Goal: Task Accomplishment & Management: Use online tool/utility

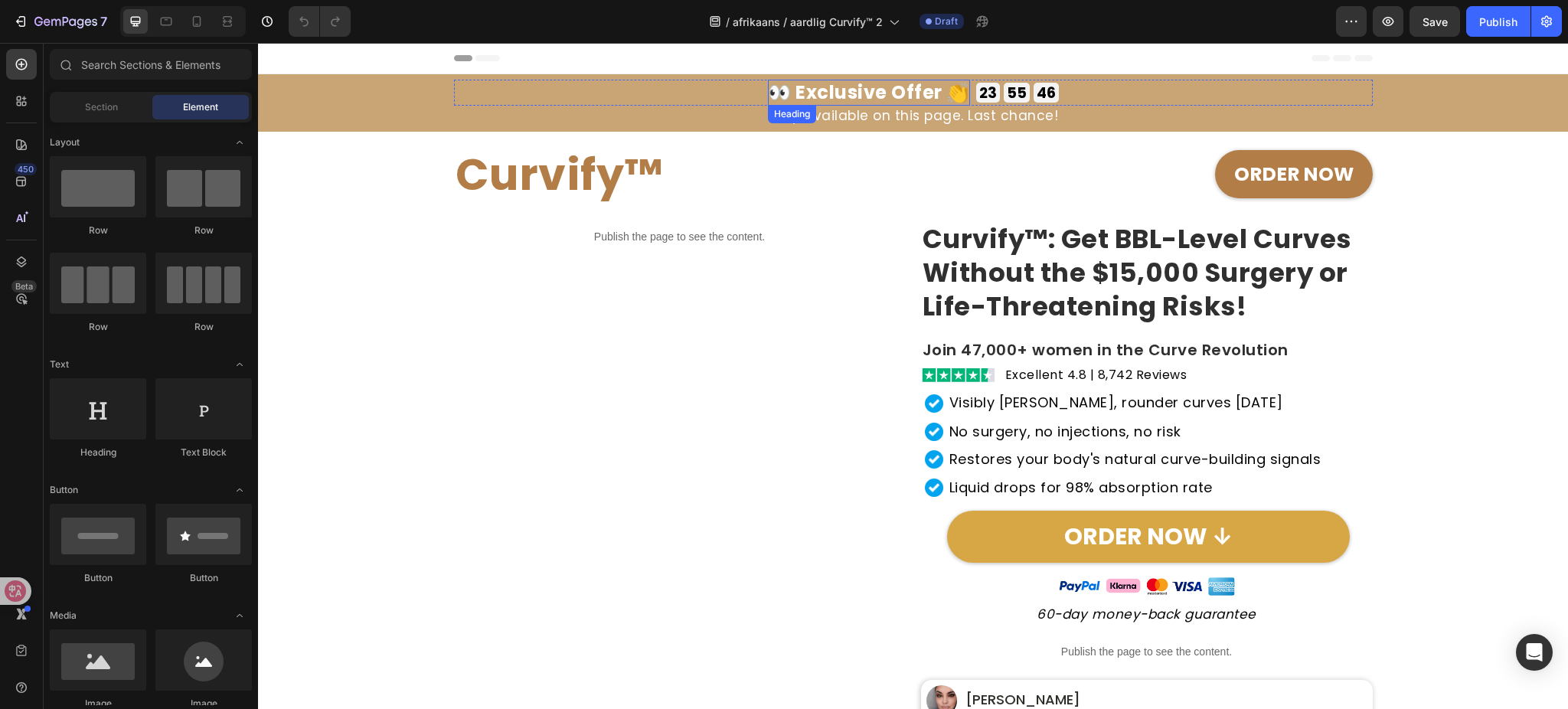
click at [843, 85] on h2 "👀 Exclusive Offer 👏" at bounding box center [869, 92] width 202 height 26
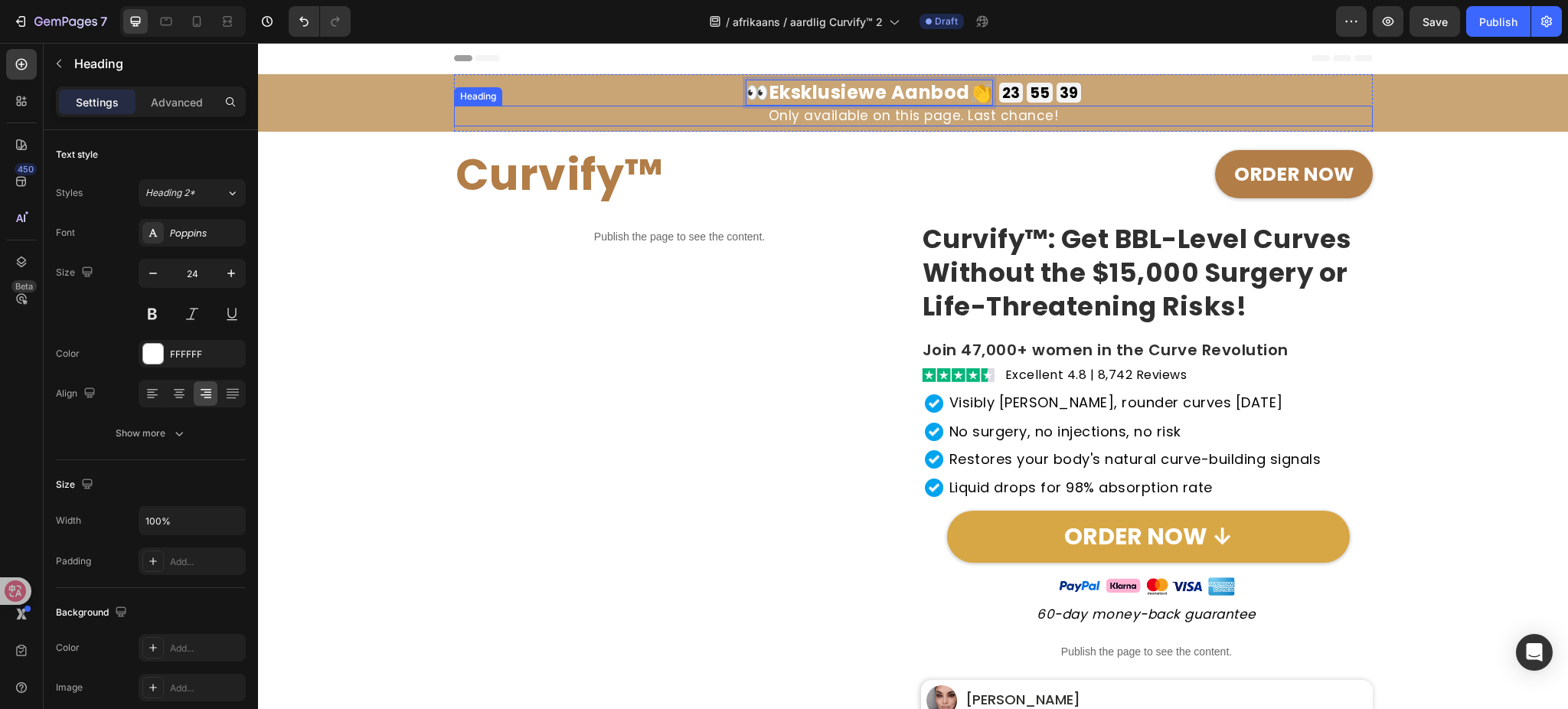
click at [829, 114] on h2 "Only available on this page. Last chance!" at bounding box center [913, 115] width 919 height 20
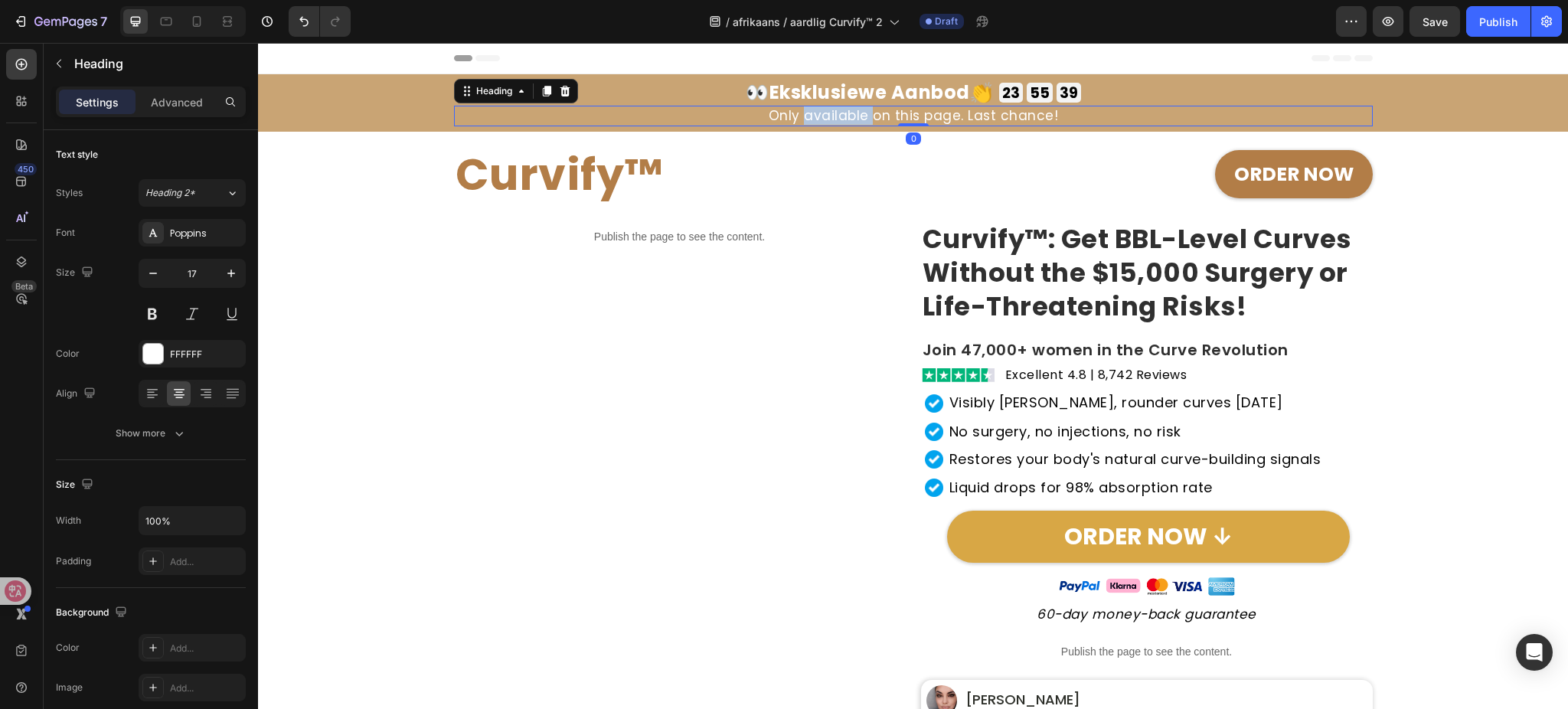
click at [829, 114] on h2 "Only available on this page. Last chance!" at bounding box center [913, 115] width 919 height 20
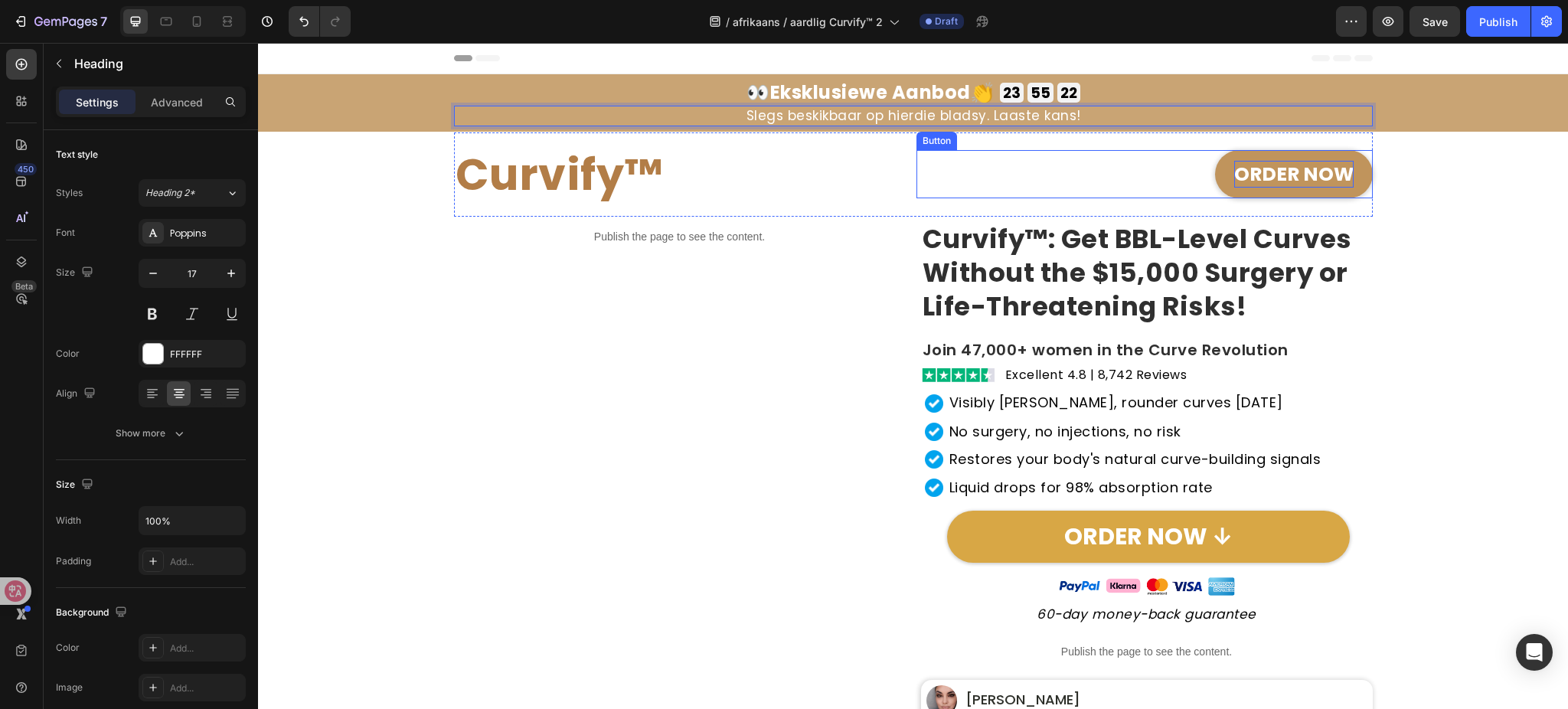
click at [1266, 167] on strong "ORDER NOW" at bounding box center [1294, 174] width 119 height 27
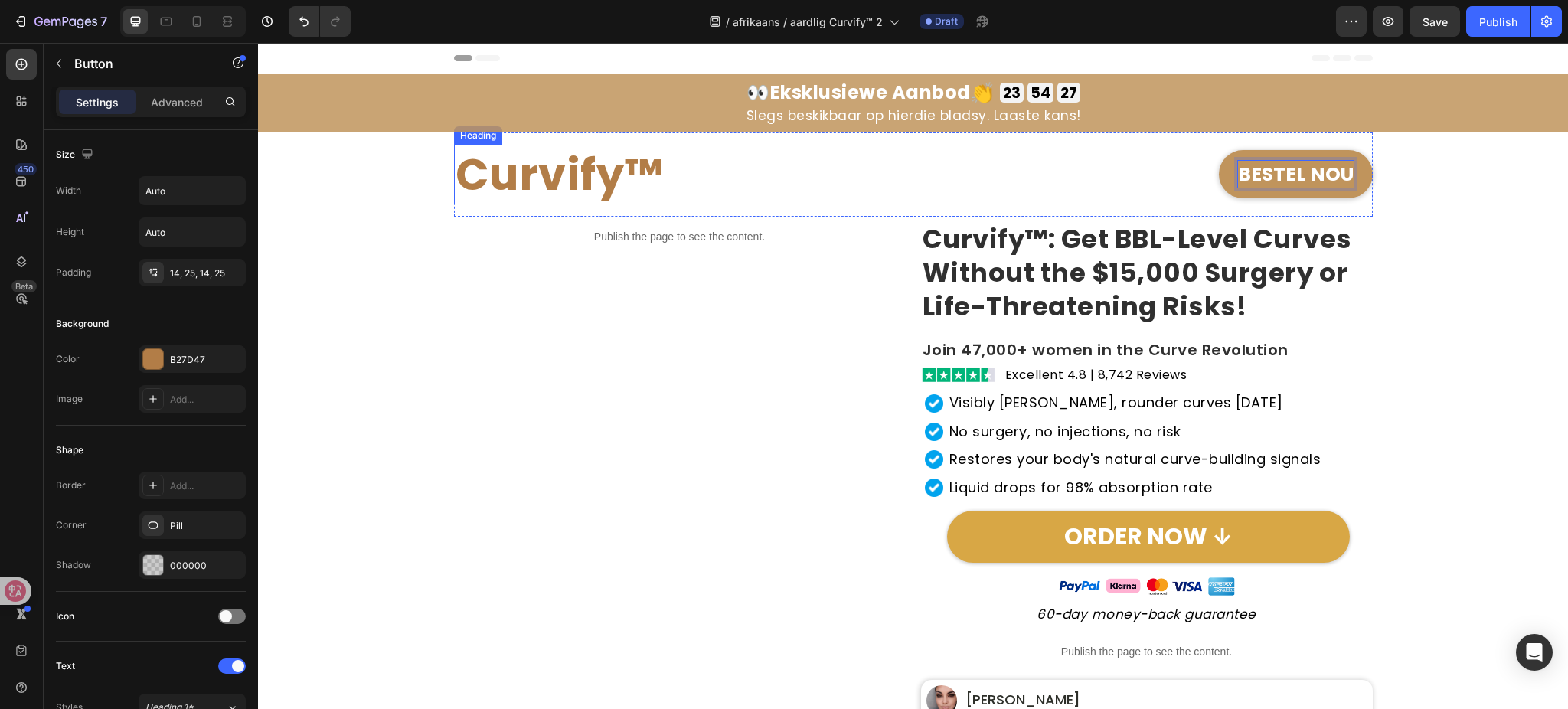
click at [573, 164] on h2 "Curvify™" at bounding box center [682, 174] width 456 height 60
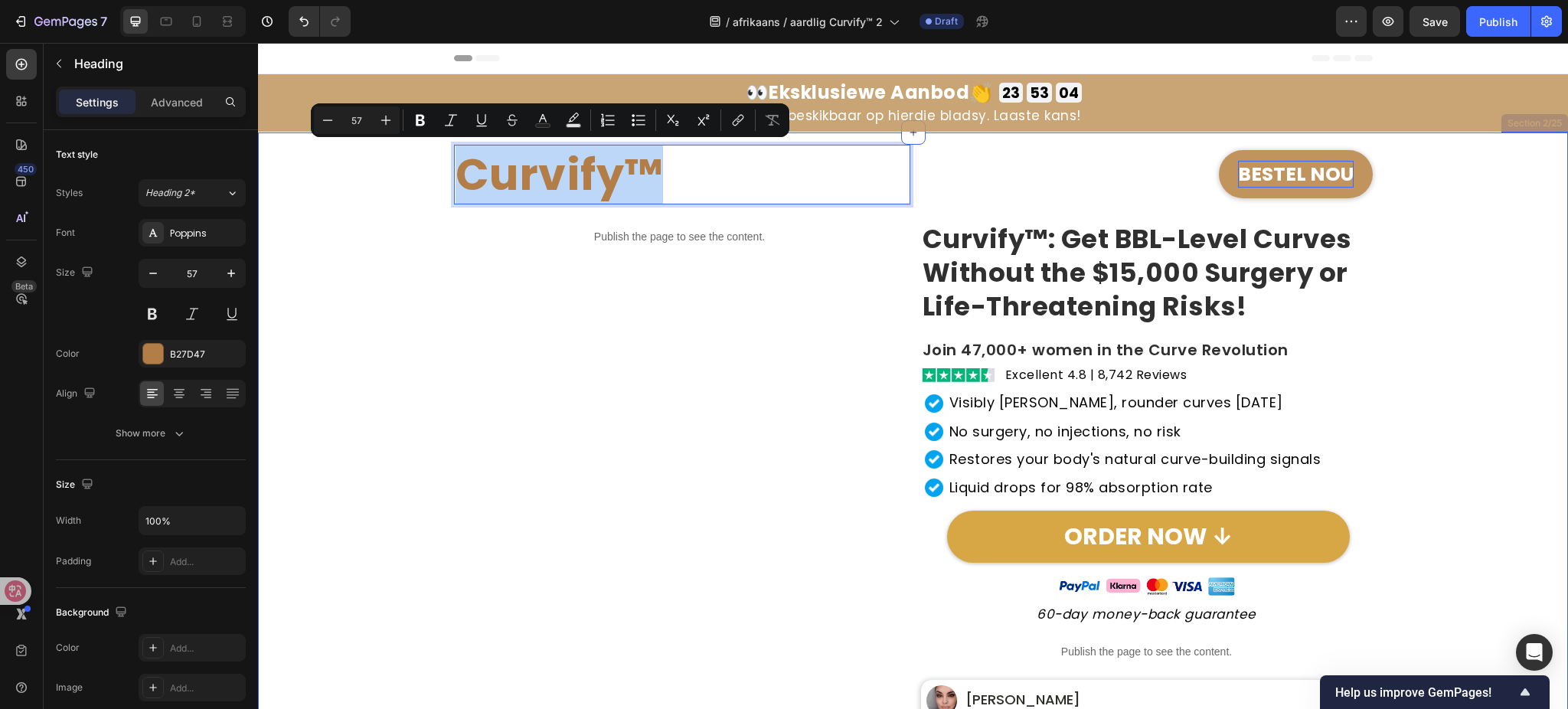
click at [1448, 290] on div "Curvify™ Heading 0 BESTEL NOU Button Row Publish the page to see the content. C…" at bounding box center [913, 546] width 1295 height 828
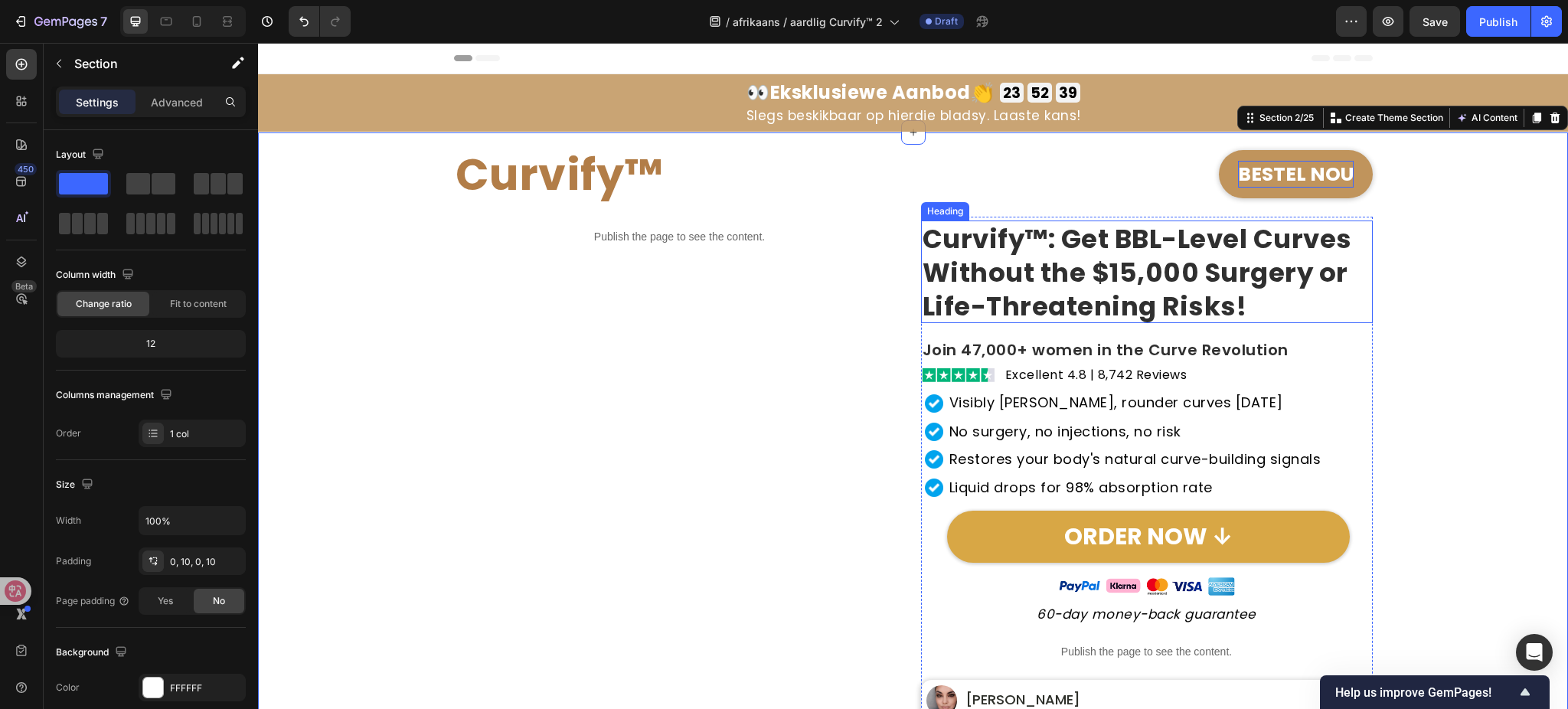
click at [1104, 263] on strong "Curvify™: Get BBL-Level Curves Without the $15,000 Surgery or Life-Threatening …" at bounding box center [1137, 272] width 430 height 104
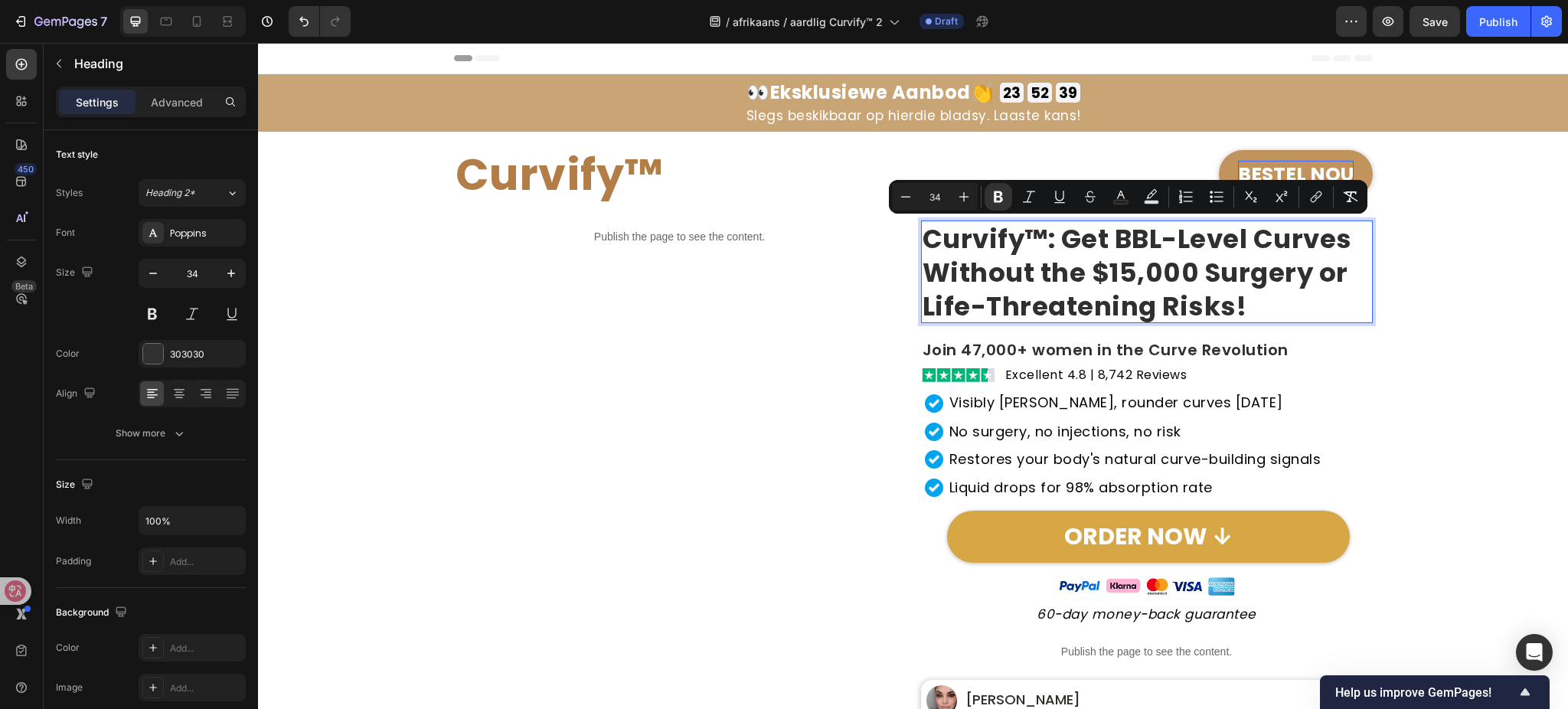
scroll to position [1, 0]
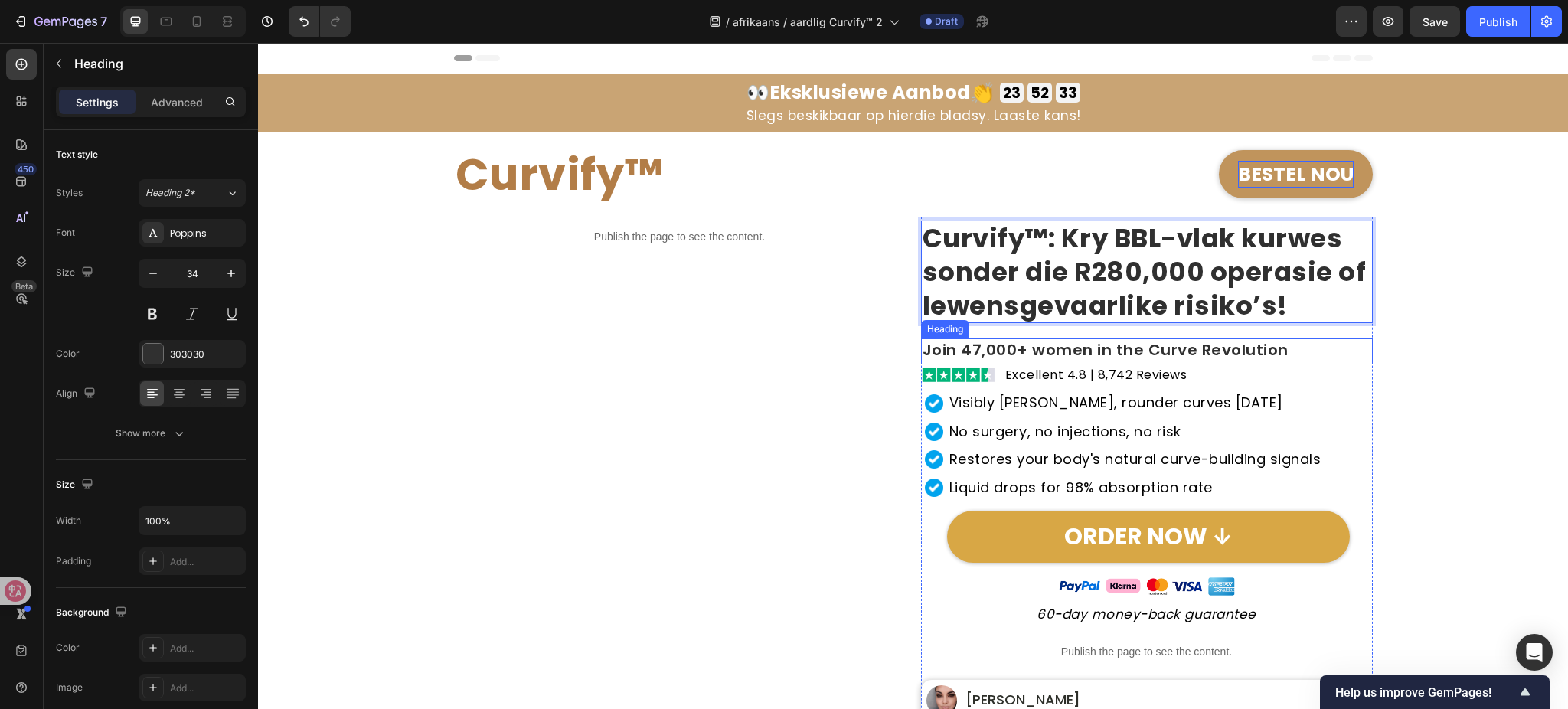
click at [1044, 355] on h2 "Join 47,000+ women in the Curve Revolution" at bounding box center [1148, 351] width 452 height 26
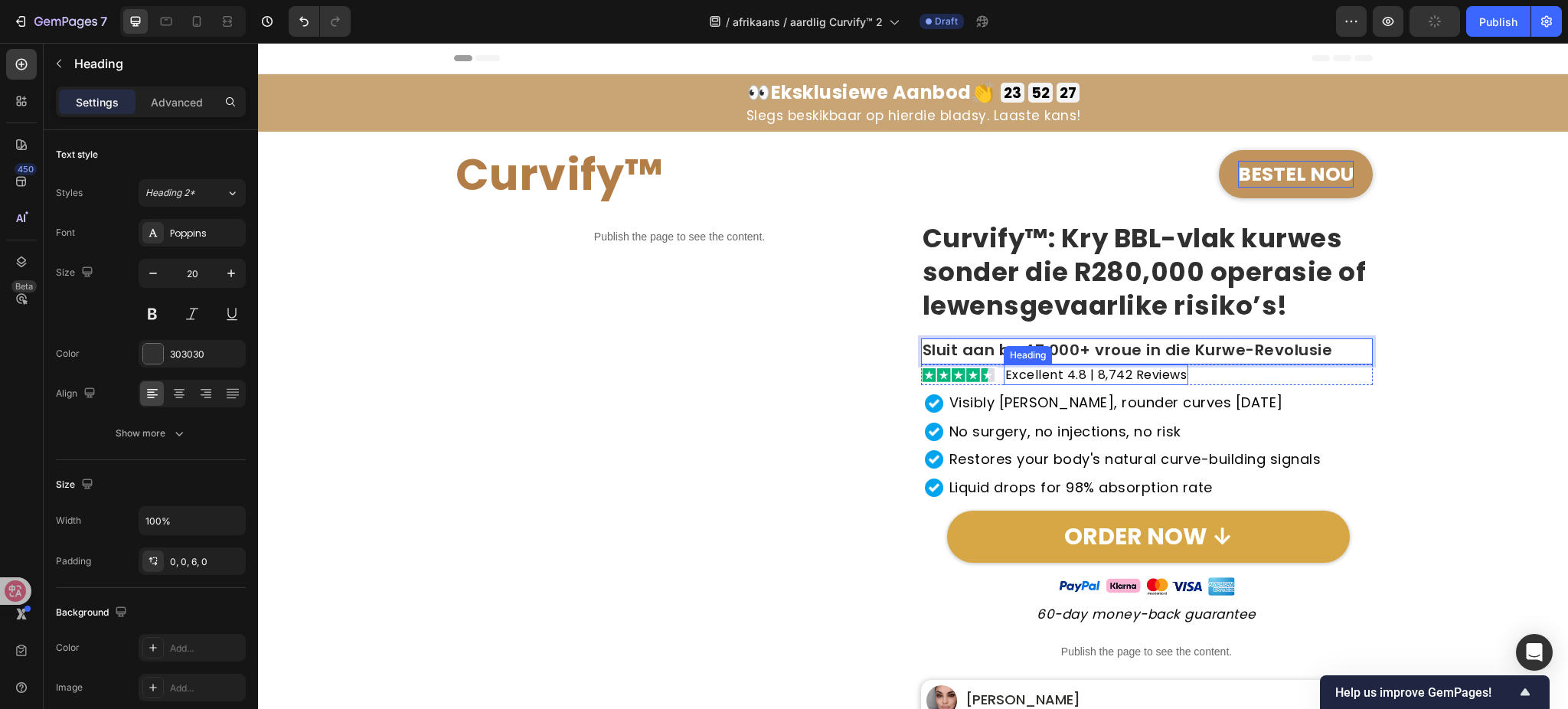
click at [1046, 378] on h2 "Excellent 4.8 | 8,742 Reviews" at bounding box center [1097, 374] width 186 height 20
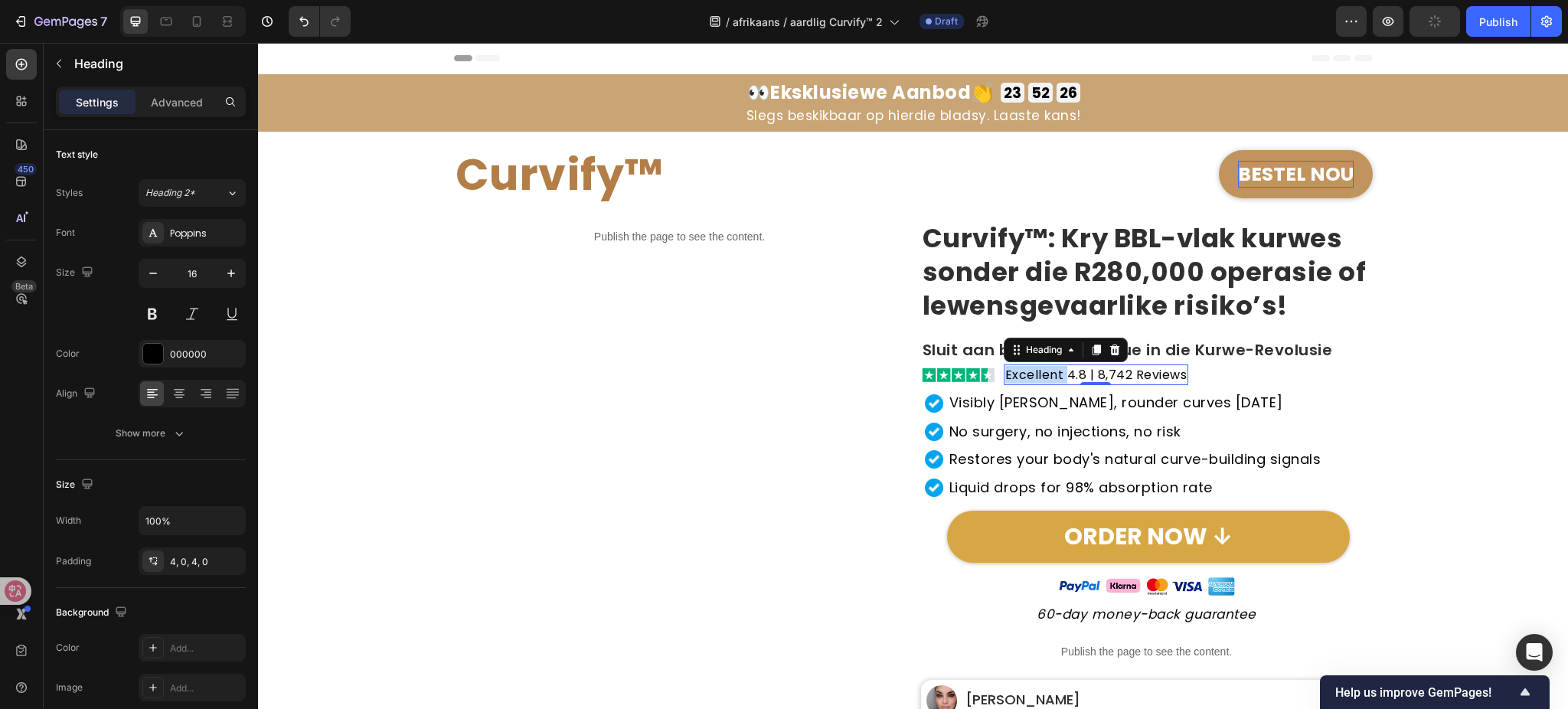
click at [1046, 378] on h2 "Excellent 4.8 | 8,742 Reviews" at bounding box center [1097, 374] width 186 height 20
click at [1085, 409] on h2 "Visibly fuller, rounder curves in 30 day" at bounding box center [1117, 403] width 337 height 21
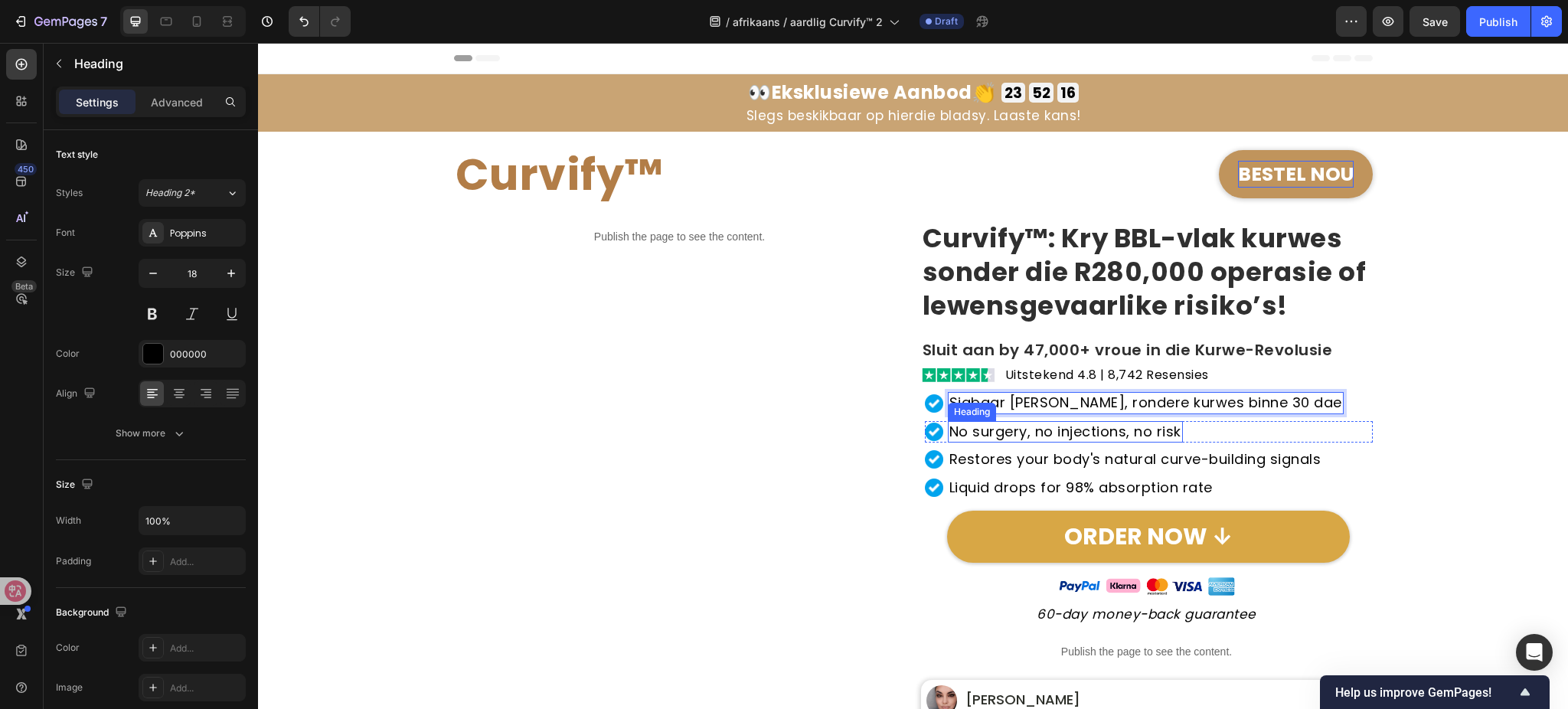
click at [986, 437] on h2 "No surgery, no injections, no risk" at bounding box center [1066, 432] width 235 height 21
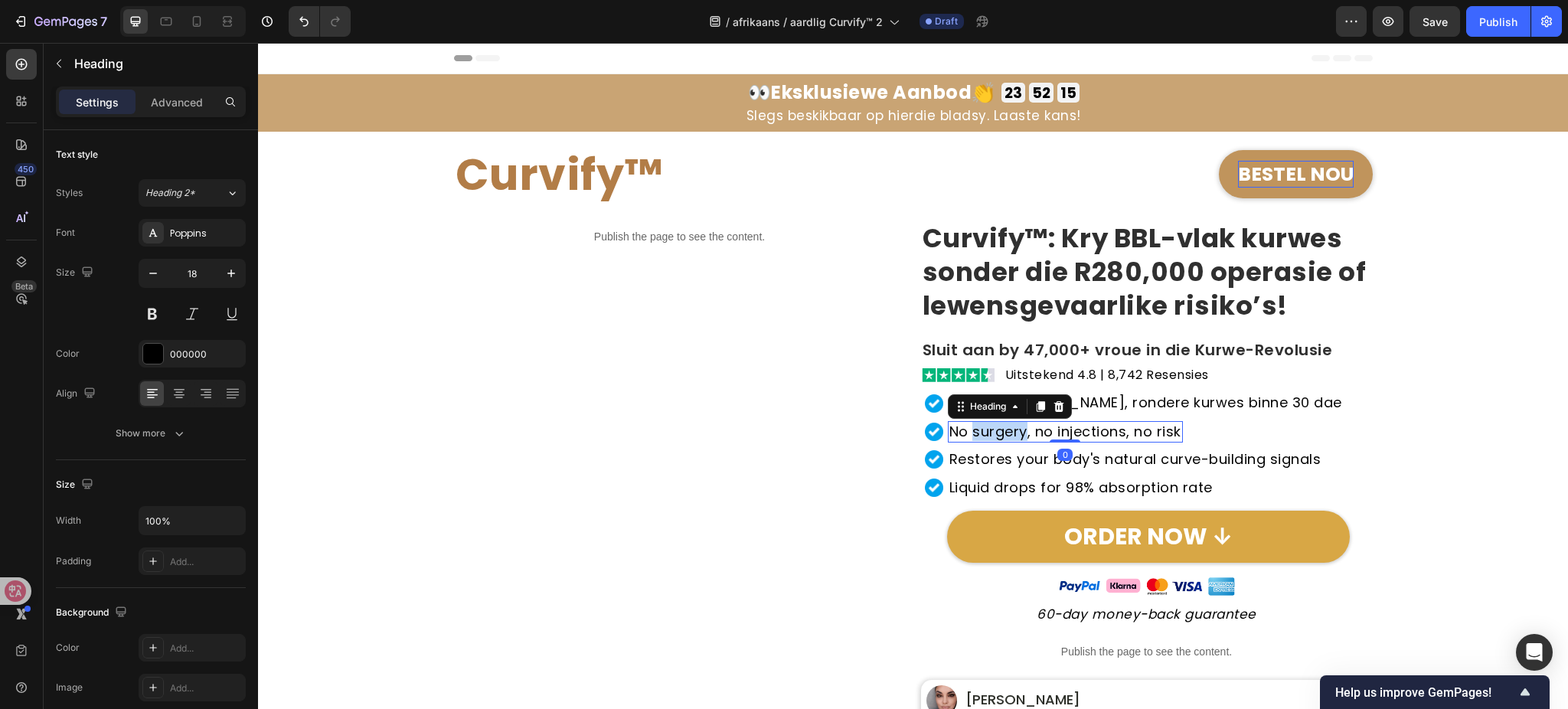
click at [986, 437] on h2 "No surgery, no injections, no risk" at bounding box center [1066, 432] width 235 height 21
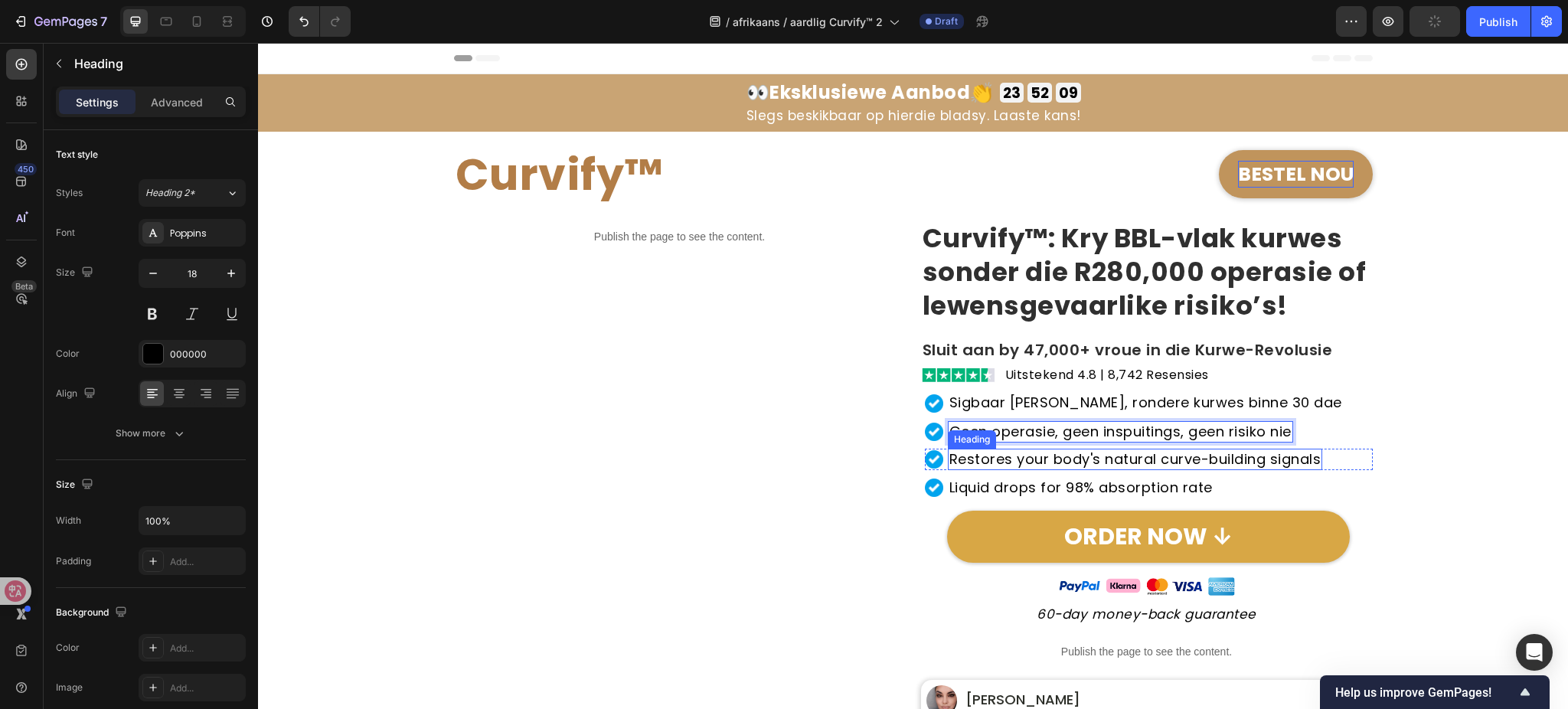
click at [998, 465] on h2 "Restores your body's natural curve-building signals" at bounding box center [1136, 459] width 375 height 21
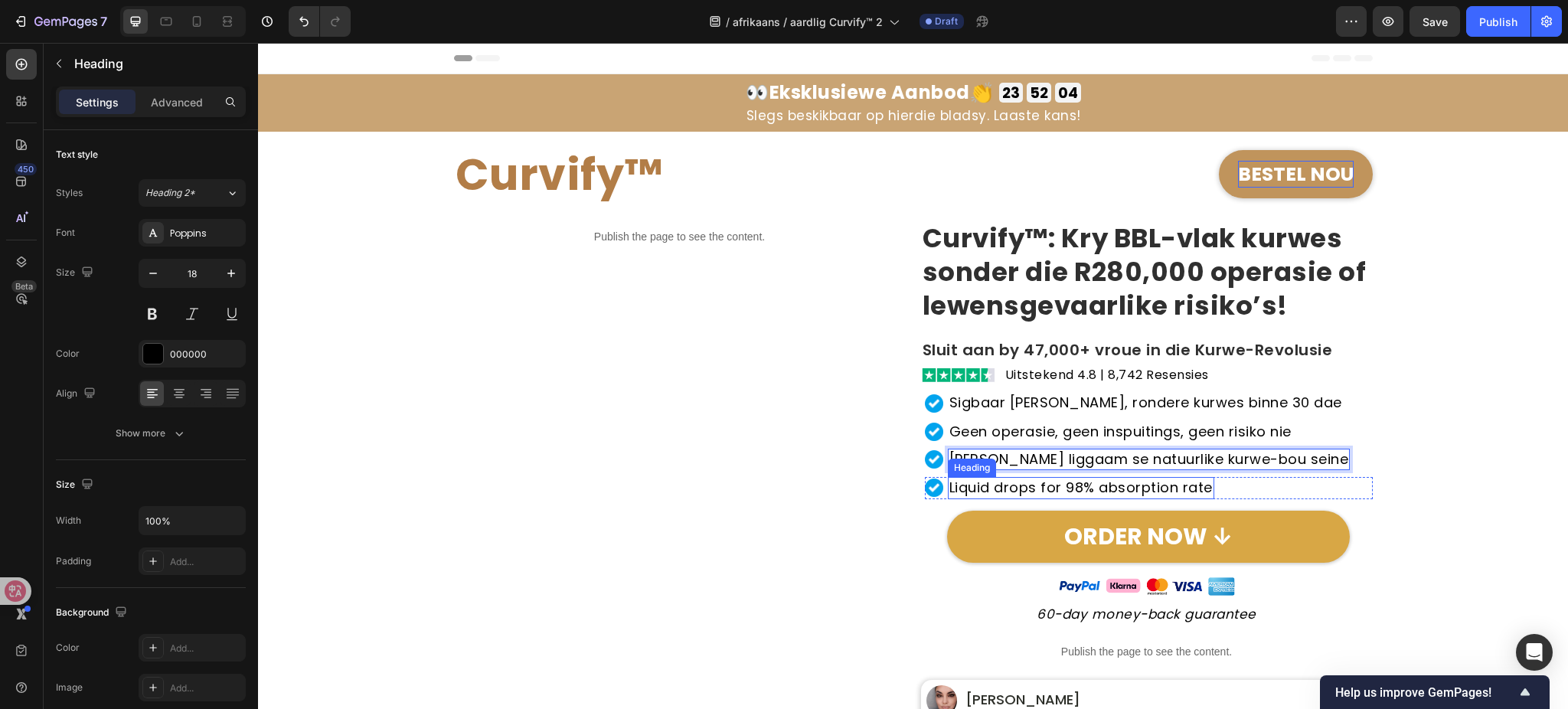
click at [1014, 491] on h2 "Liquid drops for 98% absorption rate" at bounding box center [1081, 488] width 266 height 21
click at [1014, 490] on h2 "Liquid drops for 98% absorption rate" at bounding box center [1081, 488] width 266 height 21
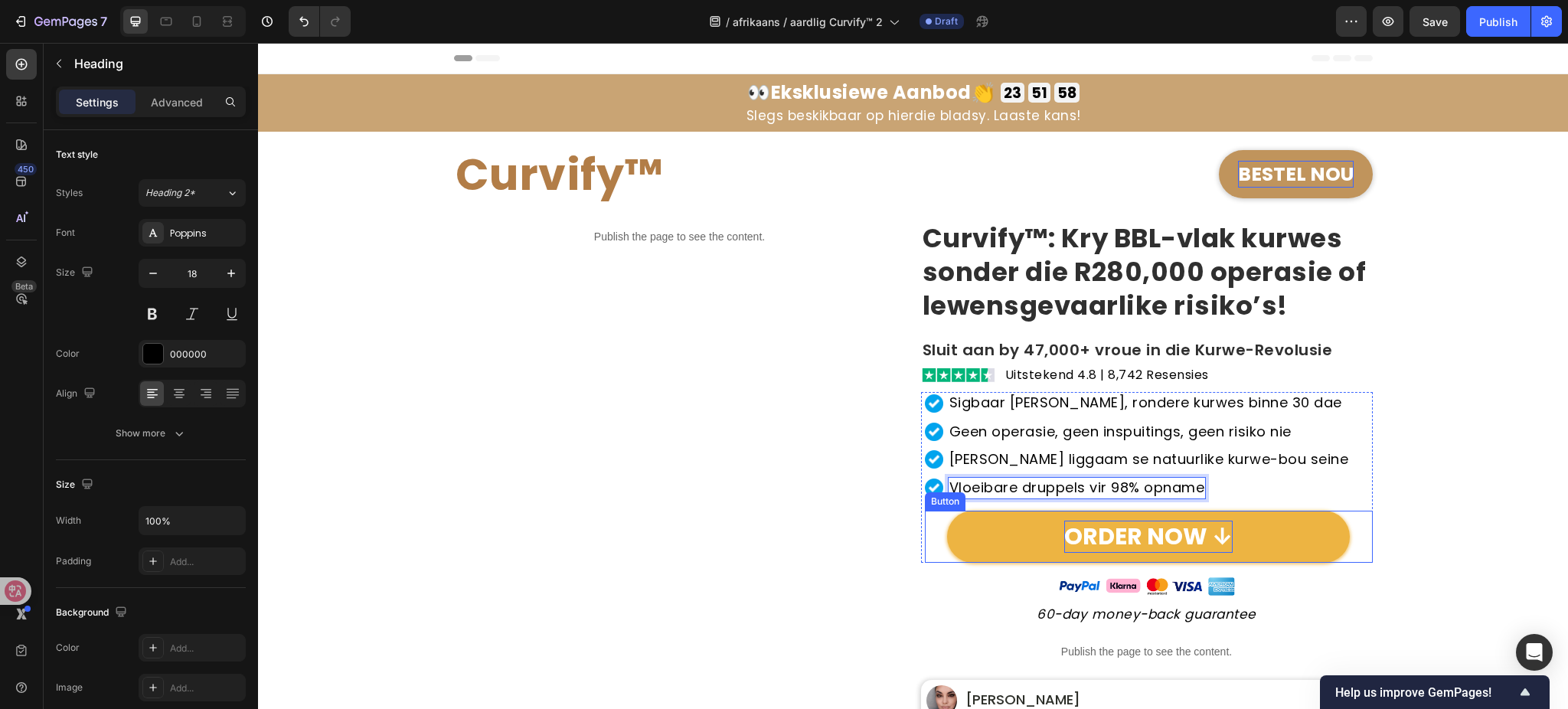
click at [1170, 540] on p "ORDER NOW ↓" at bounding box center [1149, 536] width 168 height 32
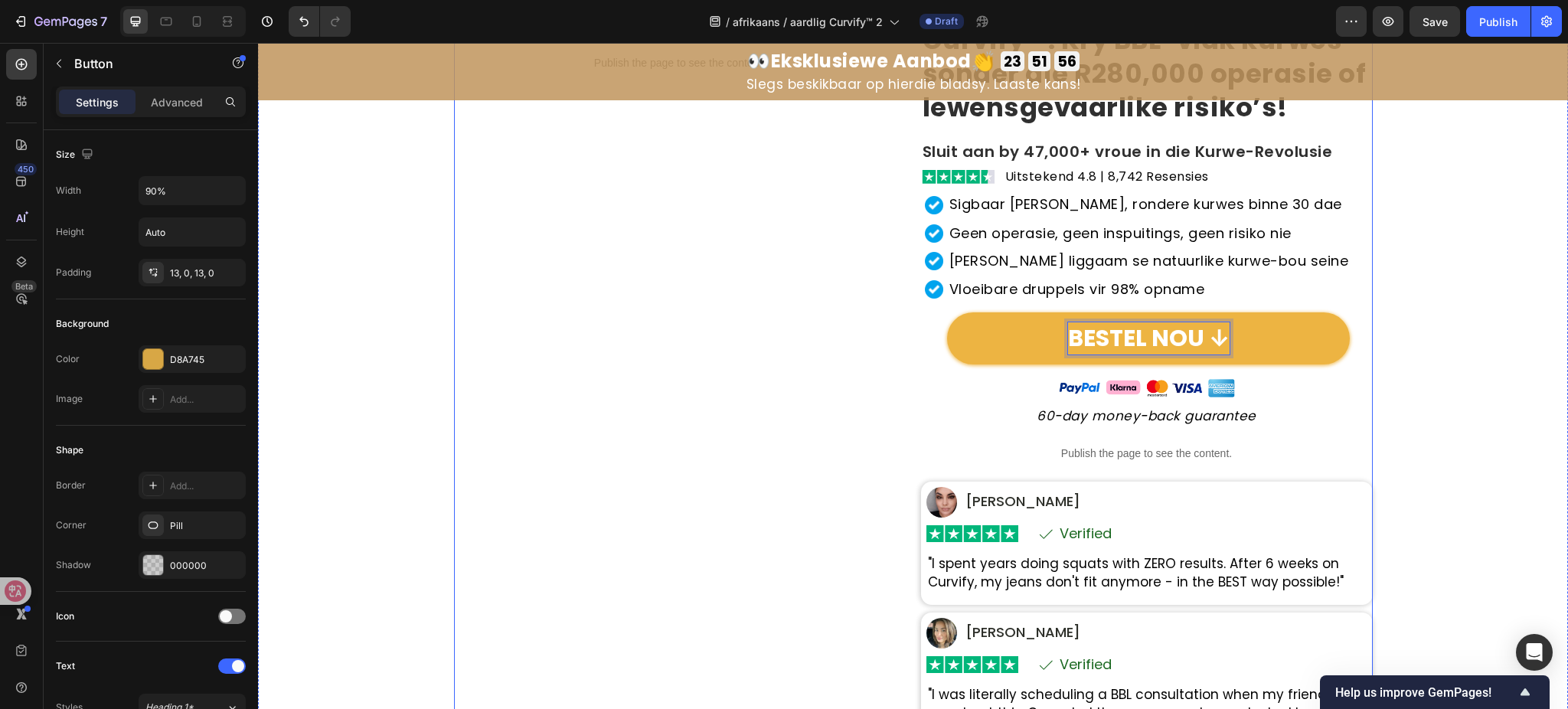
scroll to position [204, 0]
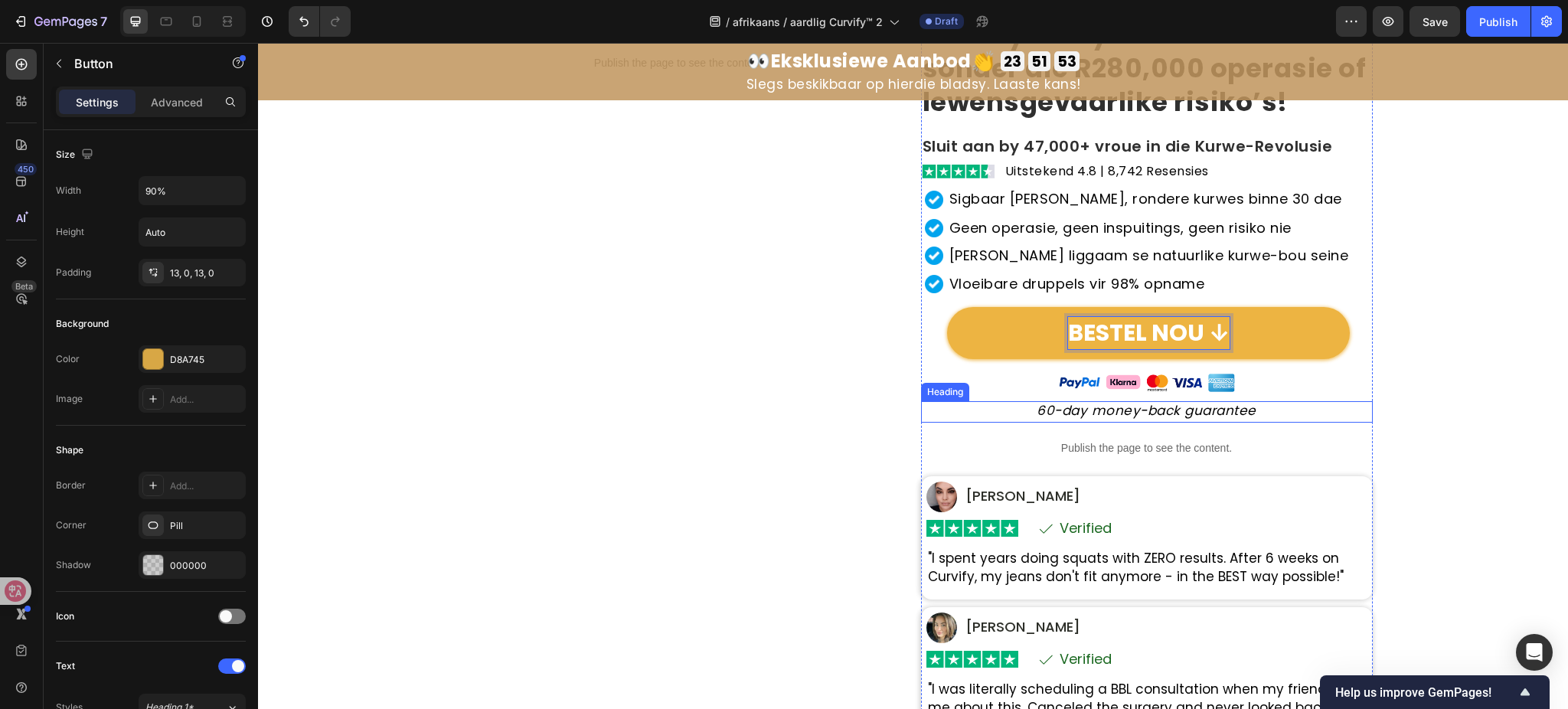
click at [1134, 420] on h2 "60-day money-back guarantee" at bounding box center [1148, 411] width 452 height 20
click at [1133, 420] on h2 "60-day money-back guarantee" at bounding box center [1148, 411] width 452 height 20
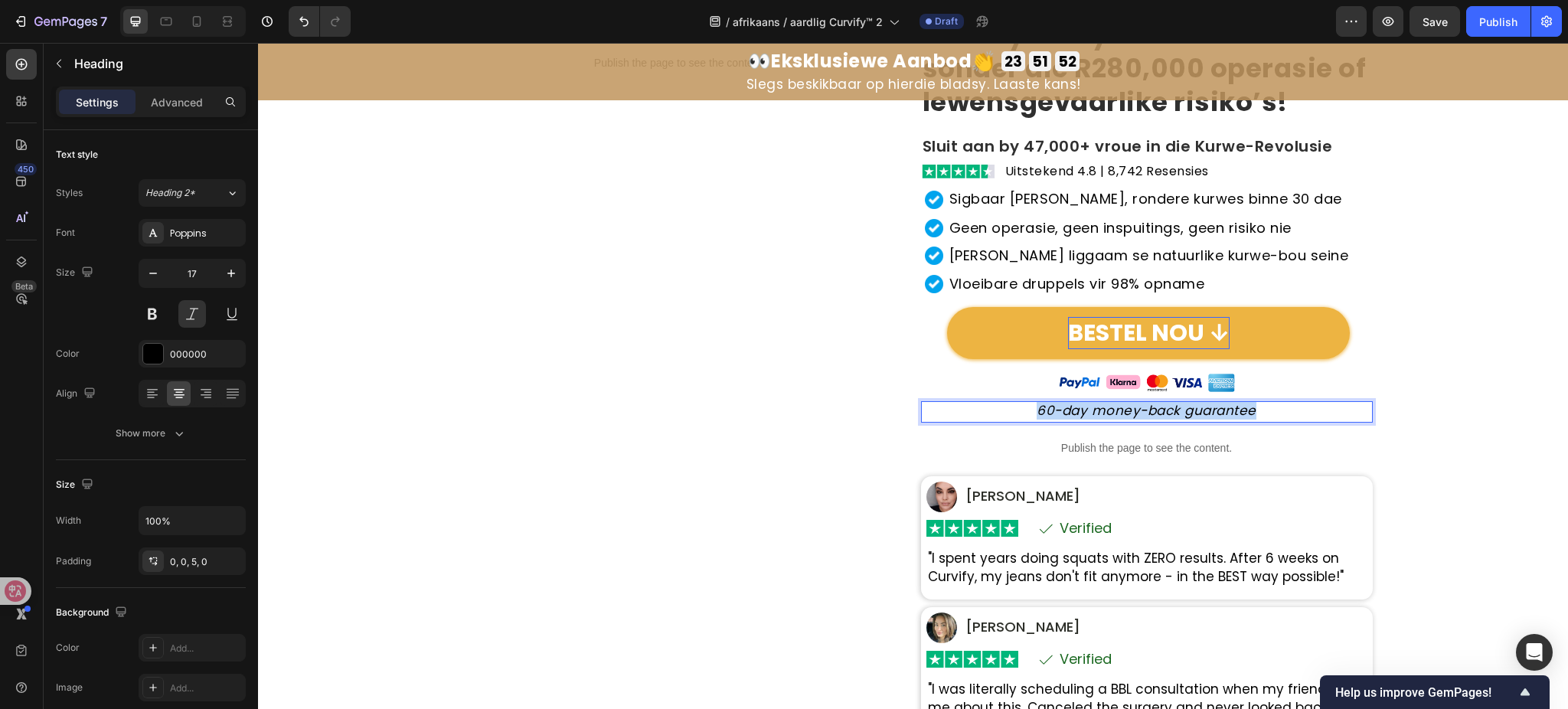
click at [1133, 420] on h2 "60-day money-back guarantee" at bounding box center [1148, 411] width 452 height 20
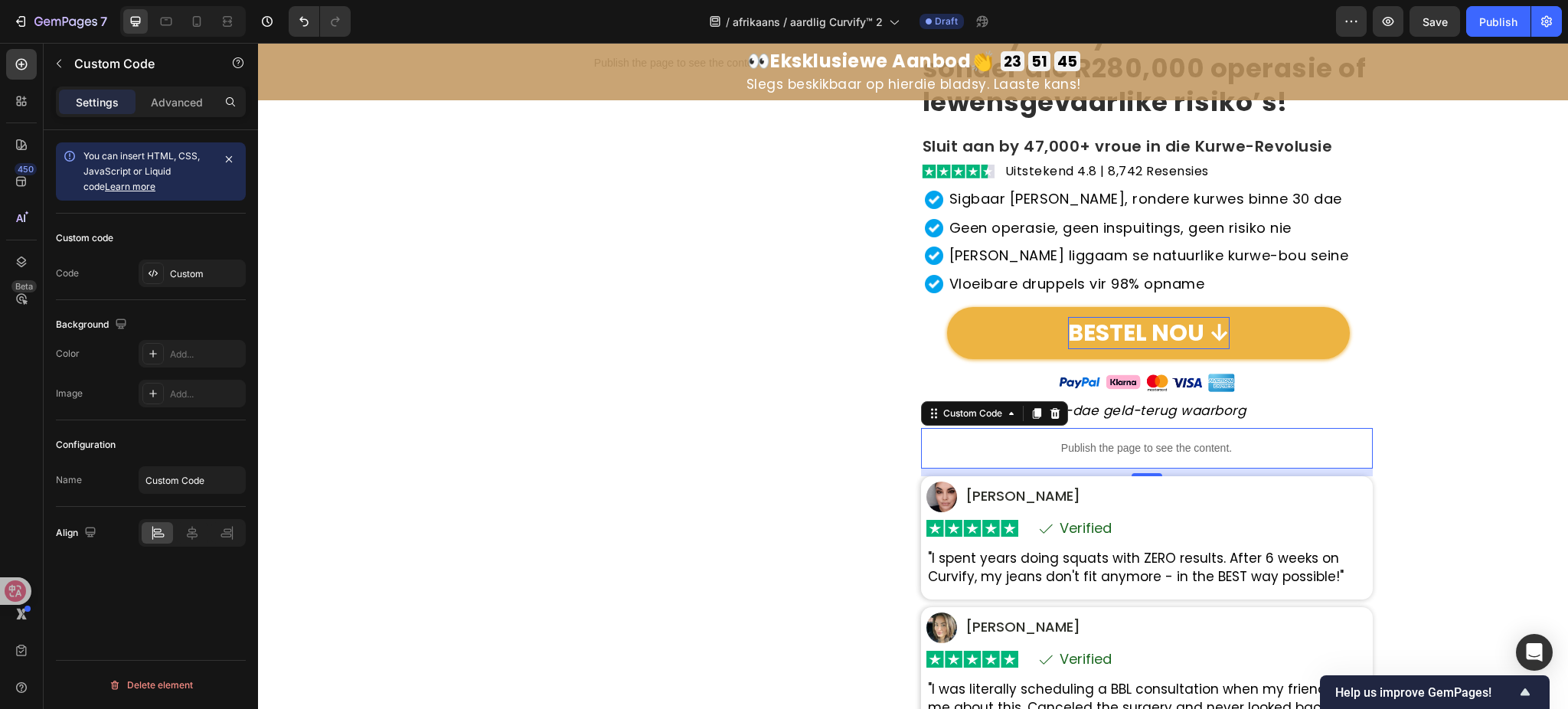
click at [1148, 445] on p "Publish the page to see the content." at bounding box center [1148, 448] width 452 height 16
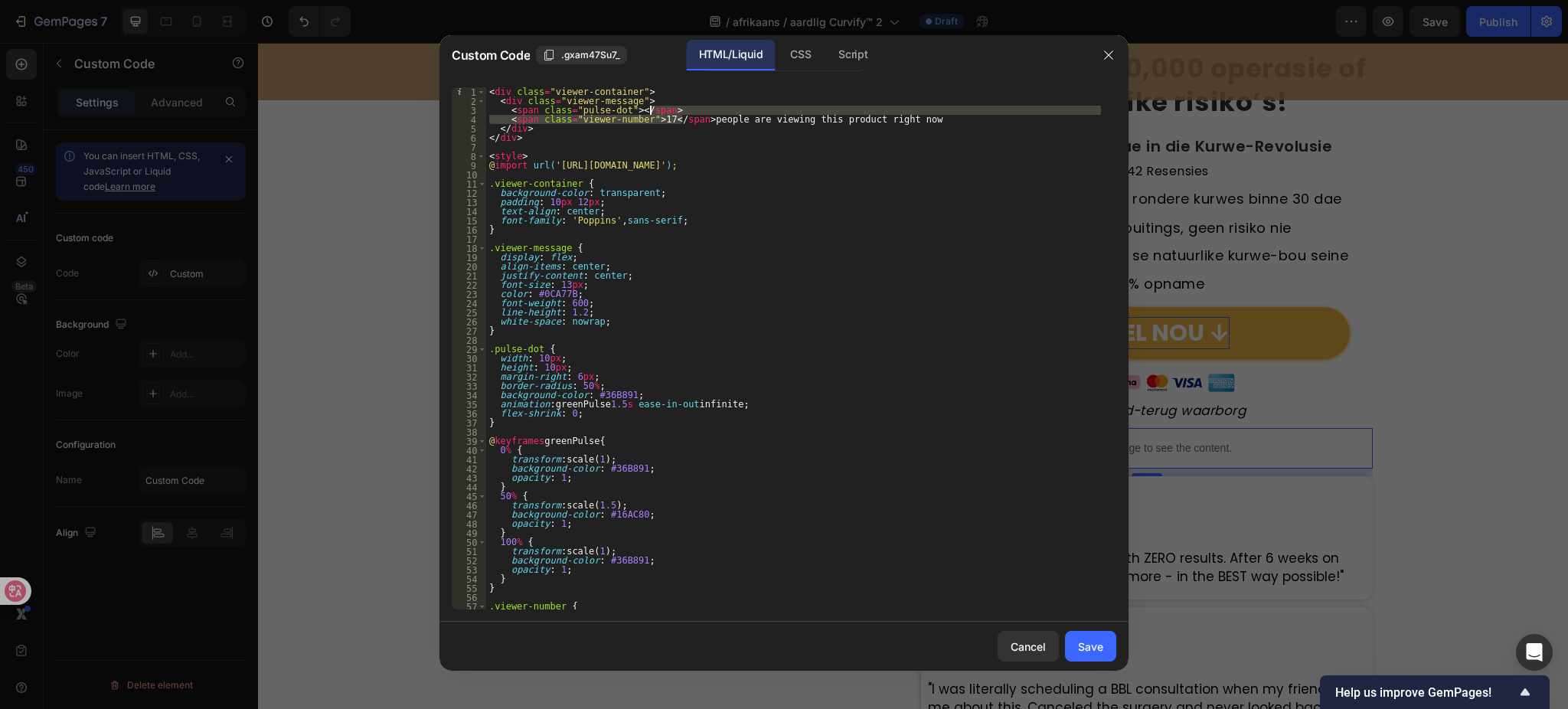
drag, startPoint x: 681, startPoint y: 116, endPoint x: 779, endPoint y: 114, distance: 98.0
click at [779, 114] on div "< div class = "viewer-container" > < div class = "viewer-message" > < span clas…" at bounding box center [794, 358] width 615 height 542
click at [854, 118] on div "< div class = "viewer-container" > < div class = "viewer-message" > < span clas…" at bounding box center [794, 358] width 615 height 542
drag, startPoint x: 912, startPoint y: 123, endPoint x: 682, endPoint y: 123, distance: 230.0
click at [682, 123] on div "< div class = "viewer-container" > < div class = "viewer-message" > < span clas…" at bounding box center [794, 358] width 615 height 542
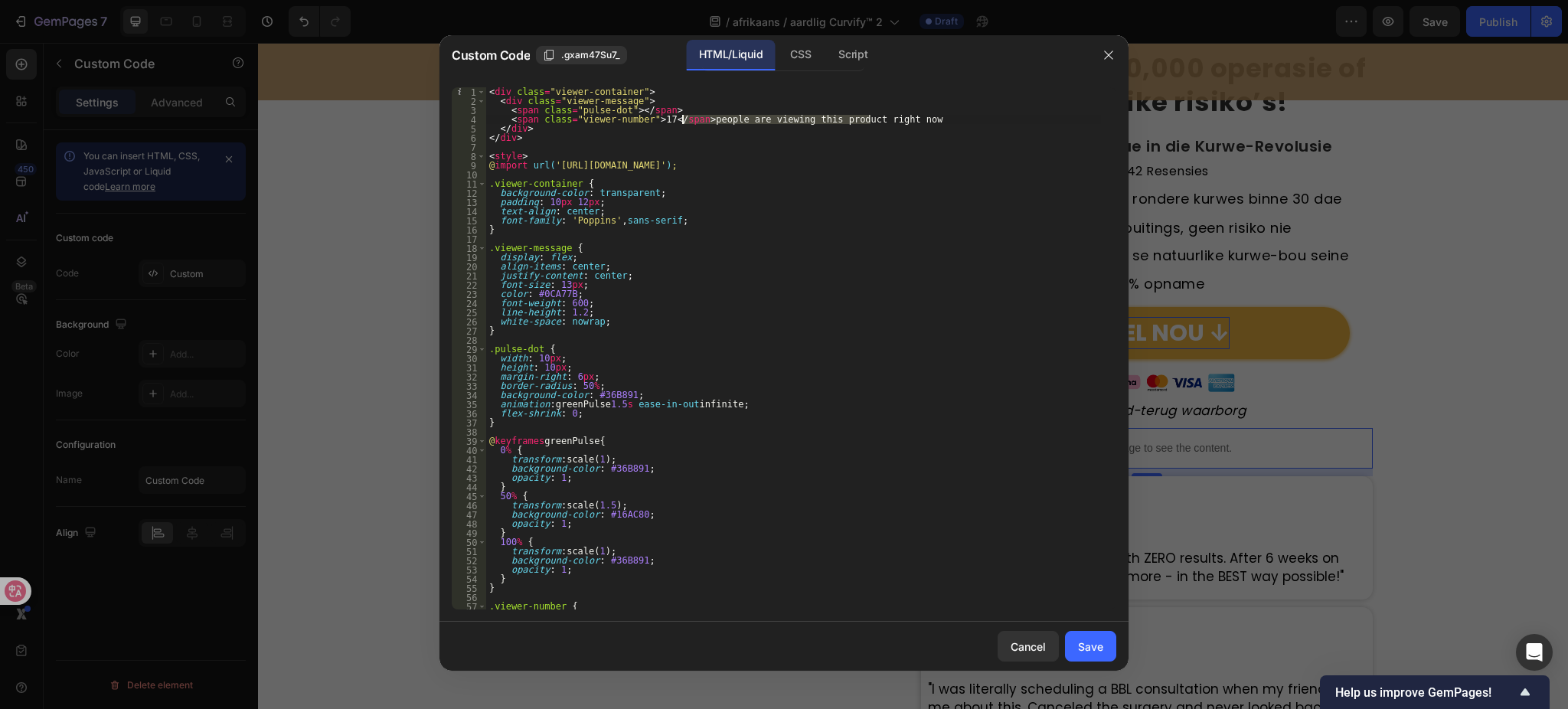
paste textarea "mense kyk tans na hierdie produk"
type textarea "<span class="viewer-number">17</span> mense kyk tans na hierdie produk"
click at [1092, 658] on button "Save" at bounding box center [1090, 646] width 51 height 31
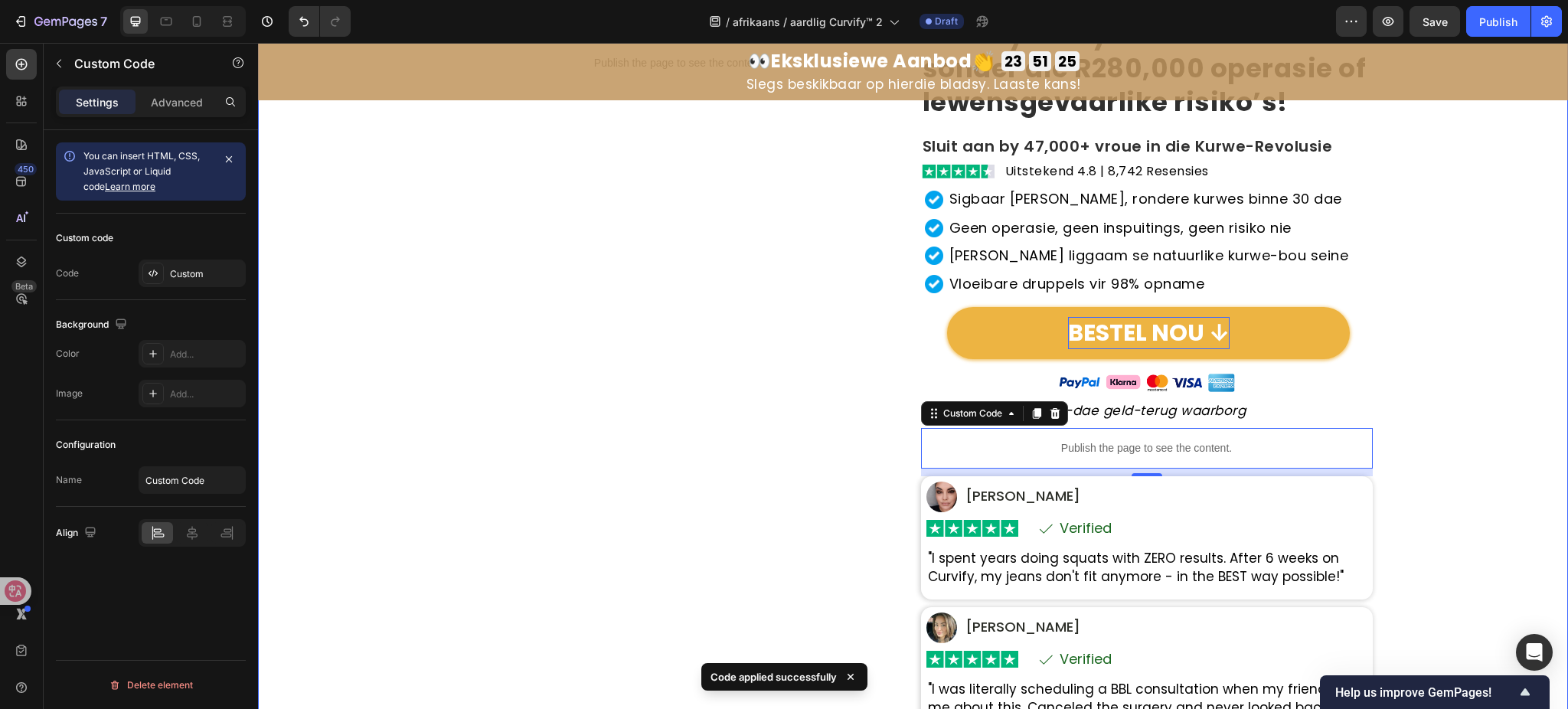
click at [1384, 460] on div "Curvify™ Heading BESTEL NOU Button Row Publish the page to see the content. Cus…" at bounding box center [913, 342] width 1295 height 828
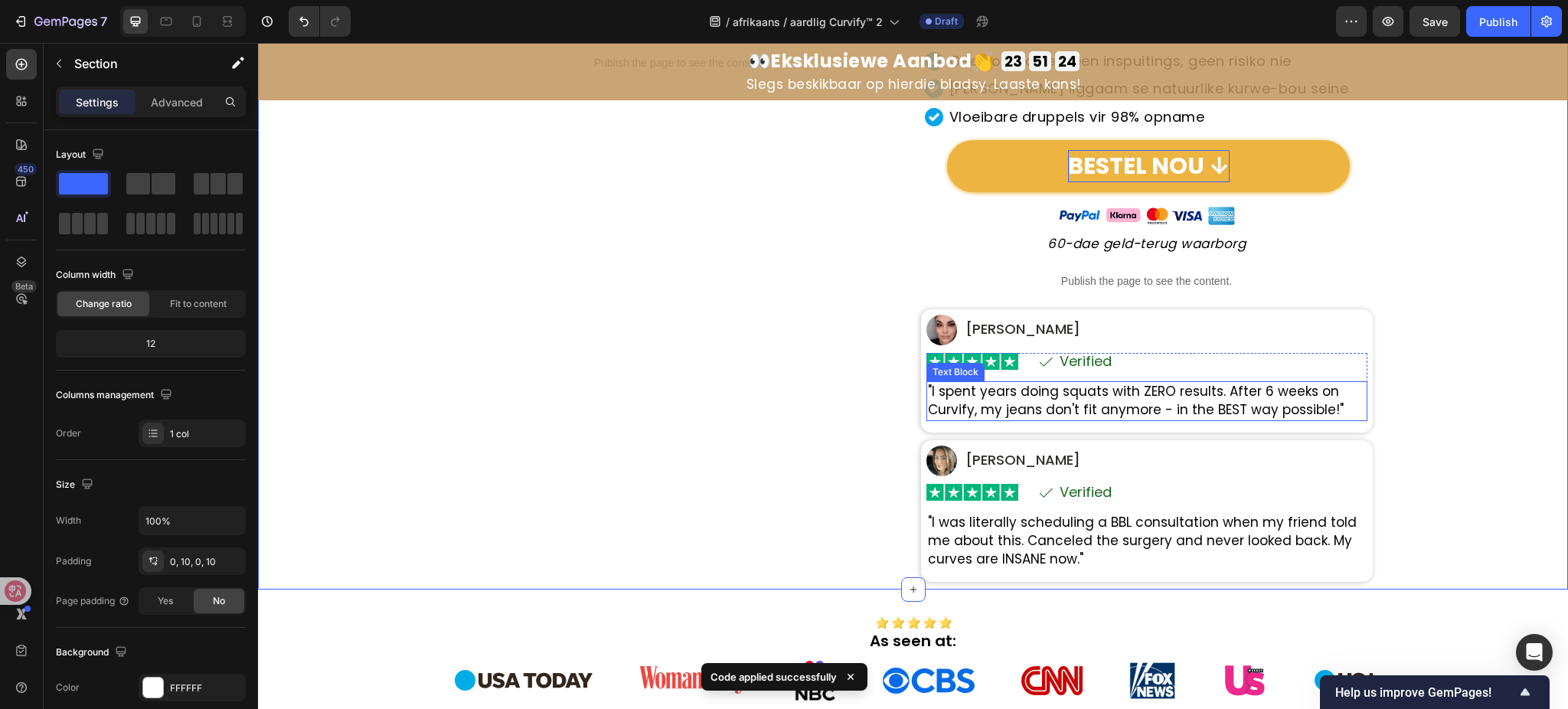
scroll to position [408, 0]
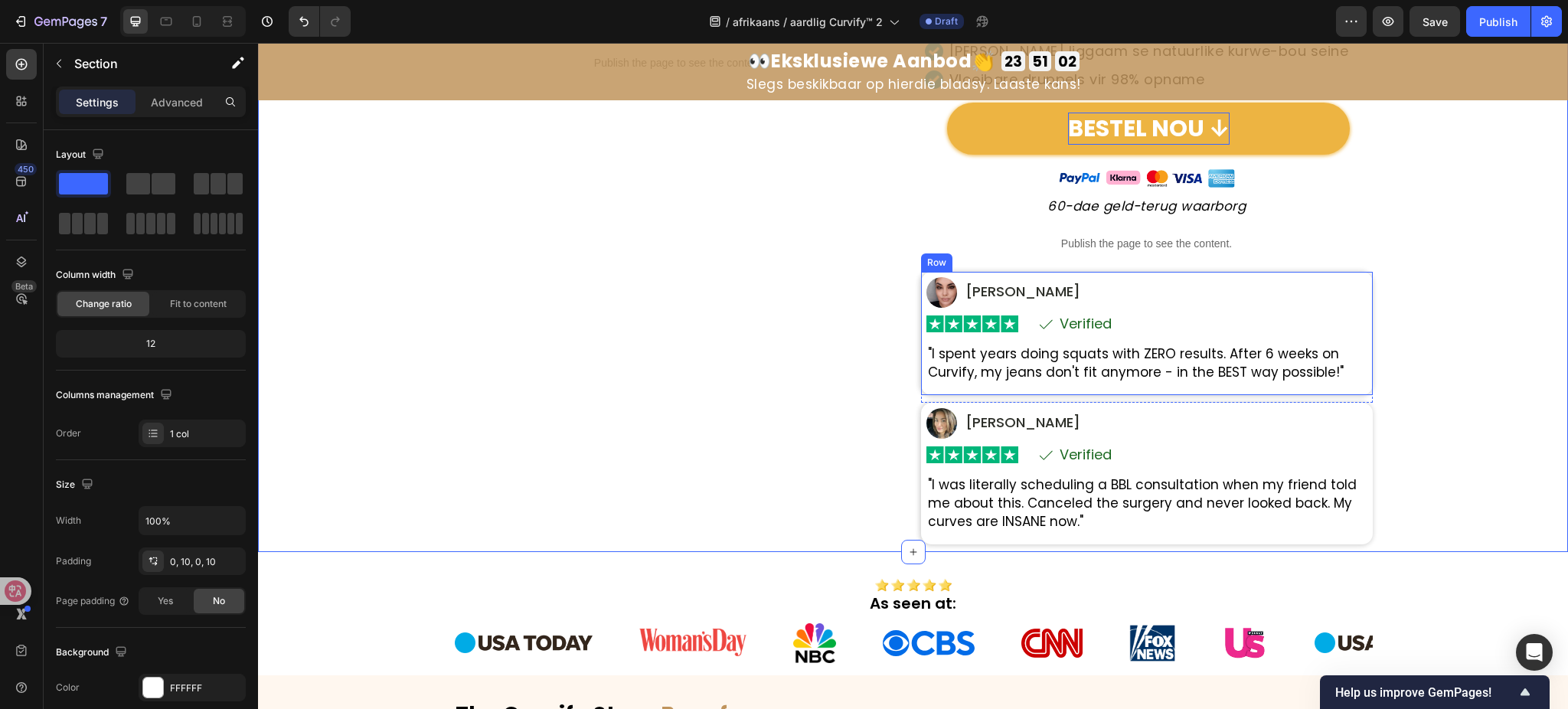
click at [1097, 370] on p ""I spent years doing squats with ZERO results. After 6 weeks on Curvify, my jea…" at bounding box center [1147, 364] width 438 height 37
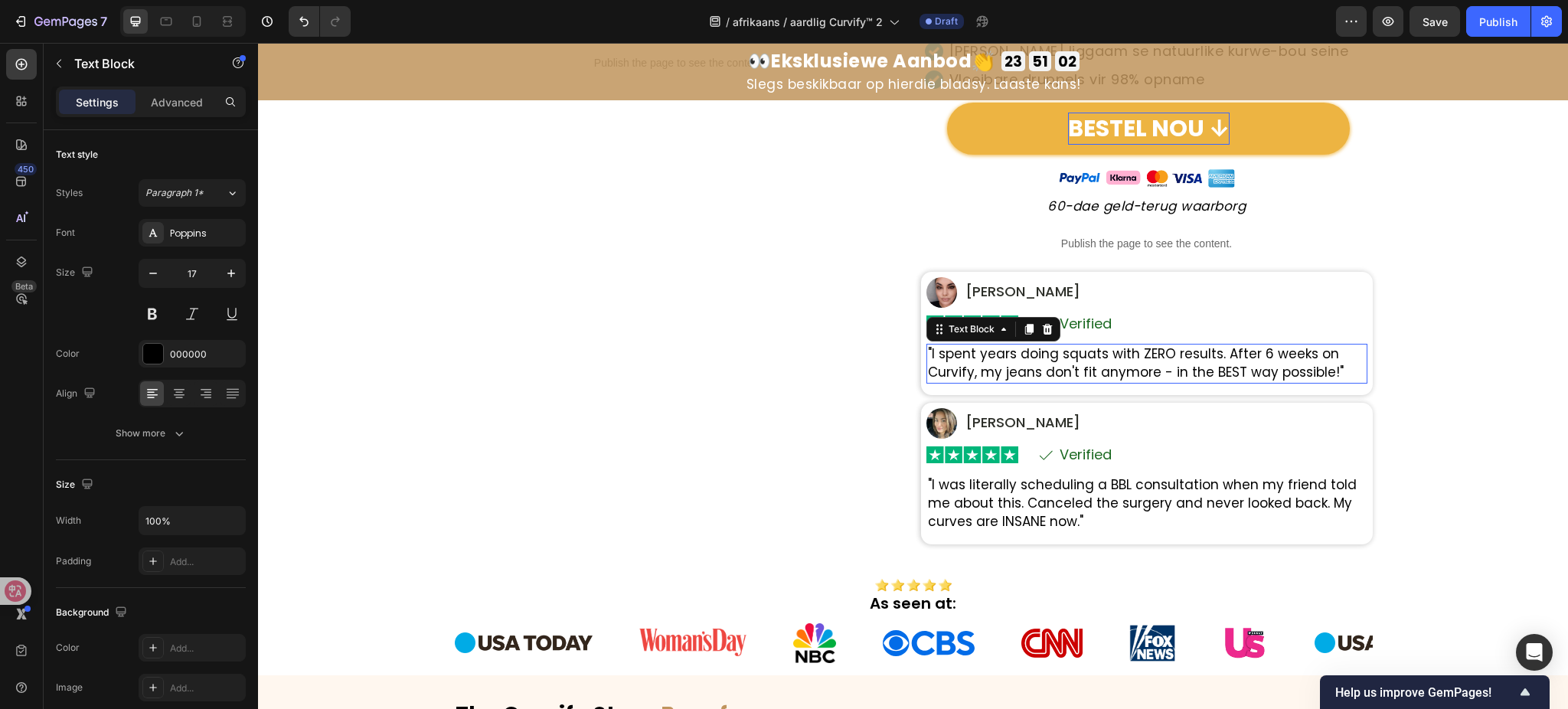
click at [1097, 370] on p ""I spent years doing squats with ZERO results. After 6 weeks on Curvify, my jea…" at bounding box center [1147, 364] width 438 height 37
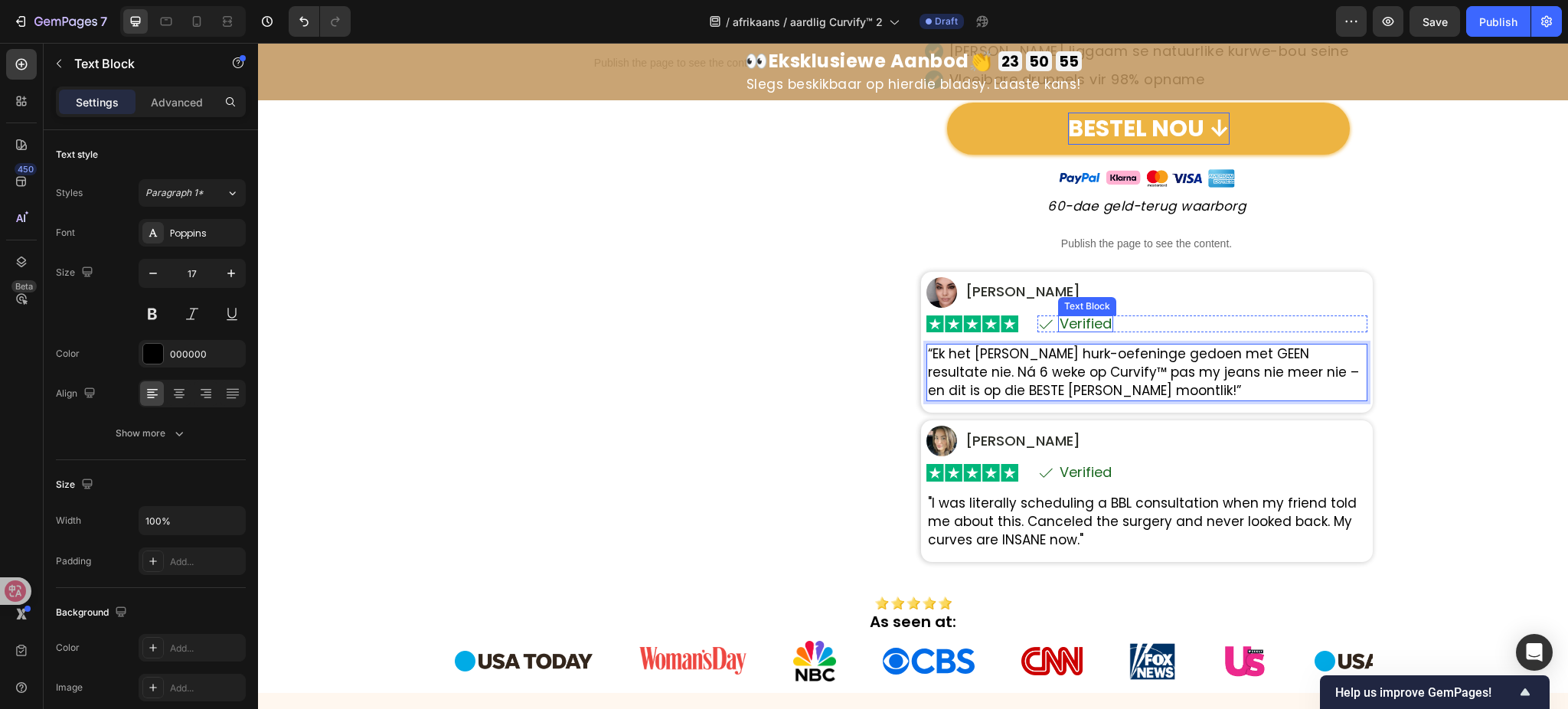
click at [1075, 330] on p "Verified" at bounding box center [1086, 324] width 52 height 13
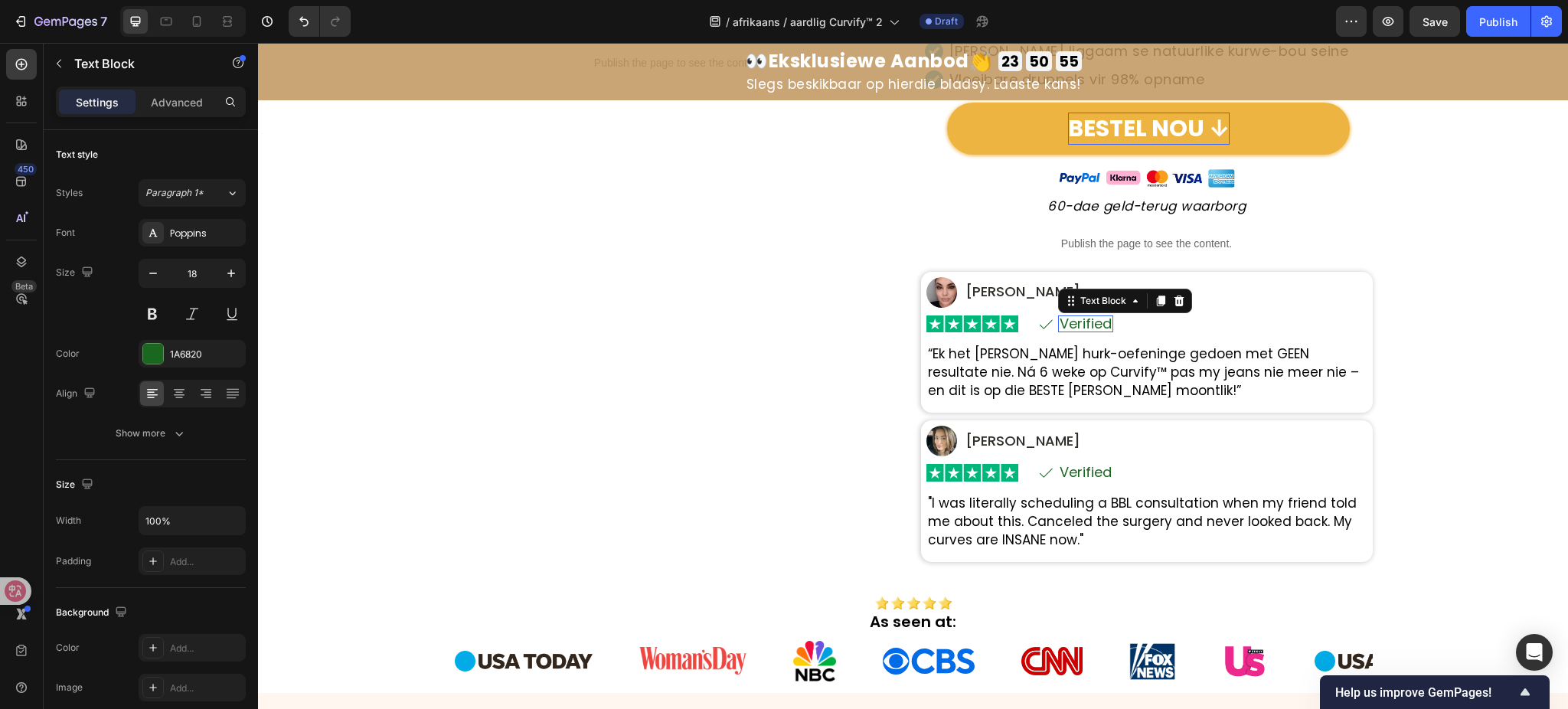
click at [1075, 330] on div "Verified Text Block 0" at bounding box center [1085, 324] width 55 height 17
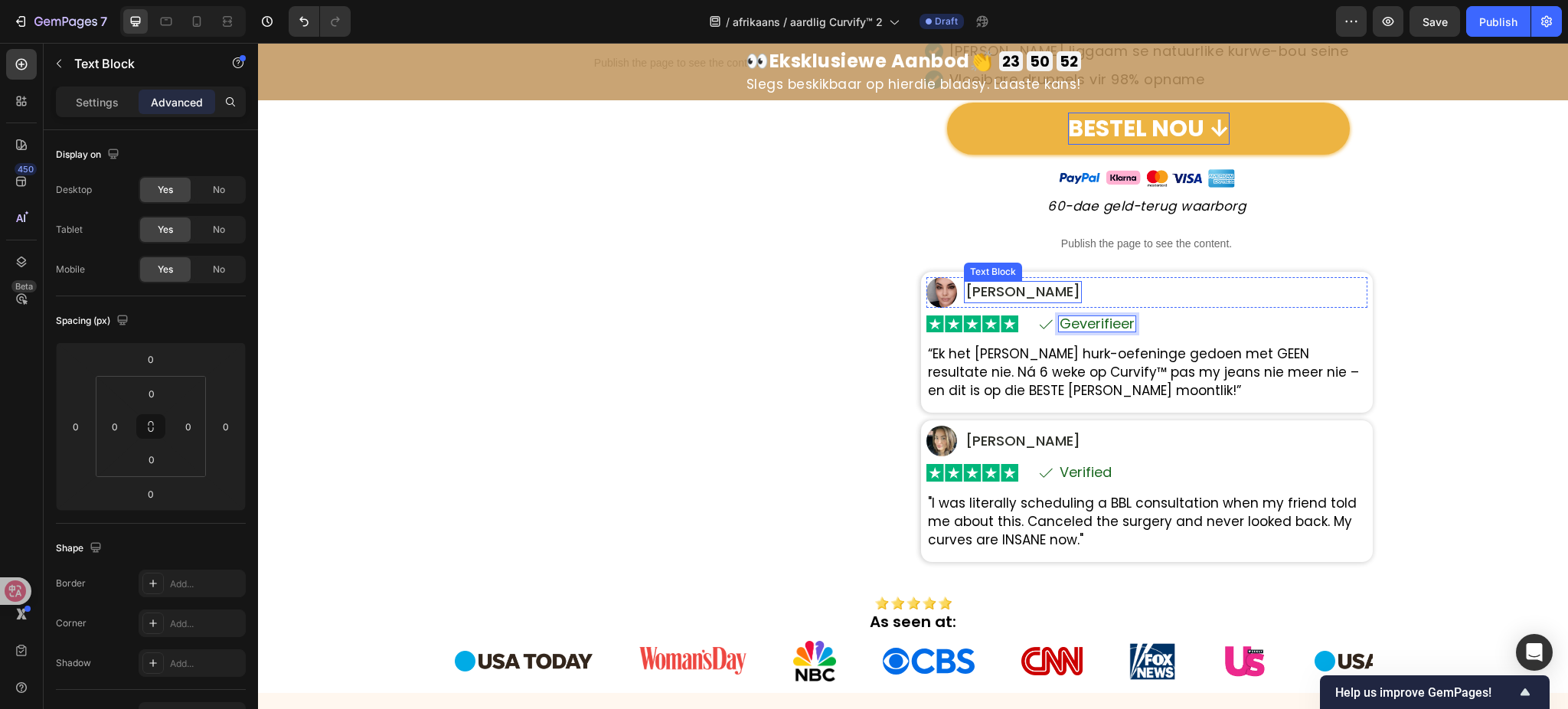
click at [982, 290] on p "Maria S." at bounding box center [1023, 291] width 114 height 18
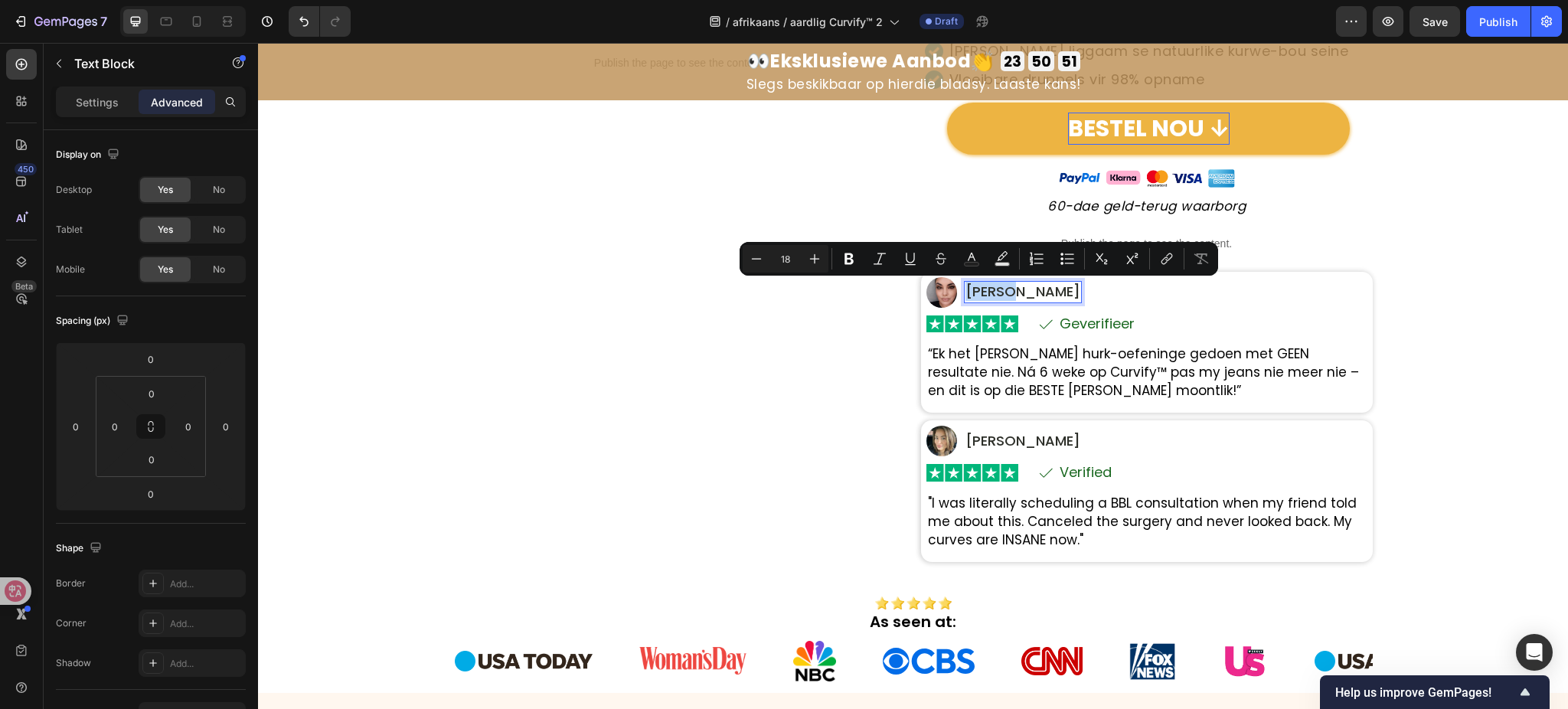
click at [994, 291] on p "Maria S." at bounding box center [1023, 291] width 114 height 18
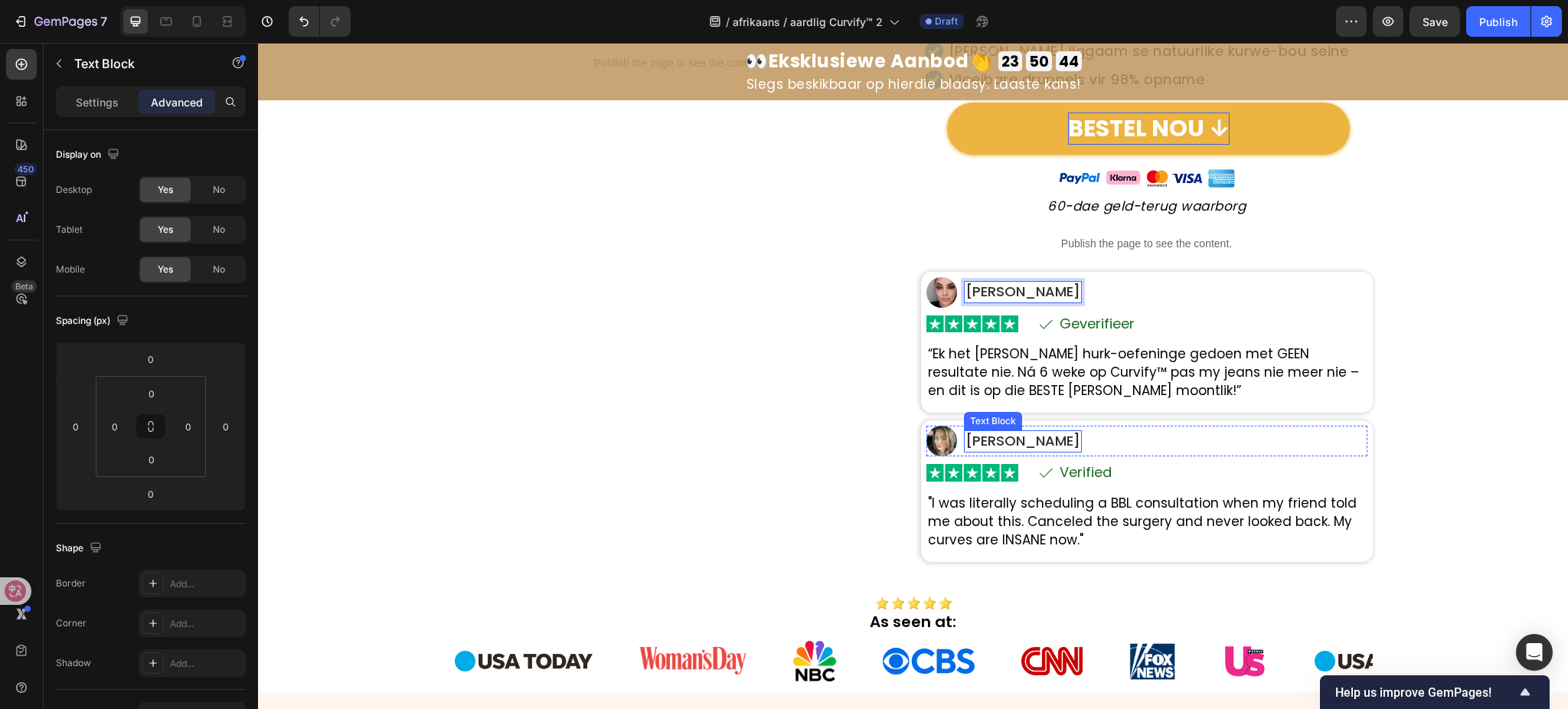
click at [983, 442] on p "Ashley T." at bounding box center [1023, 441] width 114 height 18
click at [985, 441] on p "Ashley T." at bounding box center [1023, 441] width 114 height 18
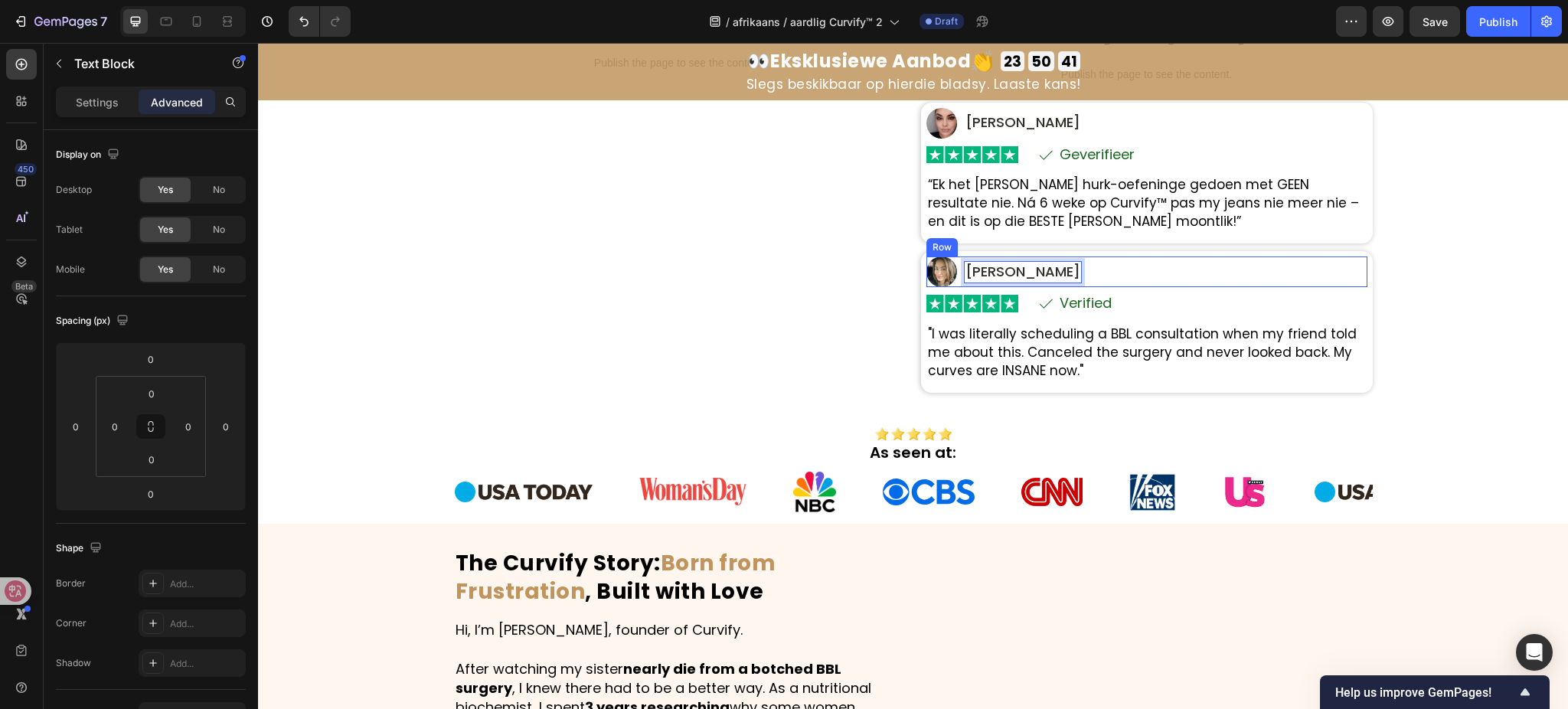
scroll to position [613, 0]
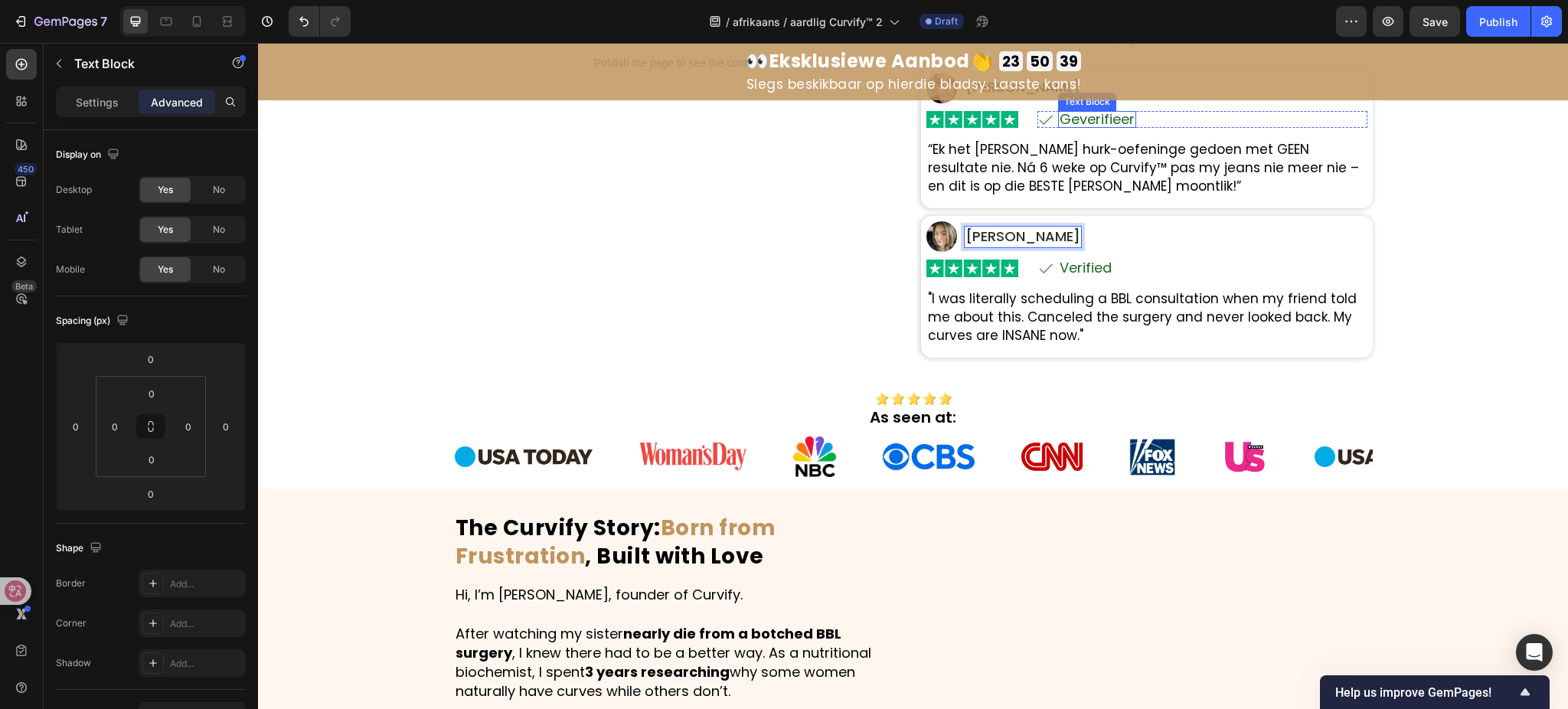
click at [1103, 122] on p "Geverifieer" at bounding box center [1098, 119] width 75 height 13
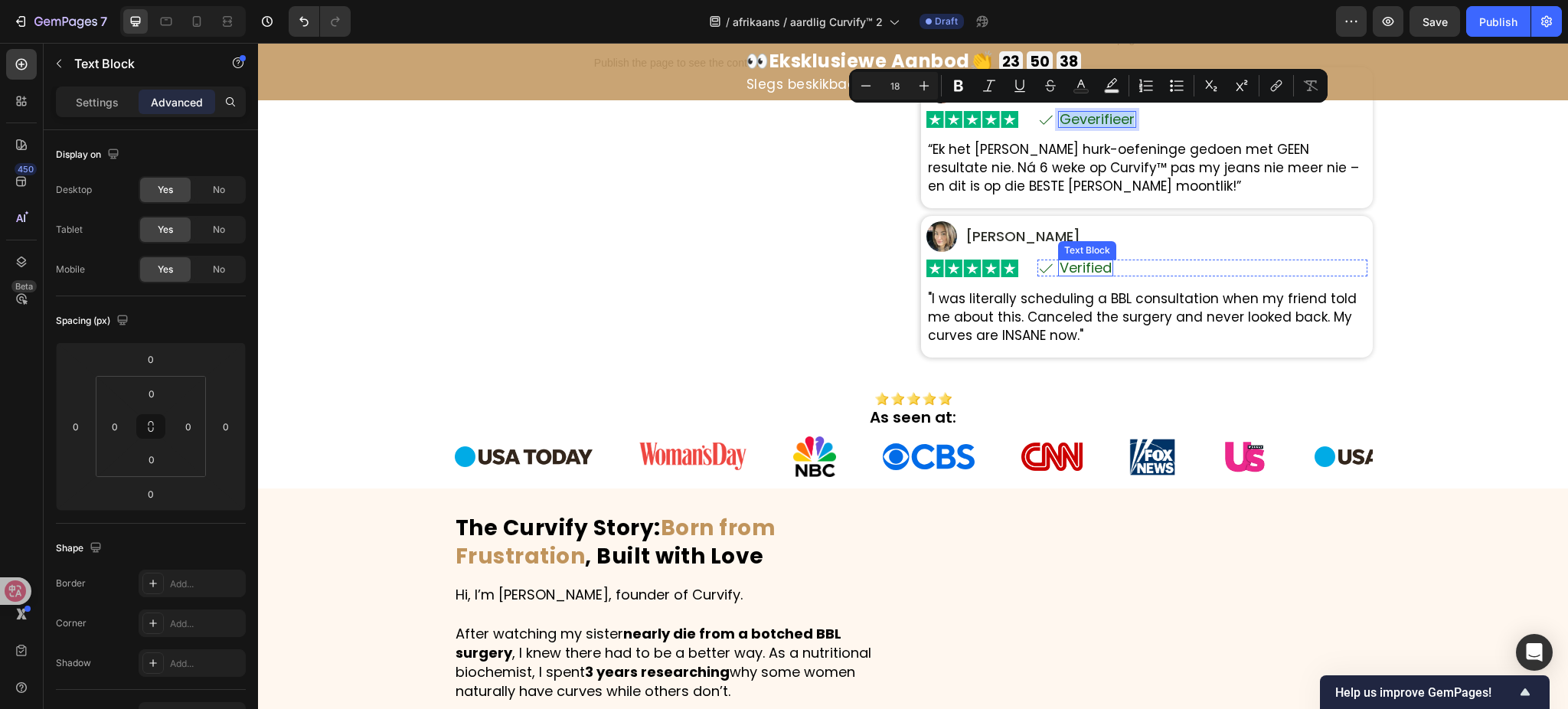
click at [1083, 271] on p "Verified" at bounding box center [1086, 267] width 52 height 13
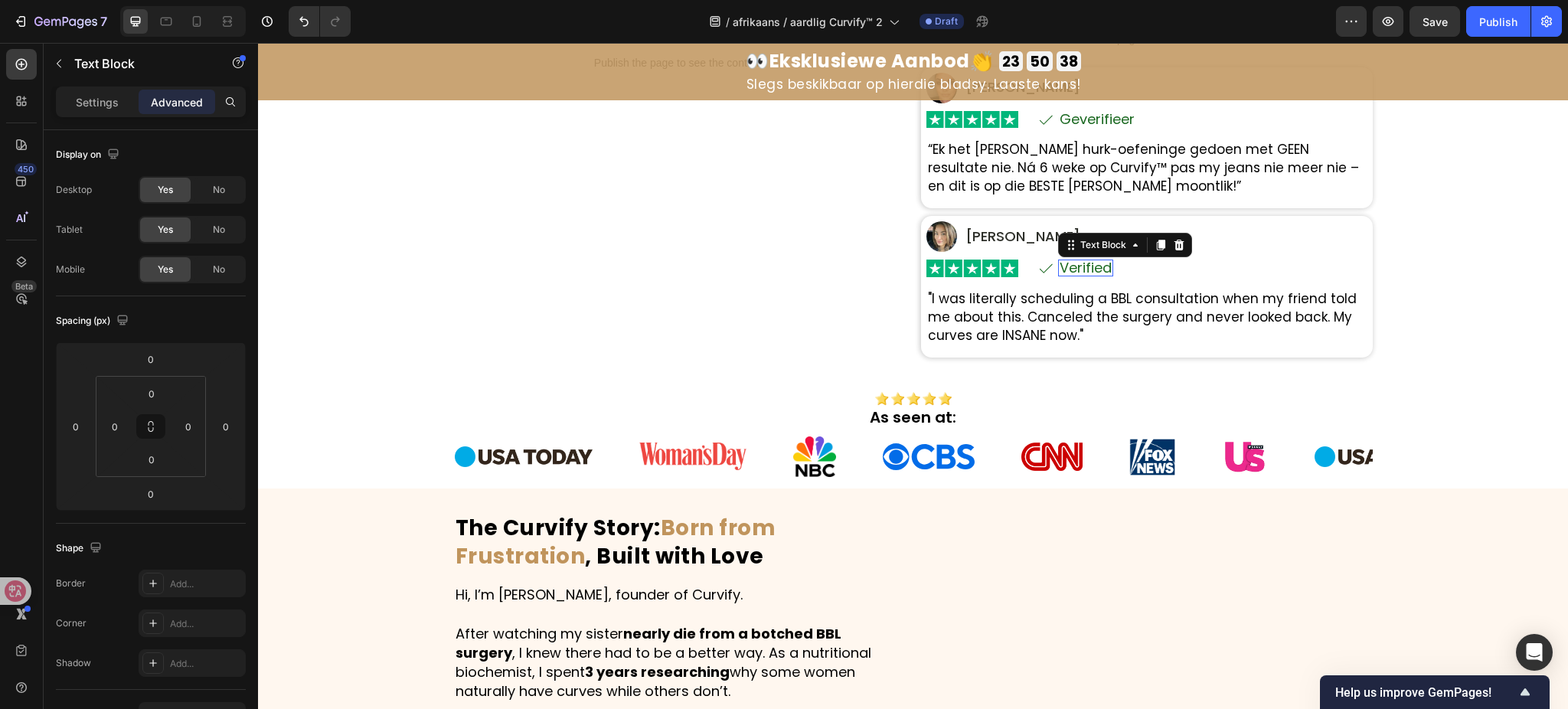
click at [1083, 271] on p "Verified" at bounding box center [1086, 267] width 52 height 13
click at [1110, 312] on p ""I was literally scheduling a BBL consultation when my friend told me about thi…" at bounding box center [1147, 317] width 438 height 55
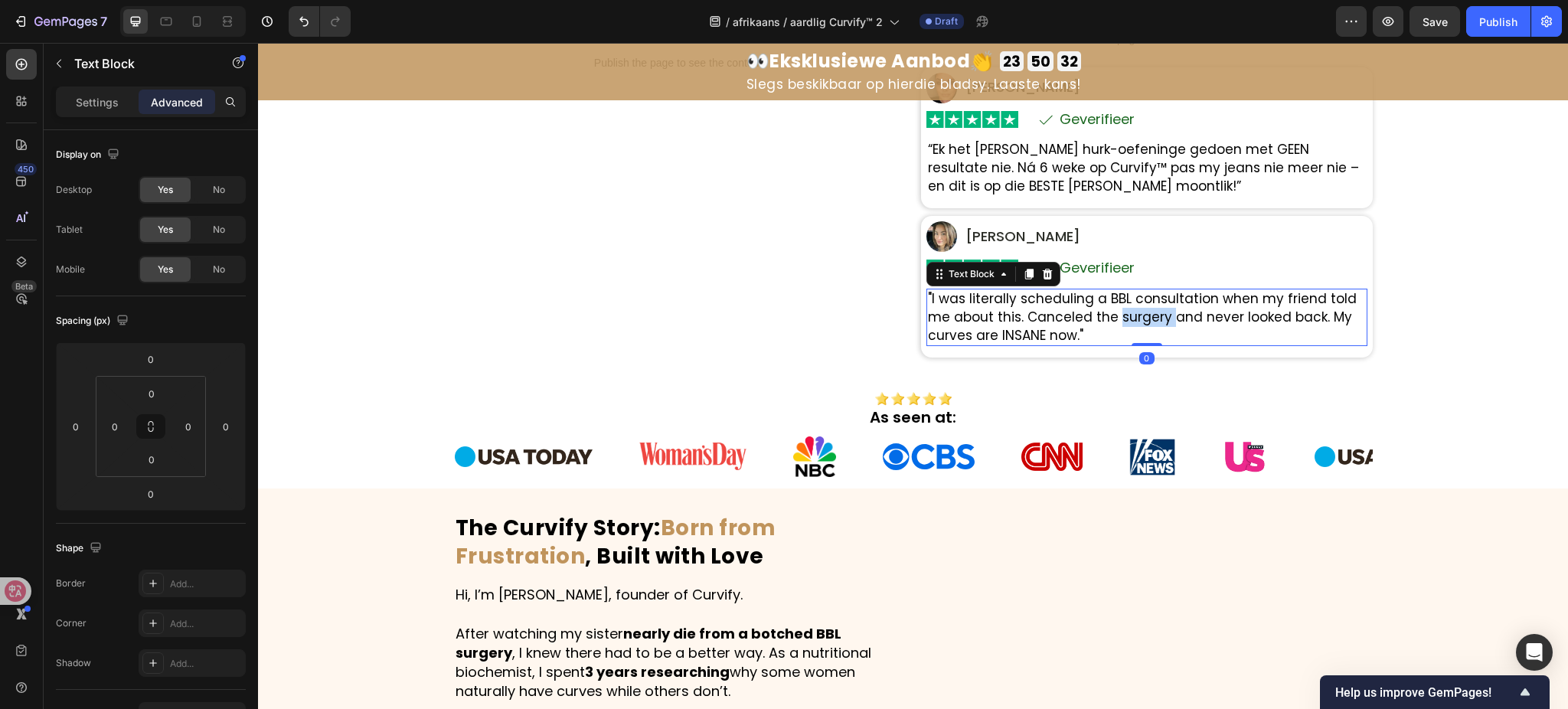
click at [1110, 312] on p ""I was literally scheduling a BBL consultation when my friend told me about thi…" at bounding box center [1147, 317] width 438 height 55
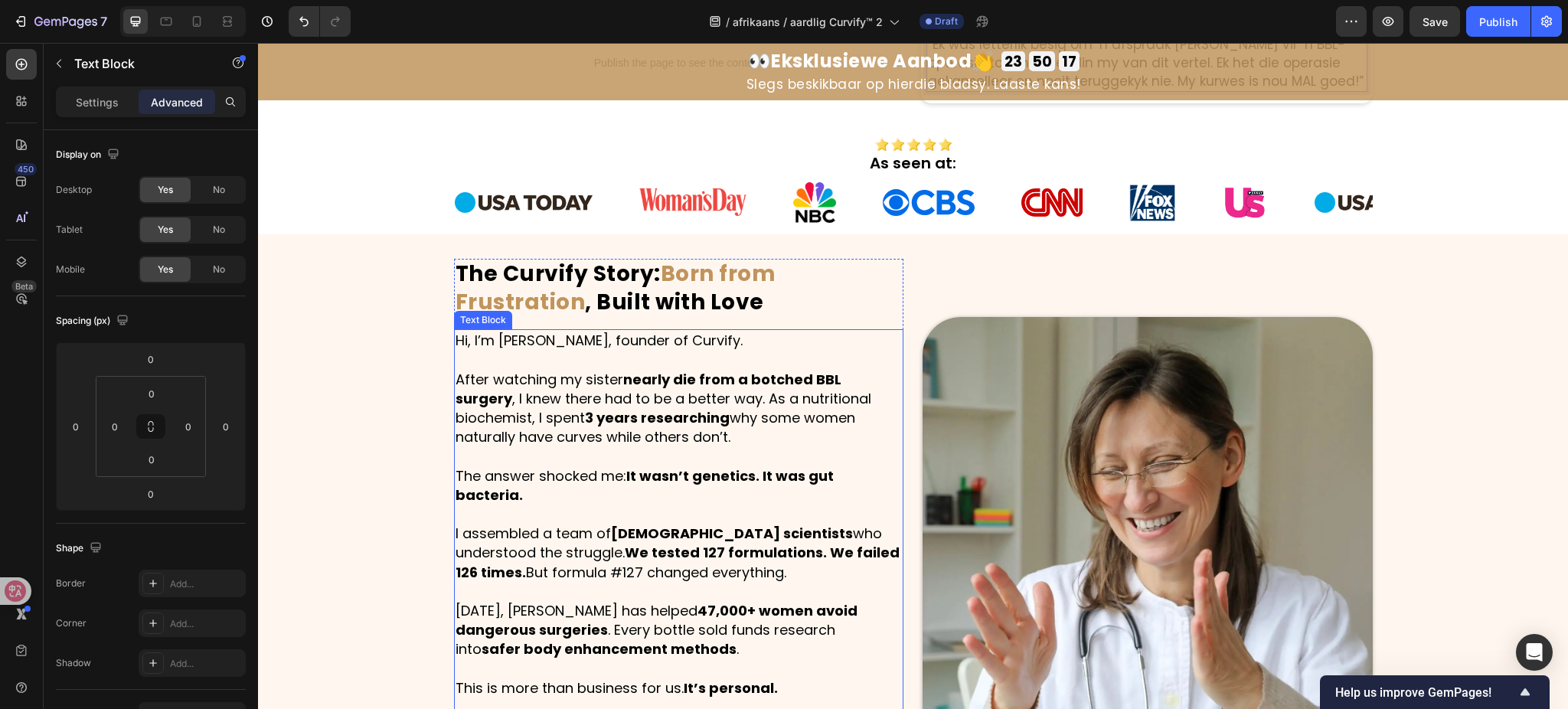
scroll to position [919, 0]
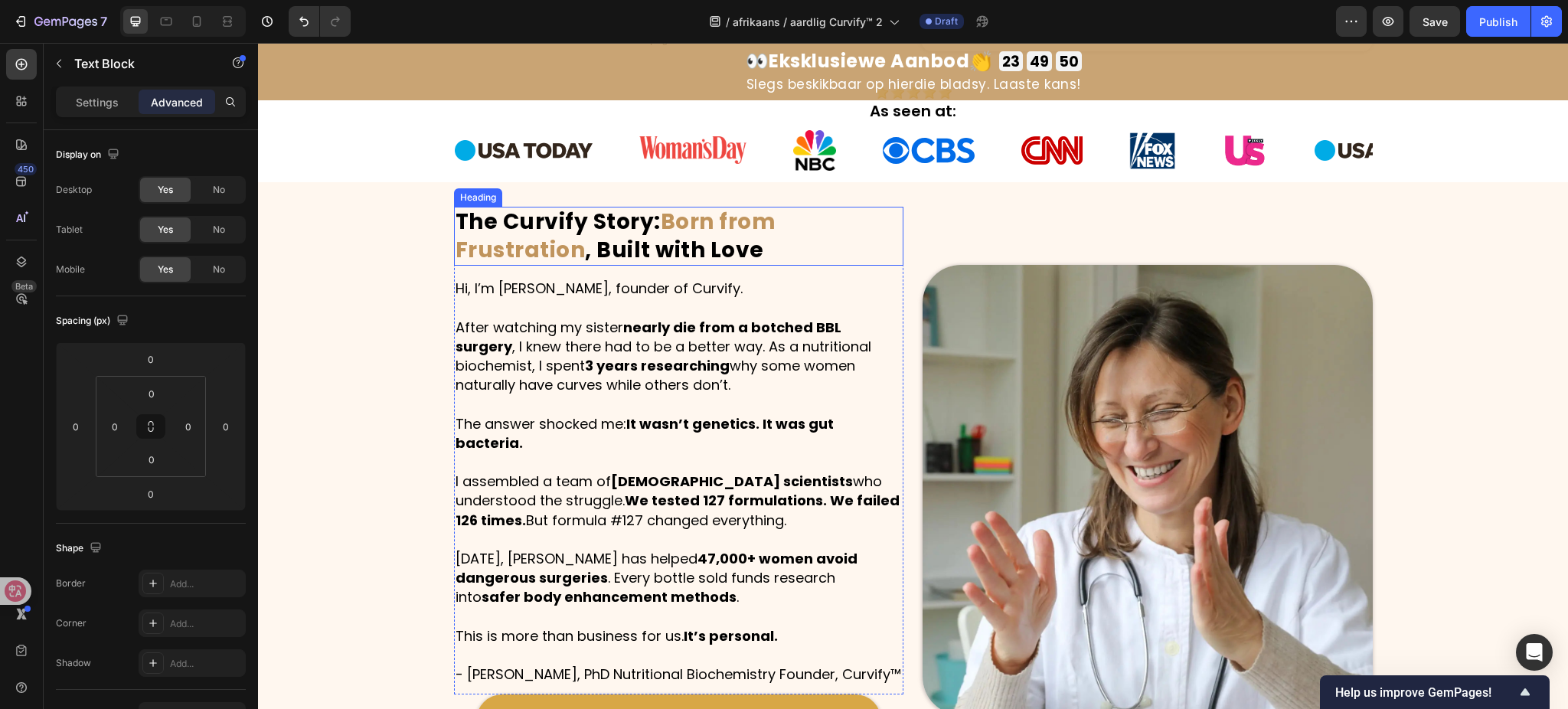
click at [730, 220] on strong "Born from Frustration" at bounding box center [617, 236] width 321 height 58
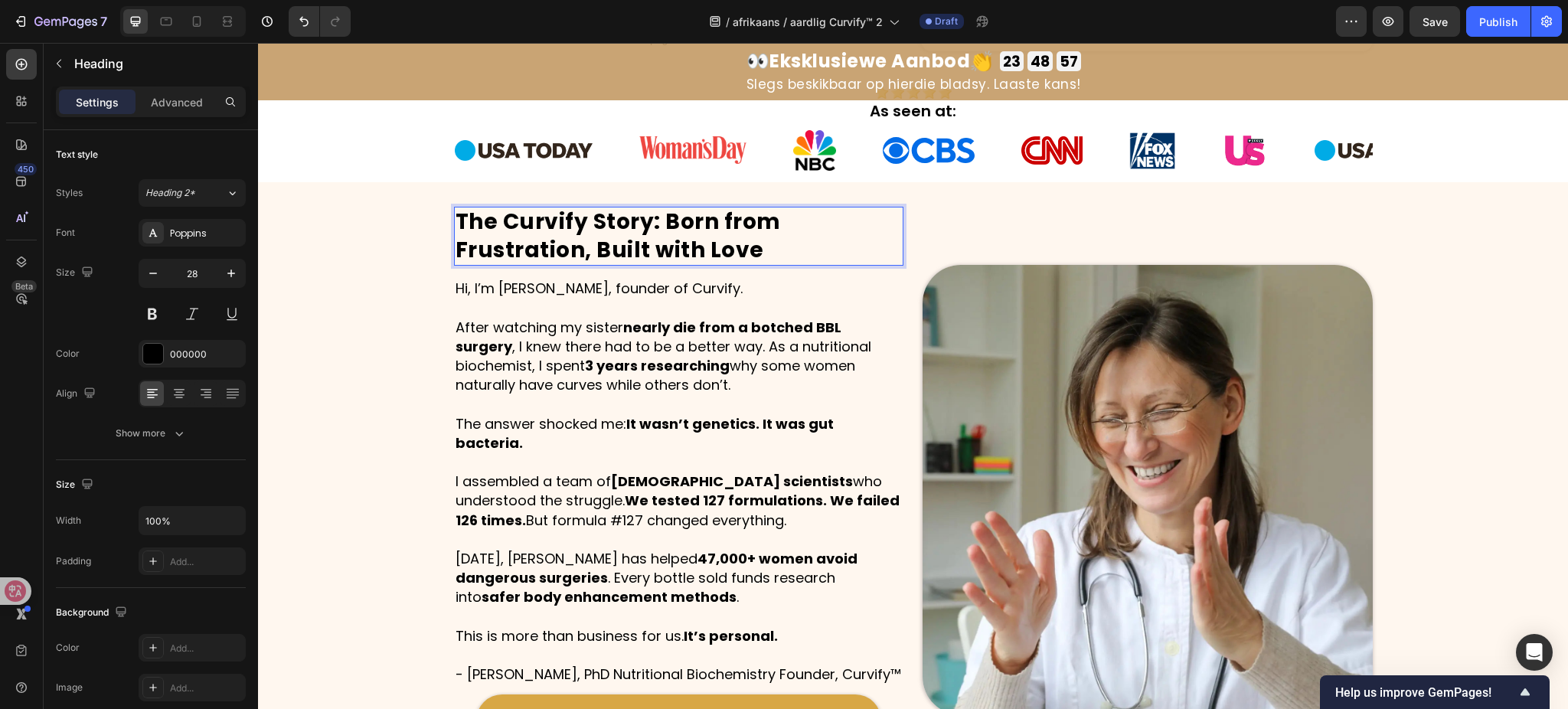
click at [647, 226] on strong "The Curvify Story: Born from Frustration, Built with Love" at bounding box center [619, 236] width 325 height 58
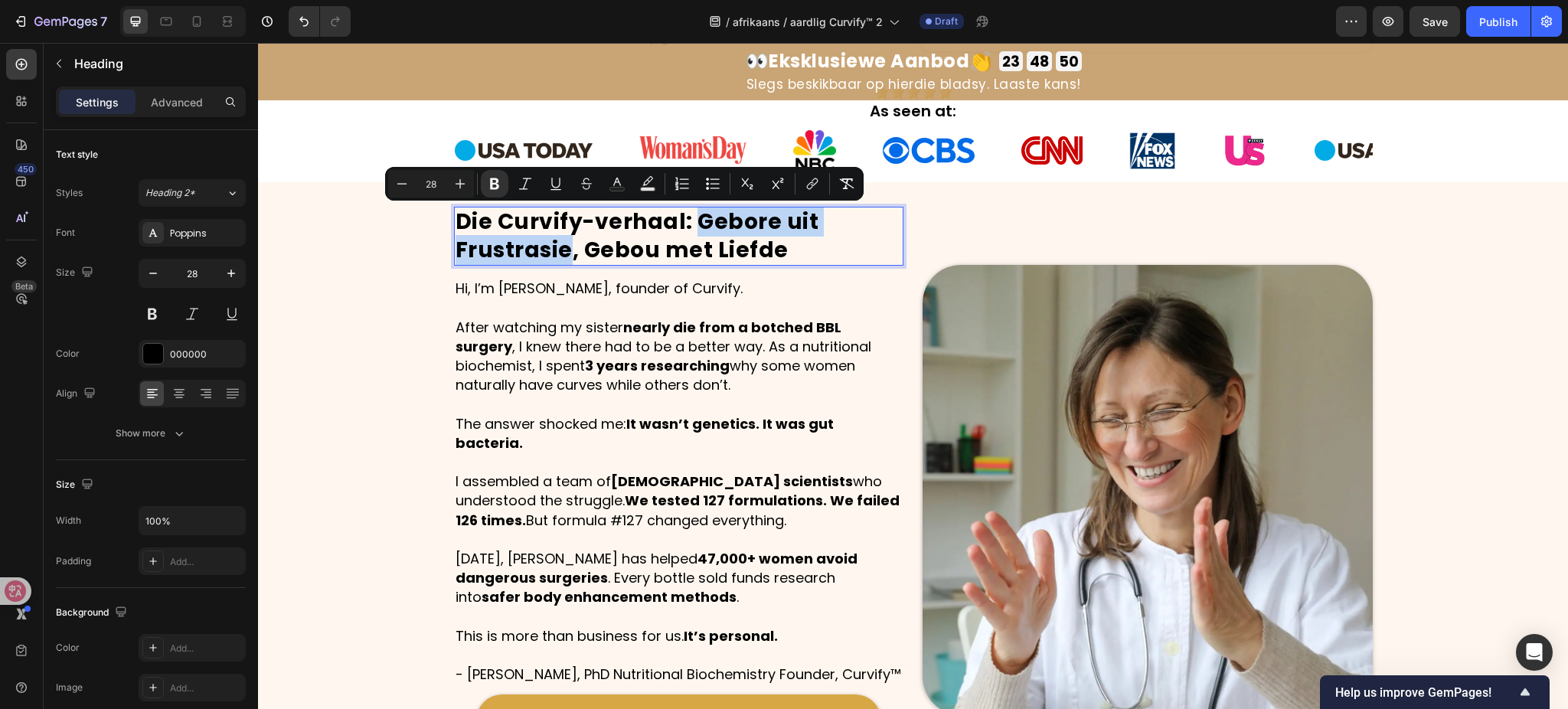
drag, startPoint x: 689, startPoint y: 217, endPoint x: 559, endPoint y: 258, distance: 136.3
click at [559, 258] on strong "Die Curvify-verhaal: Gebore uit Frustrasie, Gebou met Liefde" at bounding box center [638, 236] width 364 height 58
drag, startPoint x: 609, startPoint y: 192, endPoint x: 362, endPoint y: 183, distance: 247.2
click at [609, 192] on button "Text Color" at bounding box center [617, 184] width 28 height 28
type input "000000"
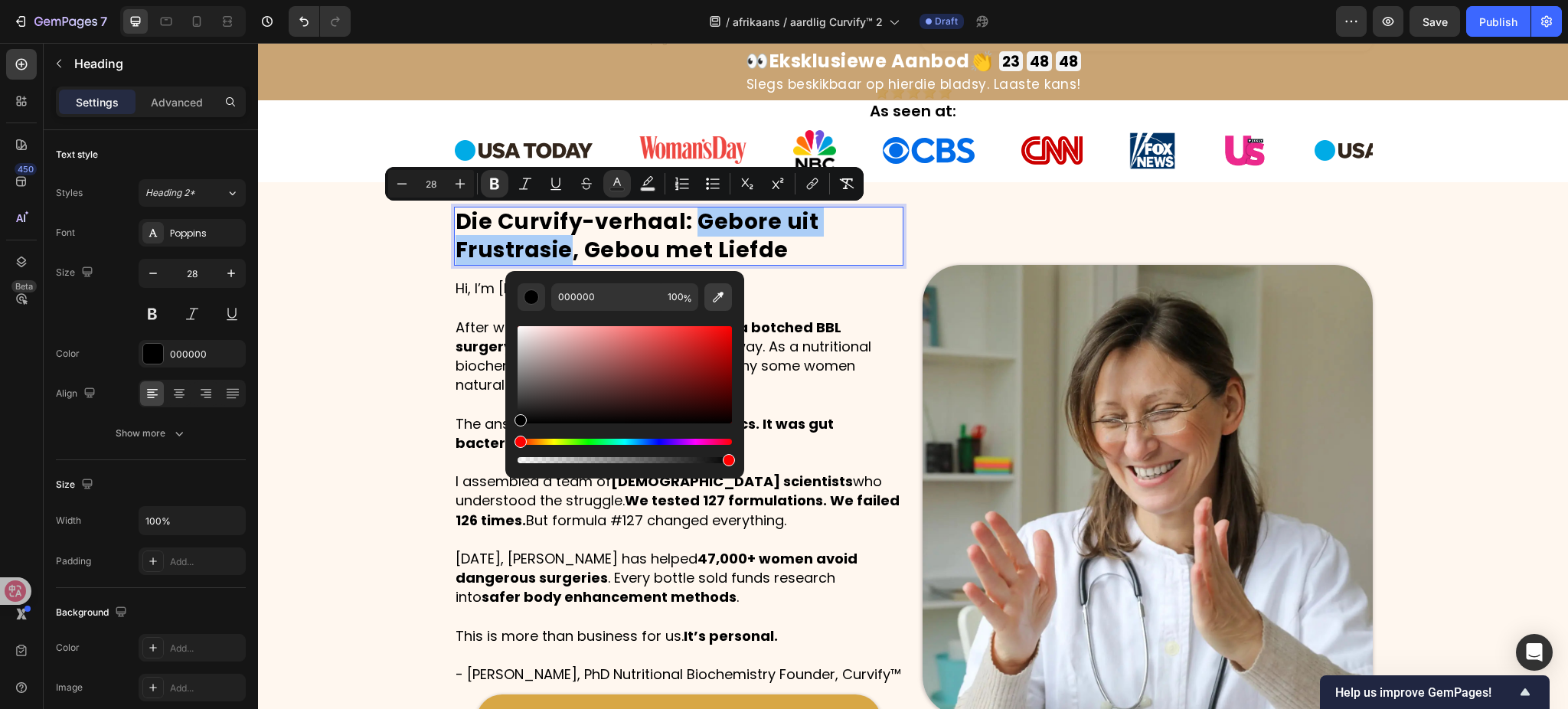
click at [716, 300] on icon "Editor contextual toolbar" at bounding box center [718, 296] width 11 height 11
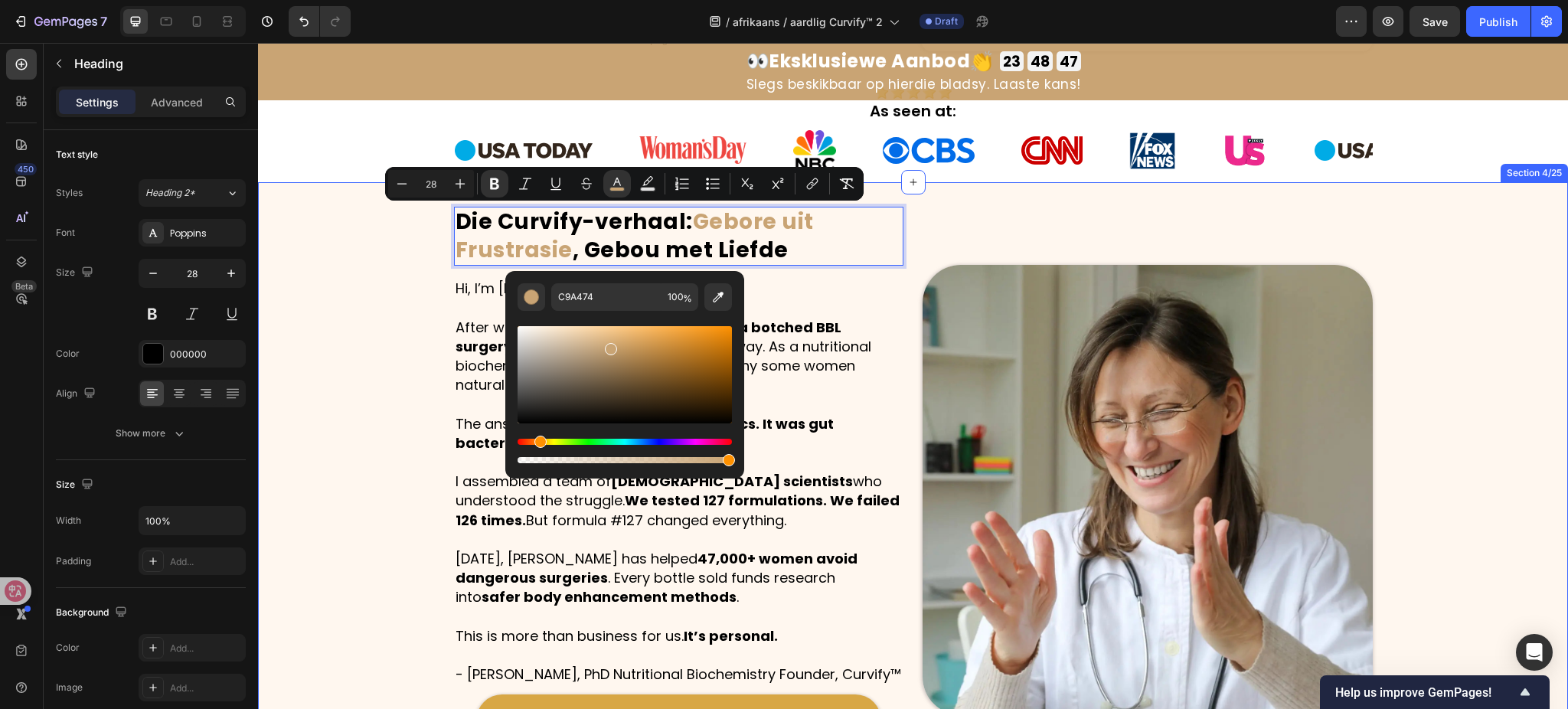
click at [339, 363] on div "Die Curvify-verhaal: Gebore uit Frustrasie , Gebou met Liefde Heading 15 Hi, I’…" at bounding box center [913, 490] width 1310 height 567
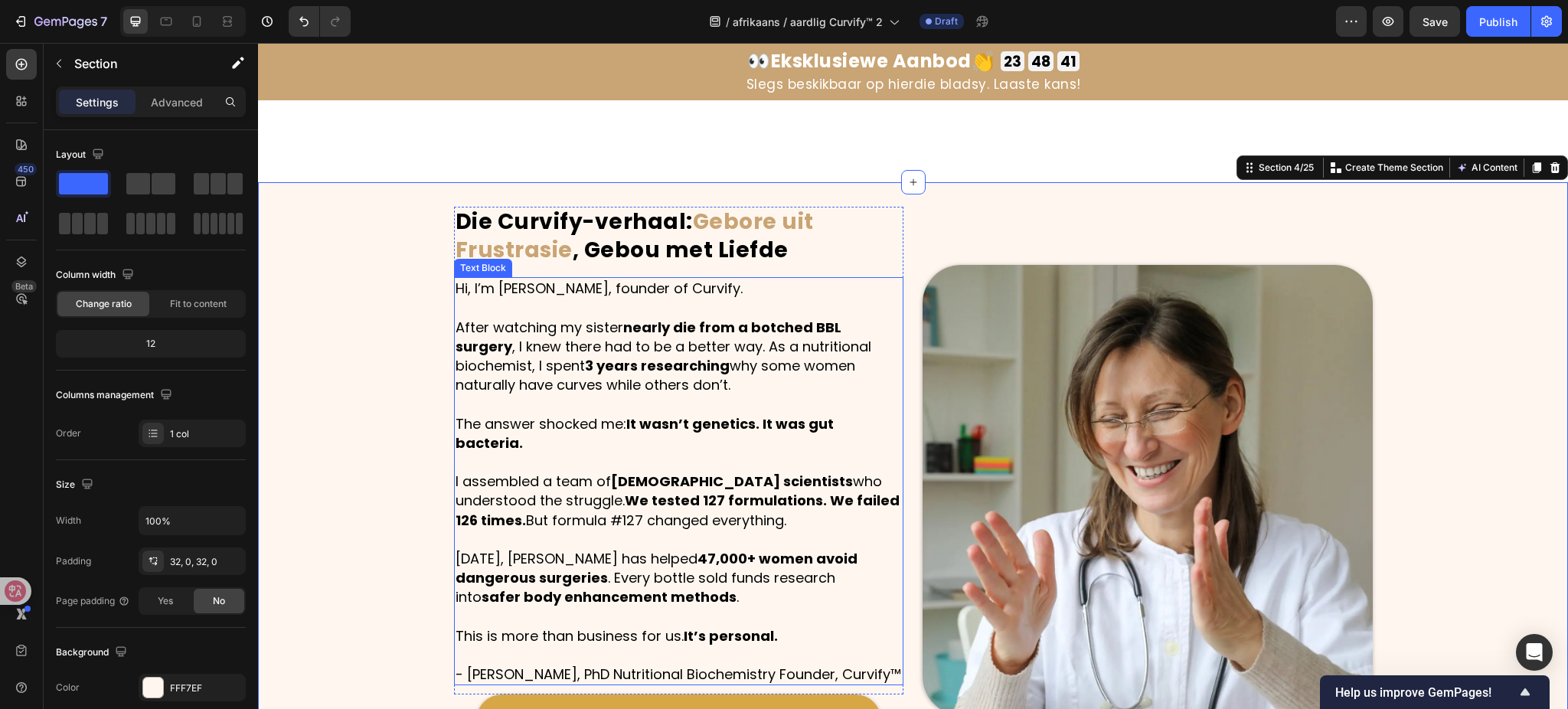
scroll to position [1123, 0]
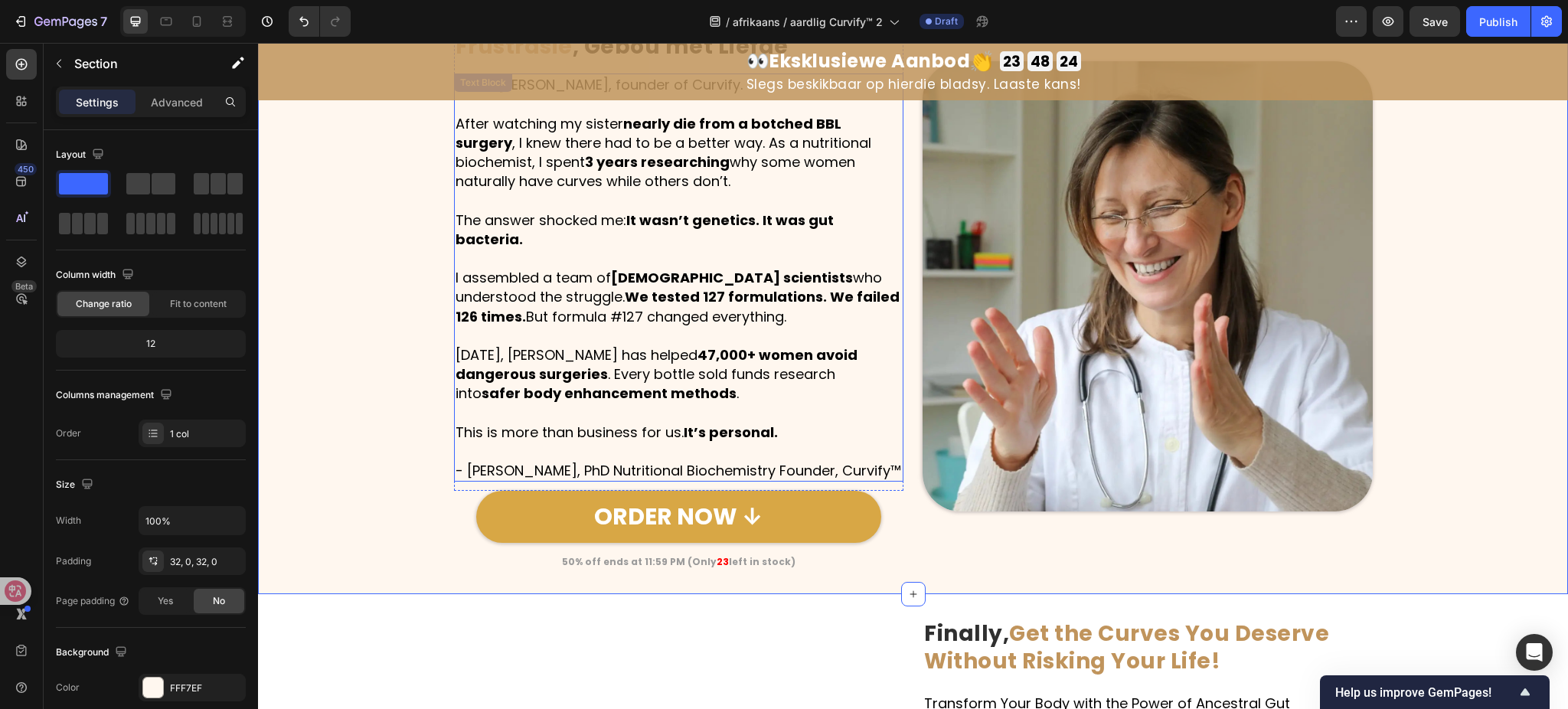
click at [499, 345] on p "Today, Curvify has helped 47,000+ women avoid dangerous surgeries . Every bottl…" at bounding box center [679, 374] width 447 height 59
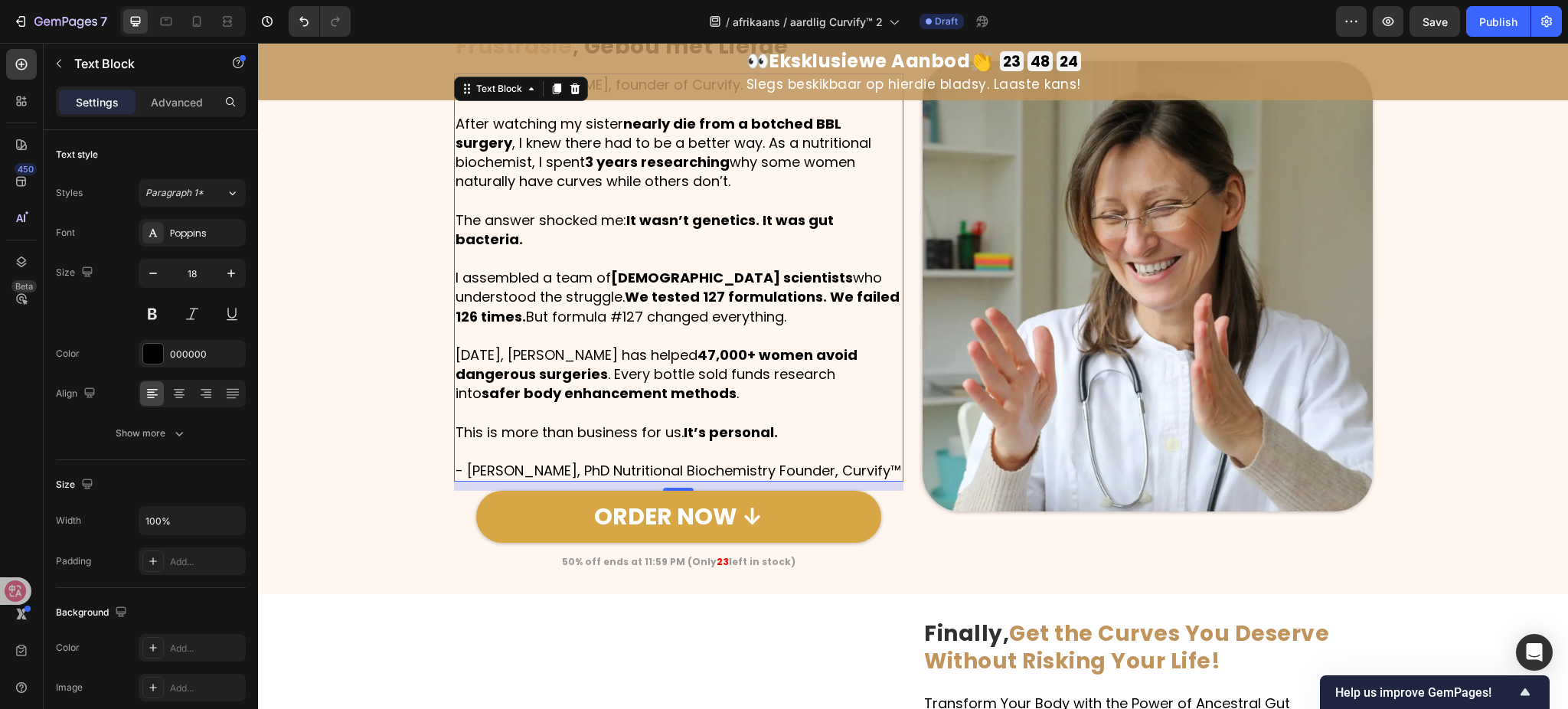
click at [499, 345] on p "Today, Curvify has helped 47,000+ women avoid dangerous surgeries . Every bottl…" at bounding box center [679, 374] width 447 height 59
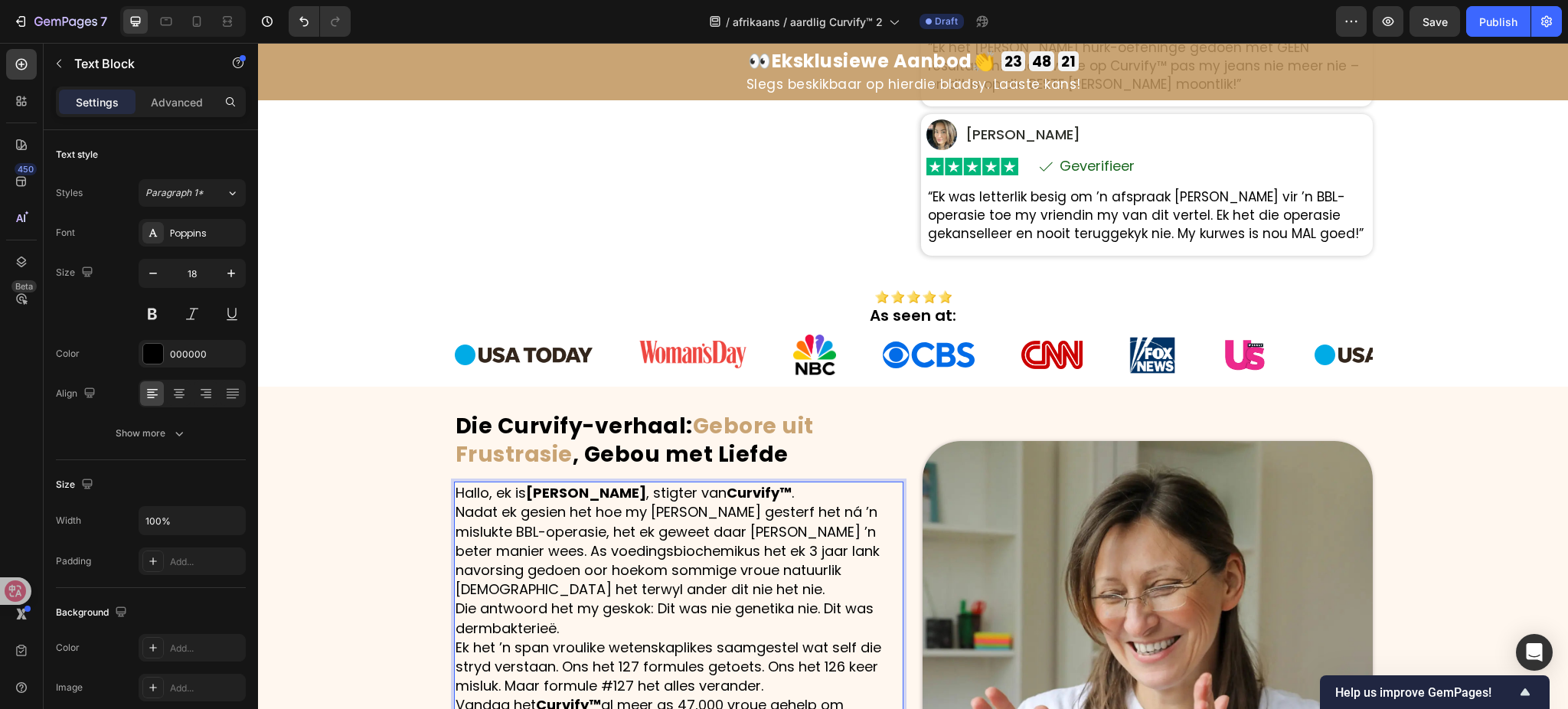
scroll to position [817, 0]
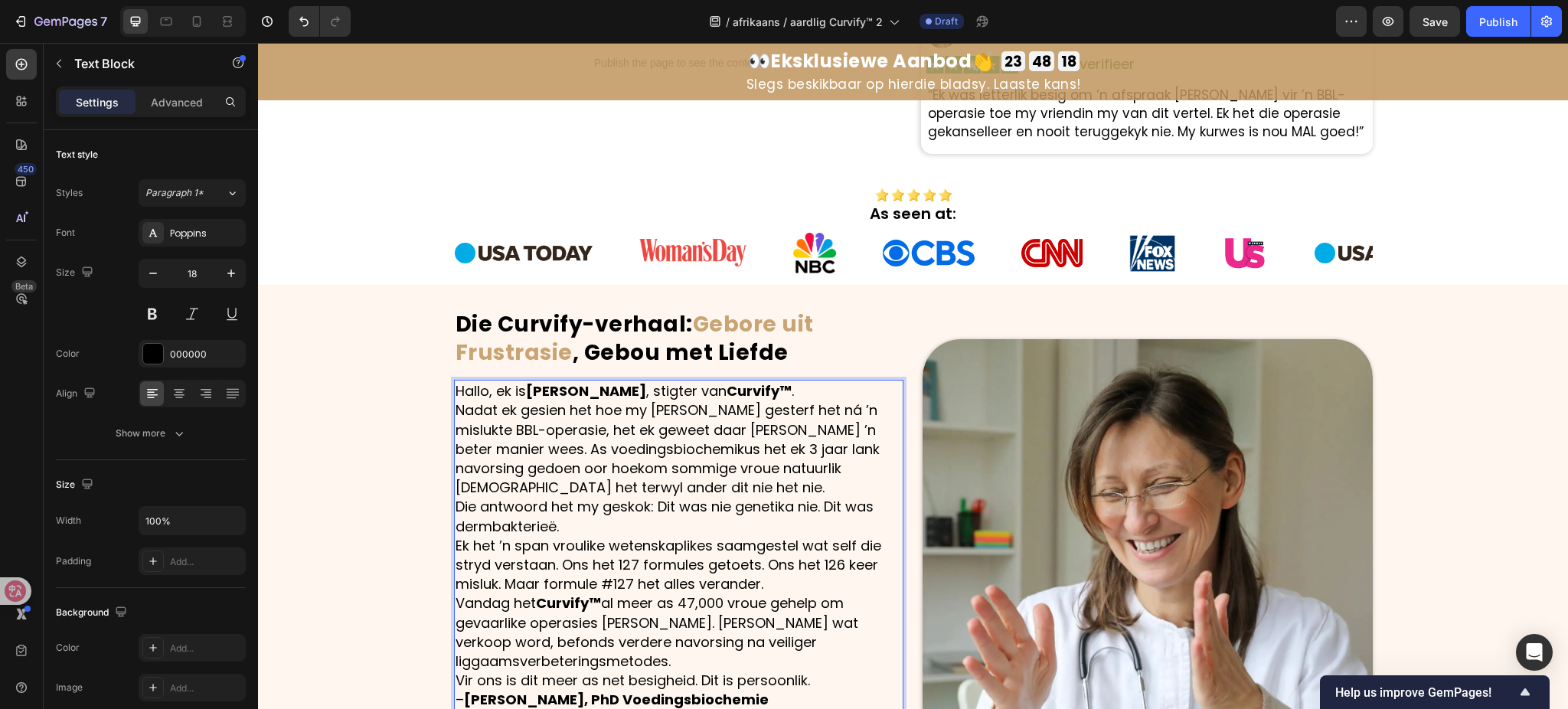
click at [824, 384] on p "Hallo, ek is Dr. Natalie Jacobs , stigter van Curvify™ ." at bounding box center [679, 391] width 447 height 19
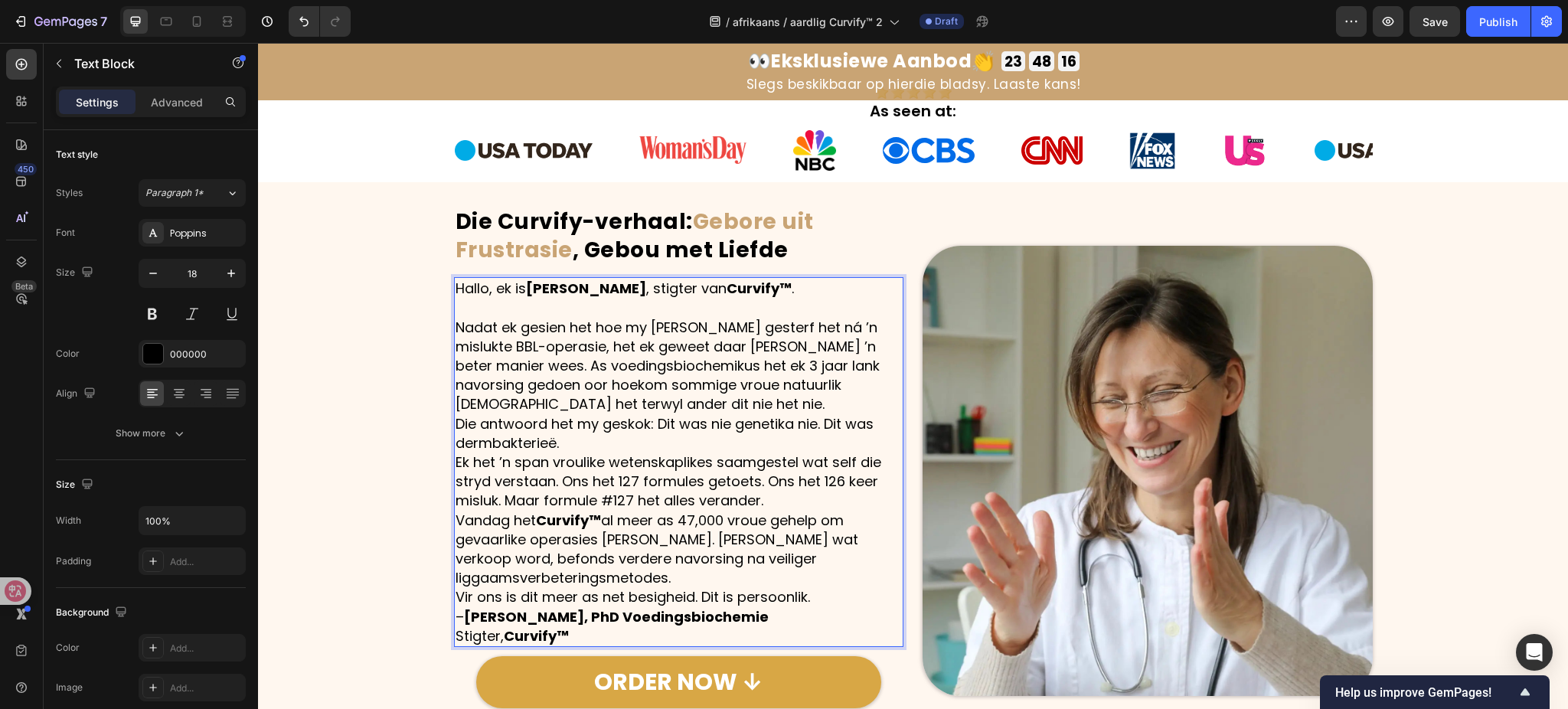
scroll to position [1021, 0]
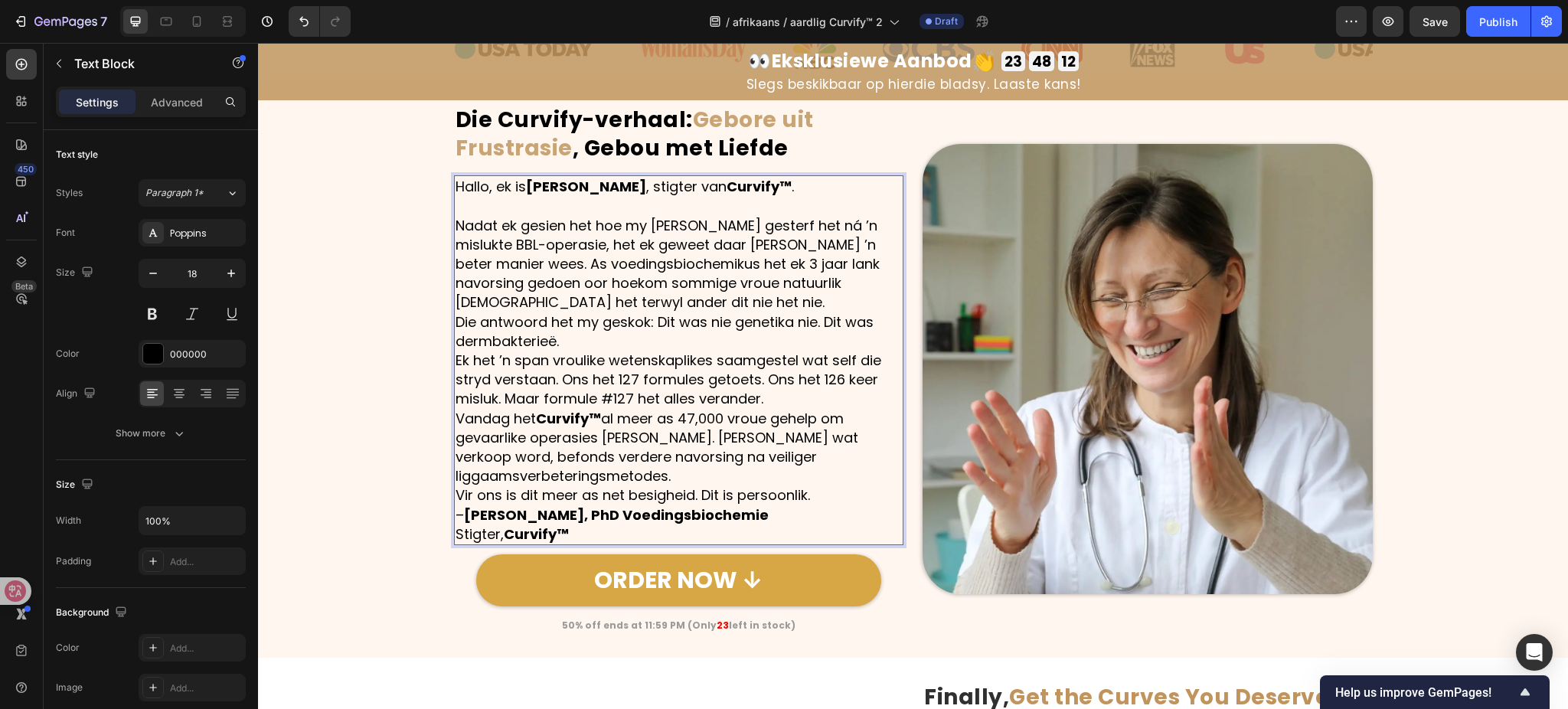
click at [655, 304] on p "Nadat ek gesien het hoe my suster byna gesterf het ná ’n mislukte BBL-operasie,…" at bounding box center [679, 264] width 447 height 96
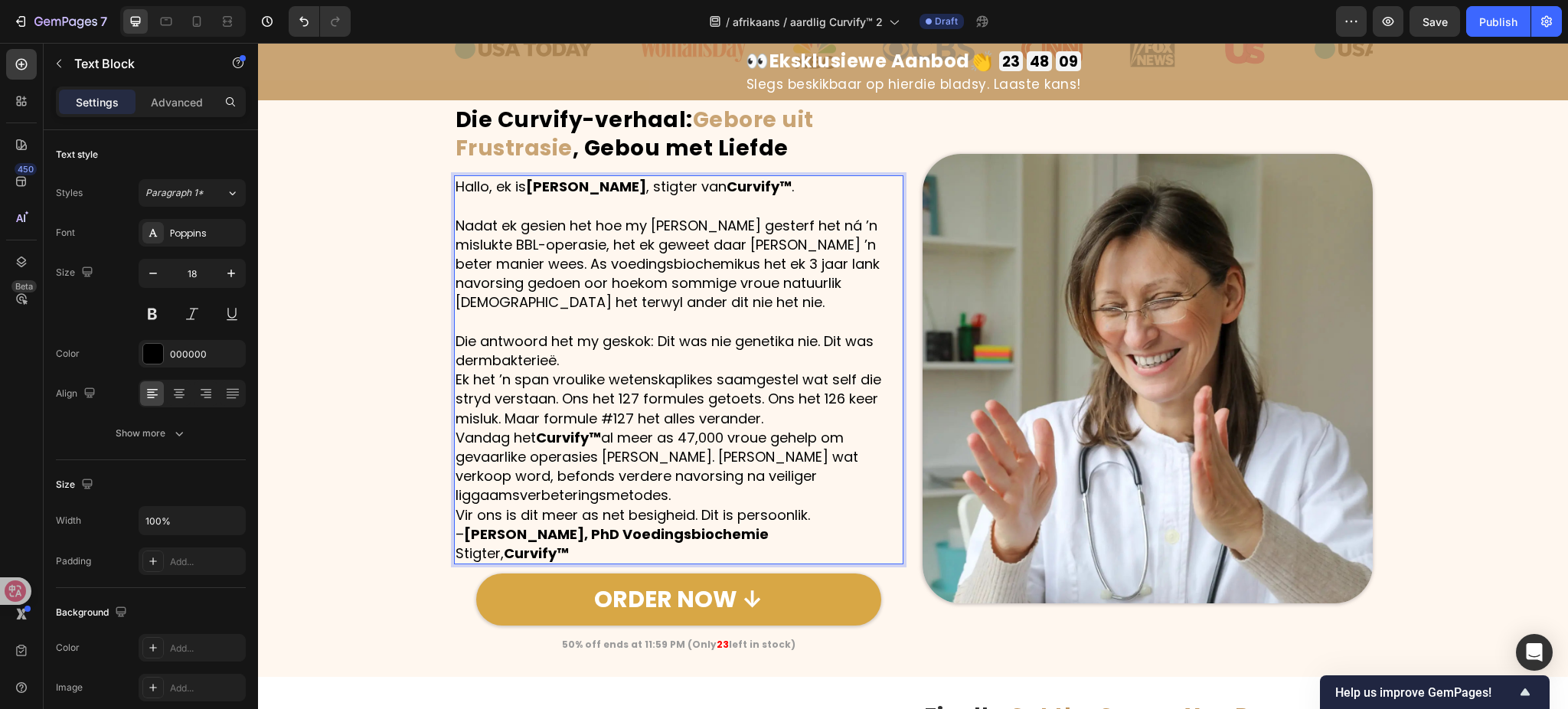
click at [590, 354] on p "Die antwoord het my geskok: Dit was nie genetika nie. Dit was dermbakterieë." at bounding box center [679, 351] width 447 height 38
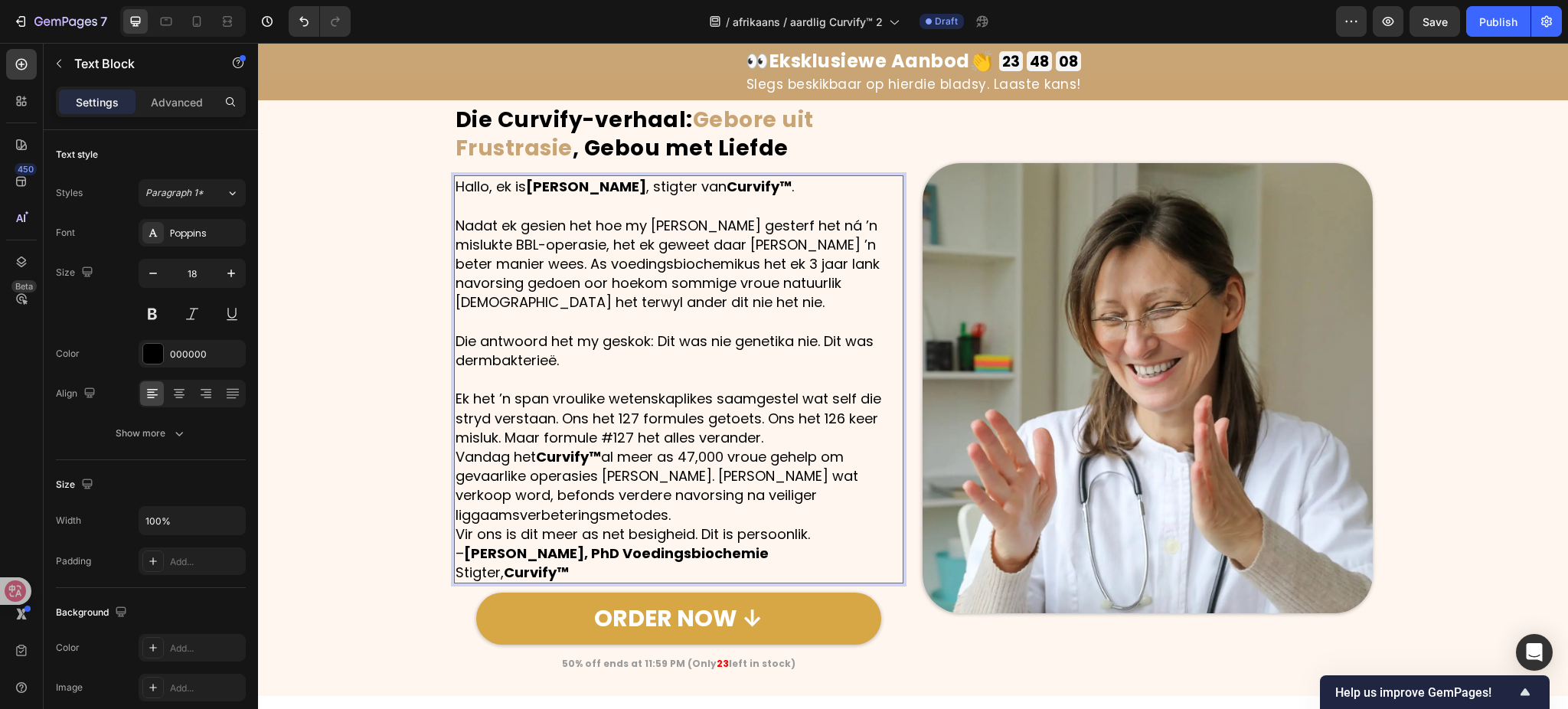
scroll to position [1123, 0]
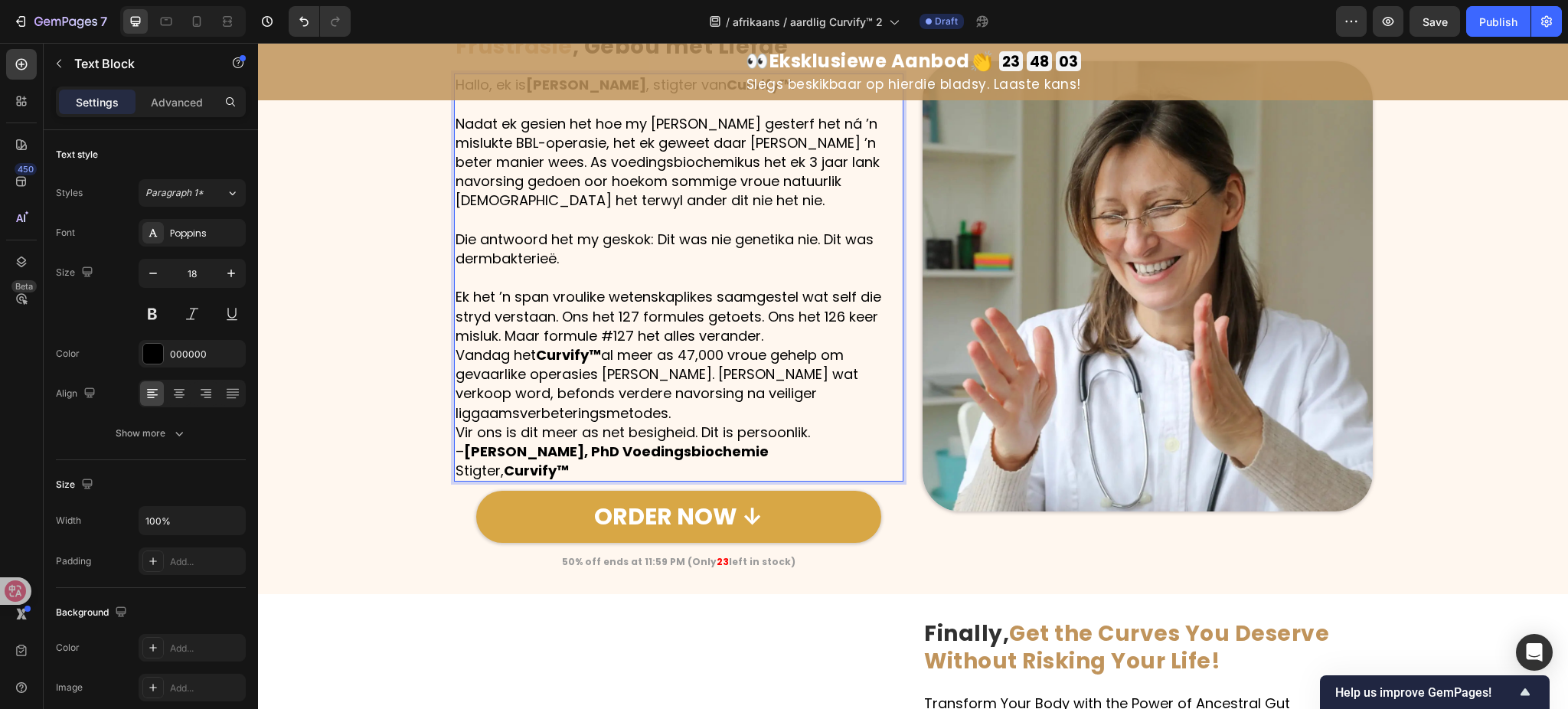
click at [773, 339] on p "Ek het ’n span vroulike wetenskaplikes saamgestel wat self die stryd verstaan. …" at bounding box center [679, 317] width 447 height 59
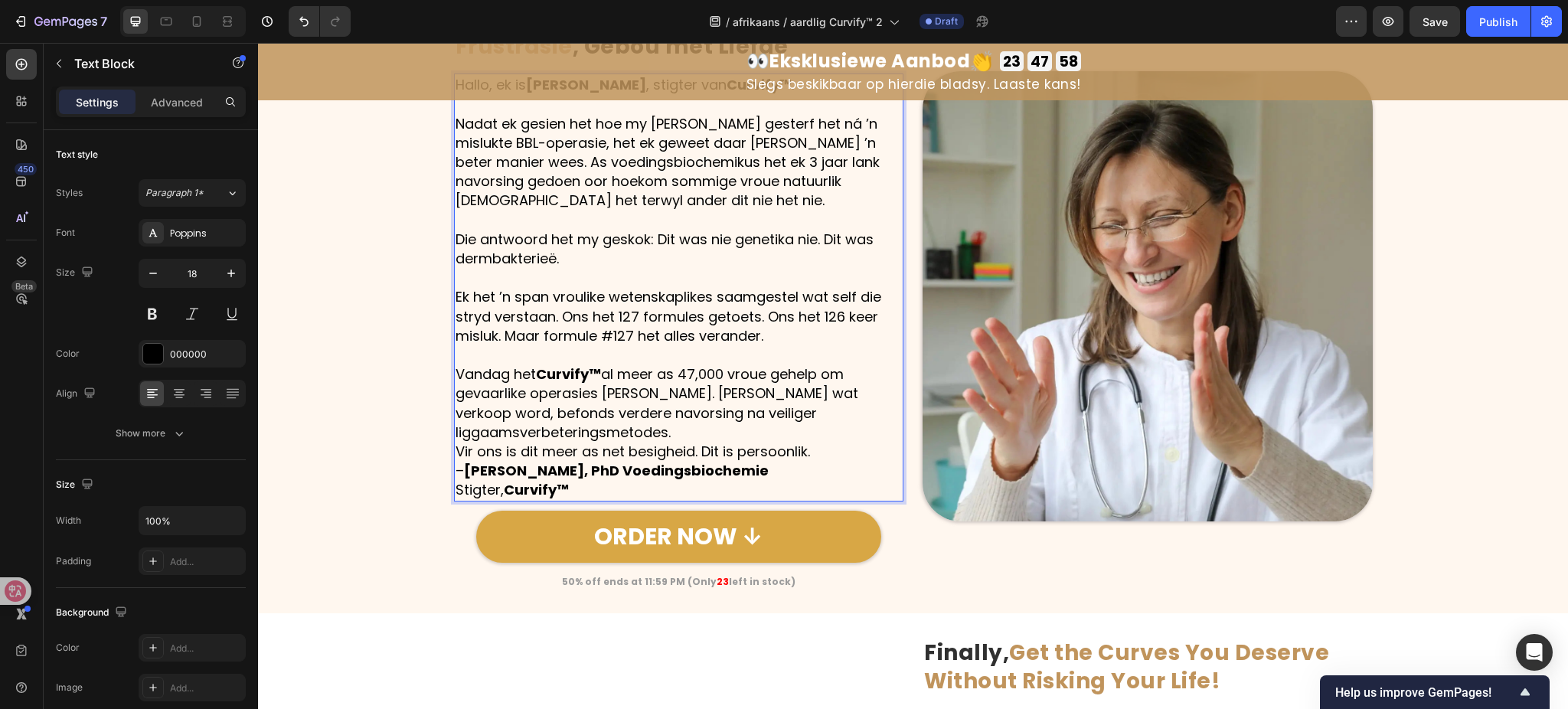
click at [730, 448] on p "Vir ons is dit meer as net besigheid. Dit is persoonlik." at bounding box center [679, 451] width 447 height 19
click at [730, 436] on p "Vandag het Curvify™ al meer as 47,000 vroue gehelp om gevaarlike operasies te v…" at bounding box center [679, 403] width 447 height 77
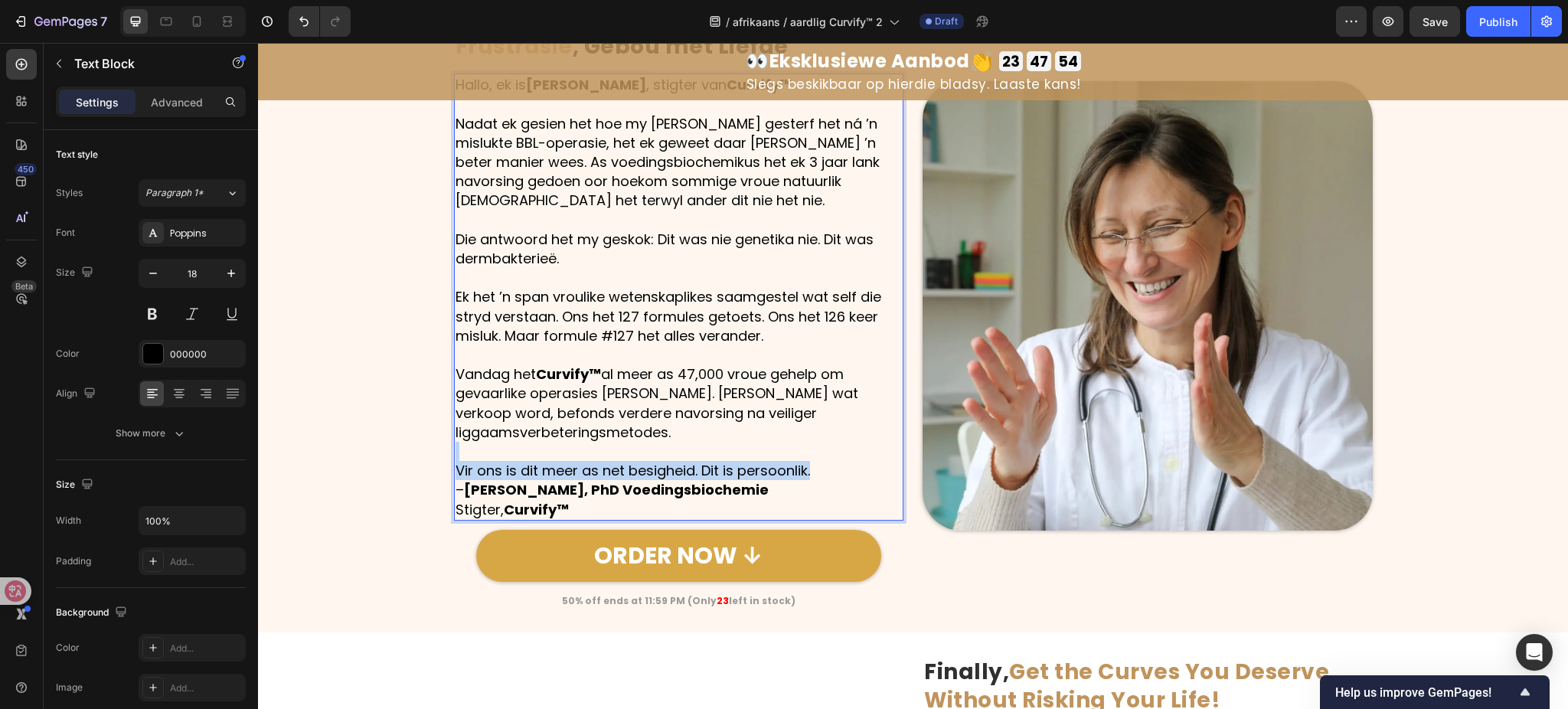
click at [847, 468] on div "Hallo, ek is Dr. Natalie Jacobs , stigter van Curvify™ . Nadat ek gesien het ho…" at bounding box center [679, 296] width 450 height 447
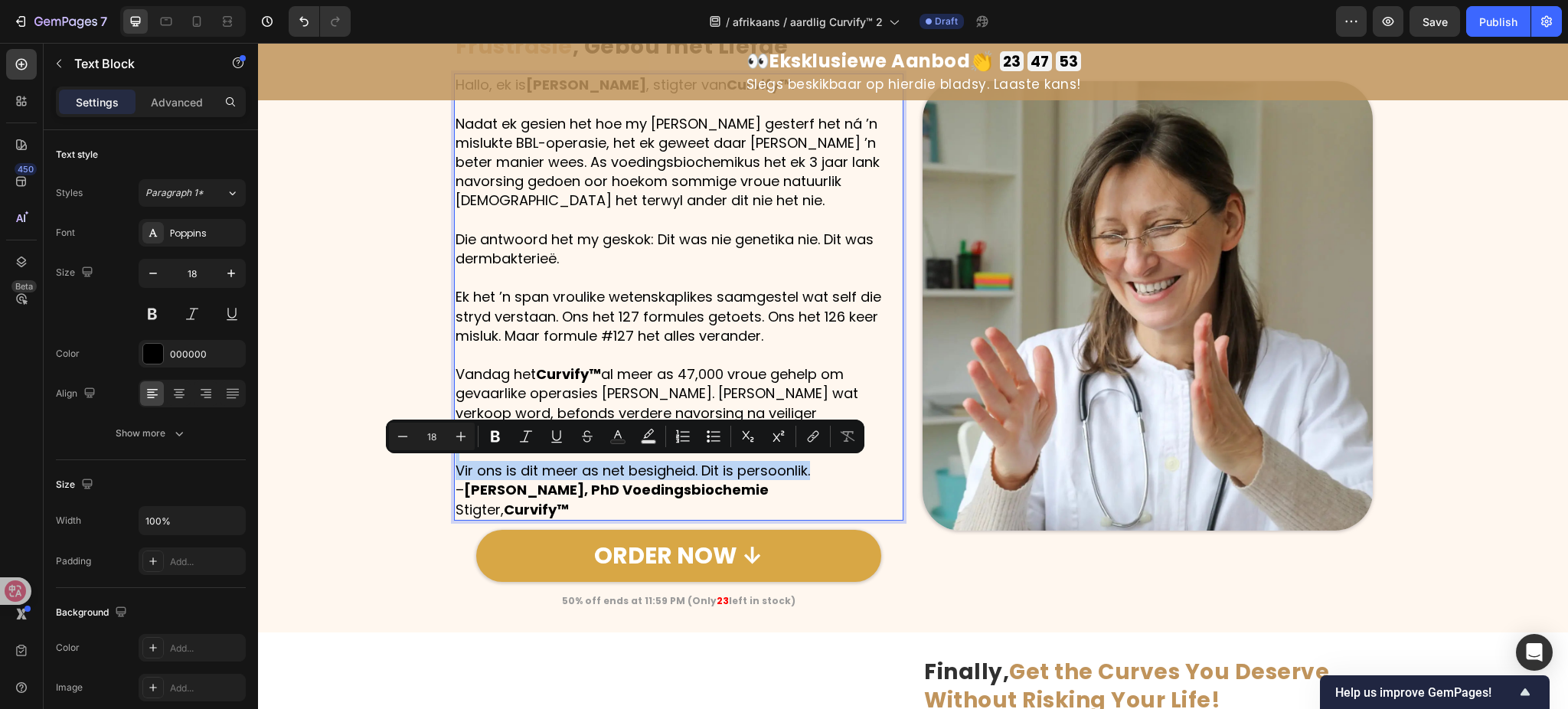
click at [847, 468] on p "Vir ons is dit meer as net besigheid. Dit is persoonlik." at bounding box center [679, 470] width 447 height 19
click at [832, 471] on p "Vir ons is dit meer as net besigheid. Dit is persoonlik." at bounding box center [679, 470] width 447 height 19
click at [795, 469] on p "Vir ons is dit meer as net besigheid. Dit is persoonlik." at bounding box center [679, 470] width 447 height 19
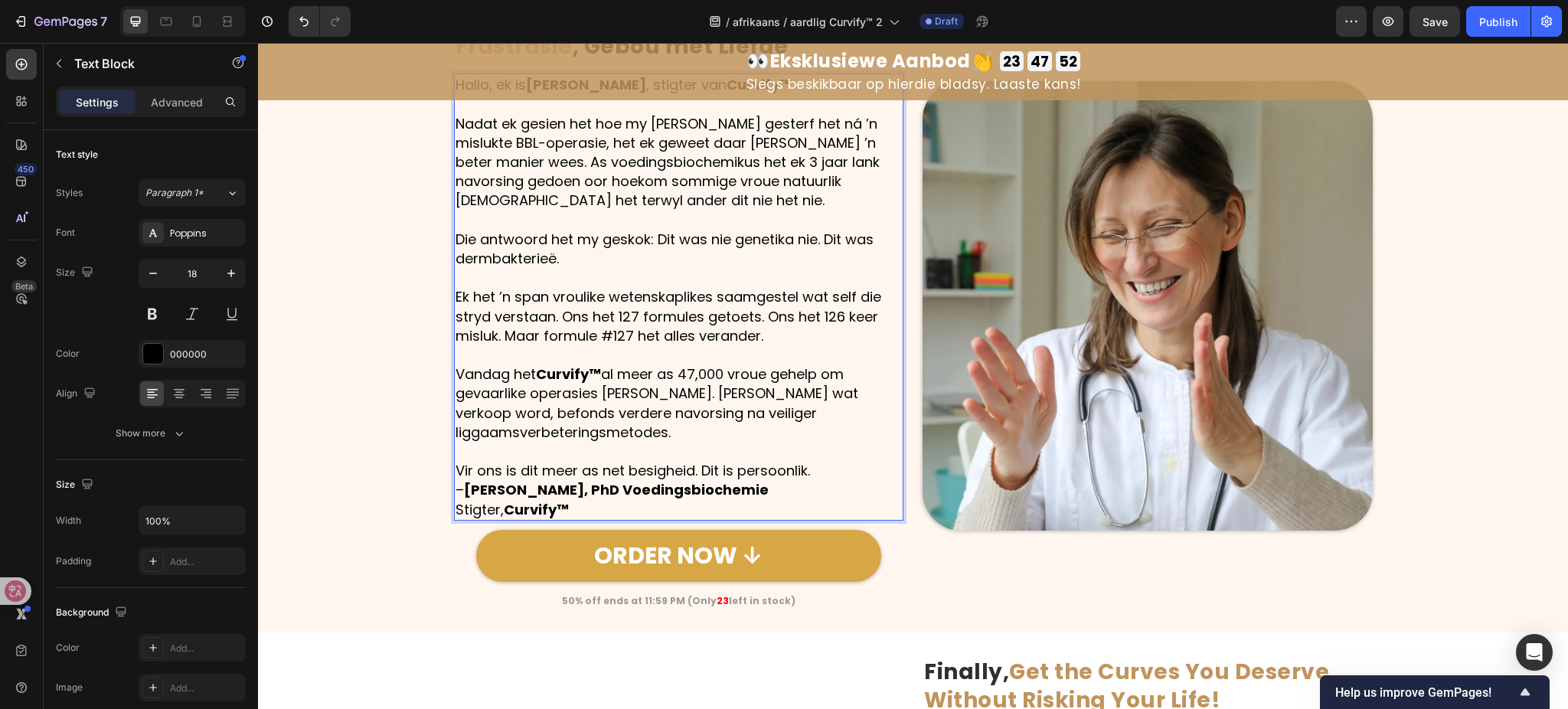
click at [807, 470] on p "Vir ons is dit meer as net besigheid. Dit is persoonlik." at bounding box center [679, 470] width 447 height 19
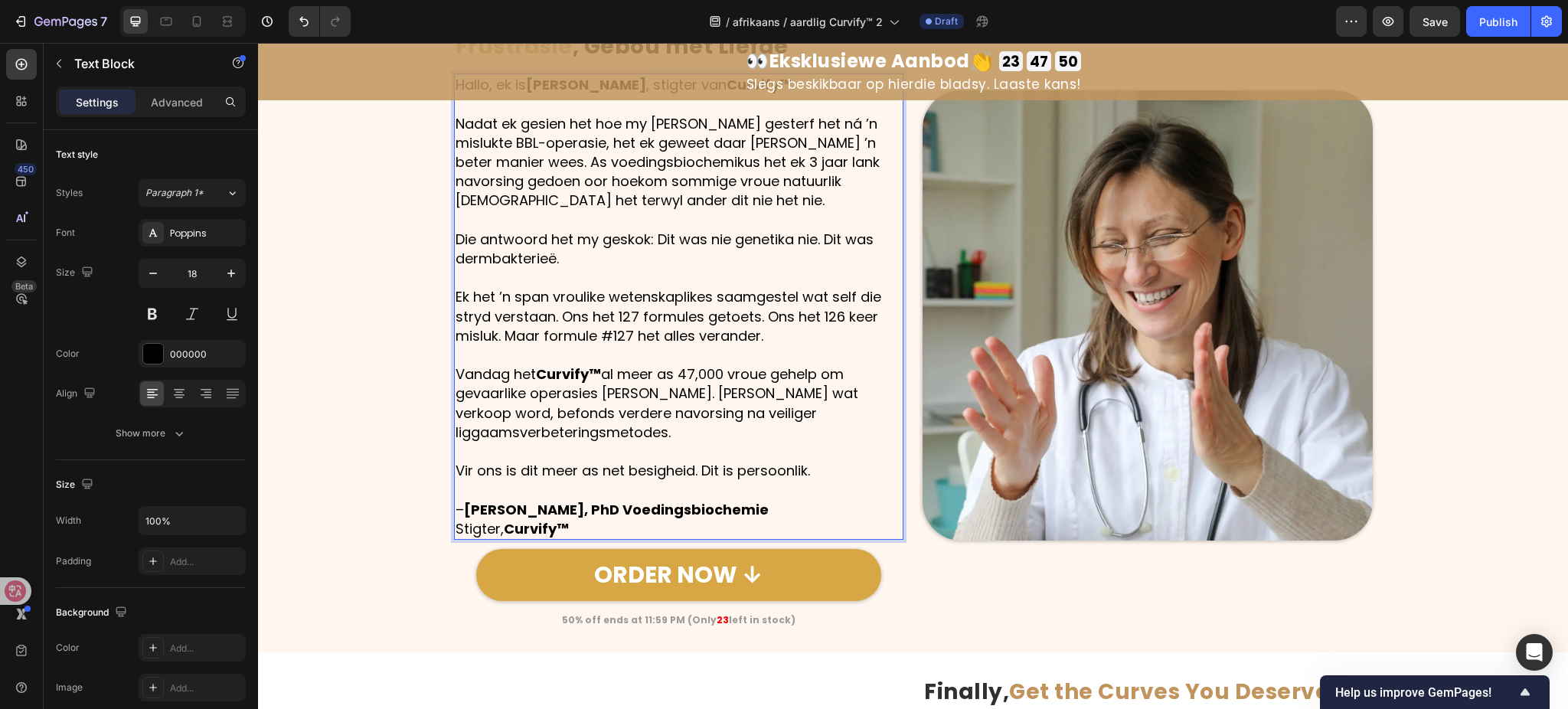
click at [456, 440] on p "Vandag het Curvify™ al meer as 47,000 vroue gehelp om gevaarlike operasies te v…" at bounding box center [679, 403] width 447 height 77
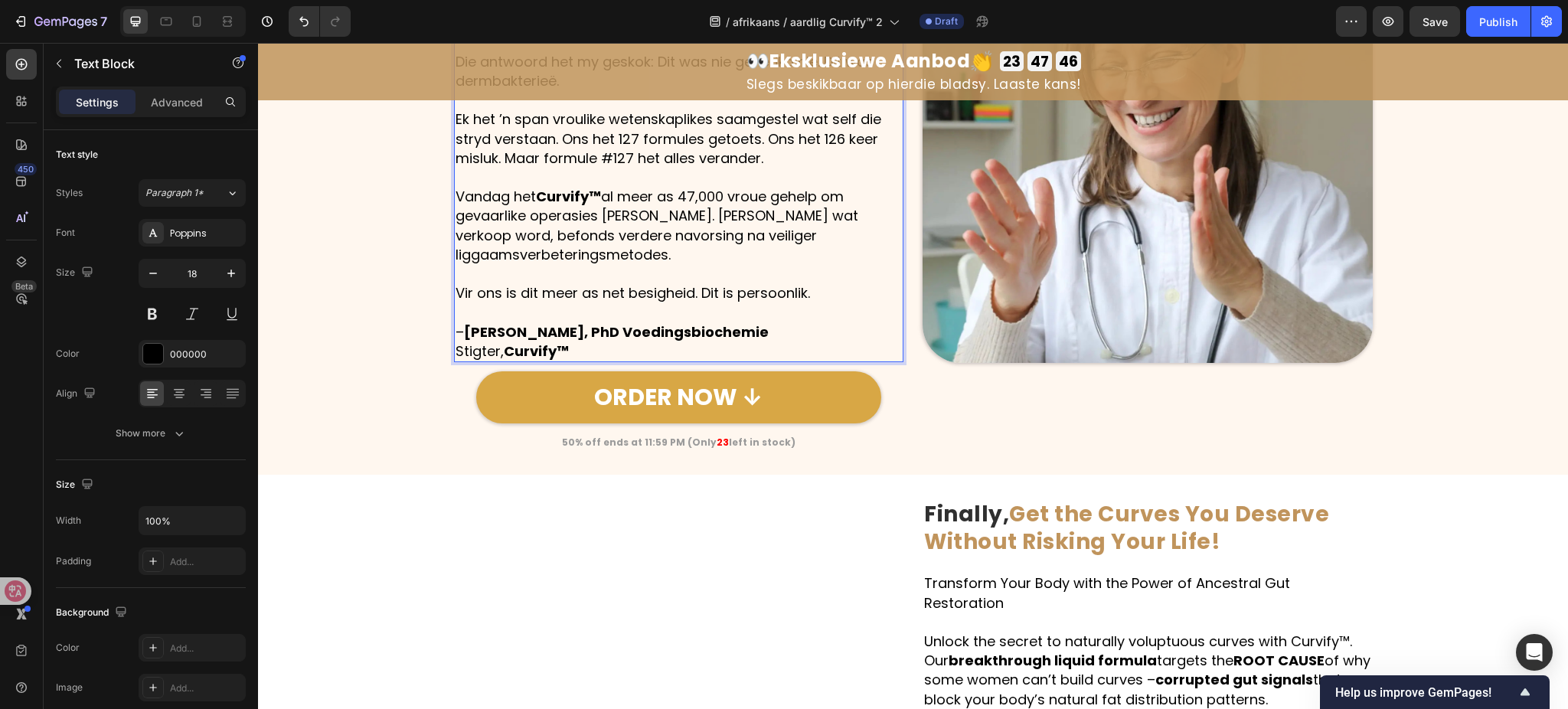
scroll to position [1328, 0]
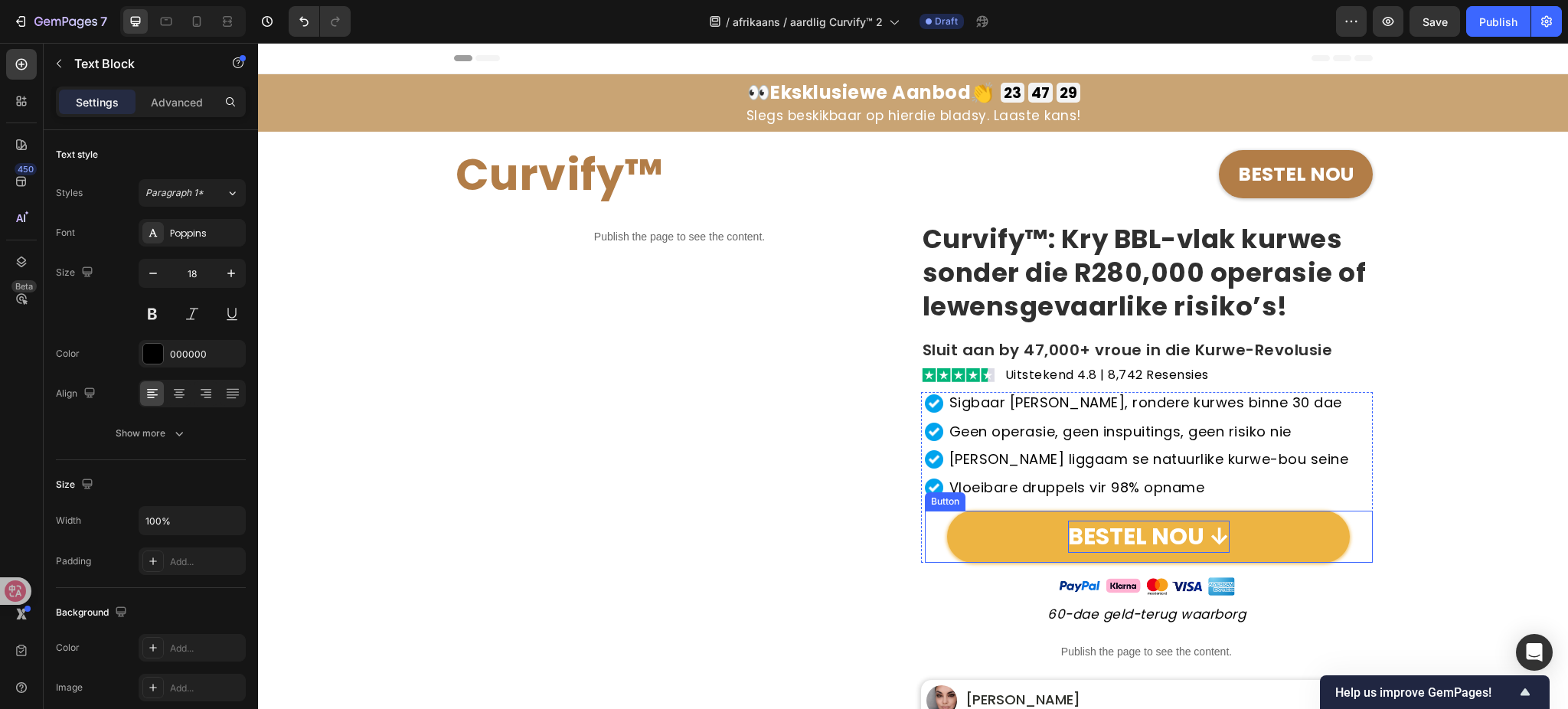
click at [1140, 541] on p "BESTEL NOU ↓" at bounding box center [1150, 536] width 162 height 32
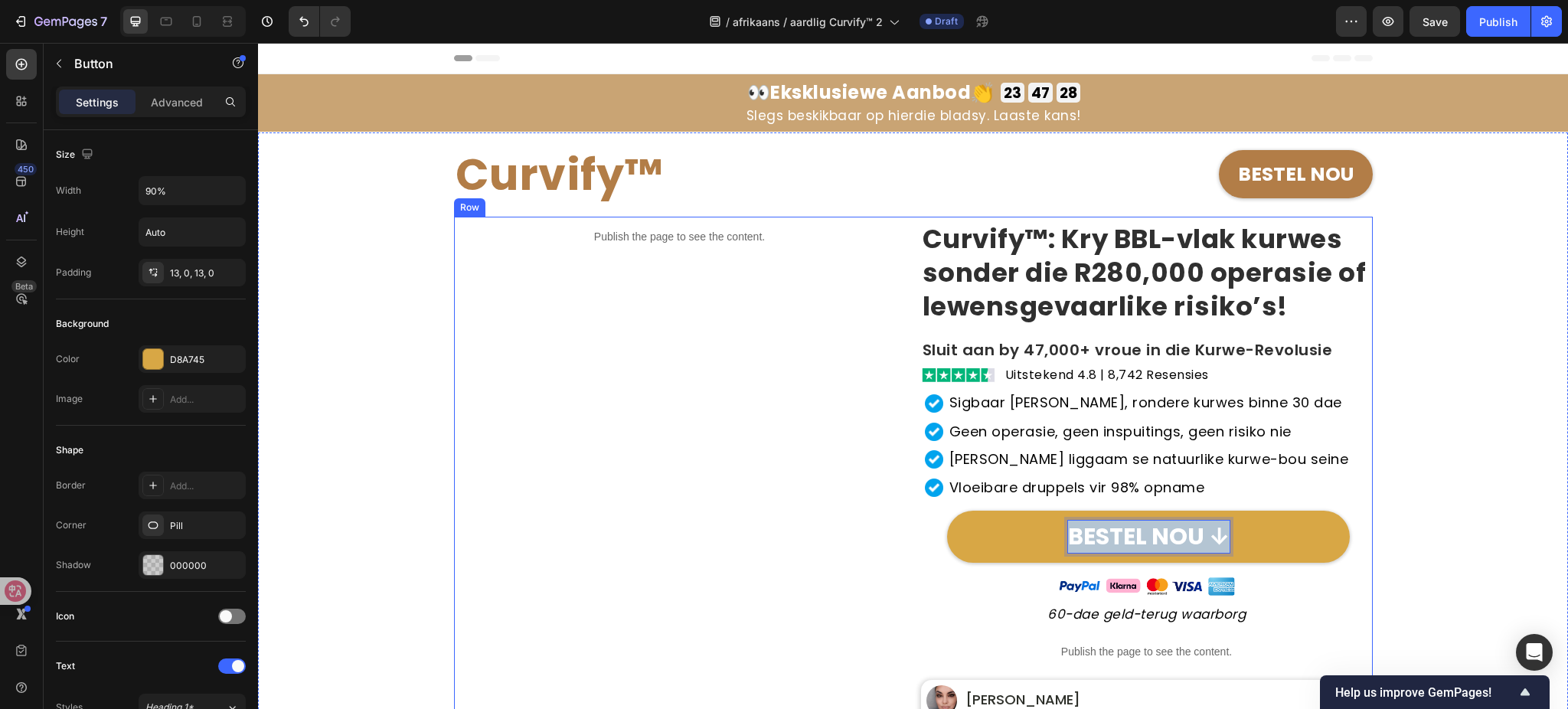
copy p "BESTEL NOU ↓"
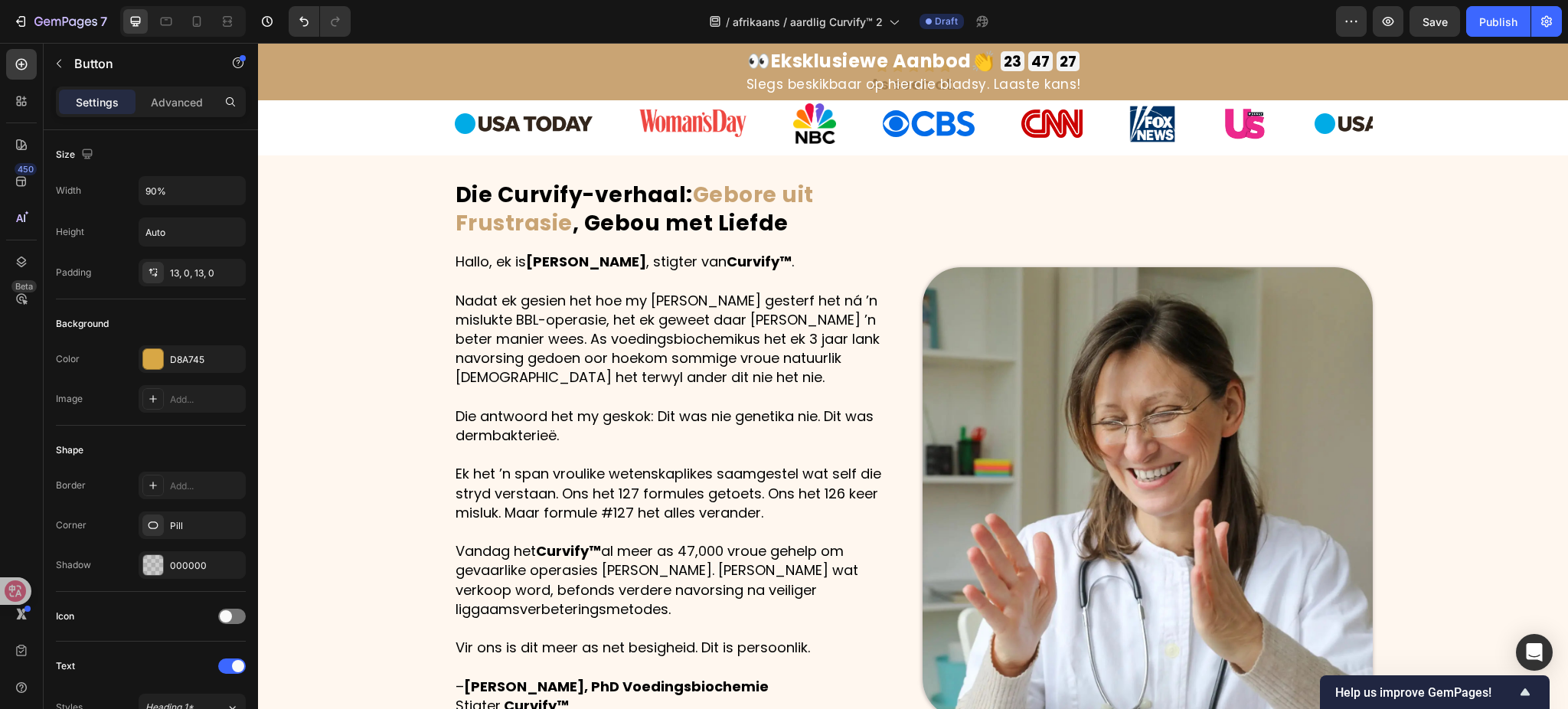
type input "16"
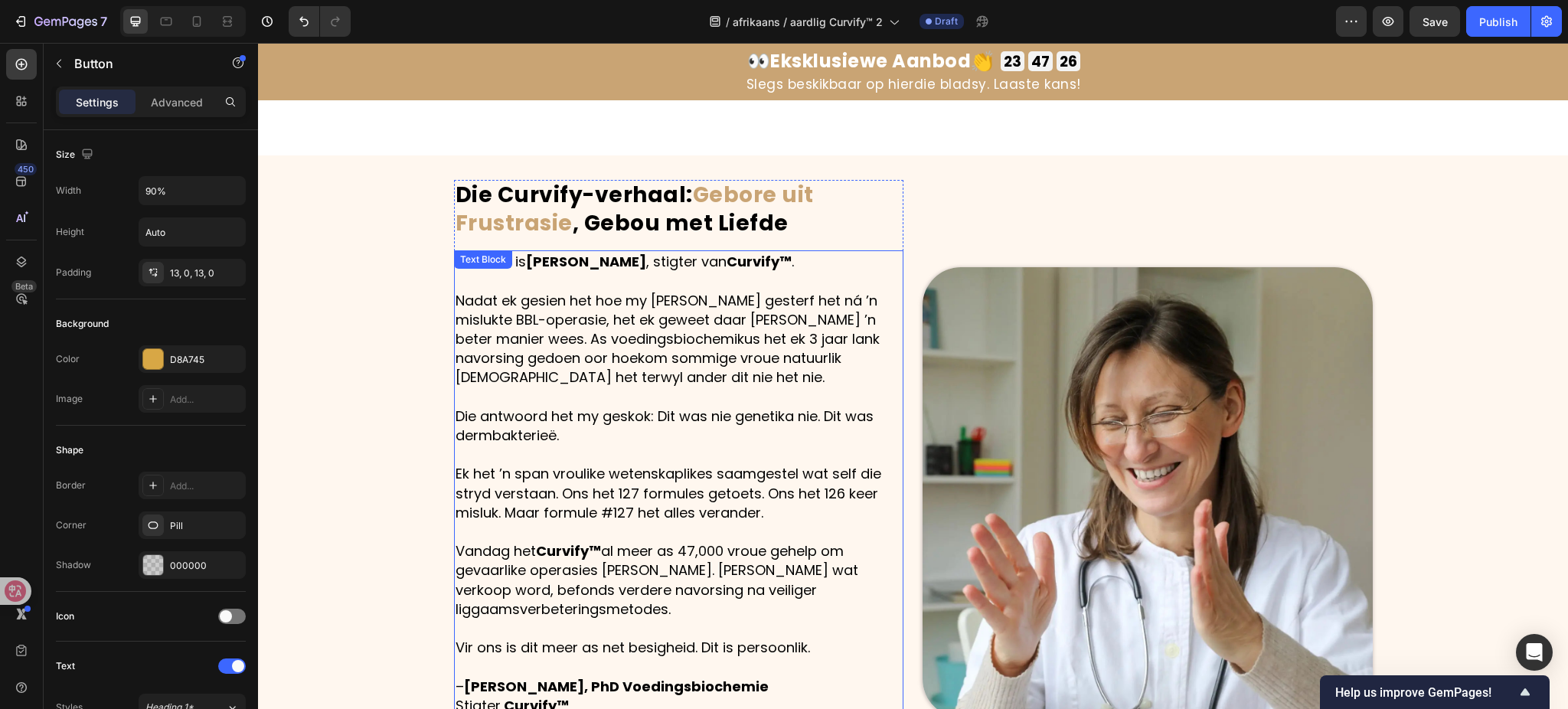
scroll to position [1429, 0]
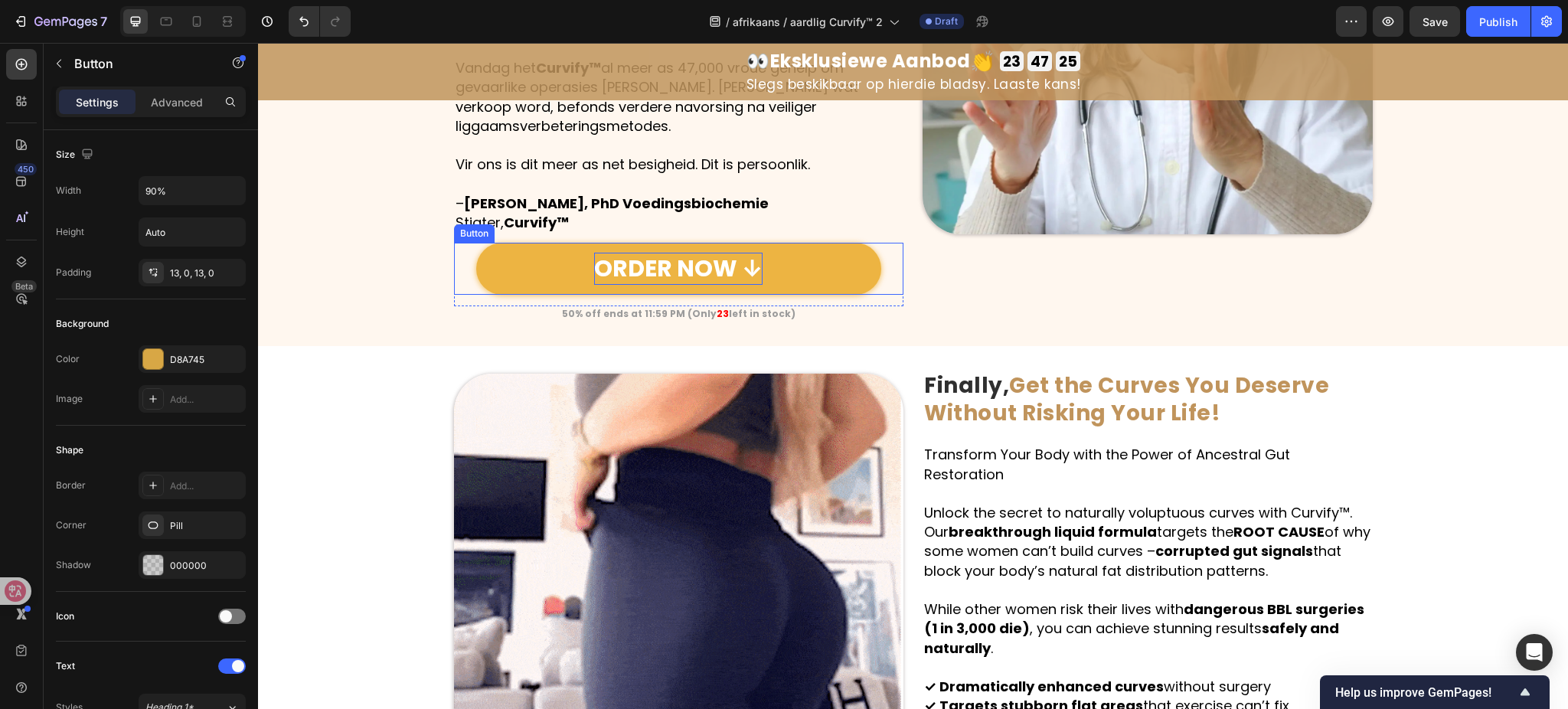
click at [669, 263] on p "ORDER NOW ↓" at bounding box center [678, 268] width 168 height 32
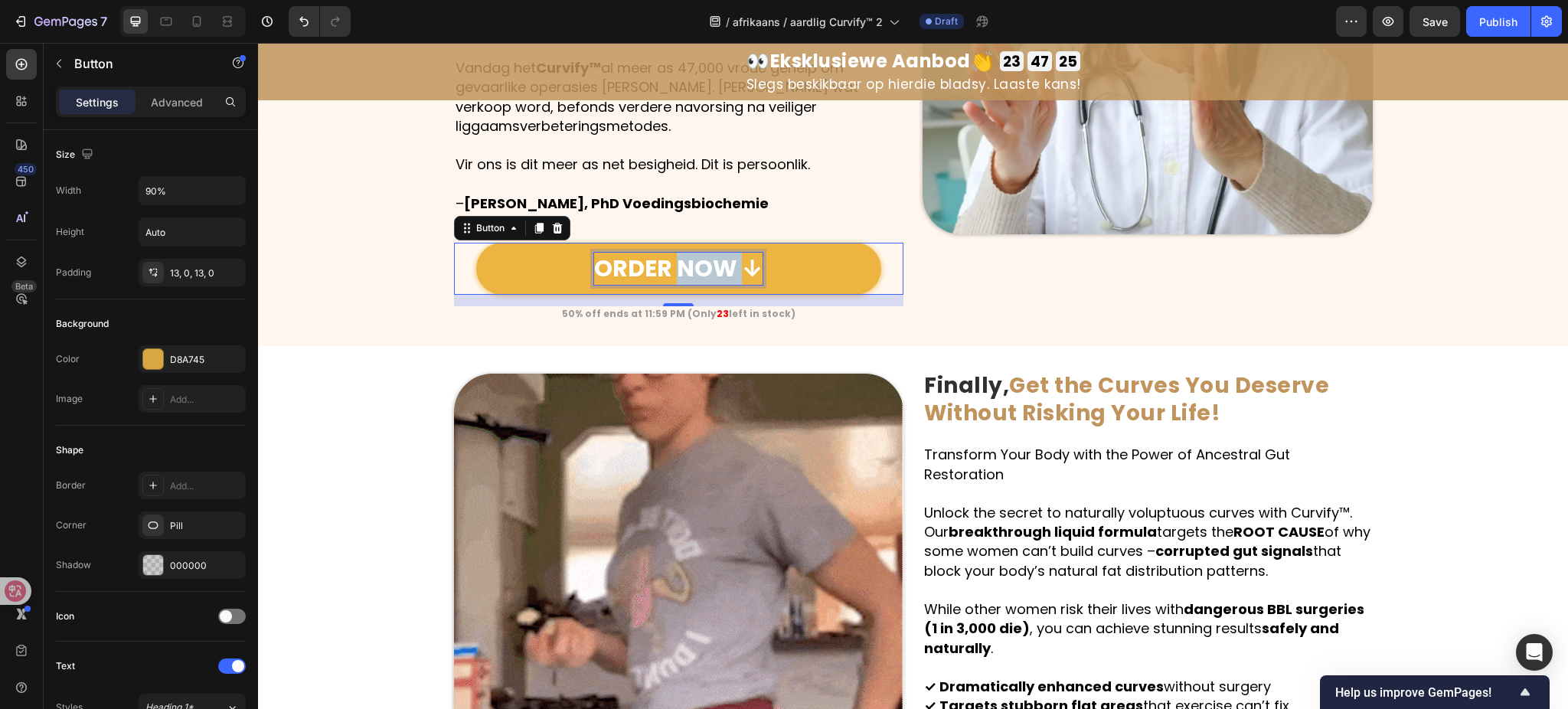
click at [669, 263] on p "ORDER NOW ↓" at bounding box center [678, 268] width 168 height 32
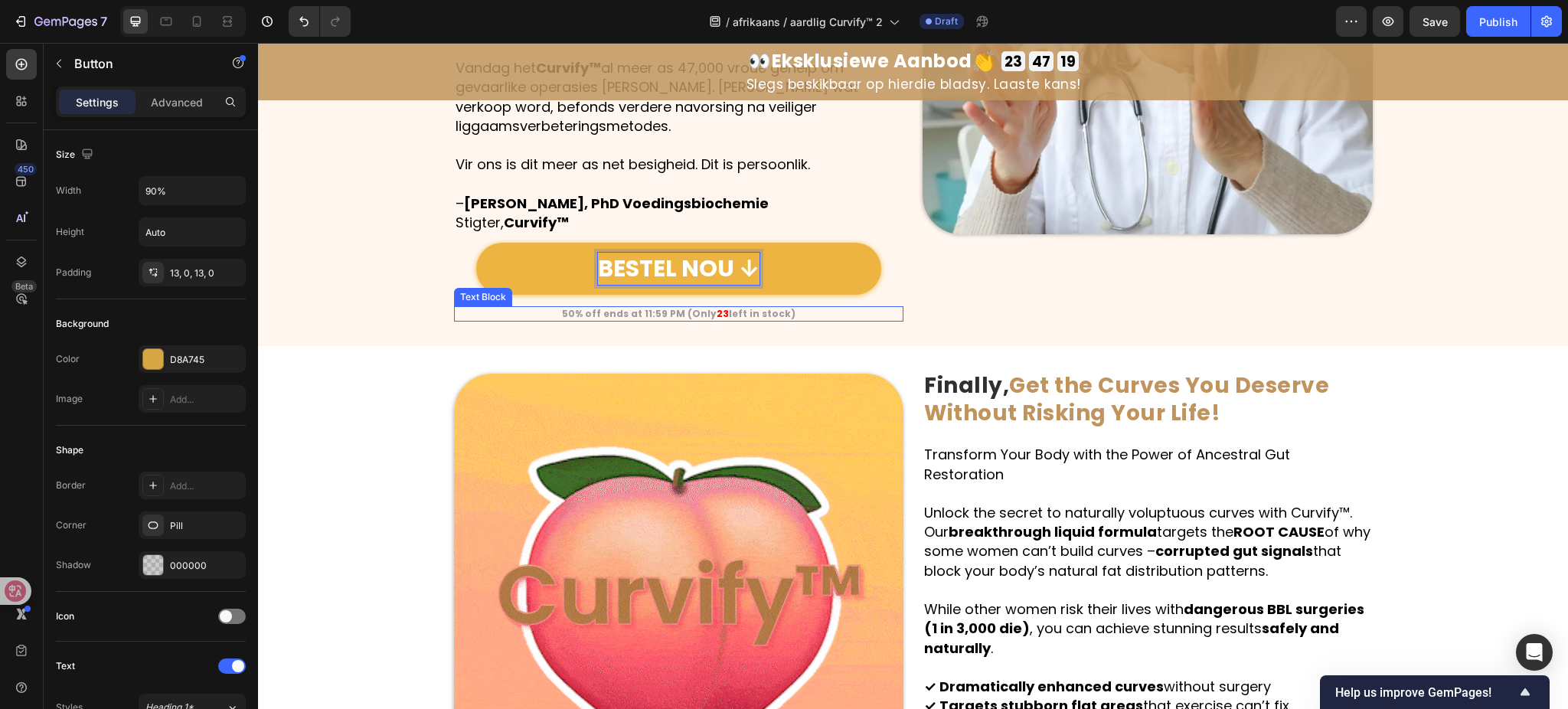
click at [687, 317] on strong "50% off ends at 11:59 PM (Only" at bounding box center [639, 314] width 155 height 13
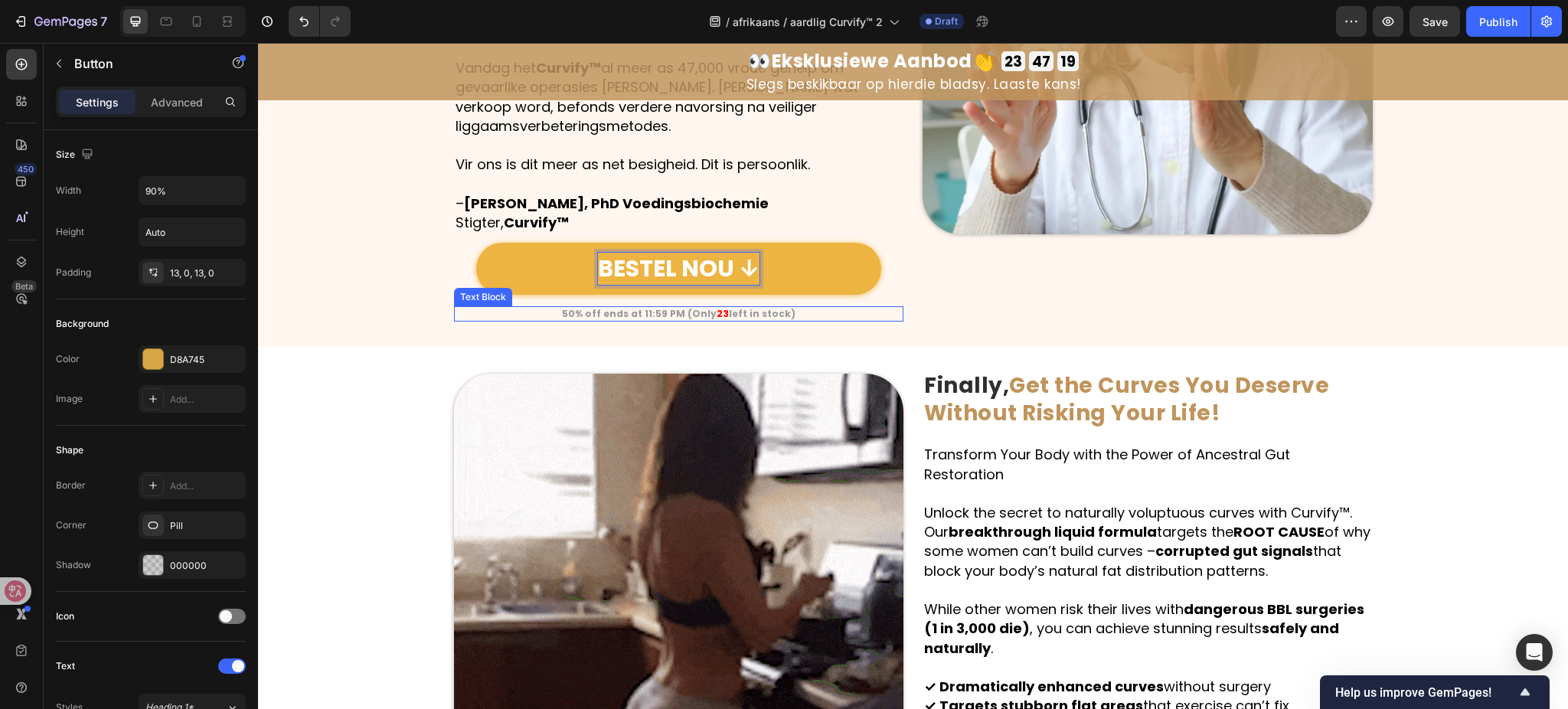
click at [687, 317] on strong "50% off ends at 11:59 PM (Only" at bounding box center [639, 314] width 155 height 13
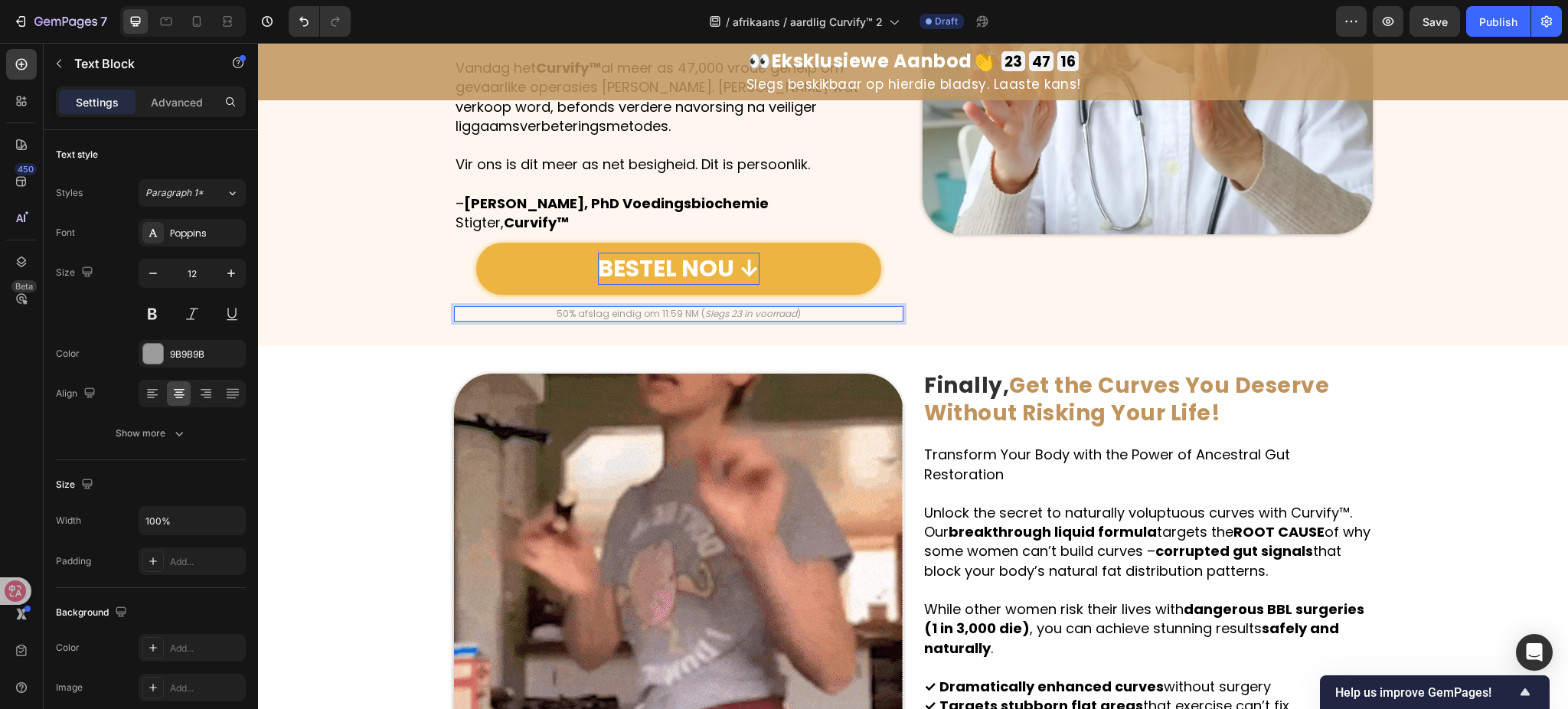
click at [721, 314] on icon "Slegs 23 in voorraad" at bounding box center [751, 314] width 92 height 13
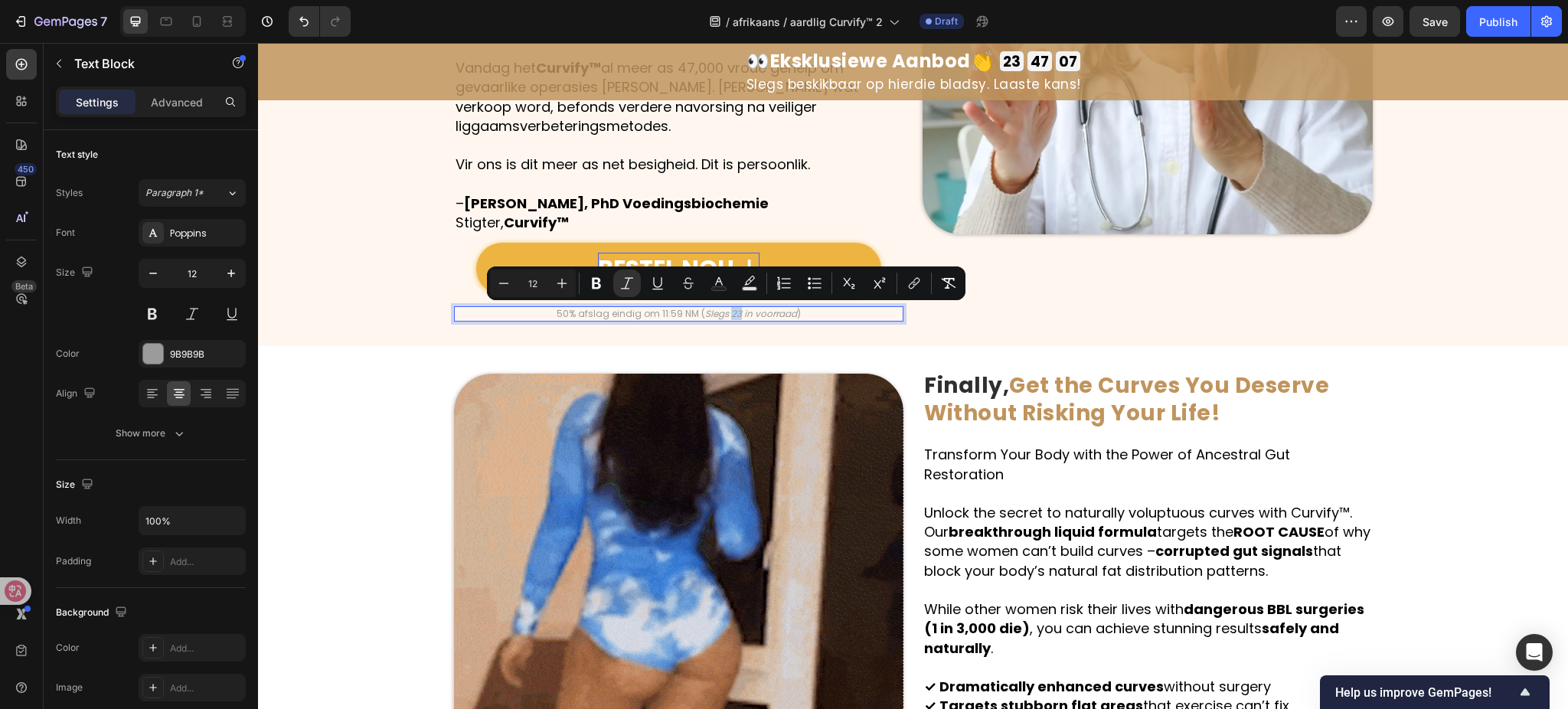
drag, startPoint x: 721, startPoint y: 313, endPoint x: 729, endPoint y: 314, distance: 8.1
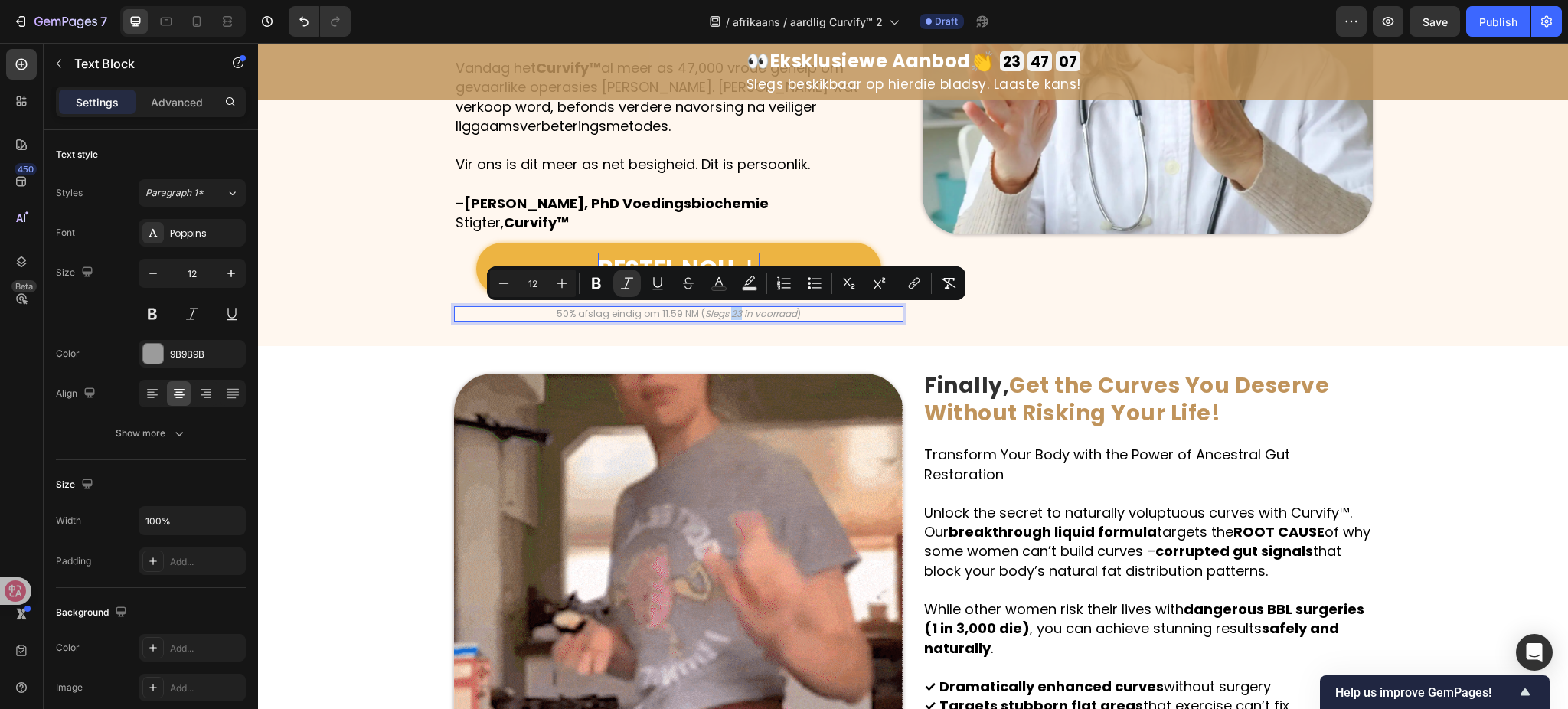
click at [729, 314] on icon "Slegs 23 in voorraad" at bounding box center [751, 314] width 92 height 13
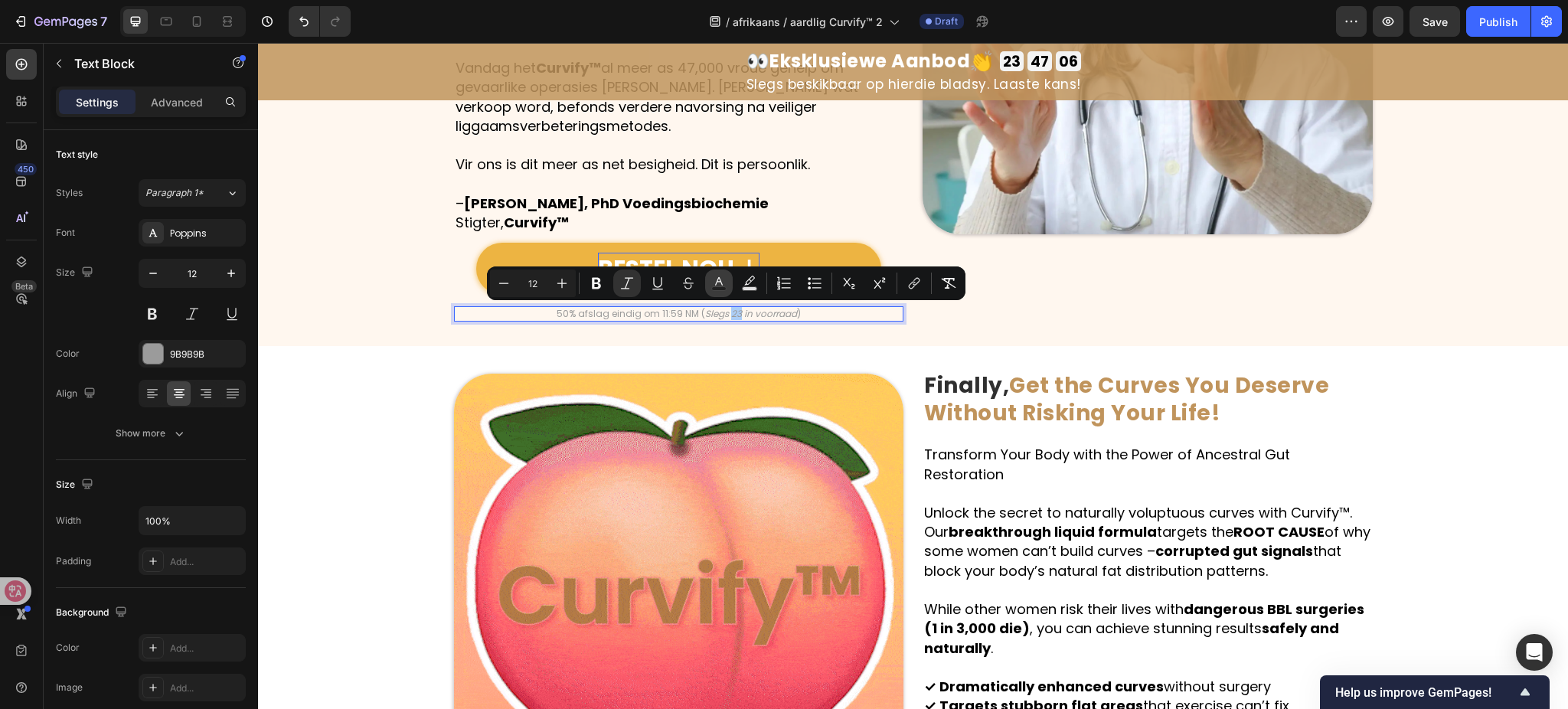
click at [716, 278] on icon "Editor contextual toolbar" at bounding box center [720, 284] width 15 height 15
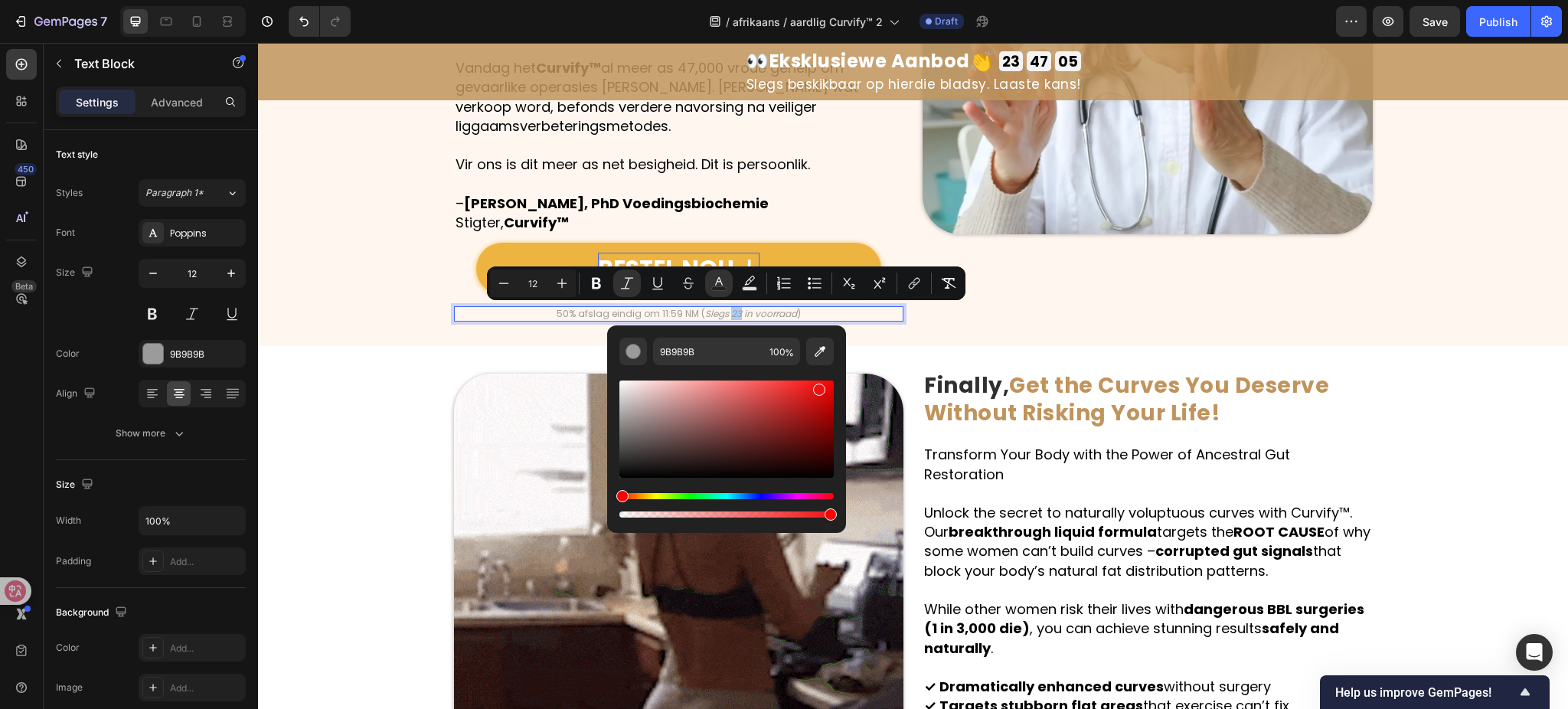
click at [817, 387] on div "Editor contextual toolbar" at bounding box center [726, 429] width 215 height 97
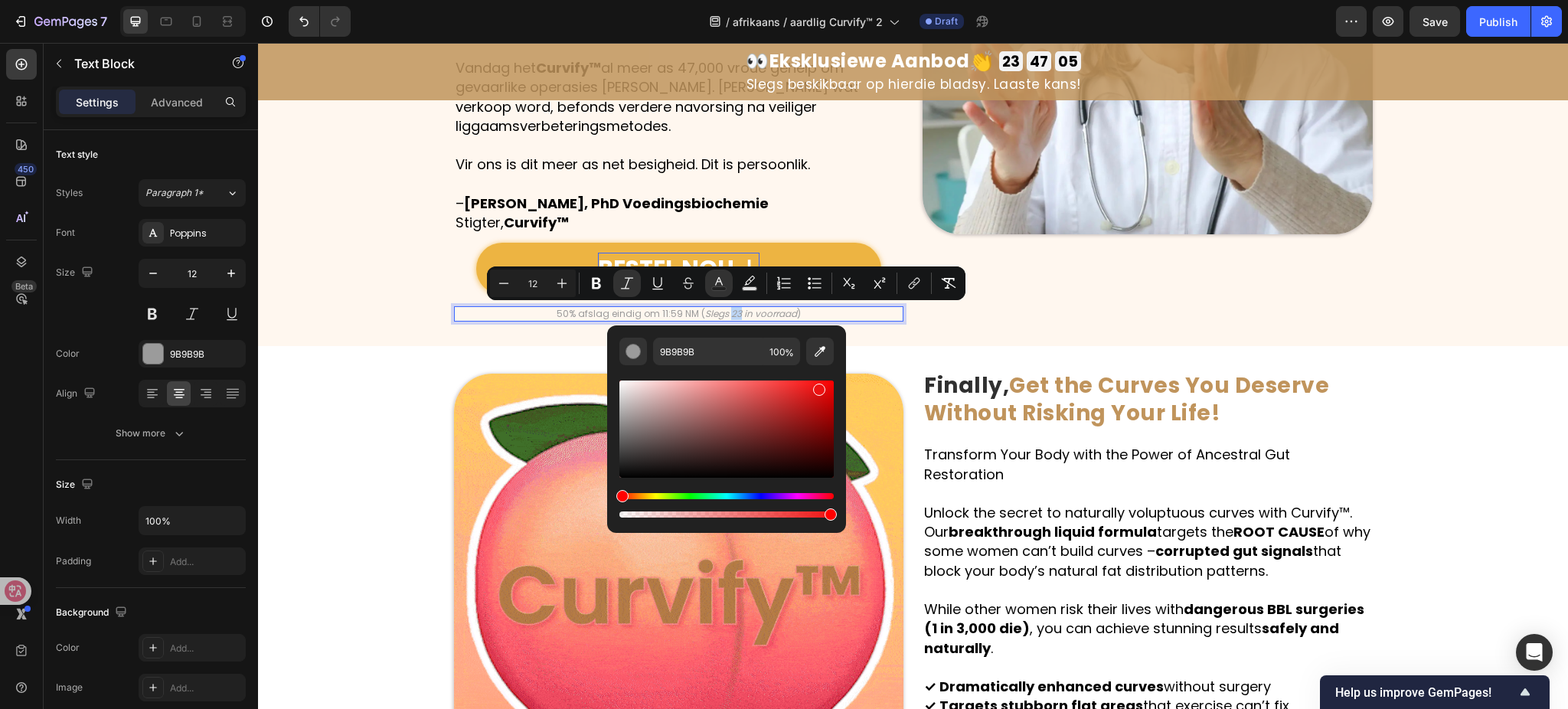
type input "ED1212"
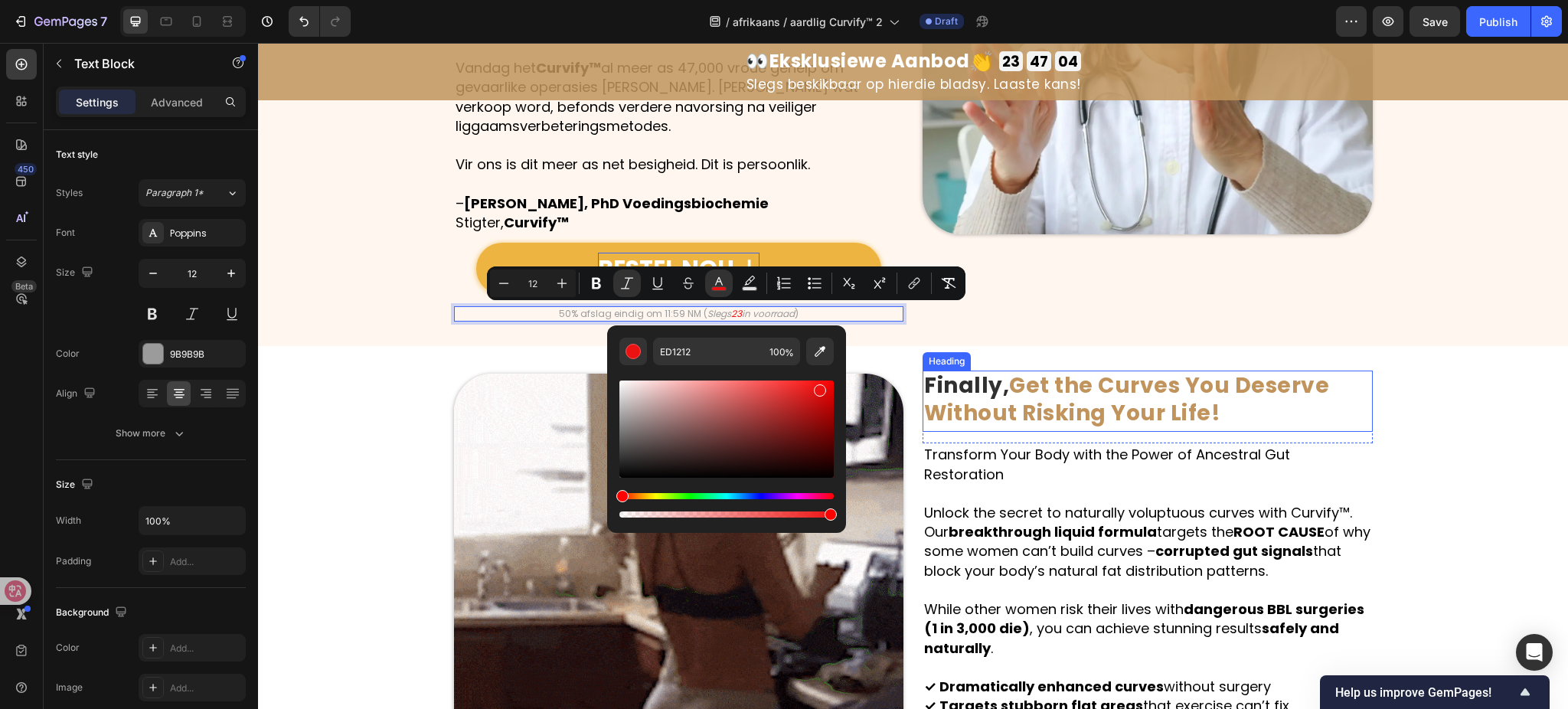
click at [1324, 325] on div "Die Curvify-verhaal: Gebore uit Frustrasie , Gebou met Liefde Heading Hallo, ek…" at bounding box center [913, 9] width 1310 height 673
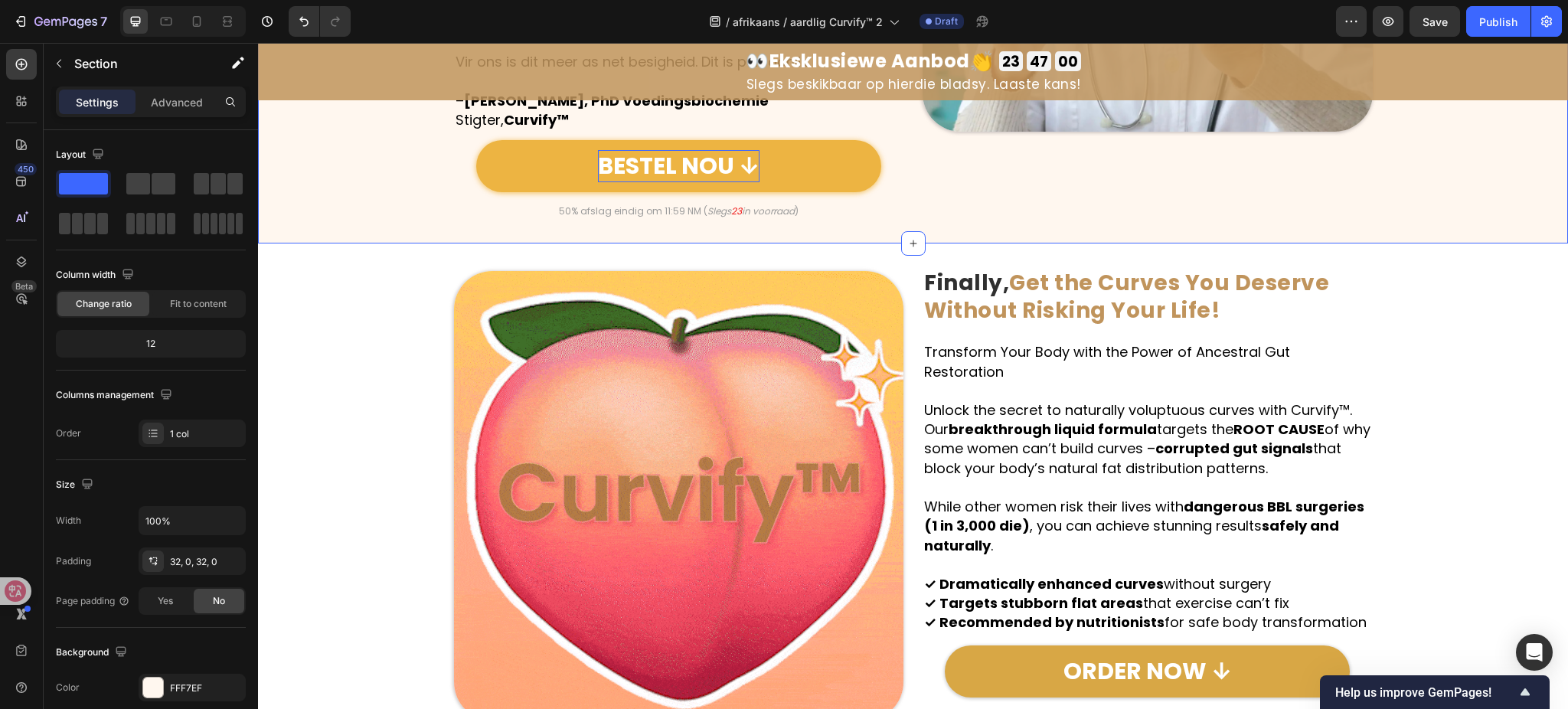
scroll to position [1633, 0]
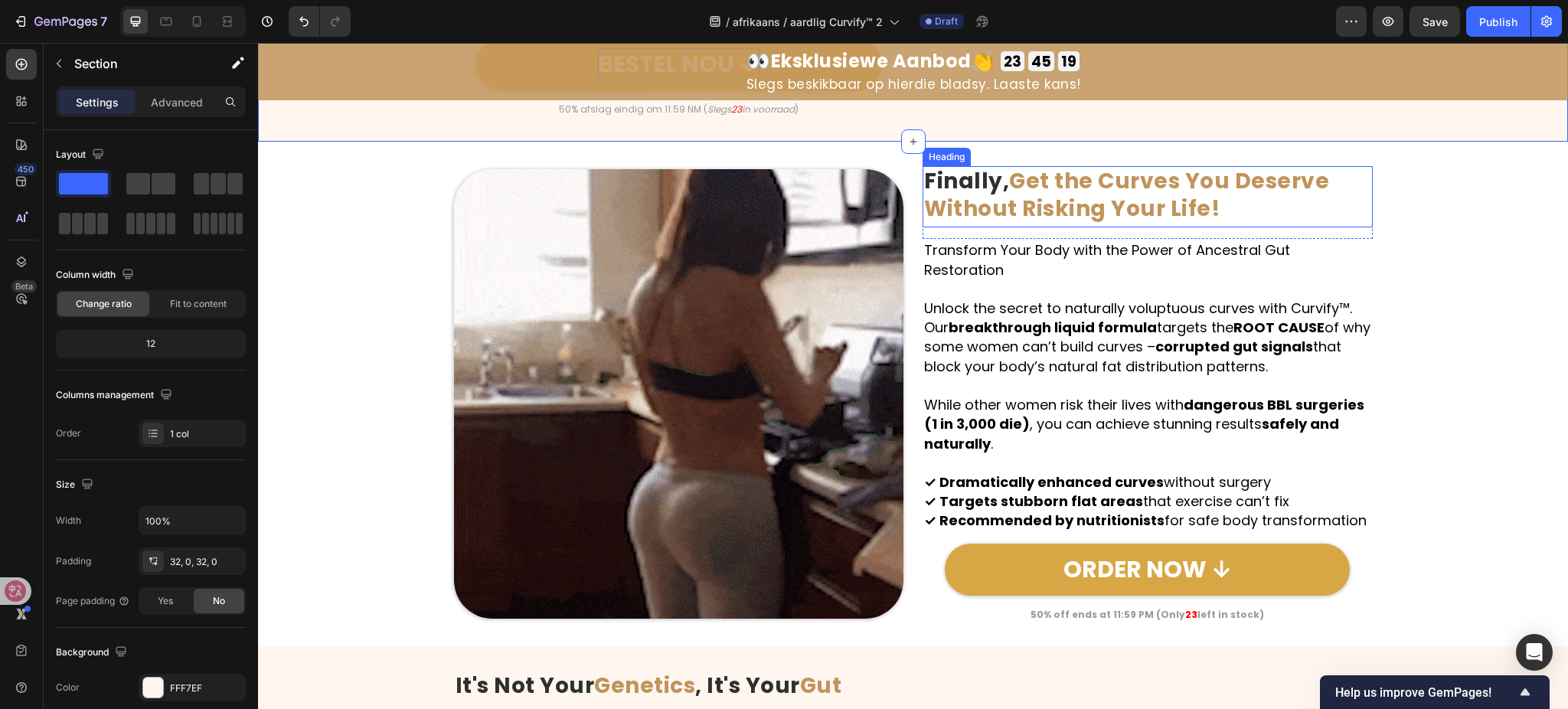
click at [1073, 212] on strong "Get the Curves You Deserve Without Risking Your Life!" at bounding box center [1126, 195] width 405 height 58
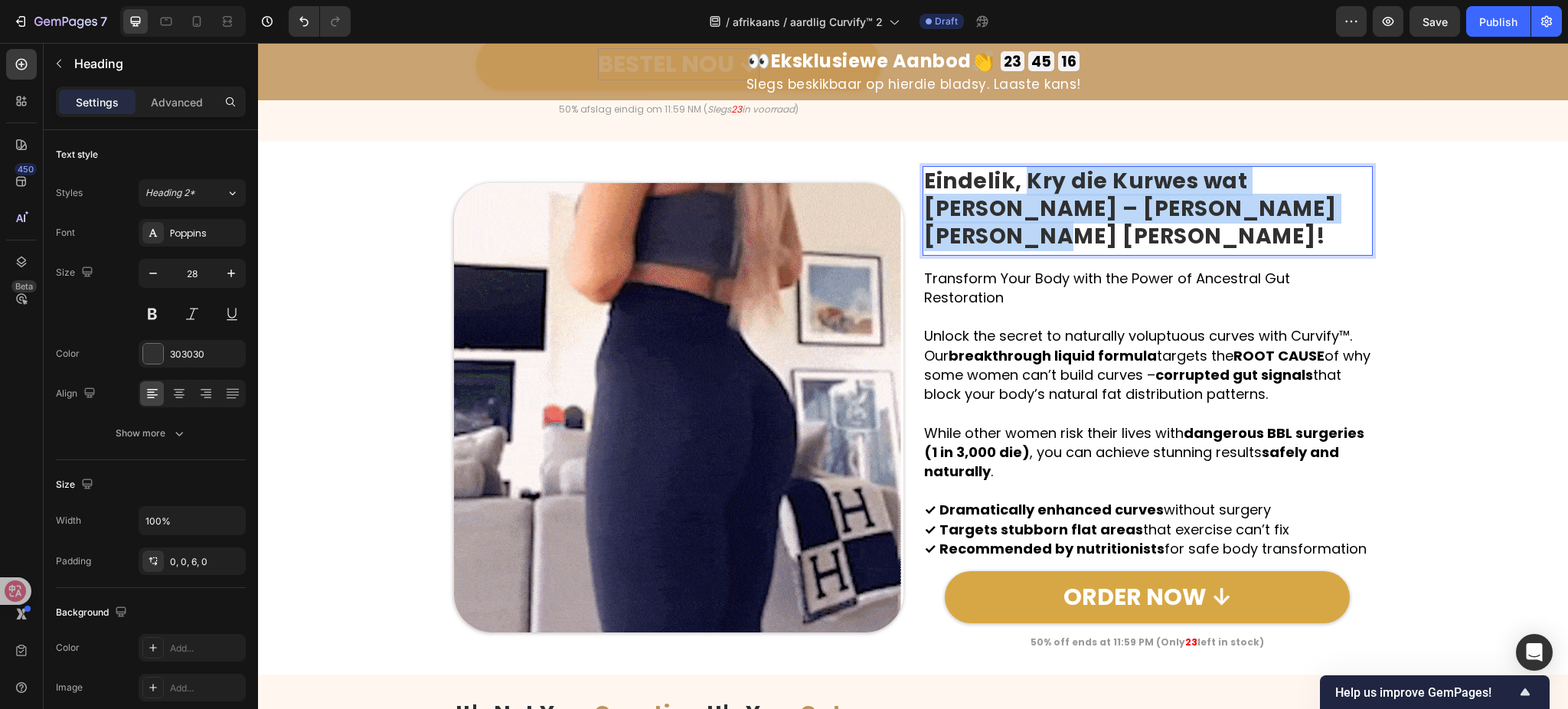
drag, startPoint x: 1020, startPoint y: 186, endPoint x: 1286, endPoint y: 220, distance: 268.2
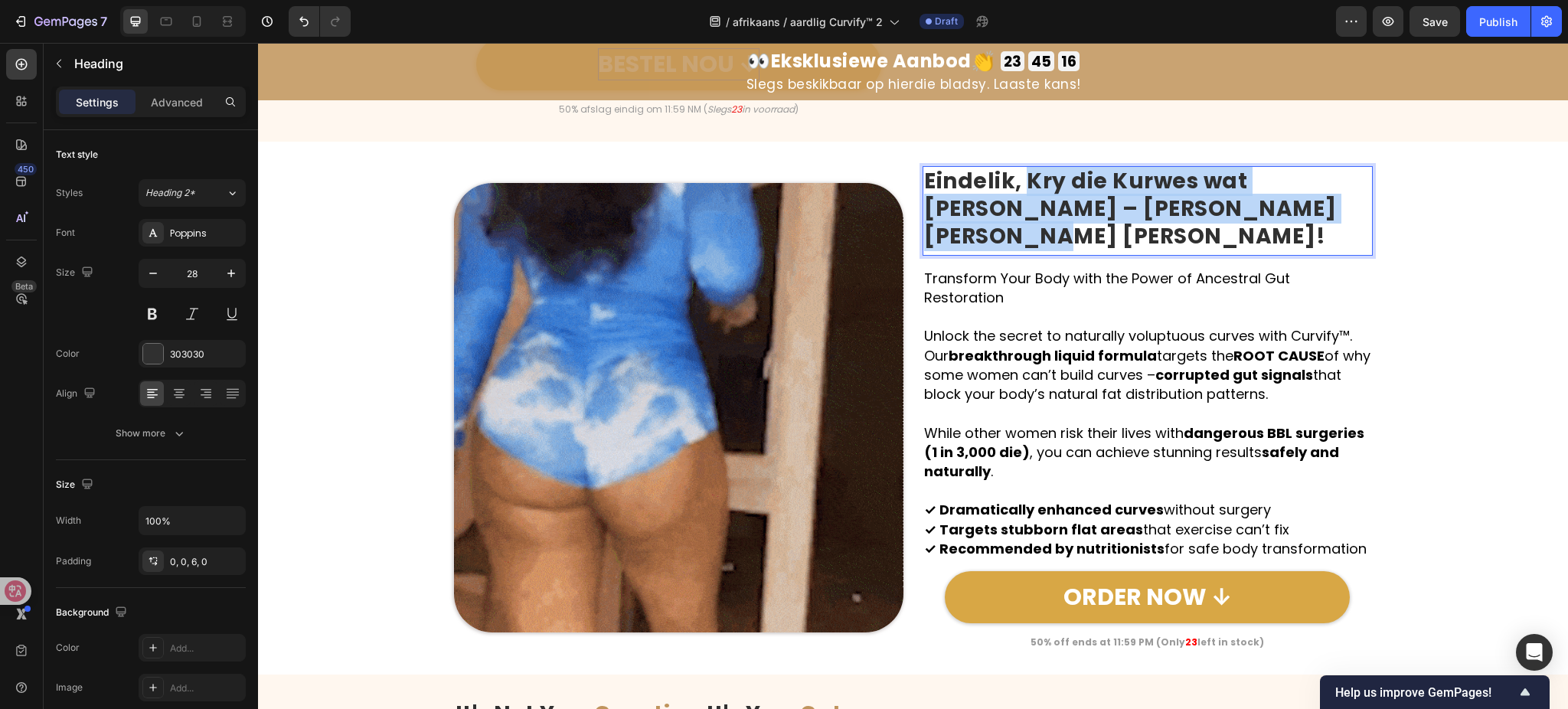
click at [1286, 220] on p "Eindelik, Kry die Kurwes wat Jy Verdien – Sonder om Jou Lewe te Waag!" at bounding box center [1148, 209] width 447 height 84
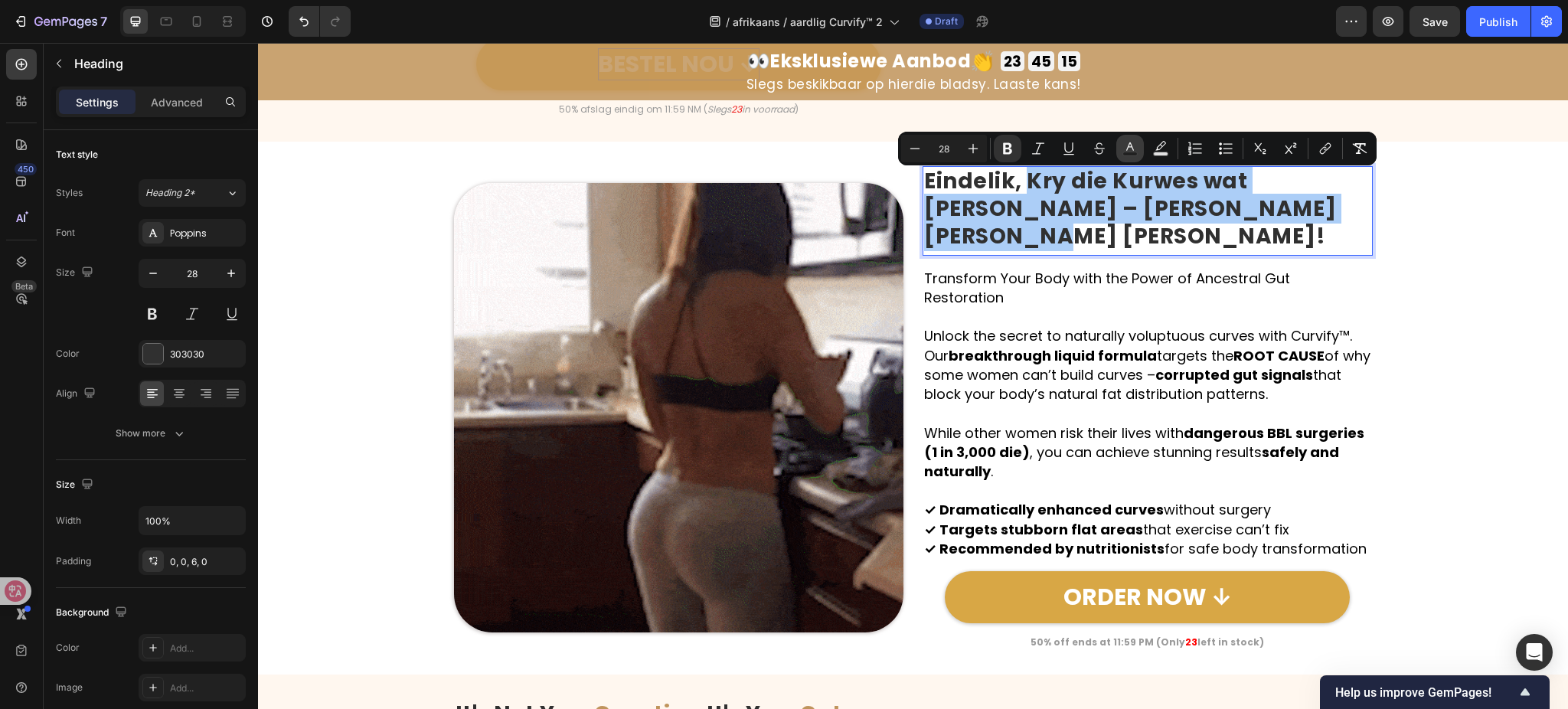
click at [1125, 152] on icon "Editor contextual toolbar" at bounding box center [1130, 148] width 15 height 15
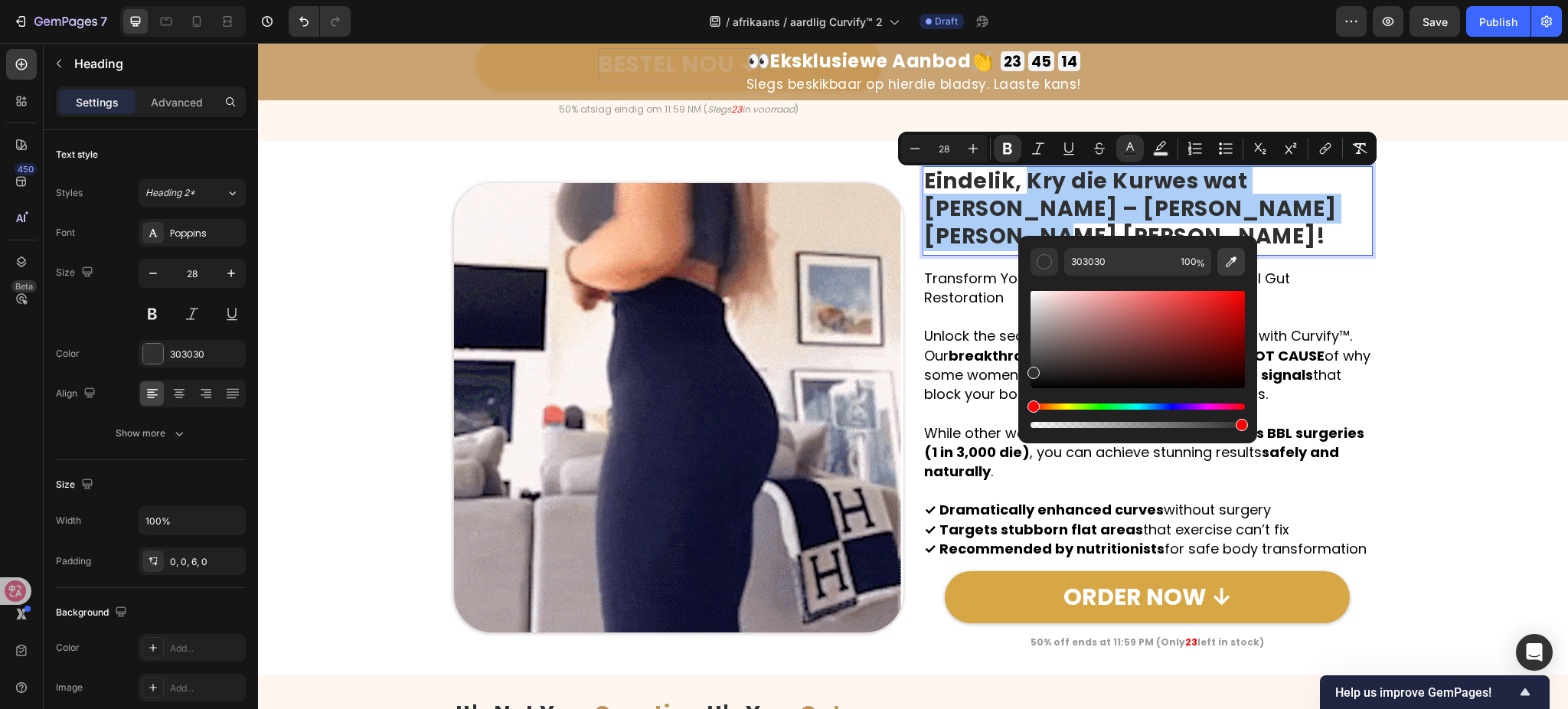
click at [1221, 261] on button "Editor contextual toolbar" at bounding box center [1231, 262] width 28 height 28
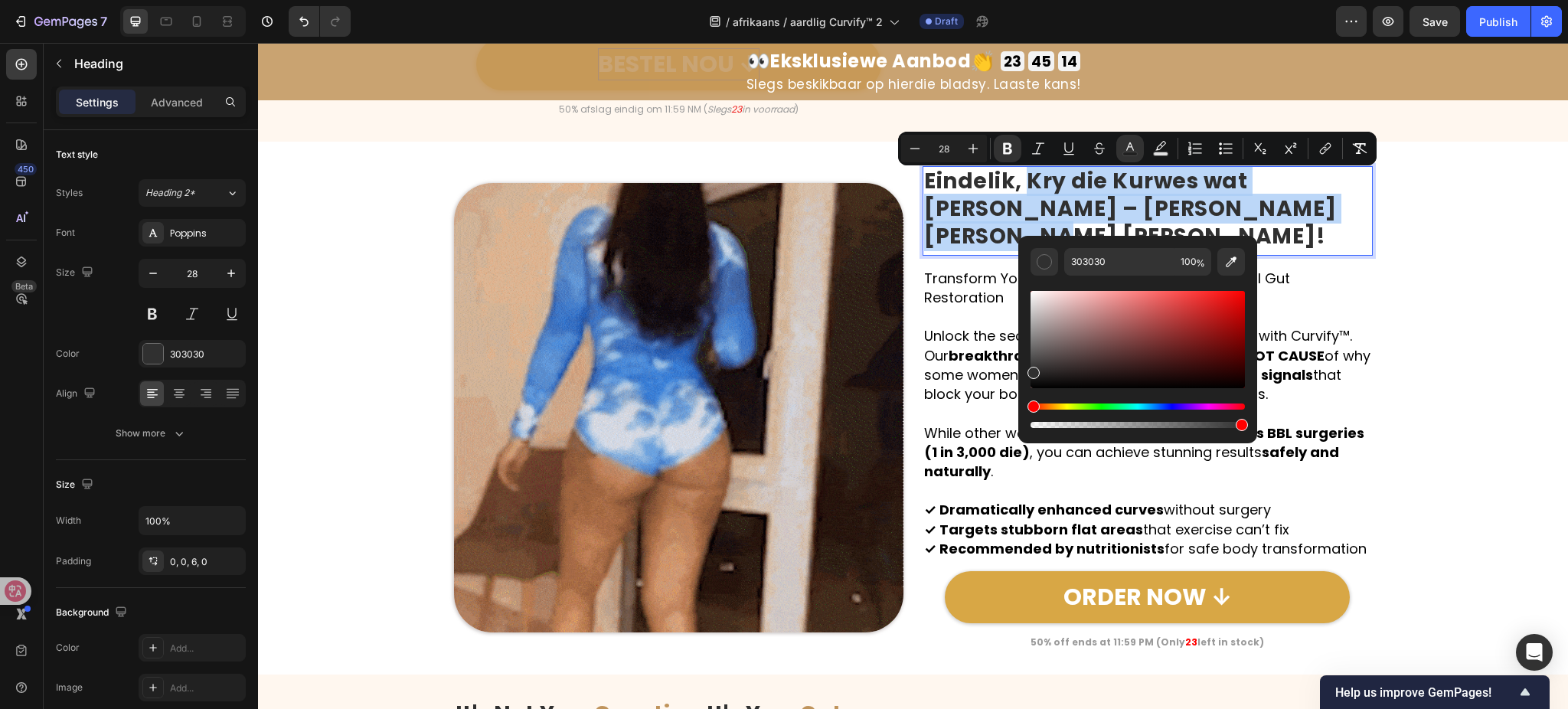
type input "C9A372"
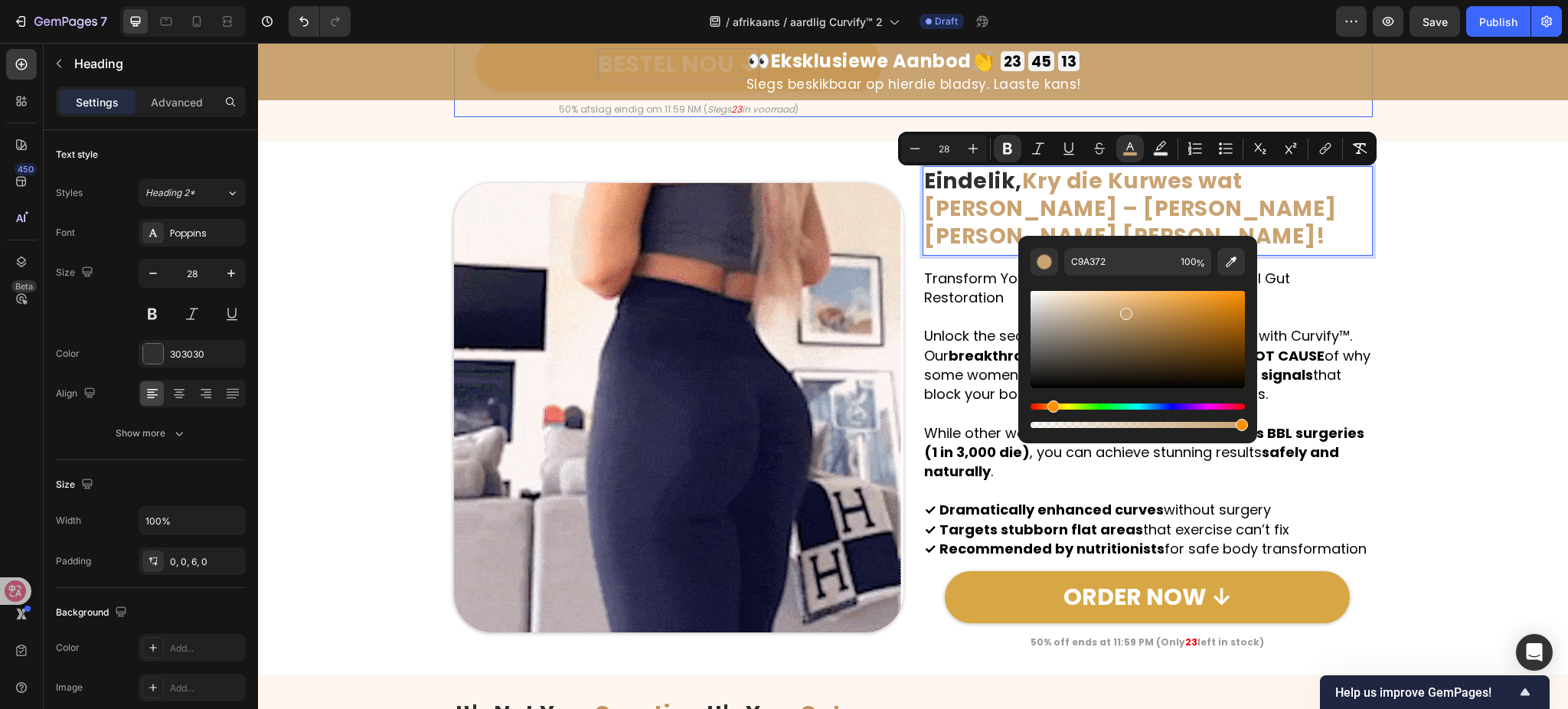
click at [1432, 271] on div "Image Eindelik, Kry die Kurwes wat Jy Verdien – Sonder om Jou Lewe te Waag! Hea…" at bounding box center [913, 408] width 1310 height 484
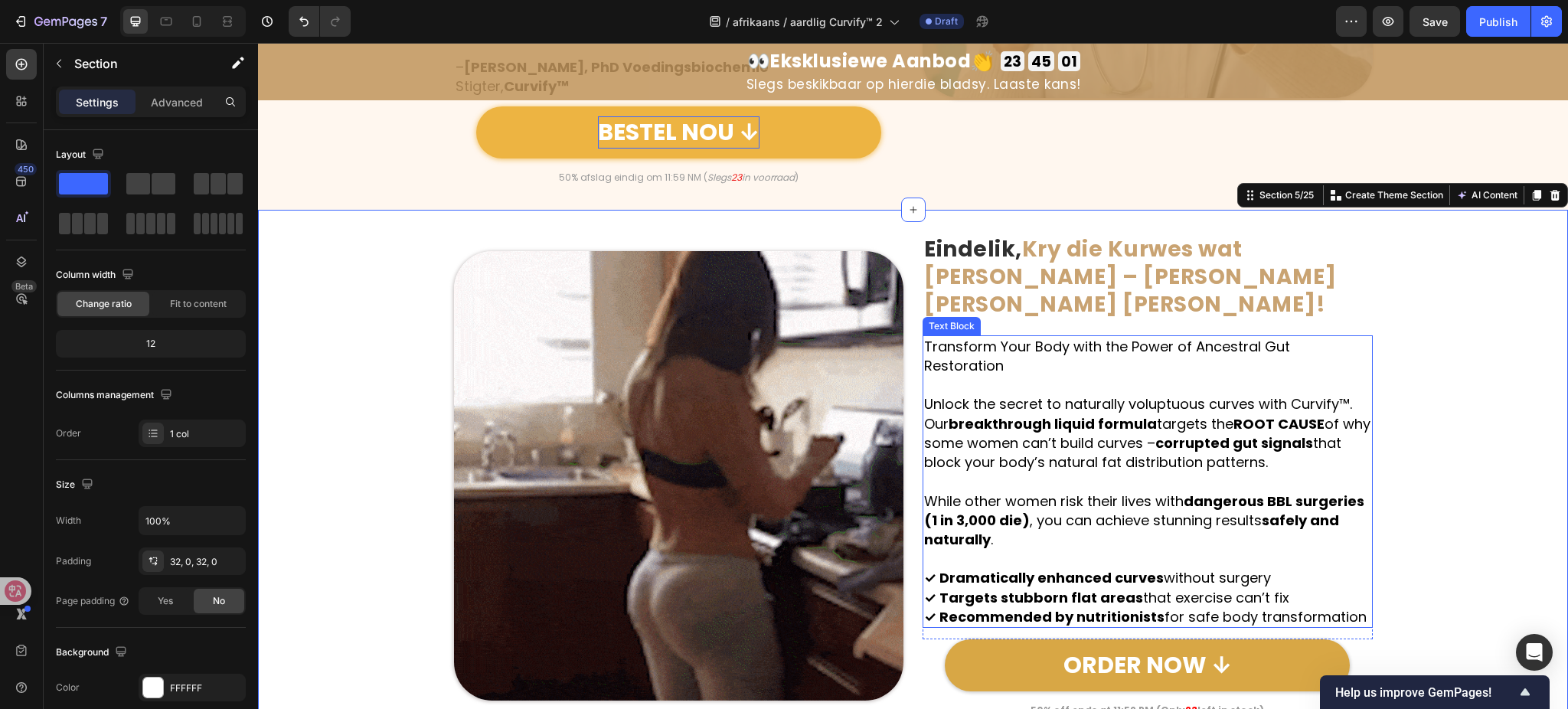
scroll to position [1532, 0]
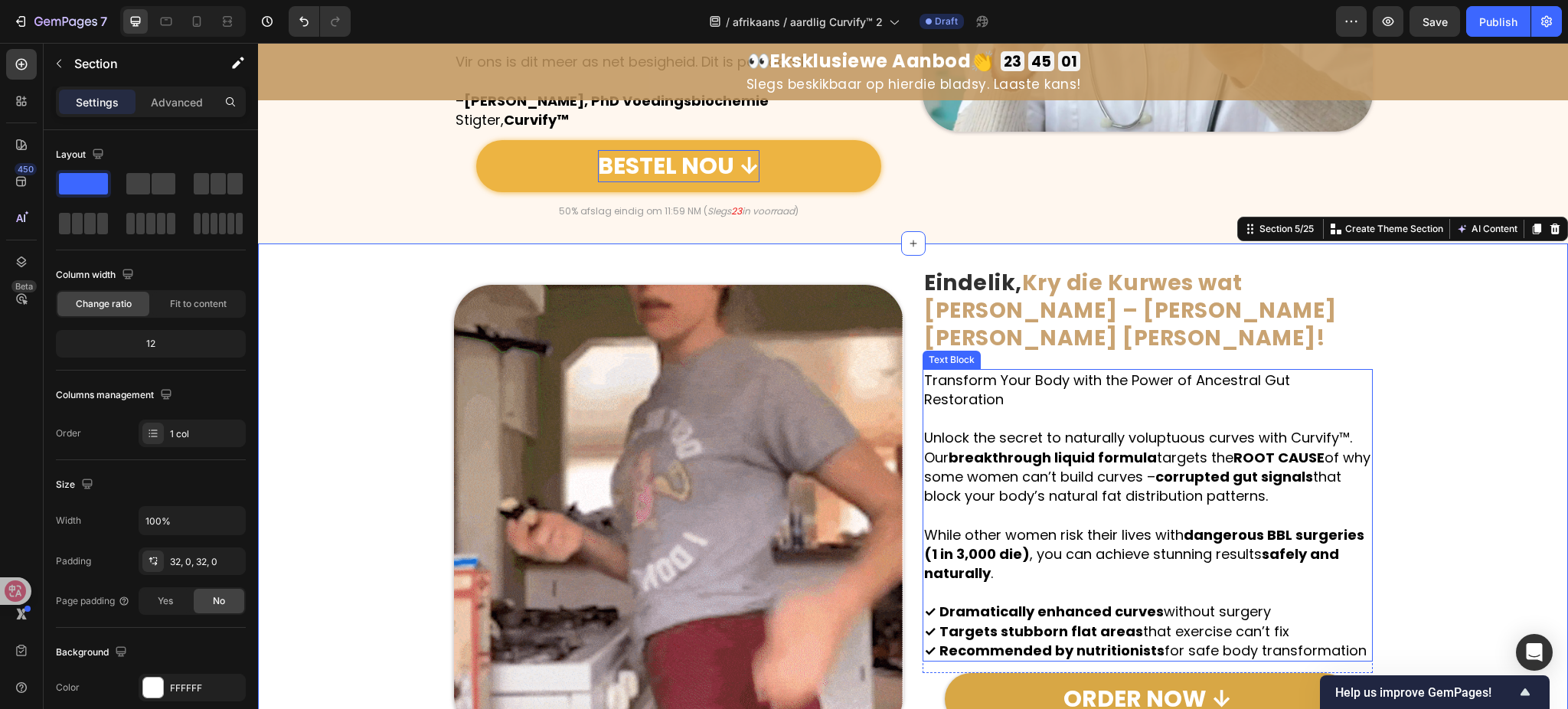
click at [1005, 448] on strong "breakthrough liquid formula" at bounding box center [1052, 458] width 209 height 19
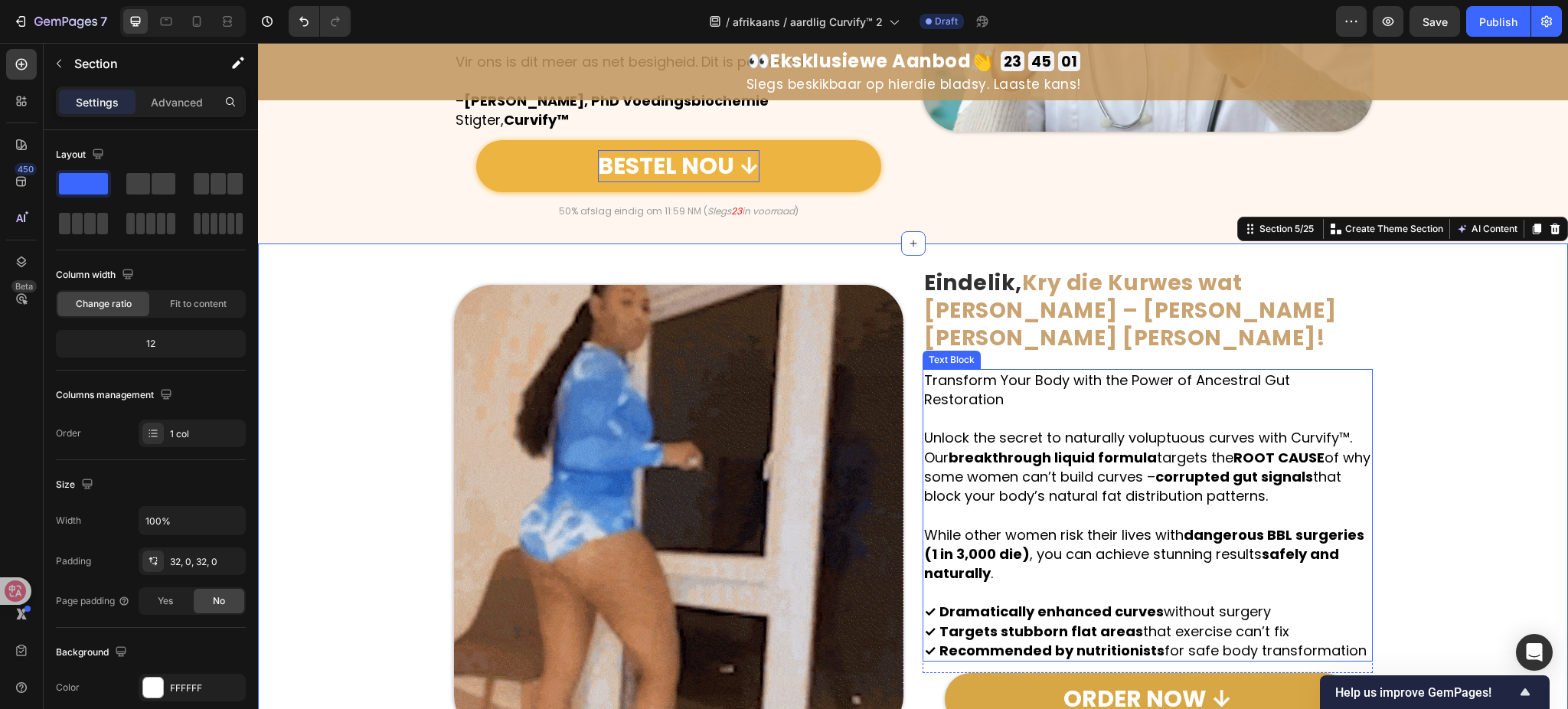
click at [1005, 448] on strong "breakthrough liquid formula" at bounding box center [1052, 458] width 209 height 19
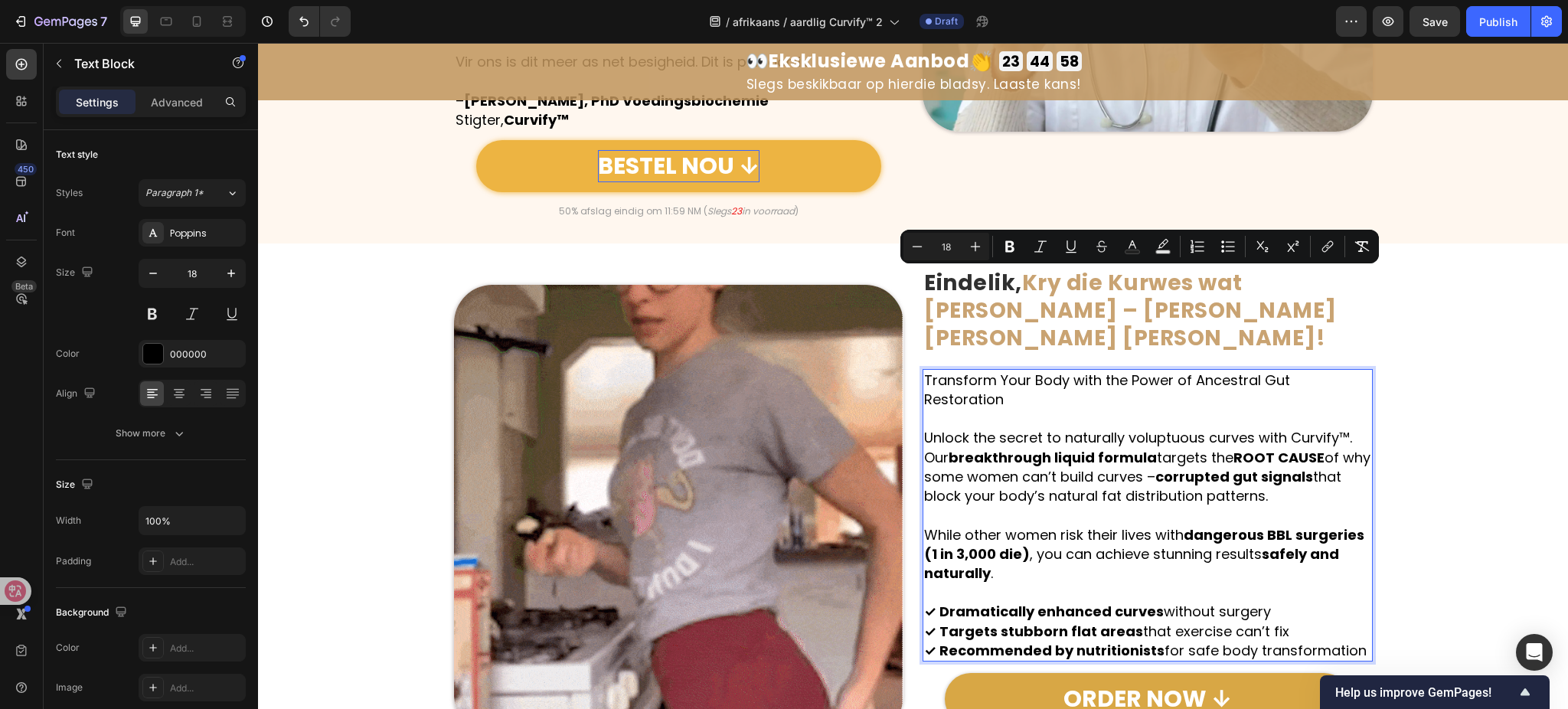
scroll to position [1633, 0]
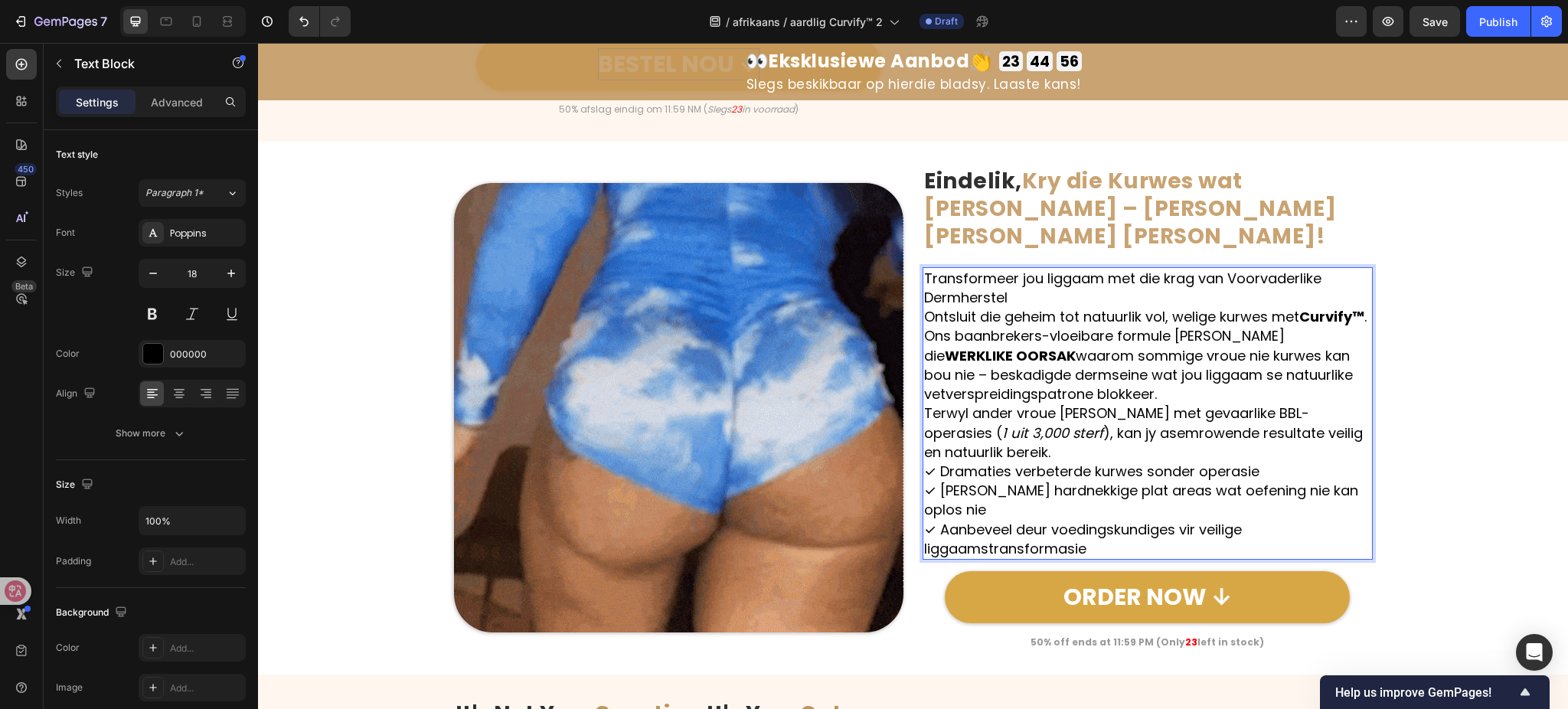
click at [1192, 268] on p "Transformeer jou liggaam met die krag van Voorvaderlike Dermherstel" at bounding box center [1148, 288] width 447 height 38
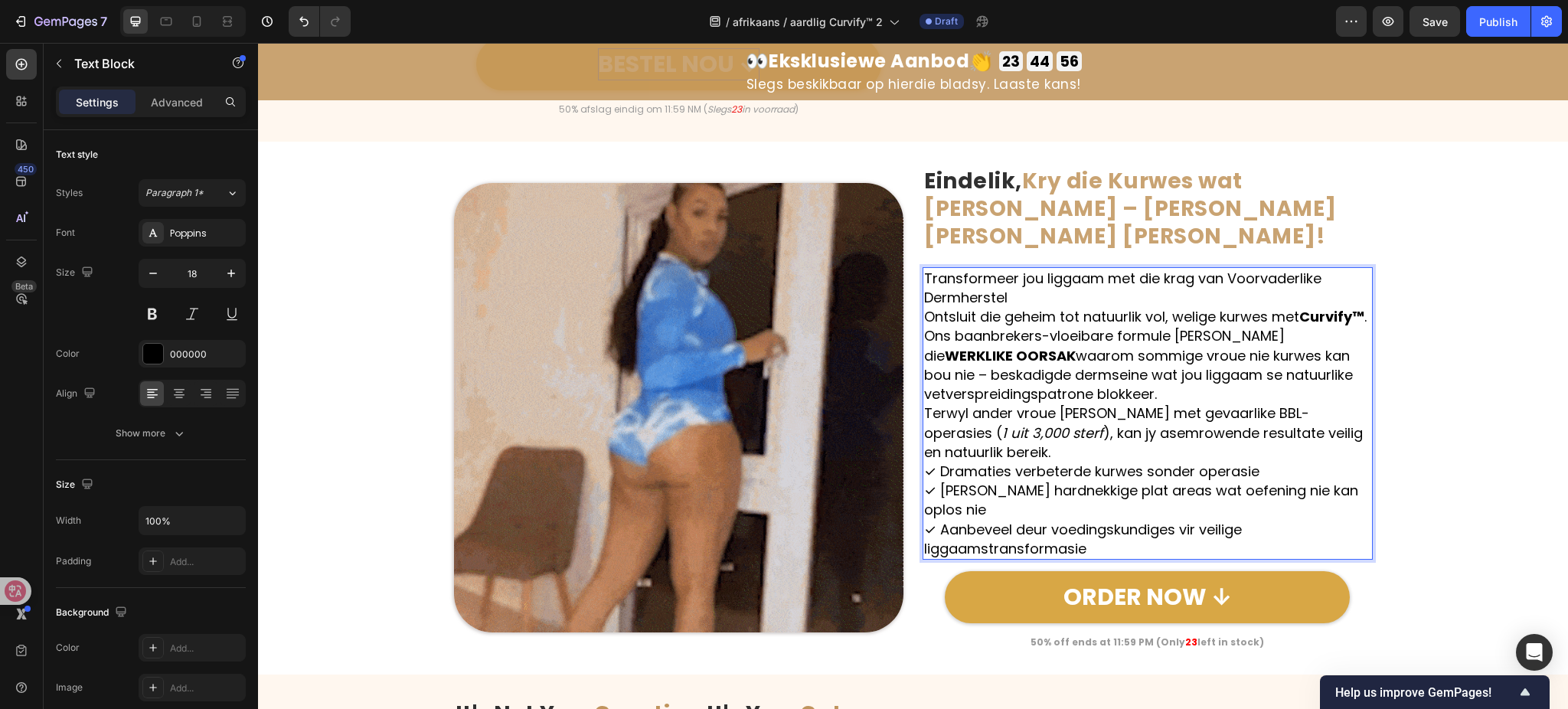
scroll to position [1627, 0]
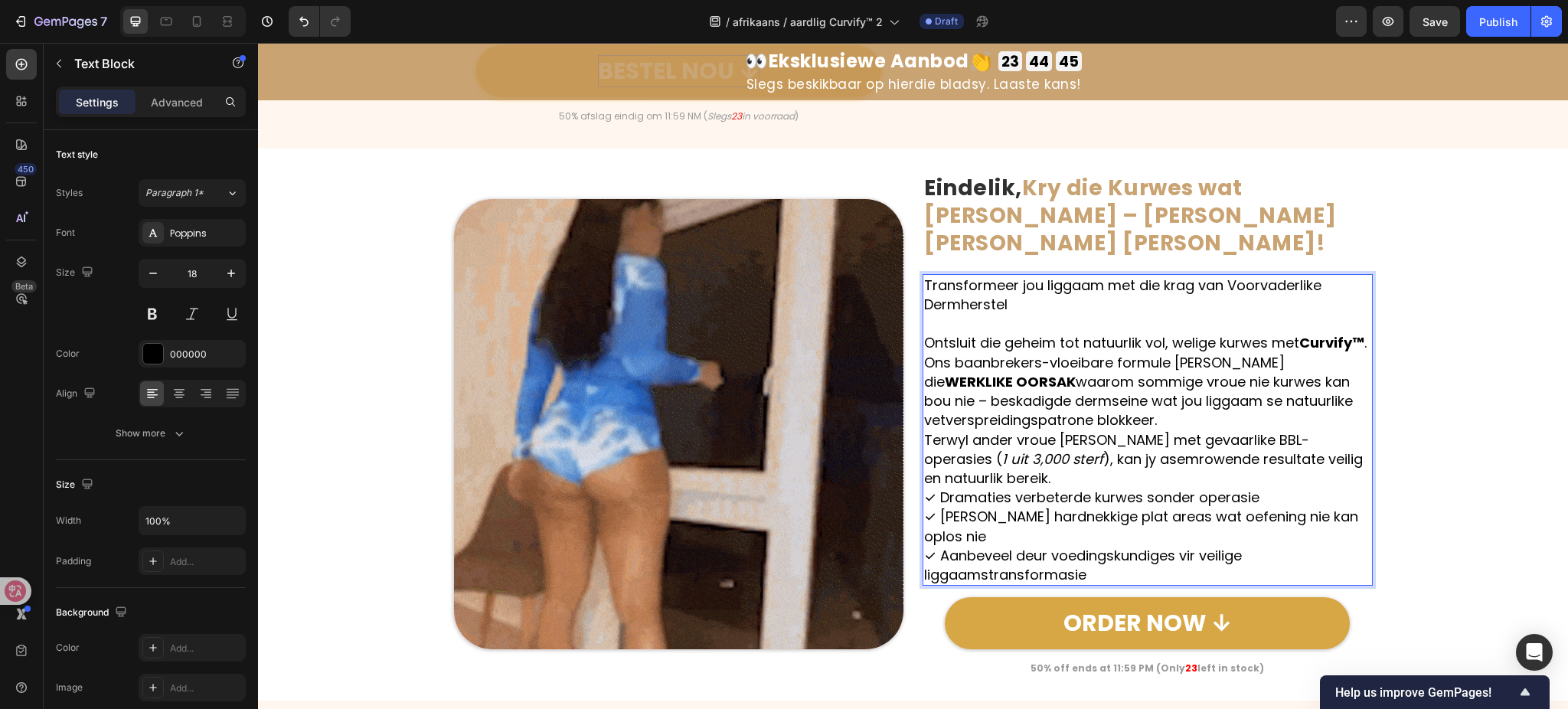
click at [1187, 391] on p "Ontsluit die geheim tot natuurlik vol, welige kurwes met Curvify™ . Ons baanbre…" at bounding box center [1148, 381] width 447 height 96
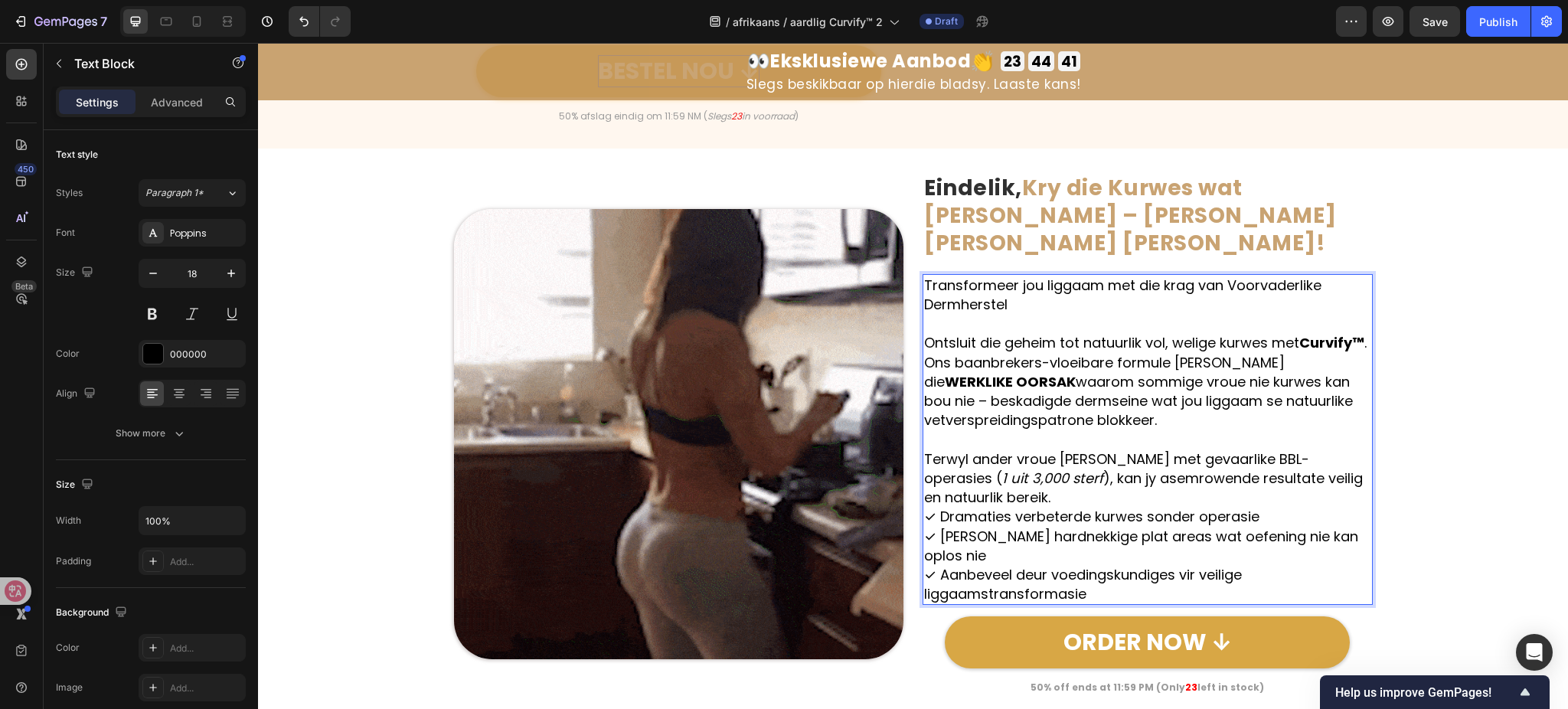
click at [1121, 471] on p "Terwyl ander vroue hul lewens waag met gevaarlike BBL-operasies ( 1 uit 3,000 s…" at bounding box center [1148, 478] width 447 height 59
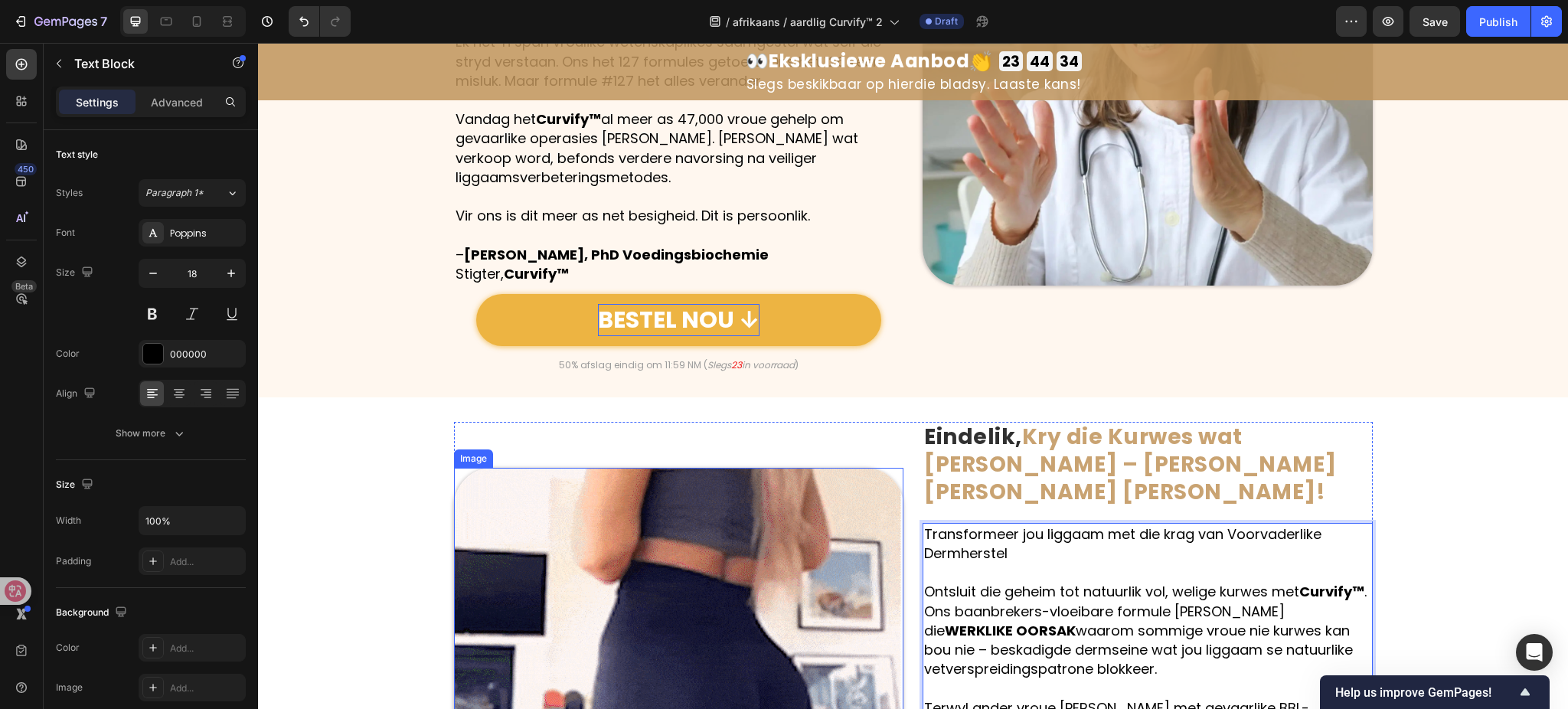
scroll to position [1320, 0]
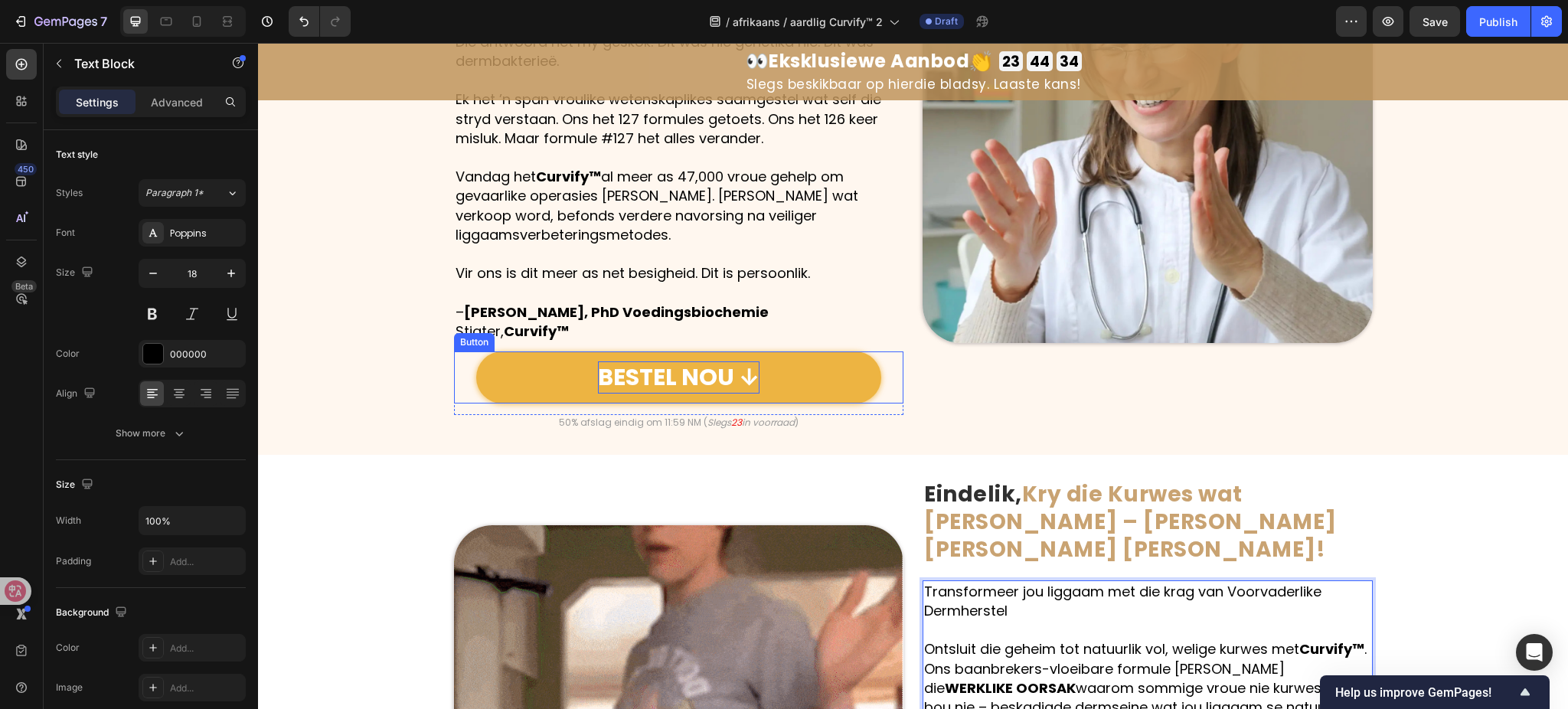
click at [667, 386] on p "BESTEL NOU ↓" at bounding box center [679, 377] width 162 height 32
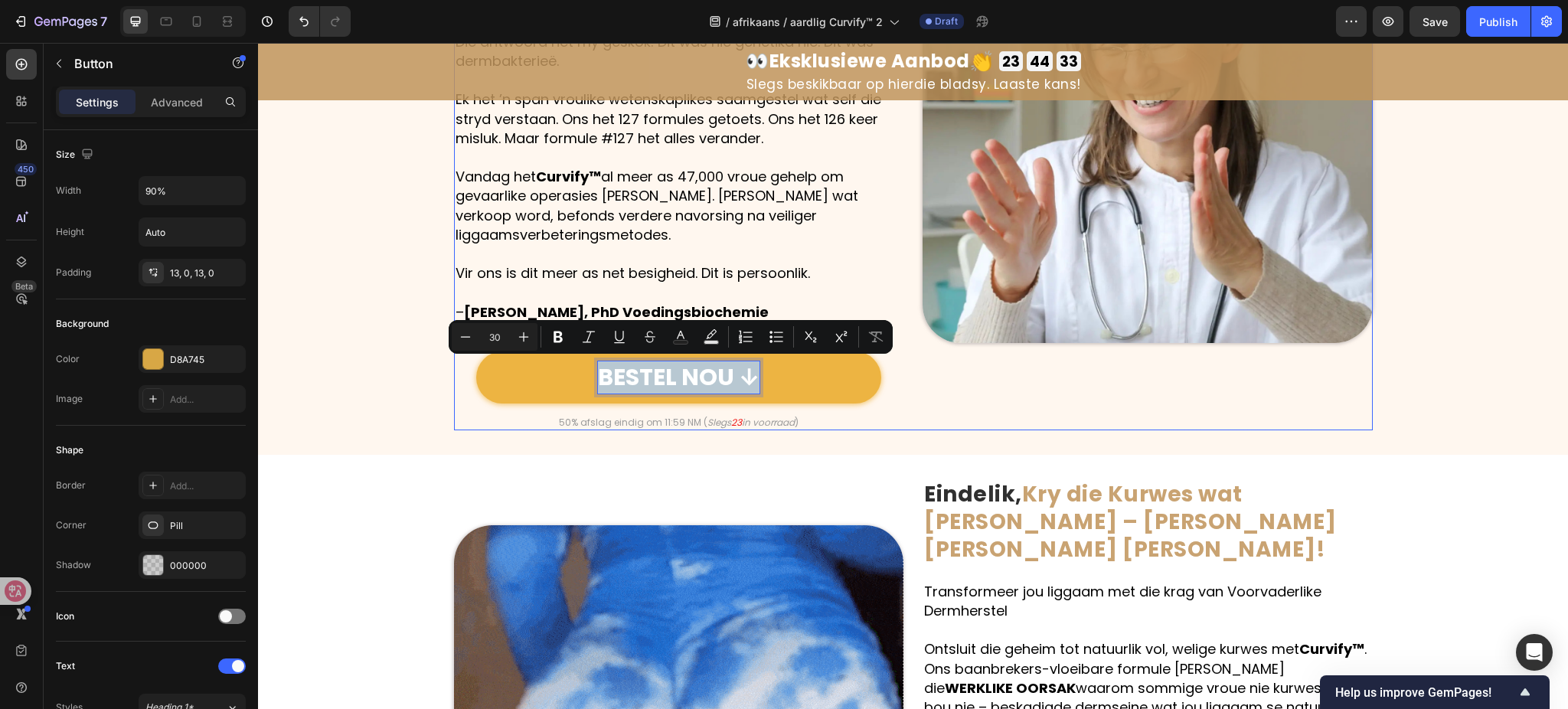
copy p "BESTEL NOU ↓"
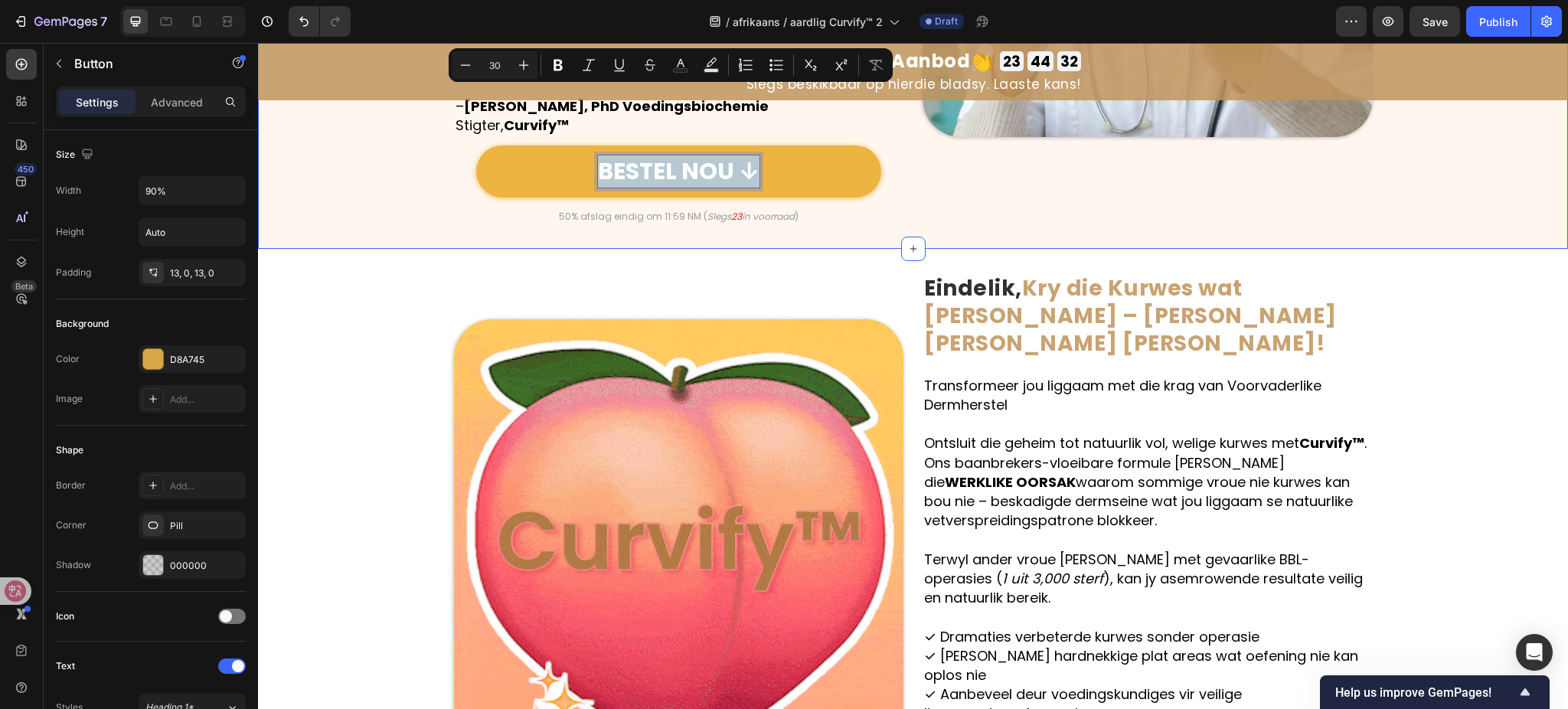
scroll to position [1831, 0]
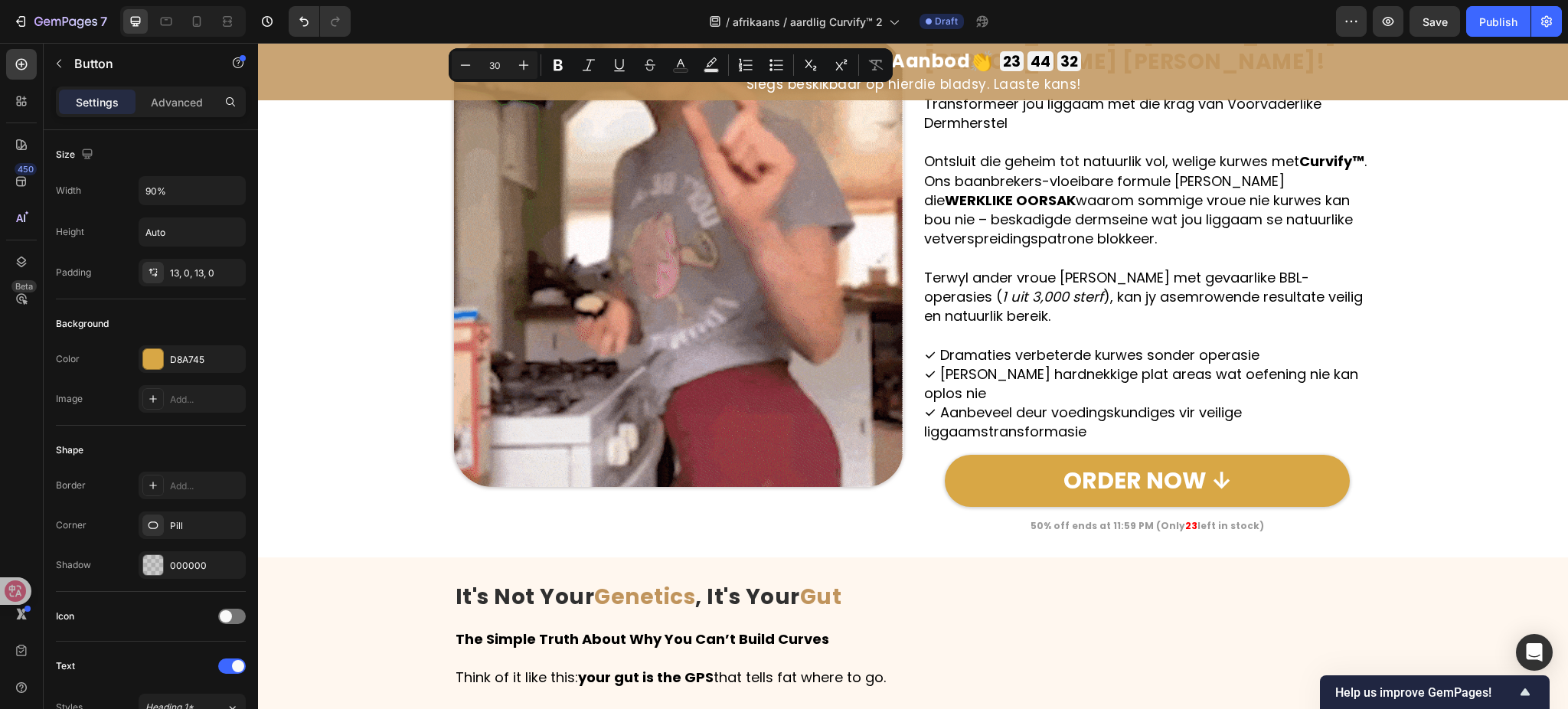
type input "16"
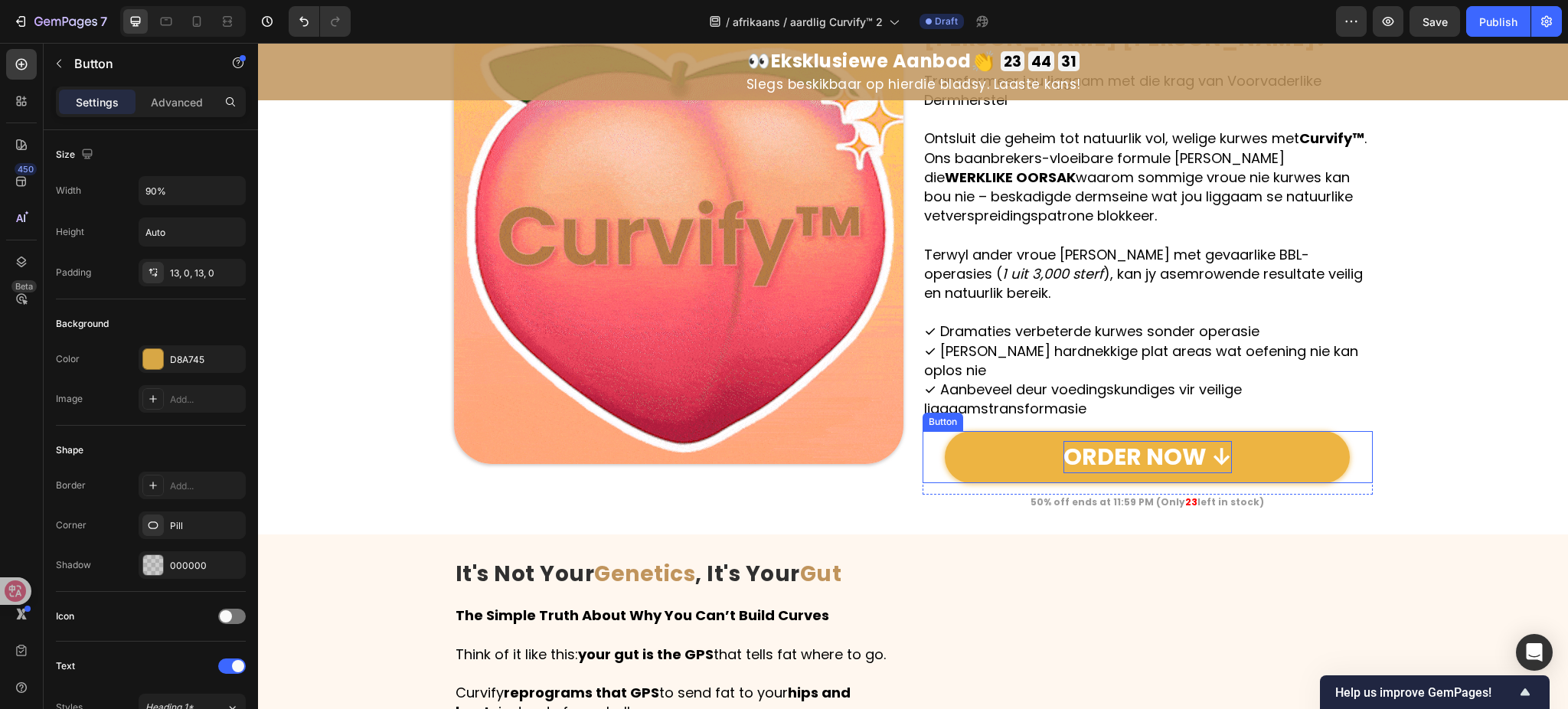
click at [1117, 442] on p "ORDER NOW ↓" at bounding box center [1148, 457] width 168 height 32
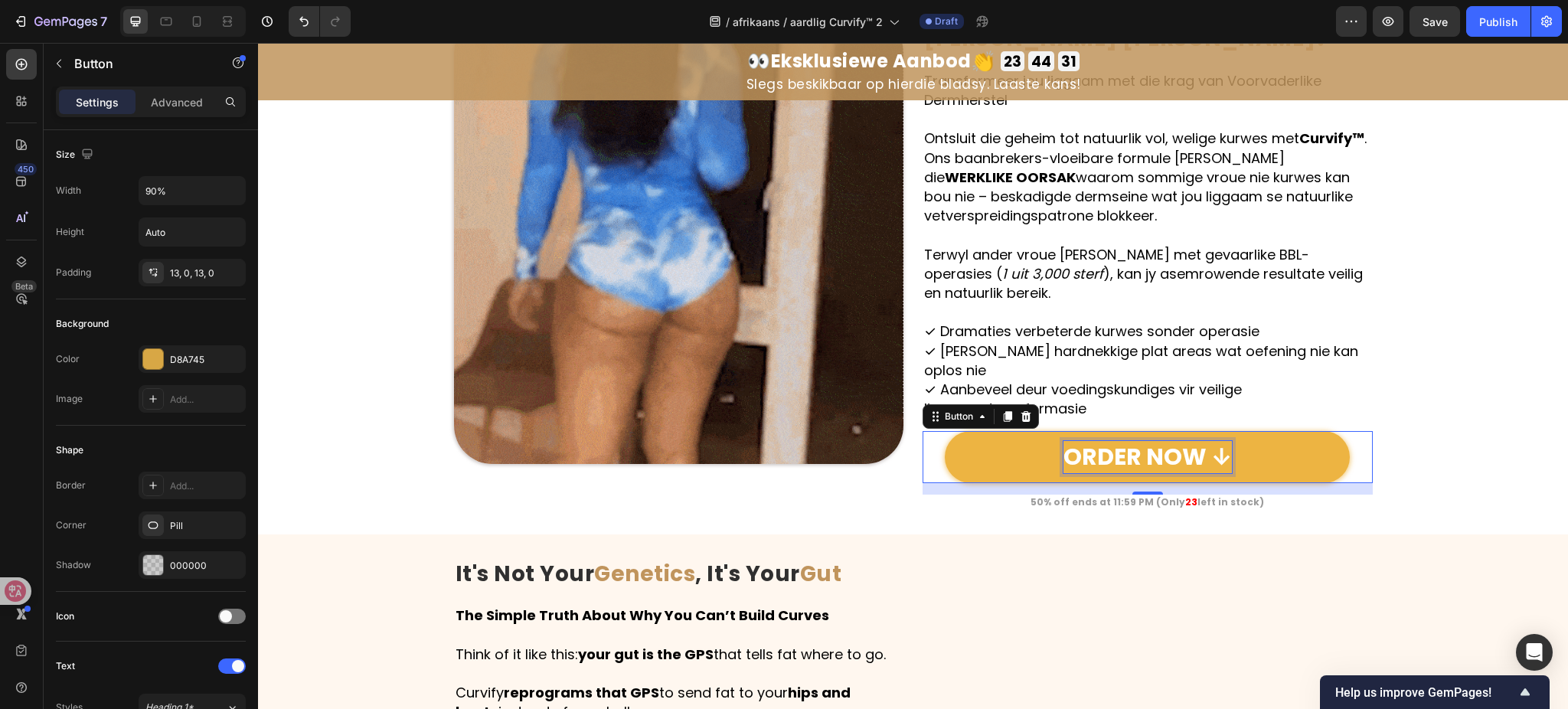
click at [1117, 442] on p "ORDER NOW ↓" at bounding box center [1148, 457] width 168 height 32
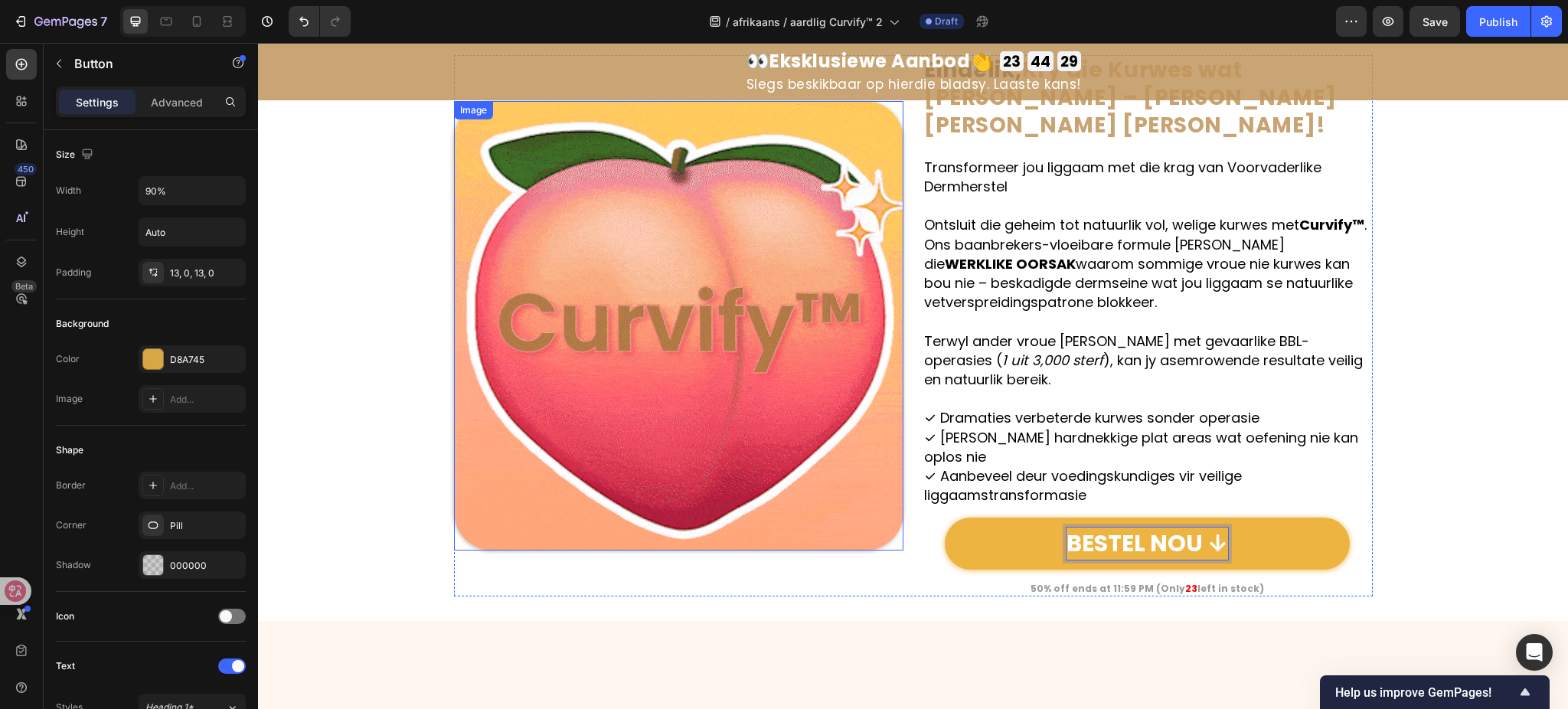
scroll to position [1525, 0]
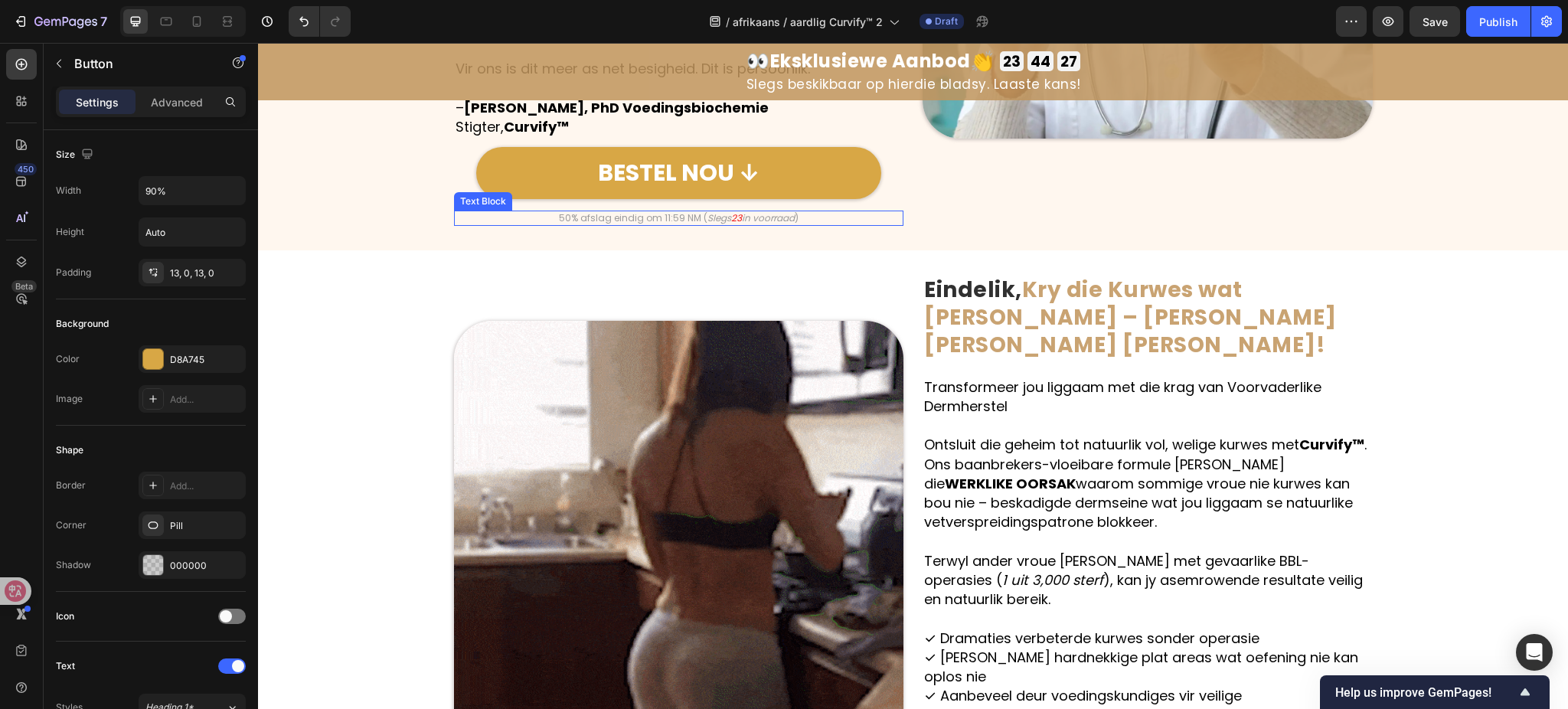
click at [692, 222] on p "50% afslag eindig om 11:59 NM ( Slegs 23 in voorraad )" at bounding box center [679, 218] width 447 height 13
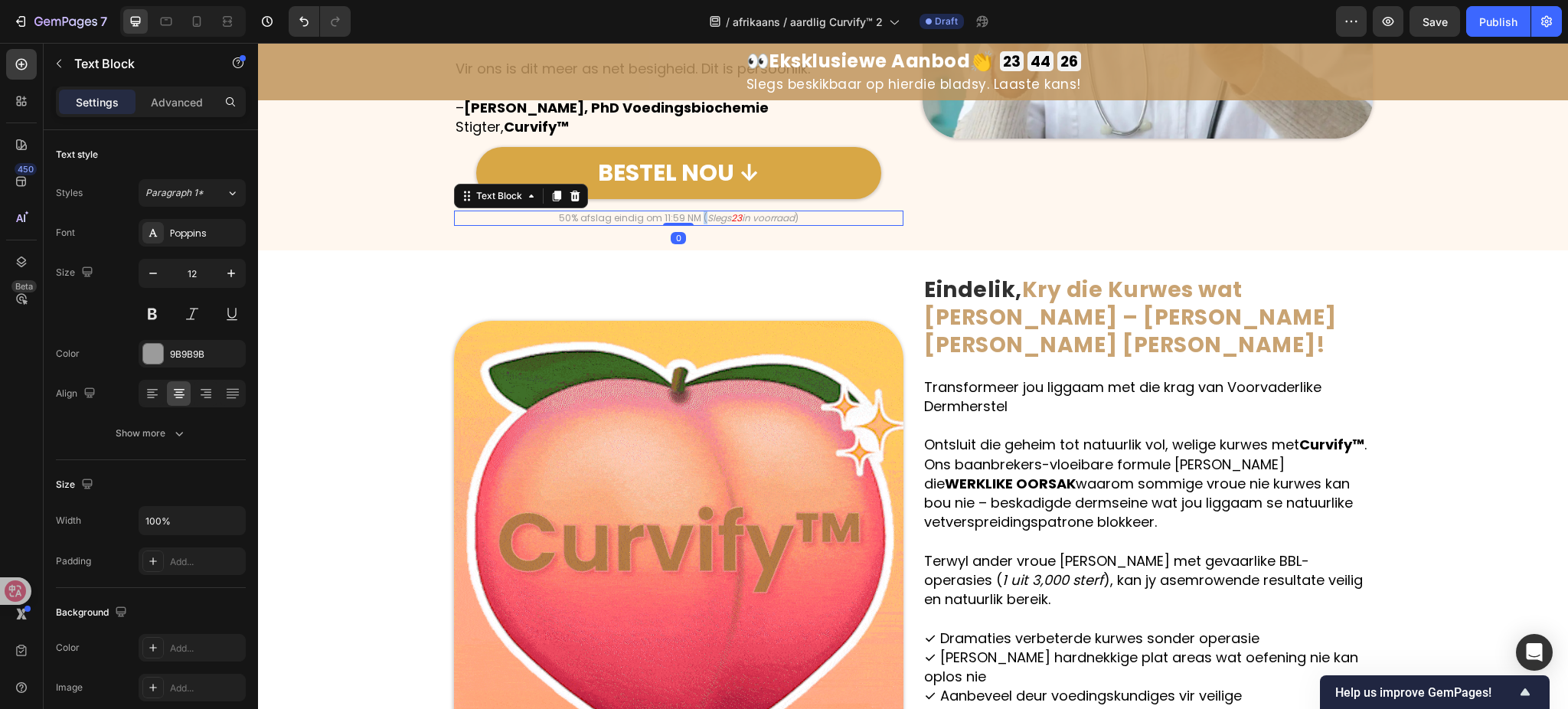
click at [692, 222] on p "50% afslag eindig om 11:59 NM ( Slegs 23 in voorraad )" at bounding box center [679, 218] width 447 height 13
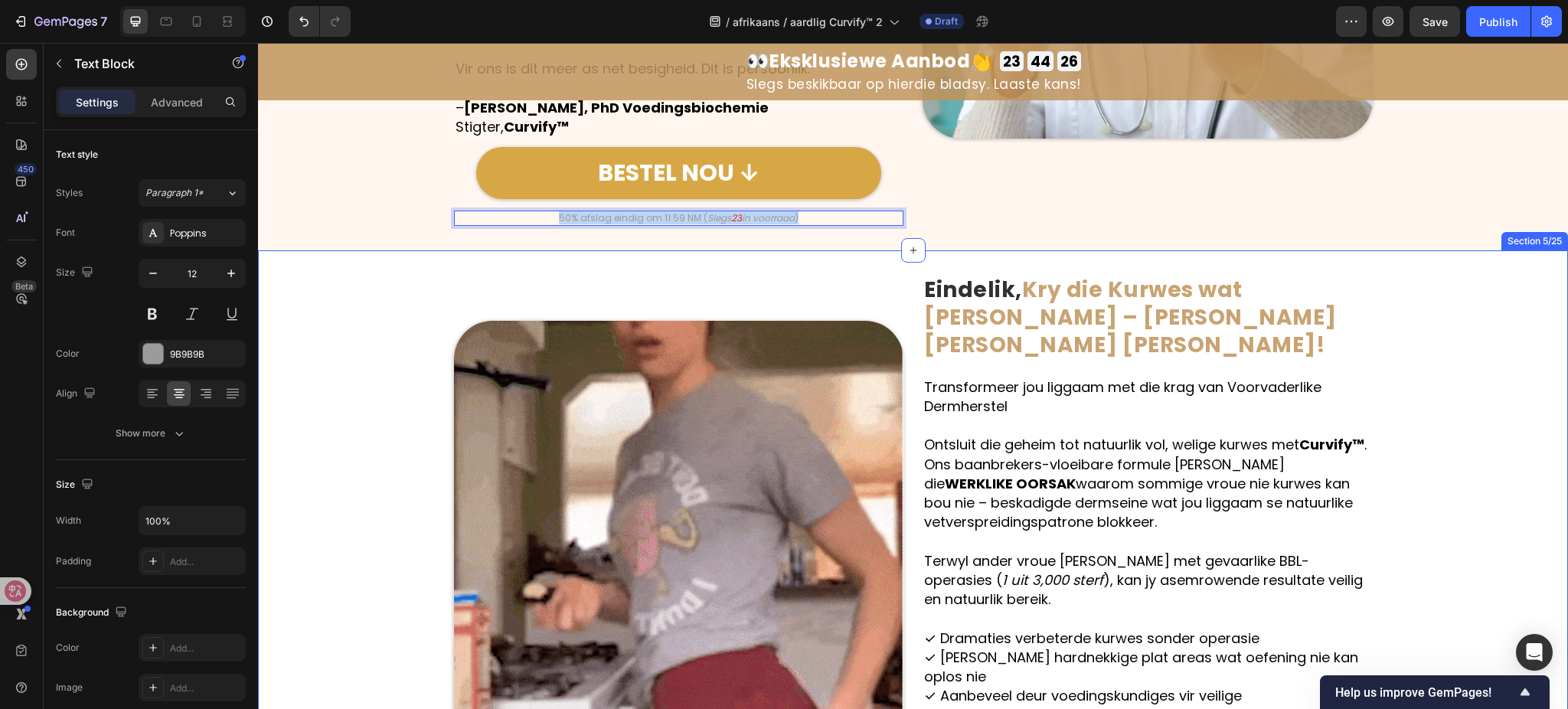
copy p "50% afslag eindig om 11:59 NM ( Slegs 23 in voorraad )"
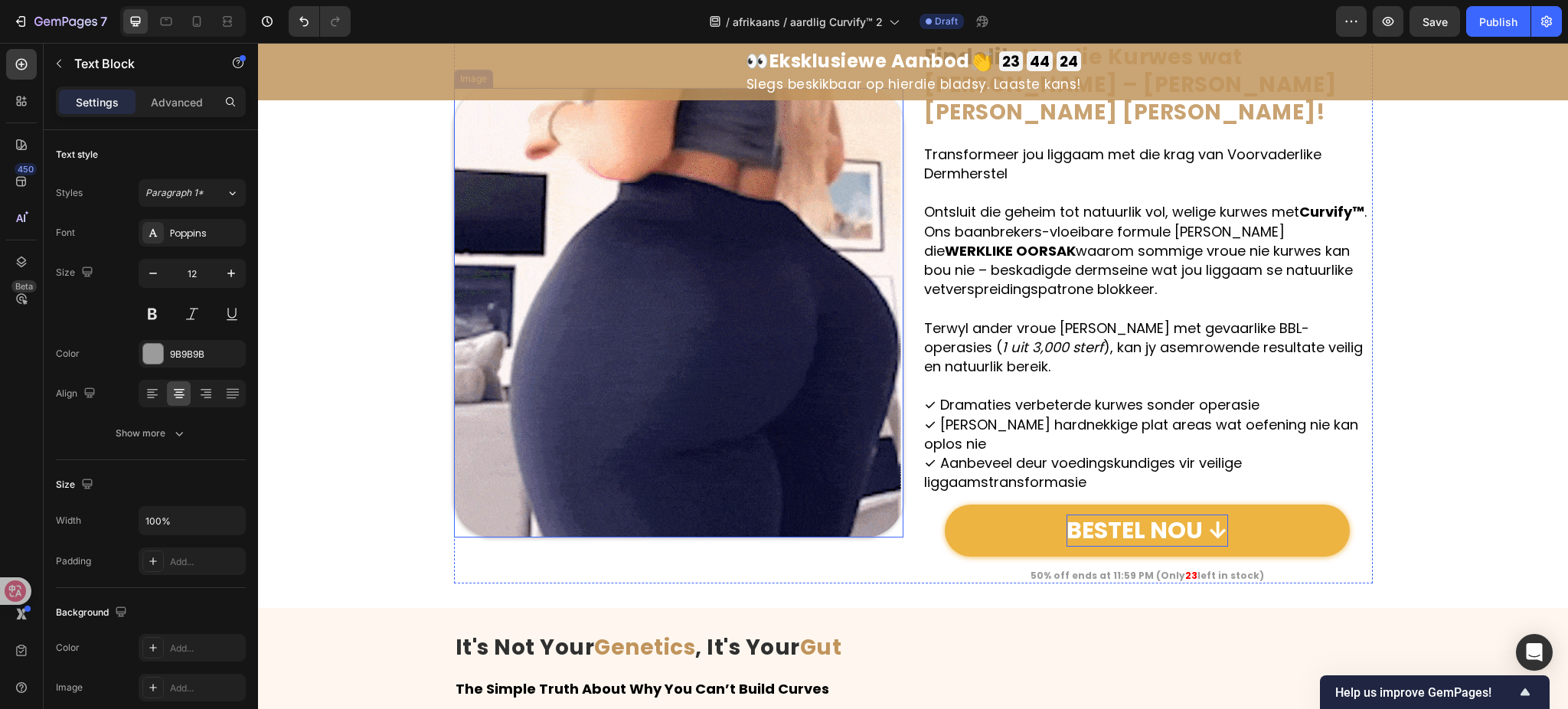
type input "16"
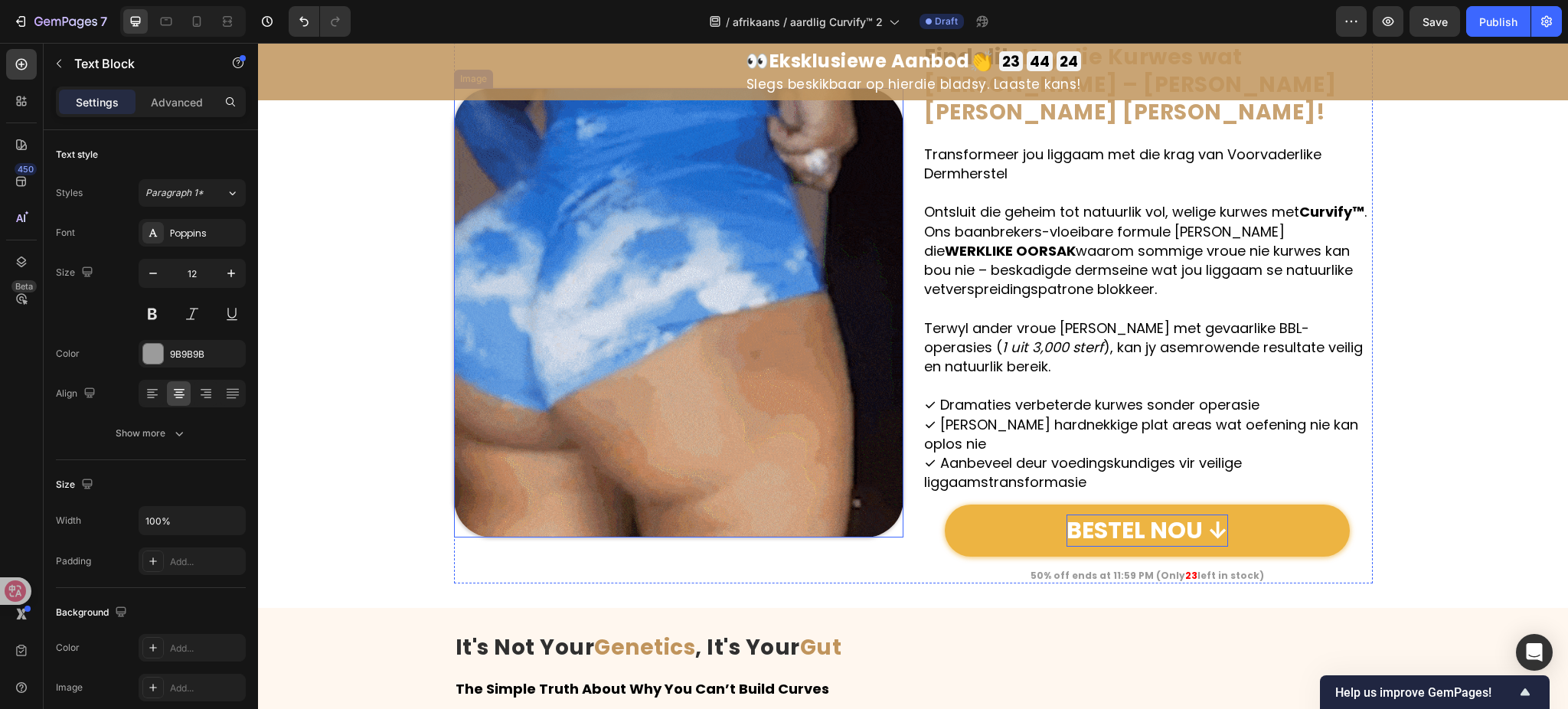
scroll to position [1831, 0]
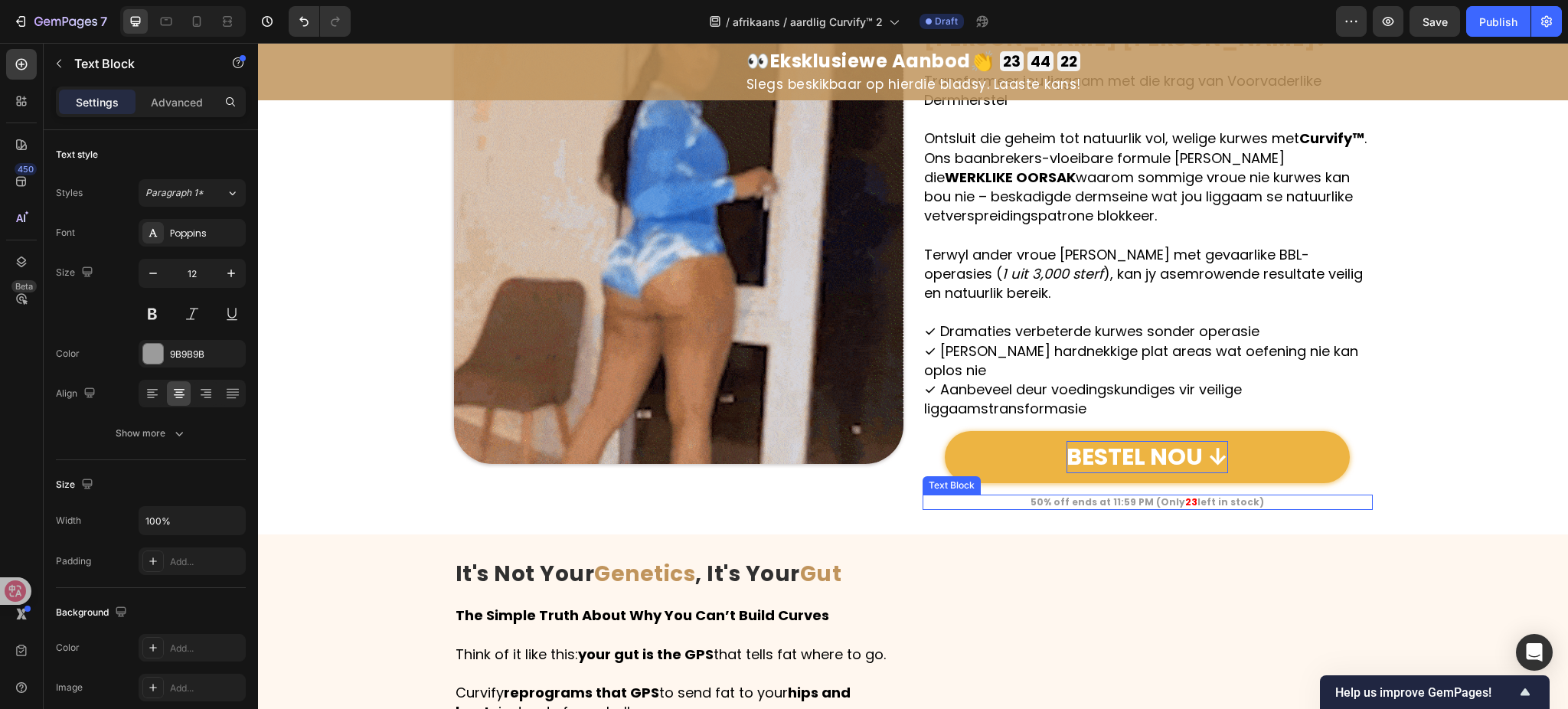
click at [1057, 495] on strong "50% off ends at 11:59 PM (Only" at bounding box center [1108, 502] width 155 height 13
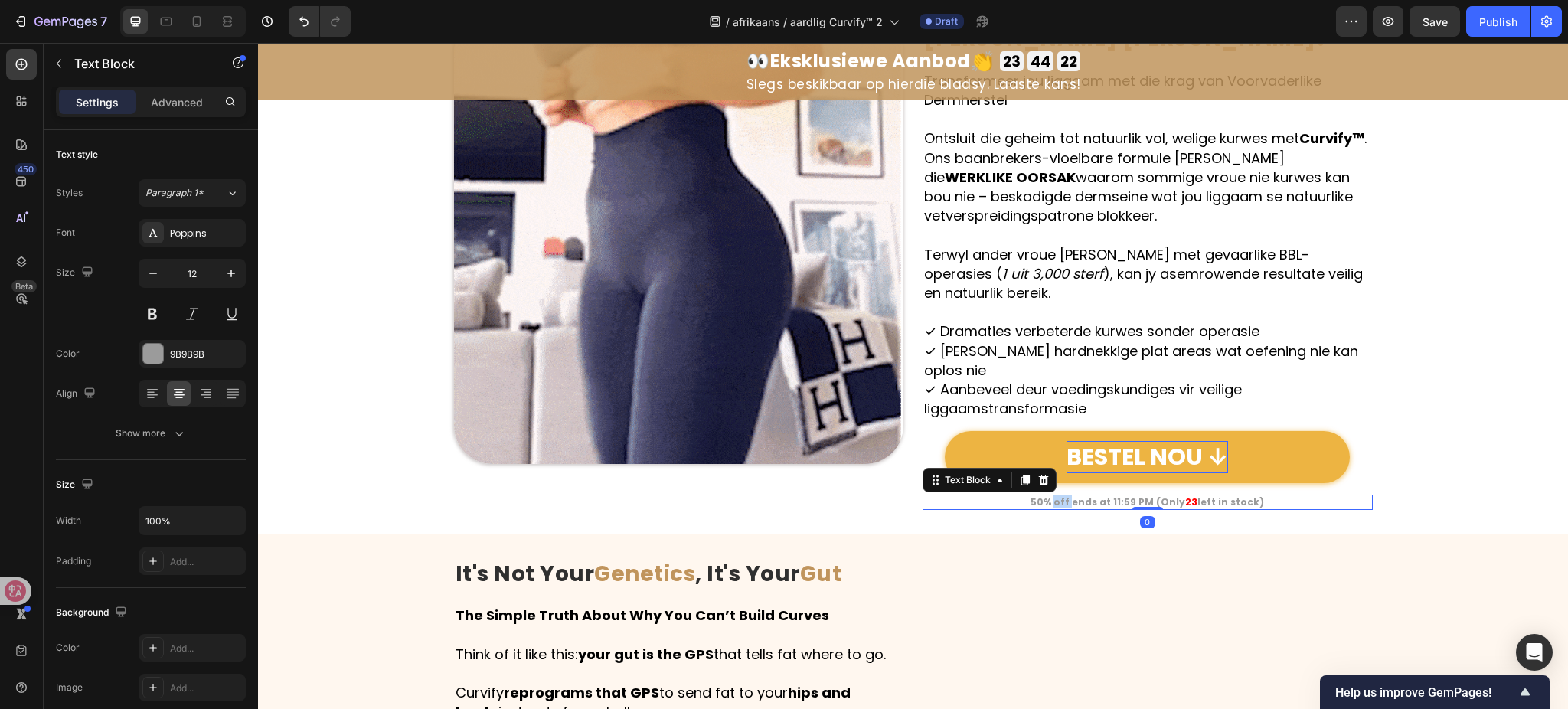
click at [1057, 495] on strong "50% off ends at 11:59 PM (Only" at bounding box center [1108, 502] width 155 height 13
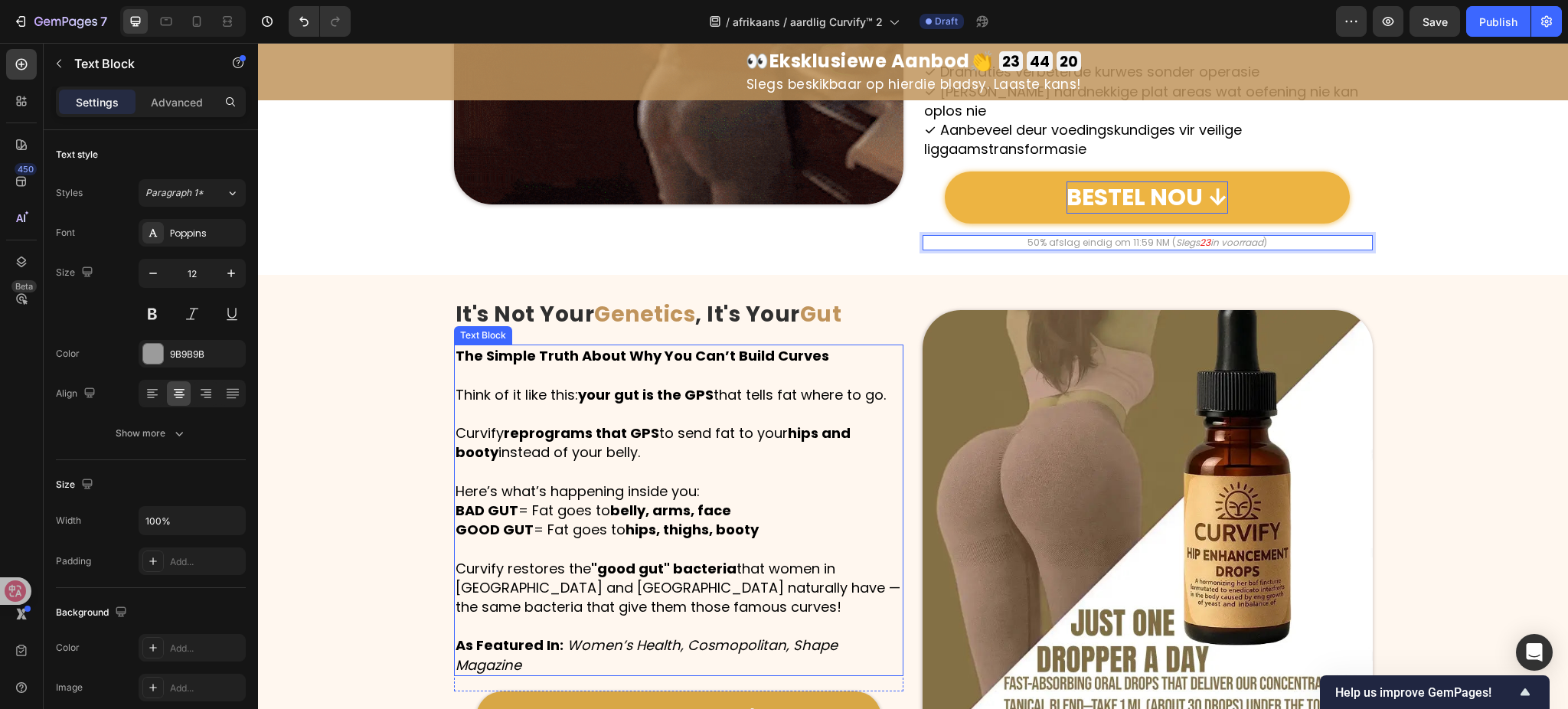
scroll to position [2138, 0]
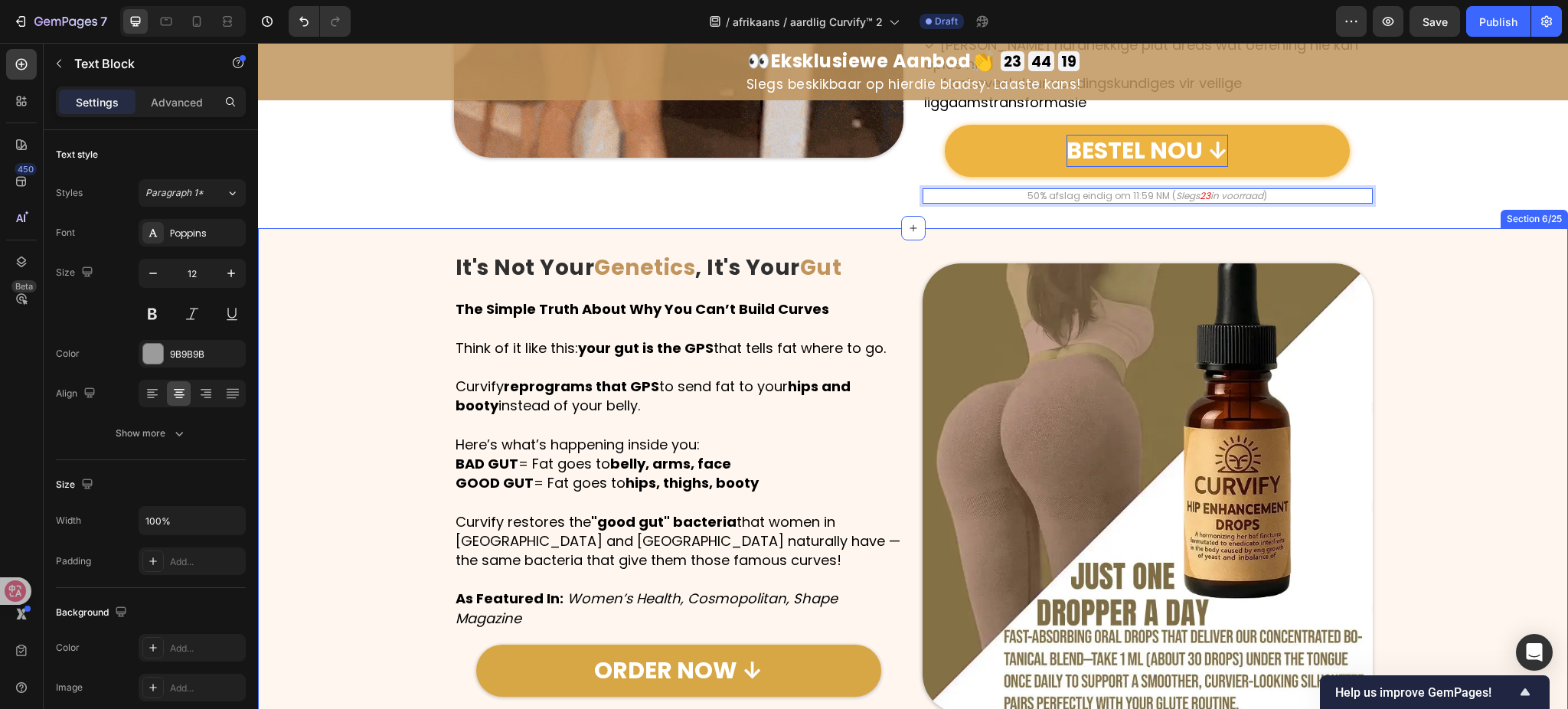
click at [332, 442] on div "Image It's Not Your Genetics , It's Your Gut Heading Row The Simple Truth About…" at bounding box center [913, 488] width 1310 height 470
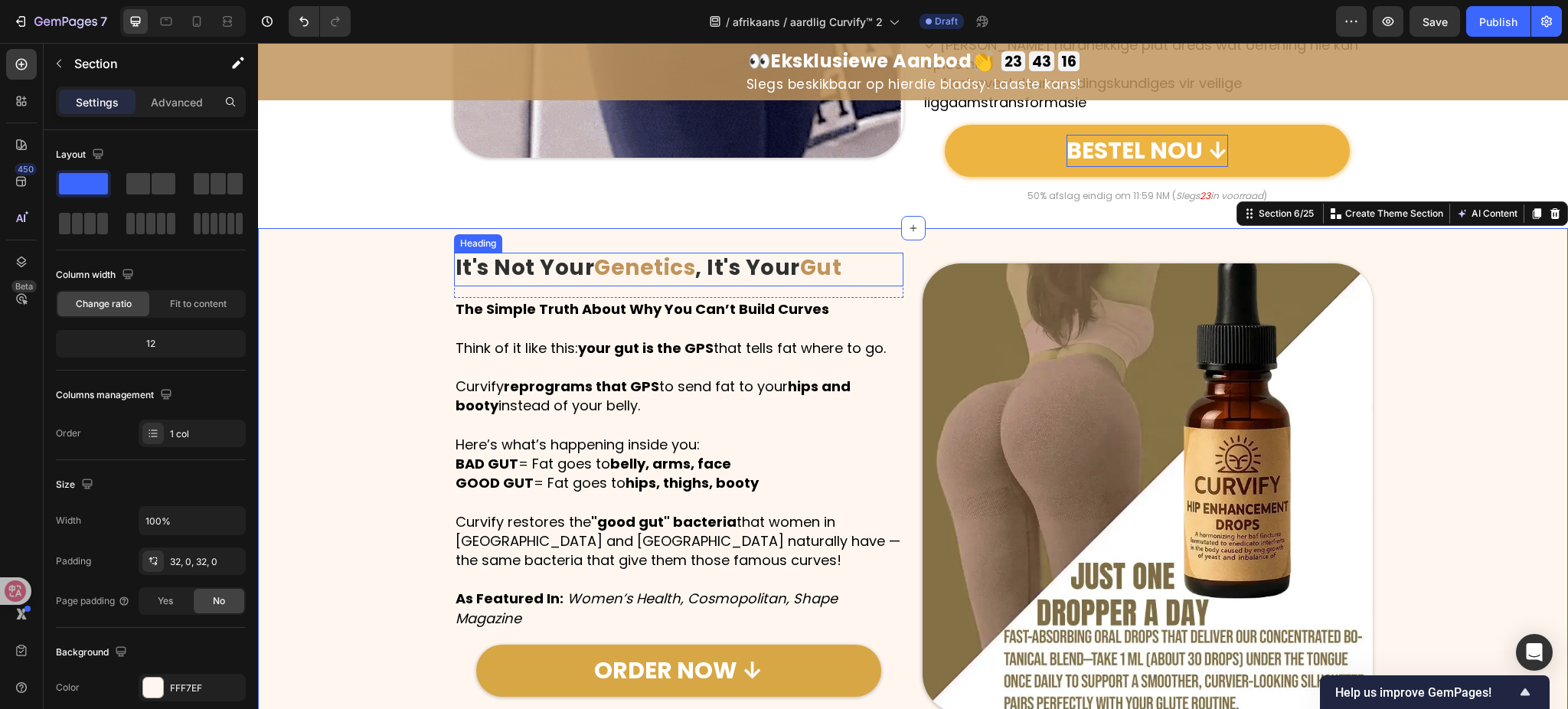
click at [698, 253] on strong ", It's Your" at bounding box center [747, 267] width 105 height 30
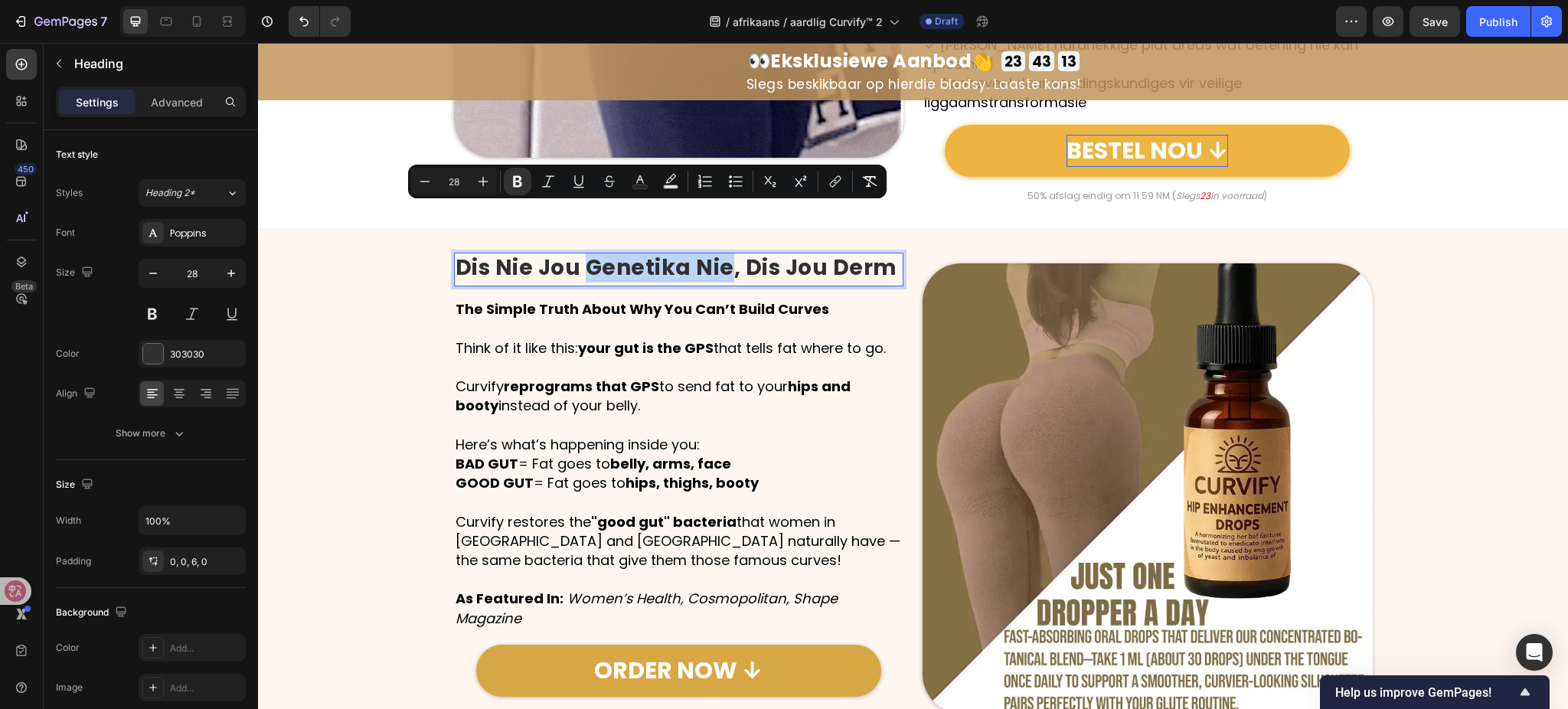
drag, startPoint x: 580, startPoint y: 216, endPoint x: 718, endPoint y: 215, distance: 138.0
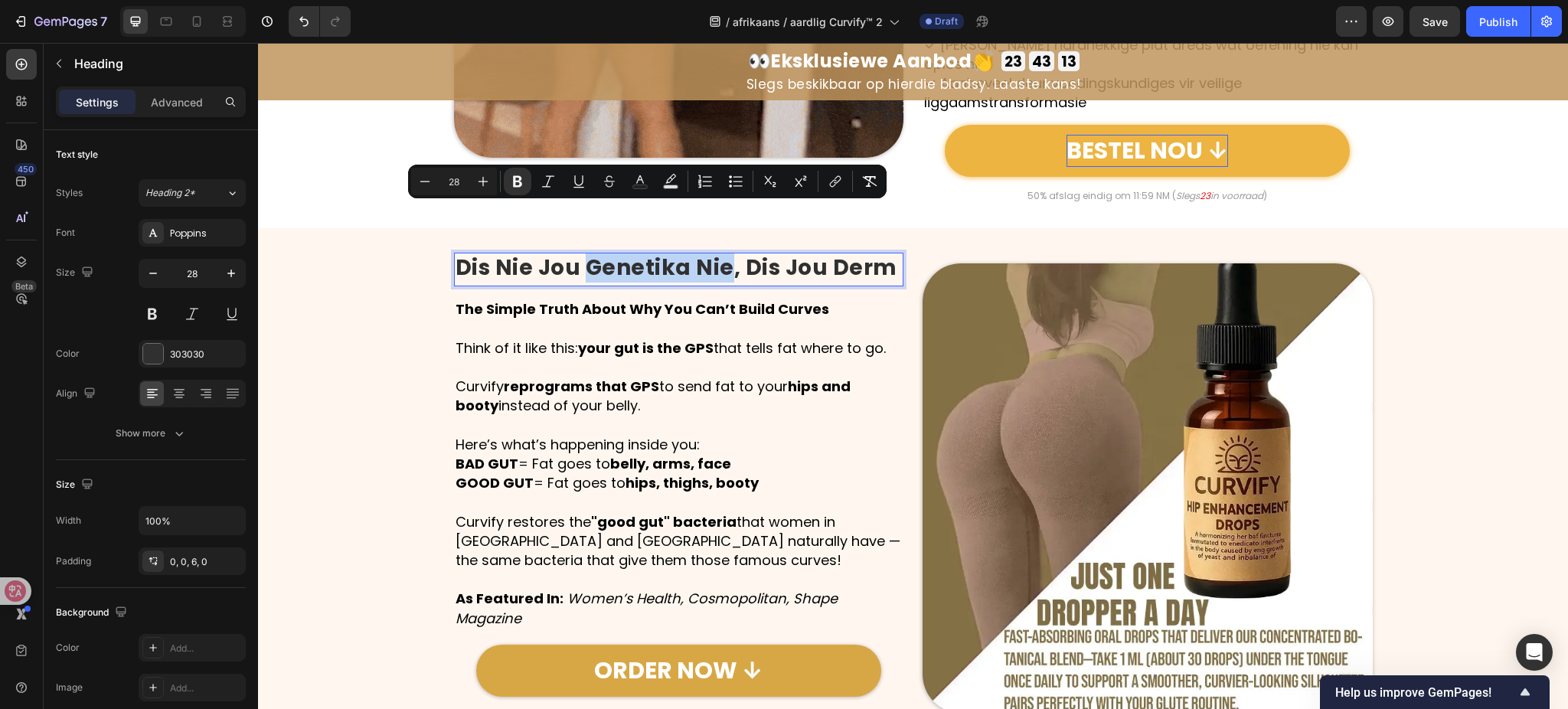
click at [718, 253] on strong "Dis Nie Jou Genetika Nie, Dis Jou Derm" at bounding box center [676, 267] width 442 height 30
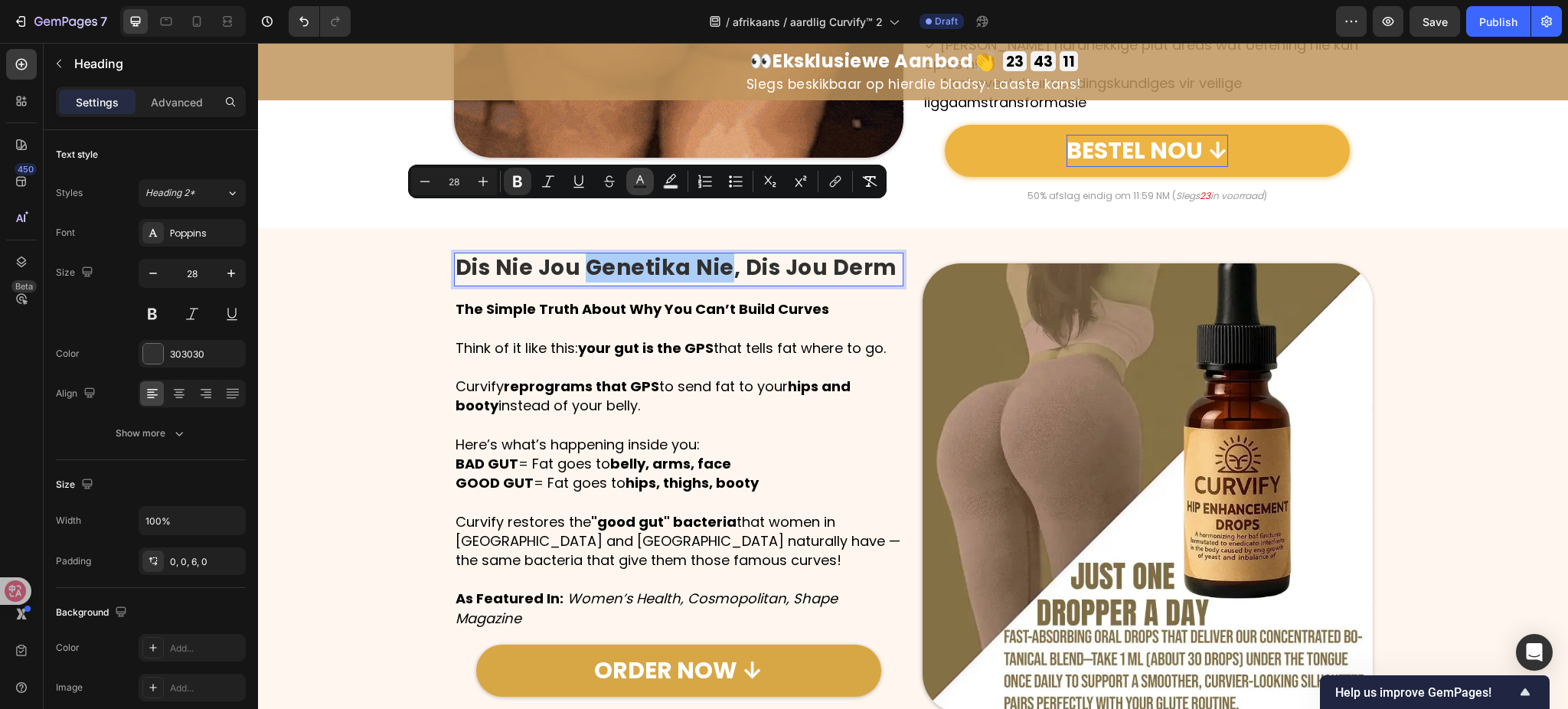
click at [646, 182] on icon "Editor contextual toolbar" at bounding box center [641, 182] width 15 height 15
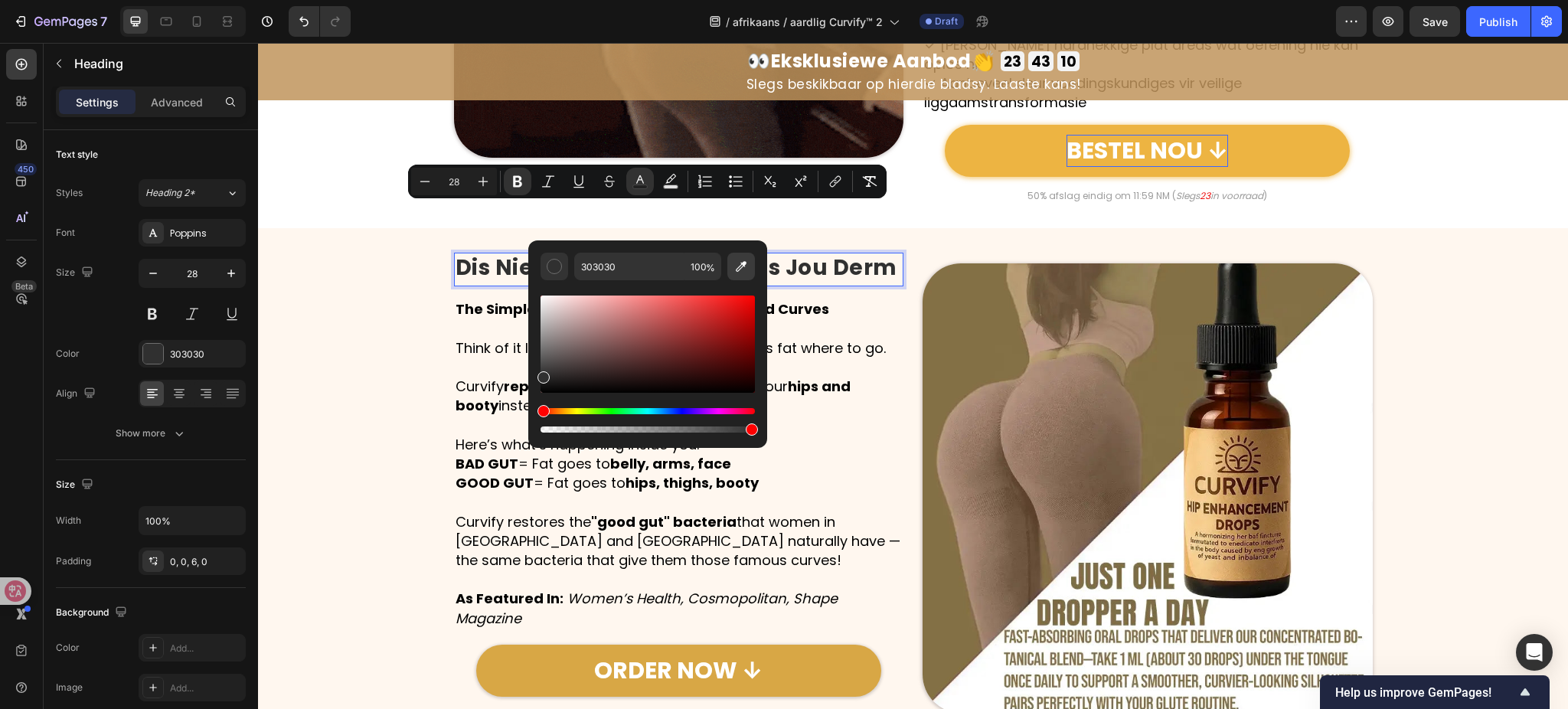
click at [743, 268] on icon "Editor contextual toolbar" at bounding box center [742, 266] width 15 height 15
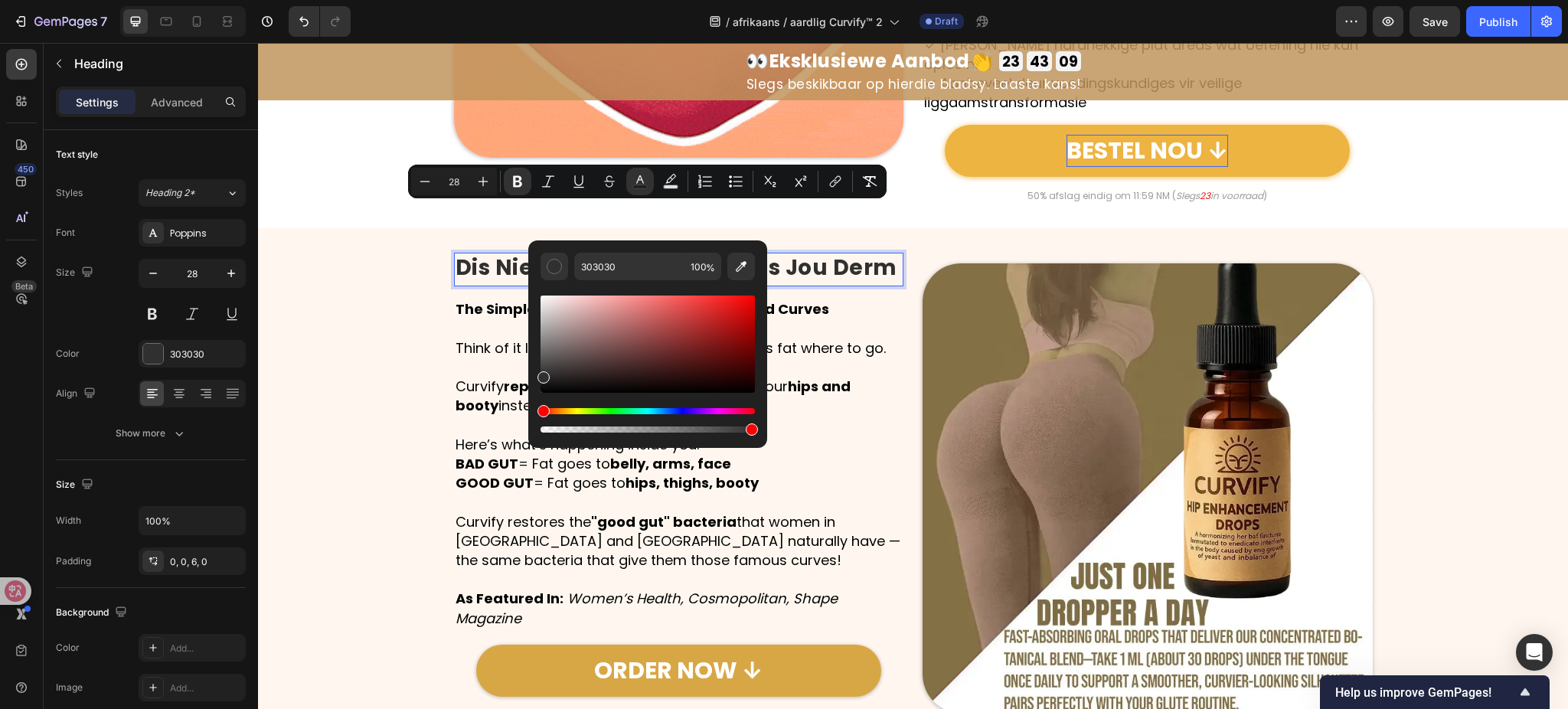
type input "C9A474"
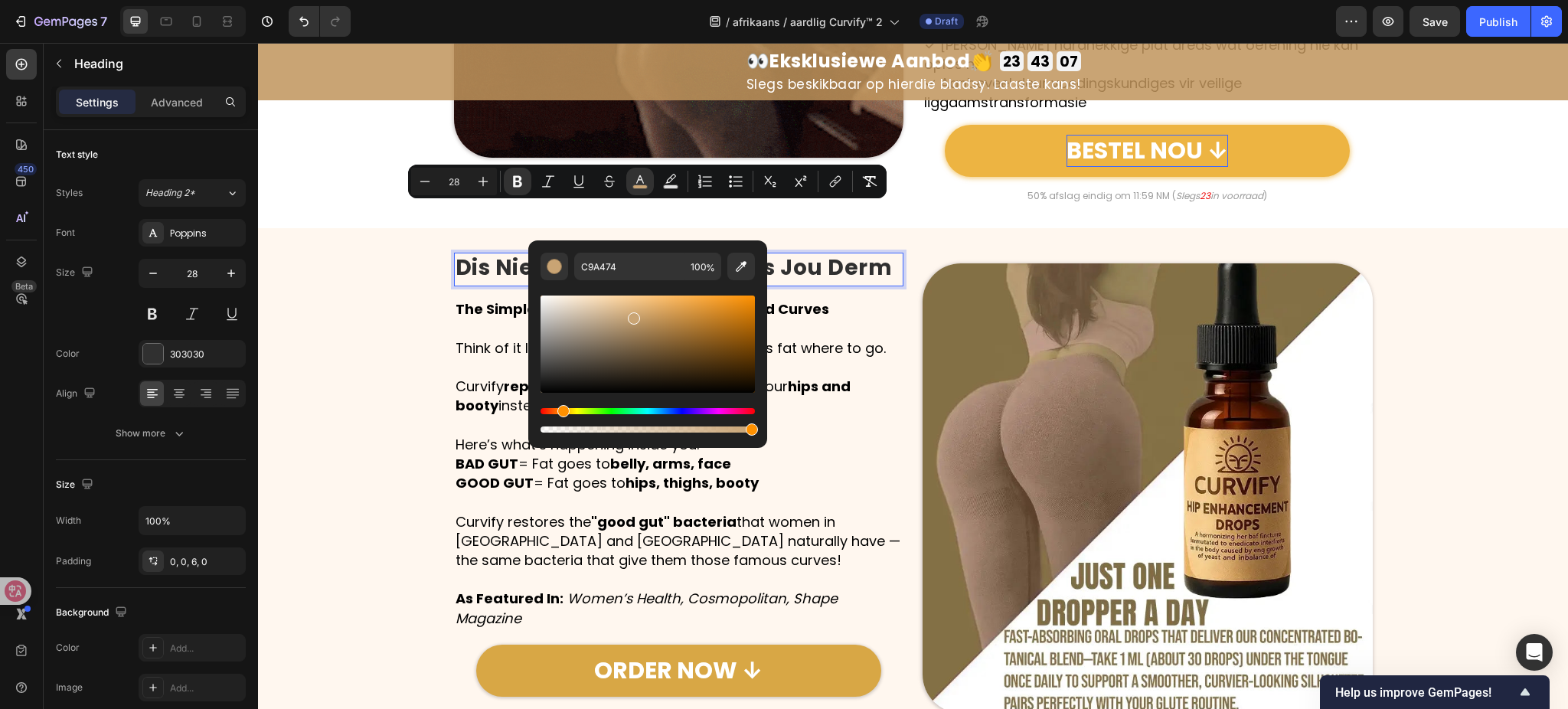
click at [864, 253] on strong ", Dis Jou Derm" at bounding box center [811, 267] width 164 height 30
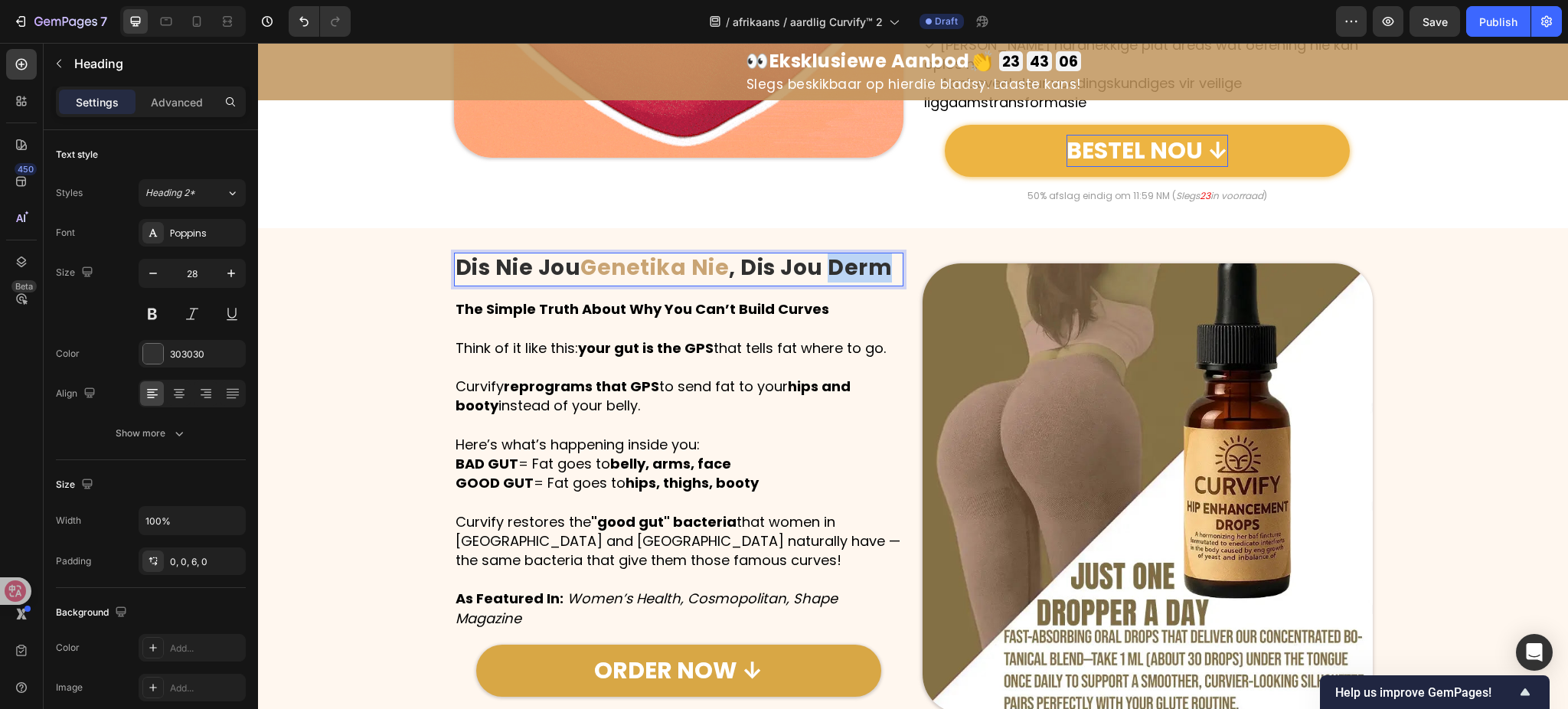
drag, startPoint x: 822, startPoint y: 217, endPoint x: 887, endPoint y: 220, distance: 65.1
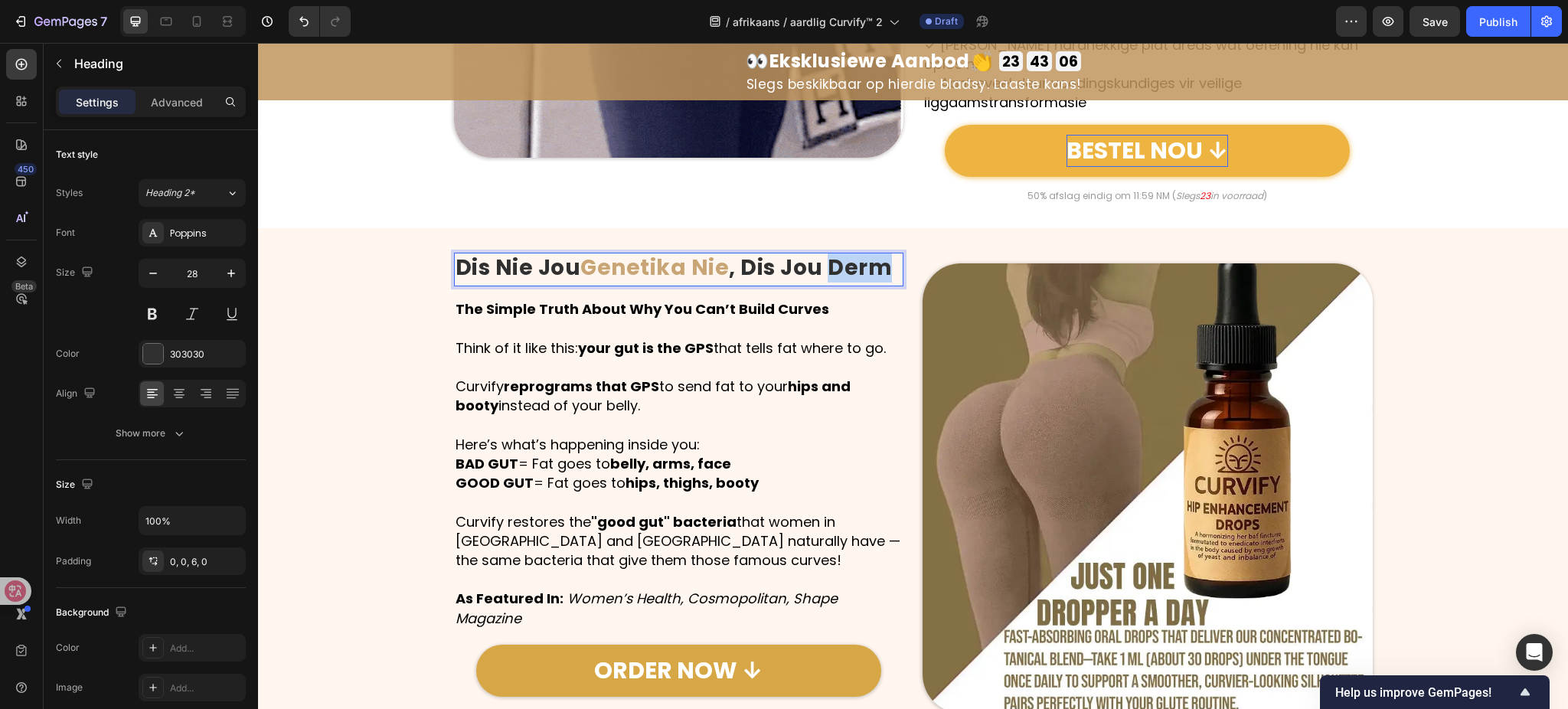
click at [887, 254] on p "Dis Nie Jou Genetika Nie , Dis Jou Derm" at bounding box center [679, 267] width 447 height 28
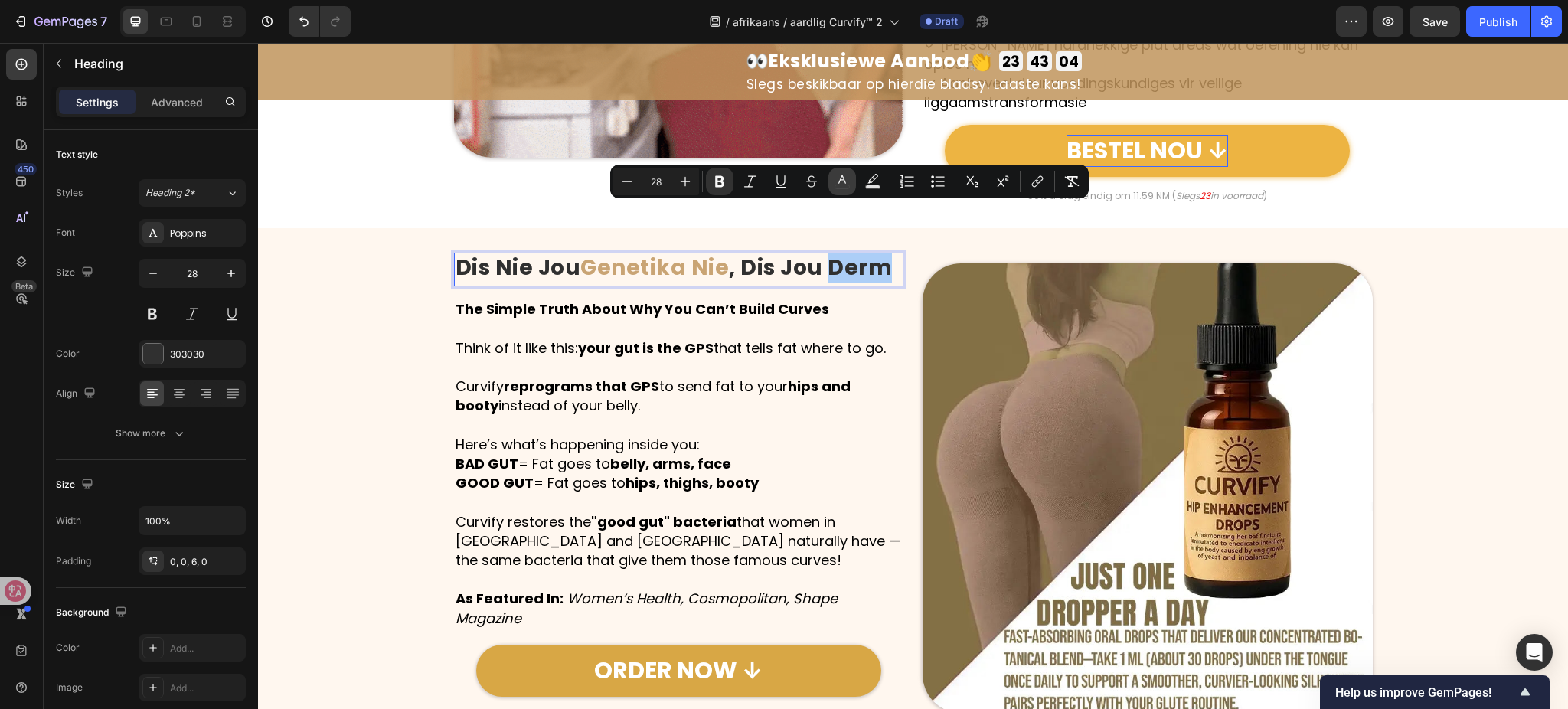
click at [837, 180] on icon "Editor contextual toolbar" at bounding box center [843, 182] width 15 height 15
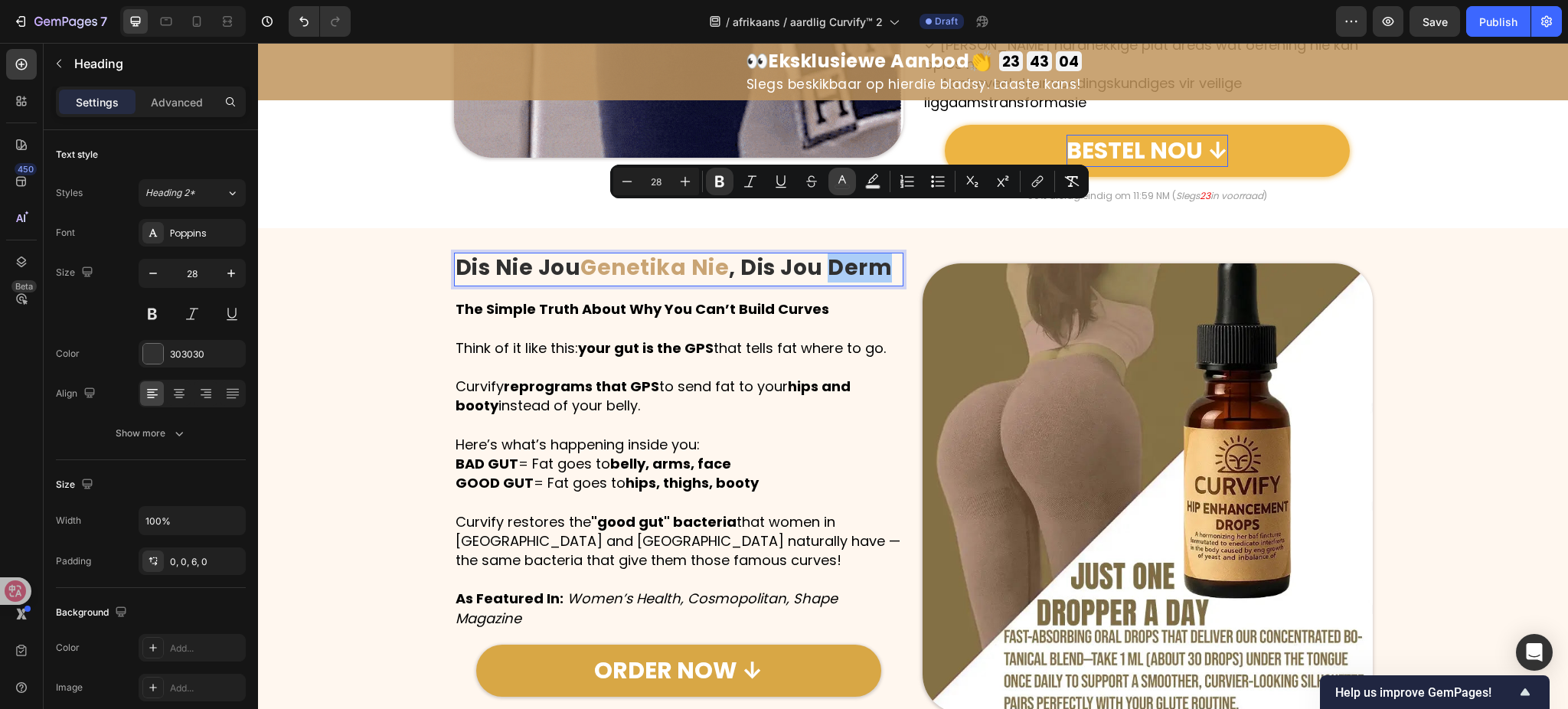
type input "303030"
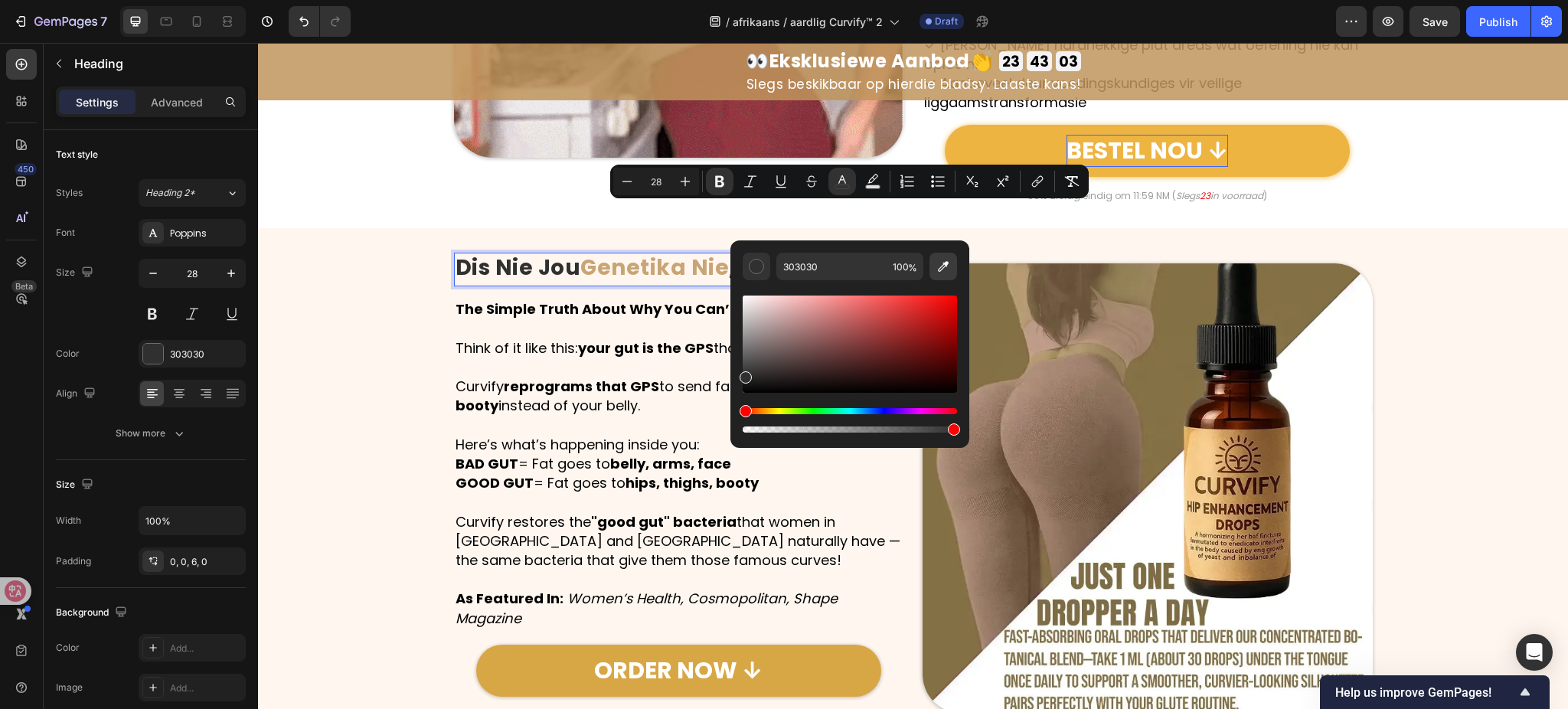
click at [941, 272] on icon "Editor contextual toolbar" at bounding box center [944, 266] width 15 height 15
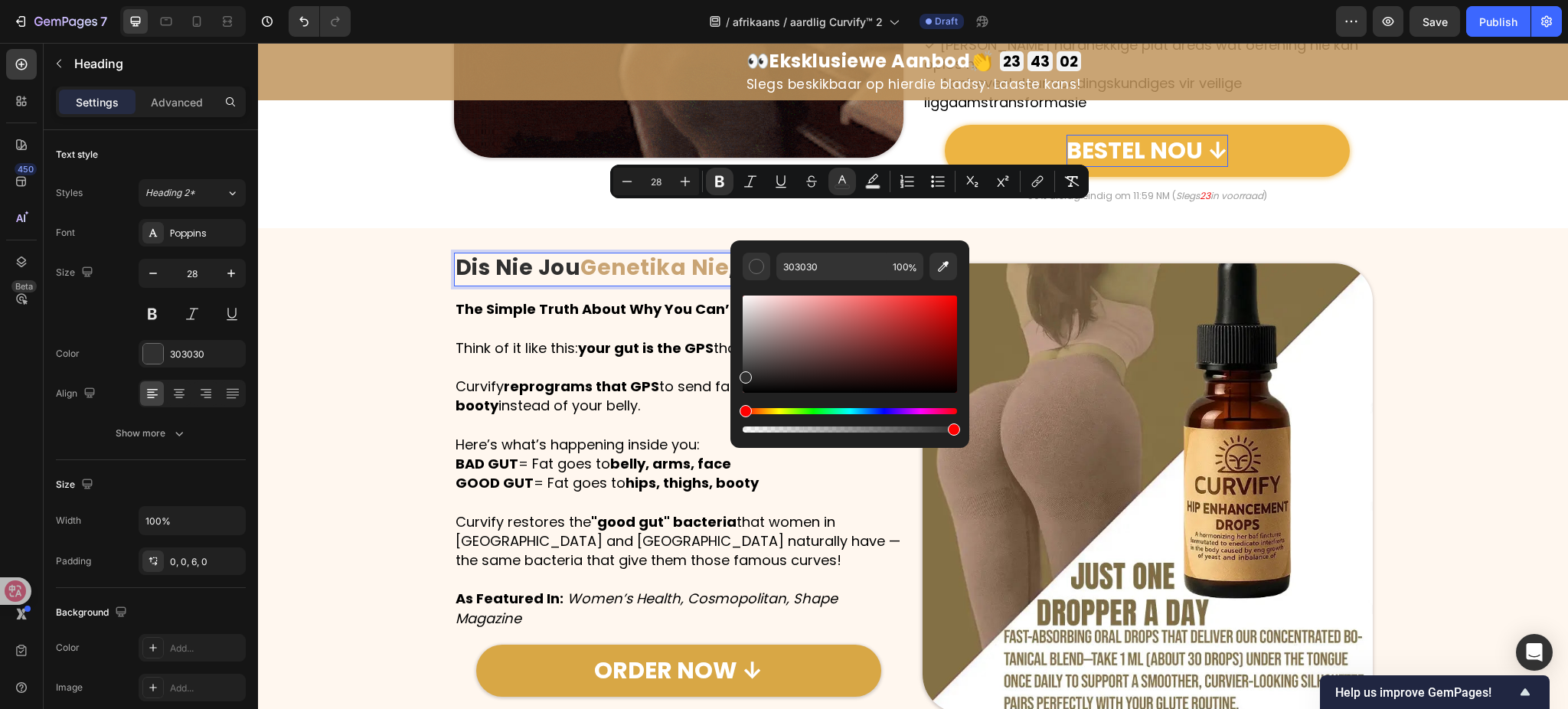
type input "C9A474"
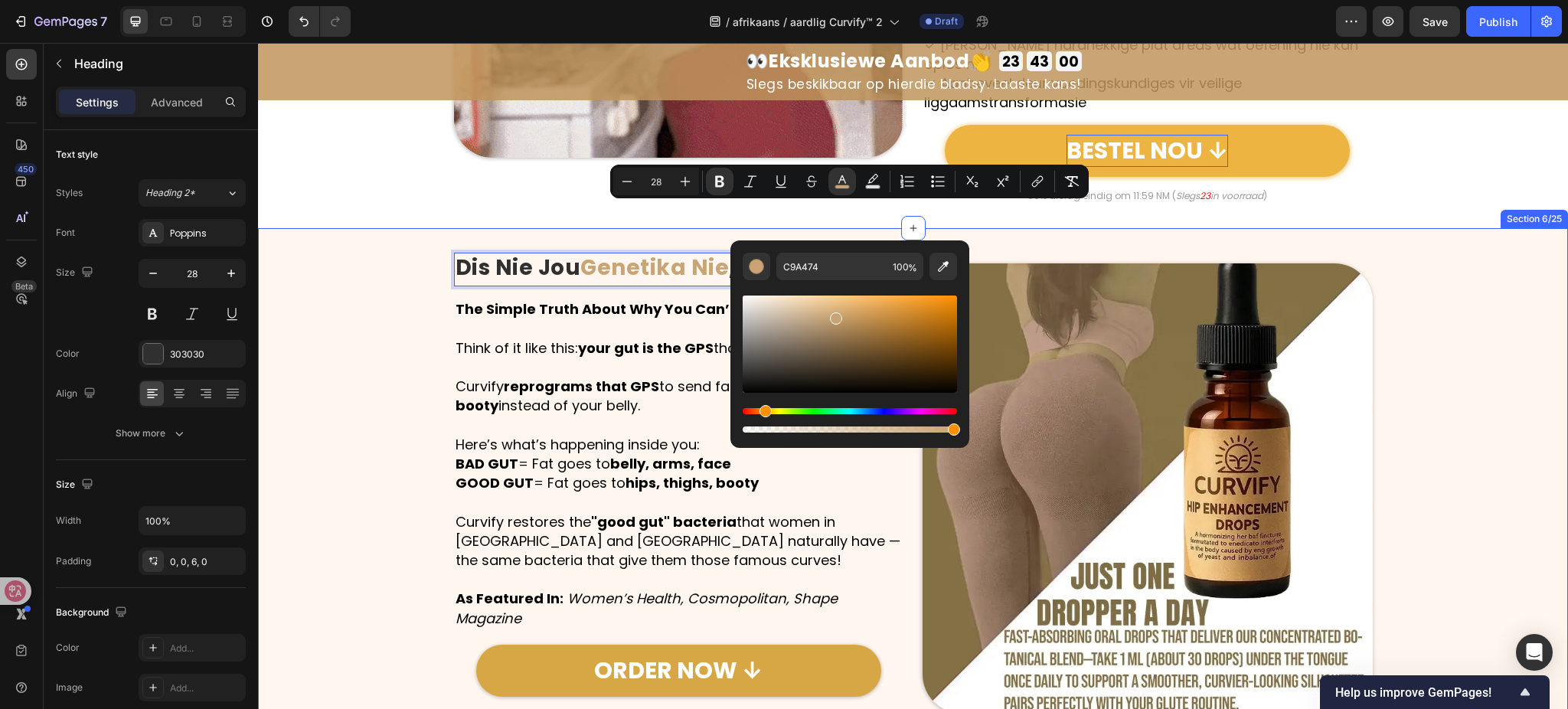
click at [1444, 228] on div "Image Dis Nie Jou Genetika Nie , Dis Jou Derm Heading 15 Row The Simple Truth A…" at bounding box center [913, 488] width 1310 height 519
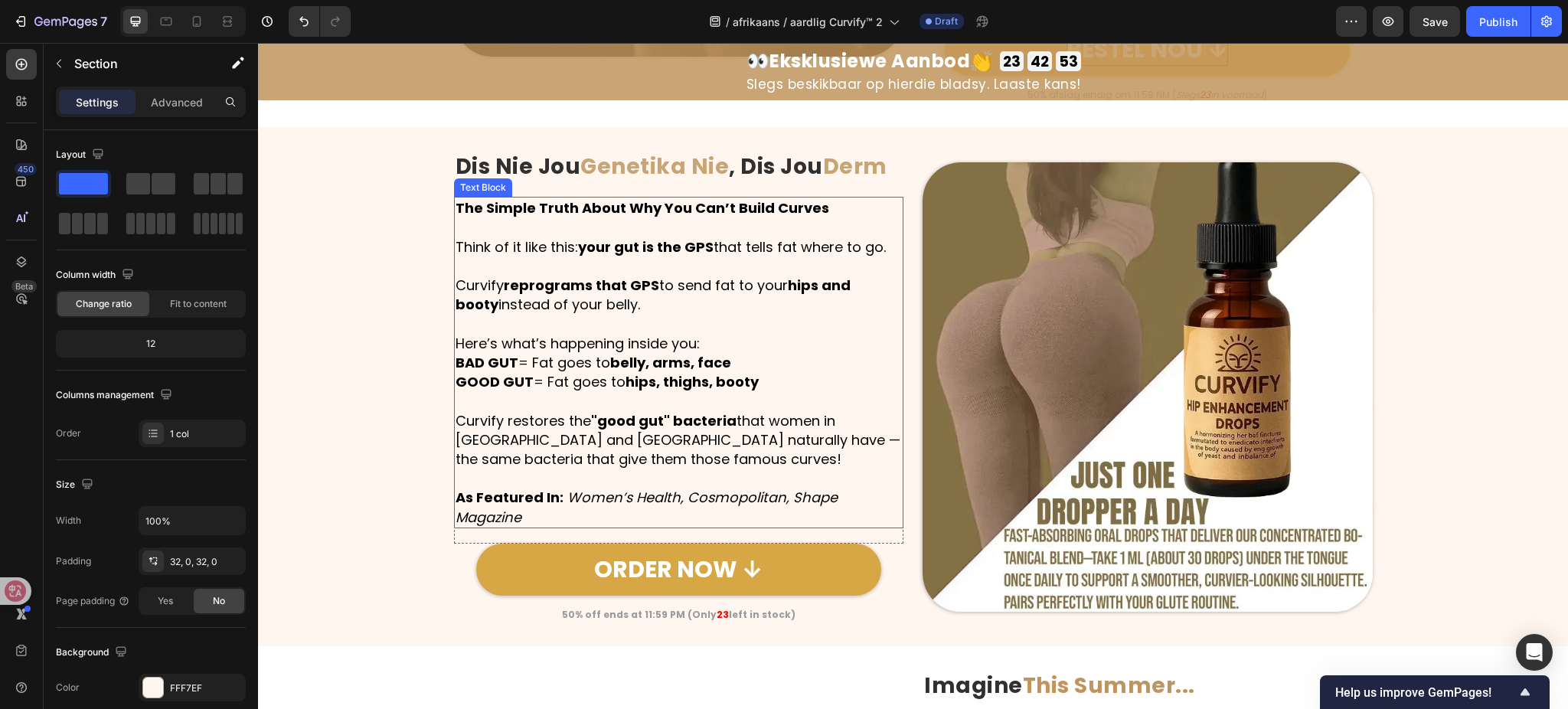
scroll to position [2240, 0]
click at [666, 275] on p "Curvify reprograms that GPS to send fat to your hips and booty instead of your …" at bounding box center [679, 294] width 447 height 38
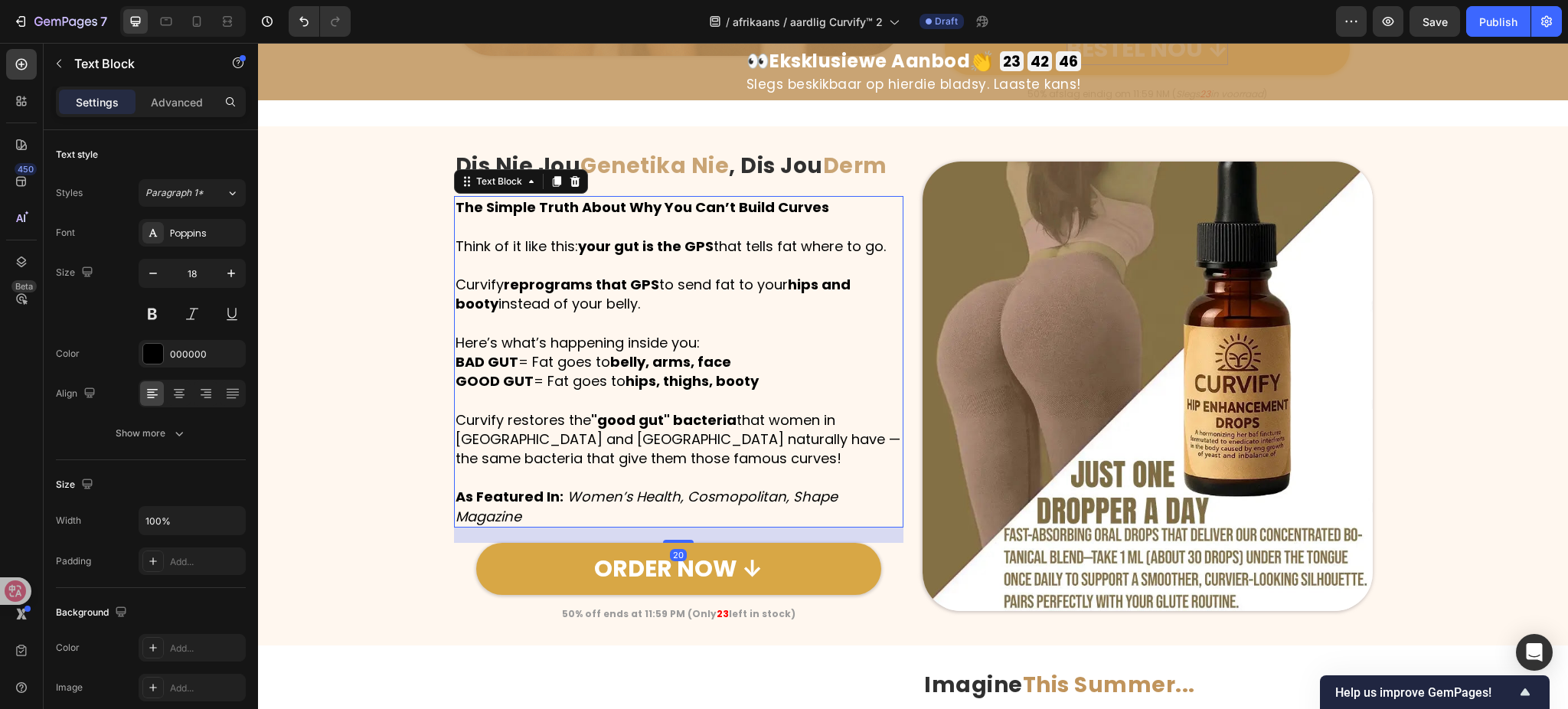
click at [666, 275] on p "Curvify reprograms that GPS to send fat to your hips and booty instead of your …" at bounding box center [679, 294] width 447 height 38
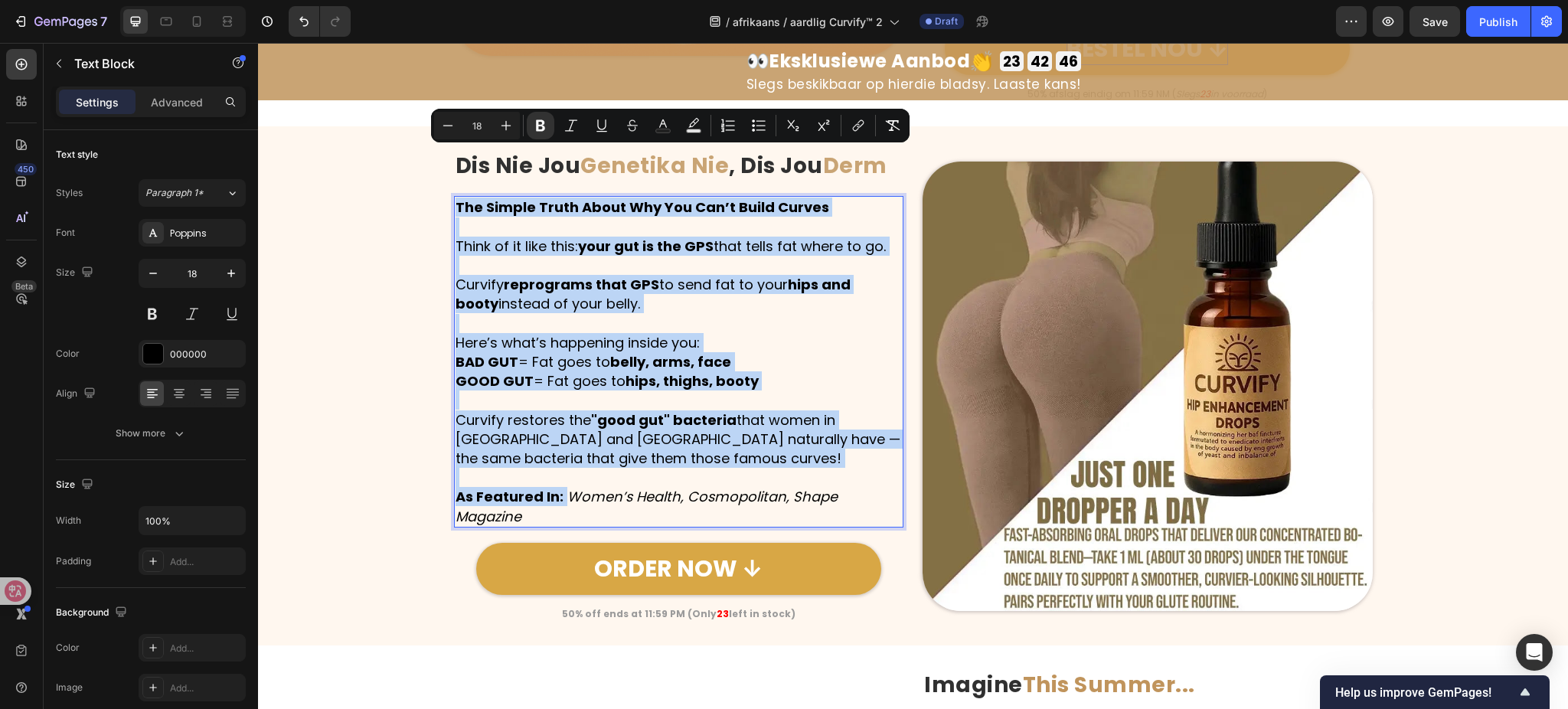
scroll to position [2278, 0]
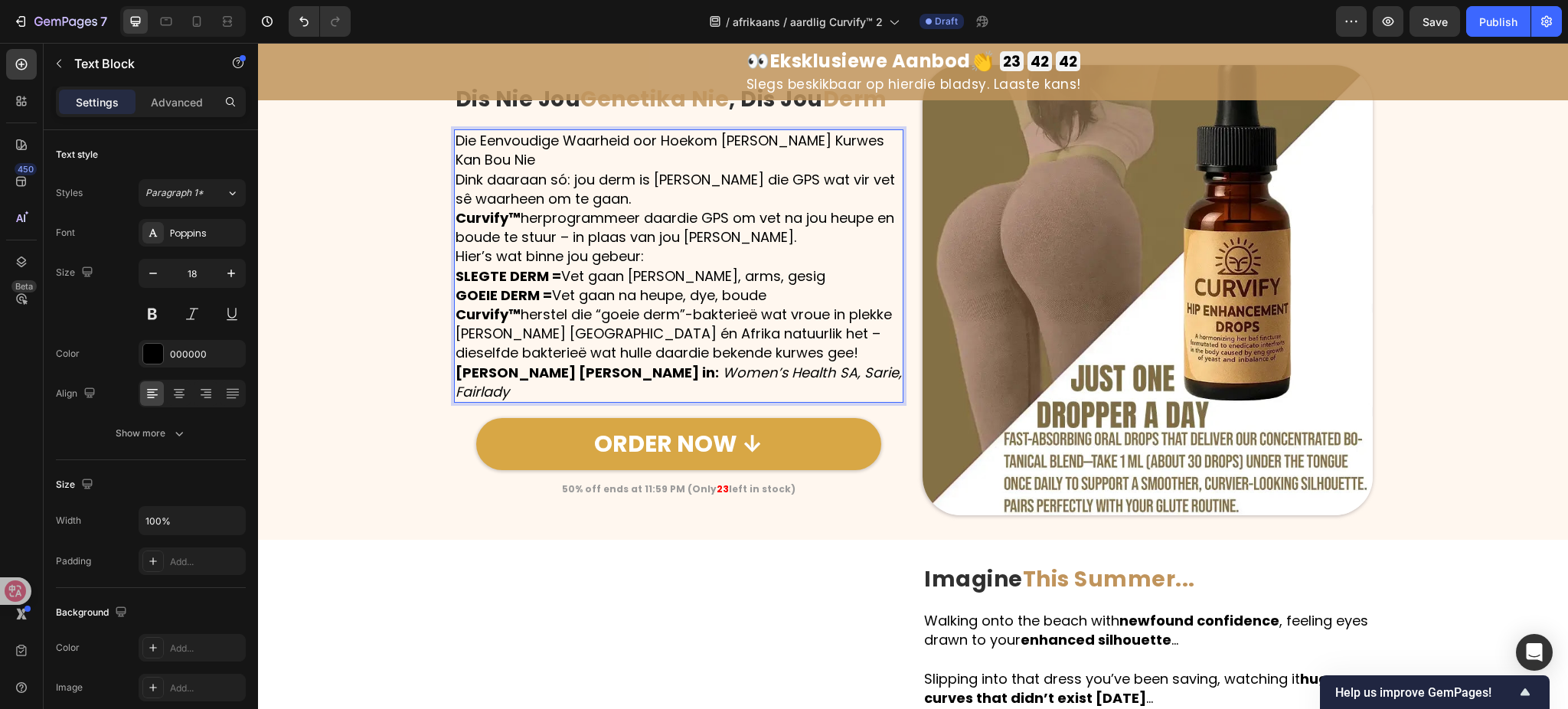
click at [889, 157] on p "Die Eenvoudige Waarheid oor Hoekom [PERSON_NAME] Kurwes Kan Bou Nie" at bounding box center [679, 150] width 447 height 38
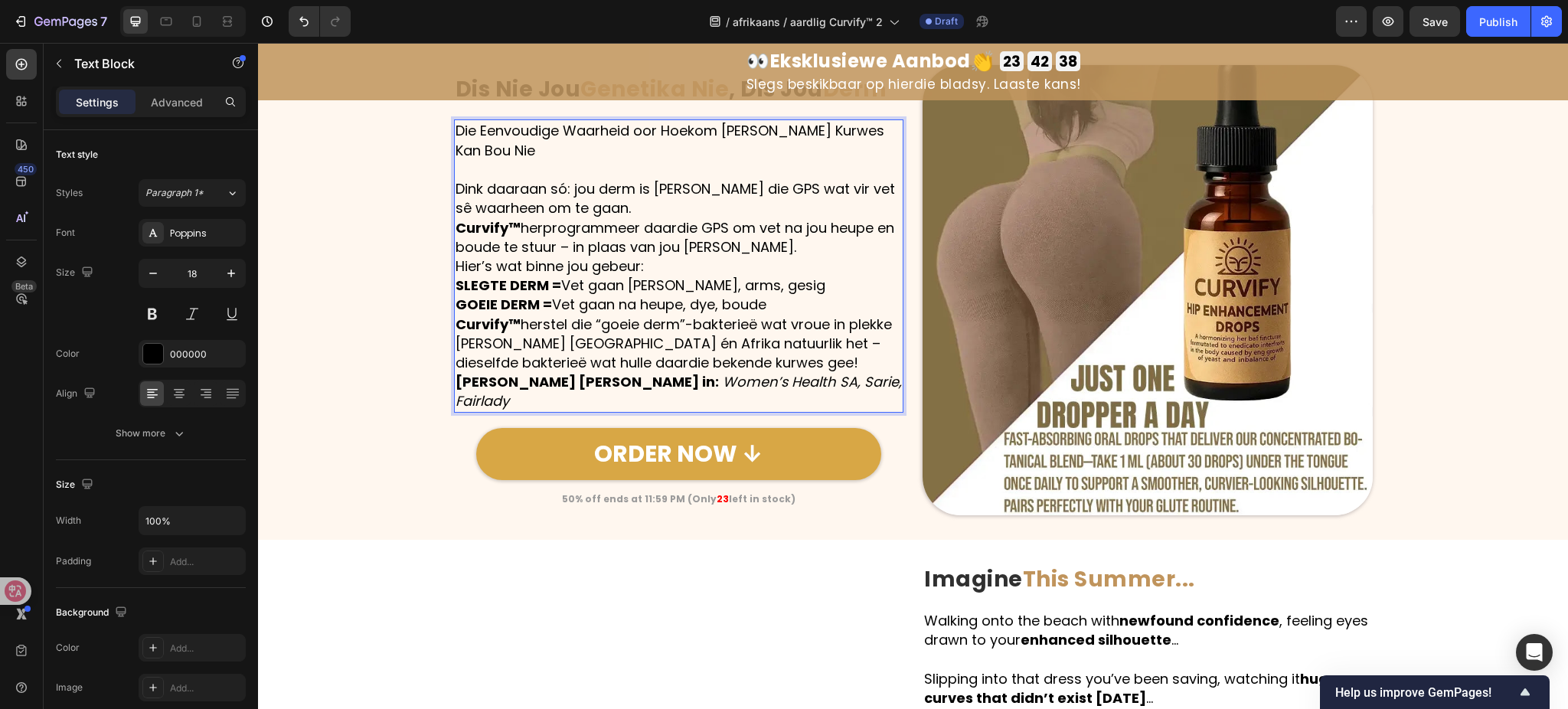
click at [653, 200] on p "Dink daaraan só: jou derm is [PERSON_NAME] die GPS wat vir vet sê waarheen om t…" at bounding box center [679, 198] width 447 height 38
click at [650, 201] on p "Dink daaraan só: jou derm is [PERSON_NAME] die GPS wat vir vet sê waarheen om t…" at bounding box center [679, 198] width 447 height 38
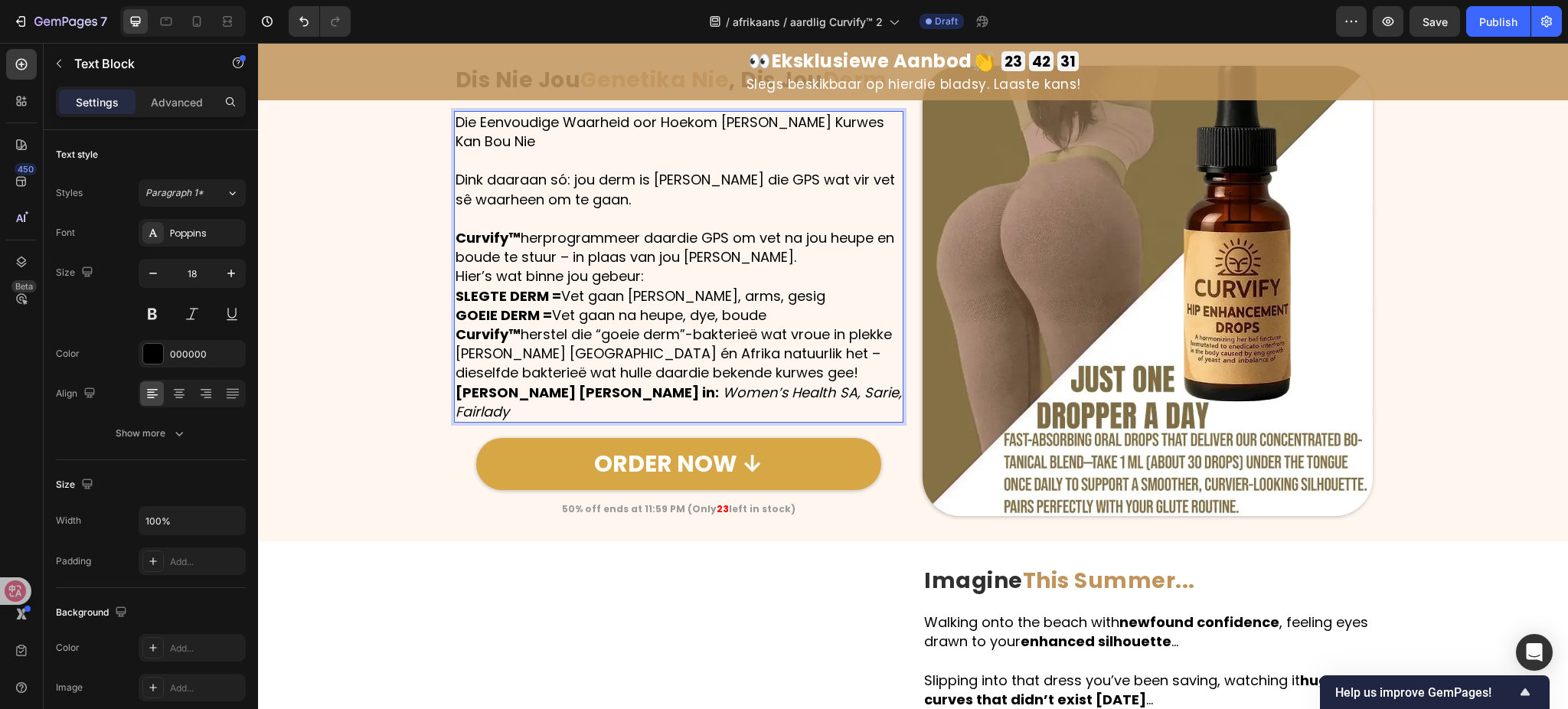
click at [735, 255] on p "Curvify™ herprogrammeer daardie GPS om vet na jou heupe en boude te stuur – in …" at bounding box center [679, 247] width 447 height 38
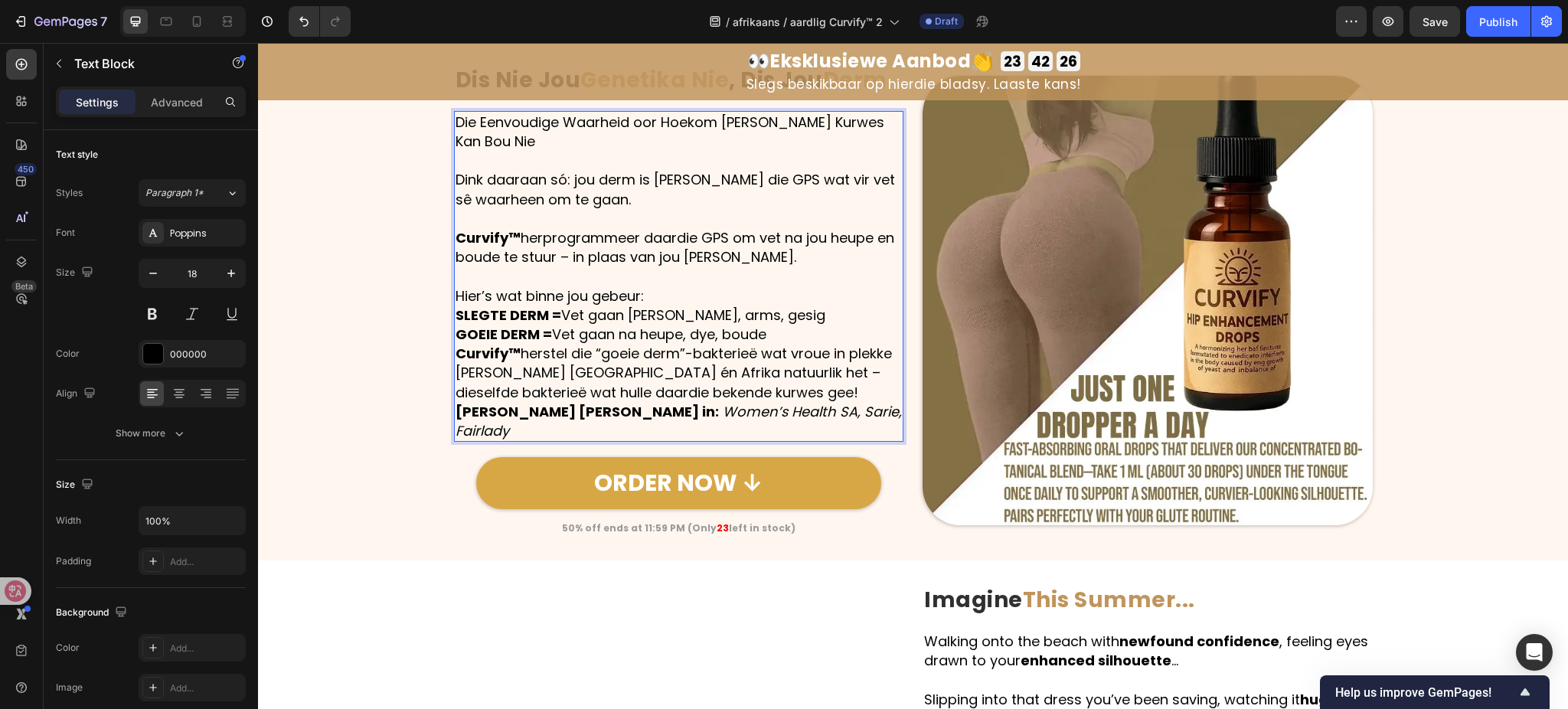
click at [797, 325] on p "Hier’s wat binne jou gebeur: SLEGTE DERM = Vet gaan na maag, arms, gesig GOEIE …" at bounding box center [679, 316] width 447 height 59
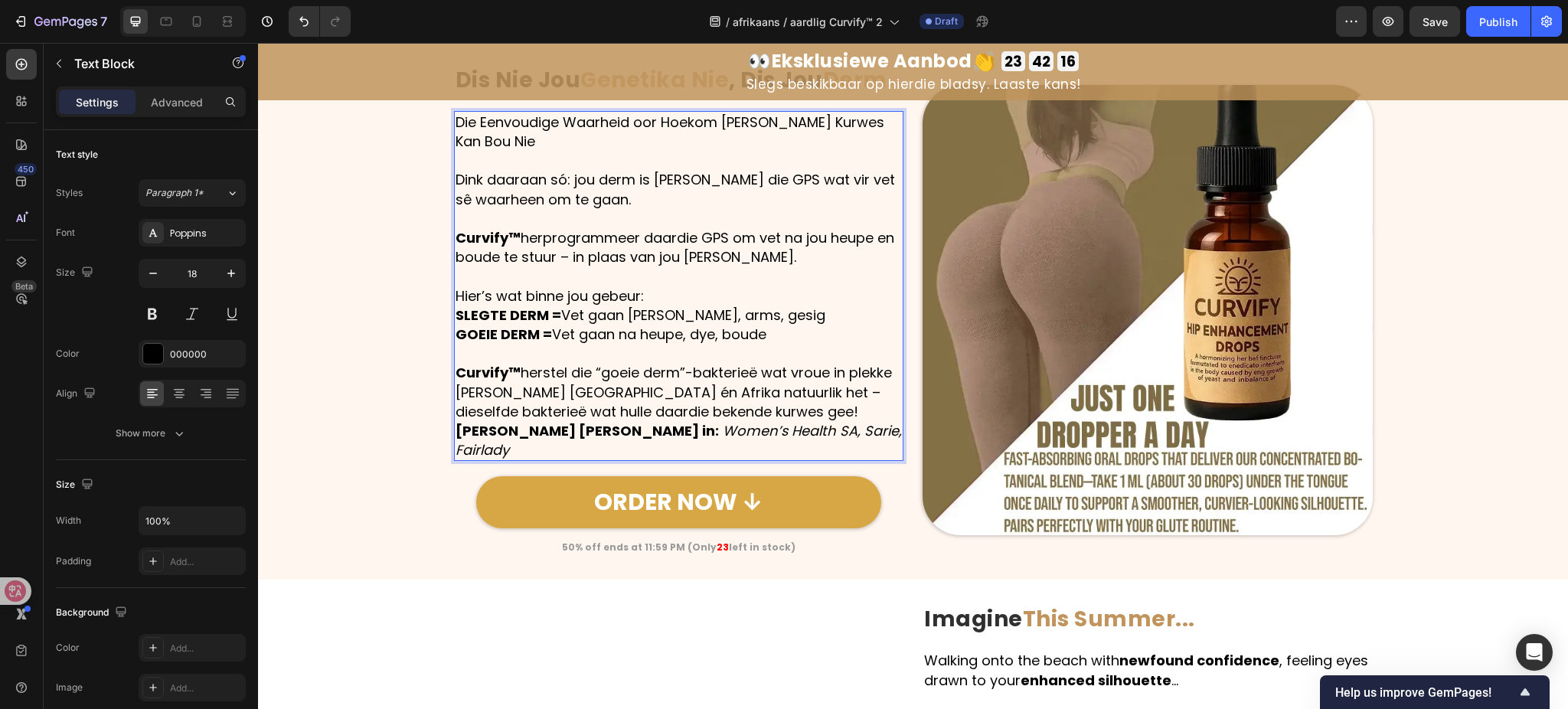
click at [772, 383] on p "Curvify™ herstel die “goeie derm”-bakterieë wat vroue in plekke soos Brasilië é…" at bounding box center [679, 392] width 447 height 59
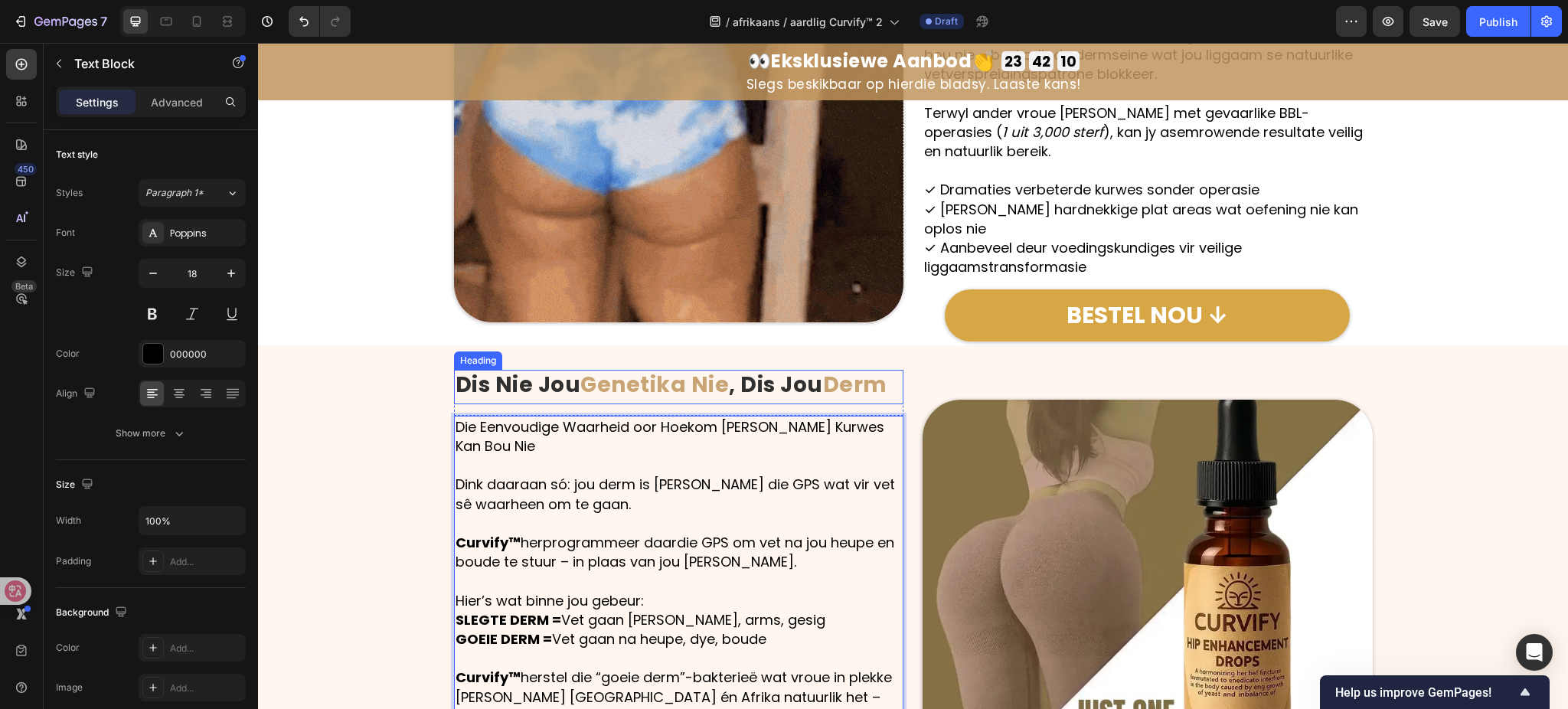
scroll to position [1971, 0]
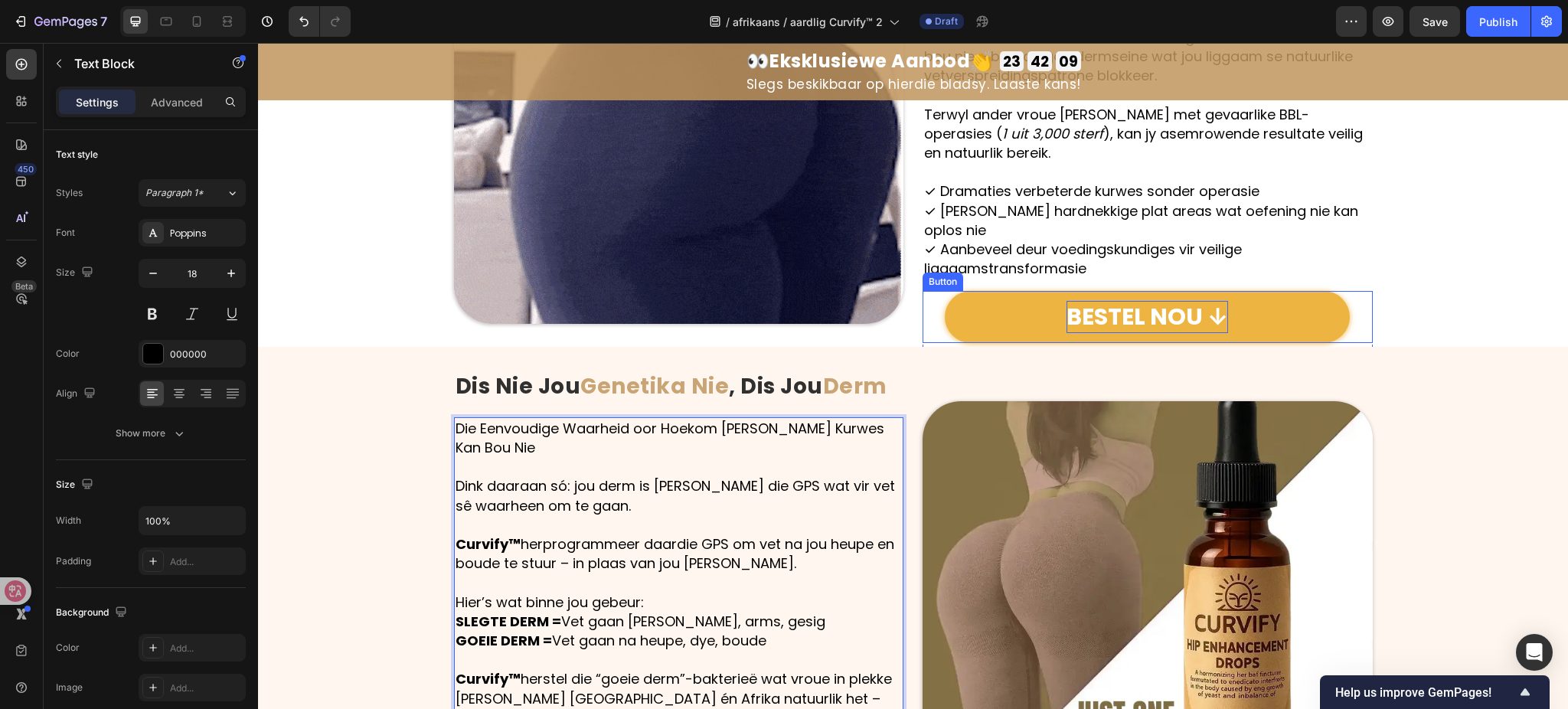
click at [1102, 301] on p "BESTEL NOU ↓" at bounding box center [1148, 317] width 162 height 32
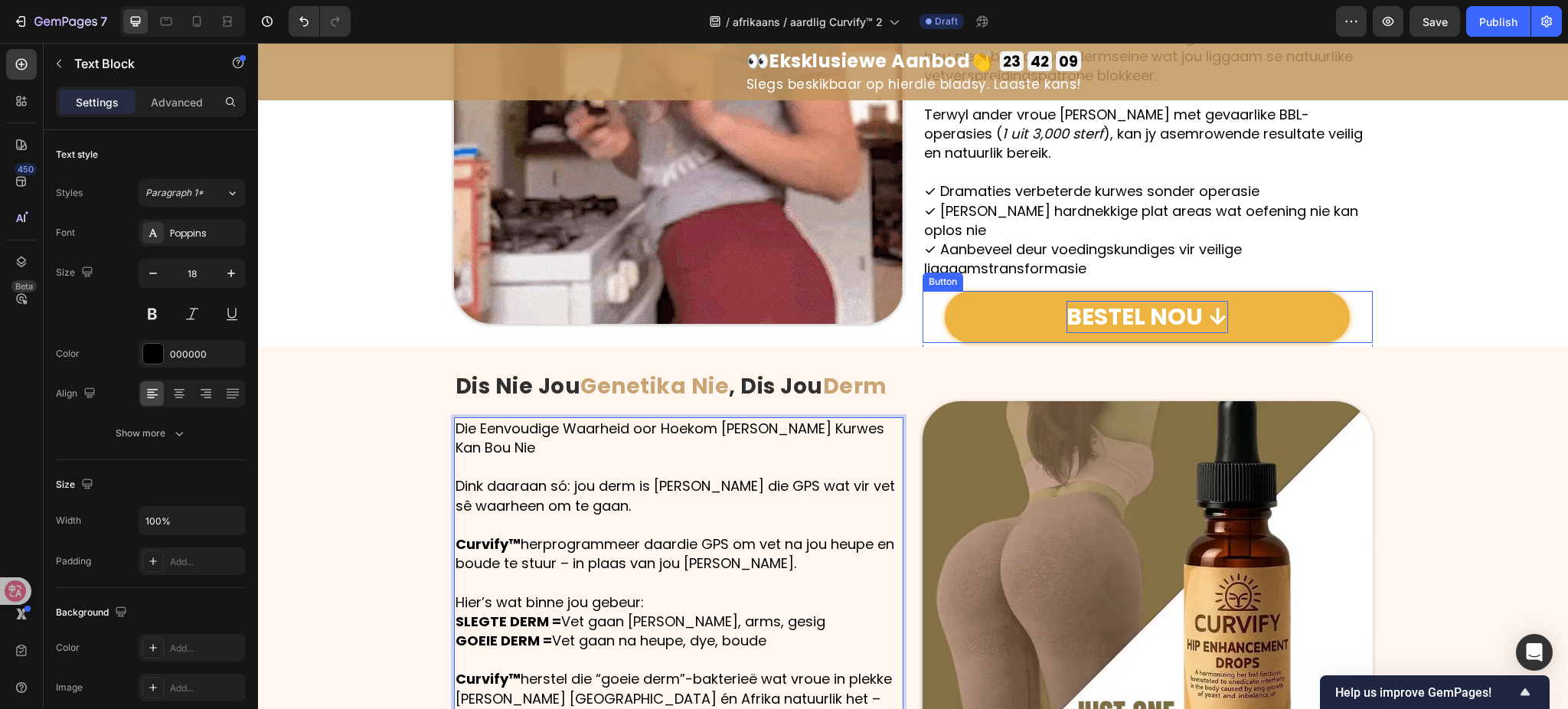
click at [1102, 301] on p "BESTEL NOU ↓" at bounding box center [1148, 317] width 162 height 32
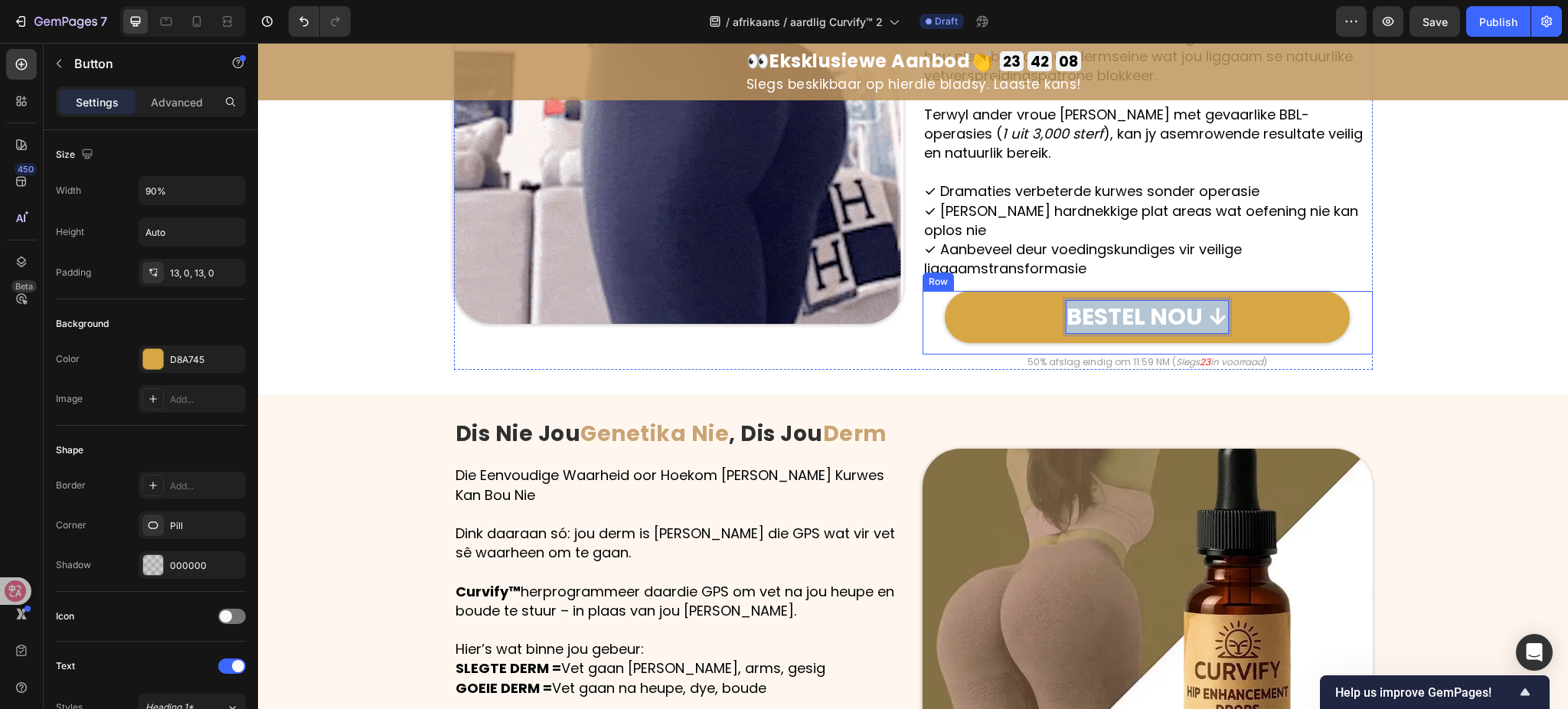
copy p "BESTEL NOU ↓"
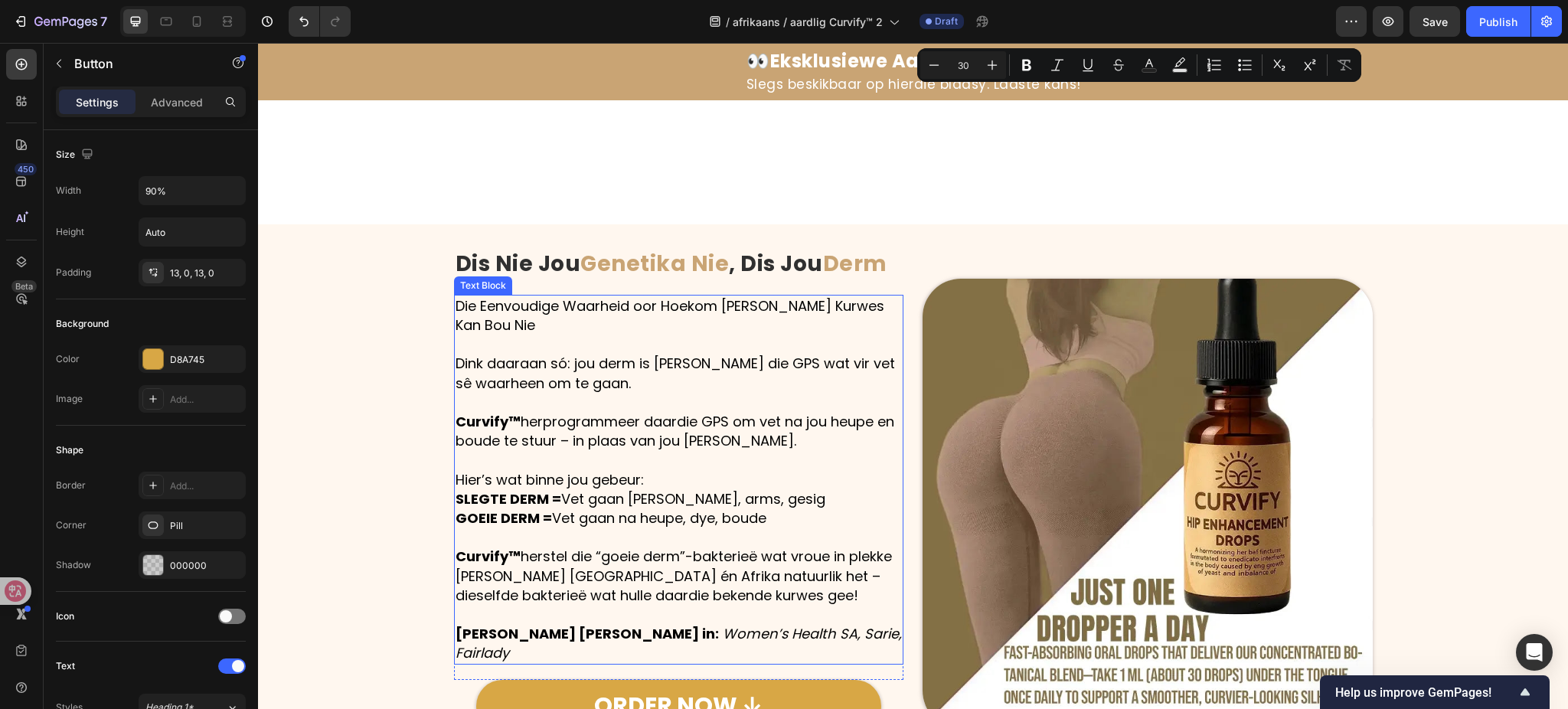
type input "16"
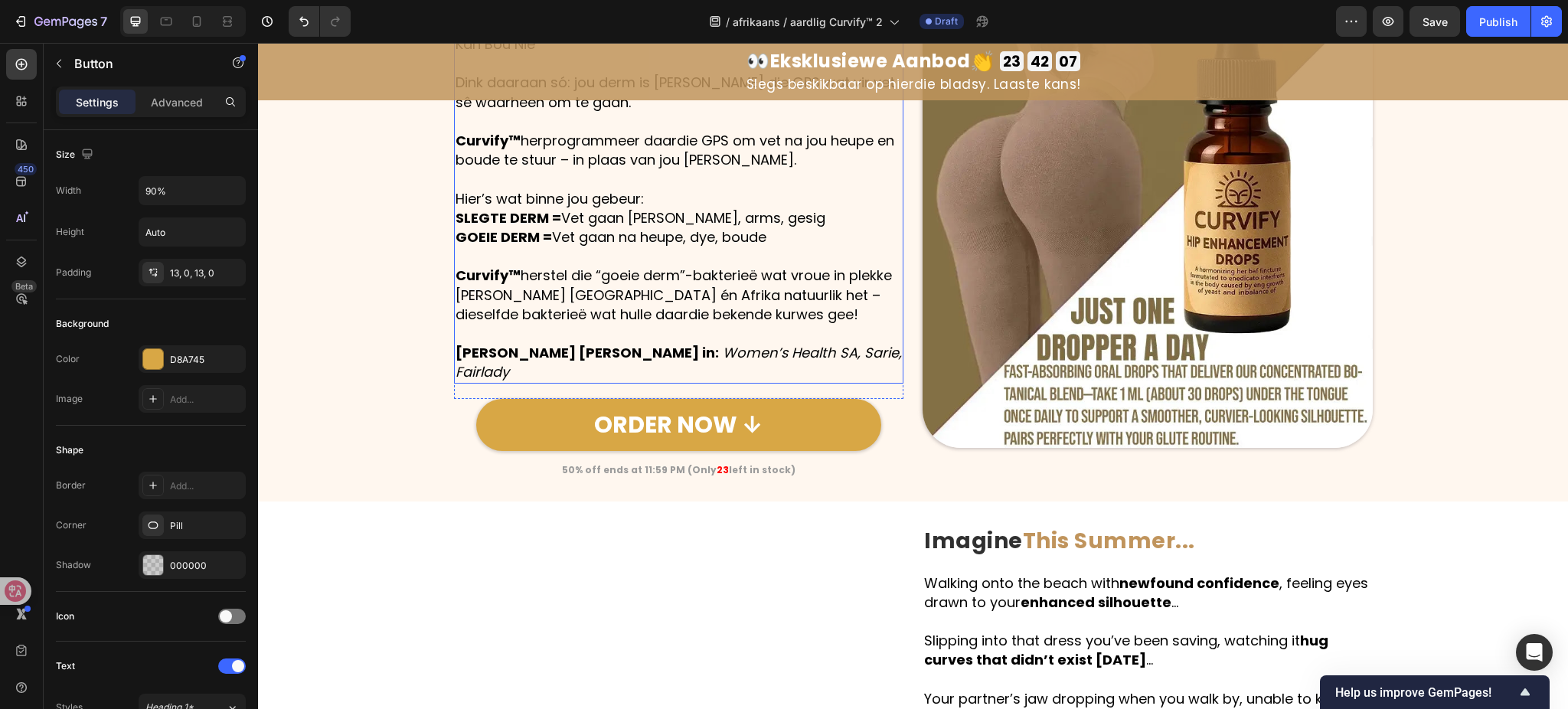
scroll to position [2380, 0]
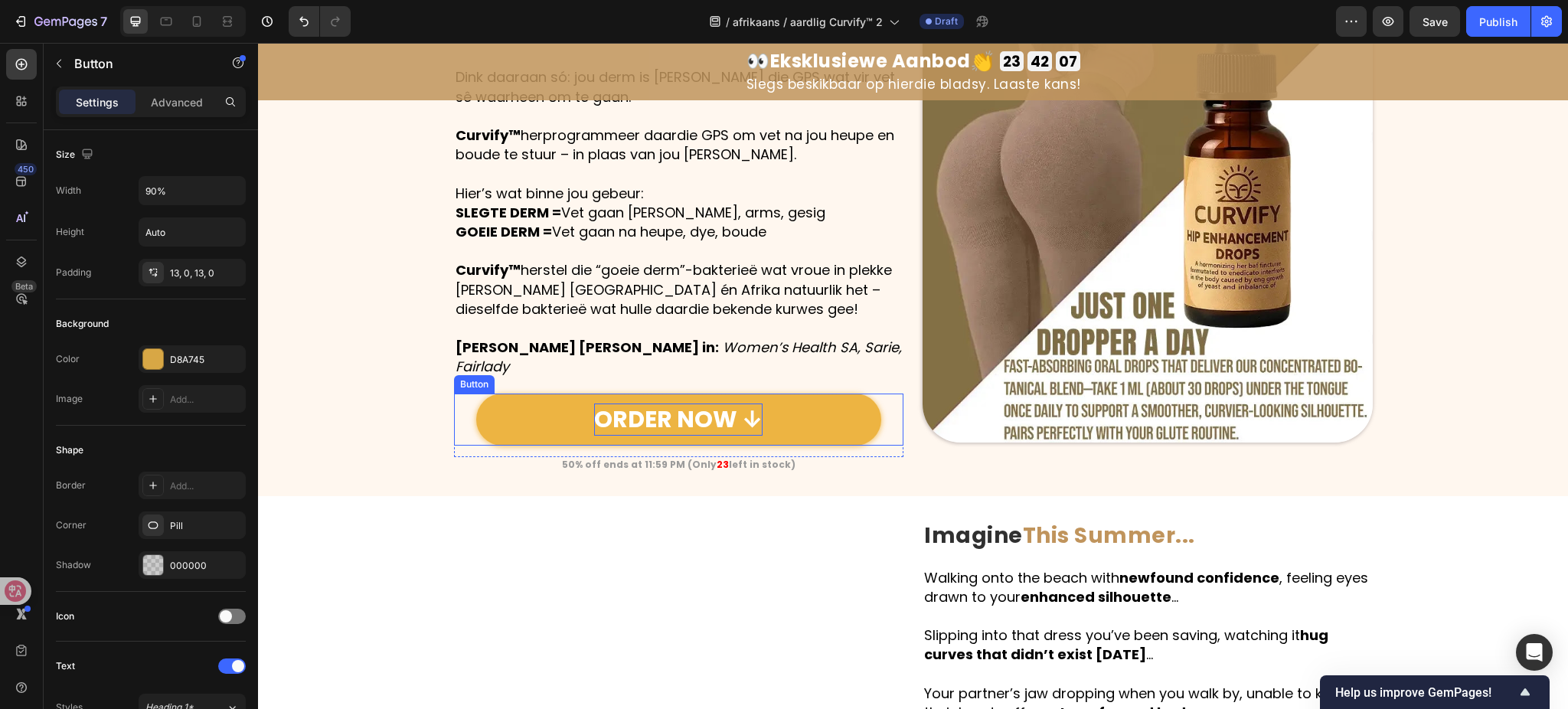
click at [688, 404] on p "ORDER NOW ↓" at bounding box center [678, 419] width 168 height 32
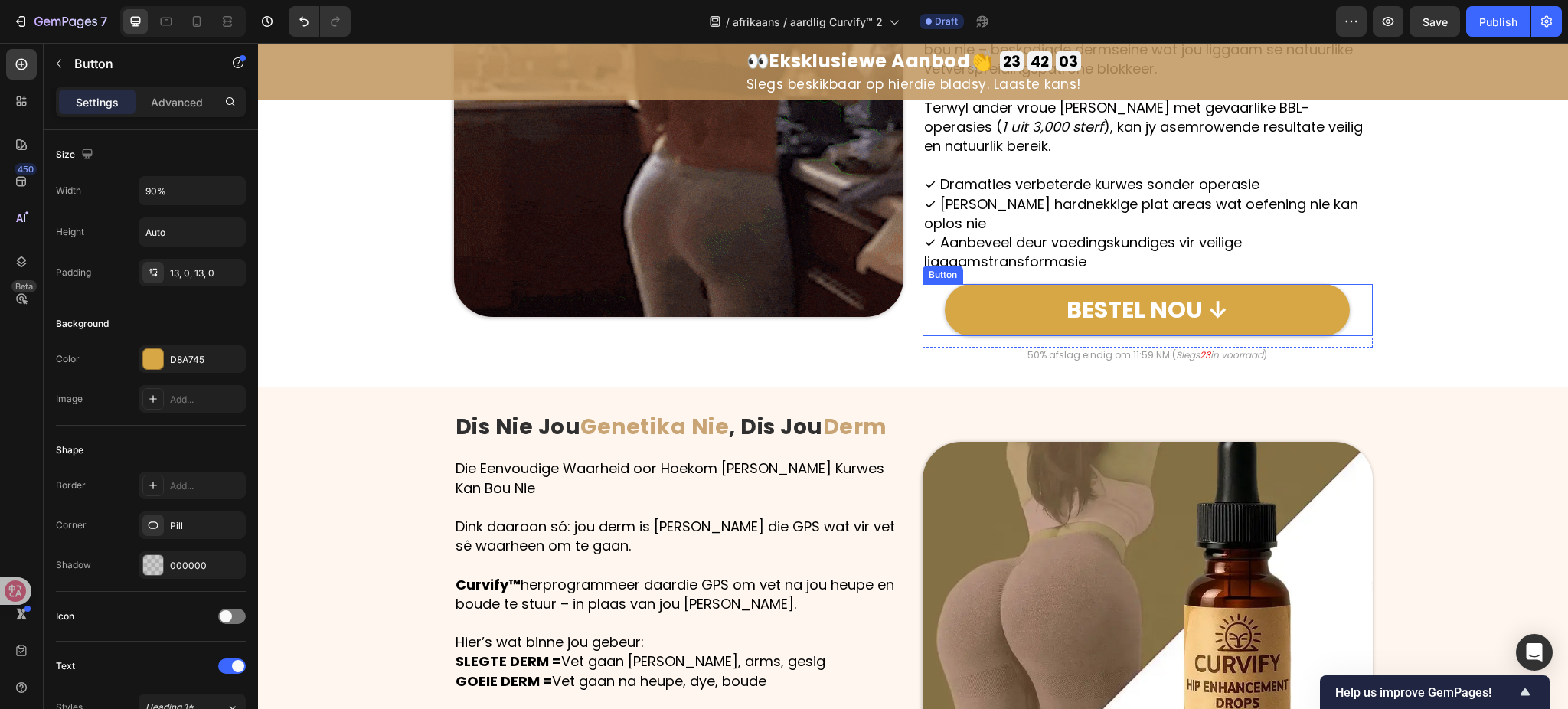
scroll to position [1971, 0]
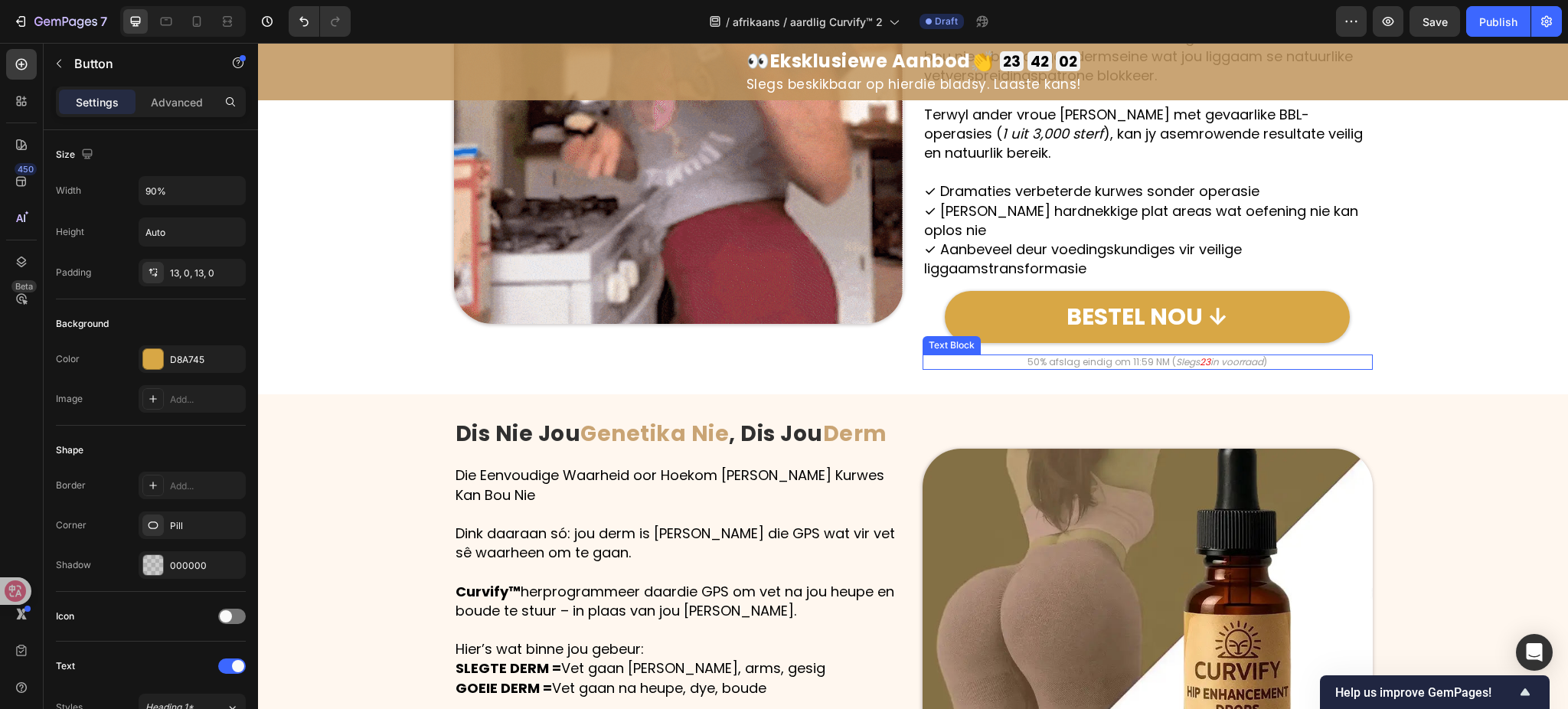
click at [1087, 356] on p "50% afslag eindig om 11:59 NM ( Slegs 23 in voorraad )" at bounding box center [1148, 362] width 447 height 13
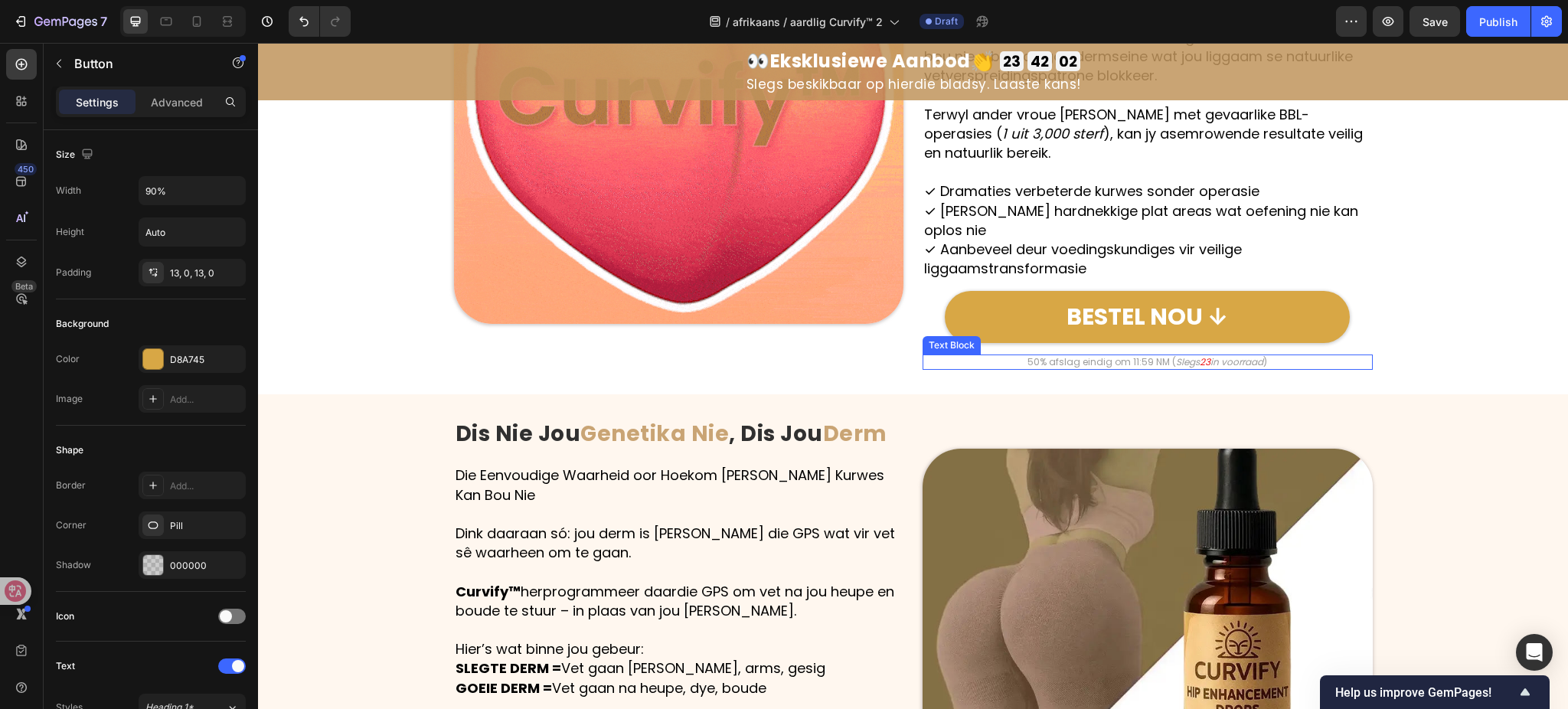
click at [1087, 356] on p "50% afslag eindig om 11:59 NM ( Slegs 23 in voorraad )" at bounding box center [1148, 362] width 447 height 13
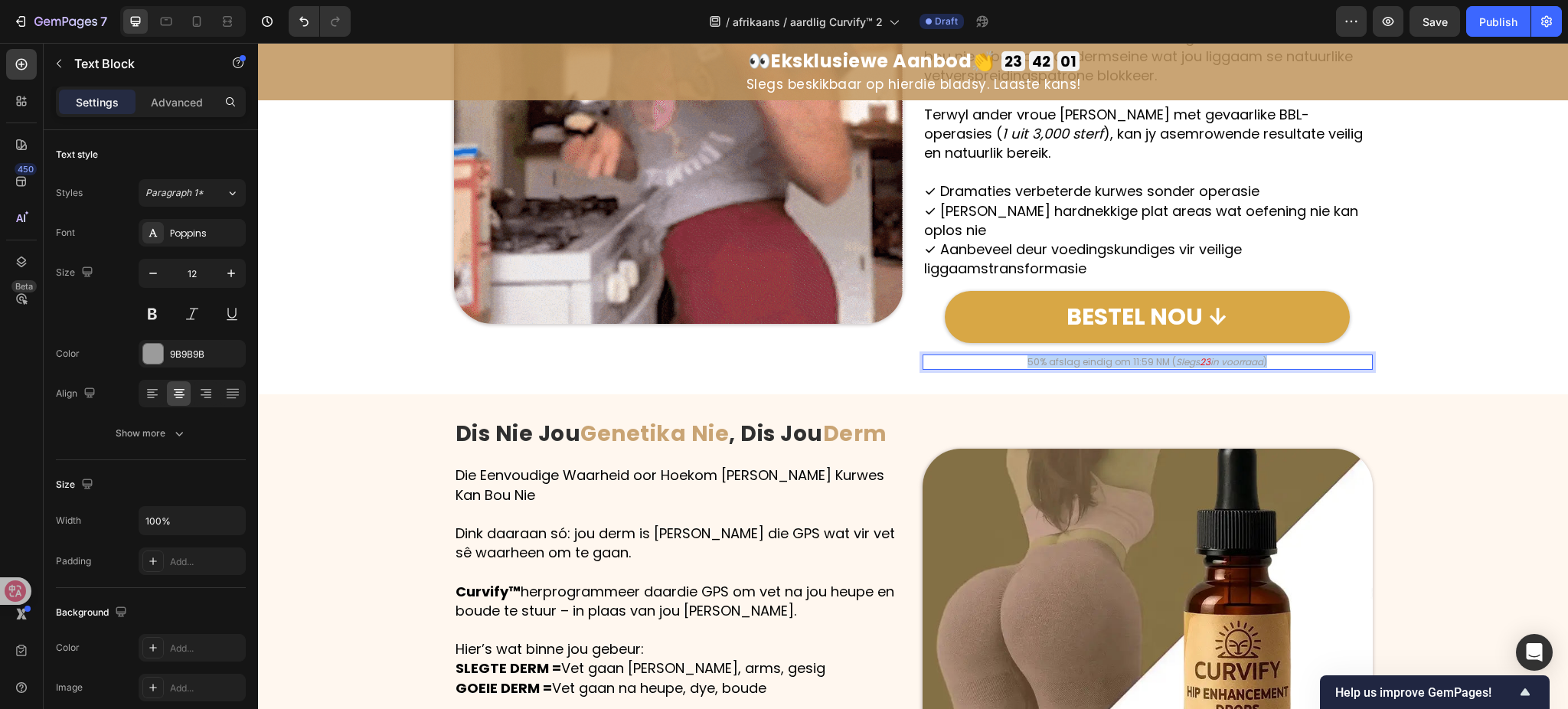
copy p "50% afslag eindig om 11:59 NM ( Slegs 23 in voorraad )"
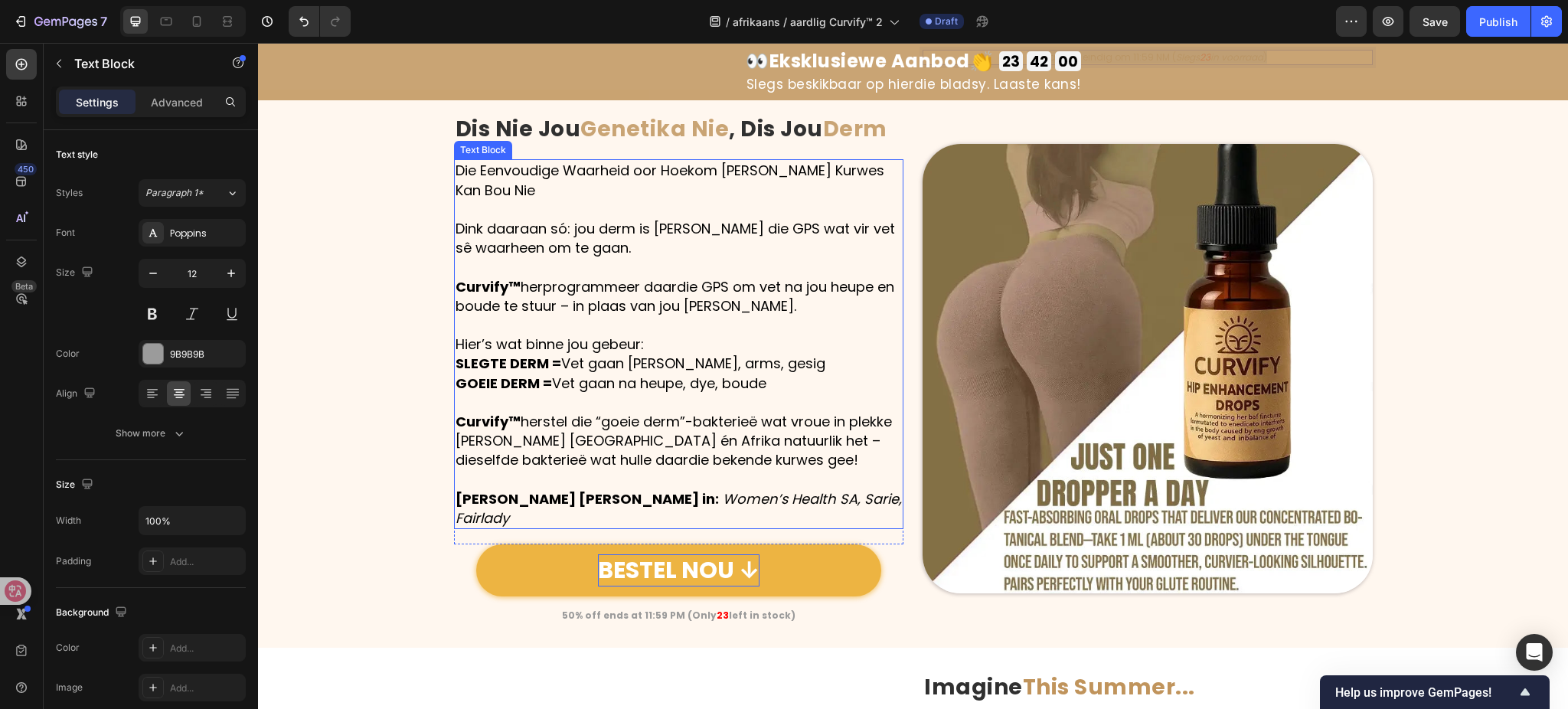
type input "16"
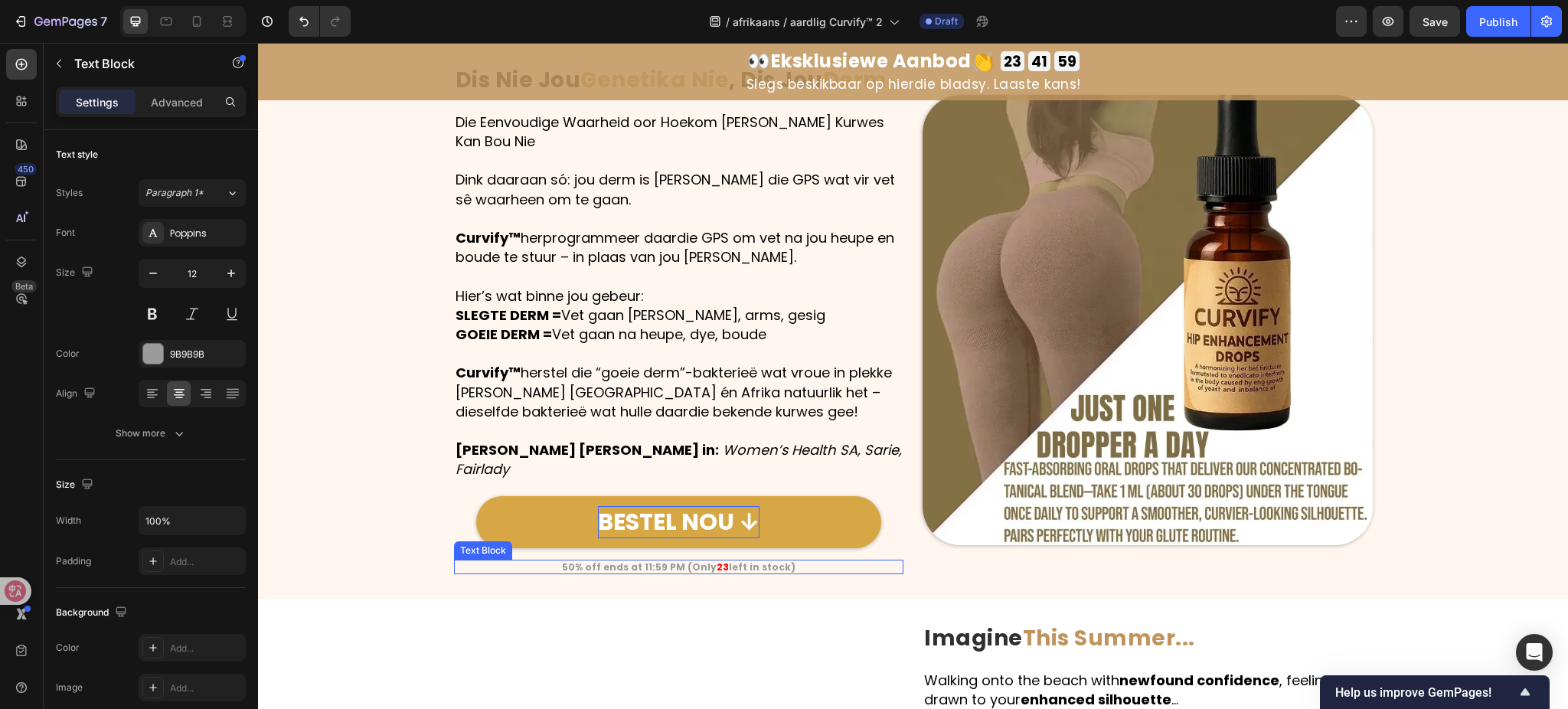
click at [664, 561] on strong "50% off ends at 11:59 PM (Only" at bounding box center [639, 568] width 155 height 13
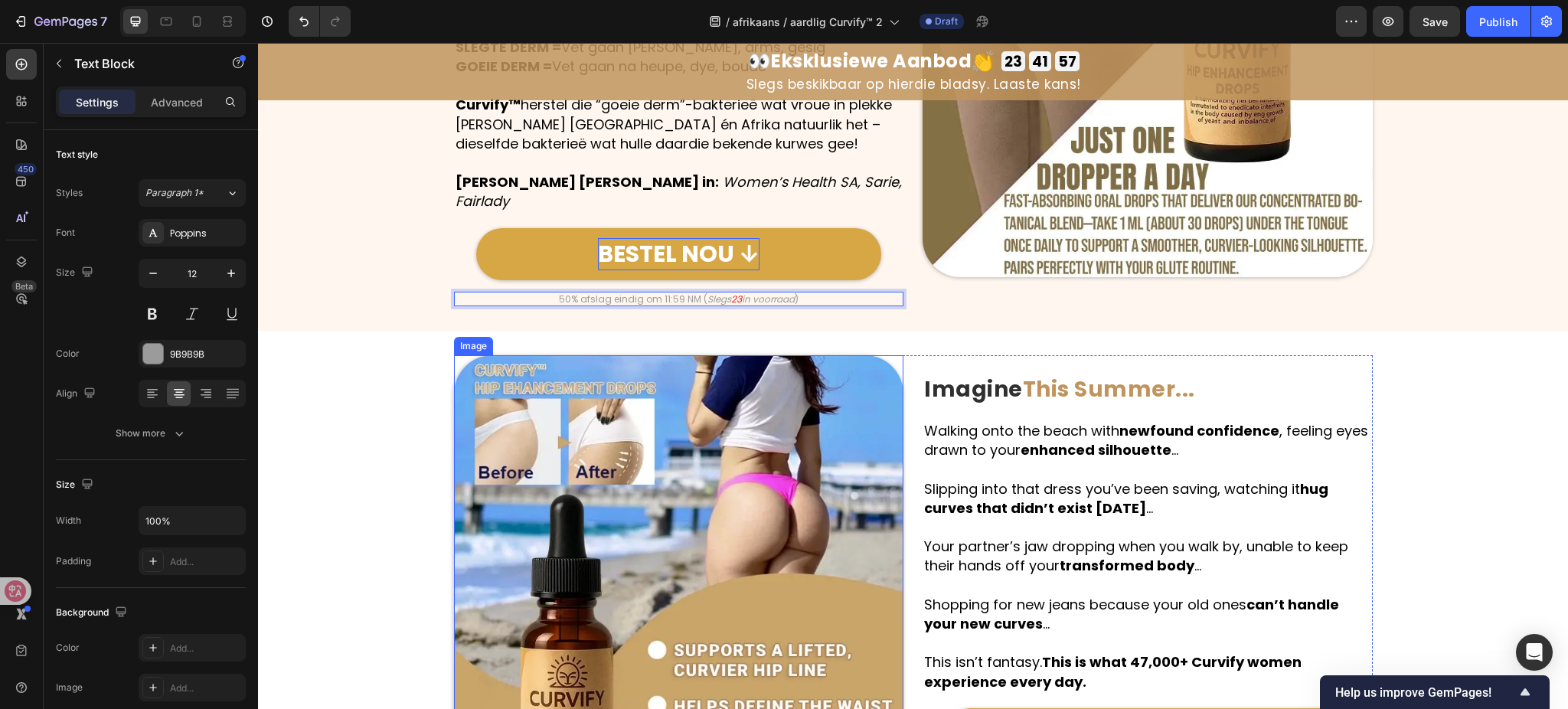
scroll to position [2687, 0]
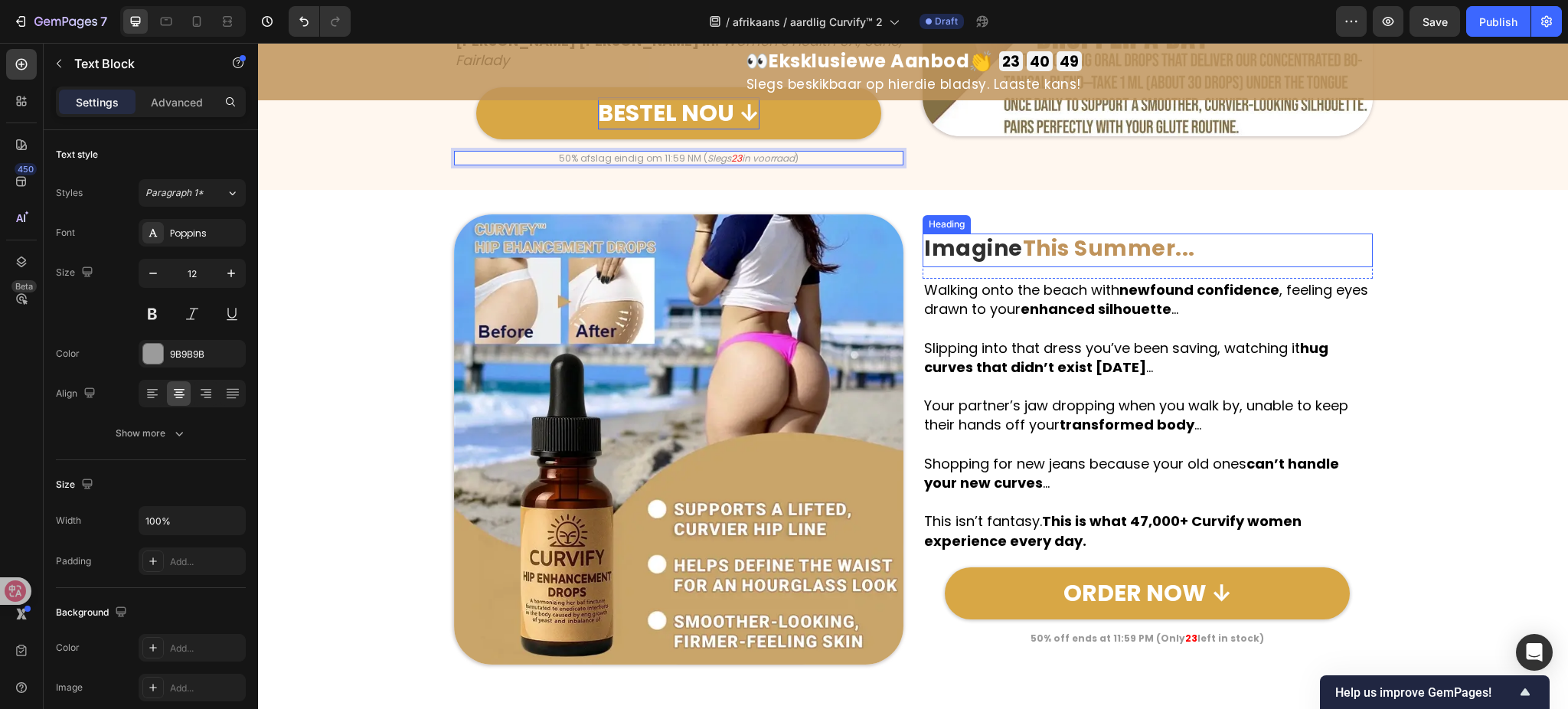
click at [999, 234] on strong "Imagine" at bounding box center [974, 248] width 99 height 30
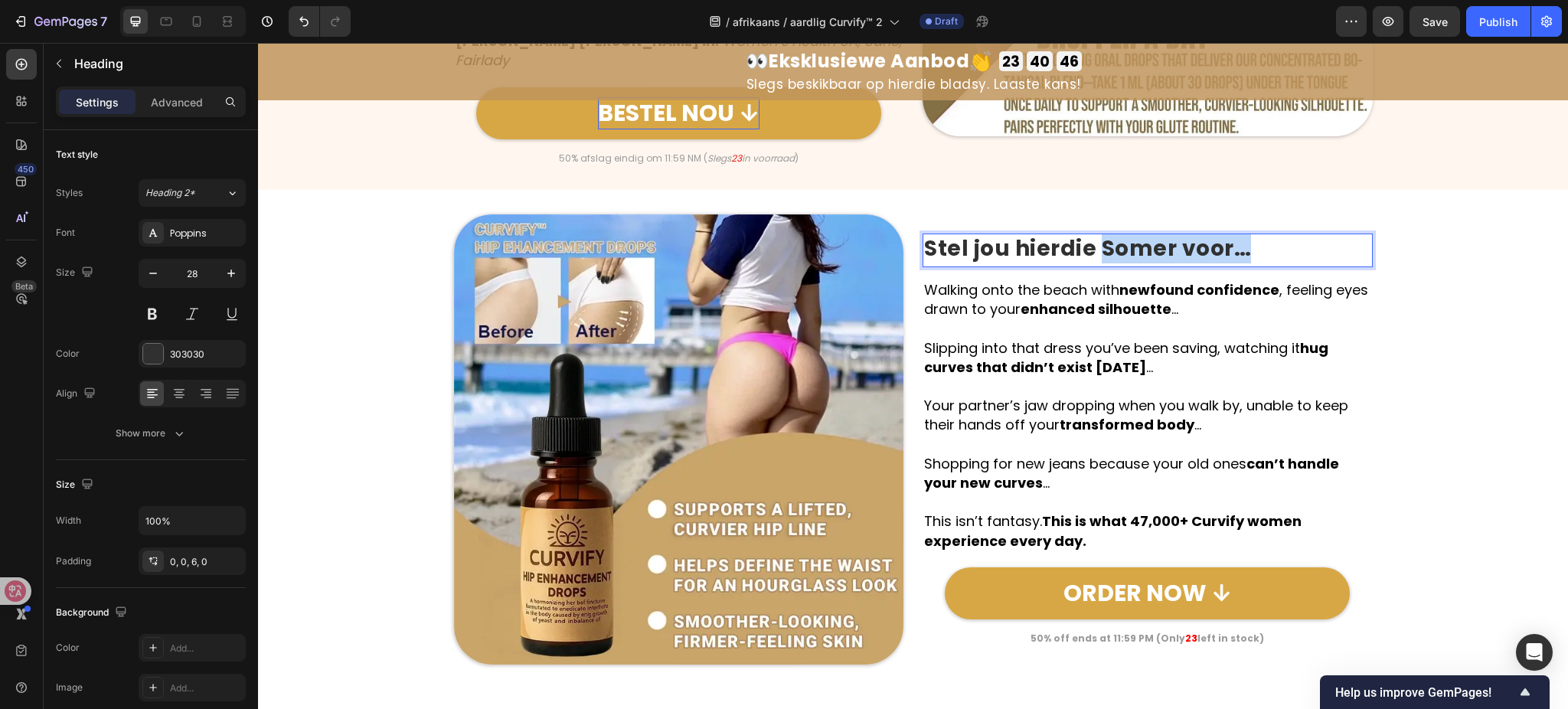
drag, startPoint x: 1092, startPoint y: 206, endPoint x: 1292, endPoint y: 218, distance: 200.4
click at [1292, 235] on p "Stel jou hierdie Somer voor…" at bounding box center [1148, 248] width 447 height 28
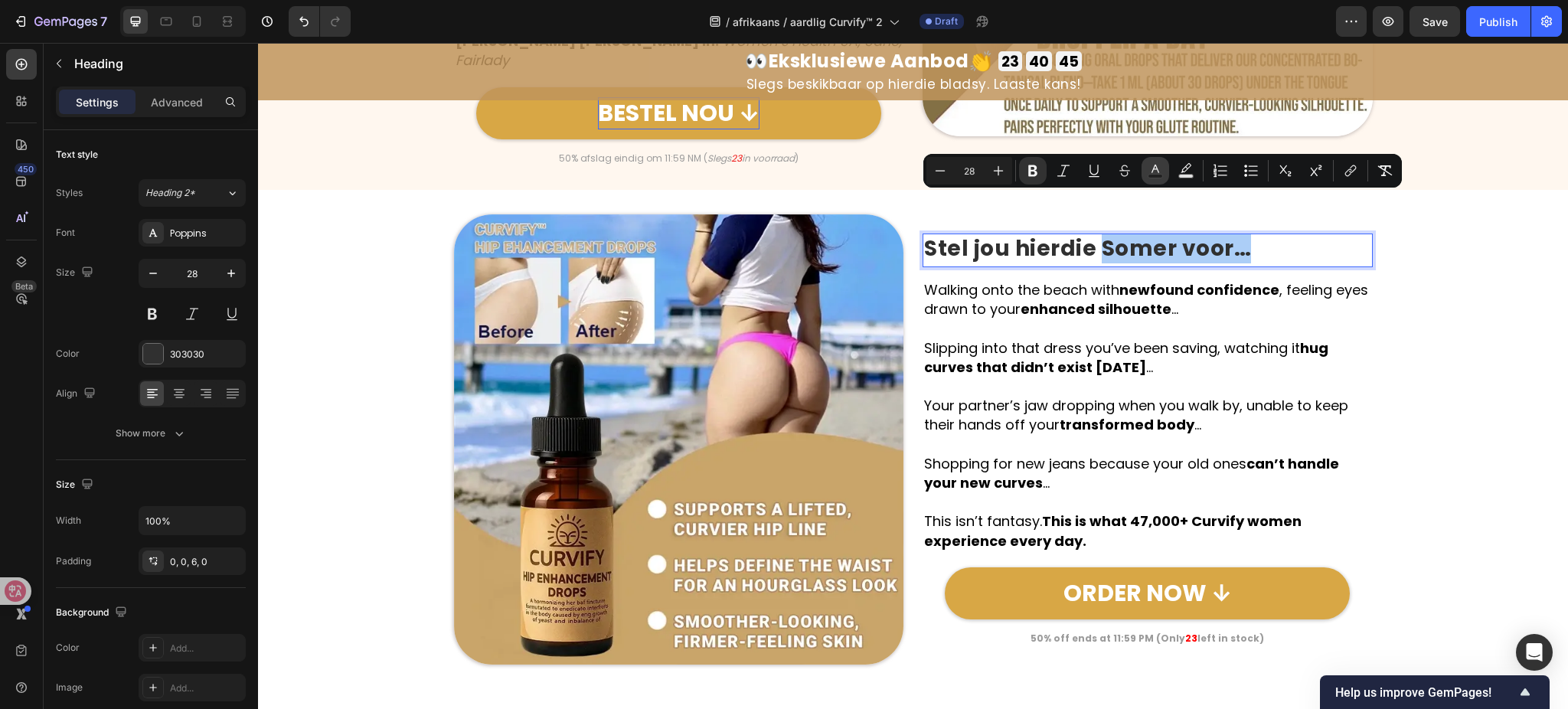
click at [1166, 173] on button "Text Color" at bounding box center [1155, 170] width 28 height 28
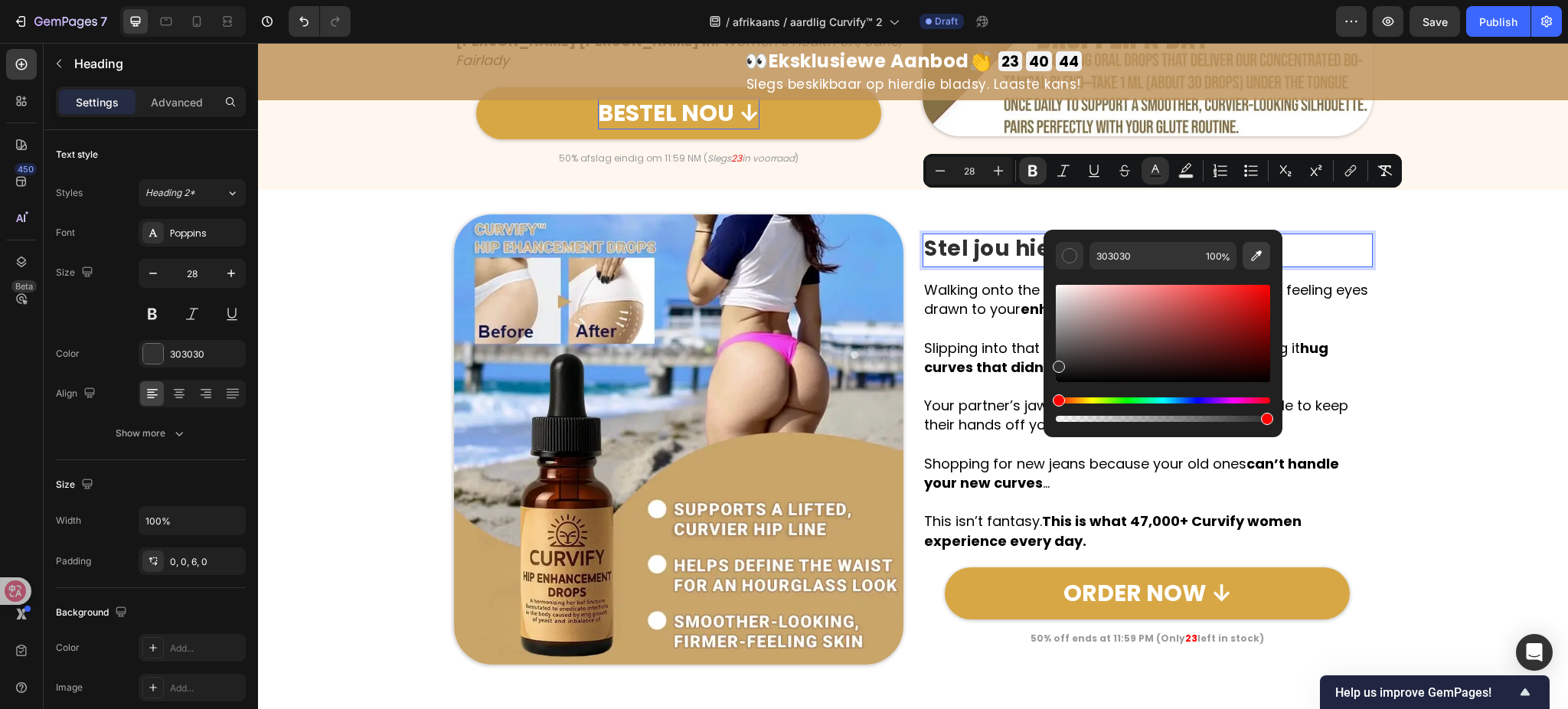
click at [1263, 257] on icon "Editor contextual toolbar" at bounding box center [1256, 256] width 15 height 15
type input "C9A372"
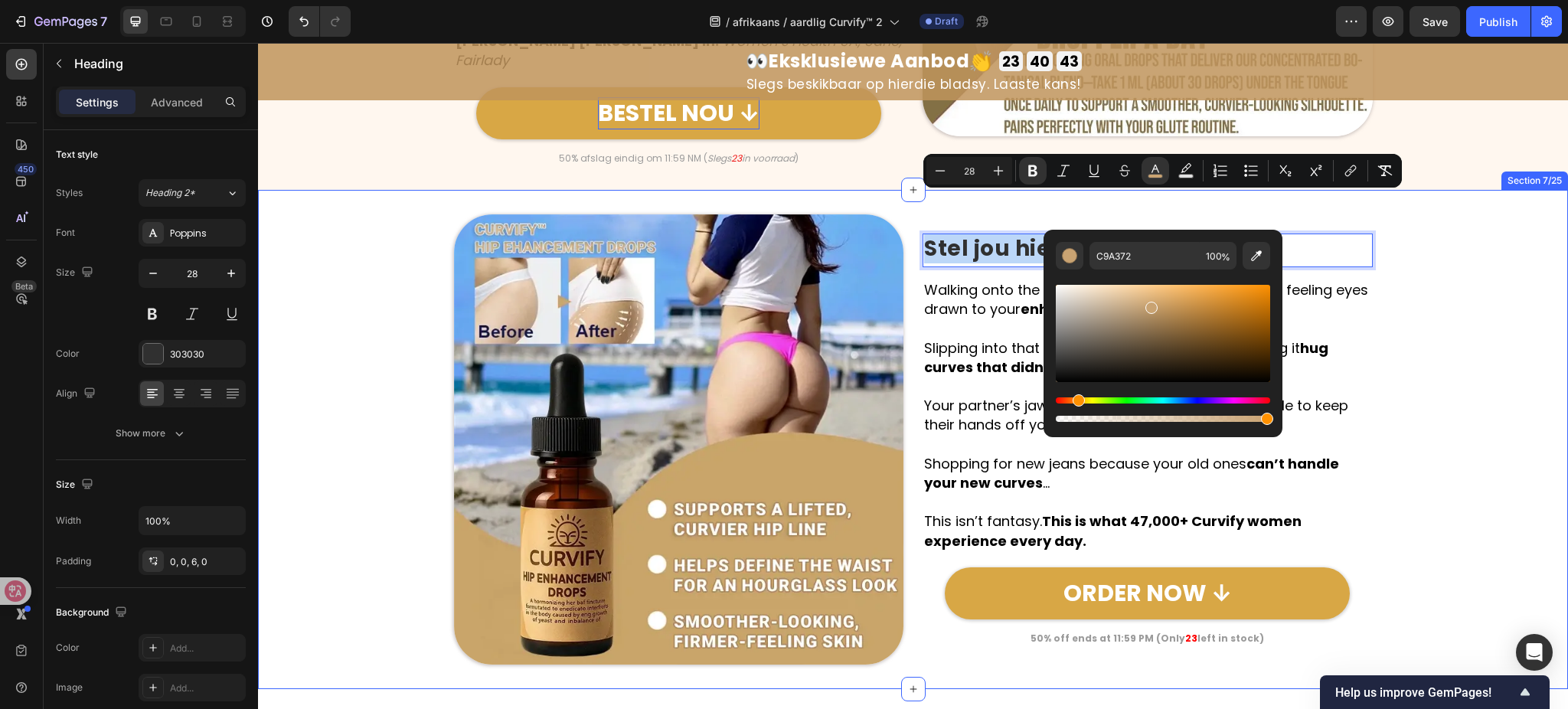
click at [1464, 305] on div "Image Stel jou hierdie Somer voor… Heading 15 Row Walking onto the beach with n…" at bounding box center [913, 440] width 1310 height 450
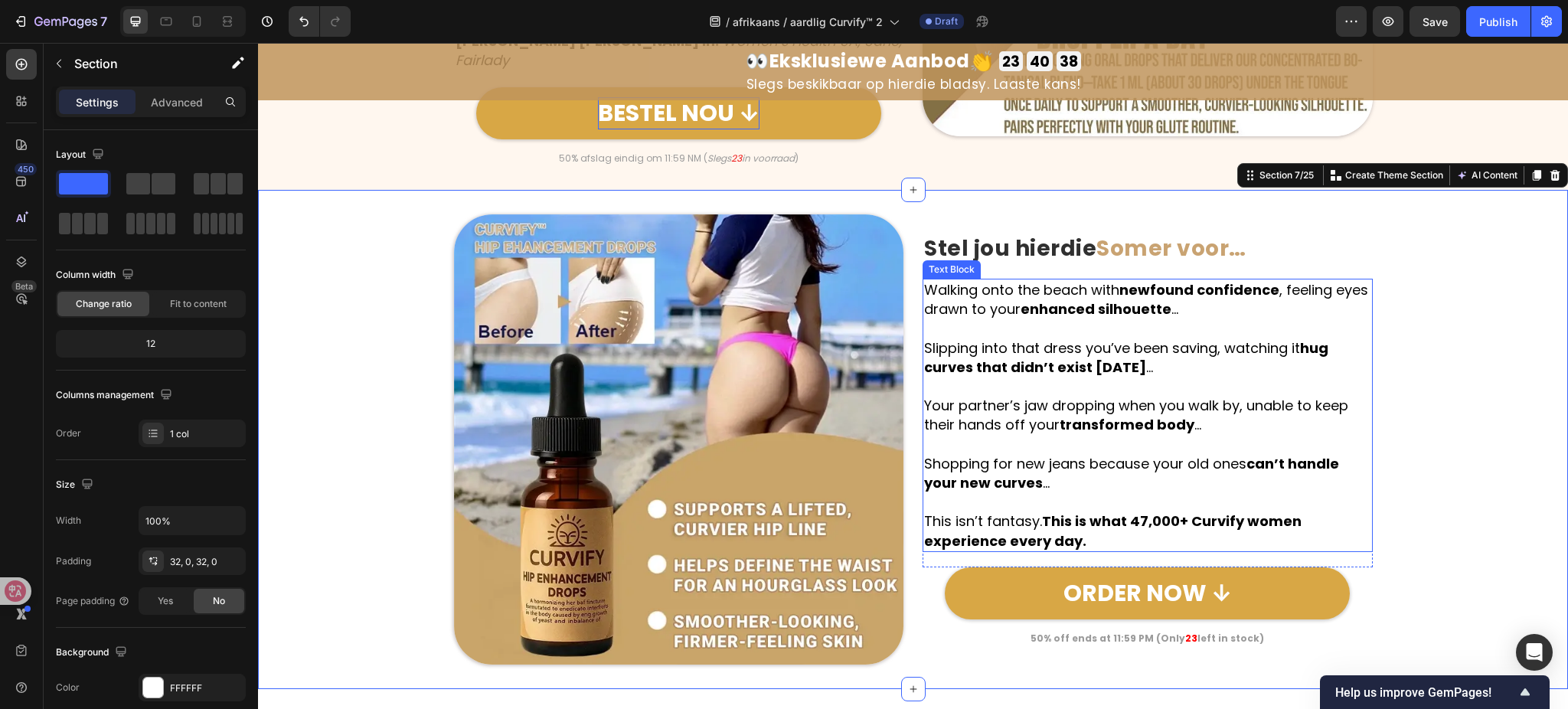
click at [1150, 339] on p "Slipping into that dress you’ve been saving, watching it hug curves that didn’t…" at bounding box center [1148, 358] width 447 height 38
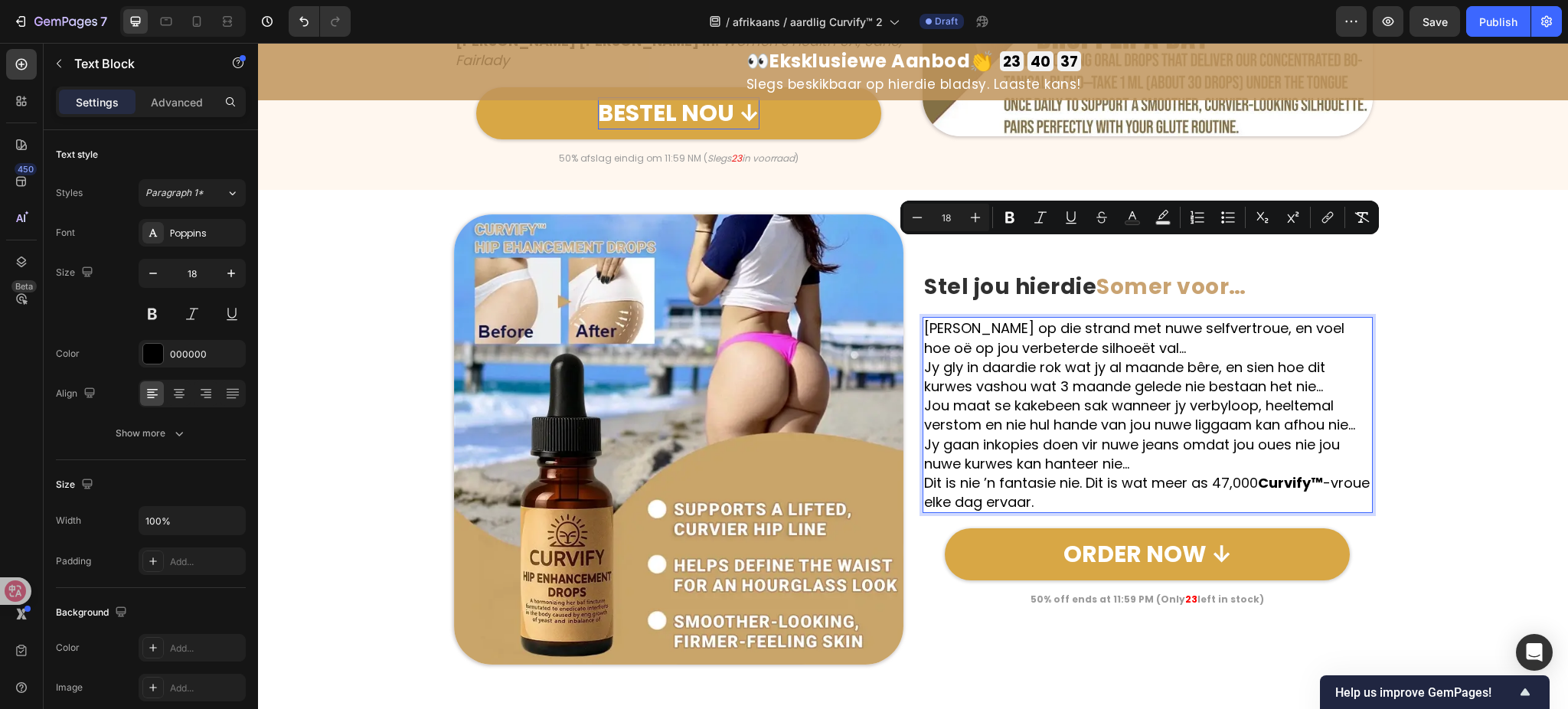
scroll to position [2725, 0]
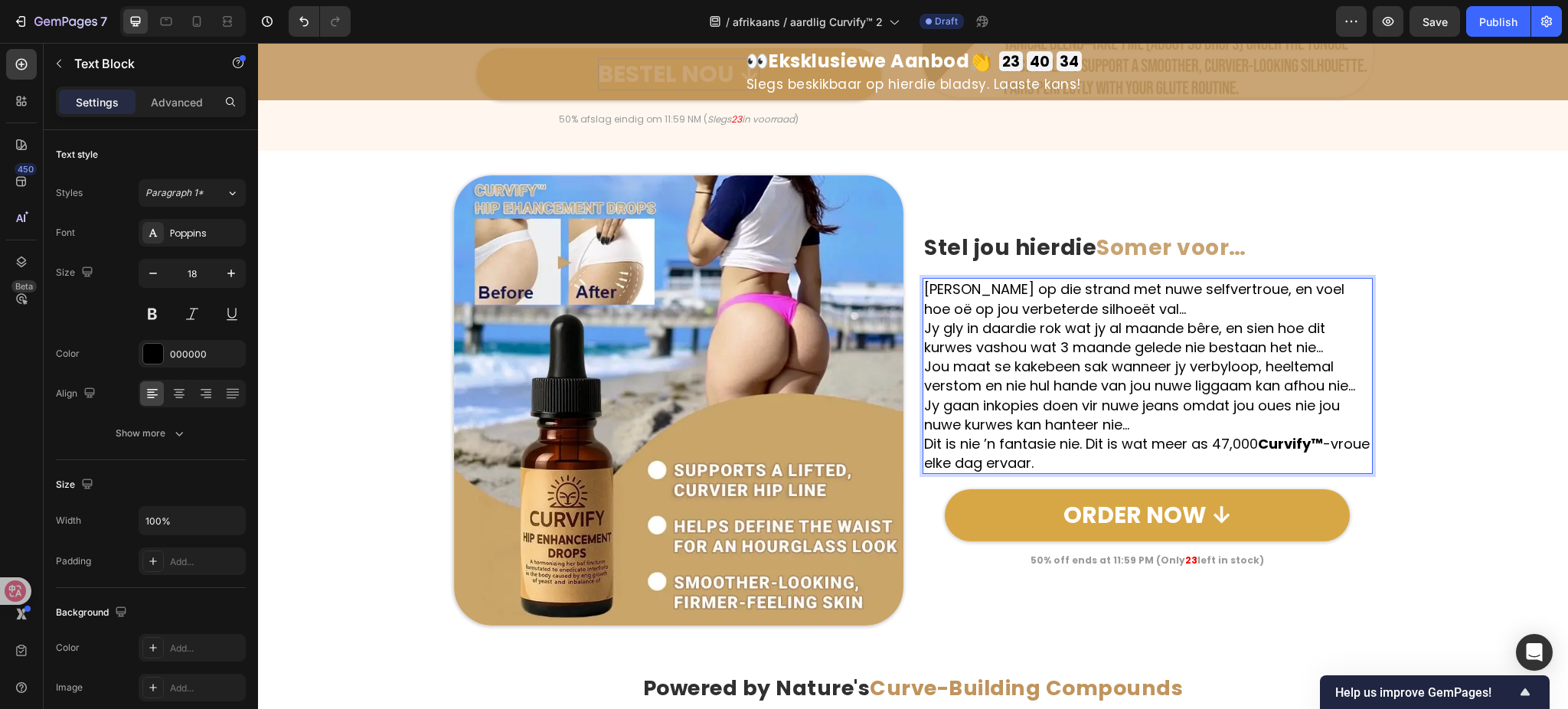
click at [1140, 280] on p "Jy stap op die strand met nuwe selfvertroue, en voel hoe oë op jou verbeterde s…" at bounding box center [1148, 299] width 447 height 38
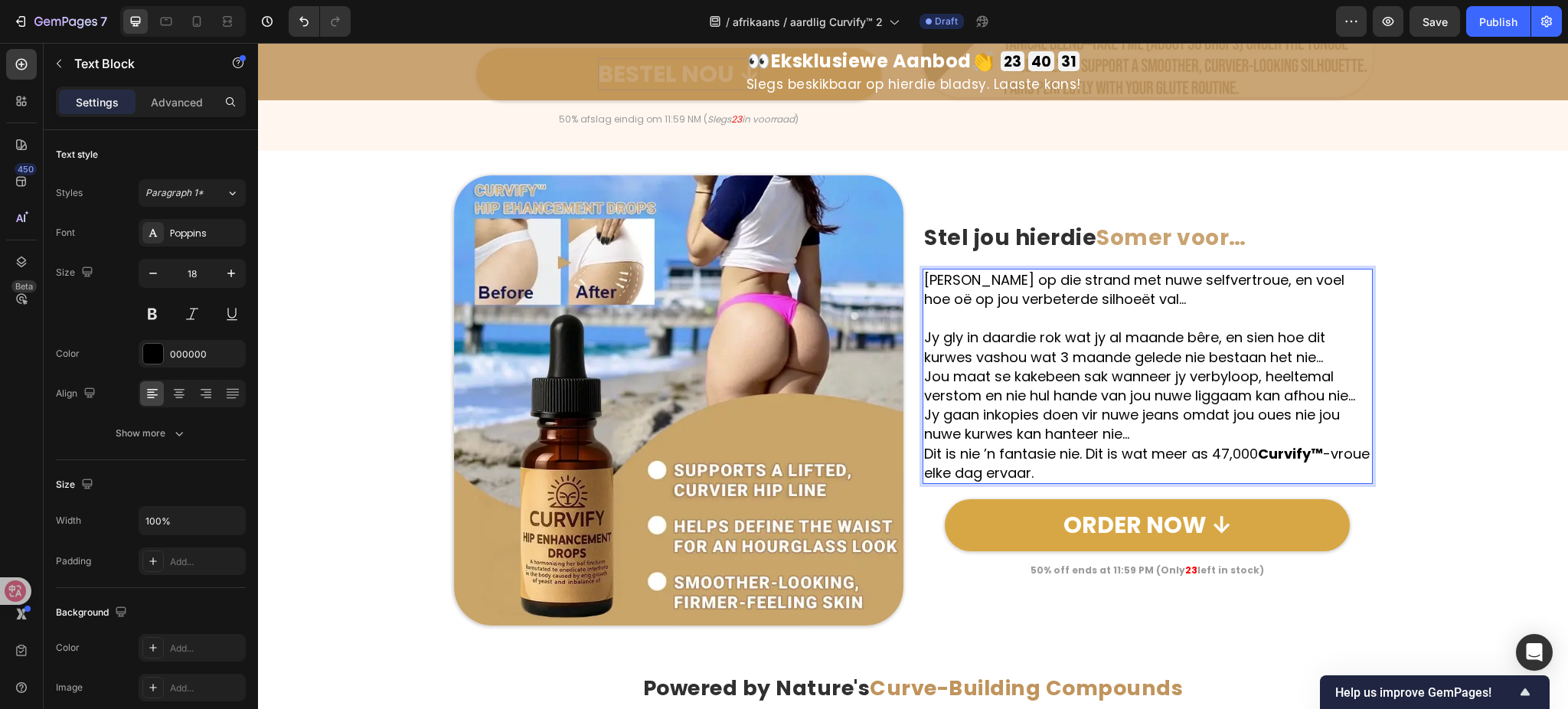
click at [1334, 328] on p "Jy gly in daardie rok wat jy al maande bêre, en sien hoe dit kurwes vashou wat …" at bounding box center [1148, 347] width 447 height 38
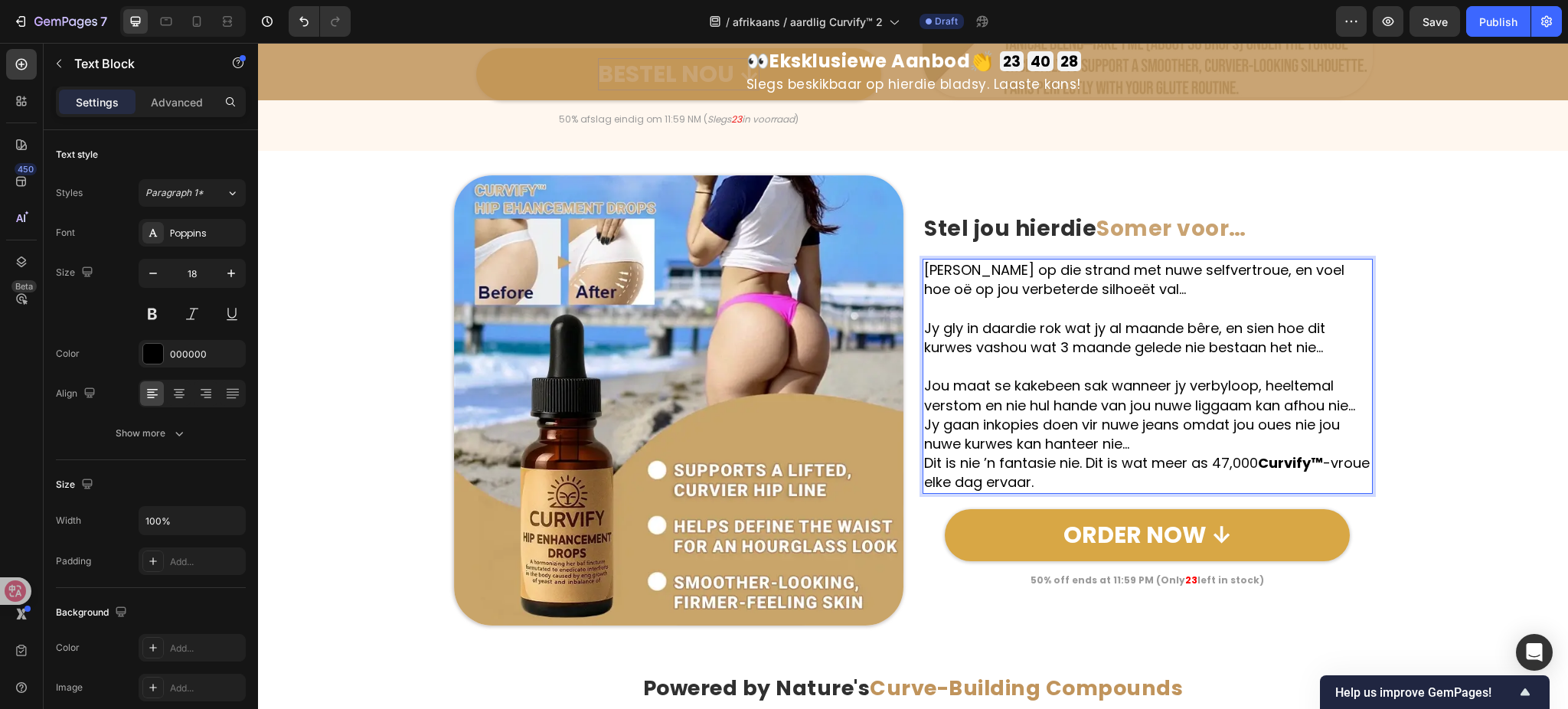
click at [1354, 376] on p "Jou maat se kakebeen sak wanneer jy verbyloop, heeltemal verstom en nie hul han…" at bounding box center [1148, 395] width 447 height 38
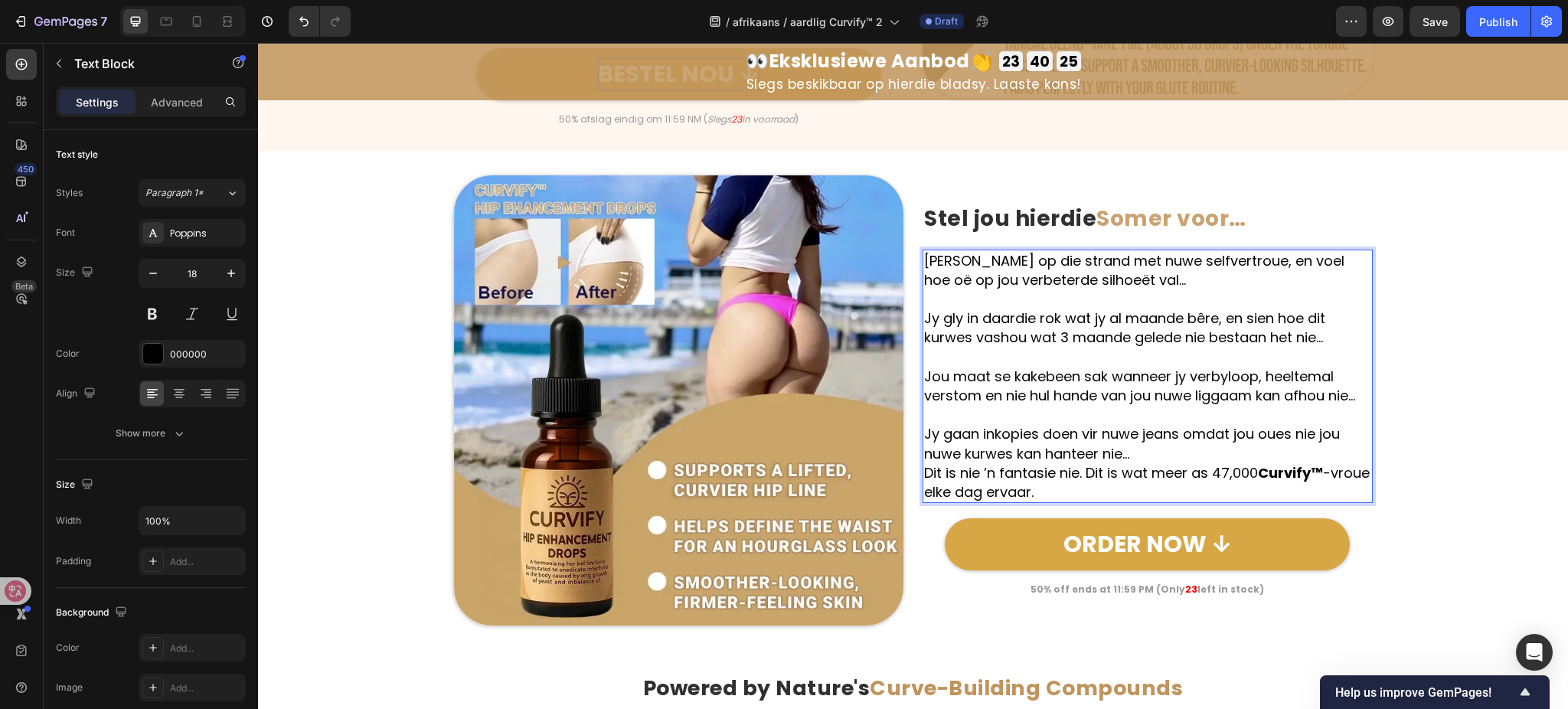
click at [1232, 424] on p "Jy gaan inkopies doen vir nuwe jeans omdat jou oues nie jou nuwe kurwes kan han…" at bounding box center [1148, 443] width 447 height 38
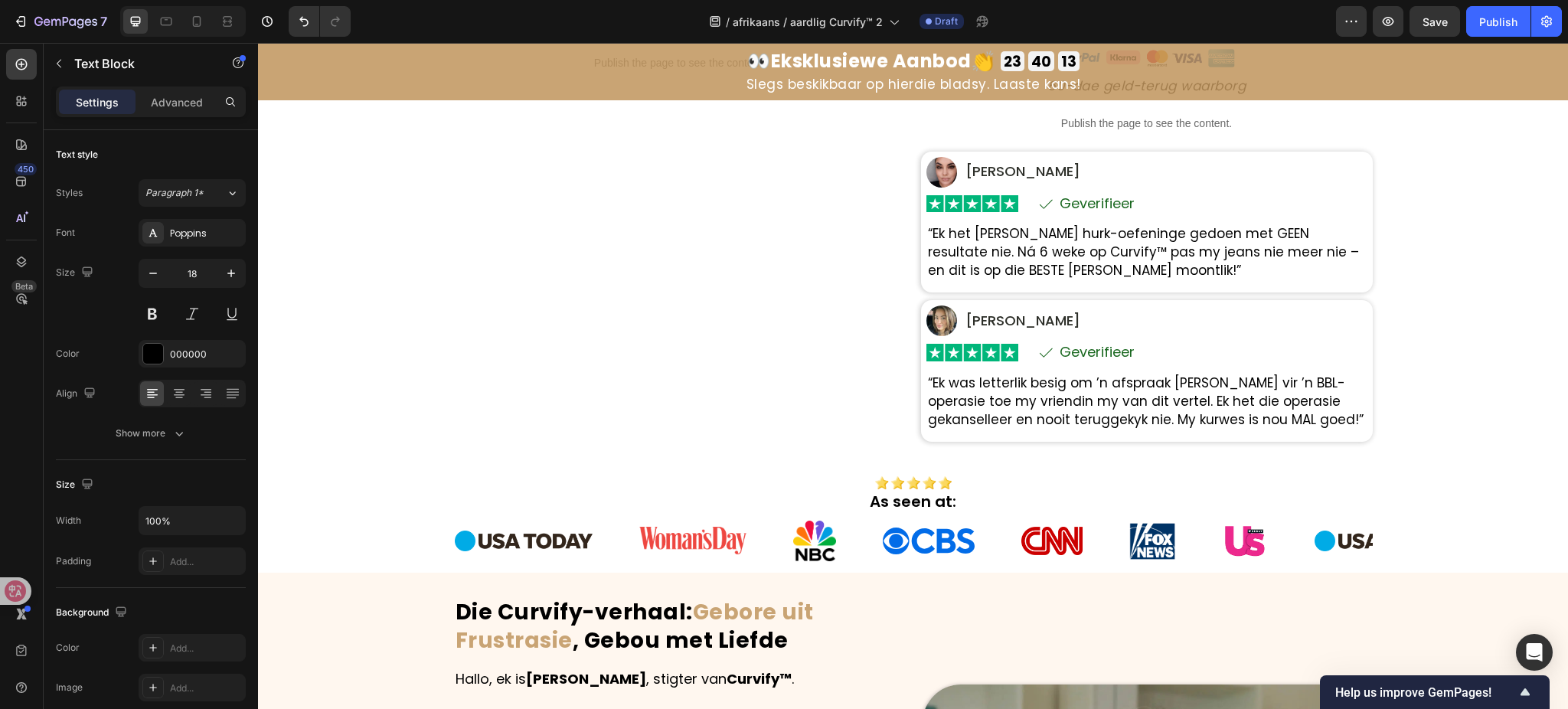
scroll to position [581, 0]
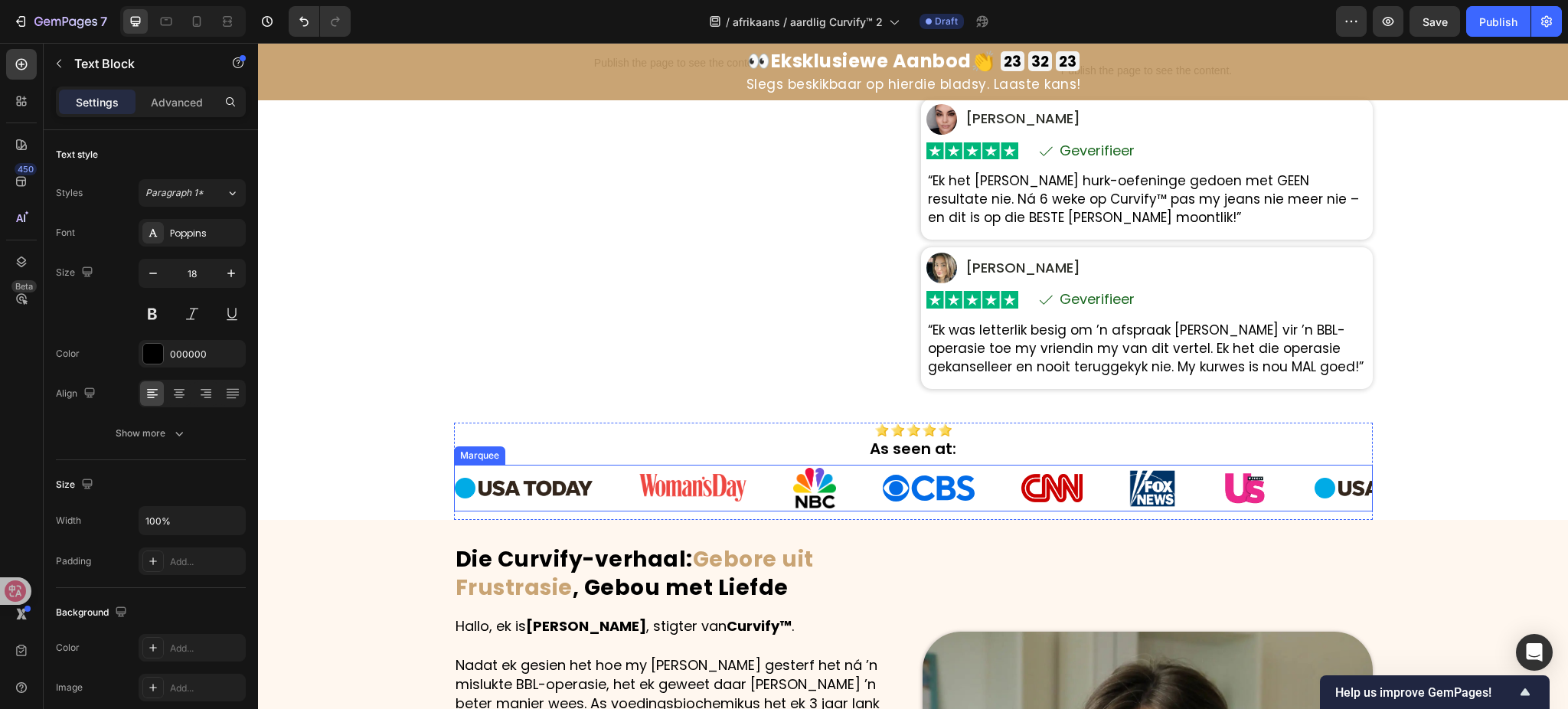
click at [551, 475] on div "Image Image Image Image Image Image Image" at bounding box center [885, 488] width 860 height 47
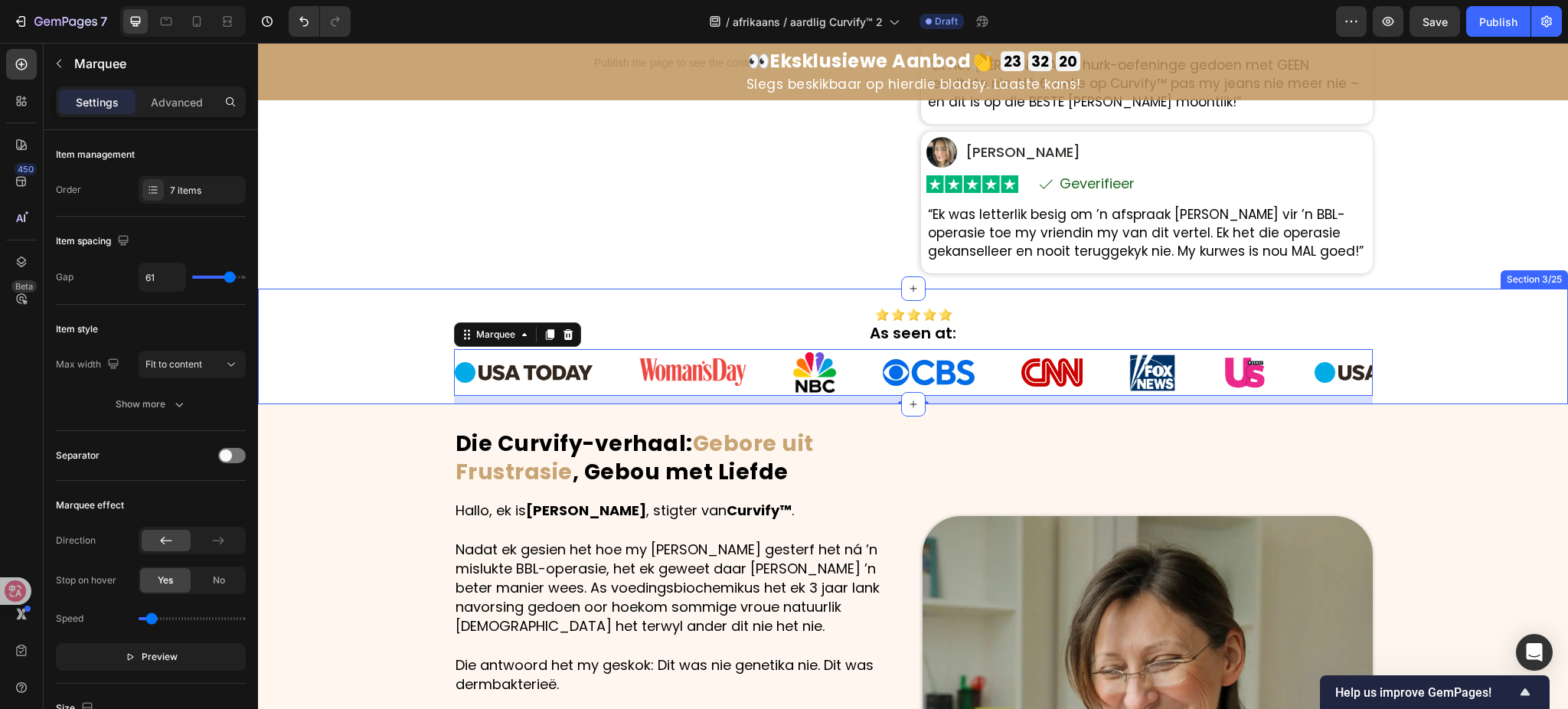
scroll to position [786, 0]
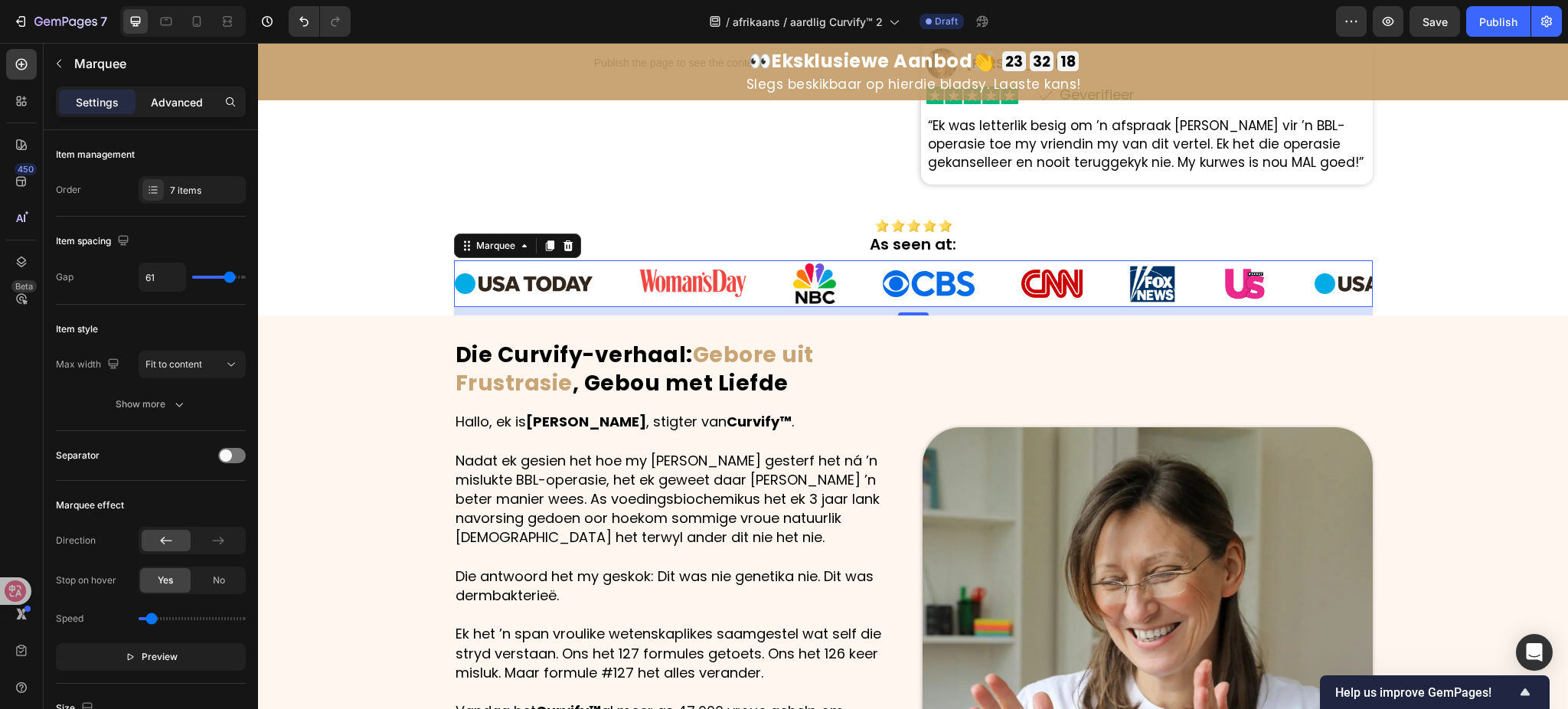
click at [186, 98] on p "Advanced" at bounding box center [177, 102] width 52 height 16
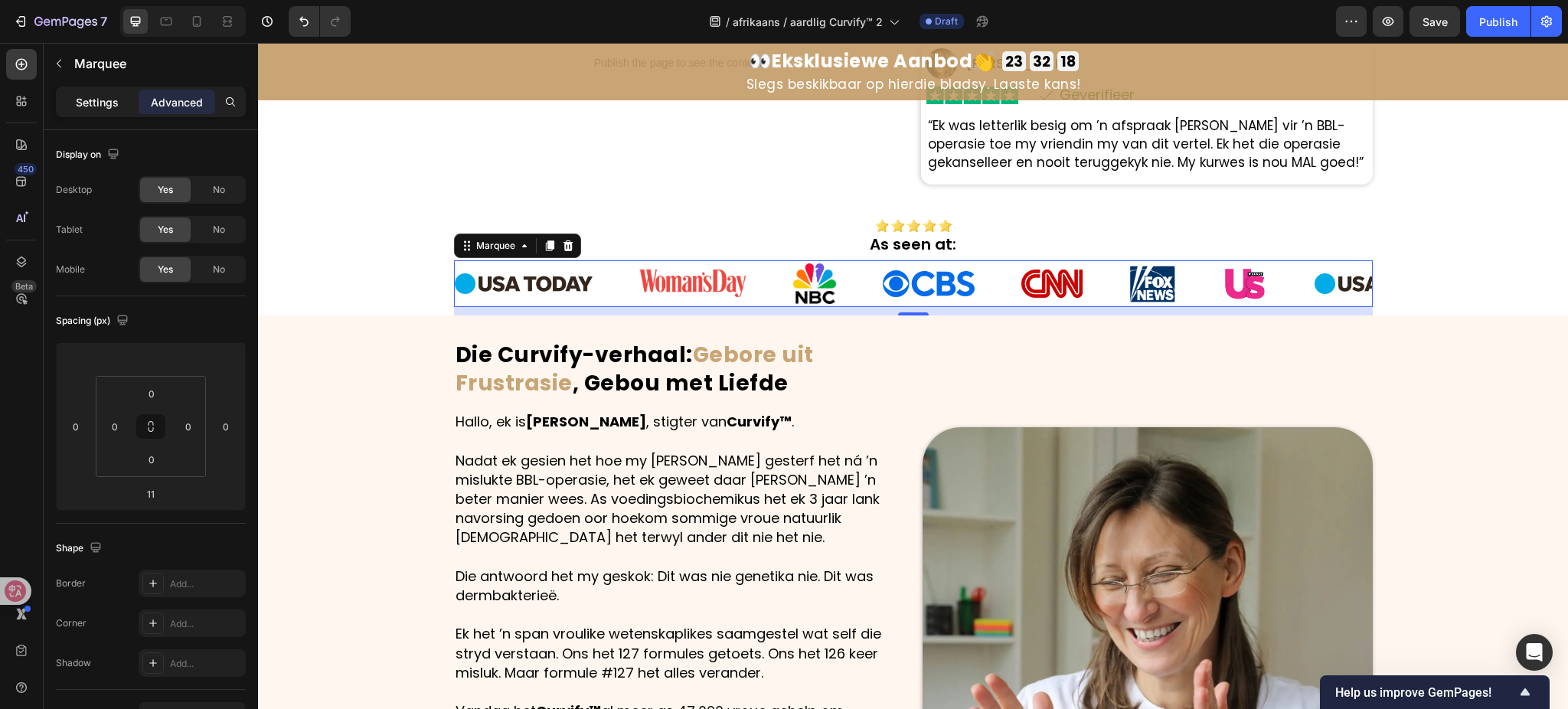
click at [92, 92] on div "Settings" at bounding box center [97, 101] width 77 height 24
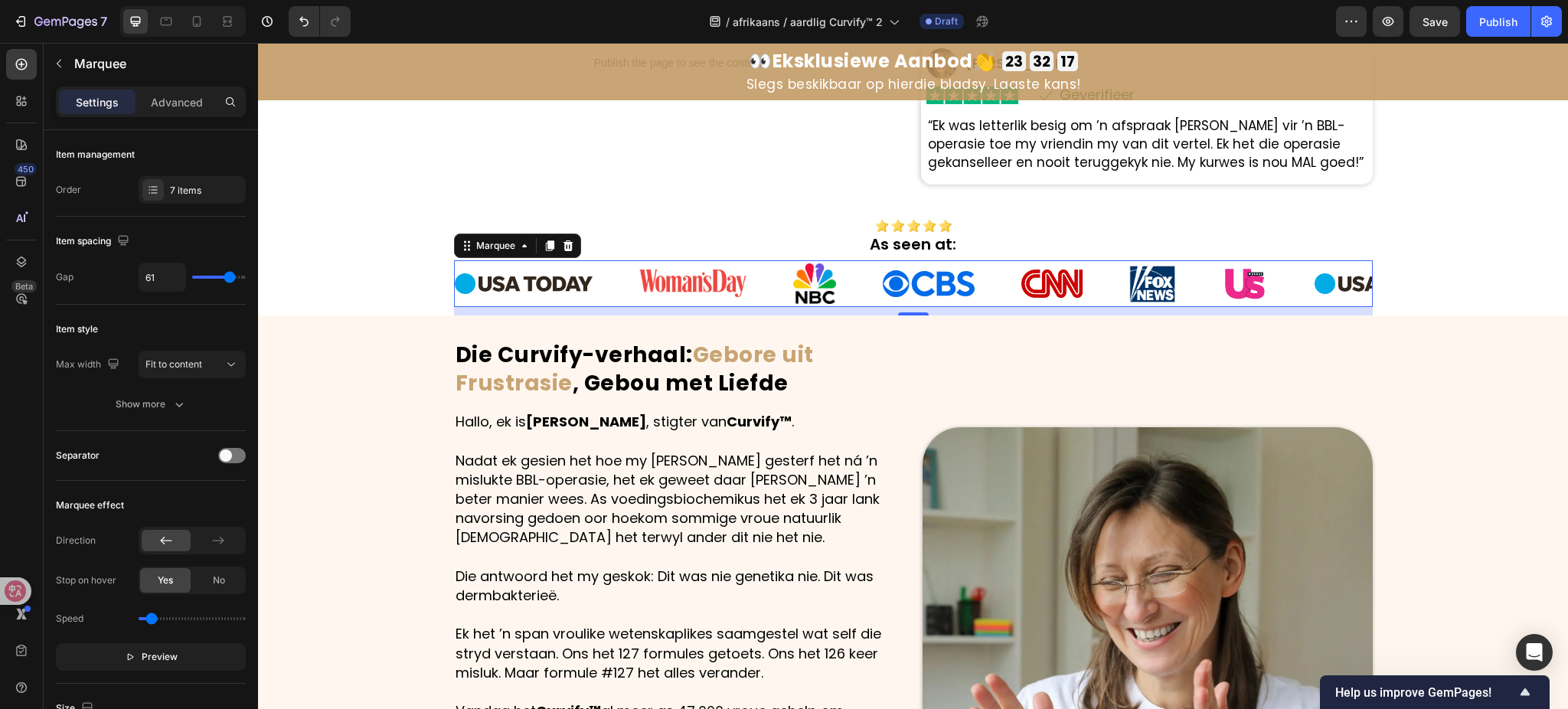
click at [558, 273] on img at bounding box center [523, 283] width 138 height 20
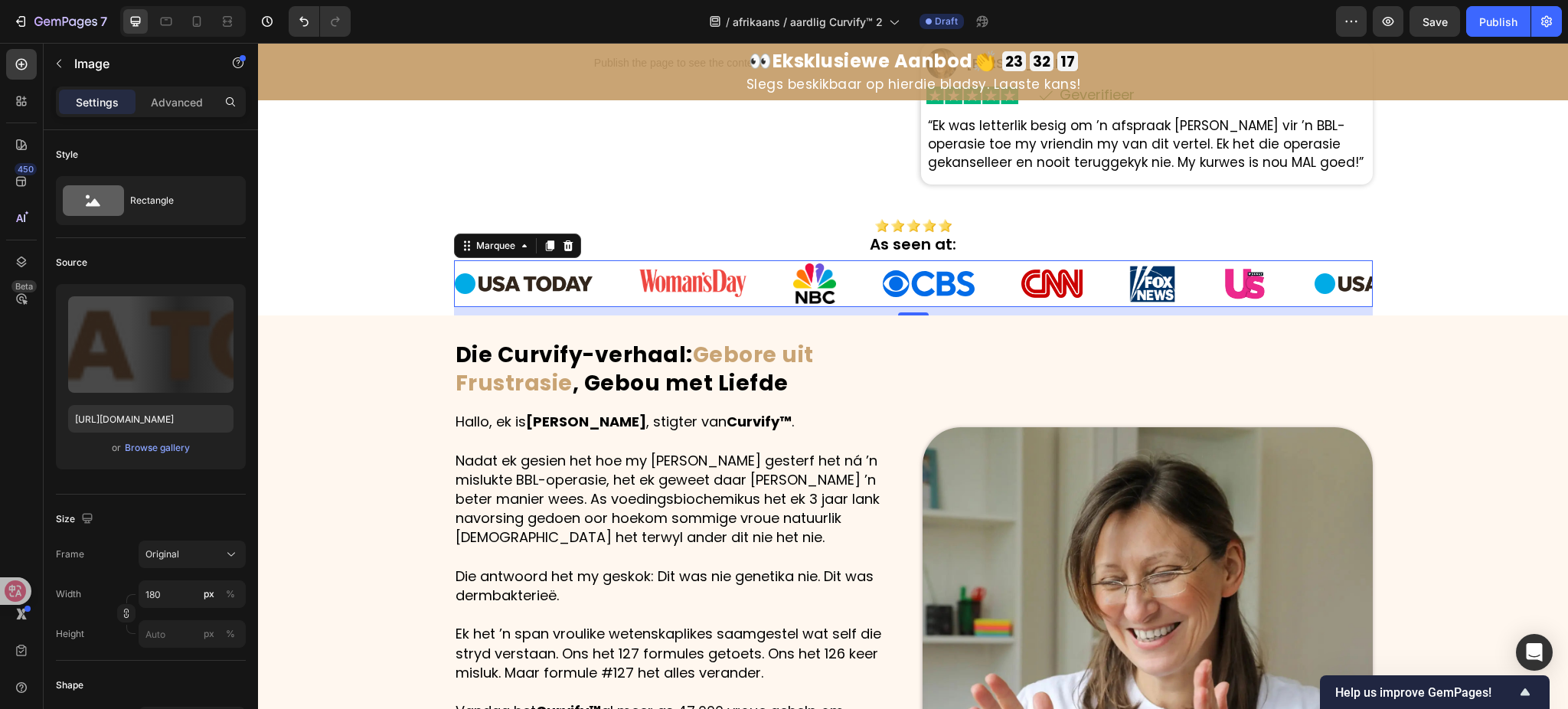
click at [556, 277] on img at bounding box center [523, 283] width 138 height 20
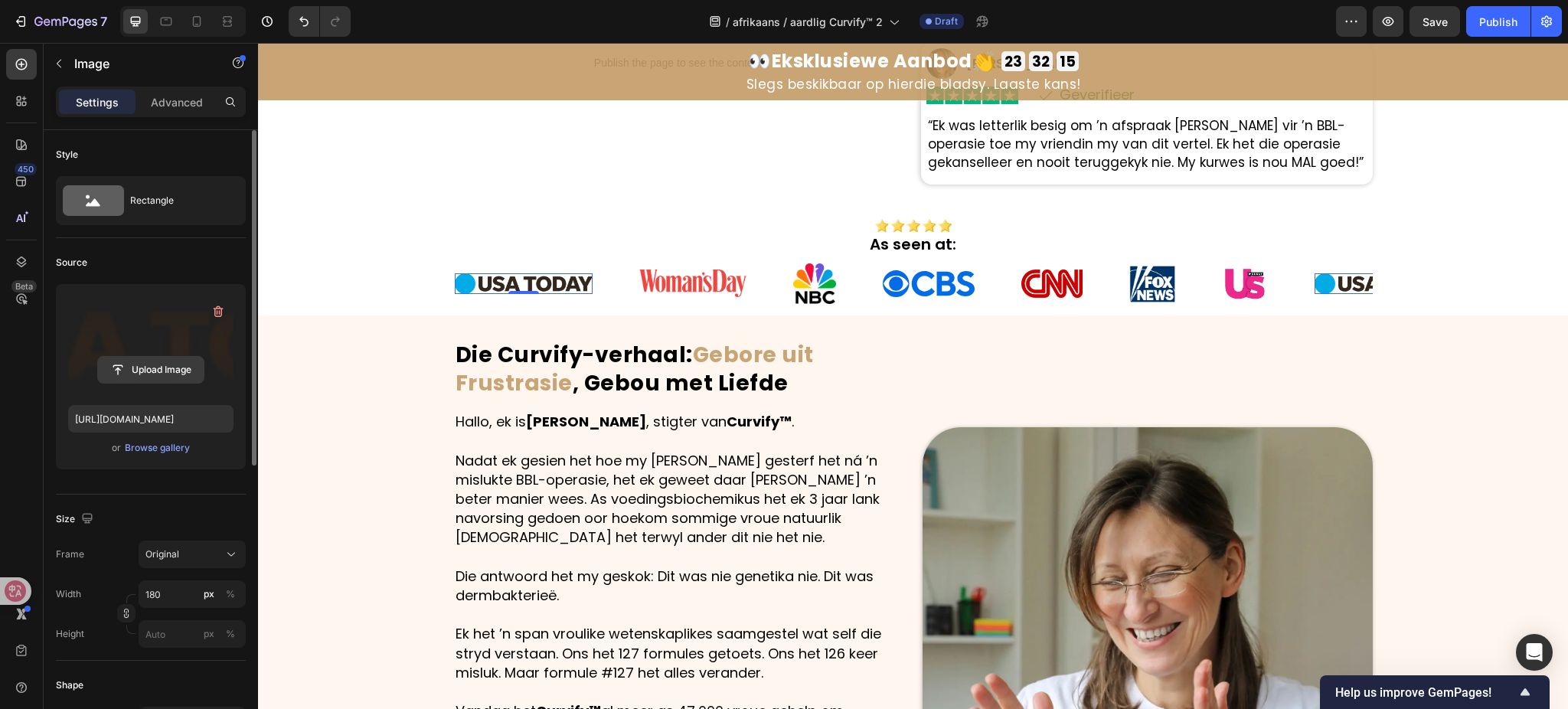
click at [172, 377] on input "file" at bounding box center [151, 369] width 106 height 26
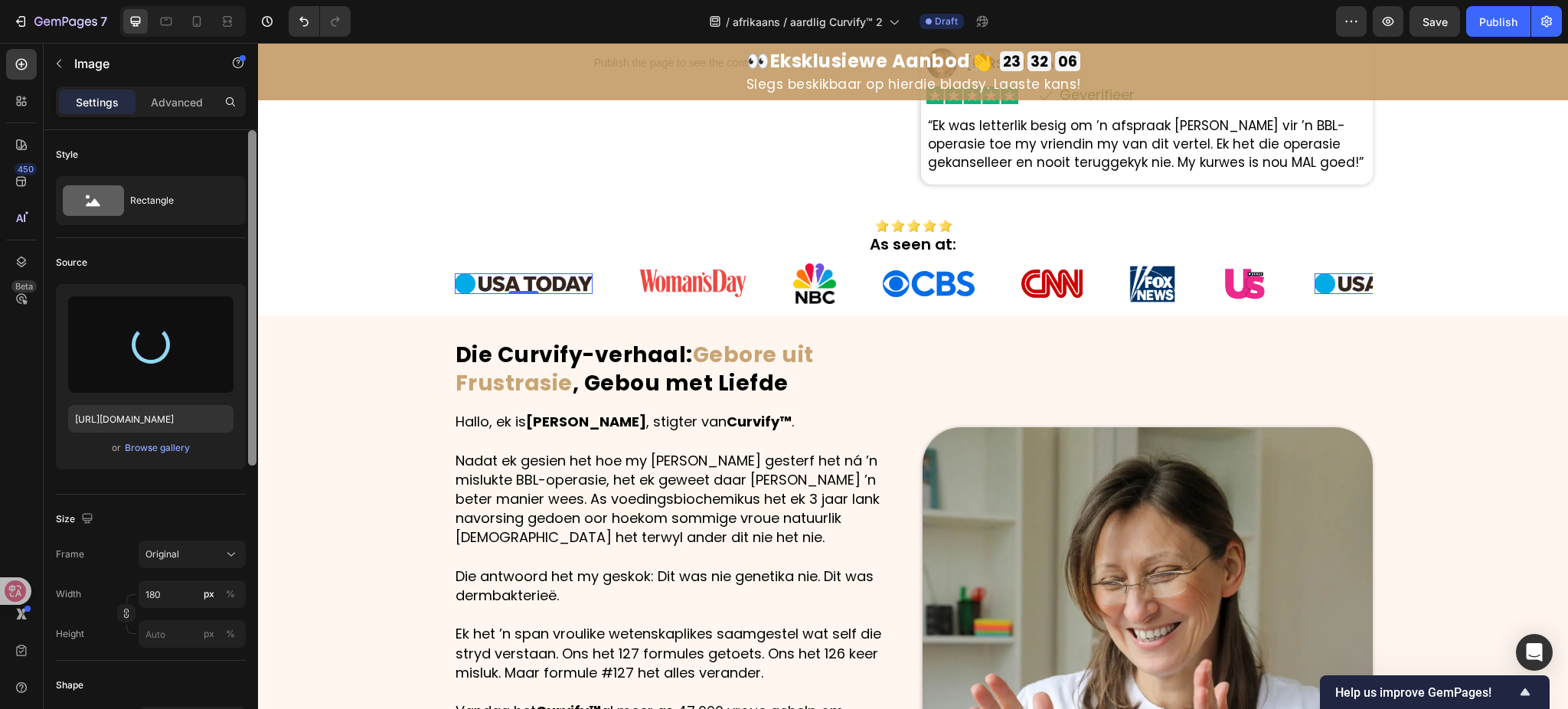
type input "https://cdn.shopify.com/s/files/1/0657/6783/3683/files/gempages_578032762192134…"
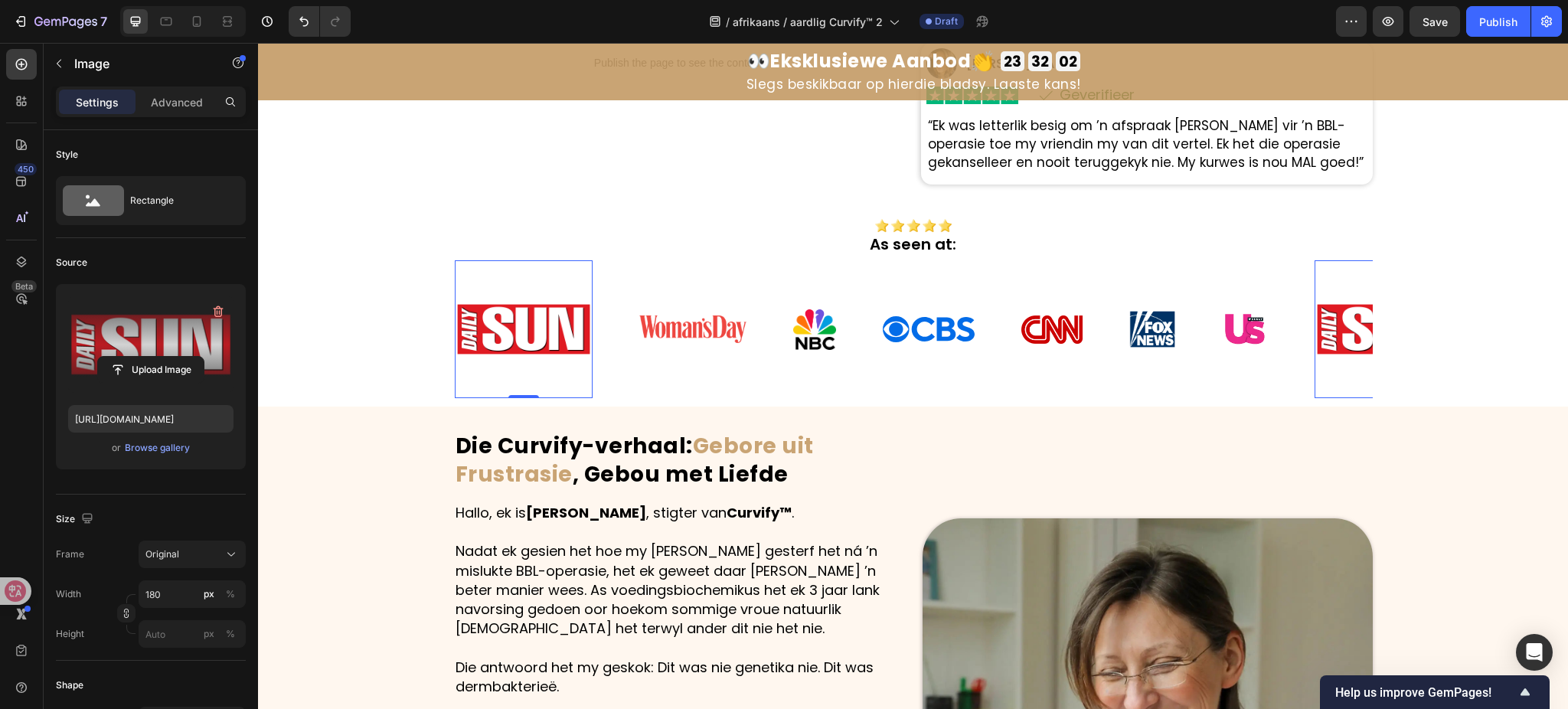
click at [725, 325] on img at bounding box center [693, 329] width 107 height 28
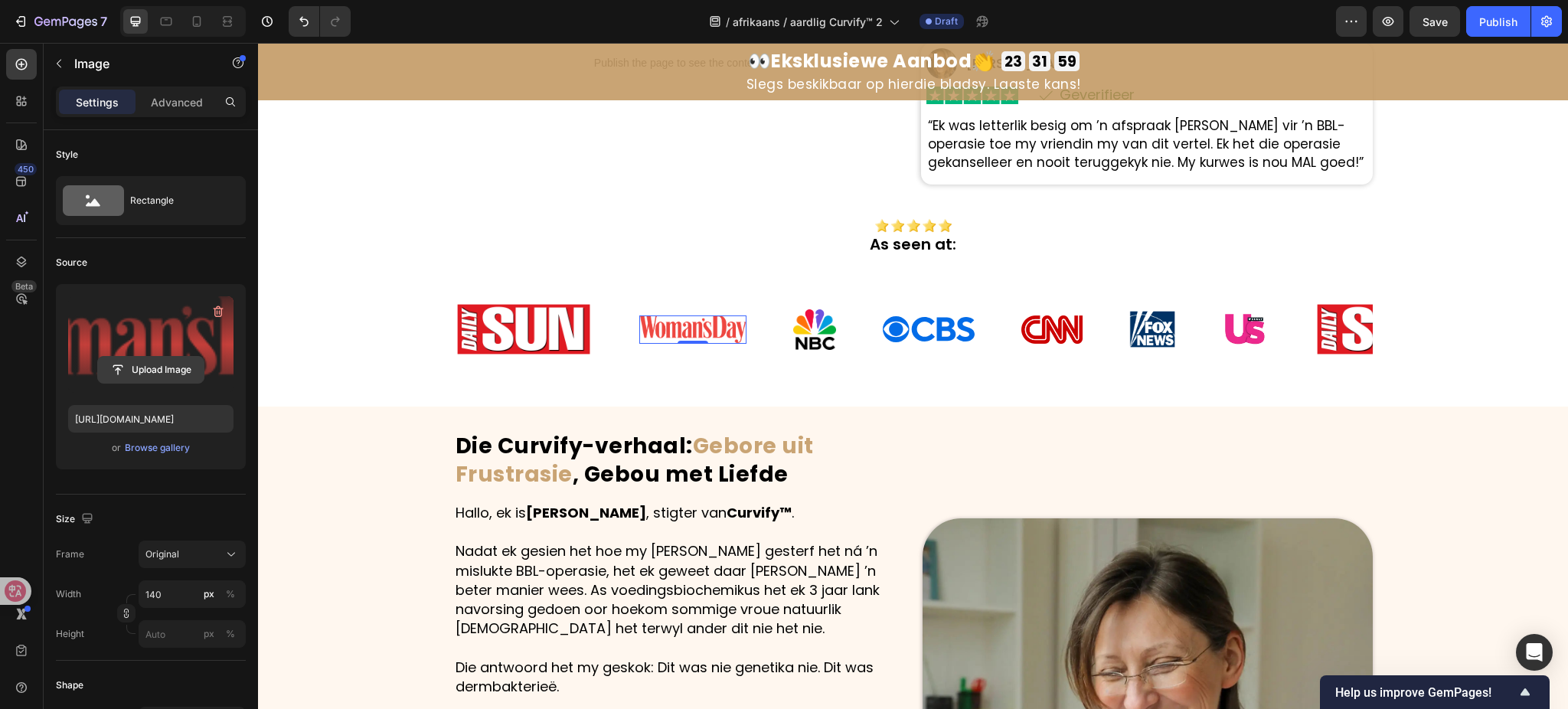
click at [156, 367] on input "file" at bounding box center [151, 369] width 106 height 26
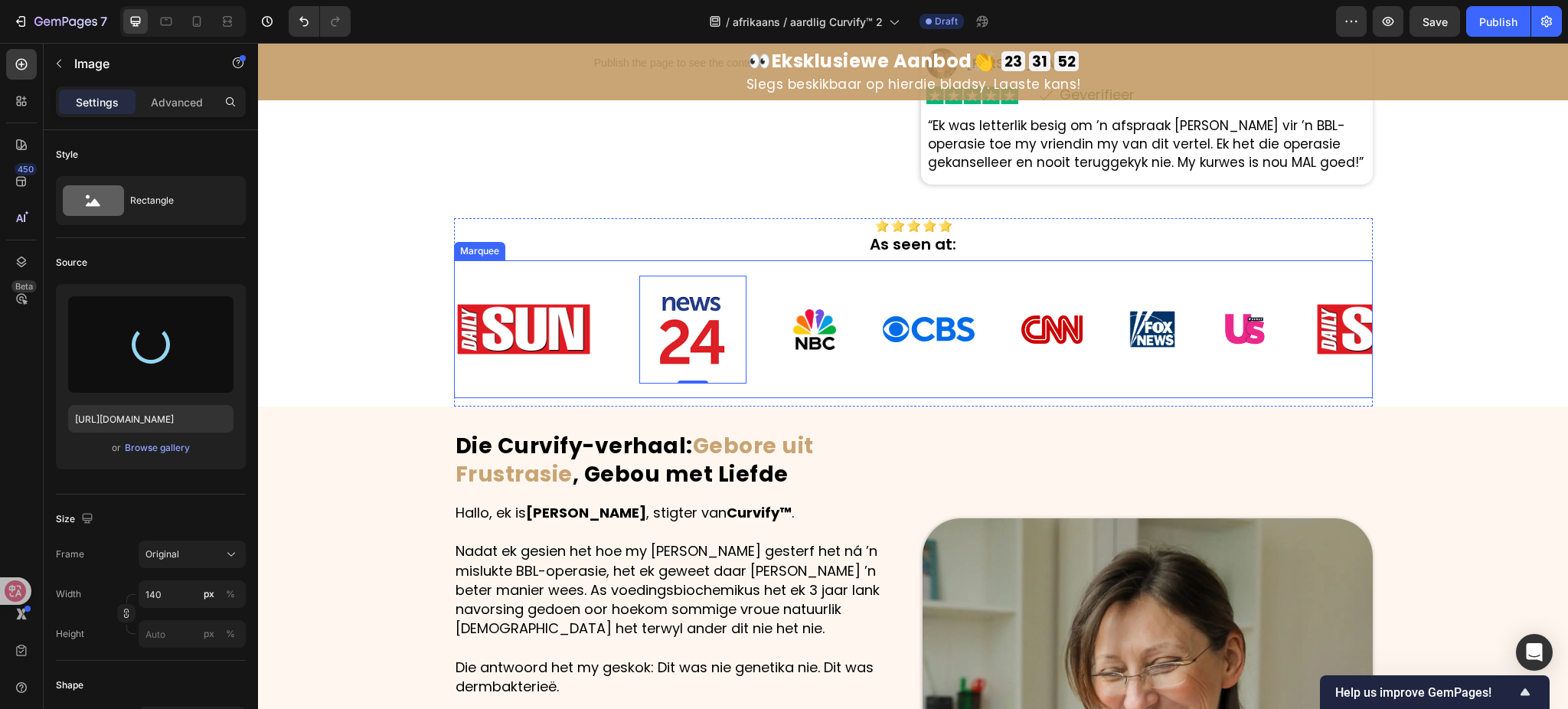
type input "https://cdn.shopify.com/s/files/1/0657/6783/3683/files/gempages_578032762192134…"
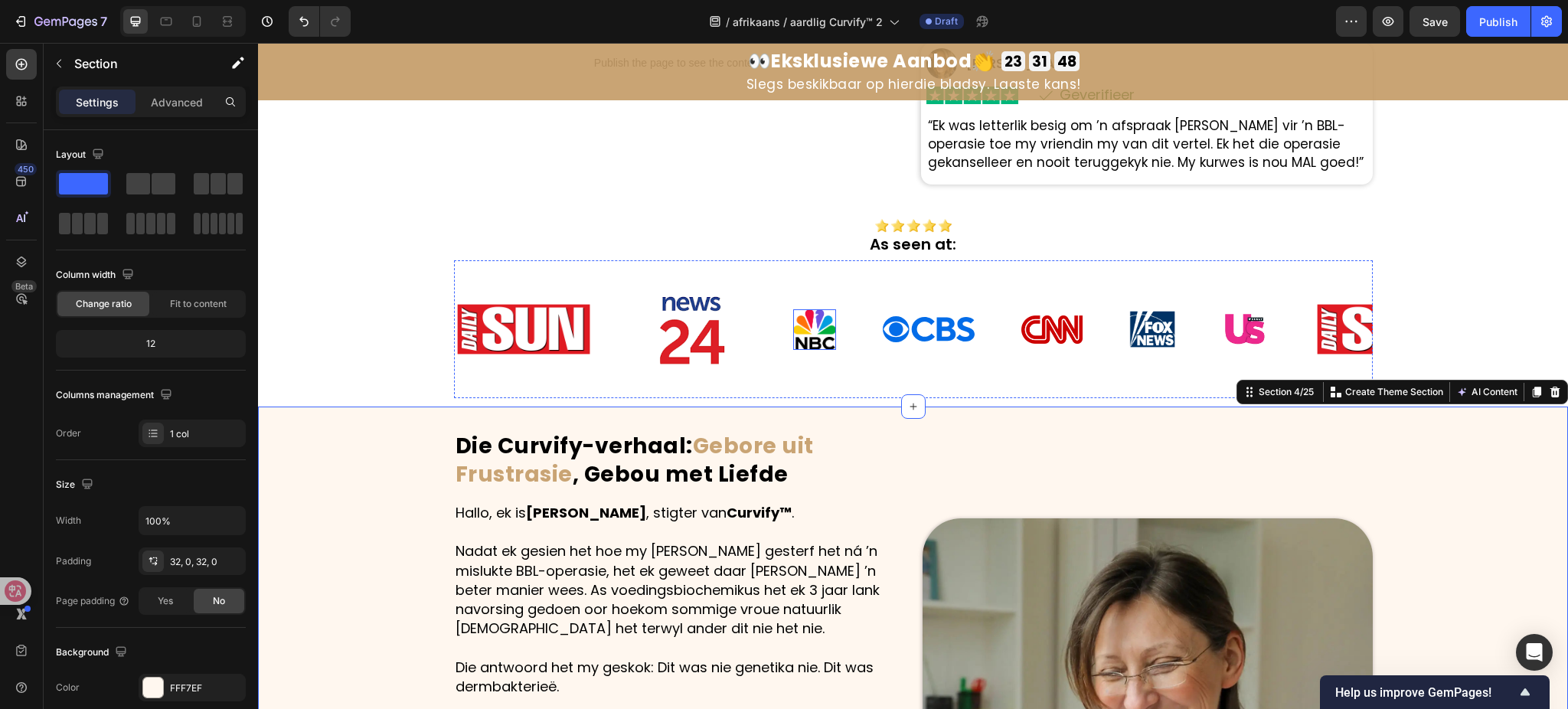
click at [799, 329] on img at bounding box center [815, 330] width 43 height 40
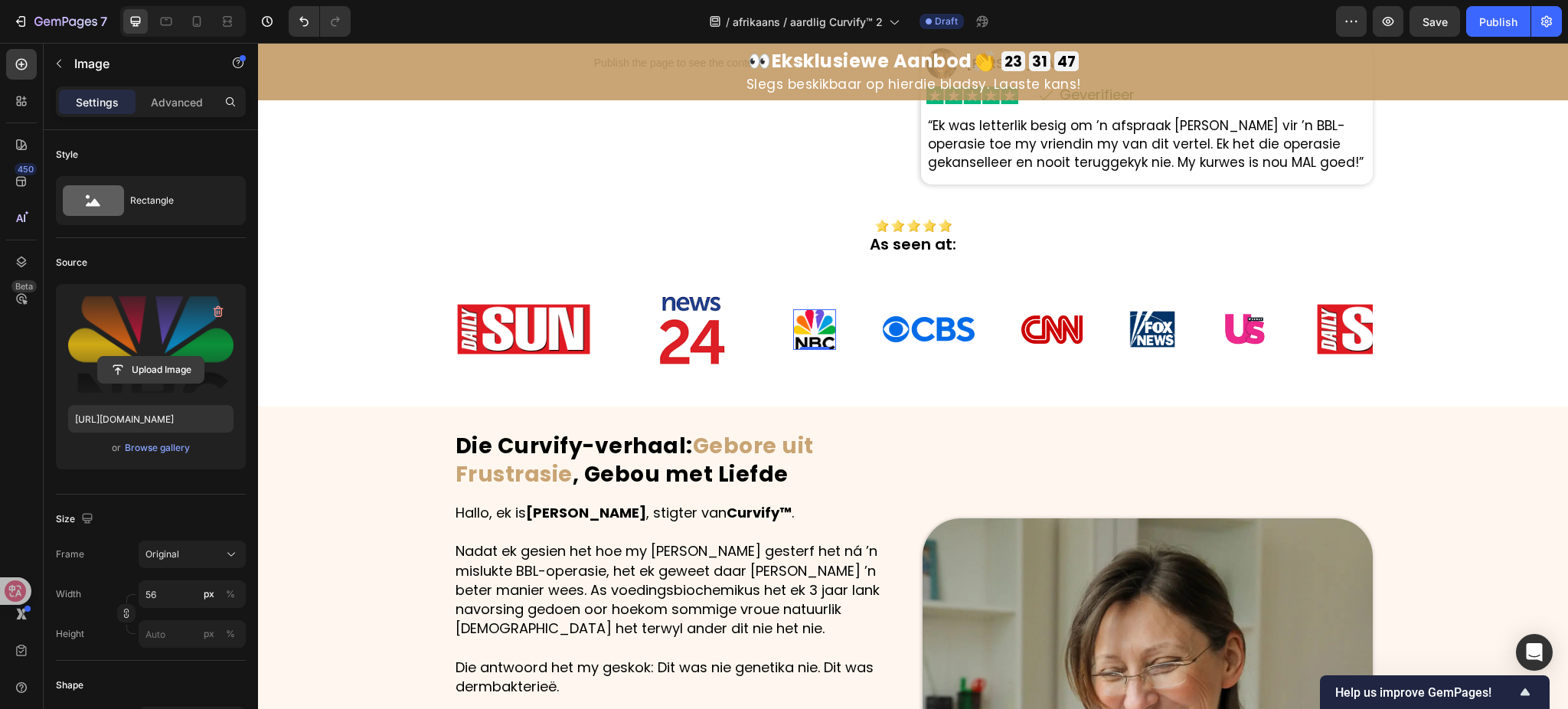
click at [171, 373] on input "file" at bounding box center [151, 369] width 106 height 26
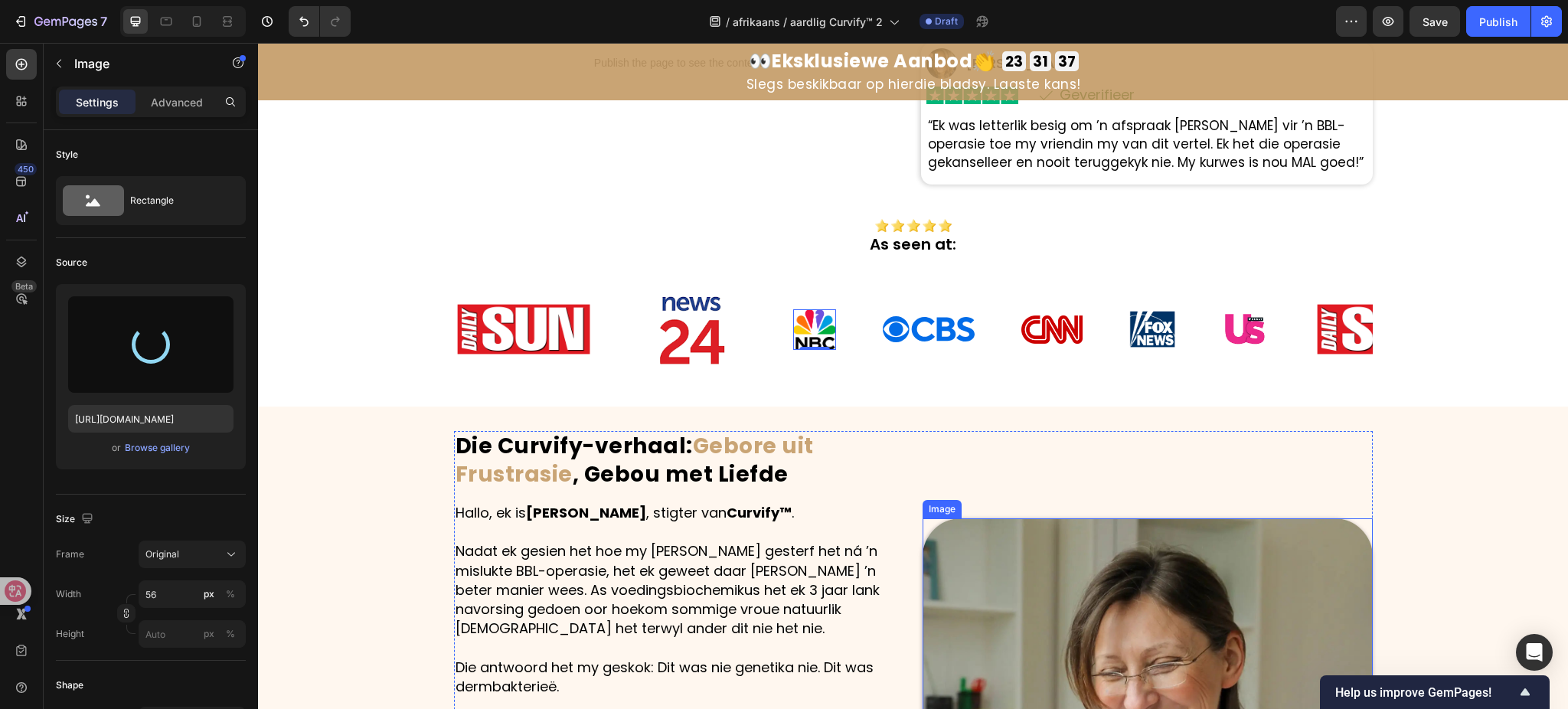
type input "https://cdn.shopify.com/s/files/1/0657/6783/3683/files/gempages_578032762192134…"
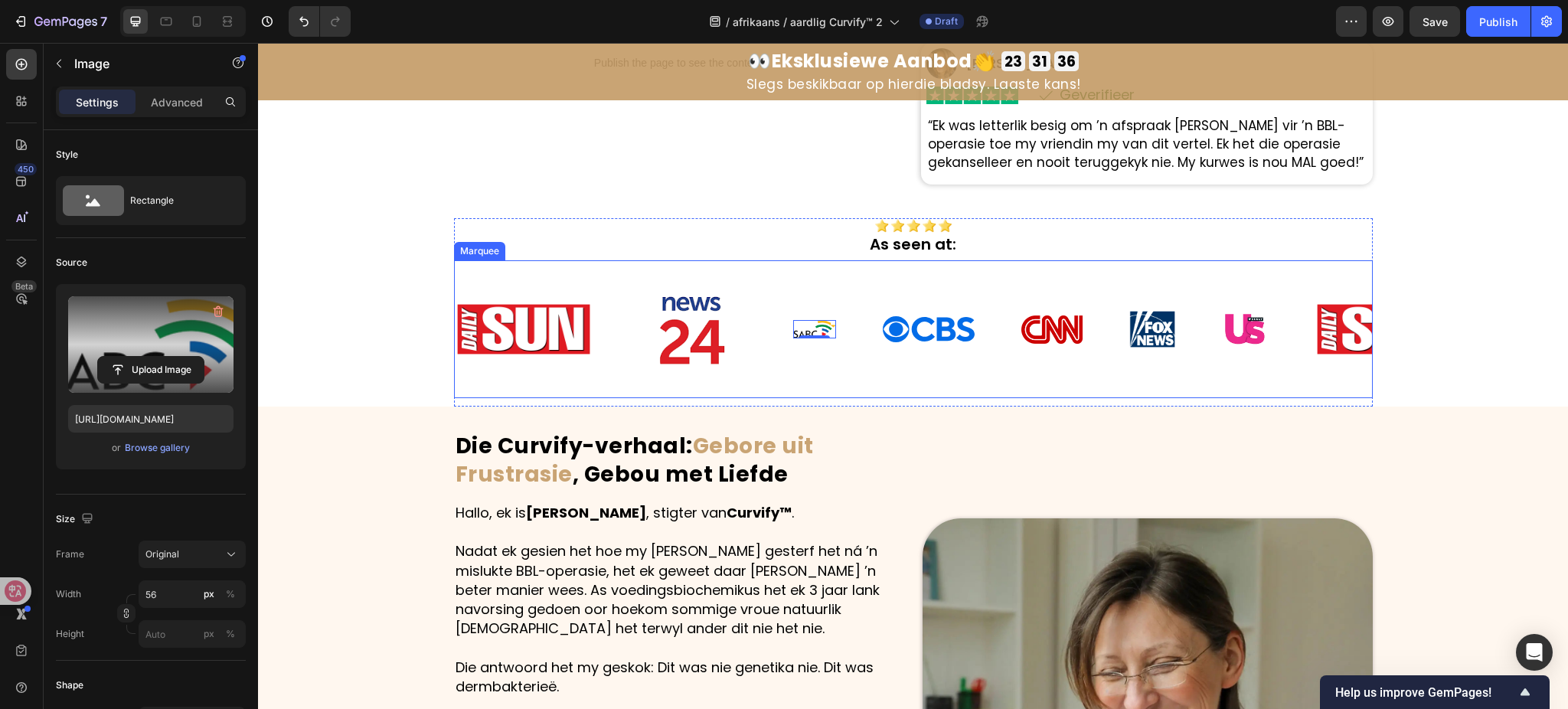
click at [856, 363] on div "Image Image Image 0 Image Image Image Image" at bounding box center [885, 329] width 860 height 138
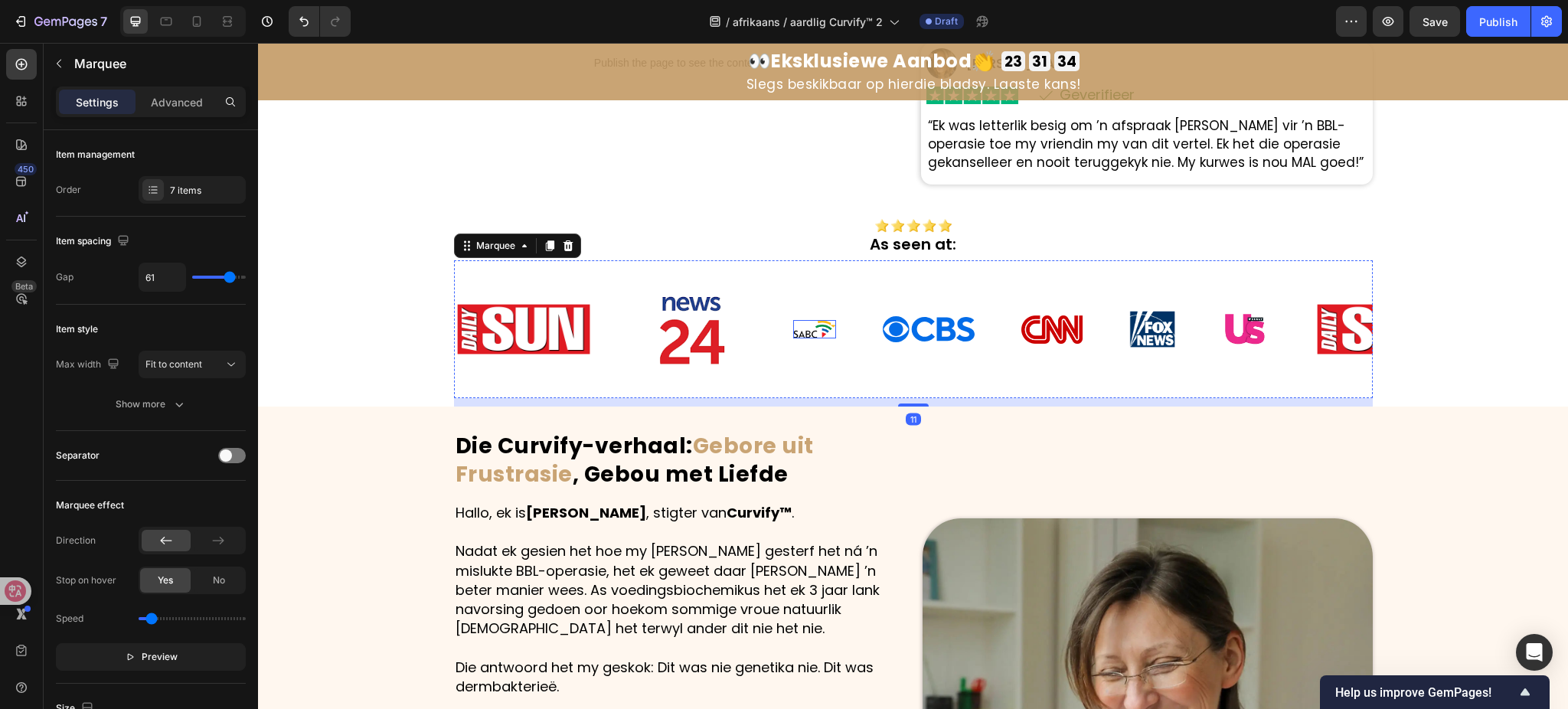
click at [813, 327] on img at bounding box center [815, 329] width 43 height 18
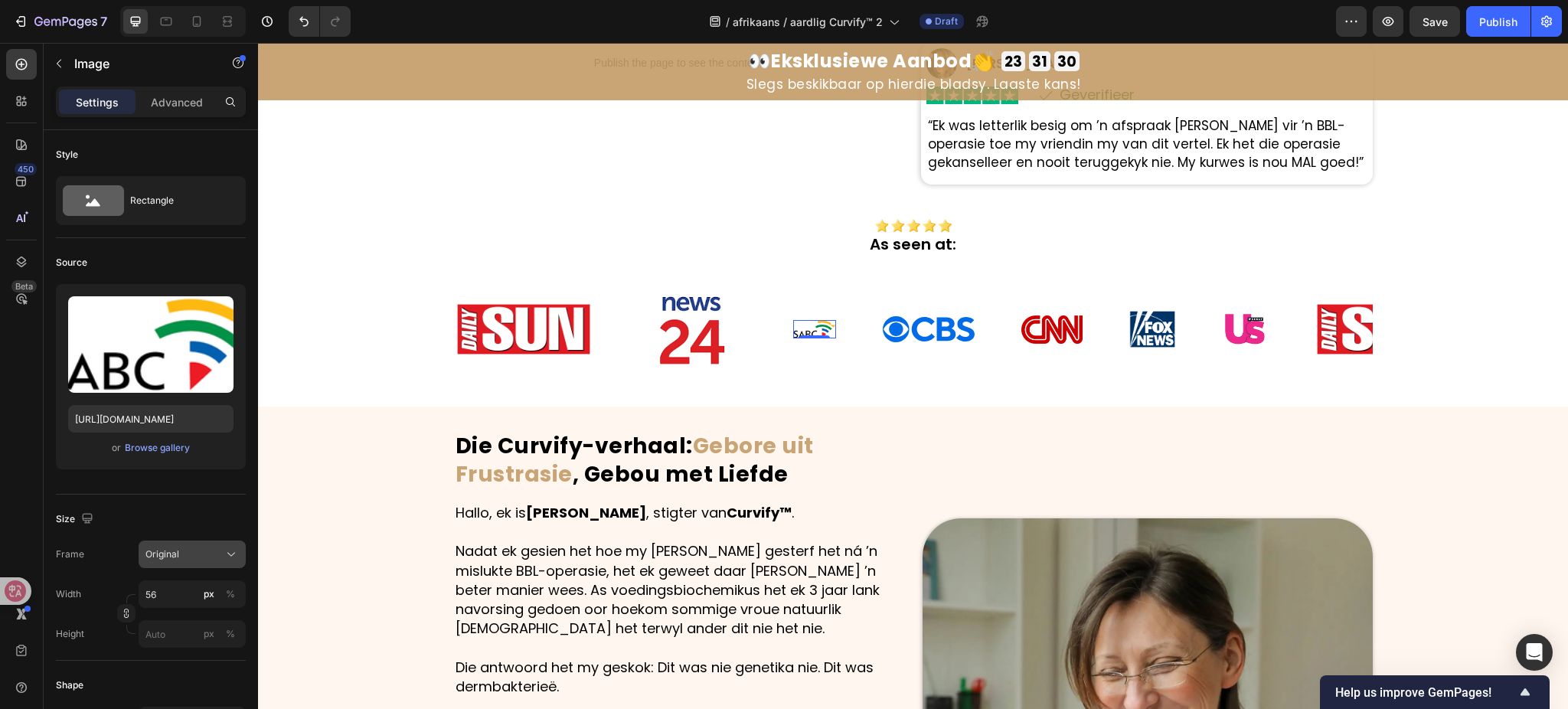
click at [230, 547] on icon at bounding box center [231, 554] width 15 height 15
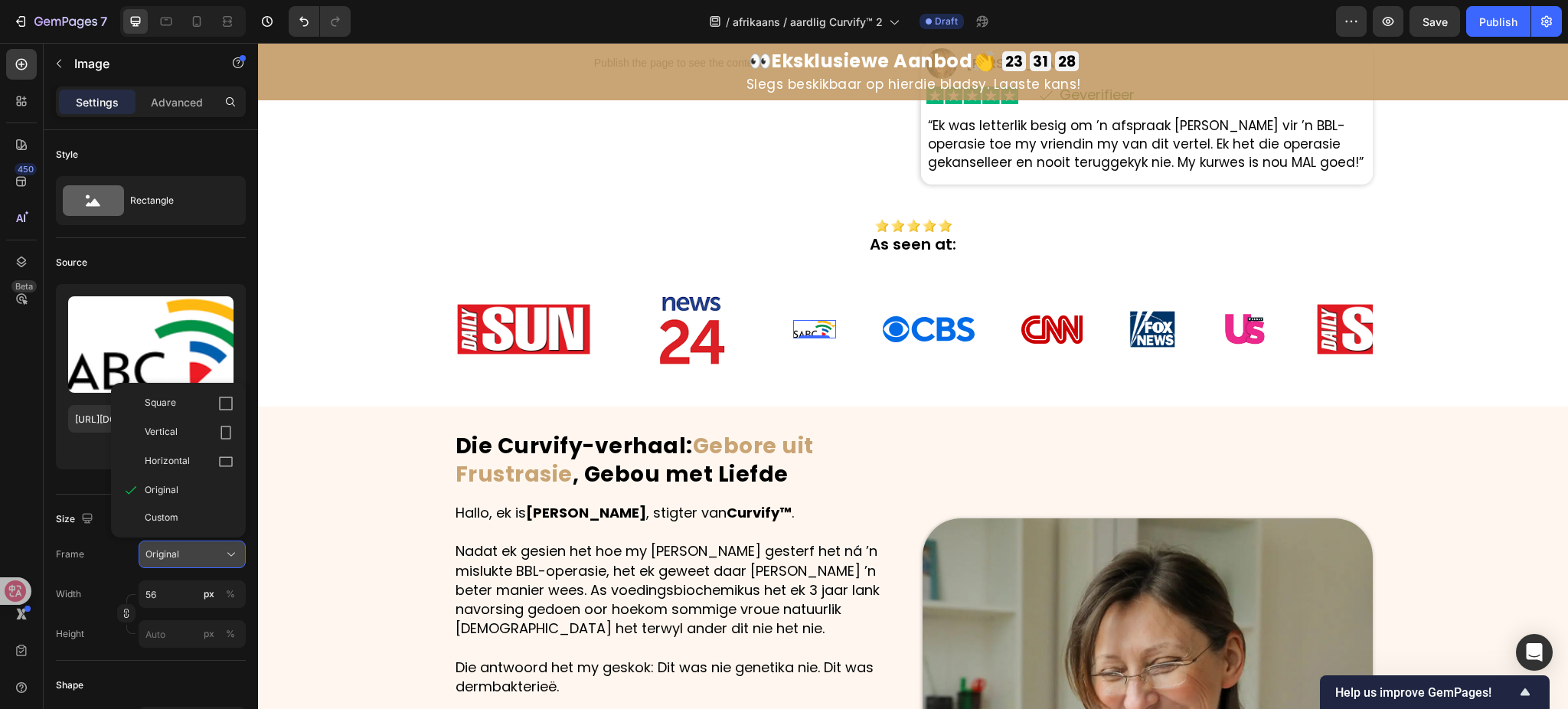
click at [230, 546] on icon at bounding box center [231, 554] width 15 height 15
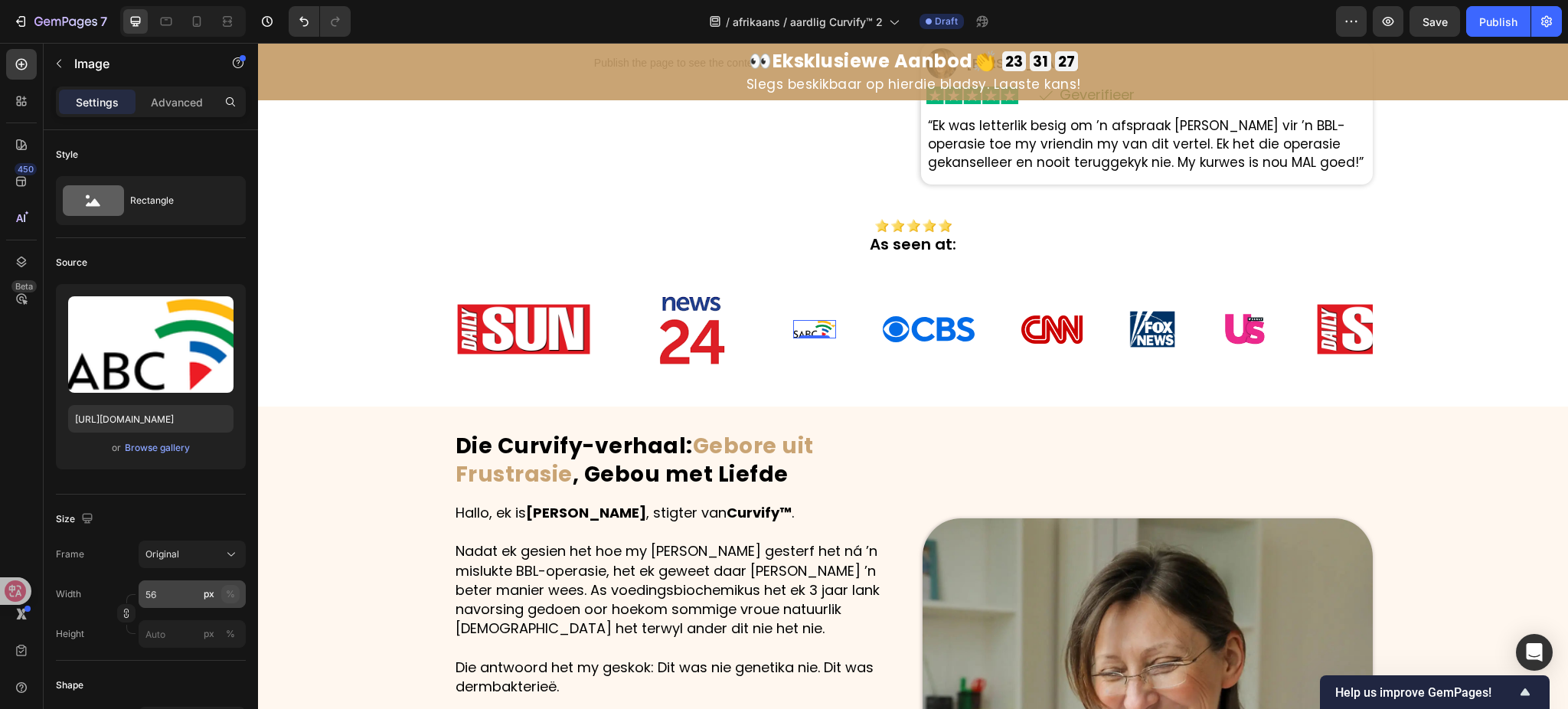
click at [224, 590] on button "%" at bounding box center [230, 594] width 18 height 18
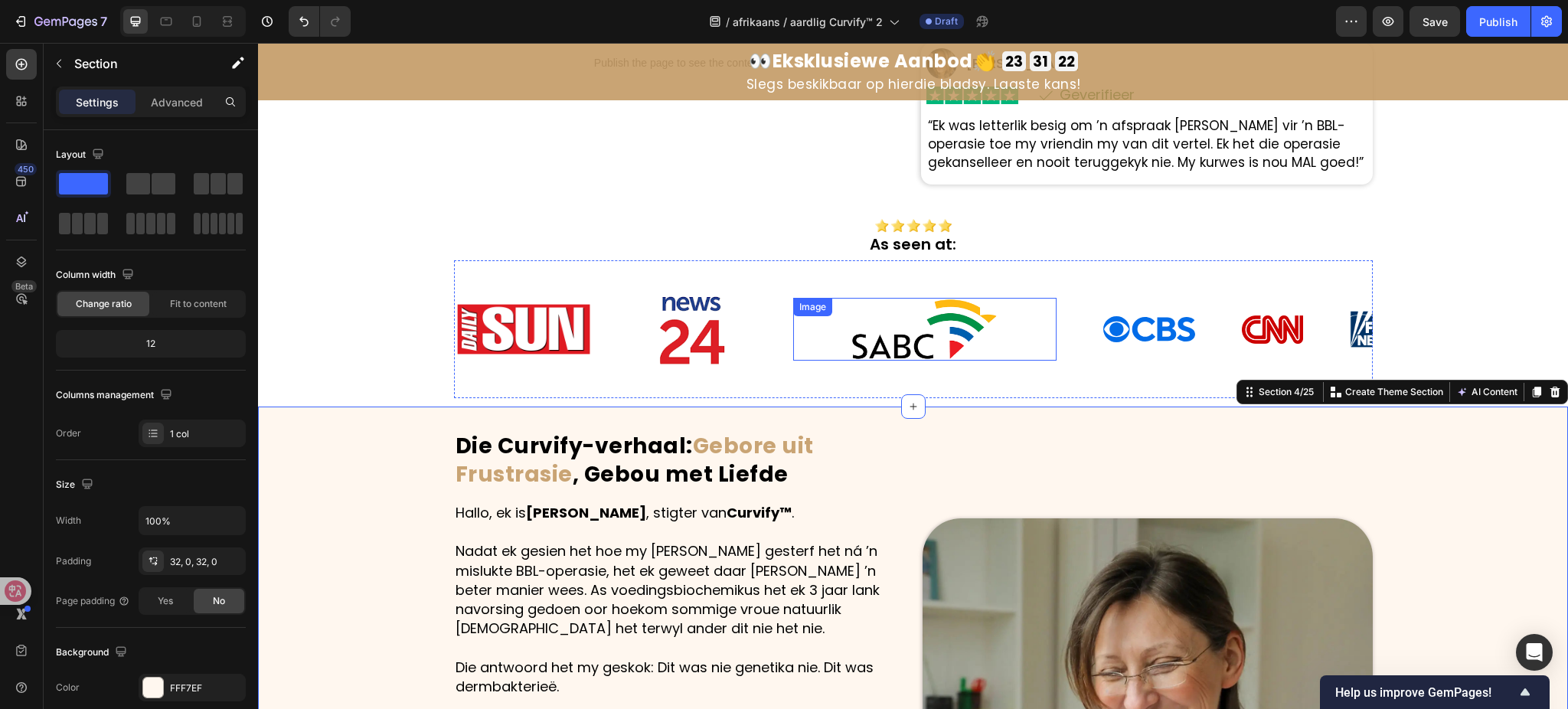
click at [1000, 352] on div at bounding box center [925, 329] width 264 height 63
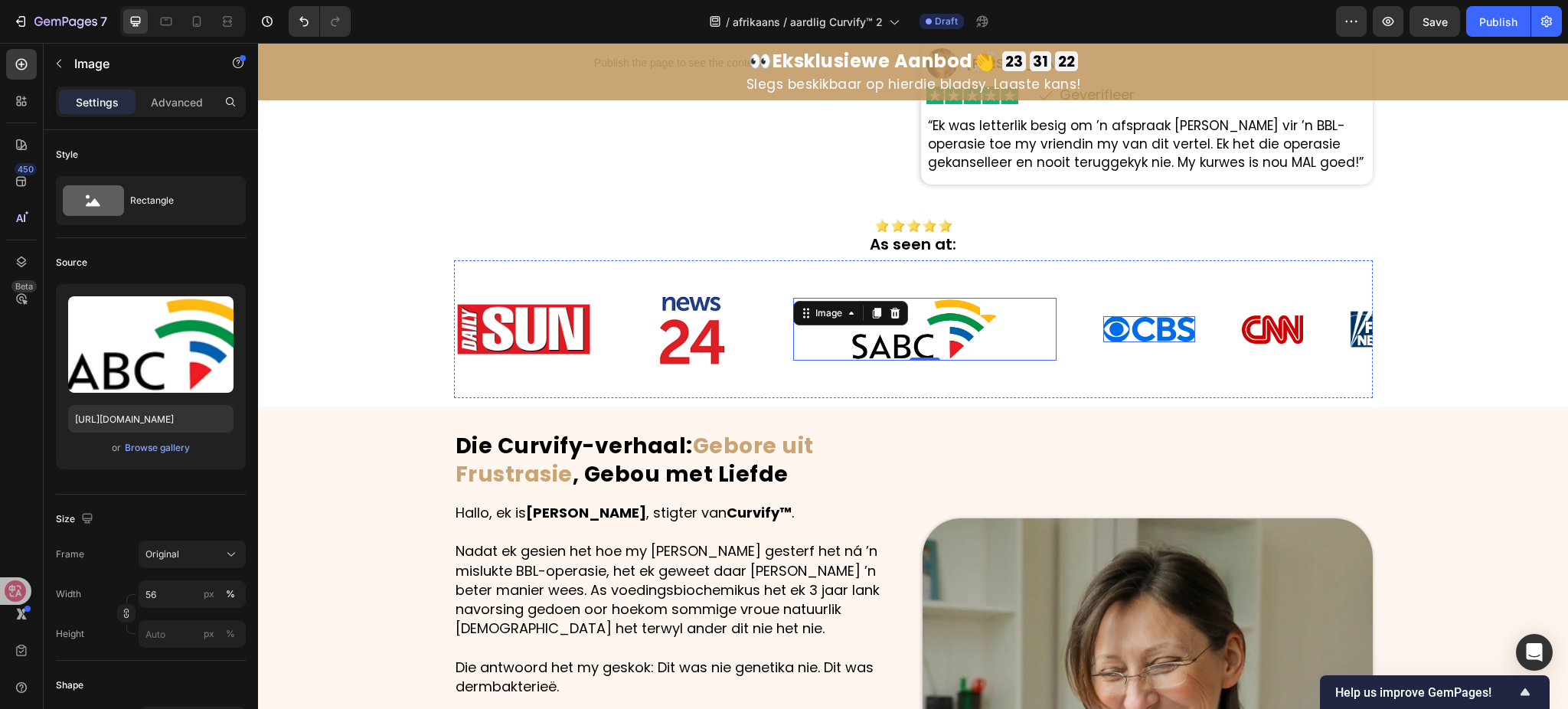
click at [1133, 329] on img at bounding box center [1150, 330] width 92 height 27
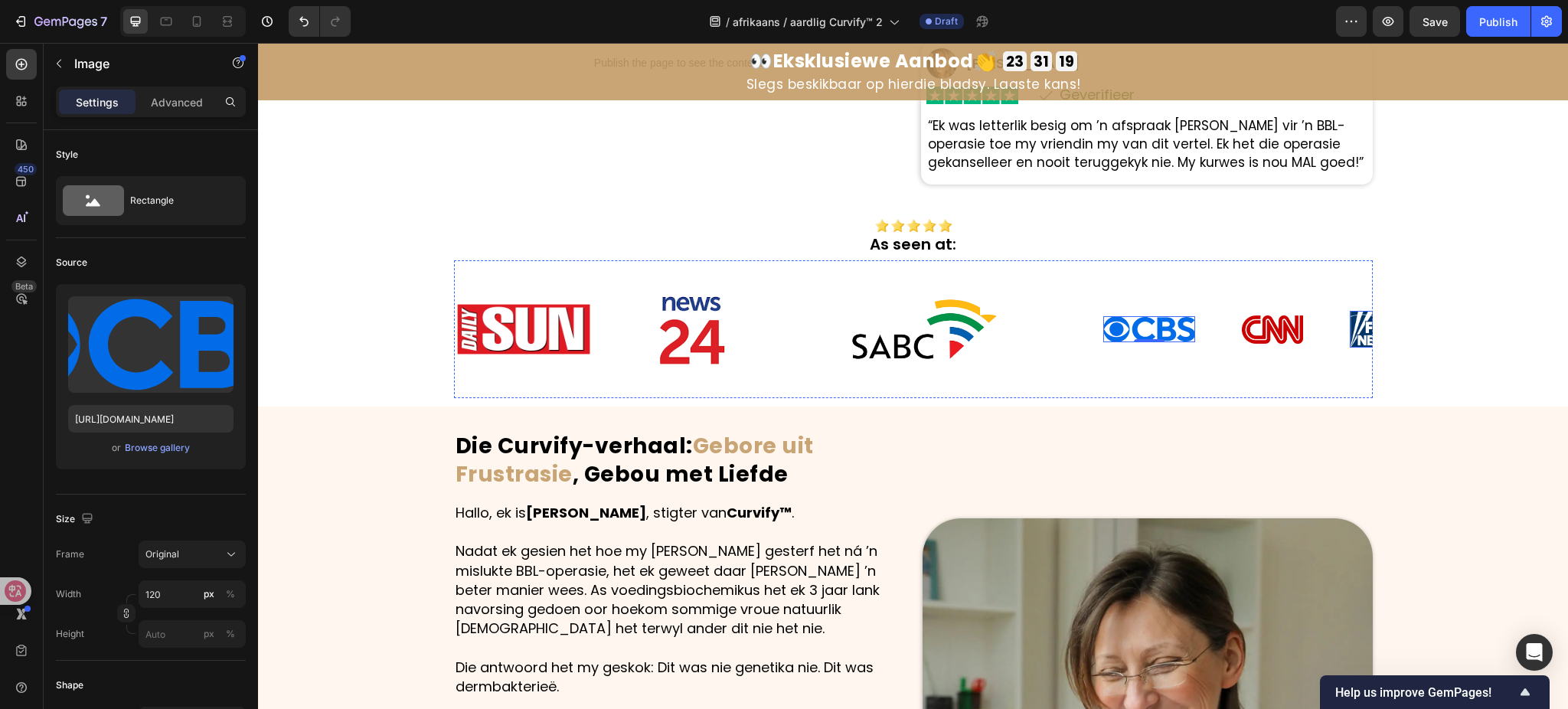
click at [1350, 329] on img at bounding box center [1373, 329] width 46 height 37
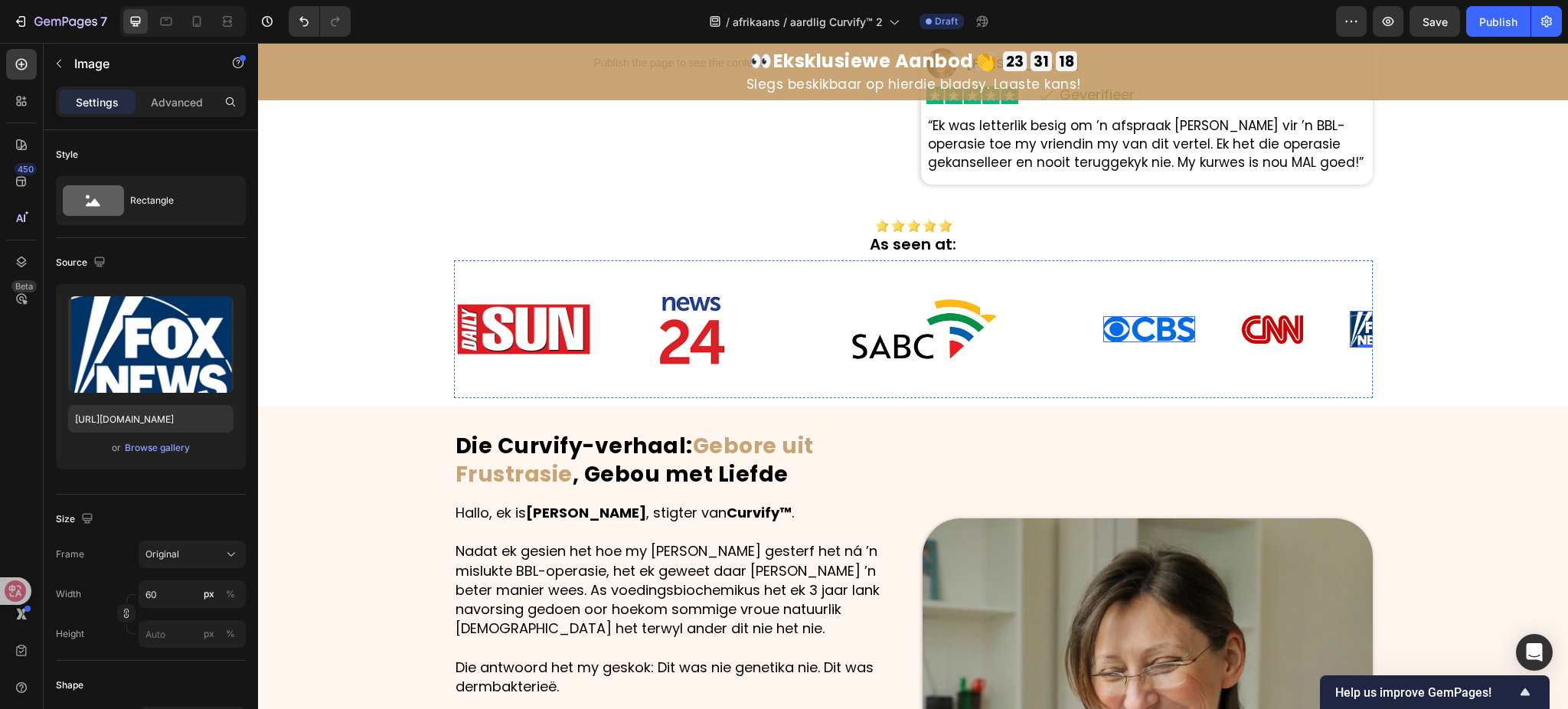
click at [1136, 330] on img at bounding box center [1150, 330] width 92 height 27
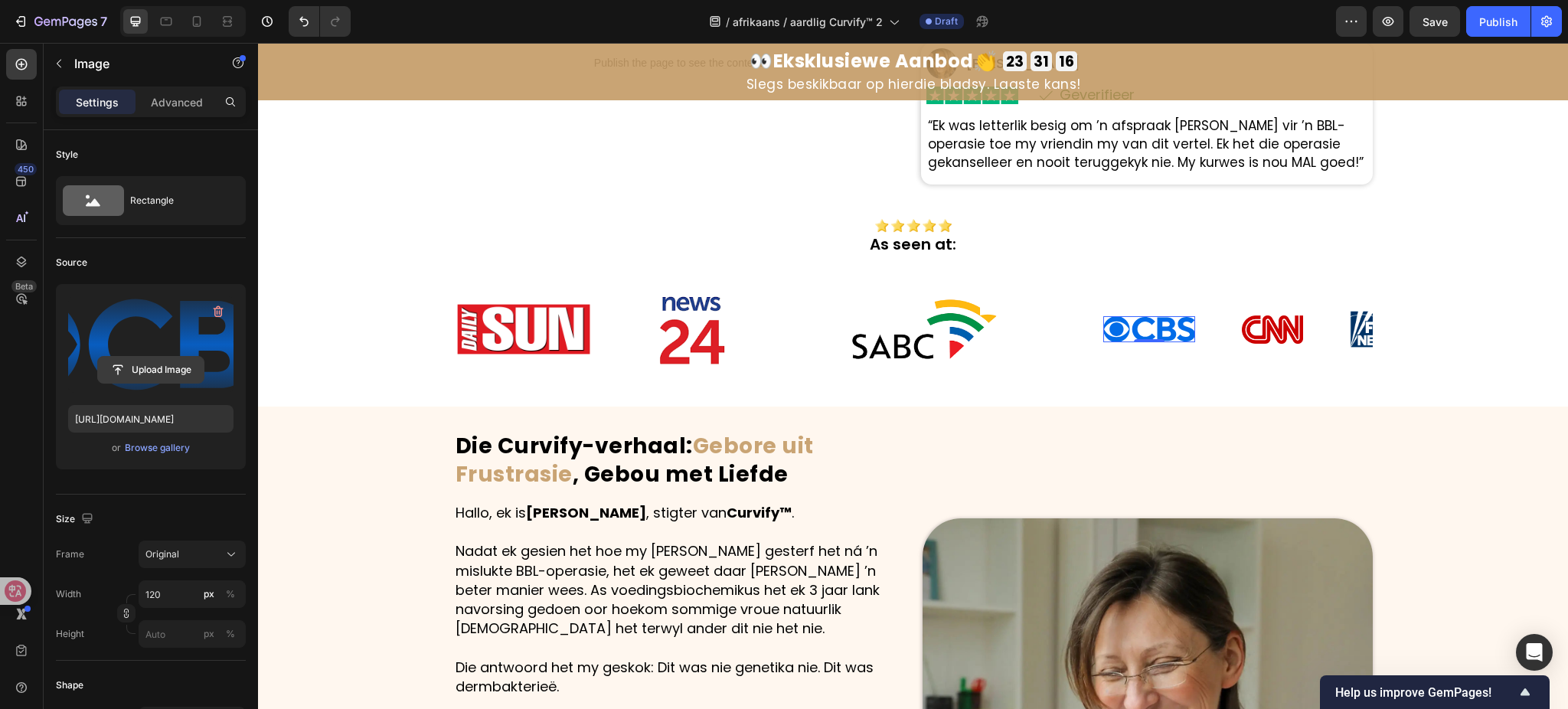
click at [164, 371] on input "file" at bounding box center [151, 369] width 106 height 26
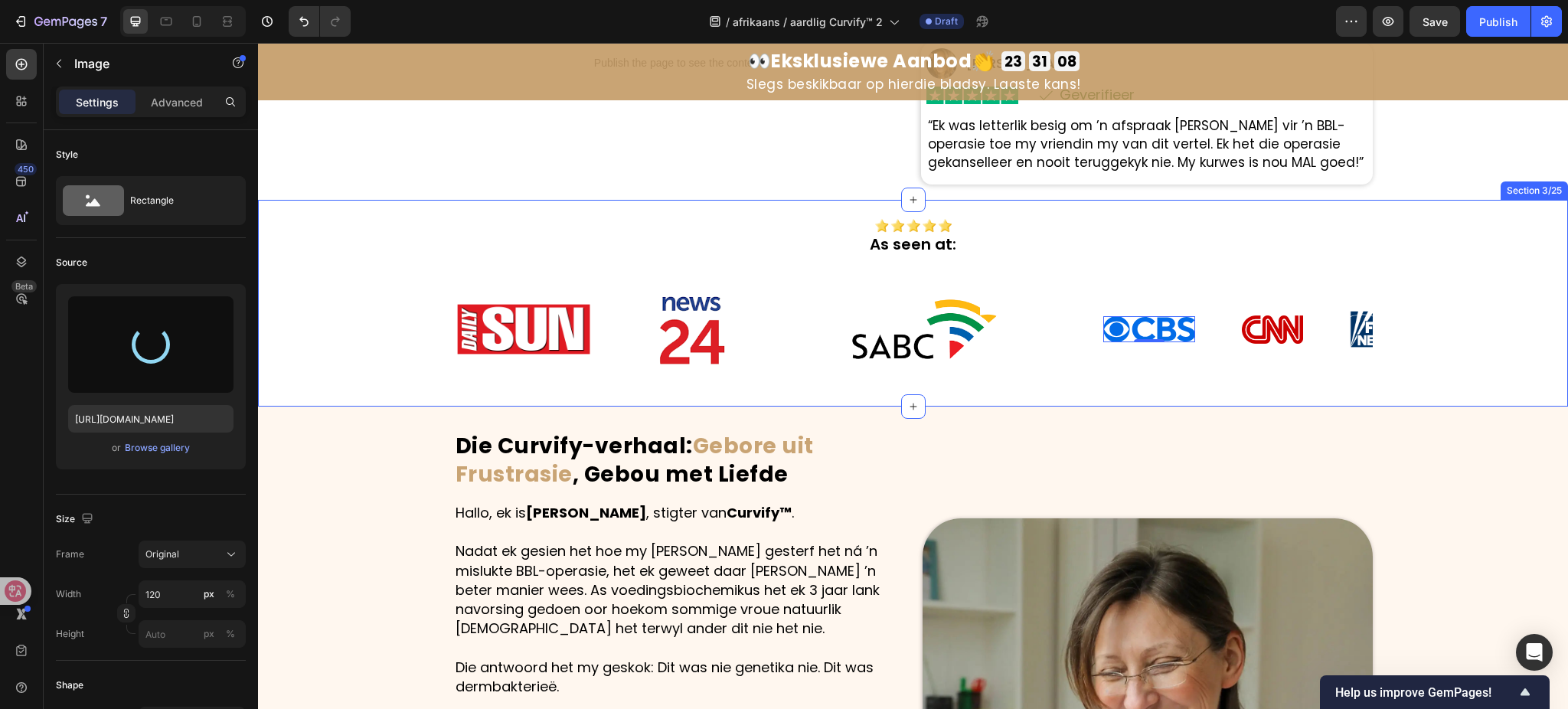
type input "https://cdn.shopify.com/s/files/1/0657/6783/3683/files/gempages_578032762192134…"
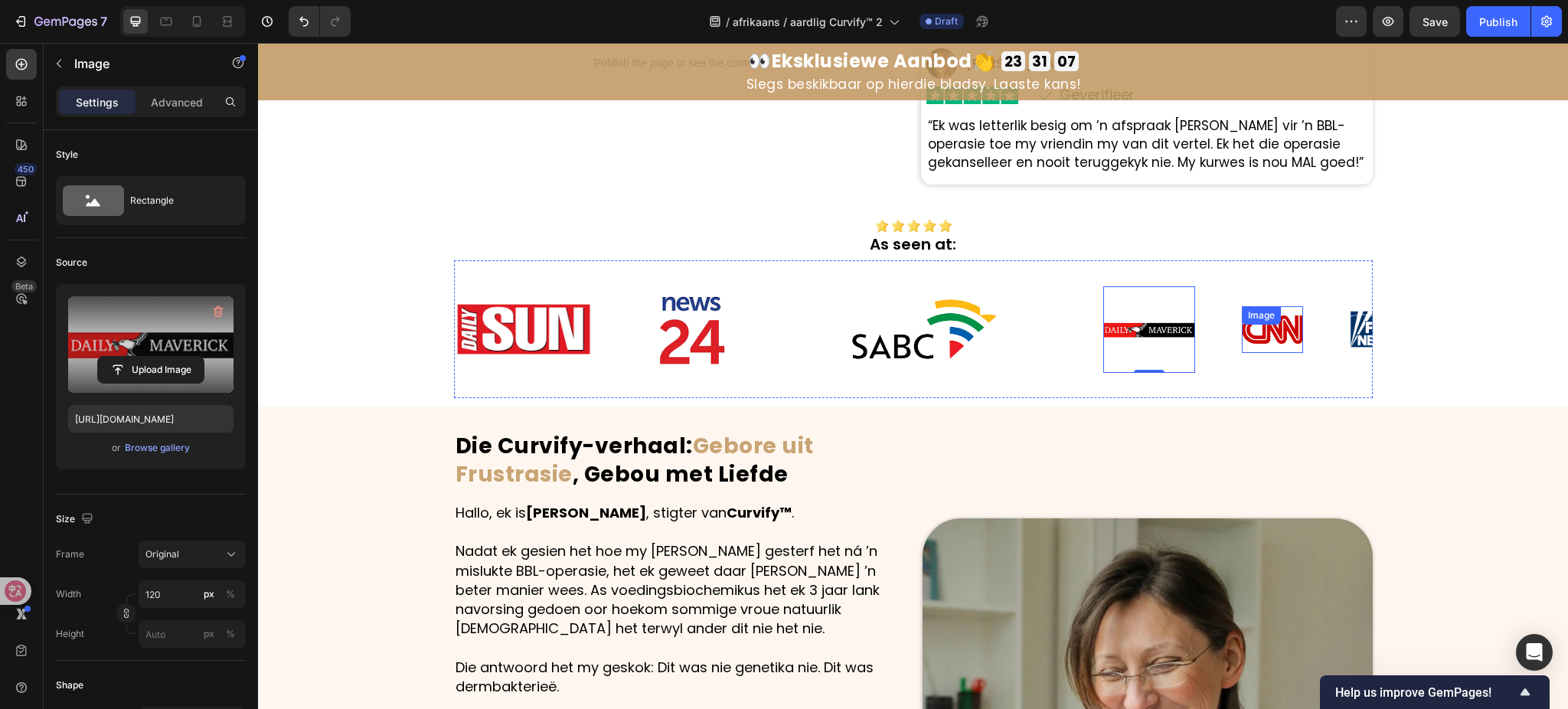
click at [1252, 327] on div "Image" at bounding box center [1273, 329] width 62 height 47
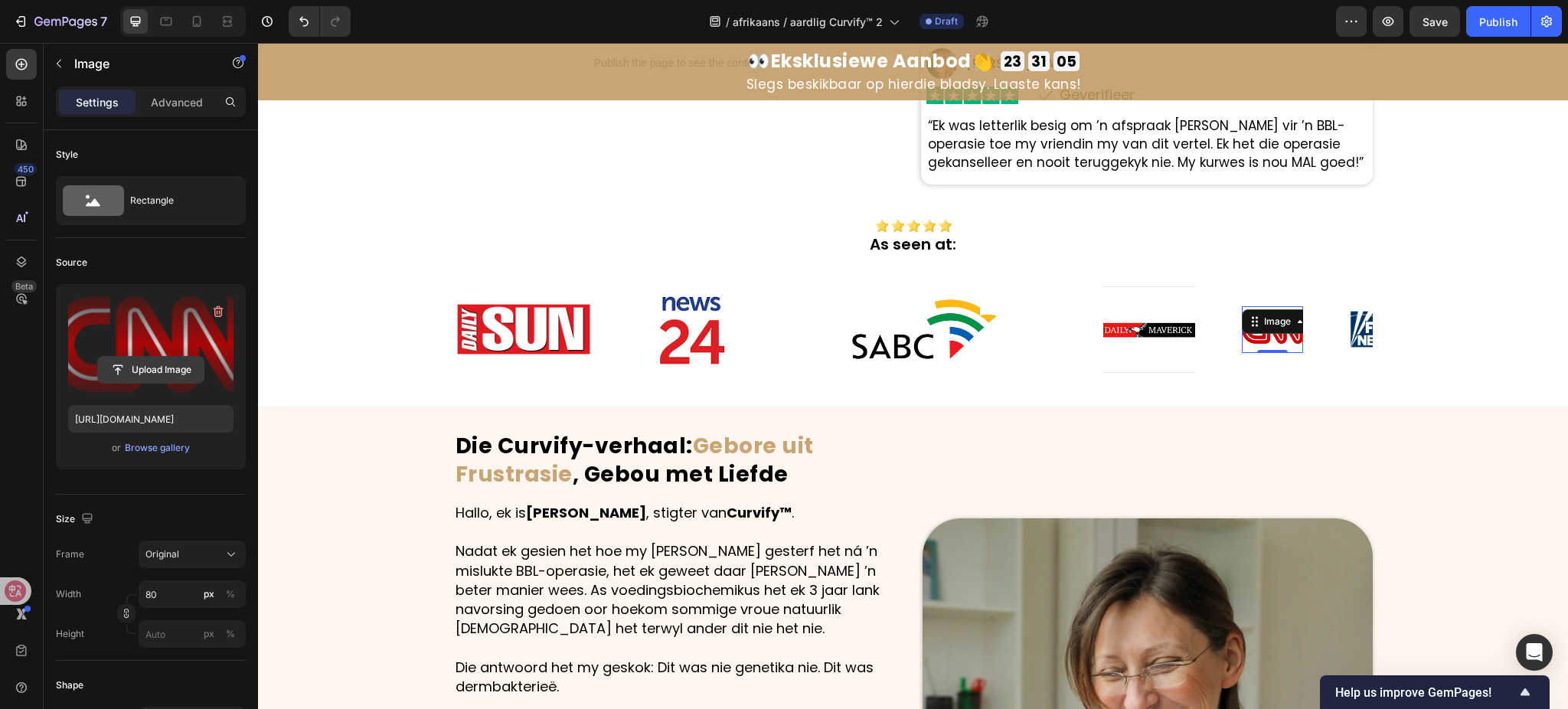
click at [185, 373] on input "file" at bounding box center [151, 369] width 106 height 26
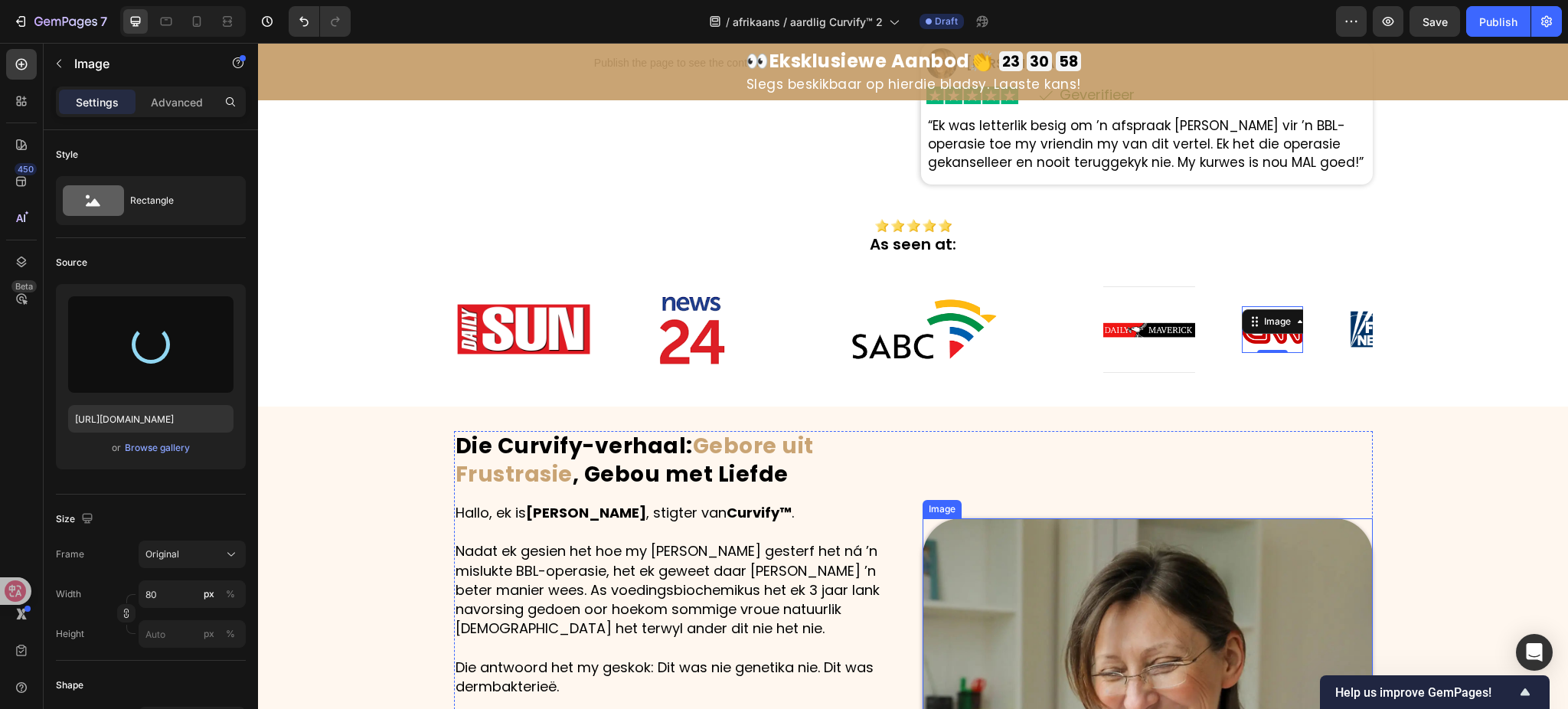
type input "https://cdn.shopify.com/s/files/1/0657/6783/3683/files/gempages_578032762192134…"
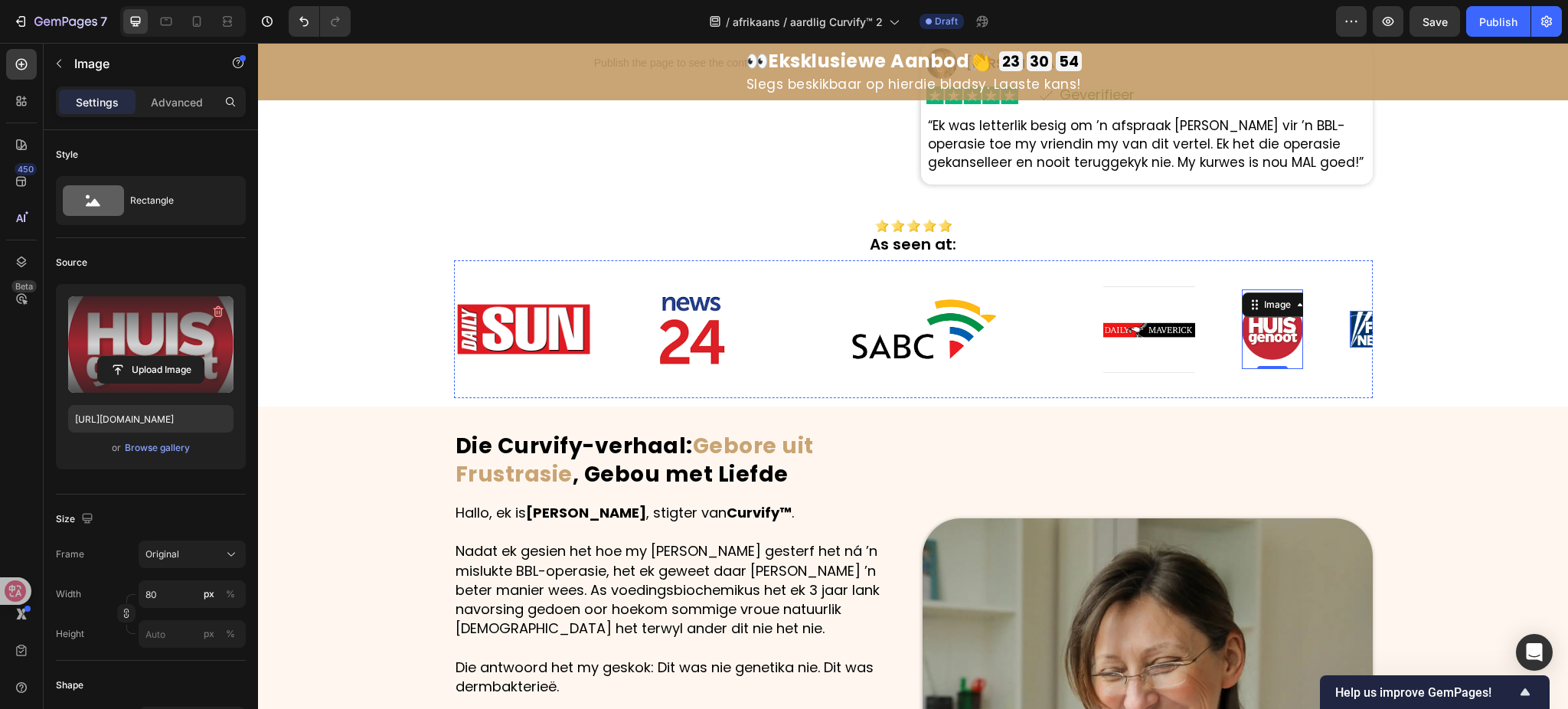
click at [1353, 338] on img at bounding box center [1373, 329] width 46 height 37
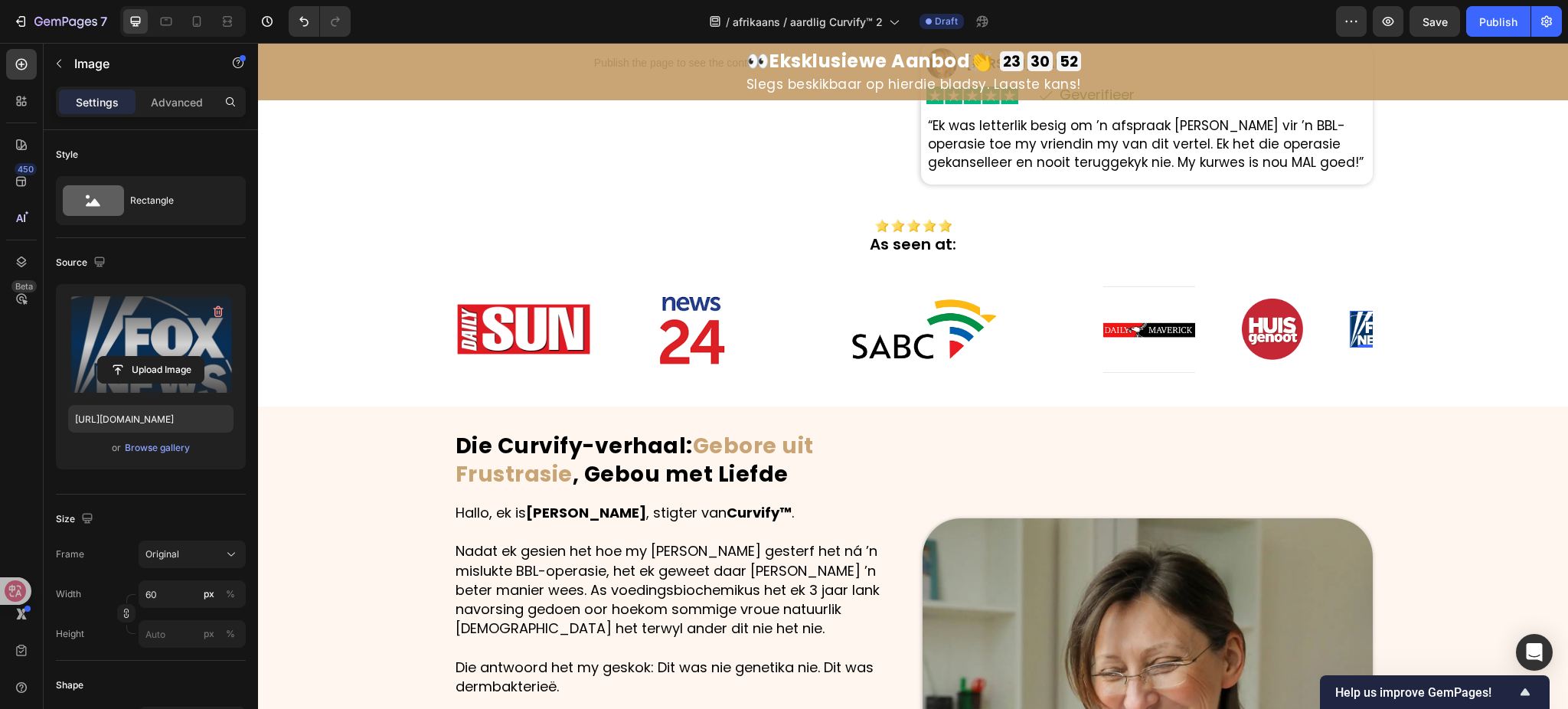
click at [167, 366] on input "file" at bounding box center [151, 369] width 106 height 26
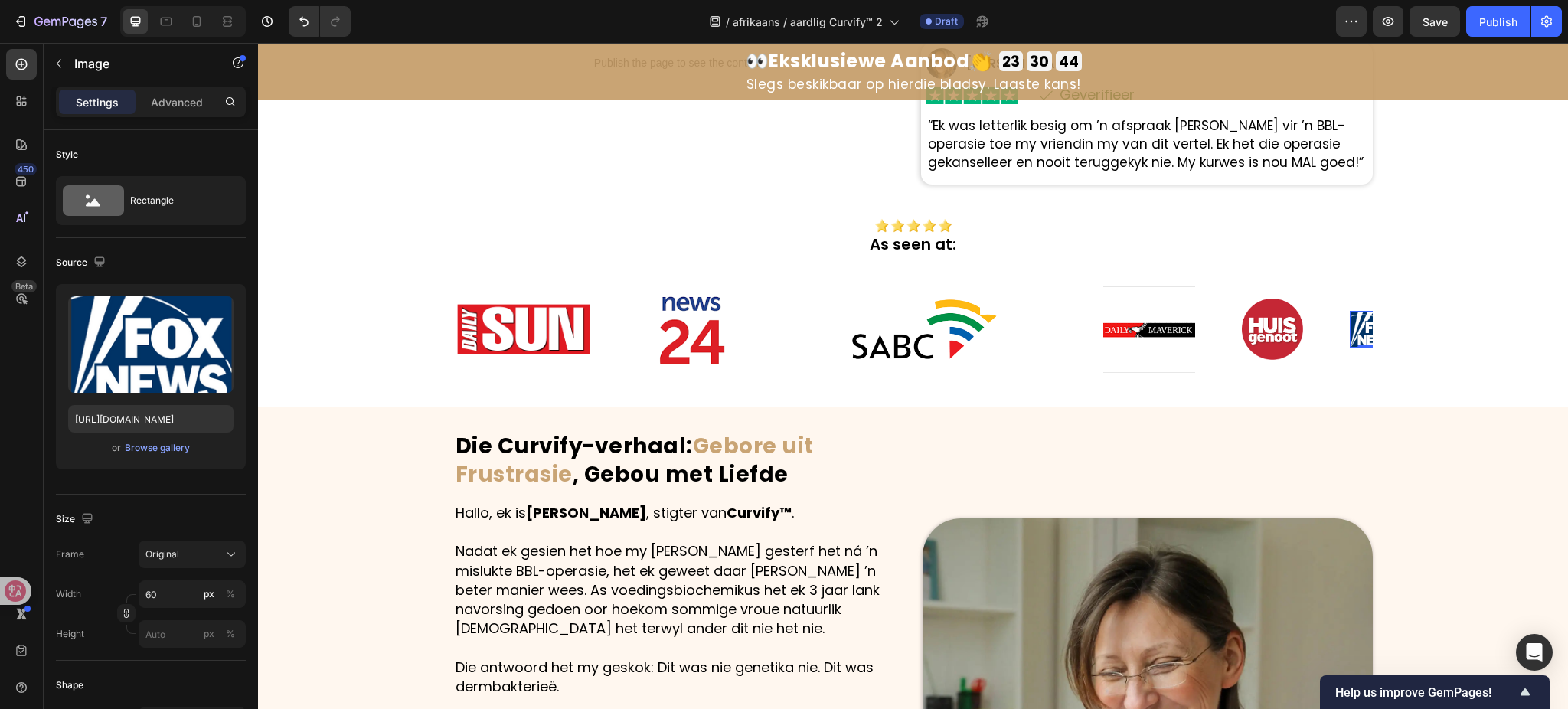
click at [1356, 338] on img at bounding box center [1373, 329] width 46 height 37
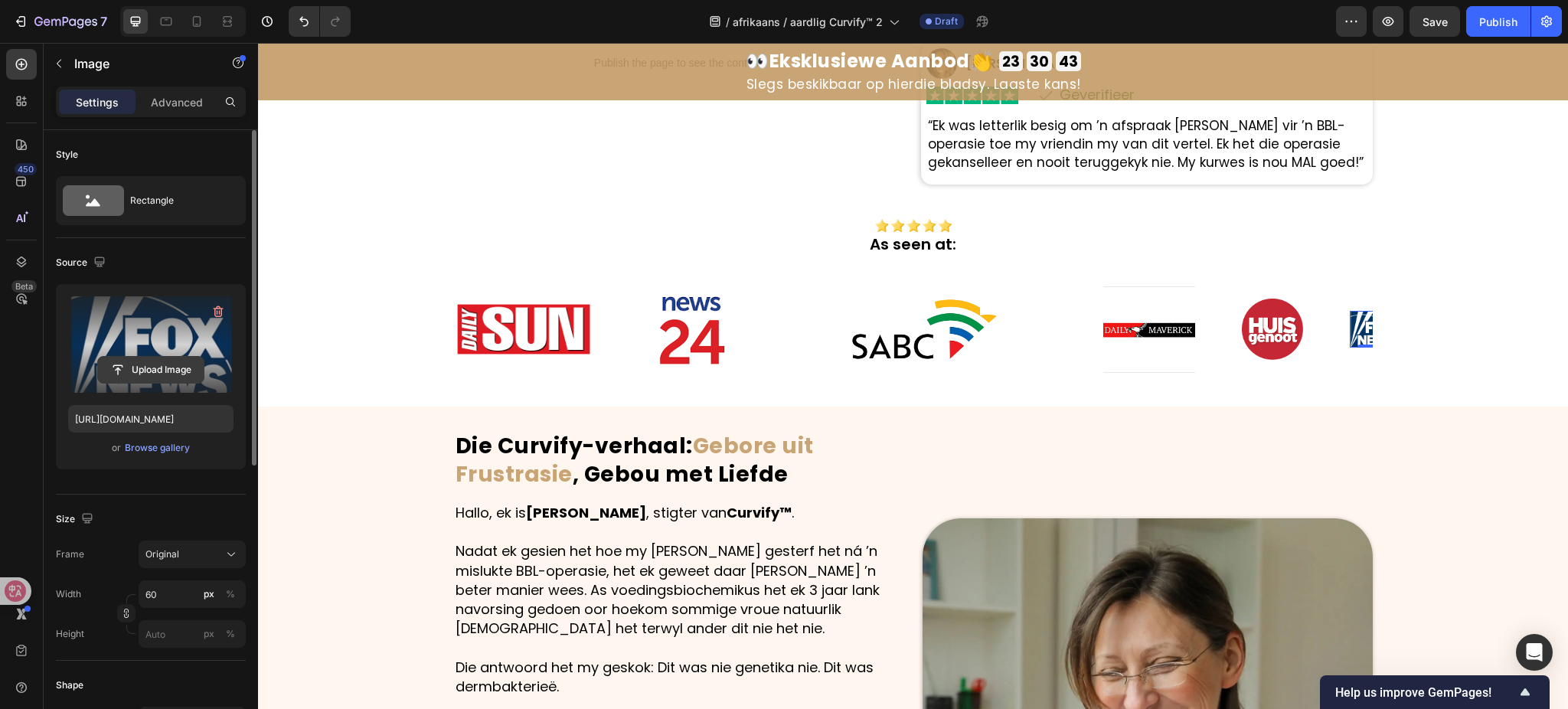
click at [168, 370] on input "file" at bounding box center [151, 369] width 106 height 26
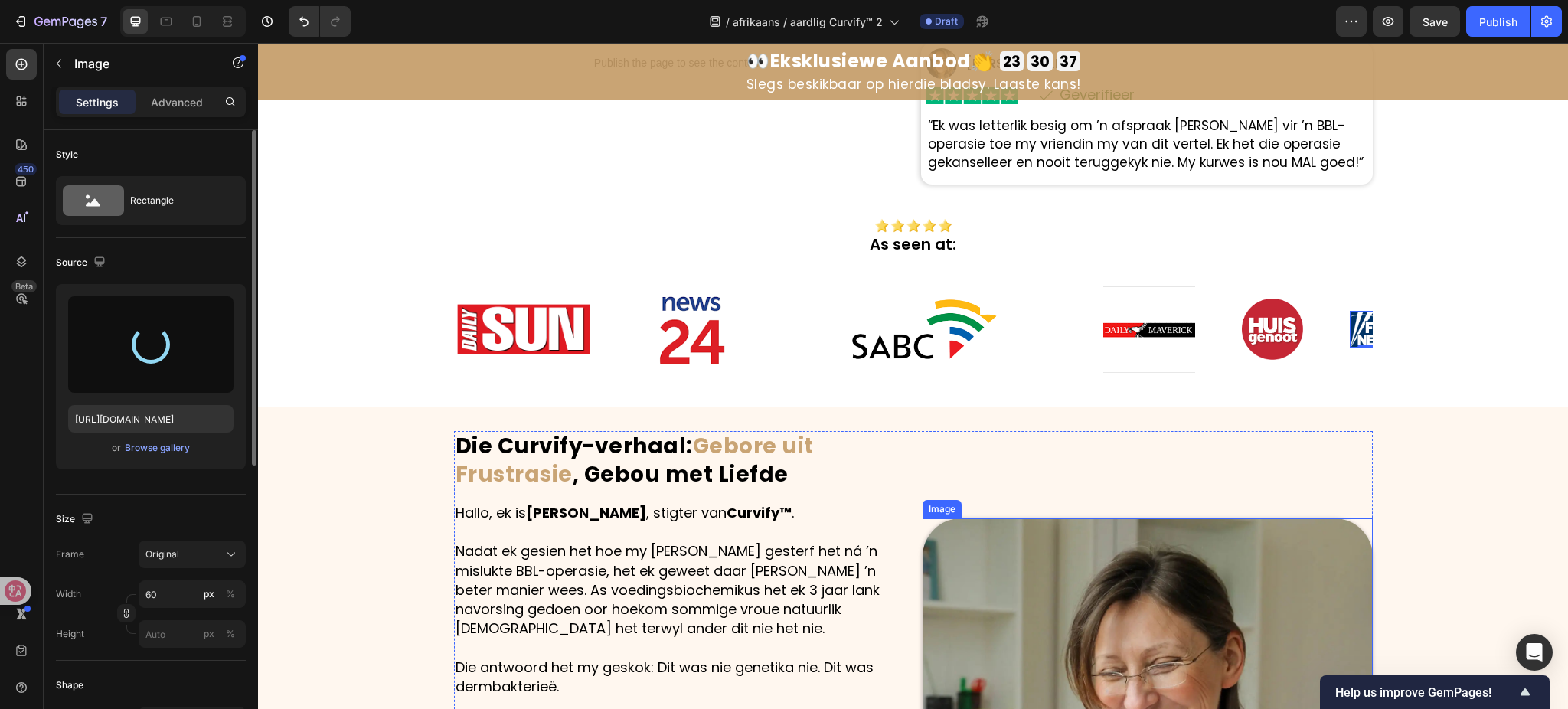
type input "https://cdn.shopify.com/s/files/1/0657/6783/3683/files/gempages_578032762192134…"
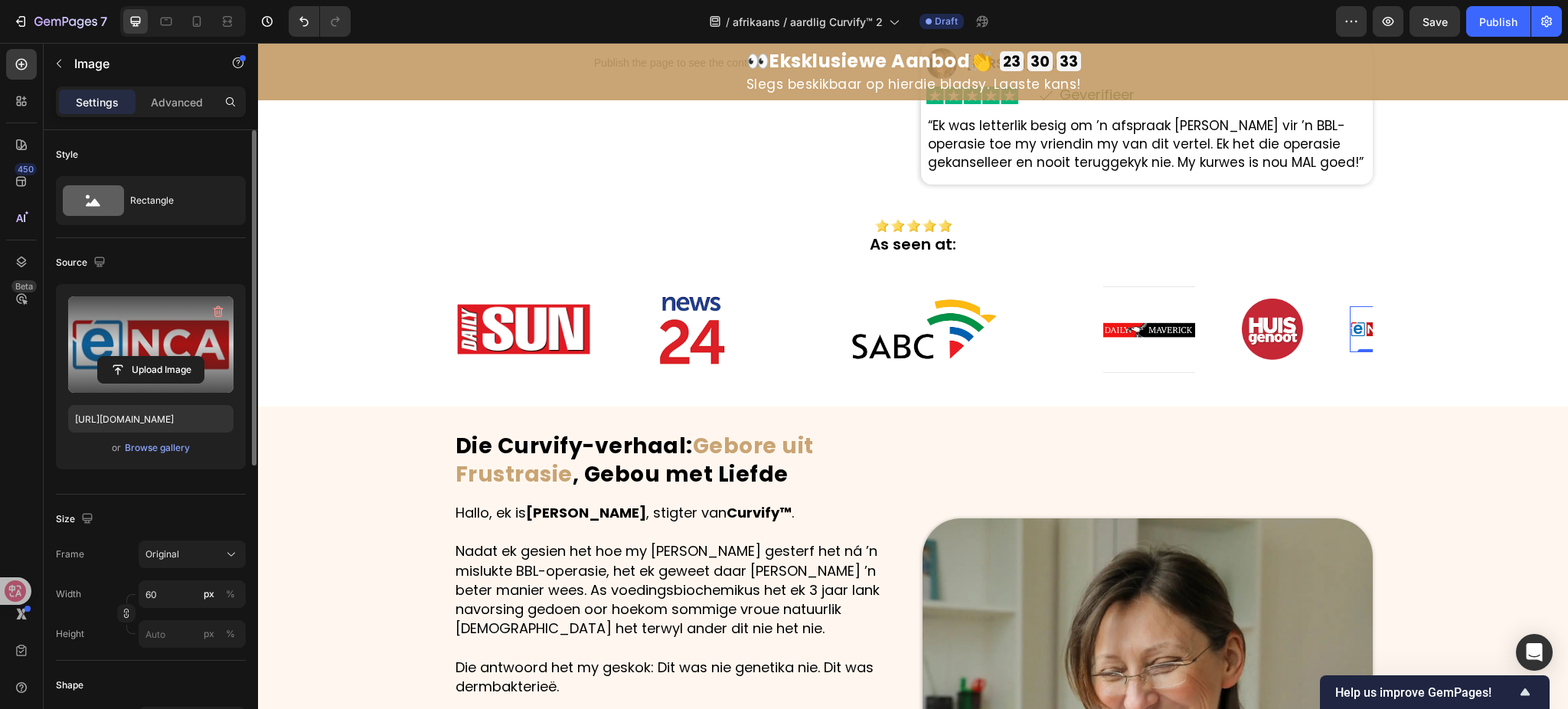
click at [1278, 23] on div "/ afrikaans / aardlig Curvify™ 2 Draft" at bounding box center [849, 21] width 974 height 31
click at [778, 390] on div "Image Image Image Image Image Image 0 Image" at bounding box center [995, 329] width 1080 height 138
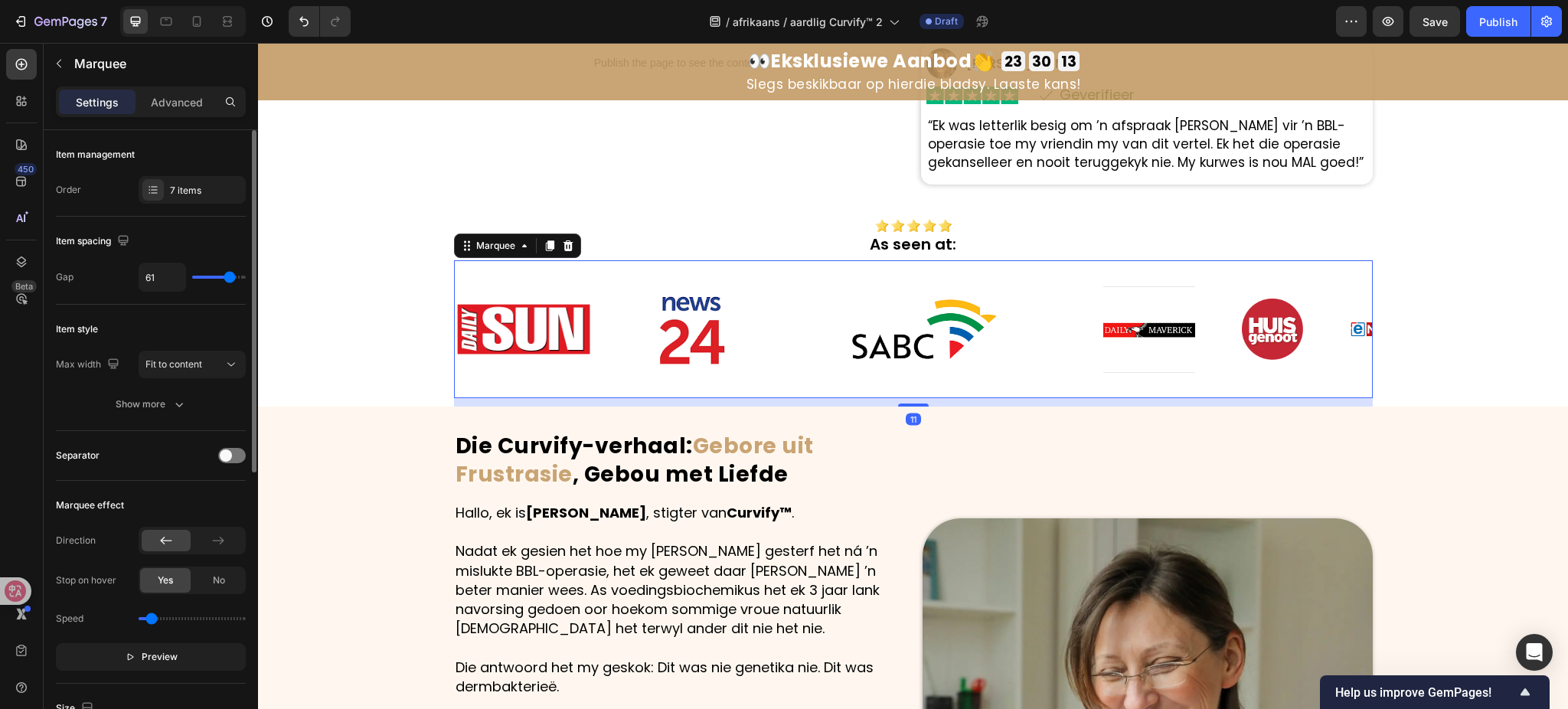
click at [778, 390] on div "Image Image Image Image Image Image Image" at bounding box center [995, 329] width 1080 height 138
click at [328, 307] on div "Image As seen at: Heading Row Image Image Image Image Image Image Image Image I…" at bounding box center [913, 303] width 1310 height 207
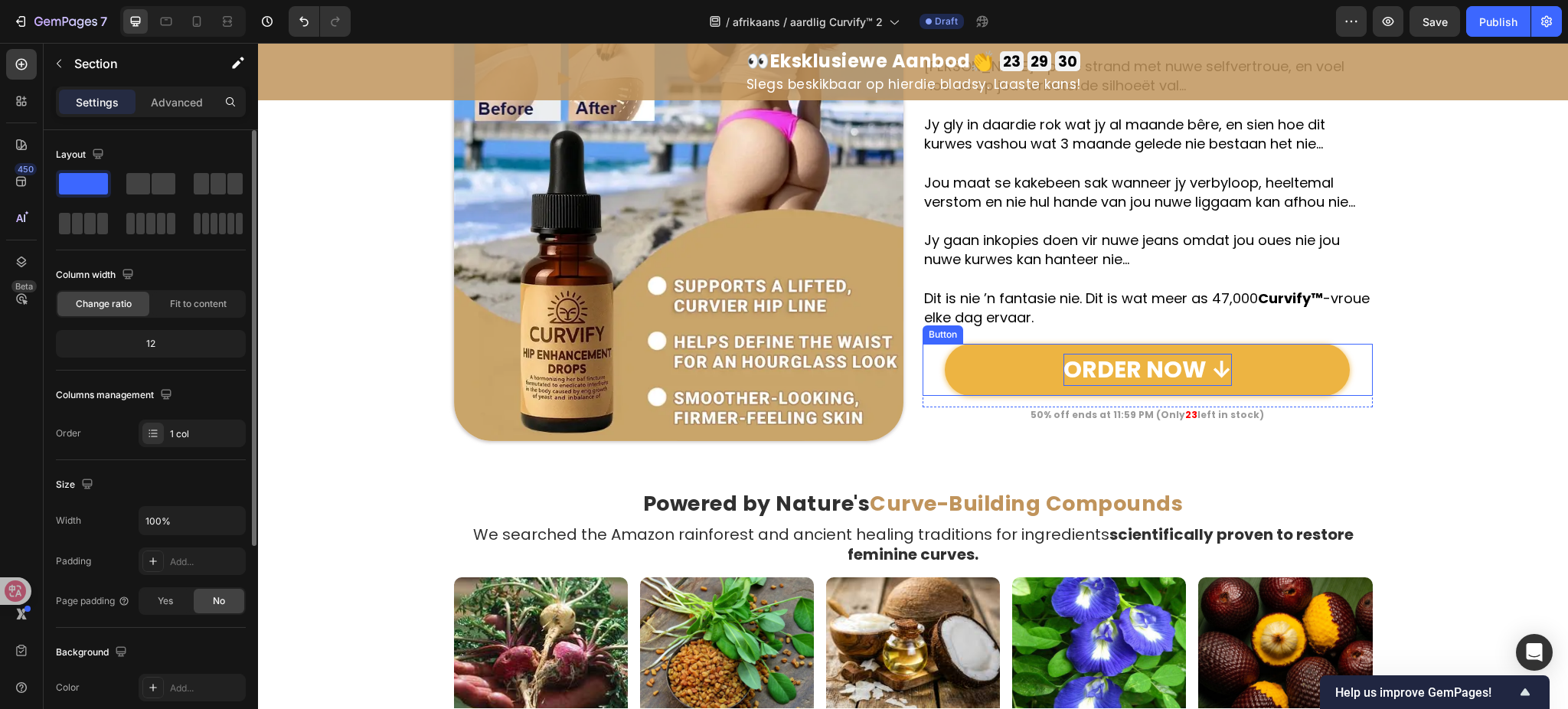
scroll to position [2725, 0]
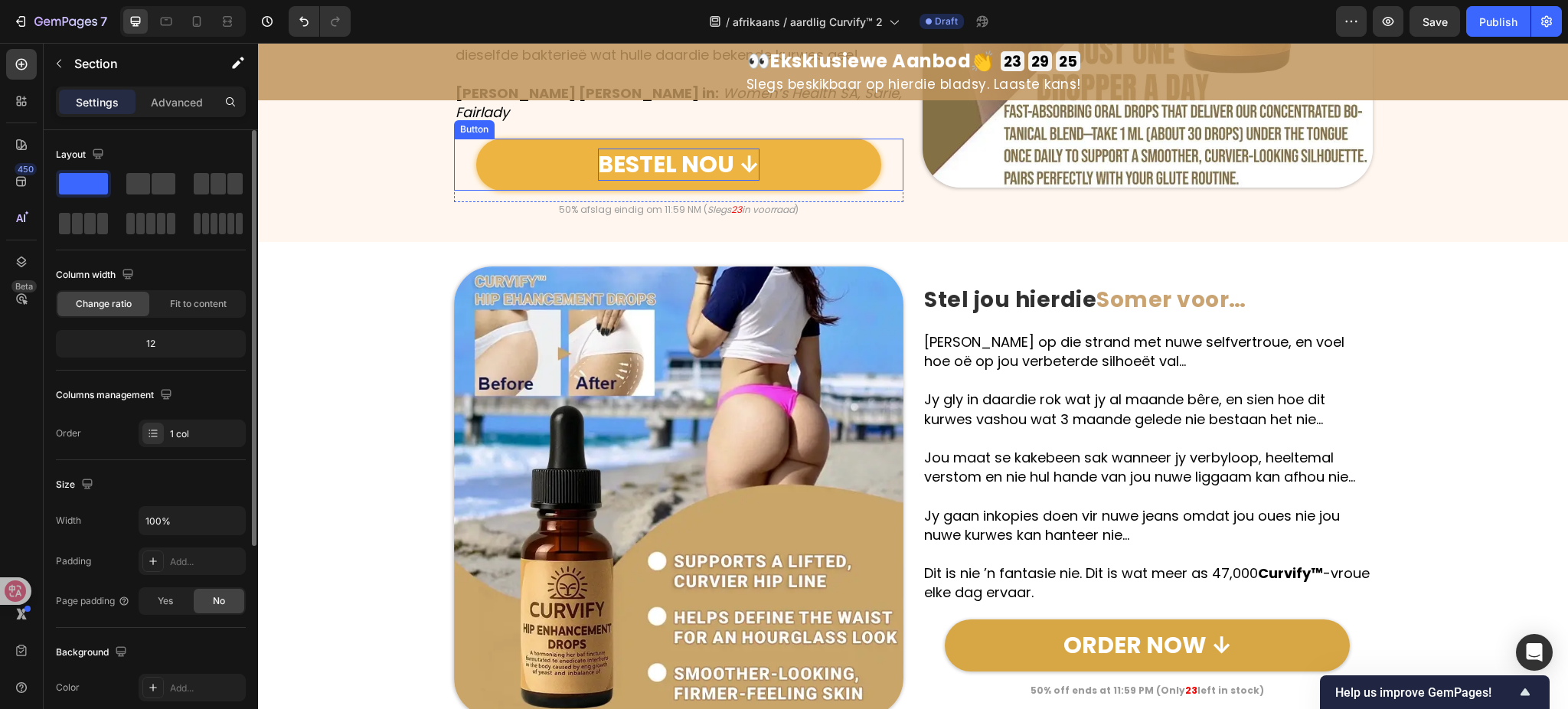
click at [674, 148] on p "BESTEL NOU ↓" at bounding box center [679, 164] width 162 height 32
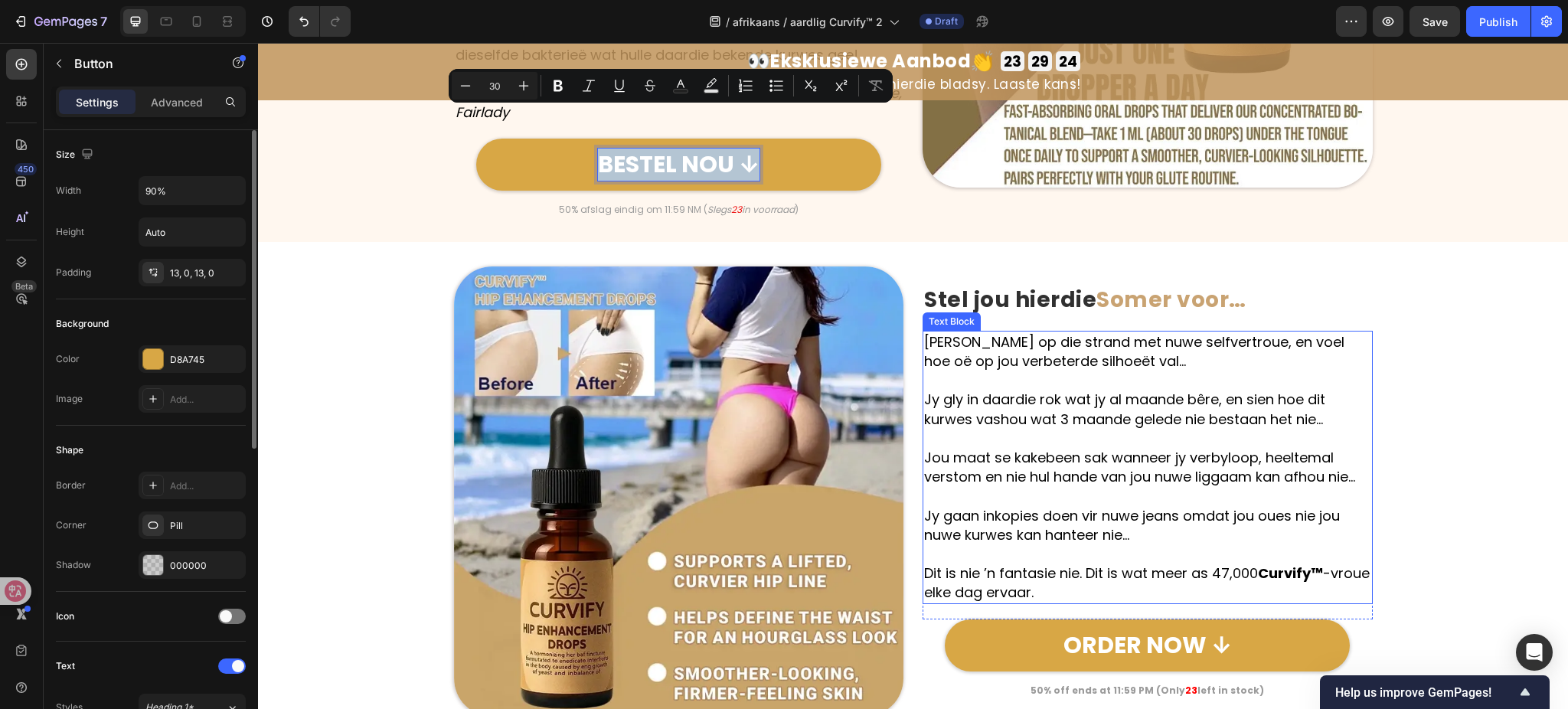
copy p "BESTEL NOU ↓"
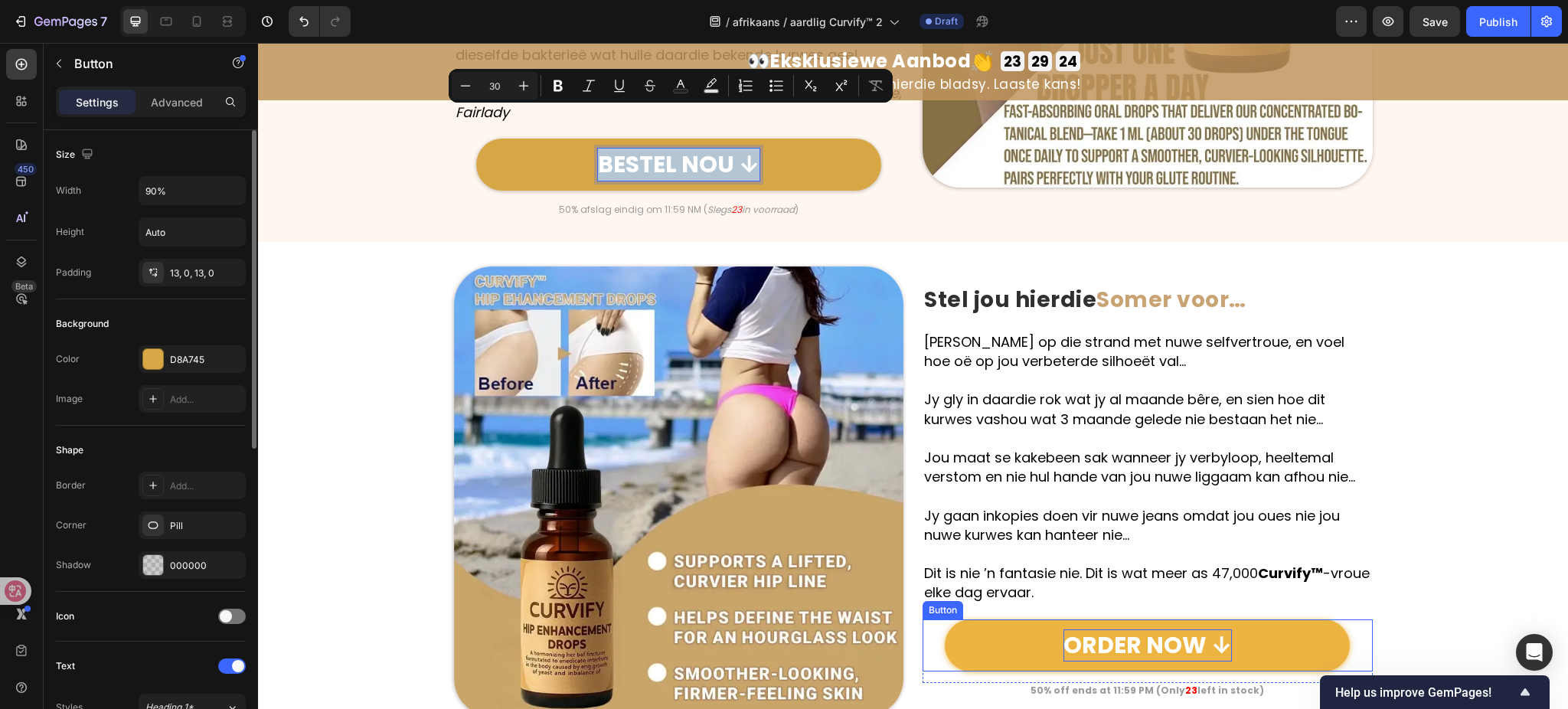
click at [1154, 629] on p "ORDER NOW ↓" at bounding box center [1148, 645] width 168 height 32
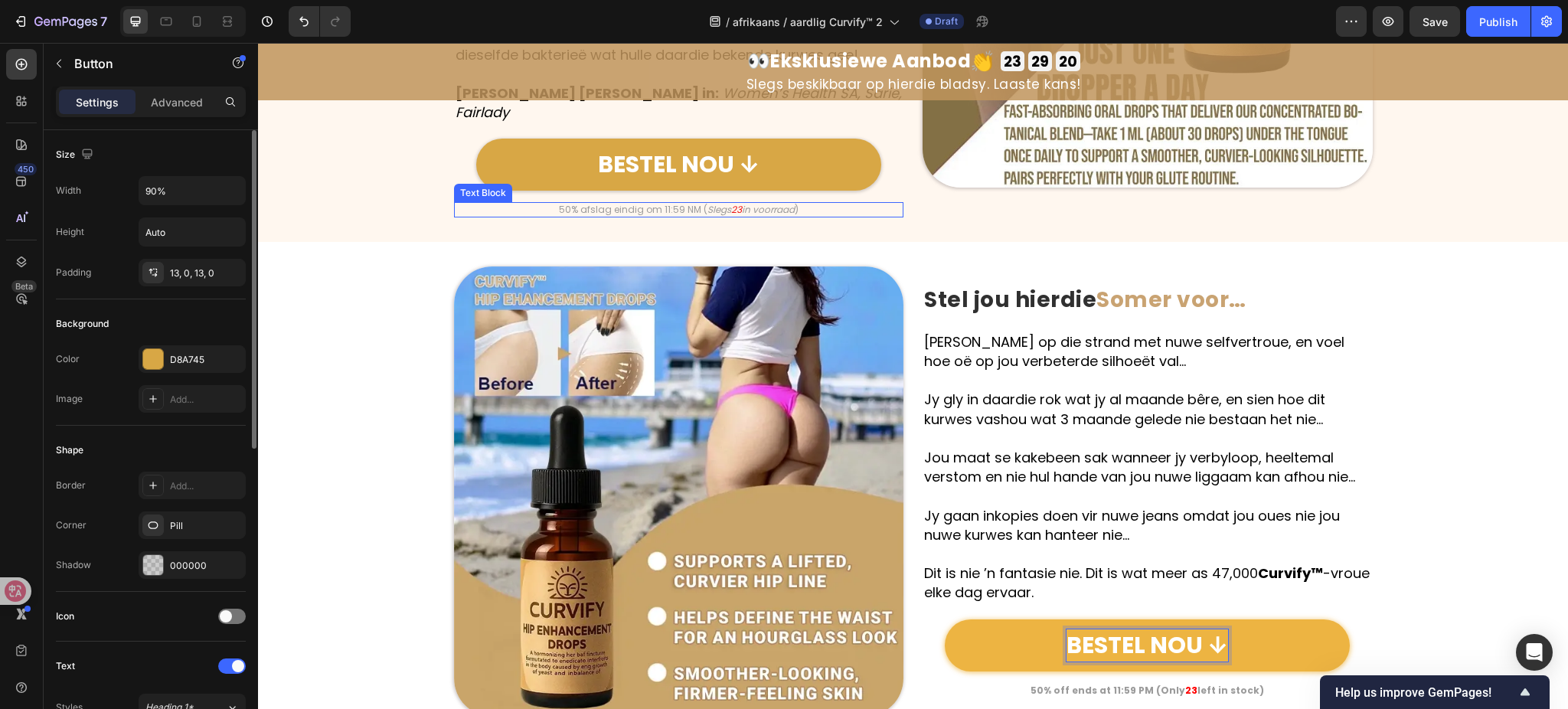
click at [621, 204] on p "50% afslag eindig om 11:59 NM ( Slegs 23 in voorraad )" at bounding box center [679, 210] width 447 height 13
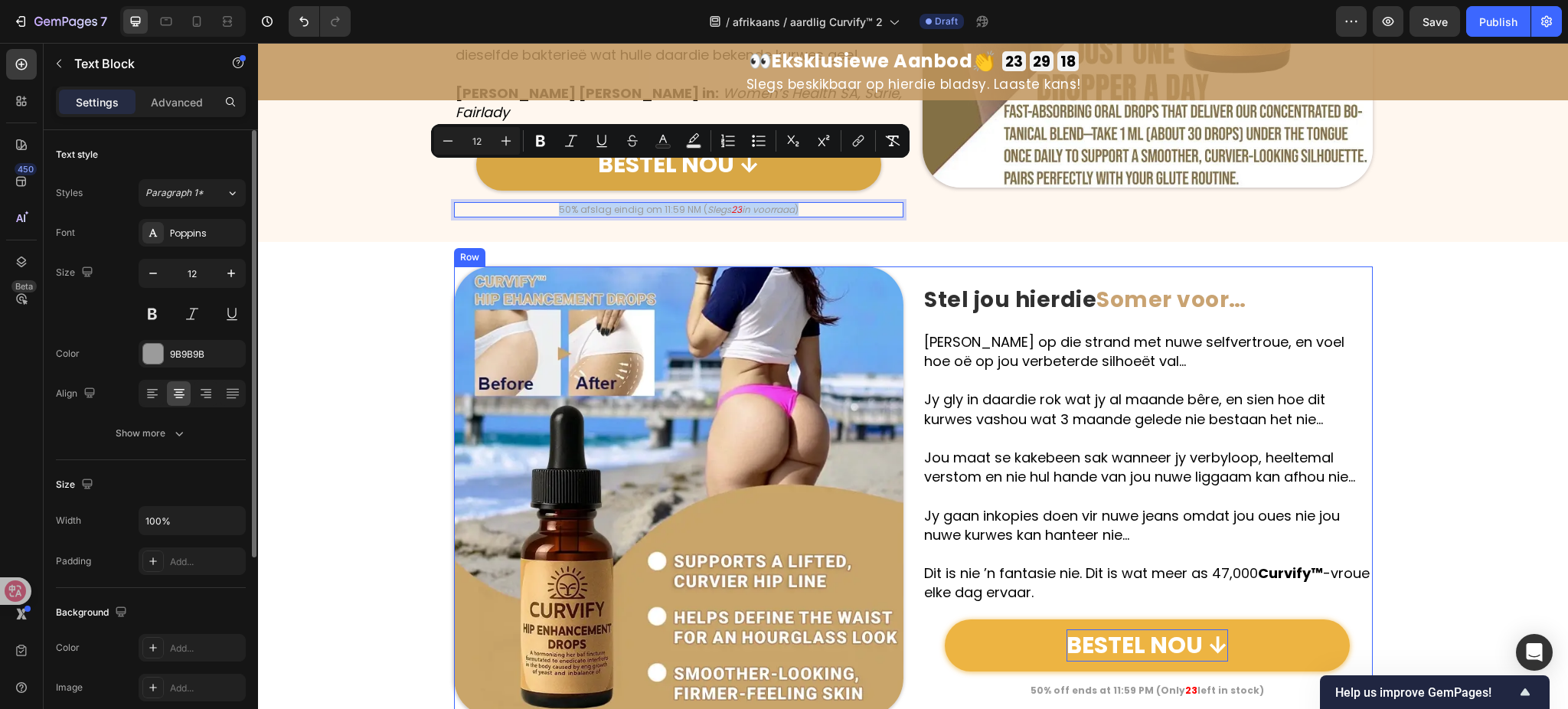
copy p "50% afslag eindig om 11:59 NM ( Slegs 23 in voorraad )"
click at [1158, 684] on strong "50% off ends at 11:59 PM (Only" at bounding box center [1108, 691] width 155 height 13
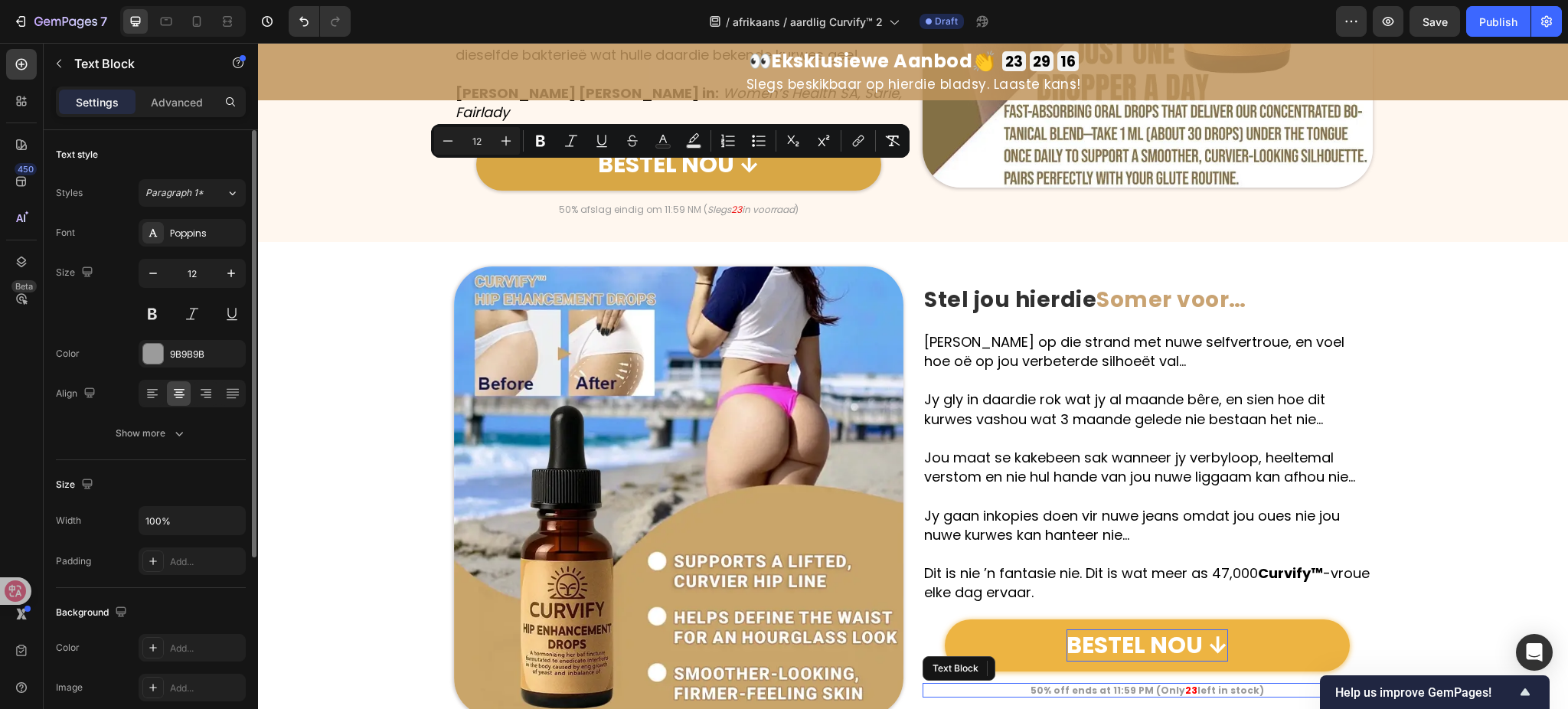
click at [1158, 684] on strong "50% off ends at 11:59 PM (Only" at bounding box center [1108, 691] width 155 height 13
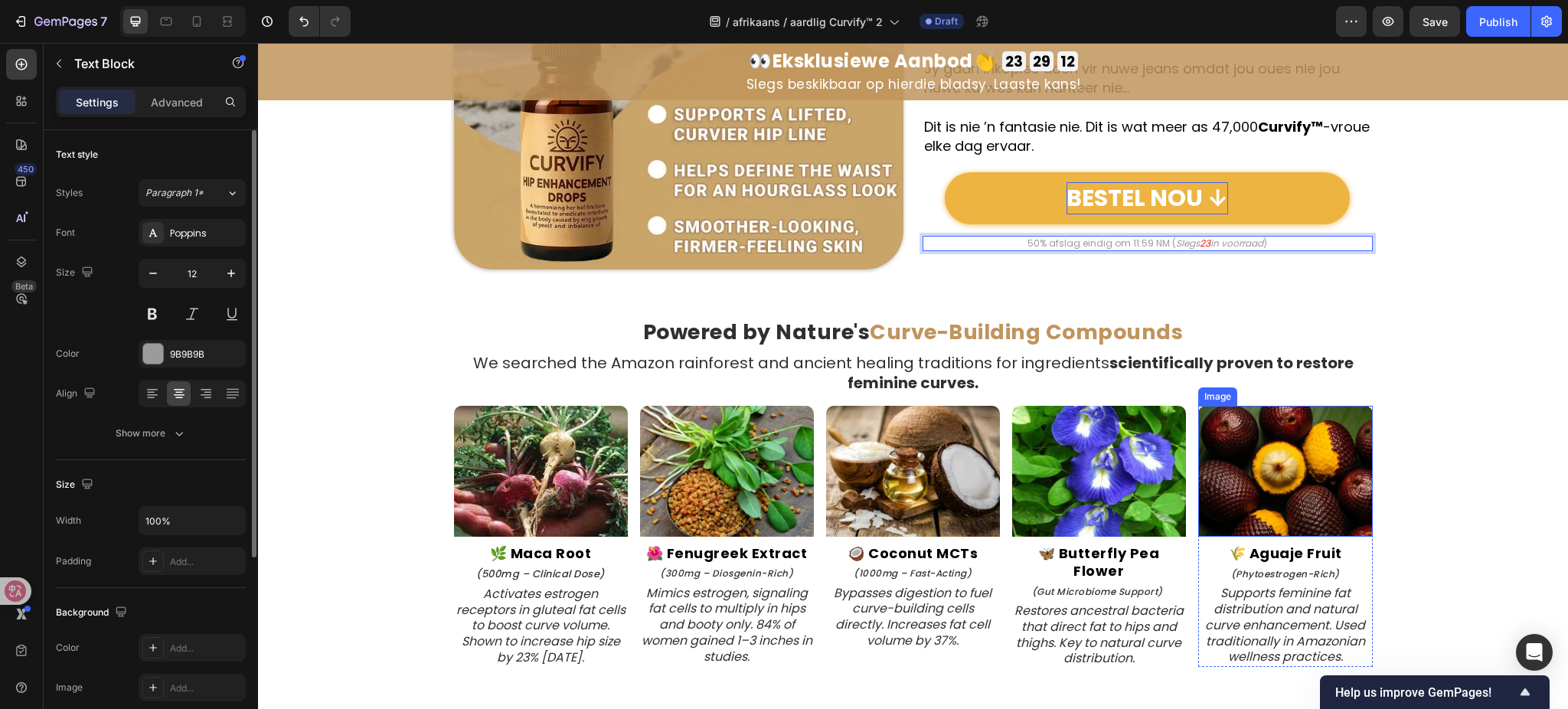
scroll to position [3236, 0]
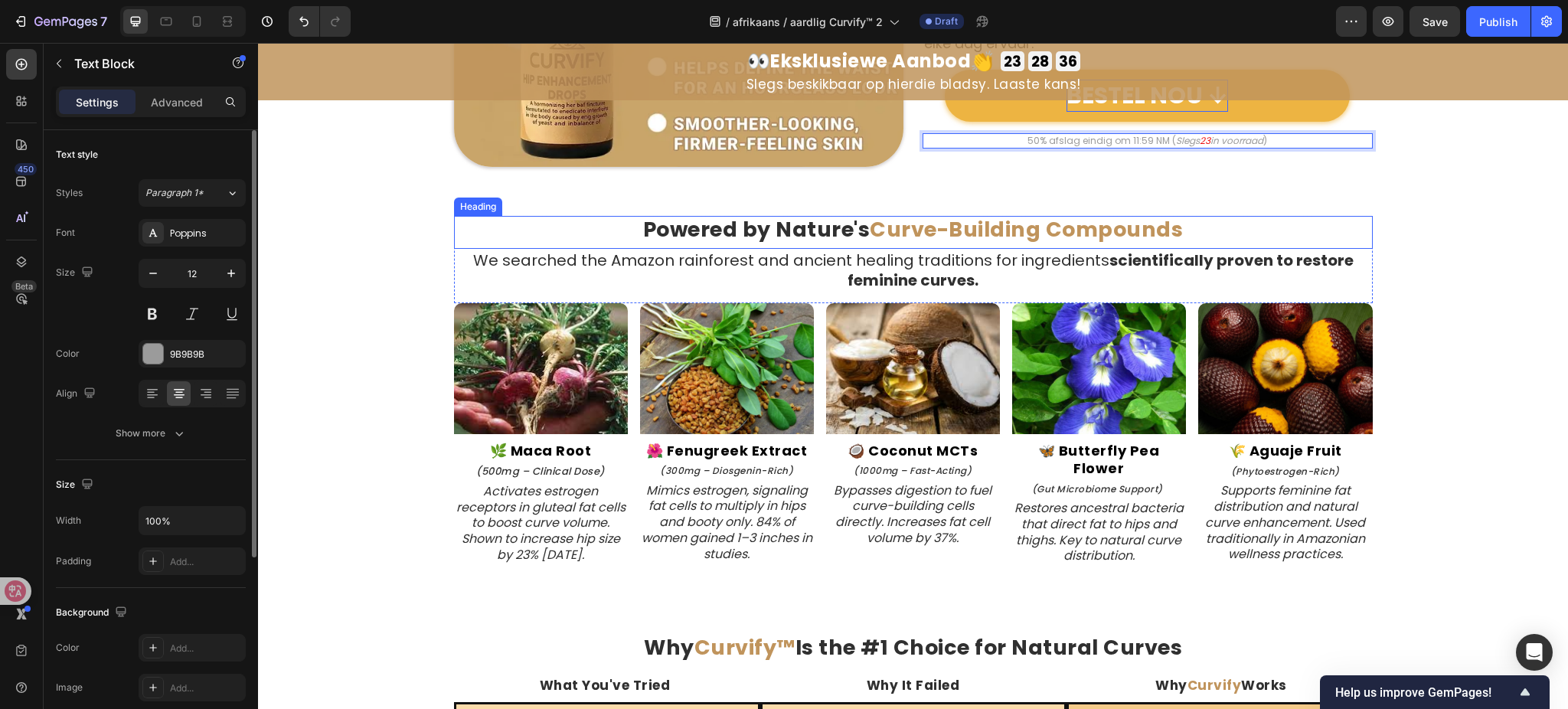
click at [880, 239] on strong "Curve-Building Compounds" at bounding box center [1026, 229] width 314 height 28
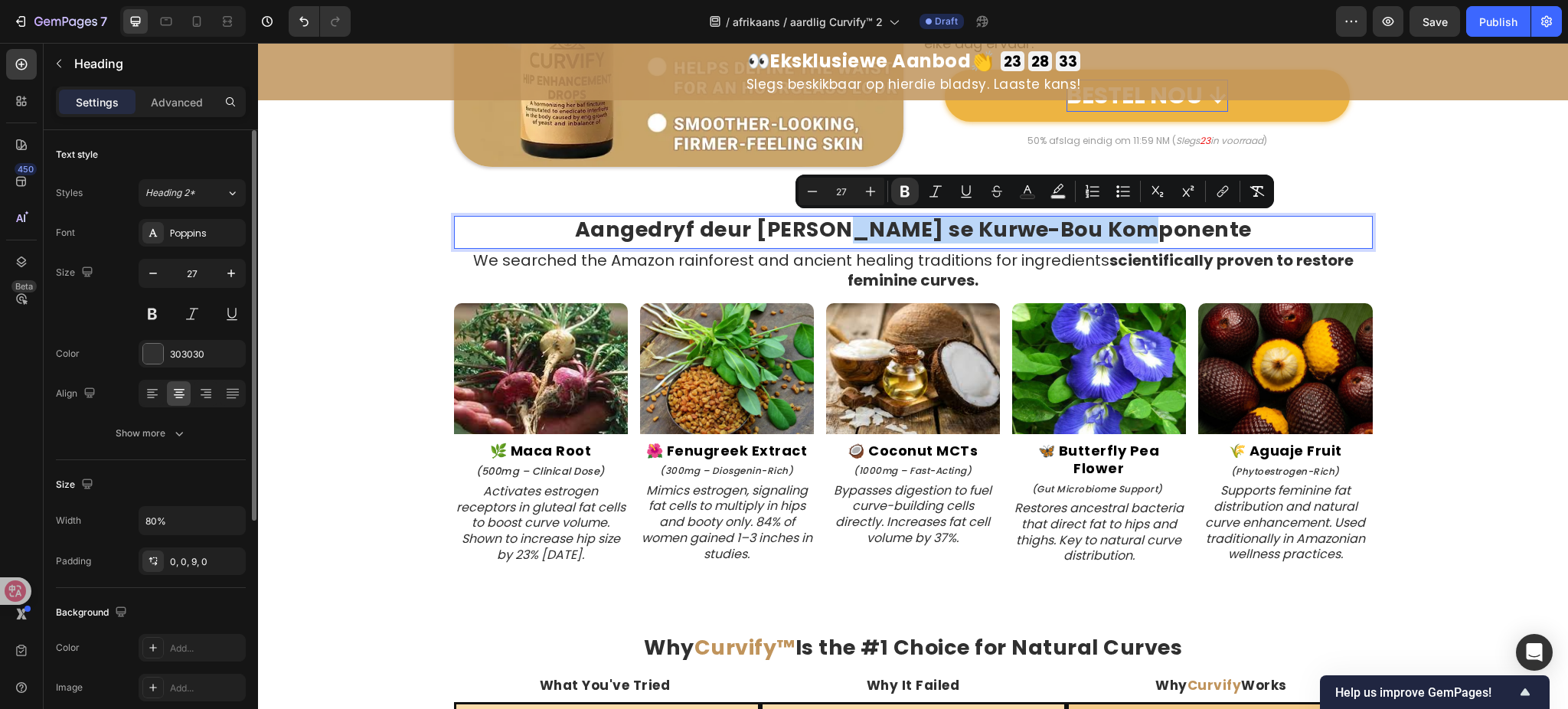
drag, startPoint x: 888, startPoint y: 234, endPoint x: 1255, endPoint y: 226, distance: 367.1
click at [1255, 226] on p "Aangedryf deur Natuur se Kurwe-Bou Komponente" at bounding box center [913, 229] width 732 height 24
click at [1021, 195] on rect "Editor contextual toolbar" at bounding box center [1027, 197] width 14 height 4
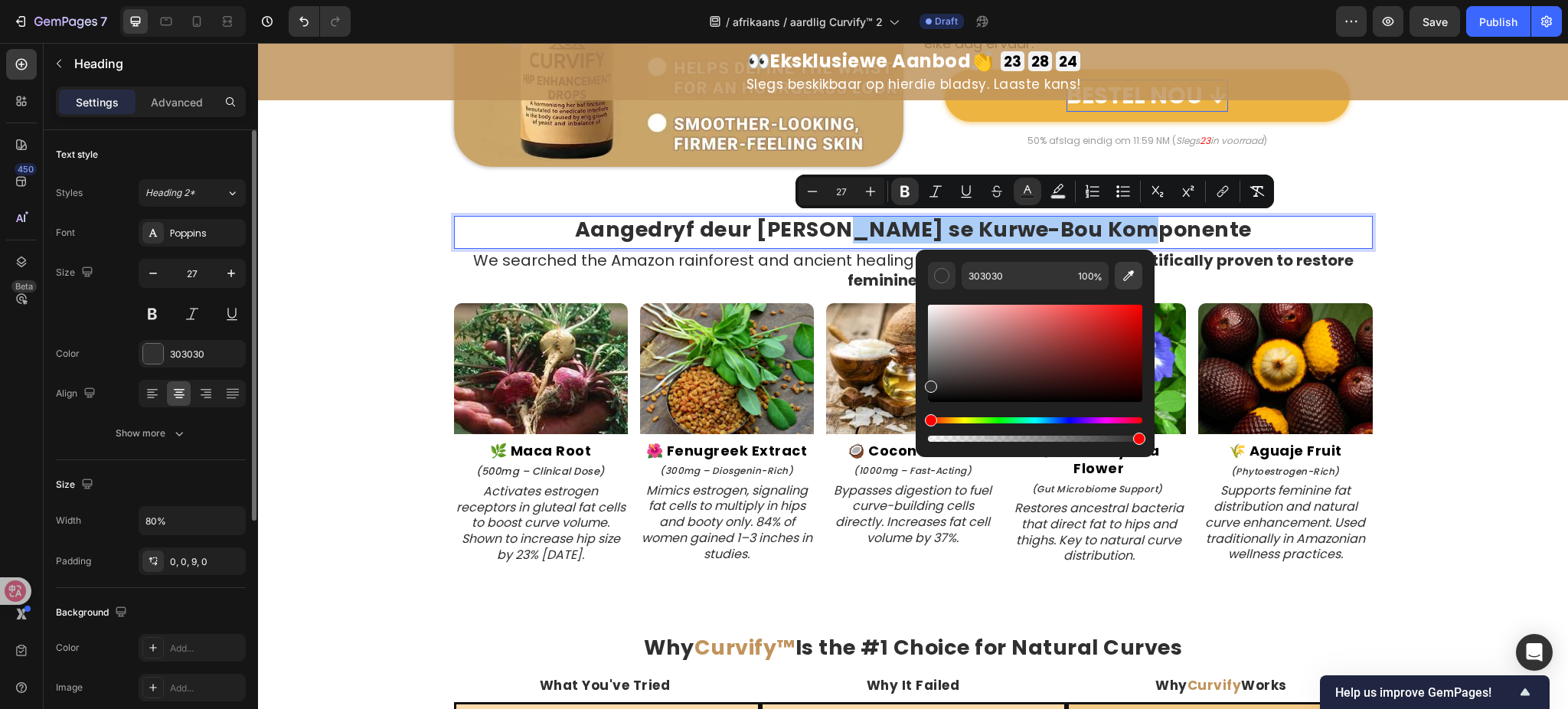
click at [1125, 268] on icon "Editor contextual toolbar" at bounding box center [1128, 276] width 15 height 15
type input "C9A474"
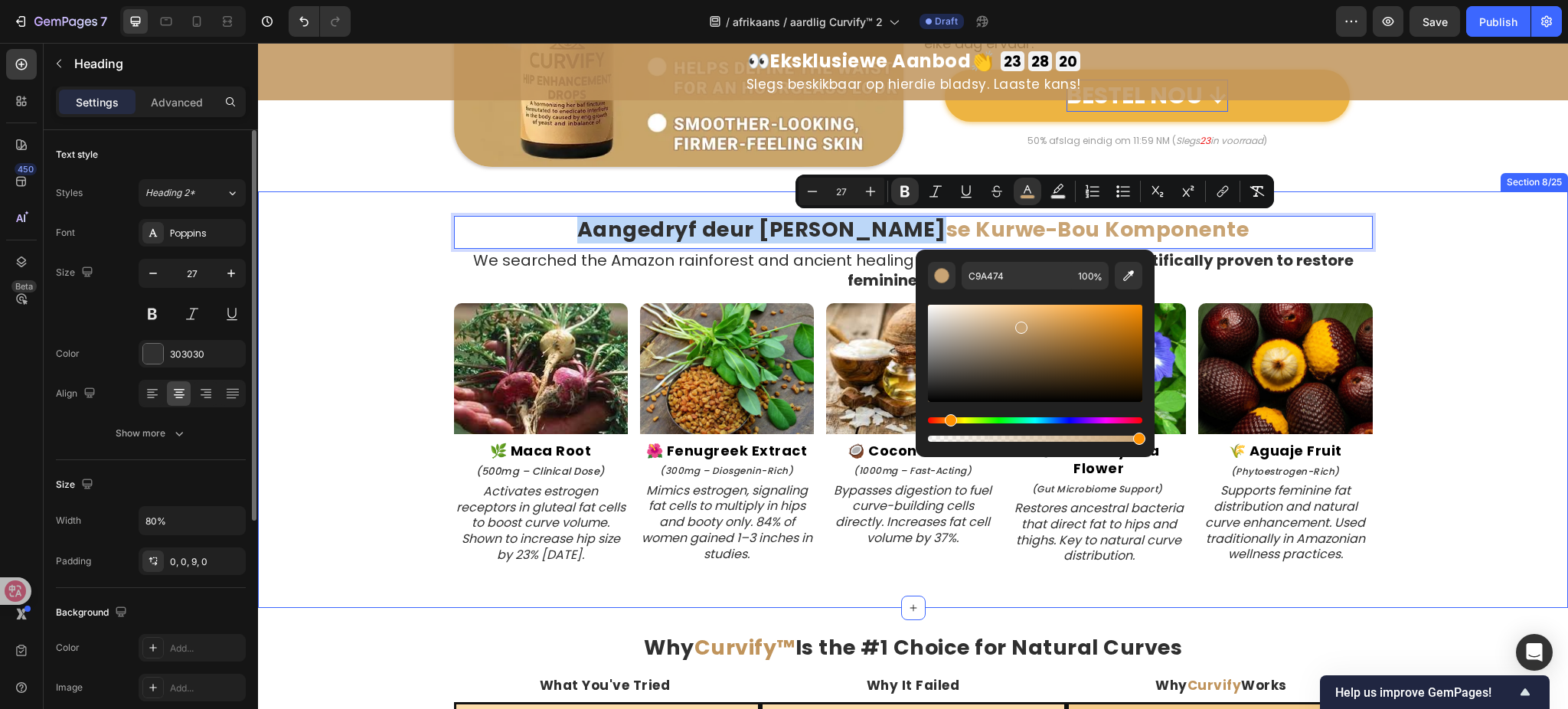
click at [1440, 298] on div "Aangedryf deur Natuur se Kurwe-Bou Komponente Heading 0 We searched the Amazon …" at bounding box center [913, 399] width 1310 height 367
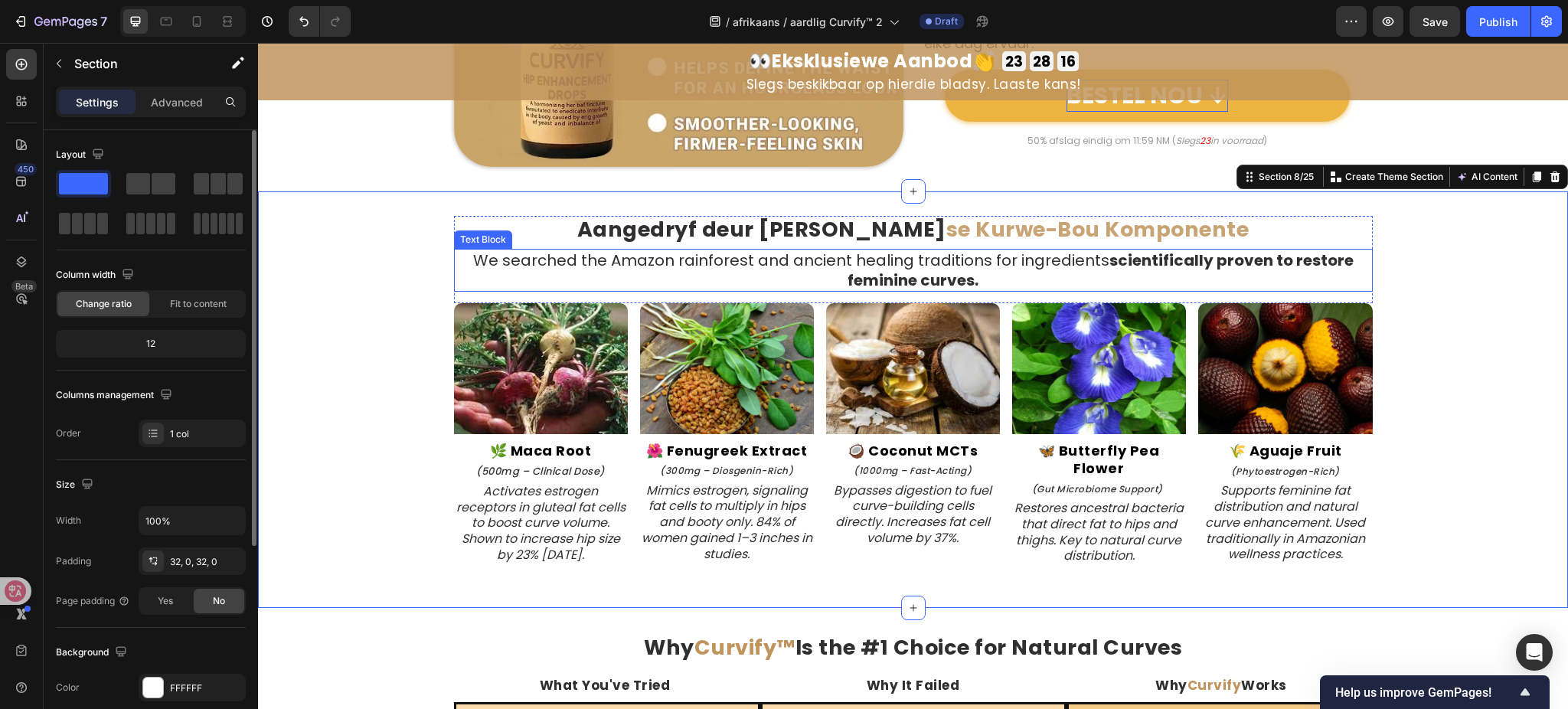
click at [877, 252] on p "We searched the Amazon rainforest and ancient healing traditions for ingredient…" at bounding box center [914, 269] width 916 height 39
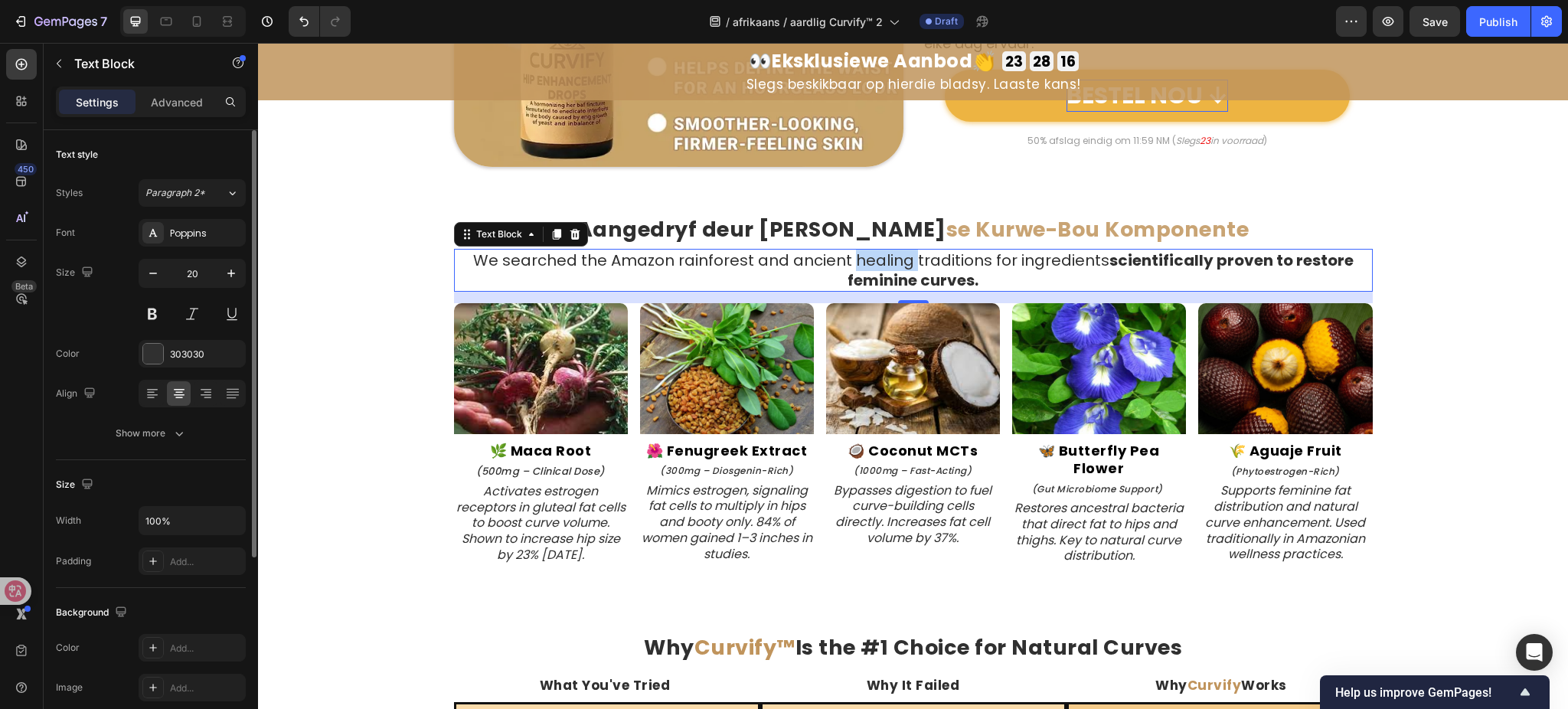
click at [877, 252] on p "We searched the Amazon rainforest and ancient healing traditions for ingredient…" at bounding box center [914, 269] width 916 height 39
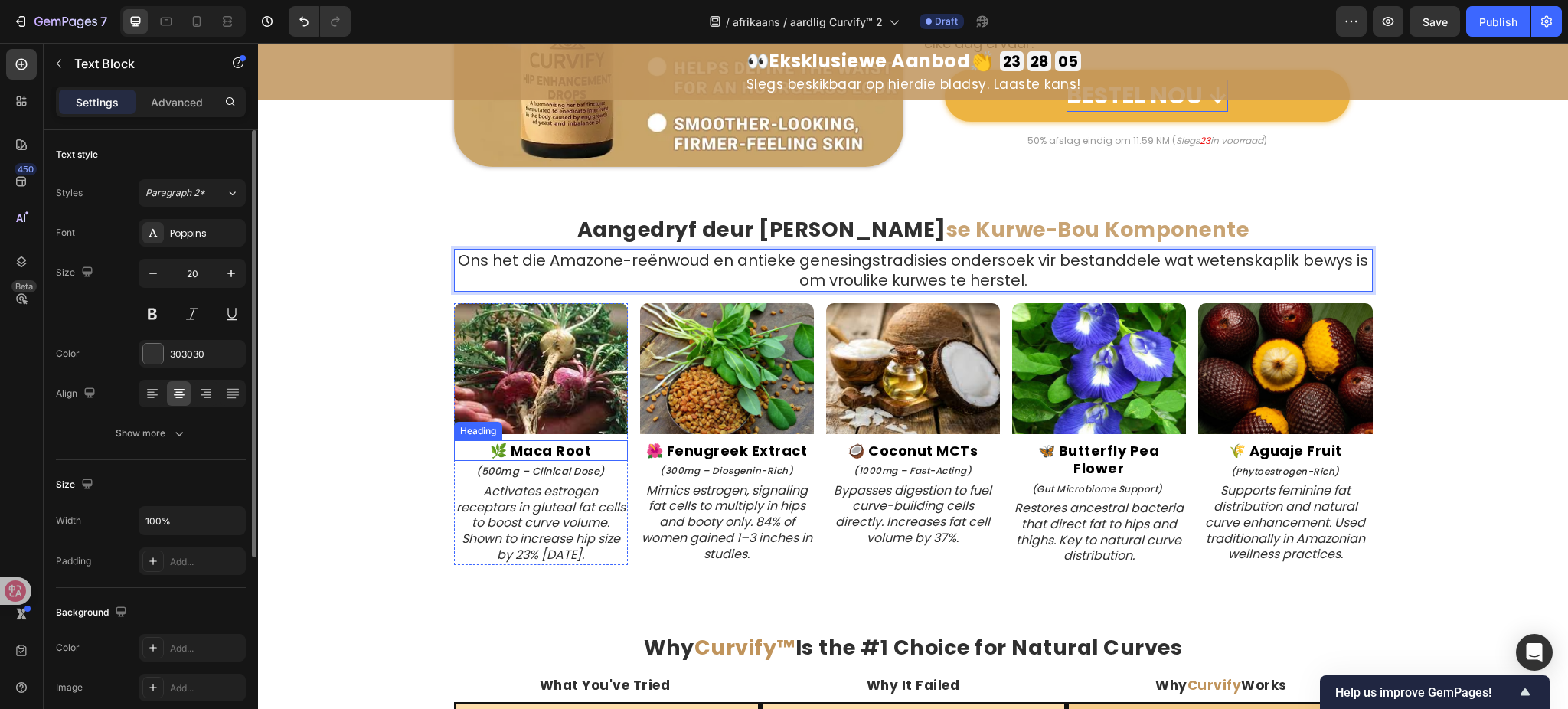
click at [546, 450] on strong "🌿 Maca Root" at bounding box center [541, 451] width 102 height 19
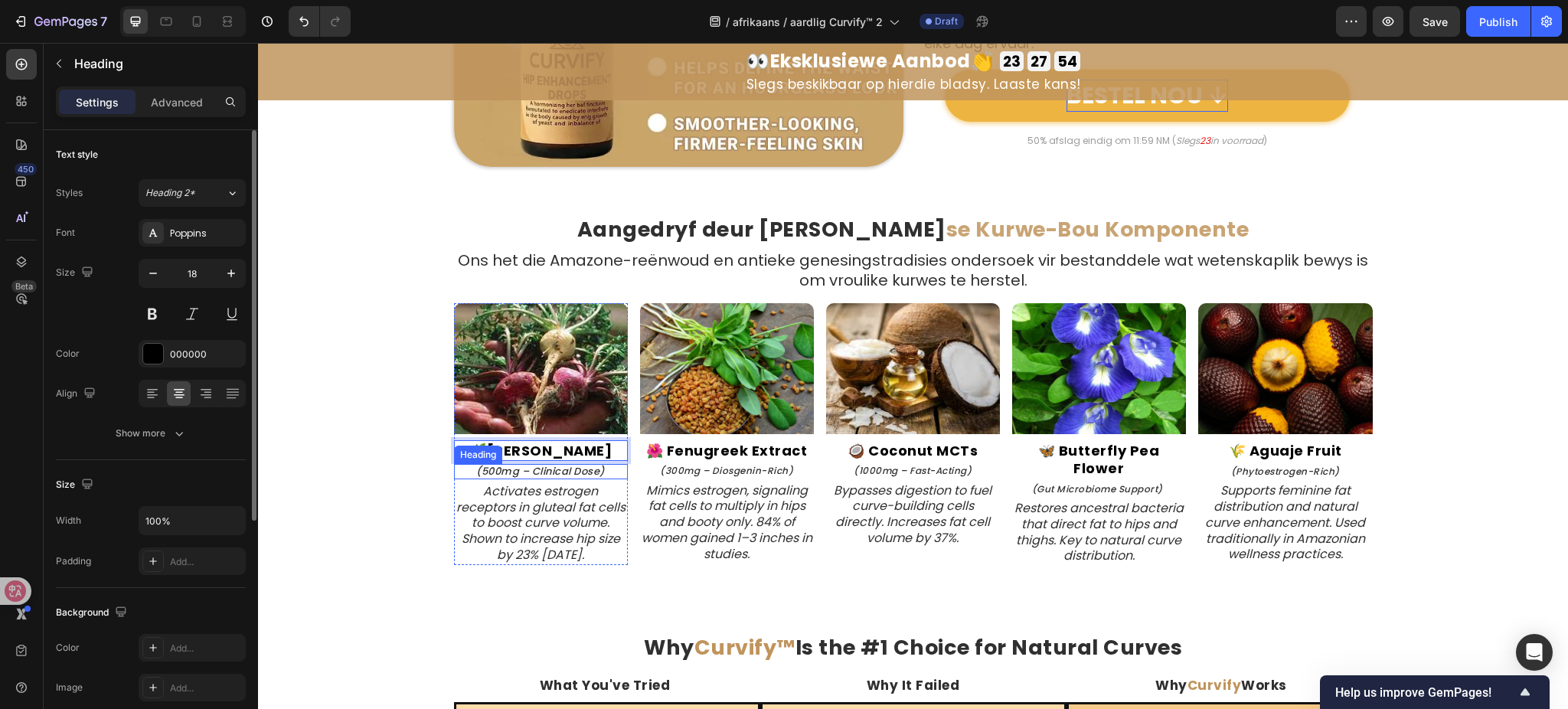
click at [580, 470] on icon "(500mg – Clinical Dose)" at bounding box center [541, 470] width 129 height 14
click at [572, 501] on icon "Activates estrogen receptors in gluteal fat cells to boost curve volume. Shown …" at bounding box center [541, 523] width 169 height 81
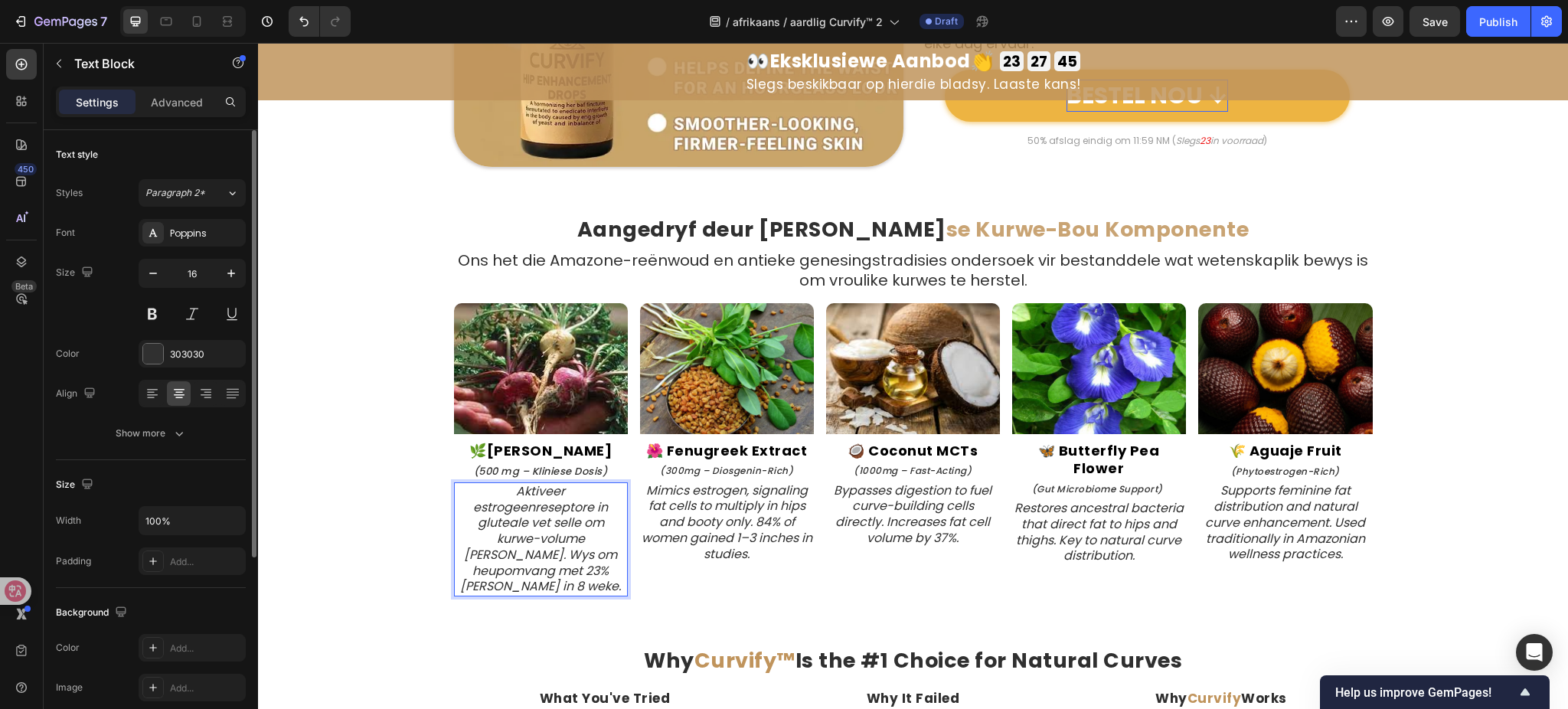
click at [458, 506] on p "Aktiveer estrogeenreseptore in gluteale vet selle om kurwe-volume te verhoog. W…" at bounding box center [542, 540] width 171 height 112
click at [720, 452] on strong "🌺 Fenugreek Extract" at bounding box center [727, 451] width 162 height 19
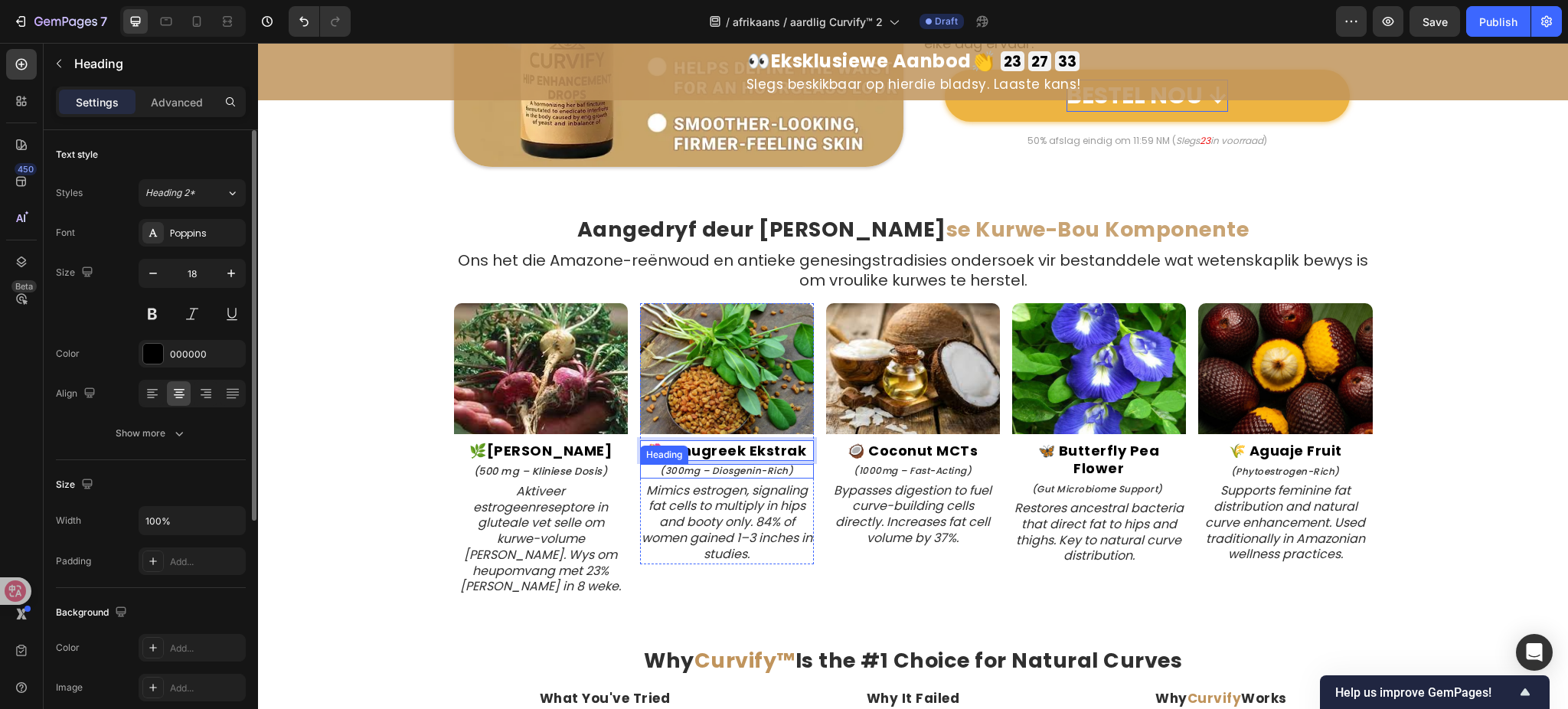
click at [731, 464] on icon "(300mg – Diosgenin-Rich)" at bounding box center [726, 470] width 134 height 13
click at [746, 543] on icon "Mimics estrogen, signaling fat cells to multiply in hips and booty only. 84% of…" at bounding box center [727, 522] width 171 height 81
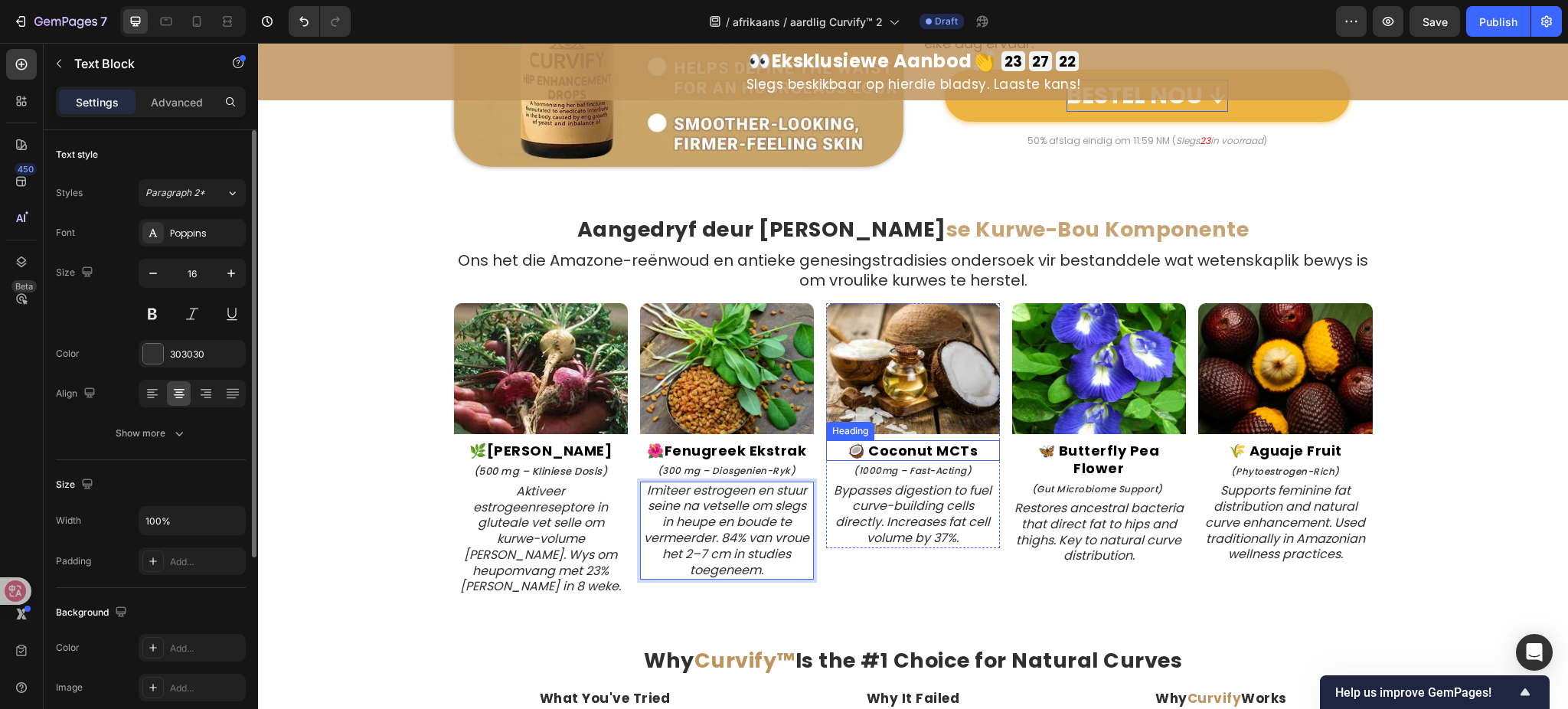
click at [920, 447] on strong "🥥 Coconut MCTs" at bounding box center [912, 451] width 130 height 19
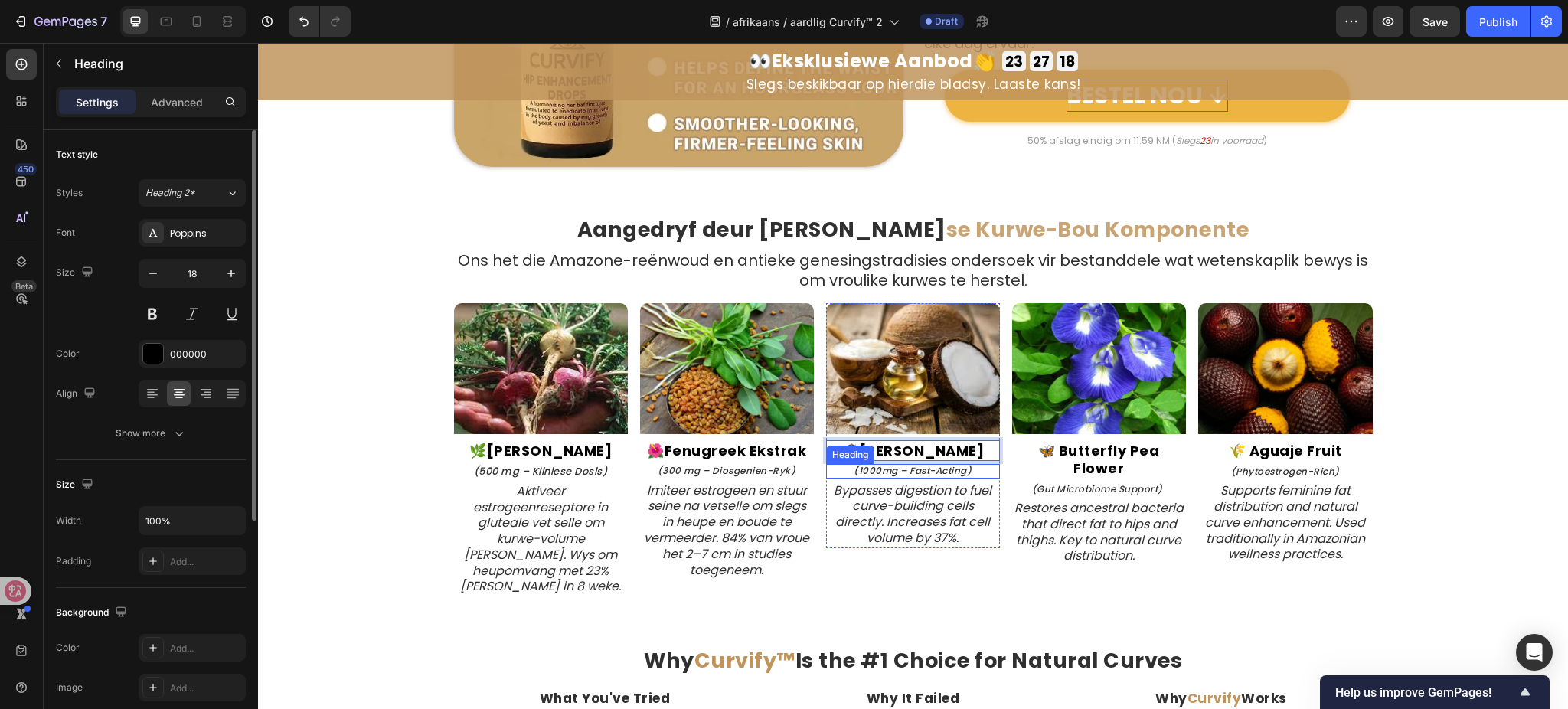
click at [971, 468] on h2 "(1000mg – Fast-Acting)" at bounding box center [913, 470] width 174 height 13
click at [927, 502] on icon "Bypasses digestion to fuel curve-building cells directly. Increases fat cell vo…" at bounding box center [913, 515] width 158 height 65
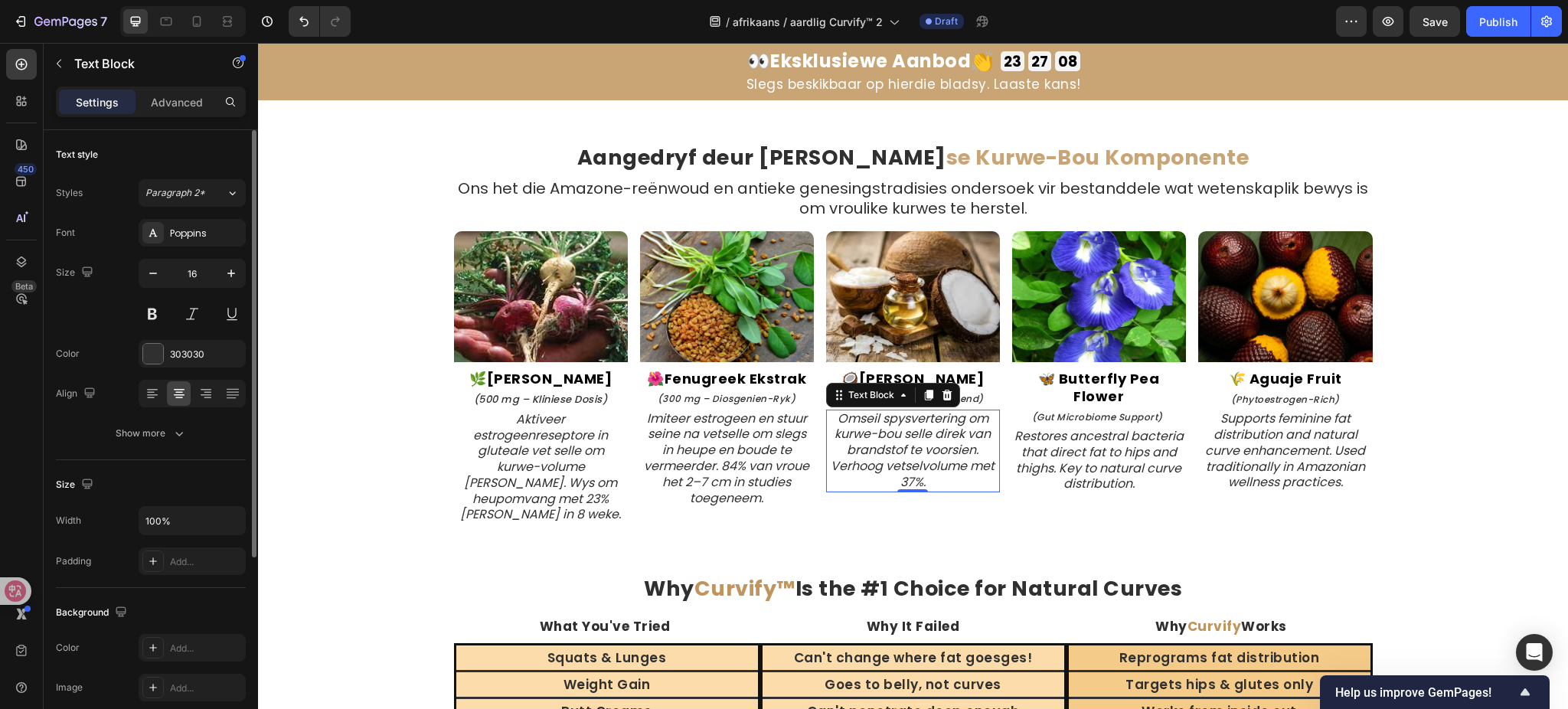
scroll to position [3440, 0]
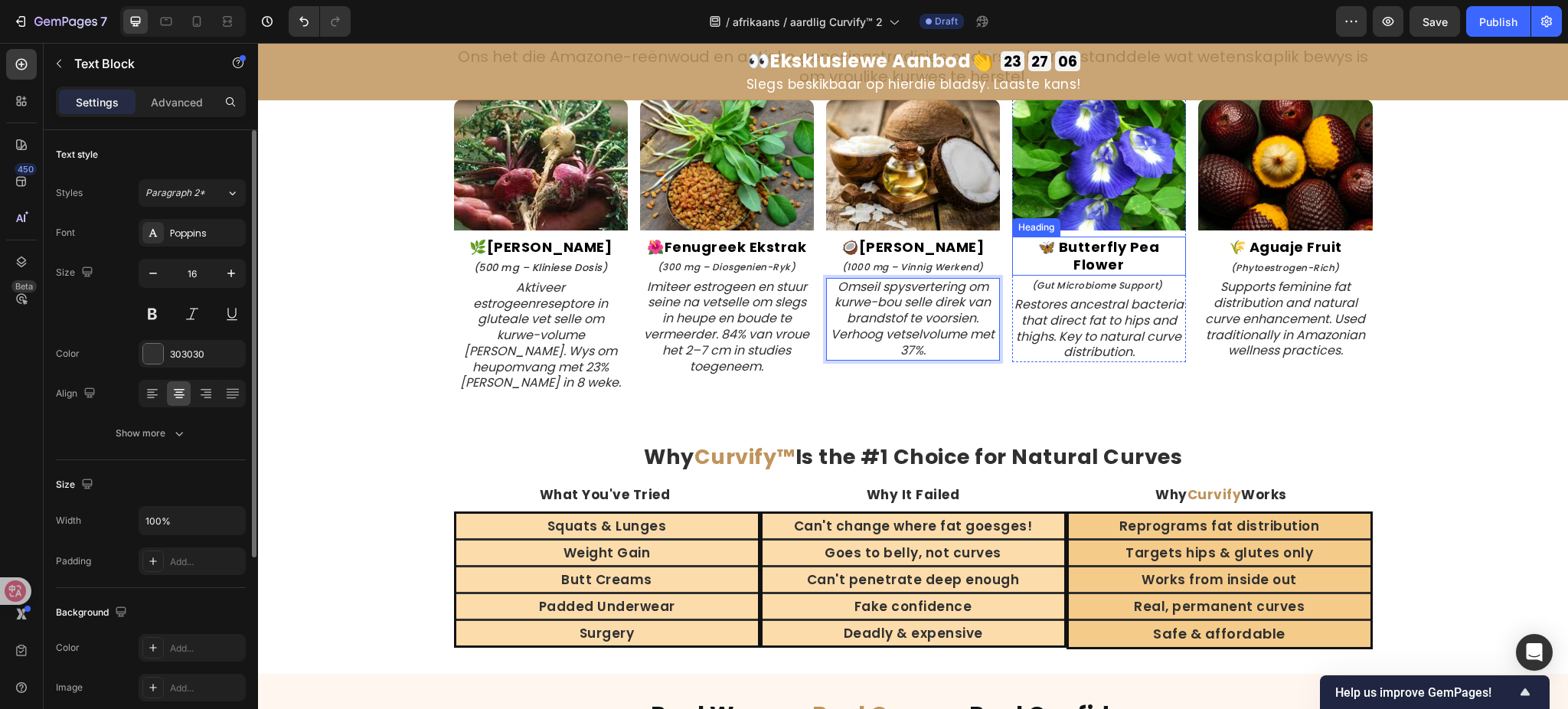
click at [1069, 246] on strong "🦋 Butterfly Pea Flower" at bounding box center [1099, 256] width 122 height 37
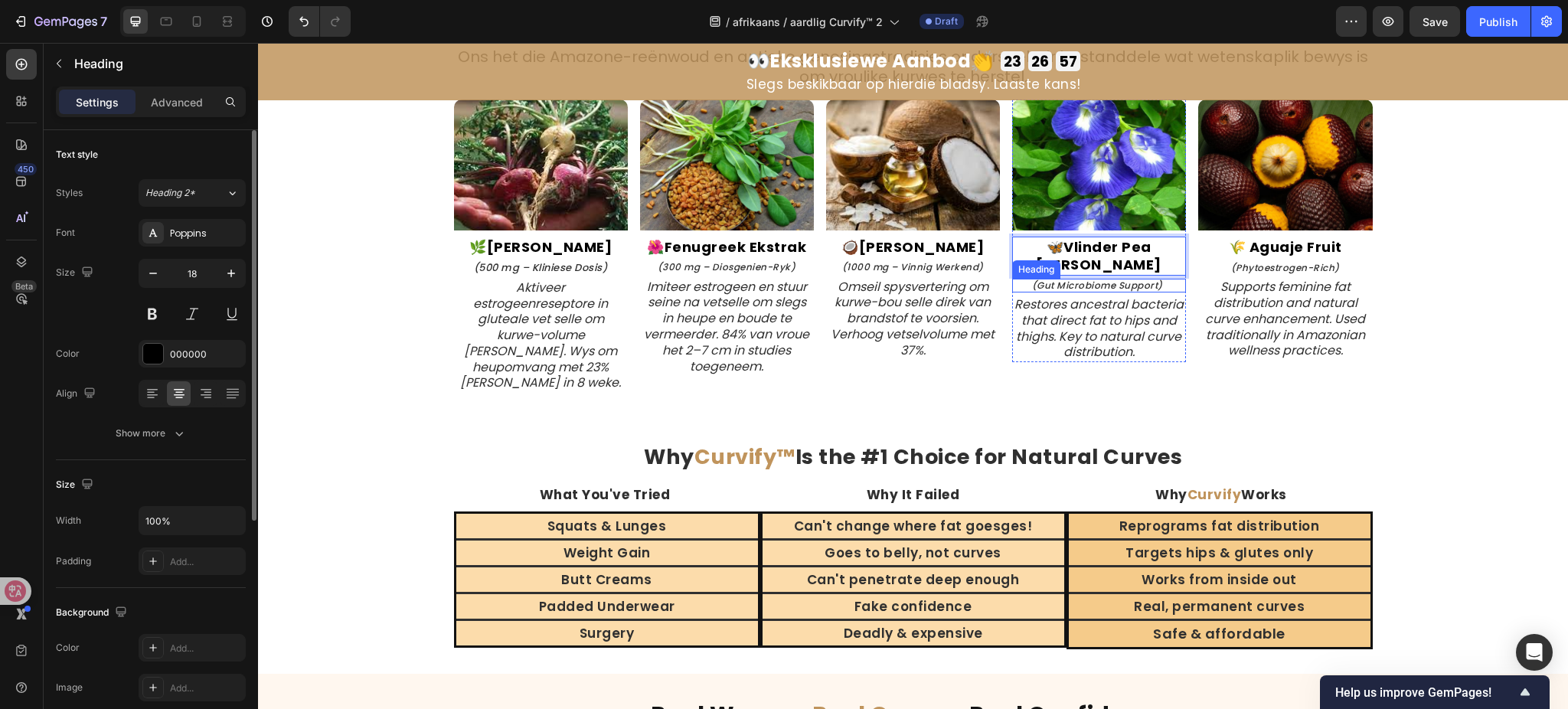
click at [1106, 279] on icon "(Gut Microbiome Support)" at bounding box center [1098, 286] width 131 height 13
click at [1072, 305] on icon "Restores ancestral bacteria that direct fat to hips and thighs. Key to natural …" at bounding box center [1100, 328] width 169 height 65
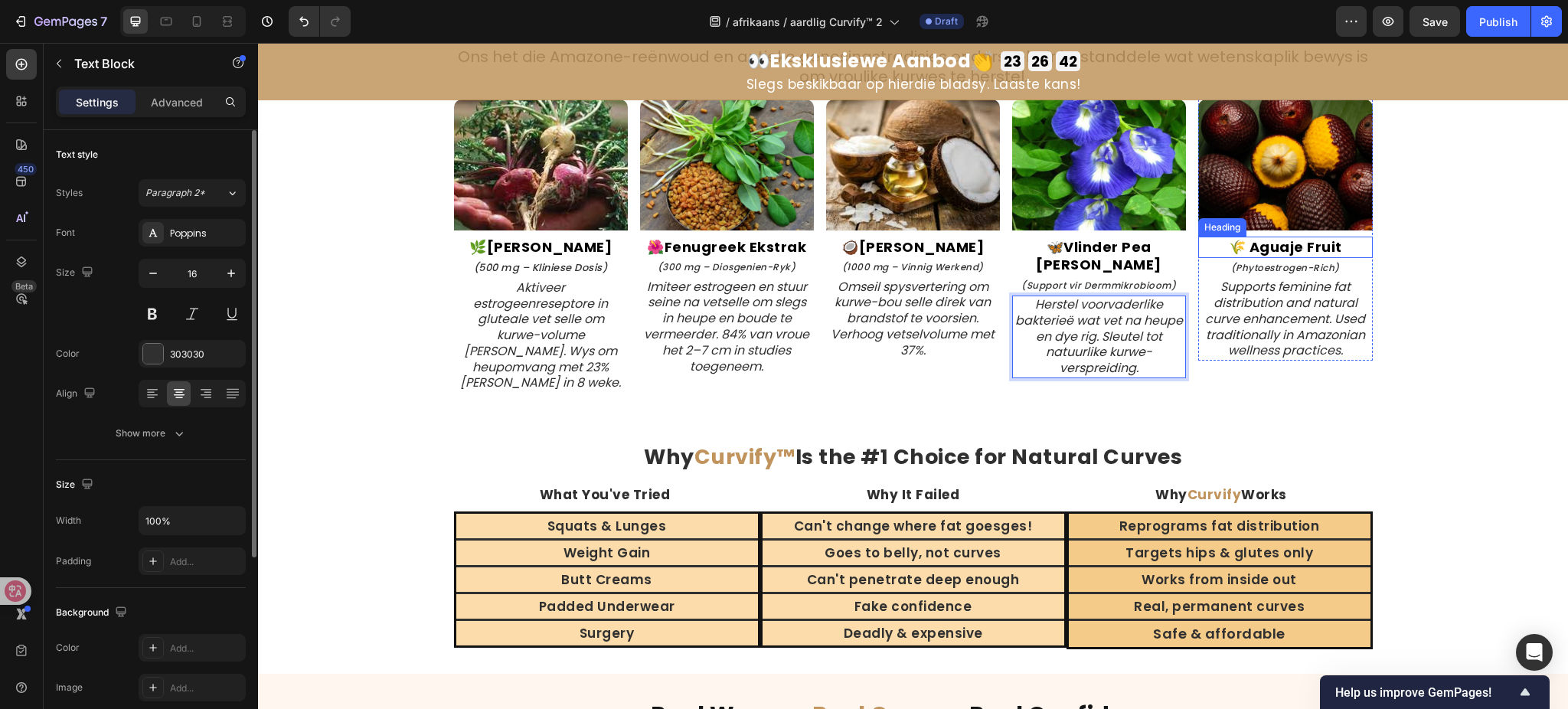
click at [1298, 242] on strong "🌾 Aguaje Fruit" at bounding box center [1286, 247] width 114 height 19
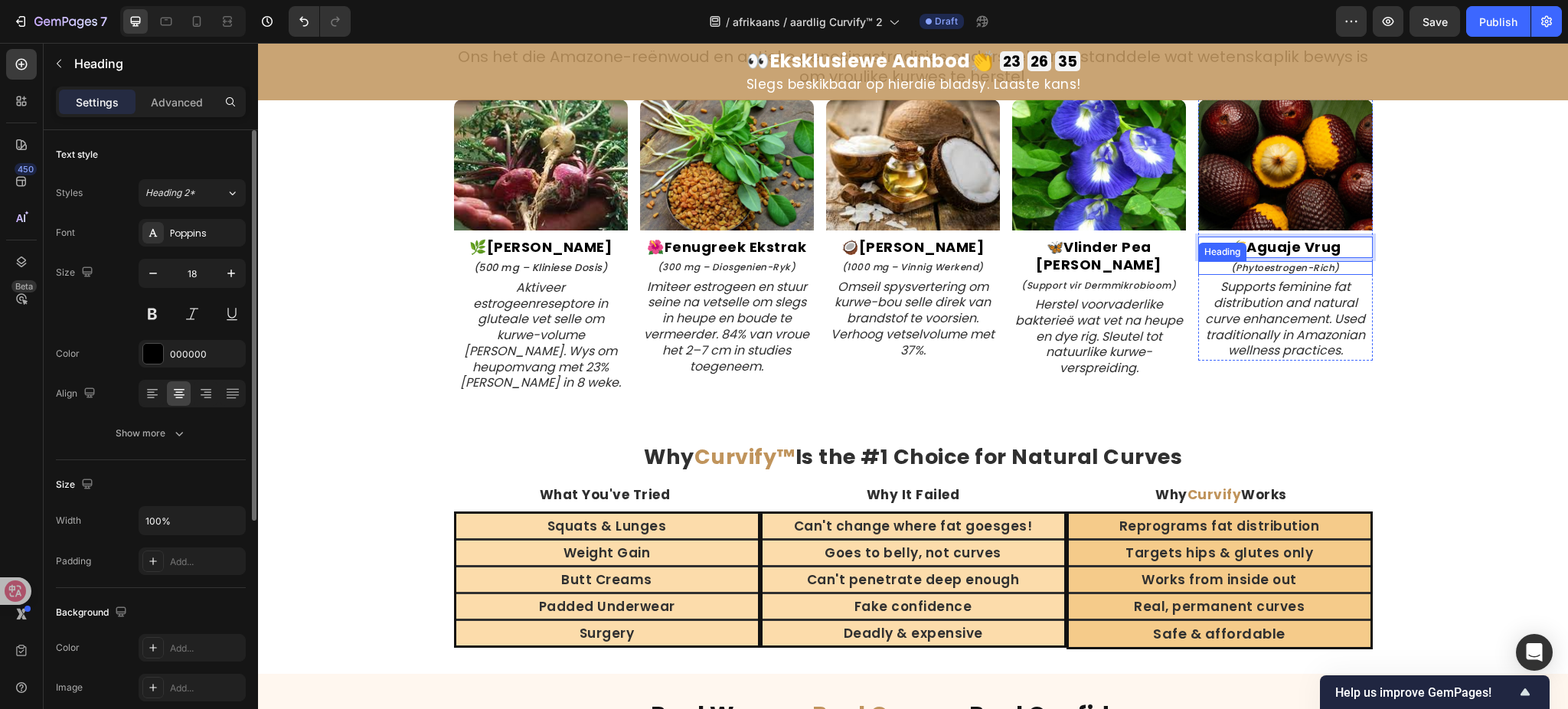
click at [1279, 267] on icon "(Phytoestrogen-Rich)" at bounding box center [1285, 267] width 109 height 13
click at [1216, 314] on icon "Supports feminine fat distribution and natural curve enhancement. Used traditio…" at bounding box center [1285, 318] width 160 height 81
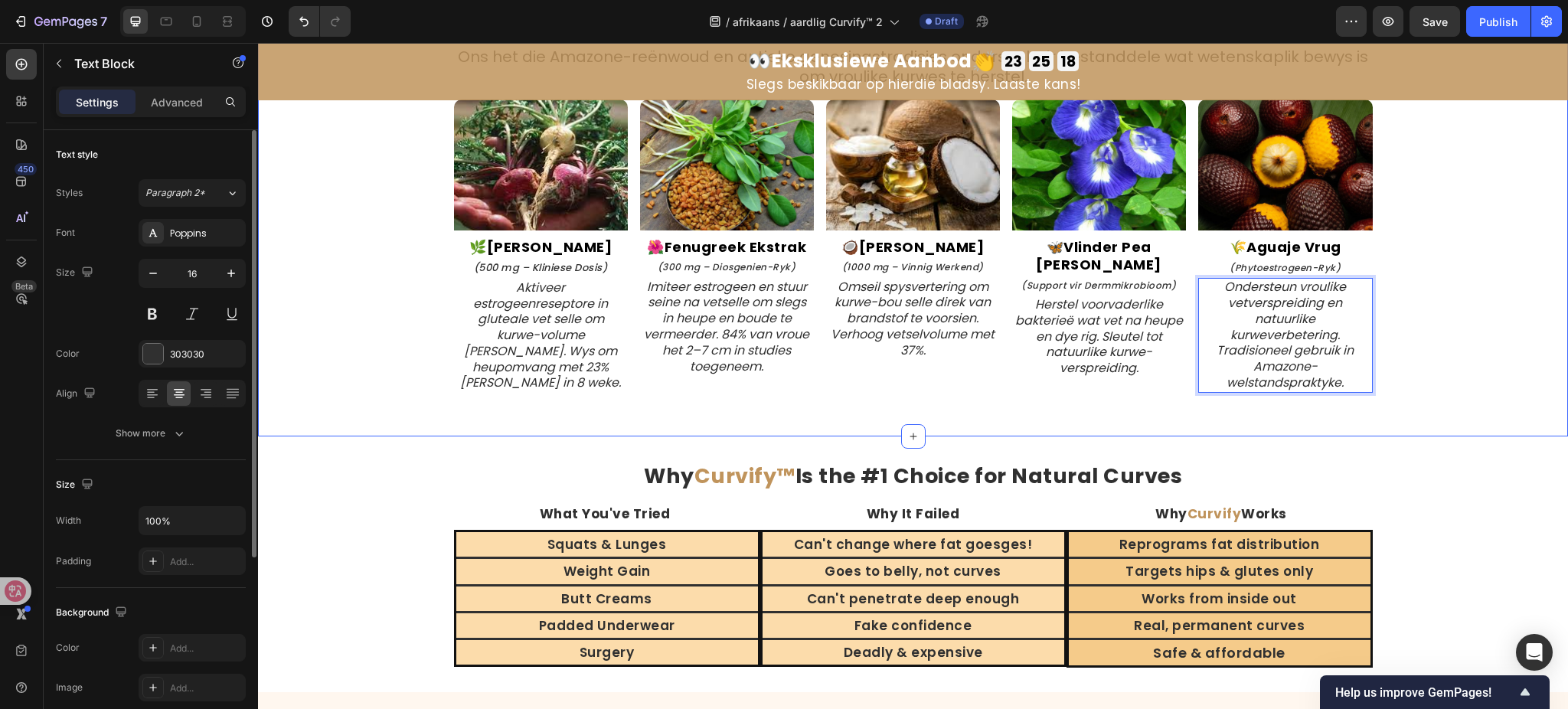
scroll to position [3543, 0]
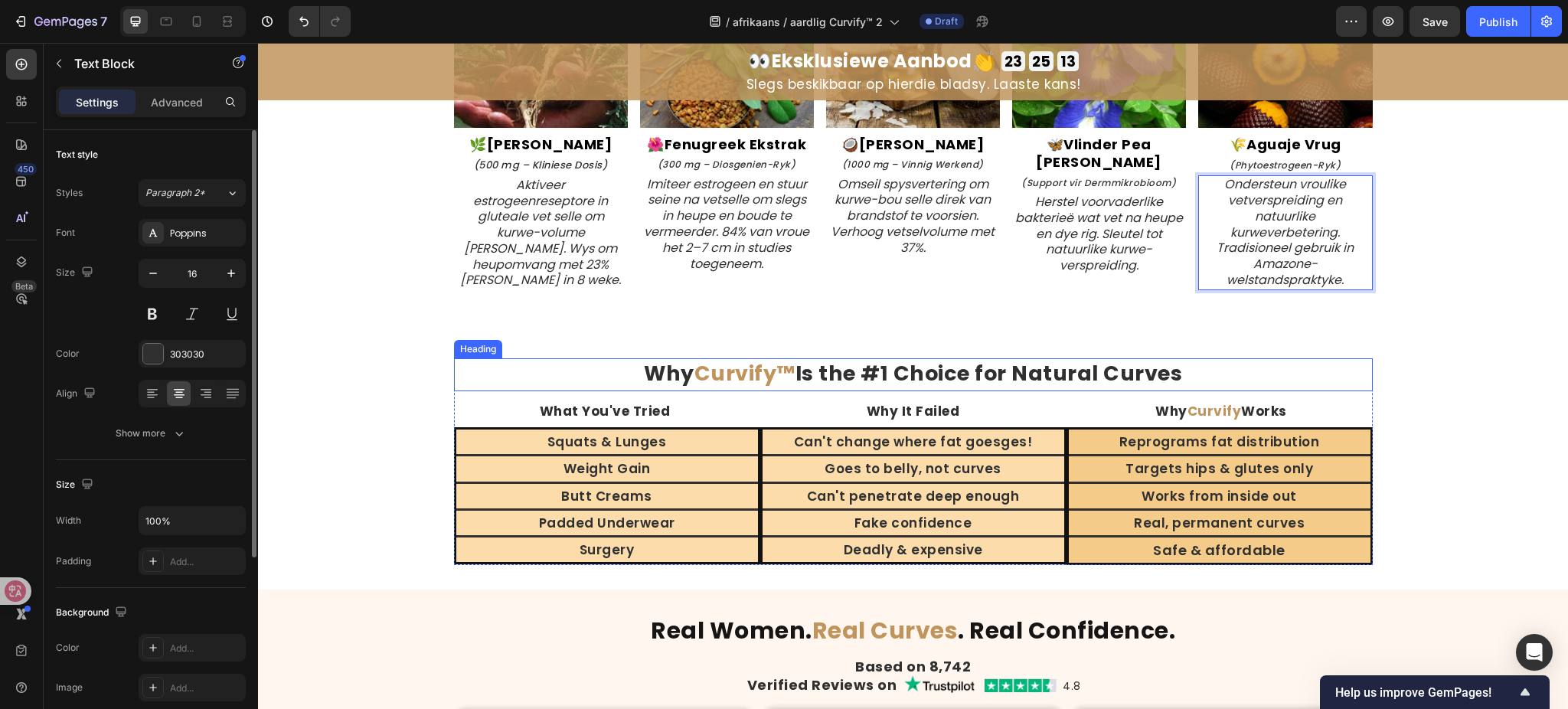
click at [843, 374] on strong "Is the #1 Choice for Natural Curves" at bounding box center [989, 372] width 388 height 28
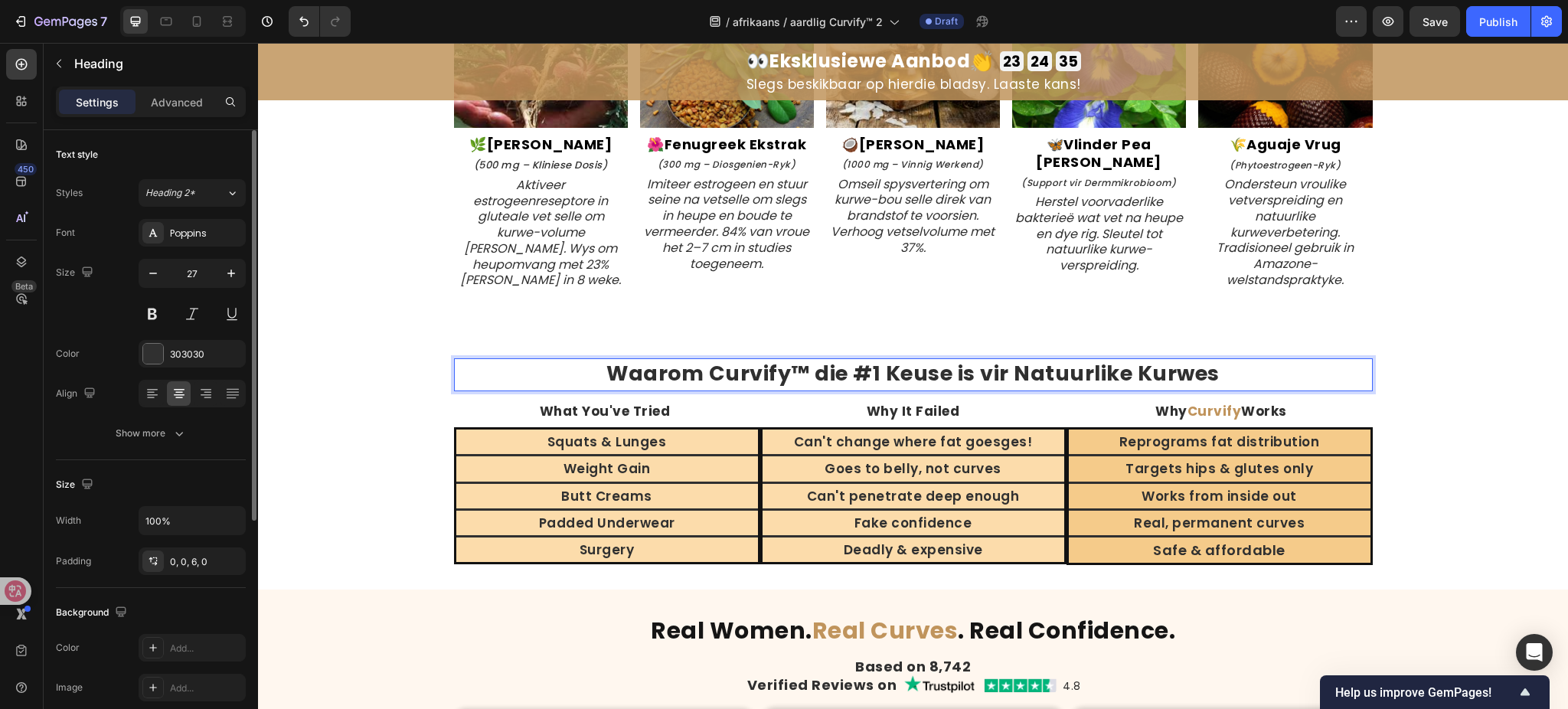
click at [703, 368] on strong "Waarom Curvify™ die #1 Keuse is vir Natuurlike Kurwes" at bounding box center [913, 372] width 614 height 28
drag, startPoint x: 704, startPoint y: 370, endPoint x: 795, endPoint y: 372, distance: 91.0
click at [795, 372] on strong "Waarom Curvify™ die #1 Keuse is vir Natuurlike Kurwes" at bounding box center [913, 372] width 614 height 28
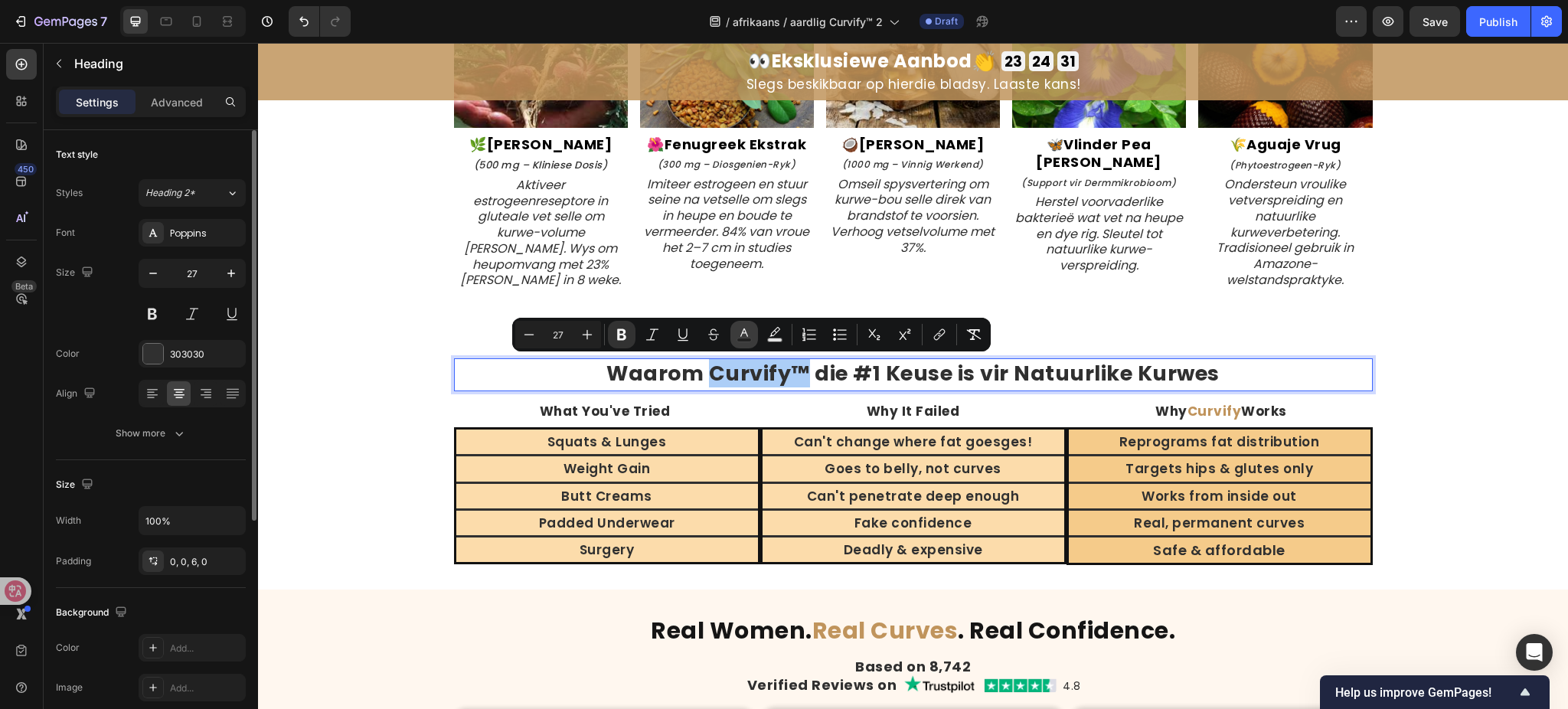
click at [743, 330] on icon "Editor contextual toolbar" at bounding box center [745, 333] width 8 height 9
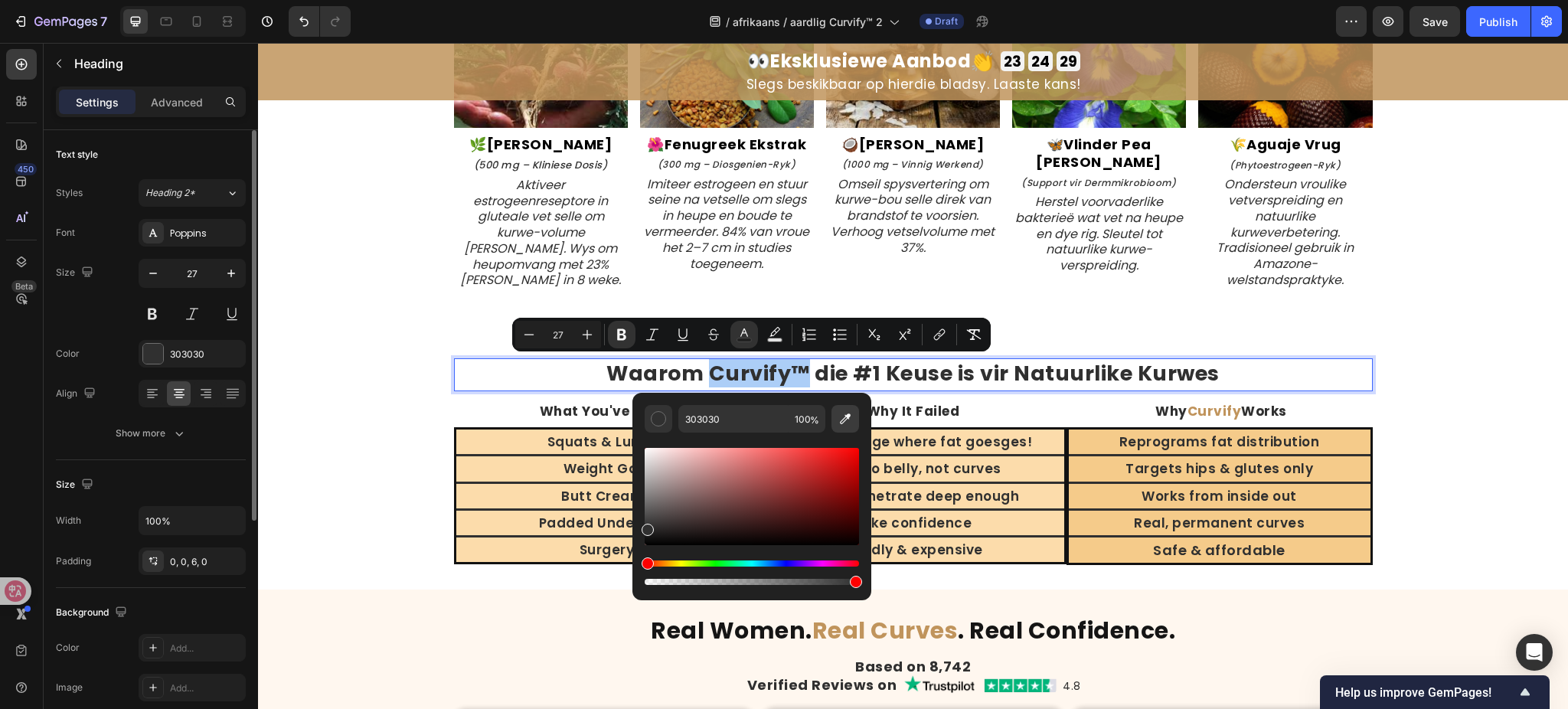
click at [847, 423] on icon "Editor contextual toolbar" at bounding box center [846, 418] width 15 height 15
type input "C9A474"
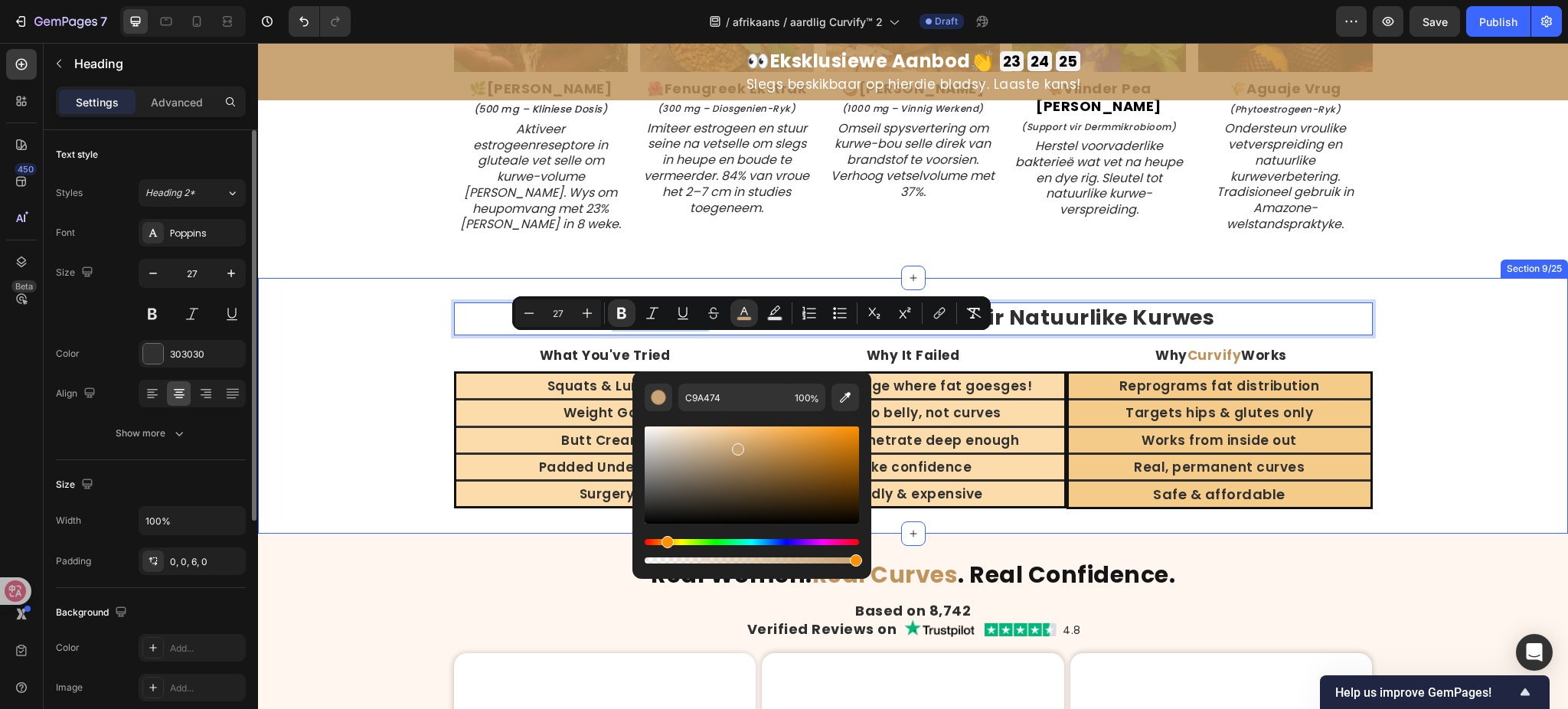
scroll to position [3645, 0]
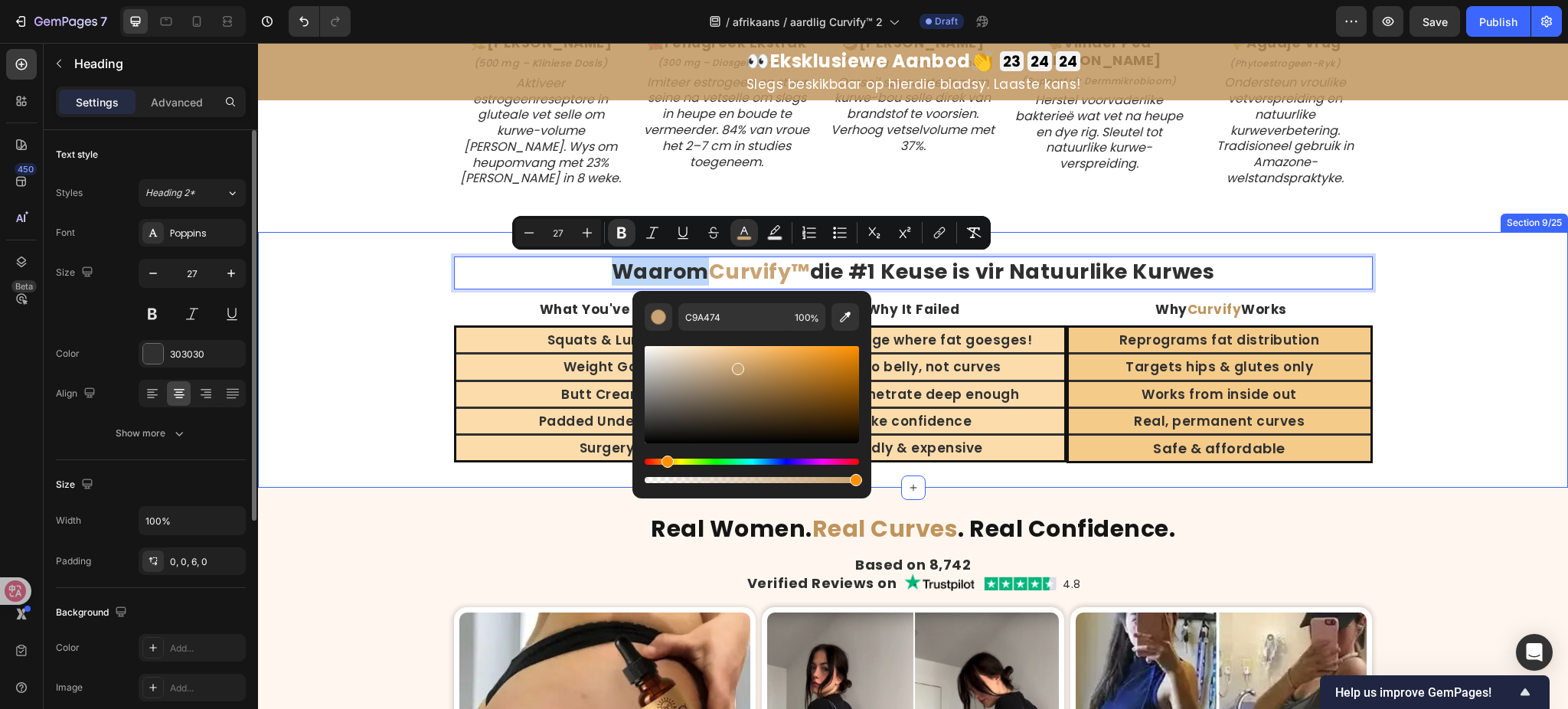
click at [1412, 348] on div "Waarom Curvify™ die #1 Keuse is vir Natuurlike Kurwes Heading 14 What You've Tr…" at bounding box center [913, 360] width 1310 height 207
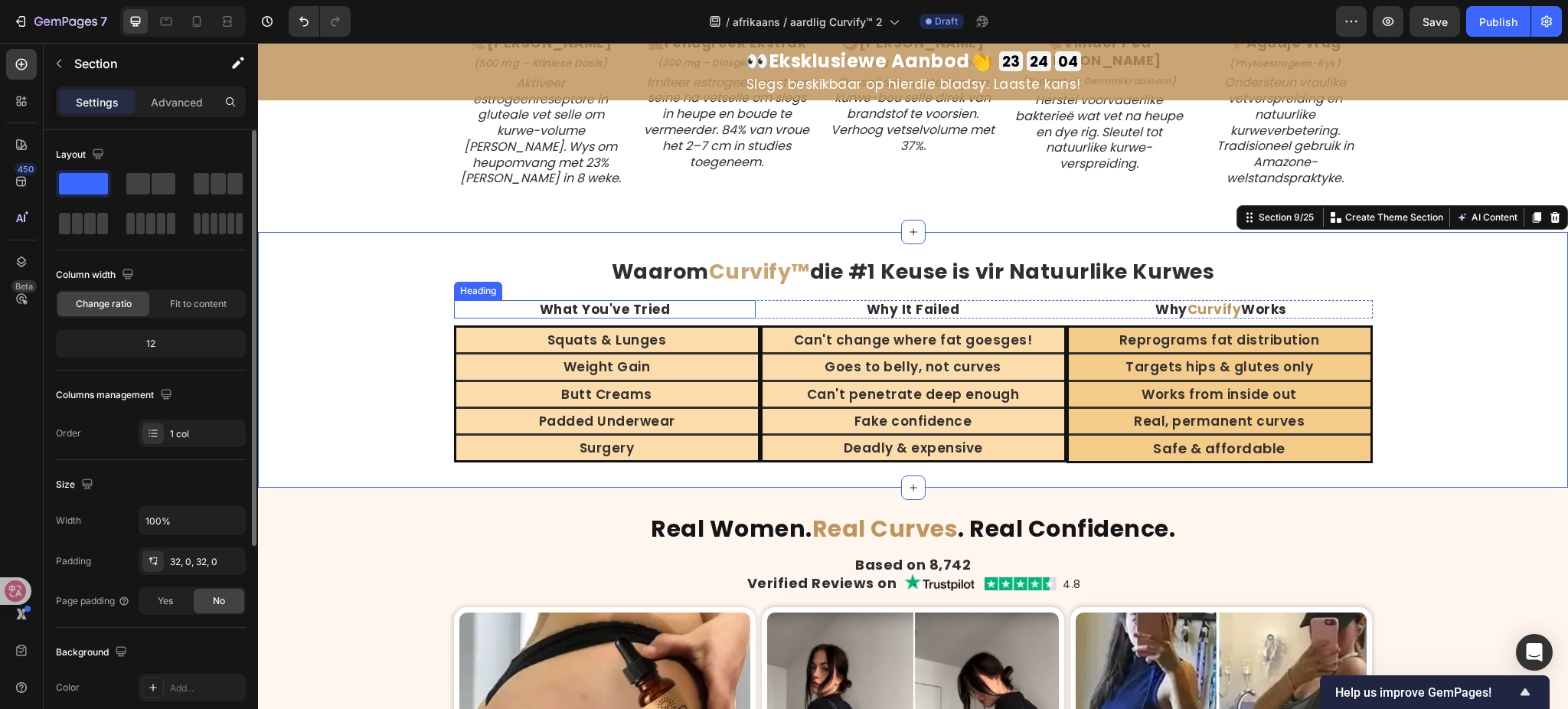
click at [619, 303] on h2 "What You've Tried" at bounding box center [605, 309] width 302 height 18
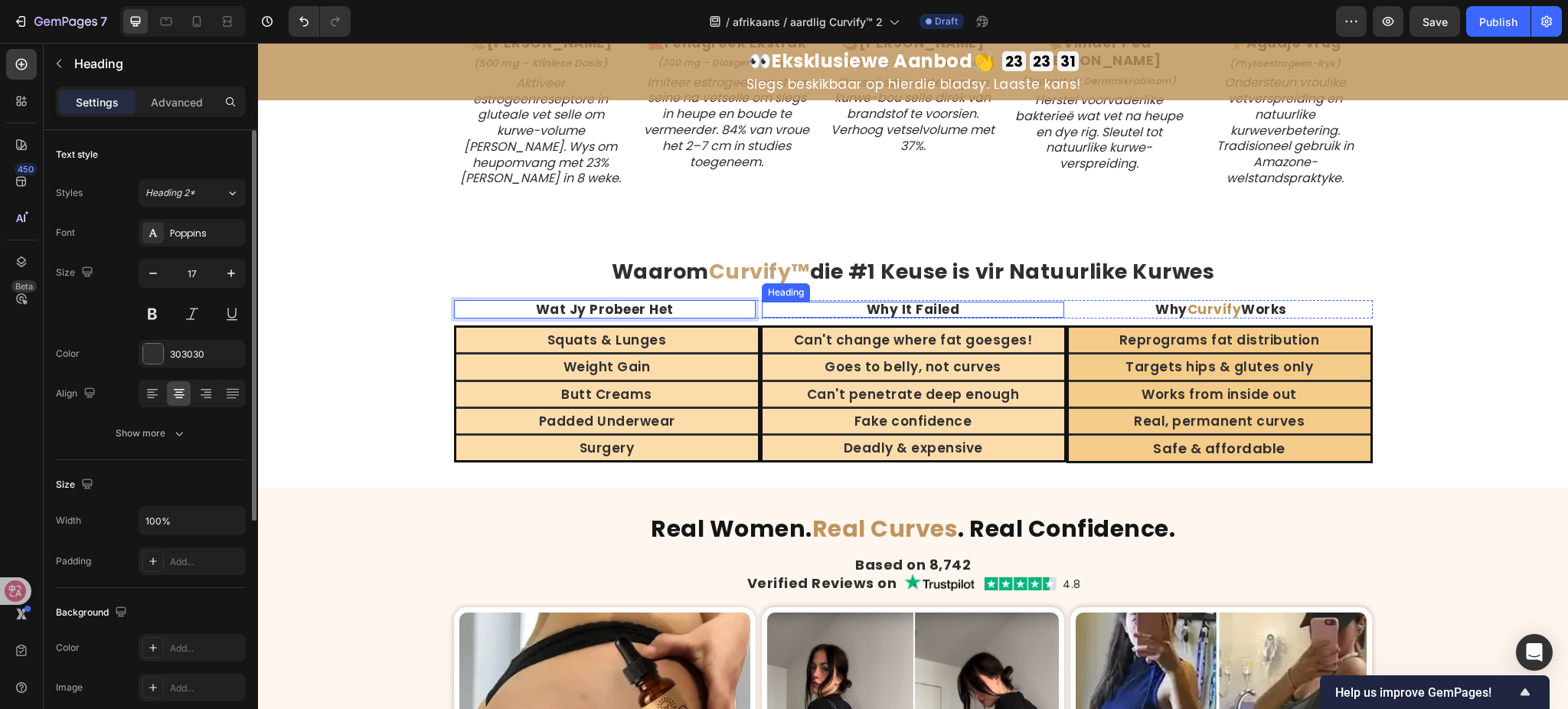
click at [911, 306] on h2 "Why It Failed" at bounding box center [913, 310] width 302 height 16
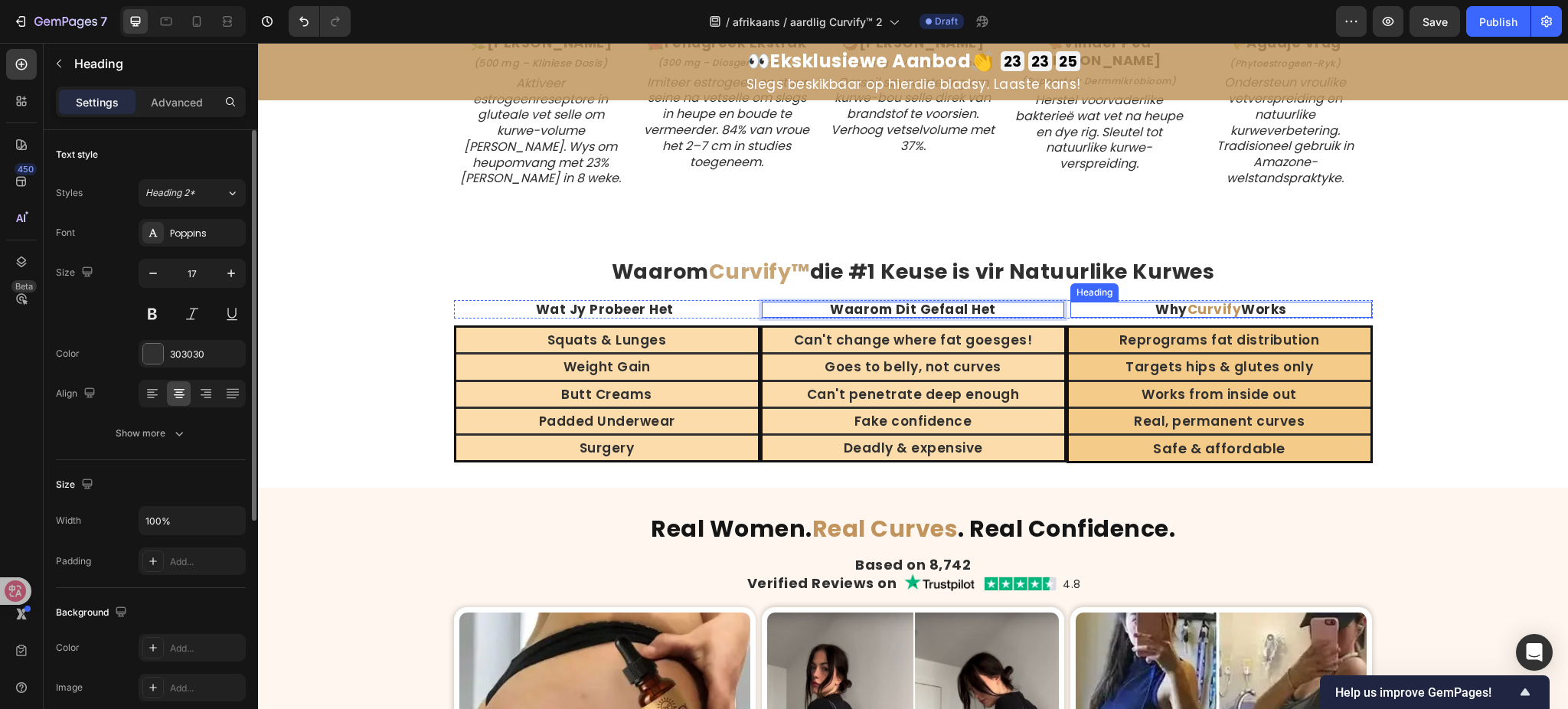
click at [1178, 300] on strong "Why" at bounding box center [1171, 309] width 32 height 18
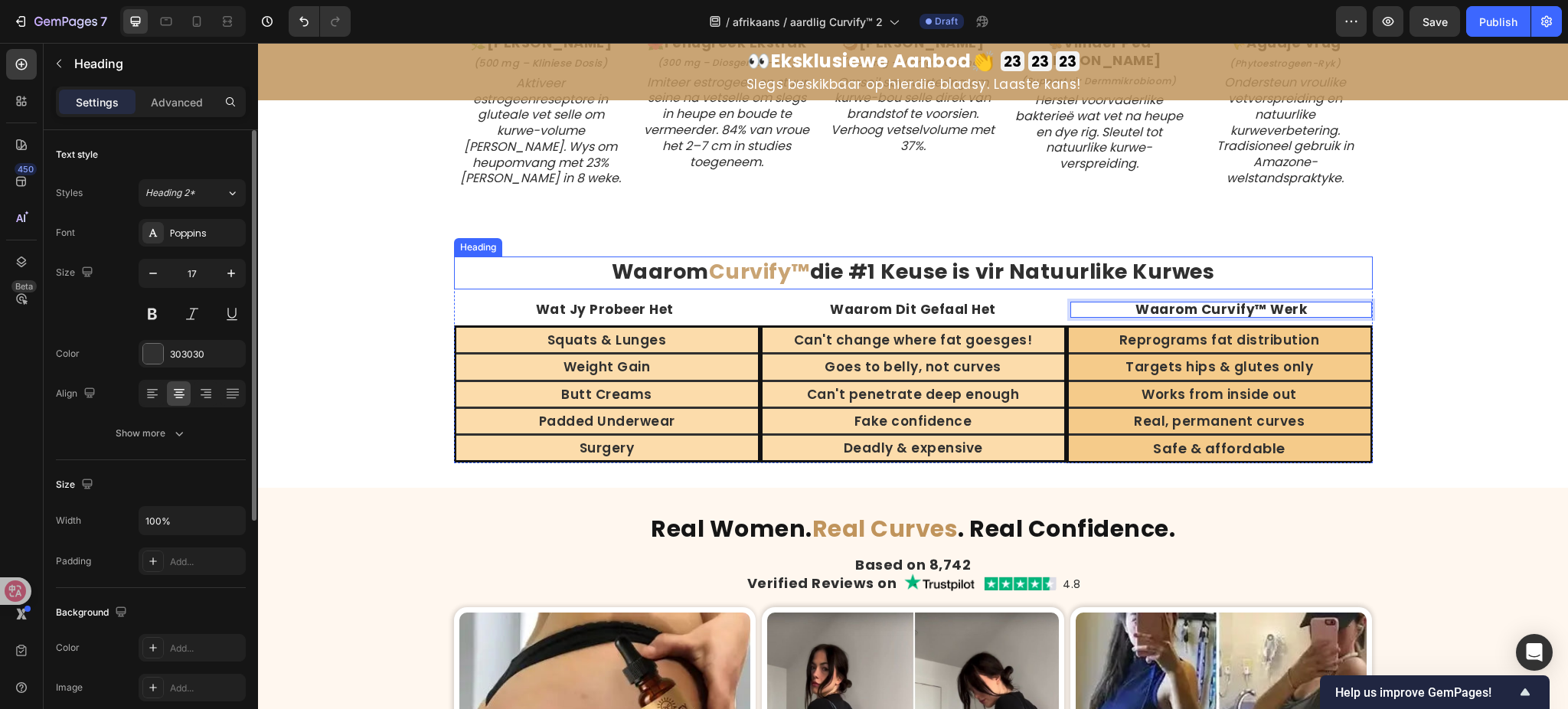
click at [709, 272] on strong "Curvify™" at bounding box center [759, 270] width 101 height 28
click at [709, 268] on strong "Curvify™" at bounding box center [759, 270] width 101 height 28
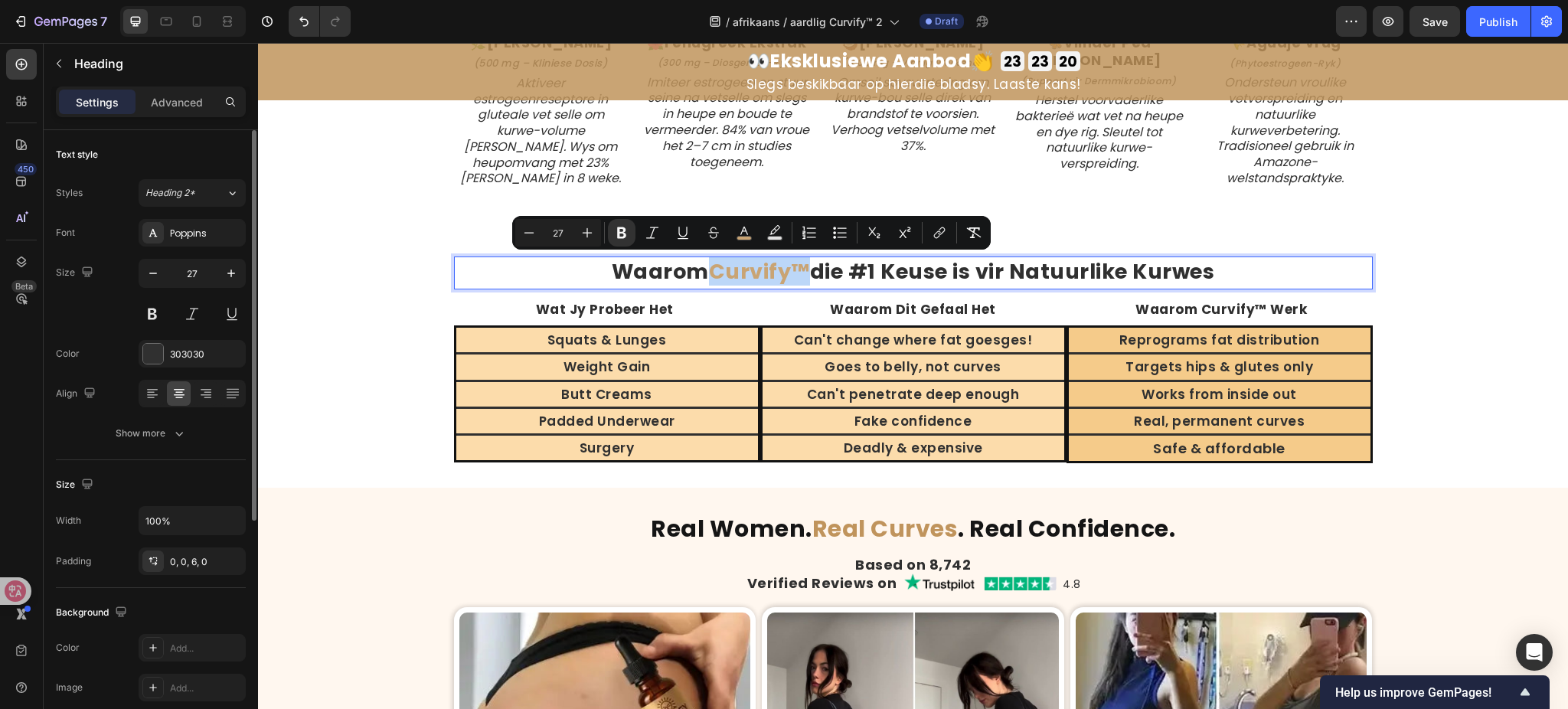
drag, startPoint x: 704, startPoint y: 272, endPoint x: 799, endPoint y: 270, distance: 95.0
click at [799, 270] on strong "Curvify™" at bounding box center [759, 270] width 101 height 28
copy strong "Curvify™"
click at [1201, 301] on strong "Waarom Curvify™ Werk" at bounding box center [1222, 309] width 171 height 18
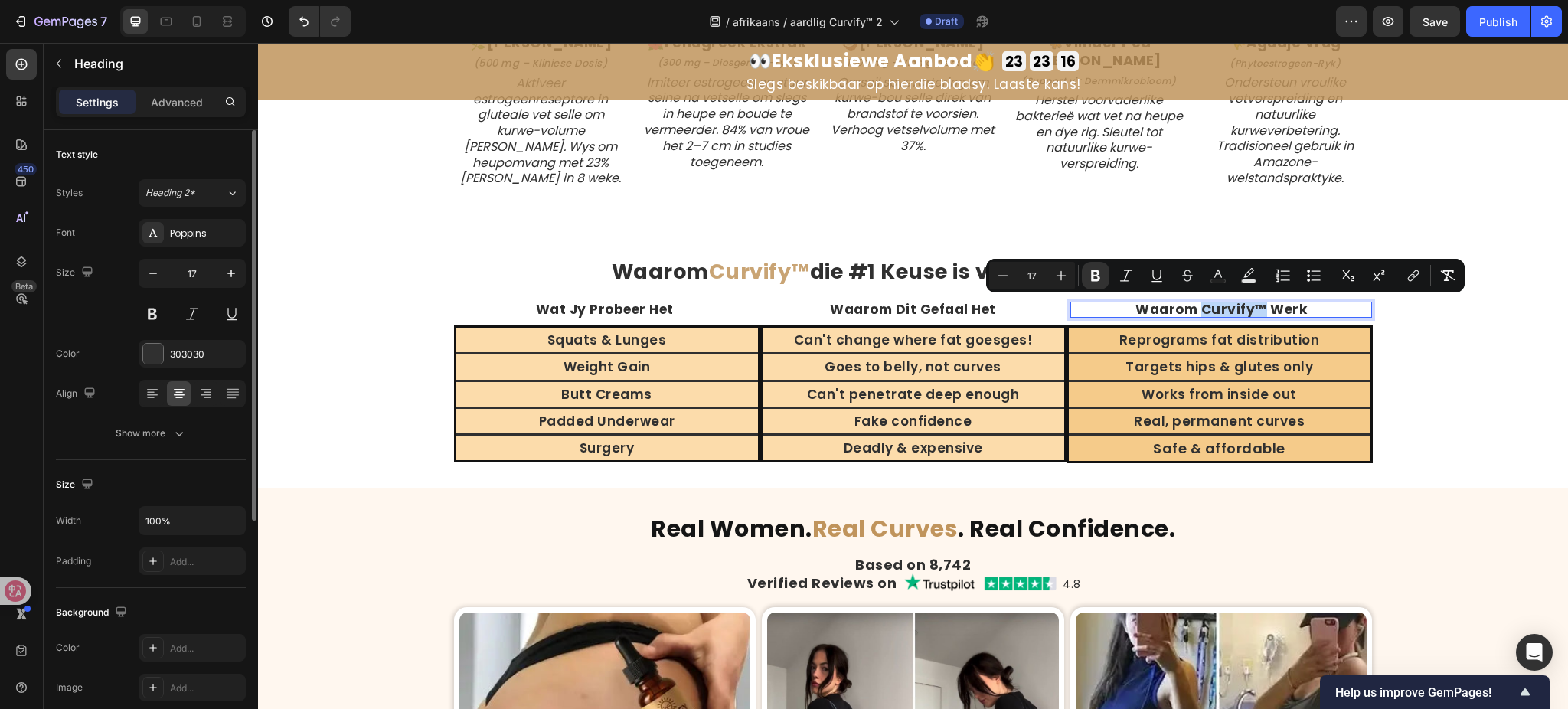
drag, startPoint x: 1198, startPoint y: 305, endPoint x: 1255, endPoint y: 306, distance: 57.0
click at [1255, 306] on strong "Waarom Curvify™ Werk" at bounding box center [1222, 309] width 171 height 18
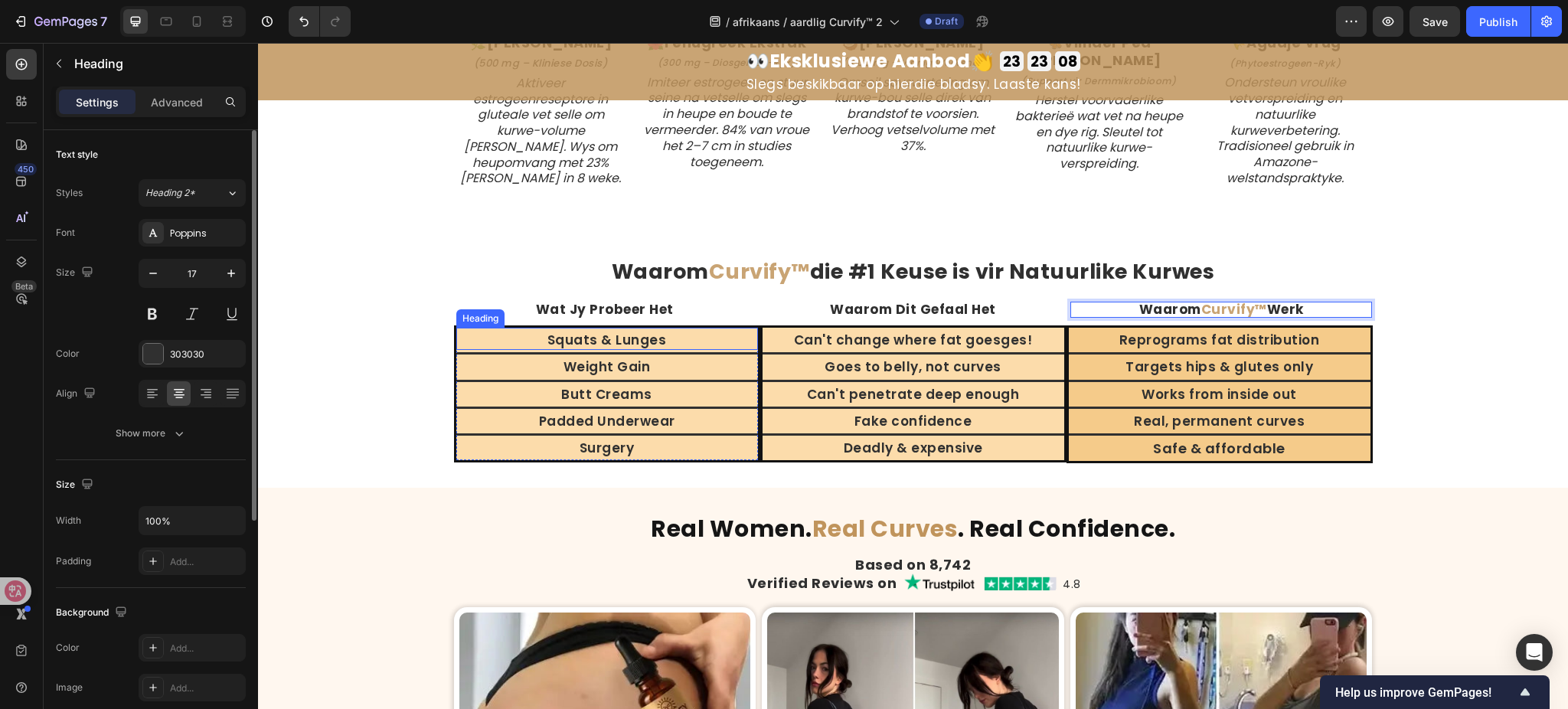
click at [608, 330] on h2 "Squats & Lunges" at bounding box center [607, 340] width 302 height 20
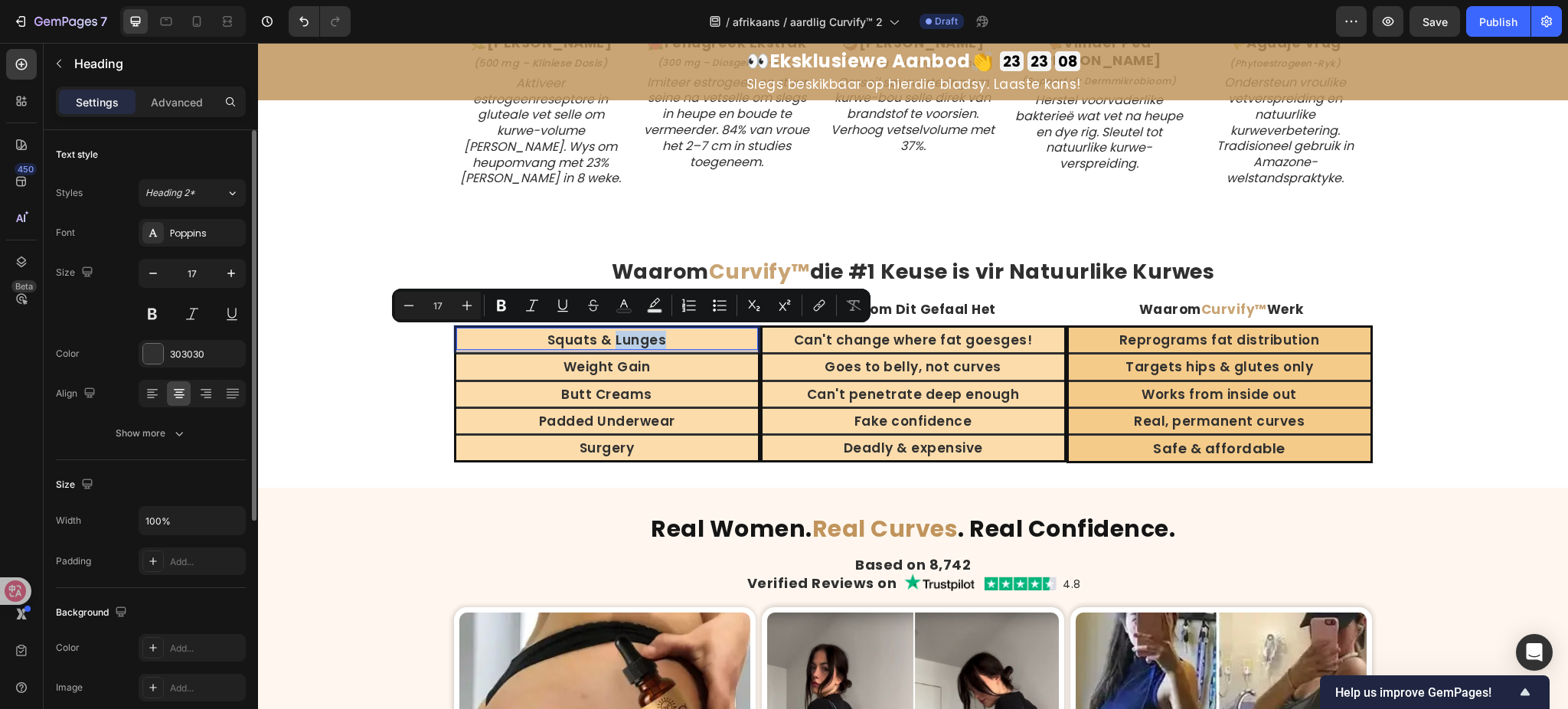
click at [606, 343] on p "Squats & Lunges" at bounding box center [607, 341] width 298 height 17
click at [600, 342] on p "Squats & Lunges" at bounding box center [607, 341] width 298 height 17
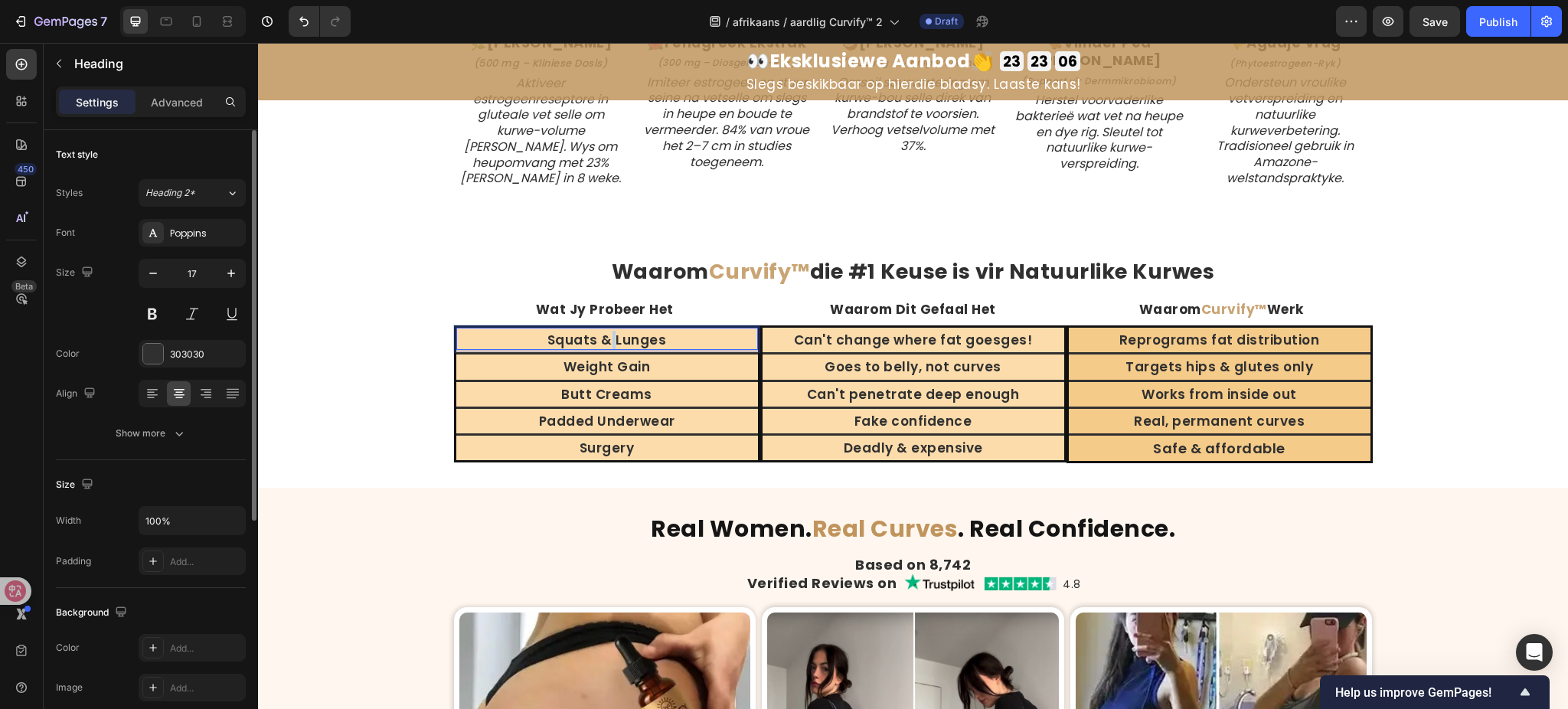
click at [600, 342] on p "Squats & Lunges" at bounding box center [607, 341] width 298 height 17
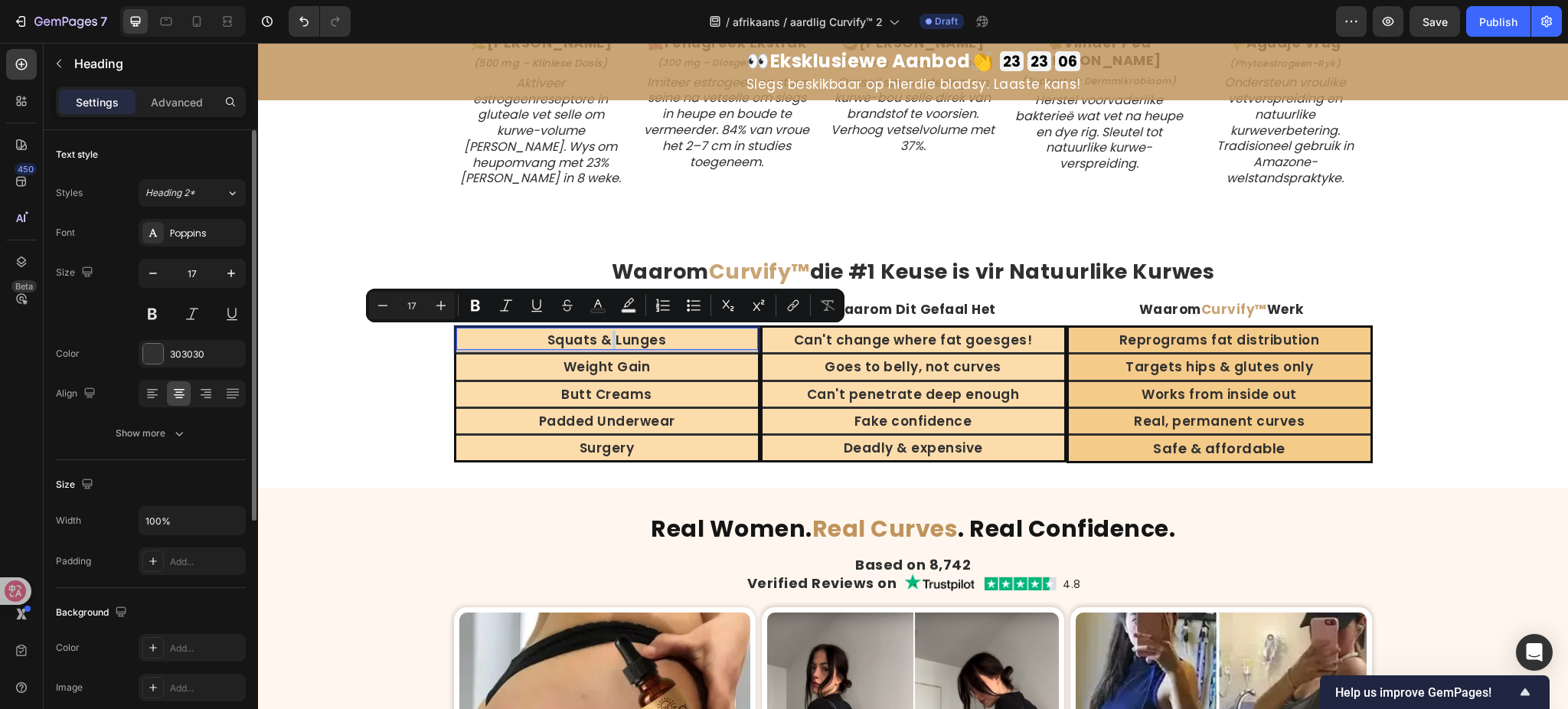
click at [602, 332] on p "Squats & Lunges" at bounding box center [607, 341] width 298 height 17
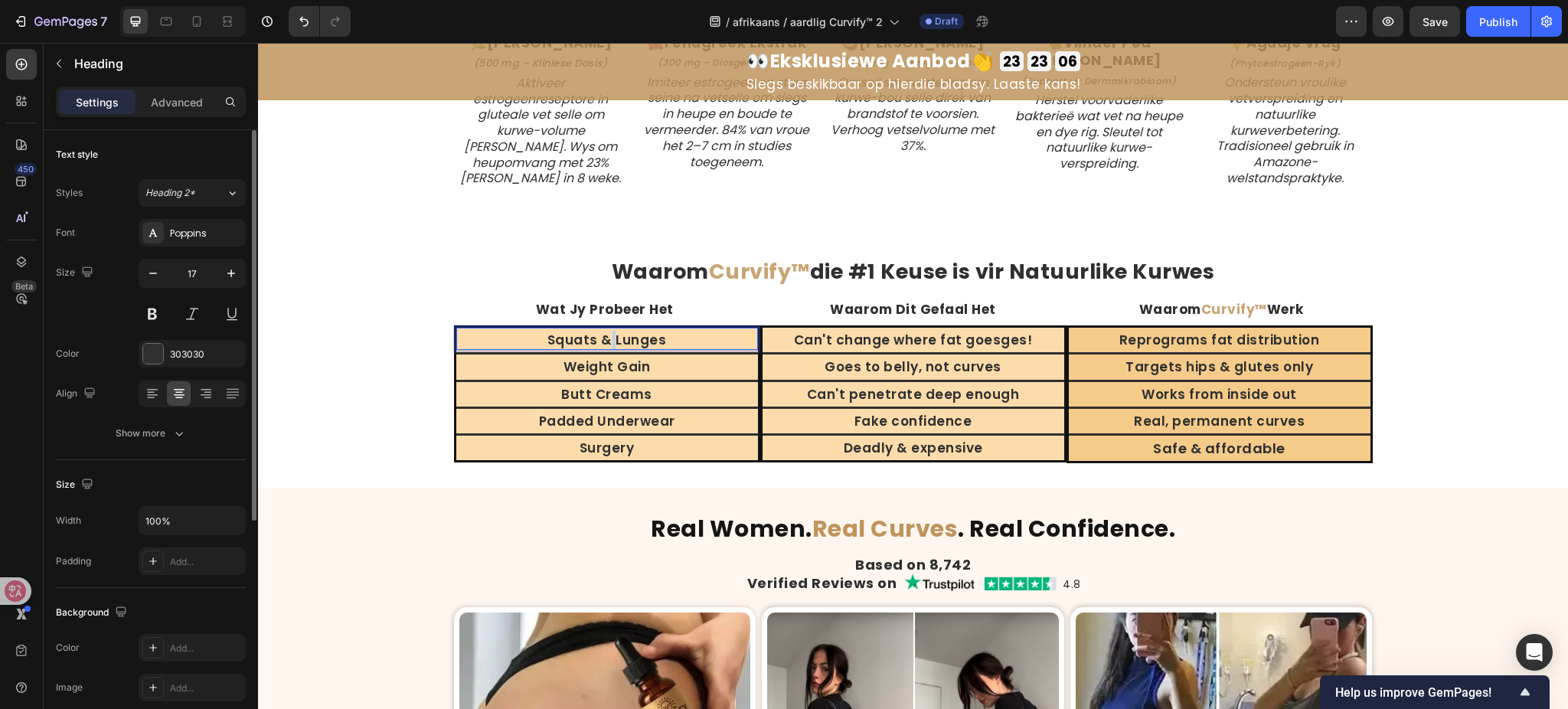
click at [602, 332] on p "Squats & Lunges" at bounding box center [607, 341] width 298 height 17
click at [625, 367] on h2 "Weight Gain" at bounding box center [607, 367] width 302 height 20
click at [633, 391] on h2 "Butt Creams" at bounding box center [607, 394] width 302 height 20
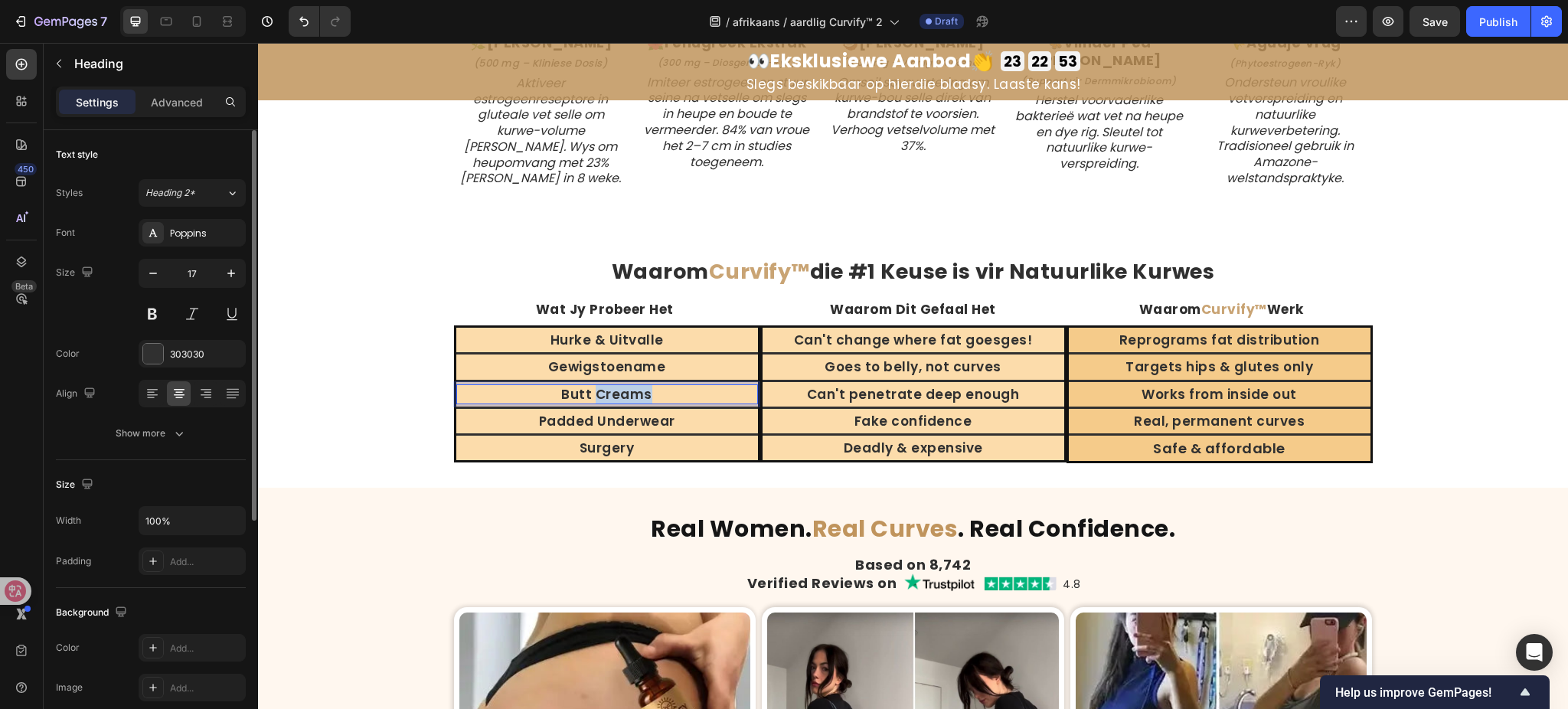
click at [633, 391] on h2 "Butt Creams" at bounding box center [607, 394] width 302 height 20
click at [641, 414] on h2 "Padded Underwear" at bounding box center [607, 420] width 302 height 20
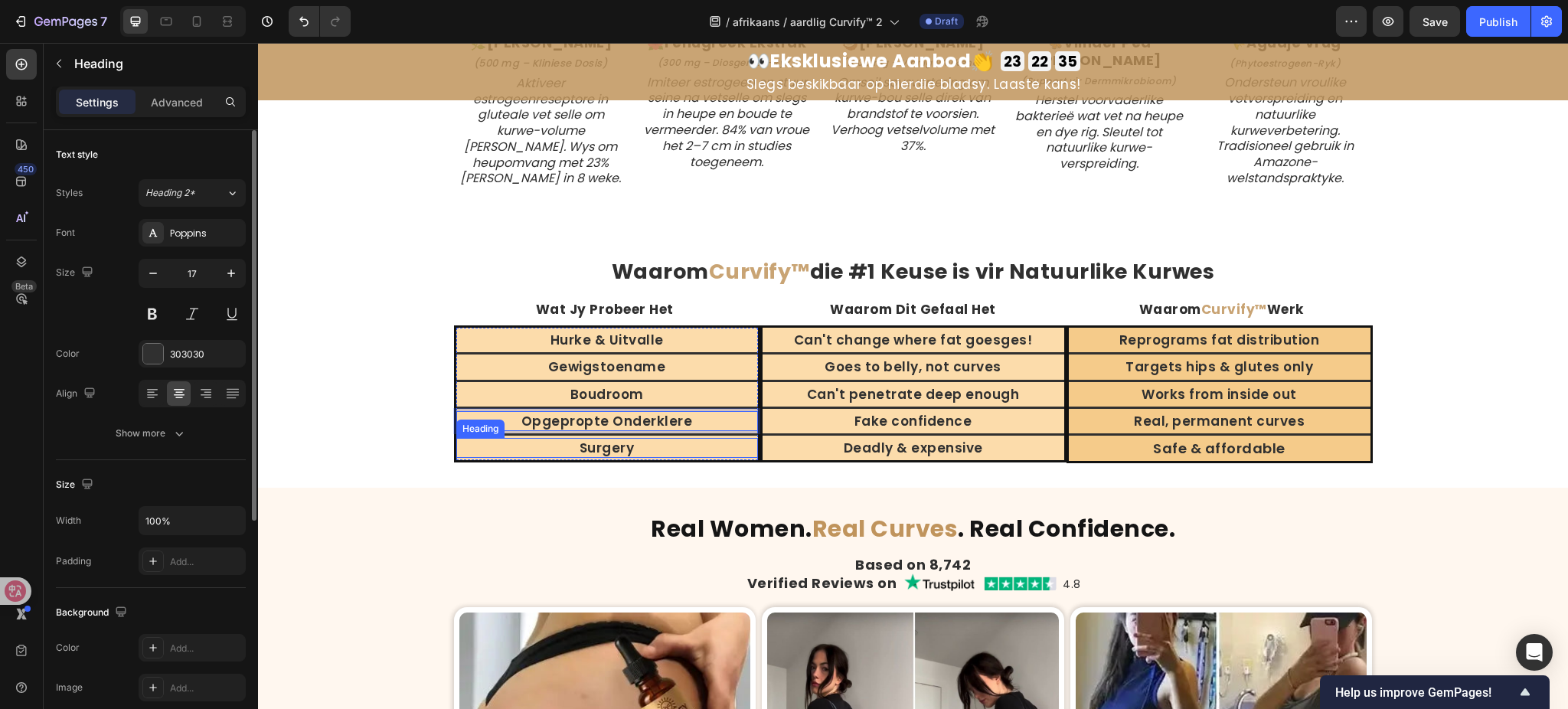
click at [610, 450] on h2 "Surgery" at bounding box center [607, 447] width 302 height 20
click at [922, 340] on h2 "Can't change where fat goesges!" at bounding box center [914, 340] width 302 height 20
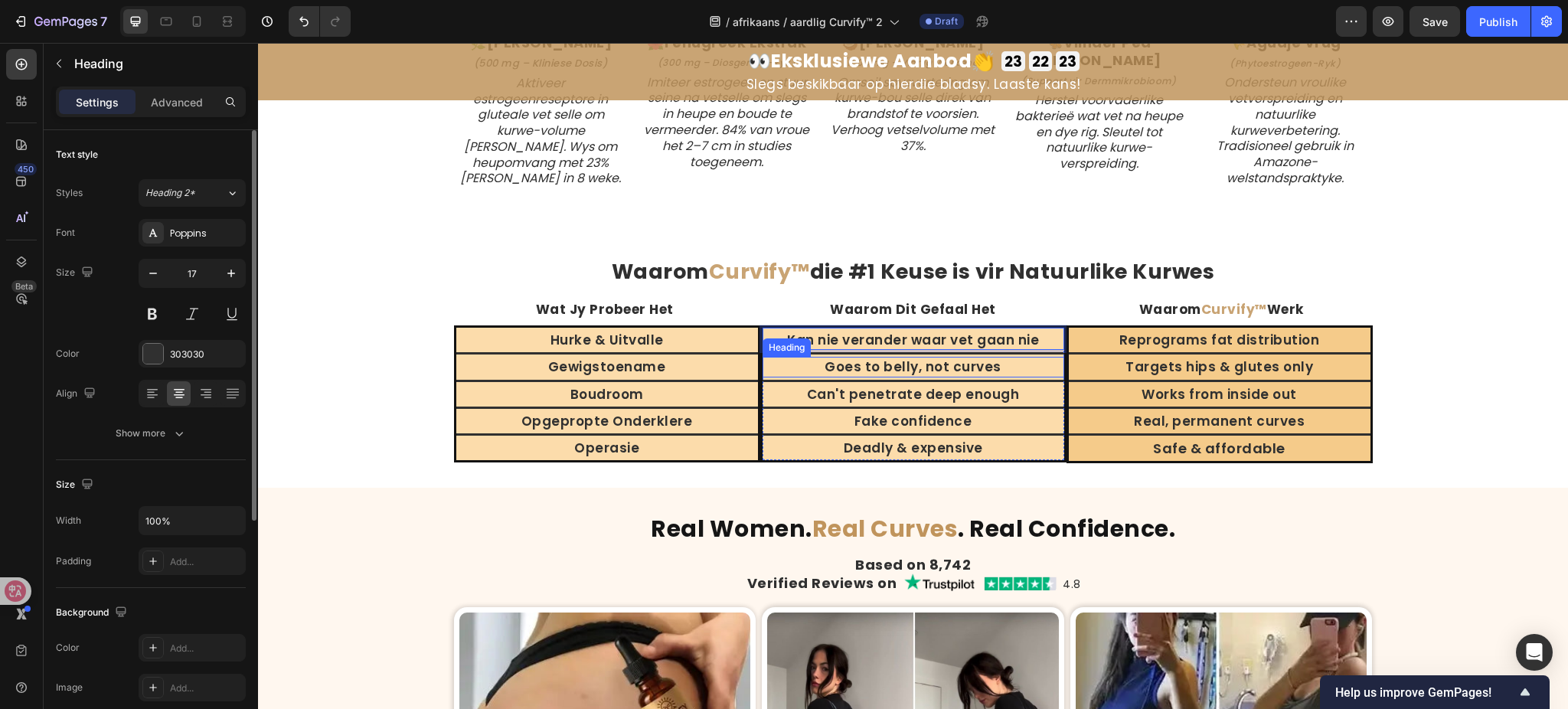
click at [911, 359] on h2 "Goes to belly, not curves" at bounding box center [914, 367] width 302 height 20
click at [870, 387] on h2 "Can't penetrate deep enough" at bounding box center [914, 394] width 302 height 20
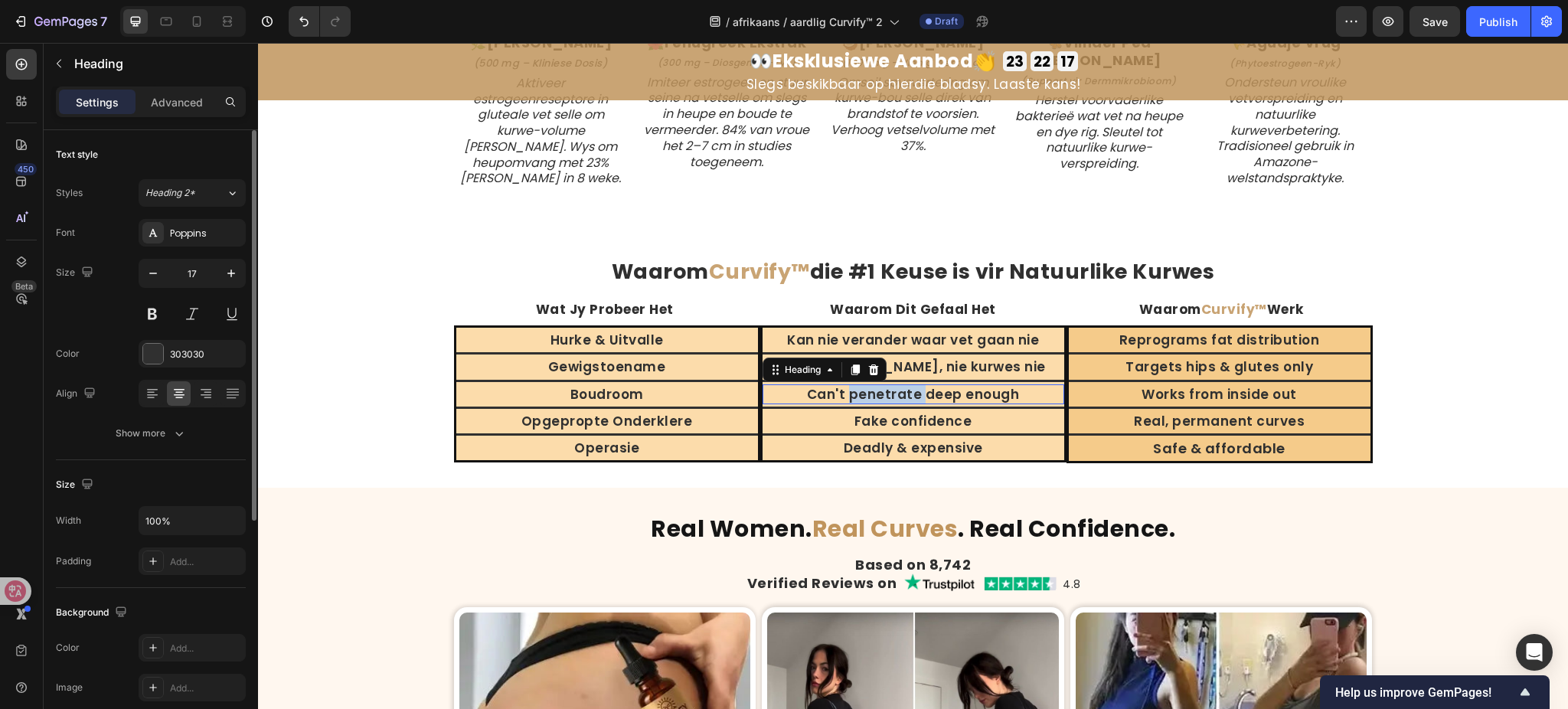
click at [870, 387] on h2 "Can't penetrate deep enough" at bounding box center [914, 394] width 302 height 20
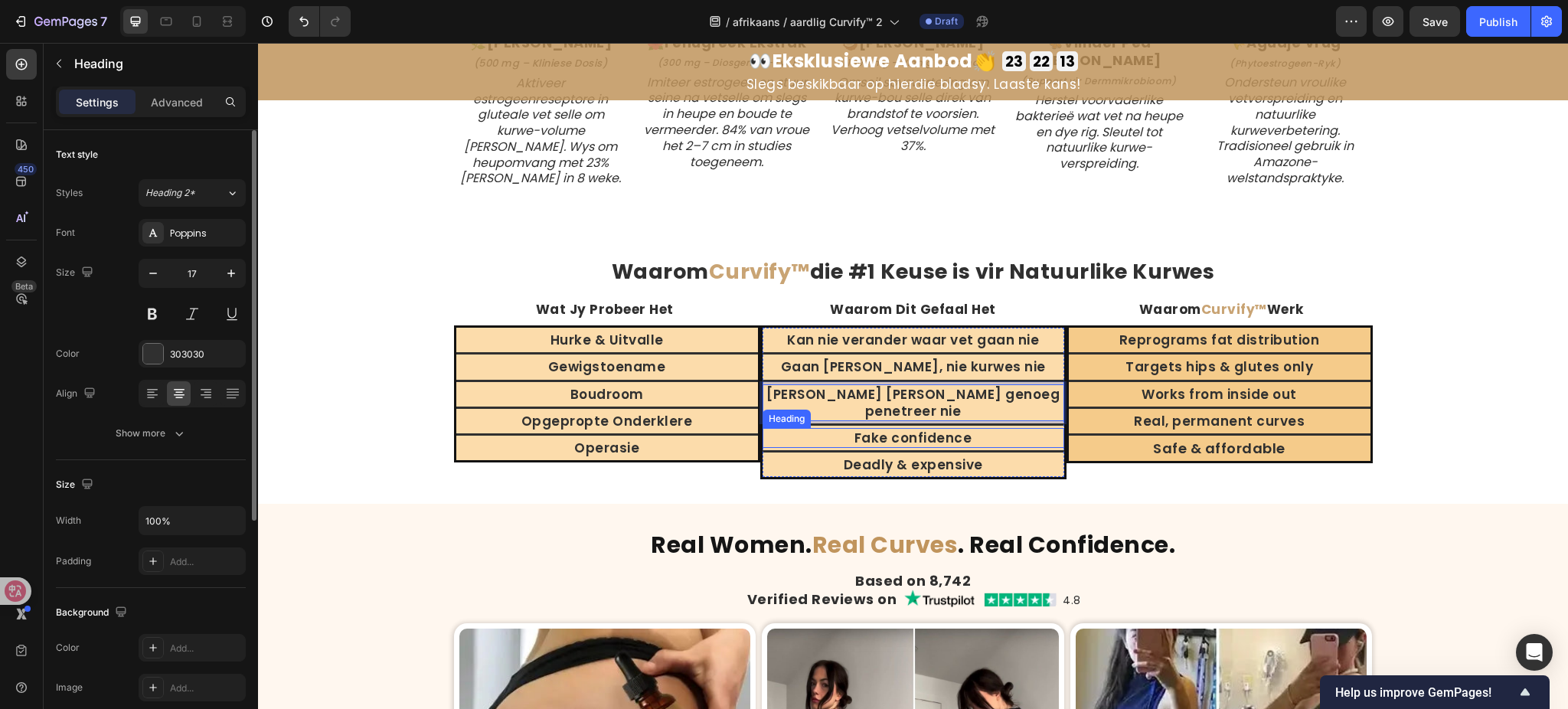
click at [904, 428] on h2 "Fake confidence" at bounding box center [914, 438] width 302 height 20
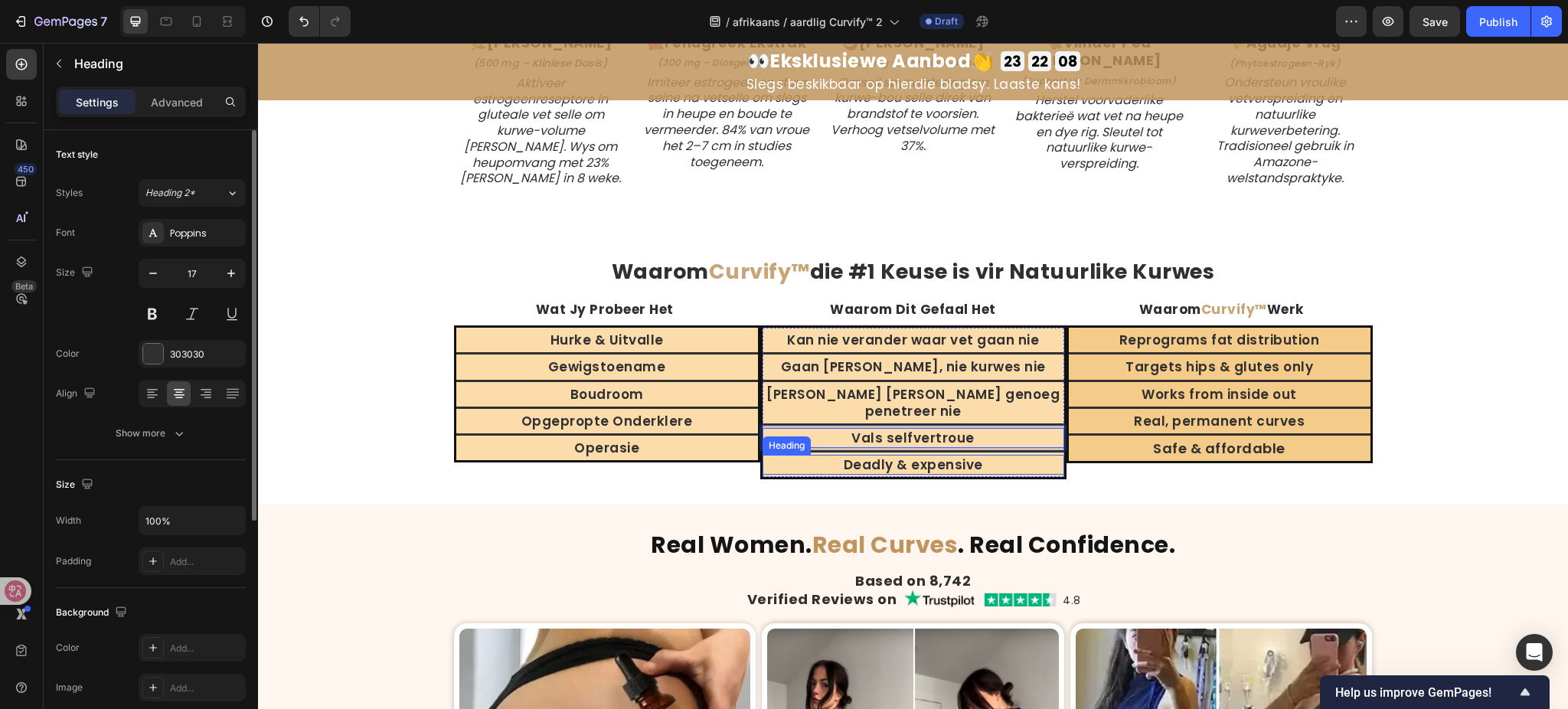
click at [948, 455] on h2 "Deadly & expensive" at bounding box center [914, 465] width 302 height 20
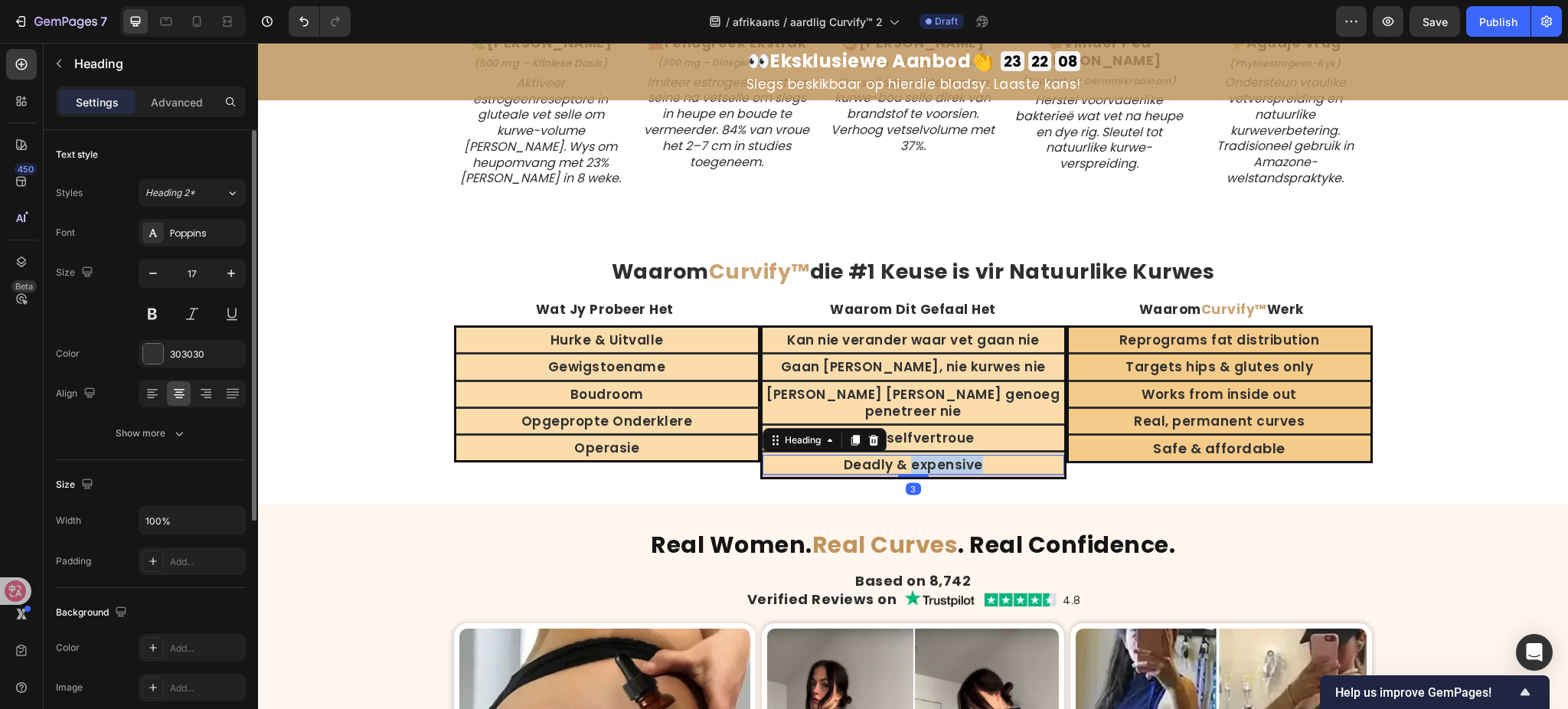
click at [948, 455] on h2 "Deadly & expensive" at bounding box center [914, 465] width 302 height 20
click at [1233, 336] on h2 "Reprograms fat distribution" at bounding box center [1220, 340] width 302 height 20
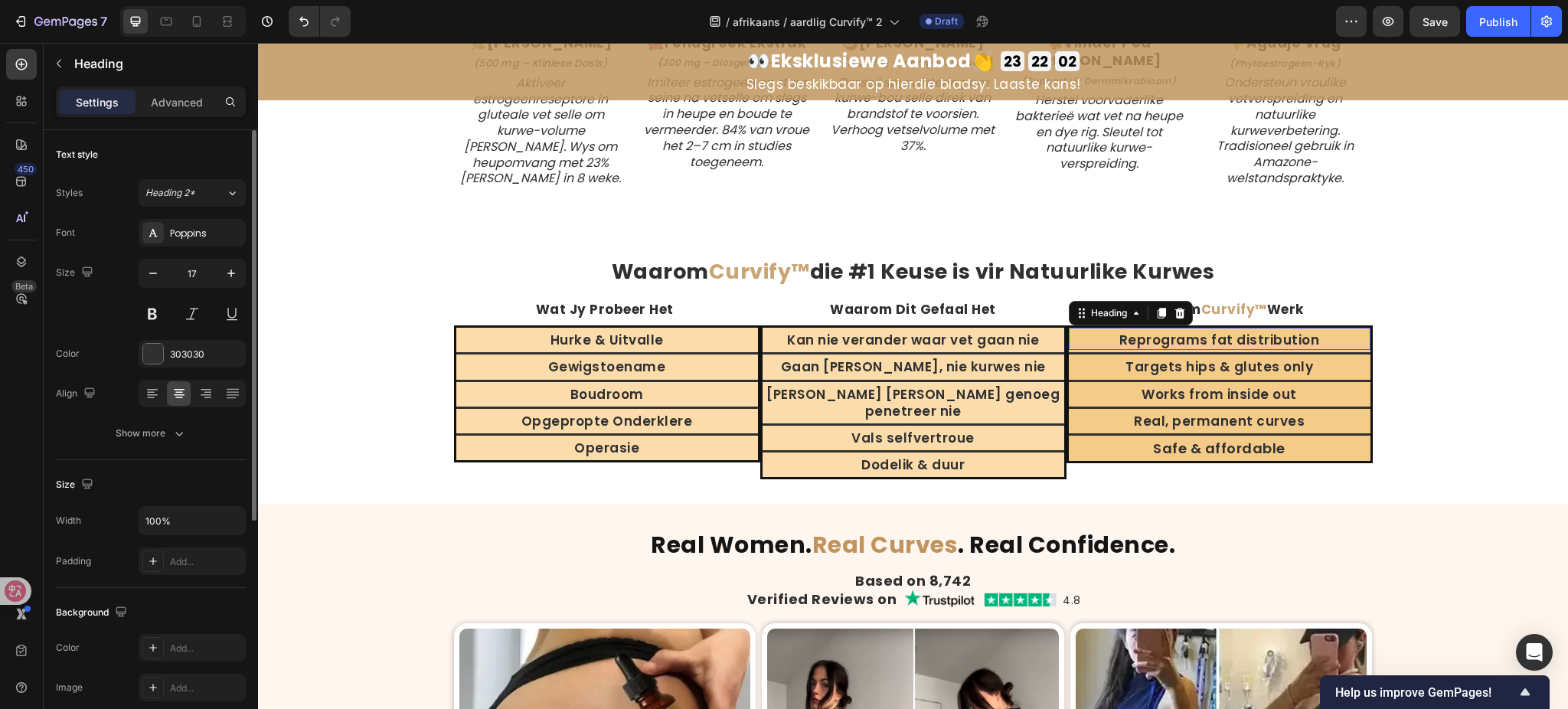
click at [1232, 336] on h2 "Reprograms fat distribution" at bounding box center [1220, 340] width 302 height 20
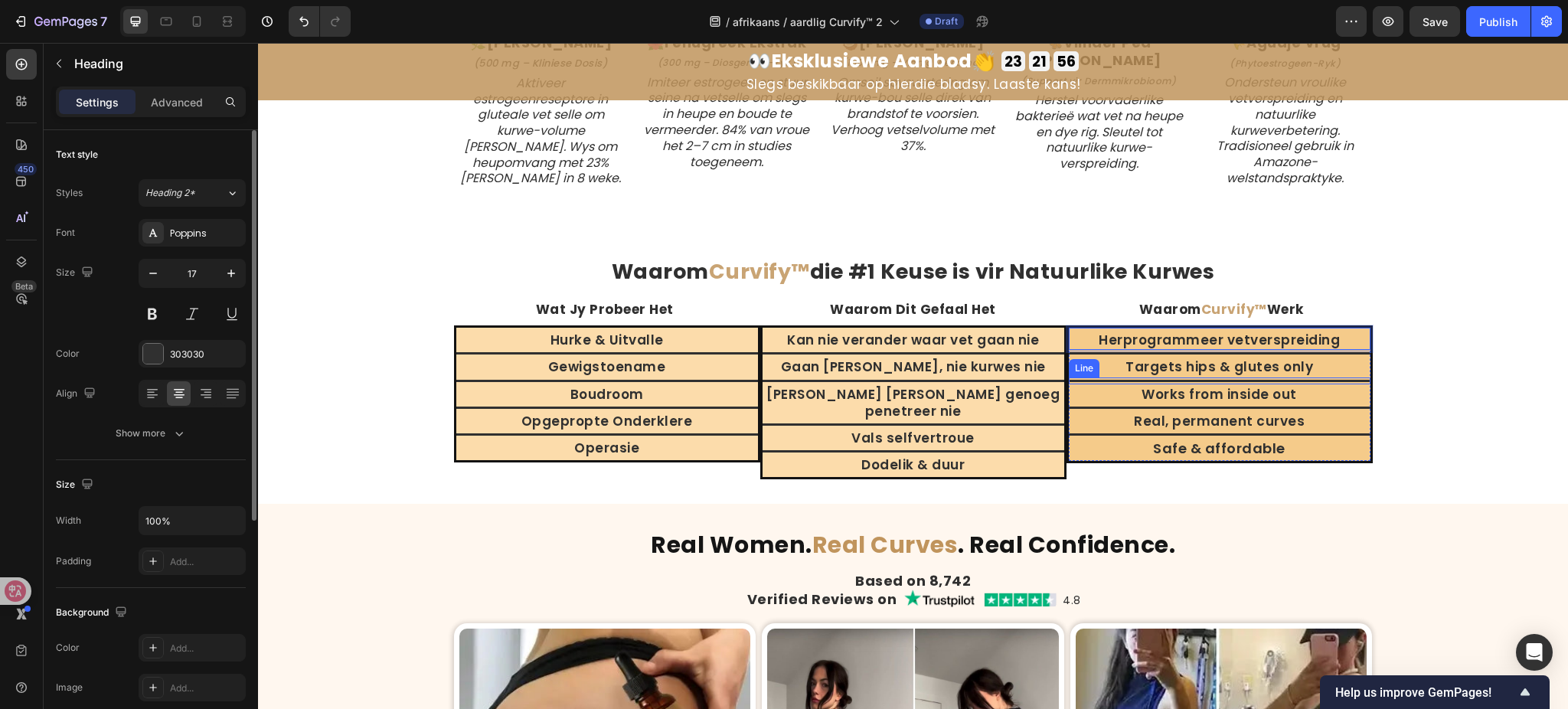
click at [1239, 365] on h2 "Targets hips & glutes only" at bounding box center [1220, 367] width 302 height 20
click at [1203, 392] on h2 "Works from inside out" at bounding box center [1220, 394] width 302 height 20
click at [1207, 417] on h2 "Real, permanent curves" at bounding box center [1220, 420] width 302 height 20
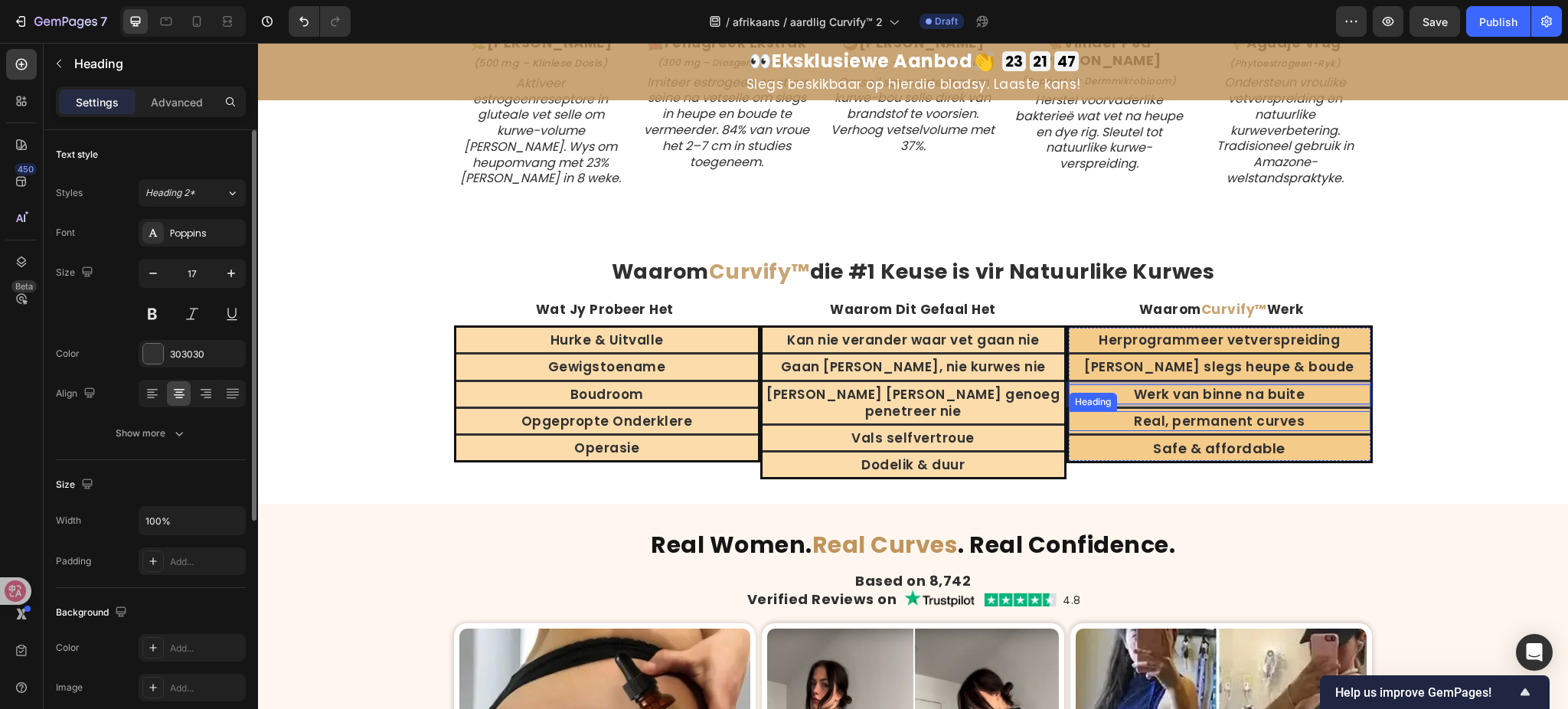
click at [1207, 417] on h2 "Real, permanent curves" at bounding box center [1220, 420] width 302 height 20
click at [1168, 21] on div "/ afrikaans / aardlig Curvify™ 2 Draft" at bounding box center [849, 21] width 974 height 31
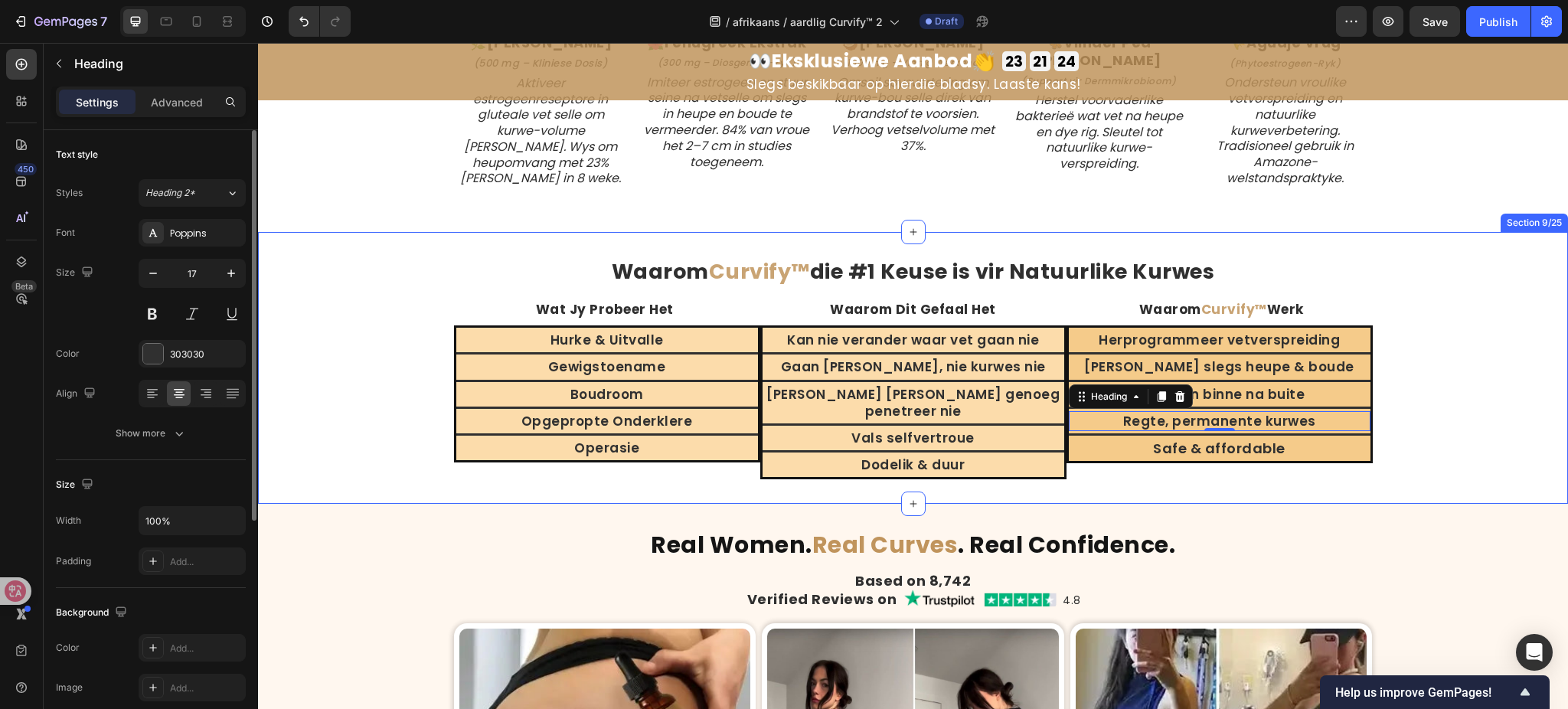
click at [1422, 428] on div "⁠⁠⁠⁠⁠⁠⁠ Waarom Curvify™ die #1 Keuse is vir Natuurlike Kurwes Heading ⁠⁠⁠⁠⁠⁠⁠ W…" at bounding box center [913, 368] width 1310 height 223
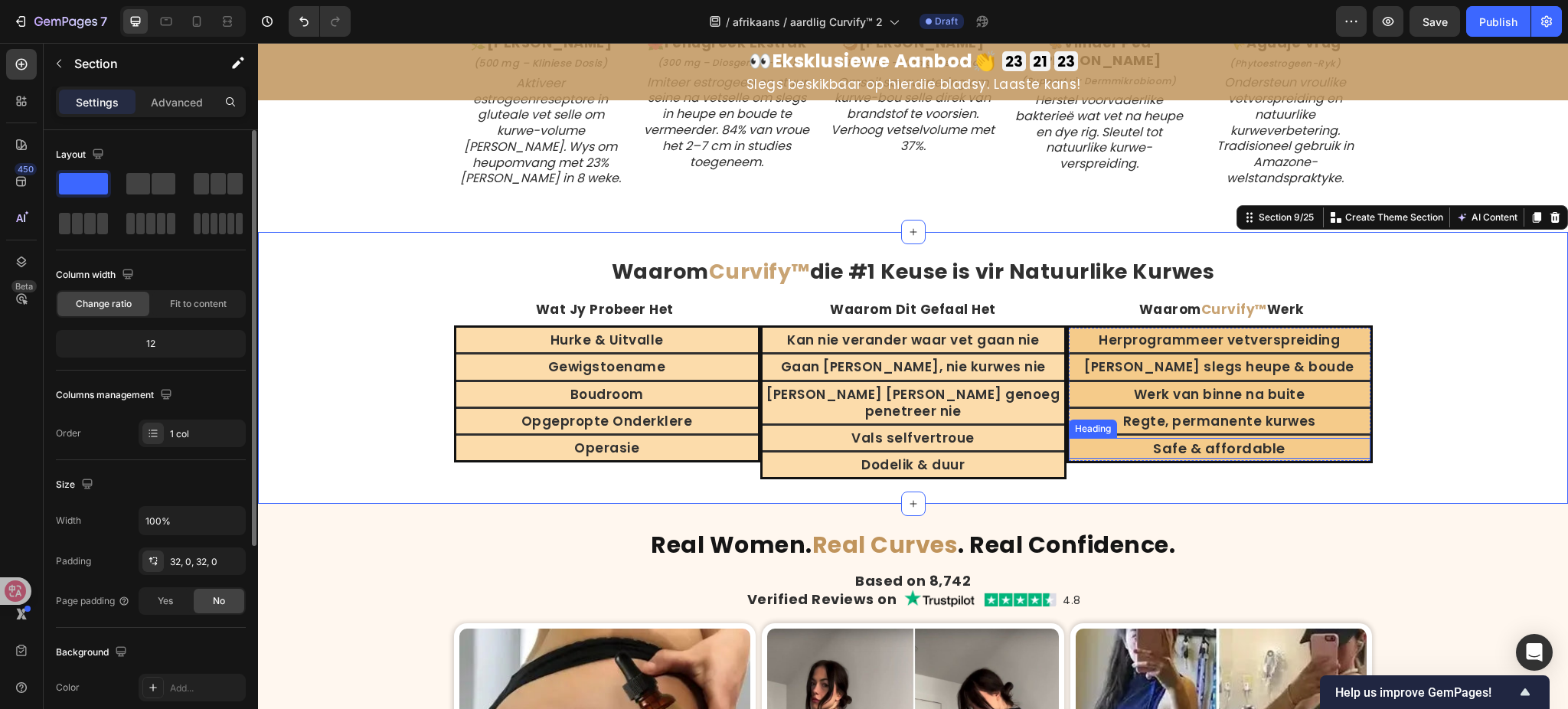
click at [1175, 449] on h2 "Safe & affordable" at bounding box center [1220, 447] width 302 height 20
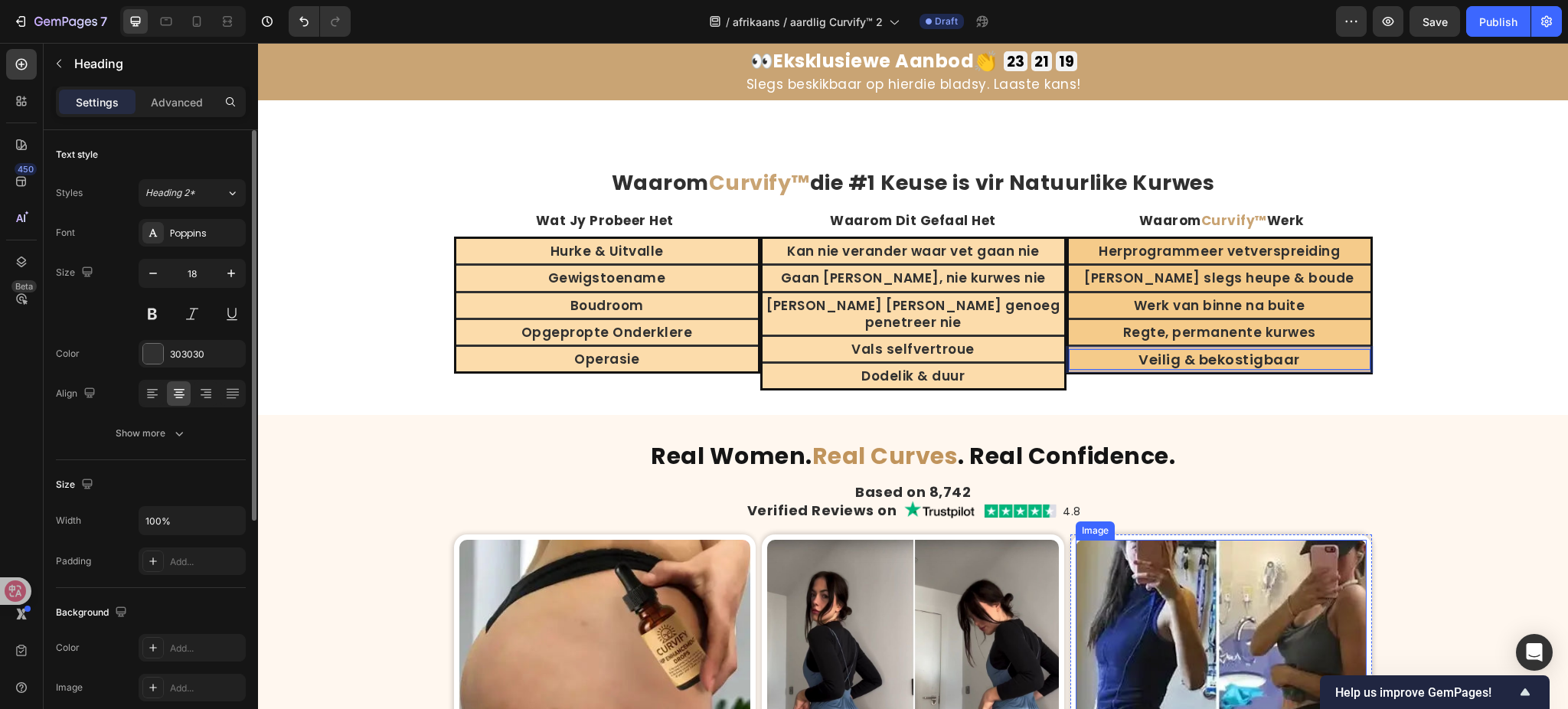
scroll to position [3951, 0]
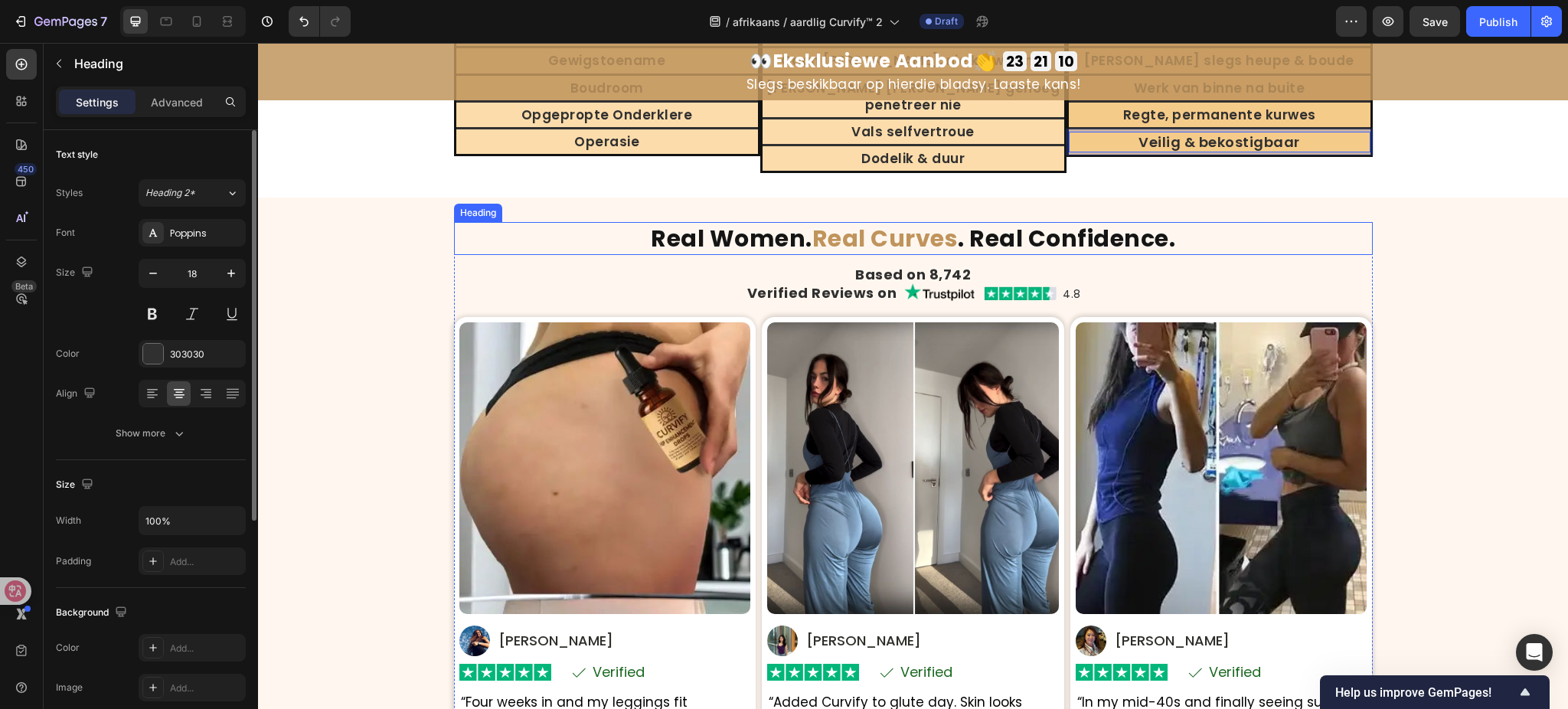
click at [771, 222] on strong "Real Women." at bounding box center [732, 239] width 162 height 33
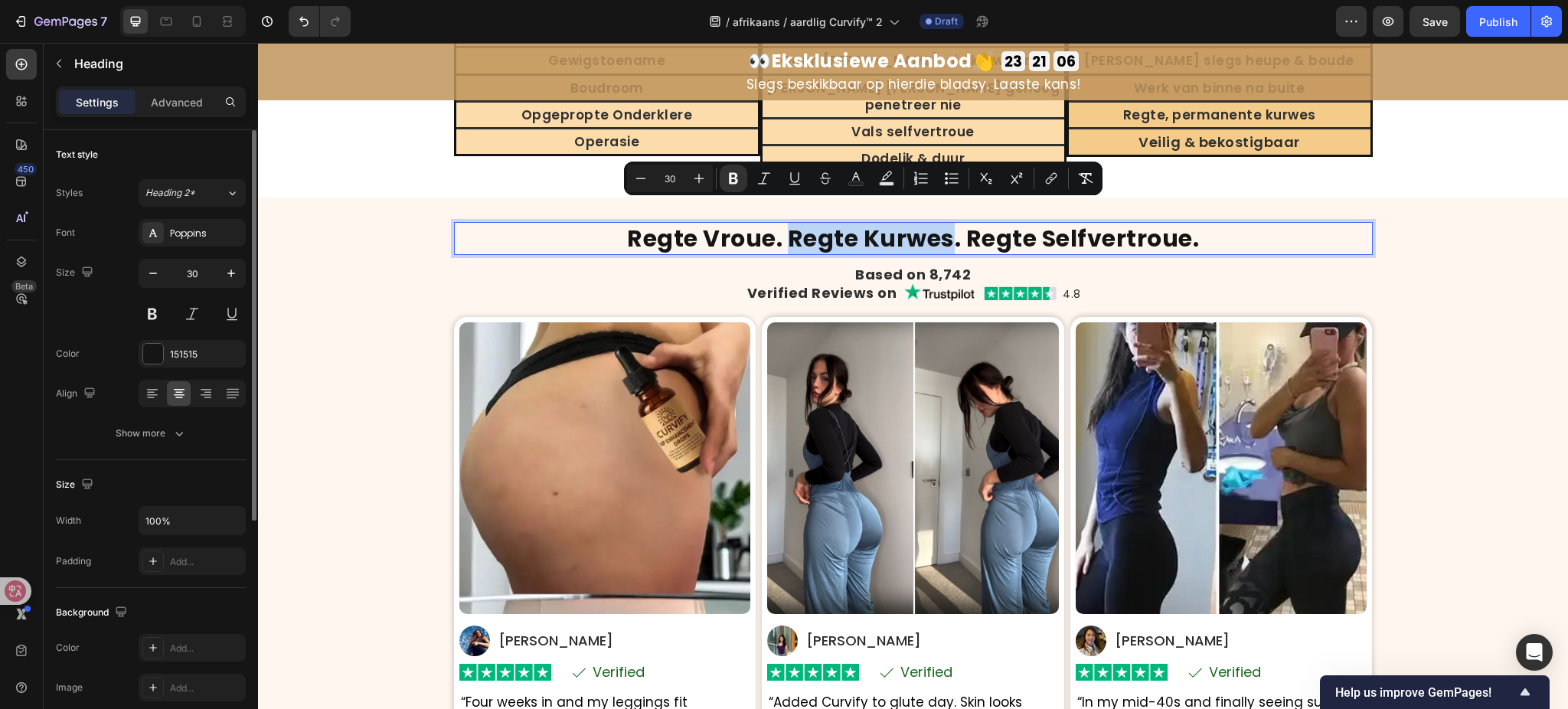
drag, startPoint x: 782, startPoint y: 215, endPoint x: 941, endPoint y: 217, distance: 159.0
click at [941, 222] on strong "Regte Vroue. Regte Kurwes. Regte Selfvertroue." at bounding box center [913, 239] width 572 height 33
click at [861, 182] on rect "Editor contextual toolbar" at bounding box center [856, 184] width 14 height 4
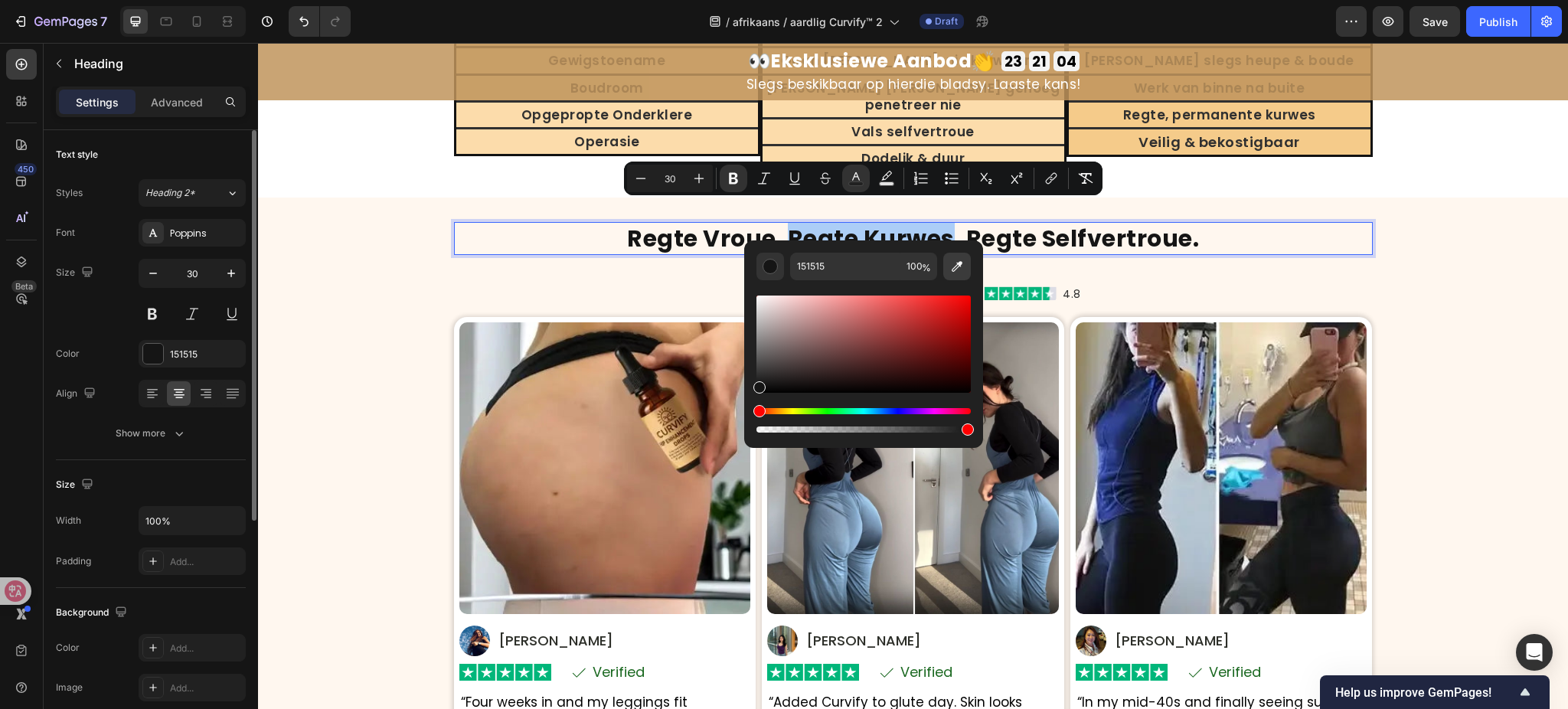
click at [959, 268] on icon "Editor contextual toolbar" at bounding box center [957, 266] width 15 height 15
type input "C9A474"
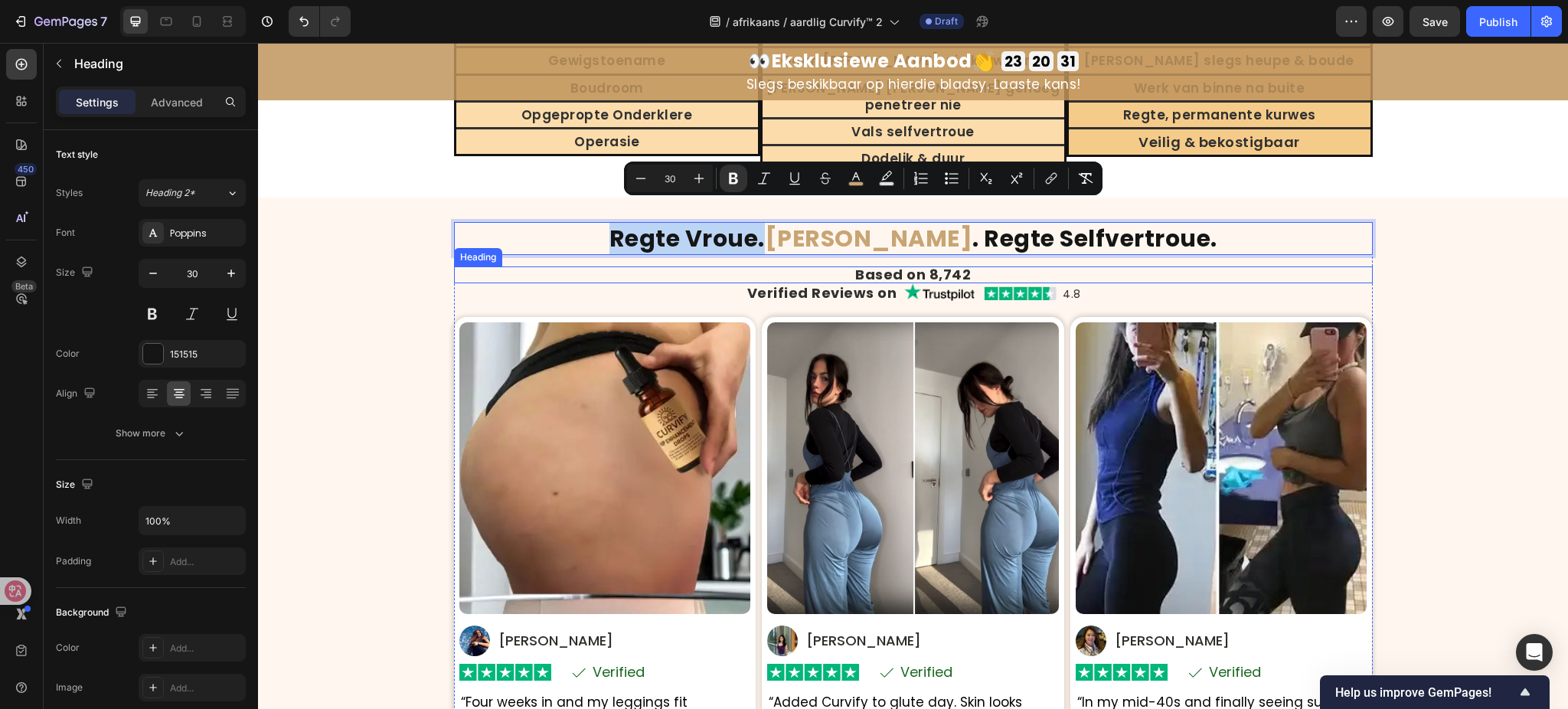
click at [879, 266] on h2 "Based on 8,742" at bounding box center [913, 275] width 919 height 17
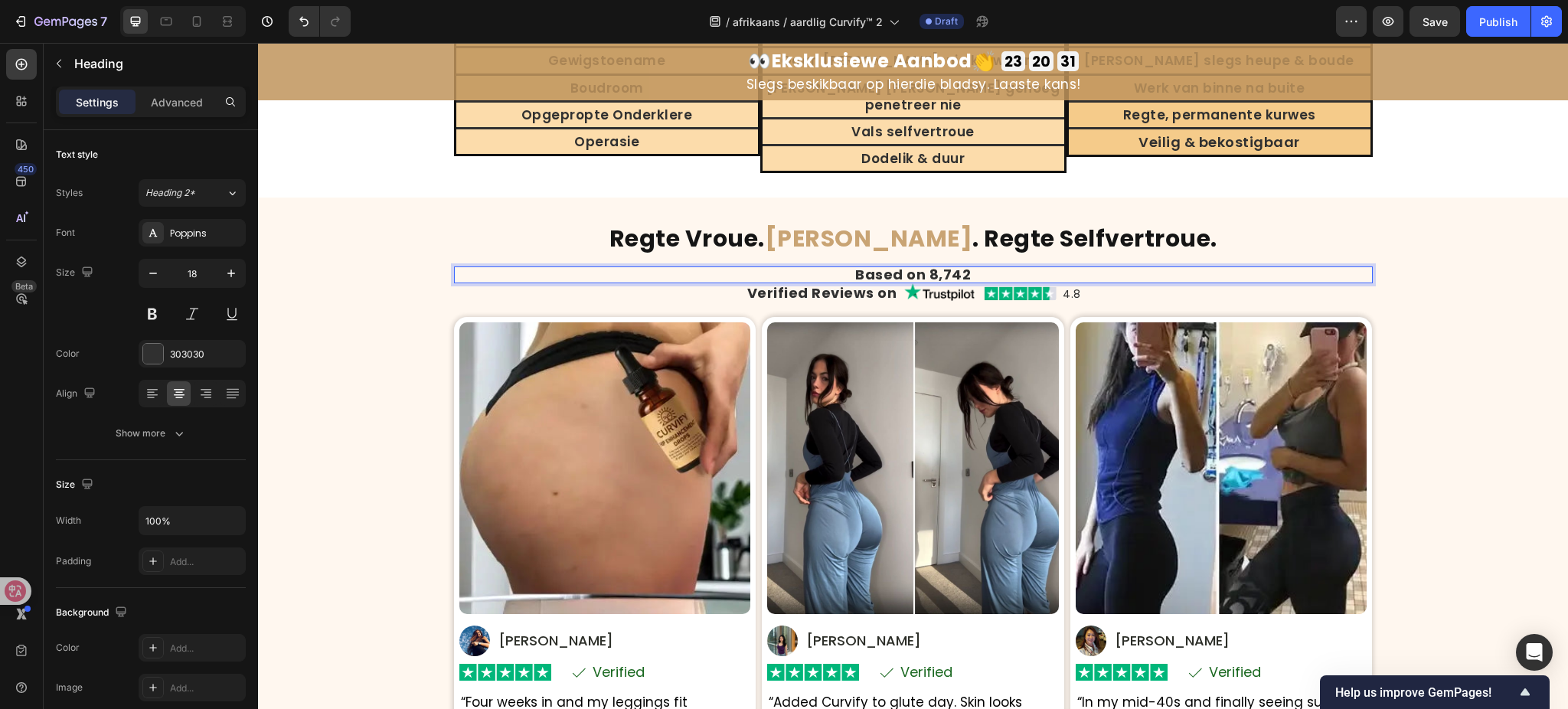
click at [879, 266] on h2 "Based on 8,742" at bounding box center [913, 275] width 919 height 17
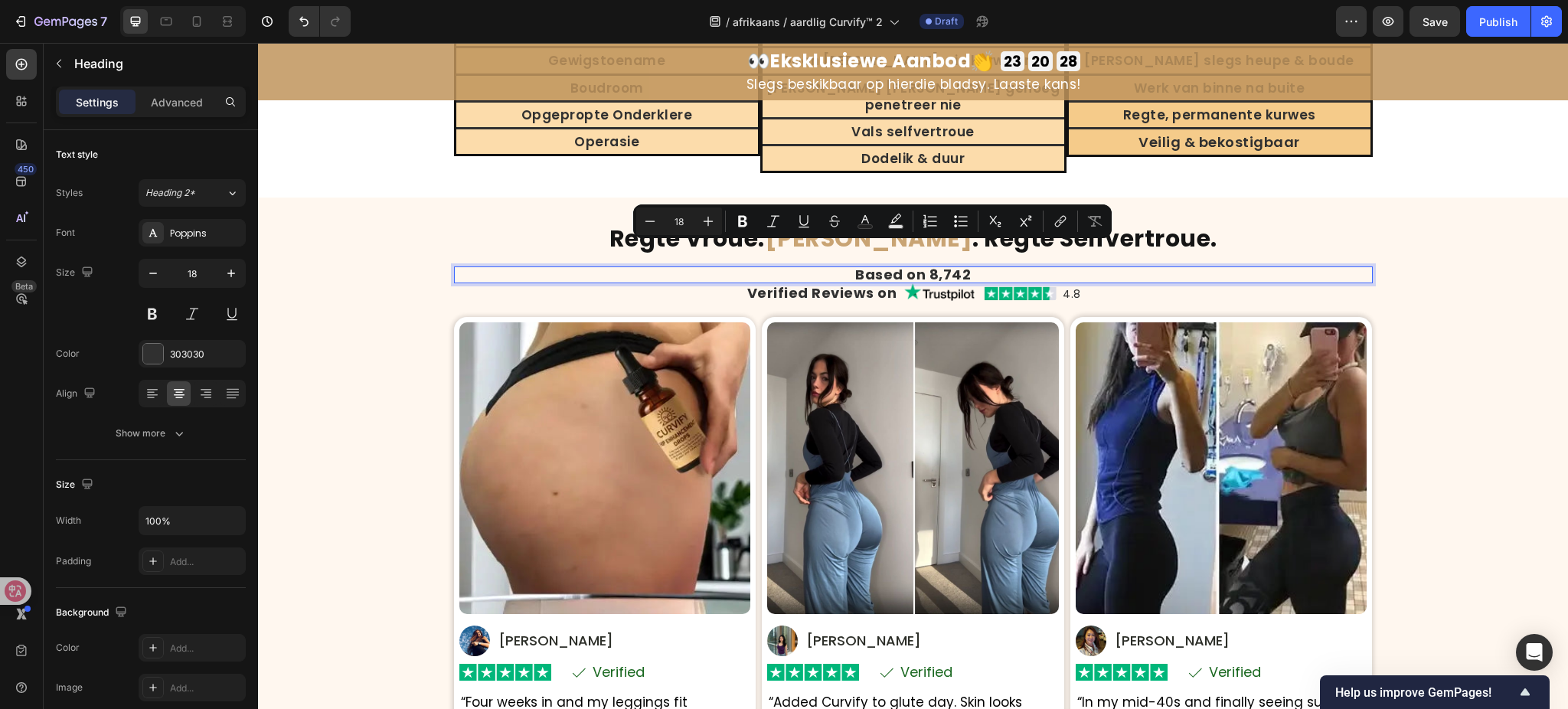
click at [879, 268] on p "Based on 8,742" at bounding box center [914, 275] width 916 height 13
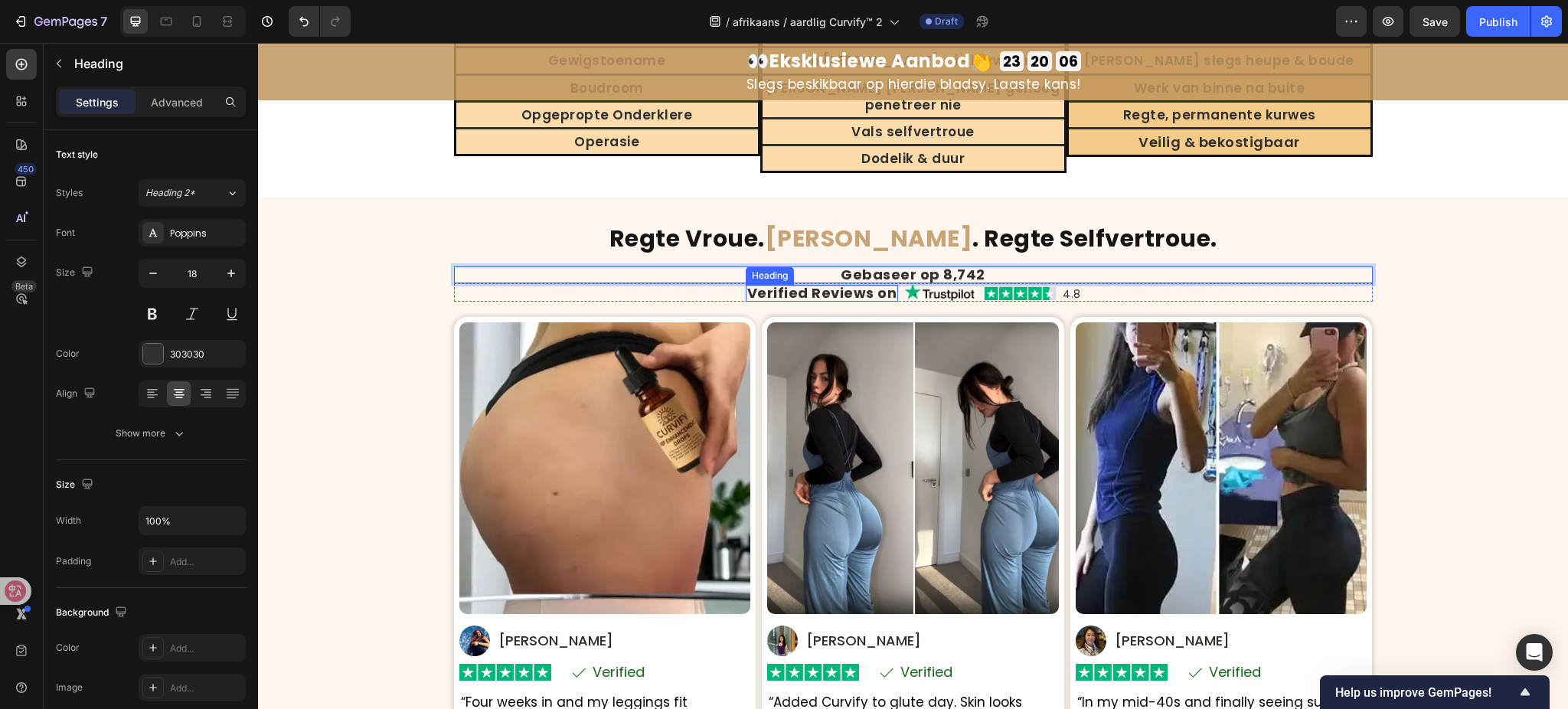
click at [839, 285] on h2 "Verified Reviews on" at bounding box center [822, 293] width 153 height 17
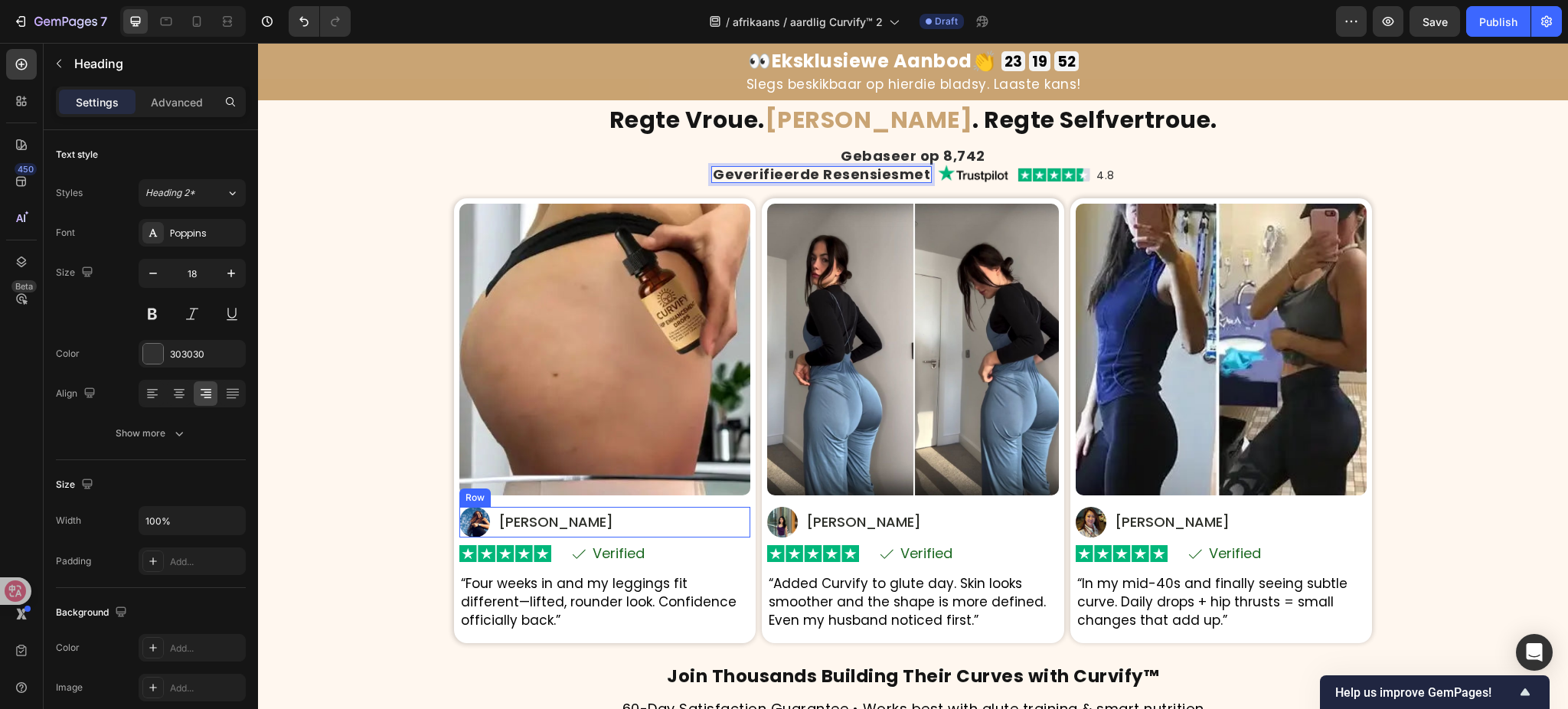
scroll to position [4257, 0]
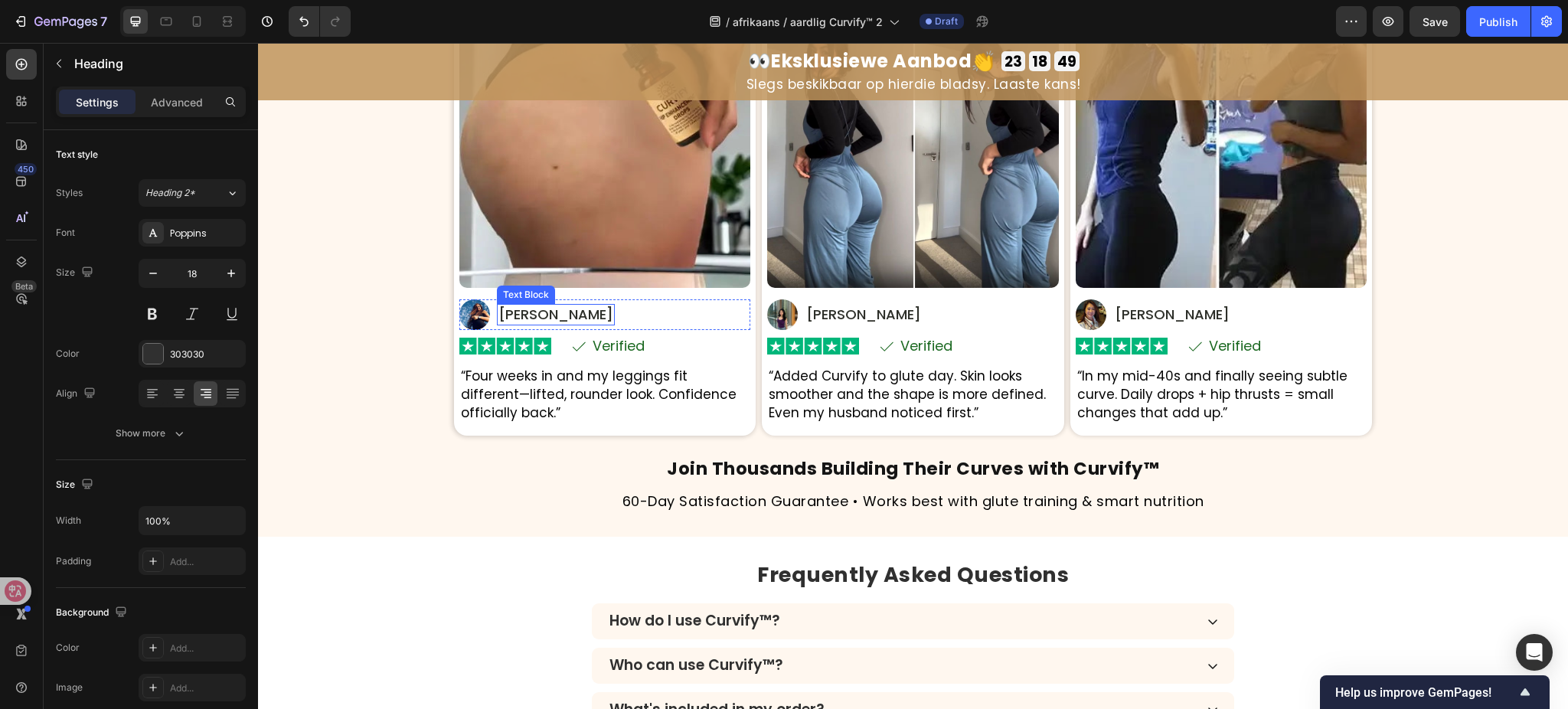
click at [517, 310] on p "Jessica V." at bounding box center [555, 315] width 114 height 18
click at [543, 317] on p "Jessica V." at bounding box center [555, 315] width 114 height 18
click at [614, 347] on p "Verified" at bounding box center [619, 346] width 52 height 13
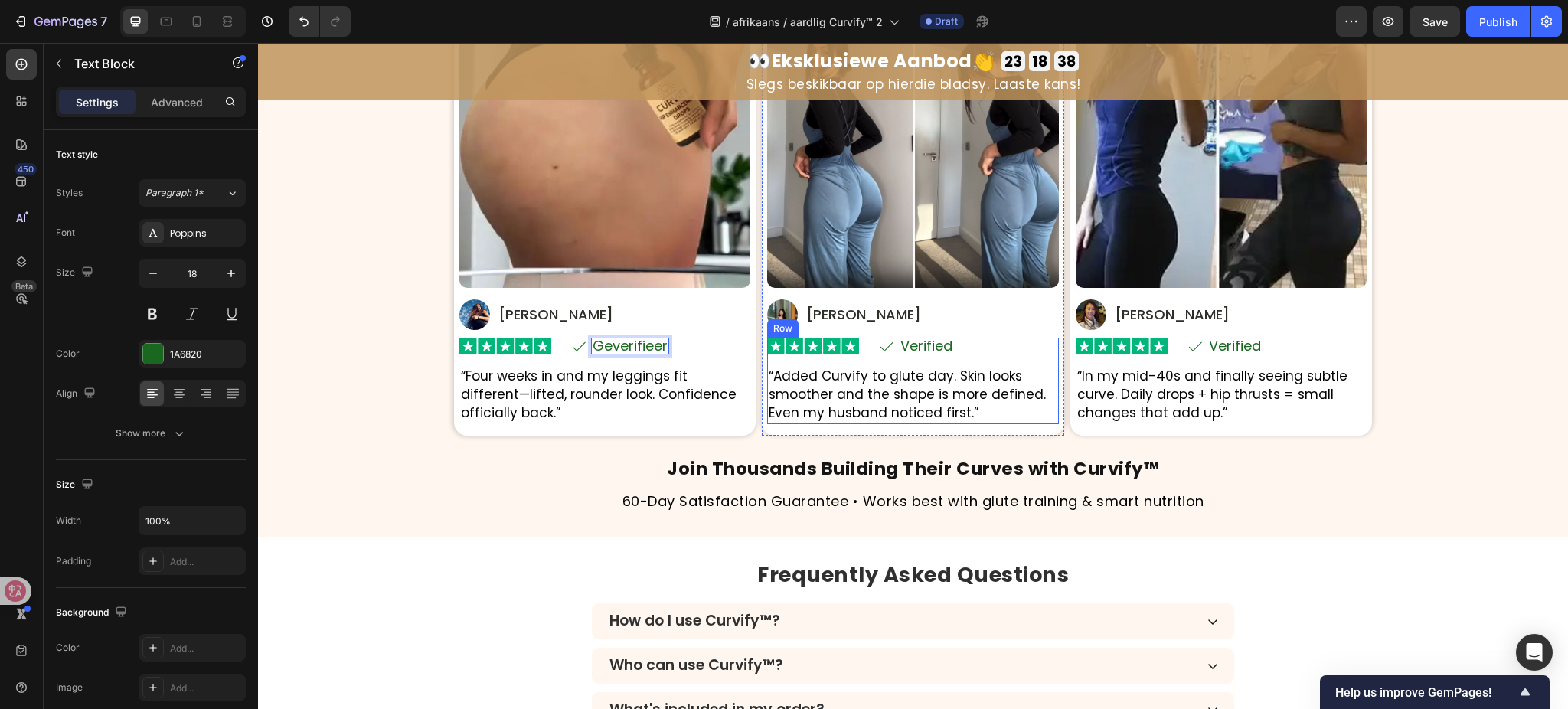
click at [916, 344] on div "Verified Text Block" at bounding box center [926, 346] width 55 height 17
click at [913, 350] on p "Verified" at bounding box center [926, 346] width 52 height 13
click at [1222, 343] on p "Verified" at bounding box center [1235, 346] width 52 height 13
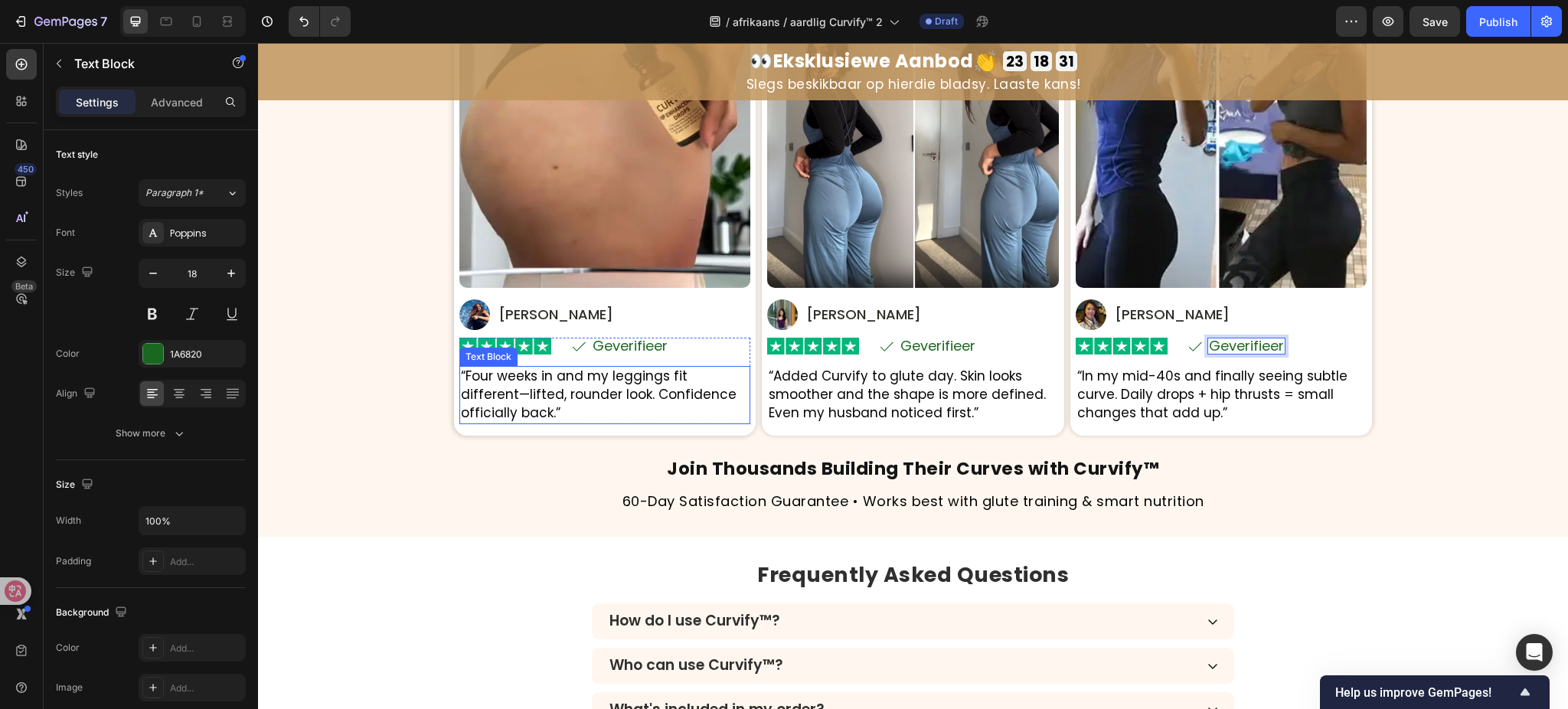
click at [531, 392] on p "“Four weeks in and my leggings fit different—lifted, rounder look. Confidence o…" at bounding box center [605, 394] width 289 height 55
click at [838, 317] on p "Maya R." at bounding box center [863, 315] width 114 height 18
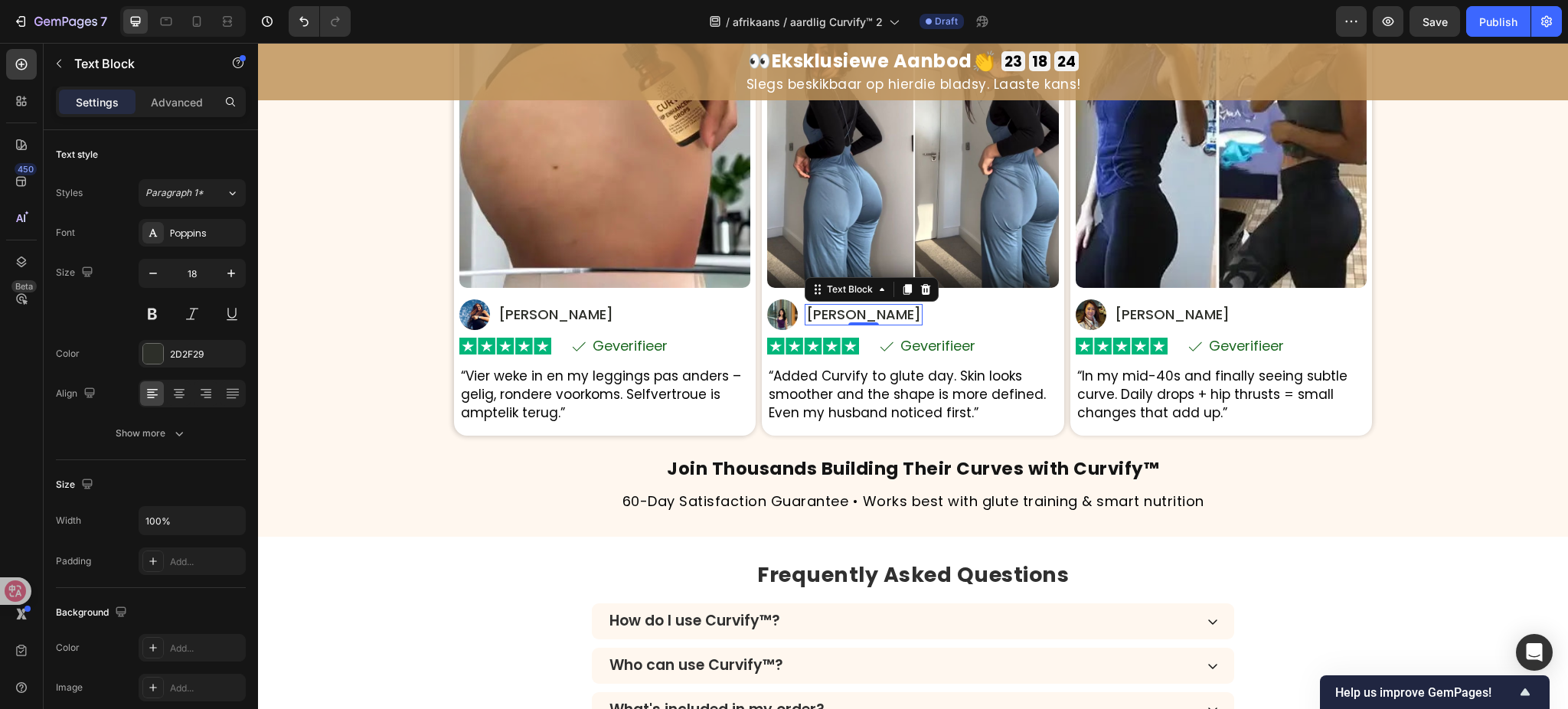
click at [838, 317] on p "Maya R." at bounding box center [863, 315] width 114 height 18
click at [911, 401] on p "“Added Curvify to glute day. Skin looks smoother and the shape is more defined.…" at bounding box center [913, 394] width 289 height 55
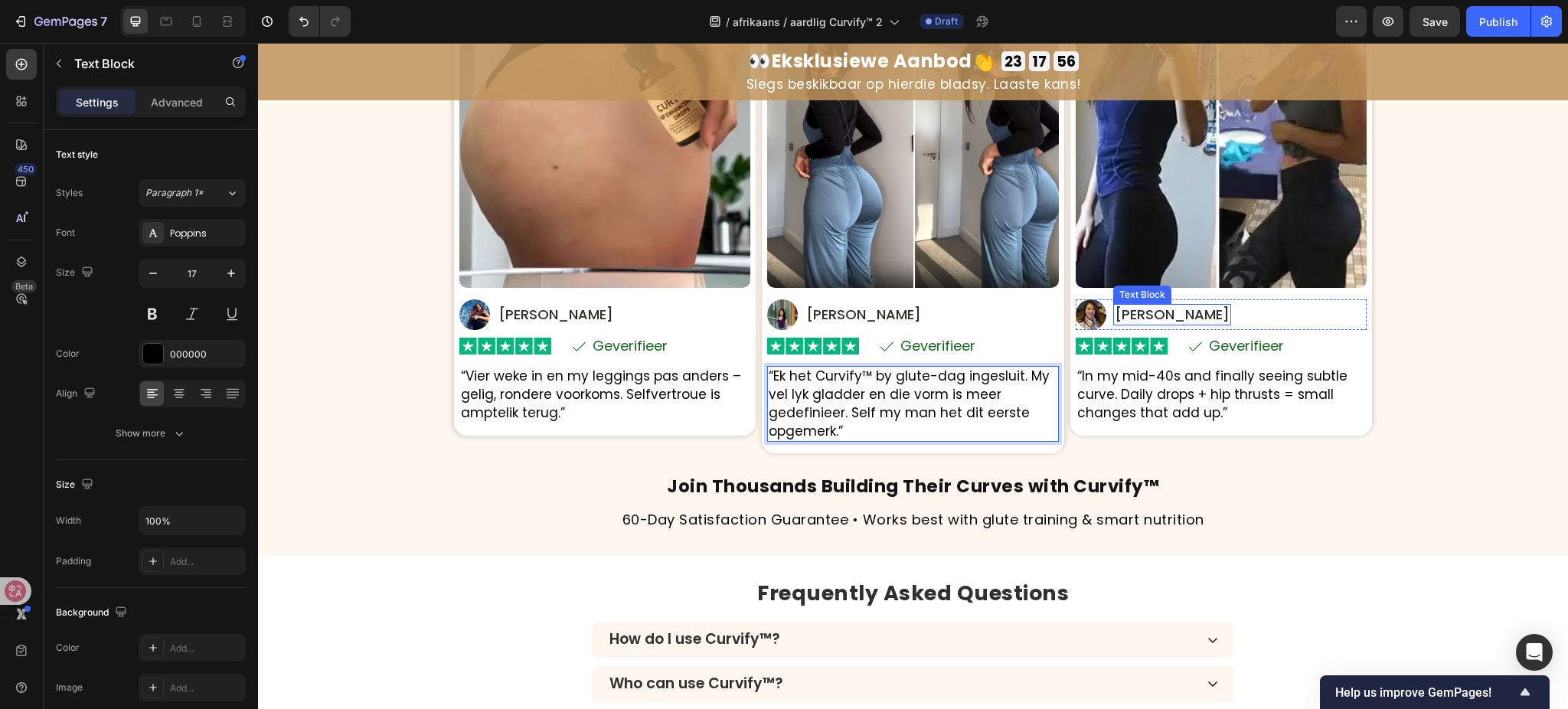
click at [1142, 317] on p "Jenny L." at bounding box center [1172, 315] width 114 height 18
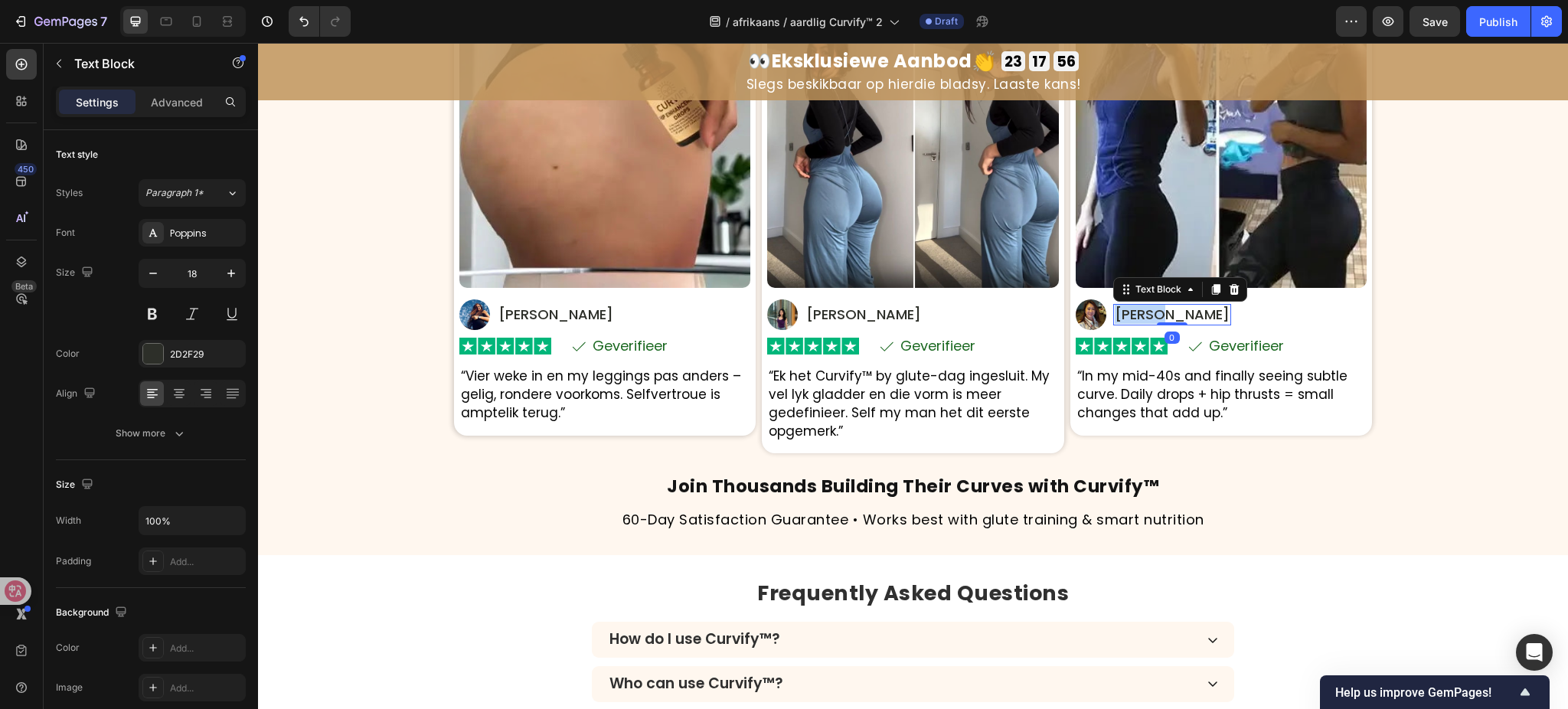
click at [1142, 317] on p "Jenny L." at bounding box center [1172, 315] width 114 height 18
click at [1145, 319] on p "Jenny L." at bounding box center [1172, 315] width 114 height 18
click at [1149, 317] on p "Jenny L." at bounding box center [1172, 315] width 114 height 18
click at [1194, 389] on p "“In my mid-40s and finally seeing subtle curve. Daily drops + hip thrusts = sma…" at bounding box center [1222, 394] width 289 height 55
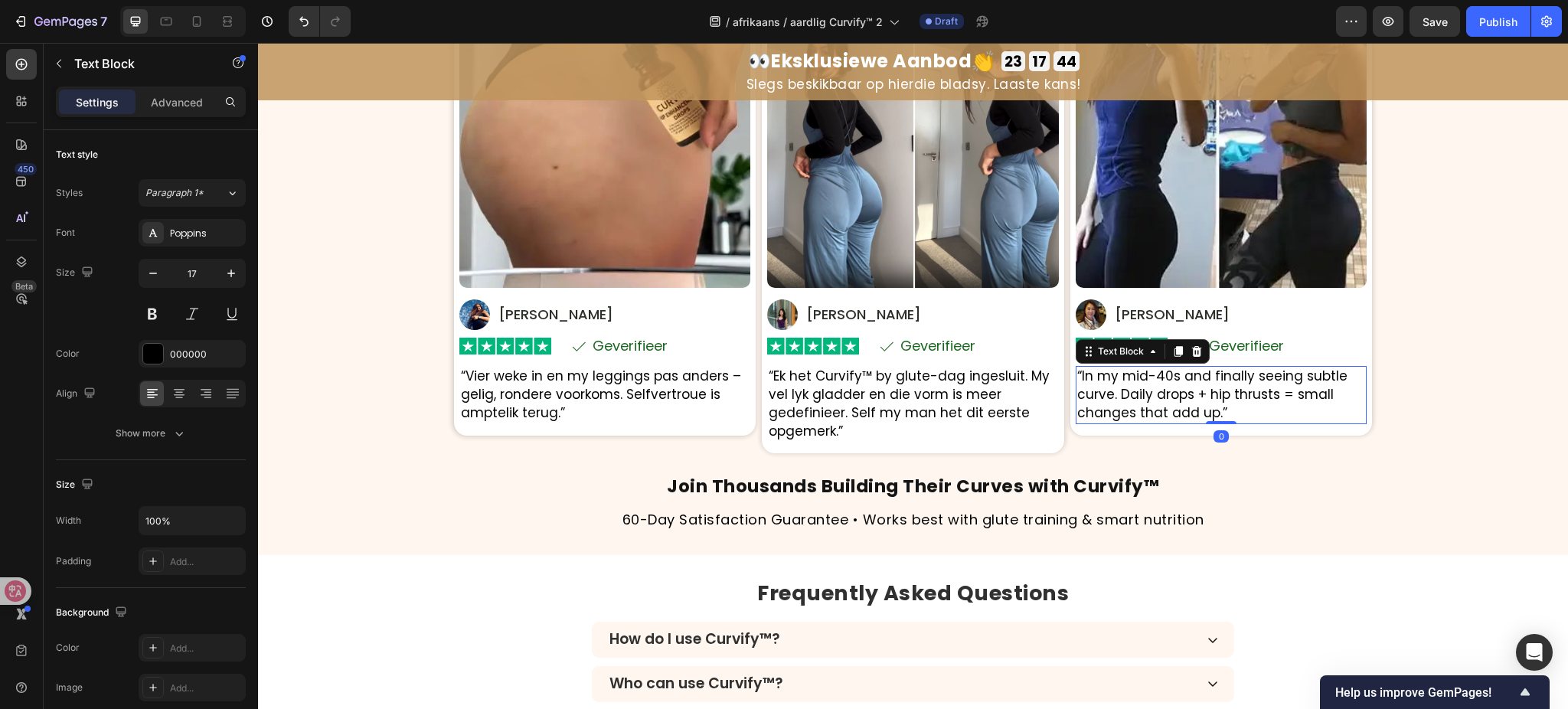
click at [1194, 389] on p "“In my mid-40s and finally seeing subtle curve. Daily drops + hip thrusts = sma…" at bounding box center [1222, 394] width 289 height 55
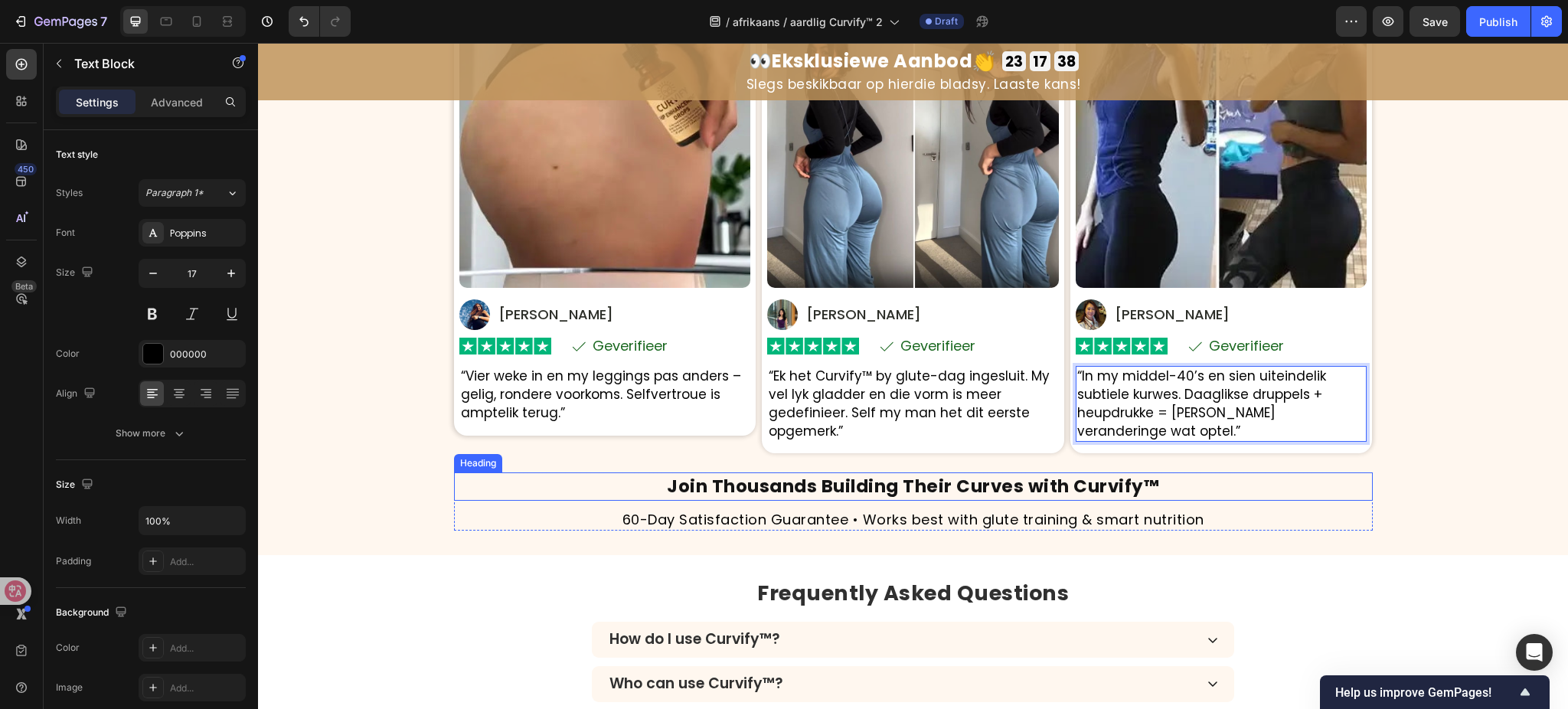
click at [945, 479] on strong "Join Thousands Building Their Curves with Curvify™" at bounding box center [913, 486] width 493 height 24
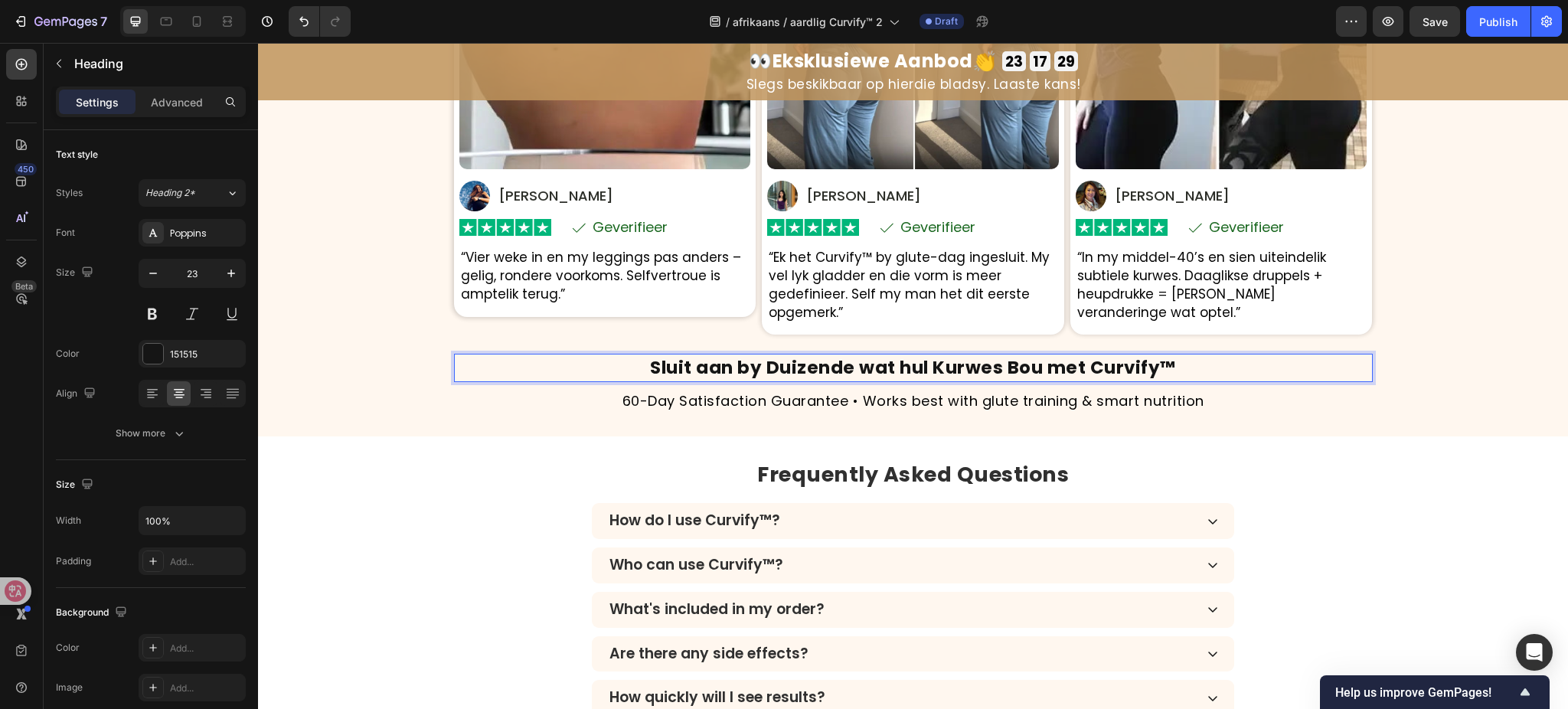
scroll to position [4462, 0]
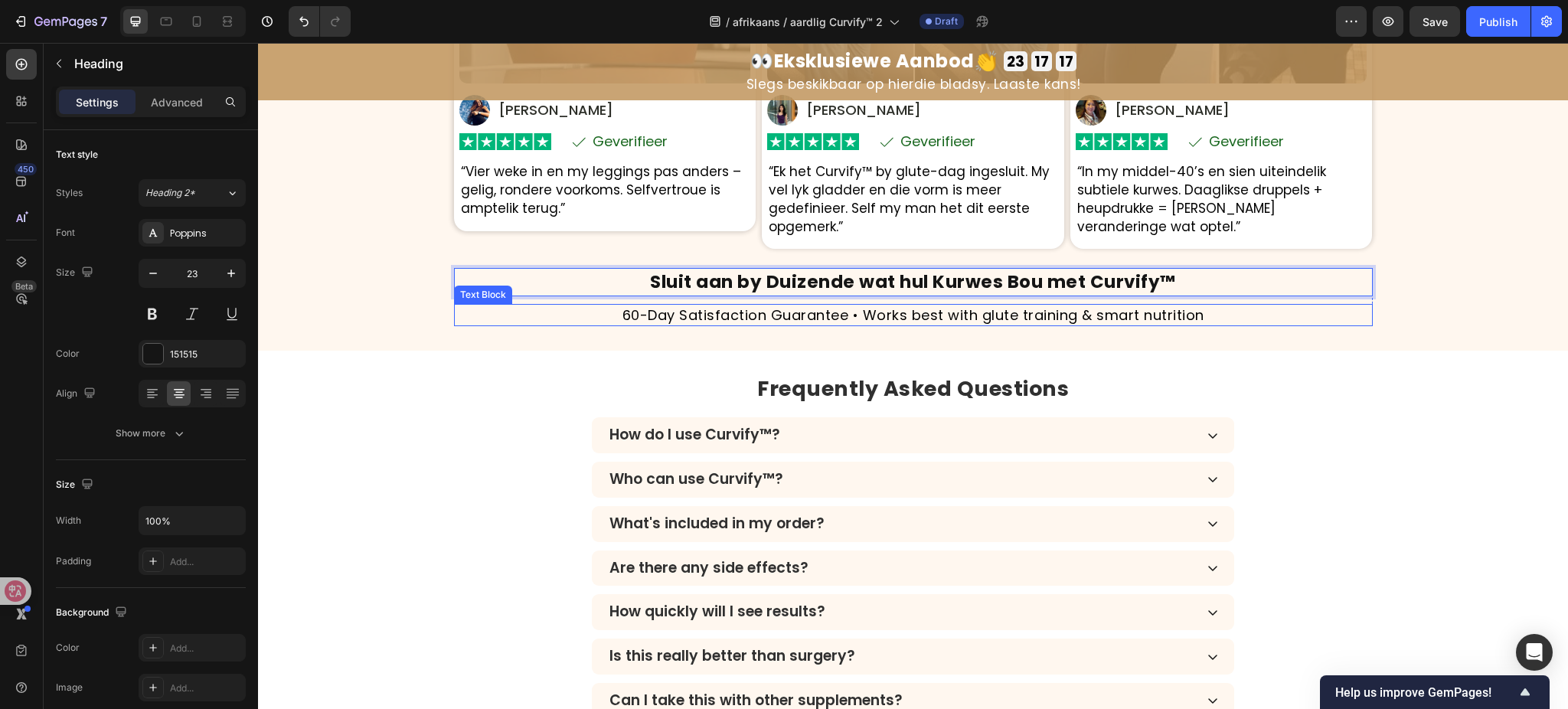
click at [820, 319] on p "60-Day Satisfaction Guarantee • Works best with glute training & smart nutrition" at bounding box center [914, 316] width 916 height 19
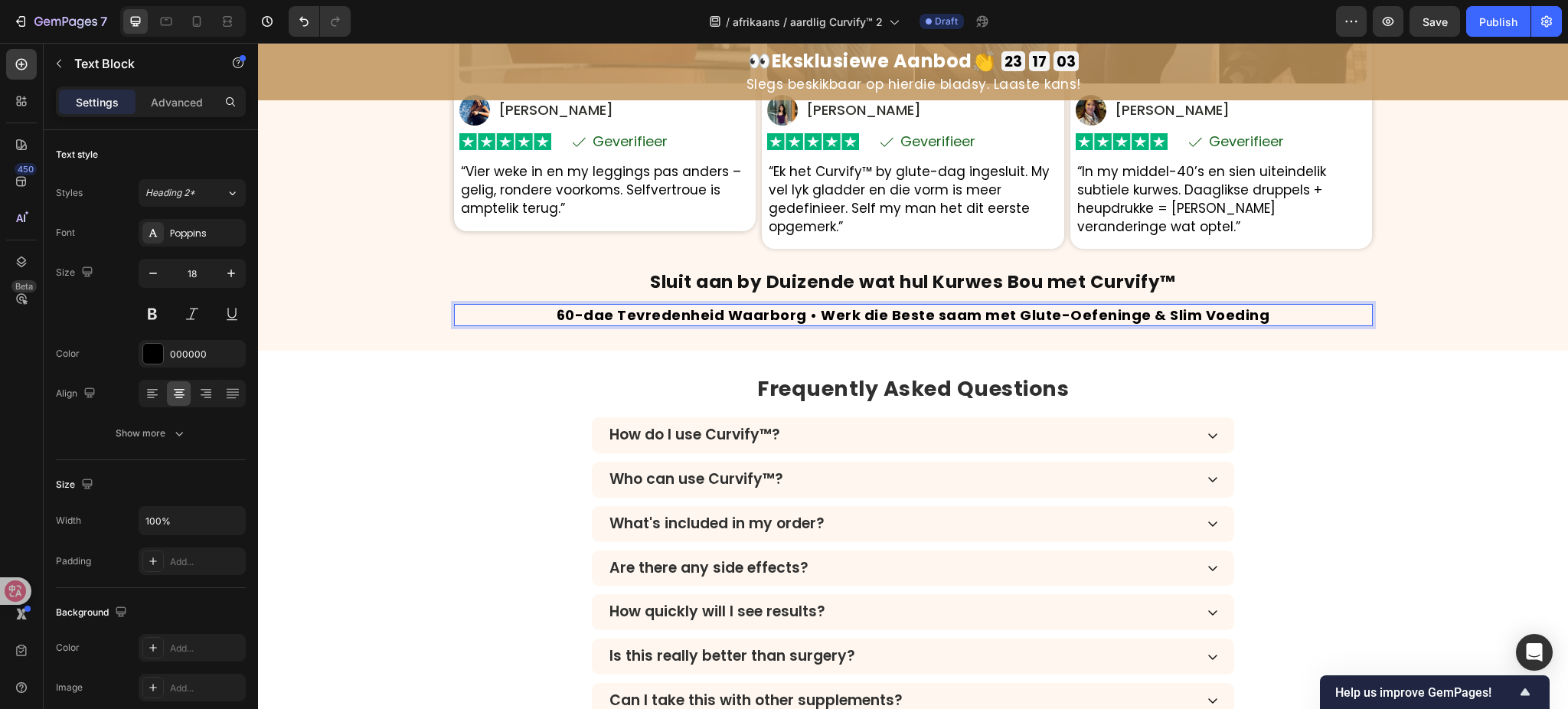
click at [844, 316] on strong "60-dae Tevredenheid Waarborg • Werk die Beste saam met Glute-Oefeninge & Slim V…" at bounding box center [914, 316] width 714 height 19
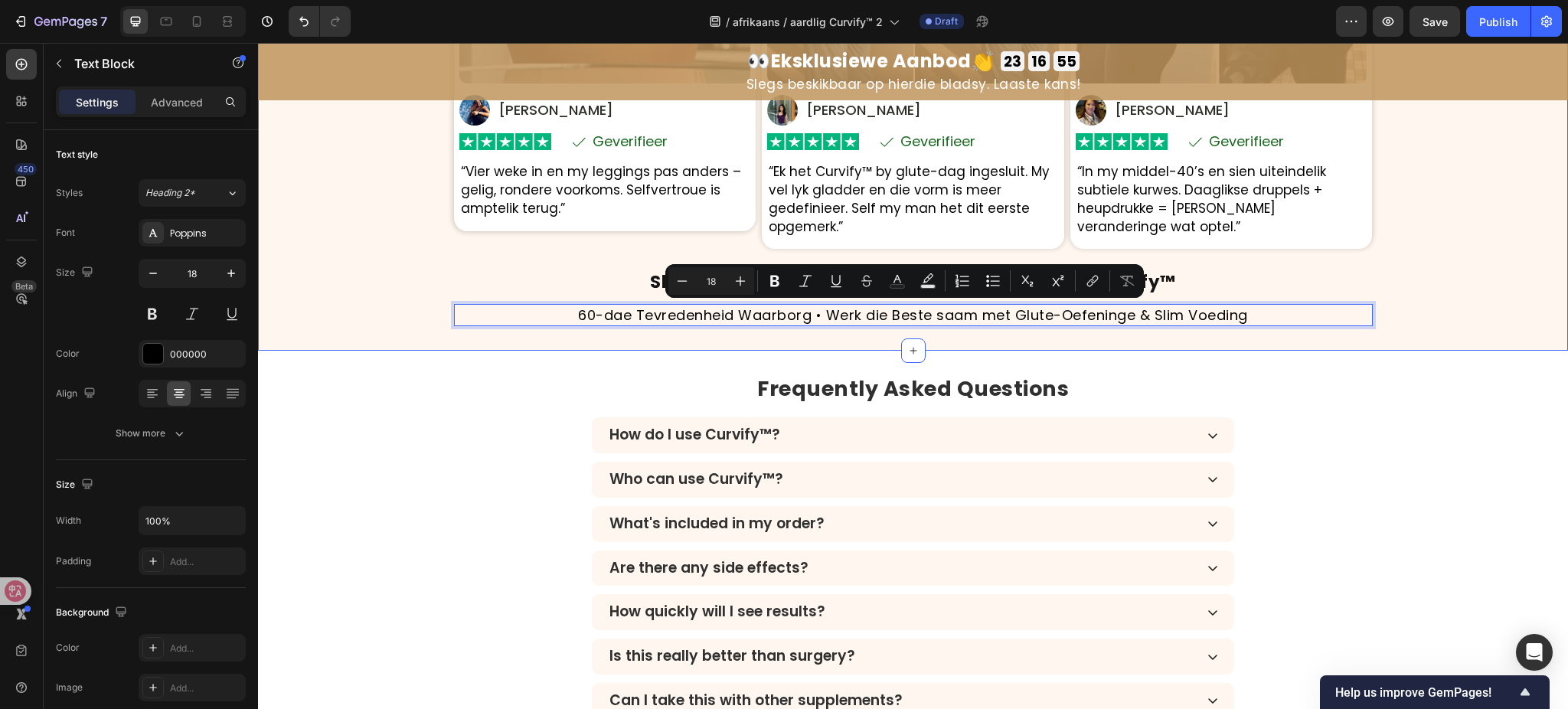
click at [347, 254] on div "⁠⁠⁠⁠⁠⁠⁠ Regte Vroue. Regte Kurwes . Regte Selfvertroue. Heading Gebaseer op 8,7…" at bounding box center [913, 9] width 1310 height 635
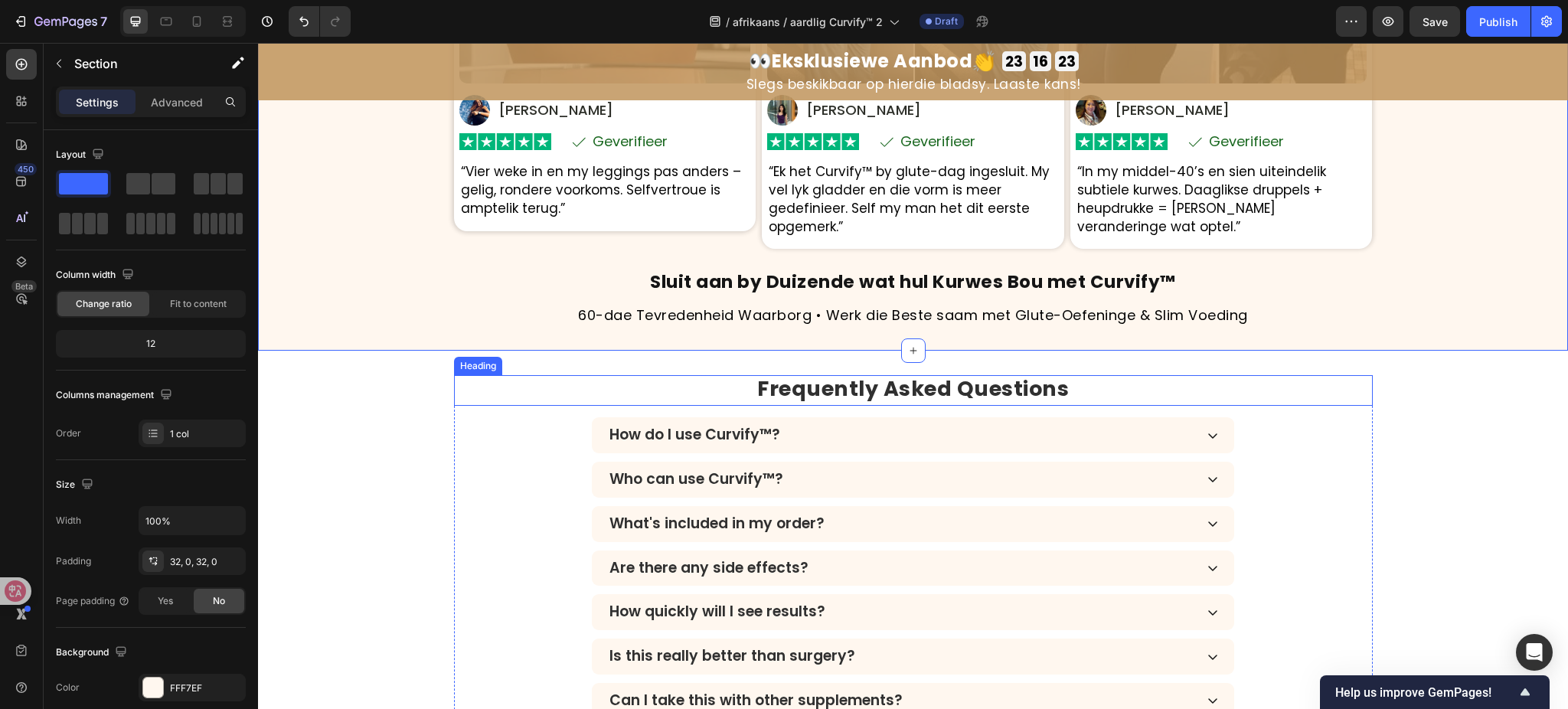
click at [902, 392] on strong "Frequently Asked Questions" at bounding box center [913, 388] width 312 height 28
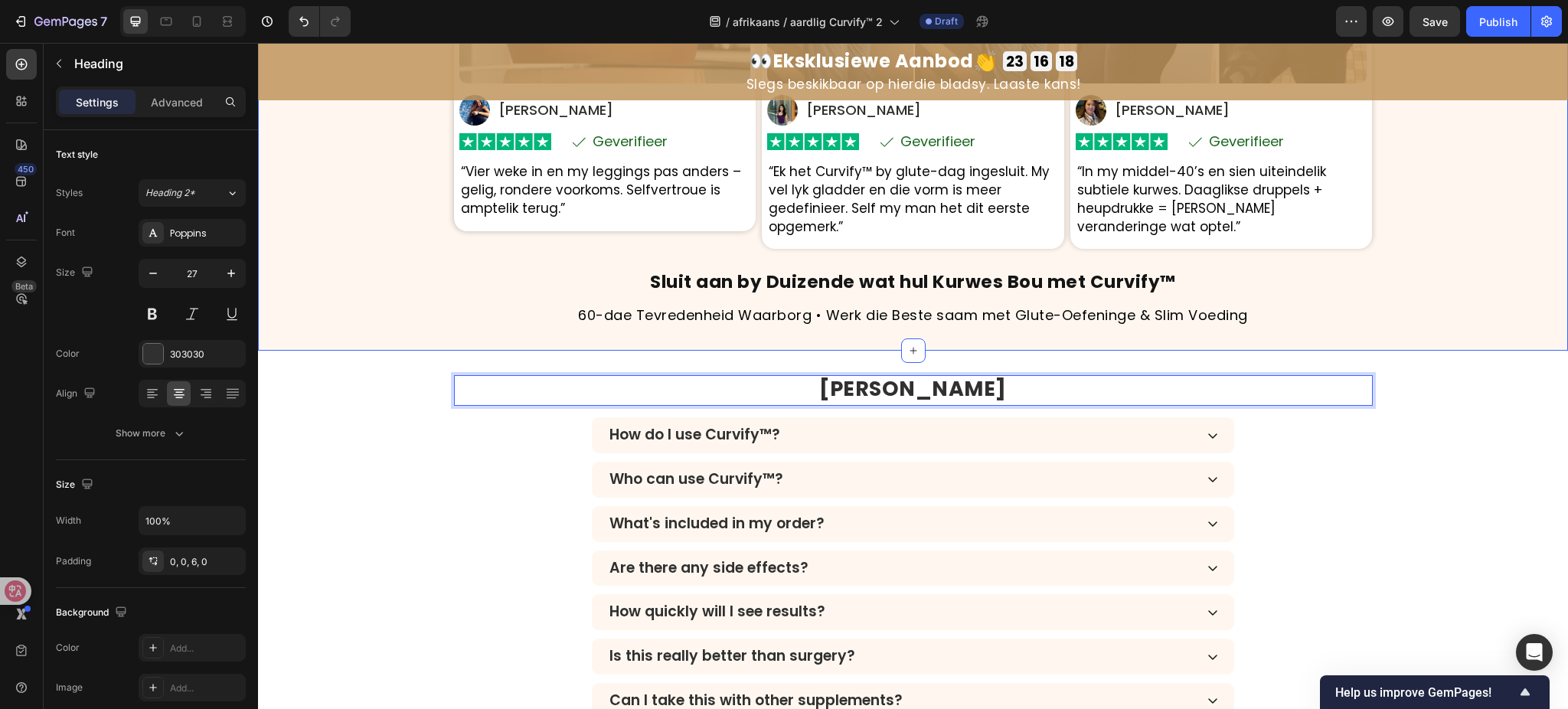
click at [361, 321] on div "⁠⁠⁠⁠⁠⁠⁠ Regte Vroue. Regte Kurwes . Regte Selfvertroue. Heading Gebaseer op 8,7…" at bounding box center [913, 9] width 1310 height 635
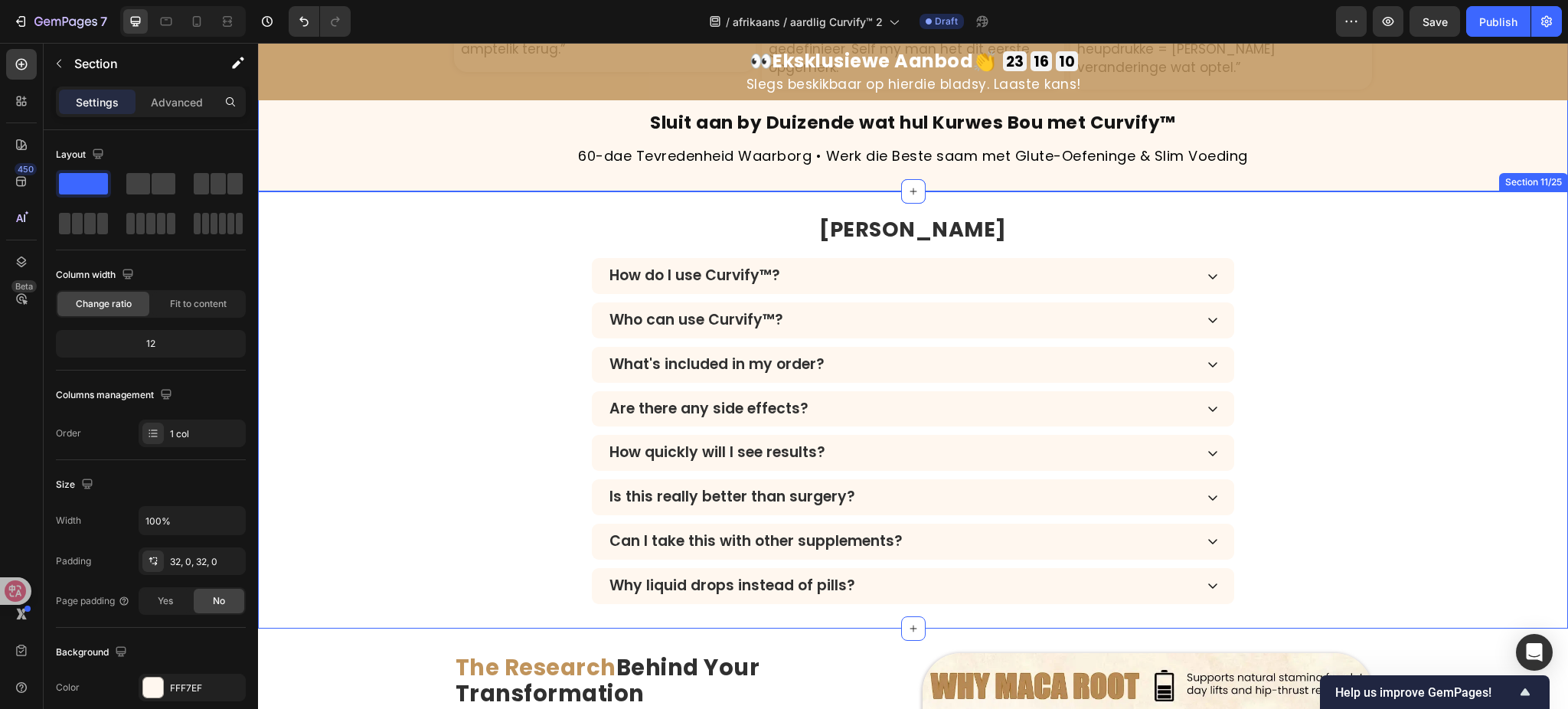
scroll to position [4666, 0]
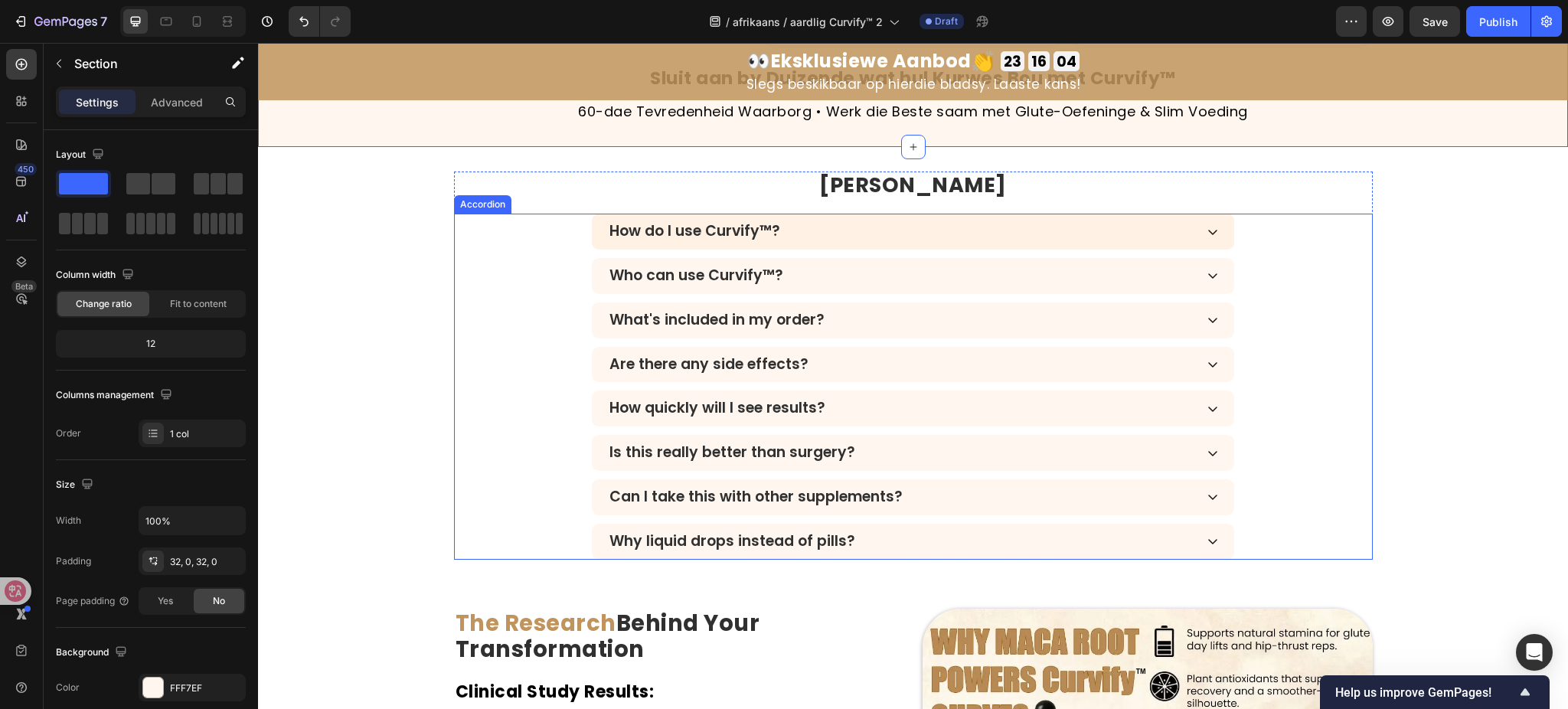
click at [716, 236] on p "How do I use Curvify™?" at bounding box center [695, 232] width 171 height 17
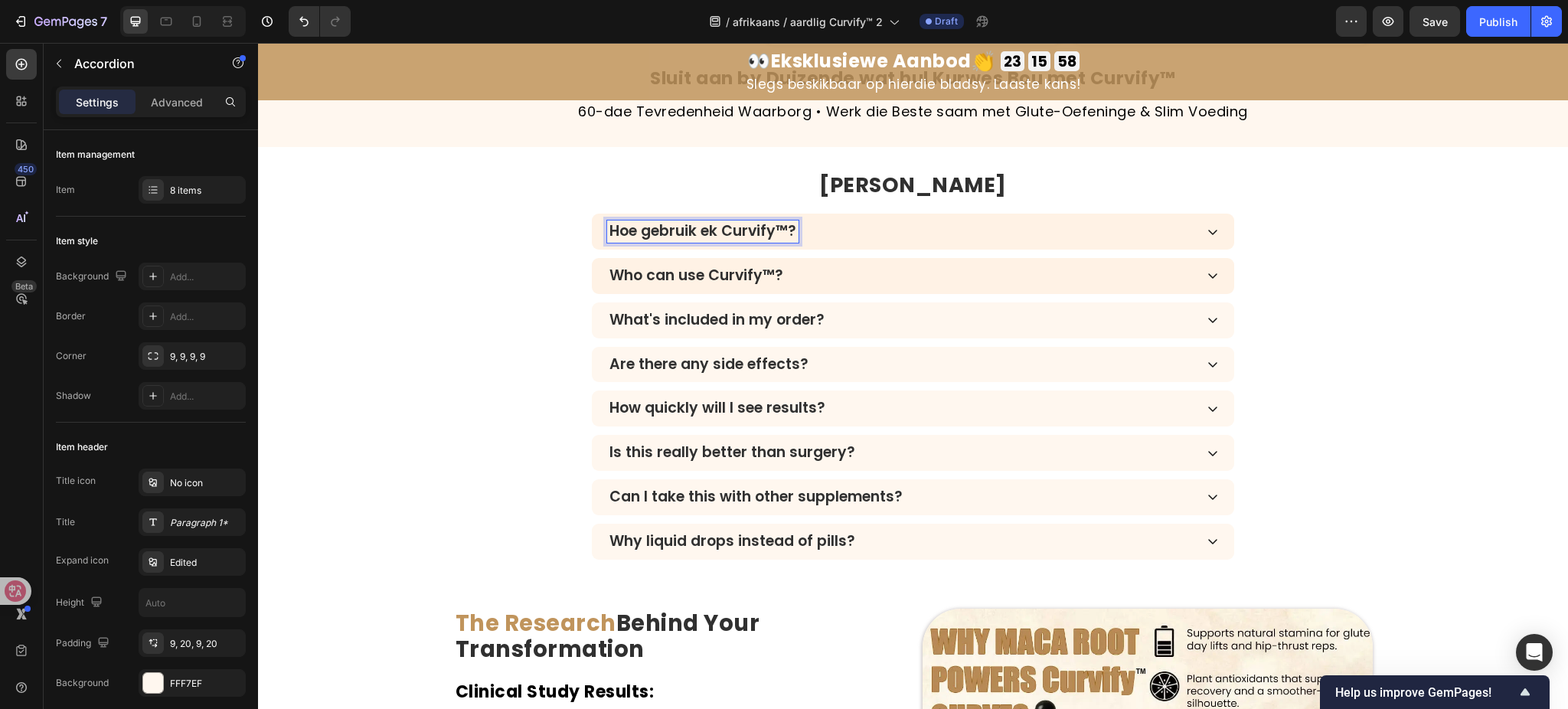
click at [678, 280] on p "Who can use Curvify™?" at bounding box center [696, 276] width 174 height 17
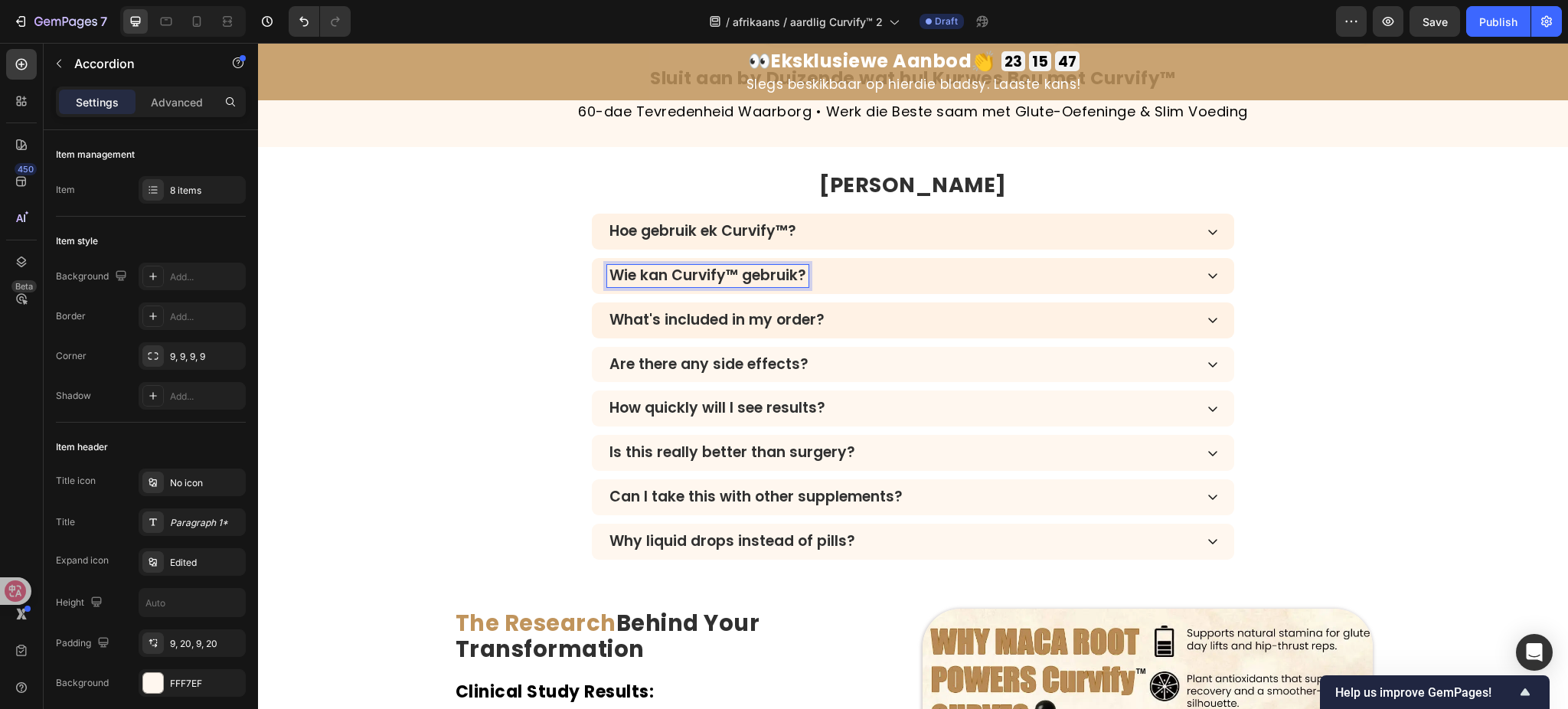
click at [678, 327] on p "What's included in my order?" at bounding box center [718, 320] width 215 height 17
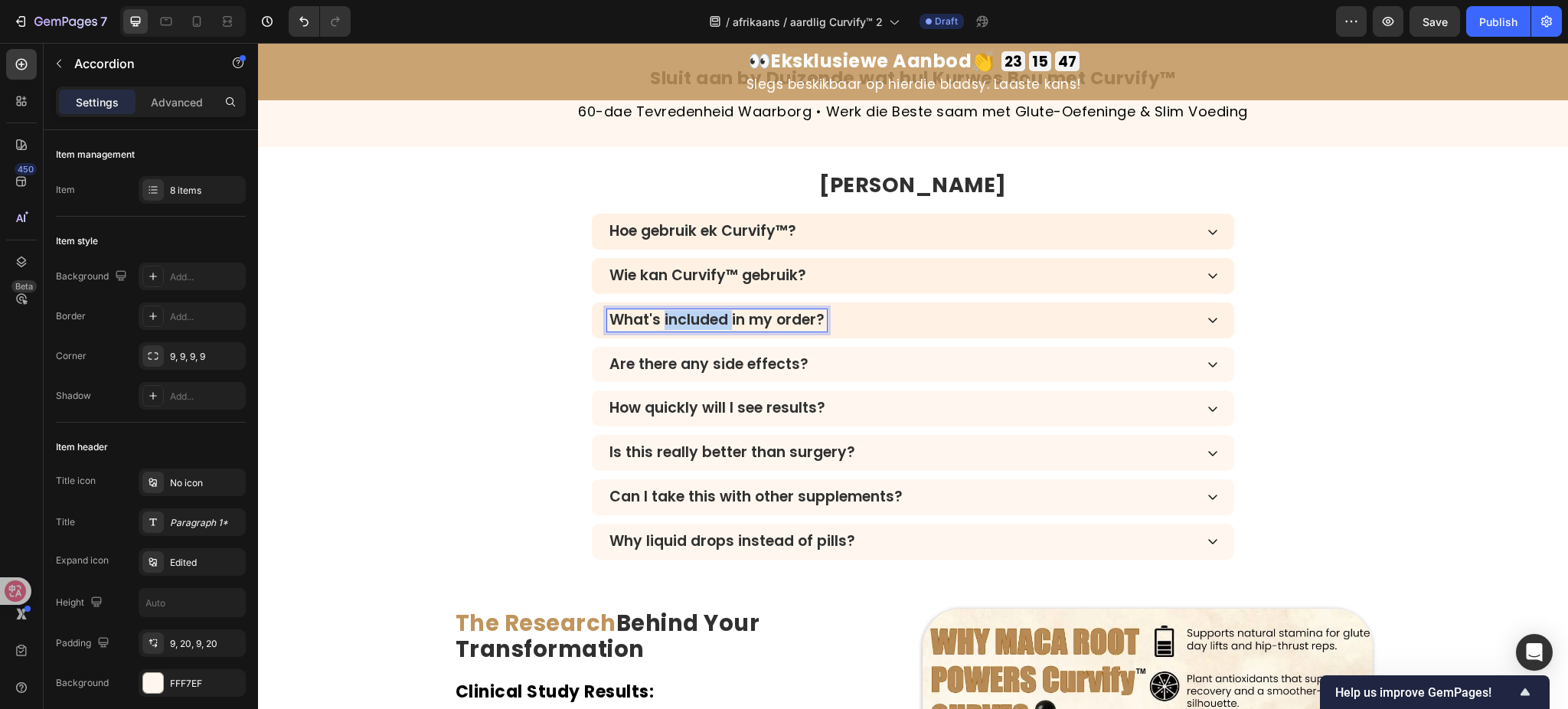
click at [678, 327] on p "What's included in my order?" at bounding box center [718, 320] width 215 height 17
click at [684, 365] on p "Are there any side effects?" at bounding box center [709, 365] width 199 height 17
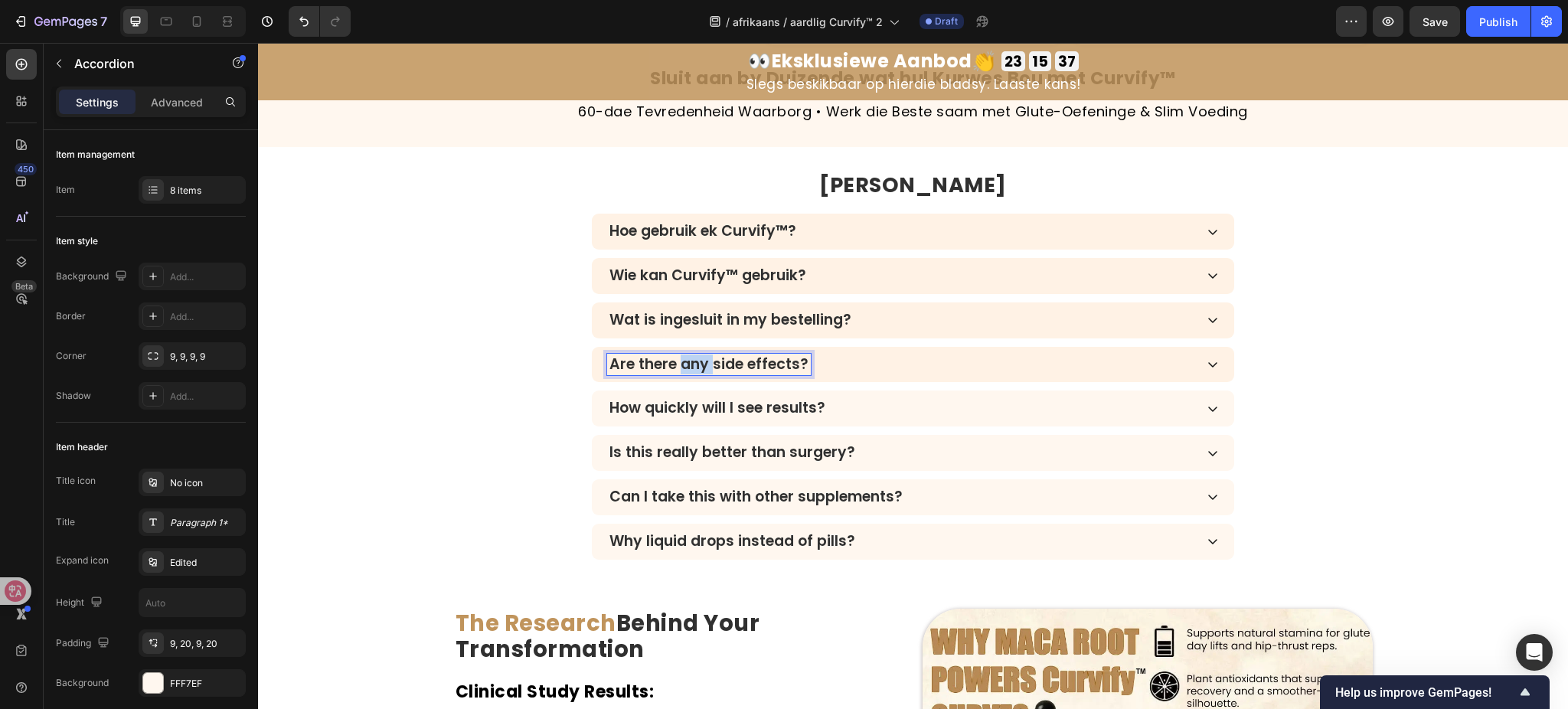
click at [684, 365] on p "Are there any side effects?" at bounding box center [709, 365] width 199 height 17
click at [741, 414] on p "How quickly will I see results?" at bounding box center [718, 409] width 215 height 17
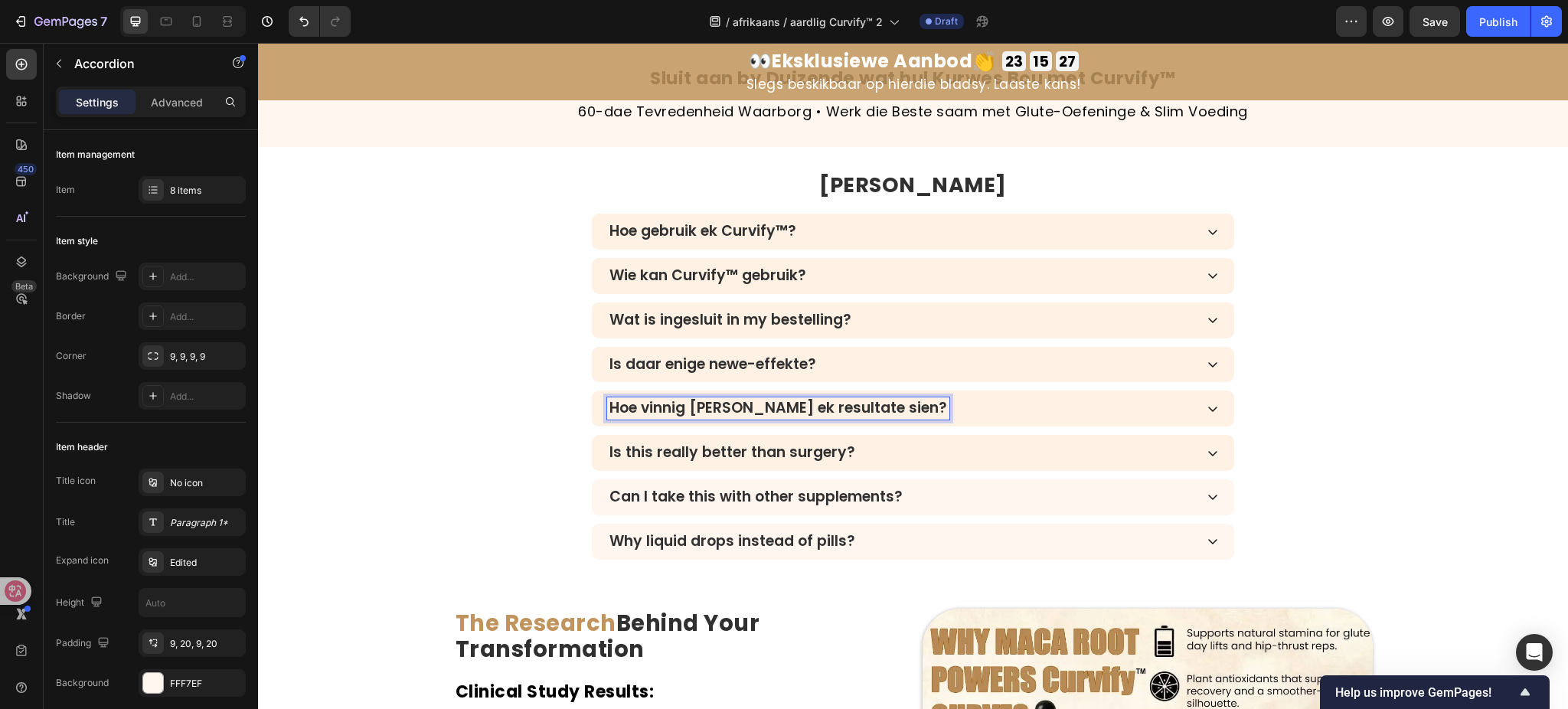
click at [764, 448] on p "Is this really better than surgery?" at bounding box center [733, 453] width 246 height 17
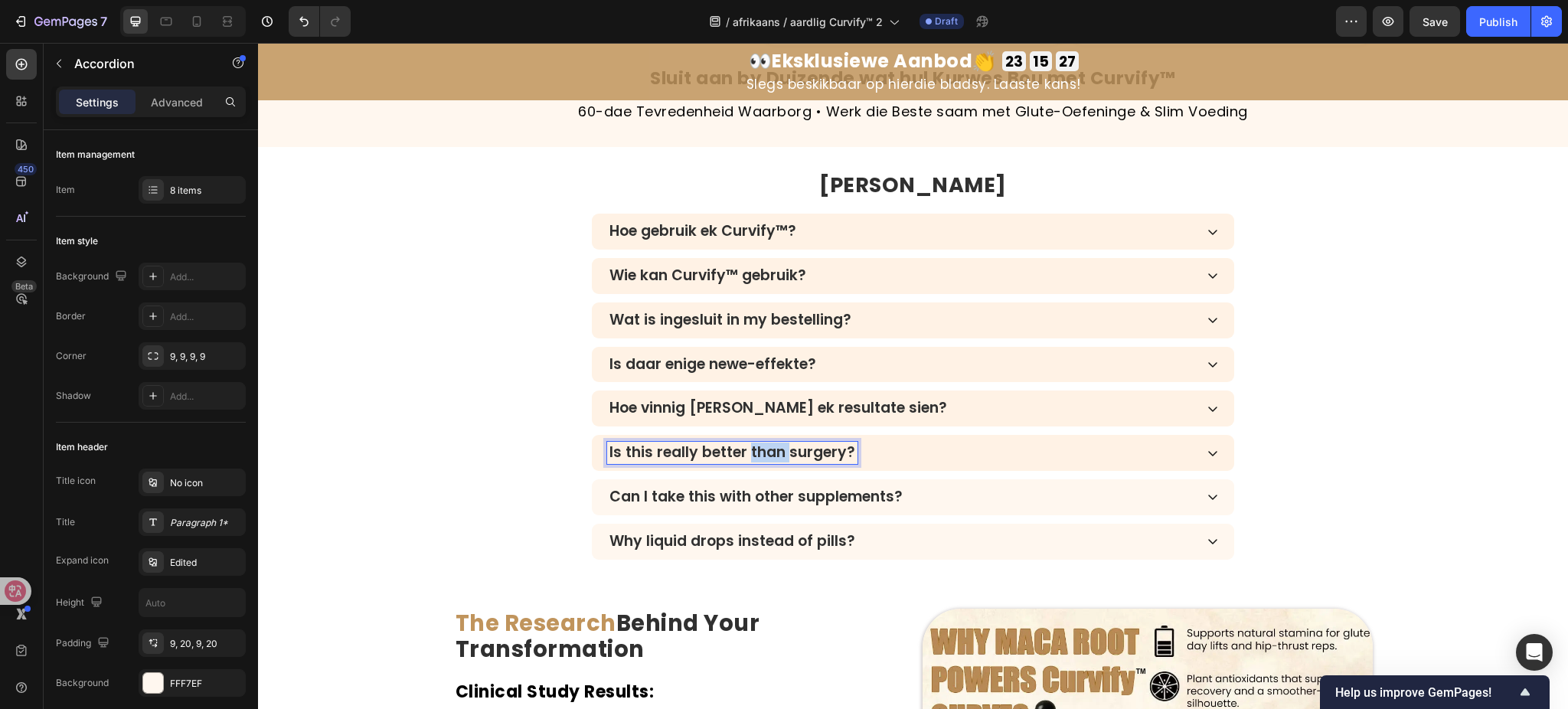
click at [764, 448] on p "Is this really better than surgery?" at bounding box center [733, 453] width 246 height 17
click at [782, 497] on p "Can I take this with other supplements?" at bounding box center [756, 497] width 293 height 17
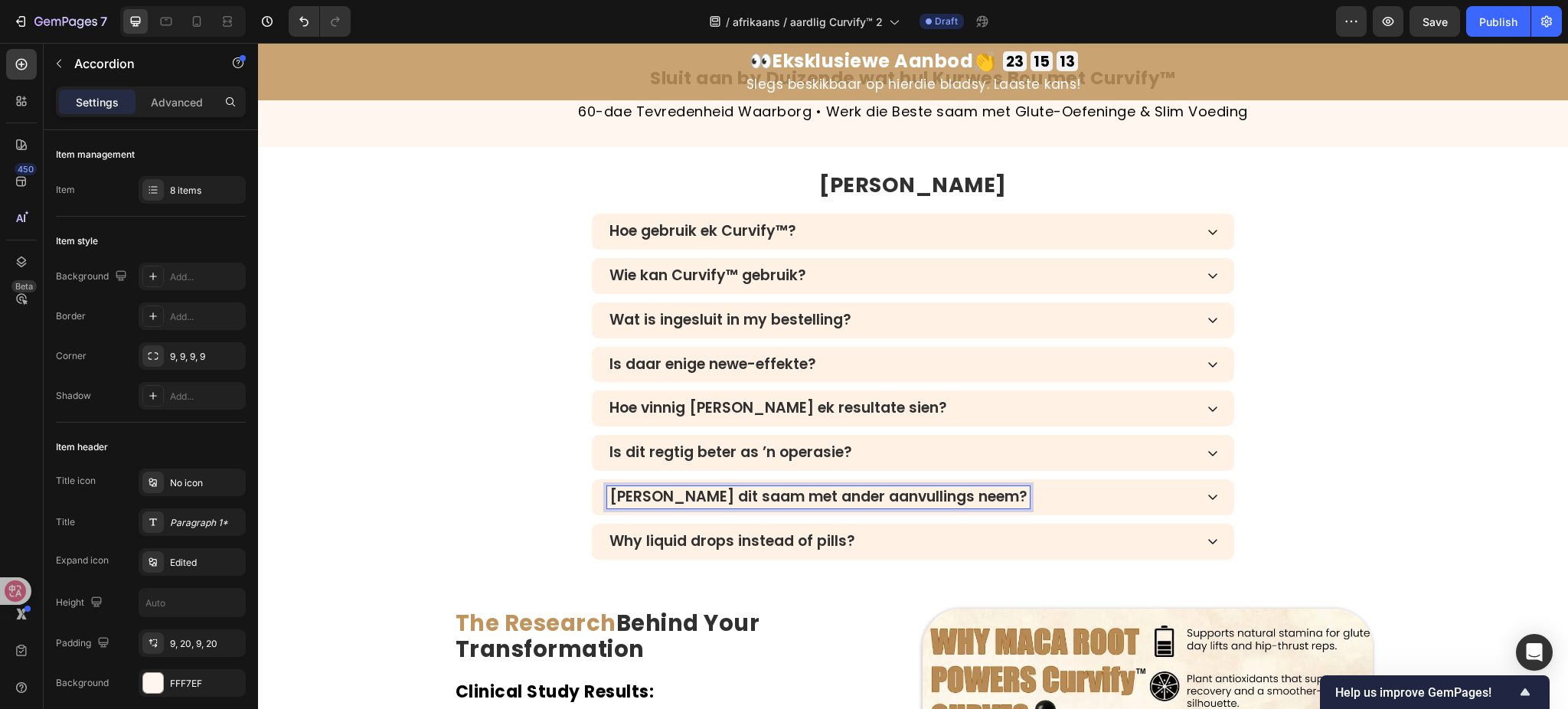
click at [761, 531] on div "Why liquid drops instead of pills?" at bounding box center [732, 542] width 250 height 22
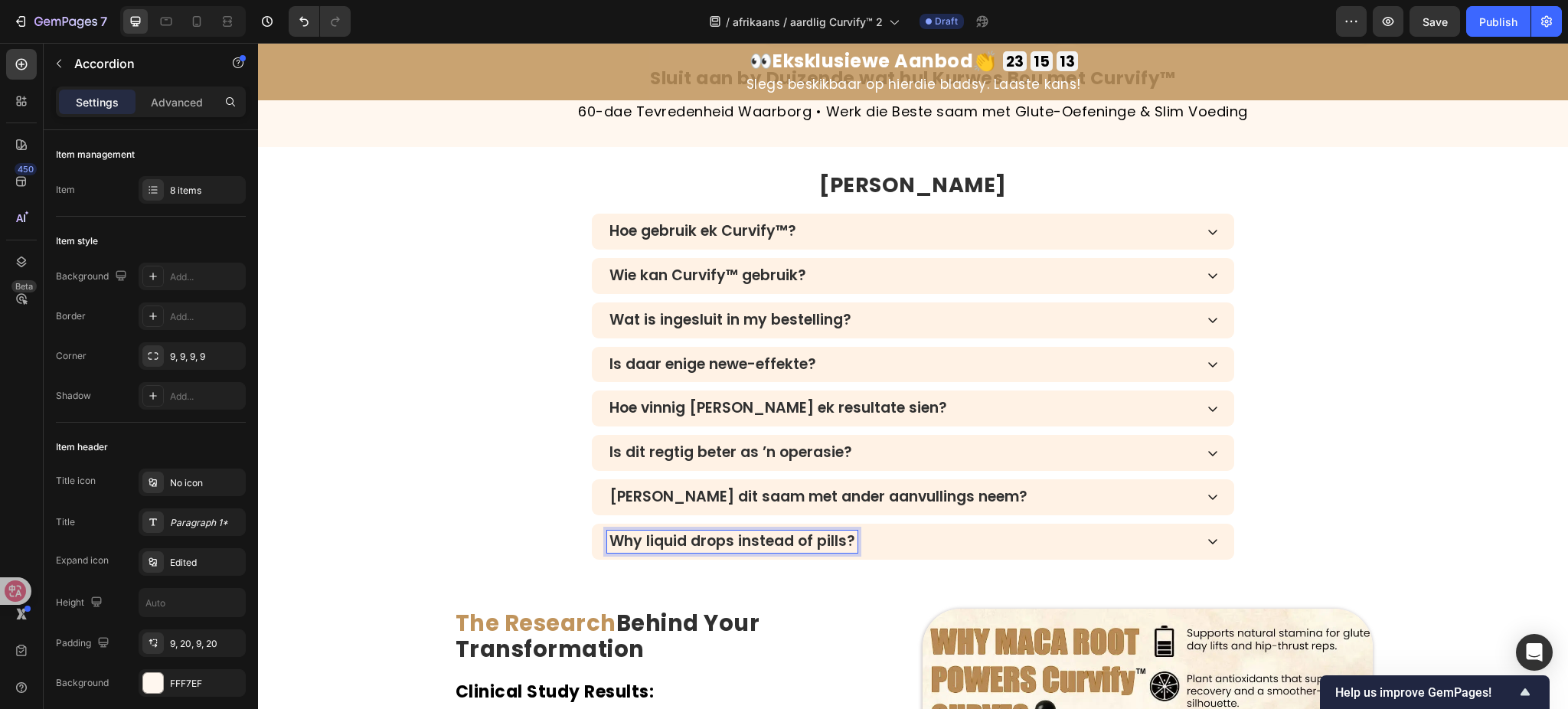
click at [761, 531] on div "Why liquid drops instead of pills?" at bounding box center [732, 542] width 250 height 22
click at [390, 481] on div "⁠⁠⁠⁠⁠⁠⁠ Gereelde Vrae Heading Hoe gebruik ek Curvify™? Wie kan Curvify™ gebruik…" at bounding box center [913, 366] width 1310 height 389
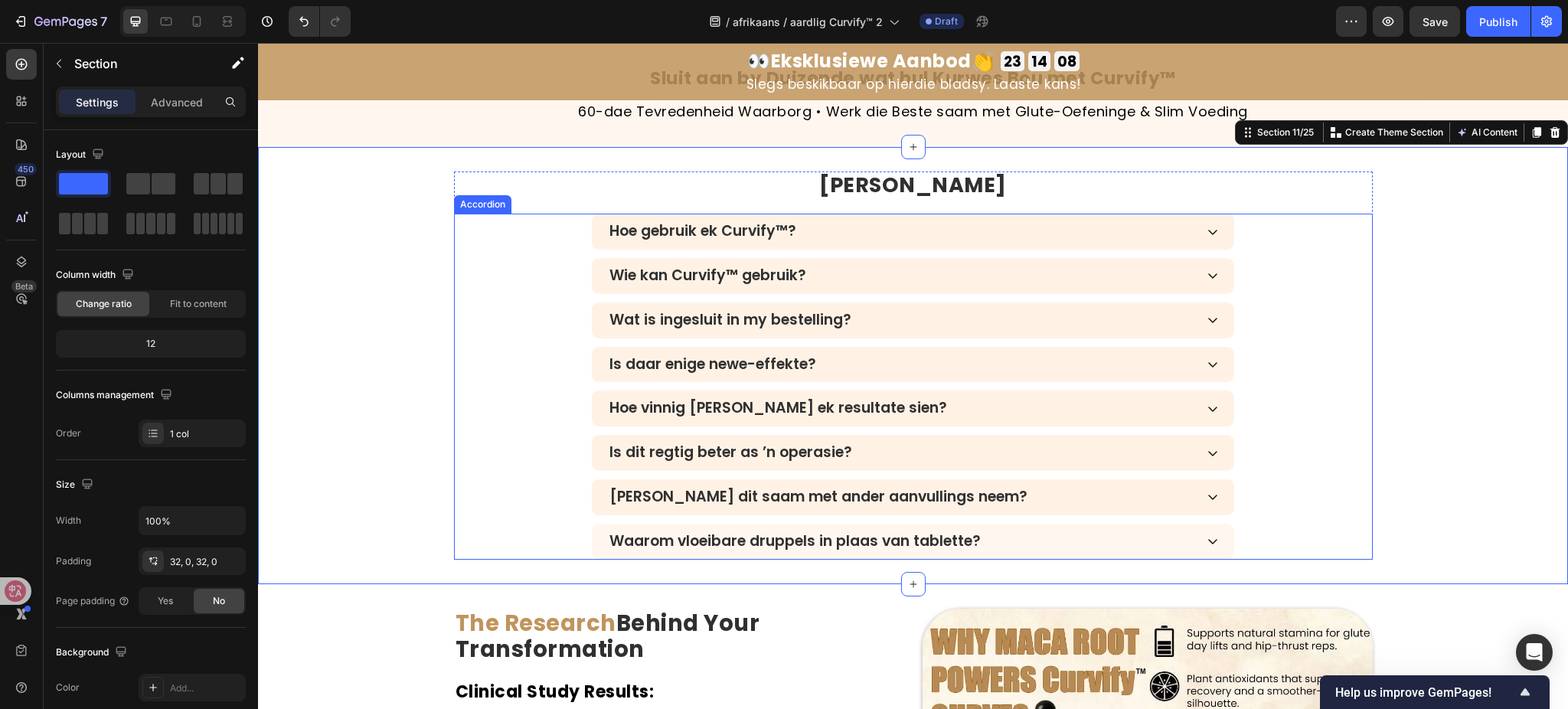
click at [976, 227] on div "Hoe gebruik ek Curvify™?" at bounding box center [900, 231] width 588 height 22
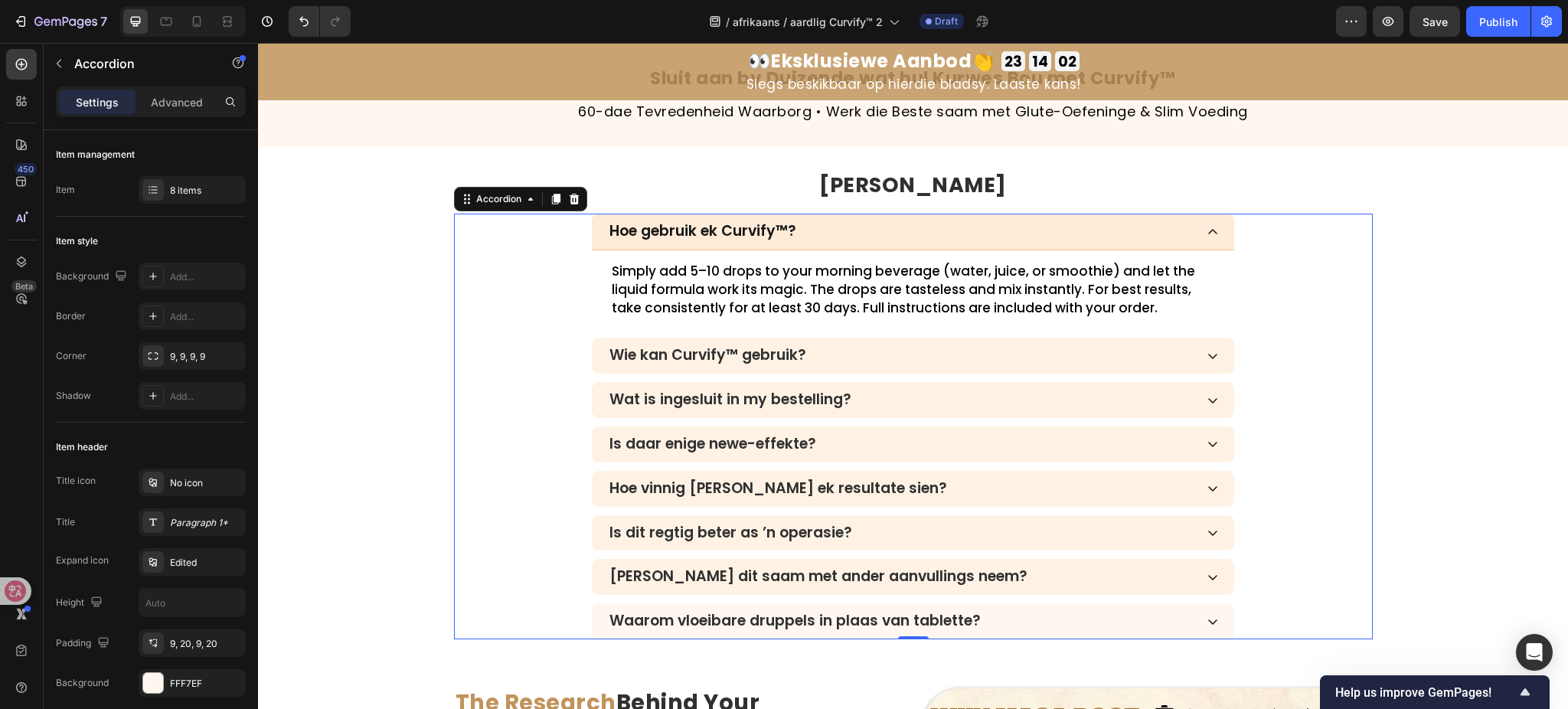
click at [749, 283] on p "Simply add 5–10 drops to your morning beverage (water, juice, or smoothie) and …" at bounding box center [913, 290] width 603 height 55
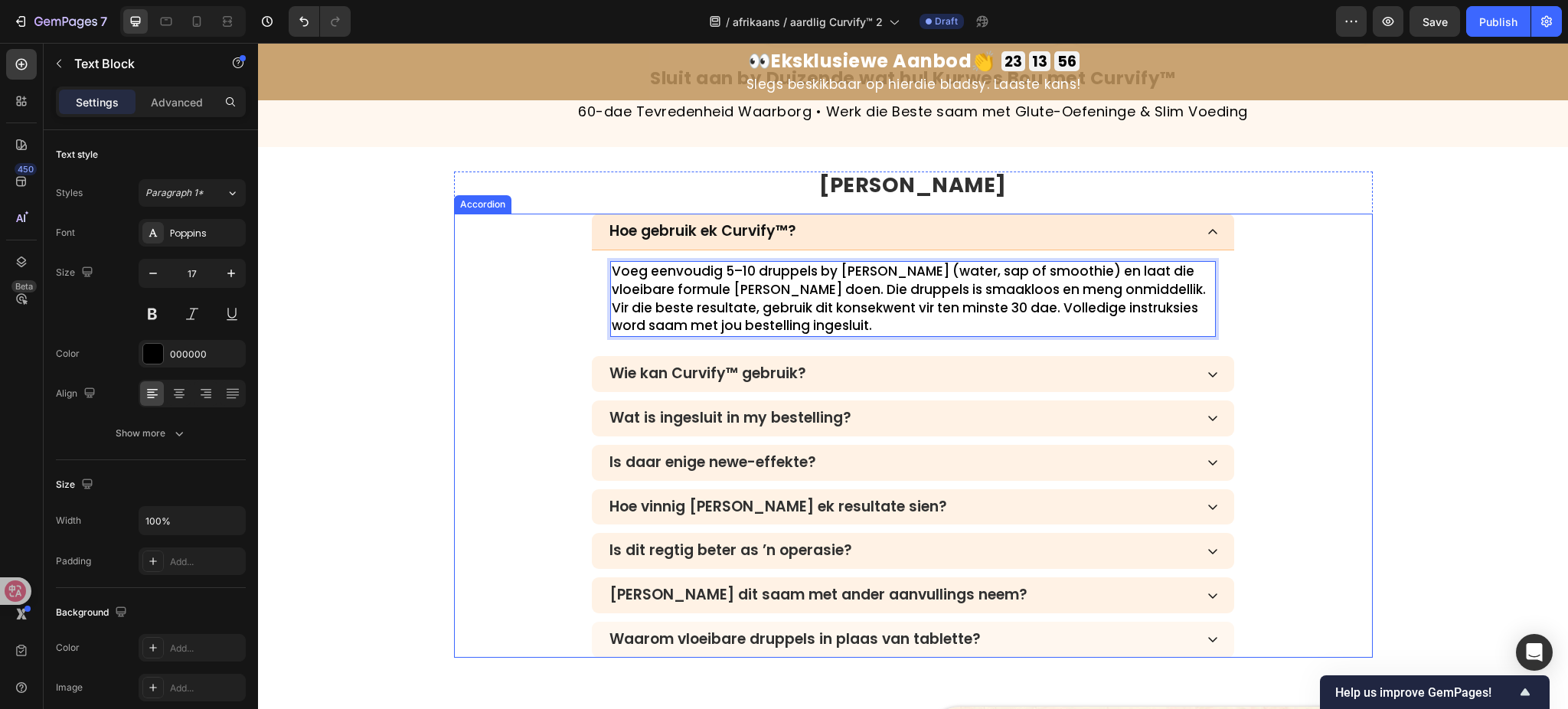
click at [818, 367] on div "Wie kan Curvify™ gebruik?" at bounding box center [900, 373] width 588 height 22
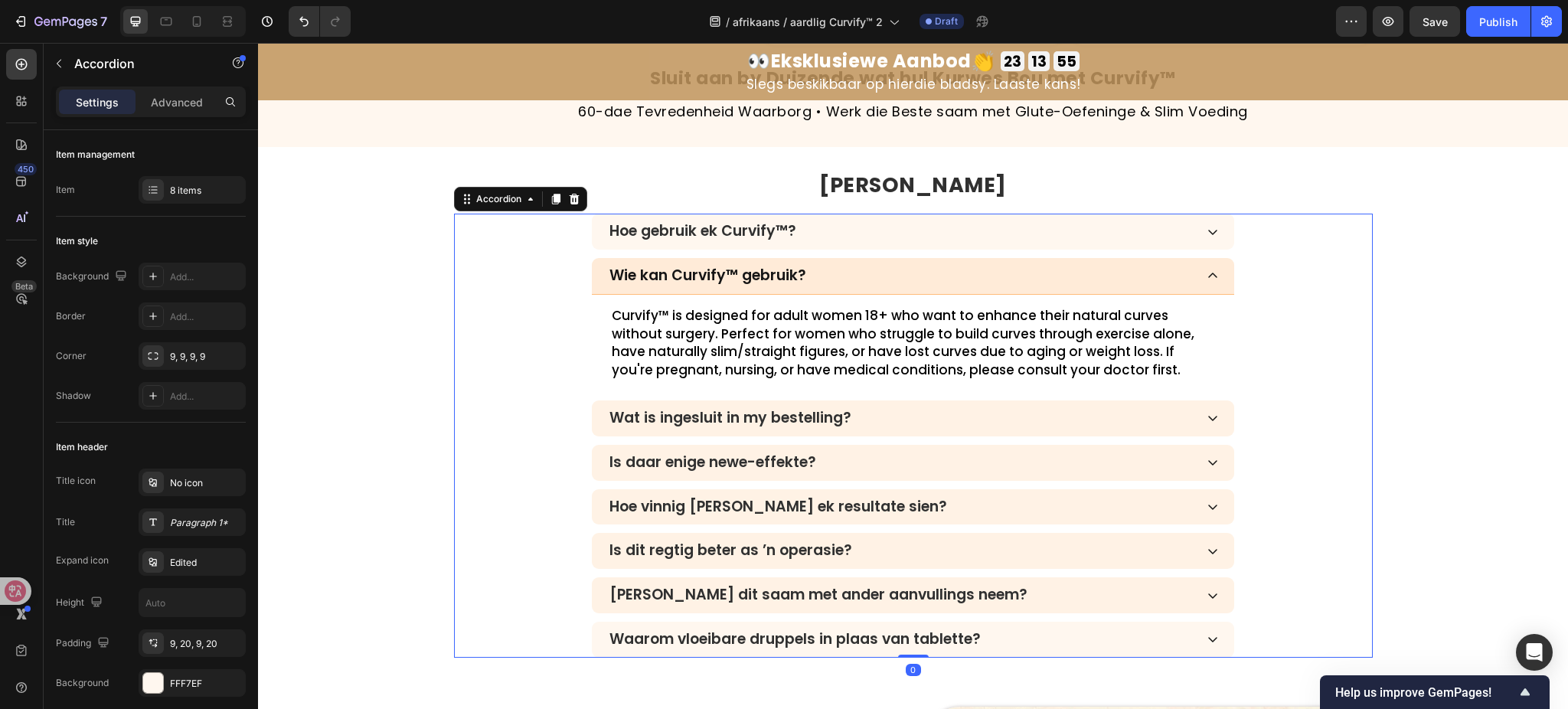
click at [791, 343] on p "Curvify™ is designed for adult women 18+ who want to enhance their natural curv…" at bounding box center [913, 343] width 603 height 73
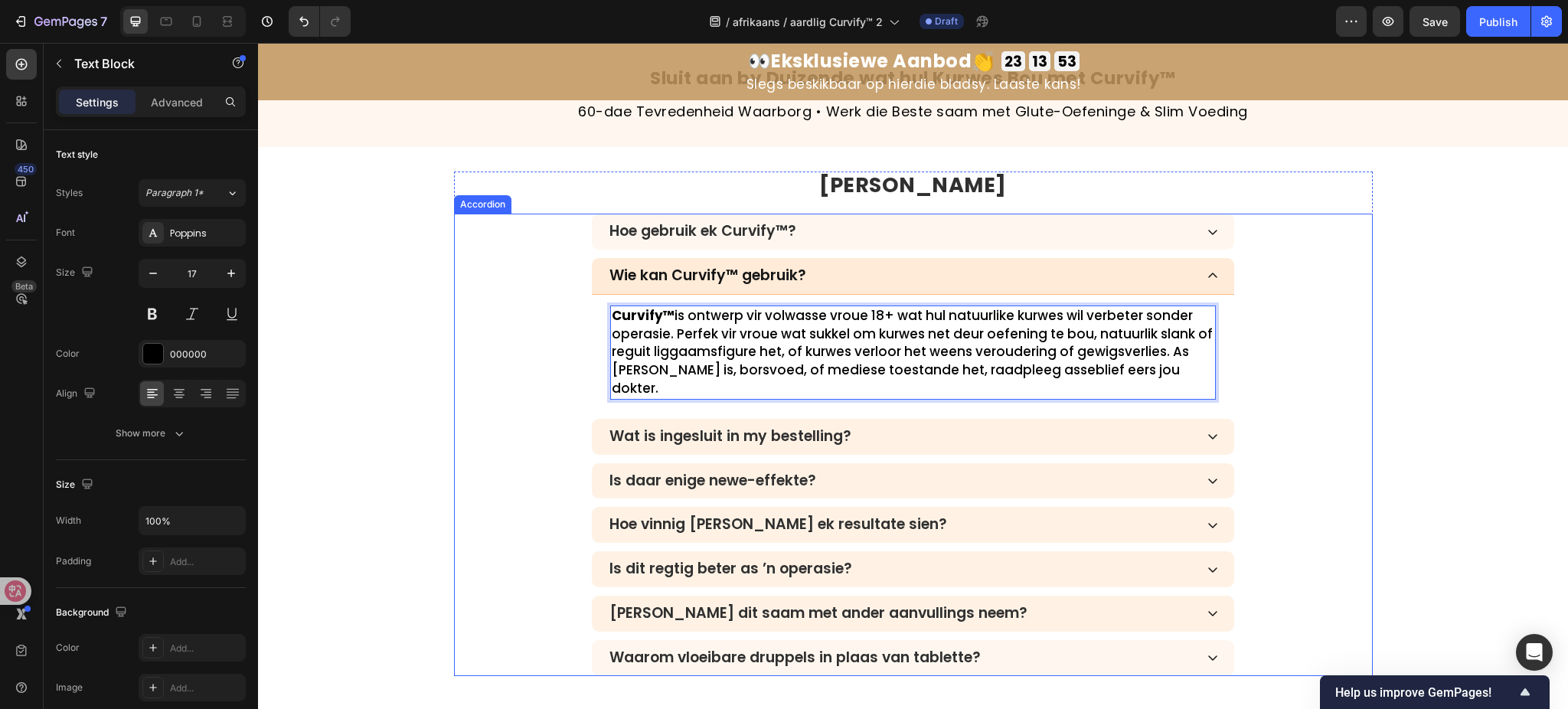
click at [489, 381] on div "Wie kan Curvify™ gebruik? Curvify™ is ontwerp vir volwasse vroue 18+ wat hul na…" at bounding box center [914, 334] width 918 height 152
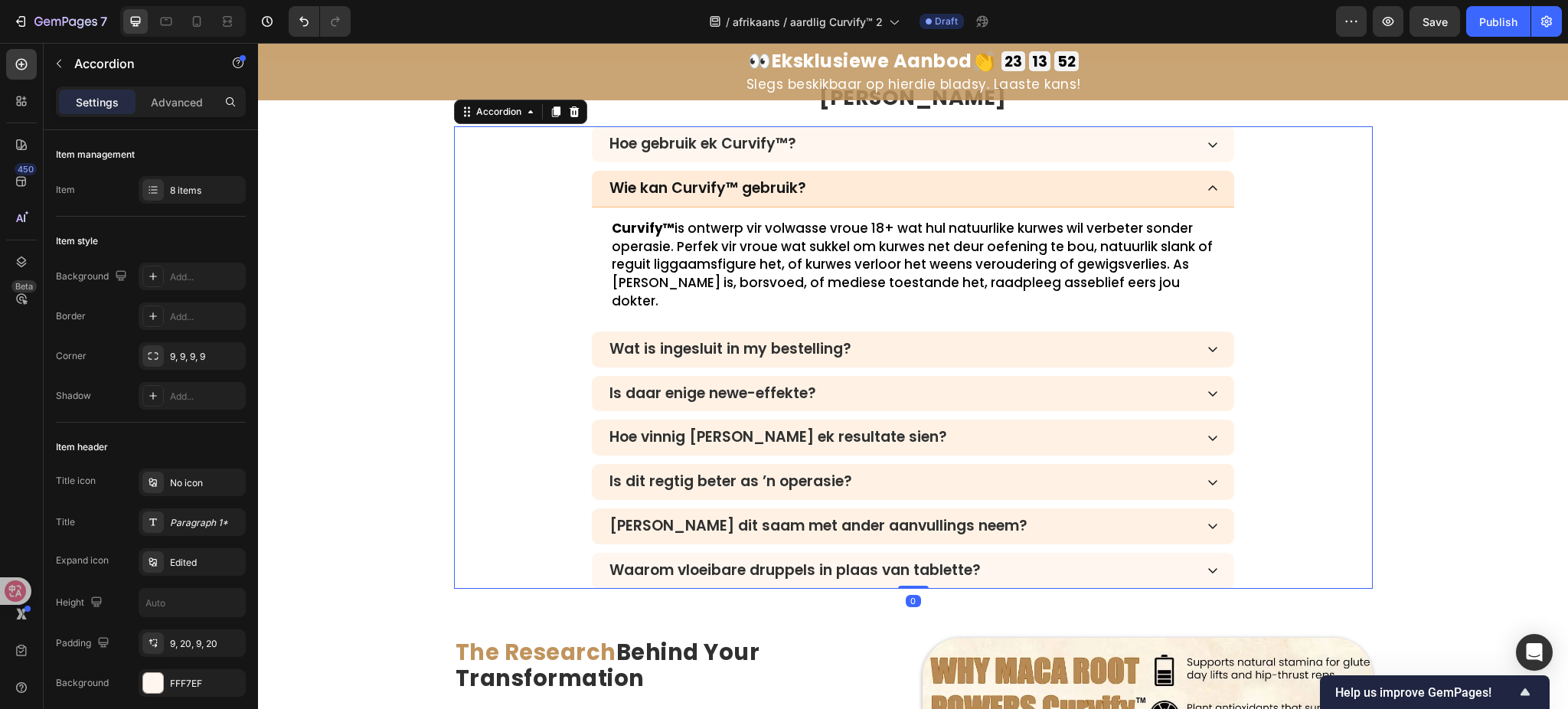
scroll to position [4768, 0]
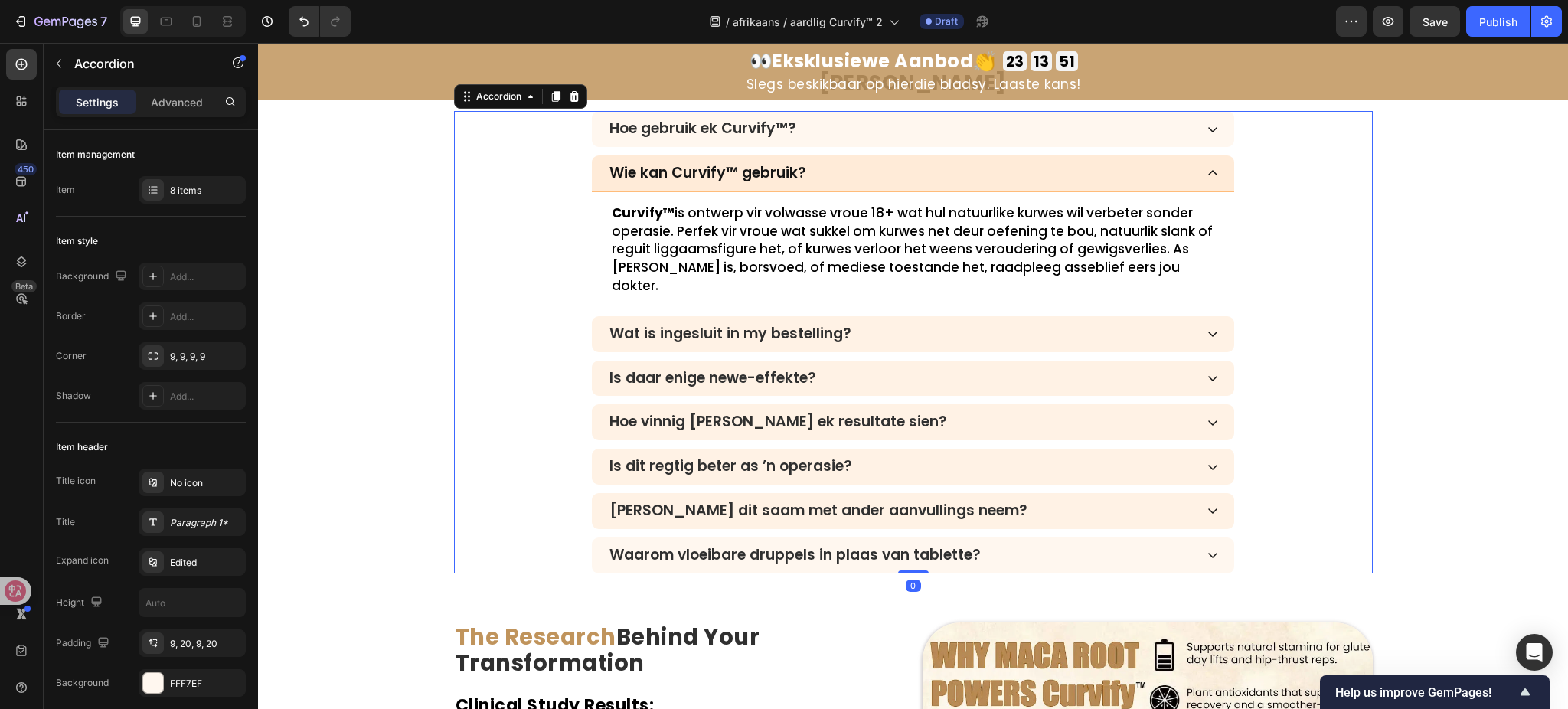
click at [976, 323] on div "Wat is ingesluit in my bestelling?" at bounding box center [900, 334] width 588 height 22
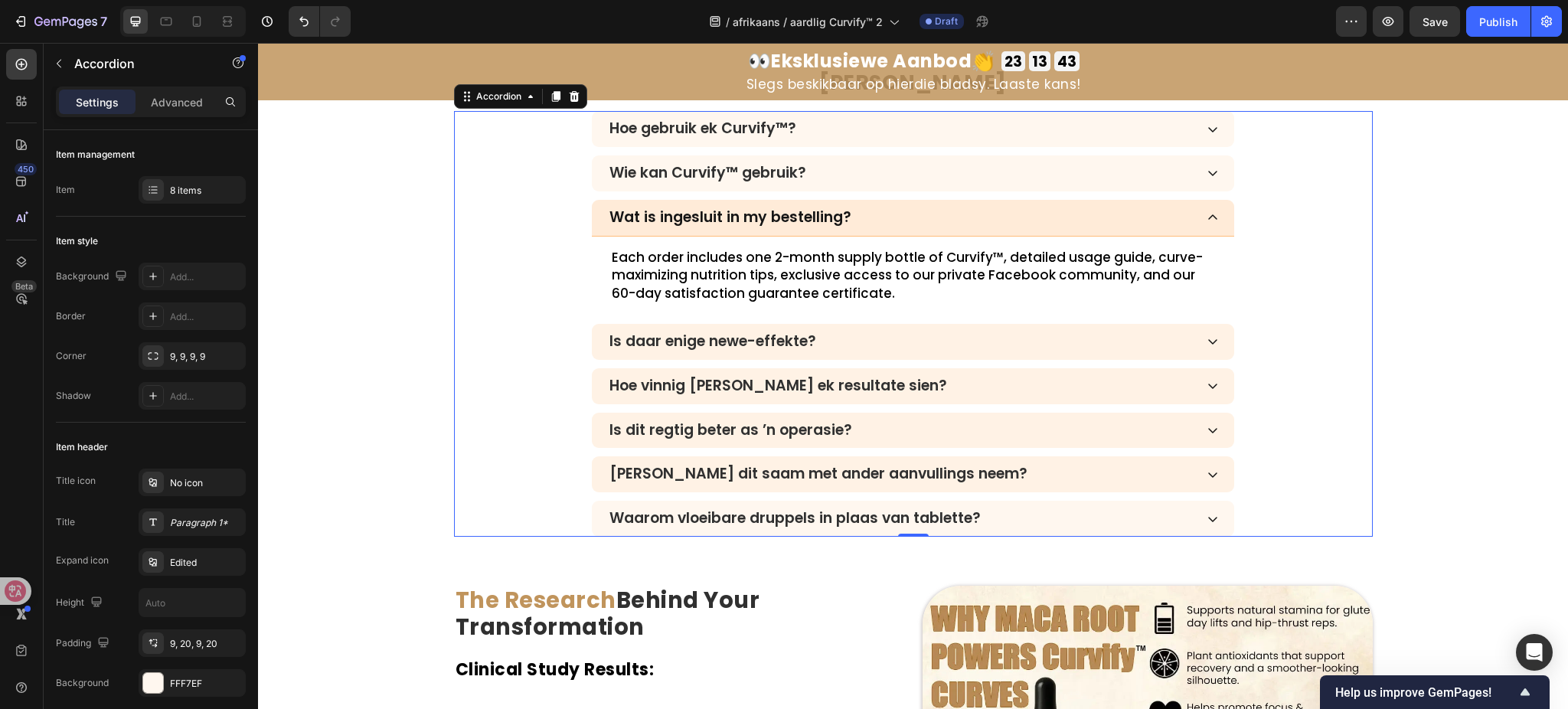
click at [924, 335] on div "Is daar enige newe-effekte?" at bounding box center [900, 342] width 588 height 22
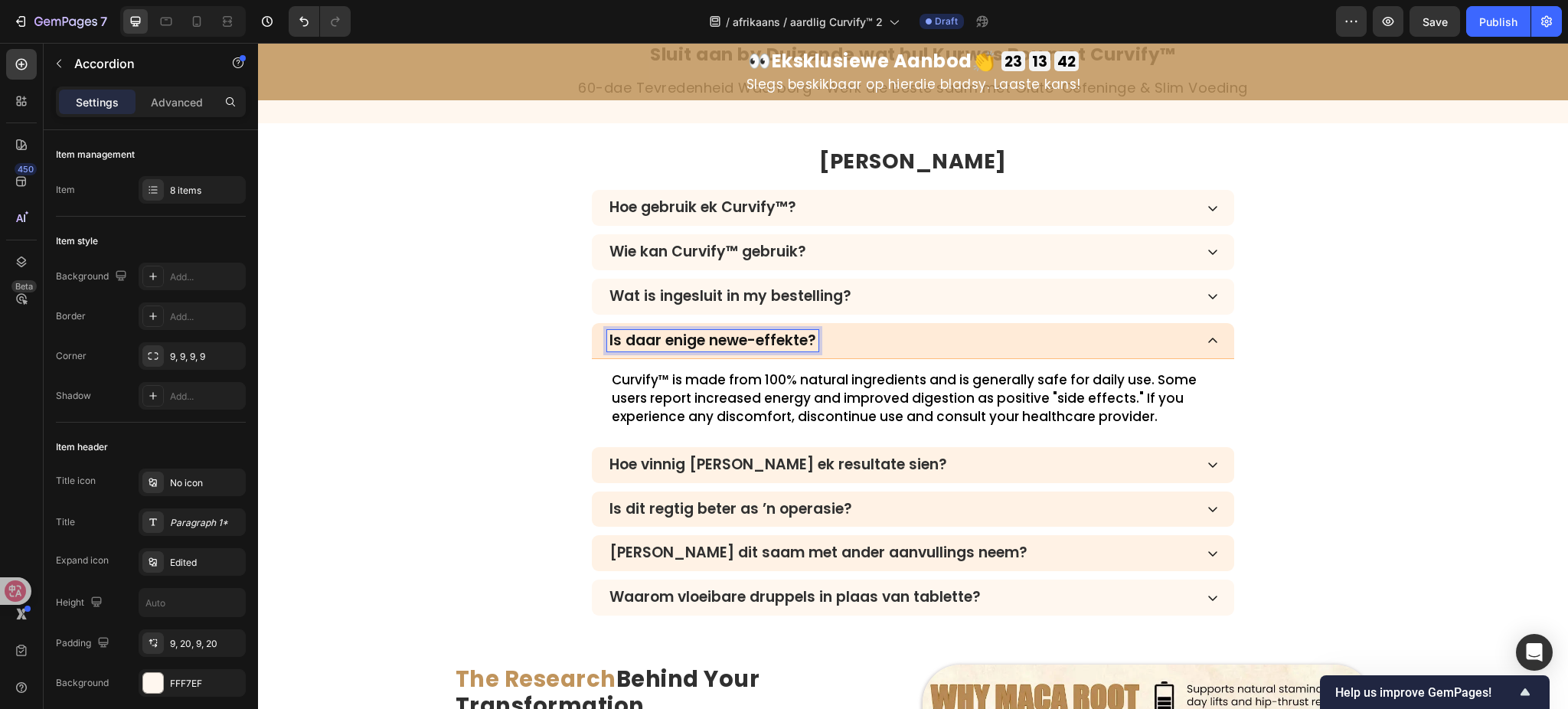
scroll to position [4689, 0]
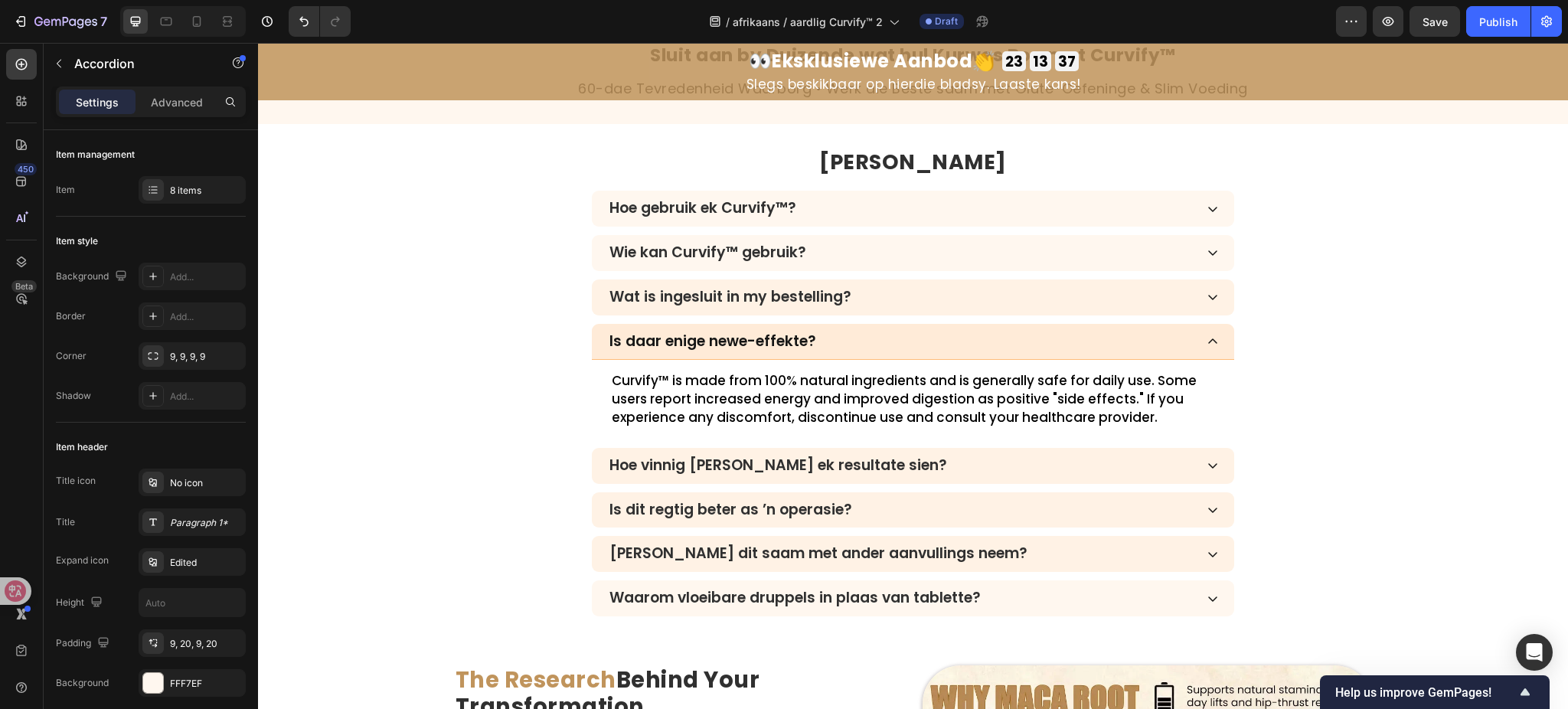
click at [948, 298] on div "Wat is ingesluit in my bestelling?" at bounding box center [900, 297] width 588 height 22
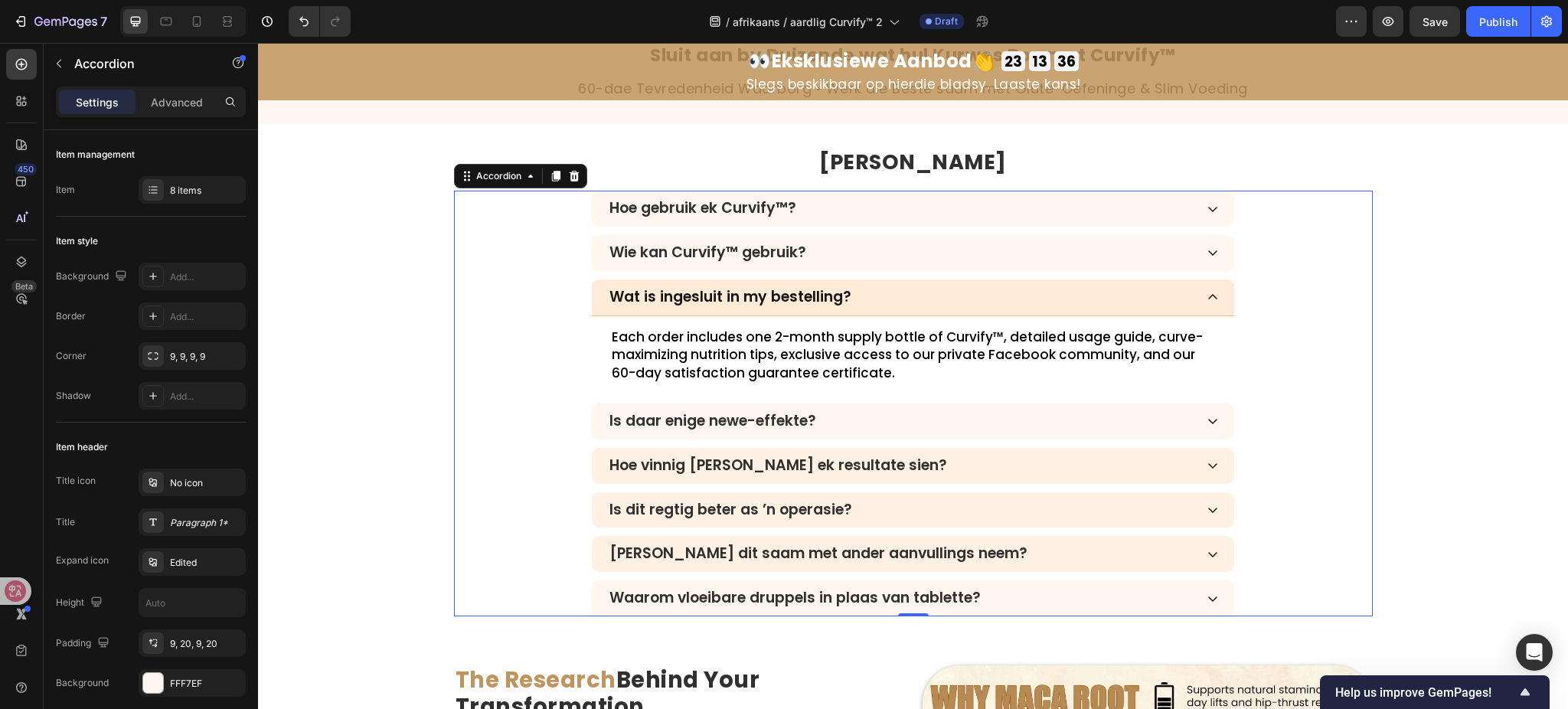
click at [883, 336] on p "Each order includes one 2-month supply bottle of Curvify™, detailed usage guide…" at bounding box center [913, 356] width 603 height 55
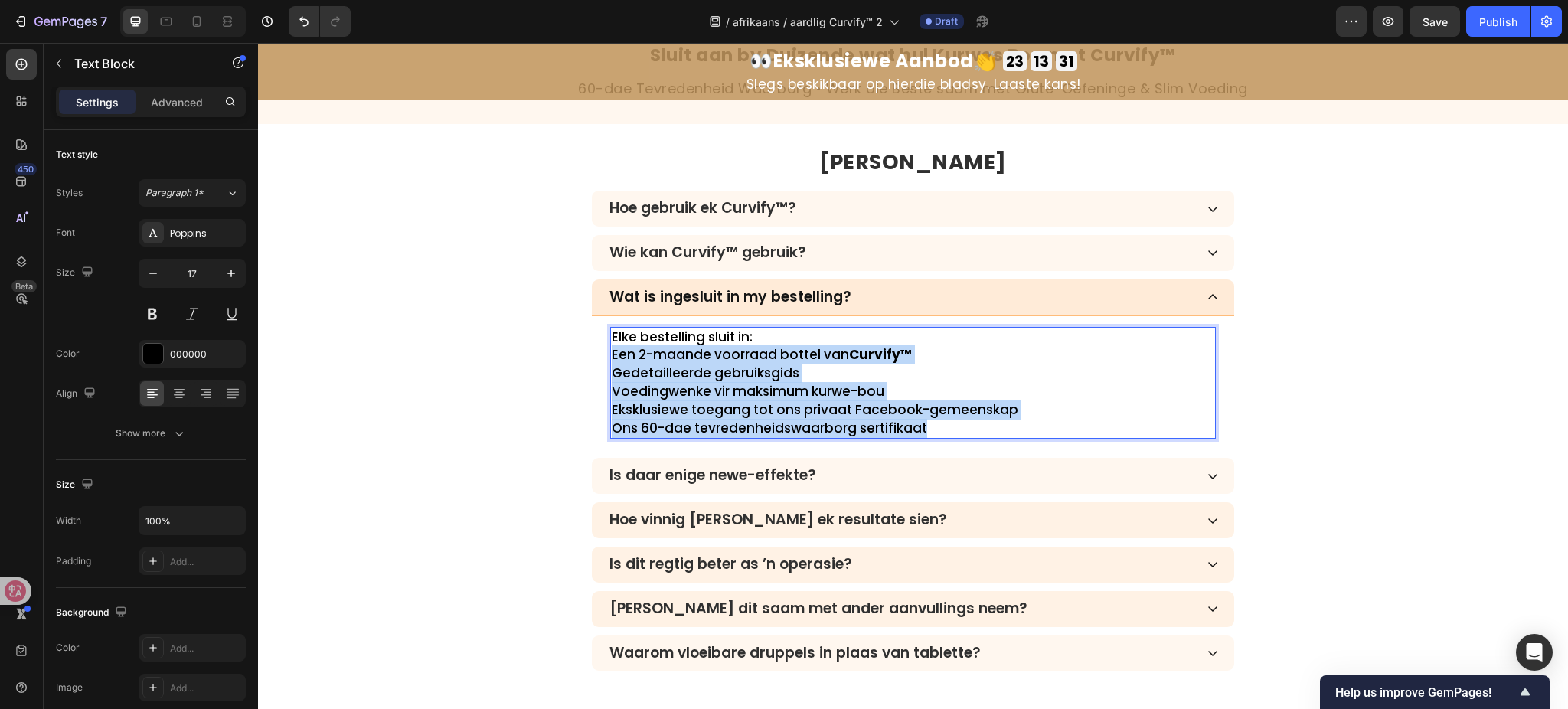
drag, startPoint x: 934, startPoint y: 419, endPoint x: 605, endPoint y: 353, distance: 335.6
click at [610, 353] on div "Elke bestelling sluit in: Een 2-maande voorraad bottel van Curvify™ Gedetaillee…" at bounding box center [913, 383] width 606 height 113
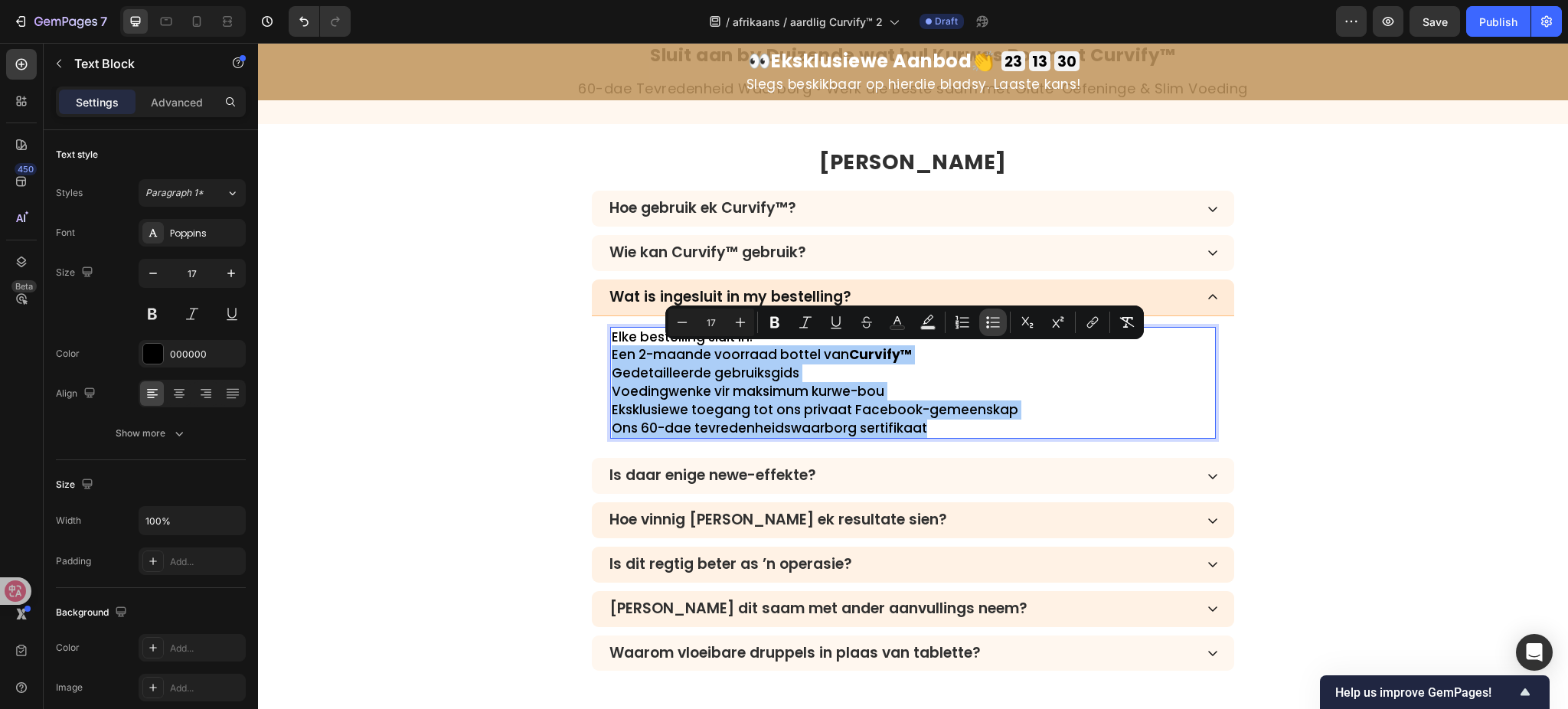
click at [986, 322] on icon "Editor contextual toolbar" at bounding box center [994, 322] width 15 height 15
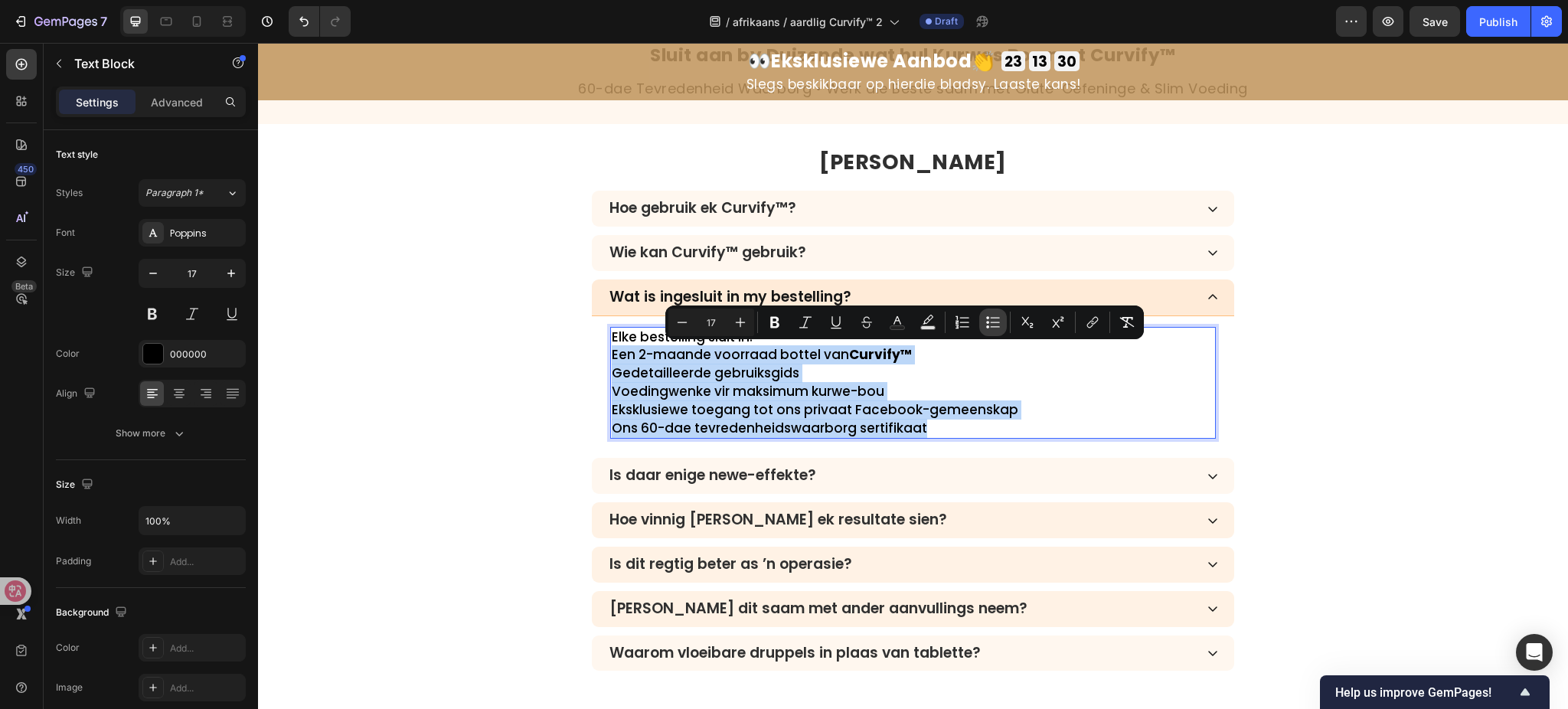
type input "17"
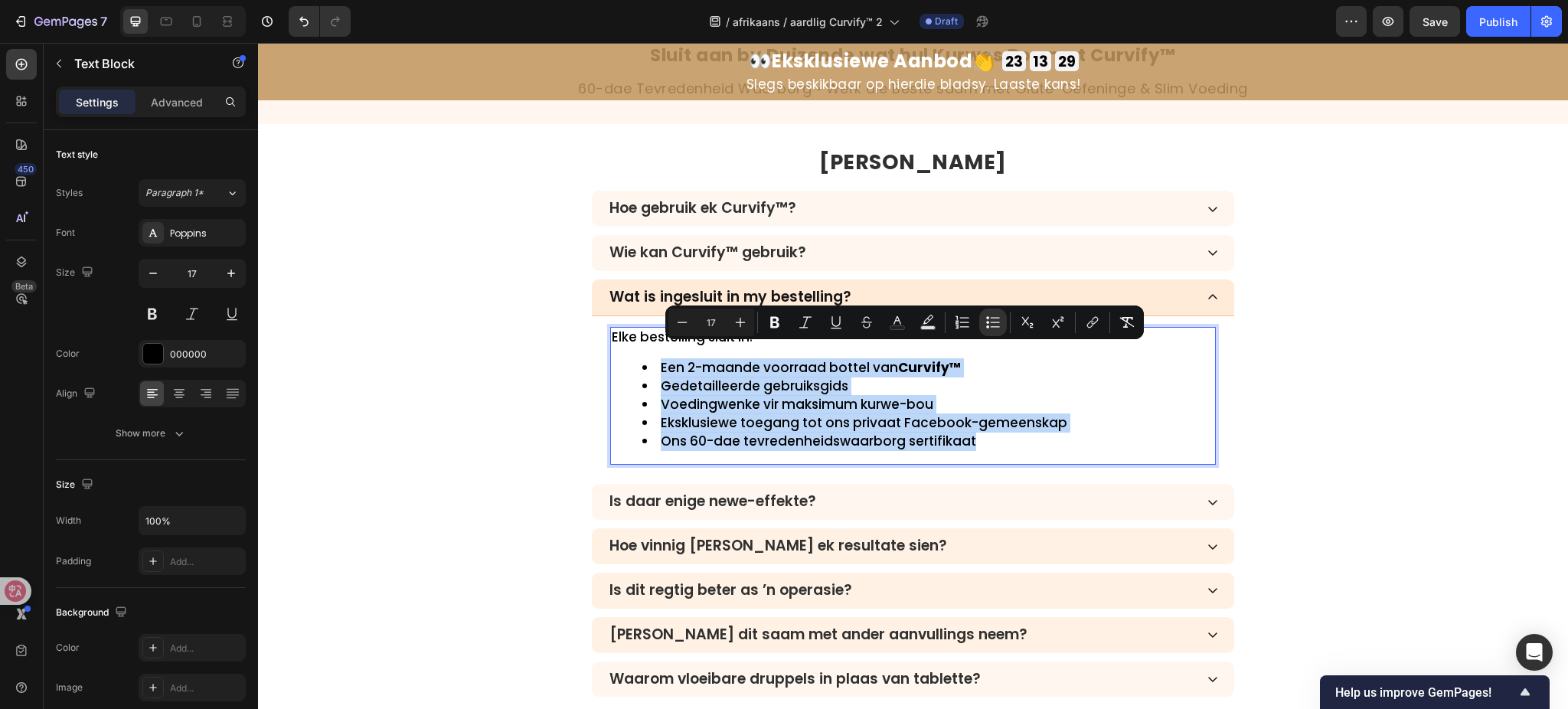
click at [455, 331] on div "Wat is ingesluit in my bestelling? Elke bestelling sluit in: Een 2-maande voorr…" at bounding box center [914, 378] width 918 height 197
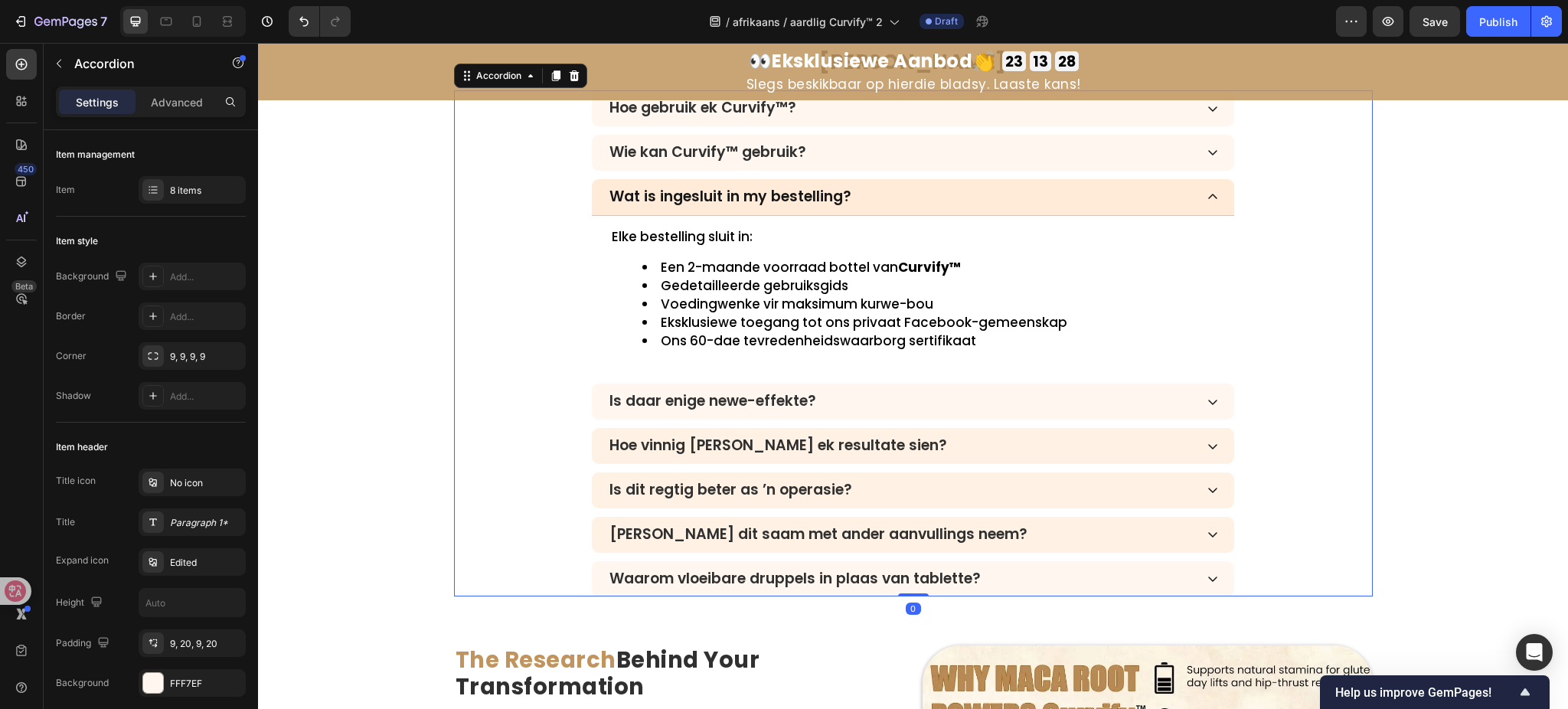
scroll to position [4893, 0]
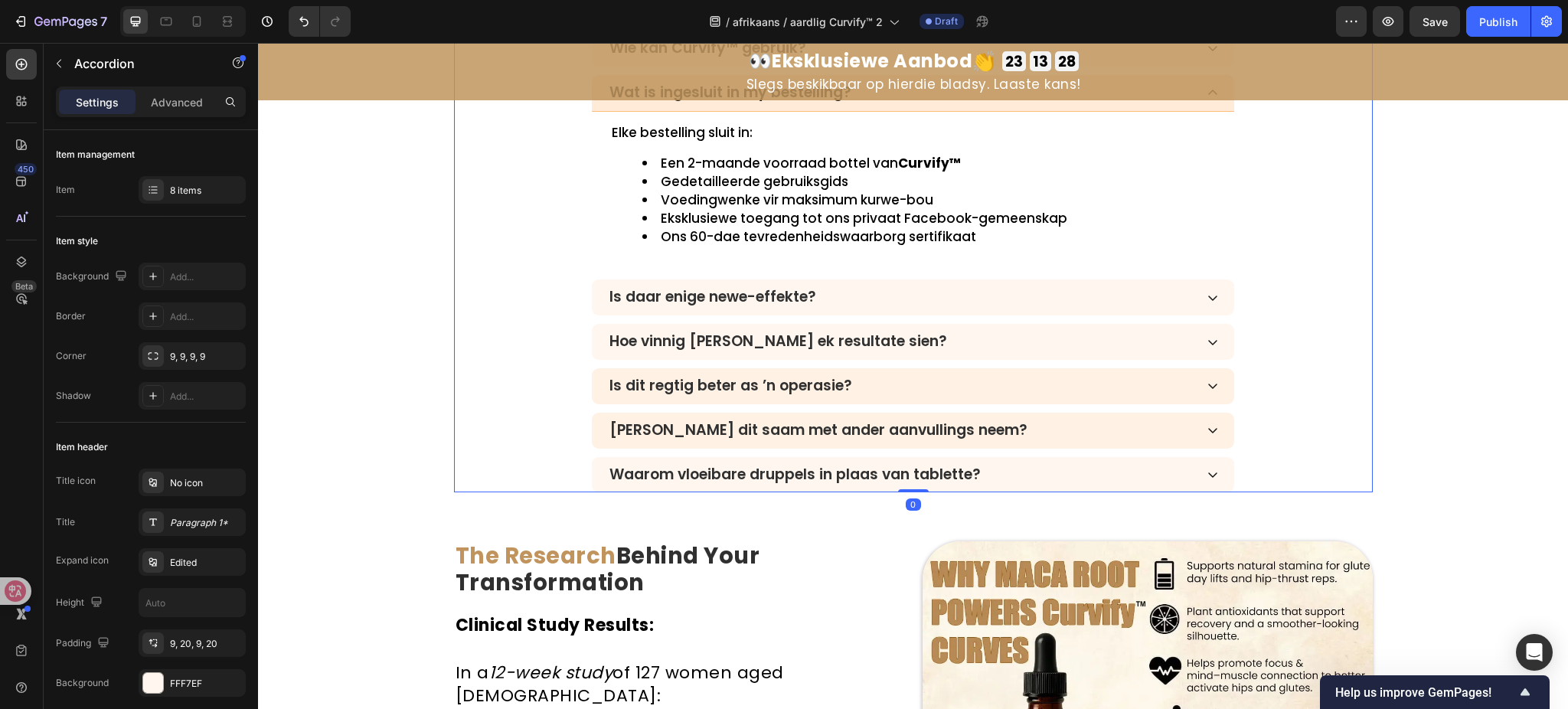
click at [931, 323] on div "Hoe gebruik ek Curvify™? Wie kan Curvify™ gebruik? Wat is ingesluit in my beste…" at bounding box center [913, 240] width 919 height 506
click at [933, 294] on div "Is daar enige newe-effekte?" at bounding box center [900, 297] width 588 height 22
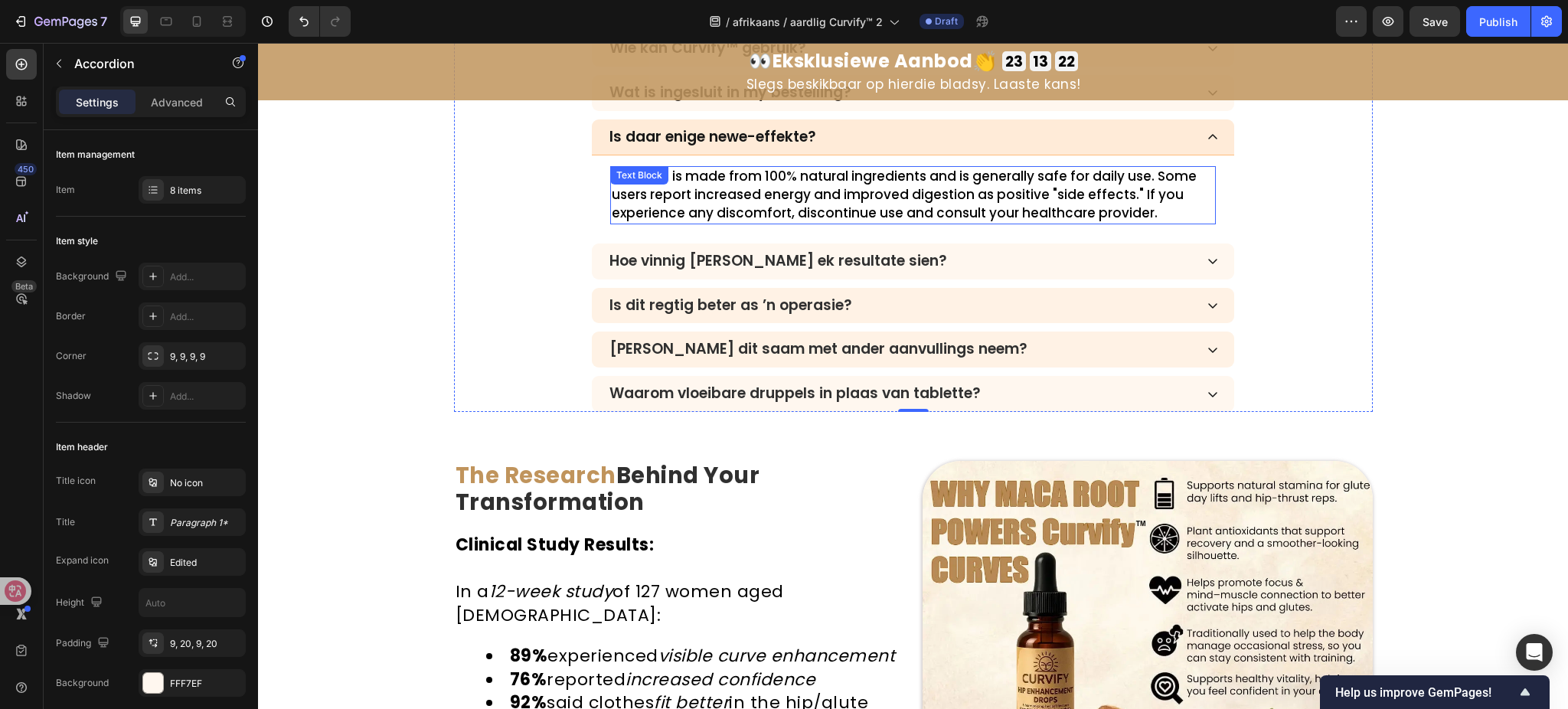
click at [778, 184] on p "Curvify™ is made from 100% natural ingredients and is generally safe for daily …" at bounding box center [913, 194] width 603 height 55
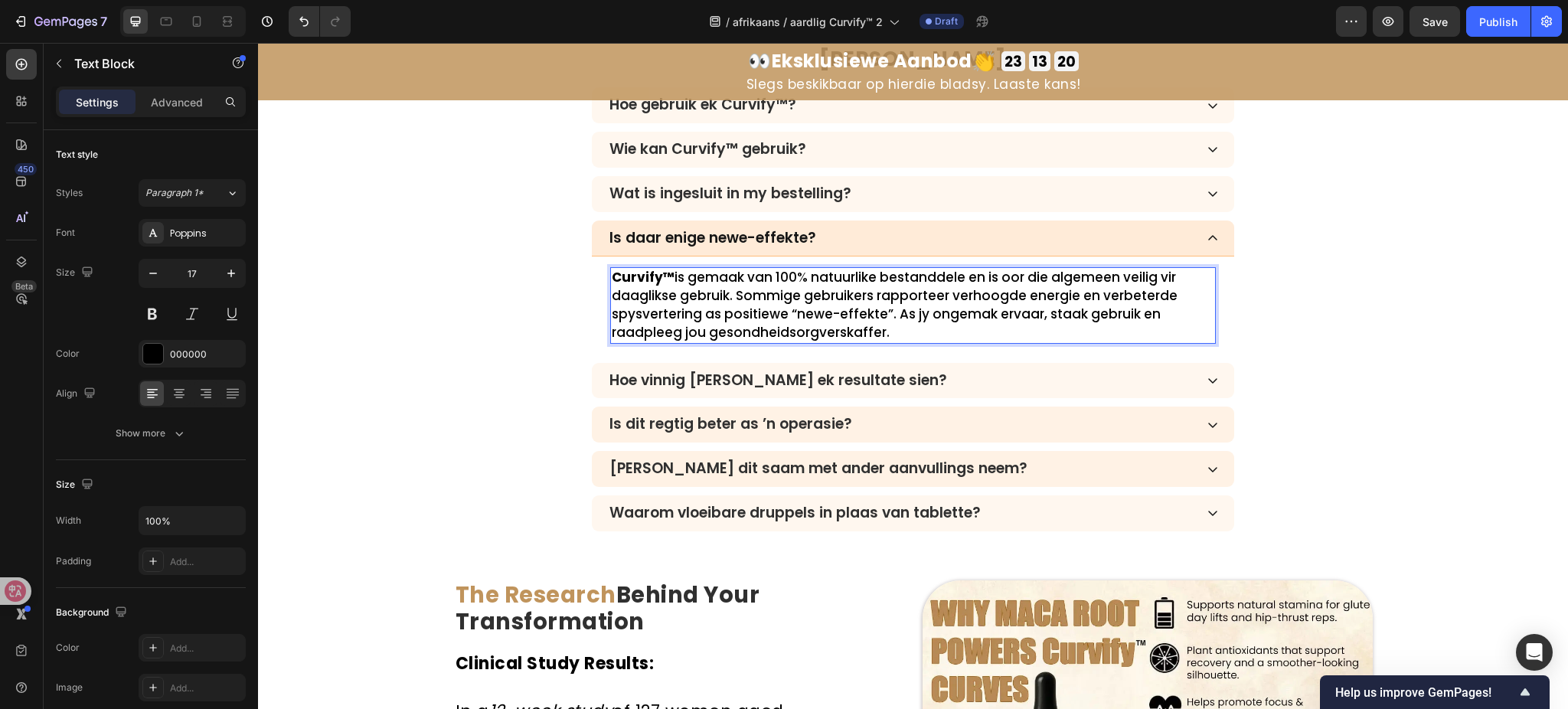
scroll to position [4791, 0]
click at [889, 368] on div "Hoe vinnig sal ek resultate sien?" at bounding box center [913, 381] width 643 height 36
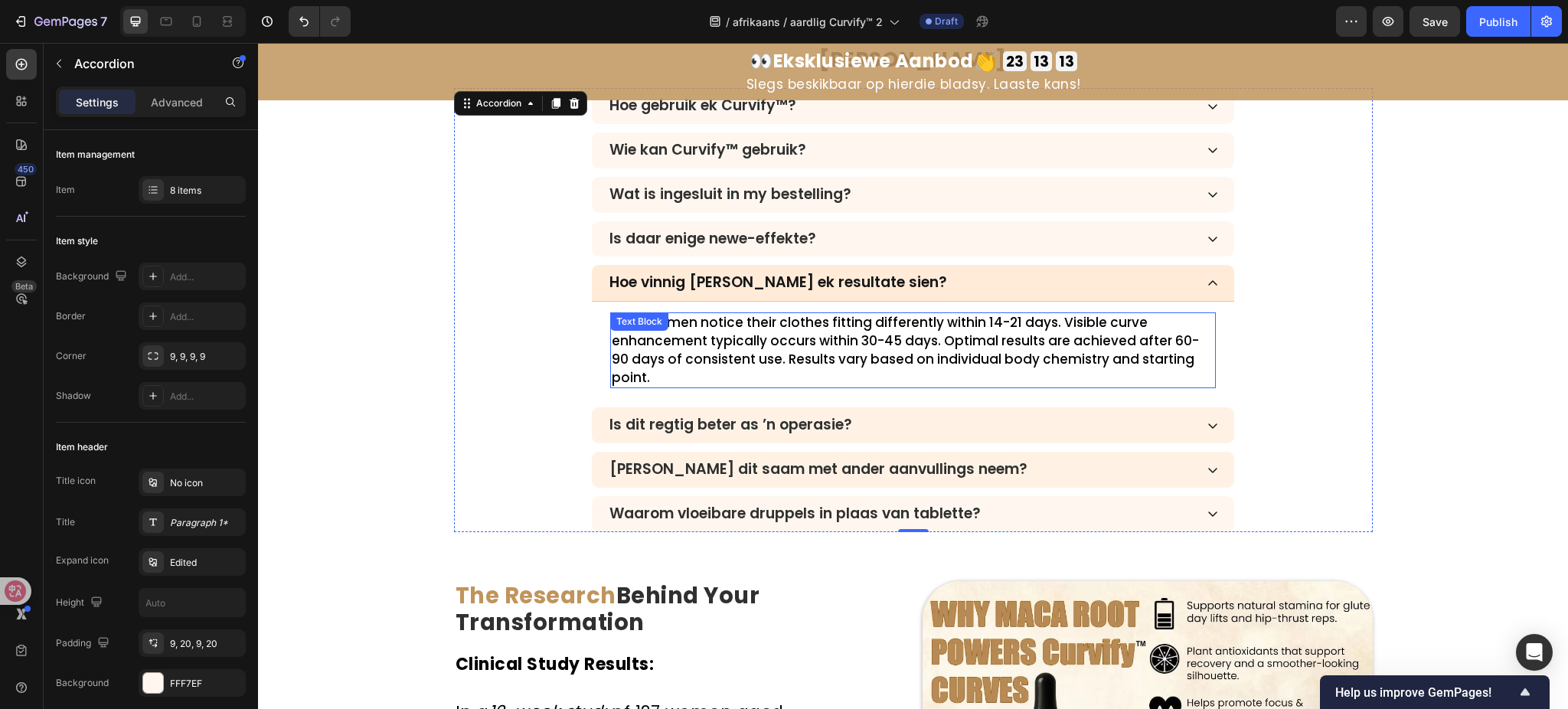
click at [822, 343] on p "Most women notice their clothes fitting differently within 14-21 days. Visible …" at bounding box center [913, 350] width 603 height 73
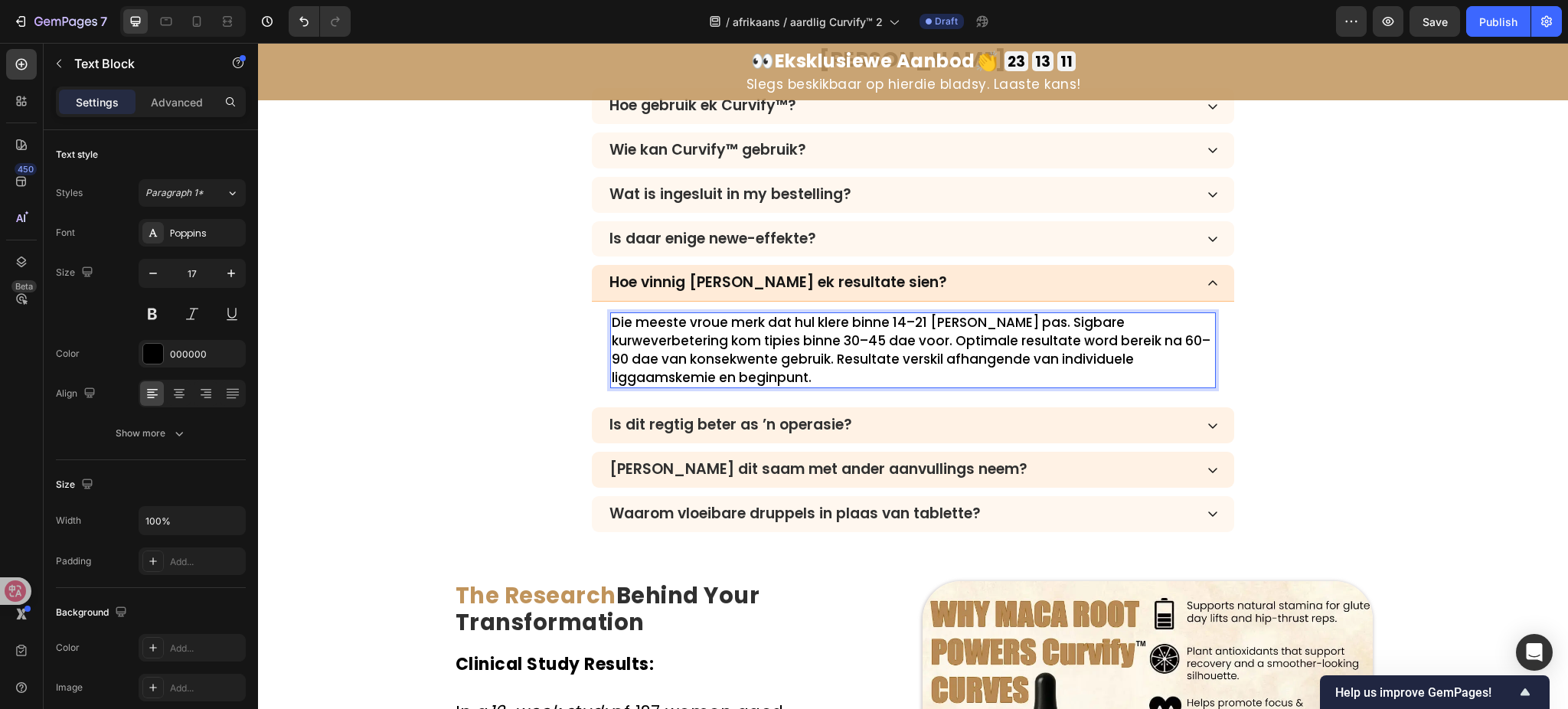
scroll to position [4893, 0]
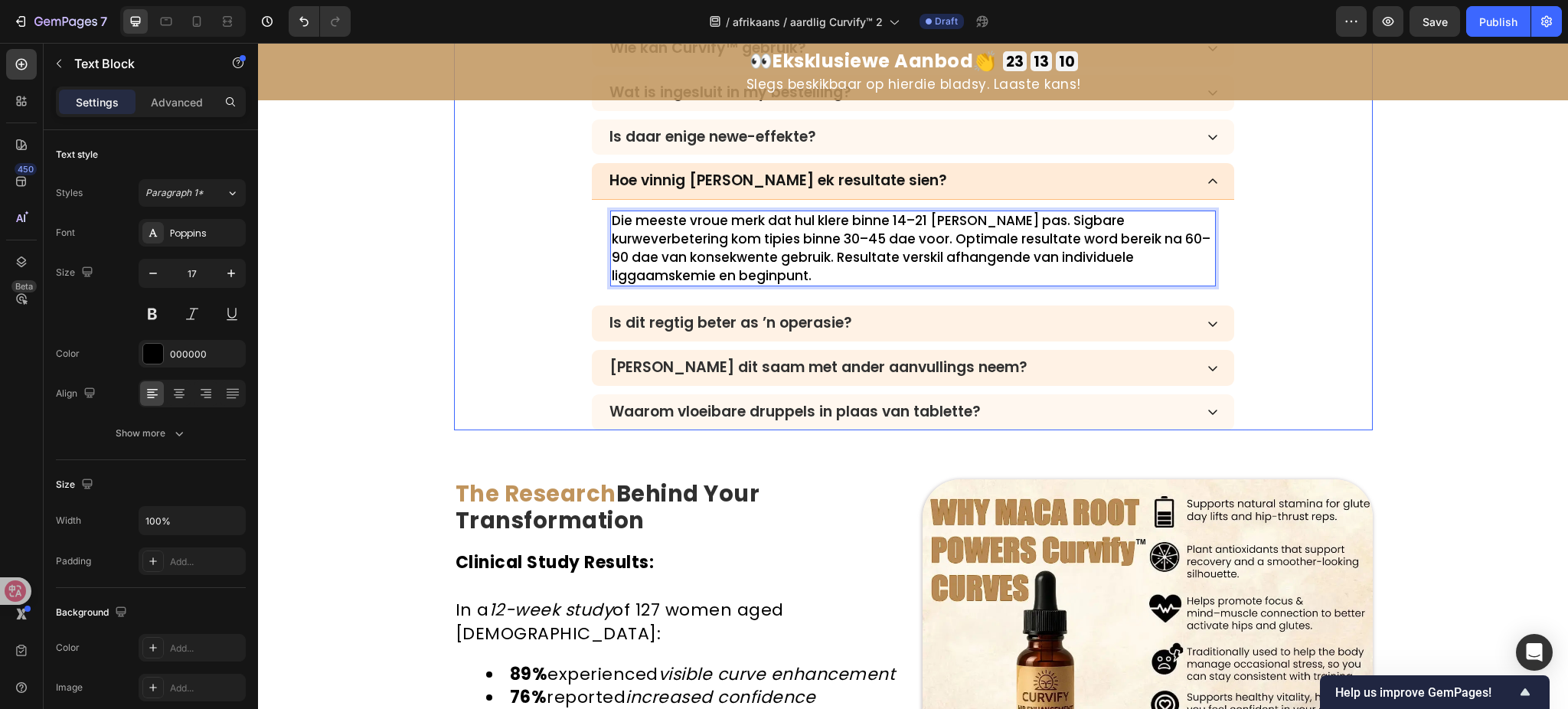
click at [905, 322] on div "Is dit regtig beter as ’n operasie?" at bounding box center [900, 323] width 588 height 22
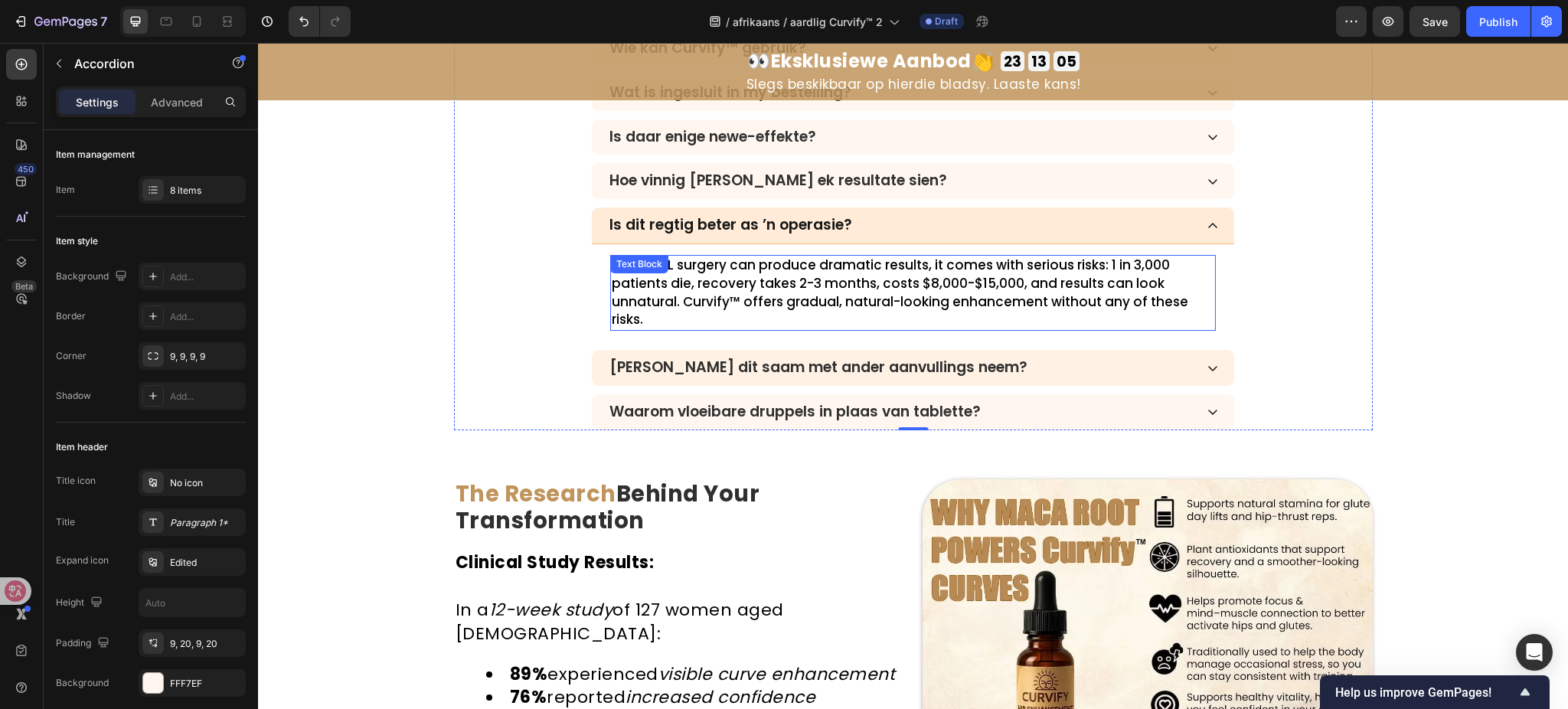
click at [849, 278] on p "While BBL surgery can produce dramatic results, it comes with serious risks: 1 …" at bounding box center [913, 293] width 603 height 73
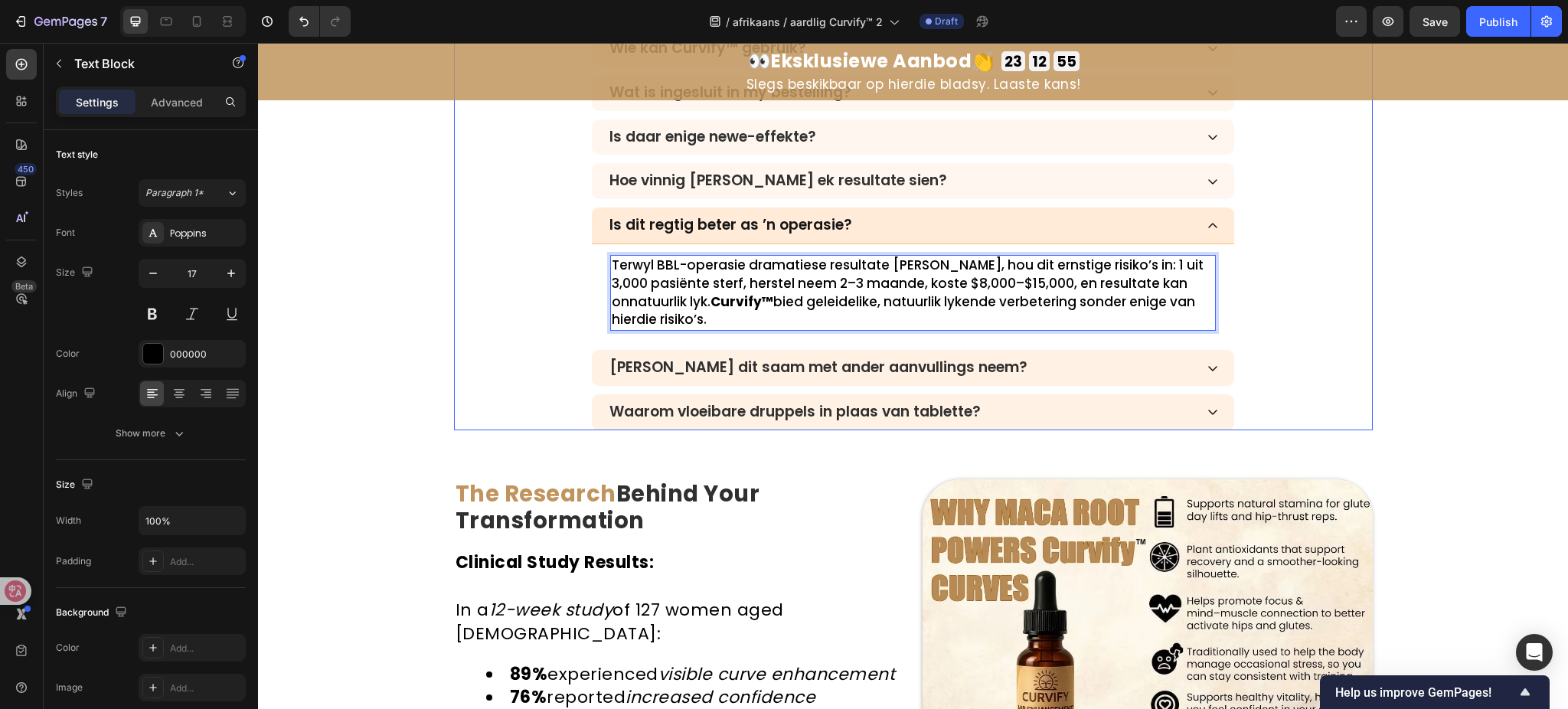
click at [1008, 368] on div "Kan ek dit saam met ander aanvullings neem?" at bounding box center [900, 367] width 588 height 22
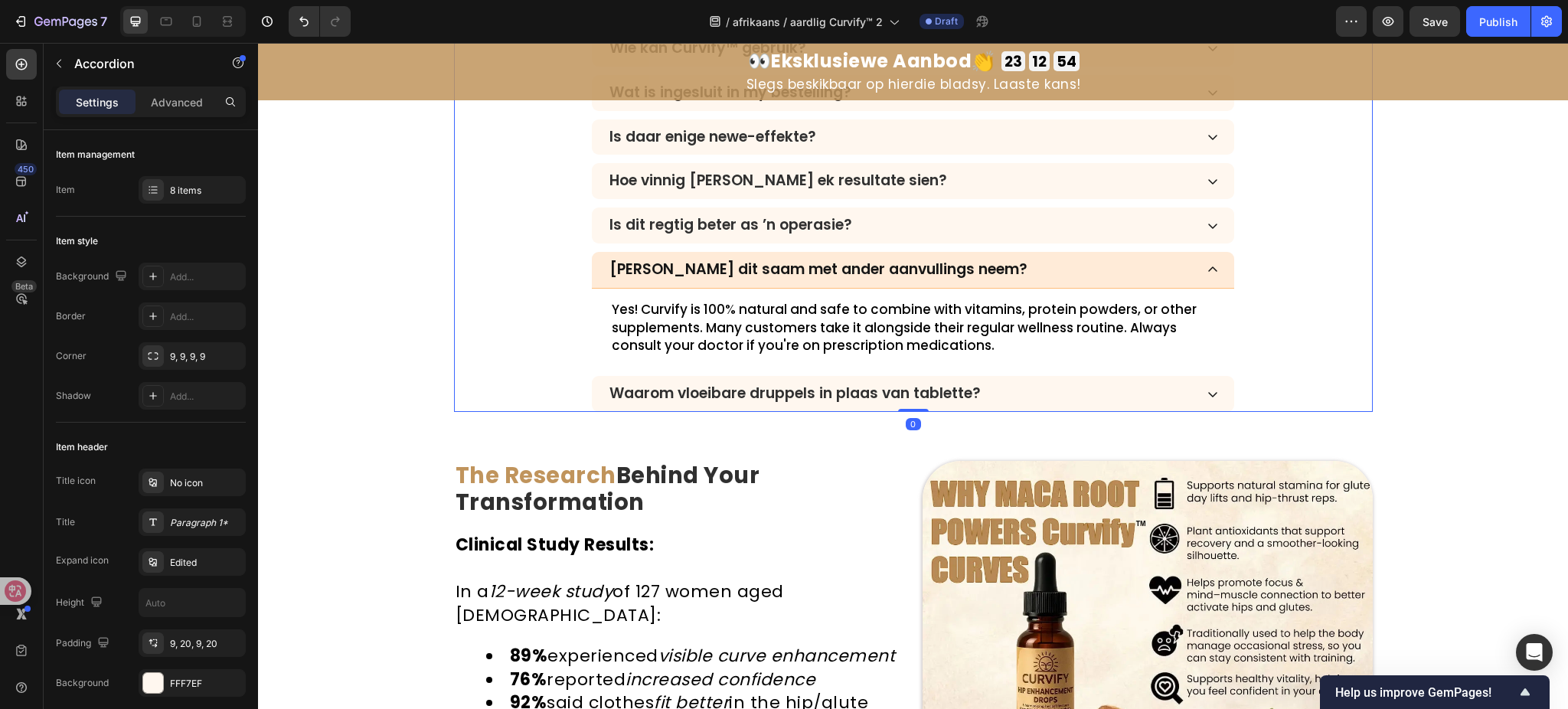
click at [890, 329] on p "Yes! Curvify is 100% natural and safe to combine with vitamins, protein powders…" at bounding box center [913, 328] width 603 height 55
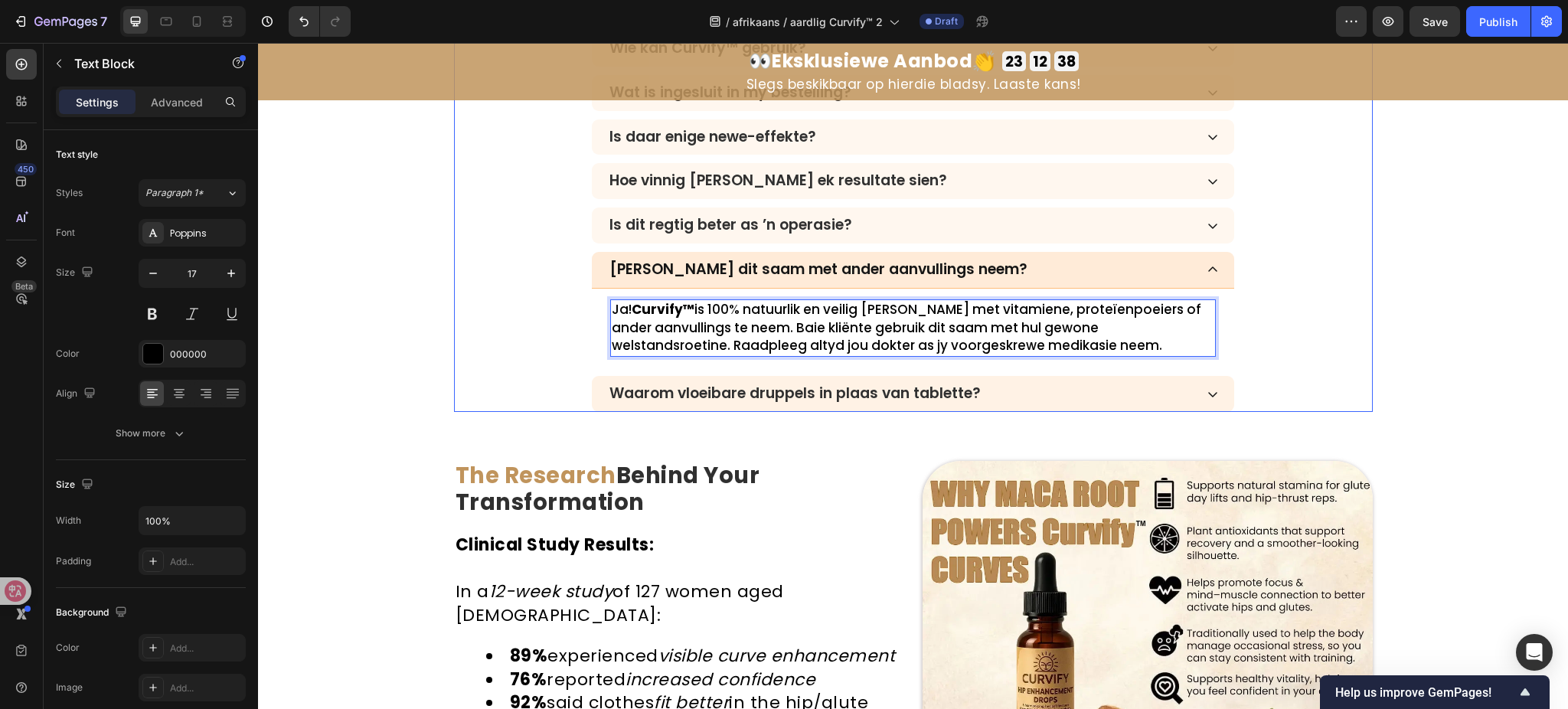
click at [1104, 396] on div "Waarom vloeibare druppels in plaas van tablette?" at bounding box center [900, 393] width 588 height 22
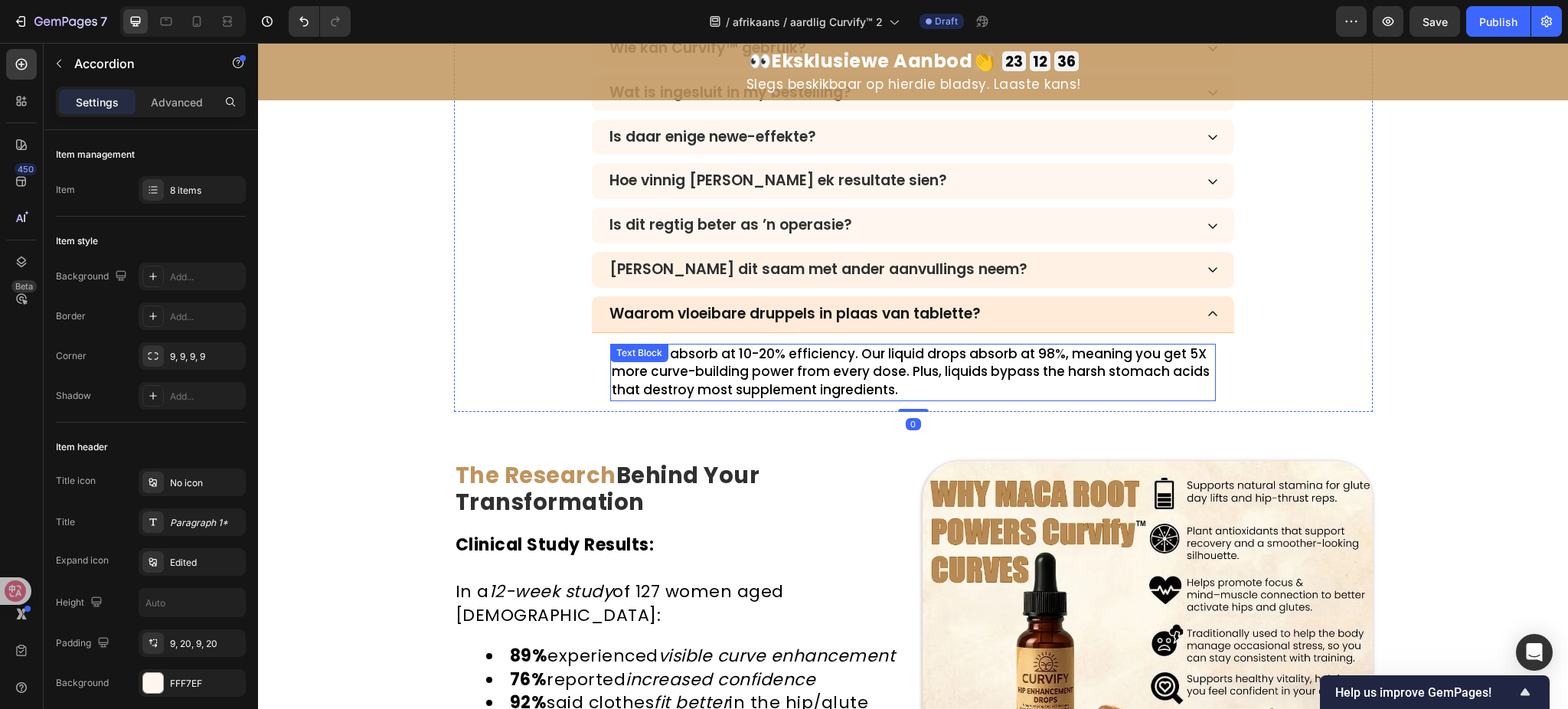
click at [858, 373] on p "Pills only absorb at 10-20% efficiency. Our liquid drops absorb at 98%, meaning…" at bounding box center [913, 372] width 603 height 55
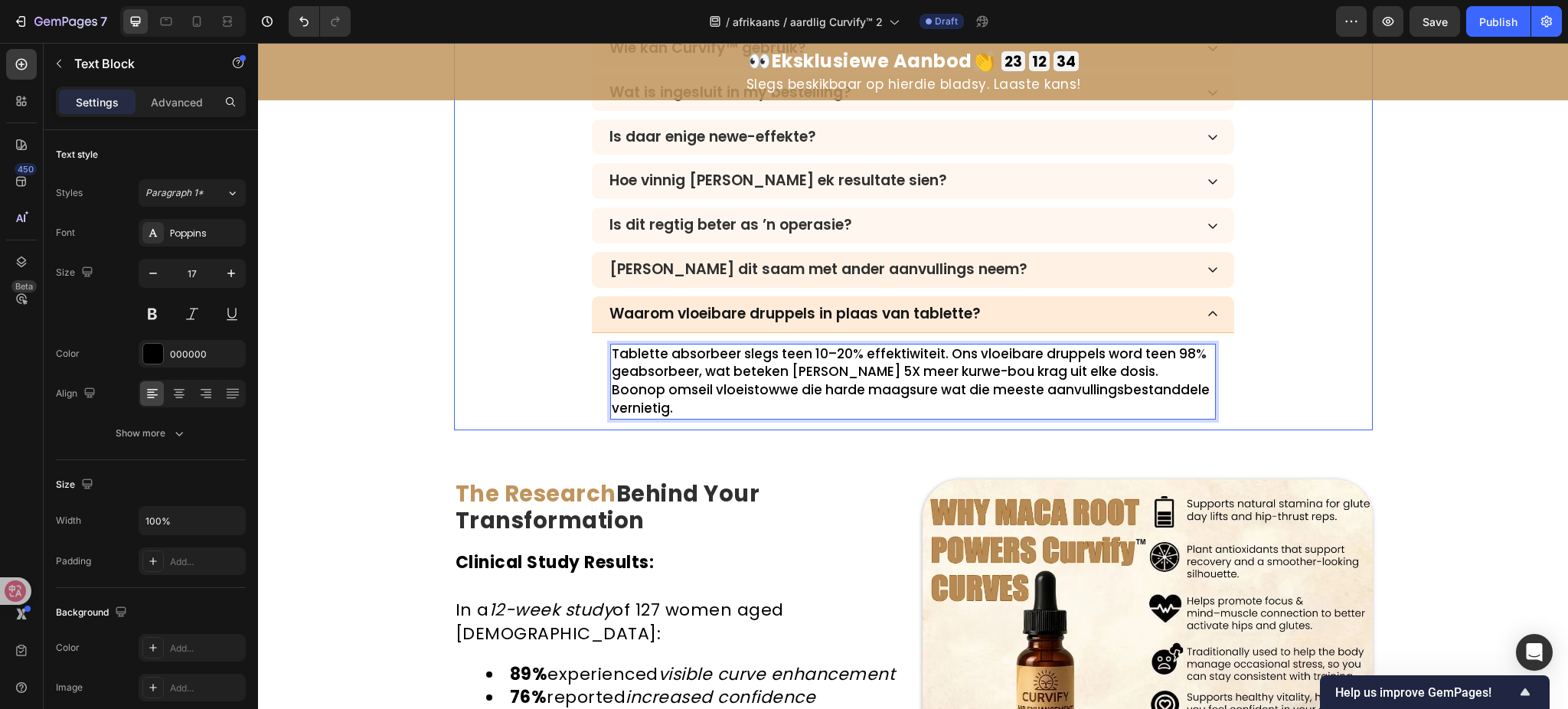
click at [492, 370] on div "Waarom vloeibare druppels in plaas van tablette? Tablette absorbeer slegs teen …" at bounding box center [914, 363] width 918 height 134
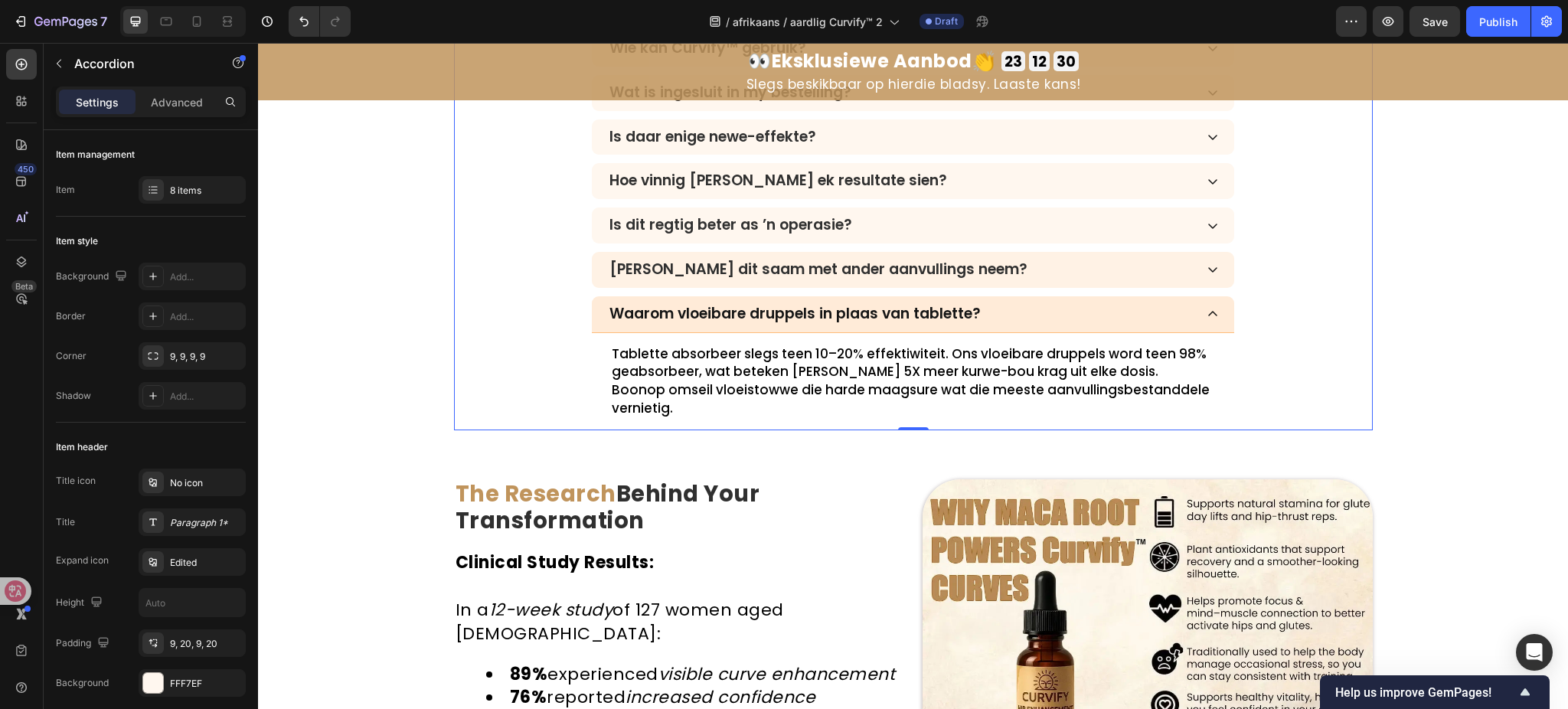
click at [1208, 314] on icon at bounding box center [1213, 314] width 10 height 6
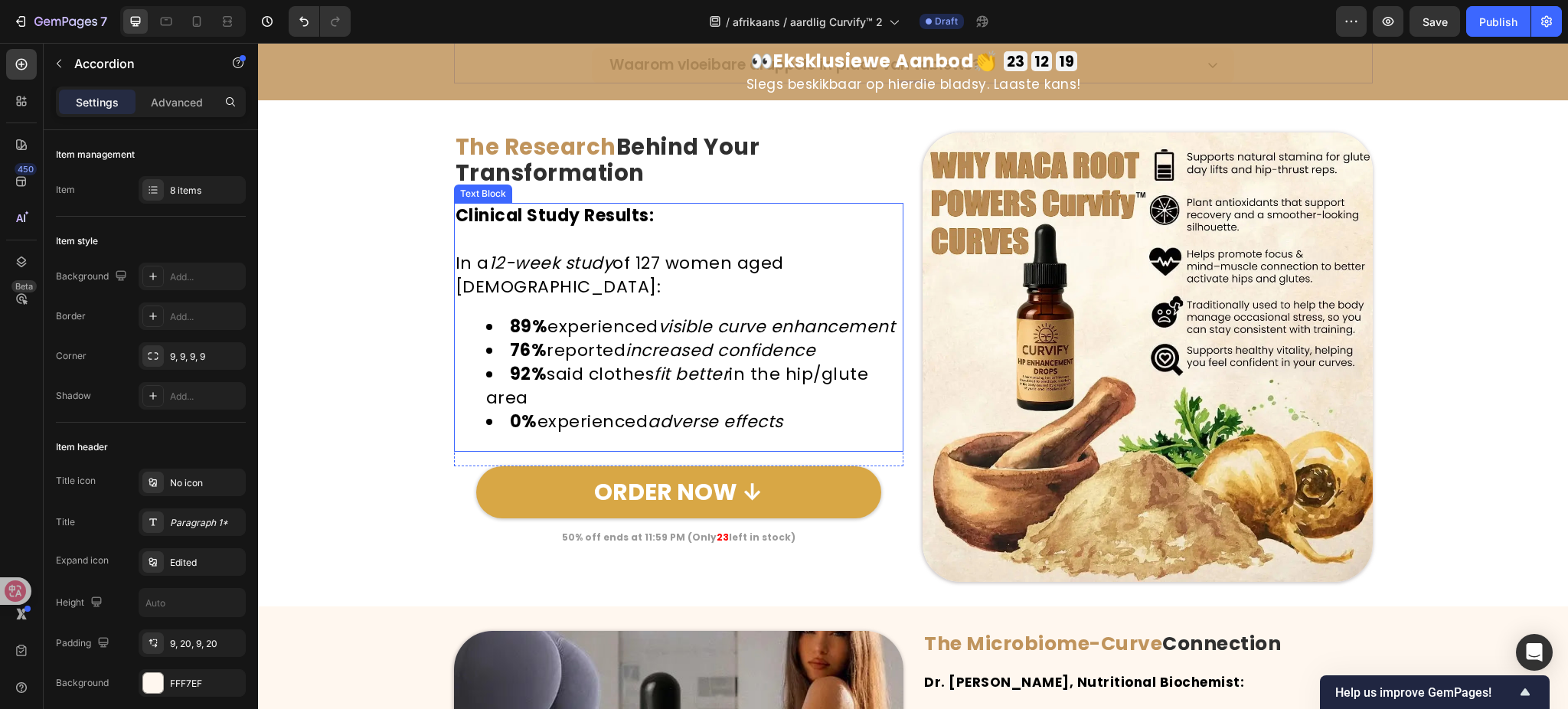
scroll to position [5098, 0]
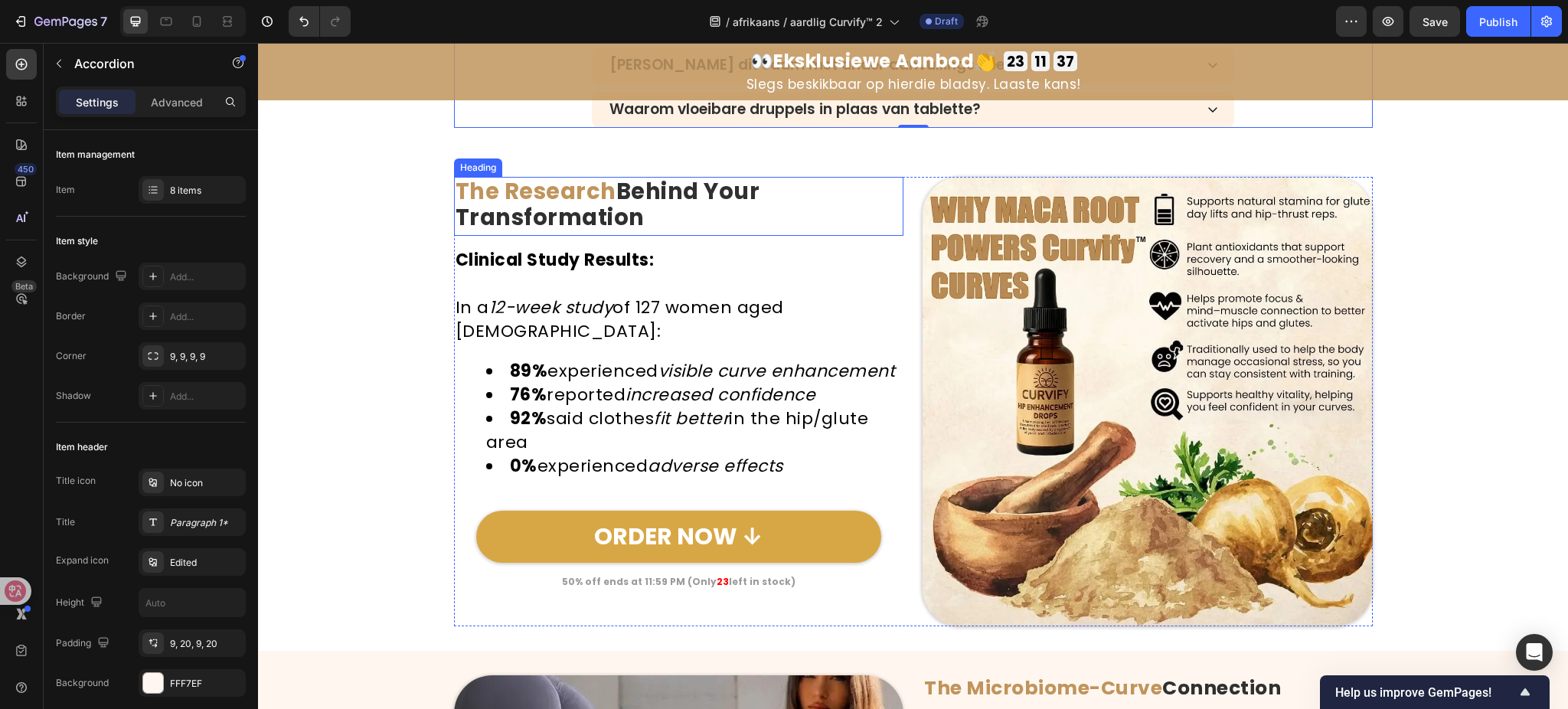
click at [607, 210] on strong "Behind Your Transformation" at bounding box center [608, 205] width 305 height 58
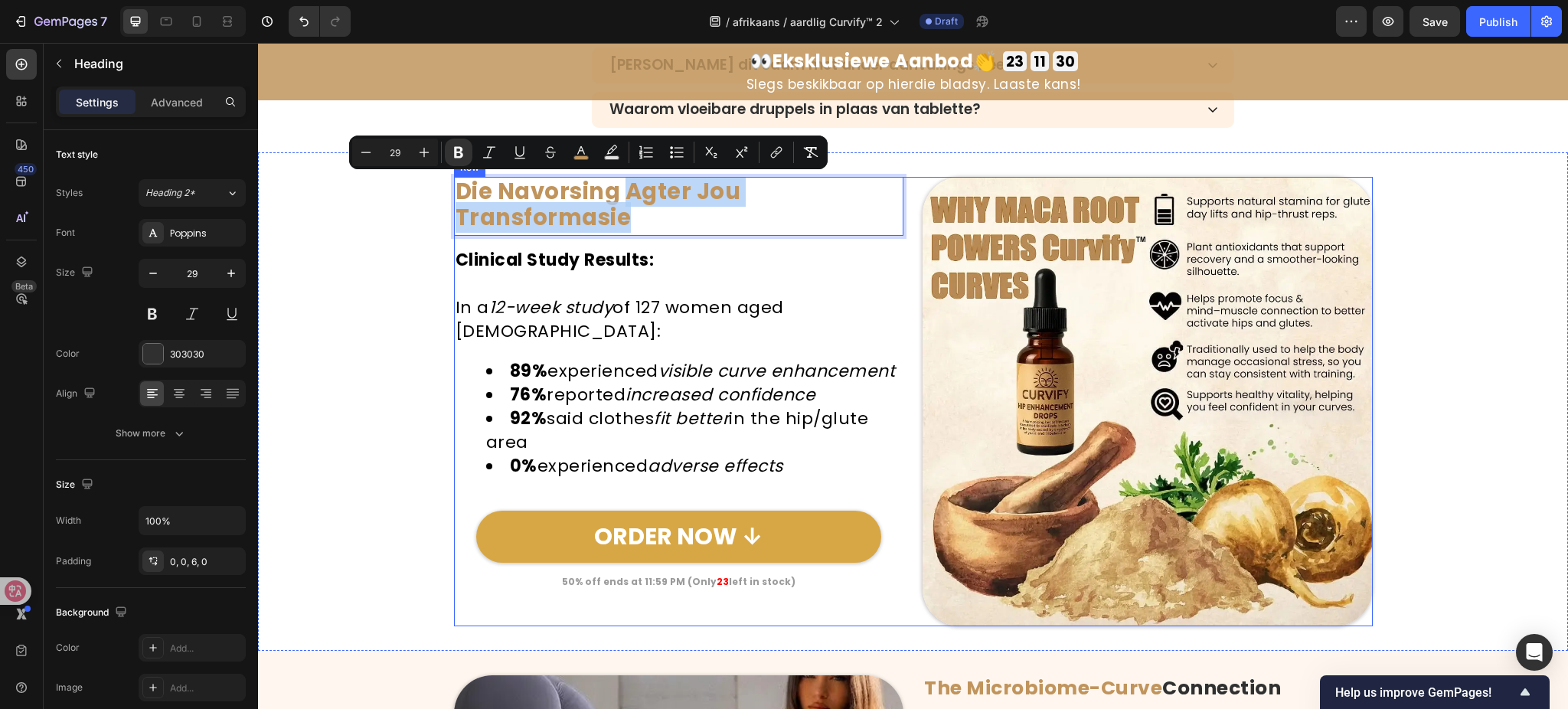
drag, startPoint x: 620, startPoint y: 189, endPoint x: 692, endPoint y: 240, distance: 88.2
click at [692, 240] on div "Die Navorsing Agter Jou Transformasie Heading 15 Clinical Study Results: In a 1…" at bounding box center [679, 402] width 450 height 450
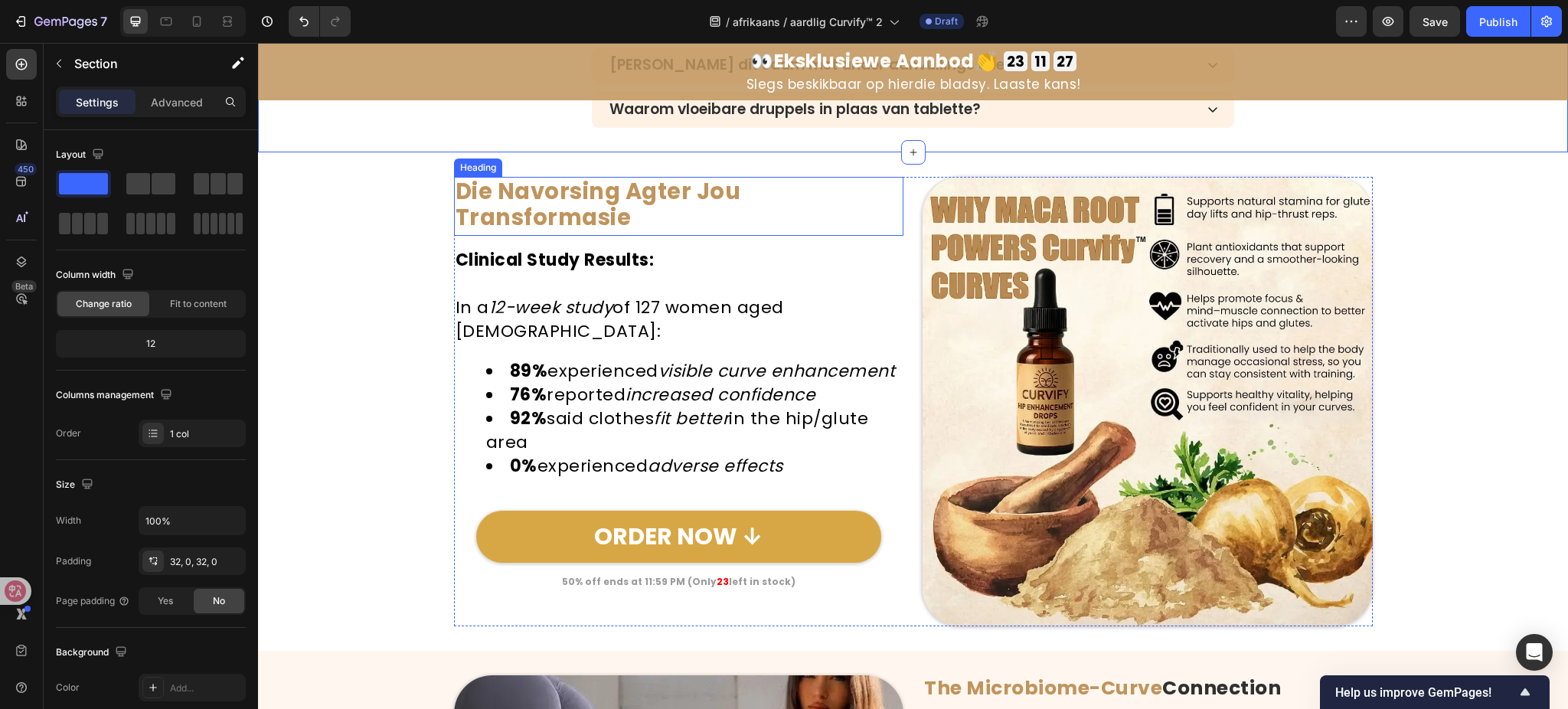
click at [631, 215] on p "⁠⁠⁠⁠⁠⁠⁠ Die Navorsing Agter Jou Transformasie" at bounding box center [679, 205] width 447 height 54
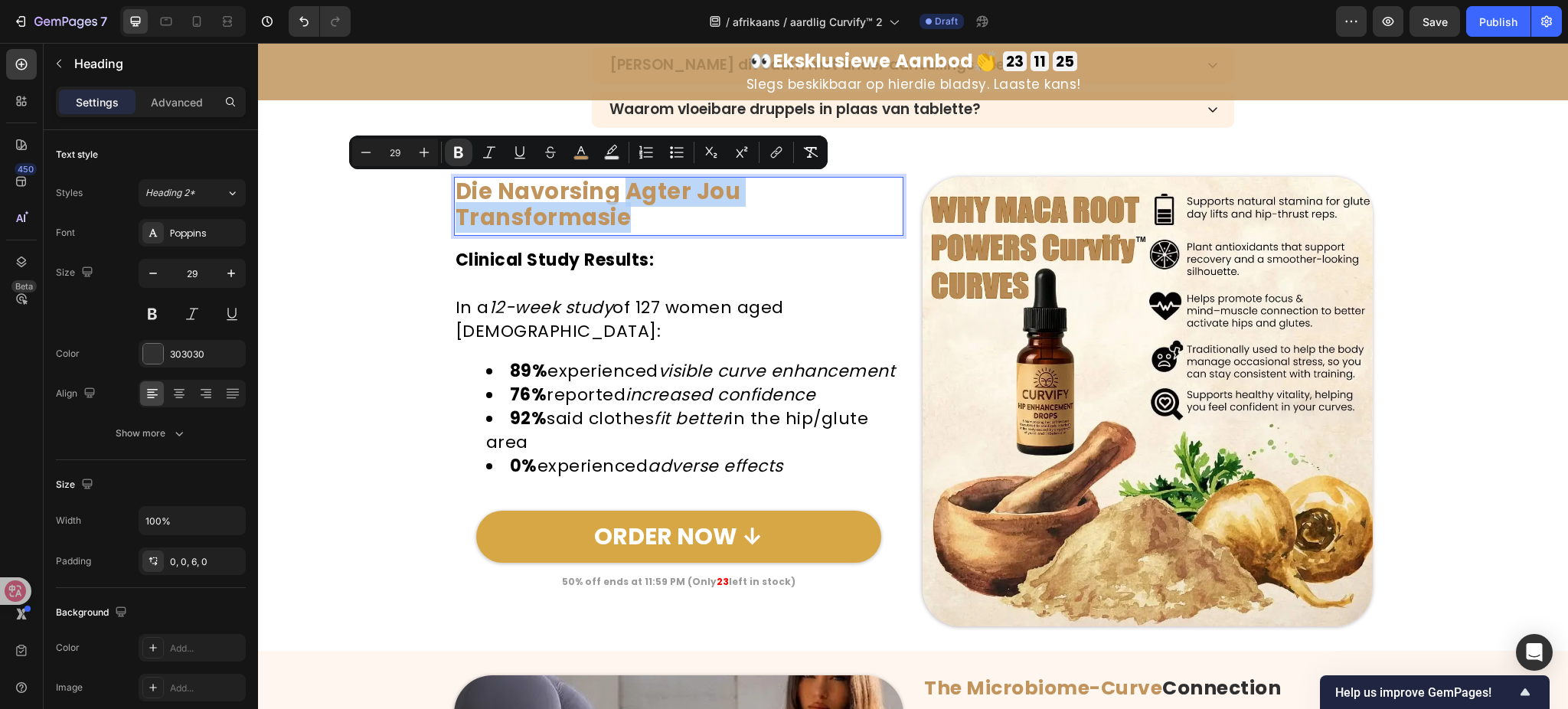
drag, startPoint x: 620, startPoint y: 190, endPoint x: 627, endPoint y: 218, distance: 28.9
click at [627, 218] on p "Die Navorsing Agter Jou Transformasie" at bounding box center [679, 205] width 447 height 54
click at [581, 145] on icon "Editor contextual toolbar" at bounding box center [581, 152] width 15 height 15
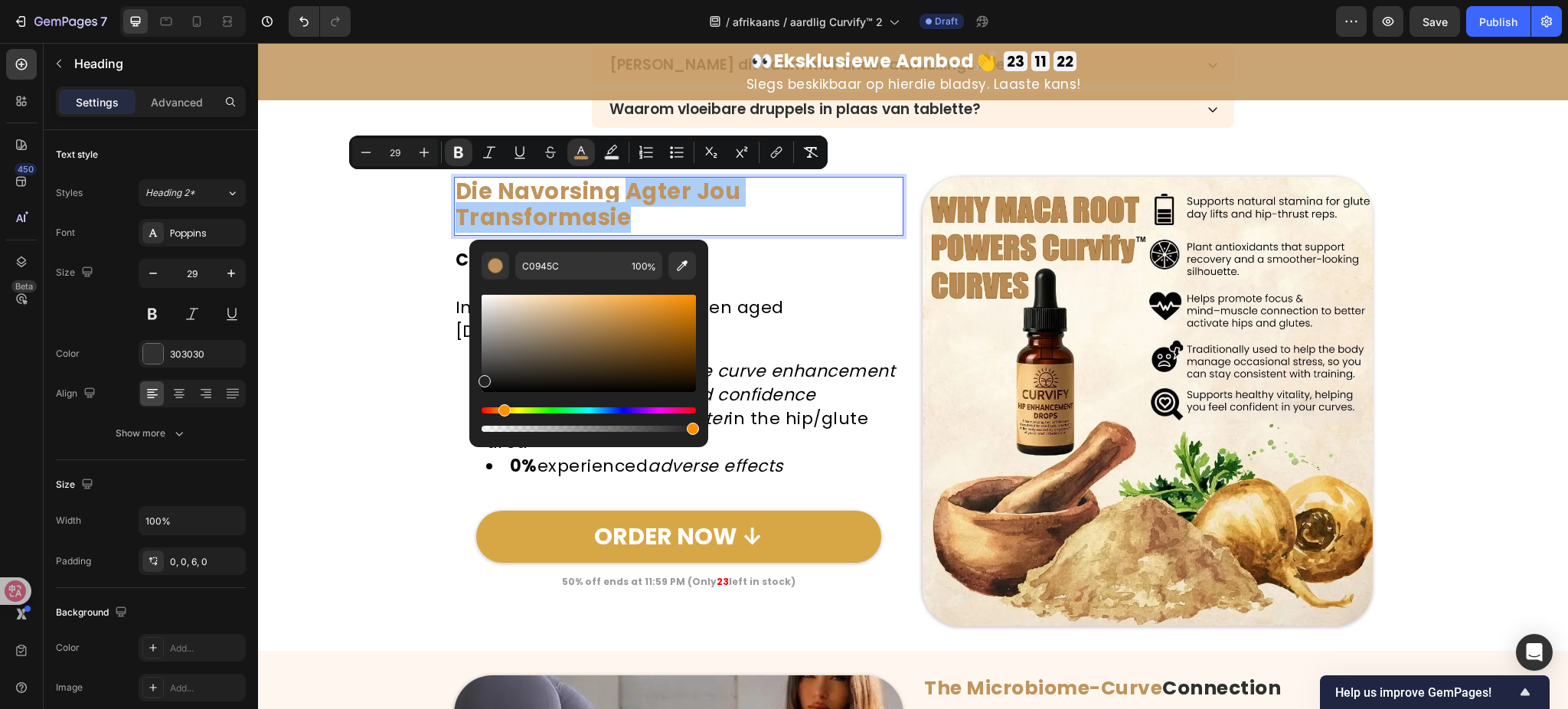
drag, startPoint x: 556, startPoint y: 347, endPoint x: 475, endPoint y: 381, distance: 87.8
click at [475, 381] on div "C0945C 100 %" at bounding box center [589, 337] width 239 height 195
type input "1E1E1E"
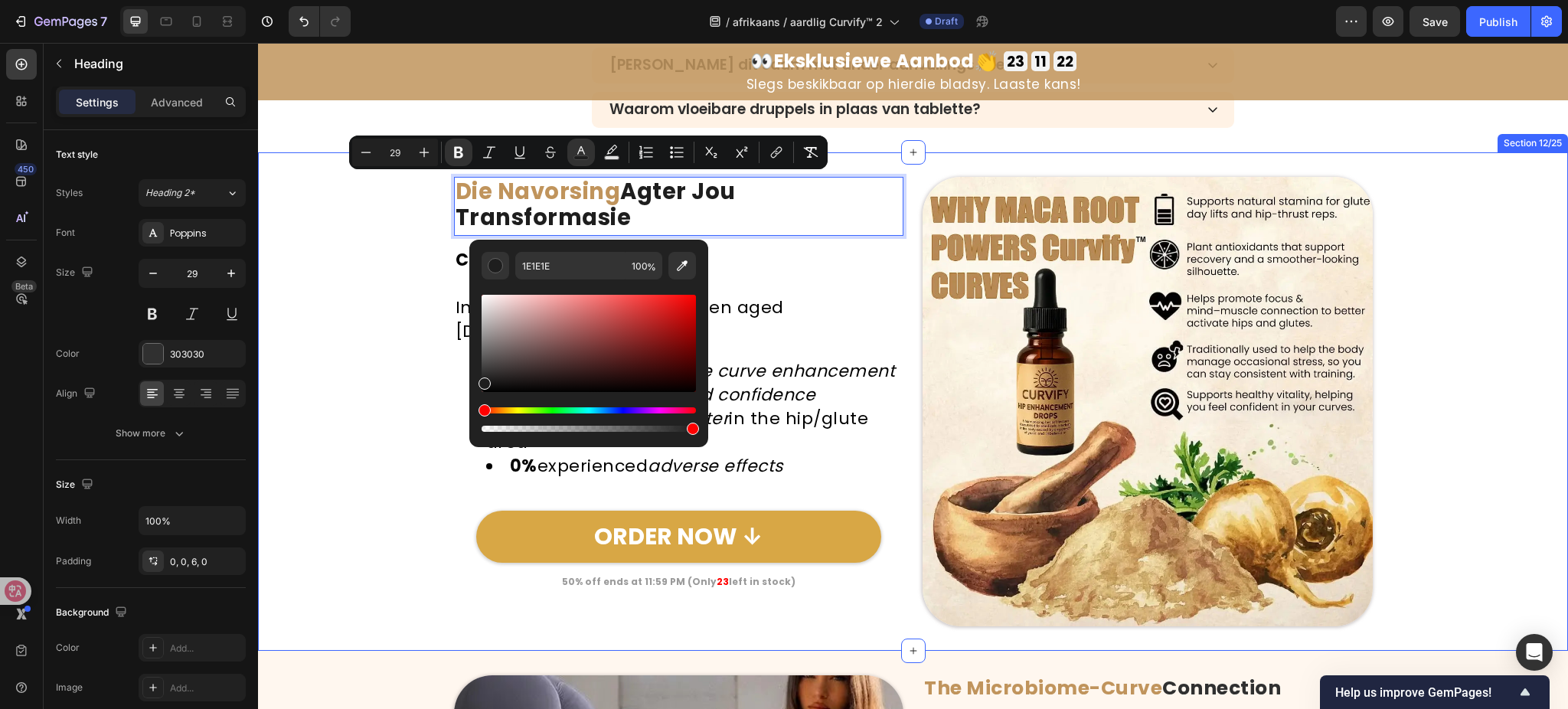
click at [336, 308] on div "Image Die Navorsing Agter Jou Transformasie Heading 15 Clinical Study Results: …" at bounding box center [913, 402] width 1310 height 450
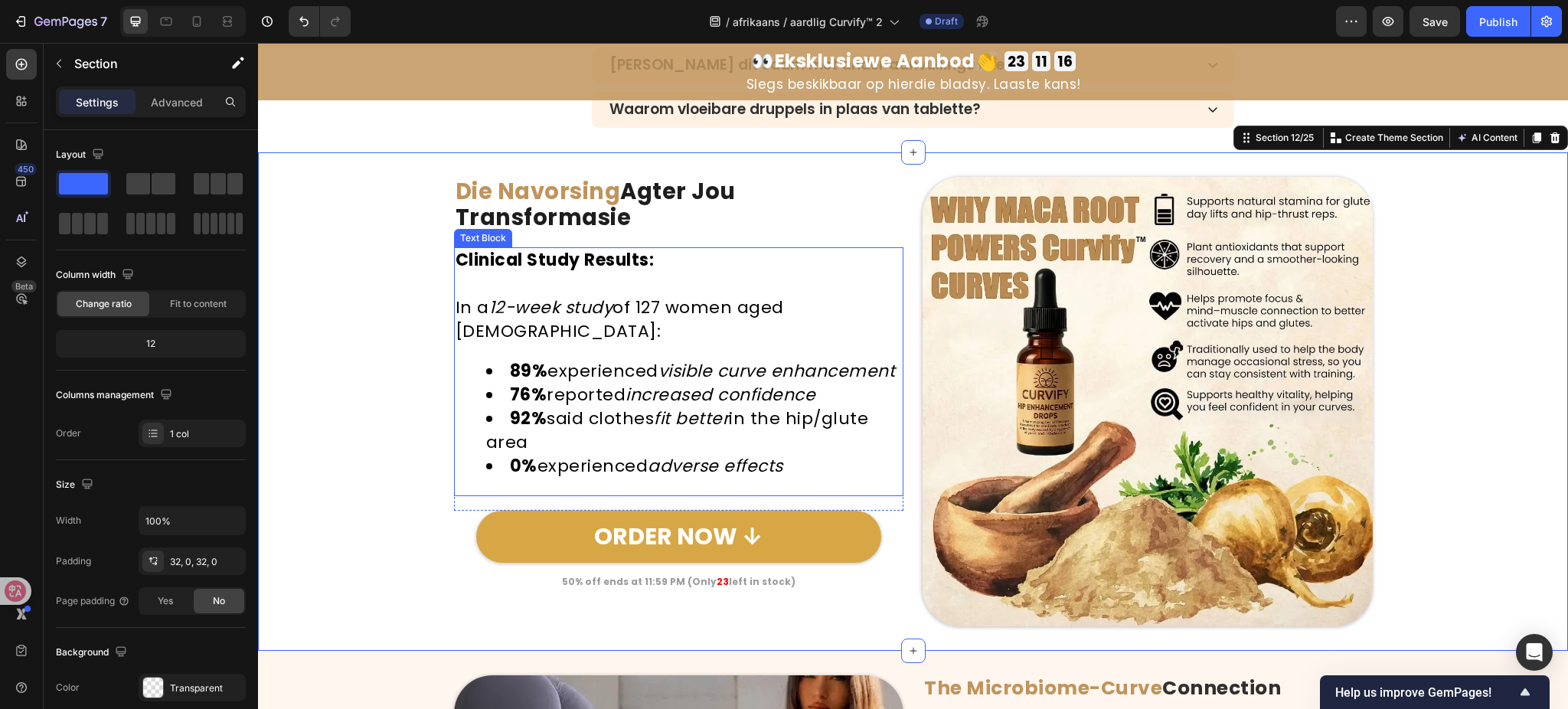
click at [671, 322] on div "Clinical Study Results: In a 12-week study of 127 women aged 21–45: 89% experie…" at bounding box center [679, 371] width 450 height 249
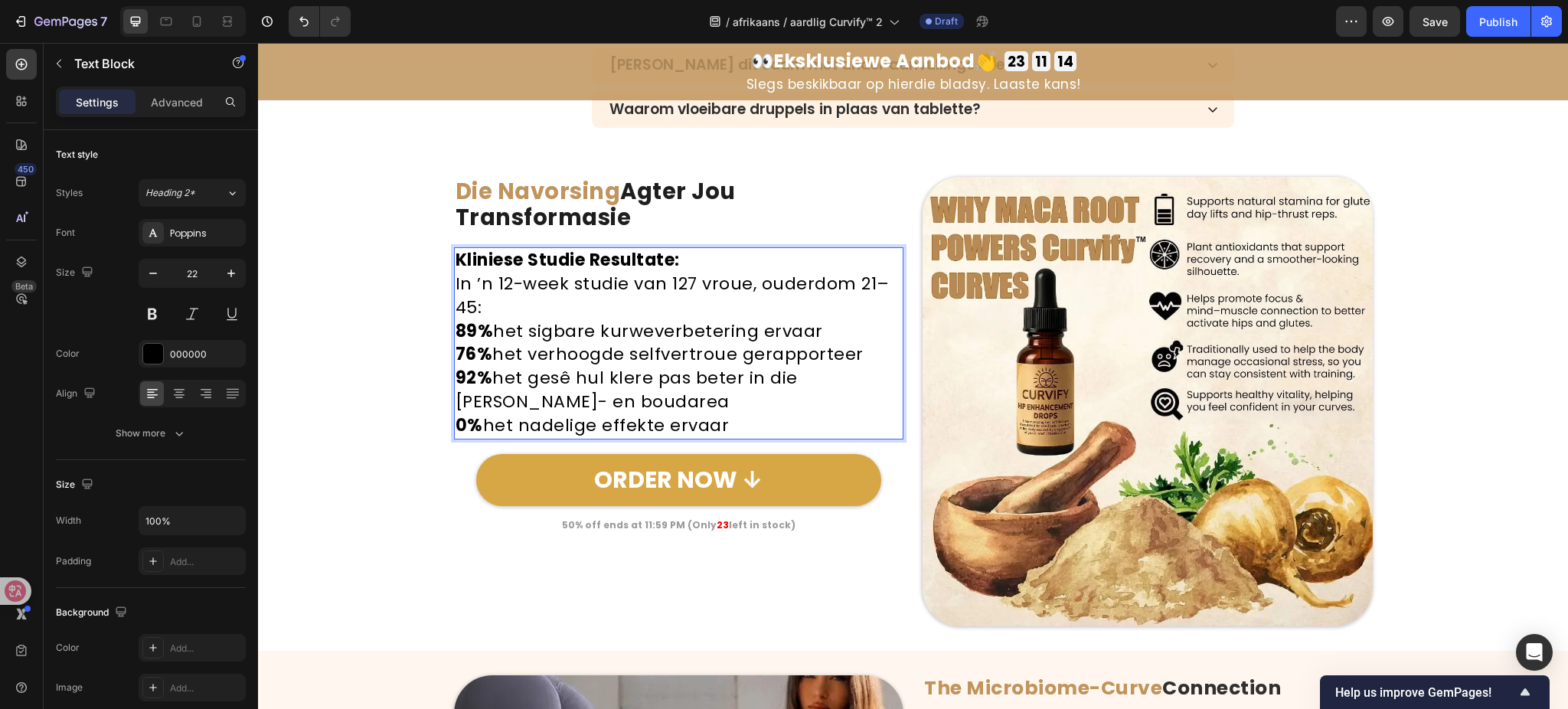
click at [707, 266] on p "Kliniese Studie Resultate:" at bounding box center [679, 261] width 447 height 24
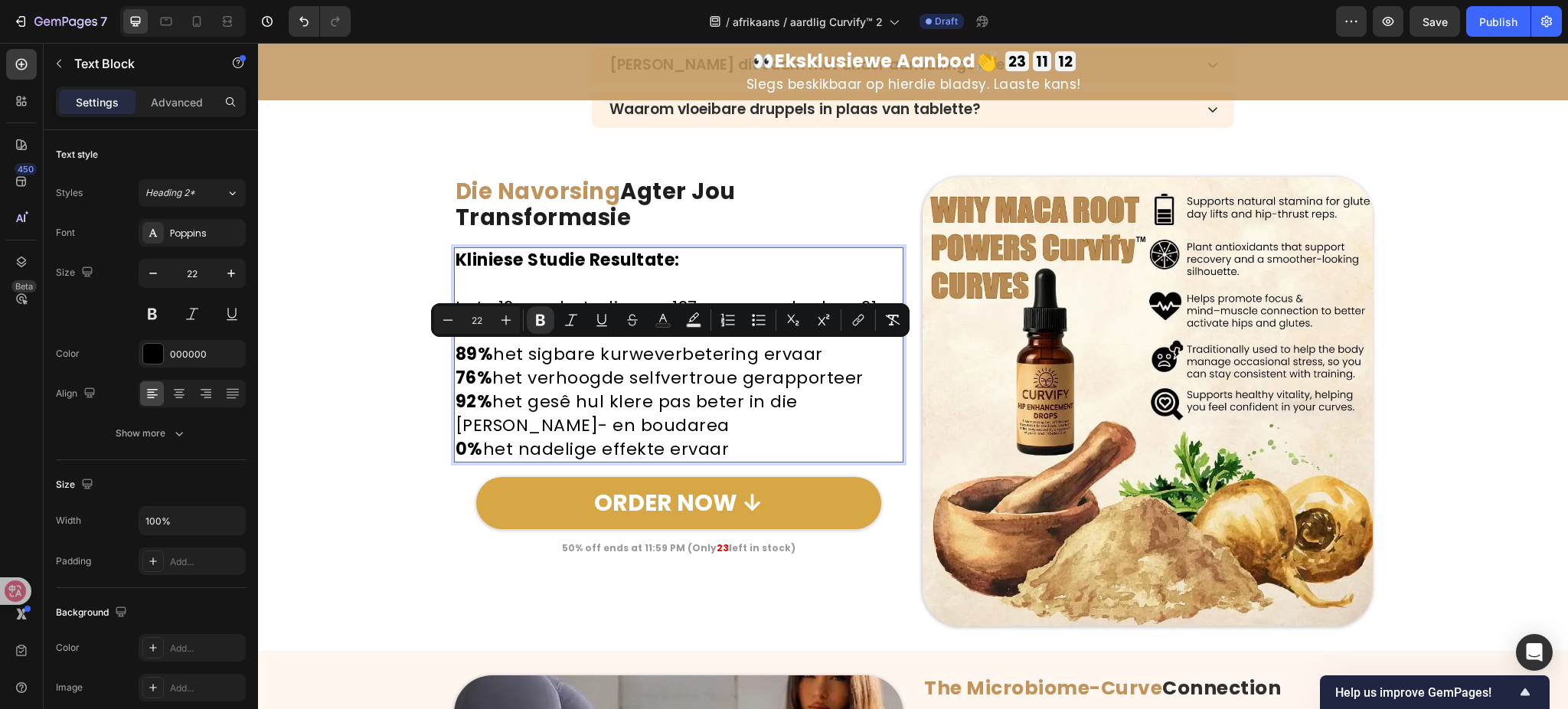
drag, startPoint x: 448, startPoint y: 349, endPoint x: 767, endPoint y: 445, distance: 333.1
click at [756, 318] on icon "Editor contextual toolbar" at bounding box center [759, 320] width 15 height 15
type input "22"
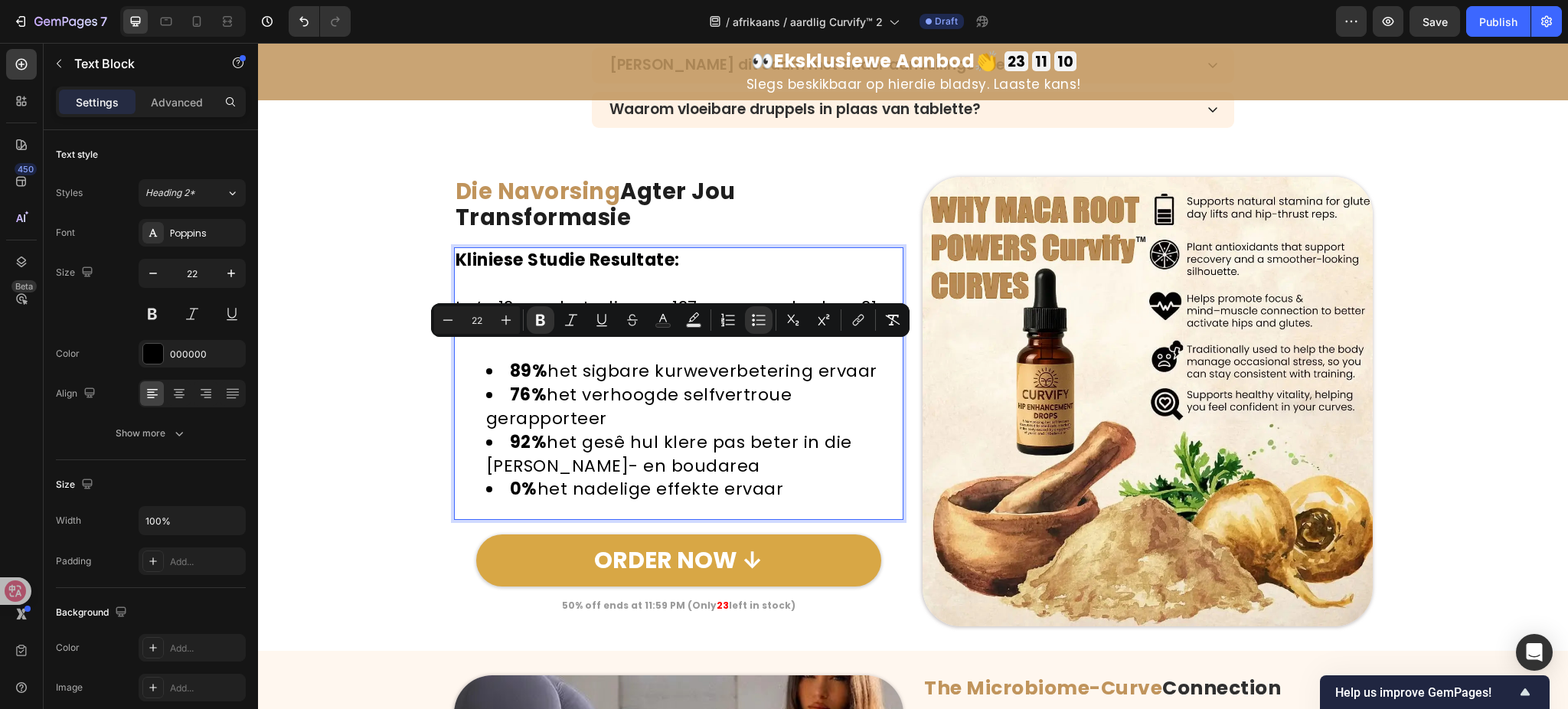
click at [291, 324] on div "Image ⁠⁠⁠⁠⁠⁠⁠ Die Navorsing Agter Jou Transformasie Heading Kliniese Studie Res…" at bounding box center [913, 402] width 1310 height 450
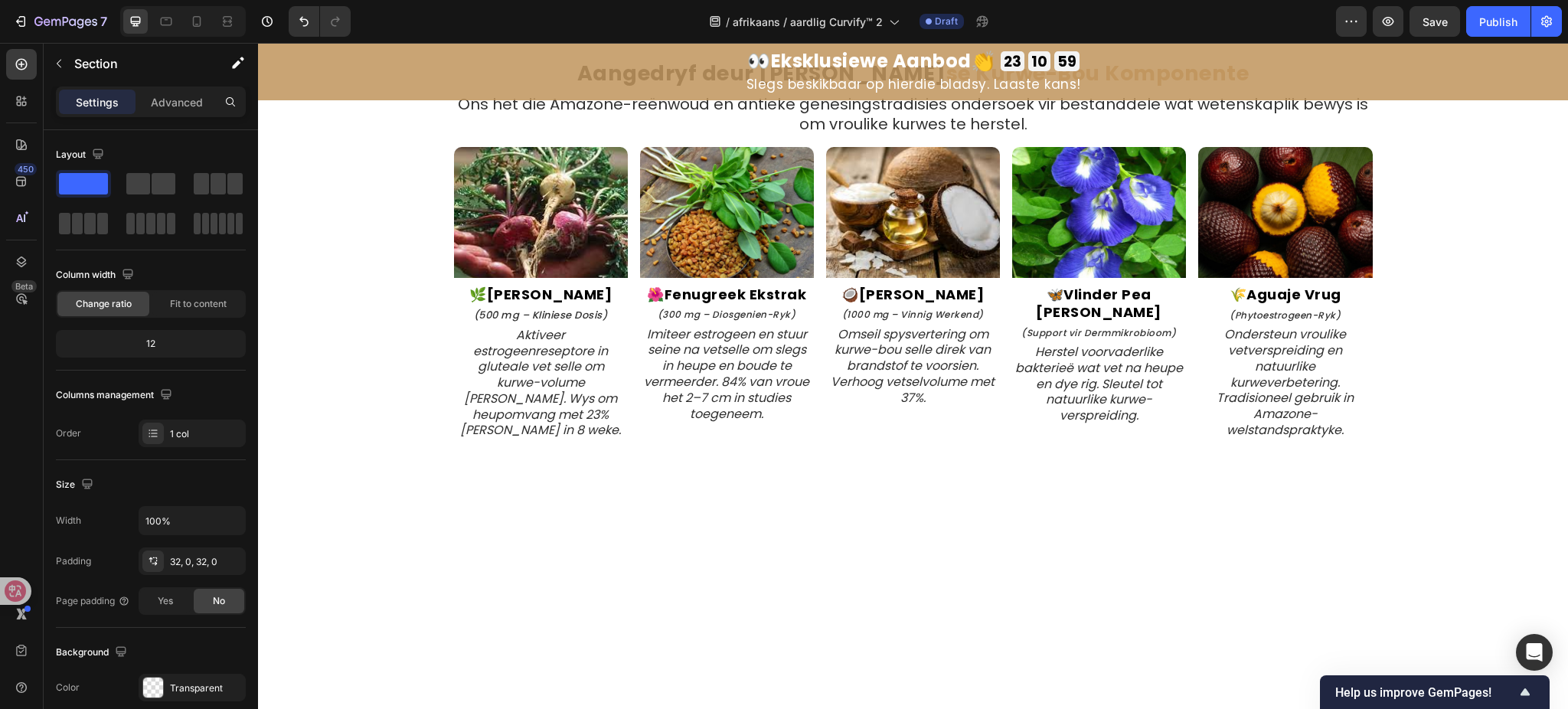
scroll to position [2850, 0]
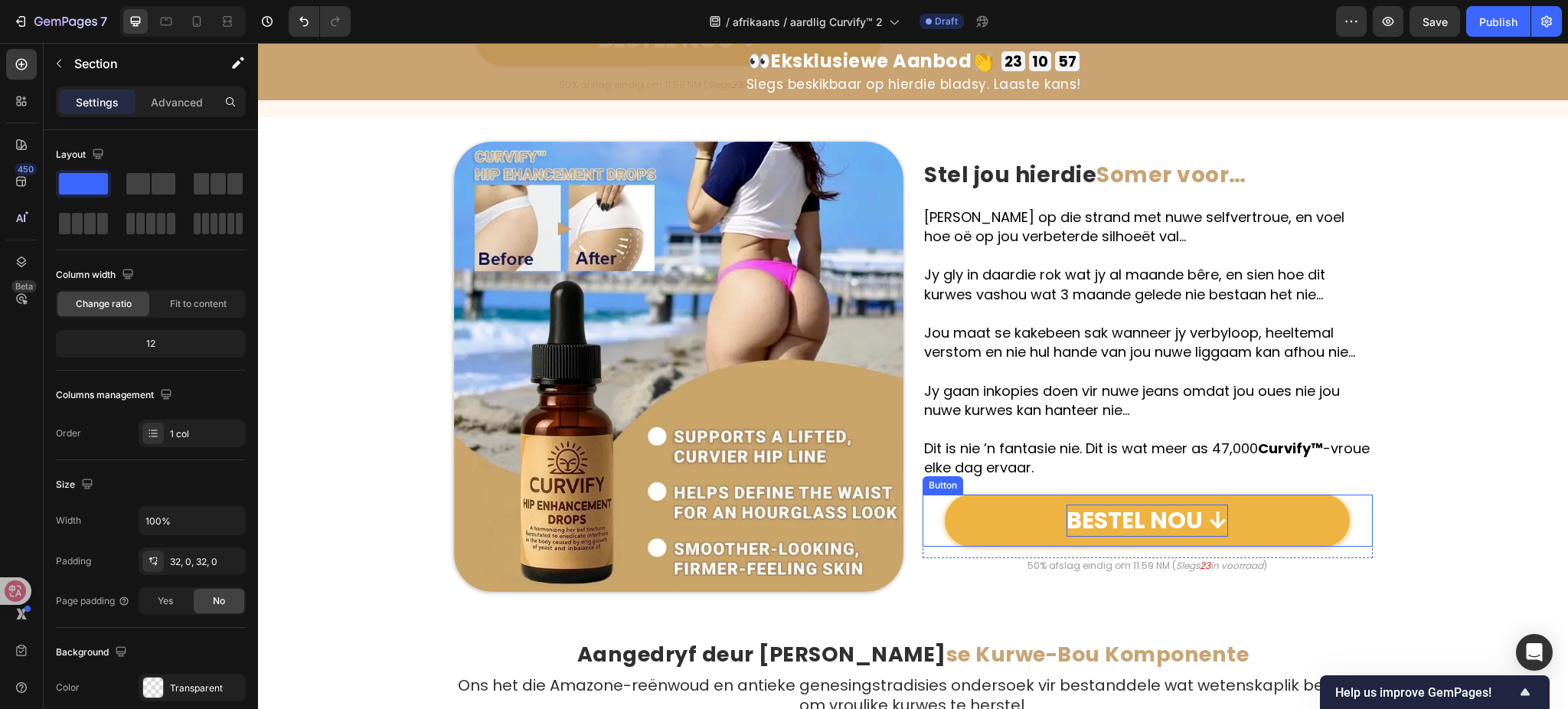
click at [1140, 505] on p "BESTEL NOU ↓" at bounding box center [1148, 520] width 162 height 32
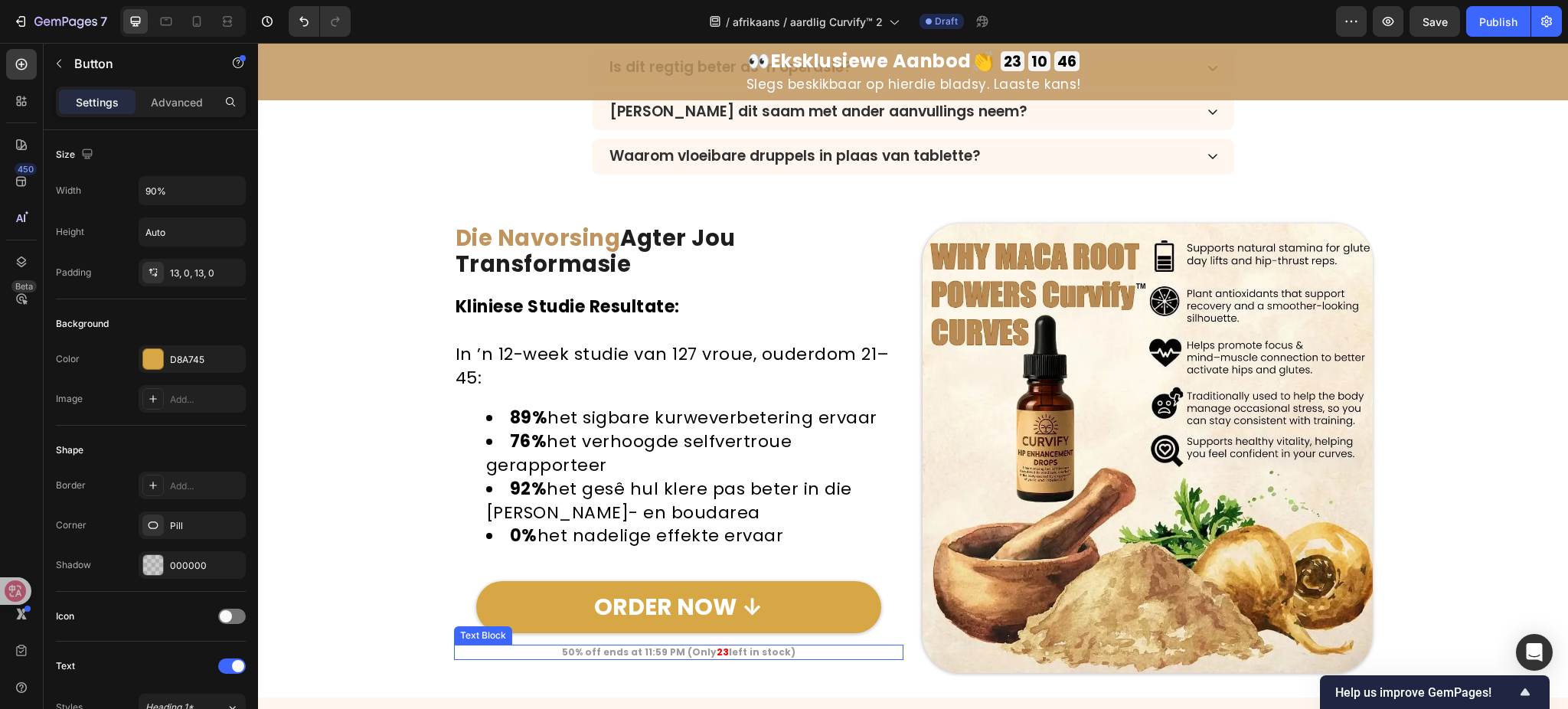
scroll to position [5098, 0]
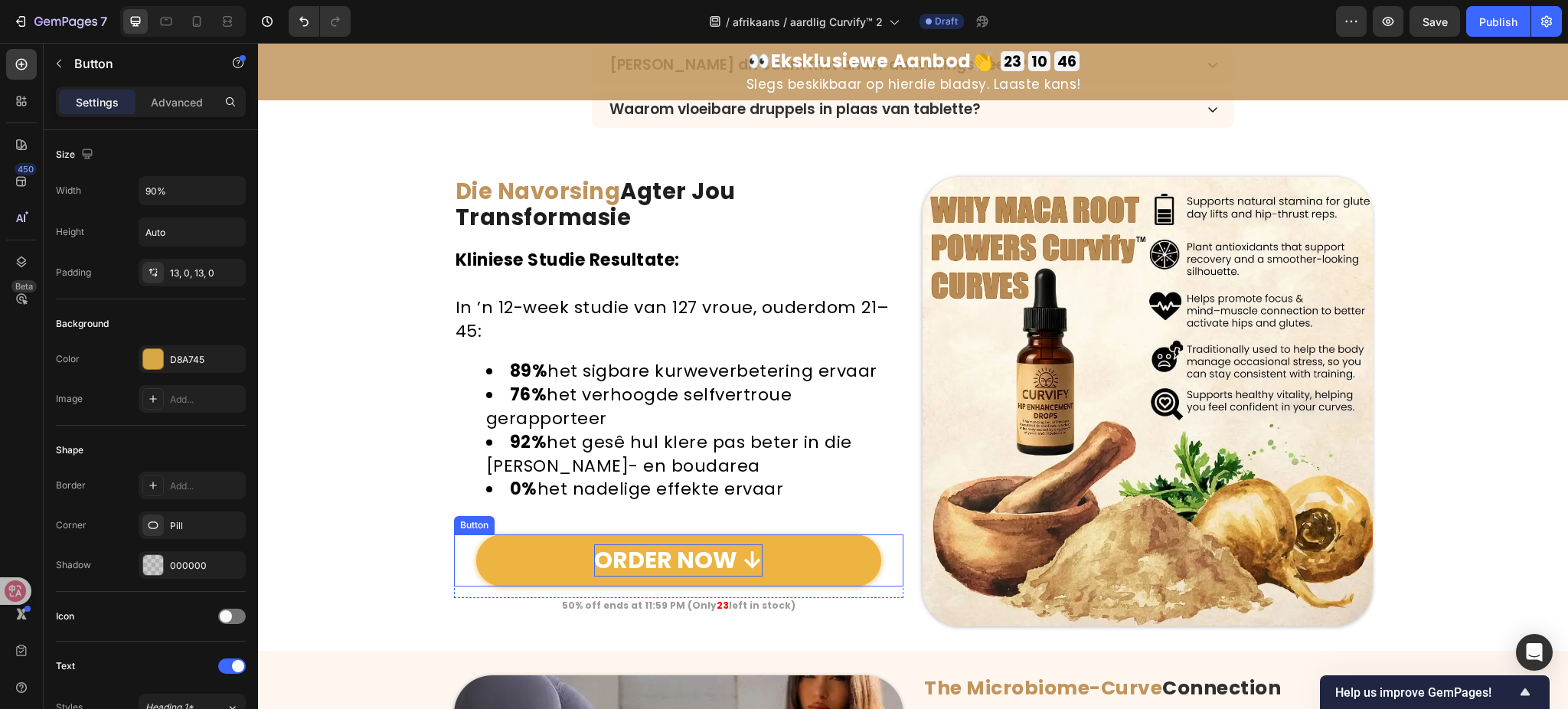
click at [654, 546] on p "ORDER NOW ↓" at bounding box center [678, 560] width 168 height 32
click at [717, 607] on strong "23" at bounding box center [722, 606] width 13 height 13
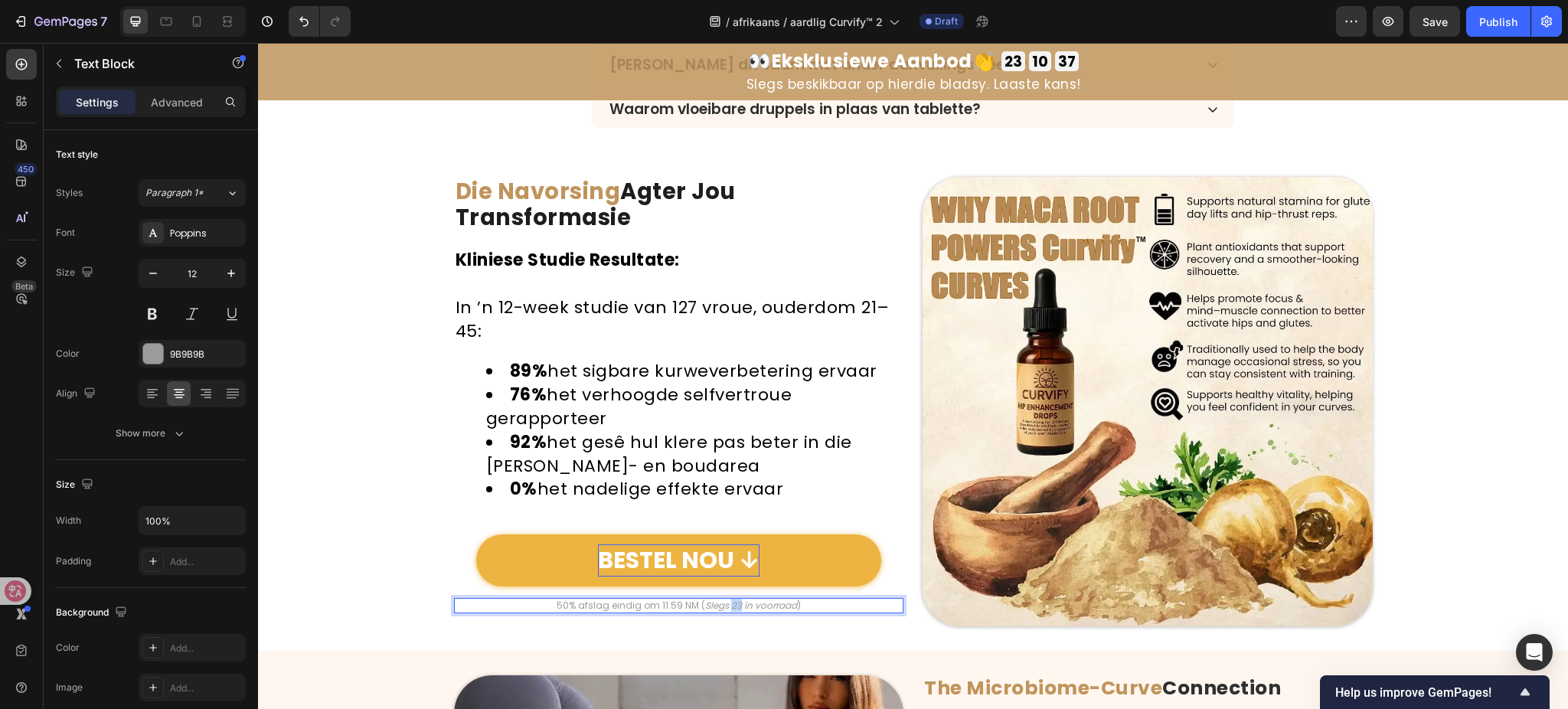
drag, startPoint x: 722, startPoint y: 606, endPoint x: 730, endPoint y: 607, distance: 8.1
click at [730, 607] on icon "Slegs 23 in voorraad" at bounding box center [751, 606] width 92 height 13
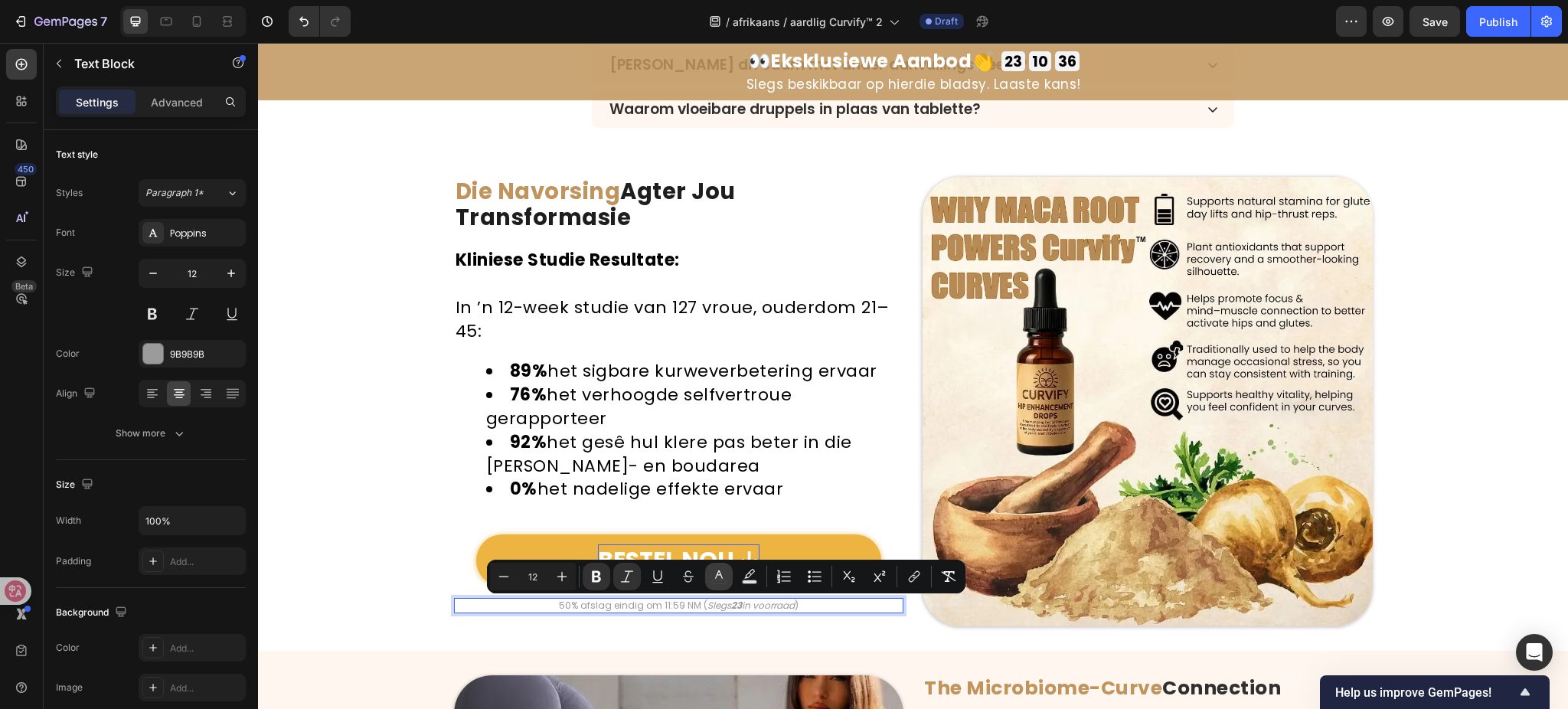
click at [720, 576] on icon "Editor contextual toolbar" at bounding box center [720, 576] width 15 height 15
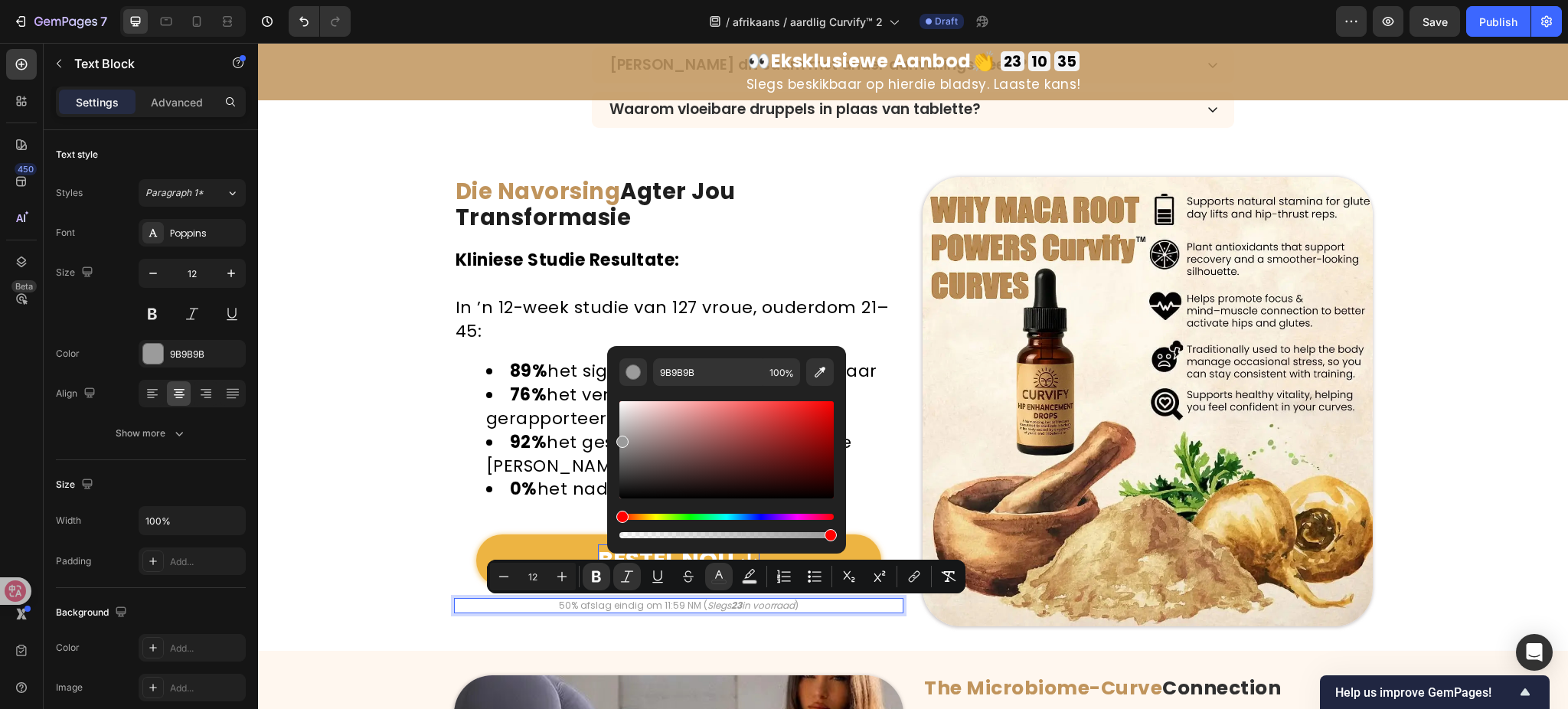
click at [818, 417] on div "Editor contextual toolbar" at bounding box center [726, 449] width 215 height 97
type input "D61111"
click at [339, 428] on div "Image Die Navorsing Agter Jou Transformasie Heading Kliniese Studie Resultate: …" at bounding box center [913, 402] width 1310 height 450
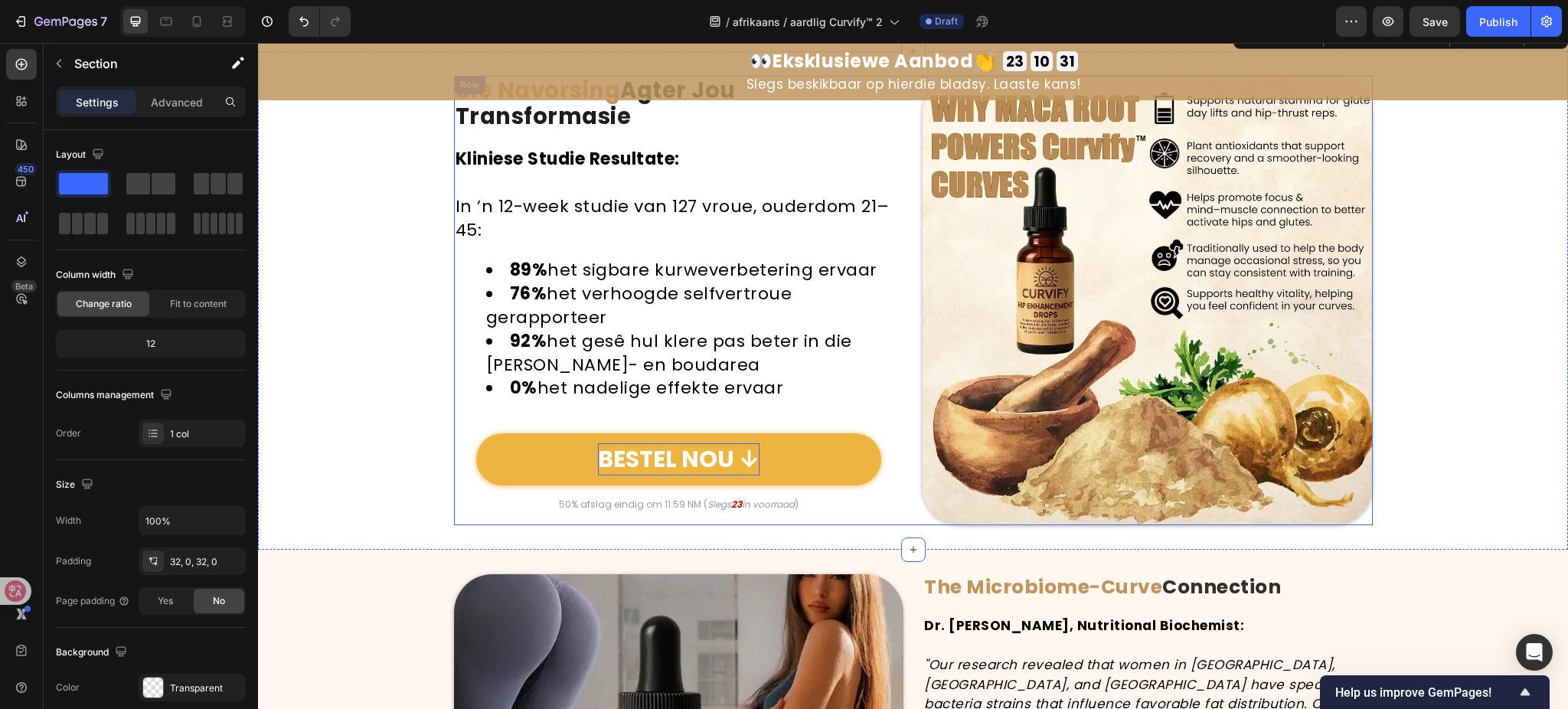
scroll to position [5506, 0]
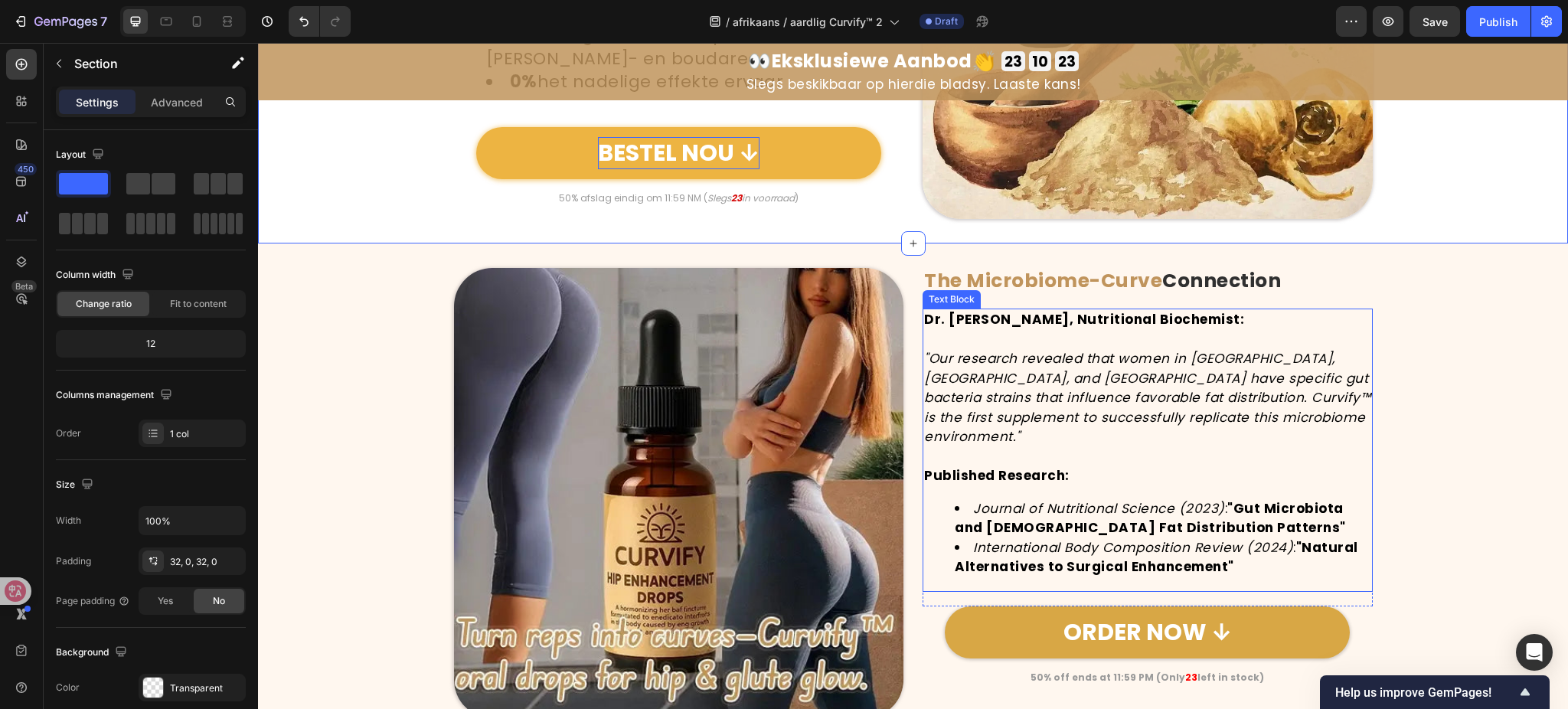
click at [1025, 357] on icon ""Our research revealed that women in Brazil, Colombia, and West Africa have spe…" at bounding box center [1148, 397] width 446 height 96
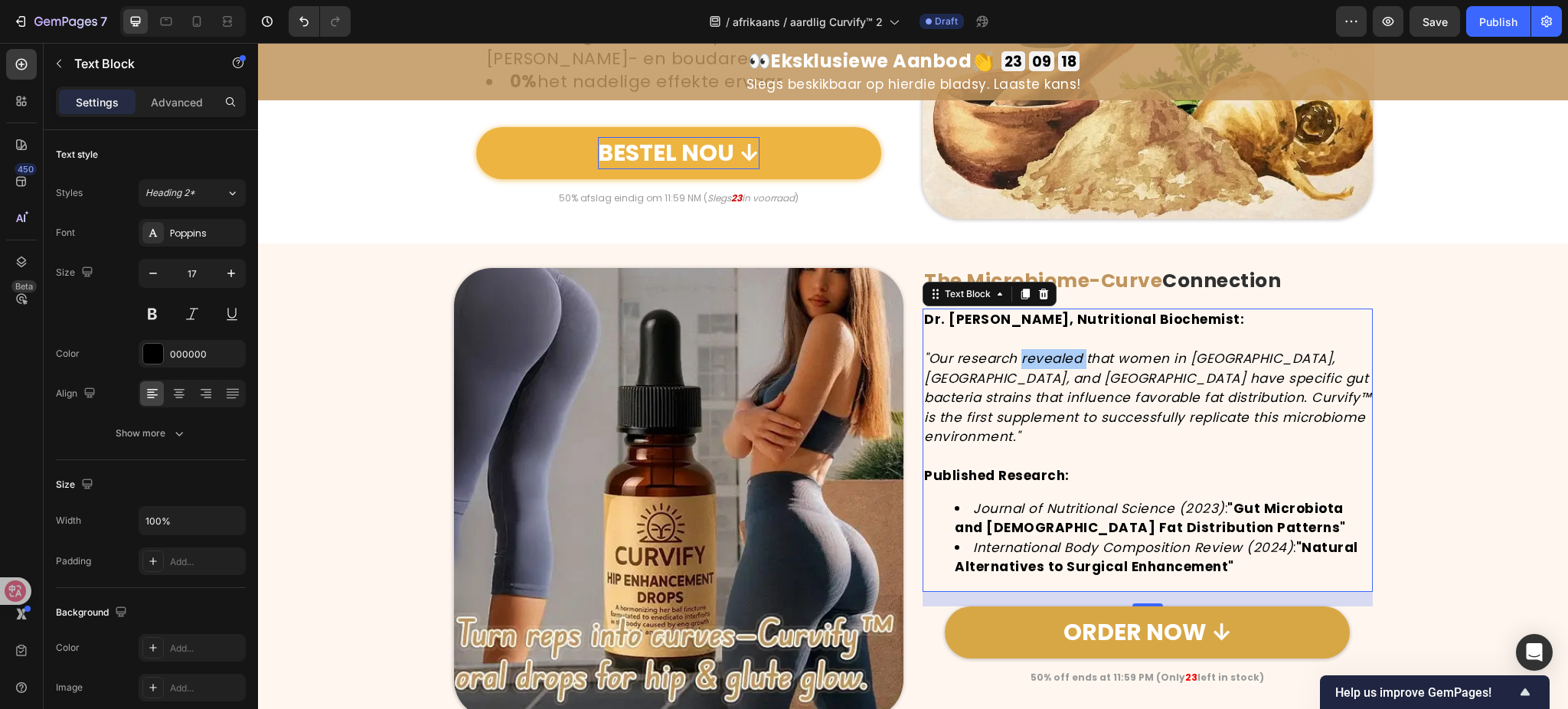
scroll to position [5608, 0]
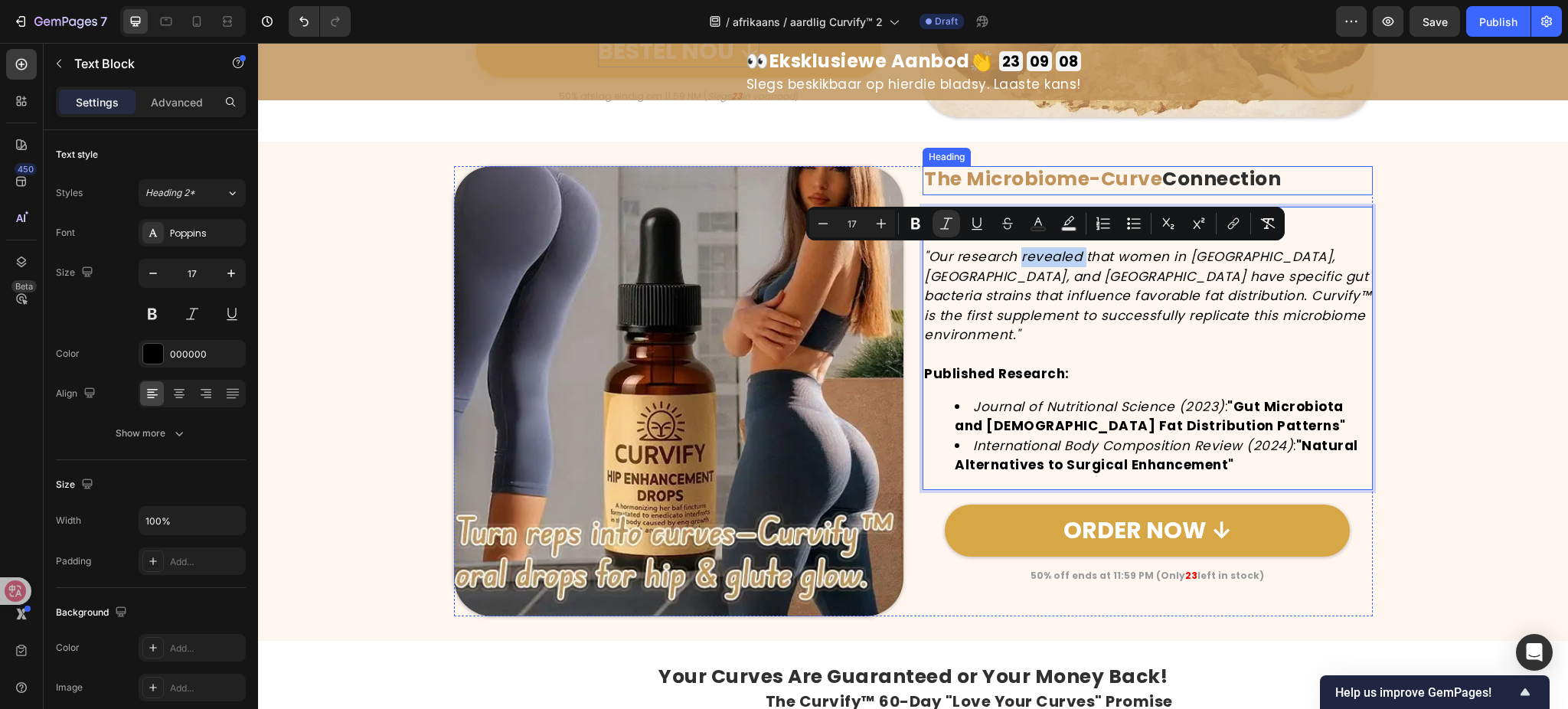
click at [1140, 186] on strong "The Microbiome-Curve" at bounding box center [1044, 179] width 239 height 27
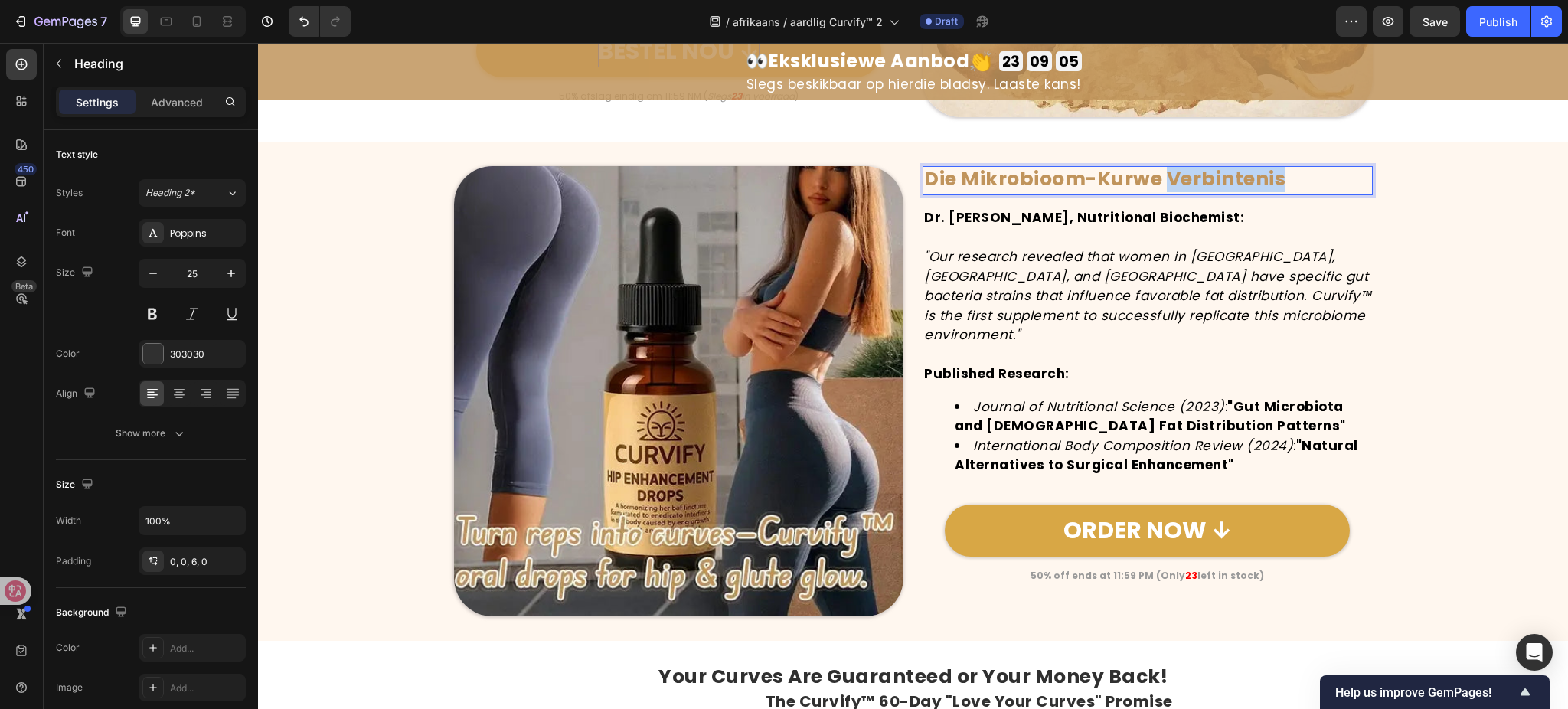
drag, startPoint x: 1162, startPoint y: 179, endPoint x: 1326, endPoint y: 188, distance: 164.2
click at [1326, 188] on p "Die Mikrobioom-Kurwe Verbintenis" at bounding box center [1148, 179] width 447 height 23
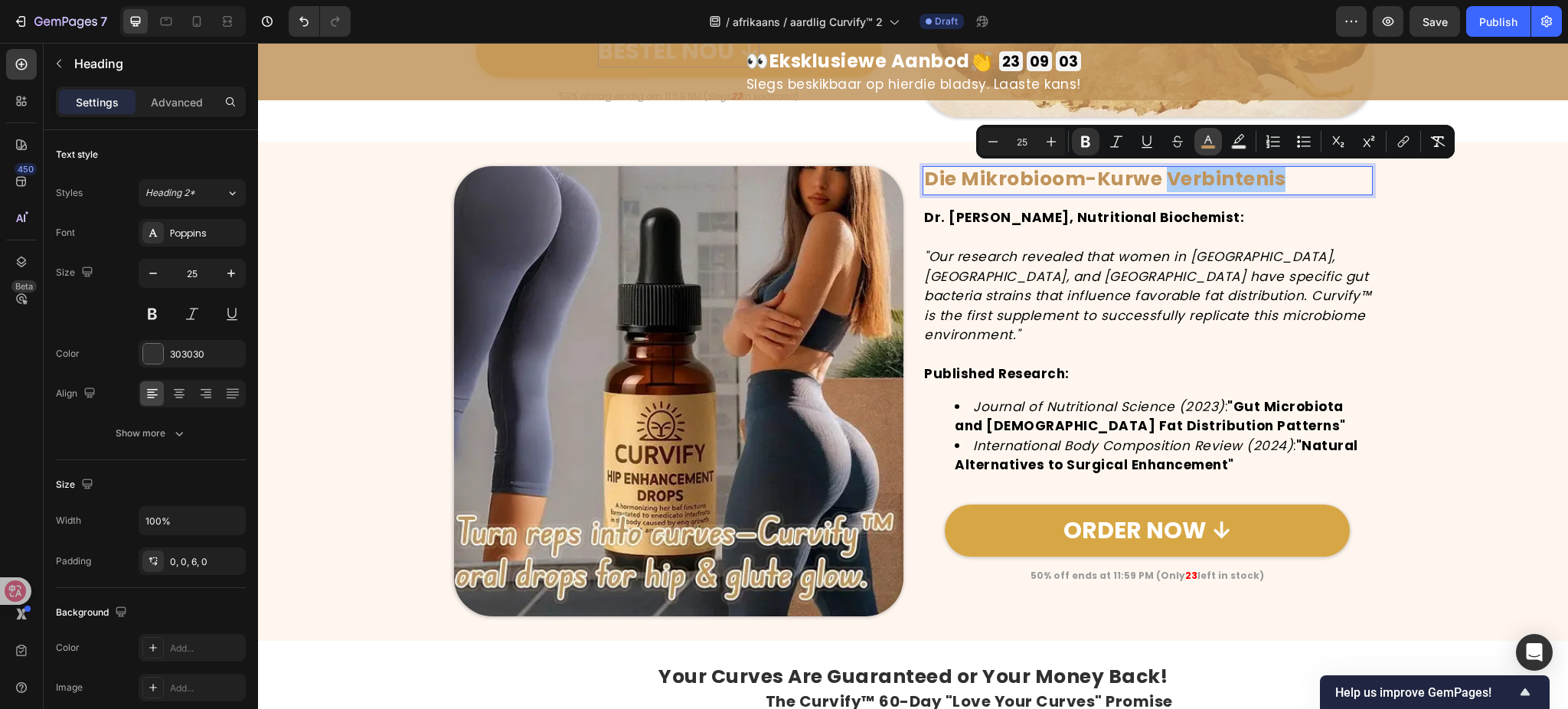
click at [1211, 141] on icon "Editor contextual toolbar" at bounding box center [1208, 141] width 15 height 15
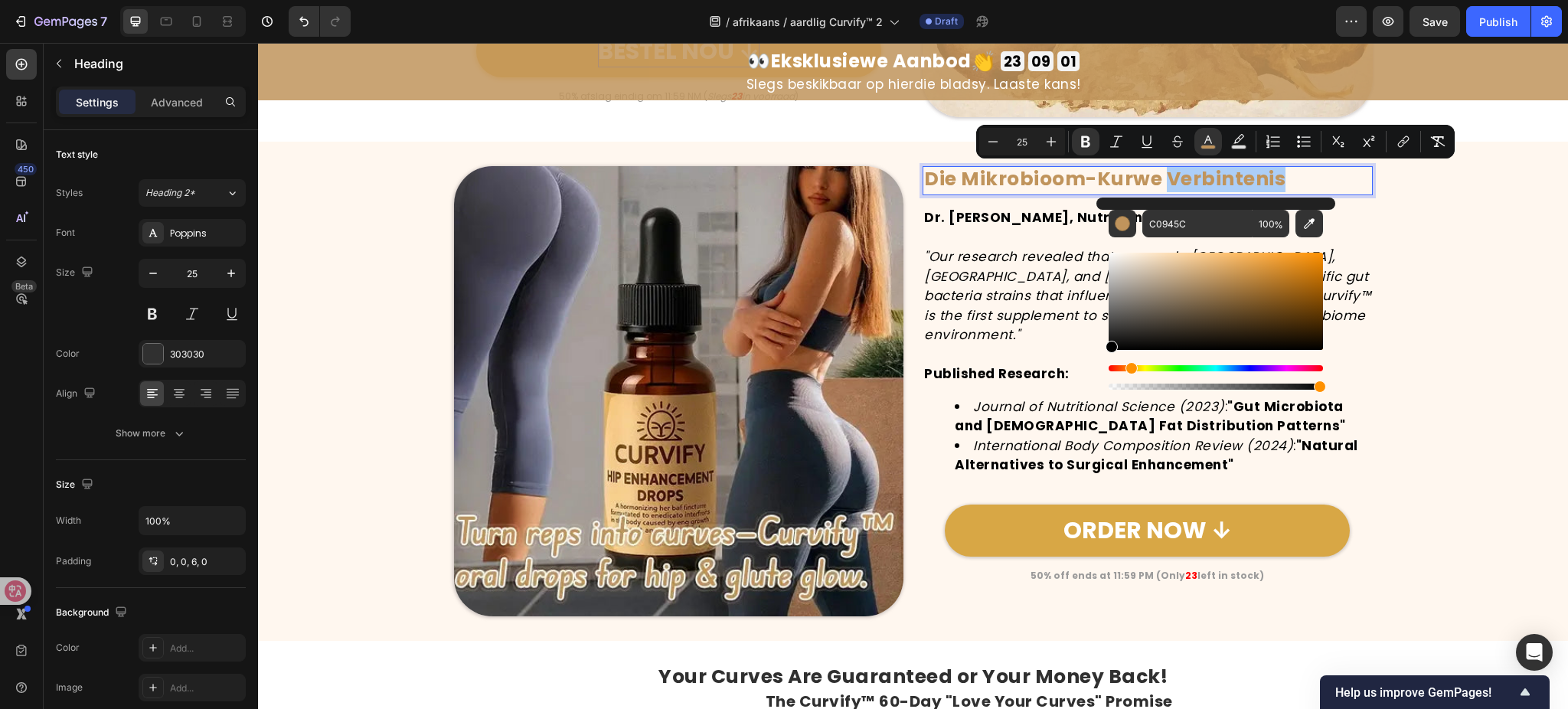
drag, startPoint x: 1142, startPoint y: 312, endPoint x: 1106, endPoint y: 349, distance: 51.6
click at [1109, 349] on div "Editor contextual toolbar" at bounding box center [1216, 301] width 215 height 97
type input "000000"
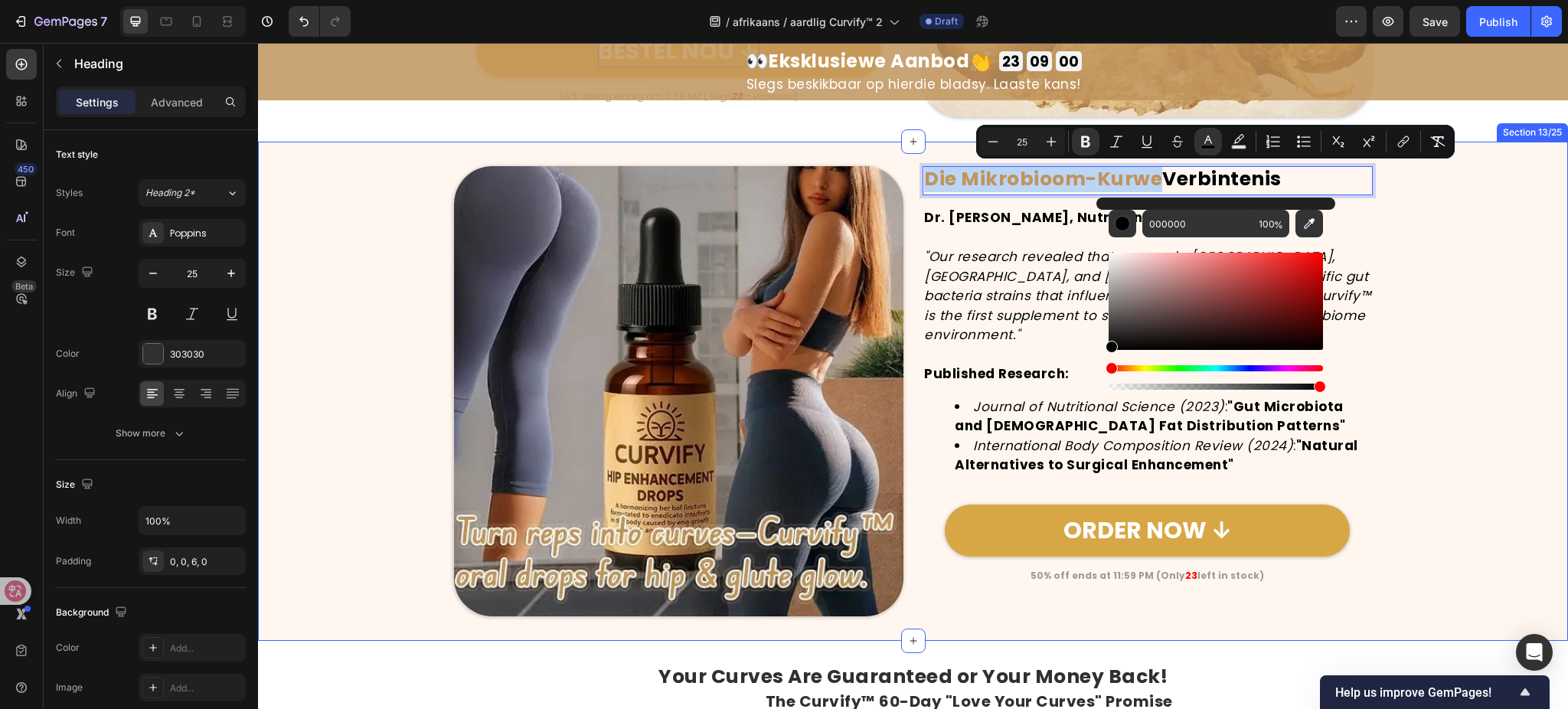
click at [1474, 331] on div "Image Die Mikrobioom-Kurwe Verbintenis Heading 15 Dr. Sarah Chen, Nutritional B…" at bounding box center [913, 392] width 1310 height 450
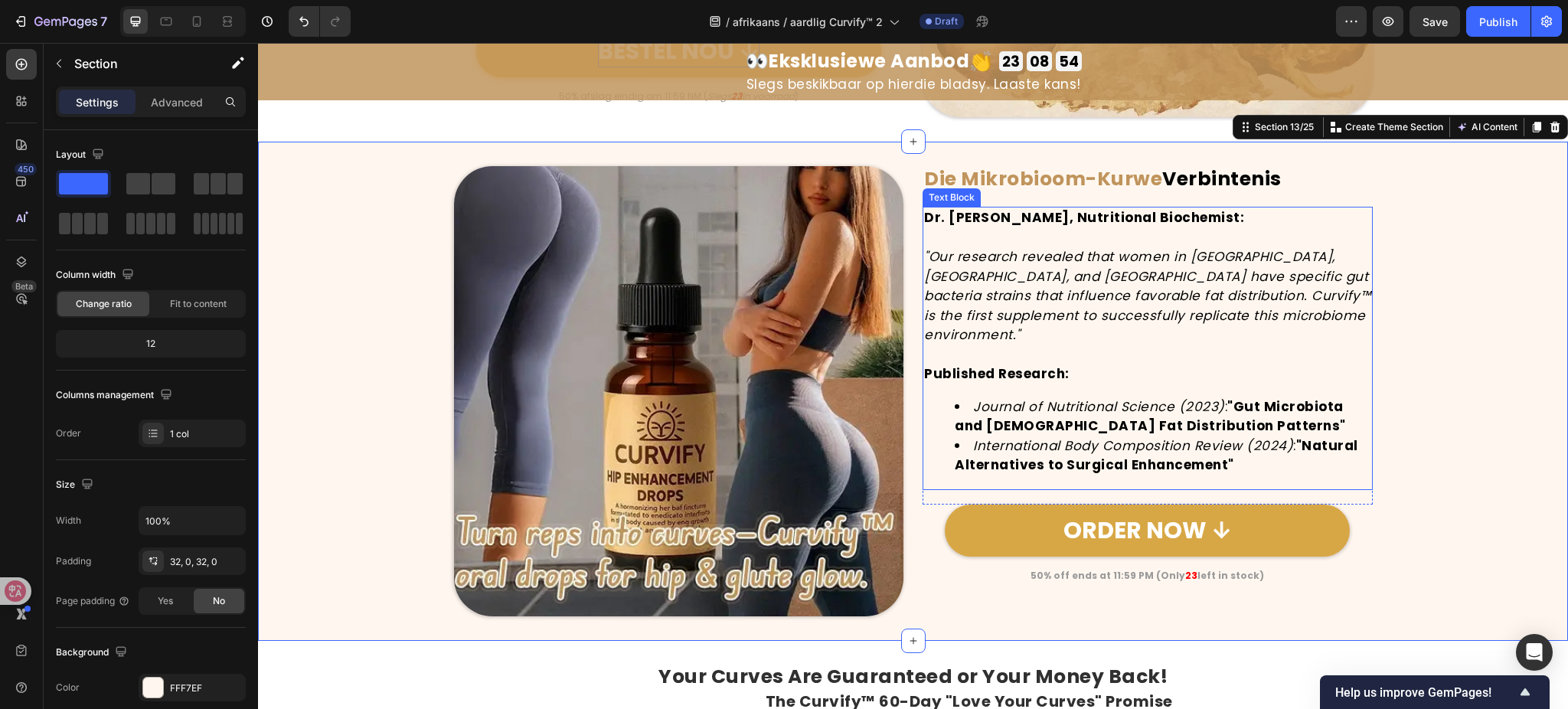
click at [1014, 313] on icon ""Our research revealed that women in Brazil, Colombia, and West Africa have spe…" at bounding box center [1148, 295] width 446 height 96
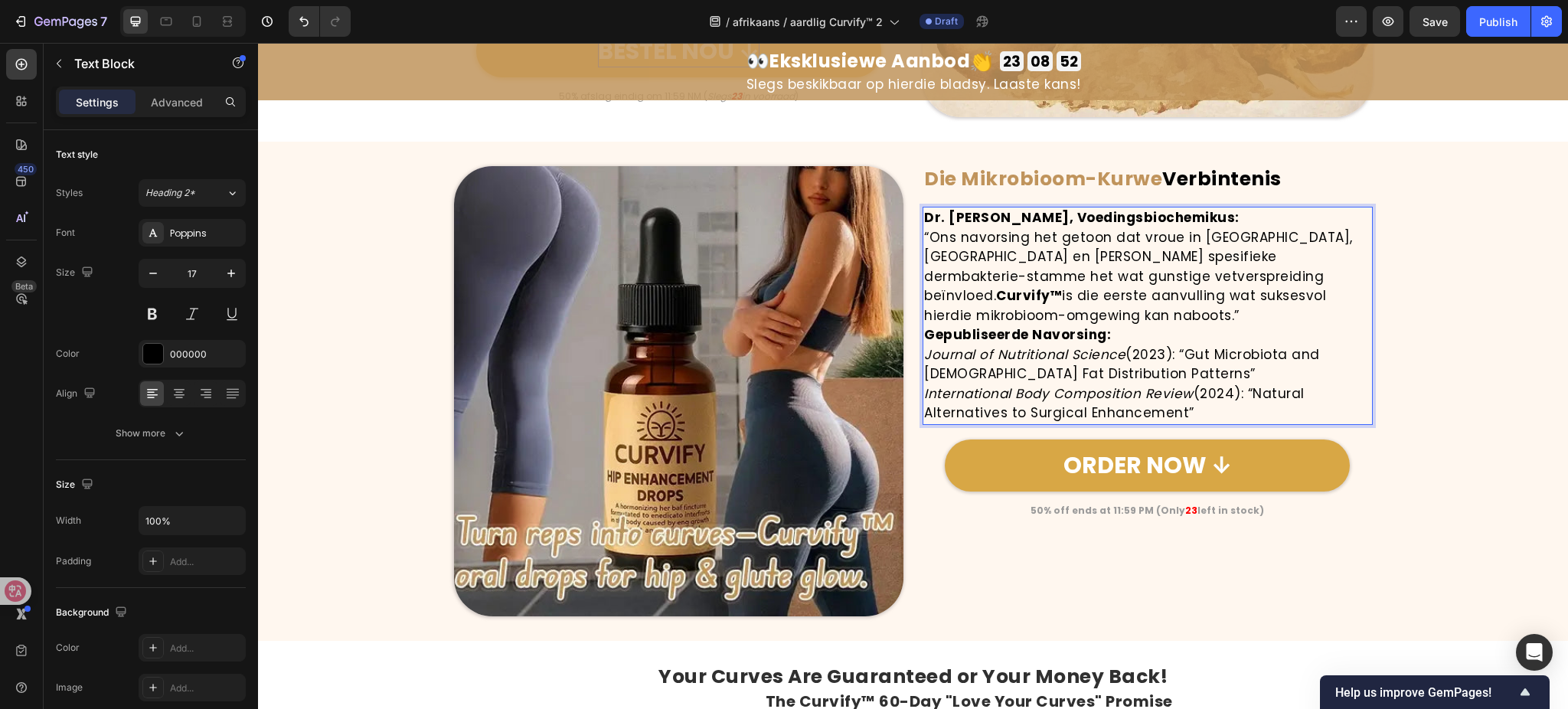
click at [1228, 219] on p "Dr. Sarah Chen, Voedingsbiochemikus:" at bounding box center [1148, 218] width 447 height 20
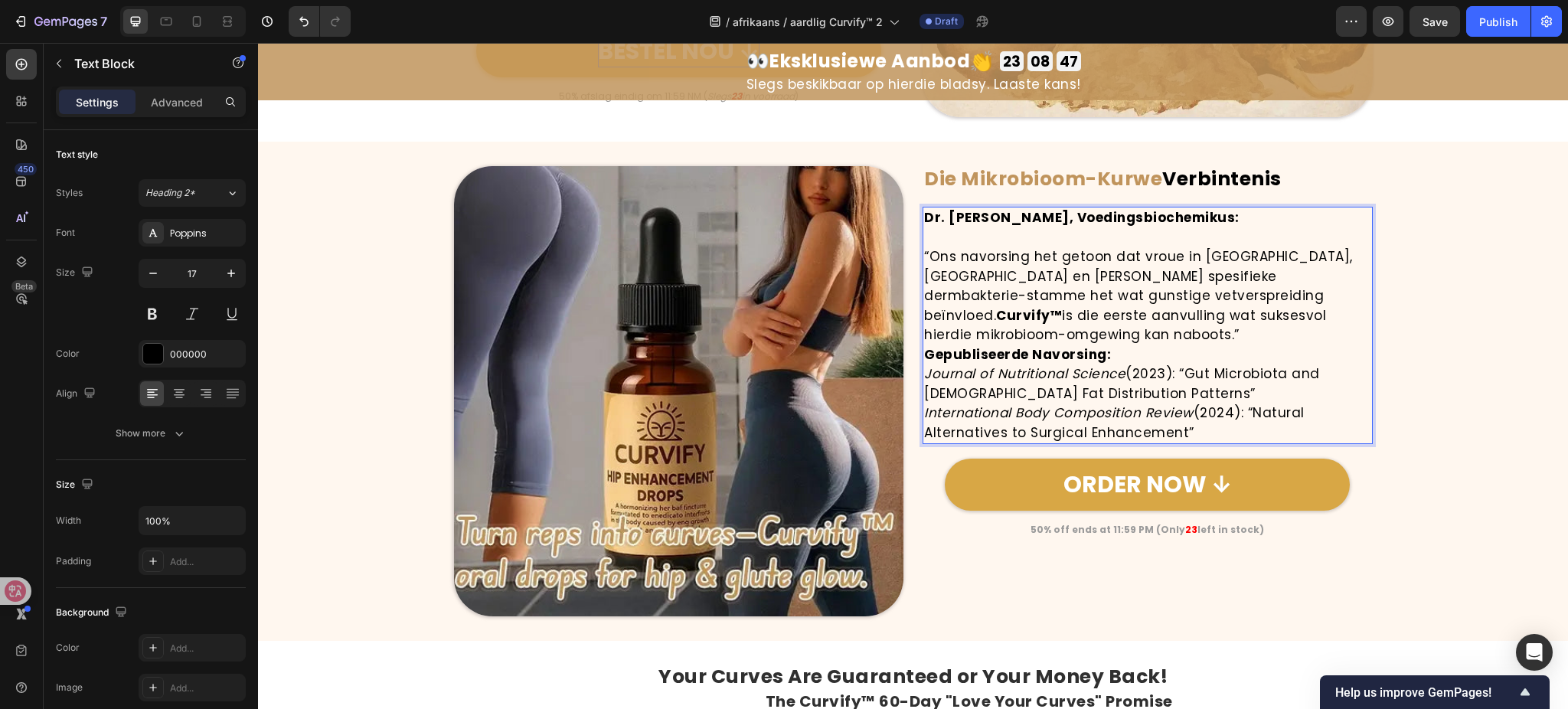
click at [1300, 314] on p "“Ons navorsing het getoon dat vroue in Brasilië, Colombia en Wes-Afrika spesifi…" at bounding box center [1148, 296] width 447 height 98
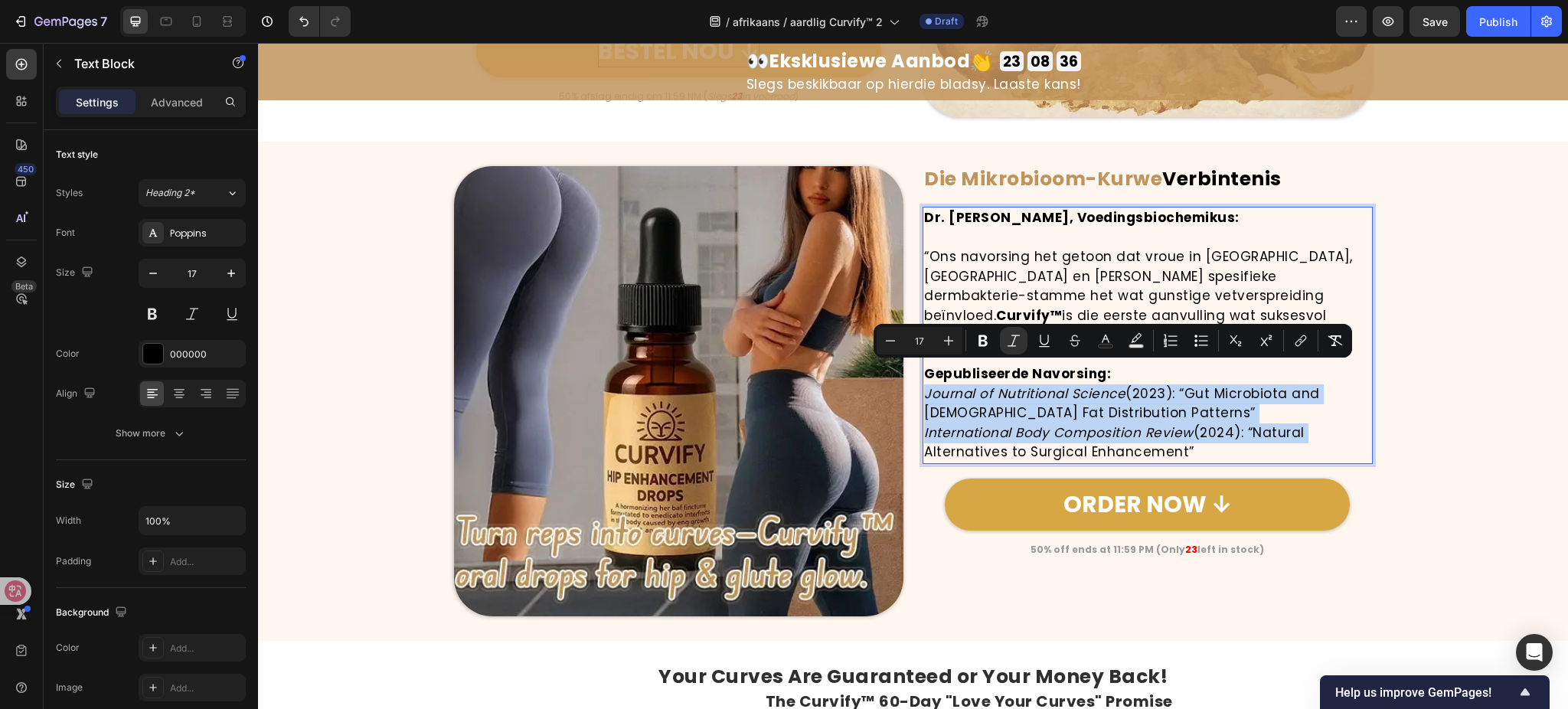
drag, startPoint x: 920, startPoint y: 371, endPoint x: 1326, endPoint y: 416, distance: 408.5
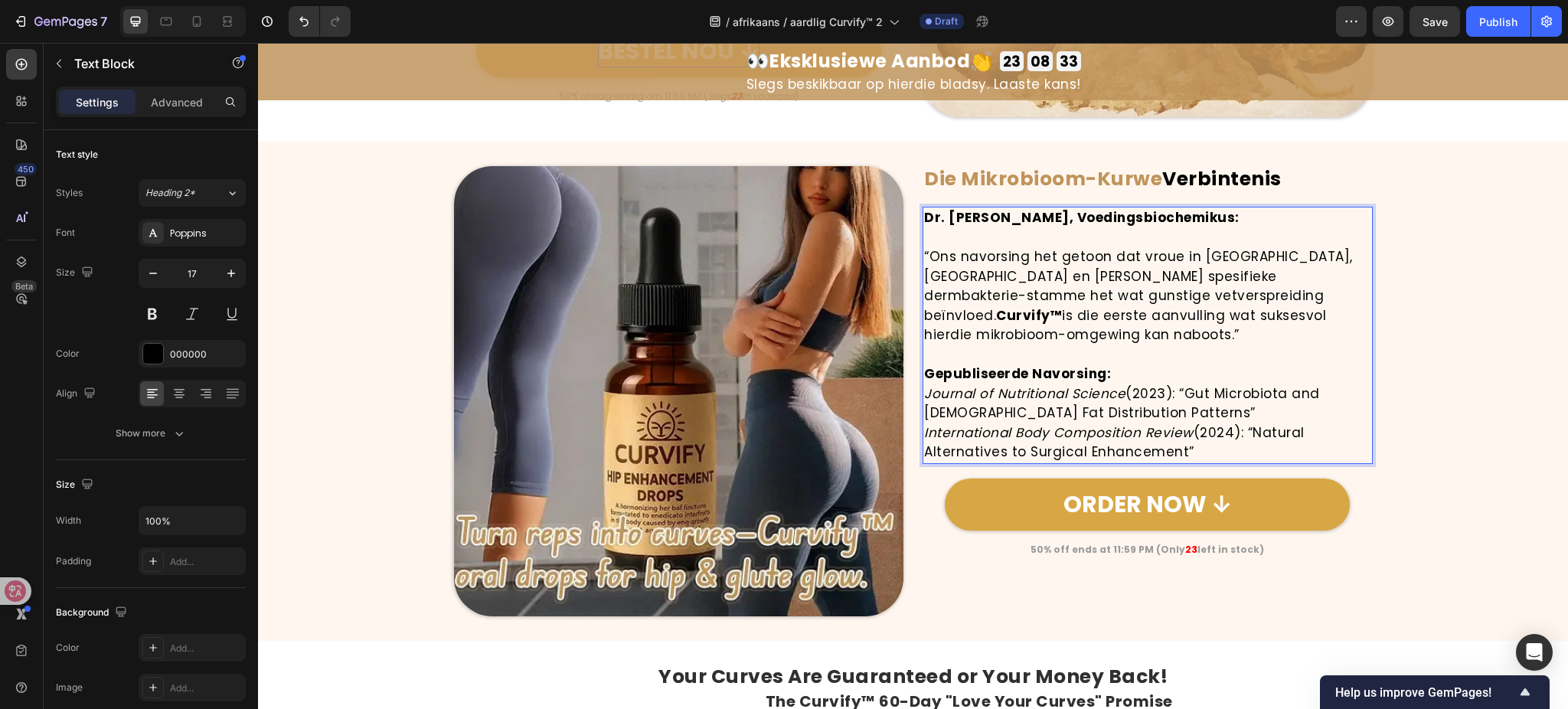
click at [1309, 423] on p "International Body Composition Review (2024): “Natural Alternatives to Surgical…" at bounding box center [1148, 443] width 447 height 39
drag, startPoint x: 1196, startPoint y: 435, endPoint x: 914, endPoint y: 376, distance: 288.1
click at [914, 376] on div "Image ⁠⁠⁠⁠⁠⁠⁠ Die Mikrobioom-Kurwe Verbintenis Heading Dr. Sarah Chen, Voedings…" at bounding box center [913, 392] width 919 height 450
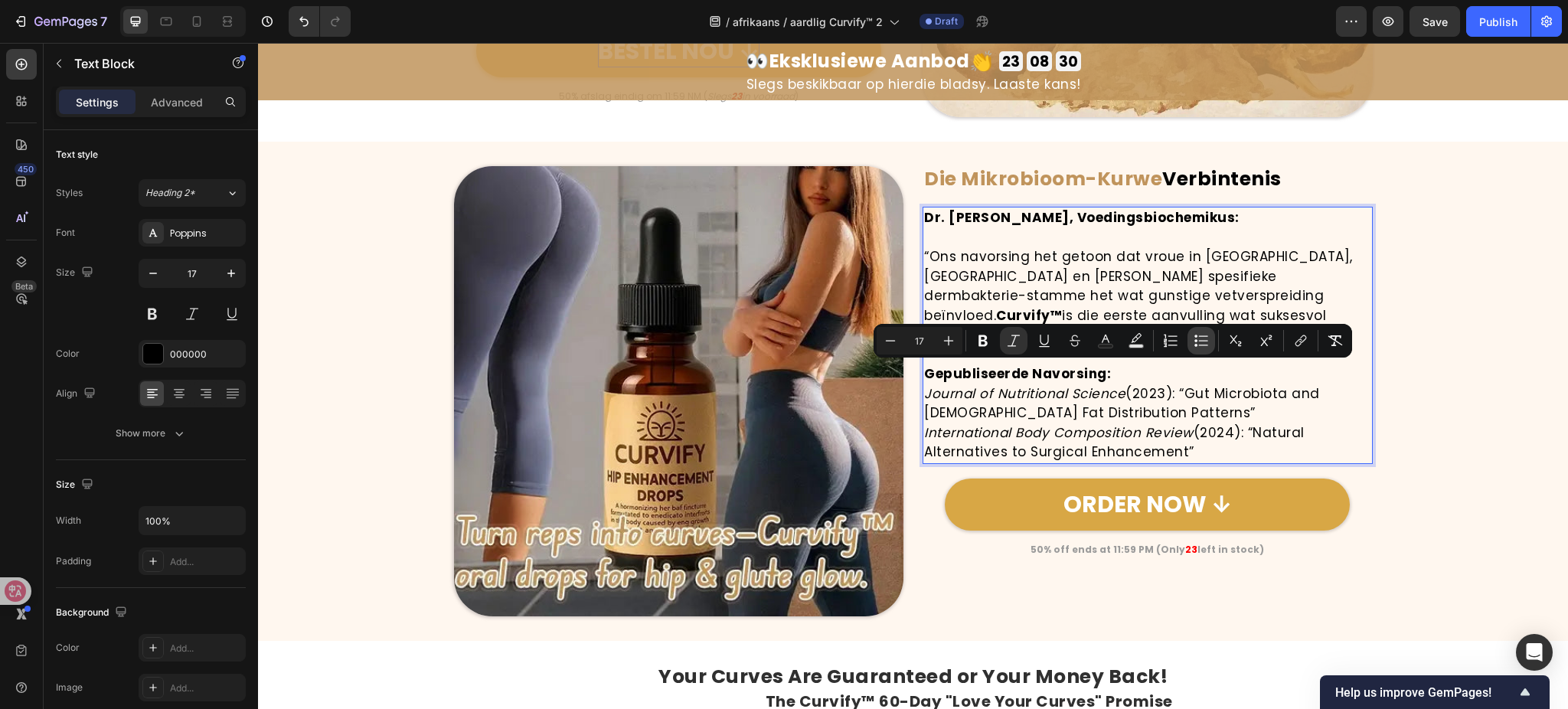
click at [1202, 340] on icon "Editor contextual toolbar" at bounding box center [1201, 341] width 15 height 15
type input "17"
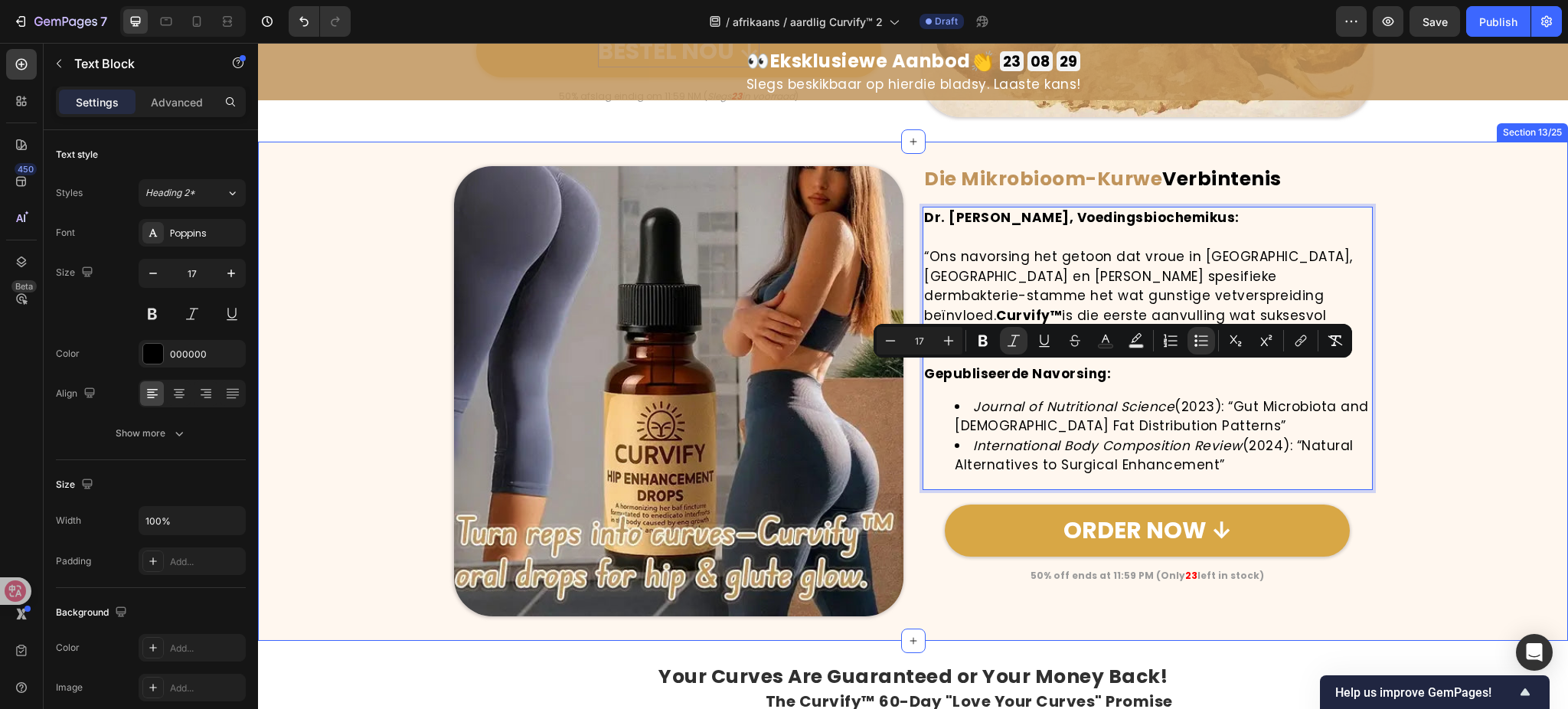
click at [1478, 360] on div "Image ⁠⁠⁠⁠⁠⁠⁠ Die Mikrobioom-Kurwe Verbintenis Heading Dr. Sarah Chen, Voedings…" at bounding box center [913, 392] width 1310 height 450
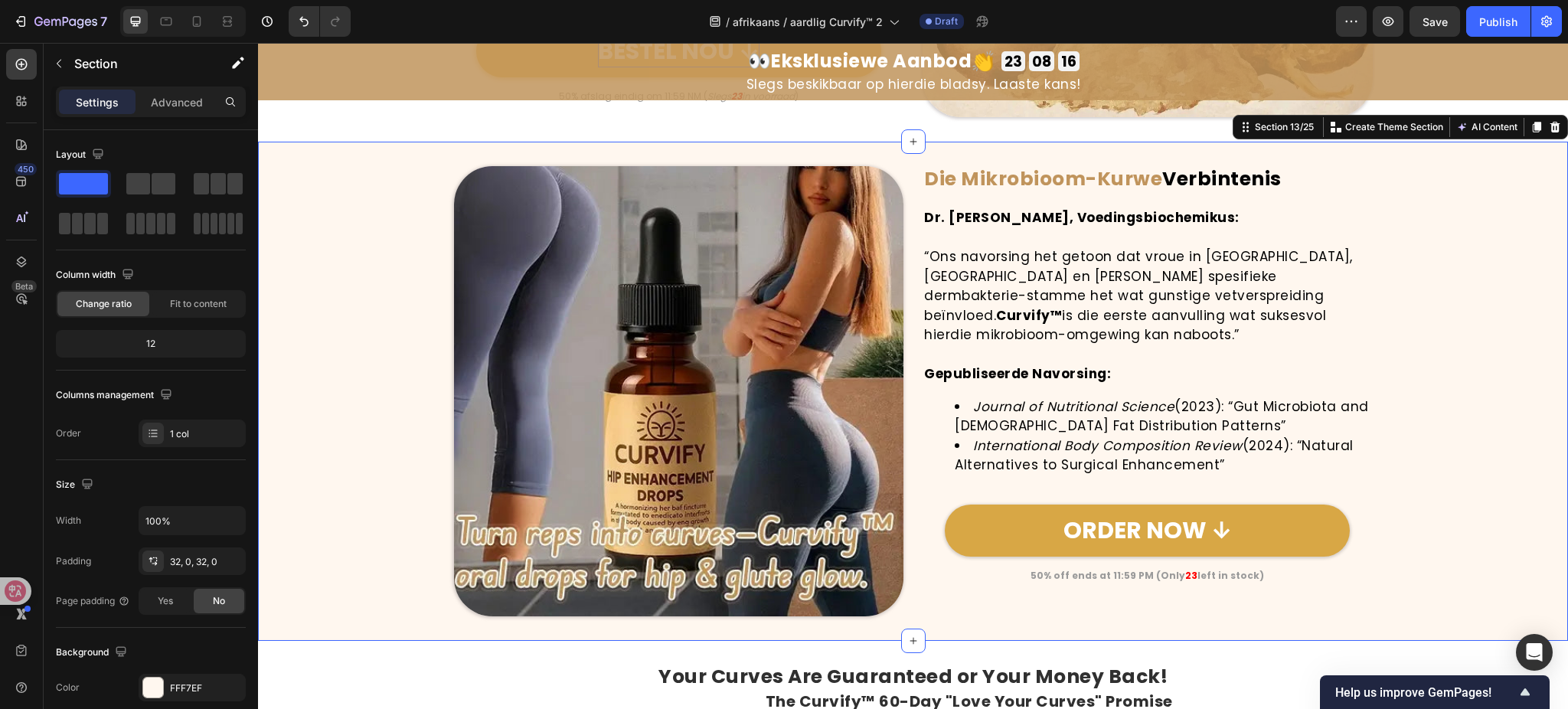
click at [1429, 387] on div "Image ⁠⁠⁠⁠⁠⁠⁠ Die Mikrobioom-Kurwe Verbintenis Heading Dr. Sarah Chen, Voedings…" at bounding box center [913, 392] width 1310 height 450
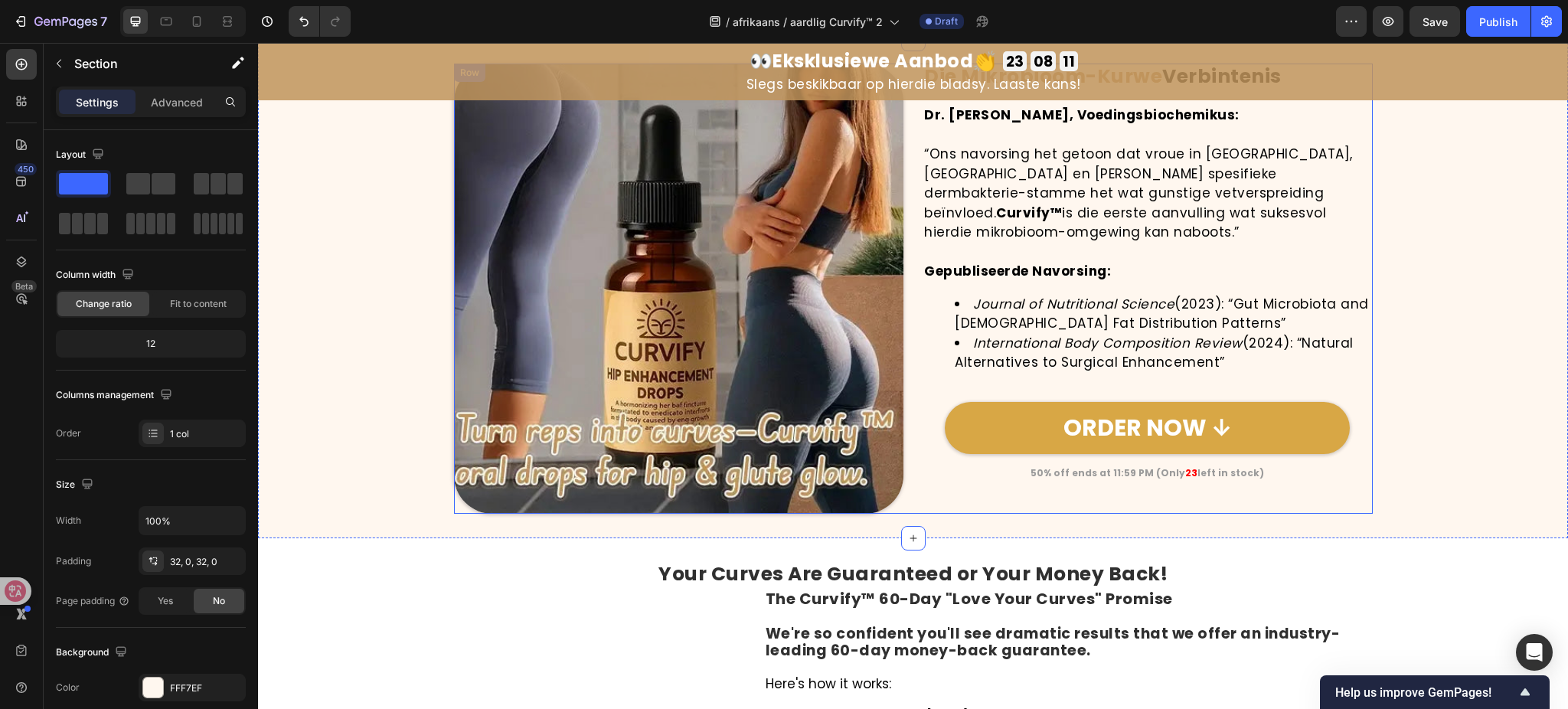
scroll to position [5404, 0]
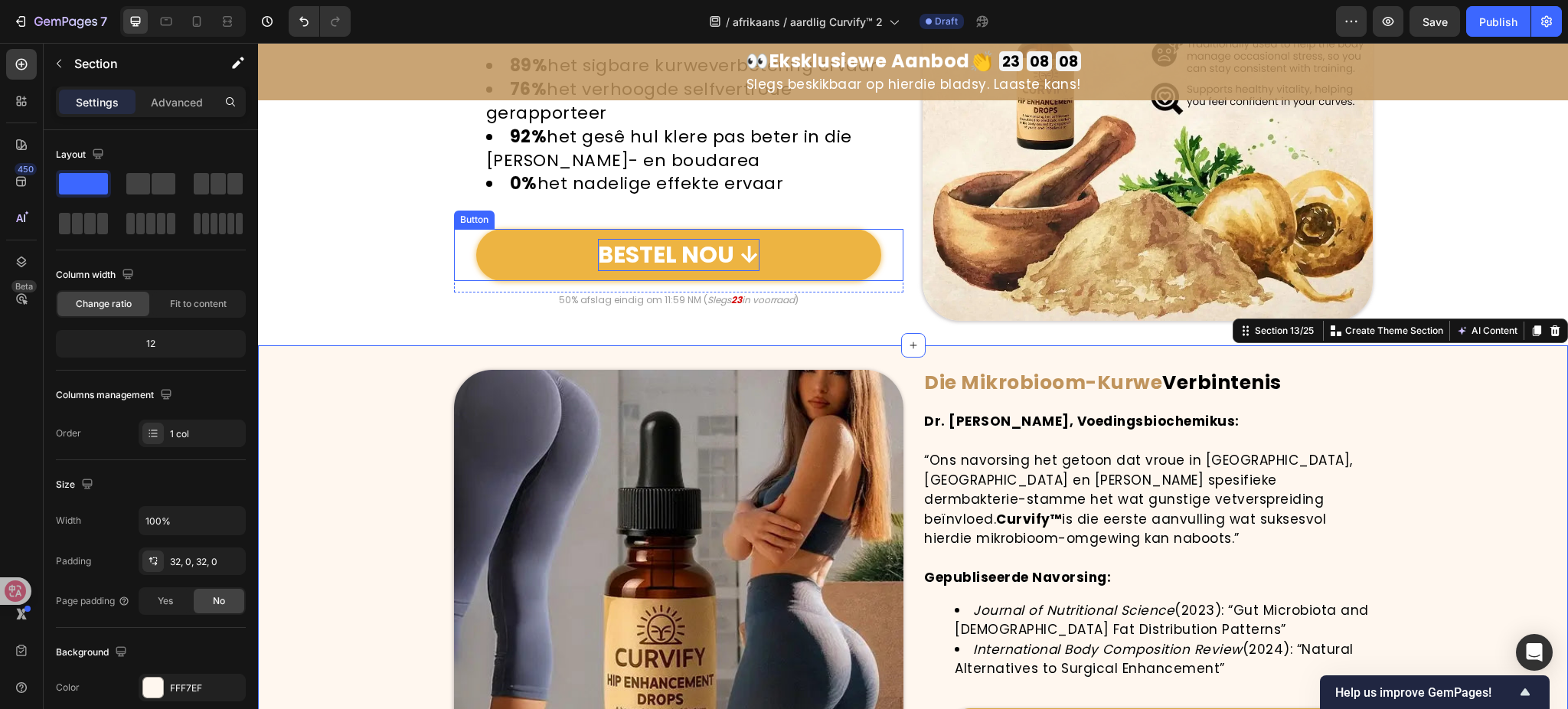
click at [651, 256] on p "BESTEL NOU ↓" at bounding box center [679, 254] width 162 height 32
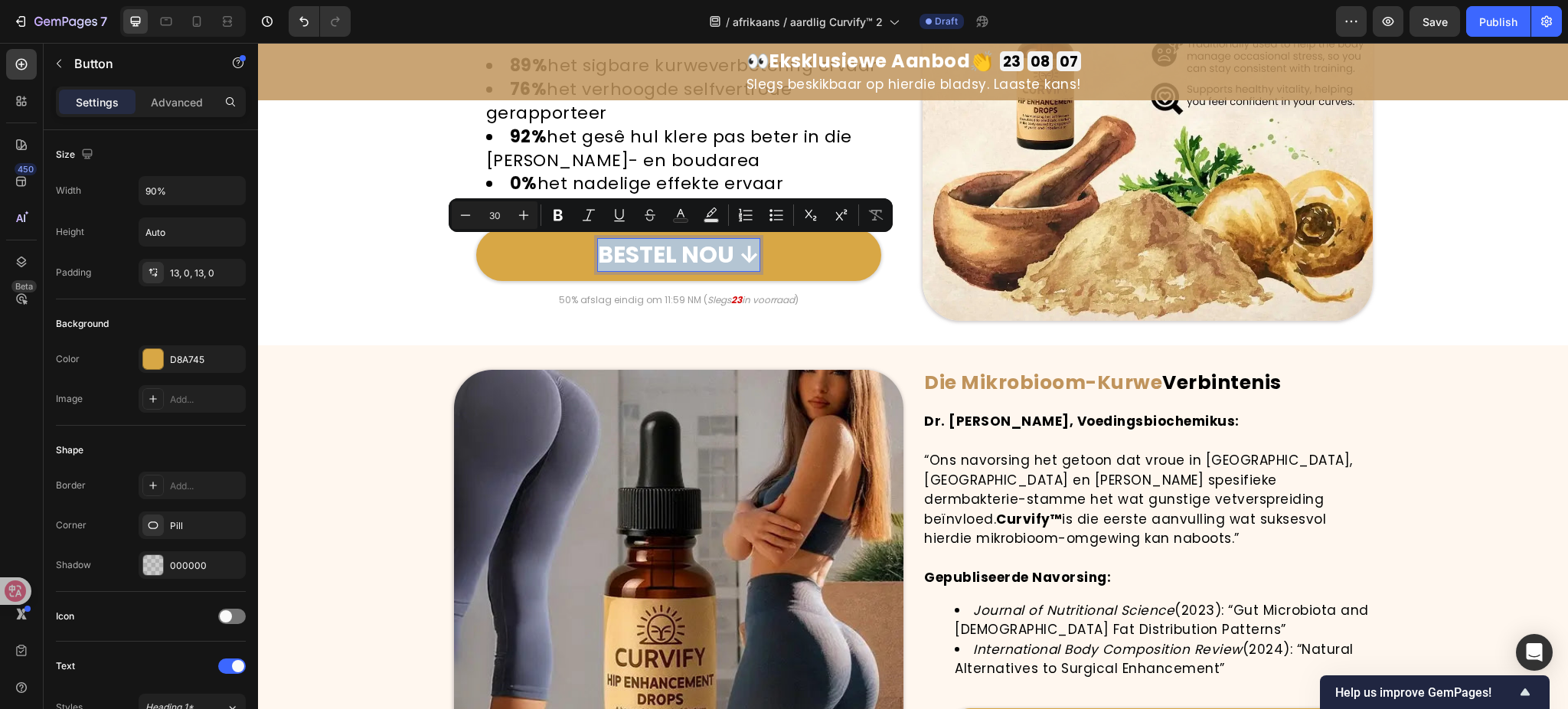
copy p "BESTEL NOU ↓"
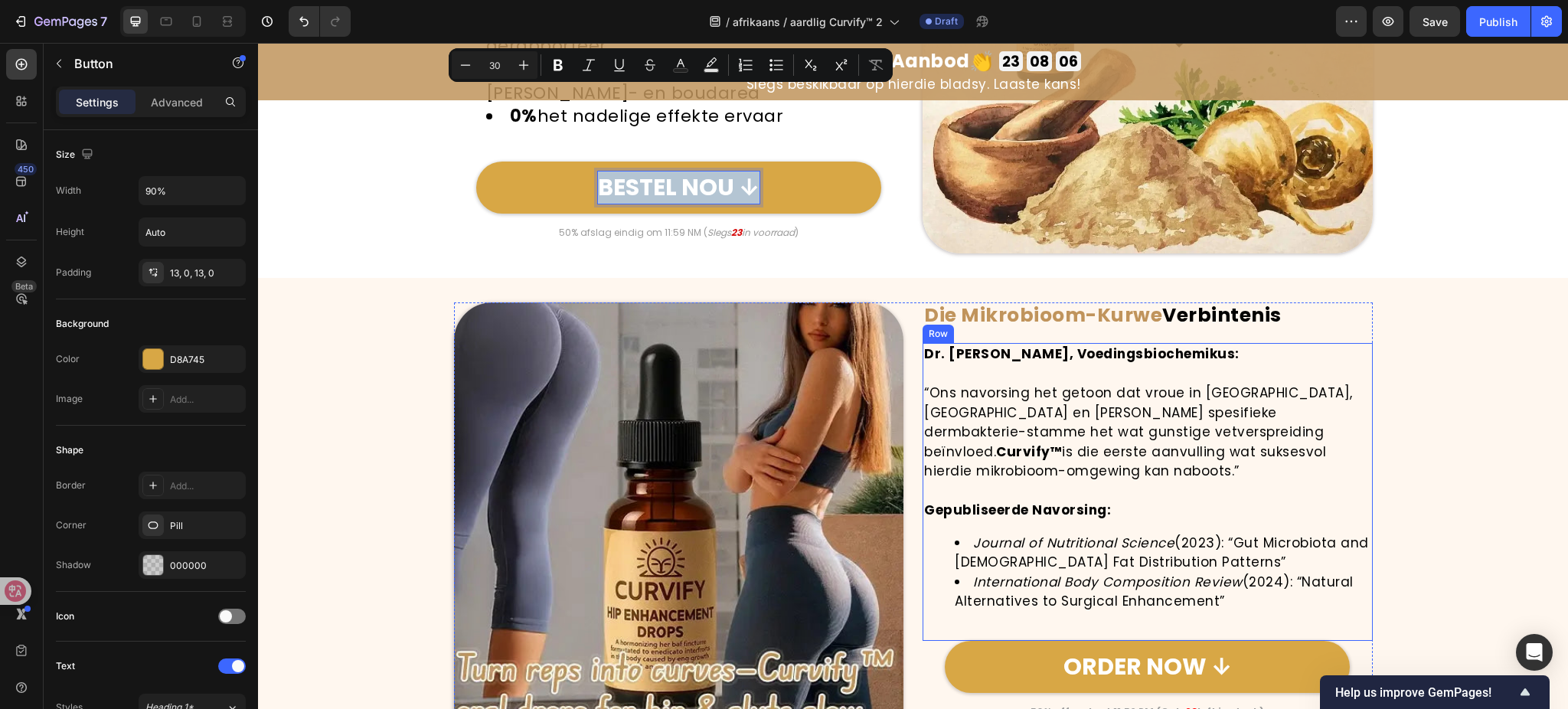
scroll to position [5710, 0]
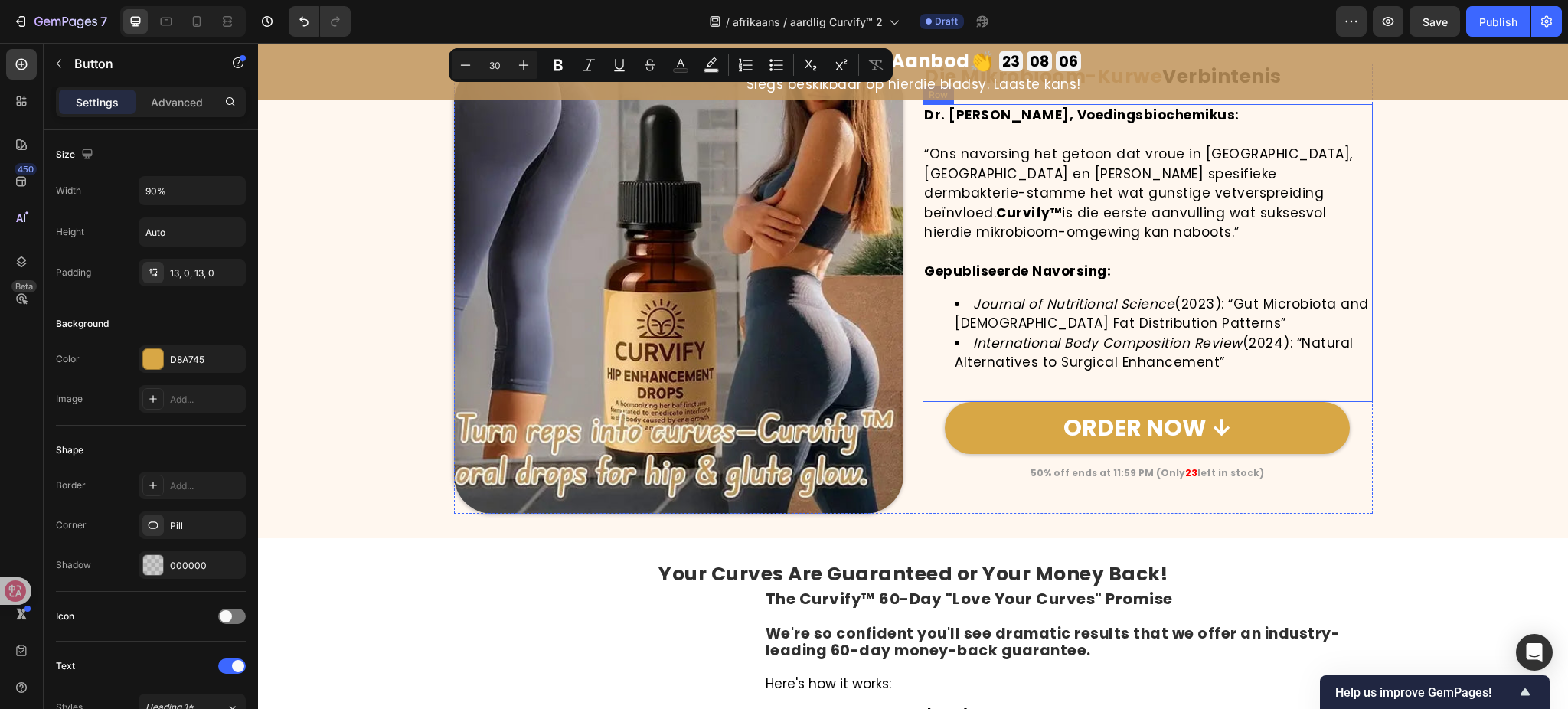
type input "16"
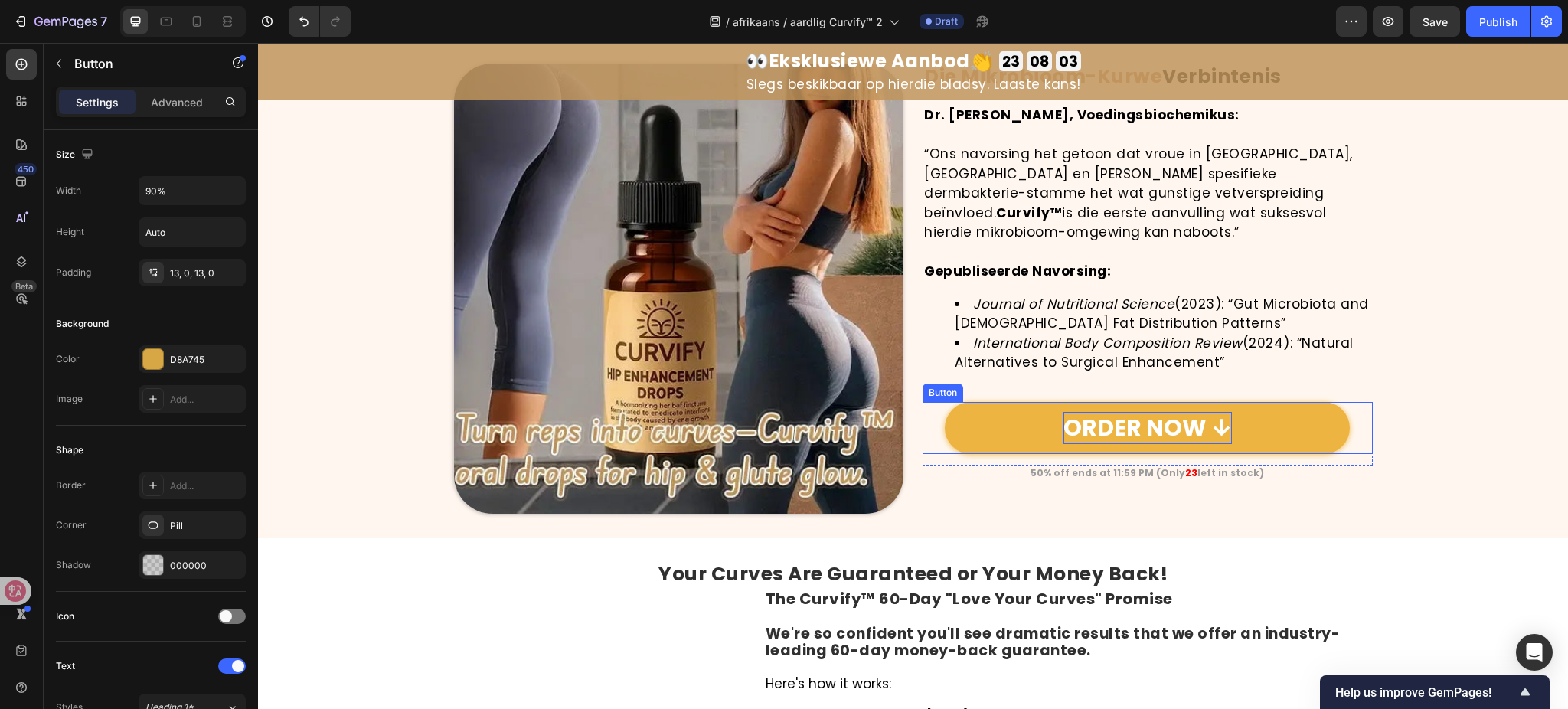
click at [1131, 412] on p "ORDER NOW ↓" at bounding box center [1148, 427] width 168 height 32
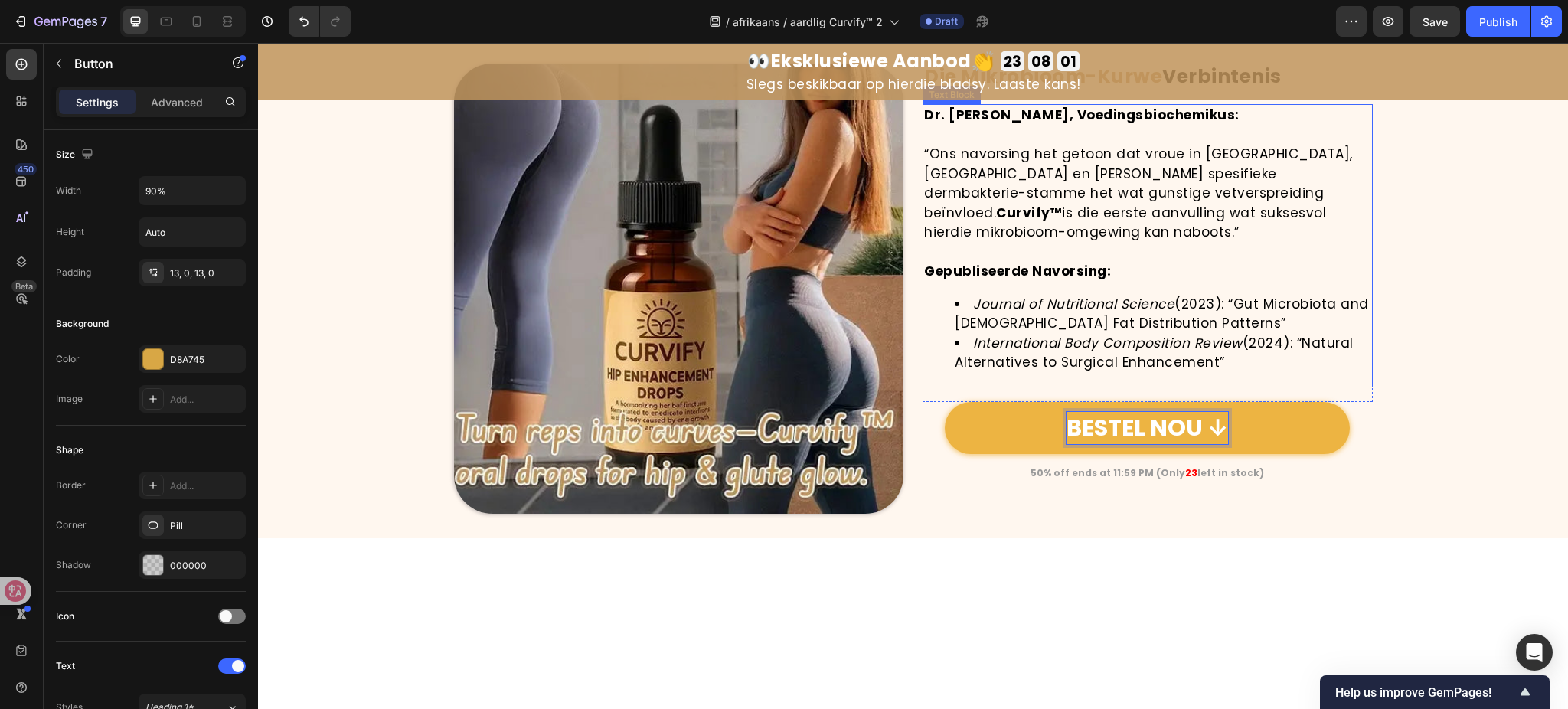
scroll to position [5506, 0]
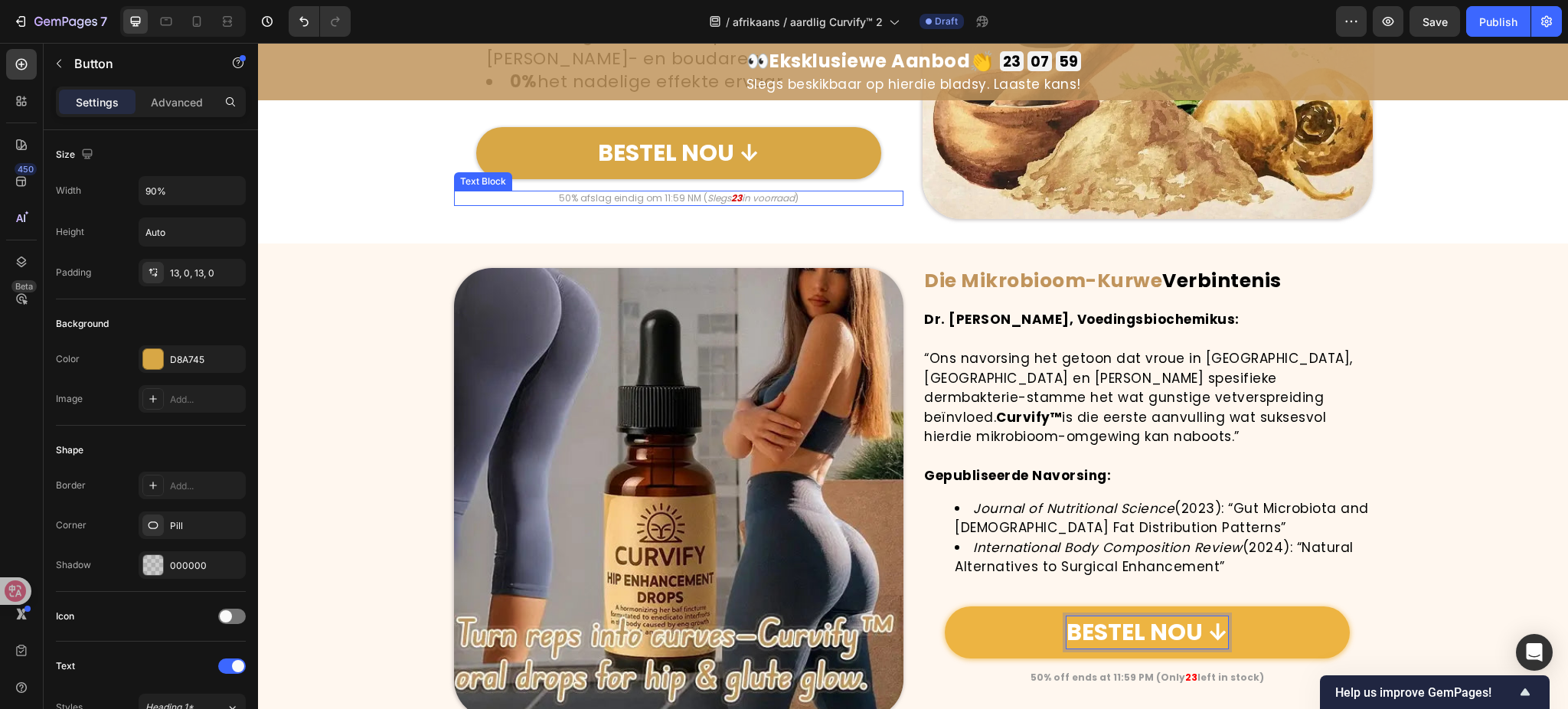
click at [749, 196] on icon "in voorraad" at bounding box center [768, 198] width 53 height 13
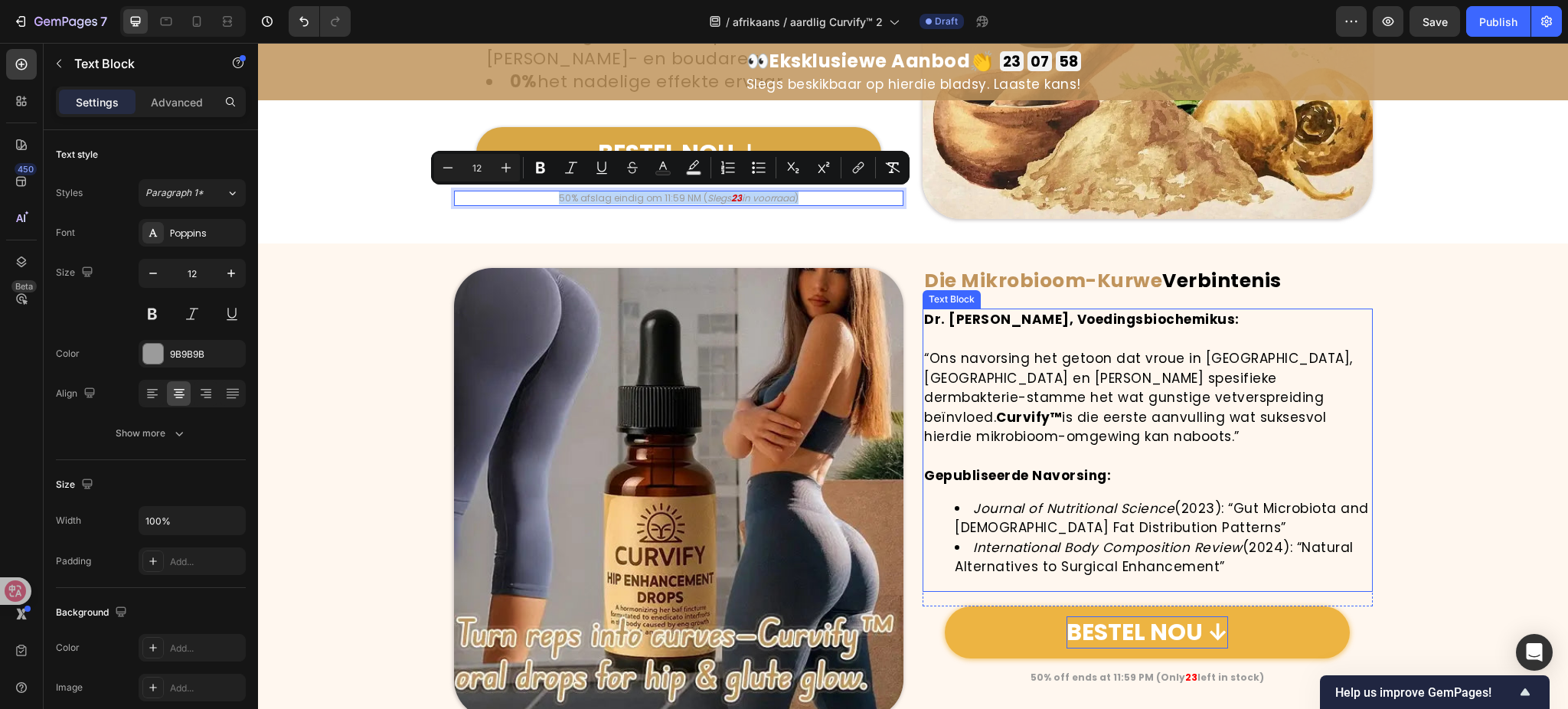
copy p "50% afslag eindig om 11:59 NM ( Slegs 23 in voorraad )"
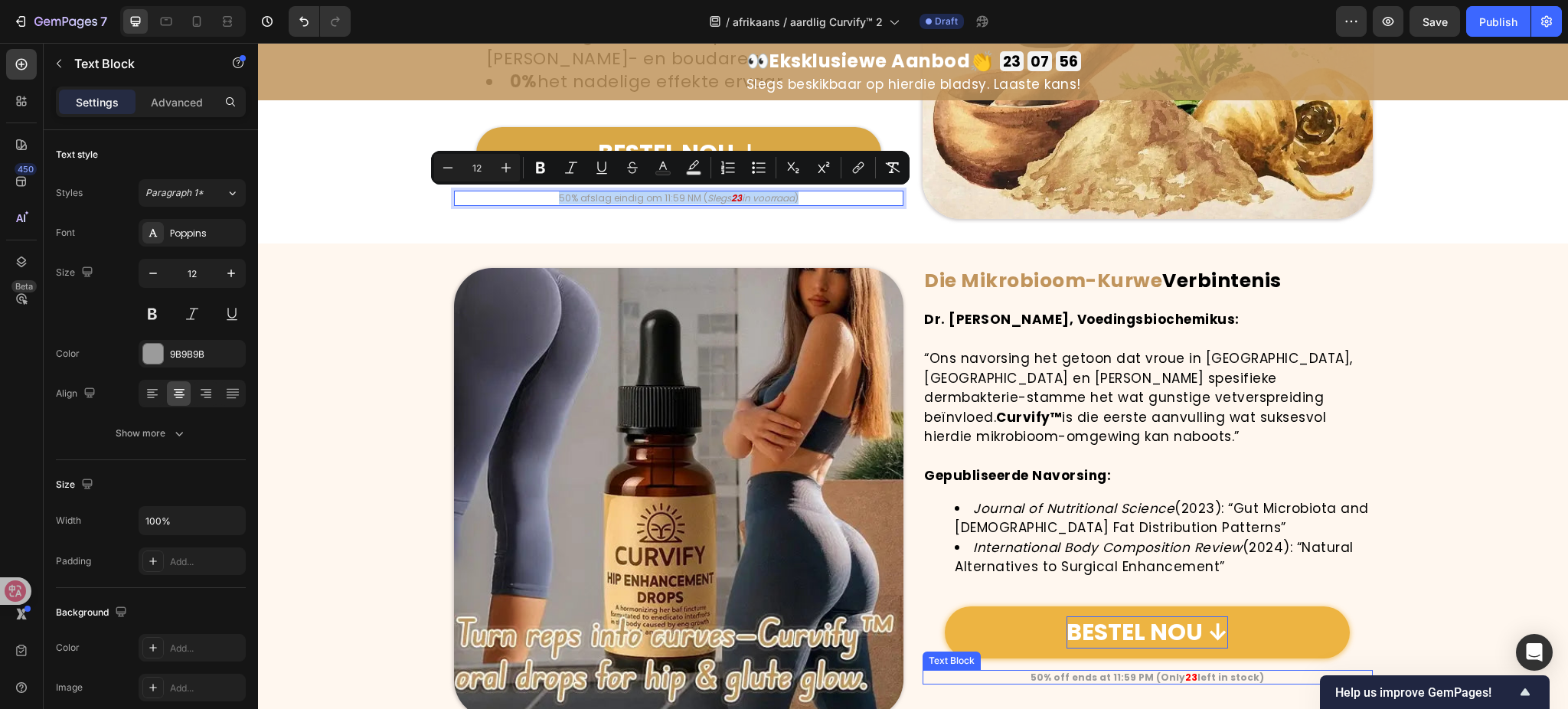
click at [1185, 671] on strong "23" at bounding box center [1191, 677] width 13 height 13
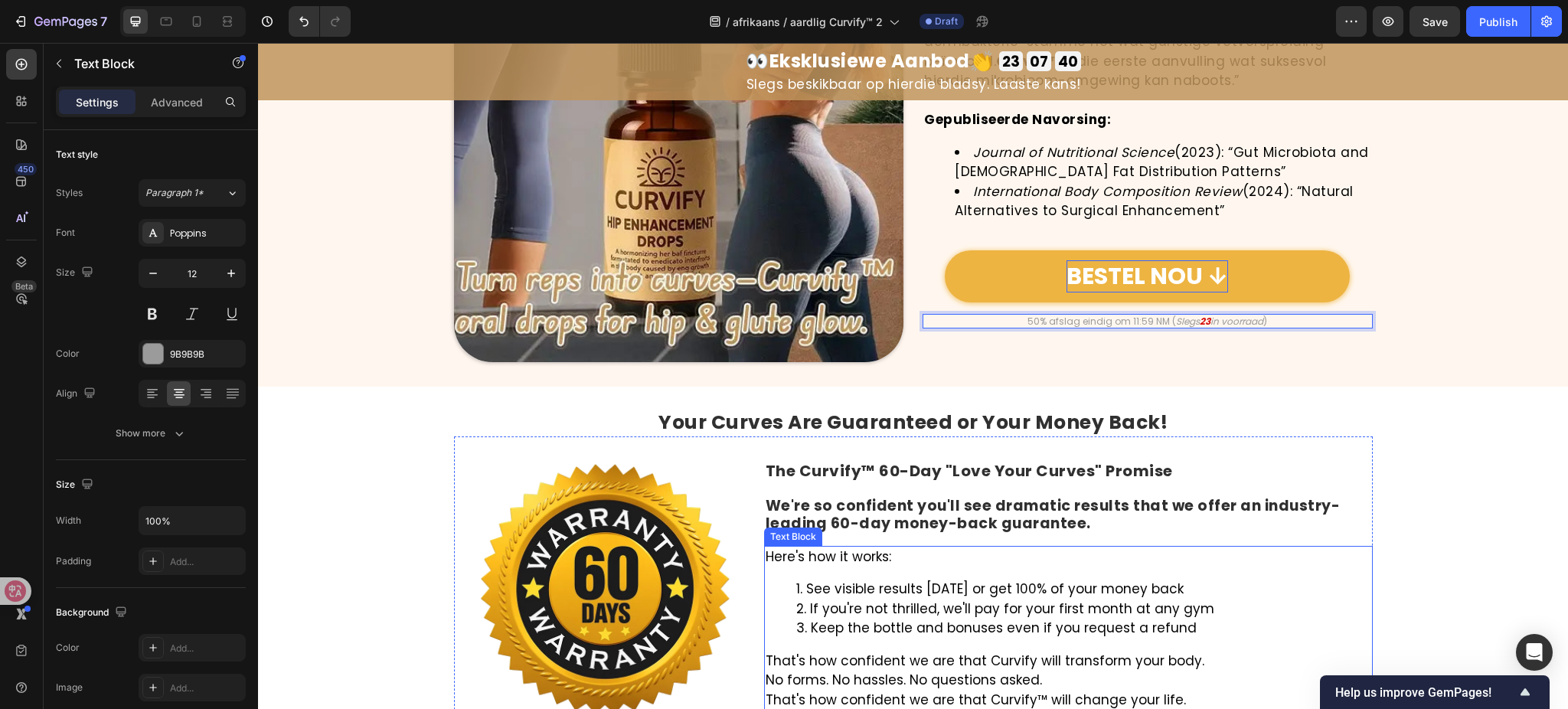
scroll to position [6016, 0]
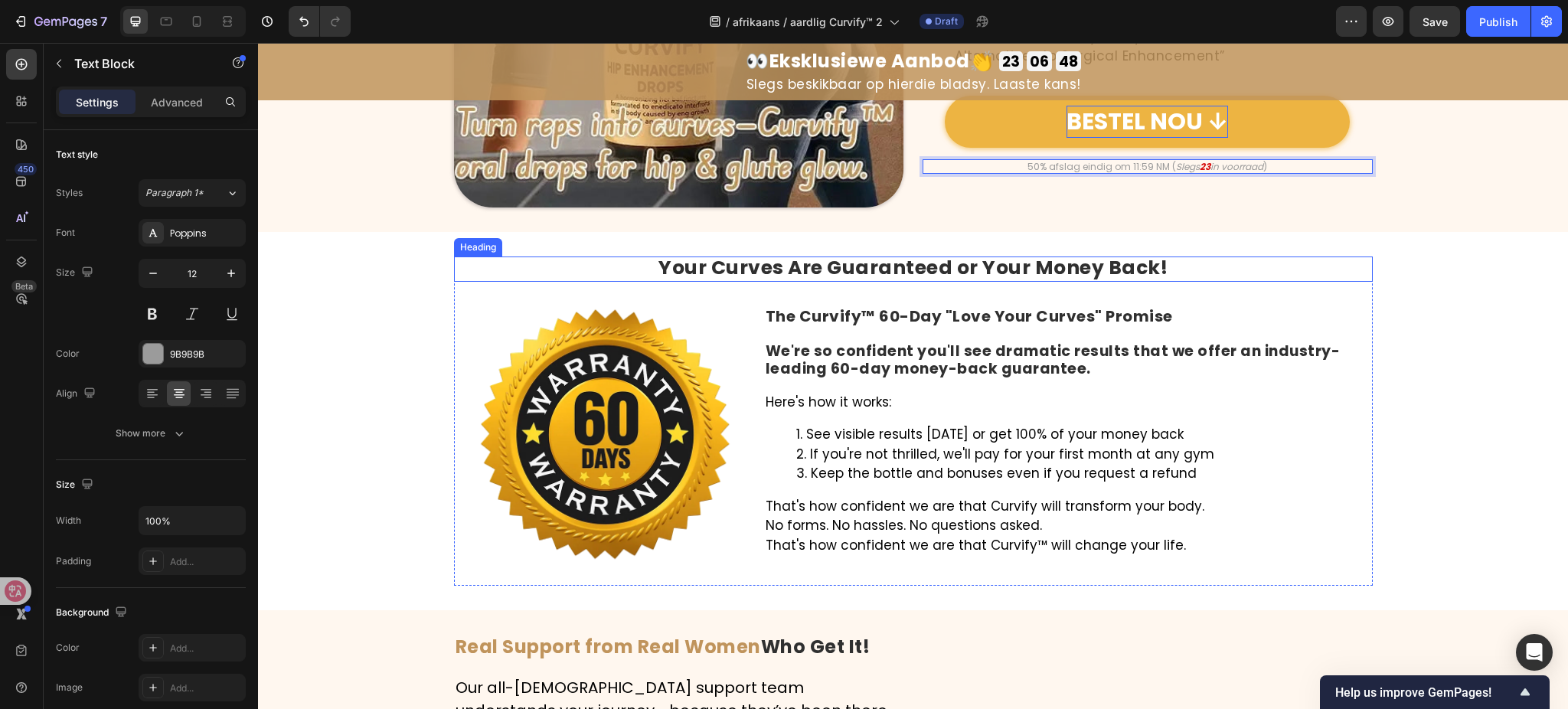
click at [971, 270] on strong "Your Curves Are Guaranteed or Your Money Back!" at bounding box center [913, 267] width 509 height 27
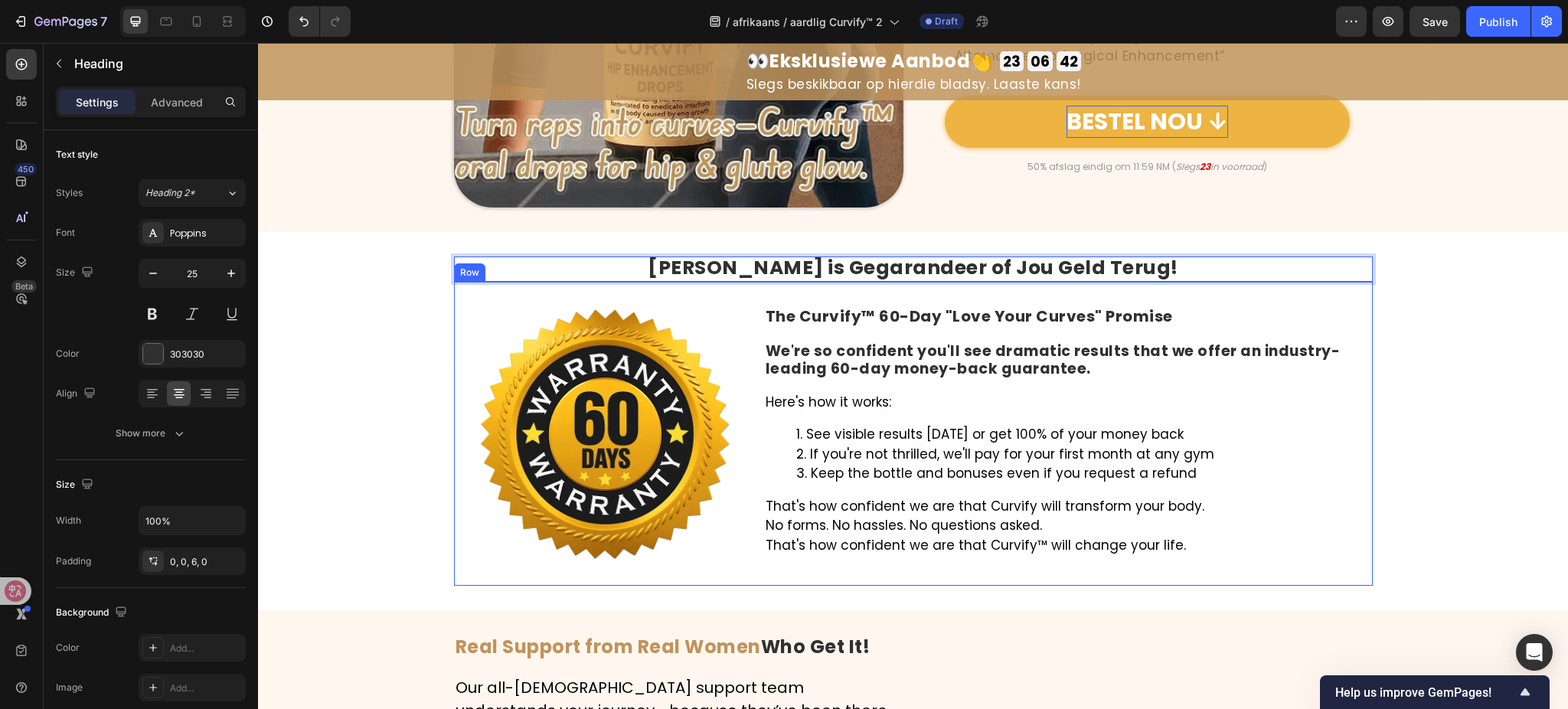
click at [921, 315] on strong "The Curvify™ 60-Day "Love Your Curves" Promise" at bounding box center [970, 317] width 408 height 21
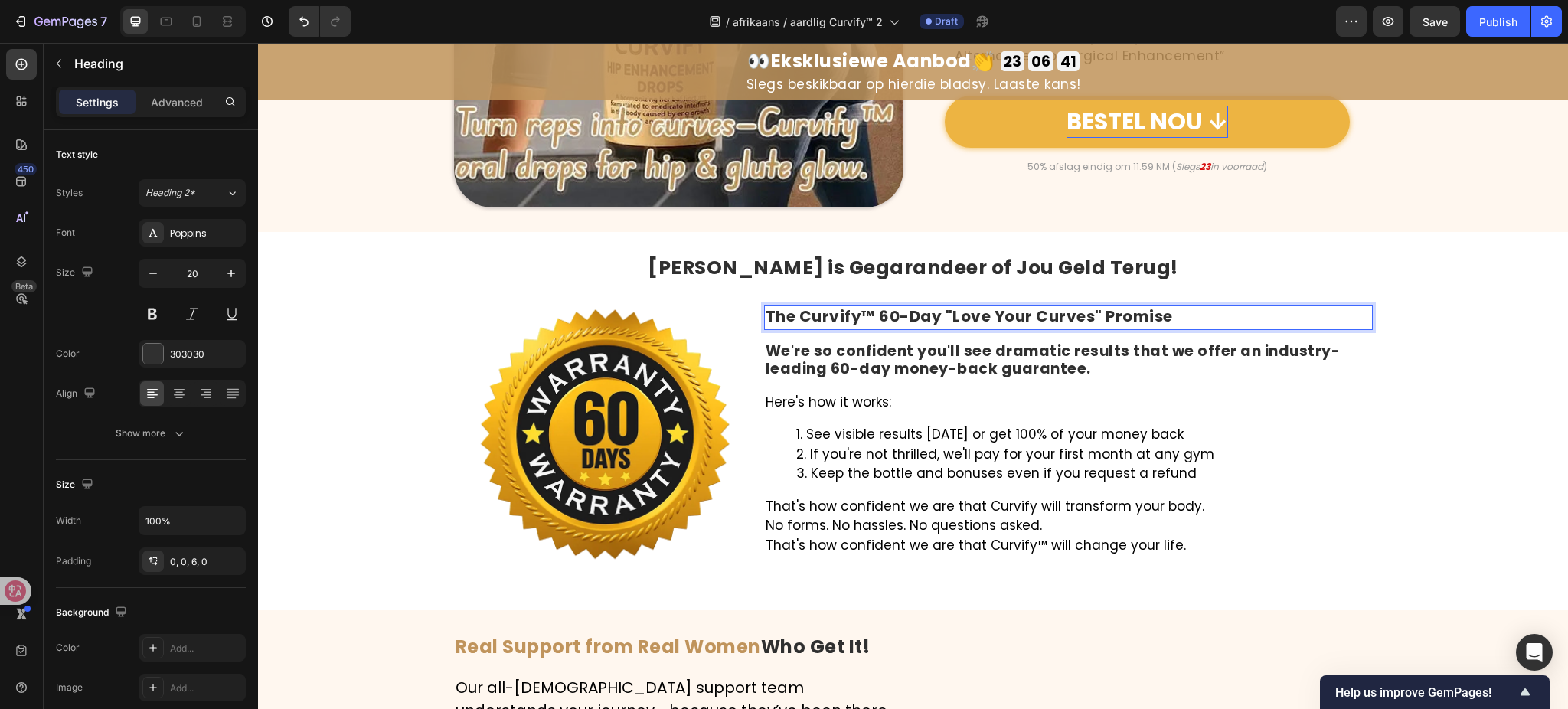
click at [921, 315] on strong "The Curvify™ 60-Day "Love Your Curves" Promise" at bounding box center [970, 317] width 408 height 21
click at [896, 368] on strong "We're so confident you'll see dramatic results that we offer an industry-leadin…" at bounding box center [1053, 360] width 575 height 38
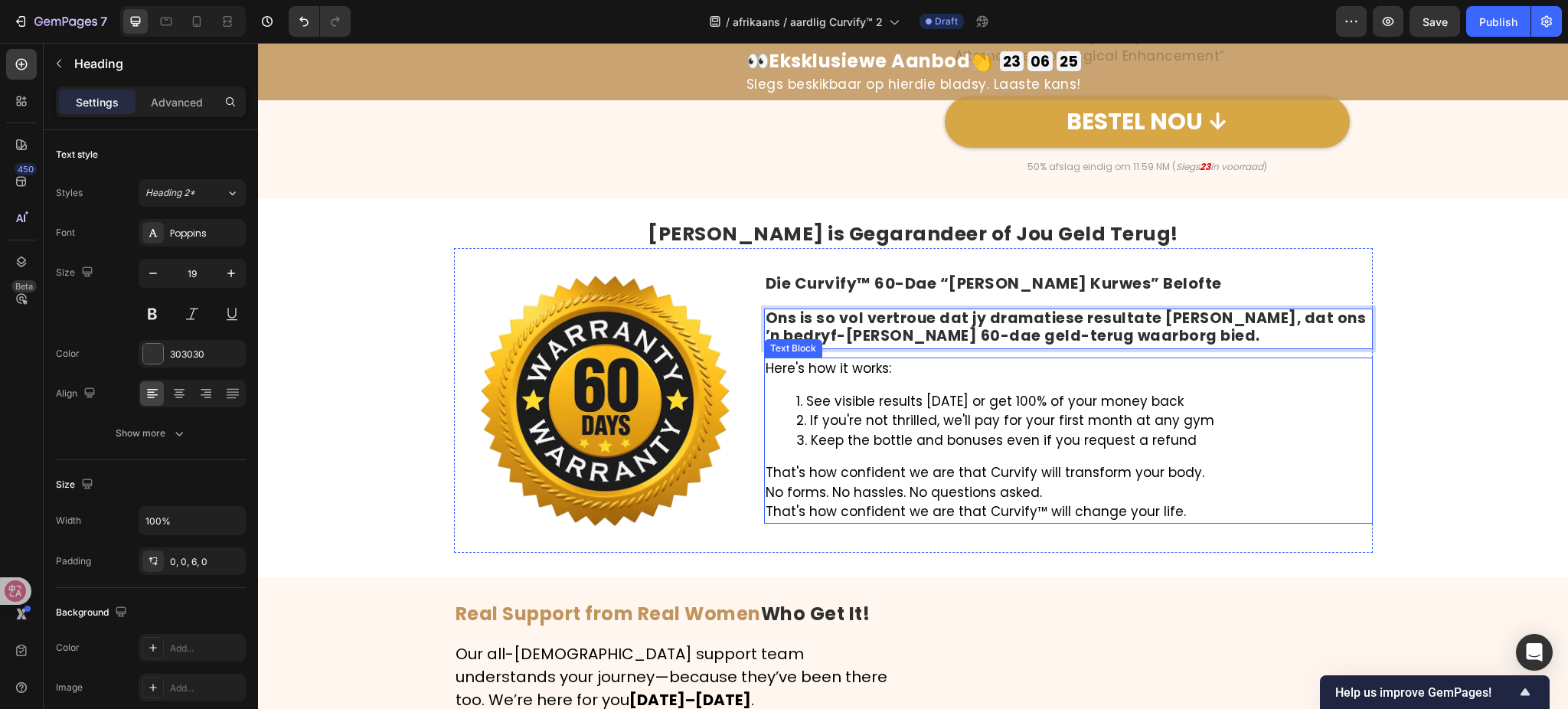
click at [1034, 487] on div "Here's how it works: See visible results in 60 days or get 100% of your money b…" at bounding box center [1068, 441] width 609 height 166
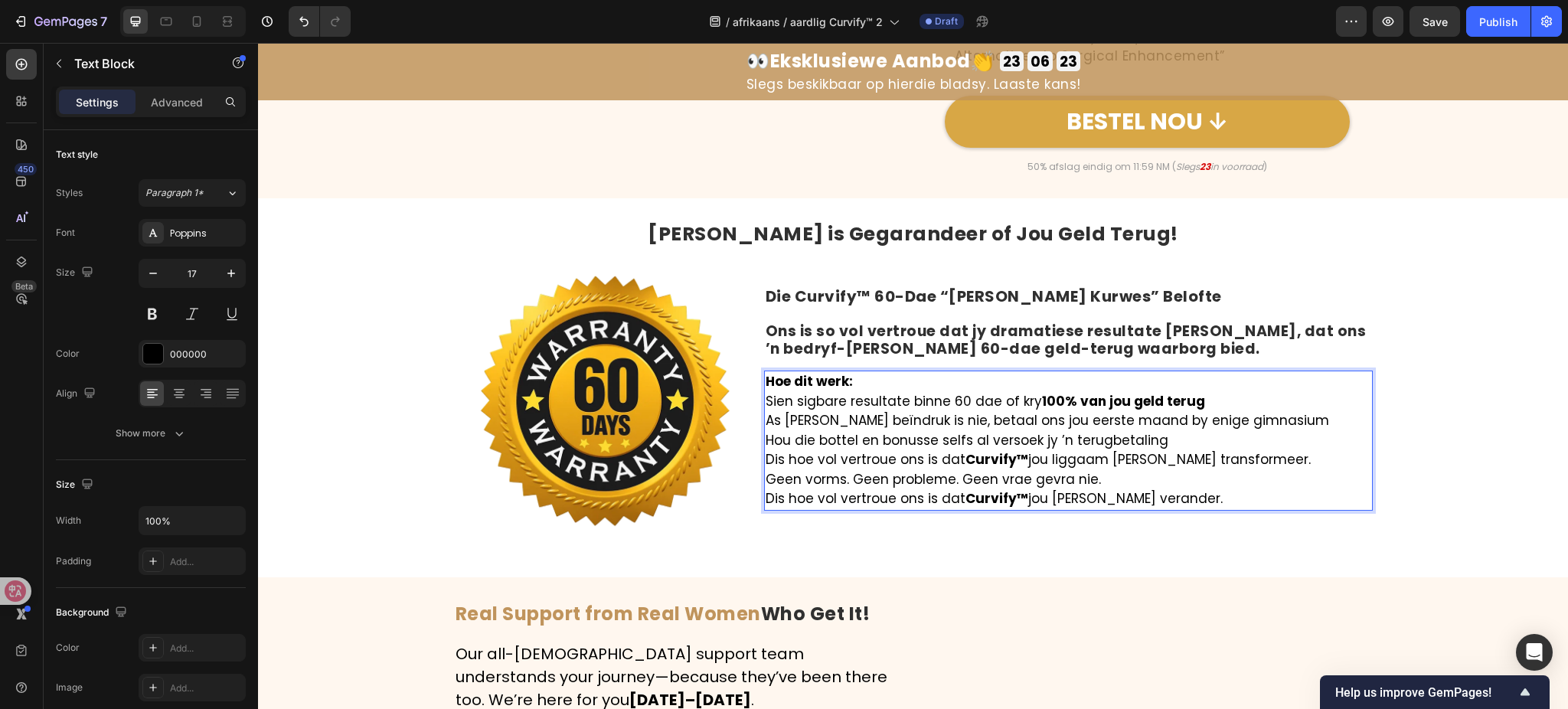
scroll to position [6029, 0]
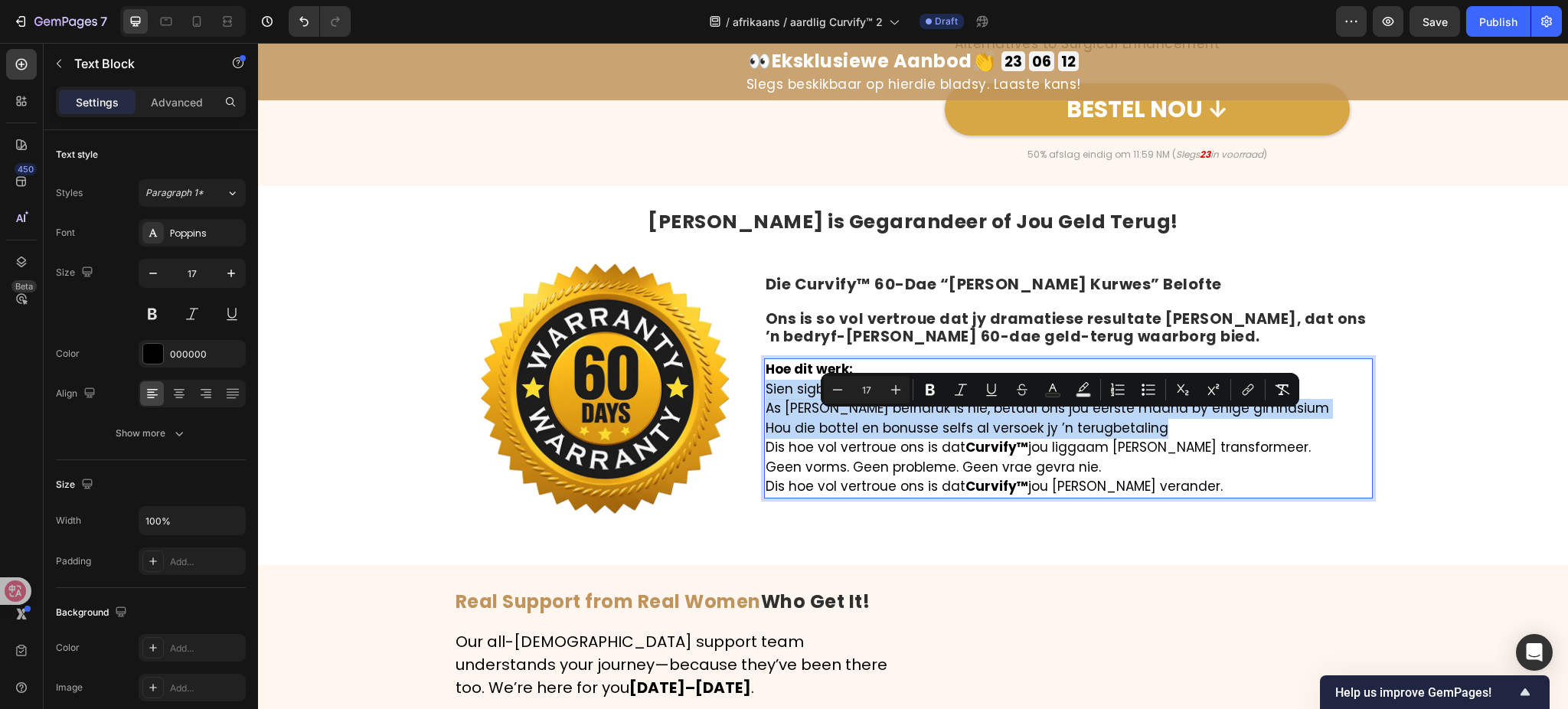
drag, startPoint x: 757, startPoint y: 417, endPoint x: 1215, endPoint y: 456, distance: 459.7
click at [1215, 456] on div "Hoe dit werk: Sien sigbare resultate binne 60 dae of kry 100% van jou geld teru…" at bounding box center [1068, 429] width 609 height 140
click at [1147, 392] on icon "Editor contextual toolbar" at bounding box center [1149, 390] width 15 height 15
type input "17"
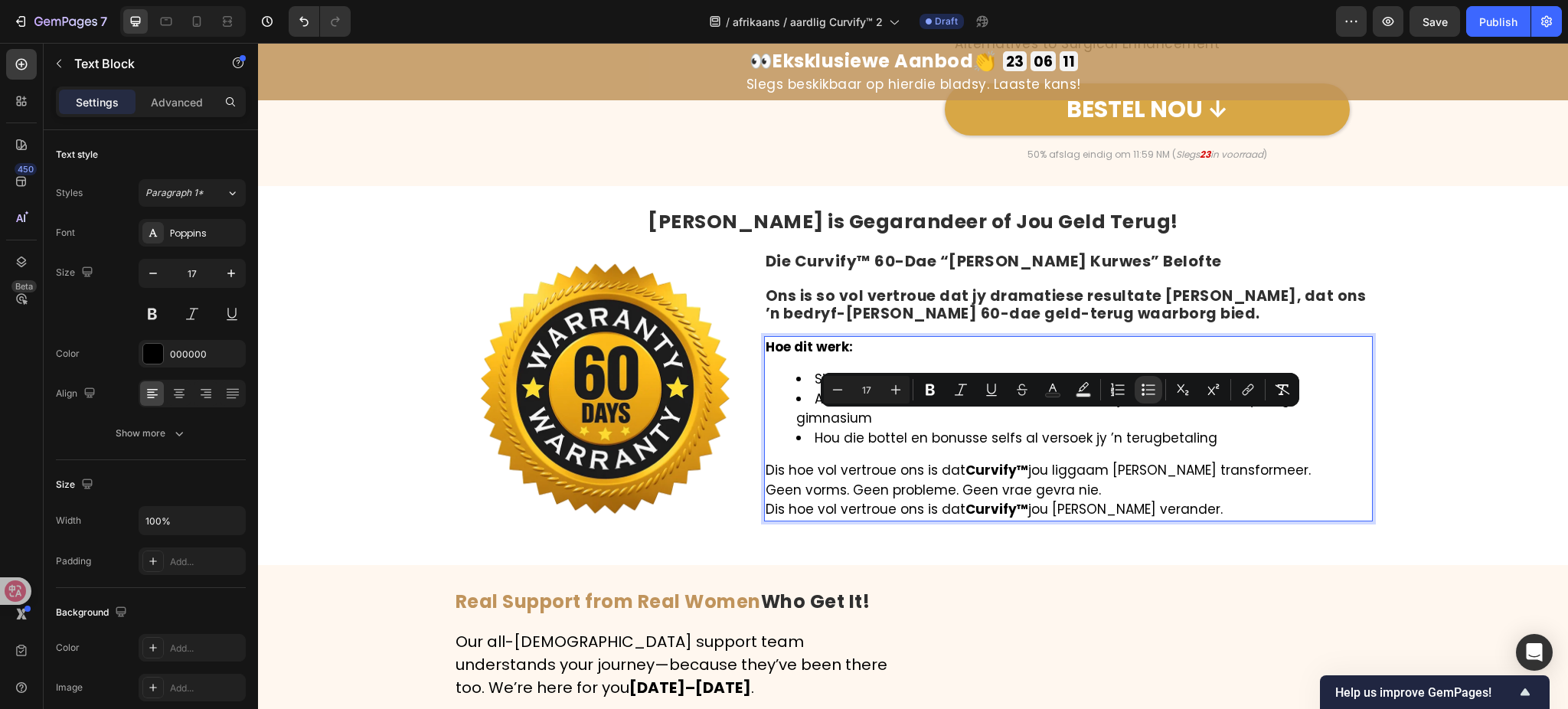
click at [1302, 481] on p "Dis hoe vol vertroue ons is dat Curvify™ jou liggaam sal transformeer." at bounding box center [1069, 470] width 606 height 20
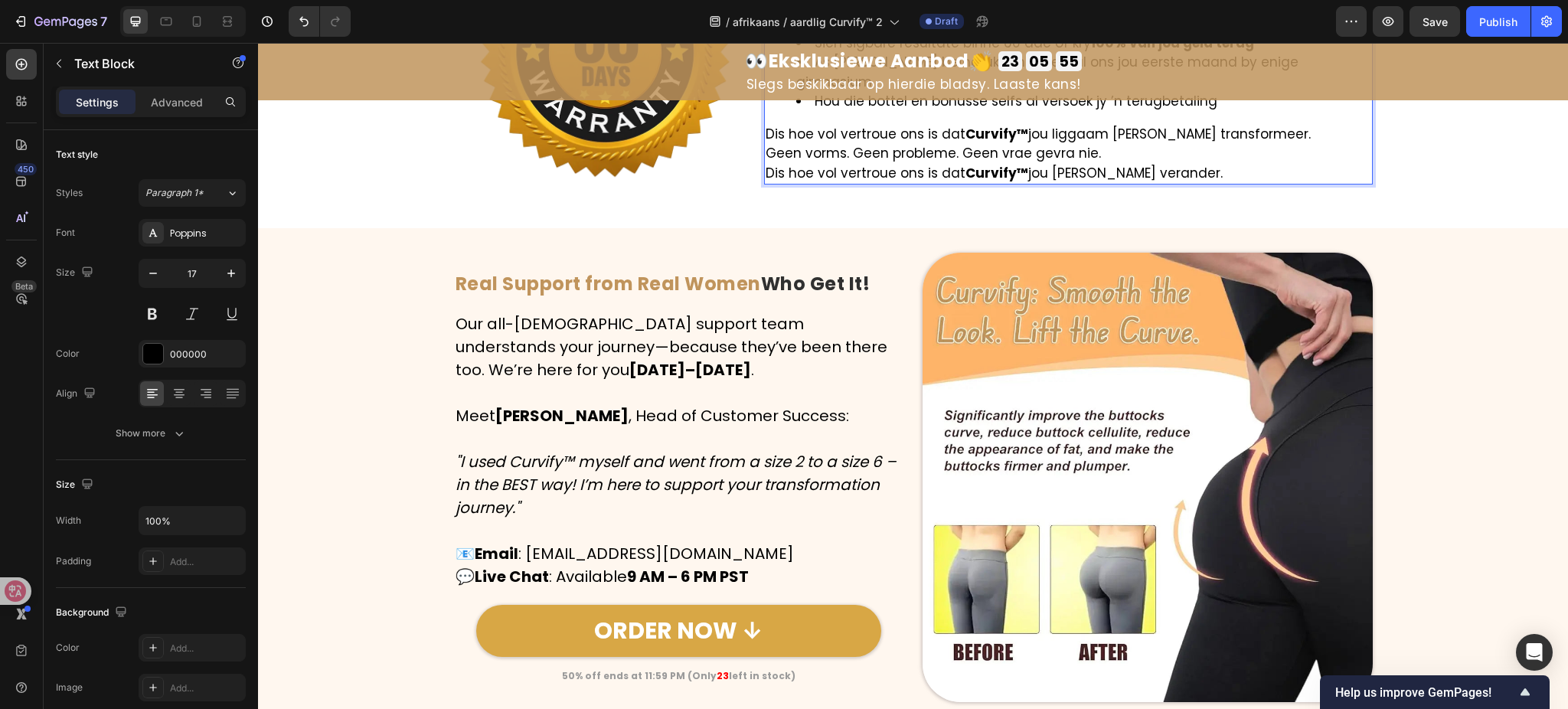
scroll to position [6539, 0]
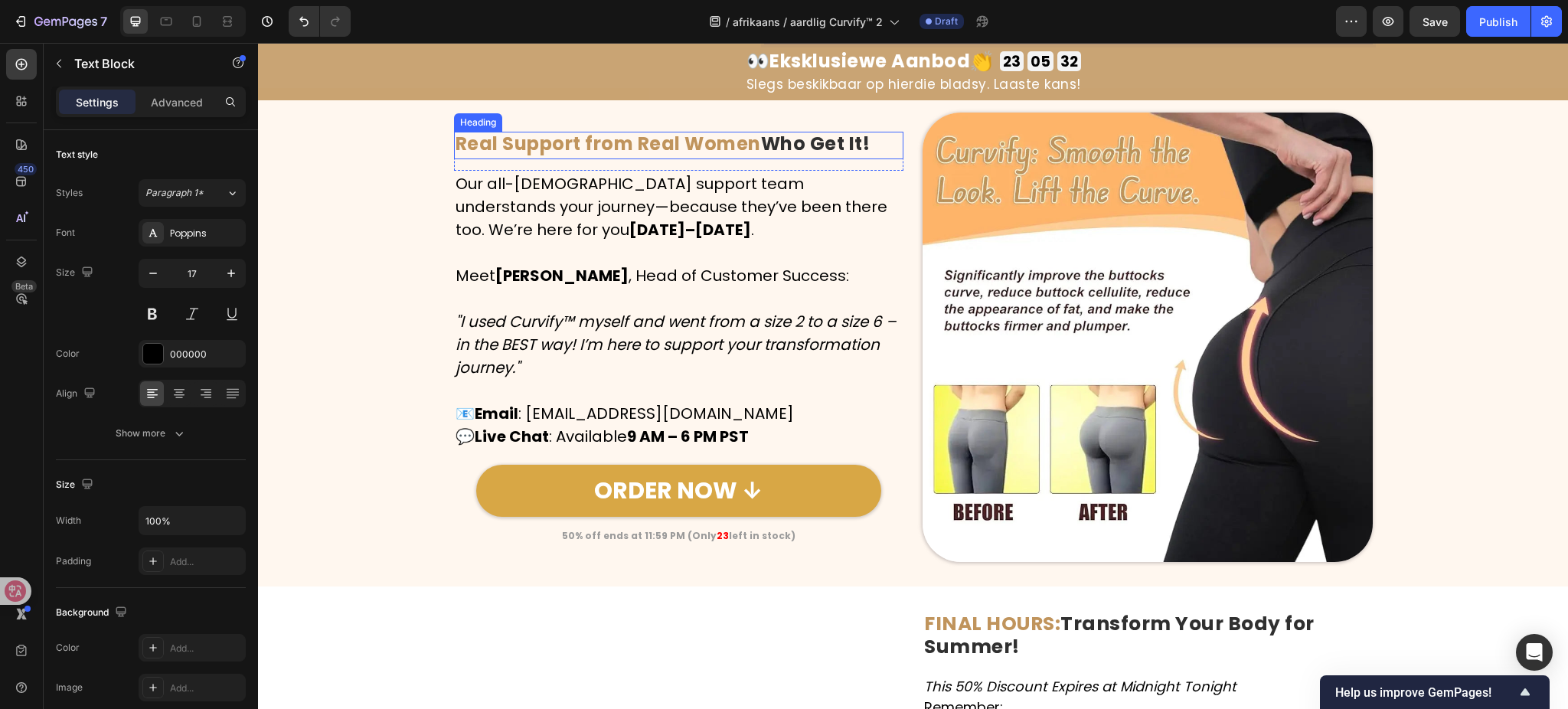
click at [689, 141] on strong "Real Support from Real Women" at bounding box center [609, 143] width 306 height 25
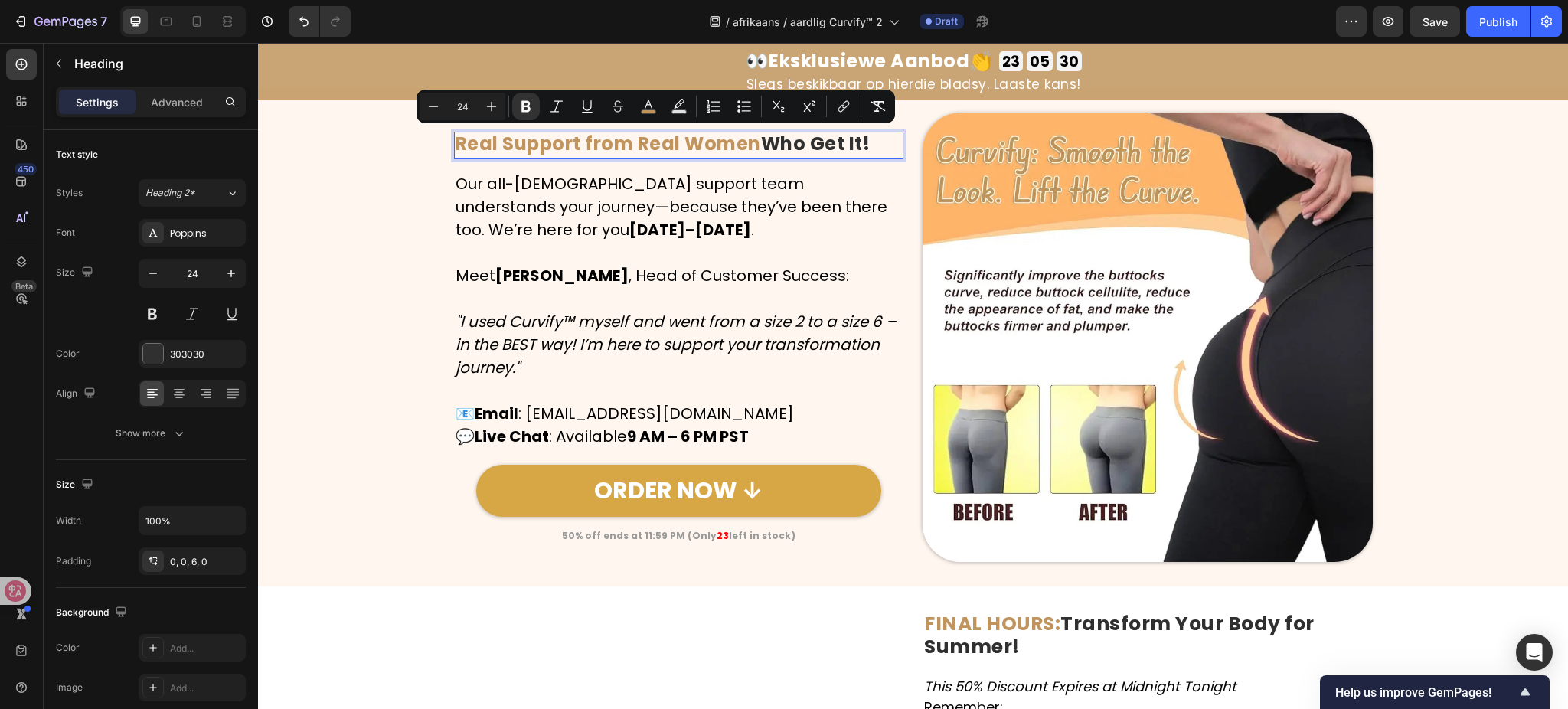
scroll to position [6527, 0]
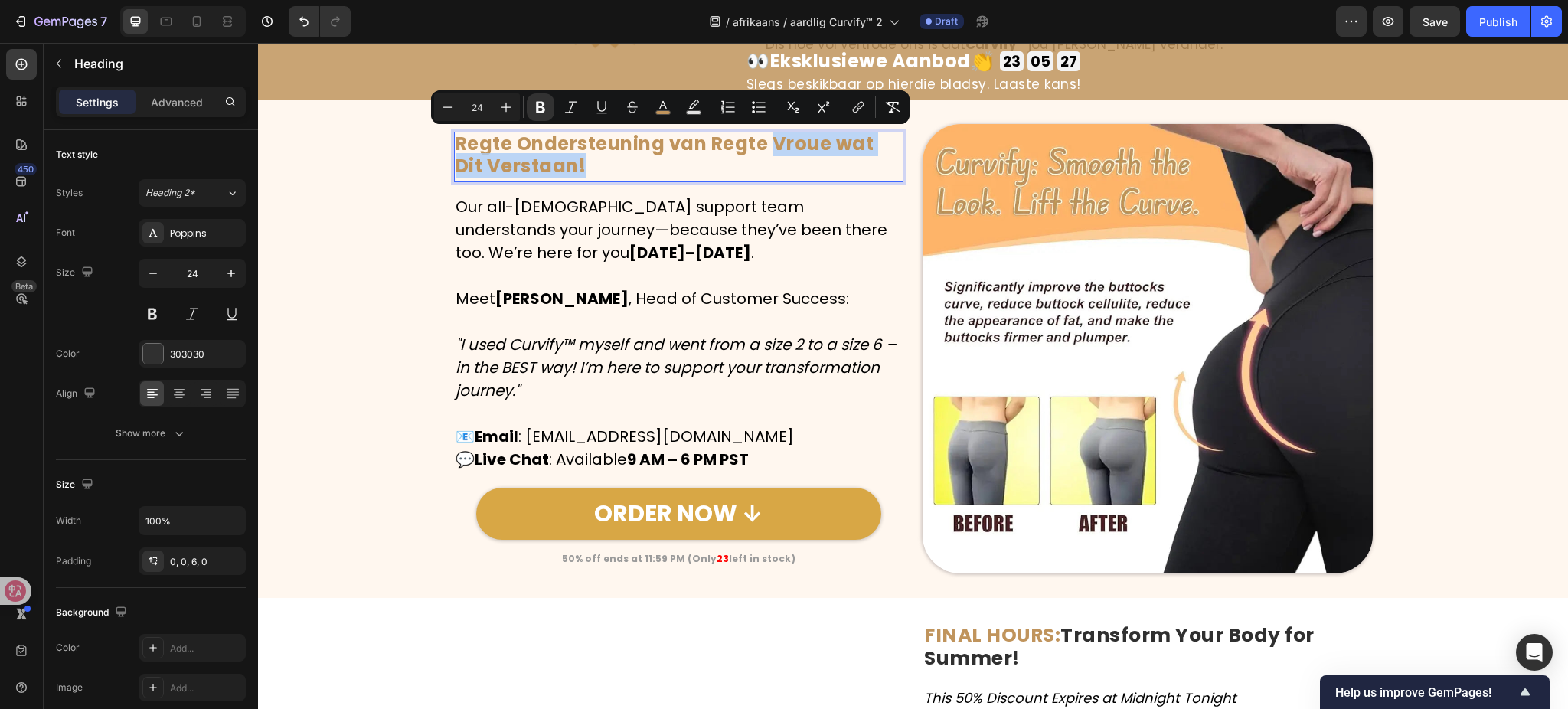
drag, startPoint x: 767, startPoint y: 140, endPoint x: 780, endPoint y: 165, distance: 28.2
click at [780, 165] on p "Regte Ondersteuning van Regte Vroue wat Dit Verstaan!" at bounding box center [679, 156] width 447 height 44
click at [664, 106] on icon "Editor contextual toolbar" at bounding box center [663, 105] width 8 height 9
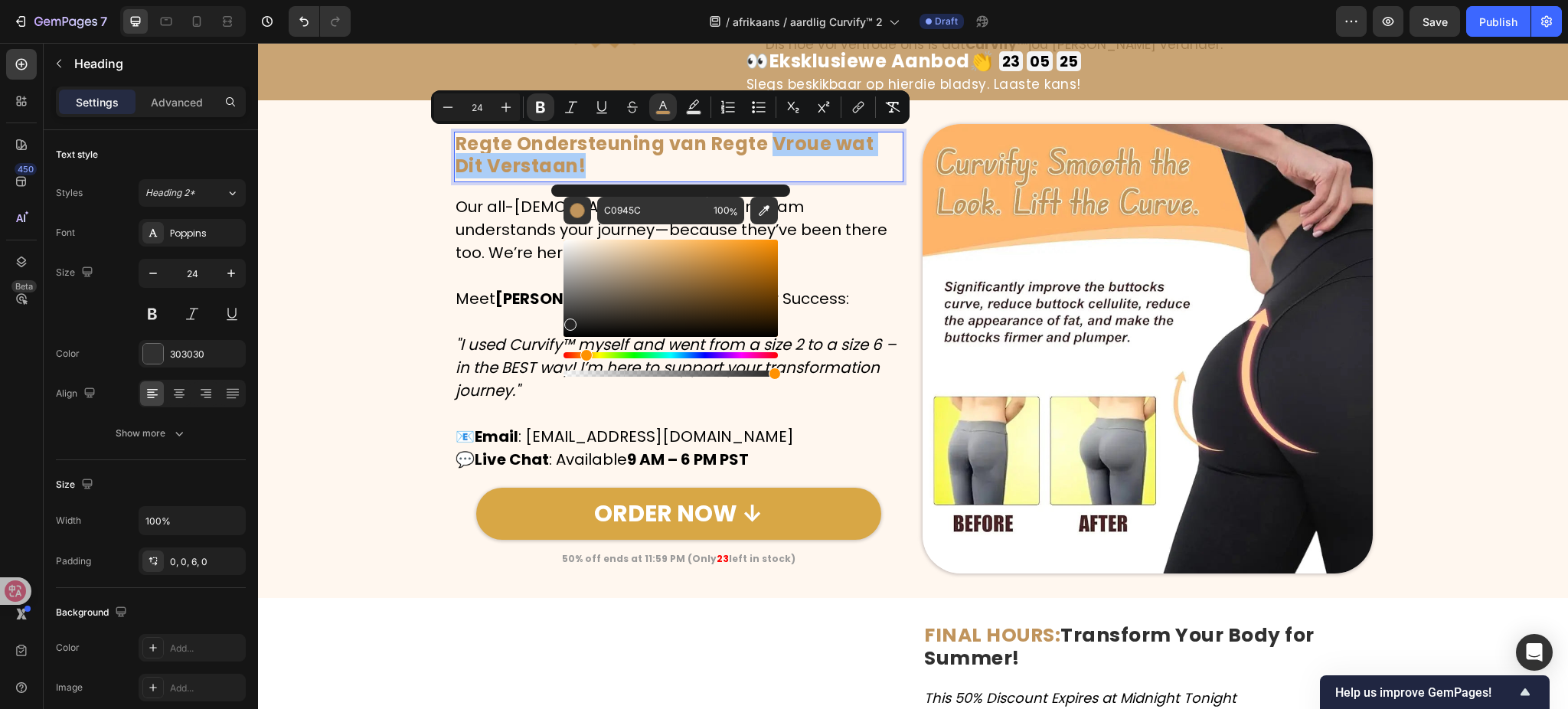
drag, startPoint x: 694, startPoint y: 267, endPoint x: 567, endPoint y: 328, distance: 140.9
click at [567, 328] on div "Editor contextual toolbar" at bounding box center [670, 288] width 215 height 97
type input "161616"
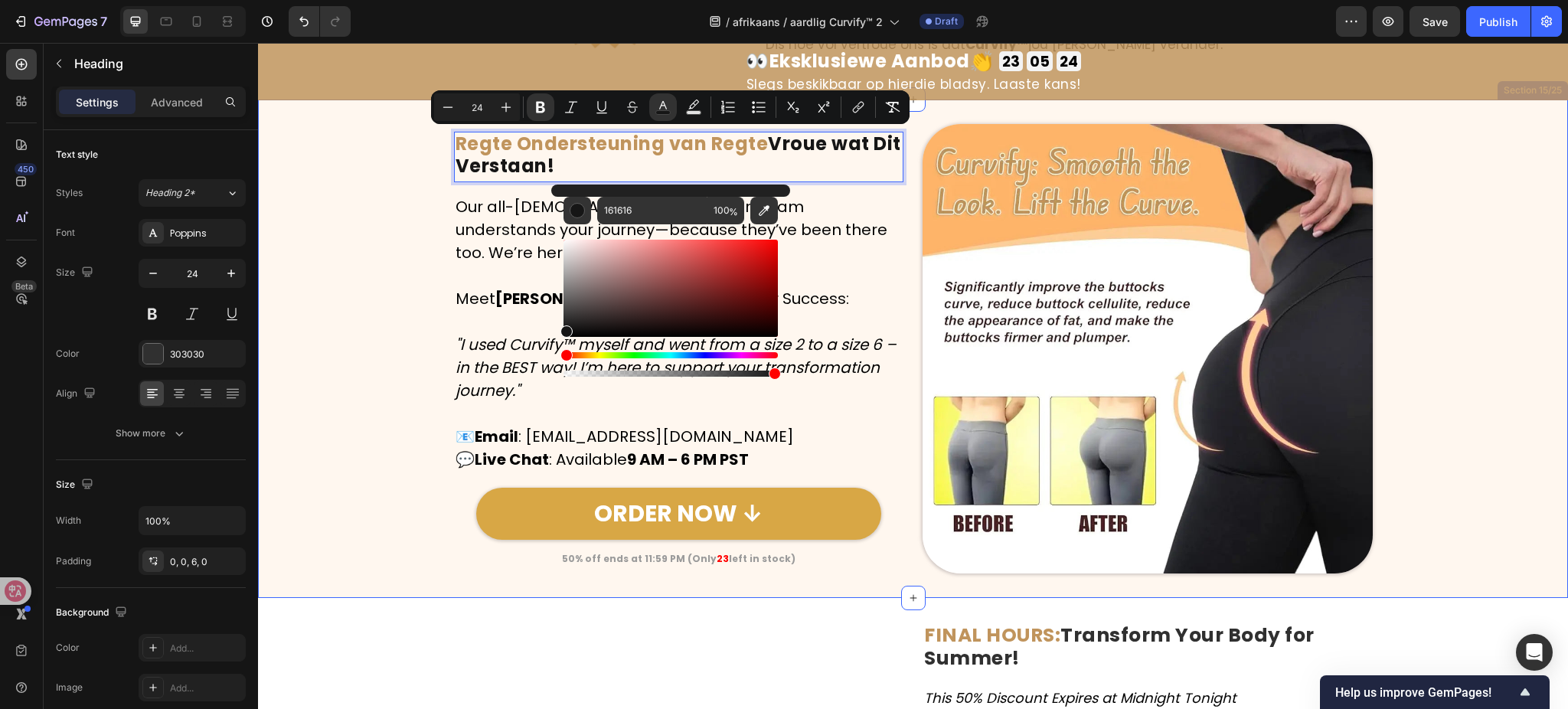
click at [300, 302] on div "Image Regte Ondersteuning van Regte Vroue wat Dit Verstaan! Heading 15 Row Our …" at bounding box center [913, 349] width 1310 height 450
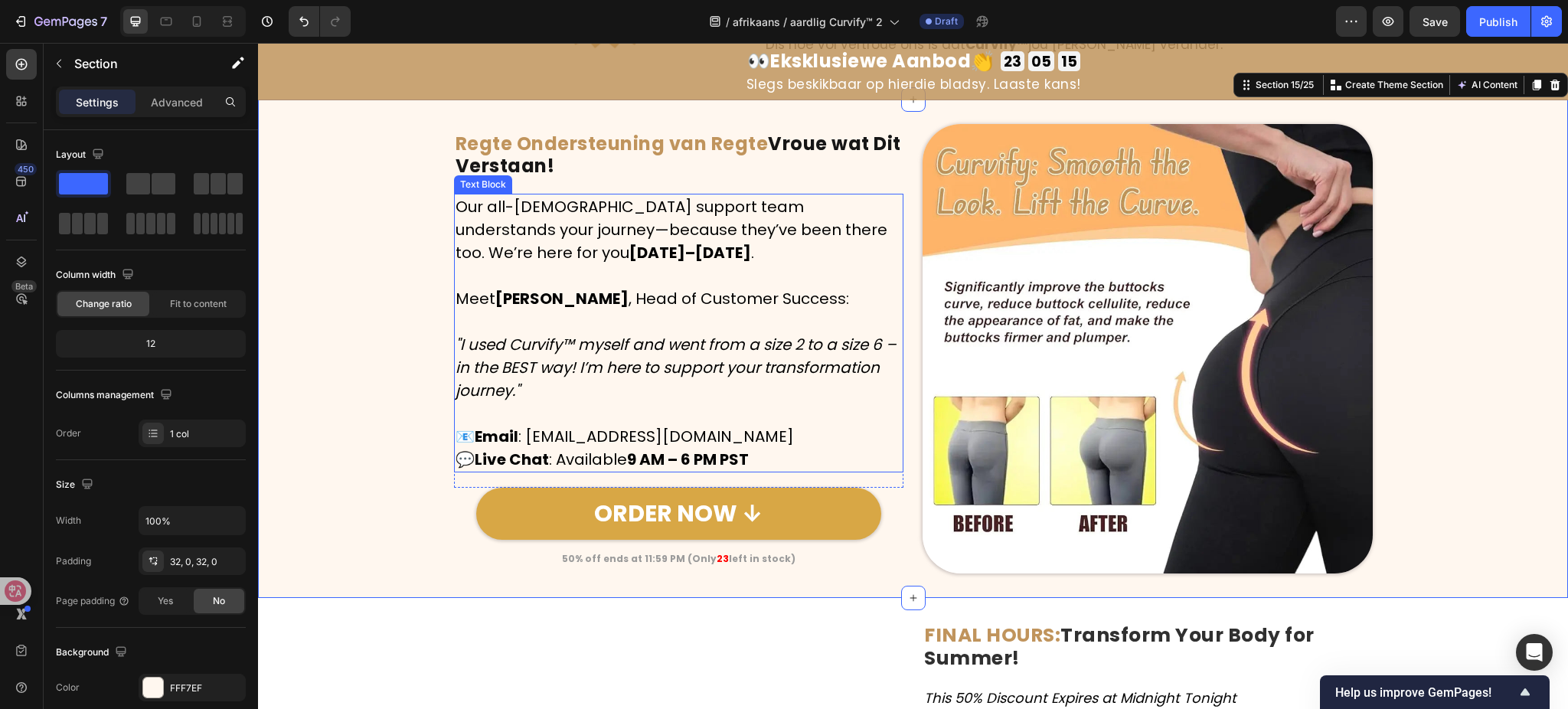
click at [623, 364] on icon ""I used Curvify™ myself and went from a size 2 to a size 6 – in the BEST way! I…" at bounding box center [676, 367] width 442 height 67
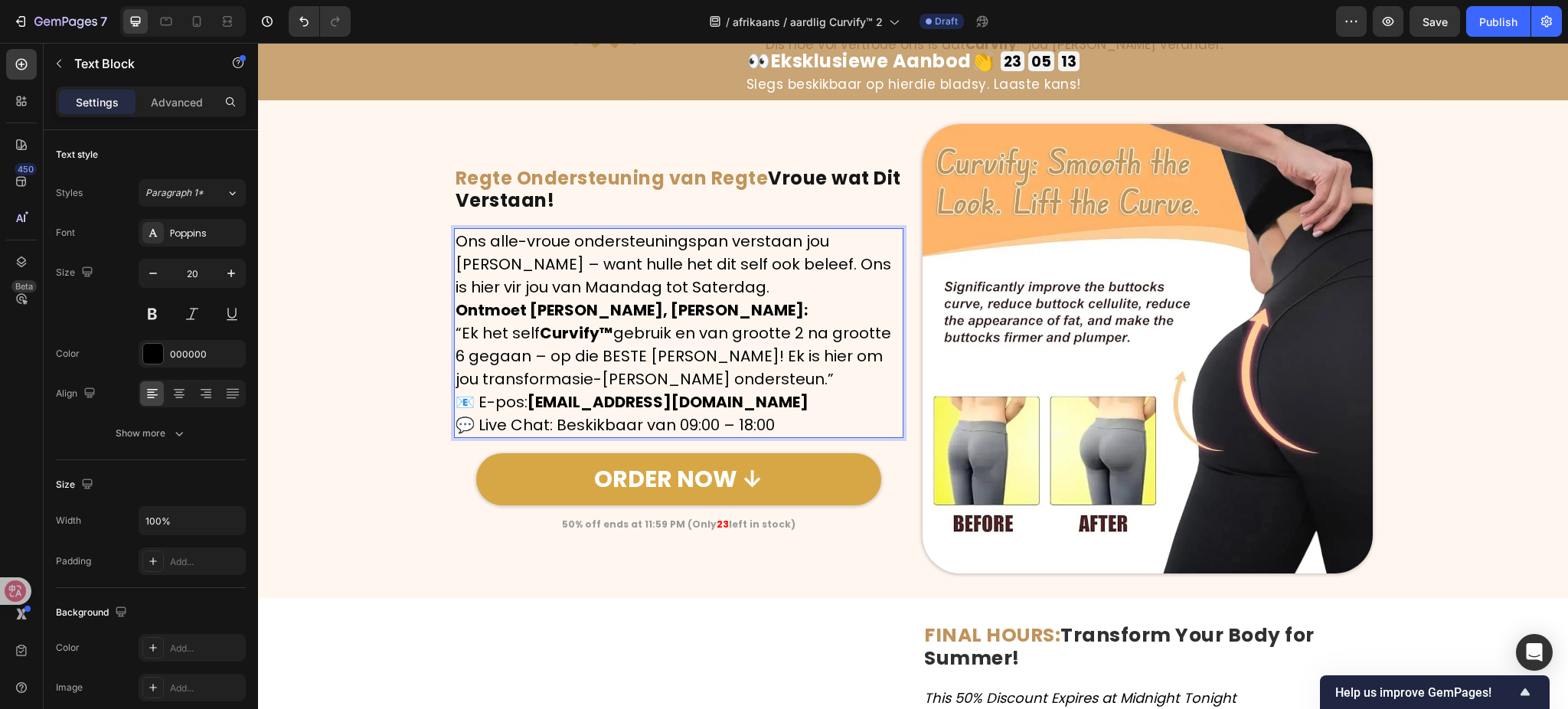
scroll to position [6562, 0]
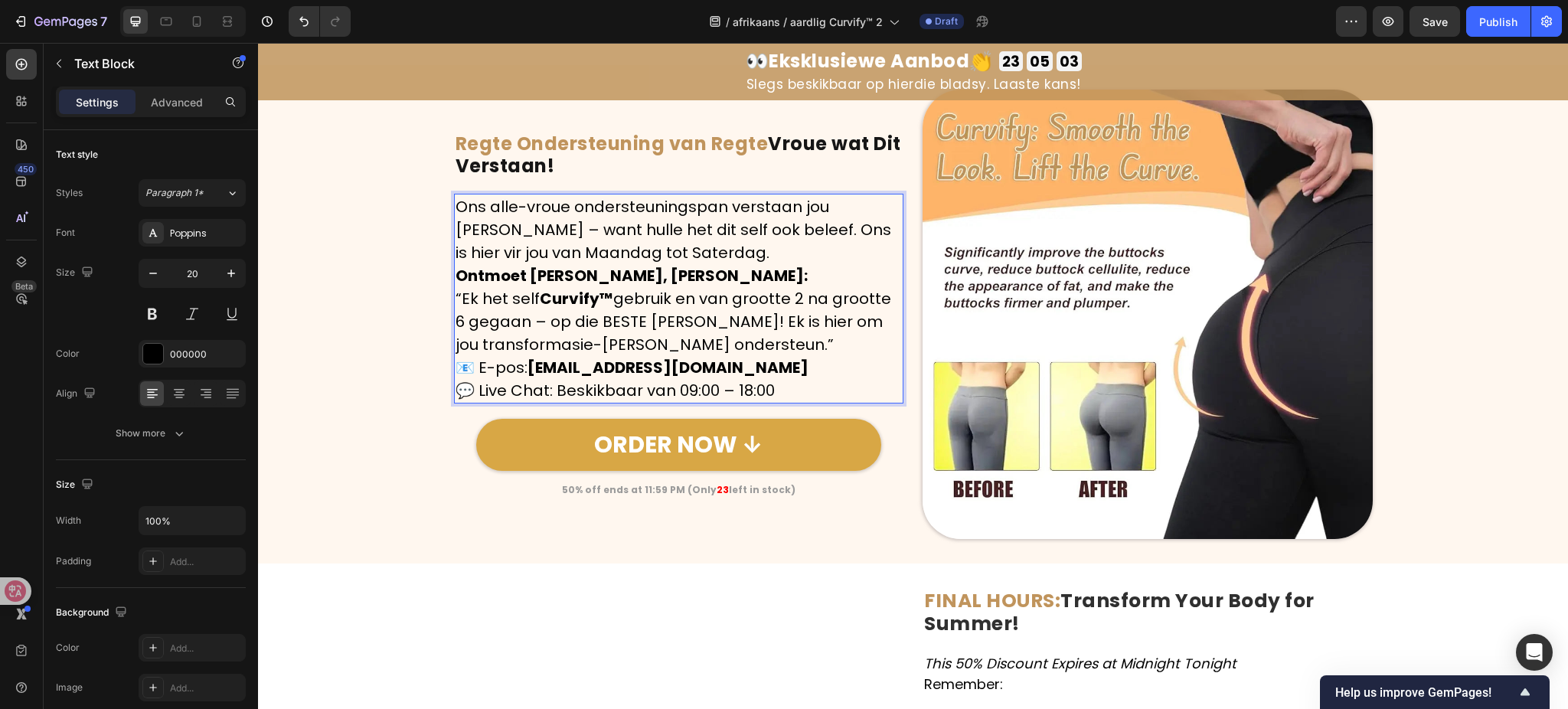
click at [753, 244] on p "Ons alle-vroue ondersteuningspan verstaan jou reis – want hulle het dit self oo…" at bounding box center [679, 230] width 447 height 69
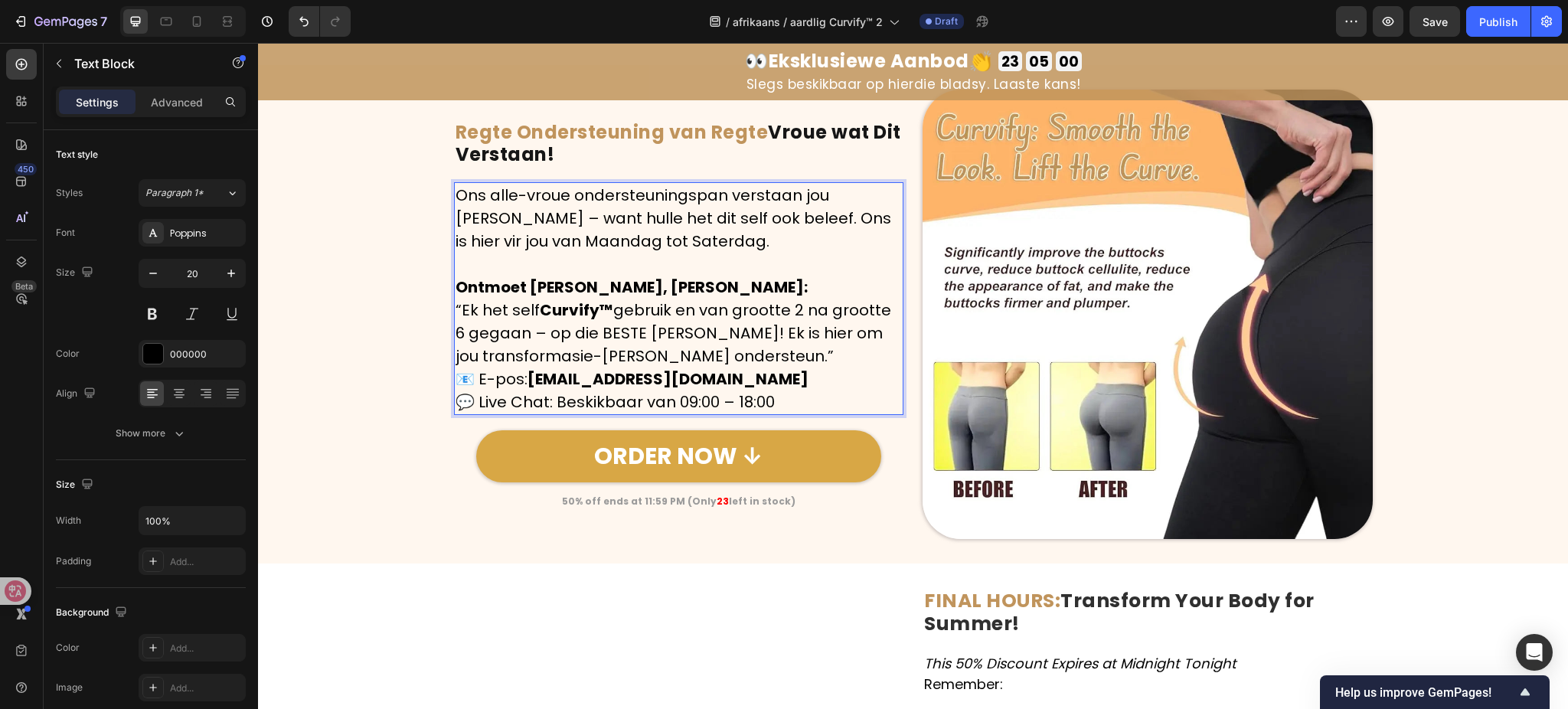
click at [889, 280] on p "Ontmoet Sarah van der Merwe, Hoof van Kliëntesukses:" at bounding box center [679, 288] width 447 height 23
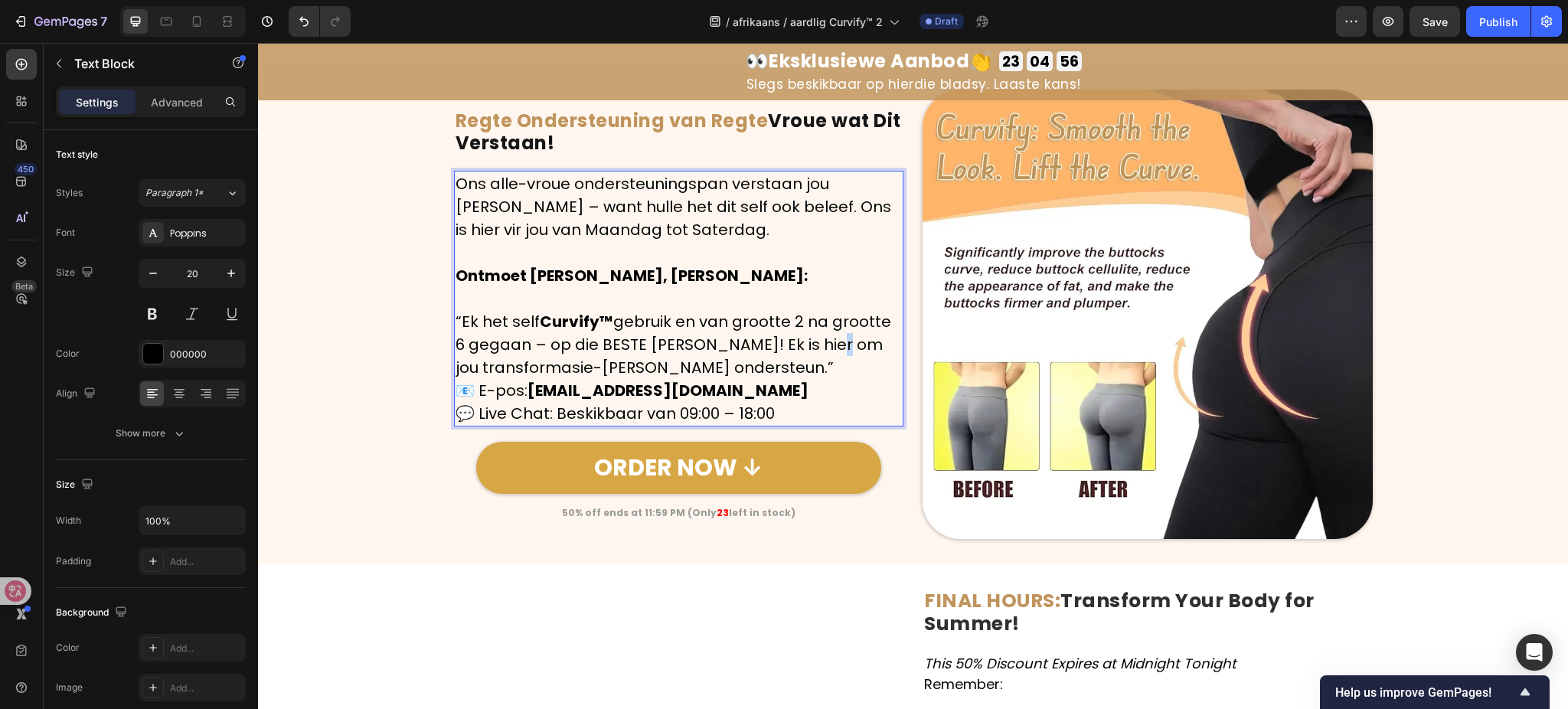
click at [795, 355] on p "“Ek het self Curvify™ gebruik en van grootte 2 na grootte 6 gegaan – op die BES…" at bounding box center [679, 344] width 447 height 69
click at [742, 367] on p "“Ek het self Curvify™ gebruik en van grootte 2 na grootte 6 gegaan – op die BES…" at bounding box center [679, 344] width 447 height 69
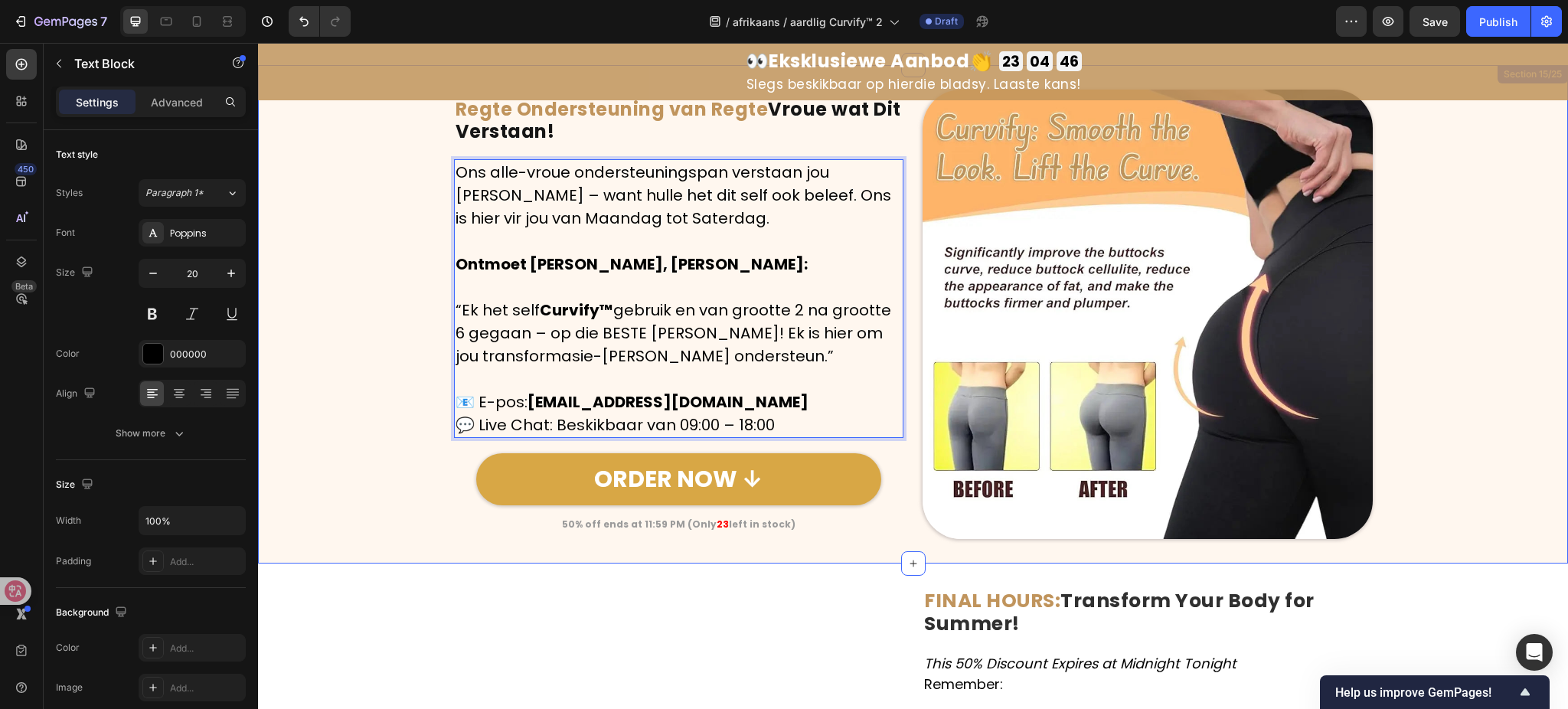
click at [407, 362] on div "Image ⁠⁠⁠⁠⁠⁠⁠ Regte Ondersteuning van Regte Vroue wat Dit Verstaan! Heading Row…" at bounding box center [913, 315] width 1310 height 450
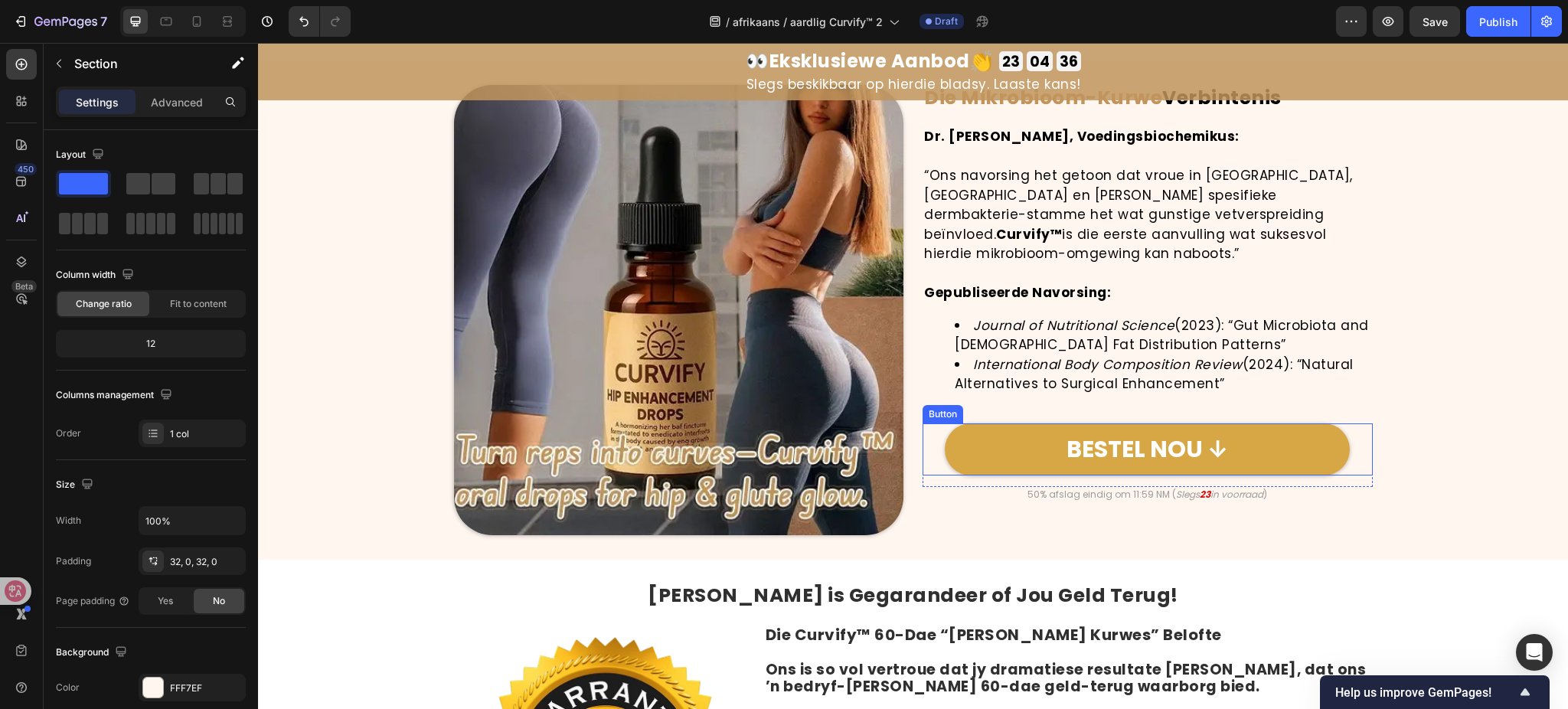
scroll to position [5642, 0]
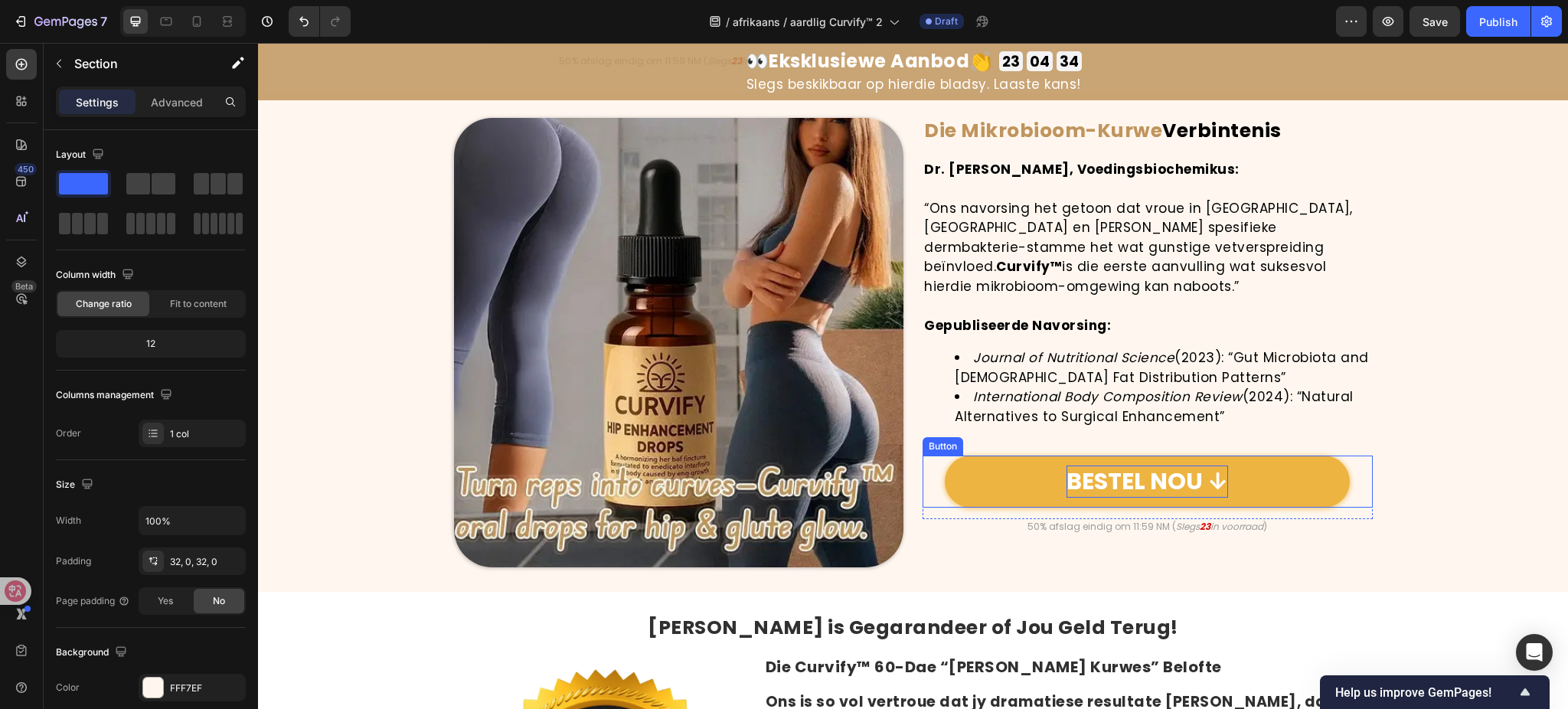
click at [1123, 470] on p "BESTEL NOU ↓" at bounding box center [1148, 481] width 162 height 32
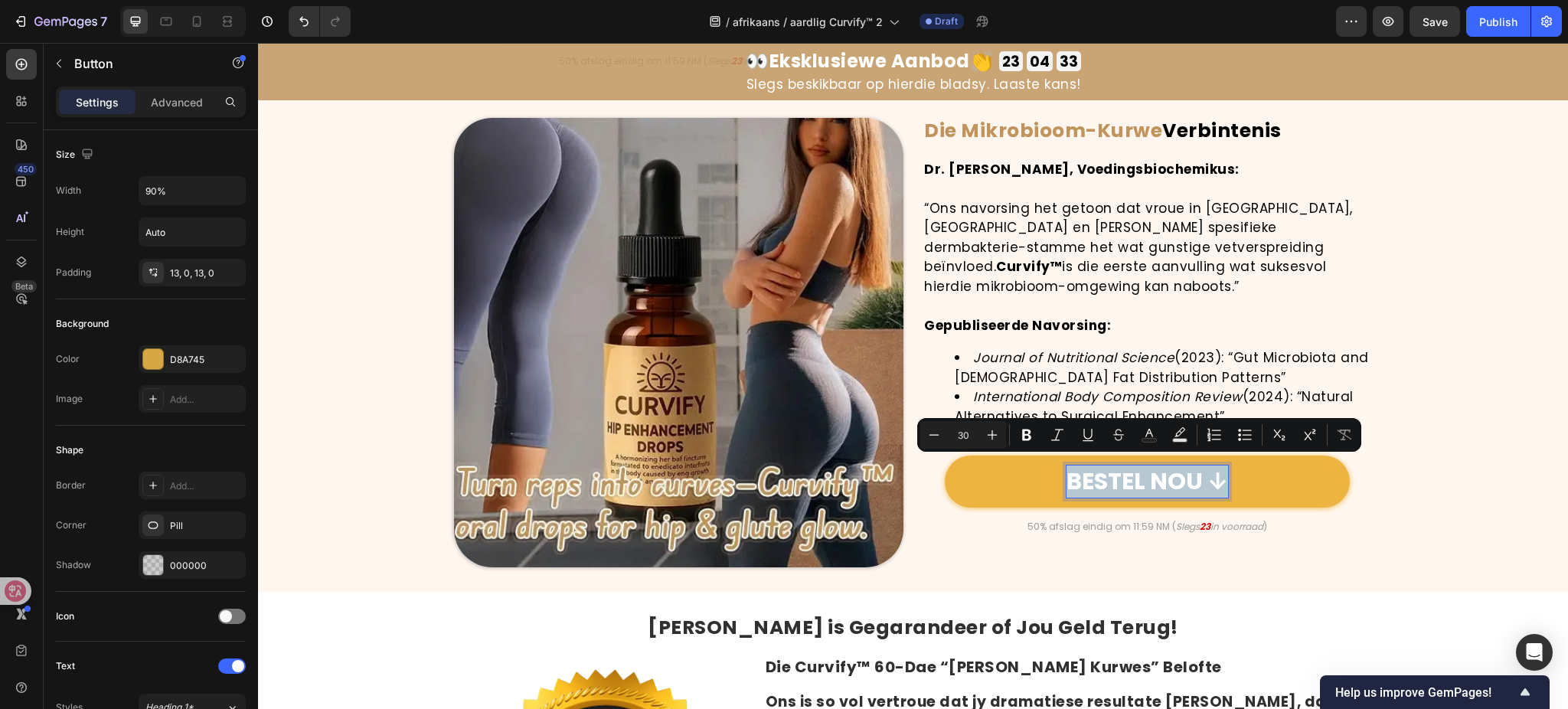
copy p "BESTEL NOU ↓"
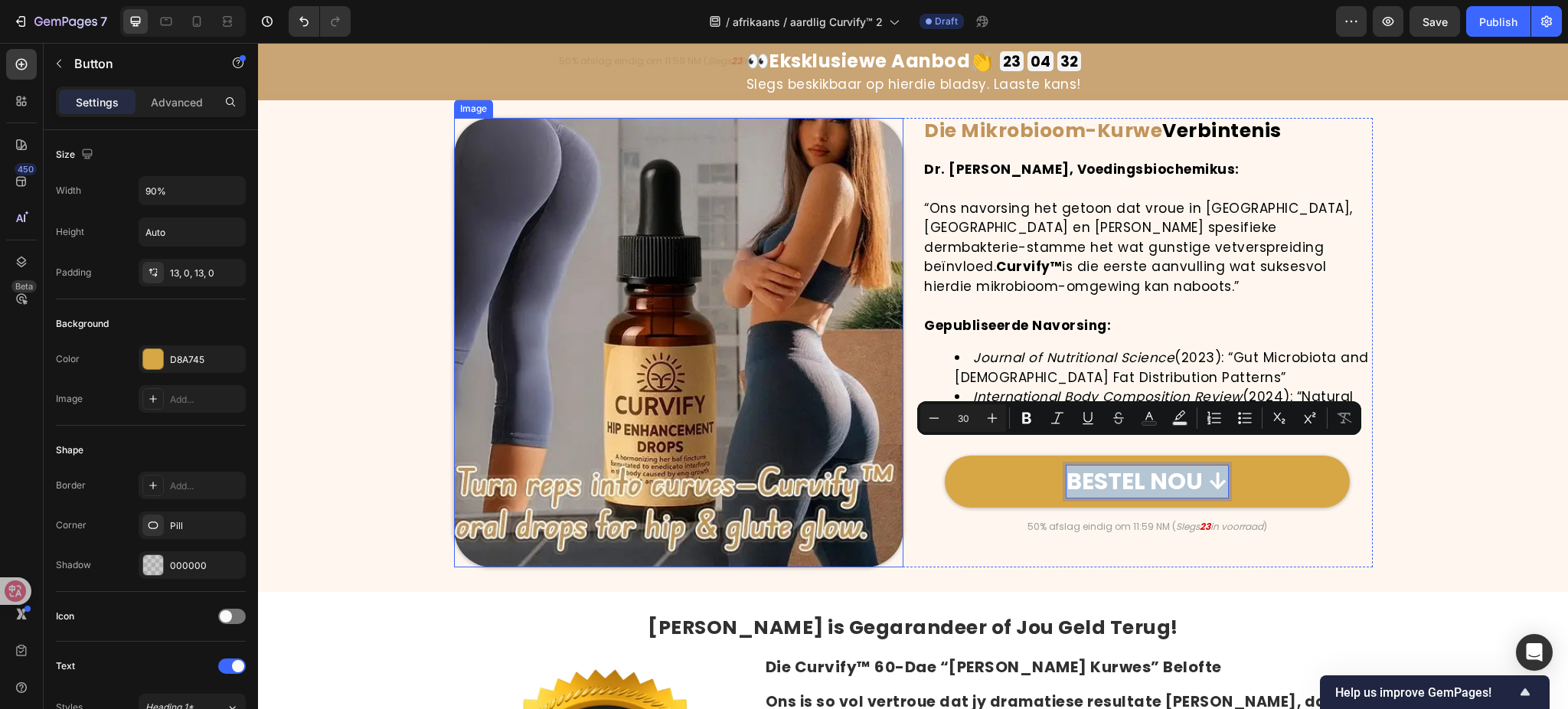
scroll to position [5803, 0]
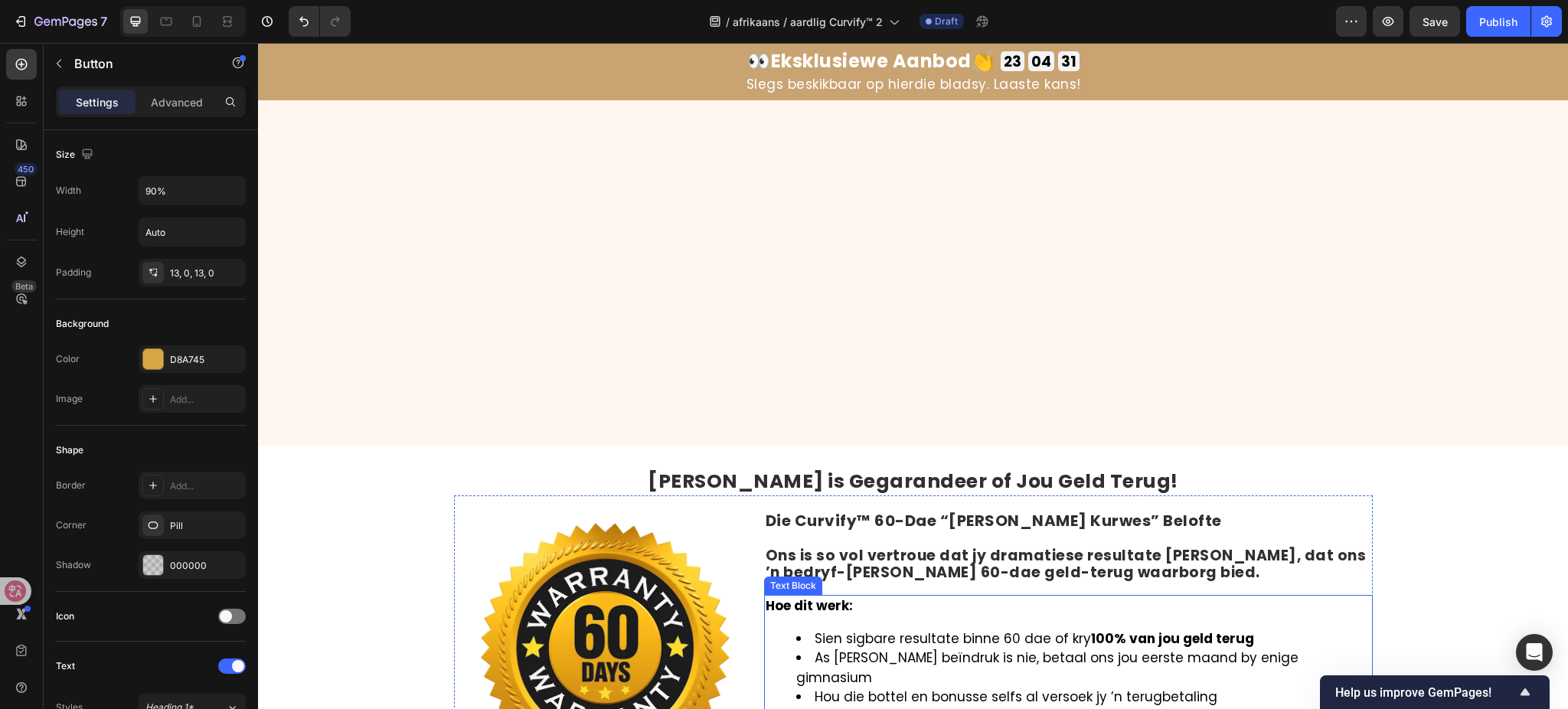
type input "16"
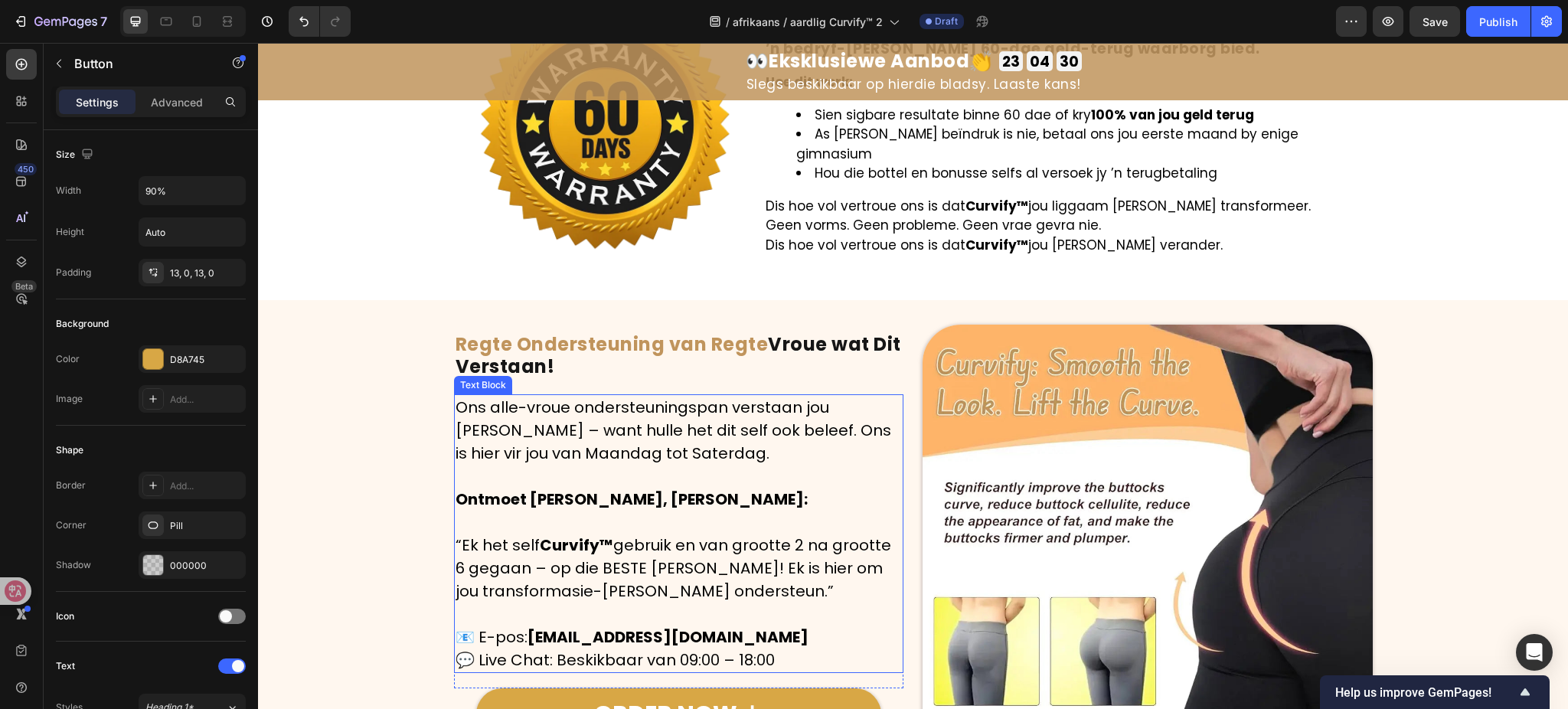
scroll to position [6460, 0]
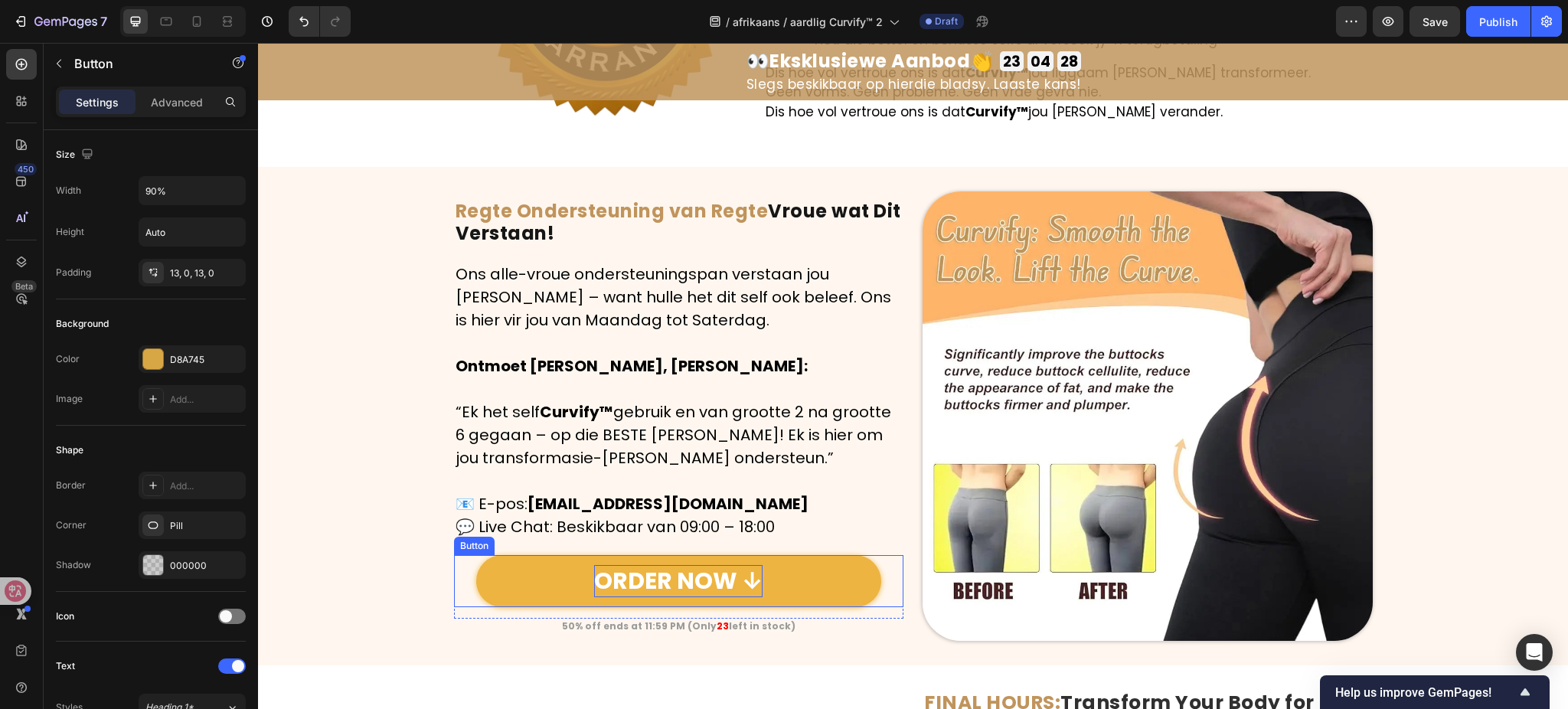
click at [682, 571] on p "ORDER NOW ↓" at bounding box center [678, 581] width 168 height 32
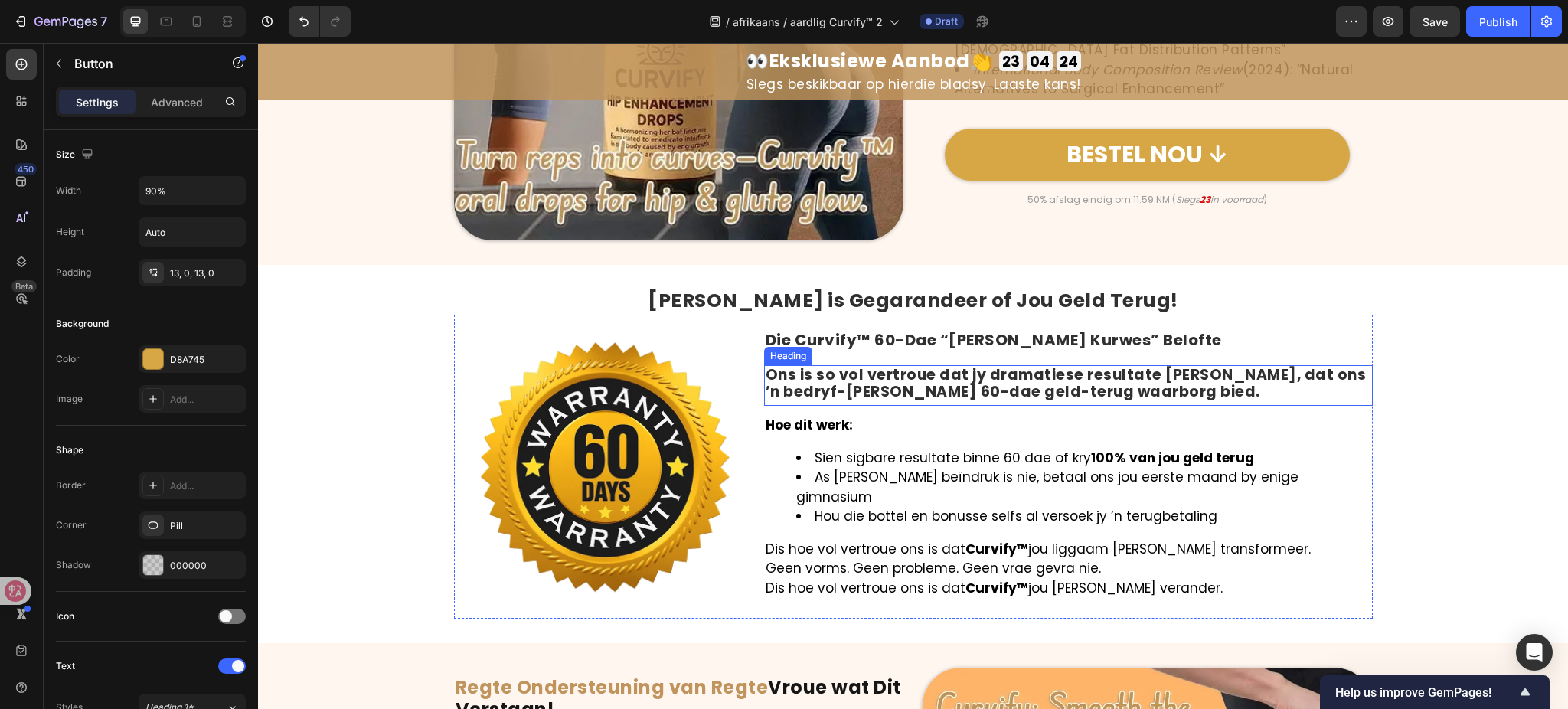
scroll to position [5949, 0]
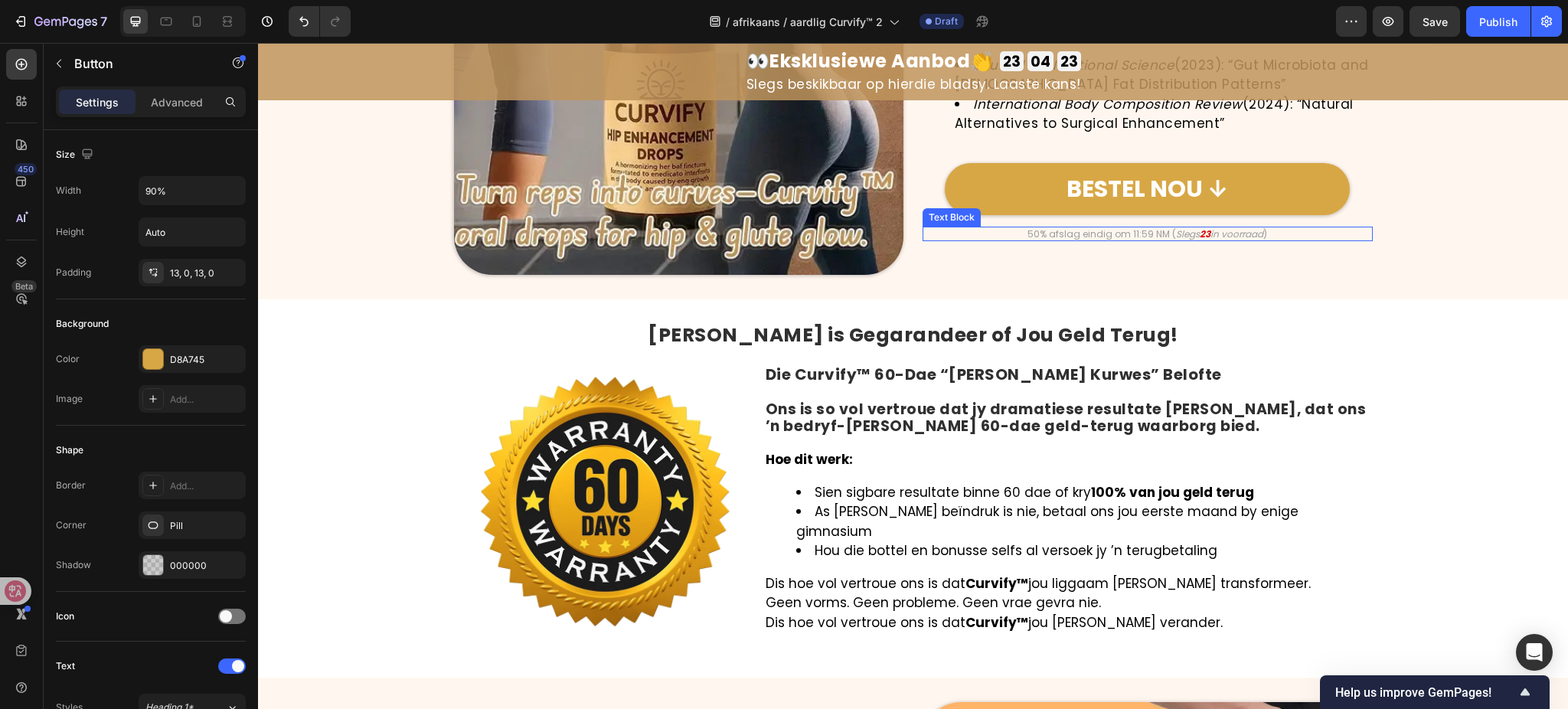
click at [1160, 228] on p "50% afslag eindig om 11:59 NM ( Slegs 23 in voorraad )" at bounding box center [1148, 234] width 447 height 13
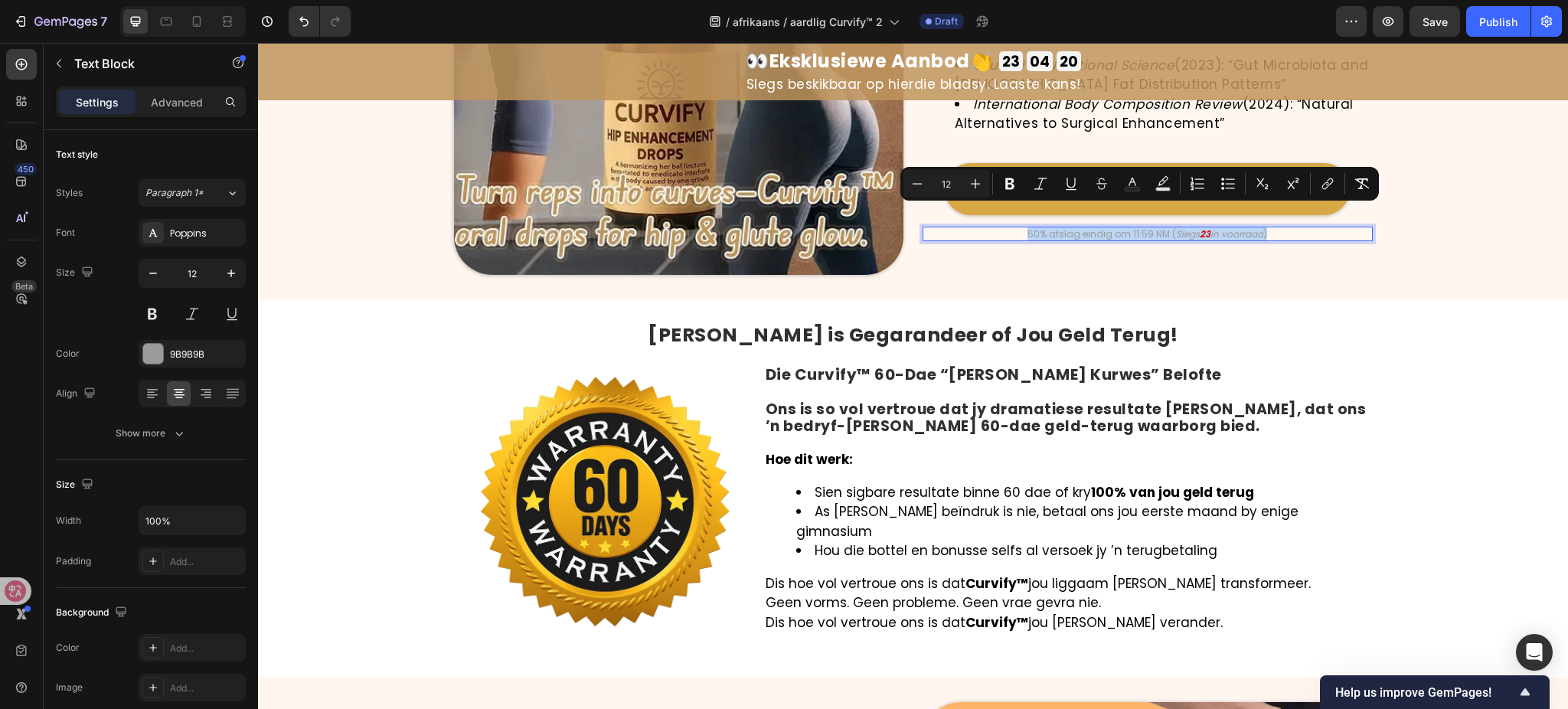
copy p "50% afslag eindig om 11:59 NM ( Slegs 23 in voorraad )"
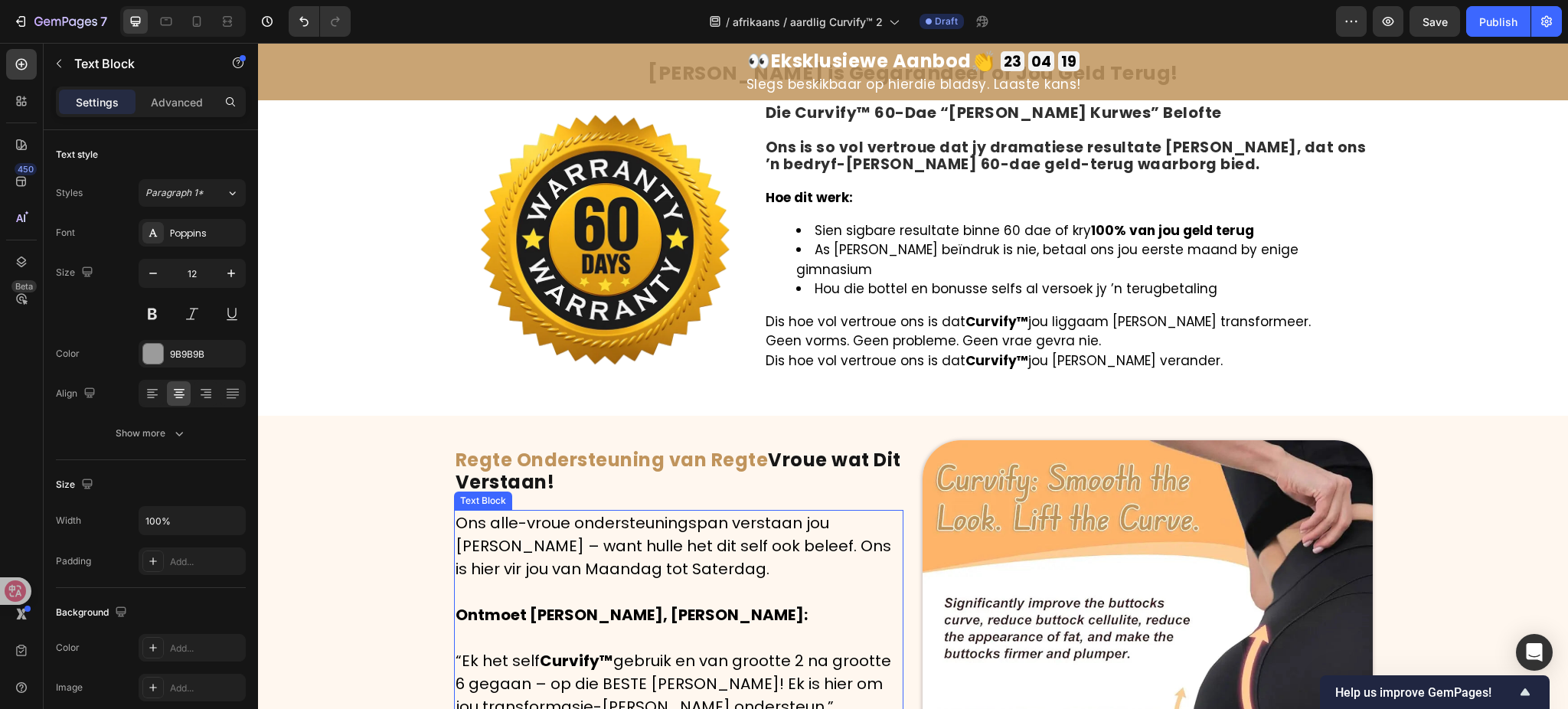
type input "16"
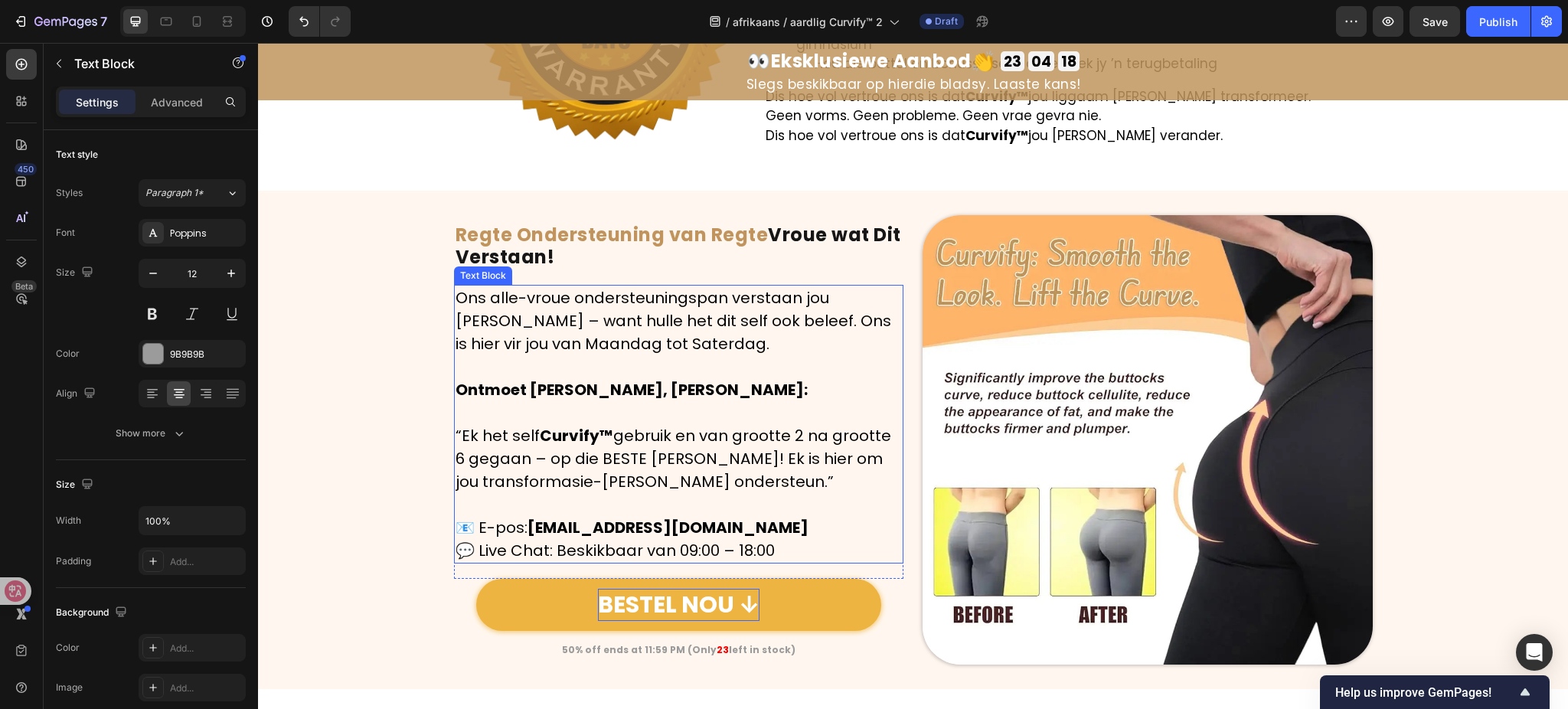
scroll to position [6562, 0]
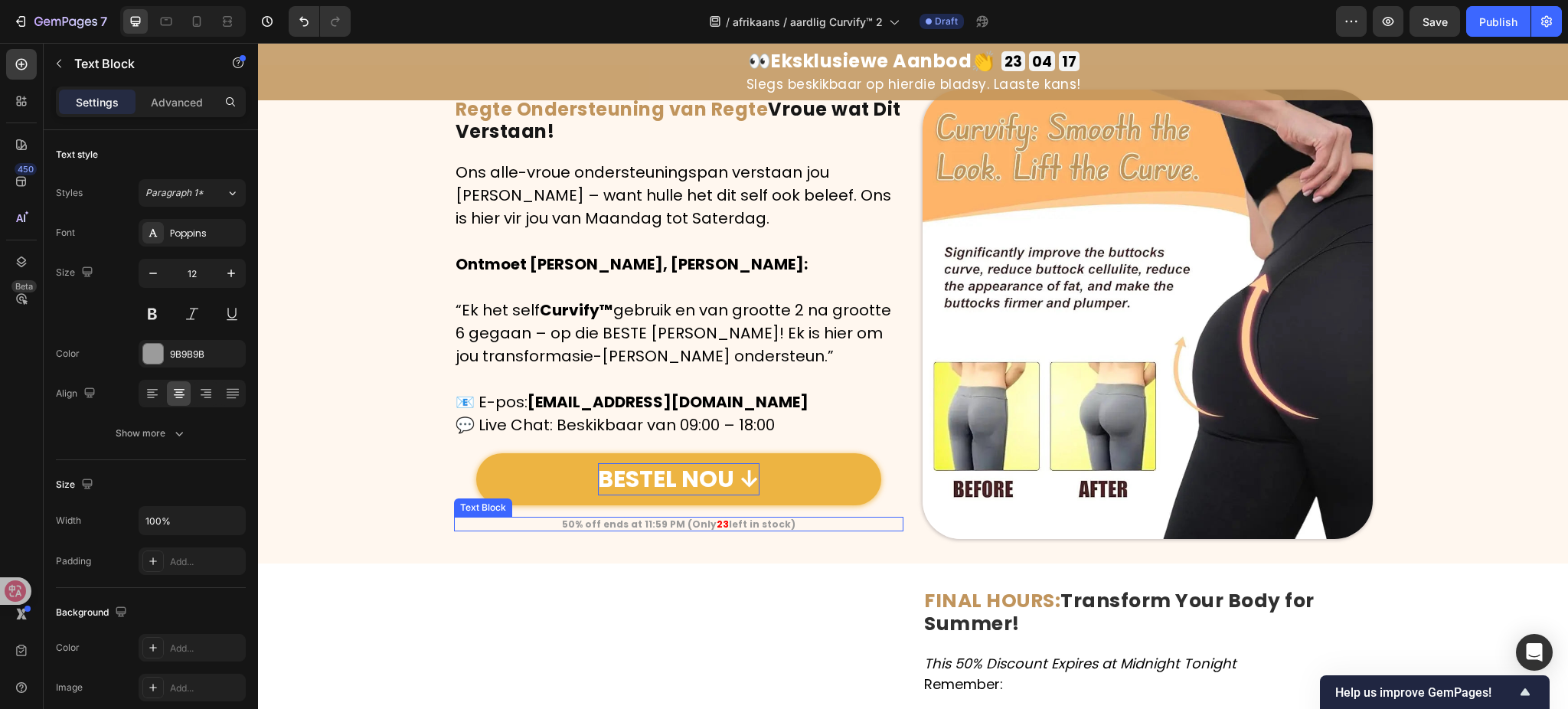
click at [650, 527] on strong "50% off ends at 11:59 PM (Only" at bounding box center [639, 524] width 155 height 13
click at [392, 466] on div "Image Regte Ondersteuning van Regte Vroue wat Dit Verstaan! Heading Row Ons all…" at bounding box center [913, 315] width 1310 height 450
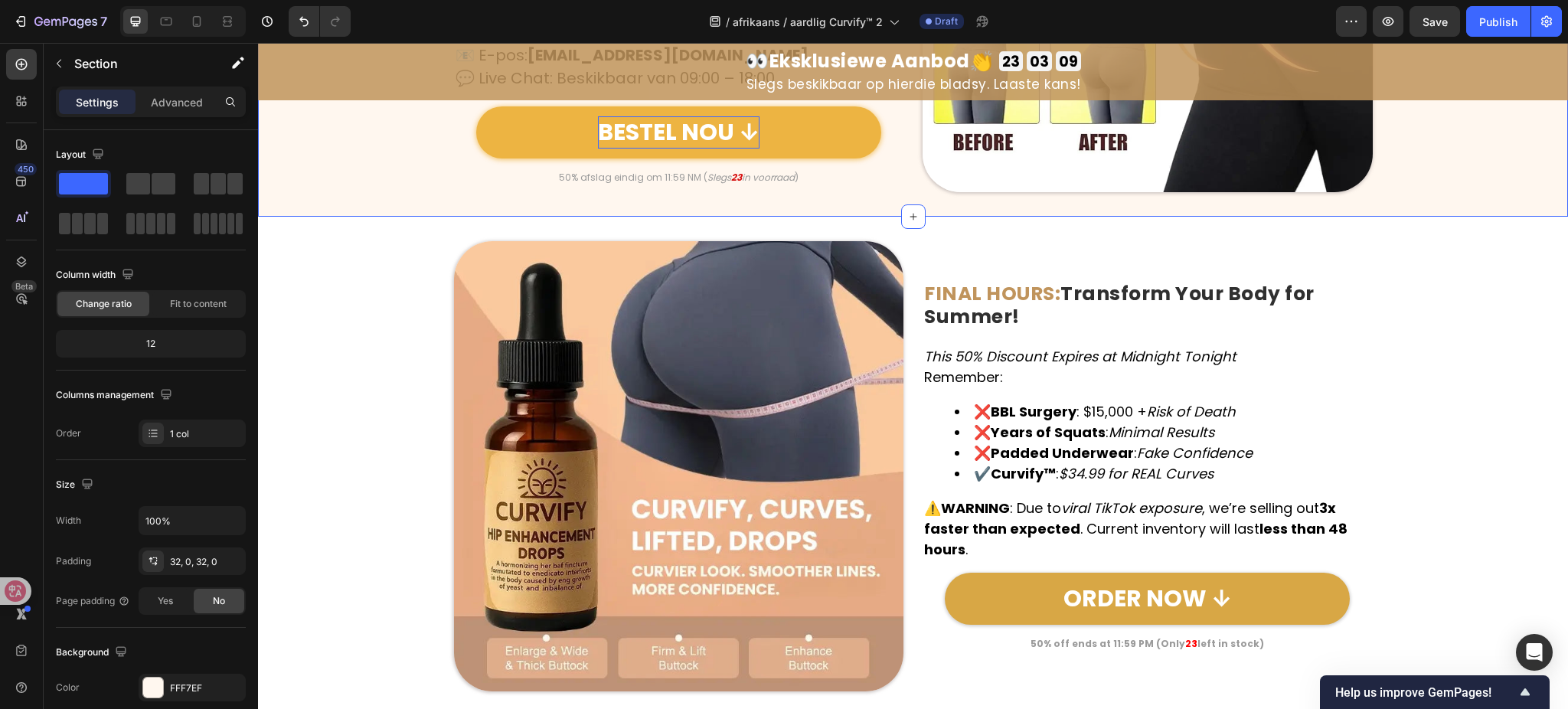
scroll to position [6970, 0]
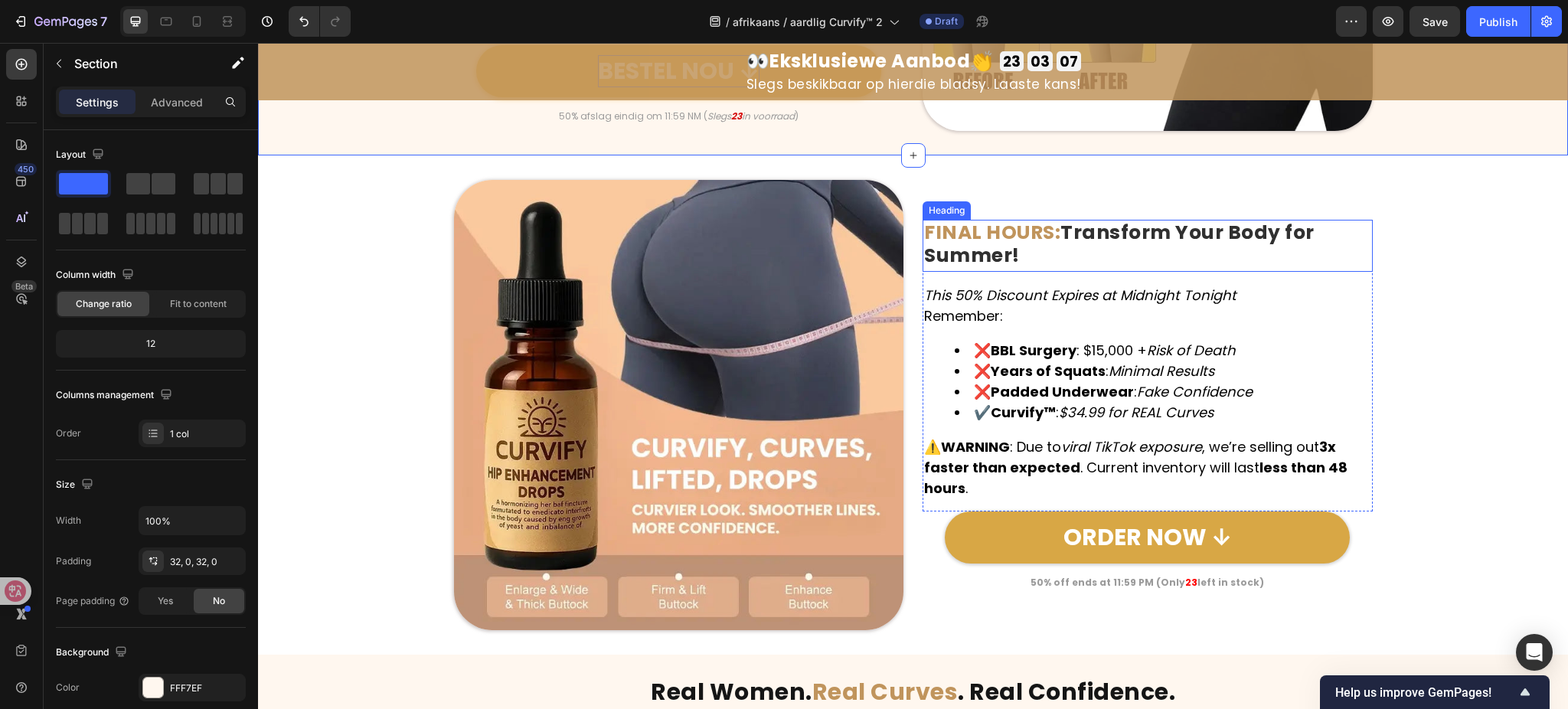
click at [1049, 246] on h2 "FINAL HOURS: Transform Your Body for Summer!" at bounding box center [1148, 245] width 450 height 52
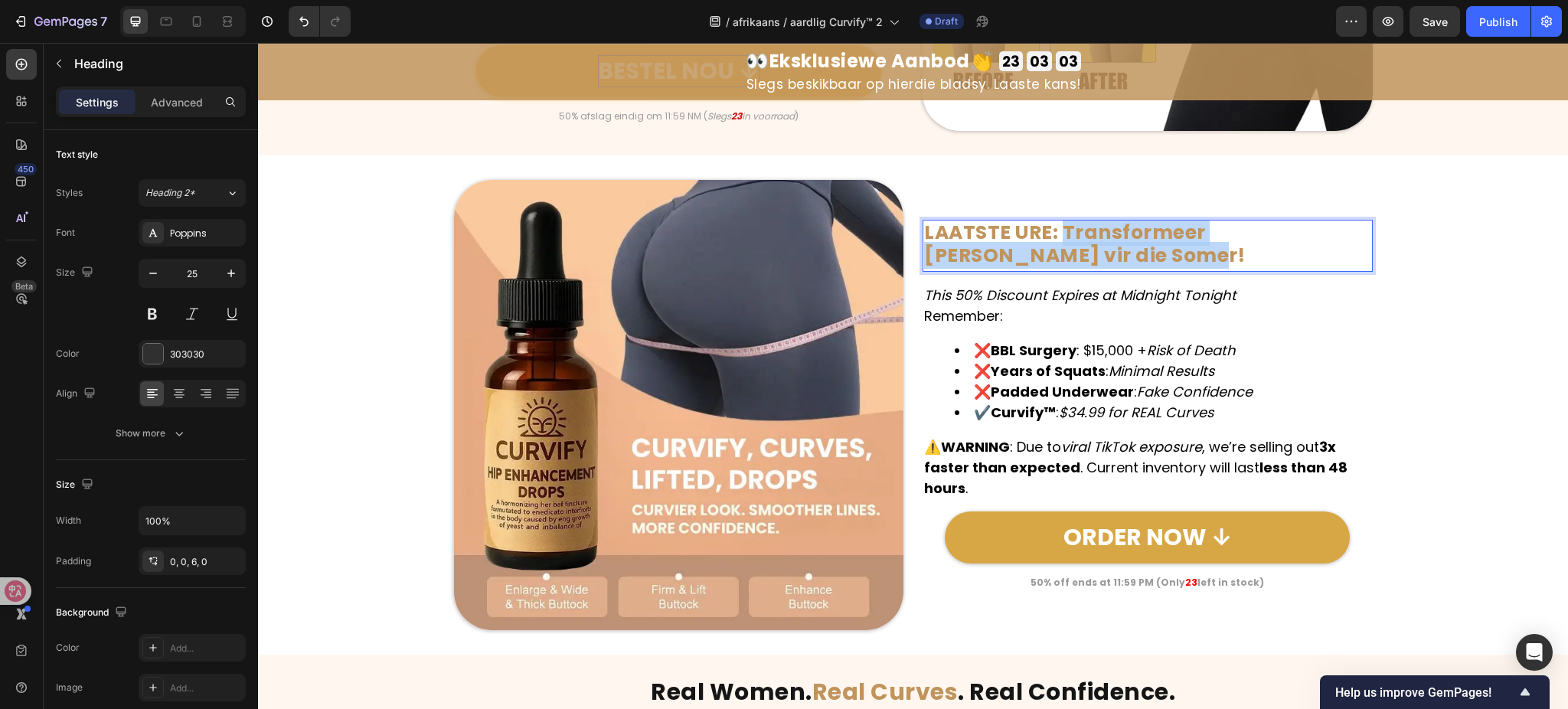
drag, startPoint x: 1053, startPoint y: 234, endPoint x: 1080, endPoint y: 255, distance: 34.2
click at [1080, 255] on p "LAATSTE URE: Transformeer Jou Liggaam vir die Somer!" at bounding box center [1148, 244] width 447 height 46
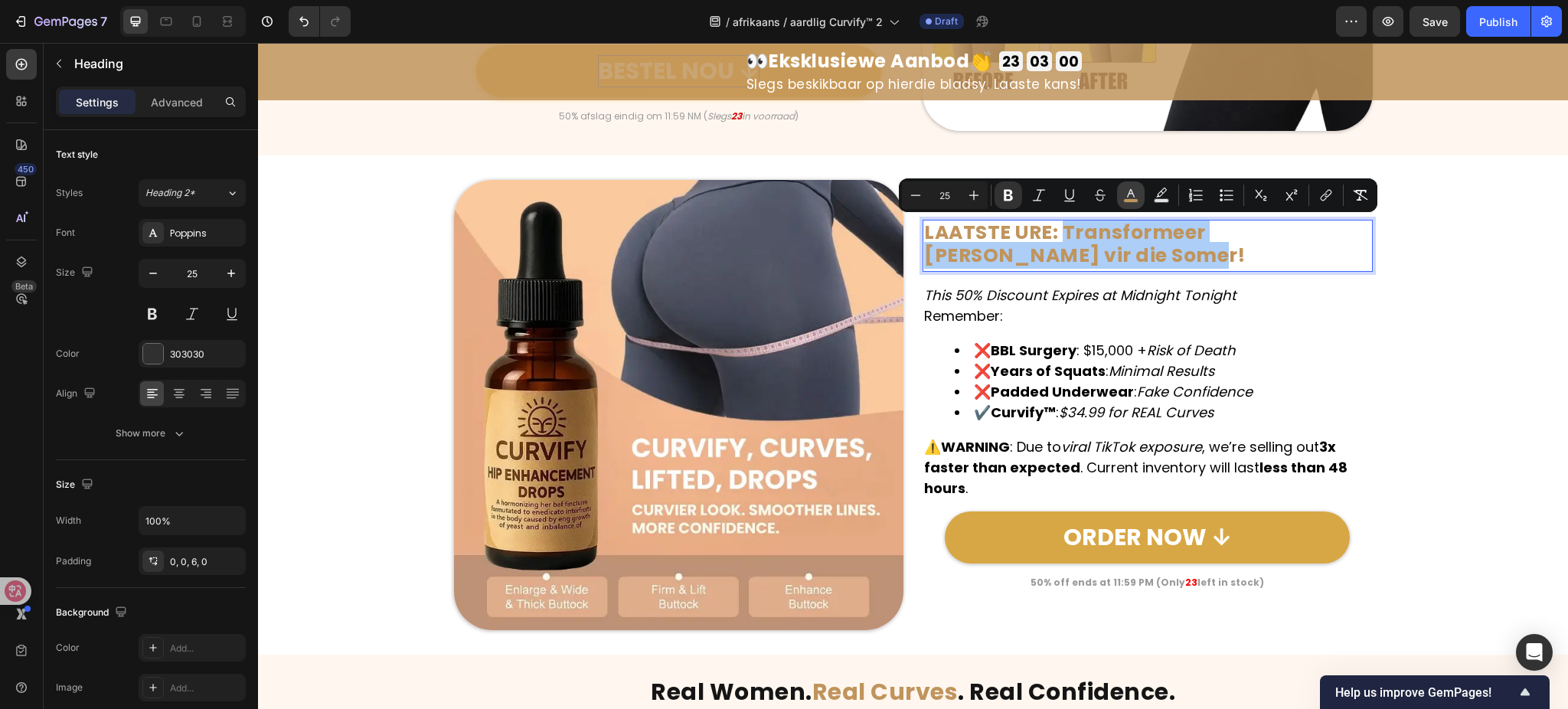
click at [1121, 193] on button "color" at bounding box center [1130, 195] width 28 height 28
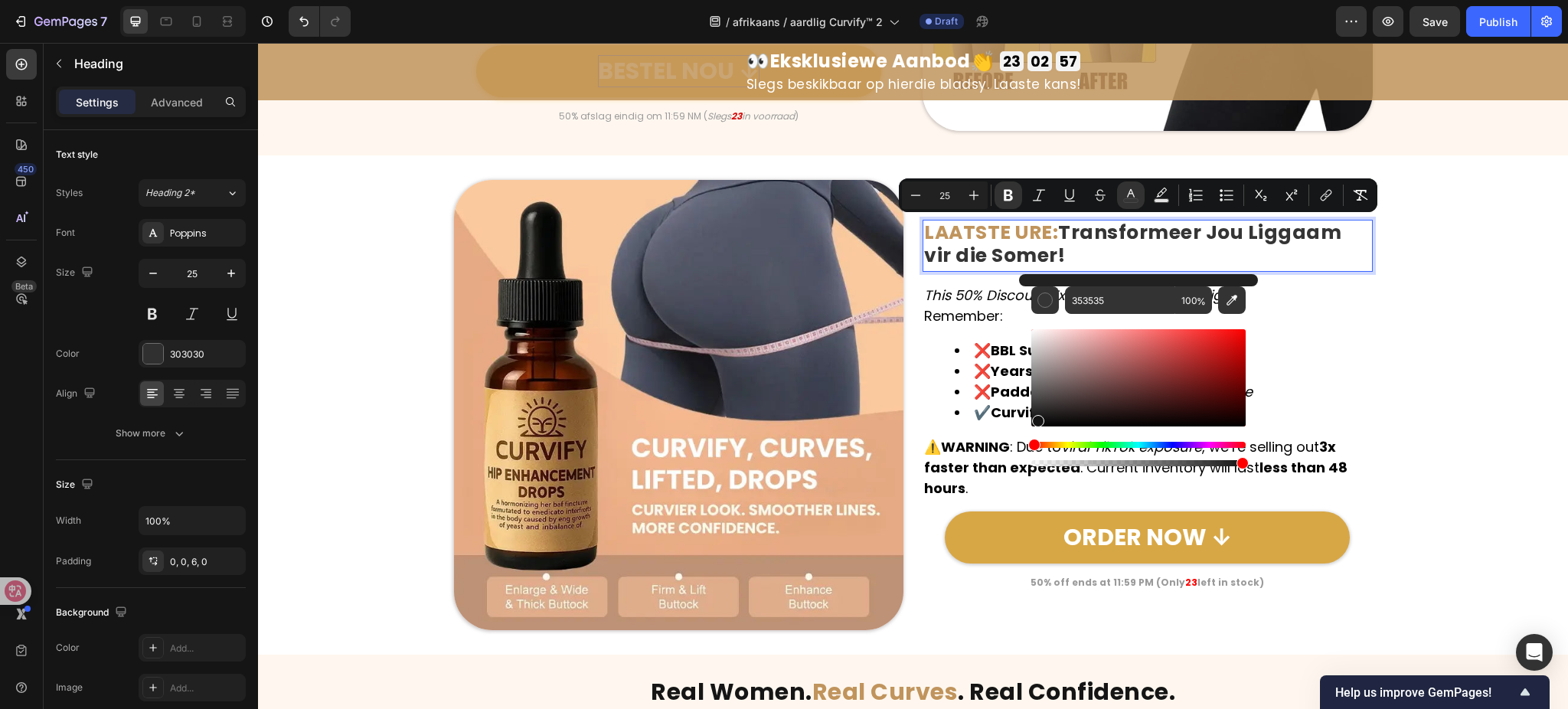
drag, startPoint x: 1081, startPoint y: 344, endPoint x: 1037, endPoint y: 418, distance: 86.1
click at [1037, 418] on div "Editor contextual toolbar" at bounding box center [1138, 377] width 215 height 97
type input "141313"
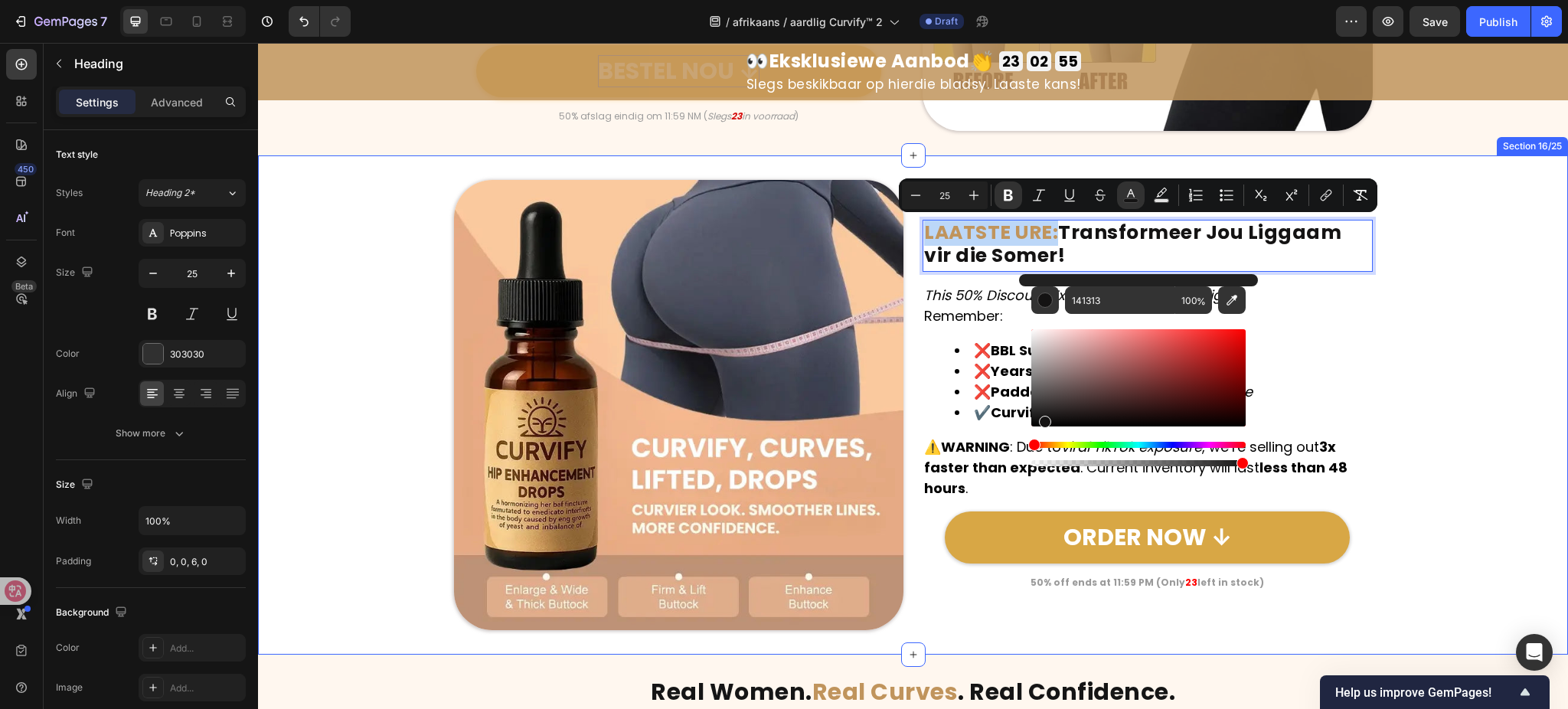
click at [366, 325] on div "Image LAATSTE URE: Transformeer Jou Liggaam vir die Somer! Heading 15 This 50% …" at bounding box center [913, 405] width 1310 height 450
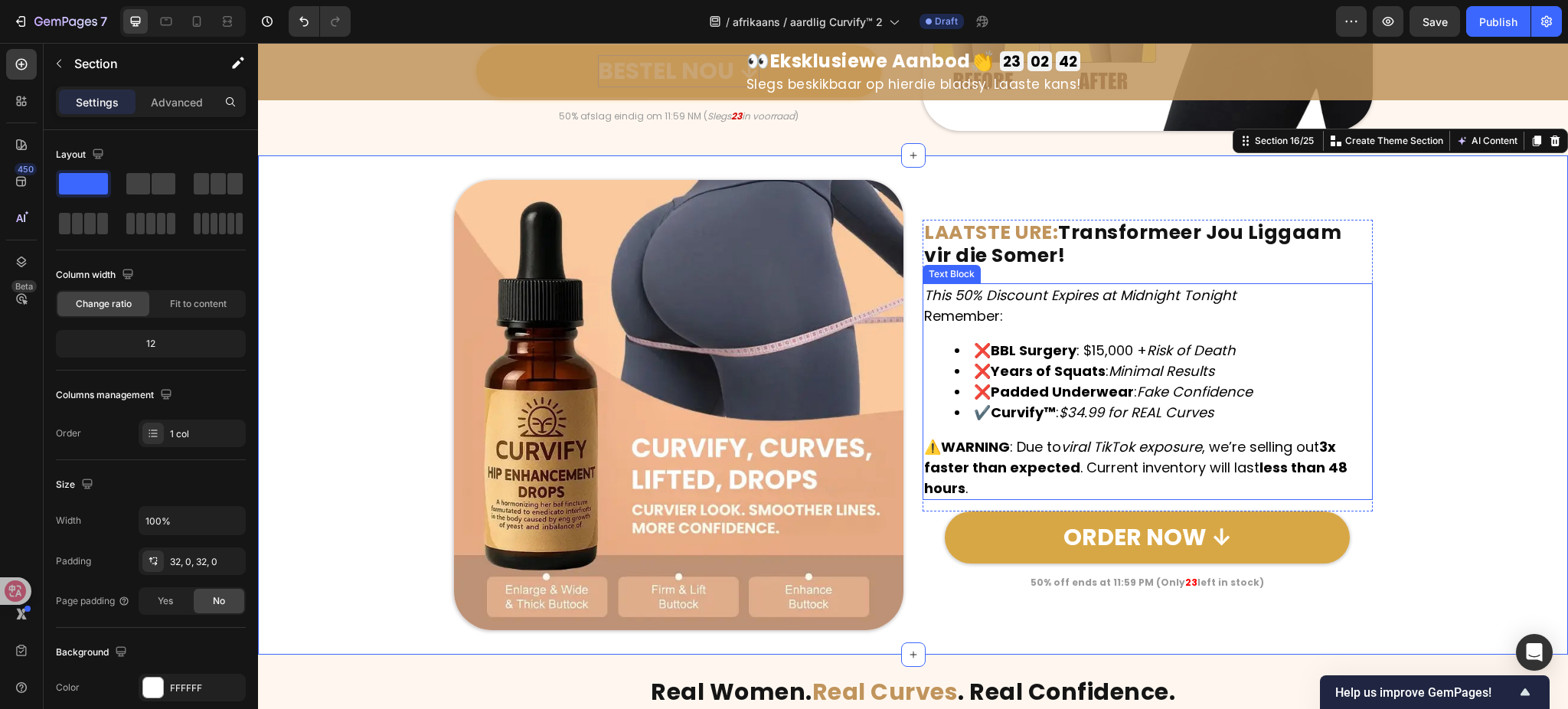
click at [1108, 290] on icon "This 50% Discount Expires at Midnight Tonight" at bounding box center [1080, 295] width 313 height 19
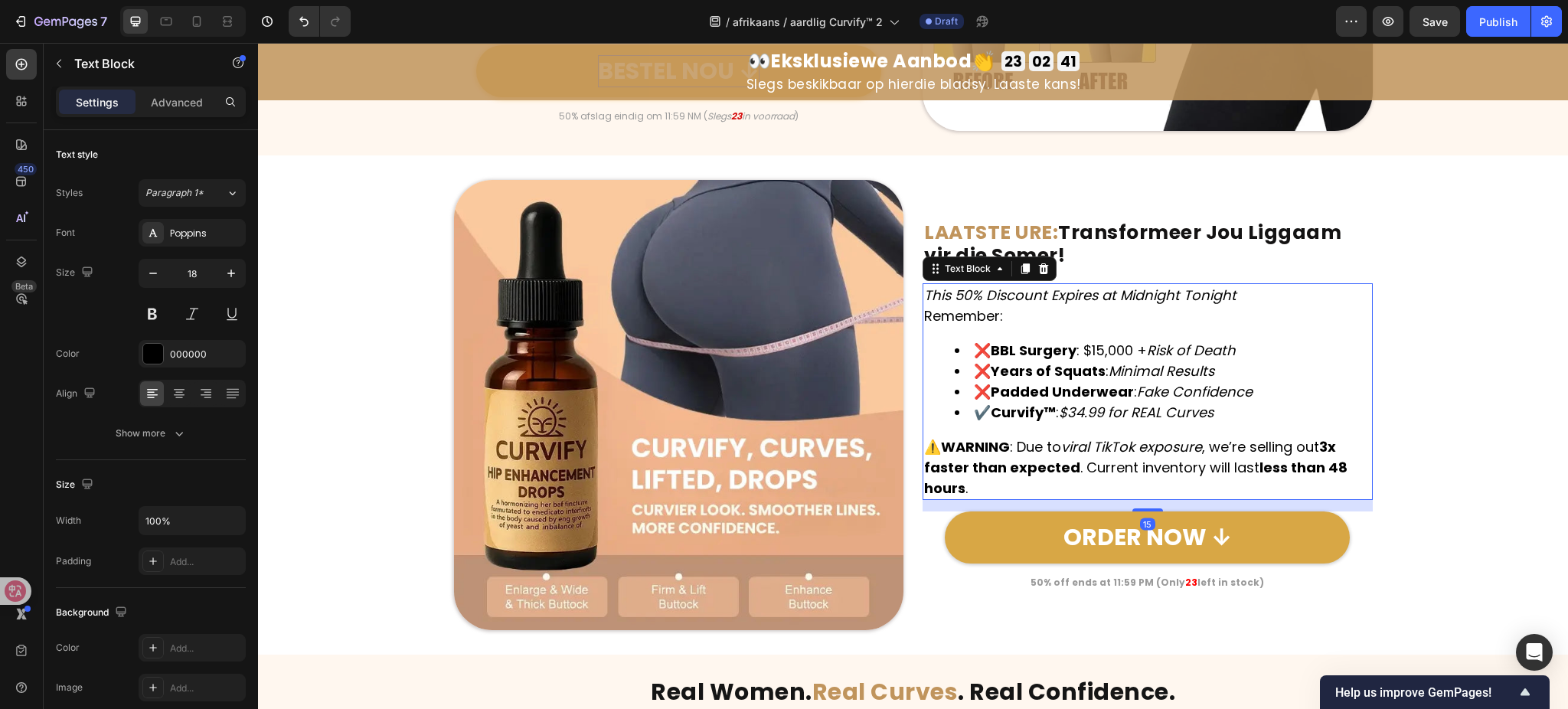
click at [1102, 294] on icon "This 50% Discount Expires at Midnight Tonight" at bounding box center [1080, 295] width 313 height 19
click at [1058, 341] on strong "BBL Surgery" at bounding box center [1033, 350] width 86 height 19
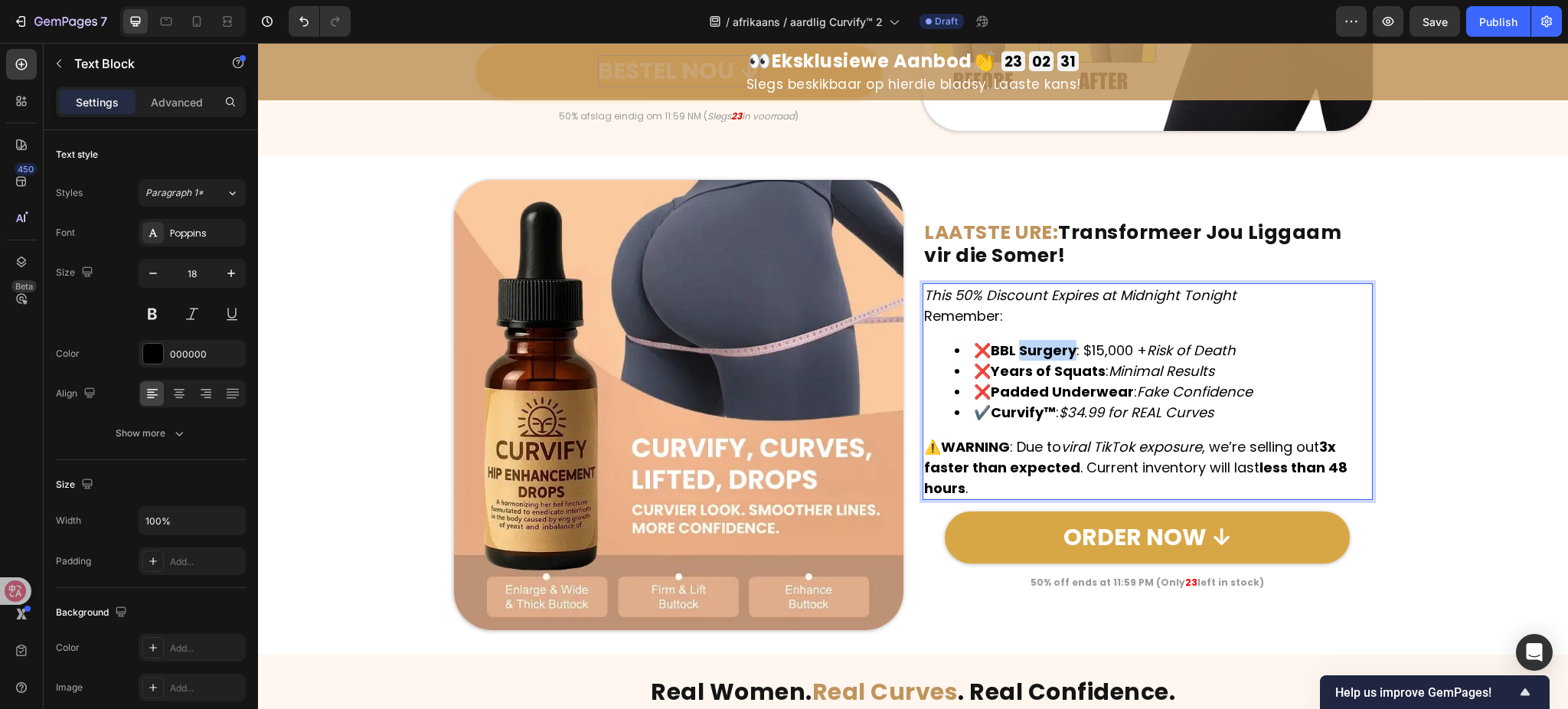
click at [1058, 341] on strong "BBL Surgery" at bounding box center [1033, 350] width 86 height 19
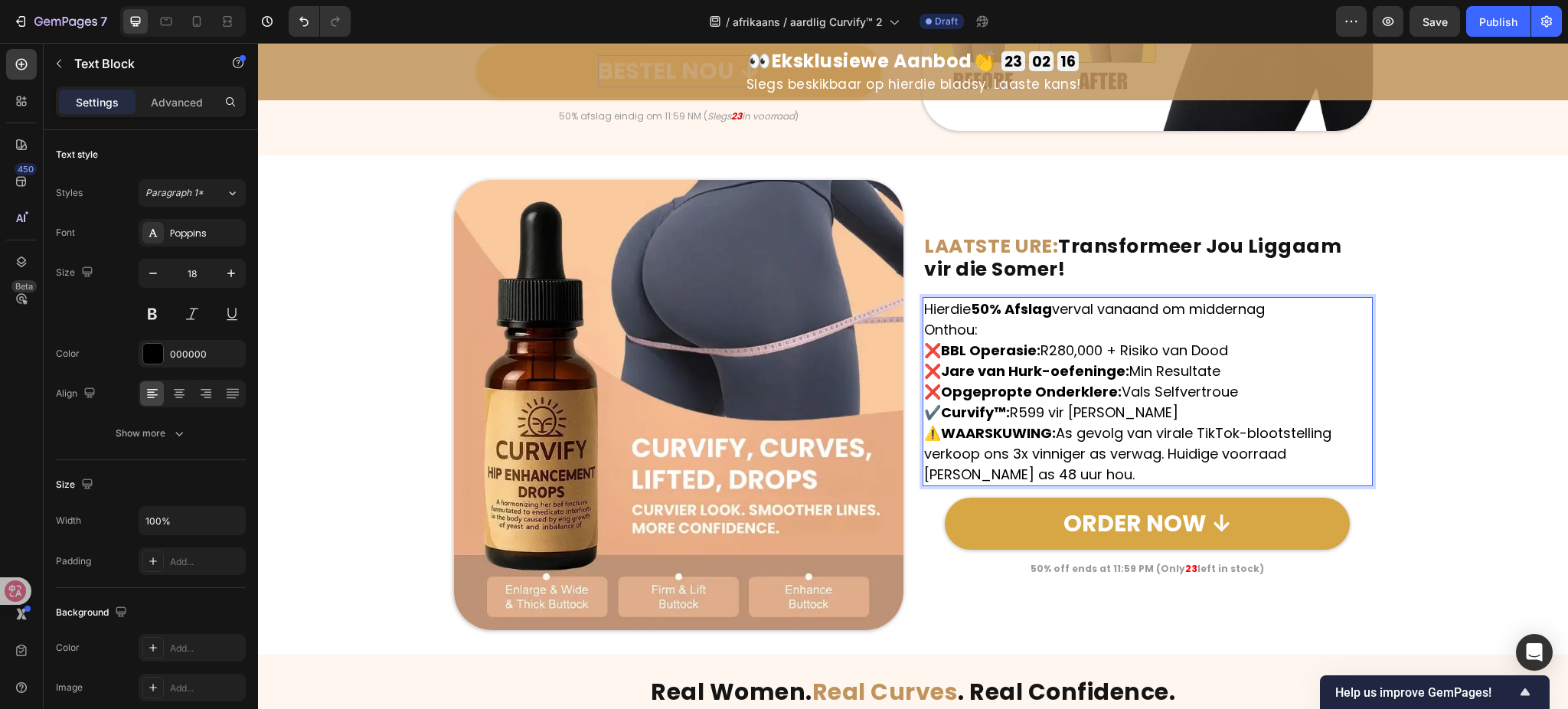
click at [1199, 314] on p "Hierdie 50% Afslag verval vanaand om middernag" at bounding box center [1148, 308] width 447 height 20
click at [1159, 325] on p "Onthou:" at bounding box center [1148, 329] width 447 height 20
click at [1210, 412] on p "❌ BBL Operasie: R280,000 + Risiko van Dood ❌ Jare van Hurk-oefeninge: Min Resul…" at bounding box center [1148, 381] width 447 height 83
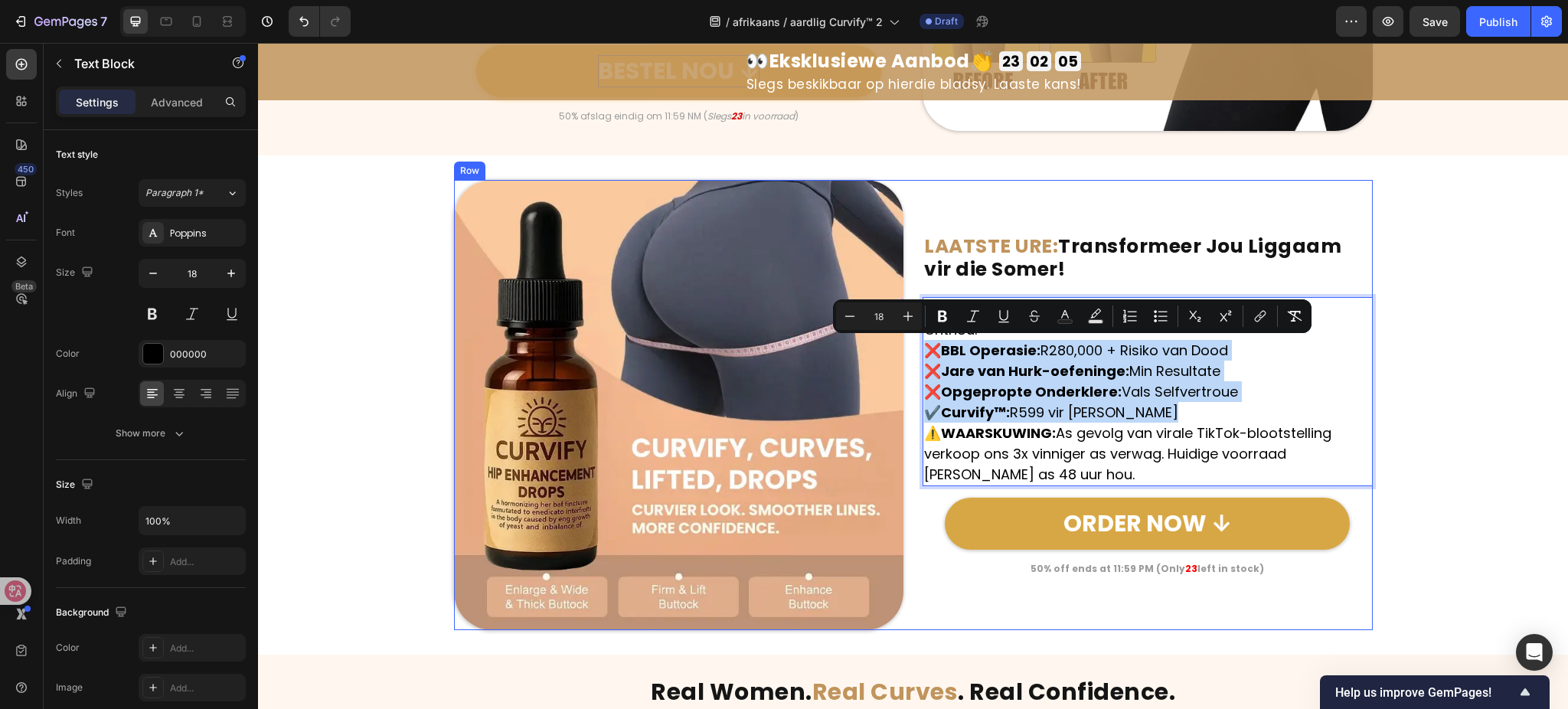
drag, startPoint x: 1180, startPoint y: 411, endPoint x: 910, endPoint y: 344, distance: 278.2
click at [910, 344] on div "Image ⁠⁠⁠⁠⁠⁠⁠ LAATSTE URE: Transformeer Jou Liggaam vir die Somer! Heading Hier…" at bounding box center [913, 405] width 919 height 450
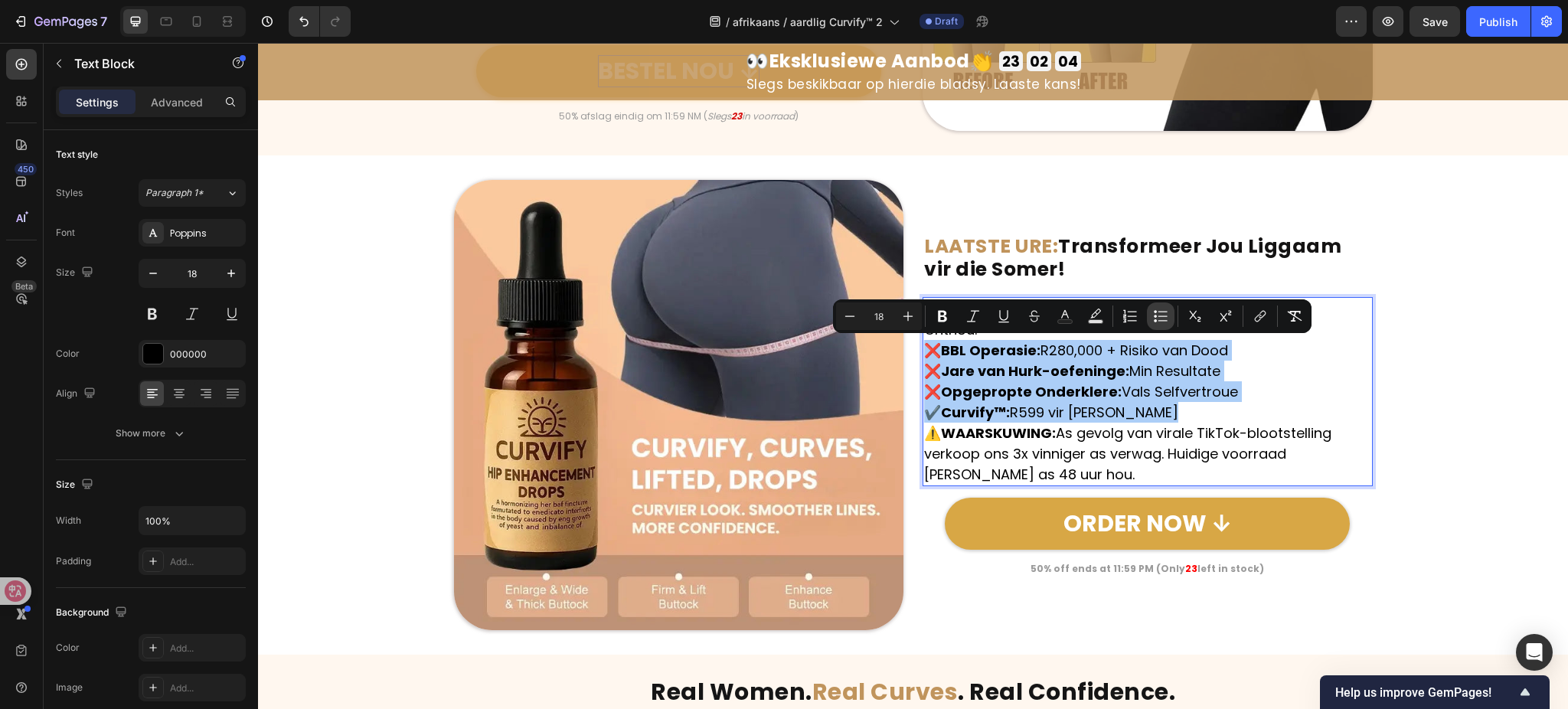
click at [1162, 323] on icon "Editor contextual toolbar" at bounding box center [1161, 317] width 15 height 15
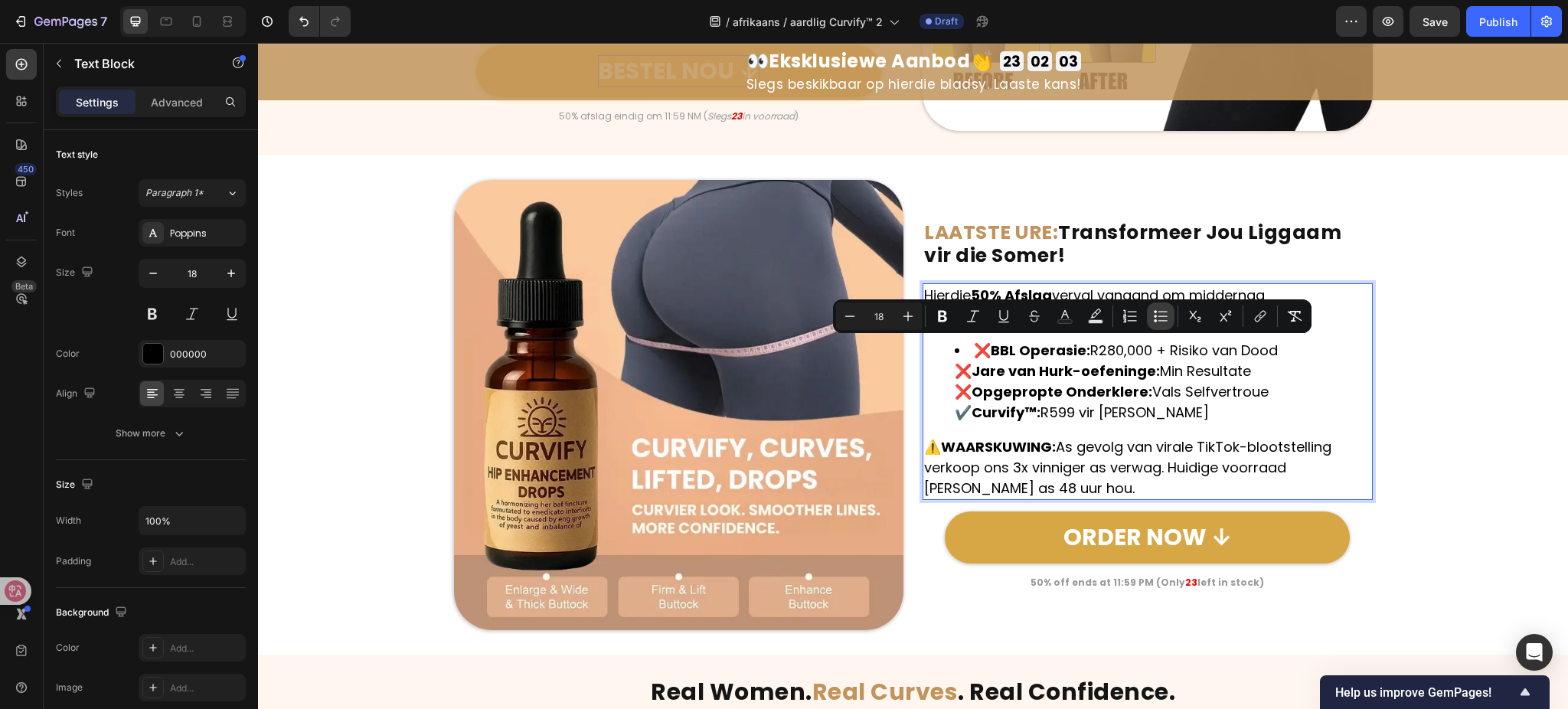
click at [1162, 323] on icon "Editor contextual toolbar" at bounding box center [1161, 317] width 15 height 15
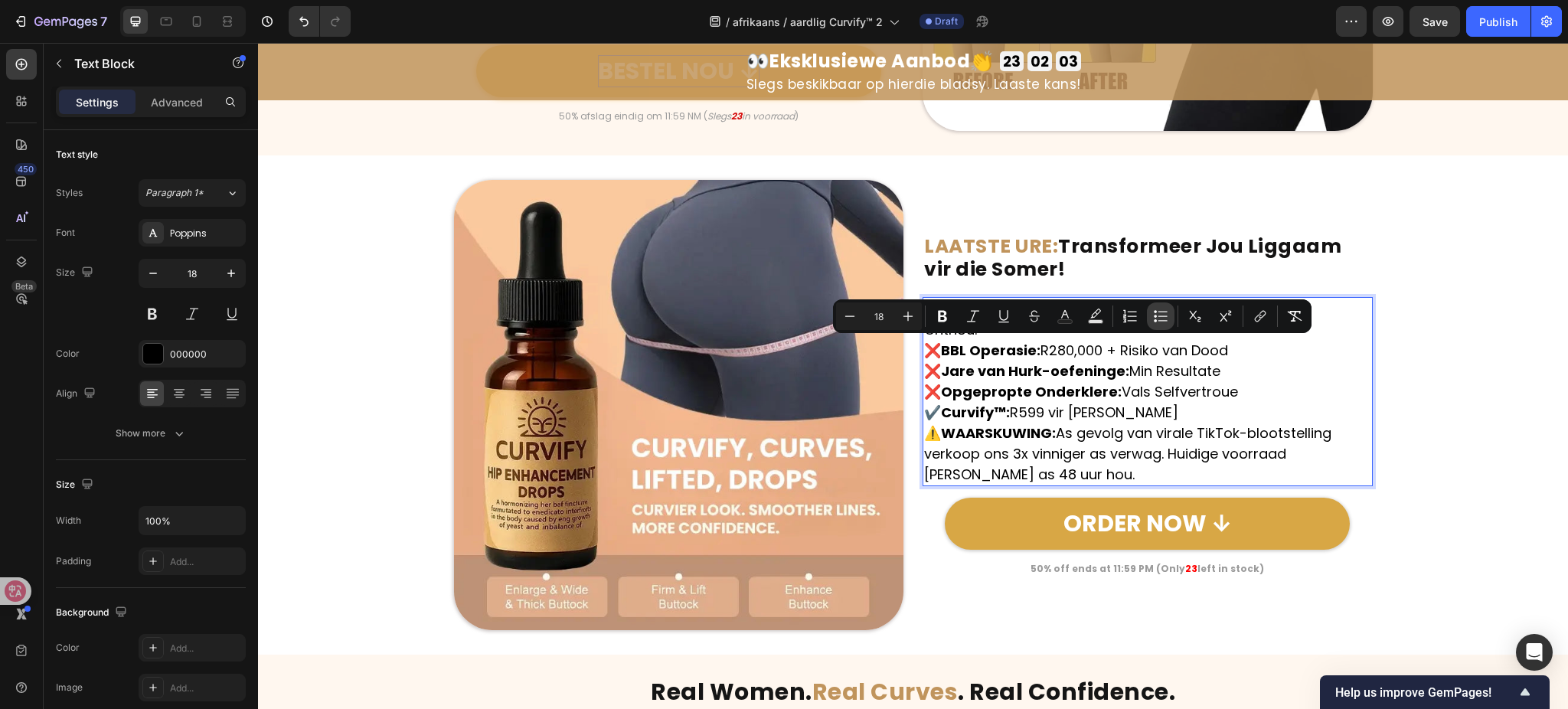
type input "18"
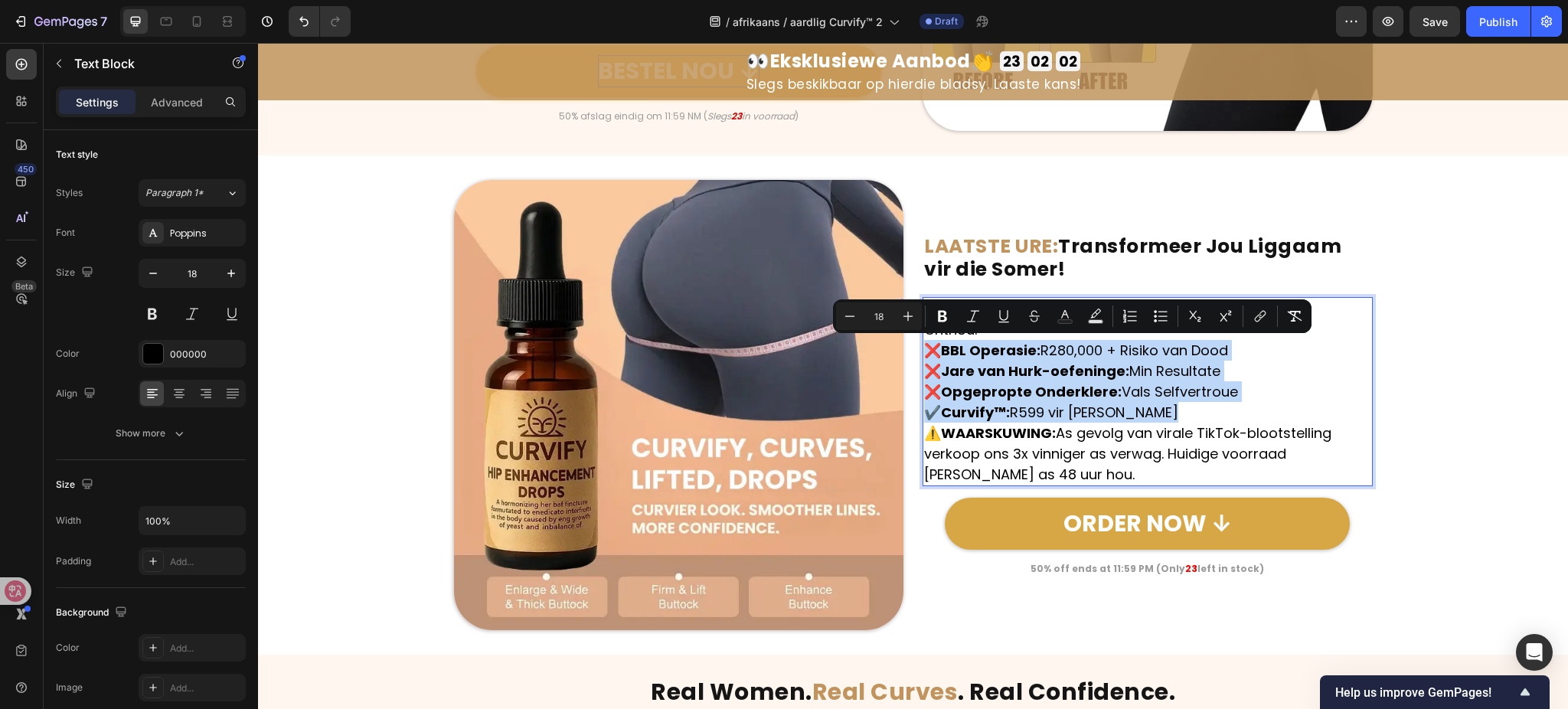
click at [1064, 404] on p "❌ BBL Operasie: R280,000 + Risiko van Dood ❌ Jare van Hurk-oefeninge: Min Resul…" at bounding box center [1148, 381] width 447 height 83
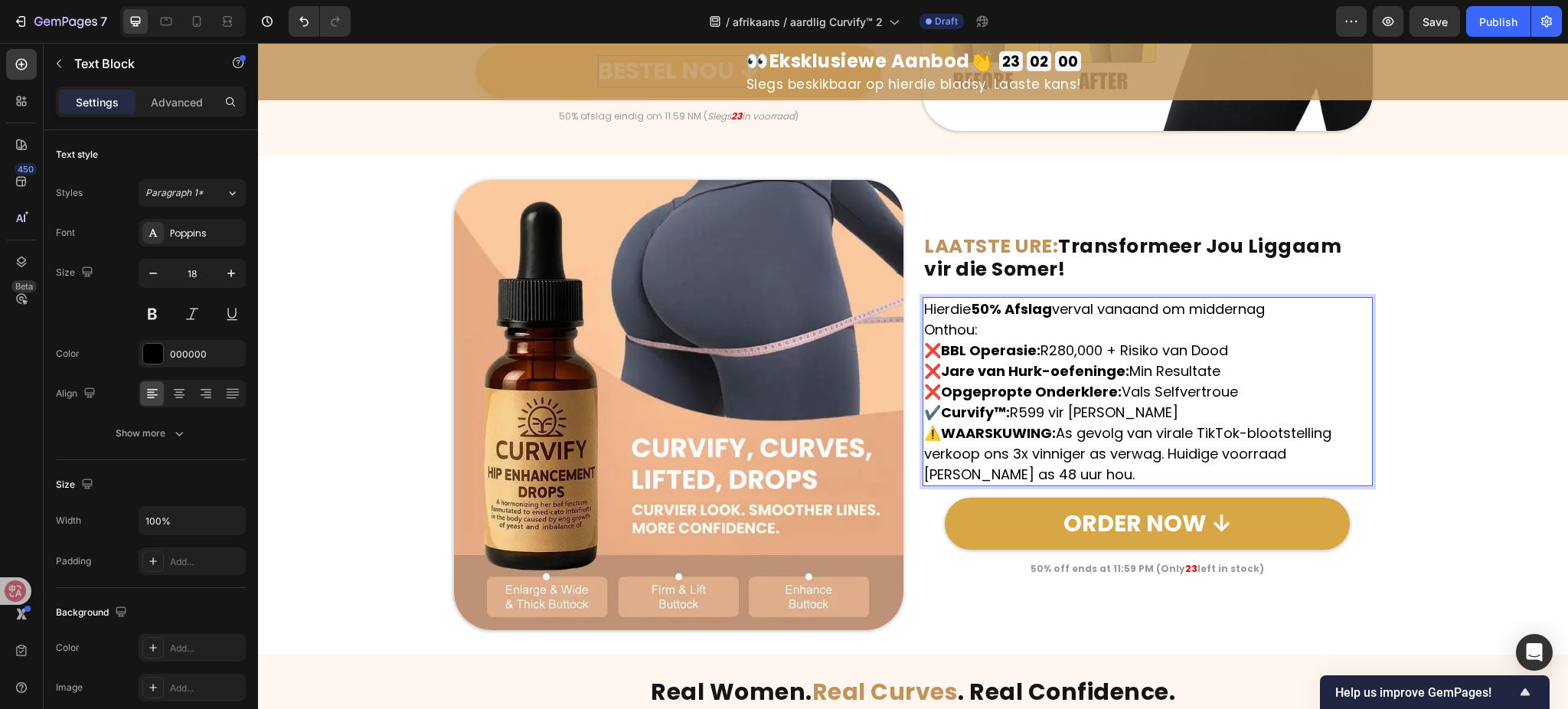
click at [1008, 331] on p "Onthou:" at bounding box center [1148, 329] width 447 height 20
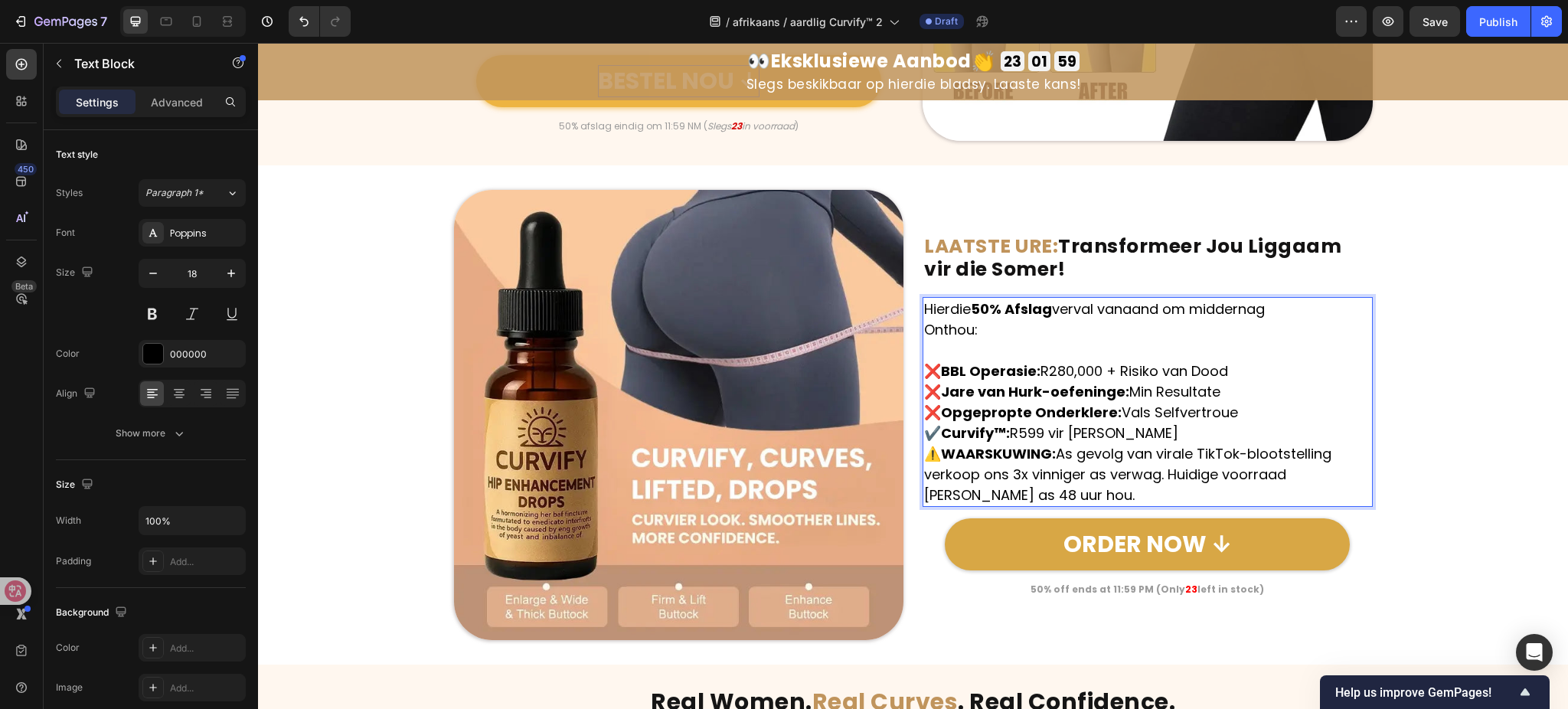
click at [1192, 436] on p "❌ BBL Operasie: R280,000 + Risiko van Dood ❌ Jare van Hurk-oefeninge: Min Resul…" at bounding box center [1148, 402] width 447 height 83
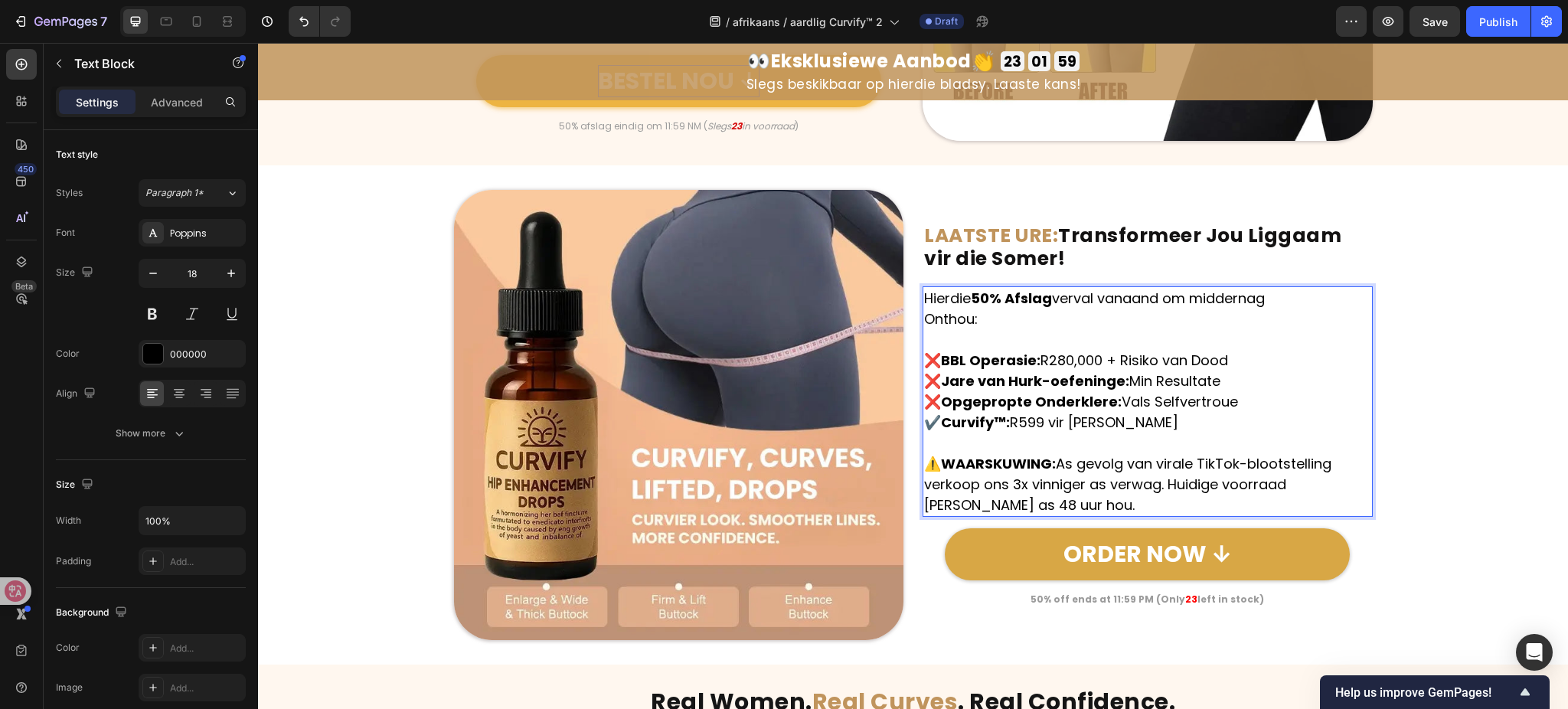
scroll to position [6950, 0]
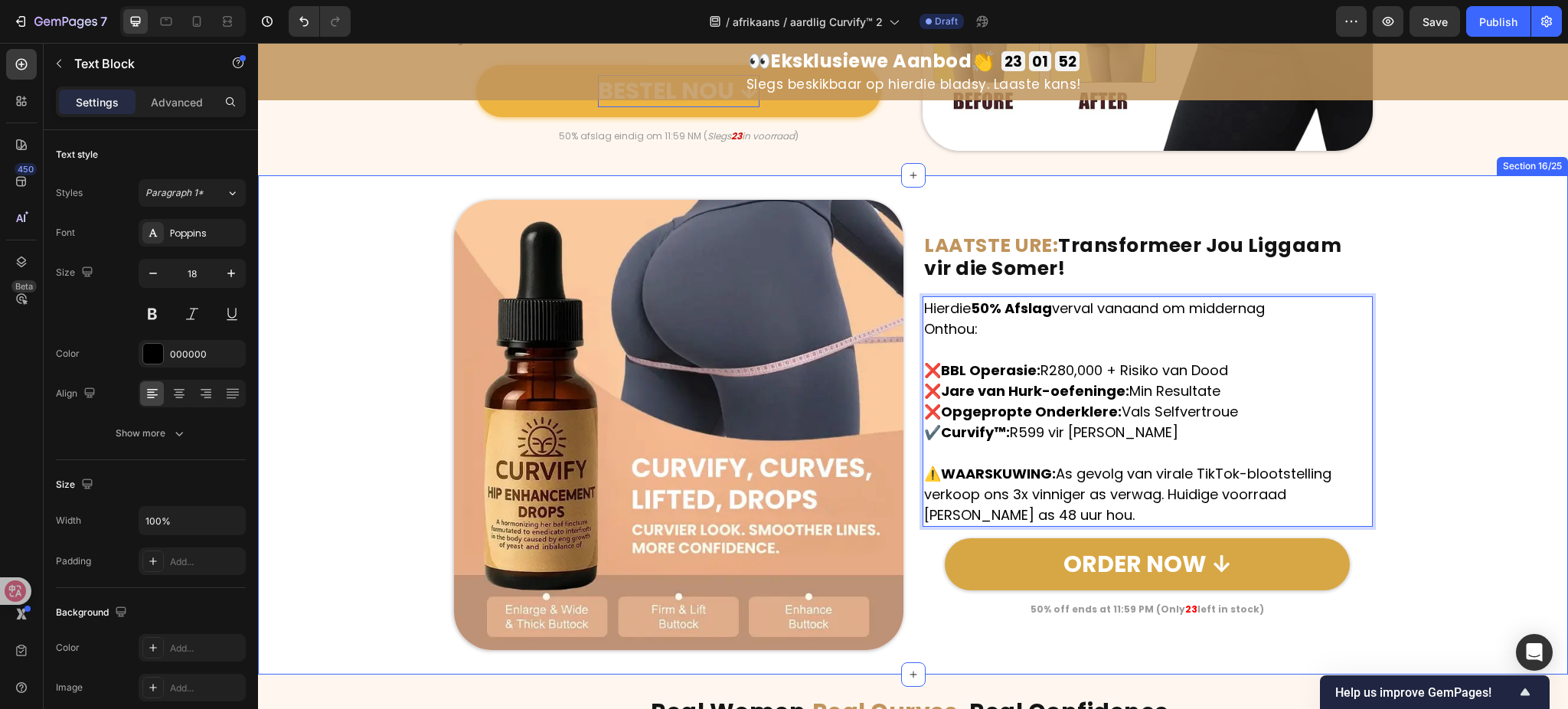
click at [1426, 383] on div "Image ⁠⁠⁠⁠⁠⁠⁠ LAATSTE URE: Transformeer Jou Liggaam vir die Somer! Heading Hier…" at bounding box center [913, 425] width 1310 height 450
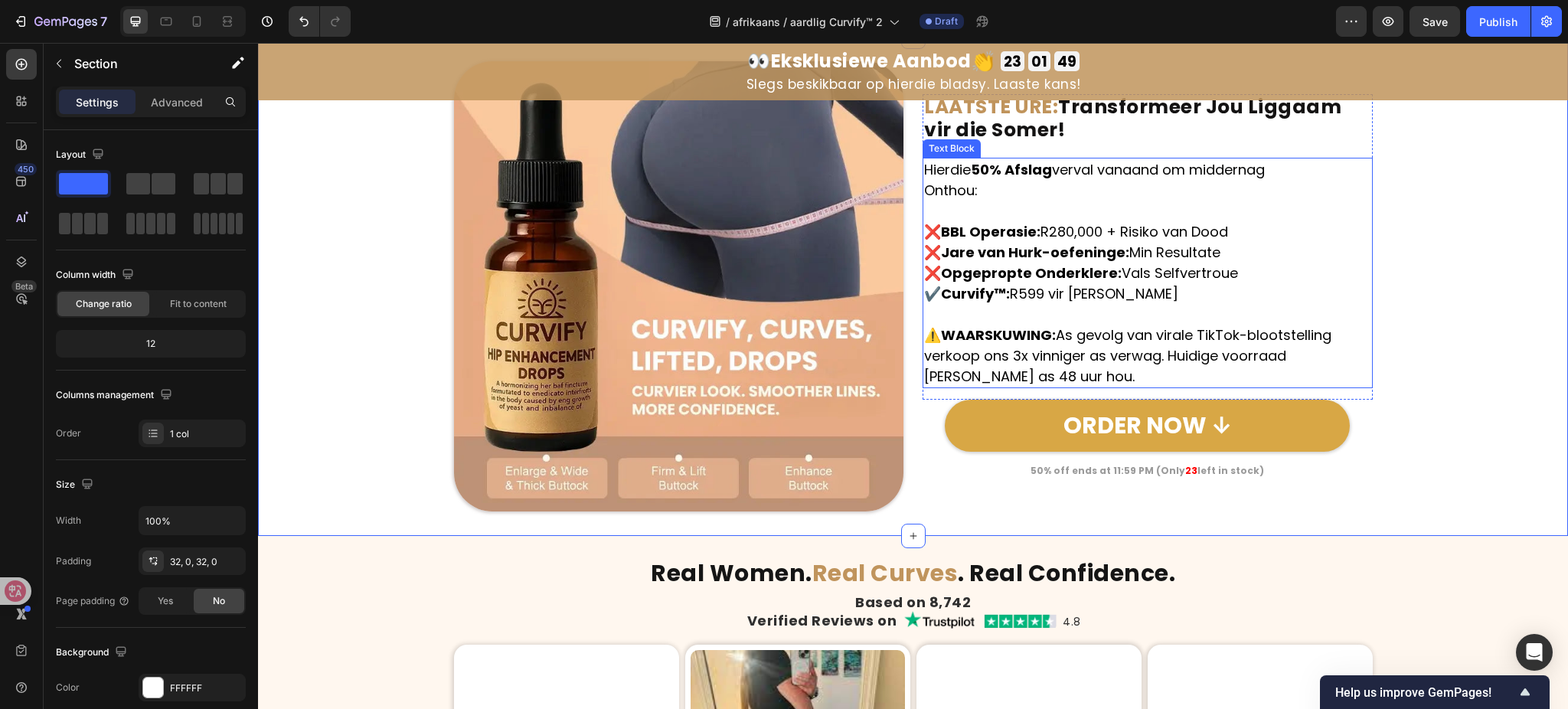
scroll to position [6746, 0]
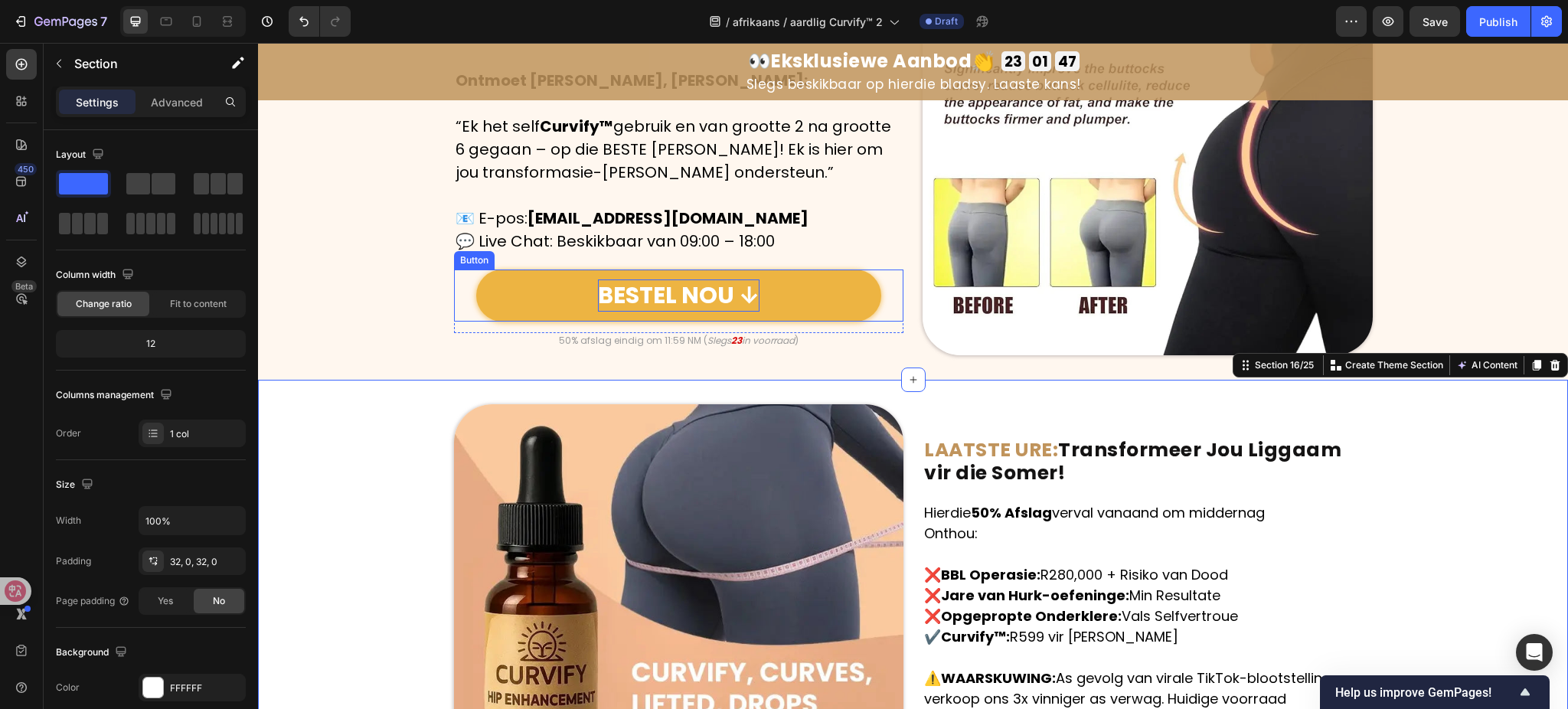
click at [690, 298] on p "BESTEL NOU ↓" at bounding box center [679, 295] width 162 height 32
click at [689, 298] on p "BESTEL NOU ↓" at bounding box center [679, 295] width 162 height 32
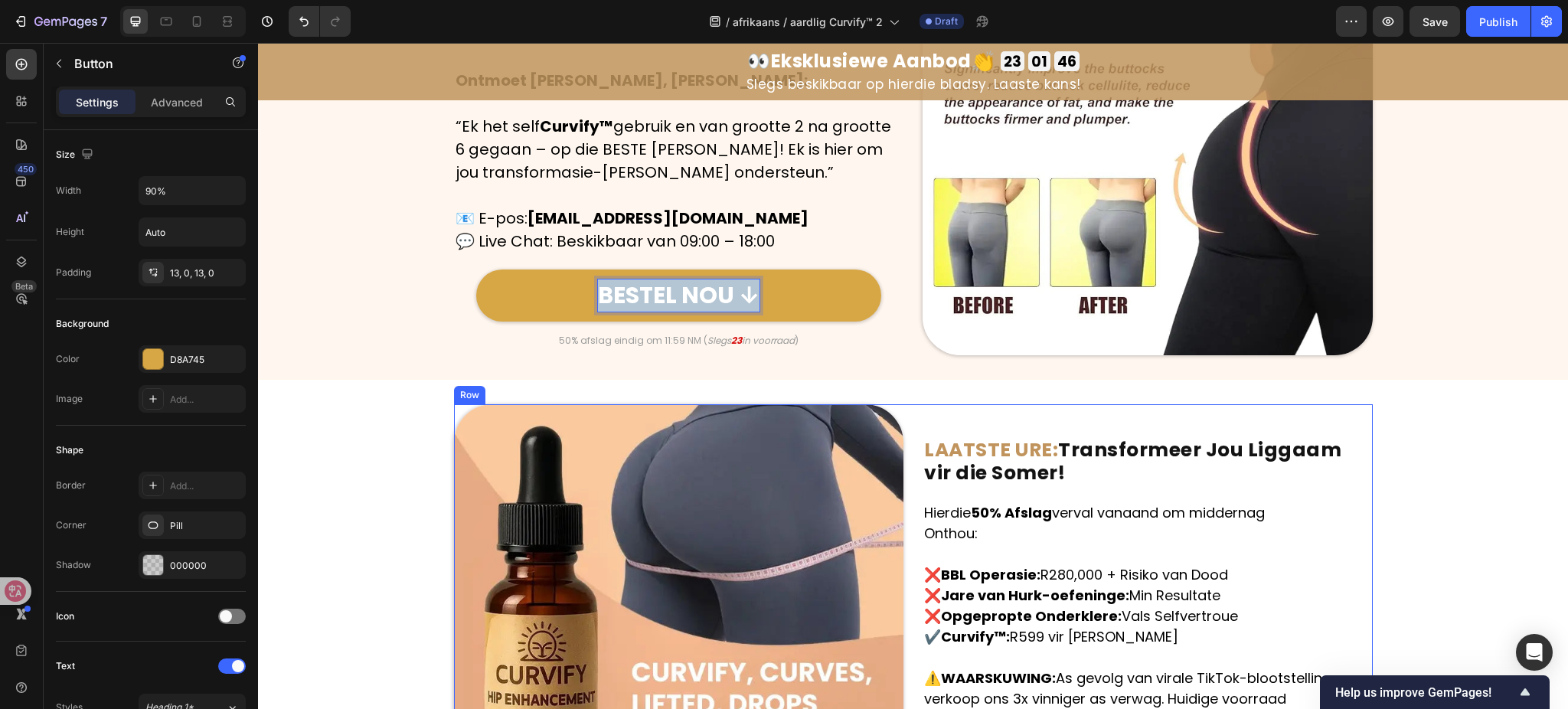
copy p "BESTEL NOU ↓"
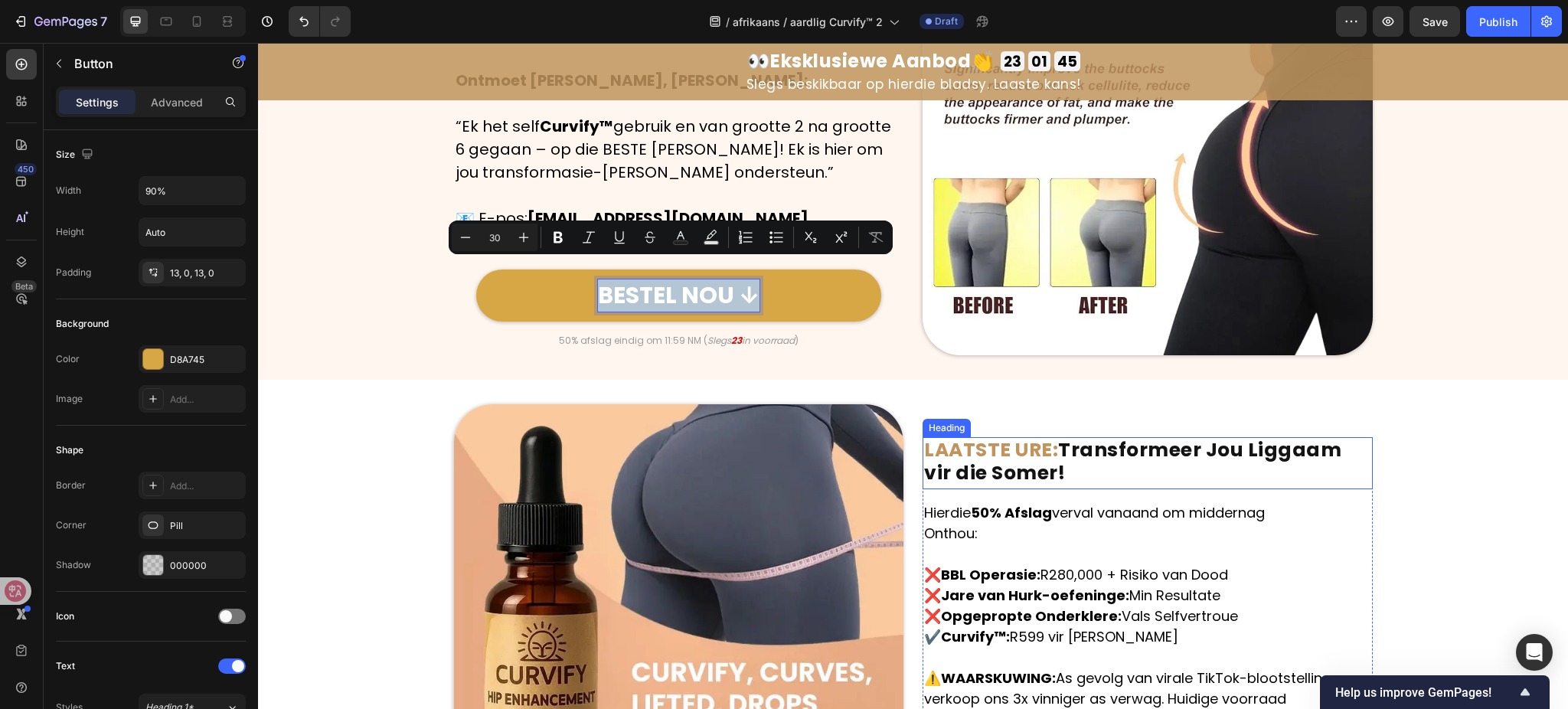
scroll to position [6831, 0]
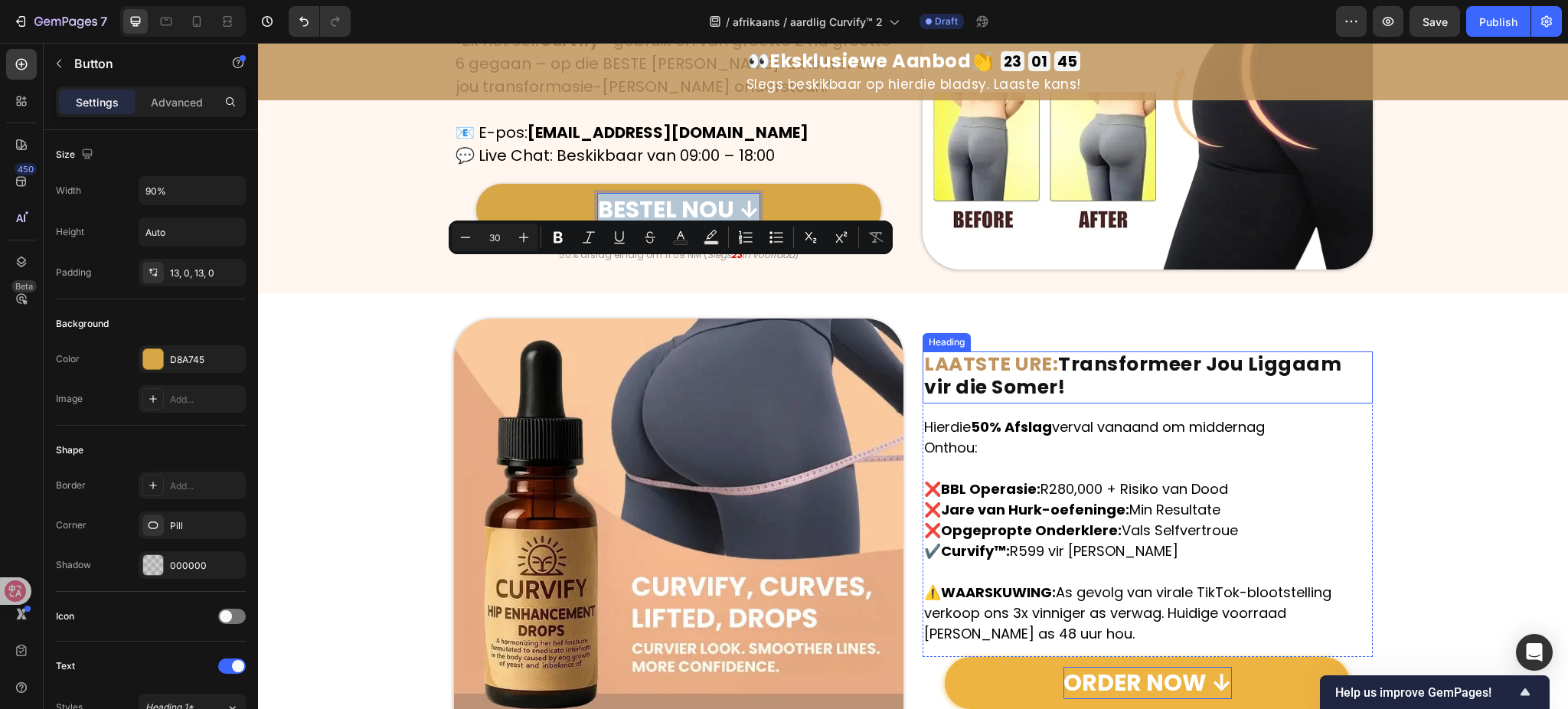
click at [1123, 667] on p "ORDER NOW ↓" at bounding box center [1148, 682] width 168 height 32
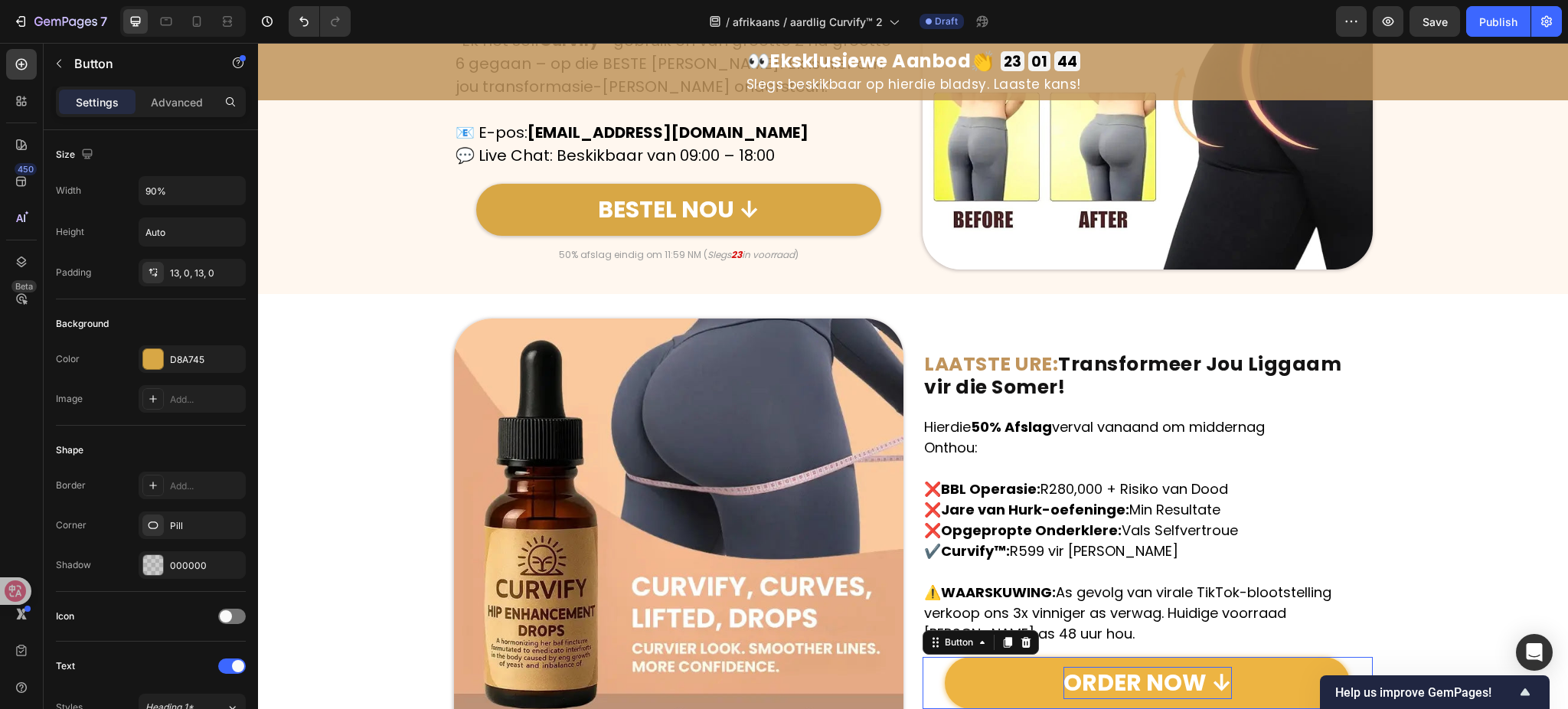
scroll to position [6950, 0]
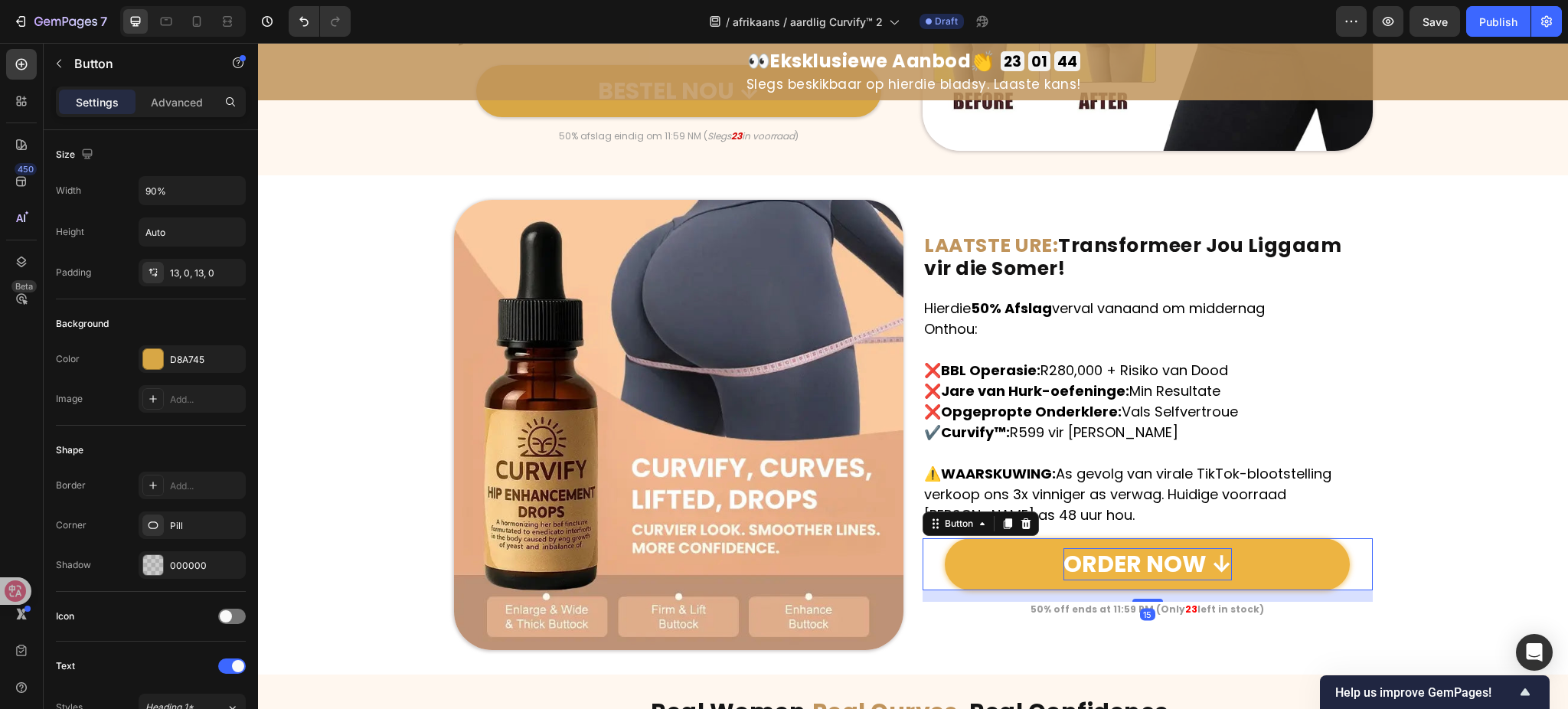
click at [1144, 558] on p "ORDER NOW ↓" at bounding box center [1148, 564] width 168 height 32
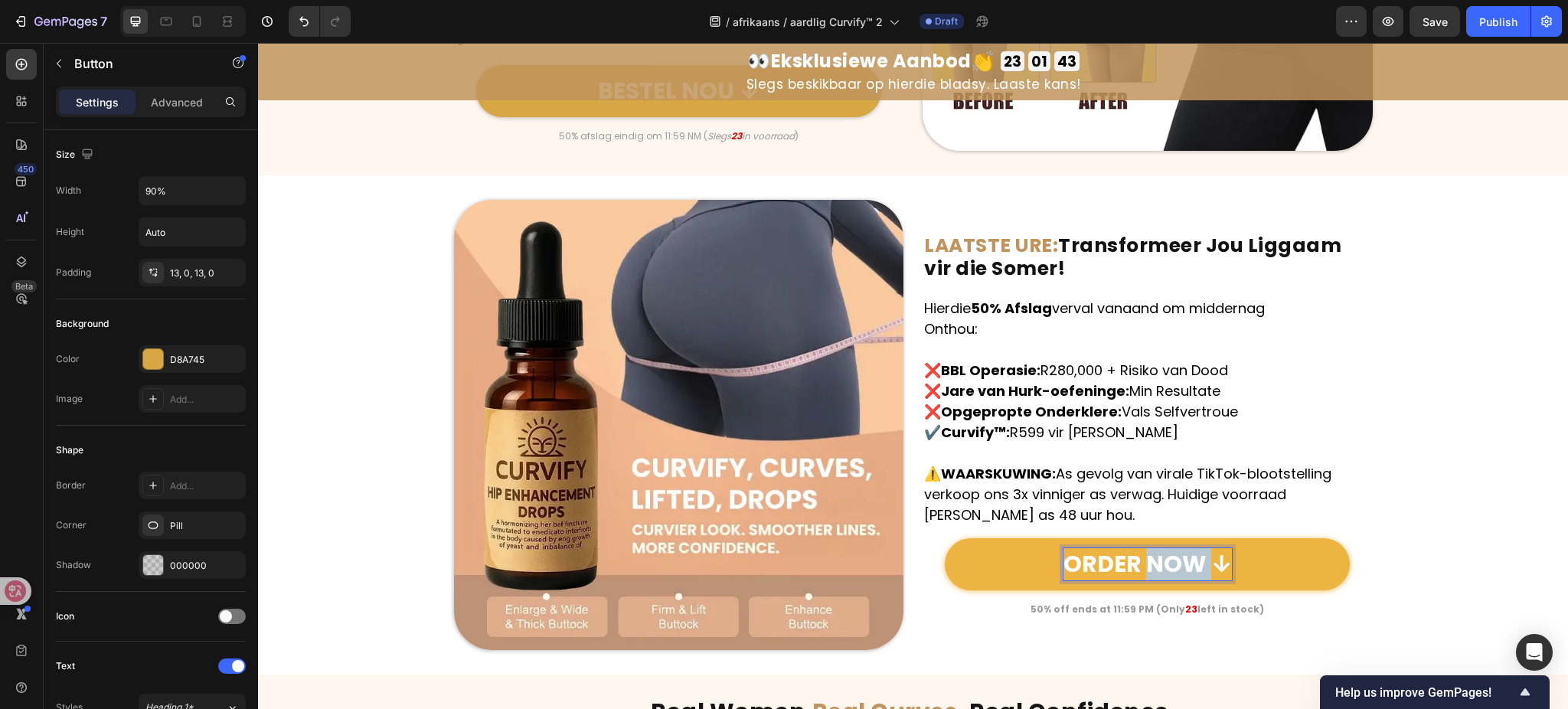
click at [1144, 558] on p "ORDER NOW ↓" at bounding box center [1148, 564] width 168 height 32
click at [750, 136] on icon "in voorraad" at bounding box center [768, 137] width 53 height 13
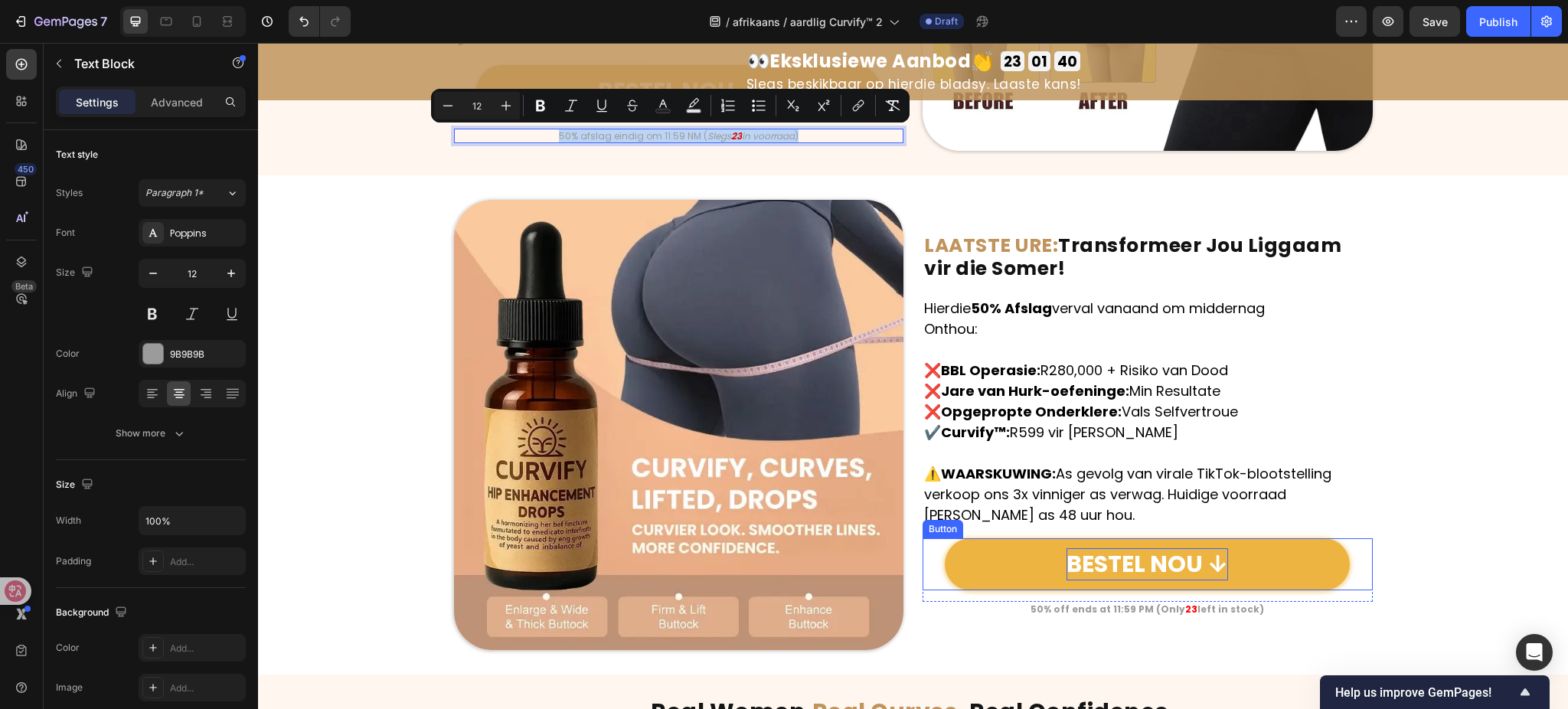
copy p "50% afslag eindig om 11:59 NM ( Slegs 23 in voorraad )"
click at [1164, 617] on div "50% off ends at 11:59 PM (Only 23 left in stock)" at bounding box center [1148, 610] width 450 height 15
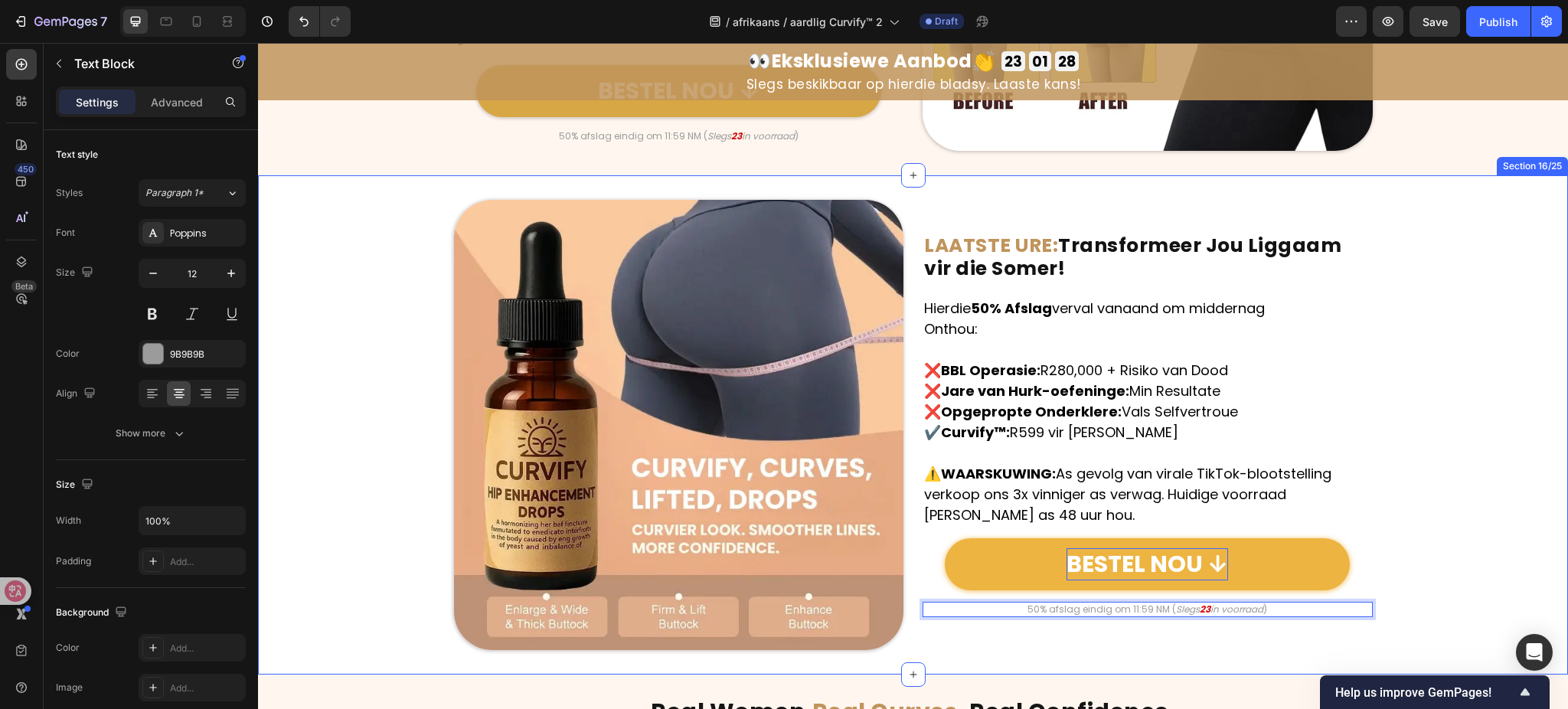
click at [1444, 380] on div "Image ⁠⁠⁠⁠⁠⁠⁠ LAATSTE URE: Transformeer Jou Liggaam vir die Somer! Heading Hier…" at bounding box center [913, 425] width 1310 height 450
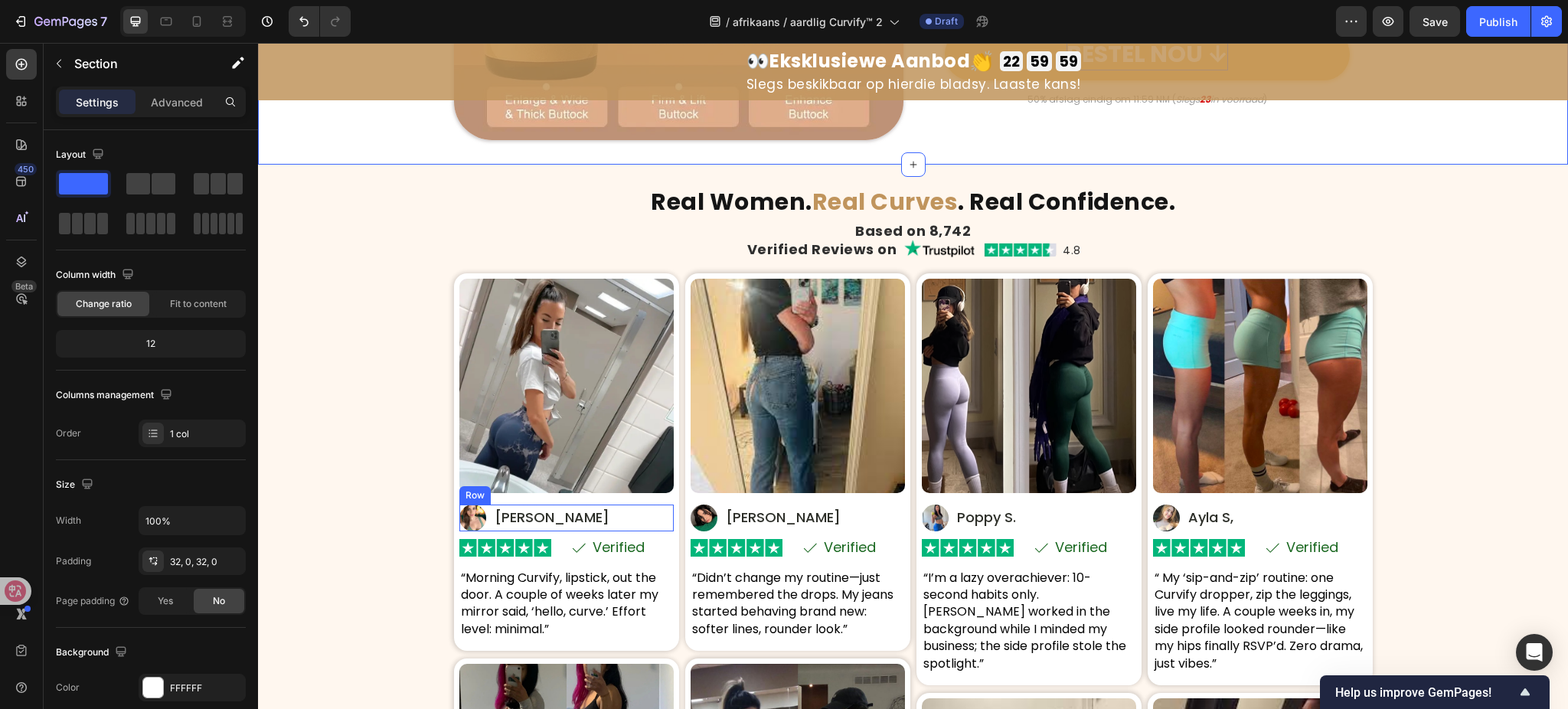
scroll to position [7562, 0]
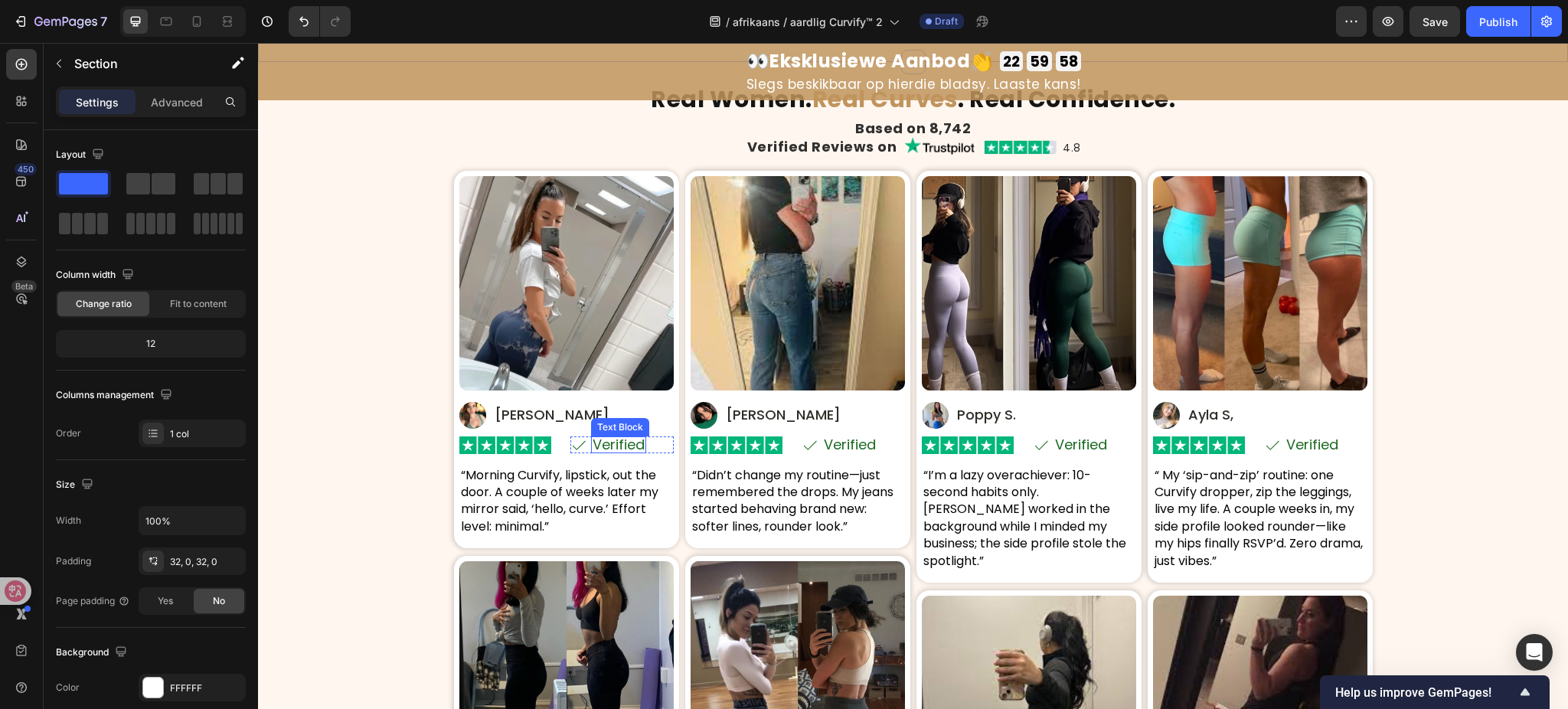
click at [616, 444] on p "Verified" at bounding box center [619, 444] width 52 height 13
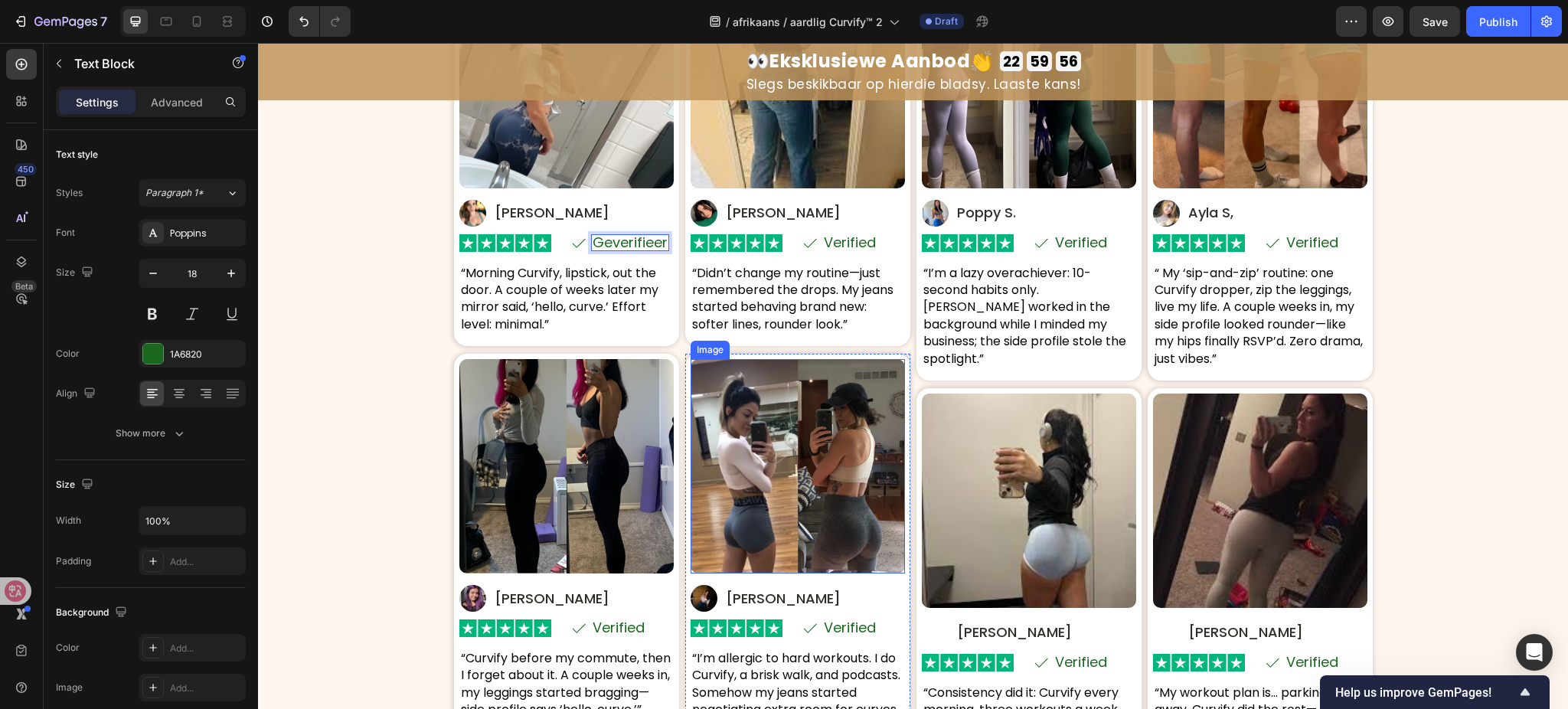
scroll to position [7766, 0]
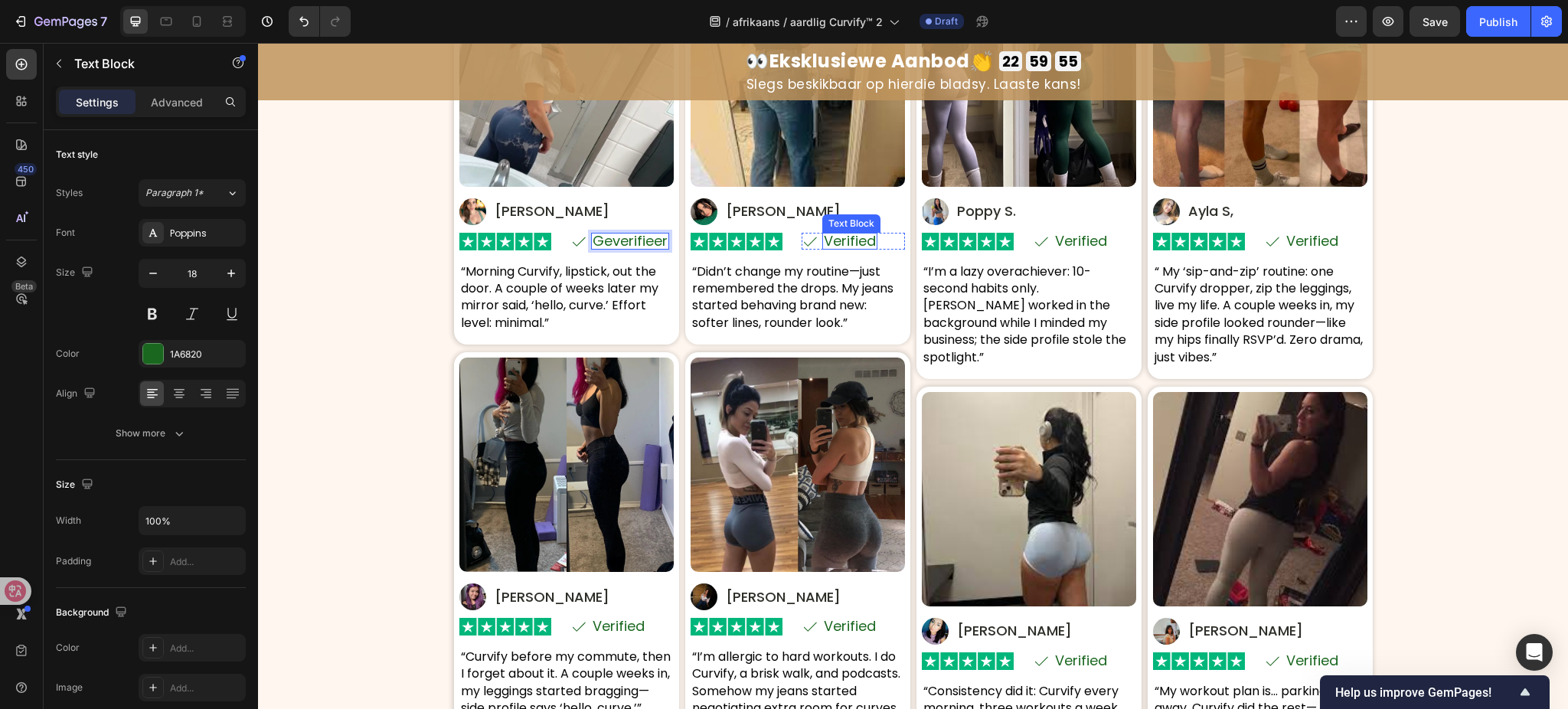
click at [851, 244] on p "Verified" at bounding box center [850, 241] width 52 height 13
click at [1079, 243] on p "Verified" at bounding box center [1081, 241] width 52 height 13
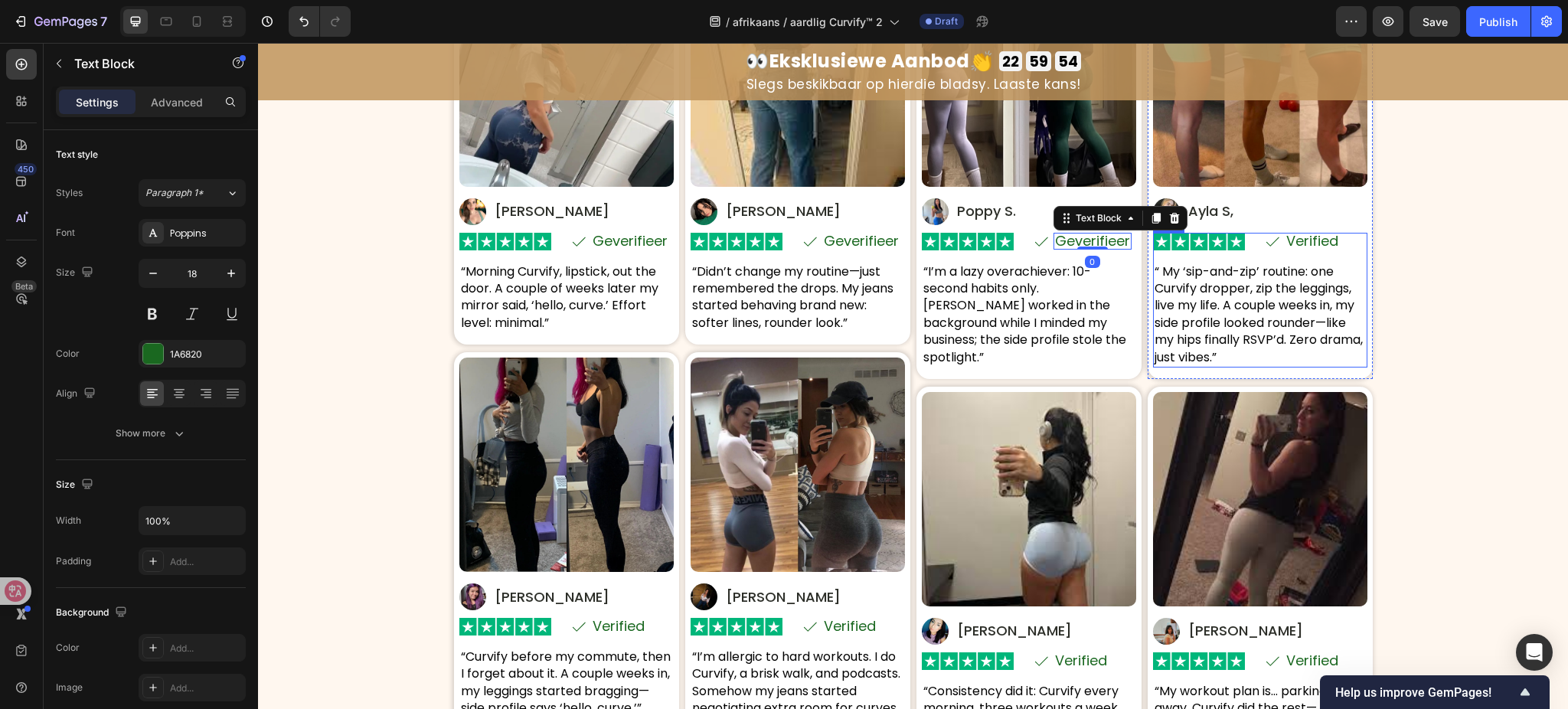
click at [1293, 239] on p "Verified" at bounding box center [1312, 241] width 52 height 13
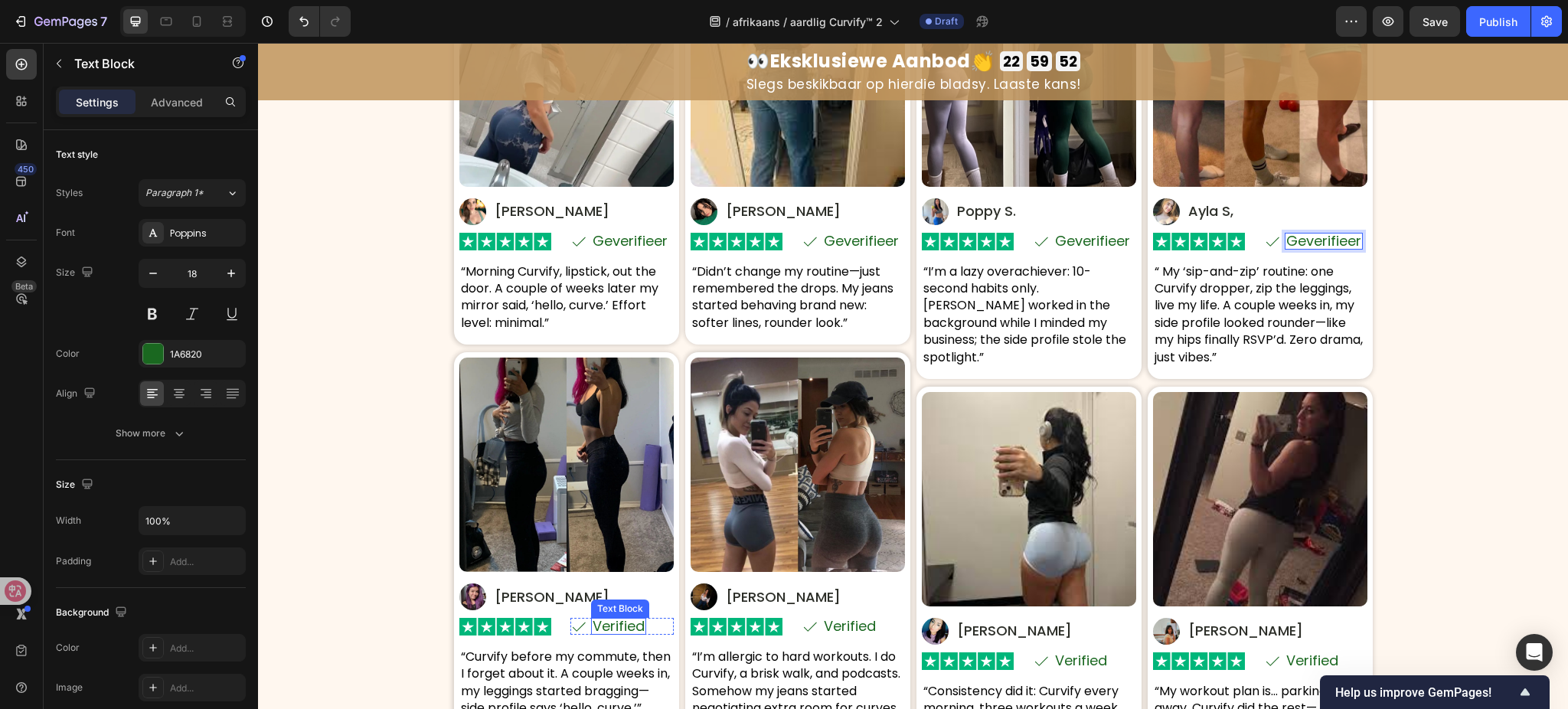
click at [604, 629] on p "Verified" at bounding box center [619, 626] width 52 height 13
click at [846, 630] on p "Verified" at bounding box center [850, 626] width 52 height 13
click at [1069, 654] on p "Verified" at bounding box center [1081, 661] width 52 height 13
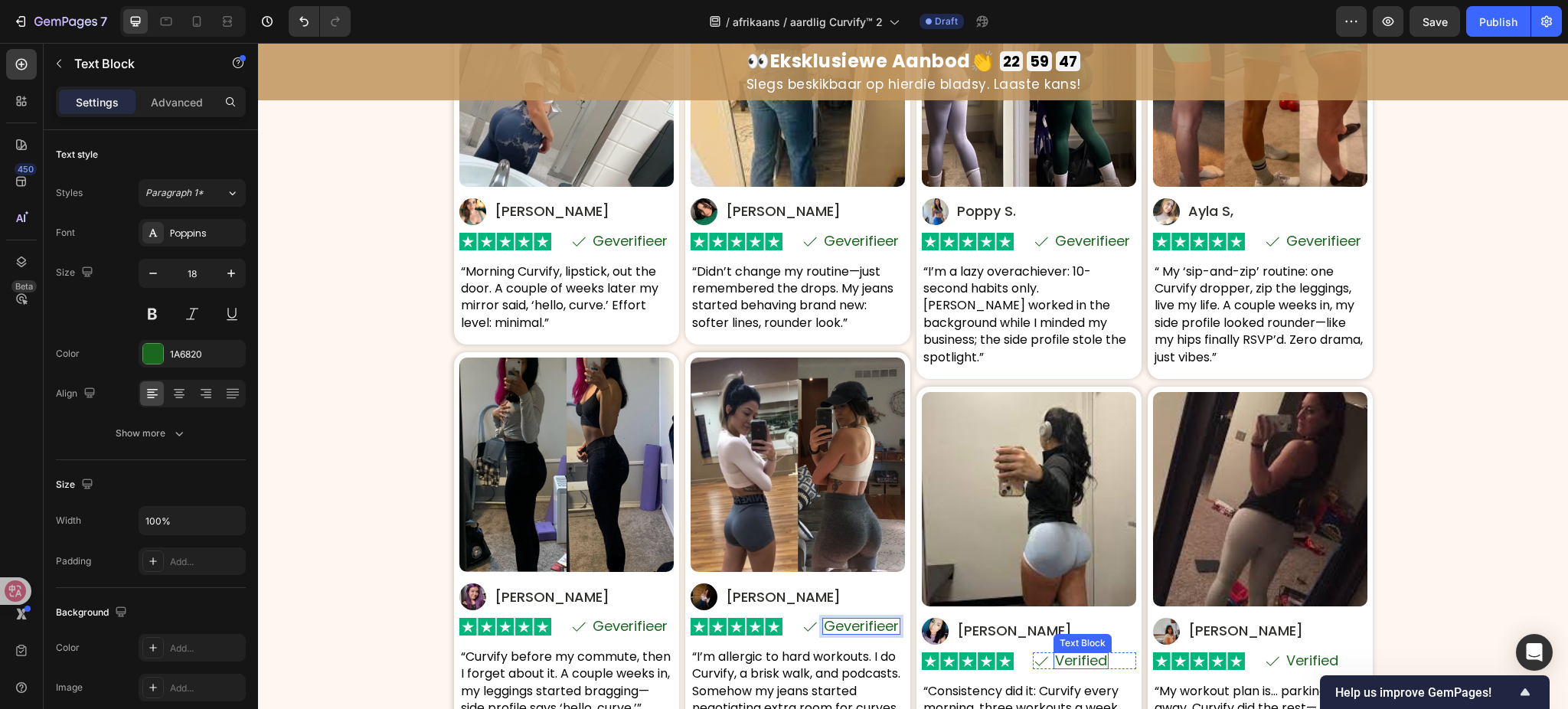
click at [1069, 654] on p "Verified" at bounding box center [1081, 661] width 52 height 13
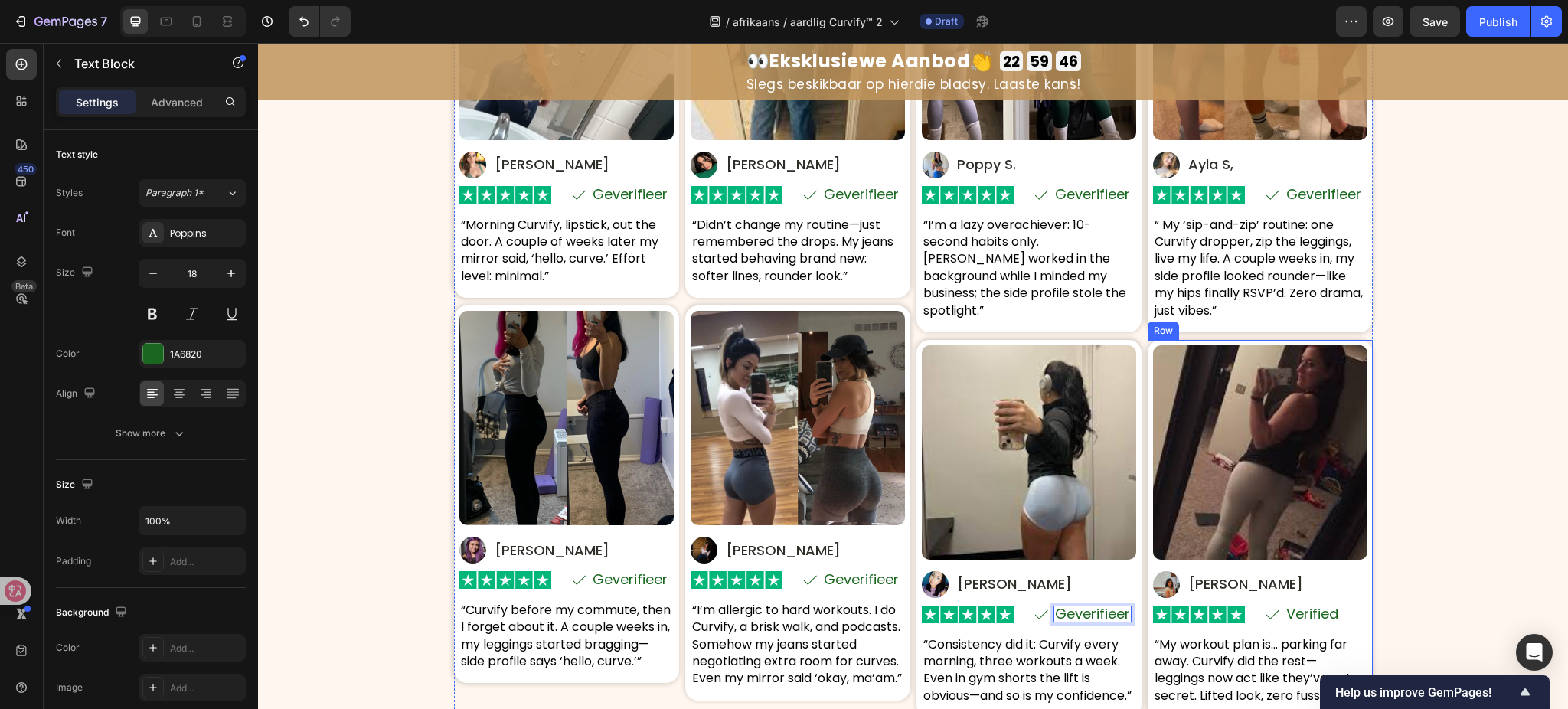
scroll to position [7971, 0]
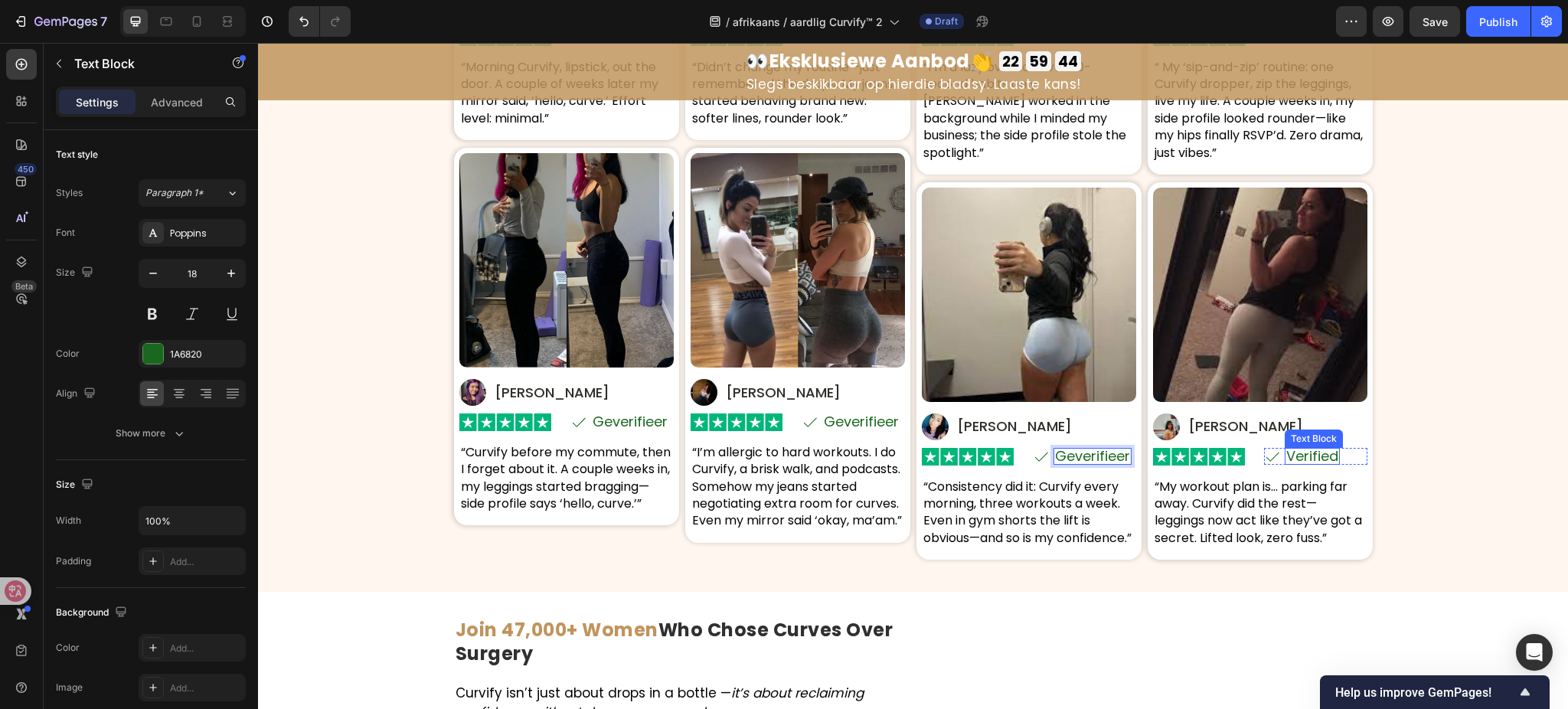
click at [1307, 460] on p "Verified" at bounding box center [1312, 456] width 52 height 13
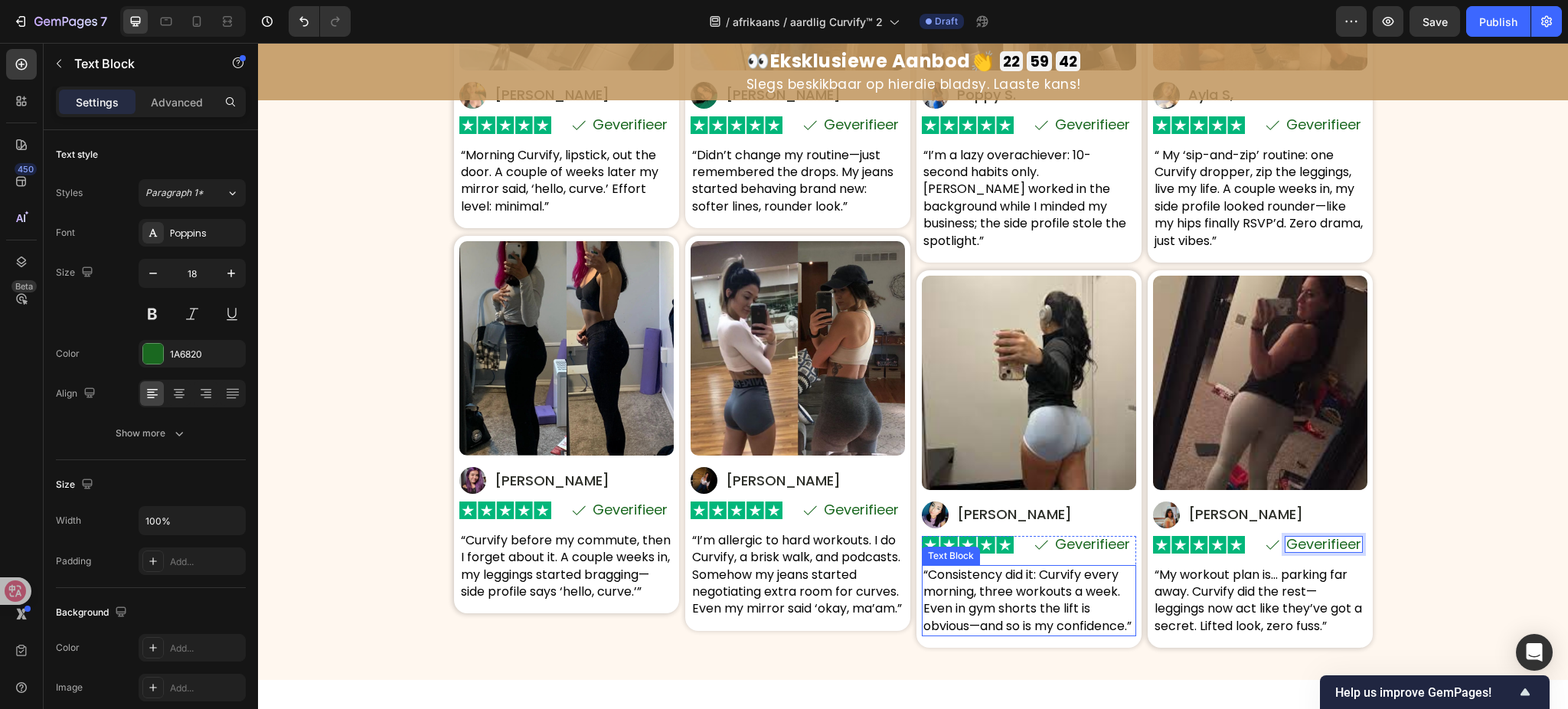
scroll to position [7766, 0]
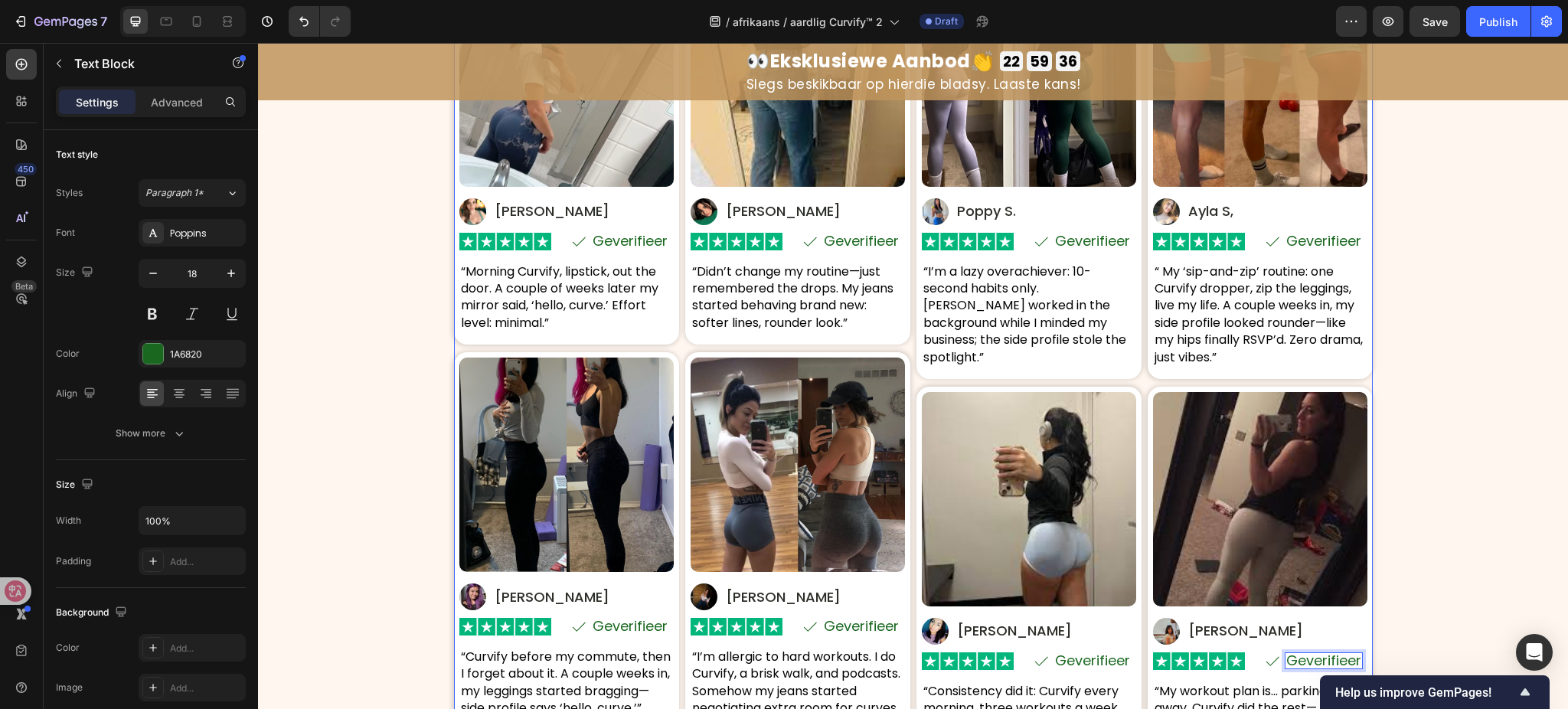
click at [589, 291] on p "“Morning Curvify, lipstick, out the door. A couple of weeks later my mirror sai…" at bounding box center [567, 298] width 212 height 69
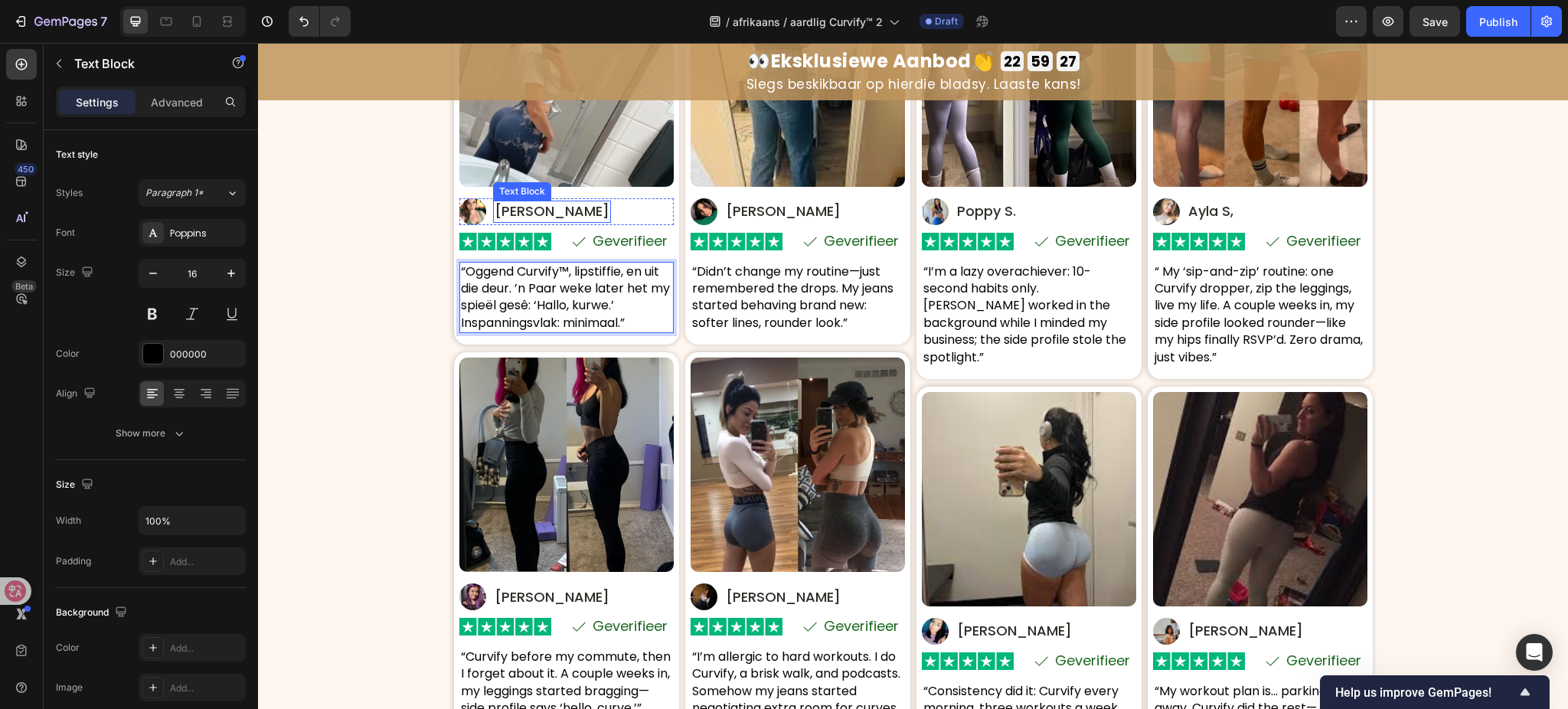
click at [505, 213] on p "Elise T." at bounding box center [551, 211] width 114 height 18
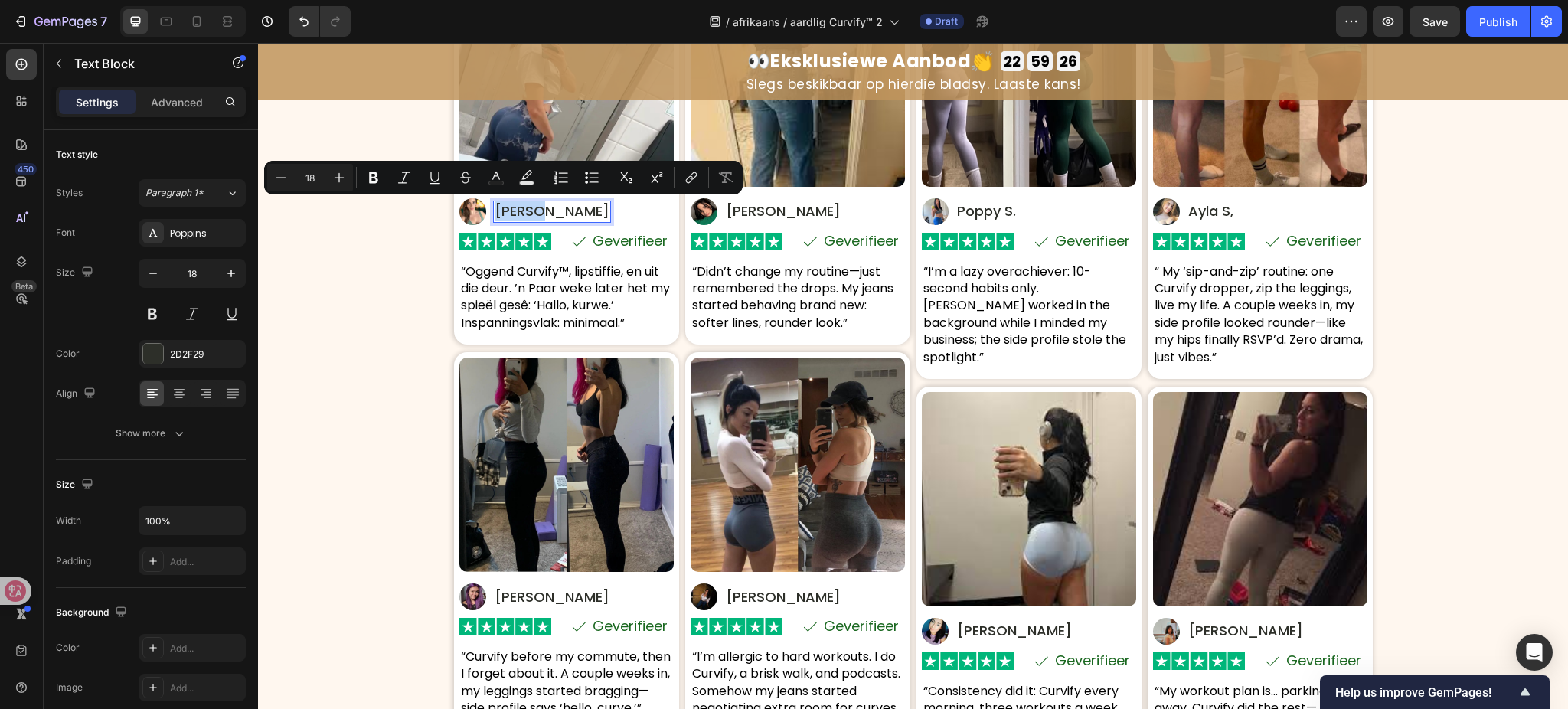
click at [517, 213] on p "Elise T." at bounding box center [551, 211] width 114 height 18
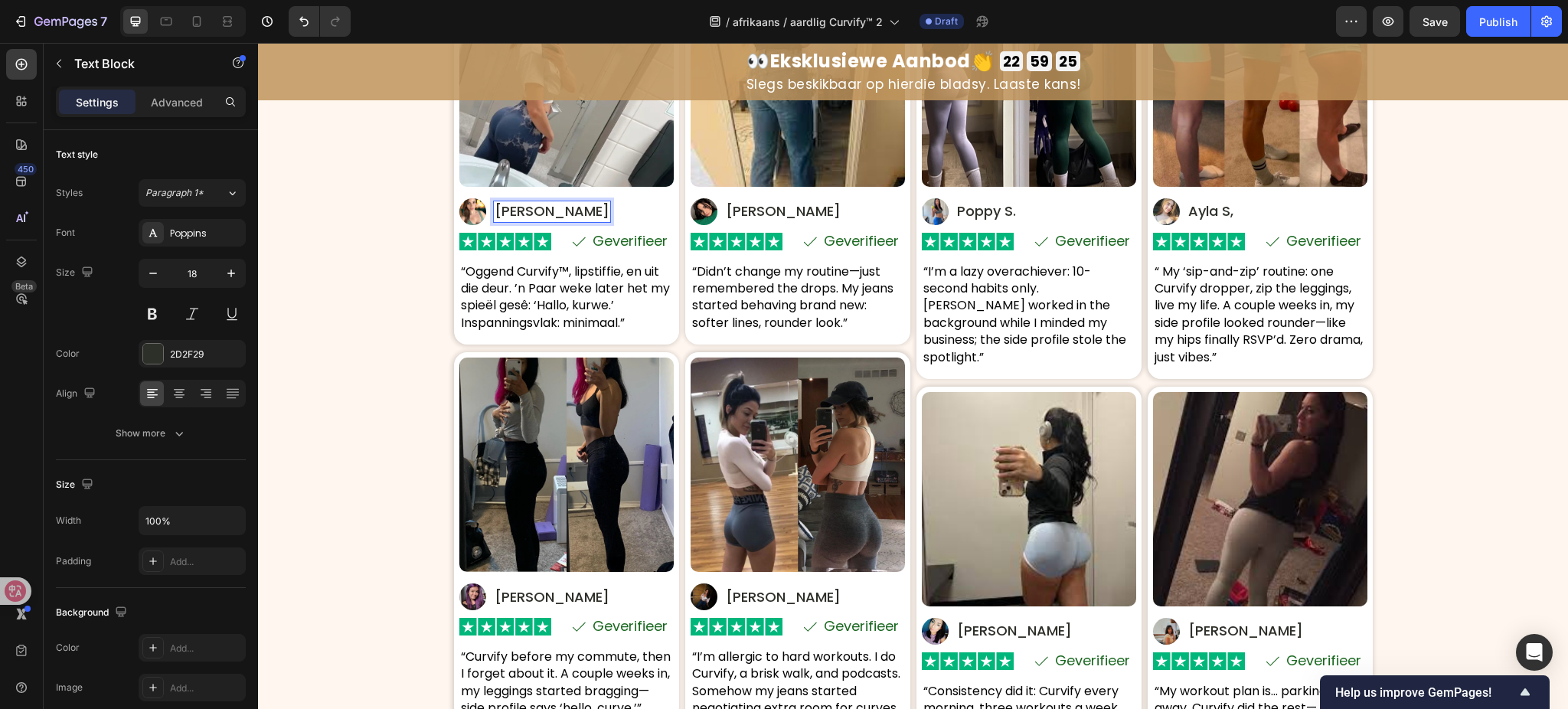
click at [513, 208] on p "Elise T." at bounding box center [551, 211] width 114 height 18
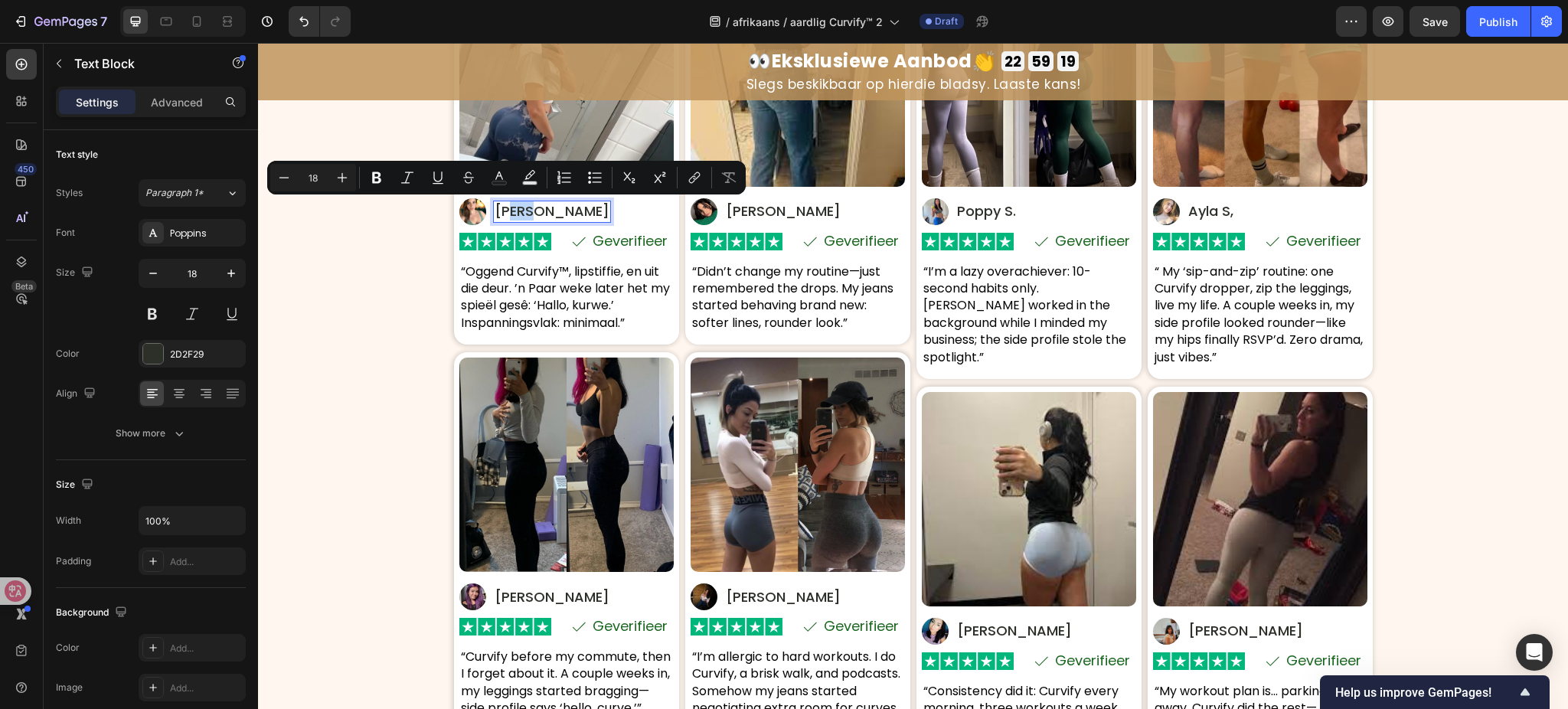
drag, startPoint x: 517, startPoint y: 213, endPoint x: 497, endPoint y: 213, distance: 20.0
click at [497, 213] on p "Elise T." at bounding box center [551, 211] width 114 height 18
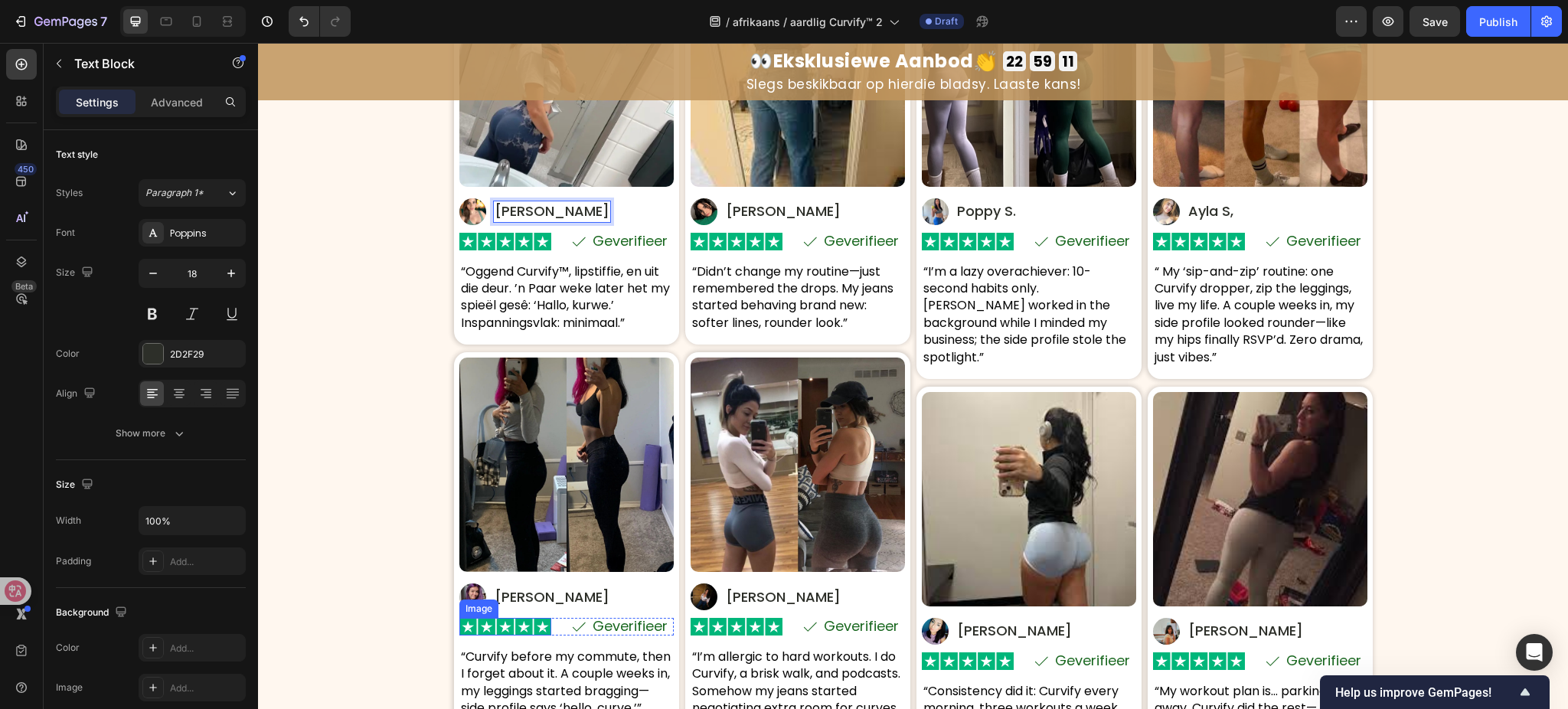
click at [552, 648] on p "“Curvify before my commute, then I forget about it. A couple weeks in, my leggi…" at bounding box center [567, 683] width 212 height 69
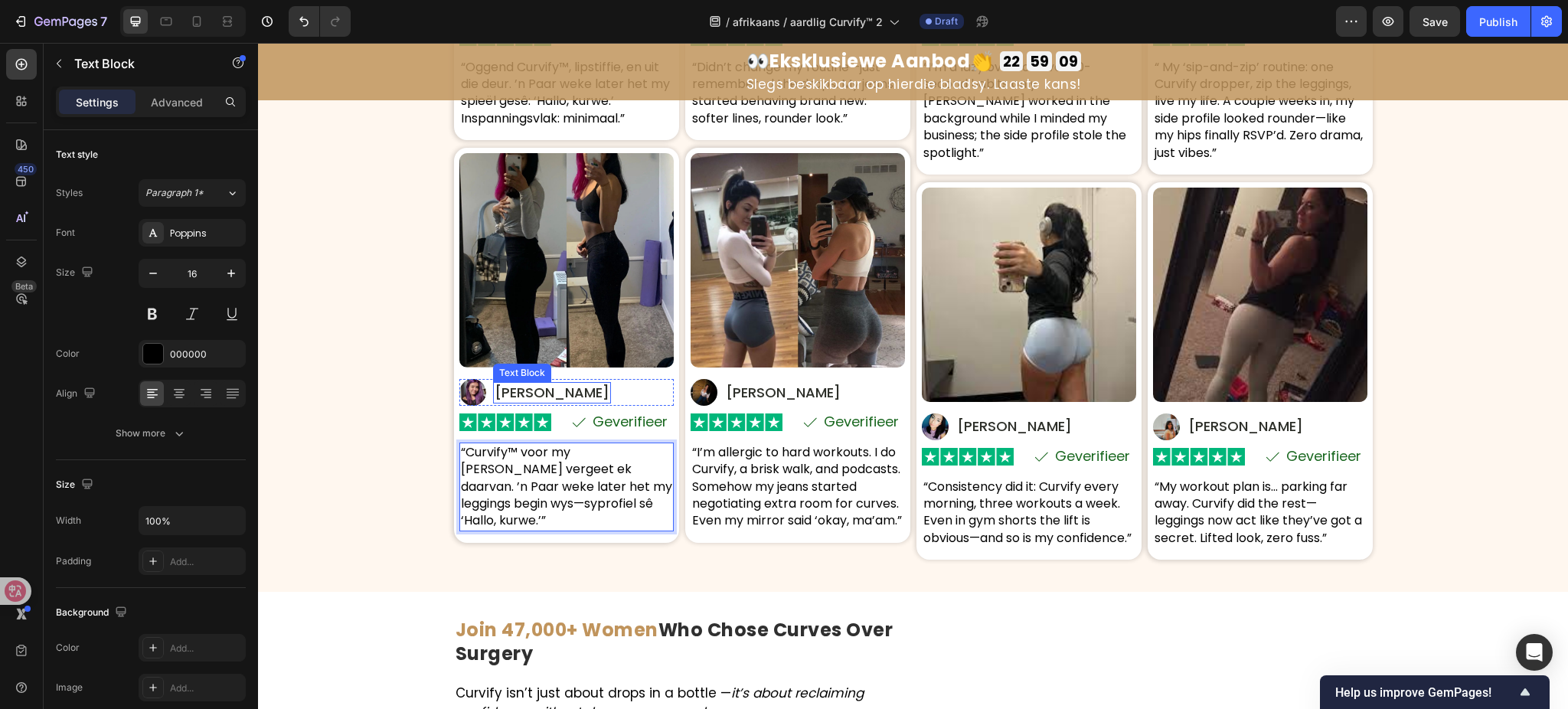
click at [523, 390] on p "Roxie P." at bounding box center [551, 392] width 114 height 18
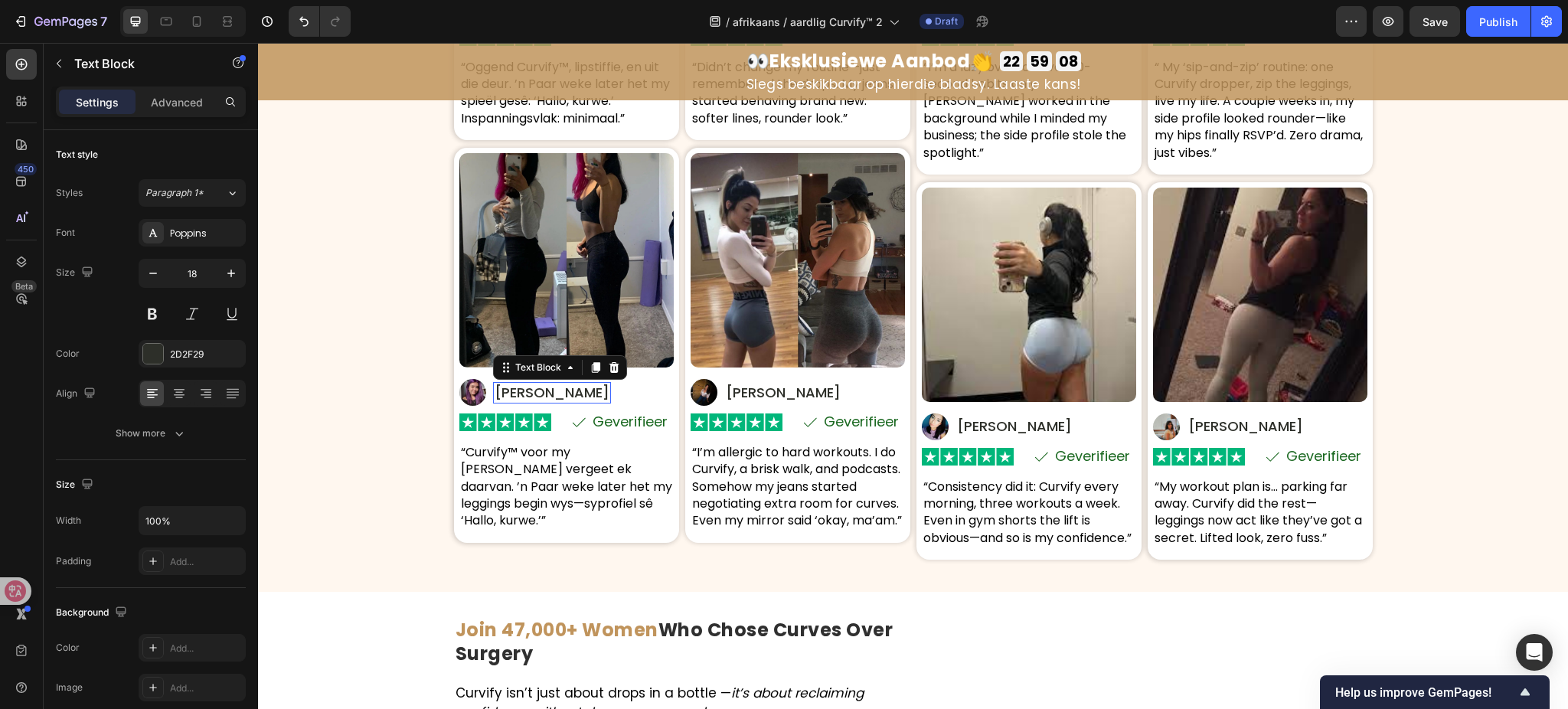
click at [523, 390] on p "Roxie P." at bounding box center [551, 392] width 114 height 18
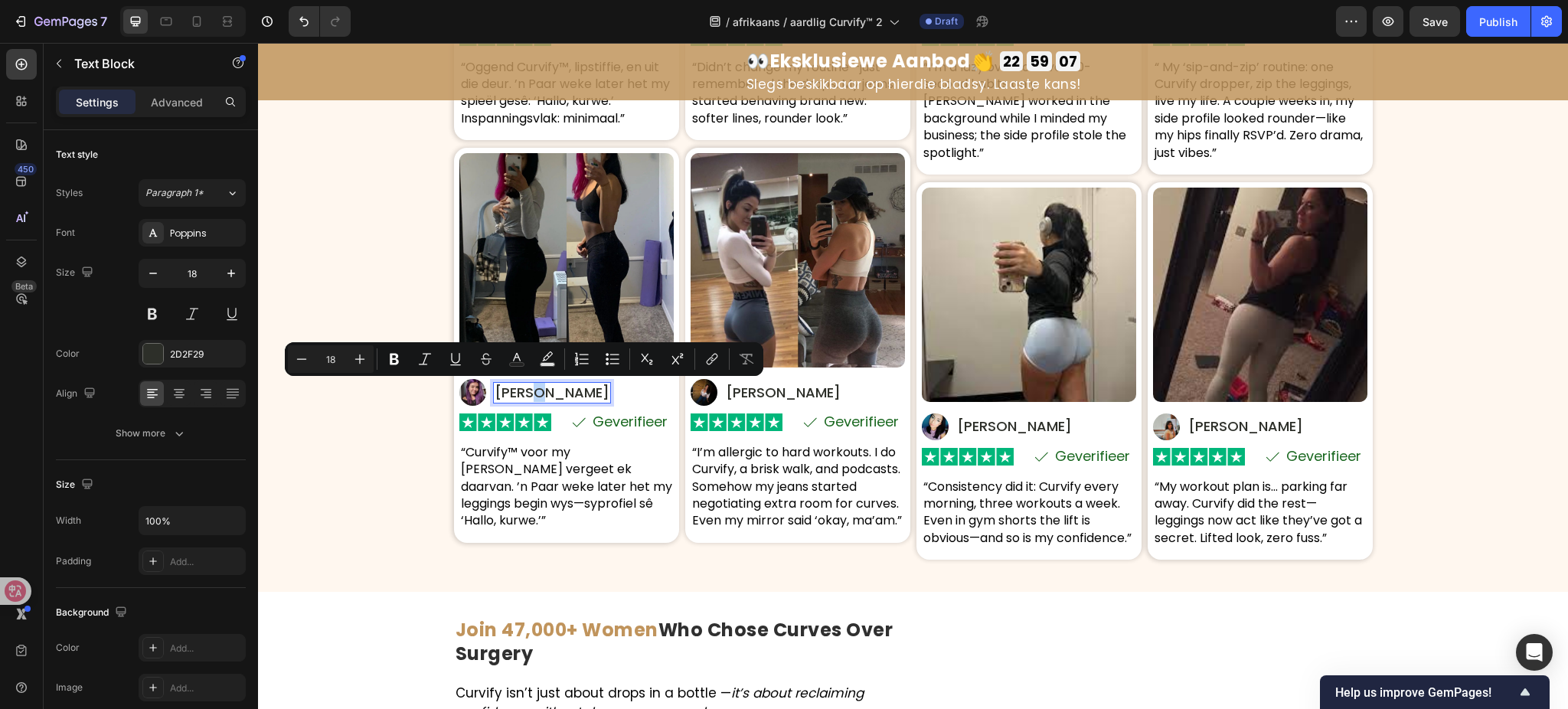
click at [520, 395] on p "Roxie P." at bounding box center [551, 392] width 114 height 18
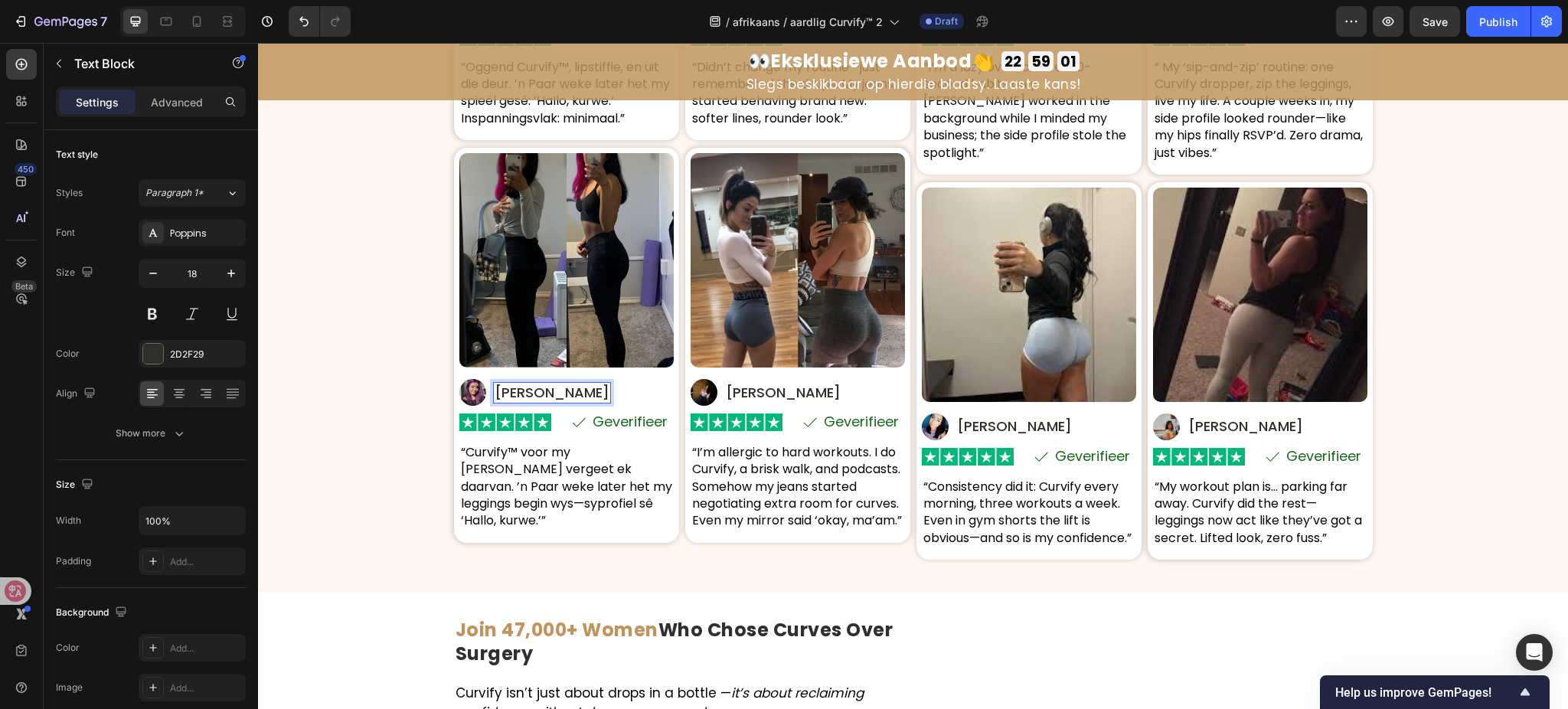
click at [509, 396] on p "Roxxanne P." at bounding box center [551, 392] width 114 height 18
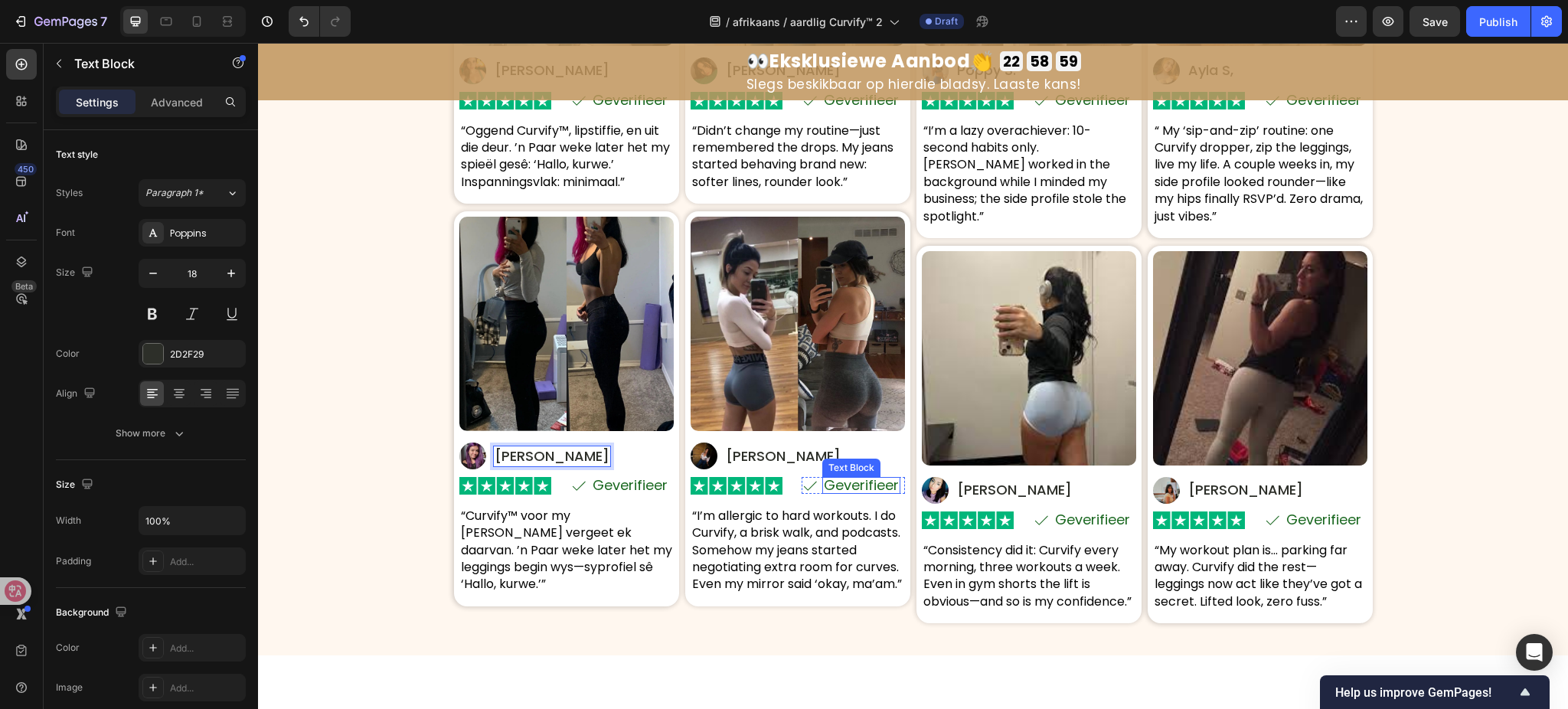
scroll to position [7664, 0]
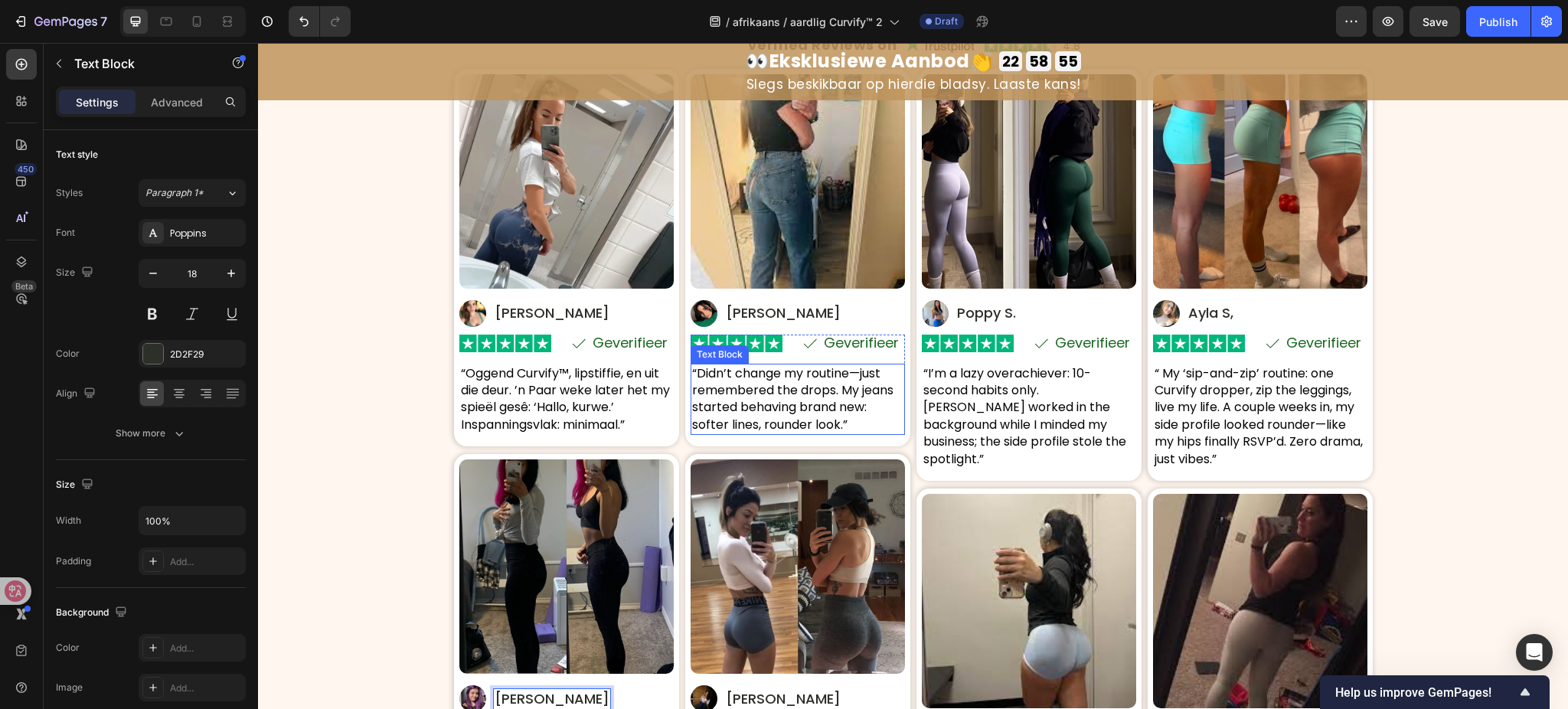
click at [770, 413] on p "“Didn’t change my routine—just remembered the drops. My jeans started behaving …" at bounding box center [798, 400] width 212 height 69
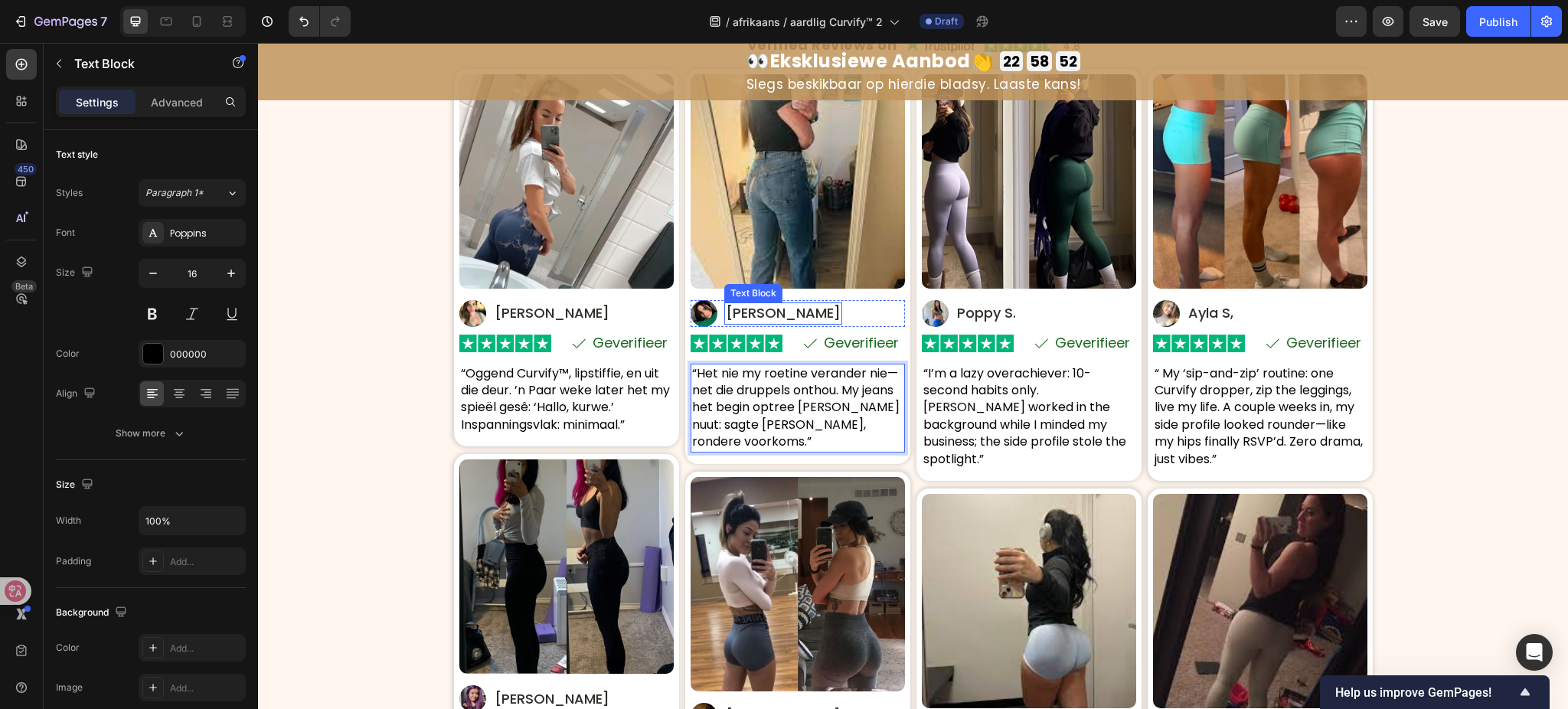
click at [743, 314] on p "Mira D." at bounding box center [783, 313] width 114 height 18
click at [747, 312] on p "Mira D." at bounding box center [783, 313] width 114 height 18
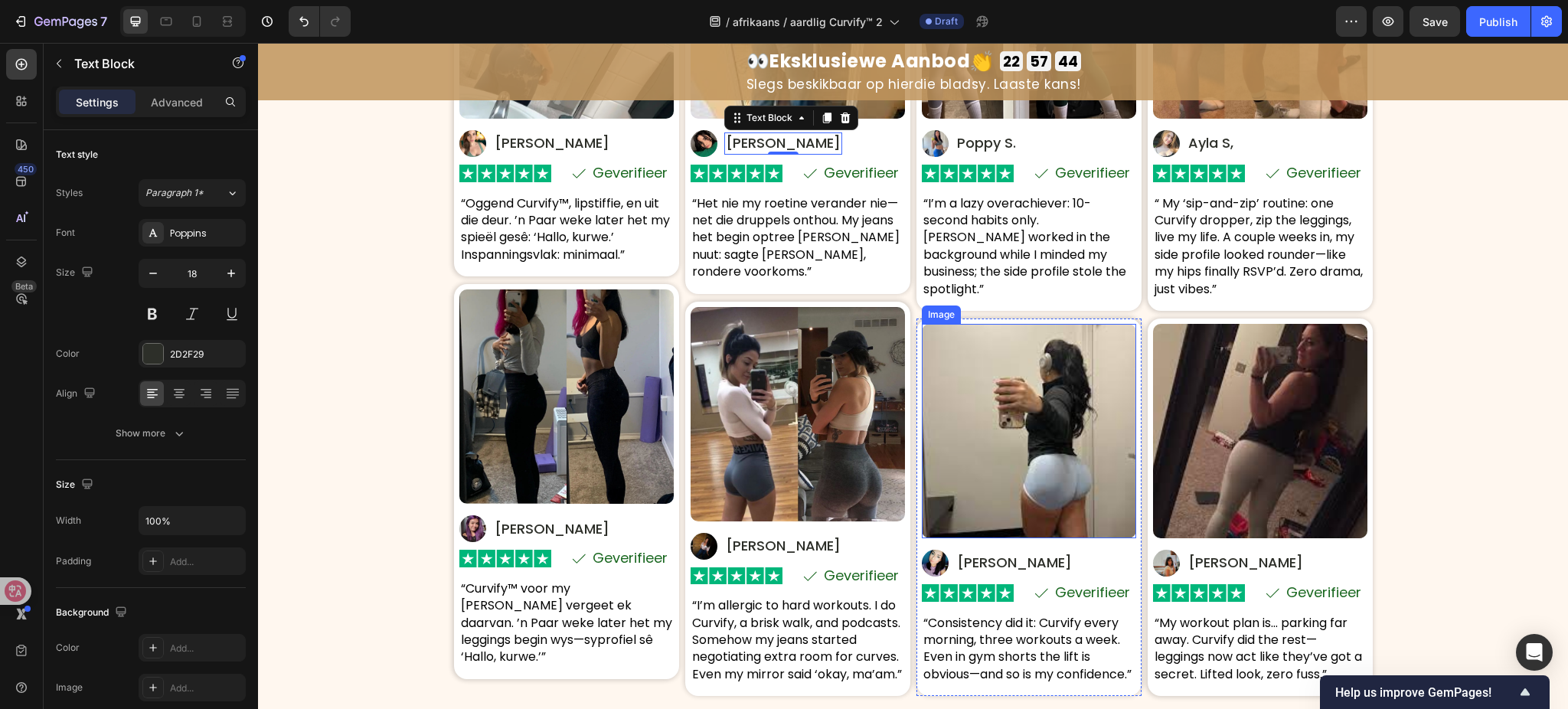
scroll to position [7869, 0]
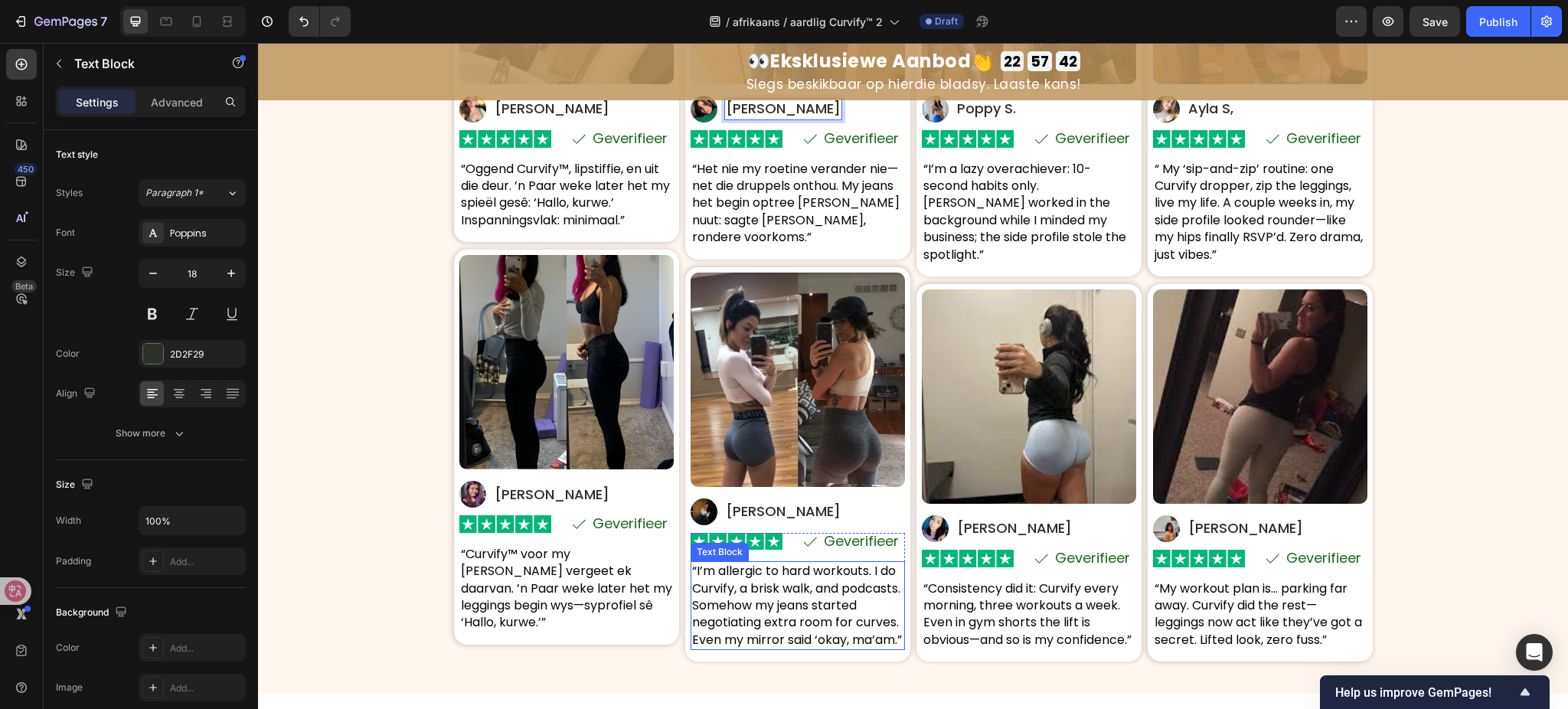
click at [752, 583] on p "“I’m allergic to hard workouts. I do Curvify, a brisk walk, and podcasts. Someh…" at bounding box center [798, 605] width 212 height 86
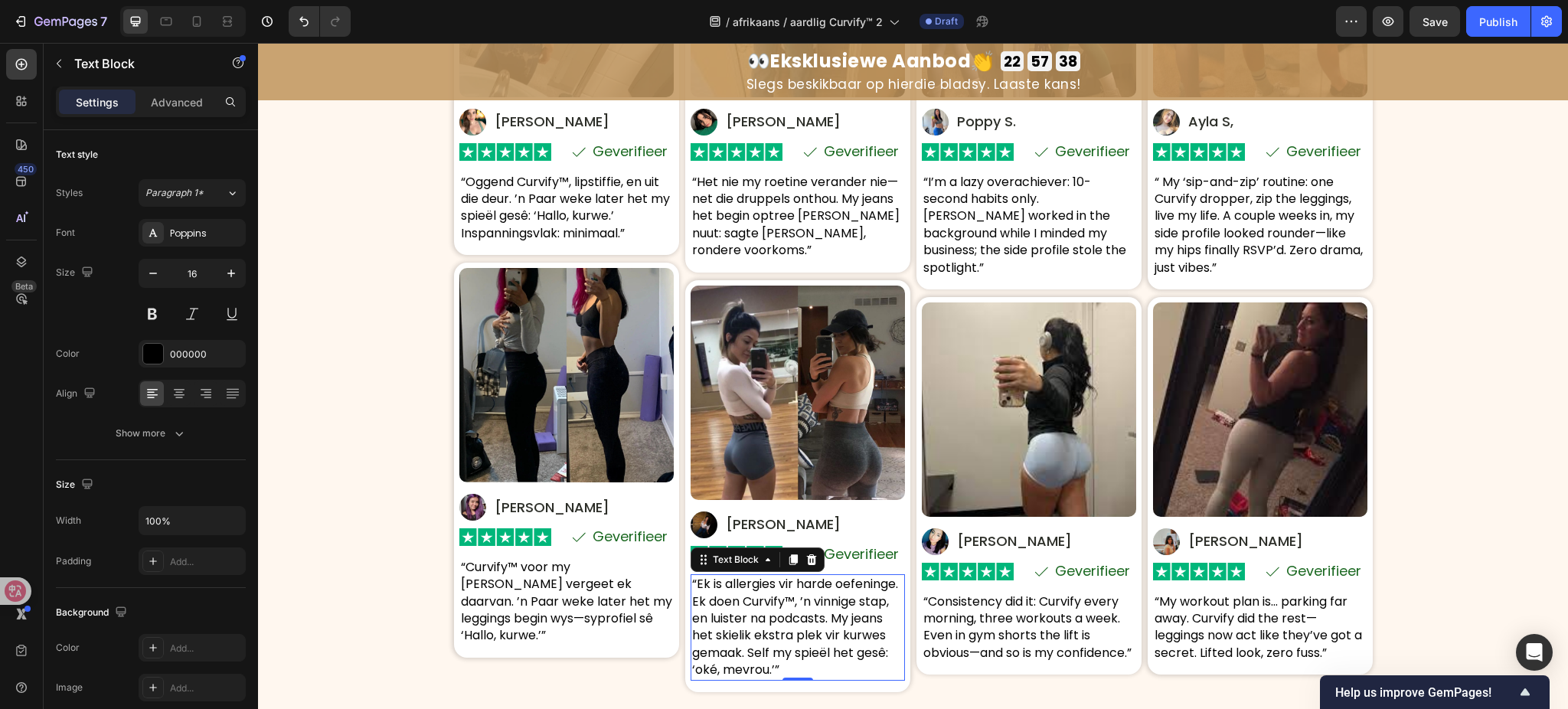
scroll to position [7562, 0]
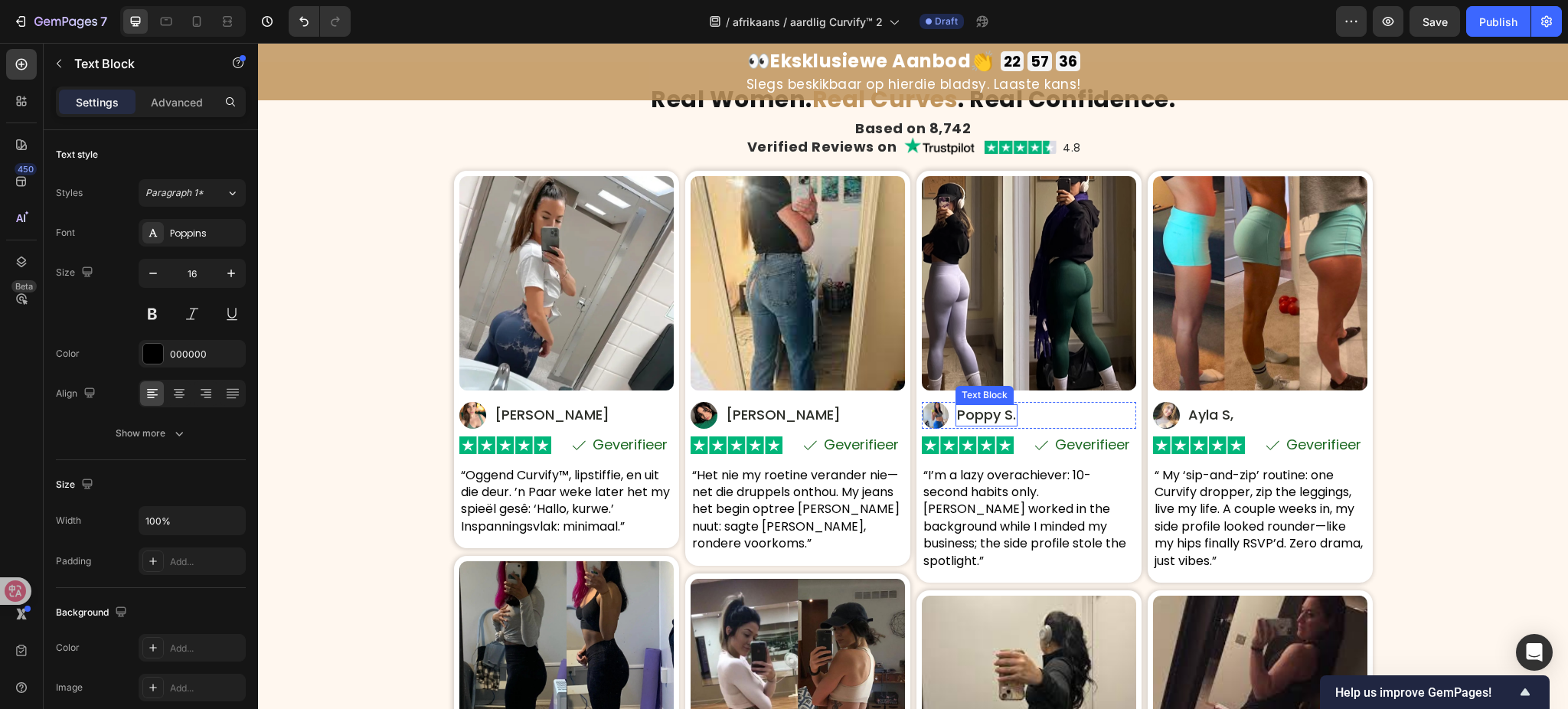
click at [971, 422] on p "Poppy S." at bounding box center [986, 415] width 59 height 18
click at [987, 418] on p "Poppy S." at bounding box center [986, 415] width 59 height 18
click at [989, 418] on p "Poppy S." at bounding box center [986, 415] width 59 height 18
click at [1016, 511] on p "“I’m a lazy overachiever: 10-second habits only. Curvify worked in the backgrou…" at bounding box center [1029, 519] width 212 height 103
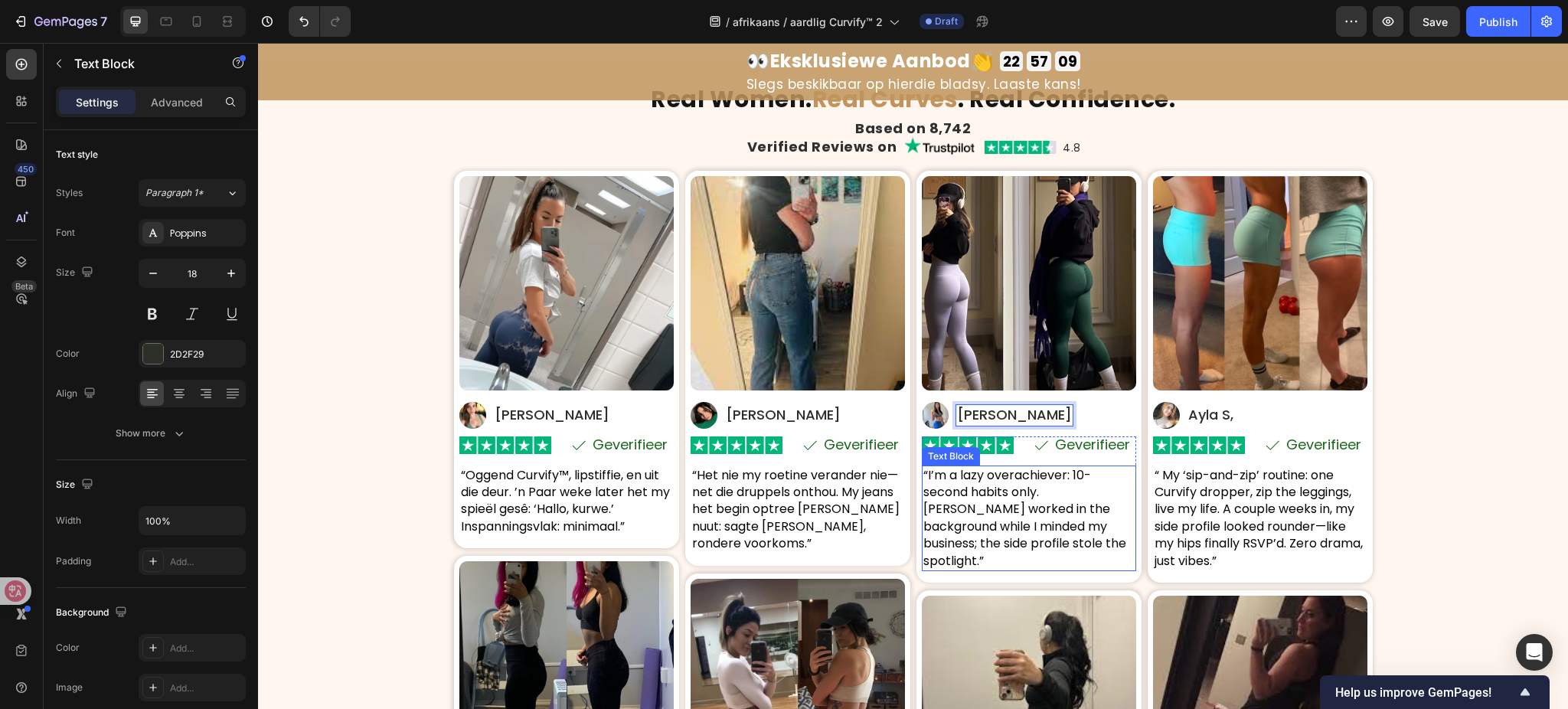
click at [1016, 511] on p "“I’m a lazy overachiever: 10-second habits only. Curvify worked in the backgrou…" at bounding box center [1029, 519] width 212 height 103
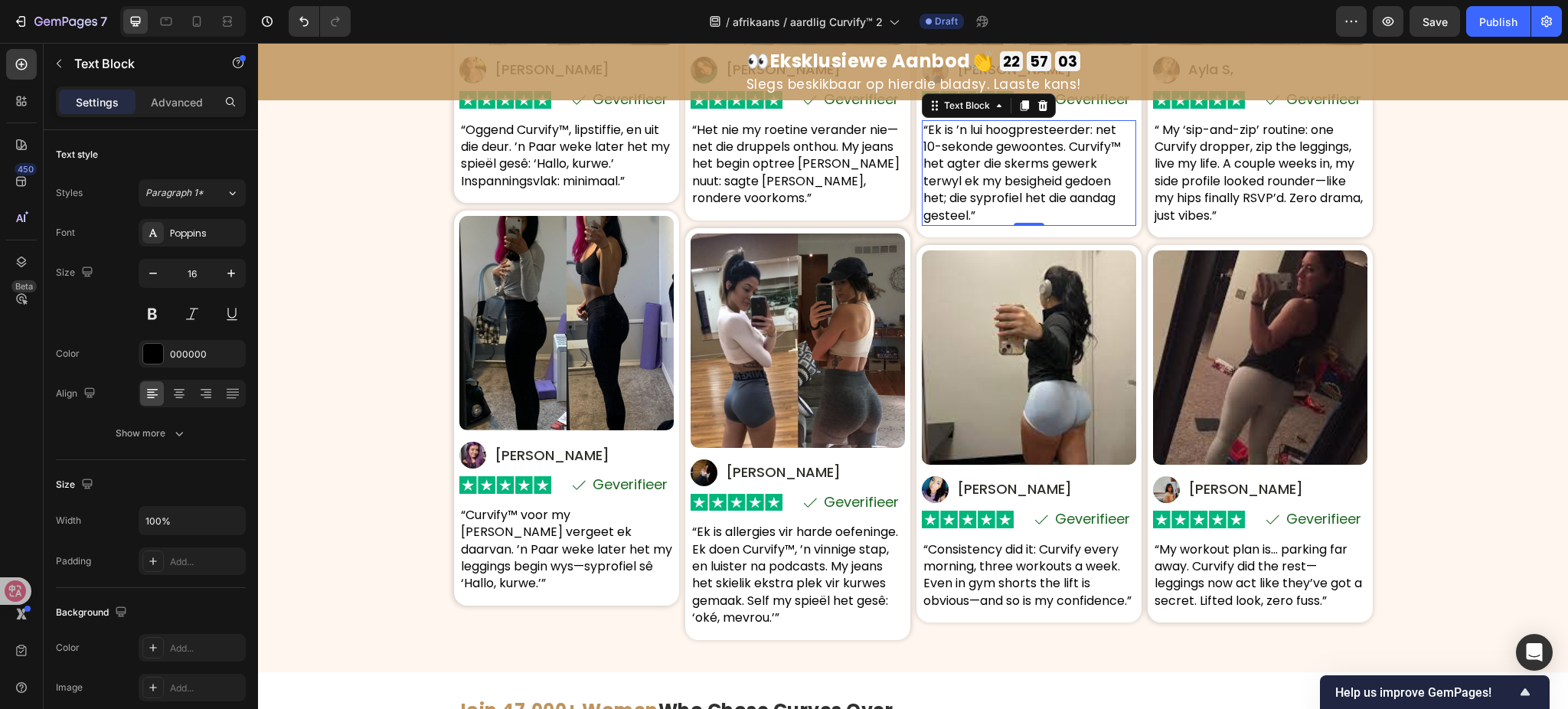
scroll to position [8072, 0]
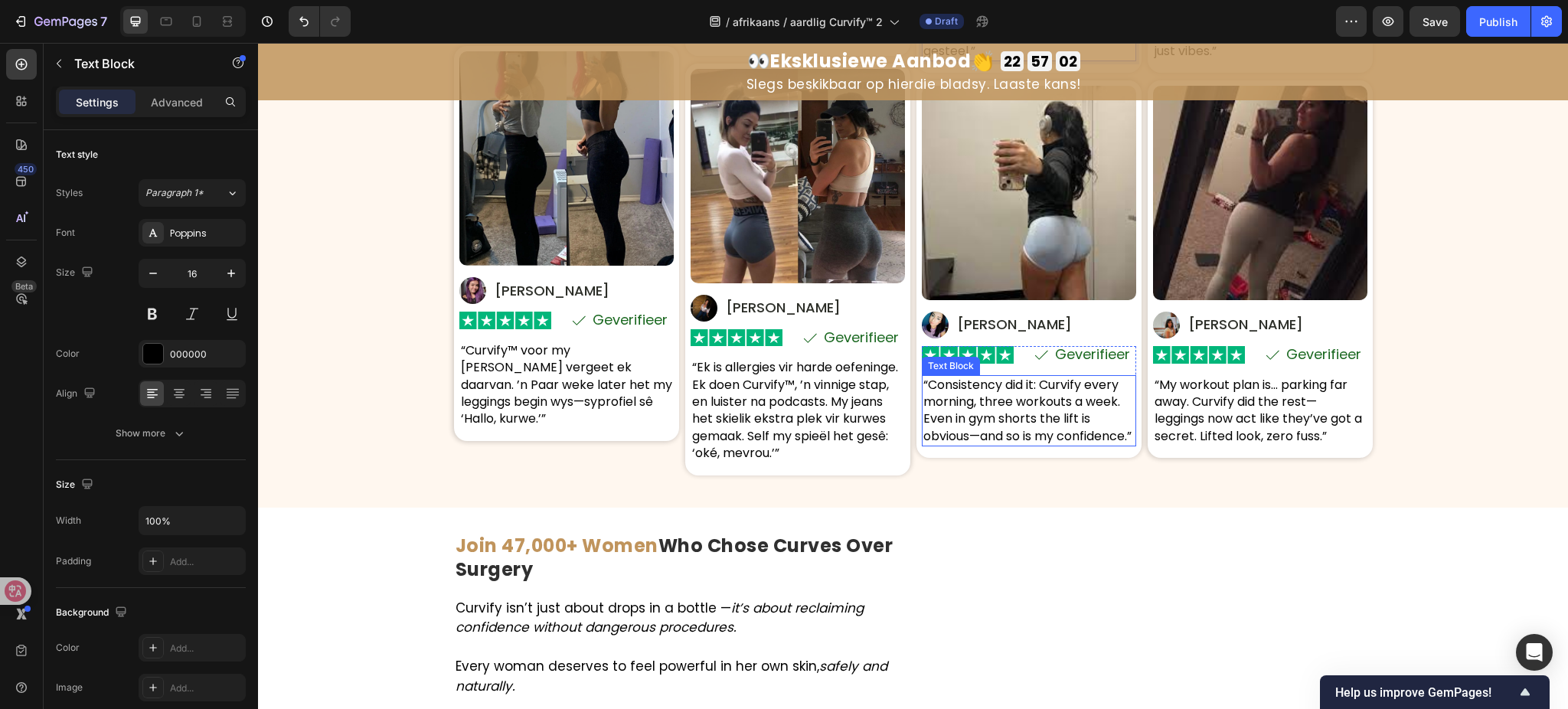
click at [986, 419] on p "“Consistency did it: Curvify every morning, three workouts a week. Even in gym …" at bounding box center [1029, 412] width 212 height 69
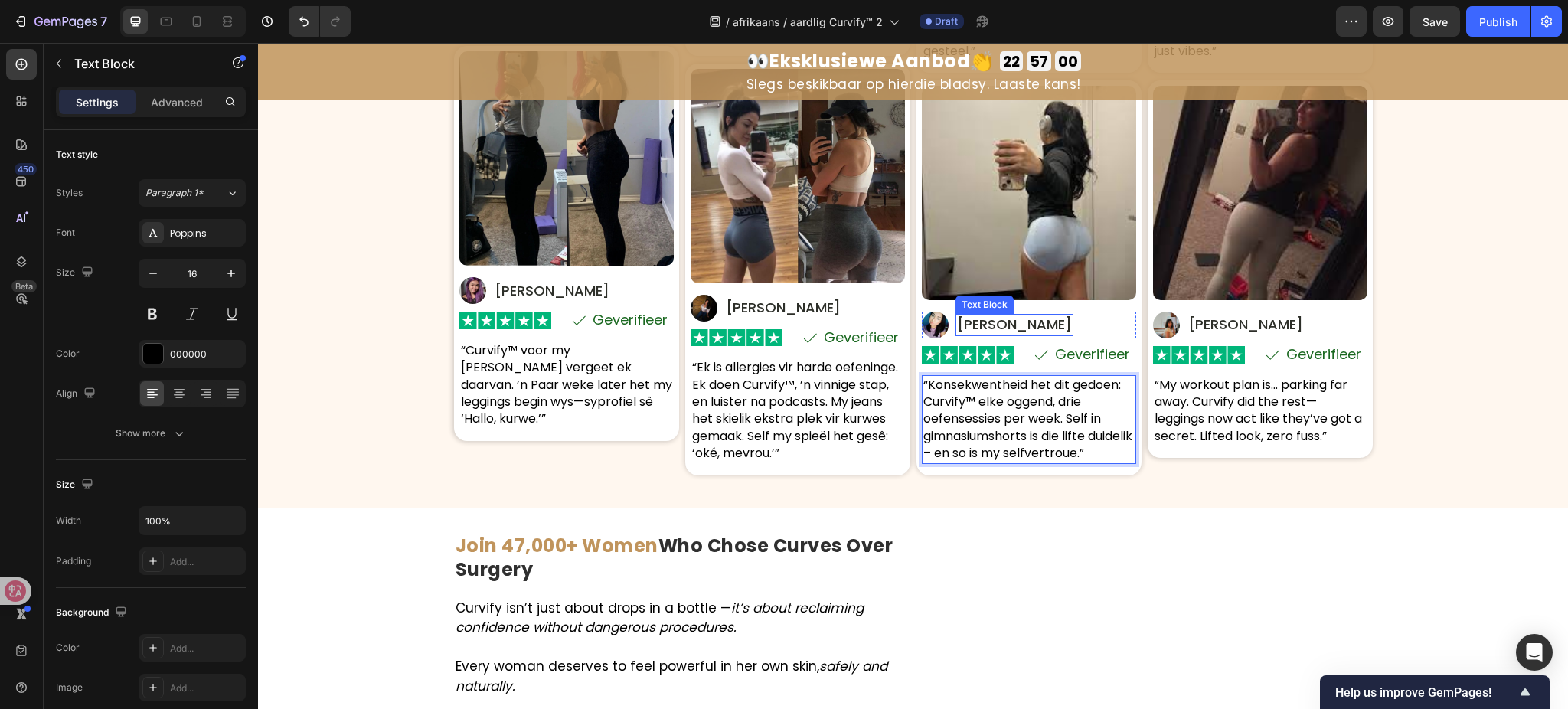
click at [963, 329] on p "Zara V." at bounding box center [1014, 324] width 114 height 18
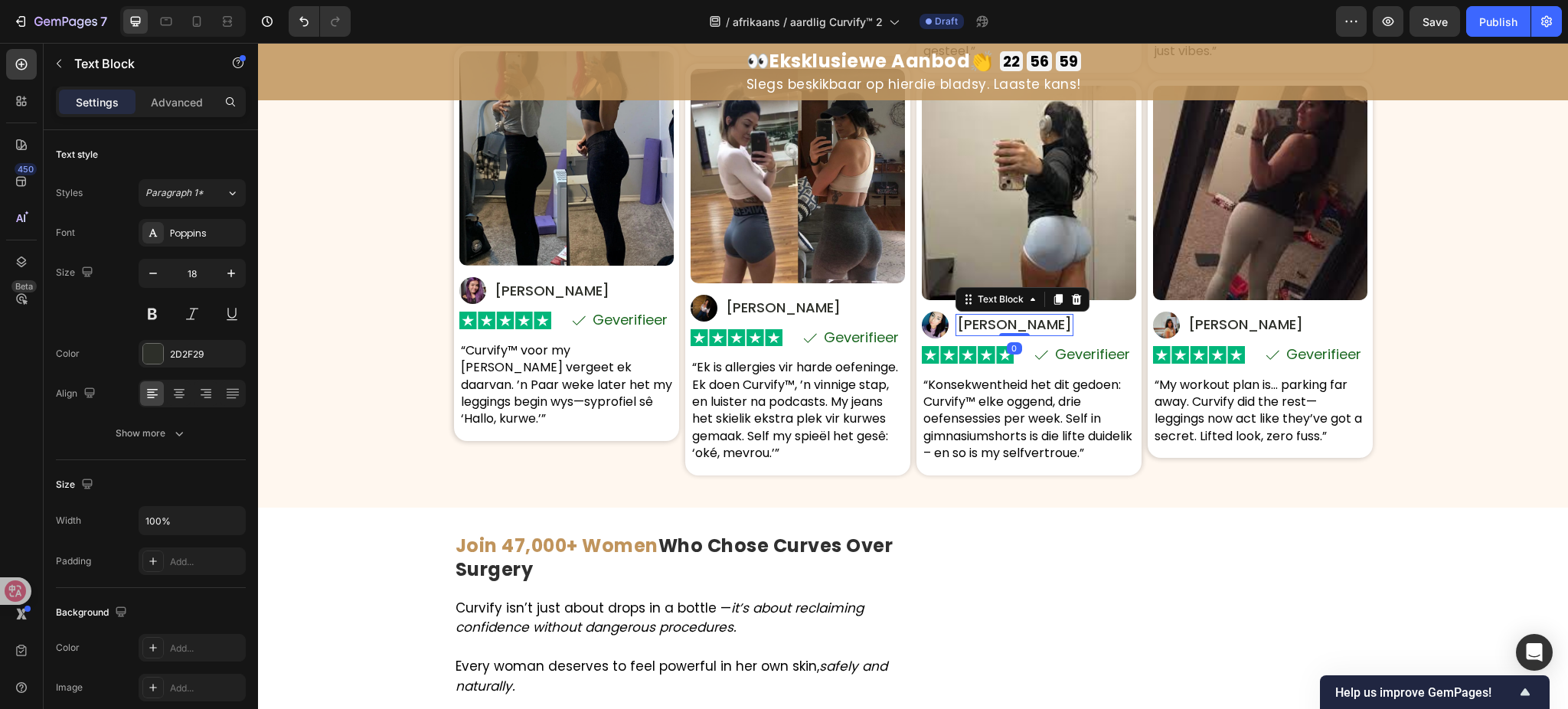
click at [980, 325] on p "Zara V." at bounding box center [1014, 324] width 114 height 18
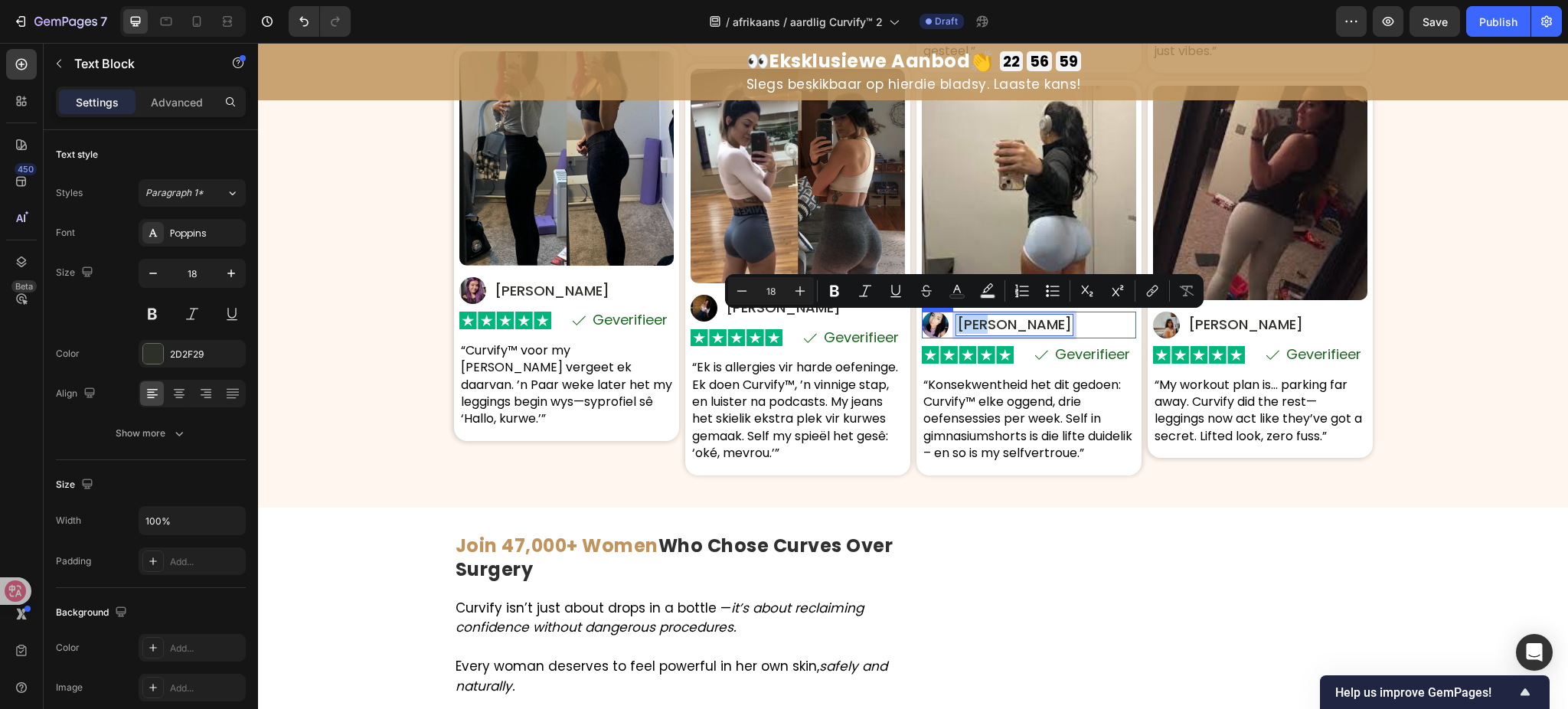
drag, startPoint x: 980, startPoint y: 325, endPoint x: 937, endPoint y: 327, distance: 43.0
click at [937, 327] on div "Image Zara V. Text Block 0 Row" at bounding box center [1028, 325] width 215 height 27
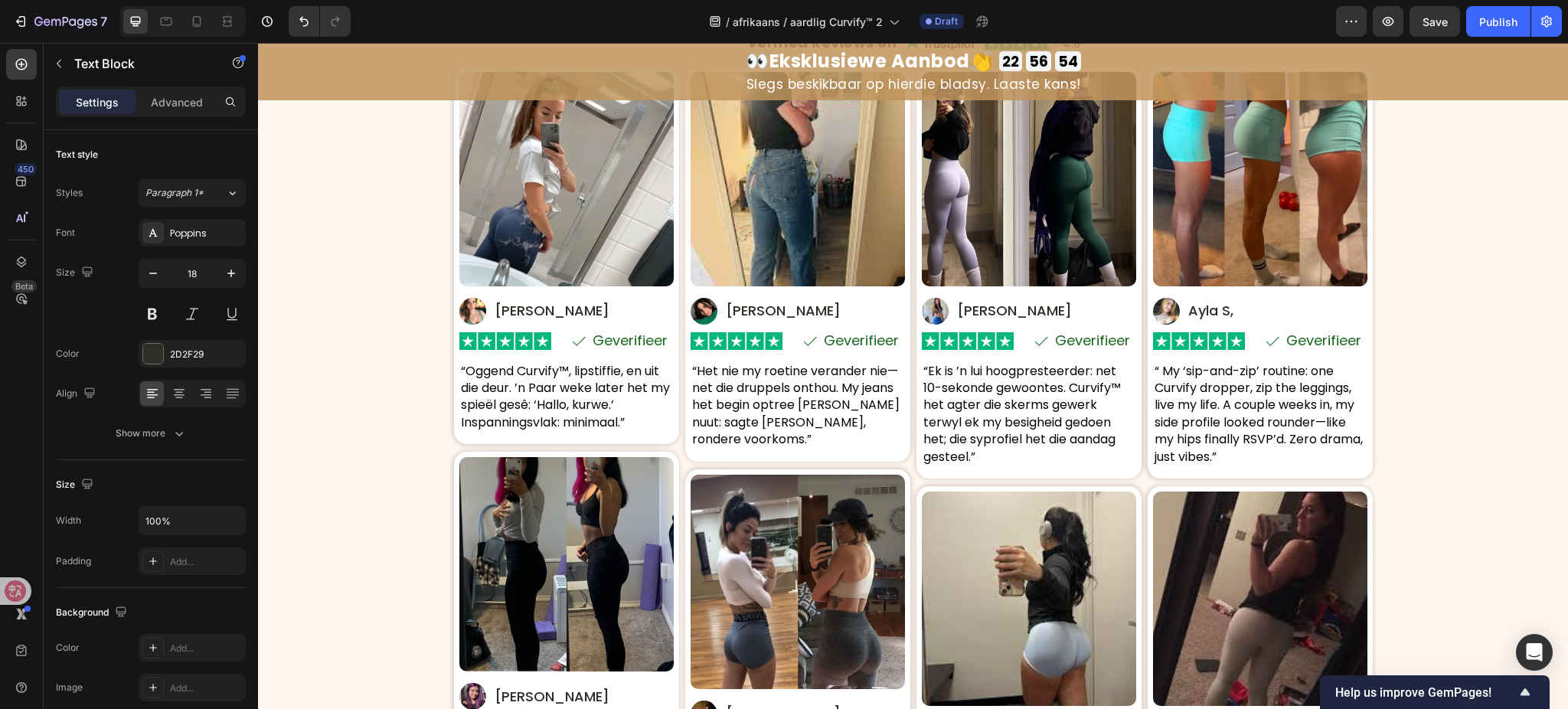
scroll to position [7664, 0]
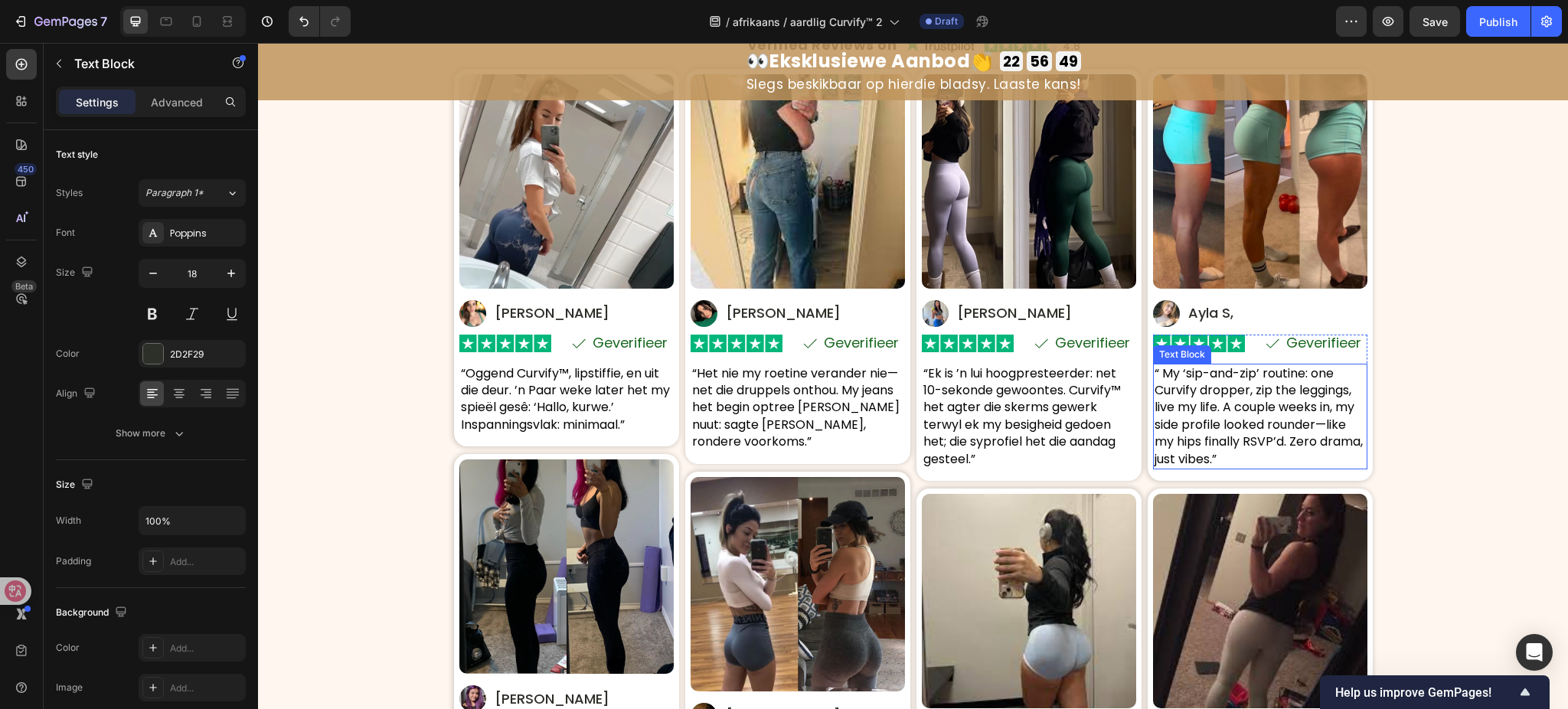
click at [1211, 422] on p "“ My ‘sip-and-zip’ routine: one Curvify dropper, zip the leggings, live my life…" at bounding box center [1260, 417] width 212 height 103
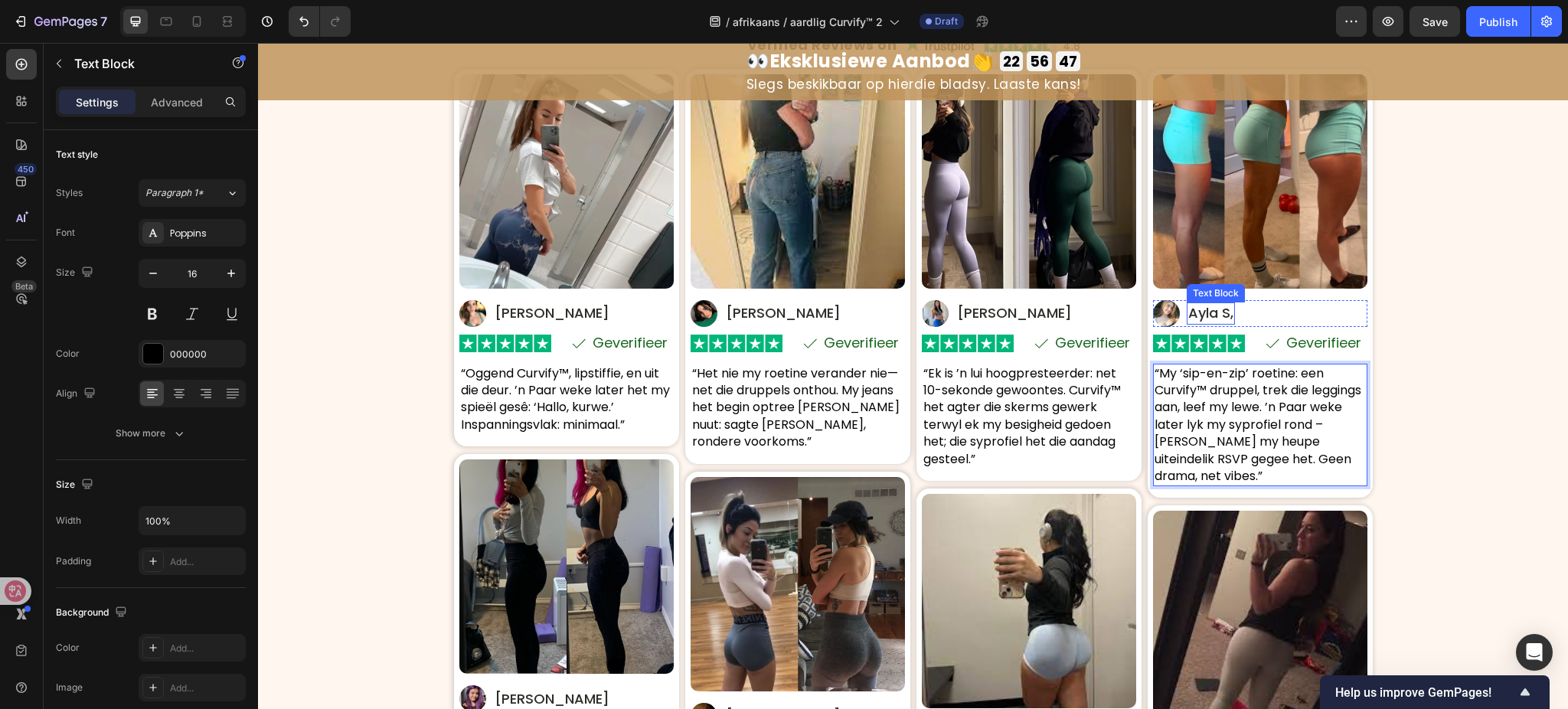
click at [1192, 312] on p "Ayla S," at bounding box center [1211, 313] width 45 height 18
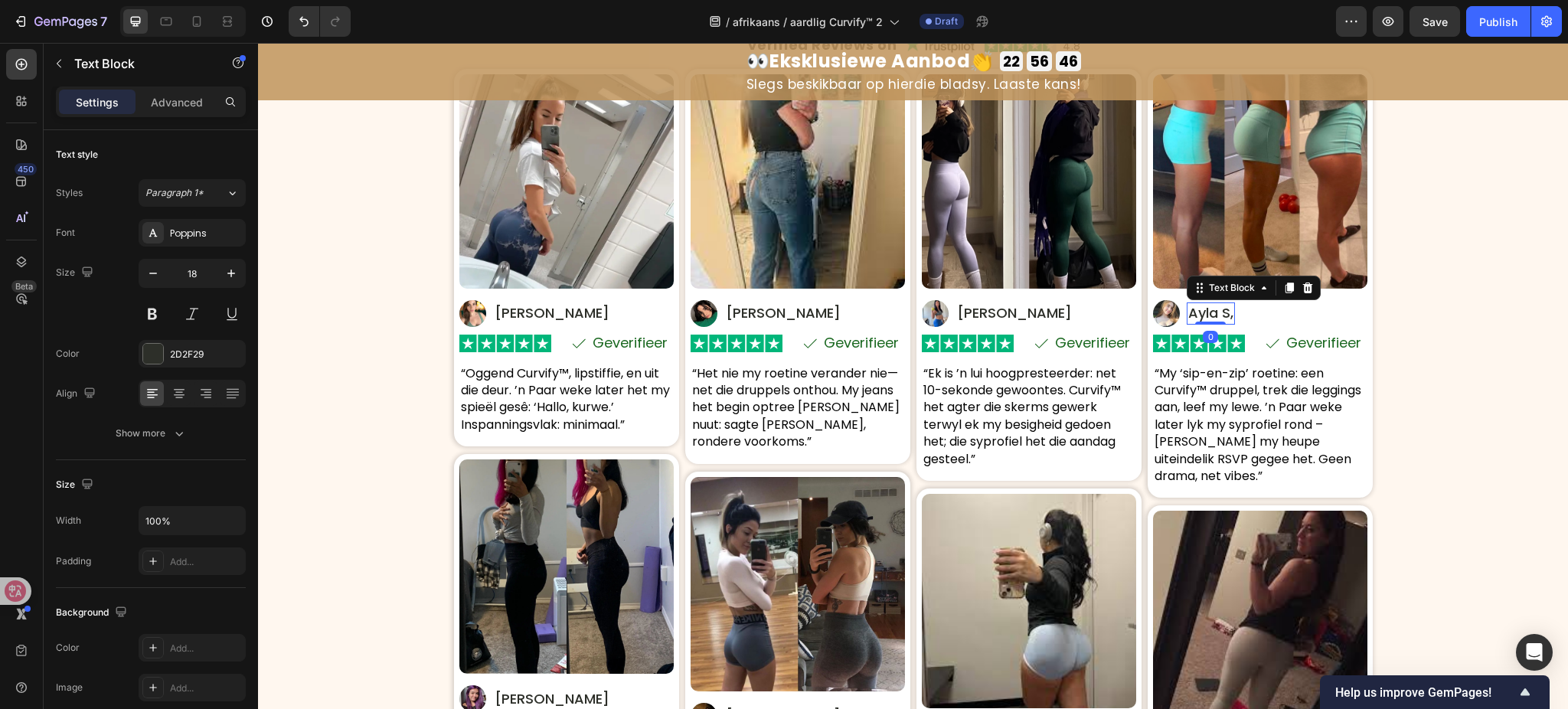
click at [1191, 314] on p "Ayla S," at bounding box center [1211, 313] width 45 height 18
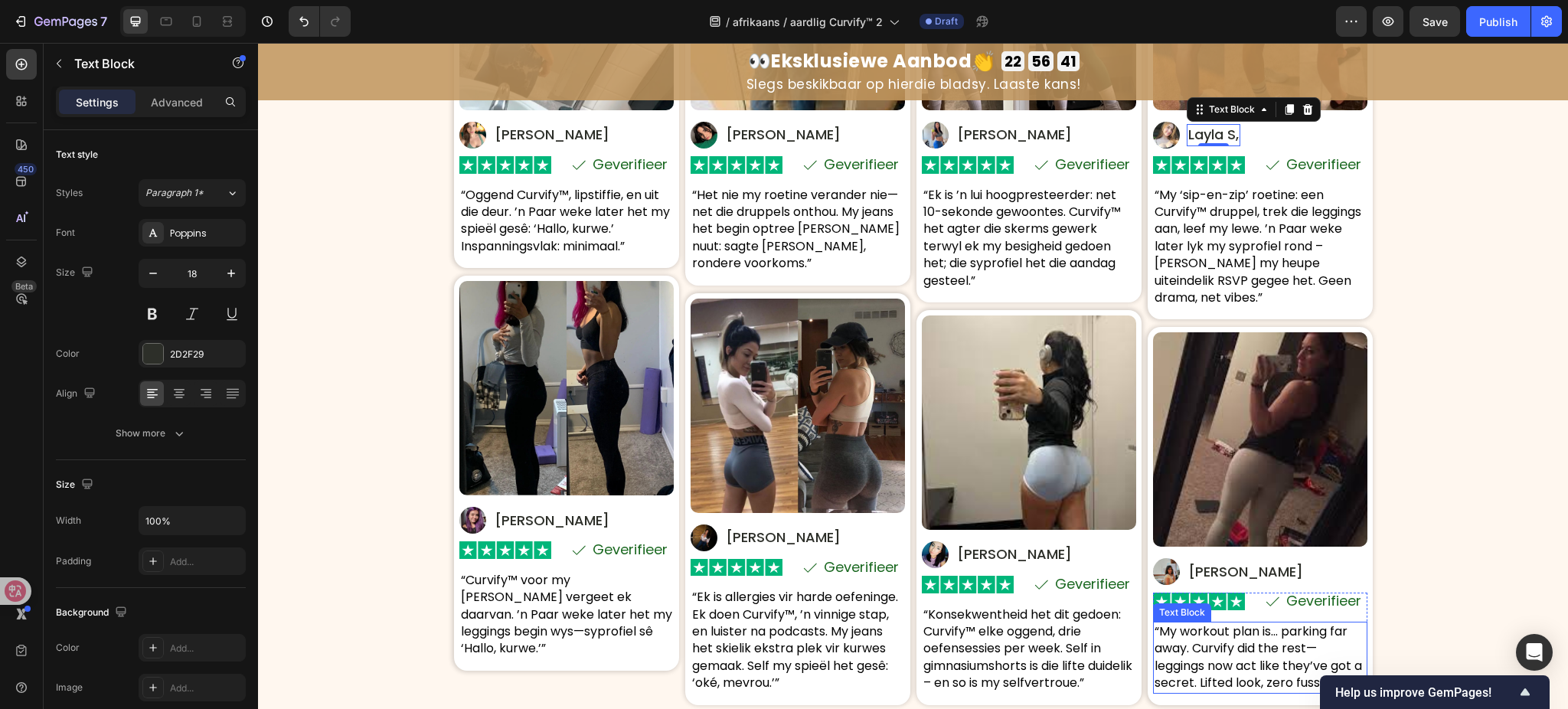
scroll to position [7971, 0]
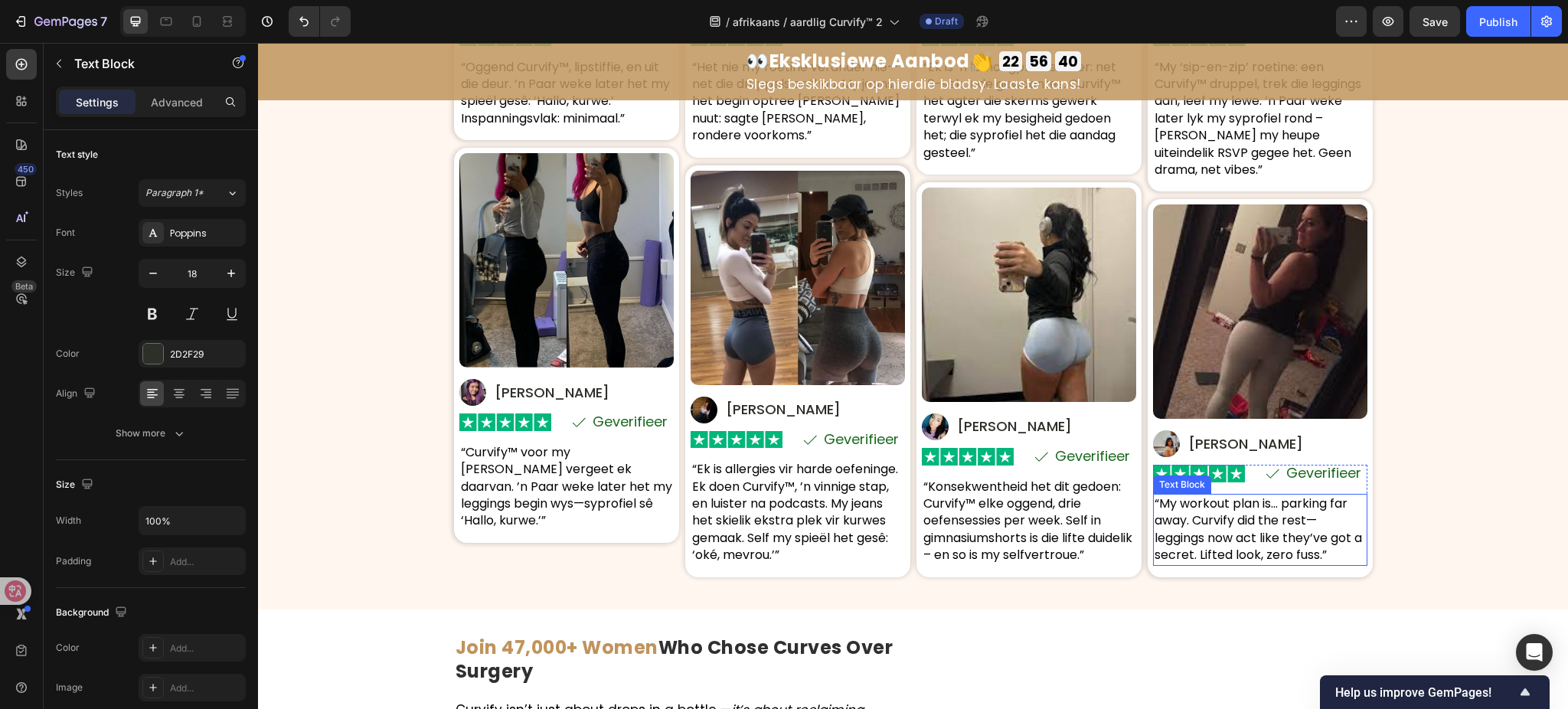
click at [1217, 507] on p "“My workout plan is… parking far away. Curvify did the rest—leggings now act li…" at bounding box center [1260, 530] width 212 height 69
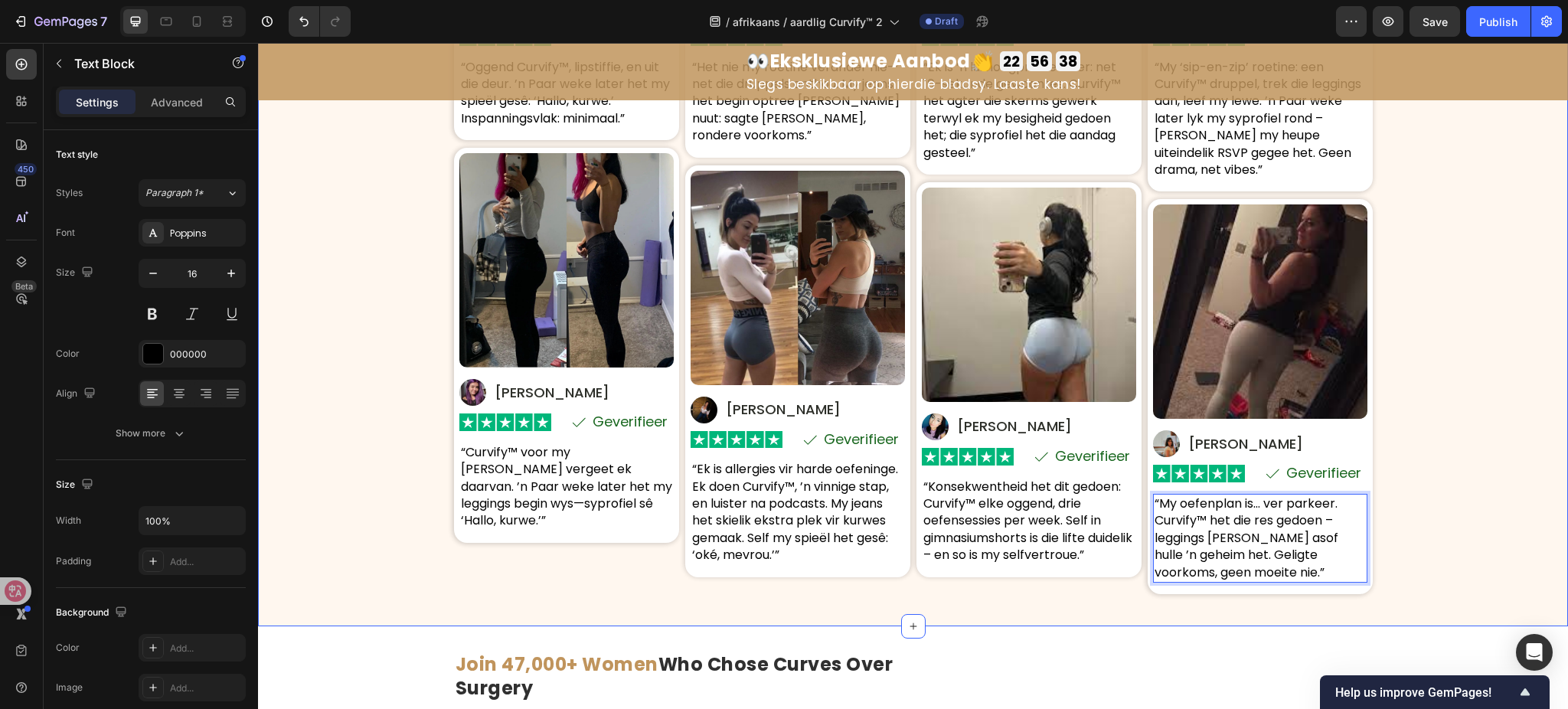
click at [1429, 494] on div "Real Women. Real Curves . Real Confidence. Heading Based on 8,742 Heading Verif…" at bounding box center [913, 140] width 1310 height 924
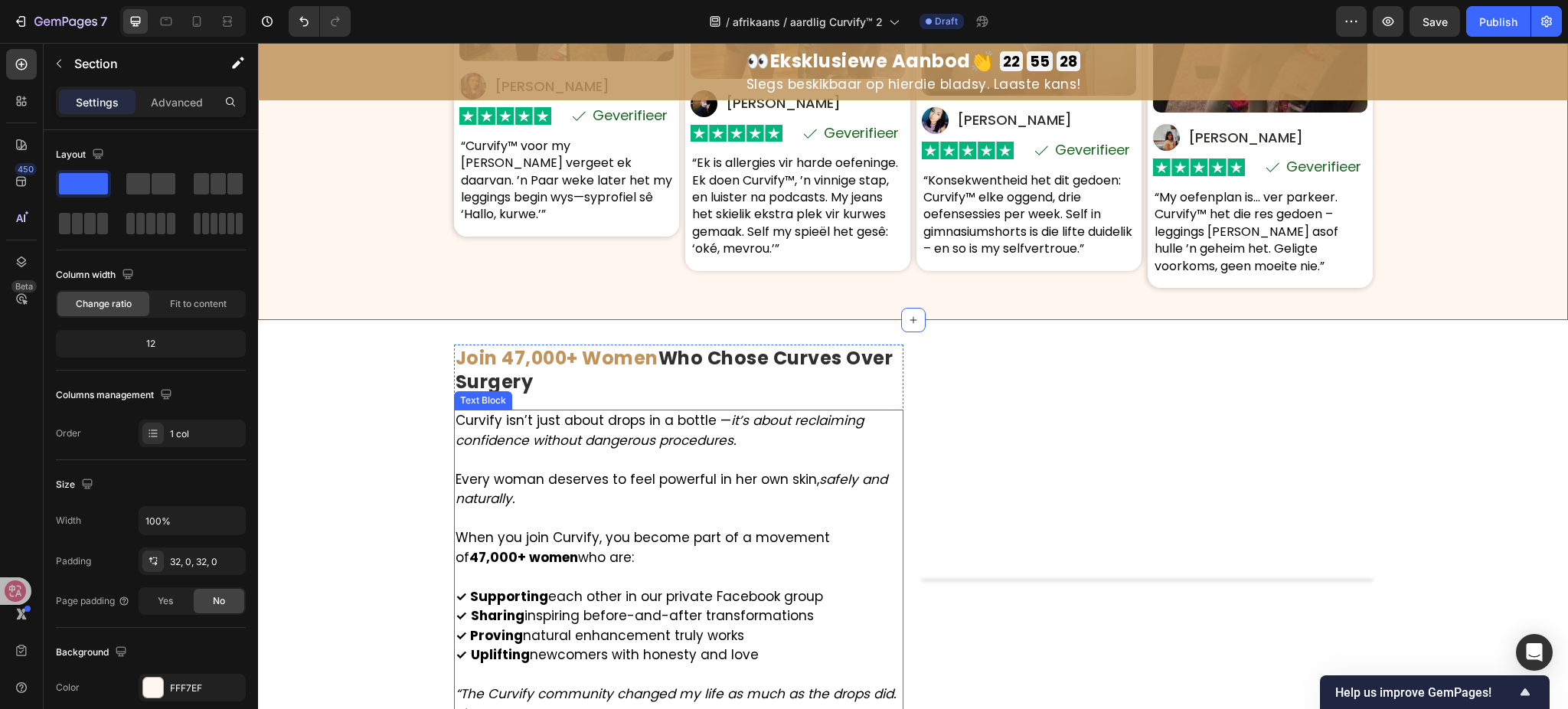
scroll to position [8482, 0]
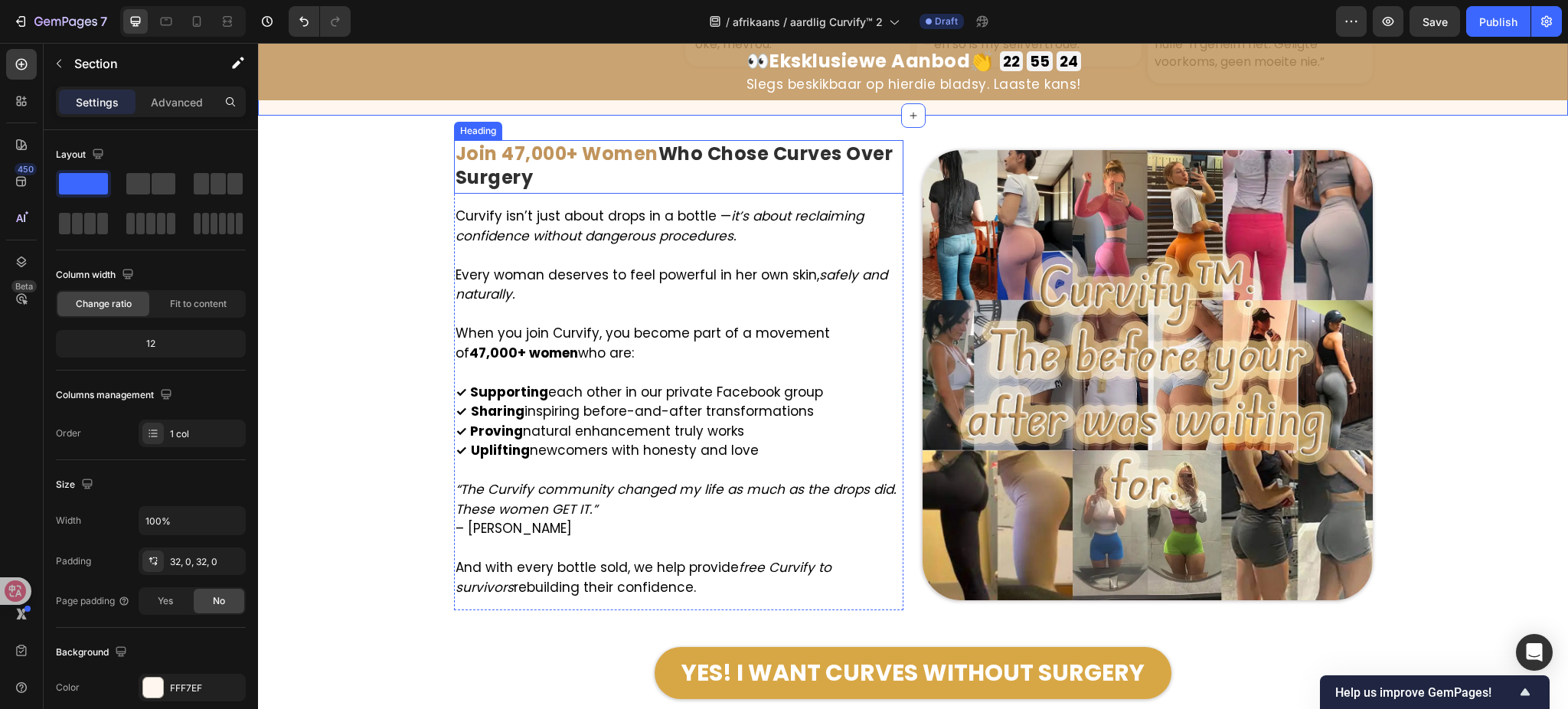
click at [720, 146] on strong "Who Chose Curves Over Surgery" at bounding box center [674, 165] width 438 height 49
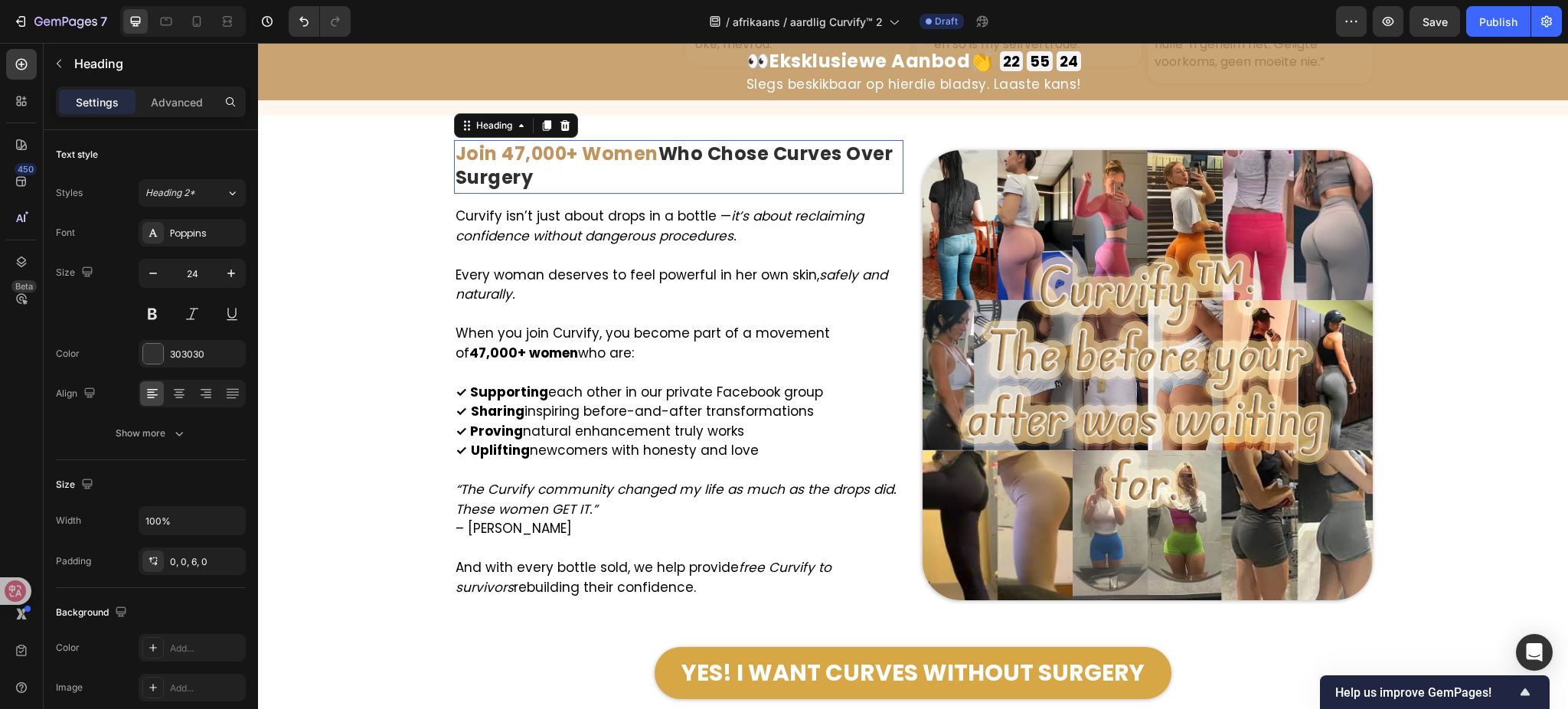
click at [719, 155] on strong "Who Chose Curves Over Surgery" at bounding box center [674, 165] width 438 height 49
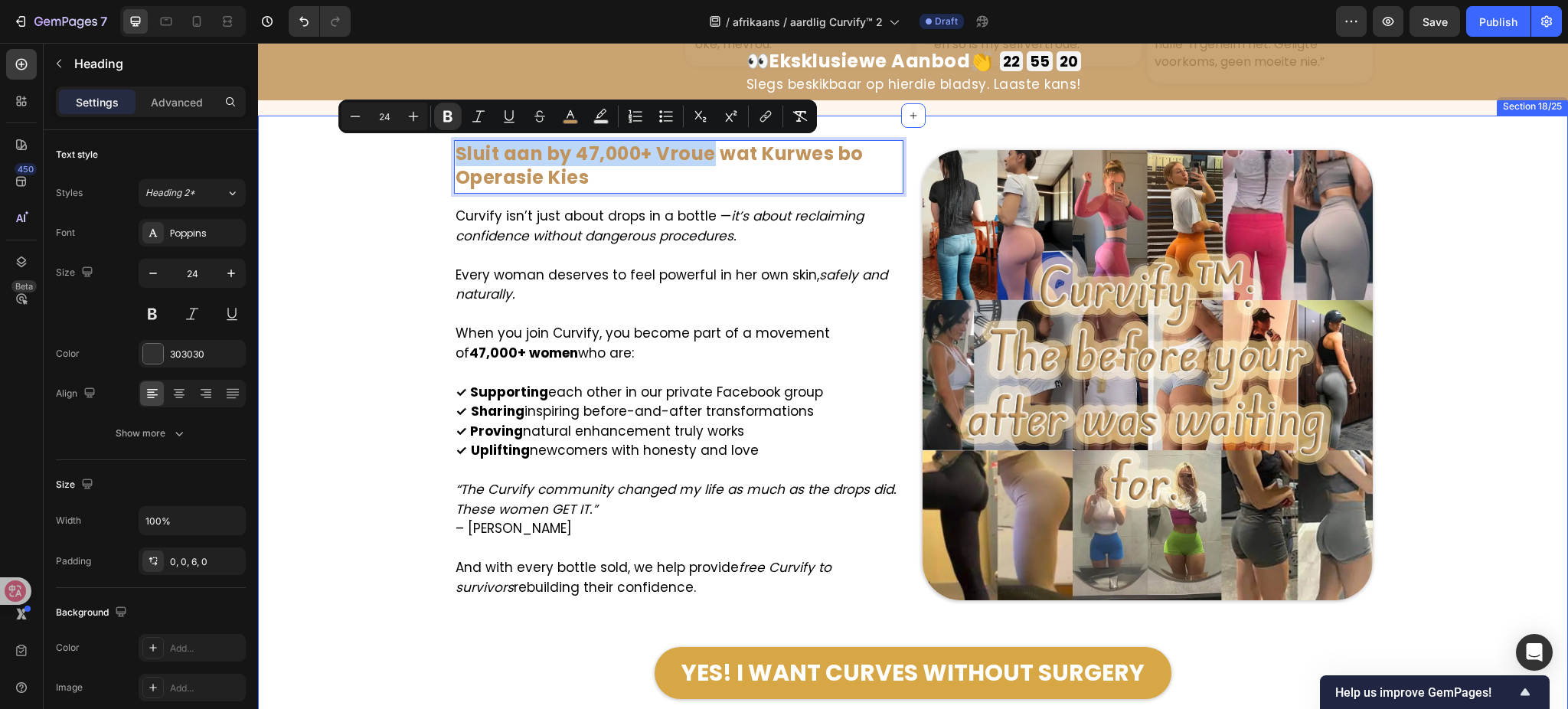
drag, startPoint x: 708, startPoint y: 153, endPoint x: 436, endPoint y: 163, distance: 272.2
click at [436, 163] on div "Image Sluit aan by 47,000+ Vroue wat Kurwes bo Operasie Kies Heading 15 Curvify…" at bounding box center [913, 433] width 1310 height 586
click at [577, 114] on icon "Editor contextual toolbar" at bounding box center [570, 116] width 15 height 15
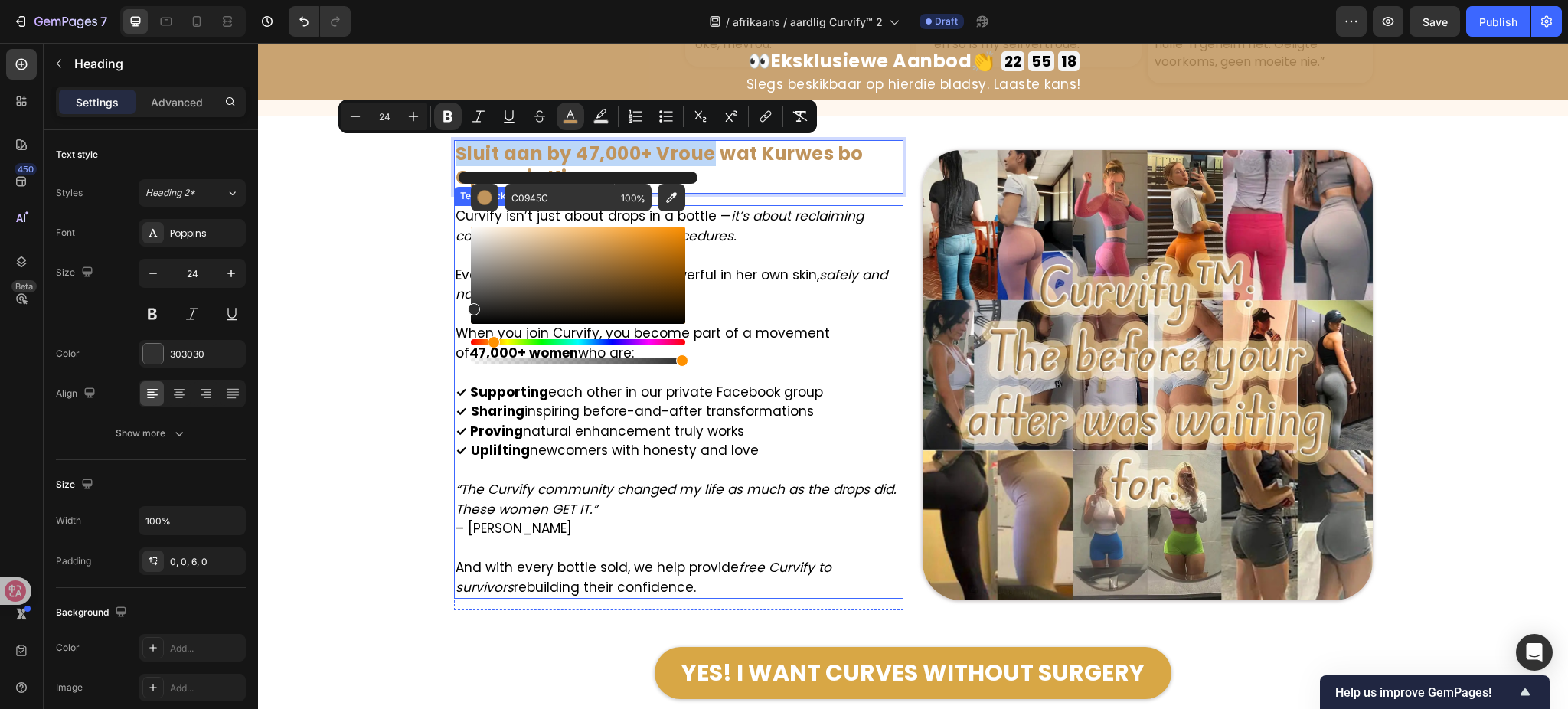
drag, startPoint x: 858, startPoint y: 288, endPoint x: 449, endPoint y: 315, distance: 409.9
type input "2D2D2D"
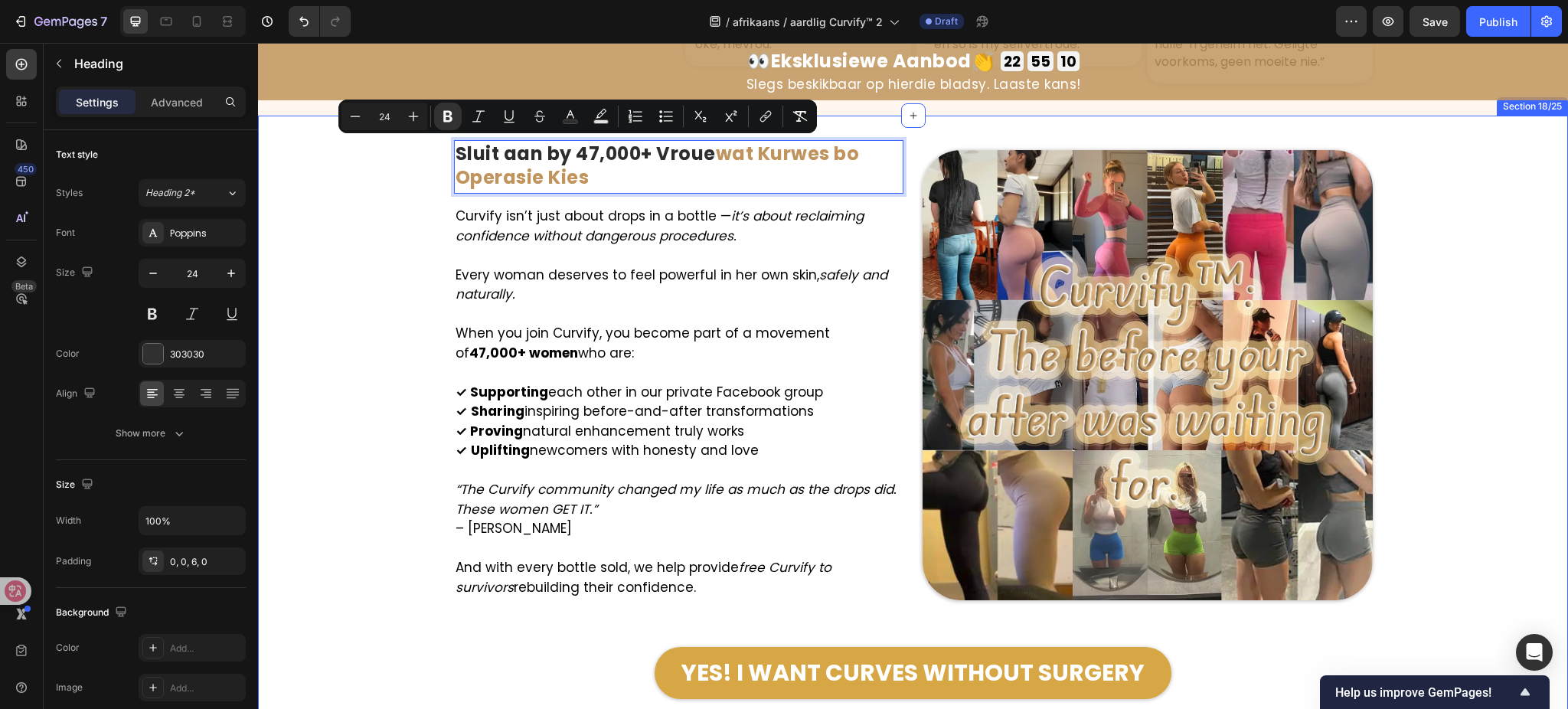
click at [363, 386] on div "Image Sluit aan by 47,000+ Vroue wat Kurwes bo Operasie Kies Heading 15 Curvify…" at bounding box center [913, 433] width 1310 height 586
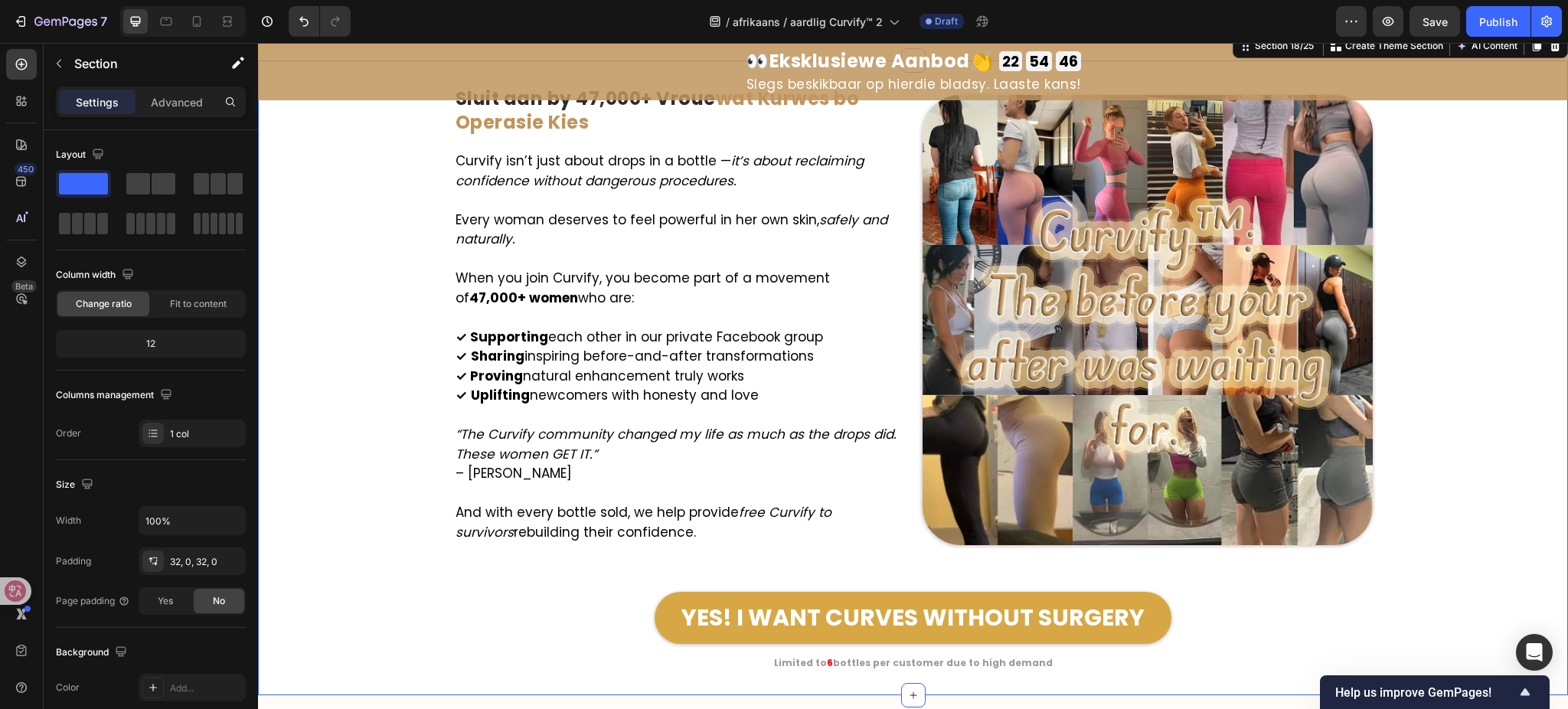
scroll to position [8583, 0]
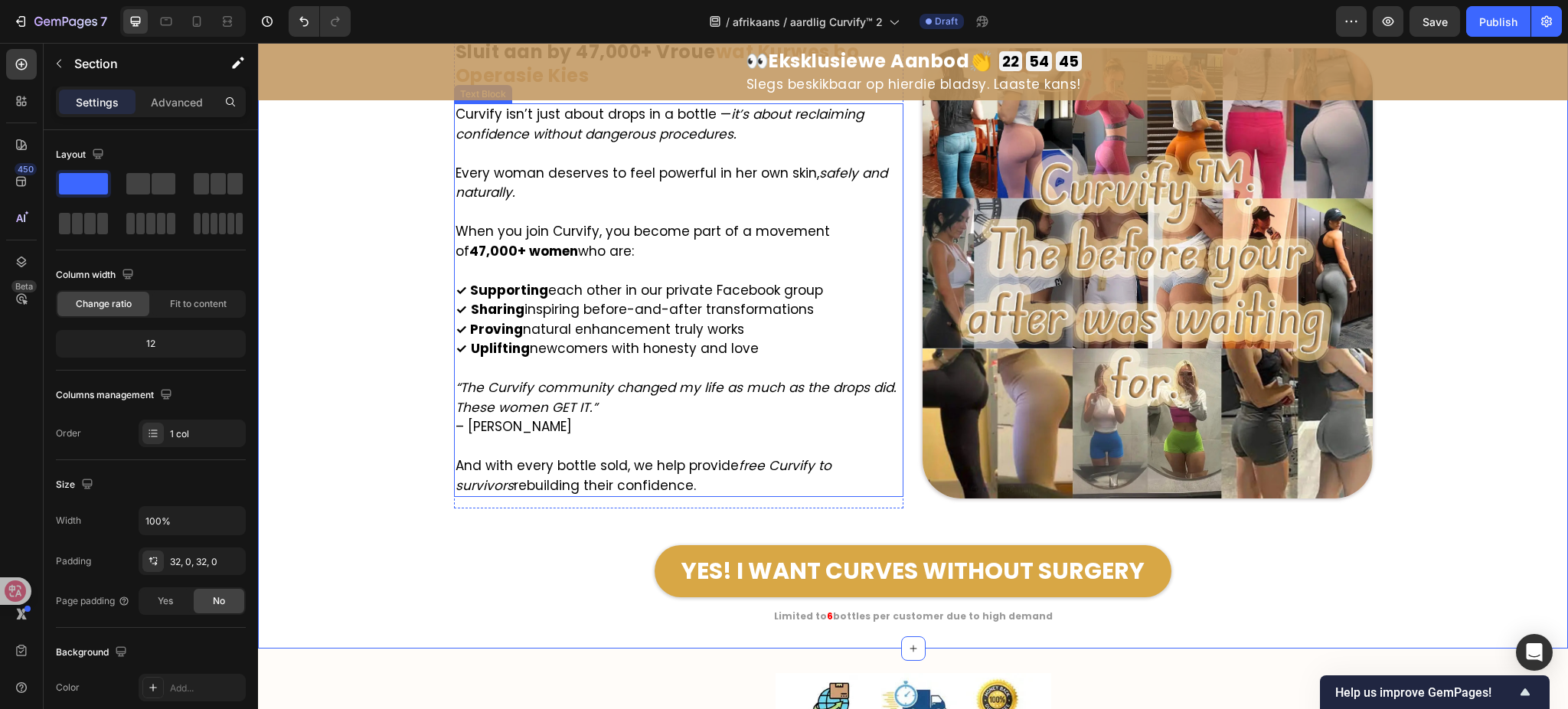
click at [722, 234] on p "When you join Curvify, you become part of a movement of 47,000+ women who are:" at bounding box center [679, 241] width 447 height 39
click at [696, 143] on icon "it’s about reclaiming confidence without dangerous procedures." at bounding box center [660, 124] width 408 height 38
click at [695, 143] on icon "it’s about reclaiming confidence without dangerous procedures." at bounding box center [660, 124] width 408 height 38
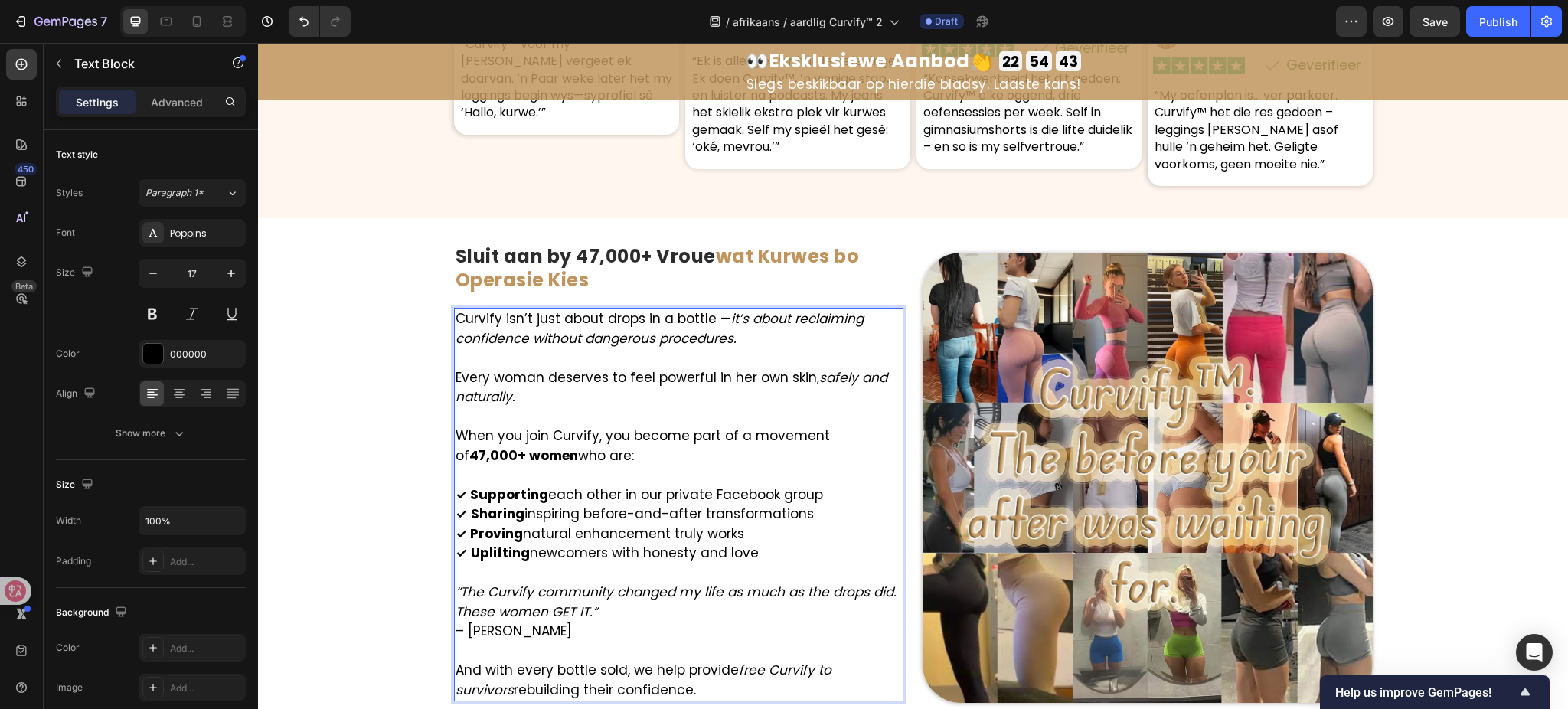
scroll to position [8384, 0]
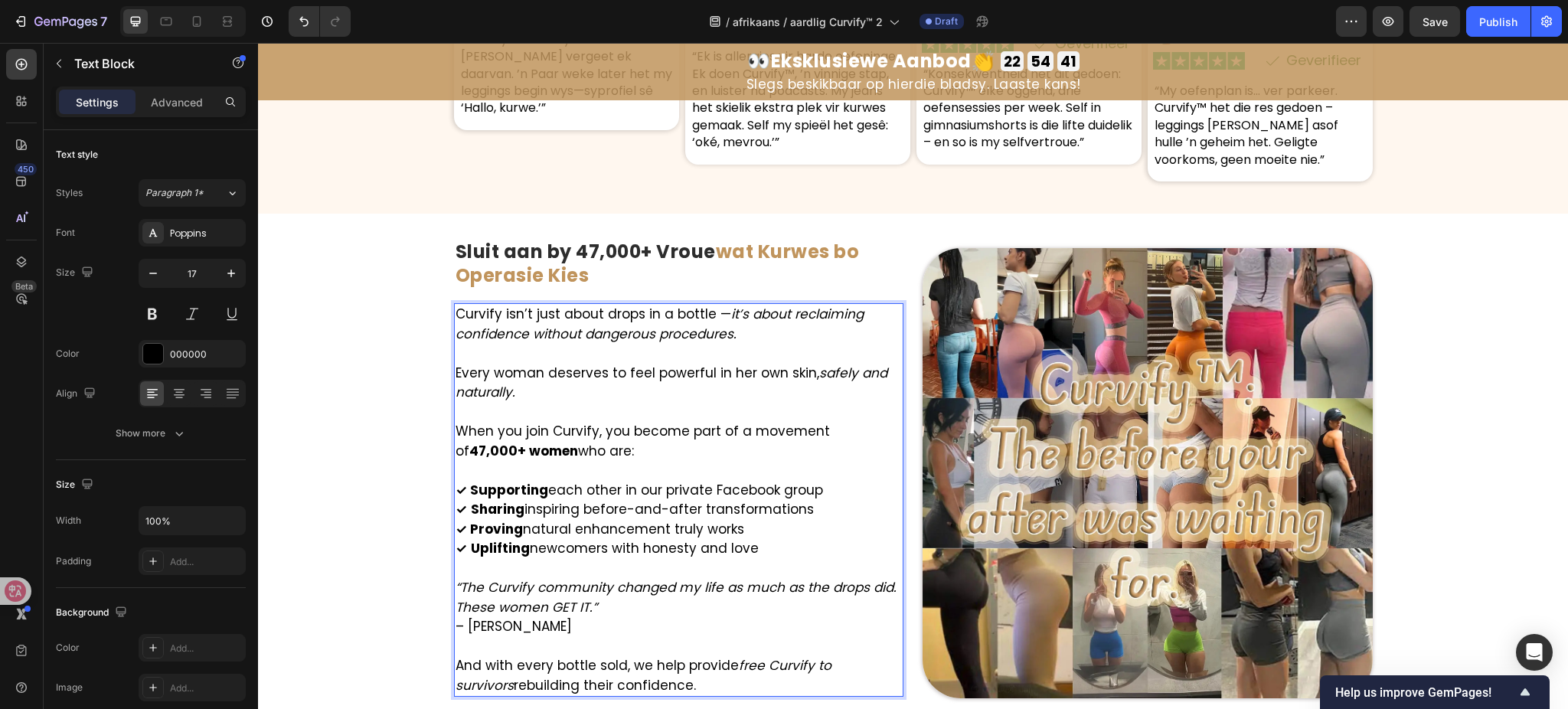
click at [669, 351] on p "Rich Text Editor. Editing area: main" at bounding box center [679, 353] width 447 height 20
click at [704, 327] on icon "it’s about reclaiming confidence without dangerous procedures." at bounding box center [660, 324] width 408 height 38
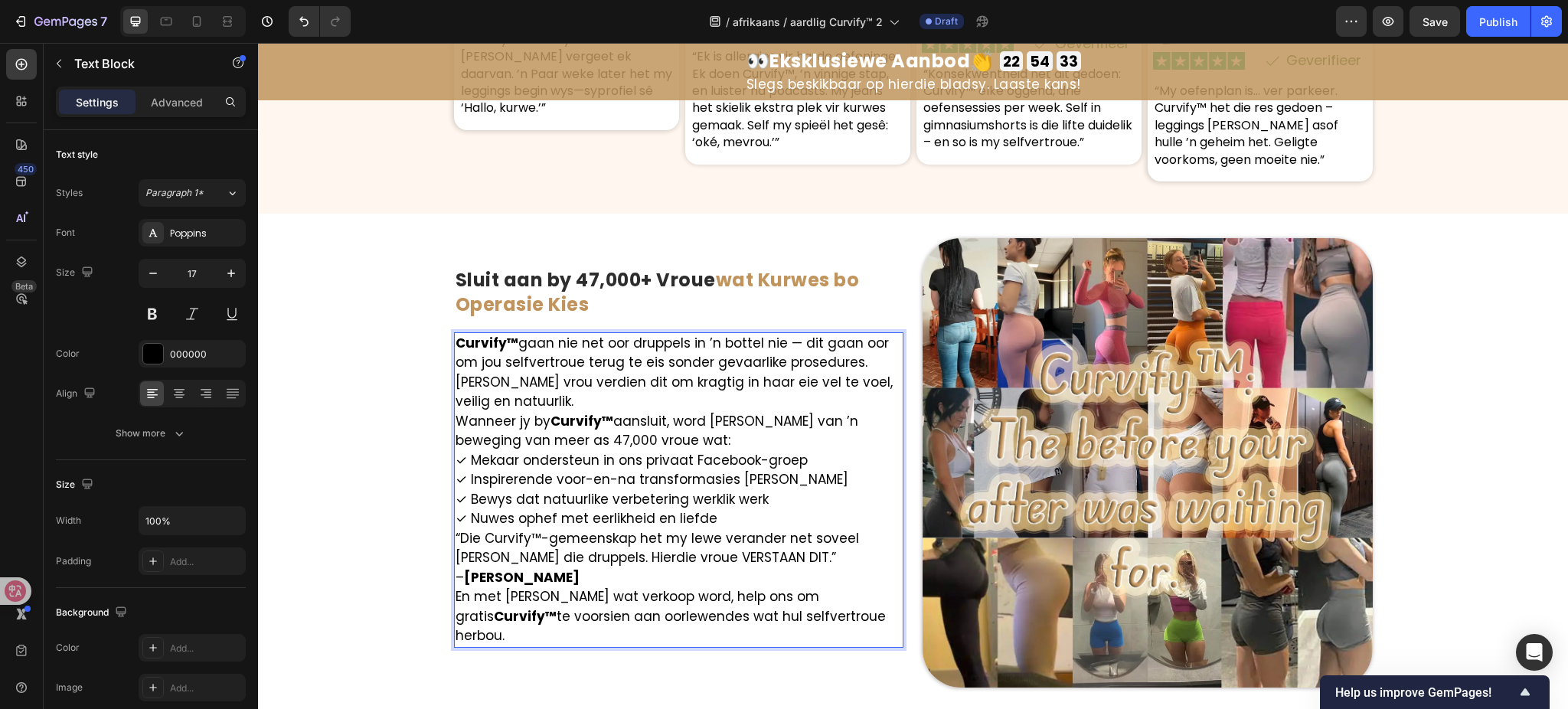
click at [869, 372] on p "Curvify™ gaan nie net oor druppels in ’n bottel nie — dit gaan oor om jou selfv…" at bounding box center [679, 353] width 447 height 39
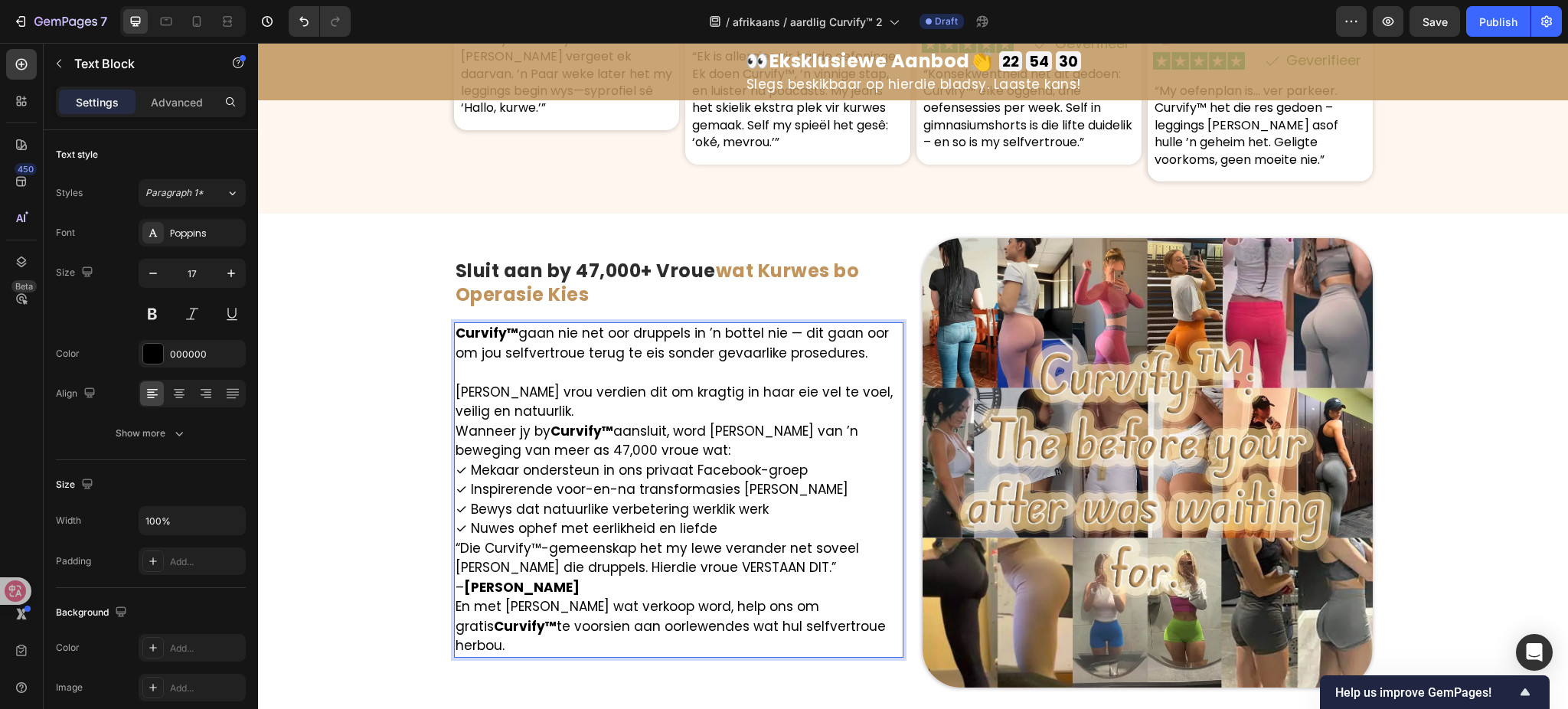
click at [564, 418] on p "[PERSON_NAME] vrou verdien dit om kragtig in haar eie vel te voel, veilig en na…" at bounding box center [679, 402] width 447 height 39
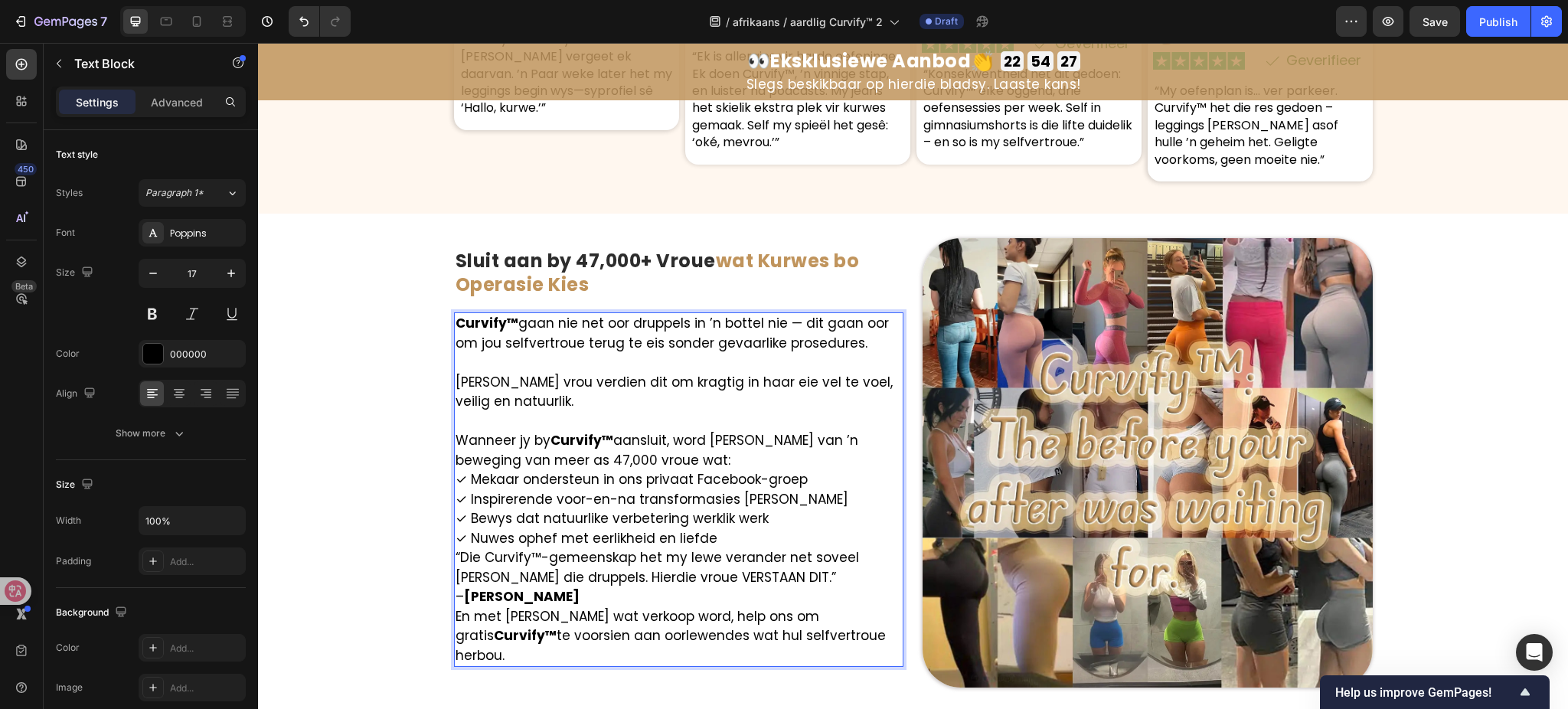
click at [674, 464] on p "Wanneer jy by Curvify™ aansluit, word jy deel van ’n beweging van meer as 47,00…" at bounding box center [679, 450] width 447 height 39
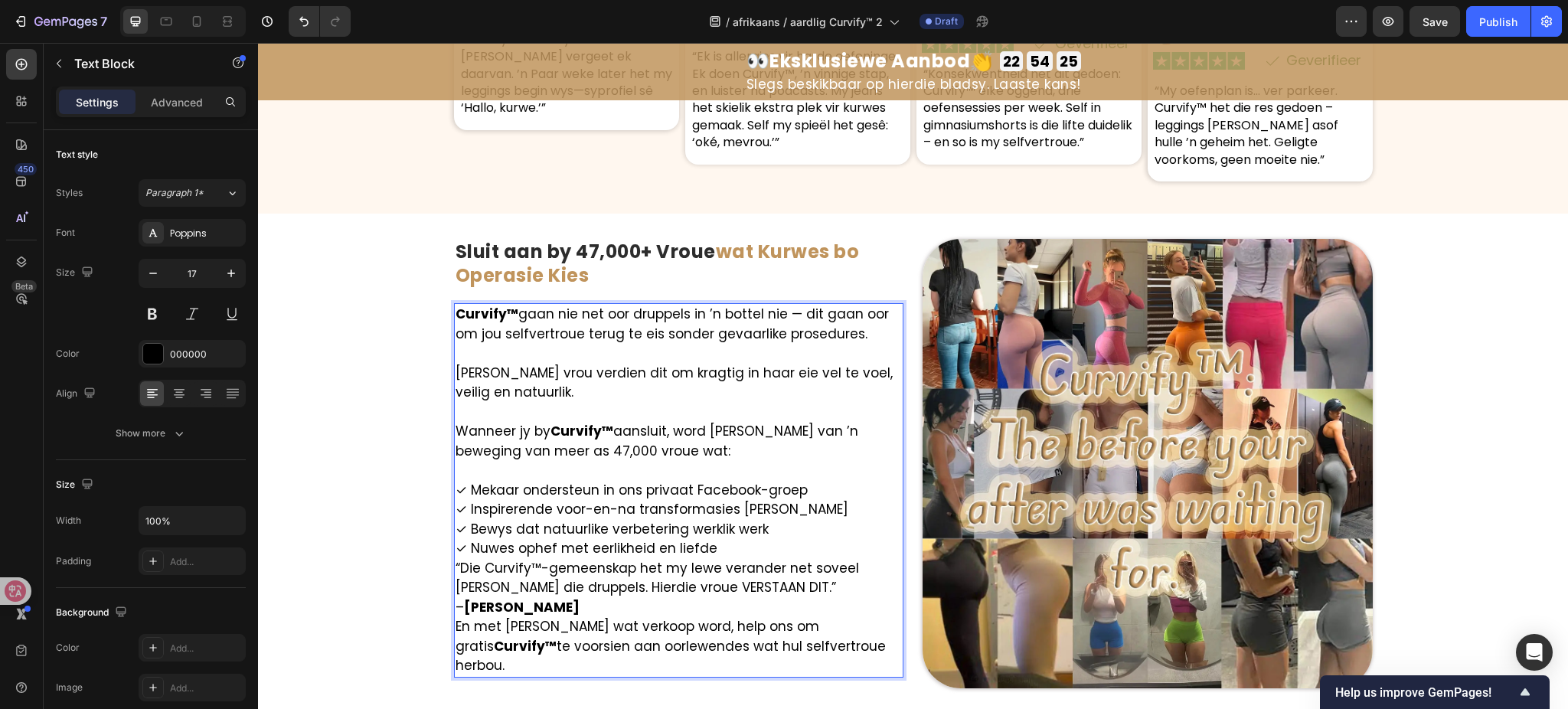
click at [755, 556] on p "✓ Mekaar ondersteun in ons privaat Facebook-groep ✓ Inspirerende voor-en-na tra…" at bounding box center [679, 519] width 447 height 78
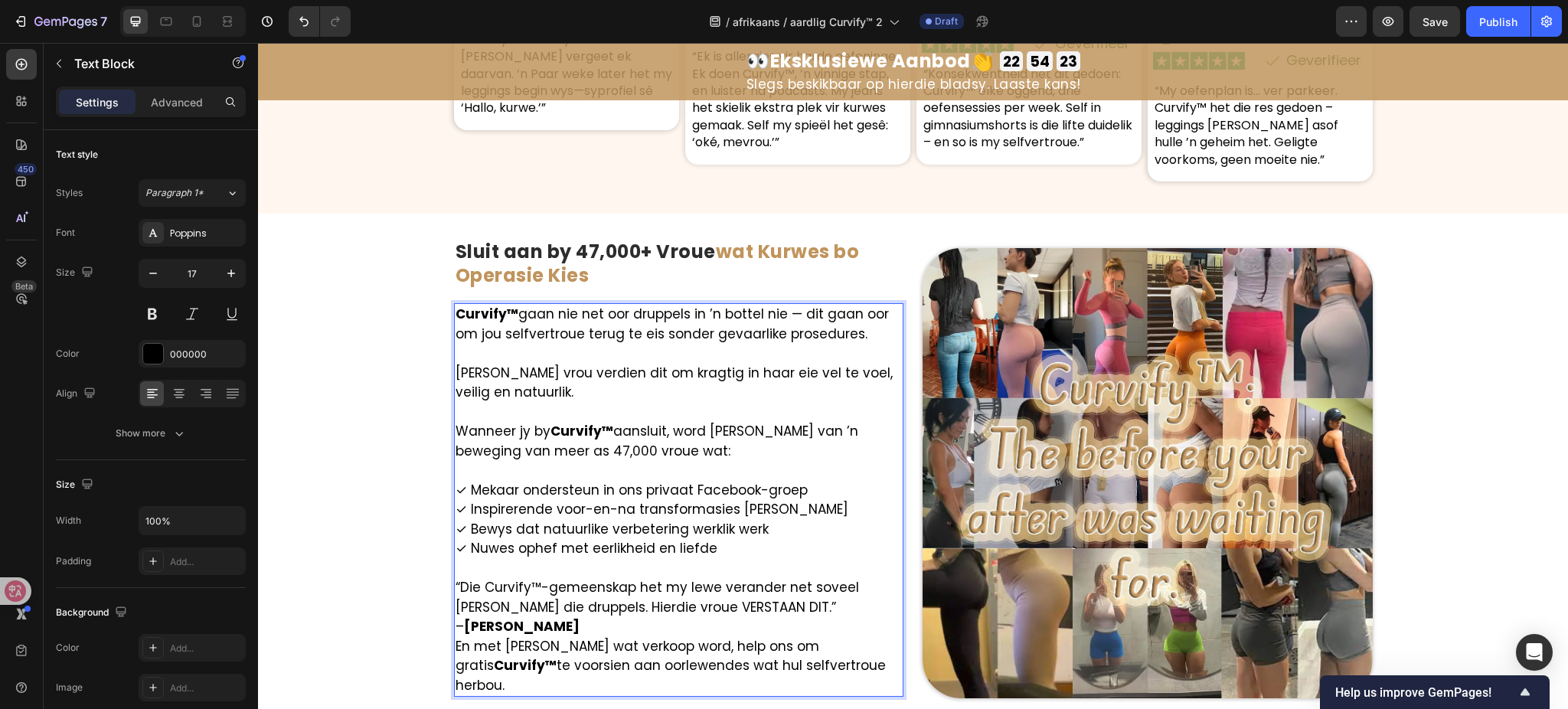
click at [733, 604] on p "“Die Curvify™-gemeenskap het my lewe verander net soveel soos die druppels. Hie…" at bounding box center [679, 607] width 447 height 59
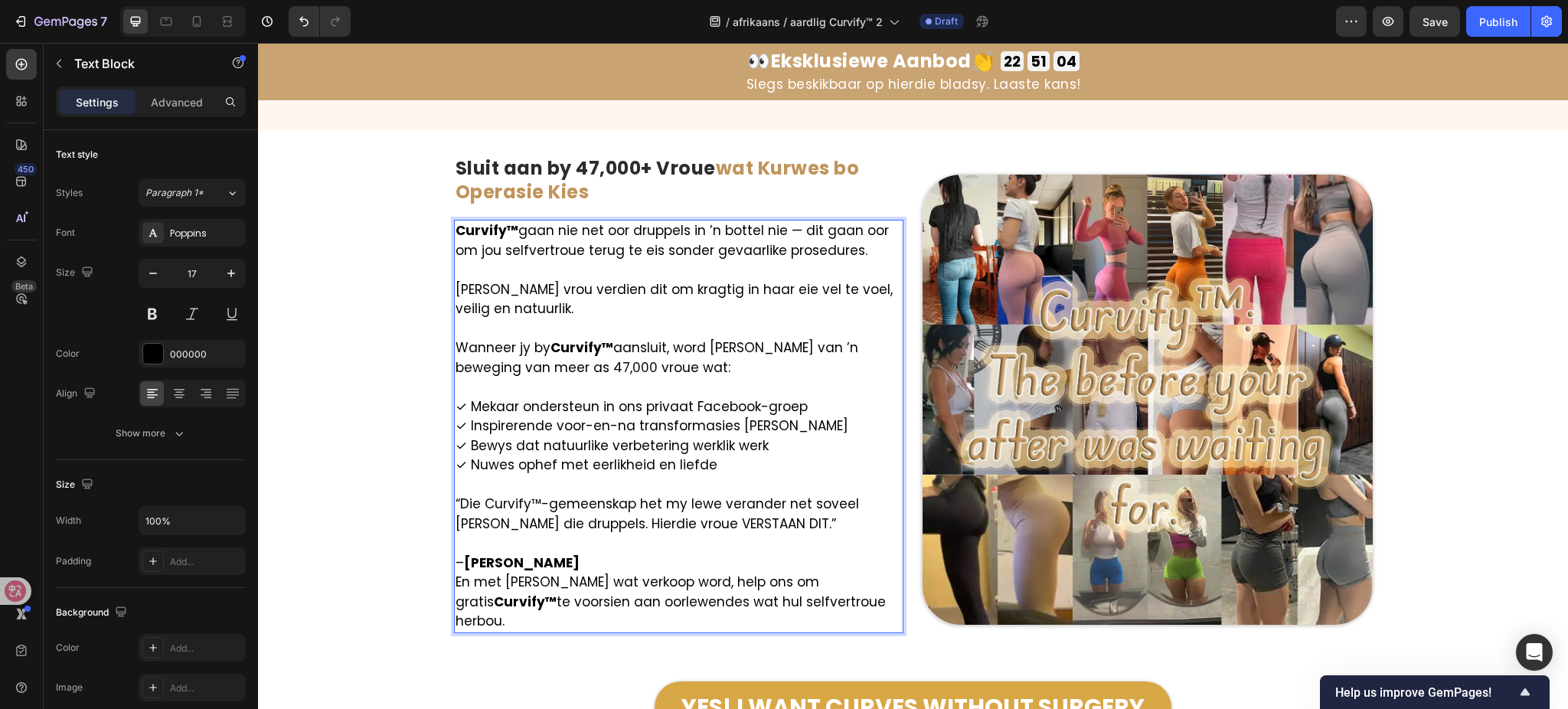
scroll to position [8587, 0]
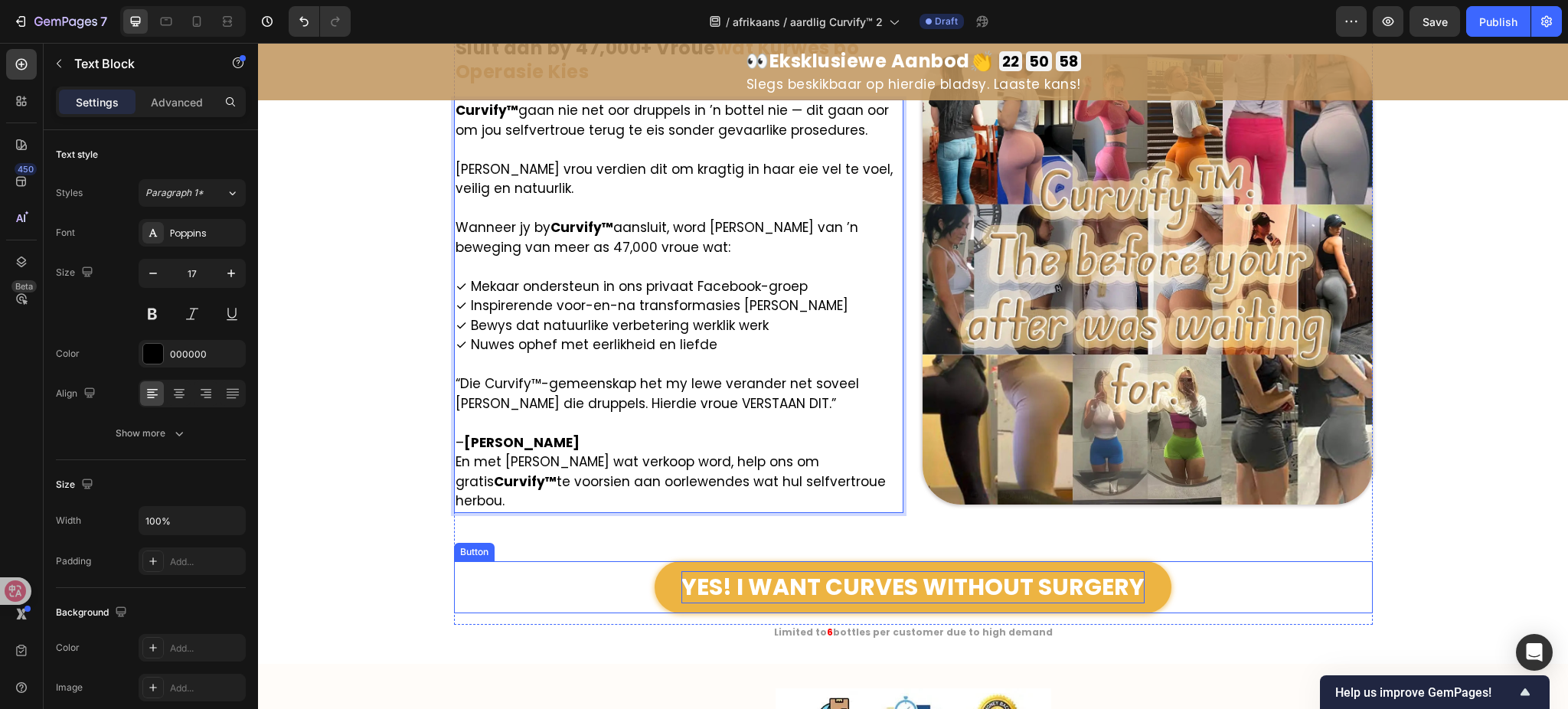
click at [860, 571] on p "YES! I WANT CURVES WITHOUT SURGERY" at bounding box center [914, 587] width 464 height 32
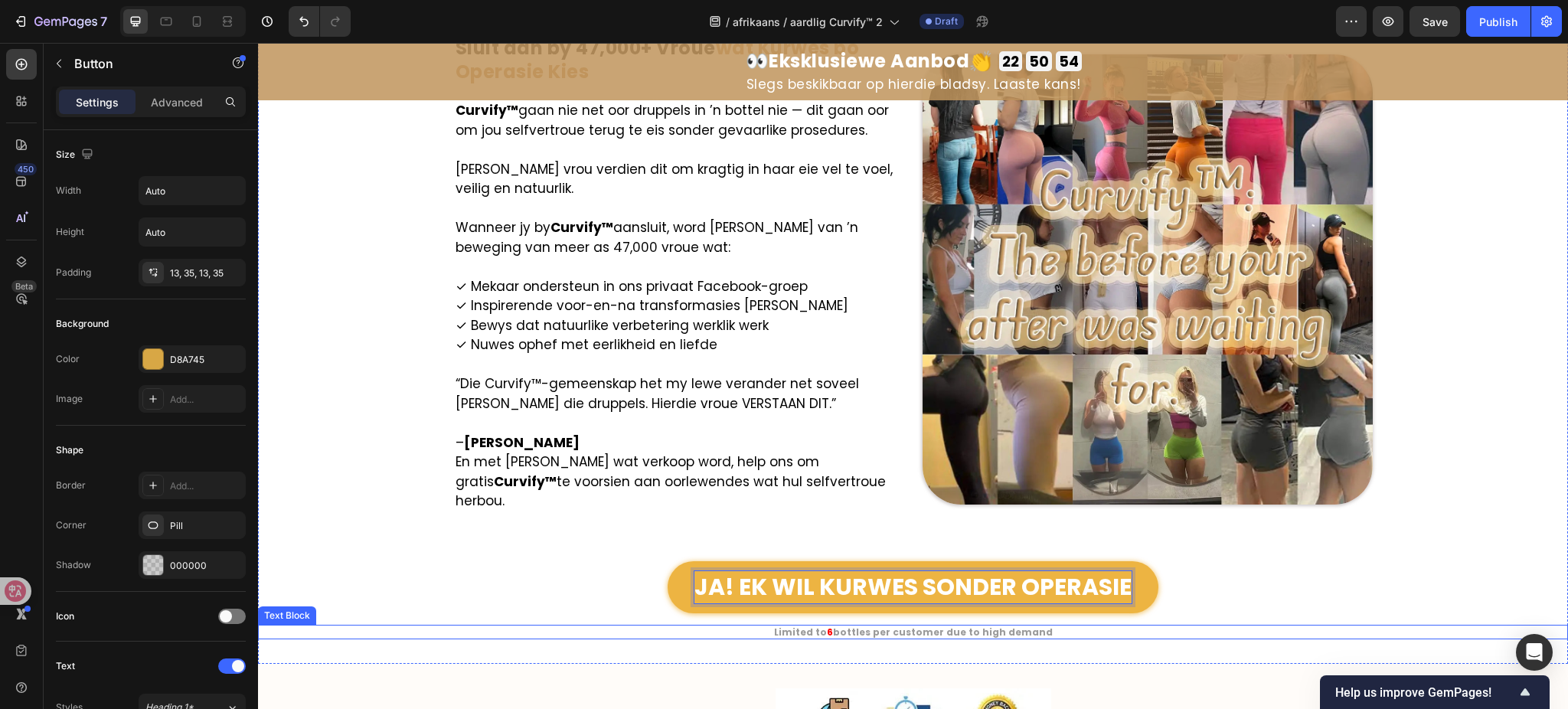
click at [914, 625] on strong "bottles per customer due to high demand" at bounding box center [943, 632] width 219 height 13
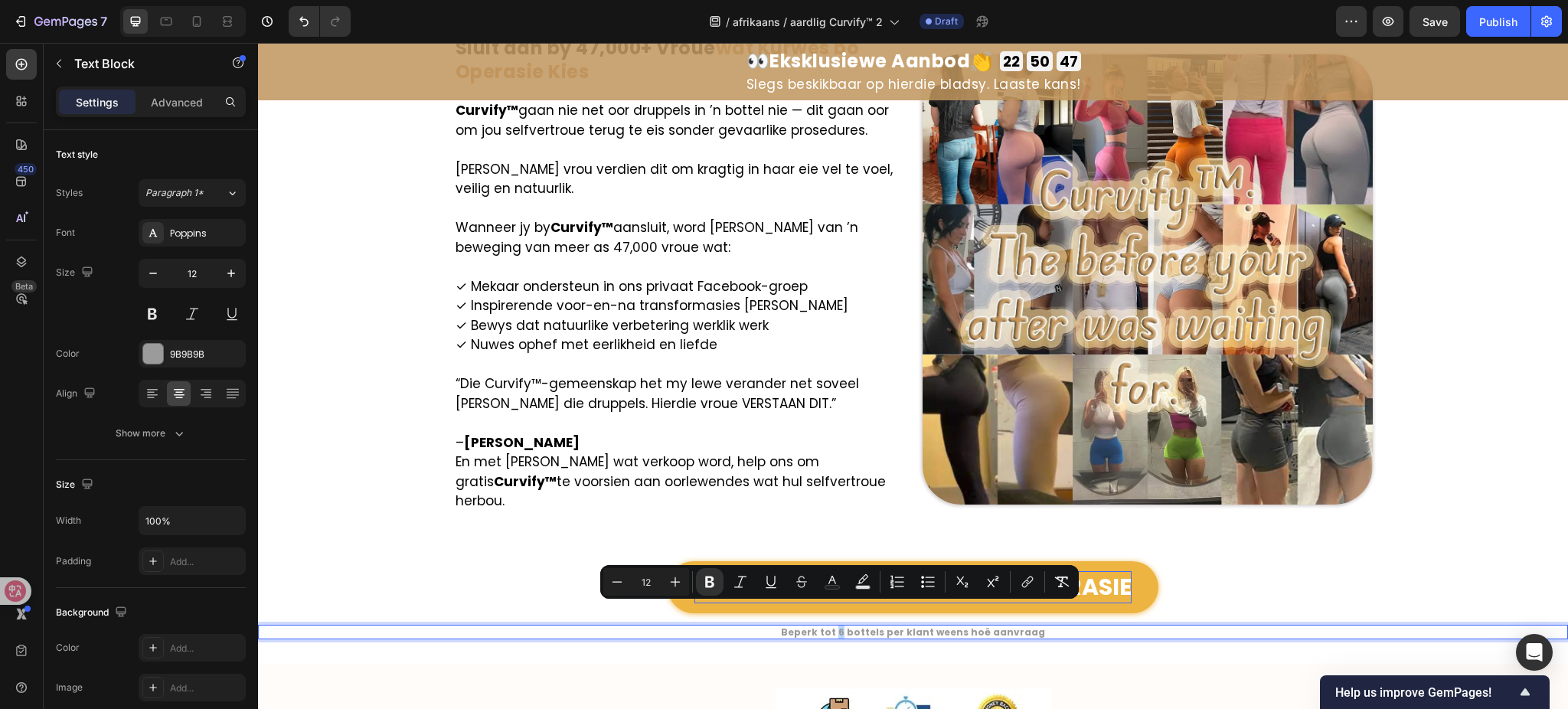
click at [838, 625] on strong "Beperk tot 6 bottels per klant weens hoë aanvraag" at bounding box center [913, 632] width 265 height 13
click at [833, 582] on icon "Editor contextual toolbar" at bounding box center [832, 582] width 15 height 15
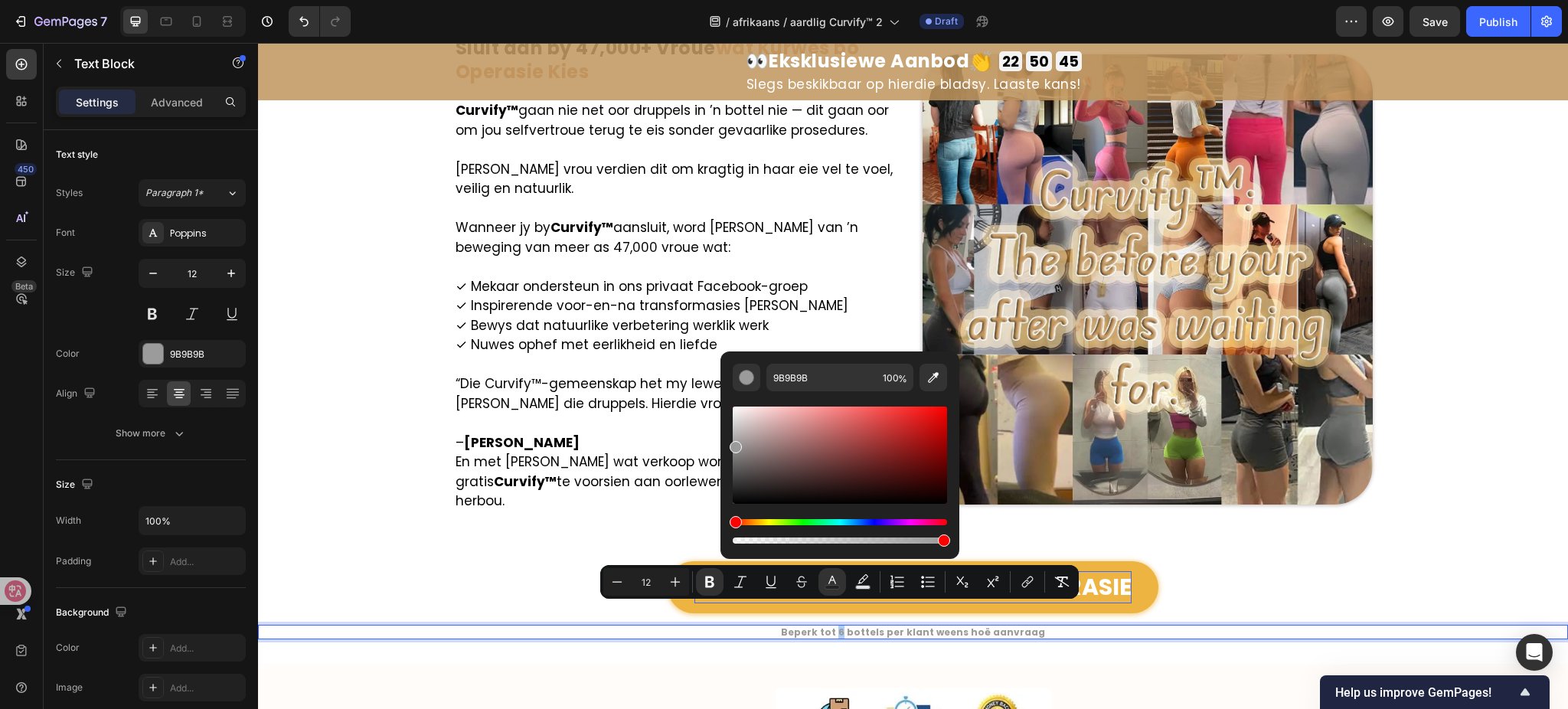
click at [929, 416] on div "Editor contextual toolbar" at bounding box center [840, 455] width 215 height 97
type input "E51414"
click at [1448, 430] on div "Image ⁠⁠⁠⁠⁠⁠⁠ Sluit aan by 47,000+ Vroue wat Kurwes bo Operasie Kies Heading Cu…" at bounding box center [913, 338] width 1310 height 606
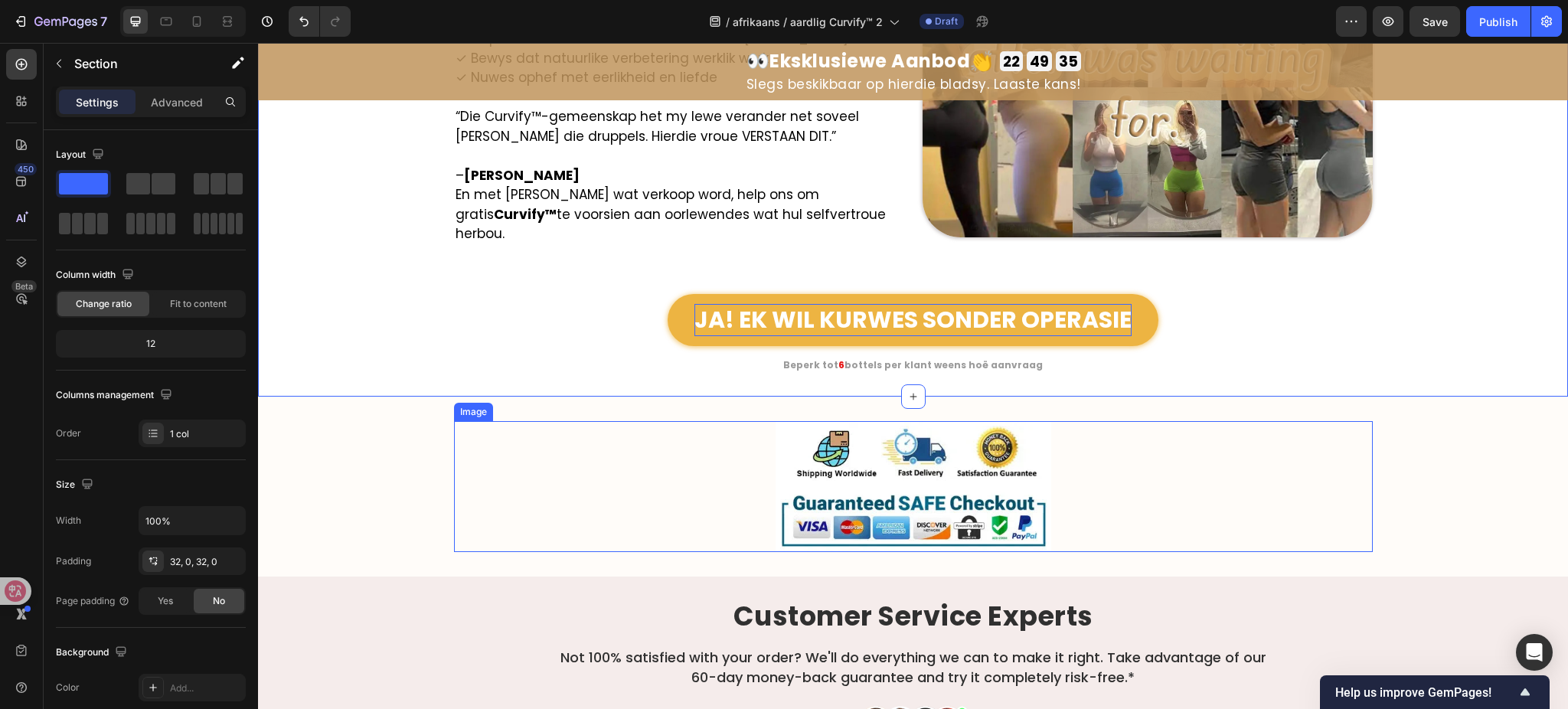
scroll to position [8894, 0]
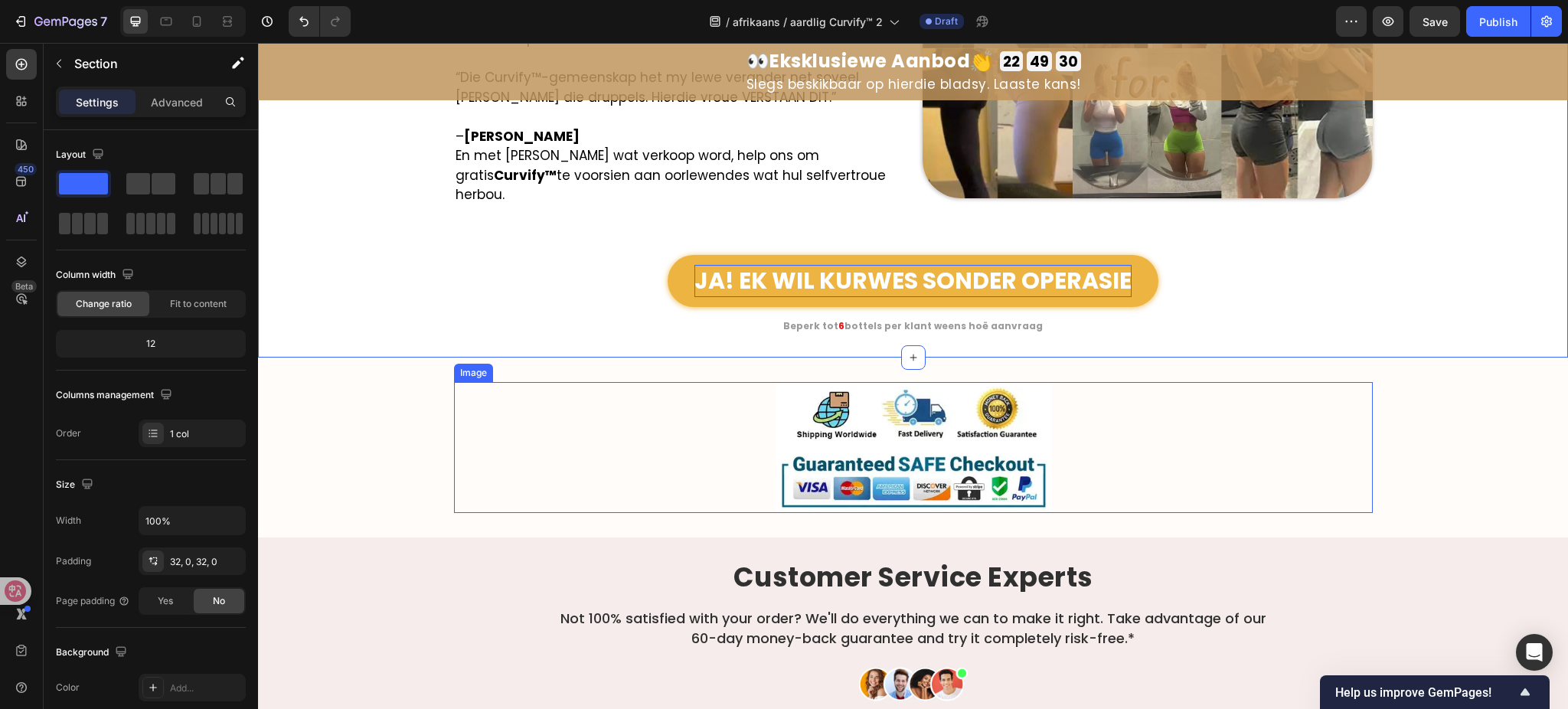
drag, startPoint x: 927, startPoint y: 400, endPoint x: 927, endPoint y: 409, distance: 9.0
click at [927, 400] on img at bounding box center [913, 447] width 276 height 131
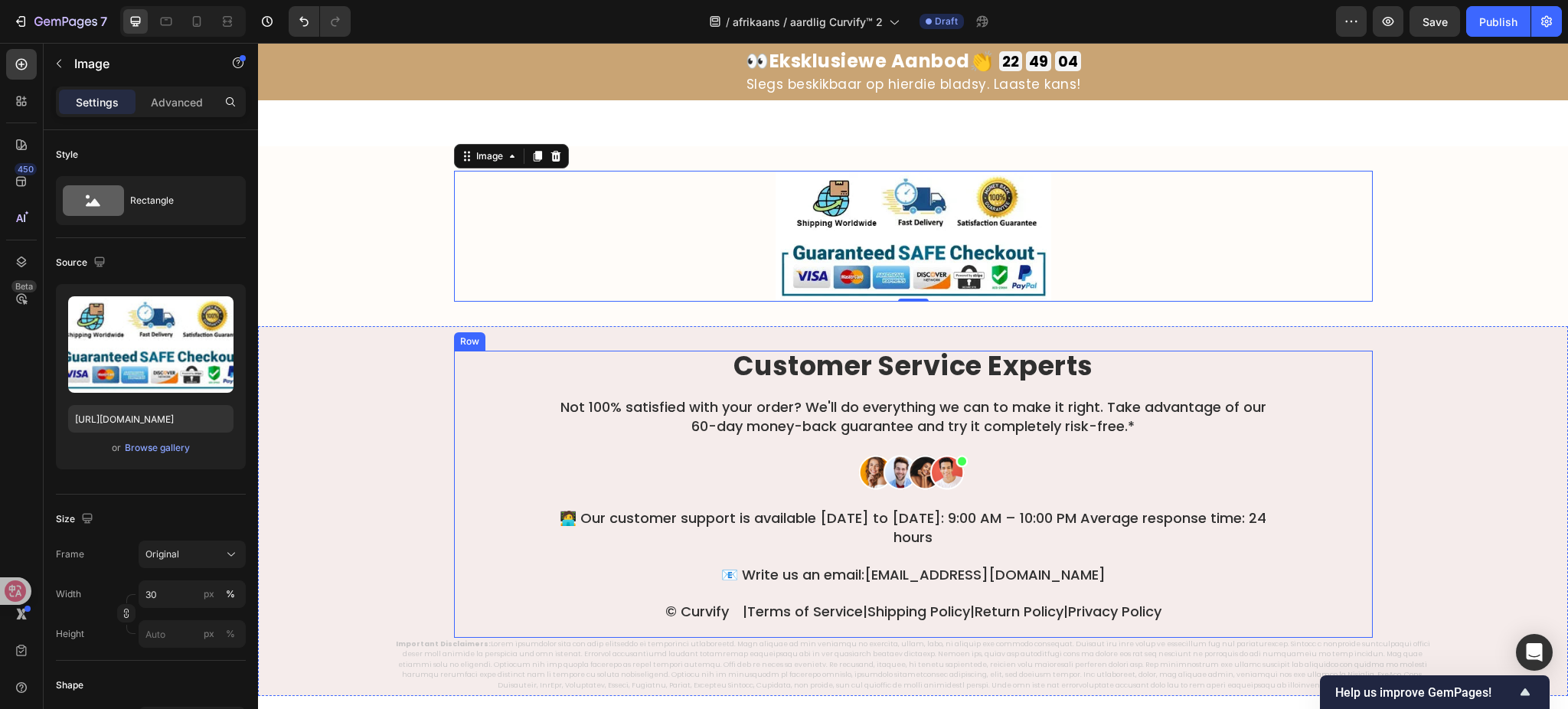
scroll to position [9200, 0]
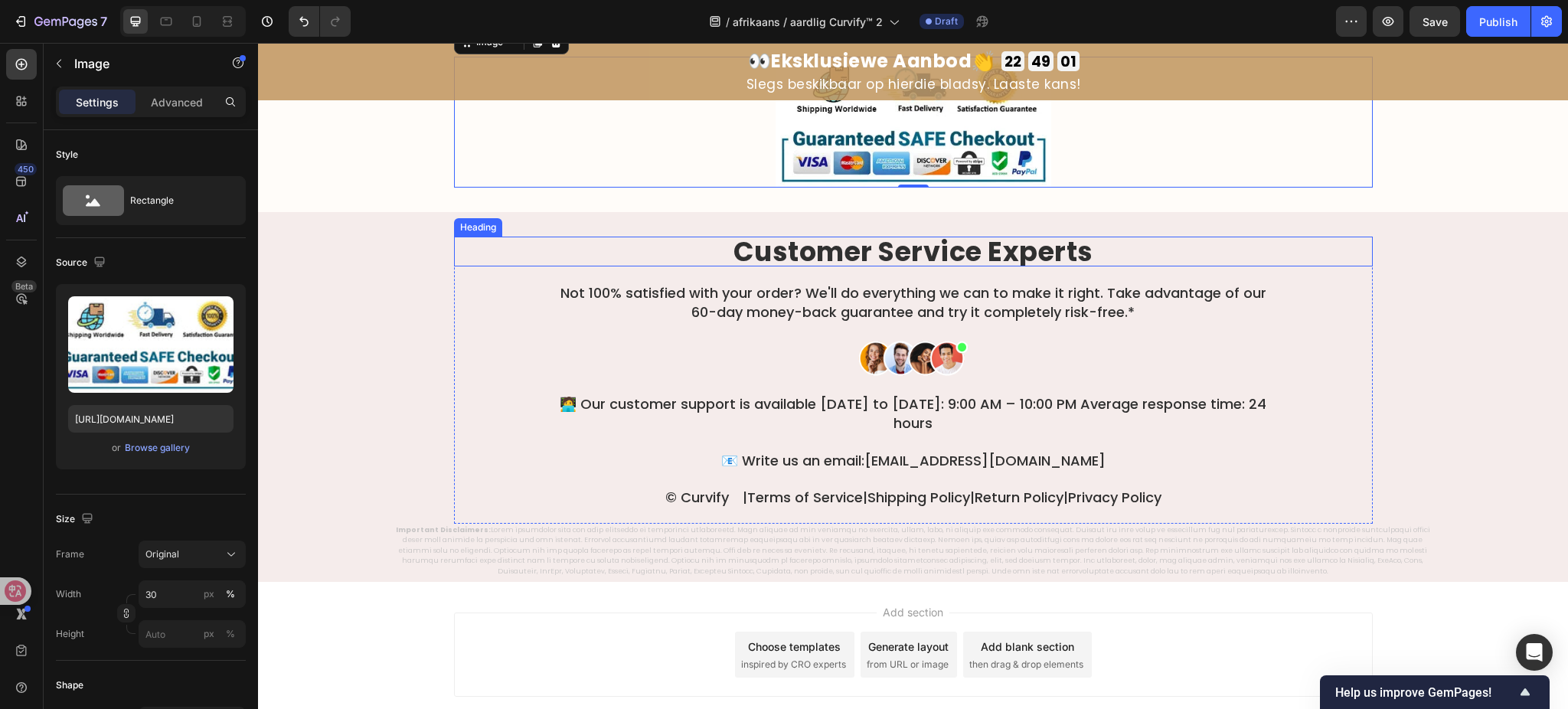
click at [901, 244] on strong "Customer Service Experts" at bounding box center [914, 251] width 360 height 38
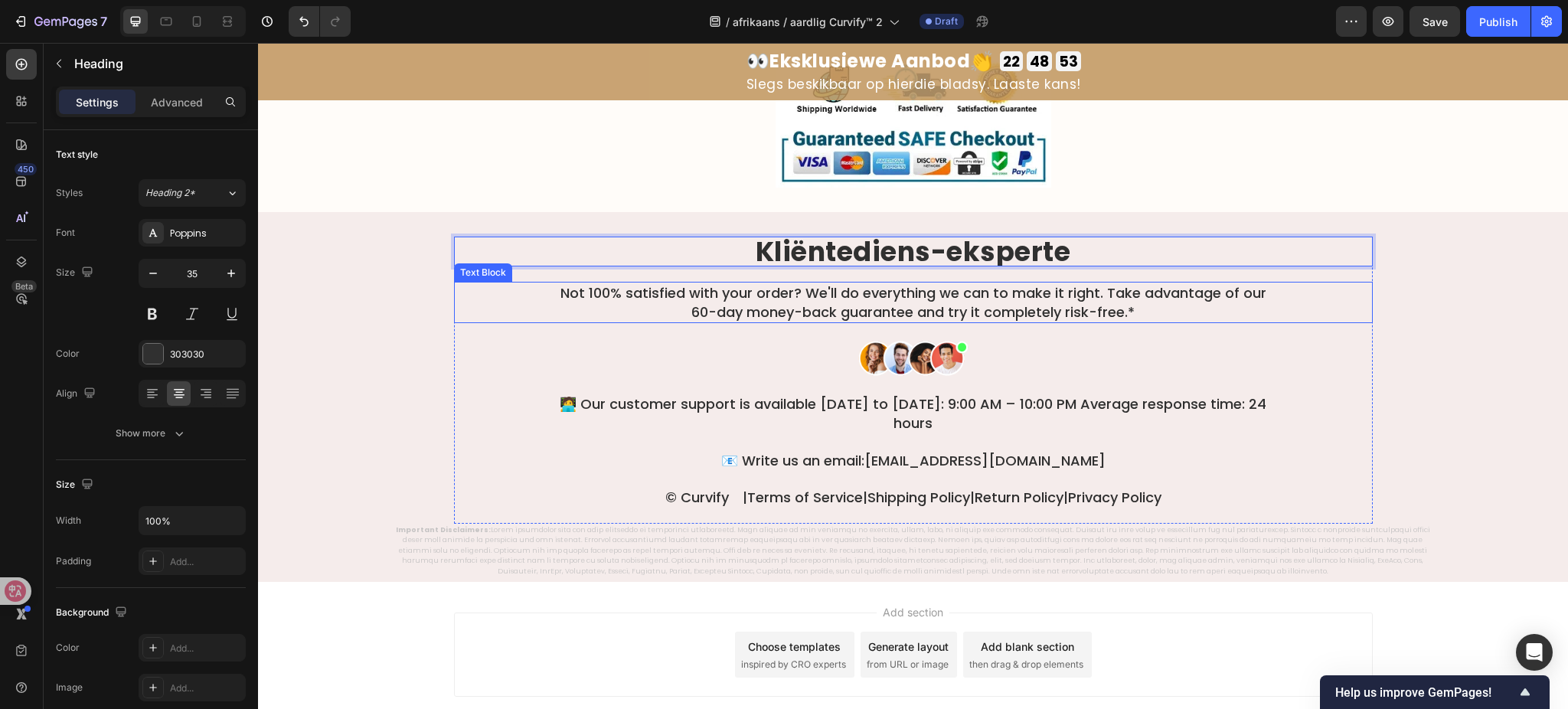
click at [925, 306] on p "Not 100% satisfied with your order? We'll do everything we can to make it right…" at bounding box center [913, 303] width 732 height 38
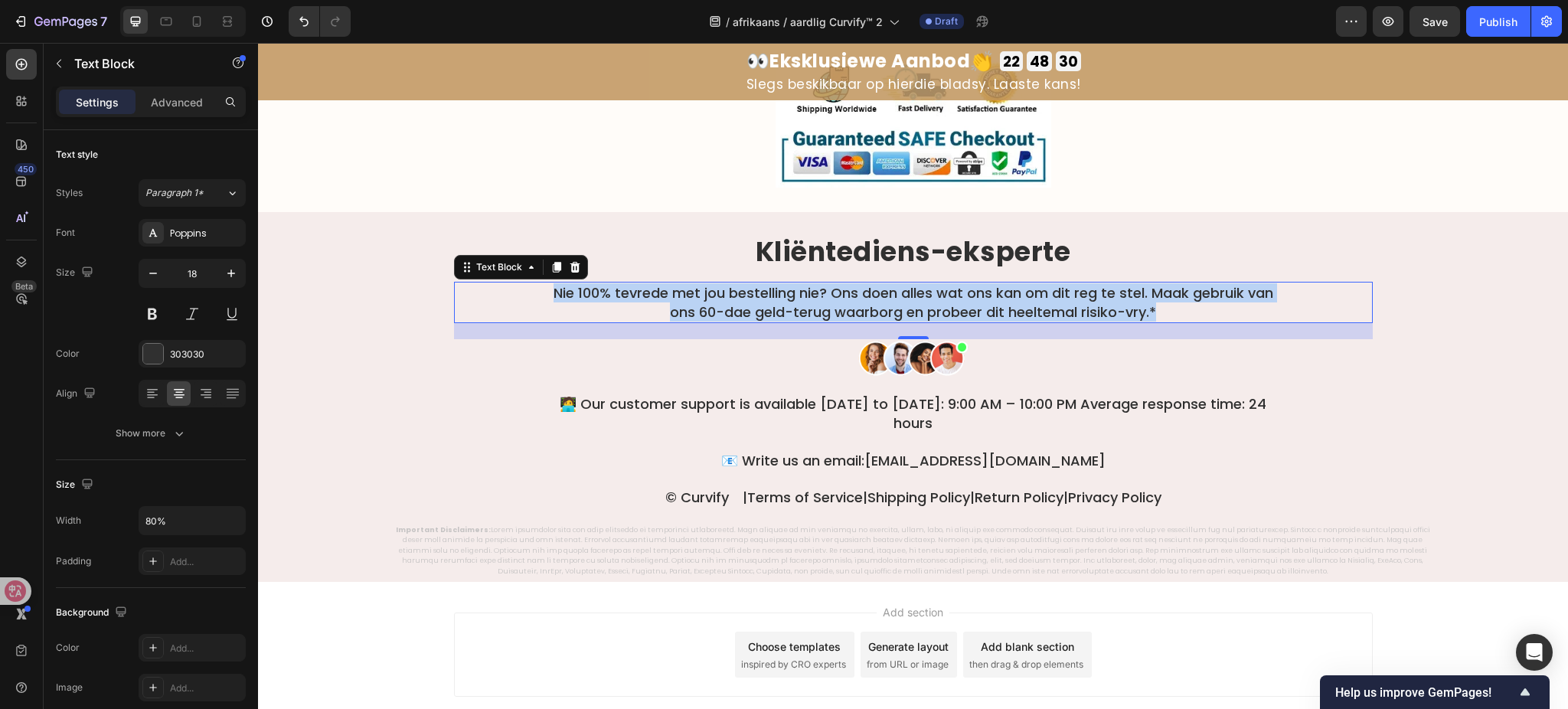
click at [893, 402] on p "🧑‍💻 Our customer support is available Monday to Sunday: 9:00 AM – 10:00 PM Aver…" at bounding box center [913, 414] width 732 height 38
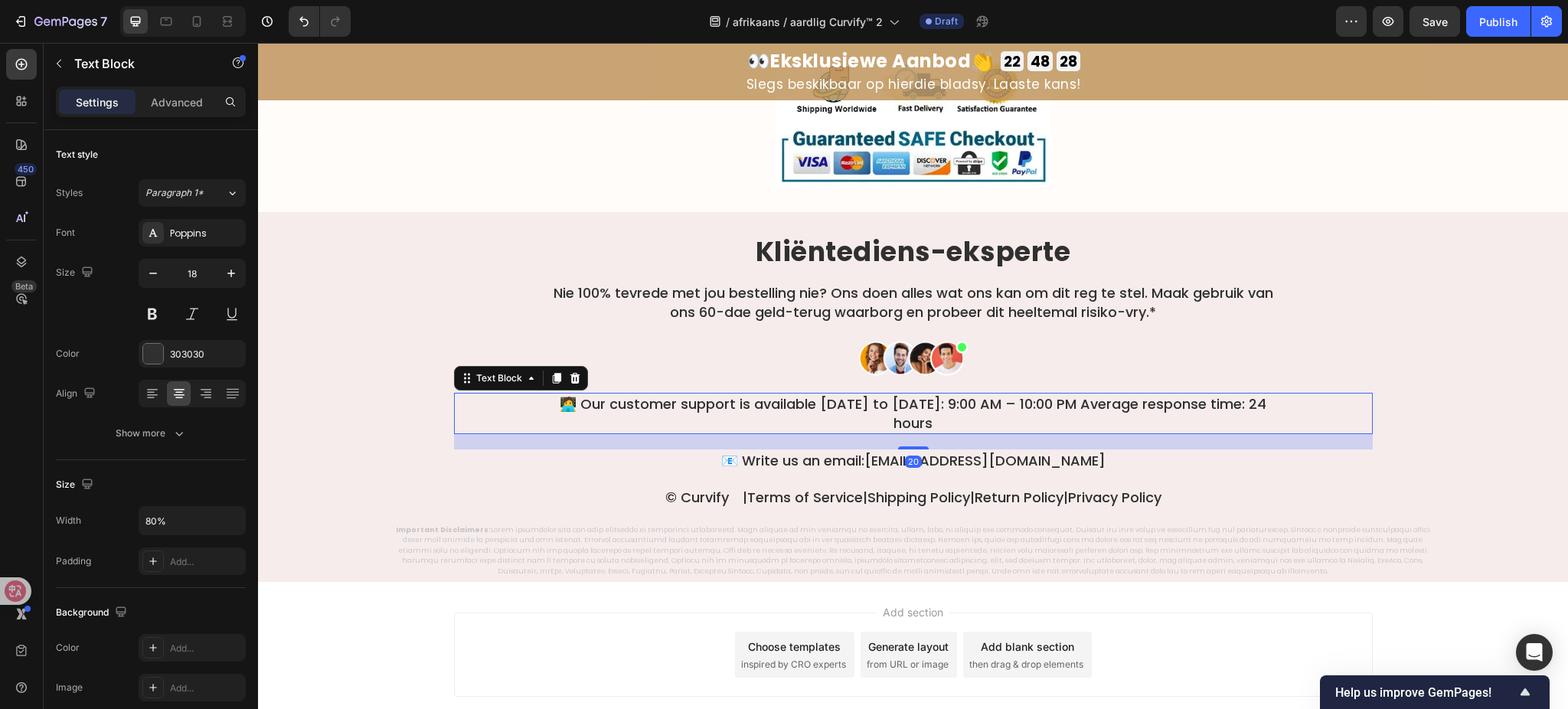
click at [893, 402] on p "🧑‍💻 Our customer support is available Monday to Sunday: 9:00 AM – 10:00 PM Aver…" at bounding box center [913, 414] width 732 height 38
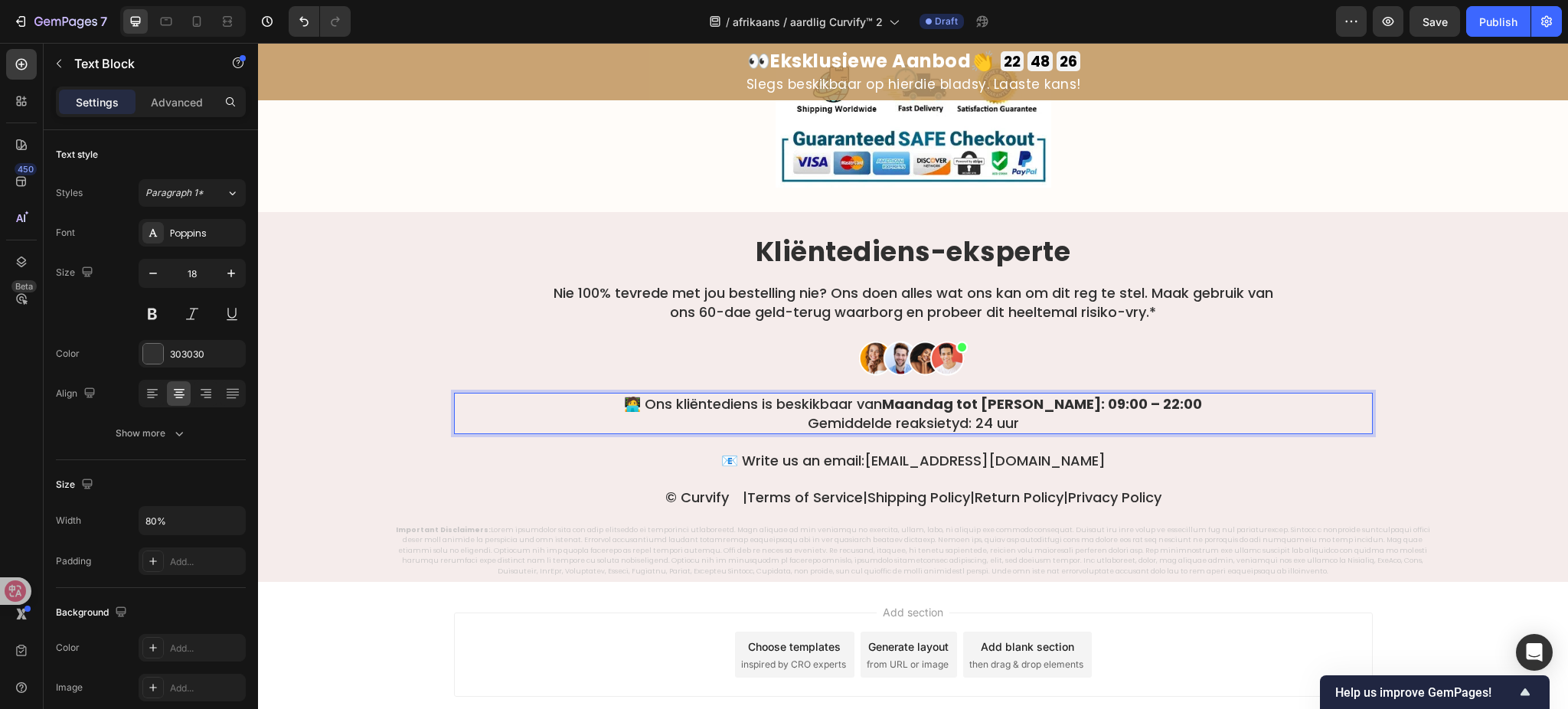
click at [911, 406] on p "🧑‍💻 Ons kliëntediens is beskikbaar van Maandag tot Sondag: 09:00 – 22:00 Gemidd…" at bounding box center [913, 414] width 732 height 38
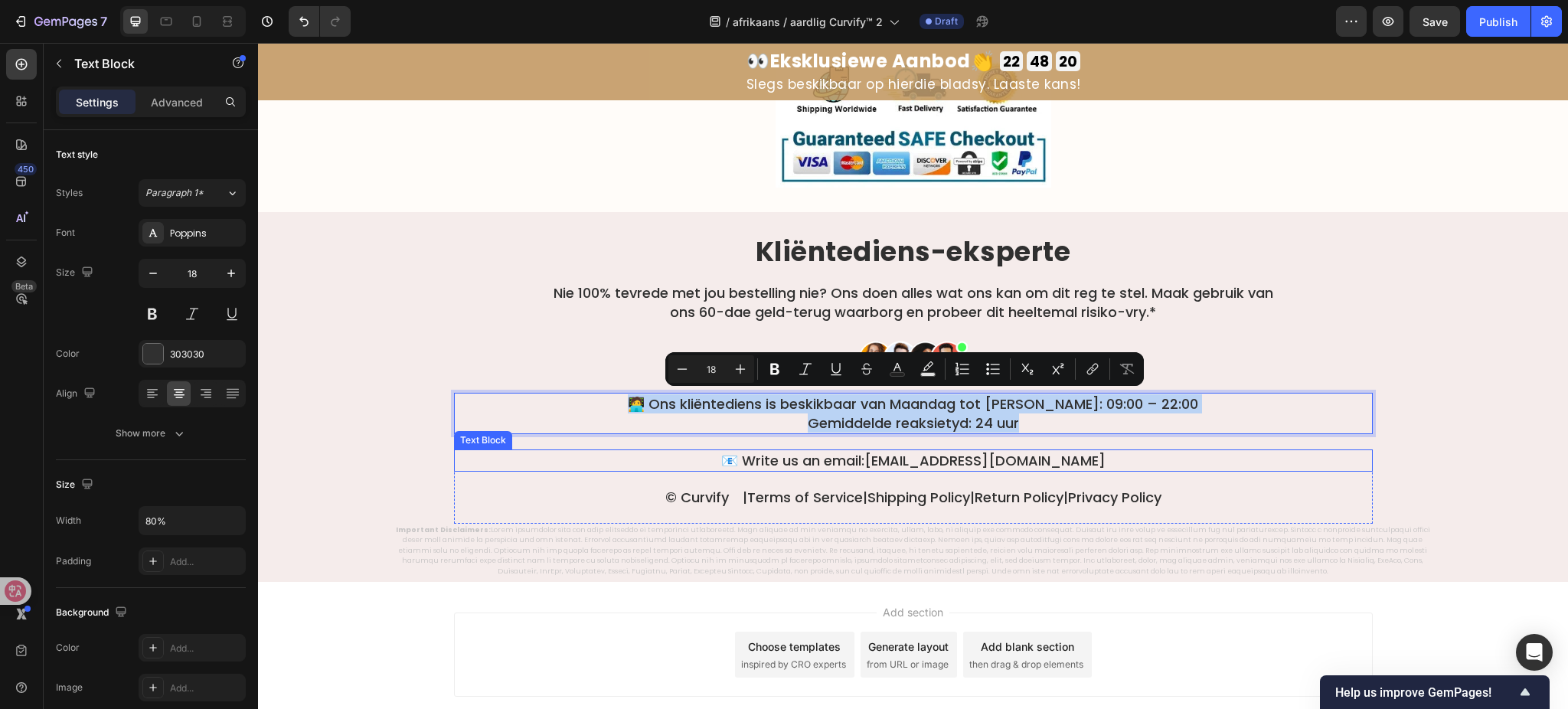
click at [864, 464] on p "📧 Write us an email: support@tryherbionyx.com" at bounding box center [914, 461] width 916 height 19
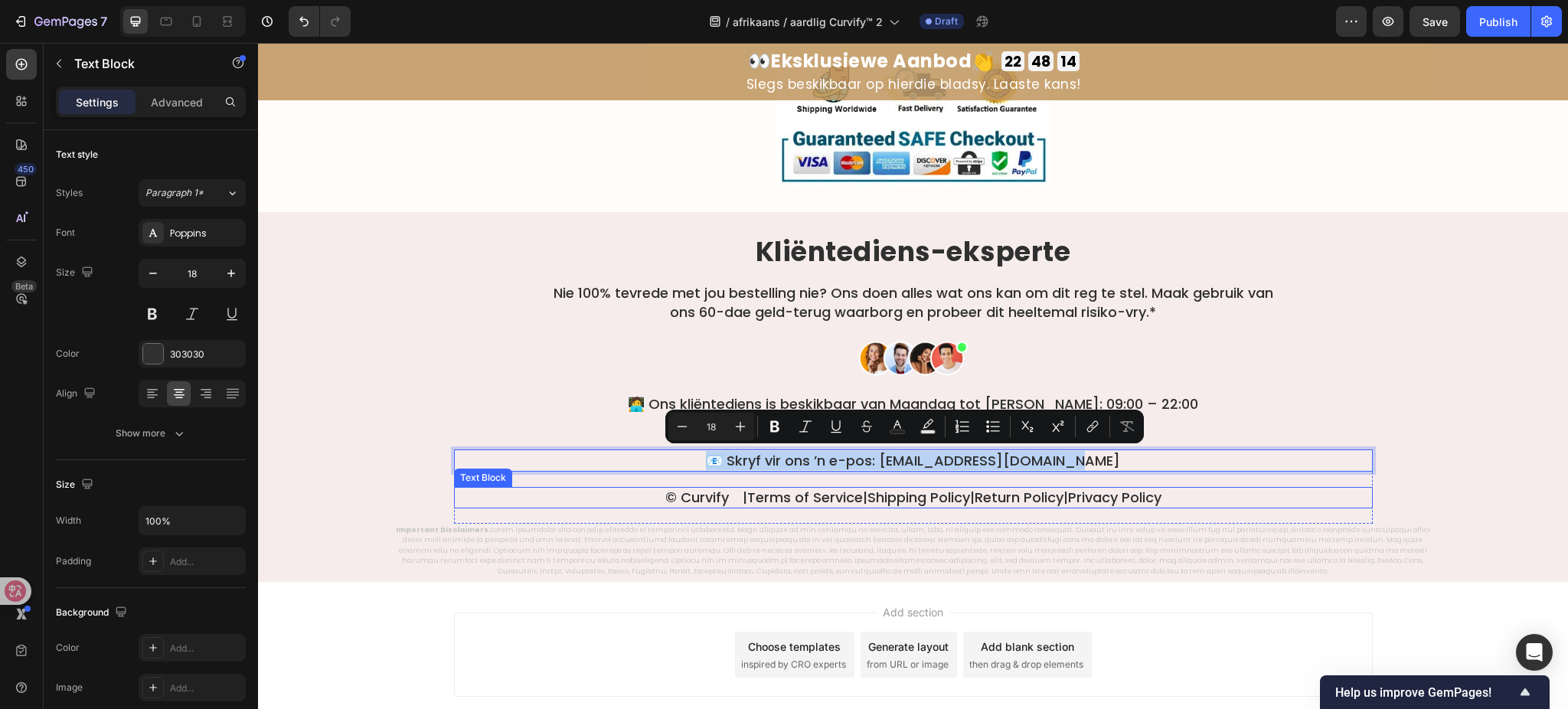
click at [973, 490] on p "© Curvify |  Terms of Service  |  Shipping Policy  |  Return Policy  |  Privacy…" at bounding box center [914, 497] width 916 height 17
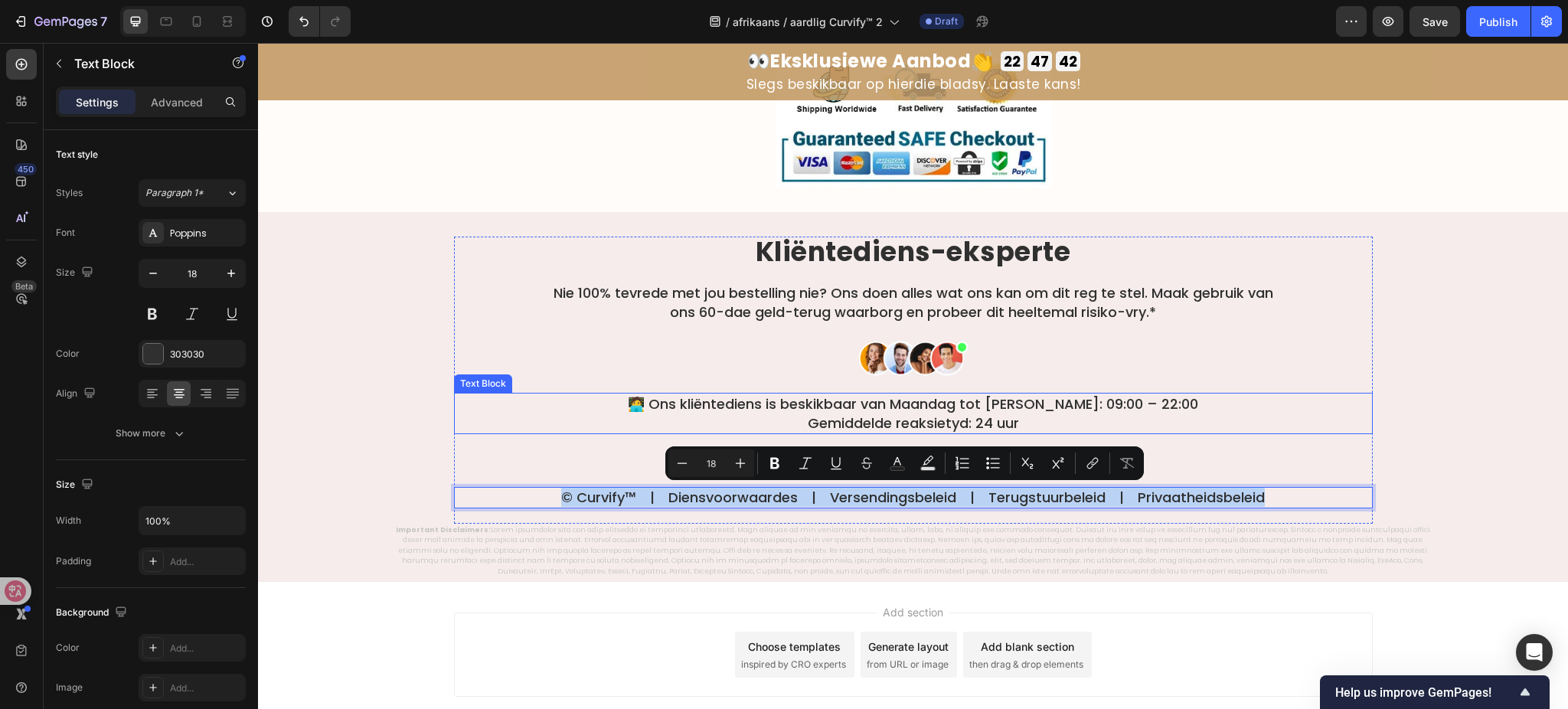
scroll to position [9200, 0]
click at [1042, 395] on p "🧑‍💻 Ons kliëntediens is beskikbaar van Maandag tot [PERSON_NAME]: 09:00 – 22:00…" at bounding box center [913, 414] width 732 height 38
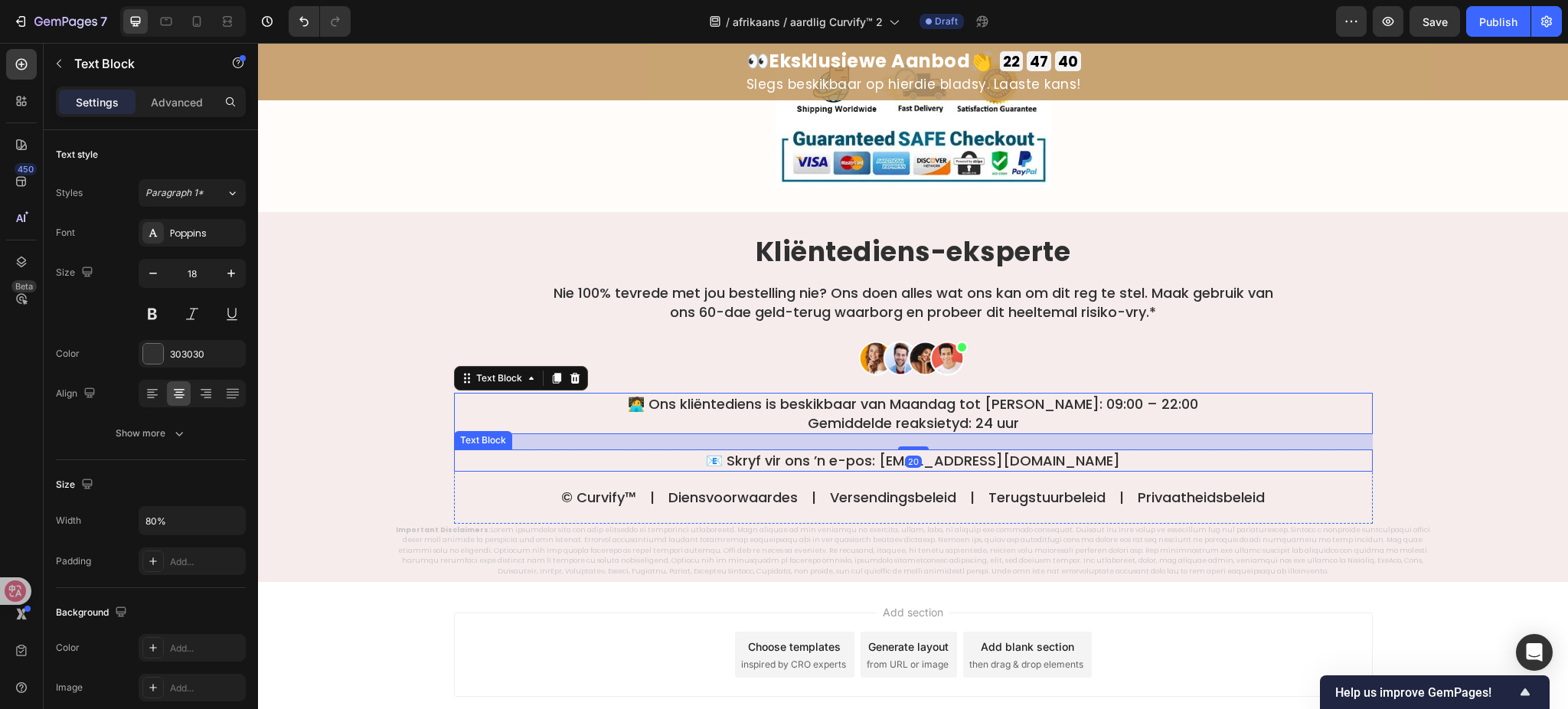
click at [975, 457] on p "📧 Skryf vir ons ’n e-pos: [EMAIL_ADDRESS][DOMAIN_NAME]" at bounding box center [914, 461] width 916 height 19
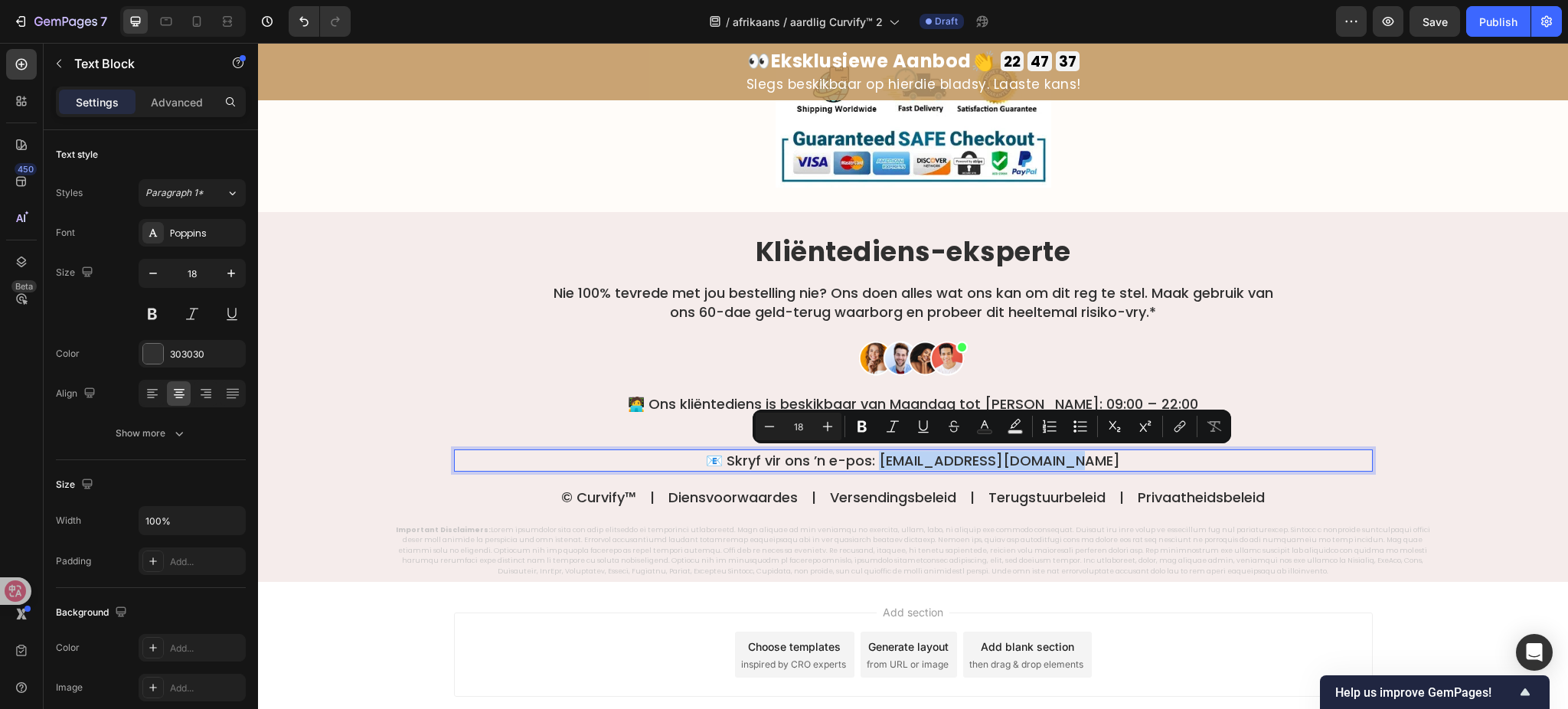
drag, startPoint x: 899, startPoint y: 462, endPoint x: 1100, endPoint y: 460, distance: 201.0
click at [1100, 460] on p "📧 Skryf vir ons ’n e-pos: [EMAIL_ADDRESS][DOMAIN_NAME]" at bounding box center [914, 461] width 916 height 19
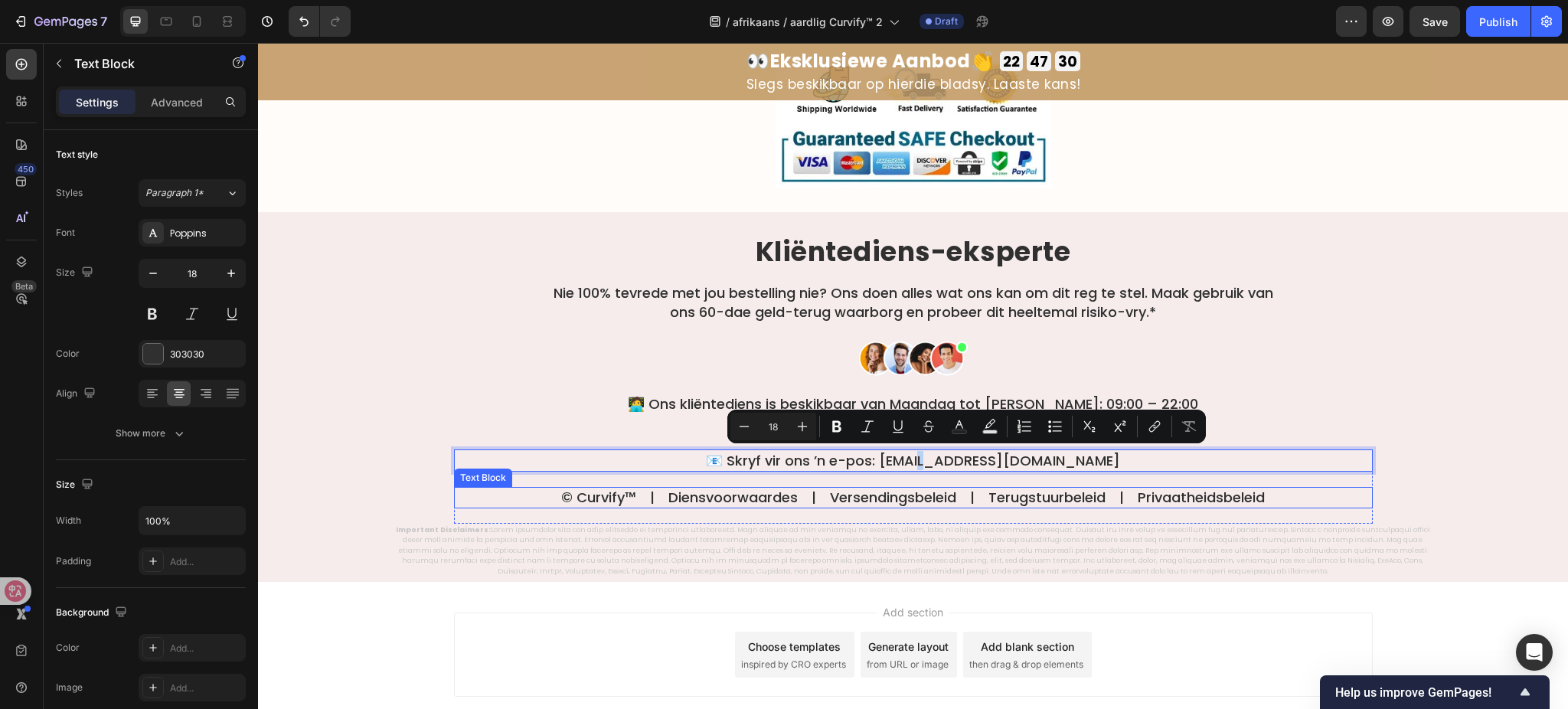
click at [1235, 501] on p "© Curvify™ | Diensvoorwaardes | Versendingsbeleid | Terugstuurbeleid | Privaath…" at bounding box center [914, 497] width 916 height 17
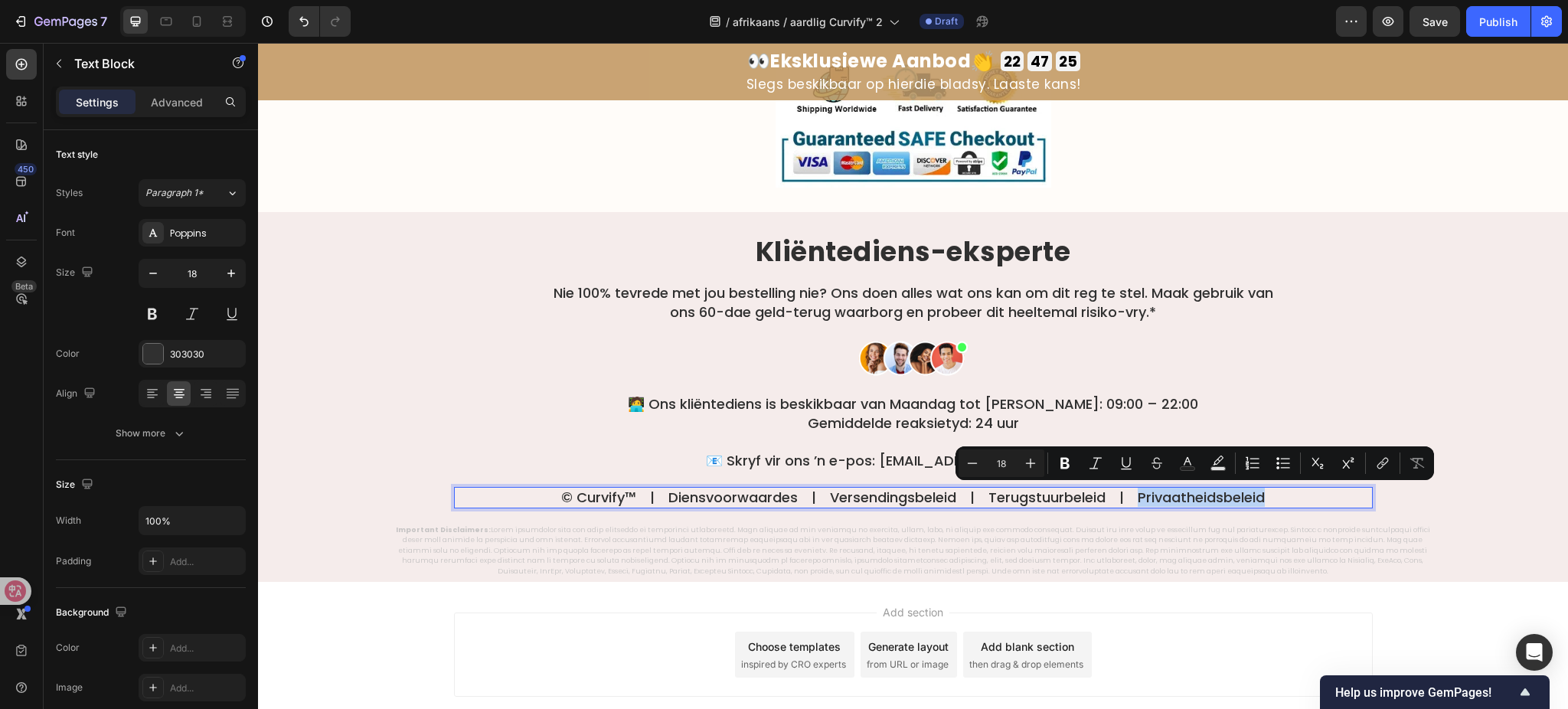
drag, startPoint x: 1270, startPoint y: 495, endPoint x: 1528, endPoint y: 509, distance: 258.4
click at [1132, 501] on p "© Curvify™ | Diensvoorwaardes | Versendingsbeleid | Terugstuurbeleid | Privaath…" at bounding box center [914, 497] width 916 height 17
click at [1378, 468] on icon "Editor contextual toolbar" at bounding box center [1383, 464] width 15 height 15
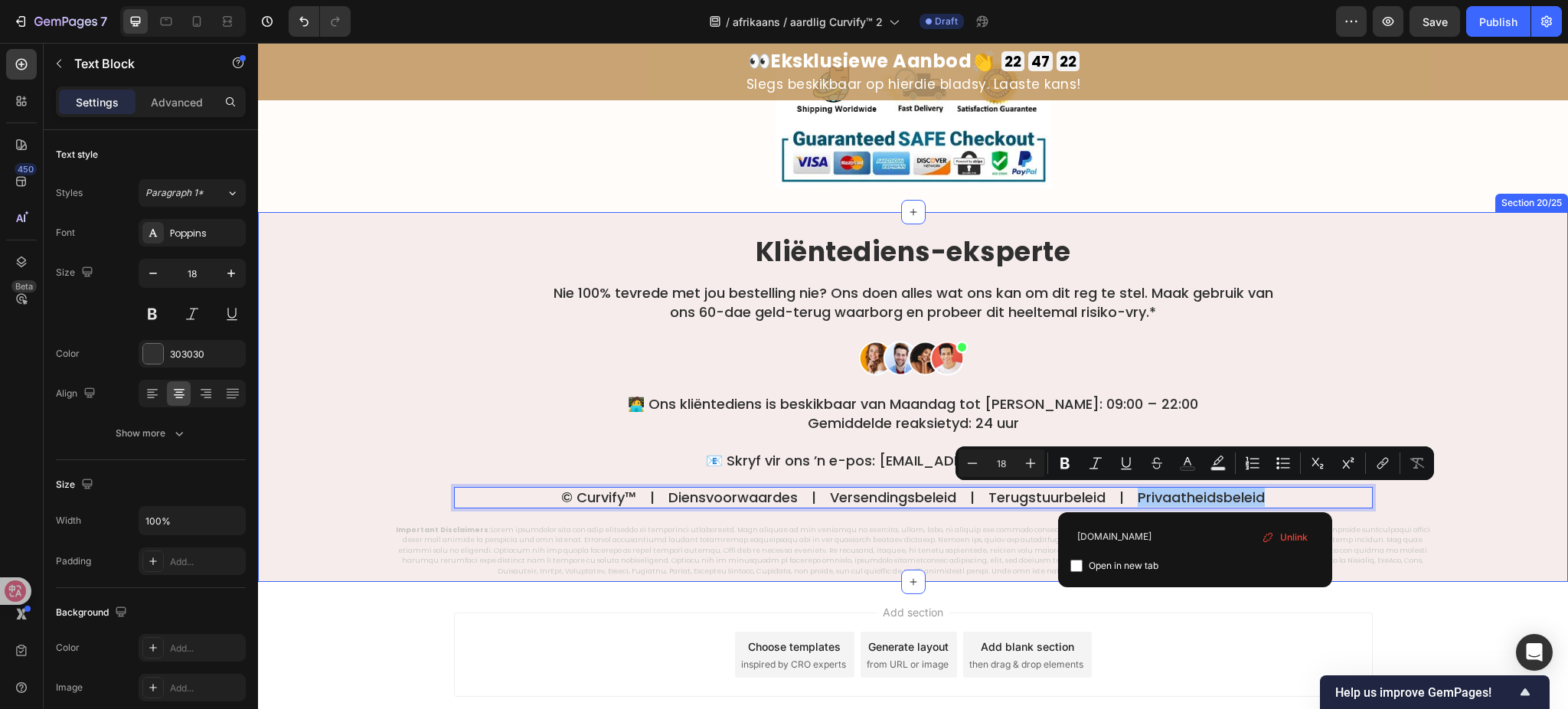
type input "[DOMAIN_NAME]"
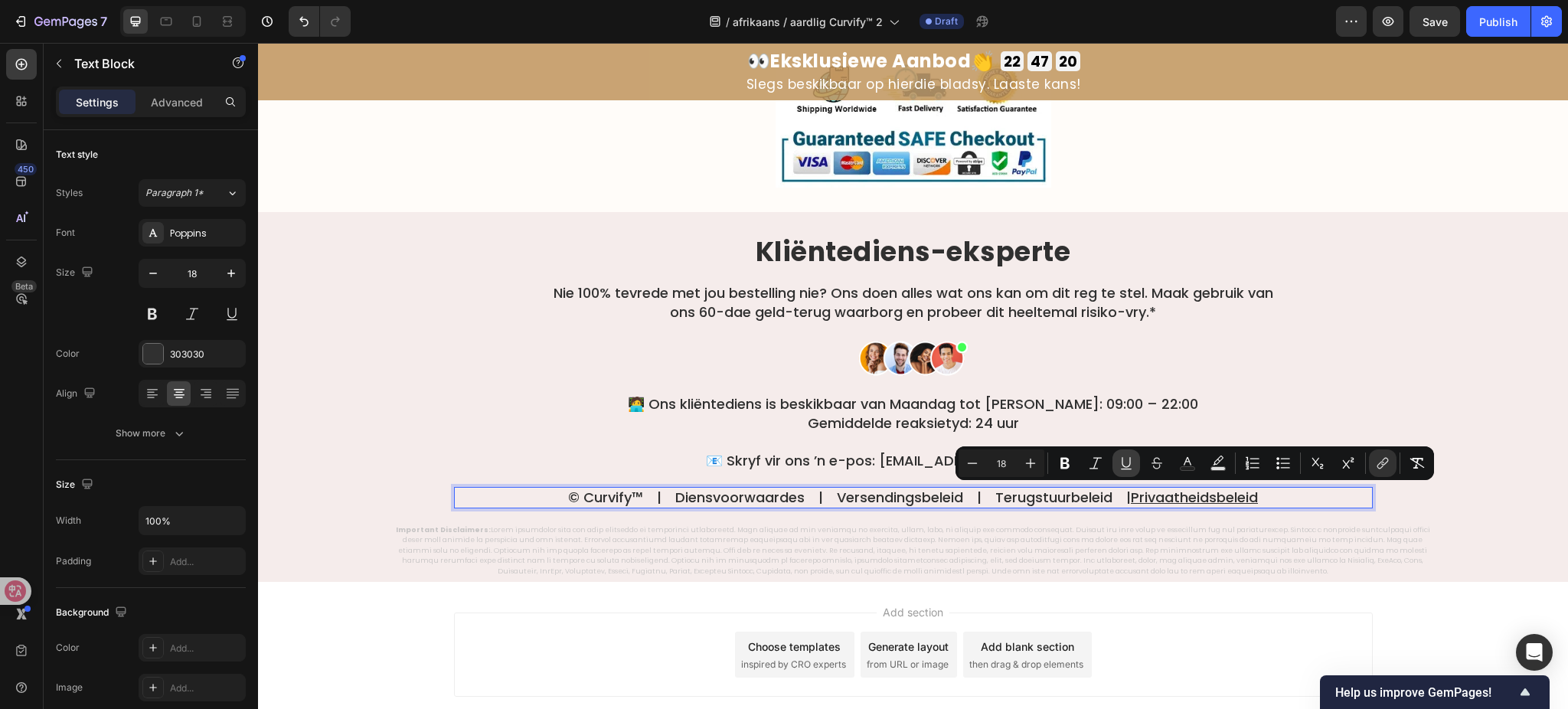
click at [1128, 466] on icon "Editor contextual toolbar" at bounding box center [1125, 462] width 9 height 11
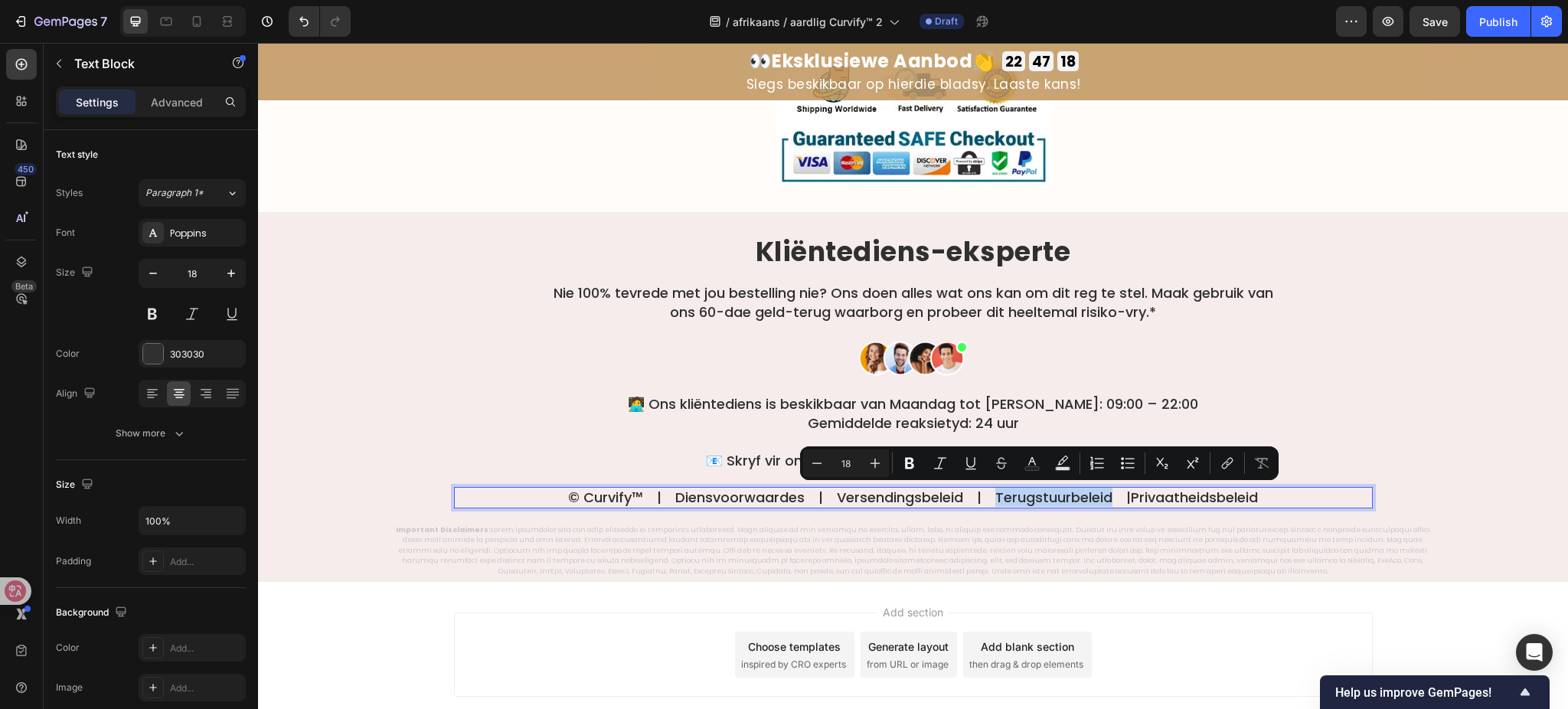
drag, startPoint x: 1096, startPoint y: 499, endPoint x: 982, endPoint y: 494, distance: 114.1
click at [982, 494] on p "© Curvify™ | Diensvoorwaardes | Versendingsbeleid | Terugstuurbeleid |  Privaat…" at bounding box center [914, 497] width 916 height 17
click at [1223, 466] on icon "Editor contextual toolbar" at bounding box center [1226, 466] width 7 height 8
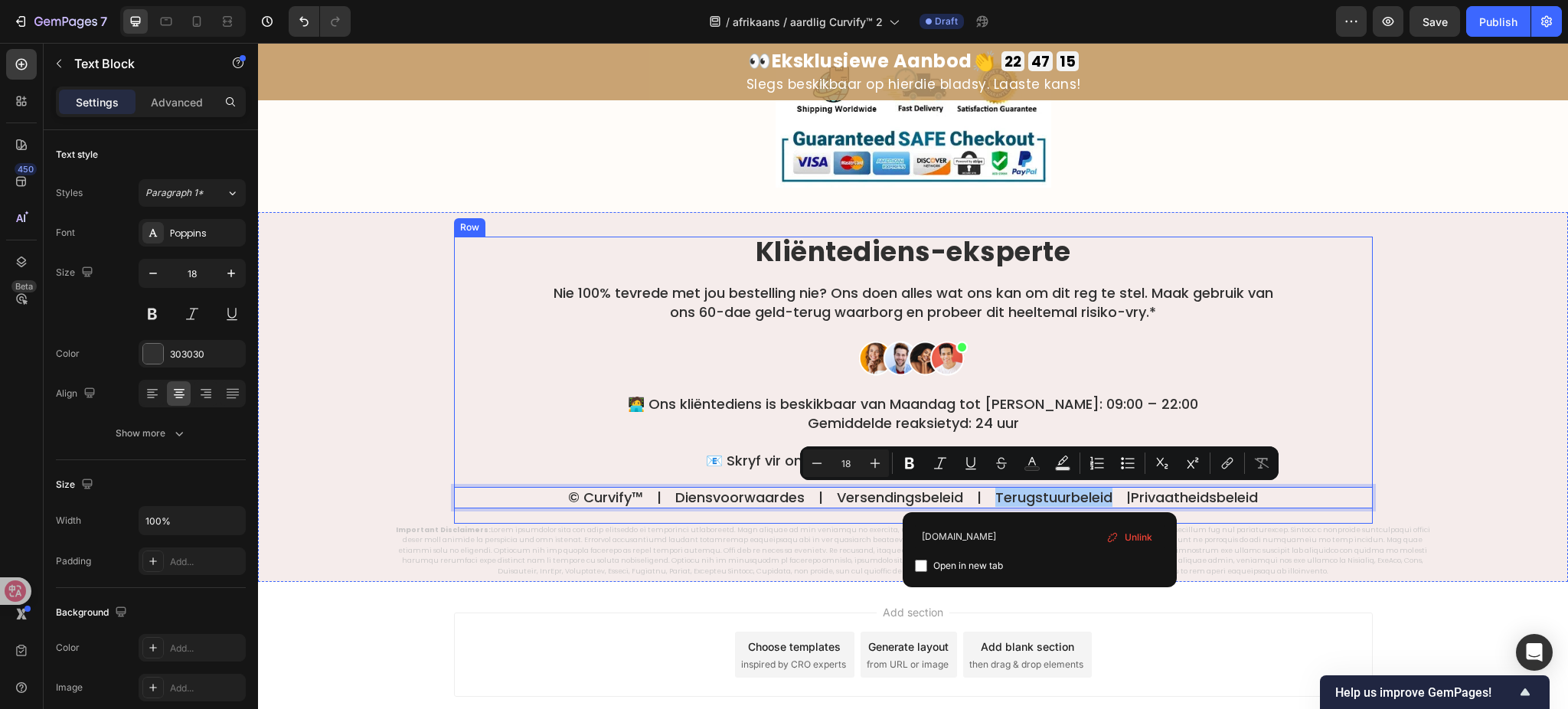
type input "[DOMAIN_NAME]"
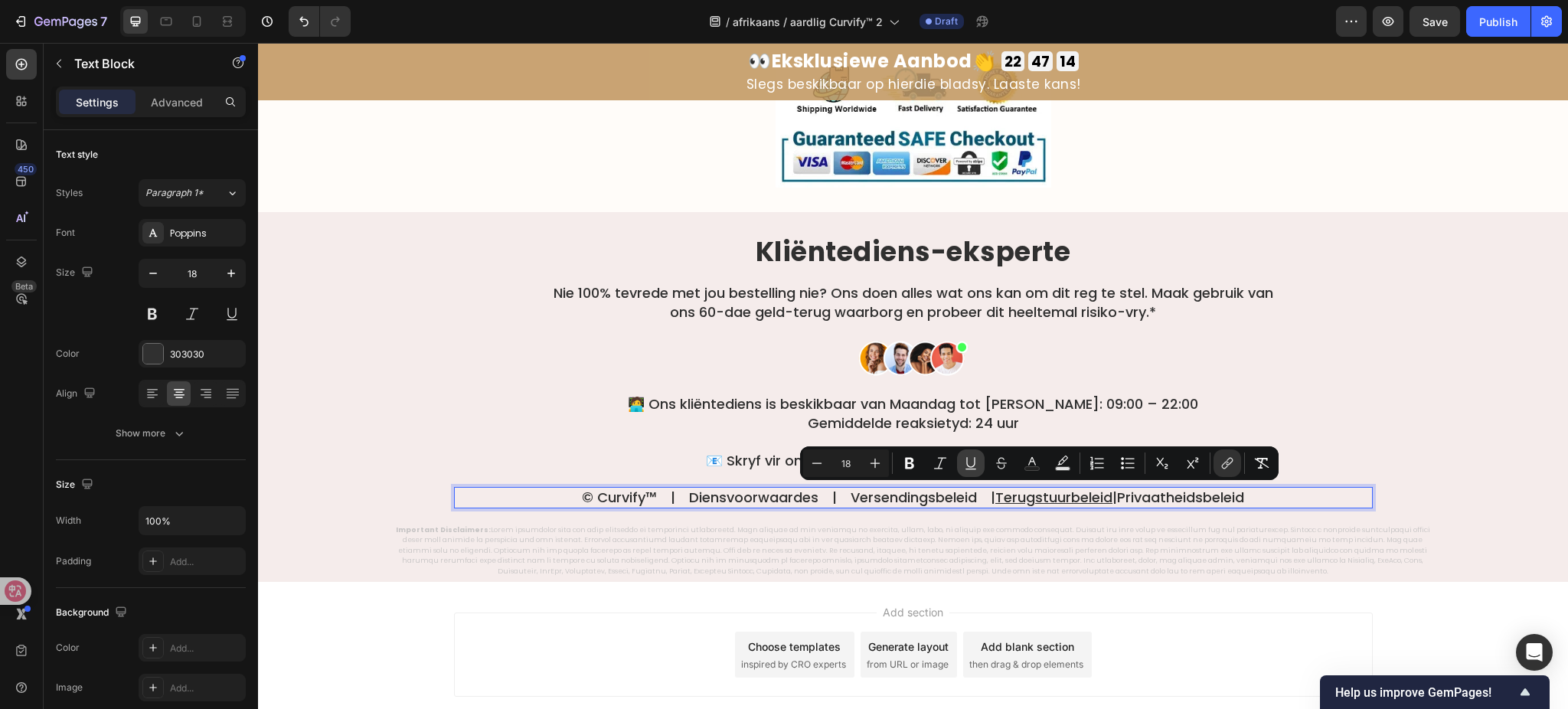
click at [968, 466] on icon "Editor contextual toolbar" at bounding box center [971, 462] width 9 height 11
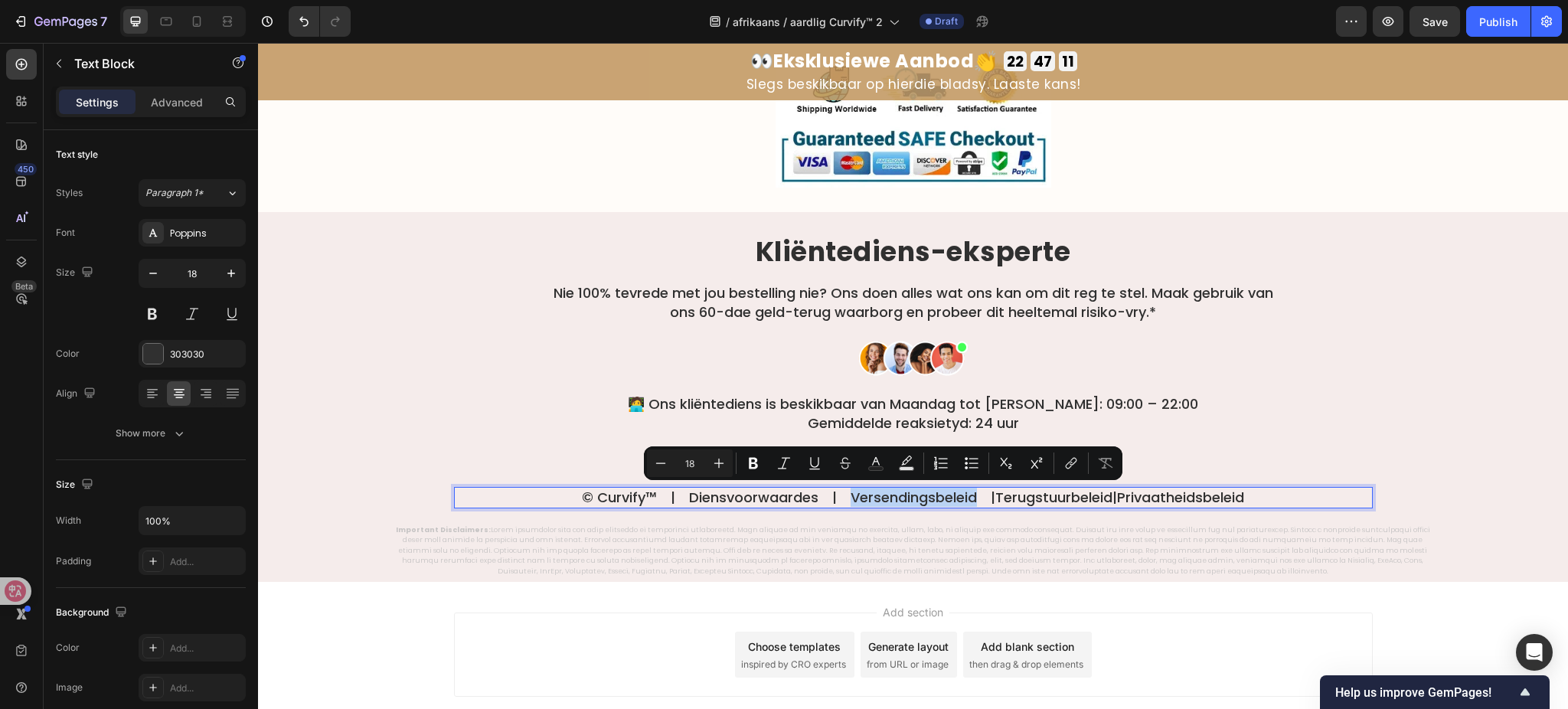
drag, startPoint x: 946, startPoint y: 498, endPoint x: 813, endPoint y: 506, distance: 133.2
click at [813, 506] on div "© Curvify™ | Diensvoorwaardes | Versendingsbeleid |  Terugstuurbeleid  |  Priva…" at bounding box center [913, 496] width 919 height 20
click at [1060, 468] on button "link" at bounding box center [1071, 463] width 28 height 28
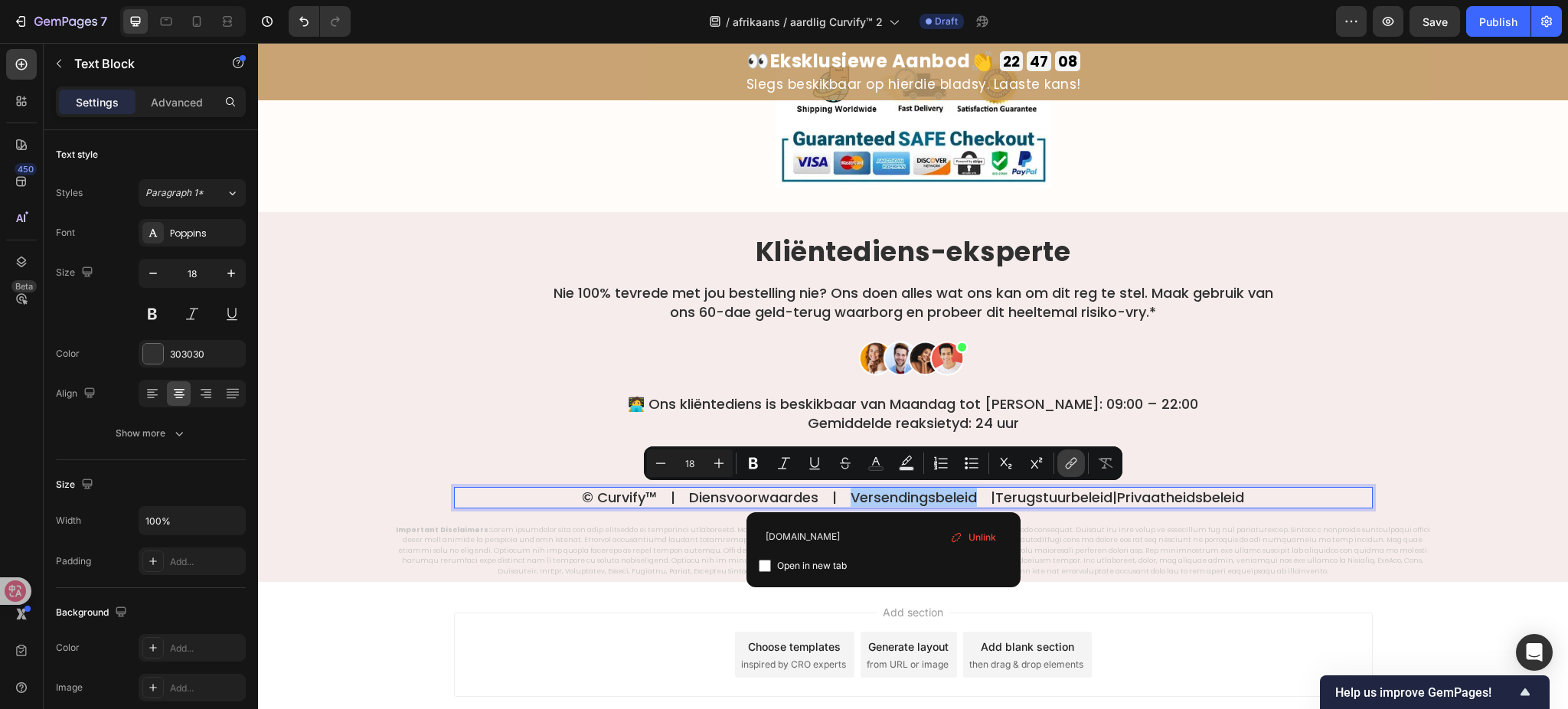
type input "[DOMAIN_NAME]"
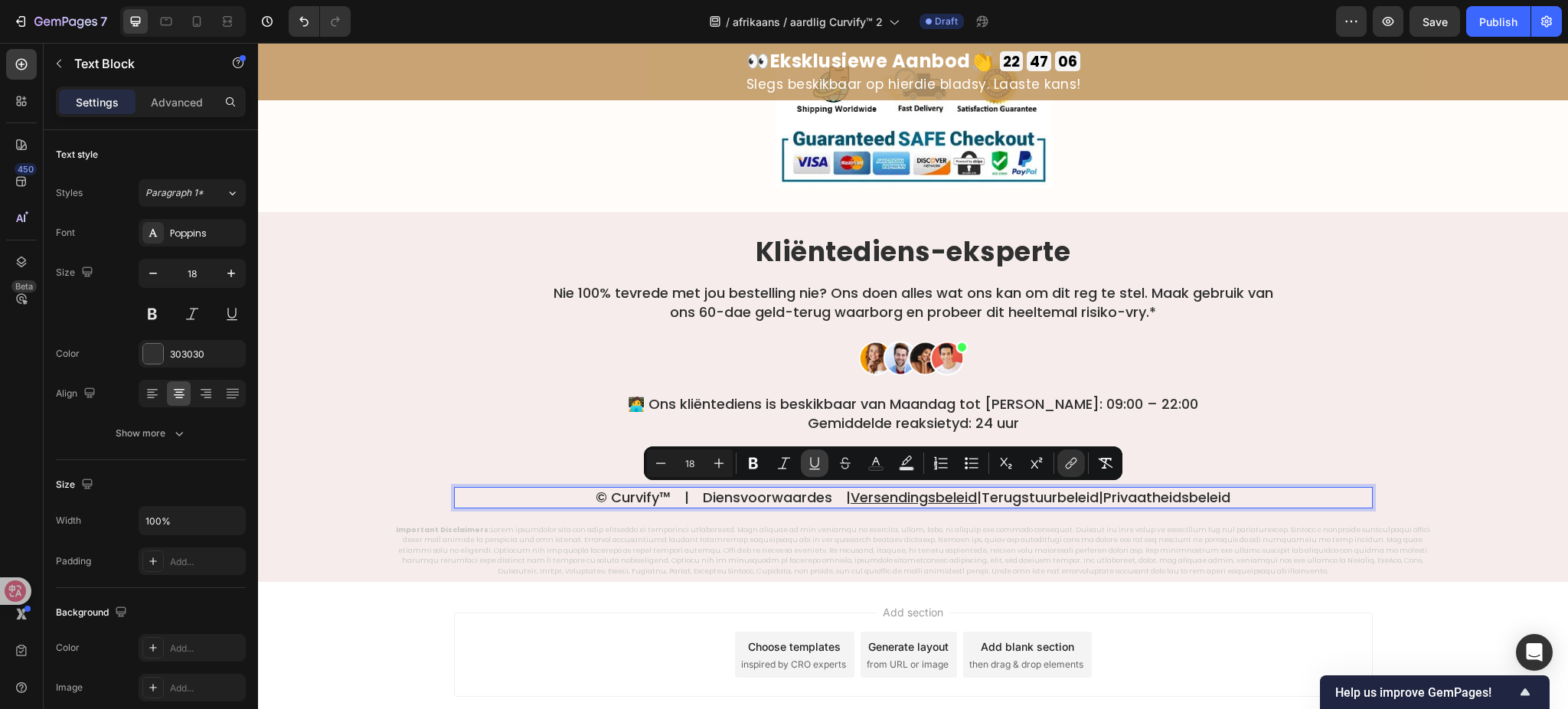
click at [807, 464] on icon "Editor contextual toolbar" at bounding box center [815, 464] width 15 height 15
click at [1067, 467] on icon "Editor contextual toolbar" at bounding box center [1072, 464] width 15 height 15
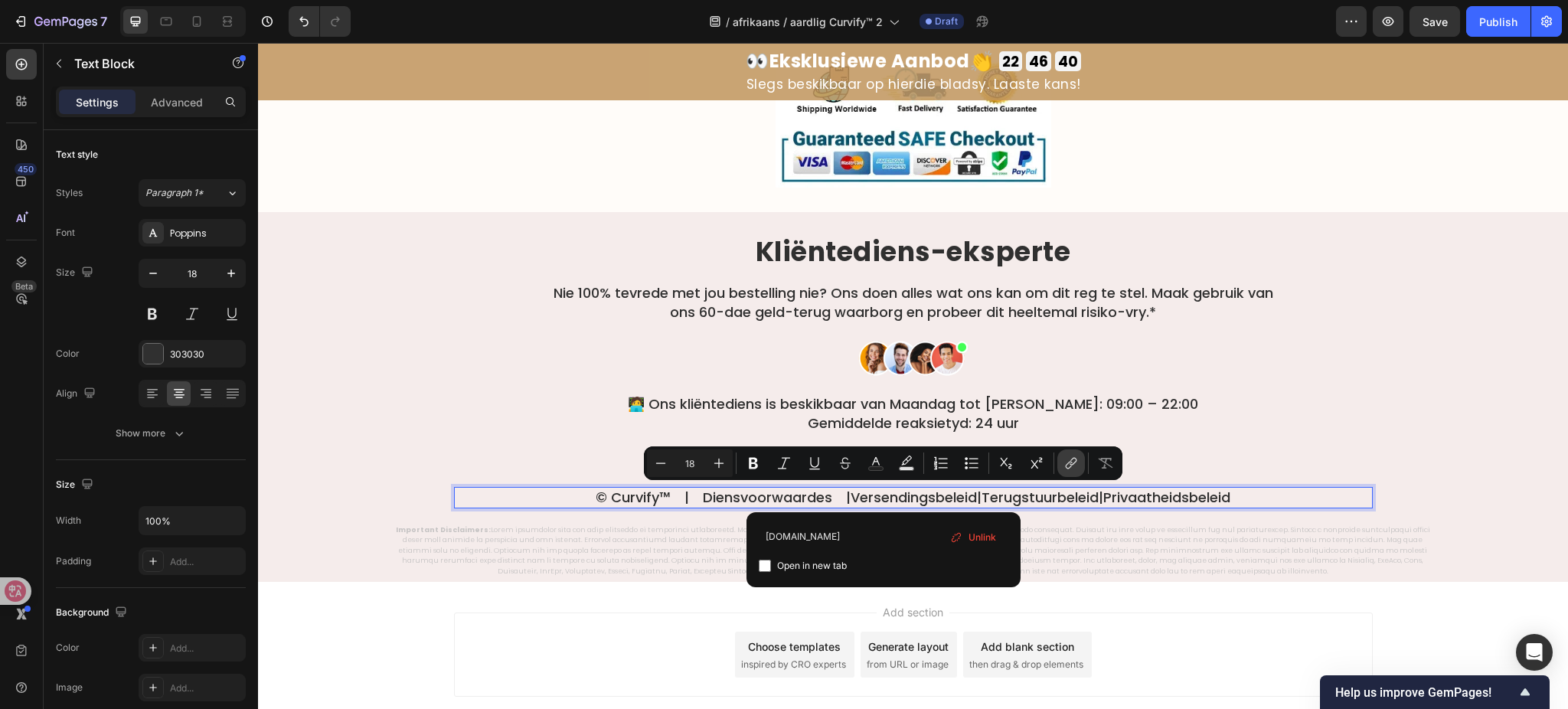
click at [1067, 467] on icon "Editor contextual toolbar" at bounding box center [1072, 464] width 15 height 15
type input "18"
click at [804, 454] on button "Underline" at bounding box center [815, 463] width 28 height 28
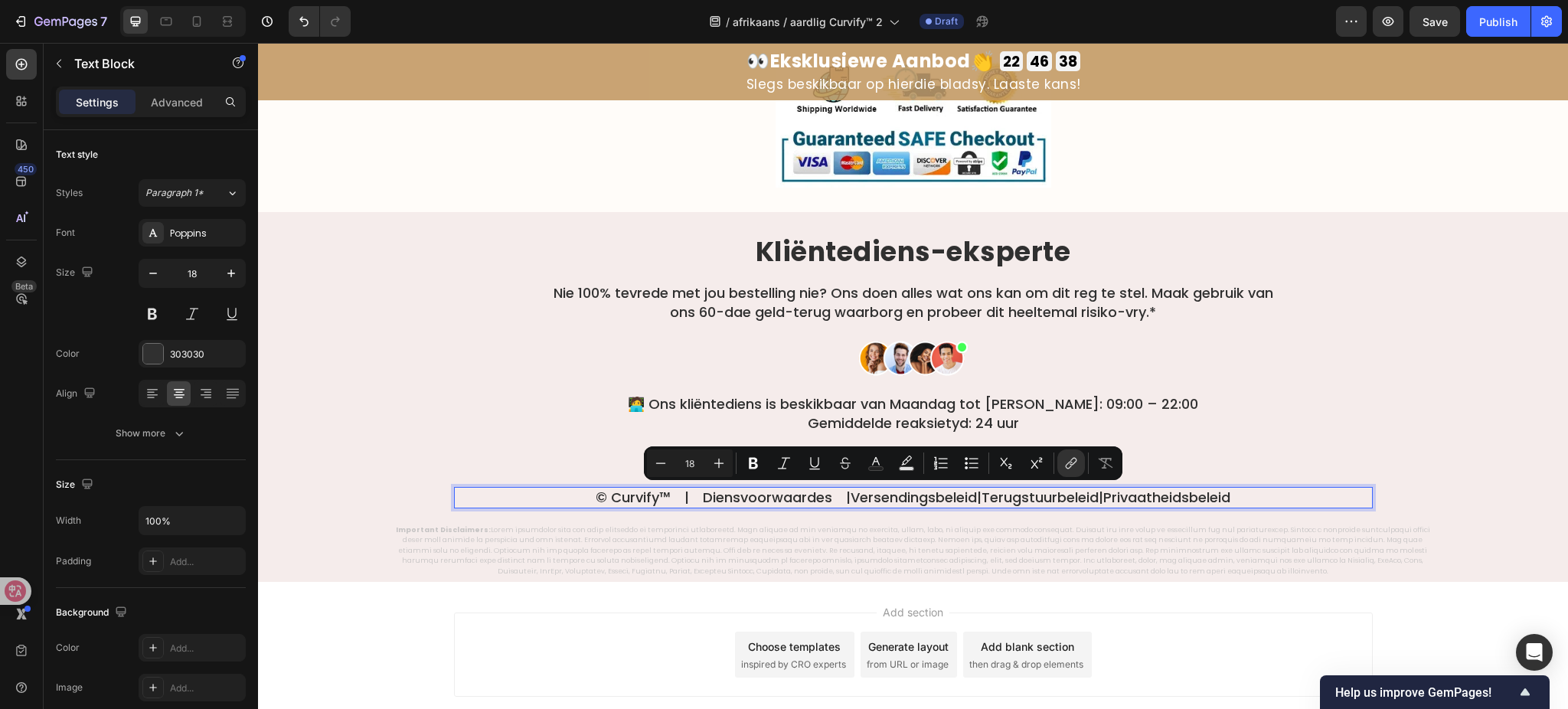
click at [782, 492] on p "© Curvify™ | Diensvoorwaardes |  Versendingsbeleid  |  Terugstuurbeleid  |  Pri…" at bounding box center [914, 497] width 916 height 17
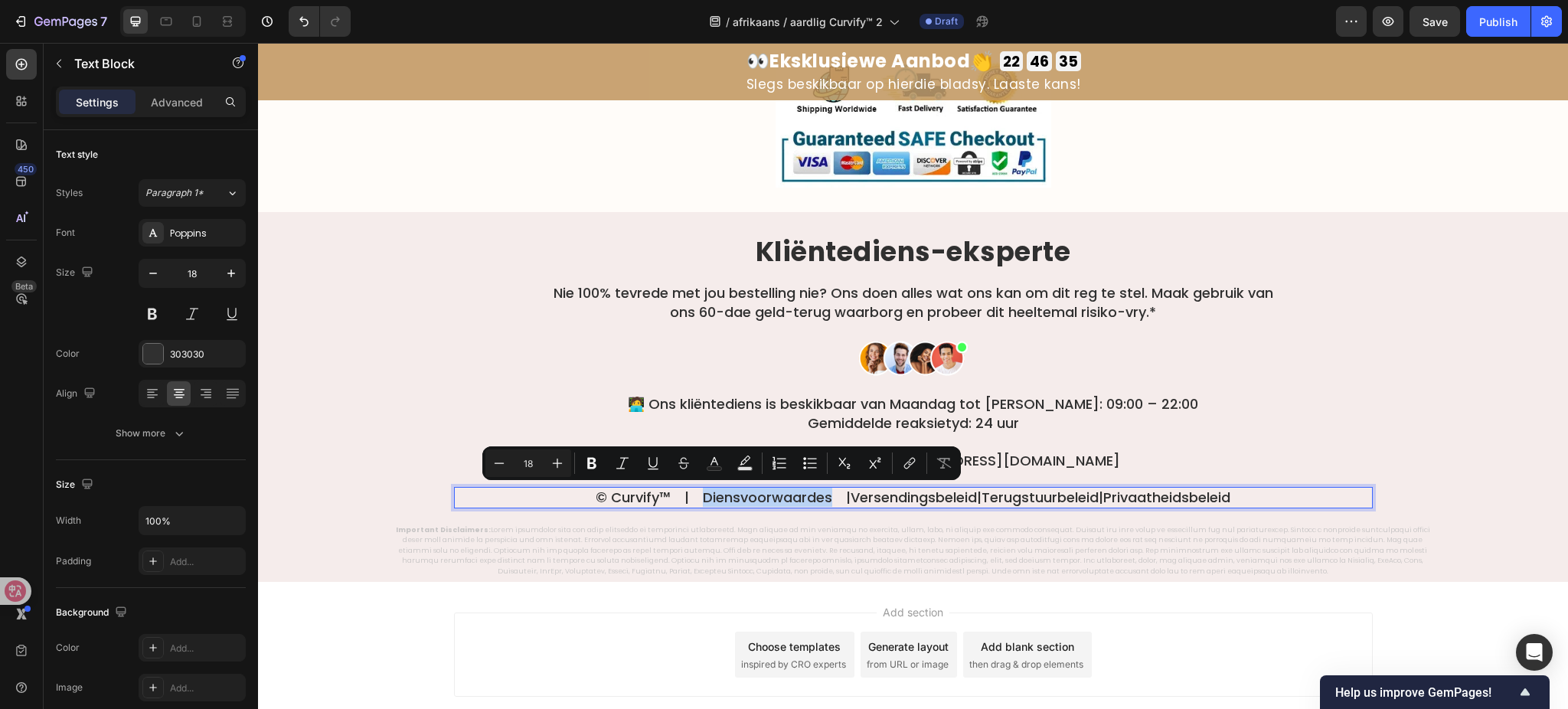
drag, startPoint x: 786, startPoint y: 497, endPoint x: 660, endPoint y: 501, distance: 126.1
click at [660, 501] on p "© Curvify™ | Diensvoorwaardes |  Versendingsbeleid  |  Terugstuurbeleid  |  Pri…" at bounding box center [914, 497] width 916 height 17
click at [909, 467] on icon "Editor contextual toolbar" at bounding box center [910, 464] width 15 height 15
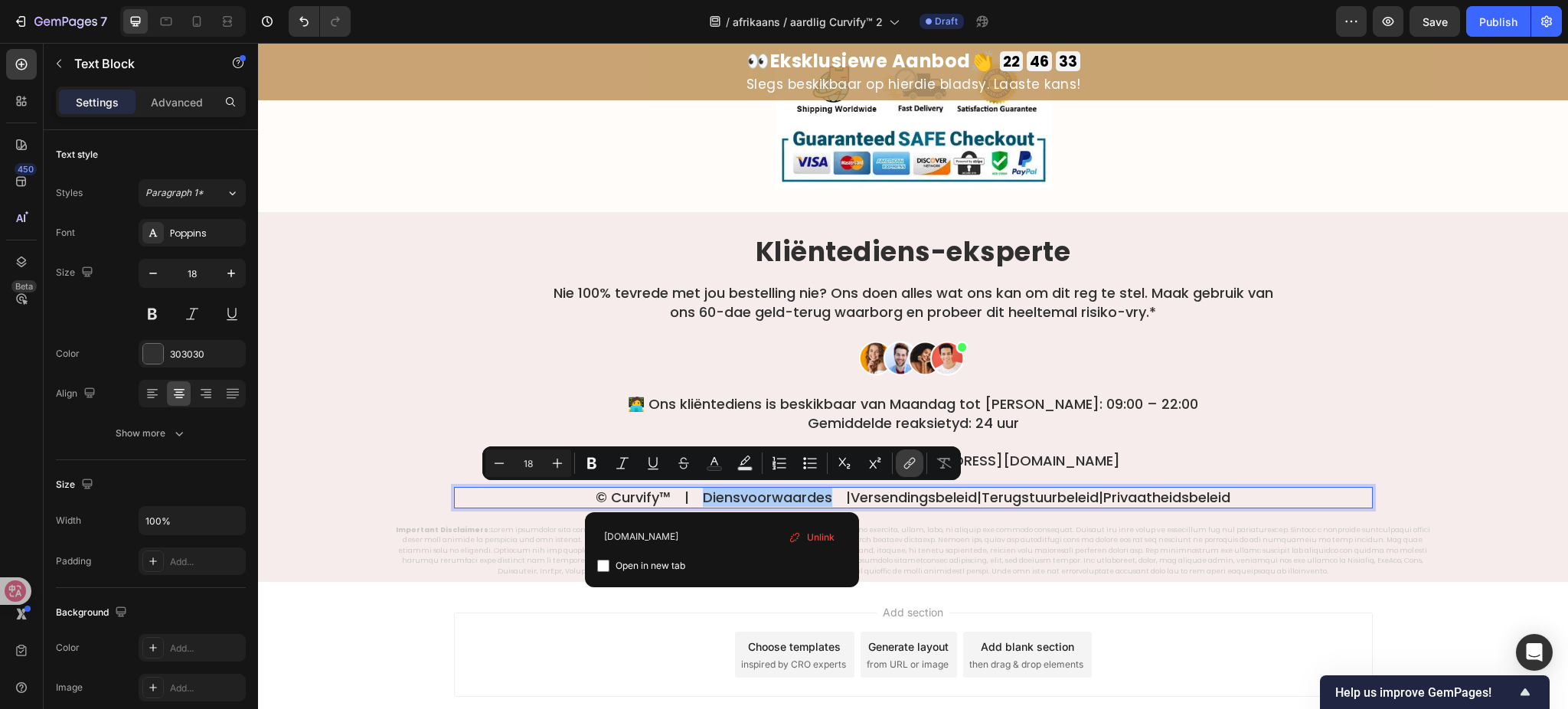
type input "[DOMAIN_NAME]"
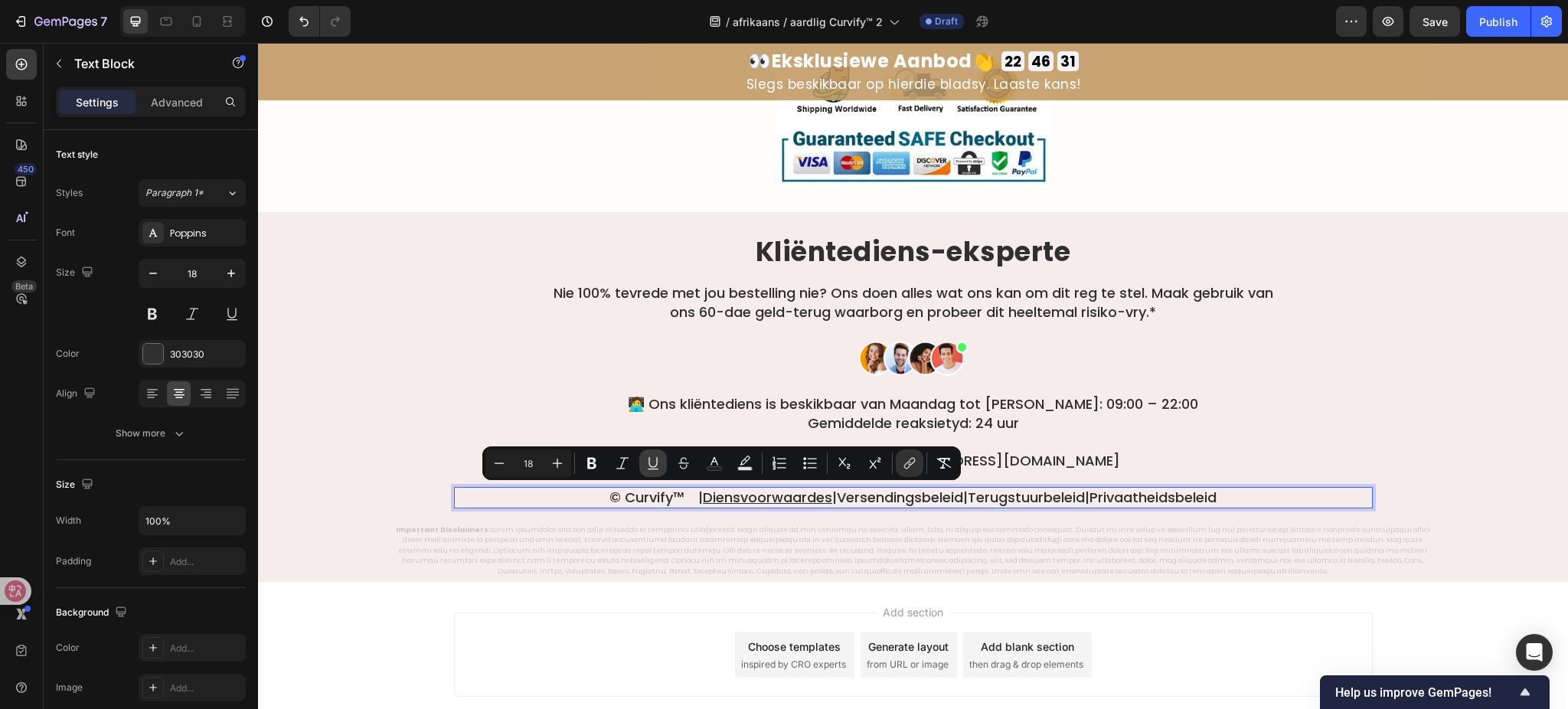
click at [652, 468] on icon "Editor contextual toolbar" at bounding box center [653, 464] width 15 height 15
click at [1264, 342] on div at bounding box center [913, 359] width 919 height 38
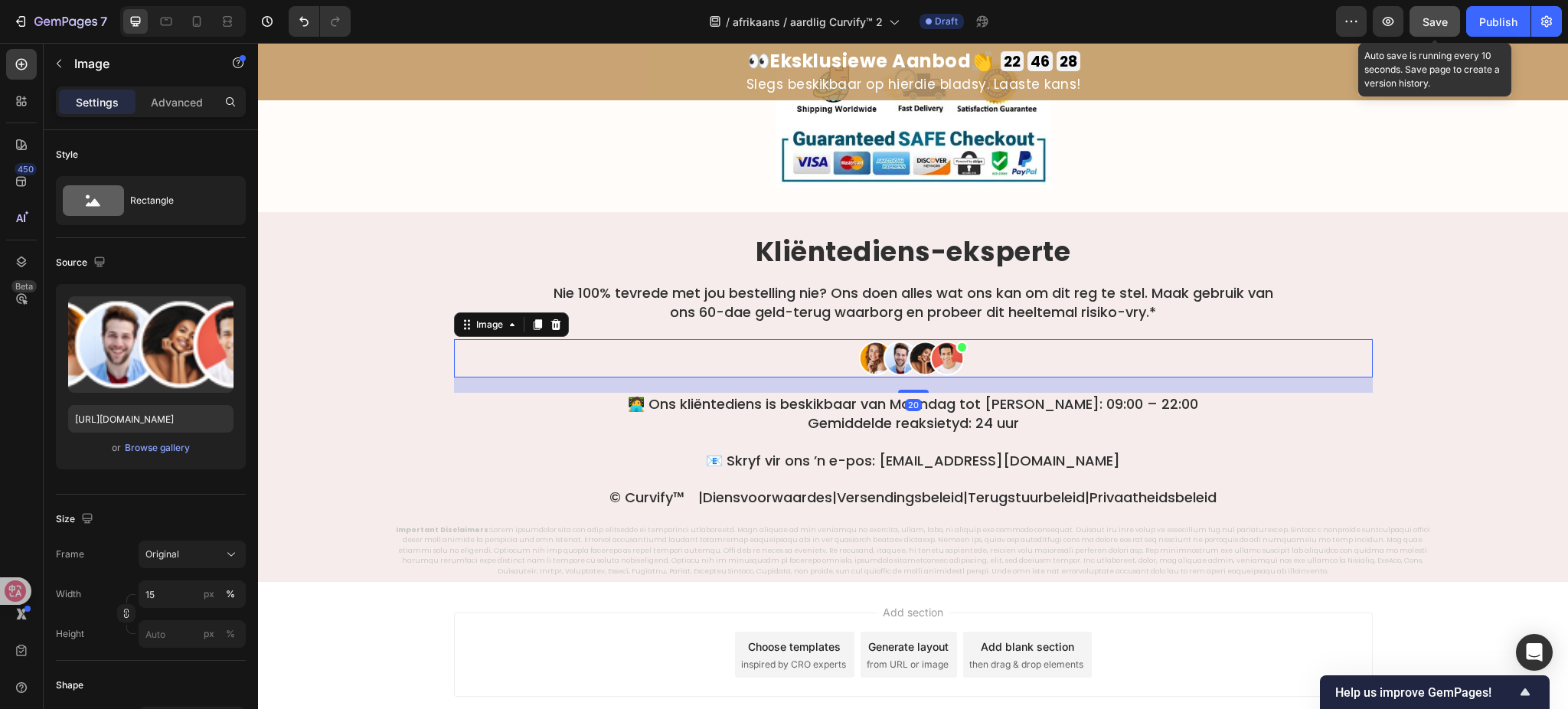
drag, startPoint x: 1436, startPoint y: 24, endPoint x: 1438, endPoint y: 33, distance: 9.2
click at [1438, 33] on button "Save" at bounding box center [1435, 21] width 51 height 31
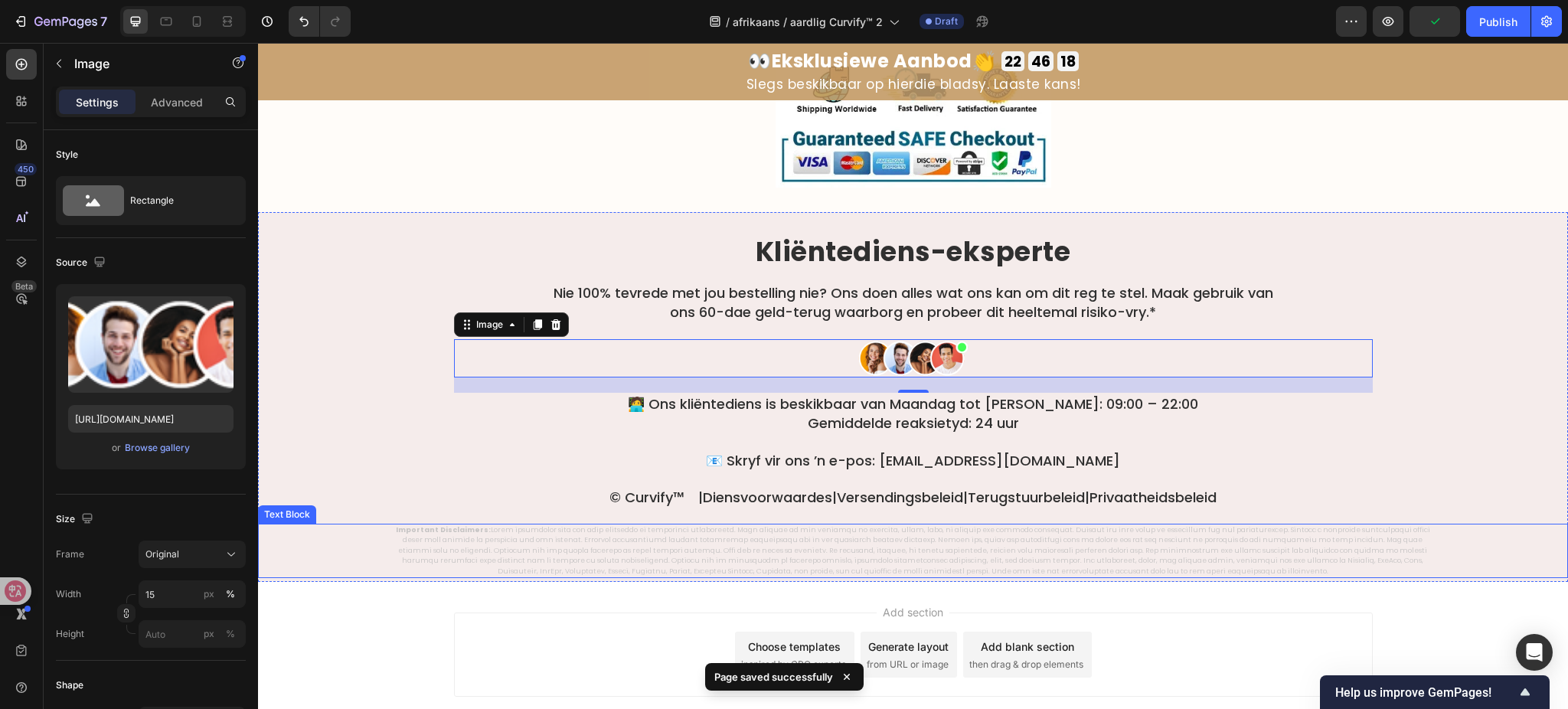
click at [1170, 546] on p "Important Disclaimers:" at bounding box center [913, 551] width 1046 height 52
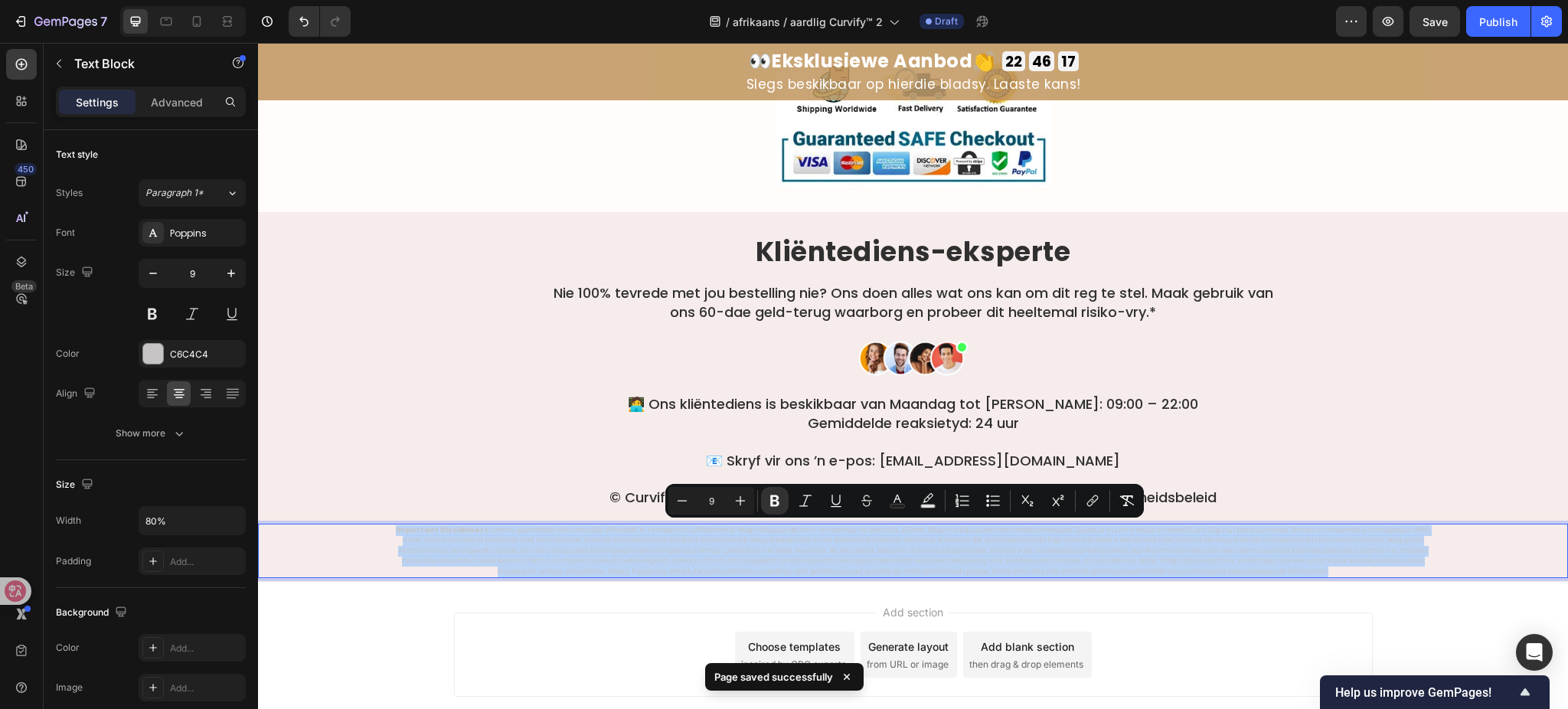
copy p "Important Disclaimers: These statements have not been evaluated by regulatory a…"
click at [912, 544] on p "Important Disclaimers:" at bounding box center [913, 551] width 1046 height 52
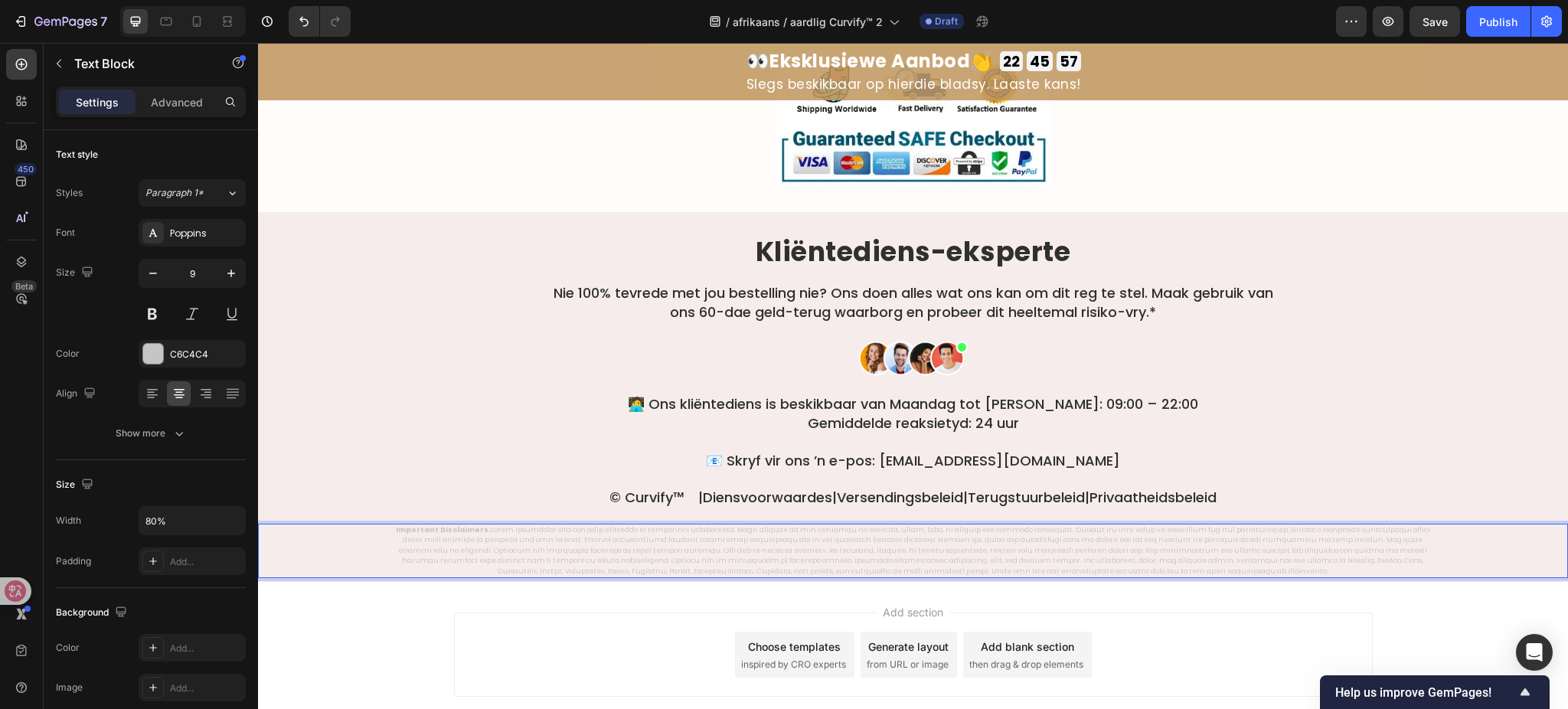
click at [912, 544] on p "Important Disclaimers:" at bounding box center [913, 551] width 1046 height 52
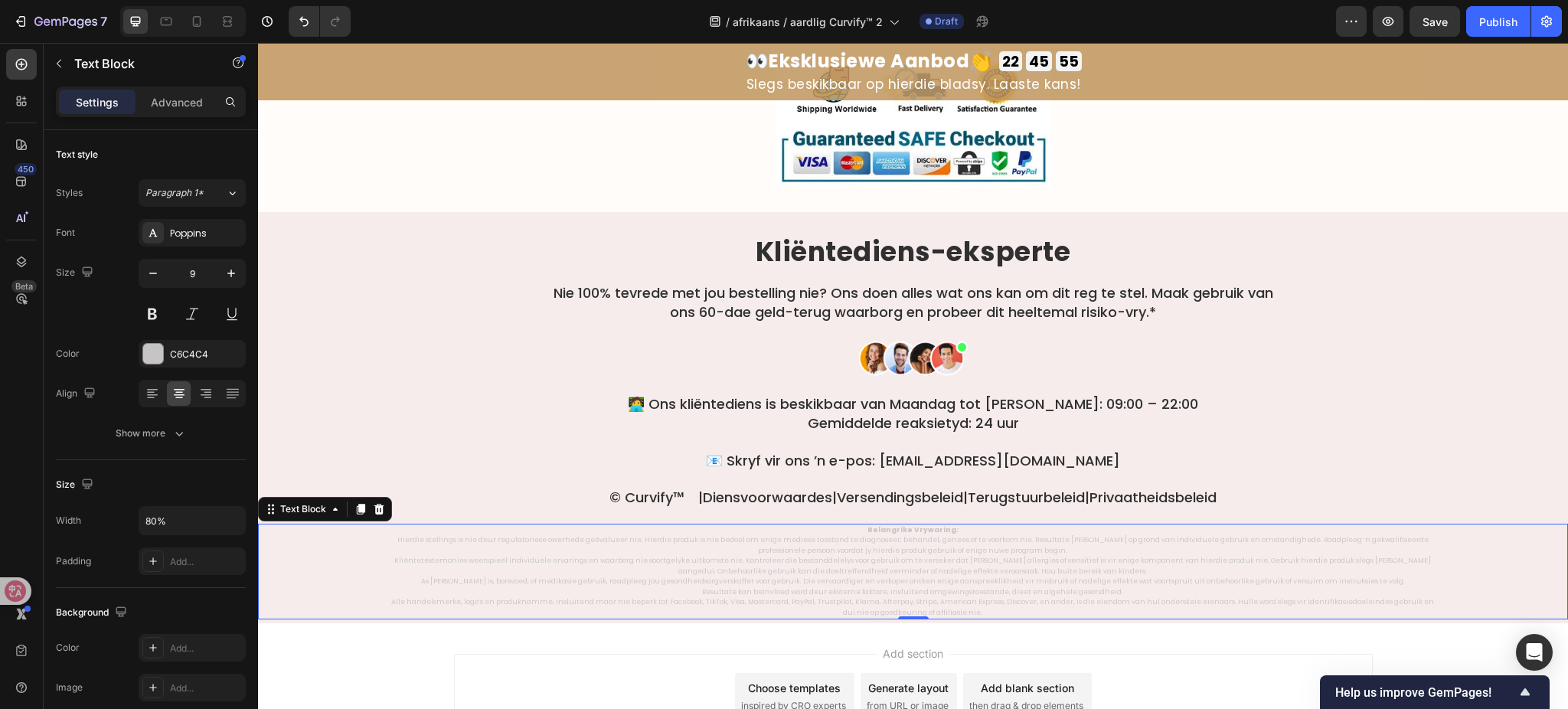
click at [373, 539] on div "Belangrike Vrywaring: Hierdie stellings is nie deur regulatoriese owerhede geëv…" at bounding box center [913, 572] width 1310 height 96
click at [386, 539] on div "Belangrike Vrywaring: Hierdie stellings is nie deur regulatoriese owerhede geëv…" at bounding box center [913, 572] width 1310 height 96
click at [391, 540] on p "Hierdie stellings is nie deur regulatoriese owerhede geëvalueer nie. Hierdie pr…" at bounding box center [913, 544] width 1046 height 20
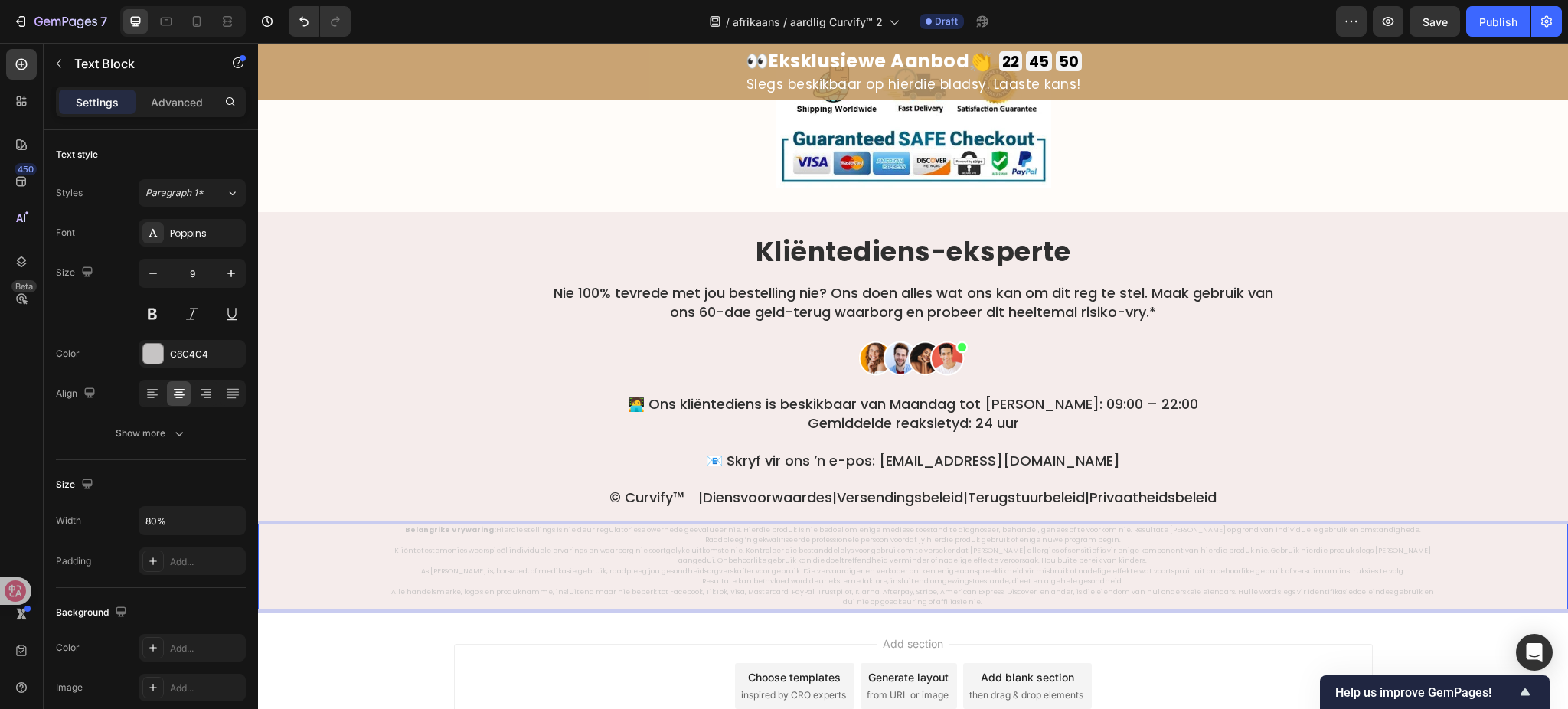
click at [377, 551] on div "Belangrike Vrywaring: Hierdie stellings is nie deur regulatoriese owerhede geëv…" at bounding box center [913, 567] width 1310 height 86
click at [389, 551] on div "Belangrike Vrywaring: Hierdie stellings is nie deur regulatoriese owerhede geëv…" at bounding box center [913, 567] width 1049 height 86
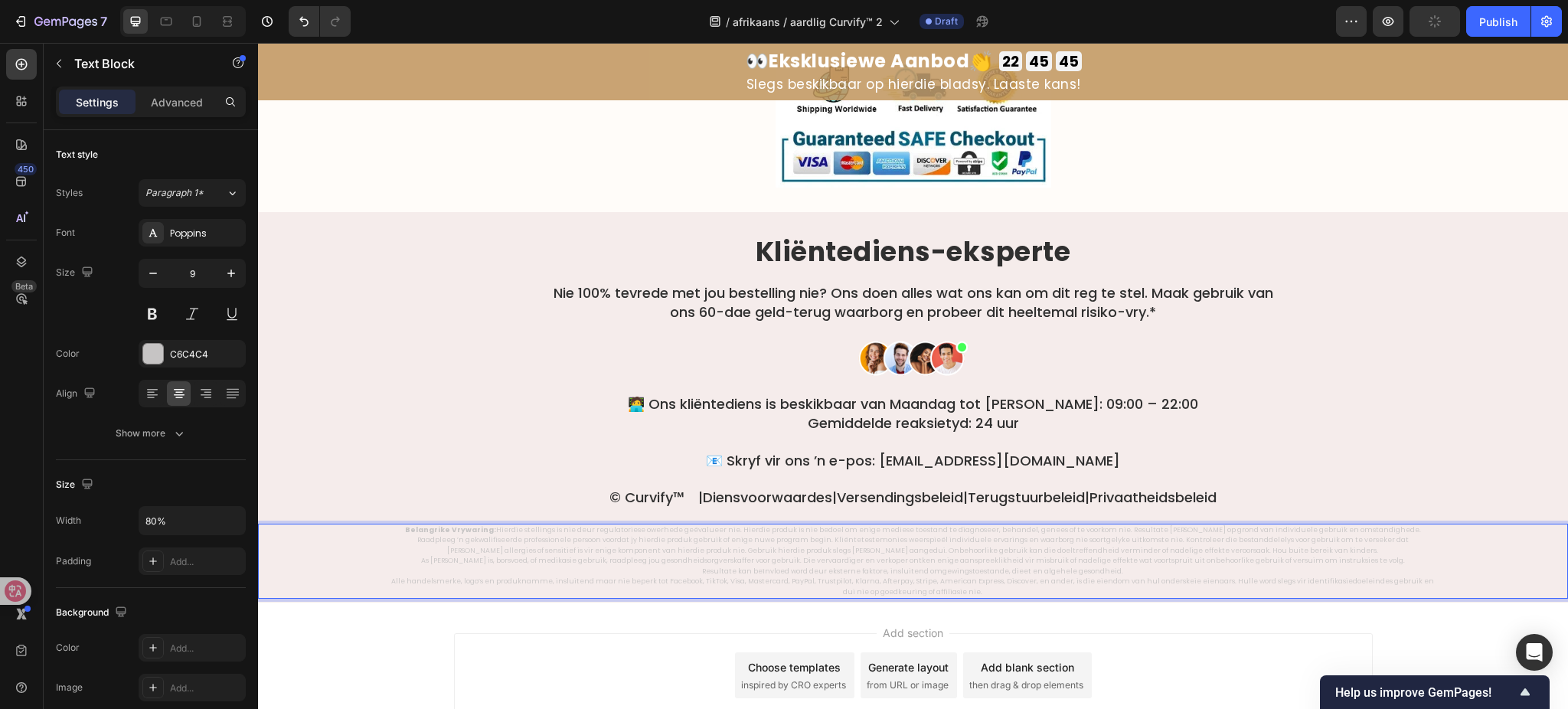
click at [422, 564] on p "As [PERSON_NAME] is, borsvoed, of medikasie gebruik, raadpleeg jou gesondheidso…" at bounding box center [913, 561] width 1046 height 11
click at [642, 572] on p "Resultate kan beïnvloed word deur eksterne faktore, insluitend omgewingstoestan…" at bounding box center [913, 571] width 1046 height 11
click at [383, 569] on div "Belangrike Vrywaring: Alle handelsmerke, logo’s en produknamme, insluitend maar…" at bounding box center [913, 562] width 1310 height 76
click at [391, 576] on p "Alle handelsmerke, logo’s en produknamme, insluitend maar nie beperk tot Facebo…" at bounding box center [913, 586] width 1046 height 20
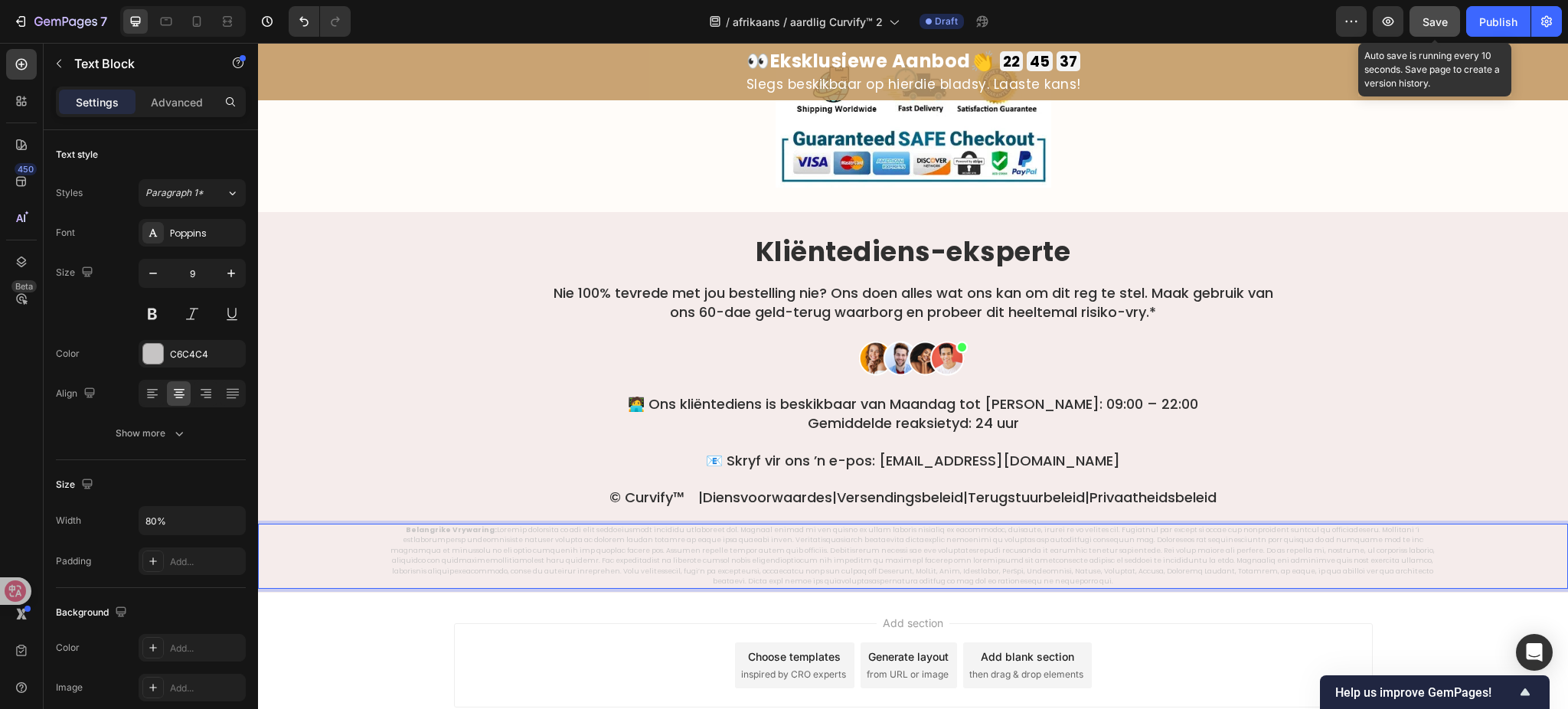
drag, startPoint x: 1418, startPoint y: 9, endPoint x: 1091, endPoint y: 113, distance: 343.1
click at [1418, 9] on button "Save" at bounding box center [1435, 21] width 51 height 31
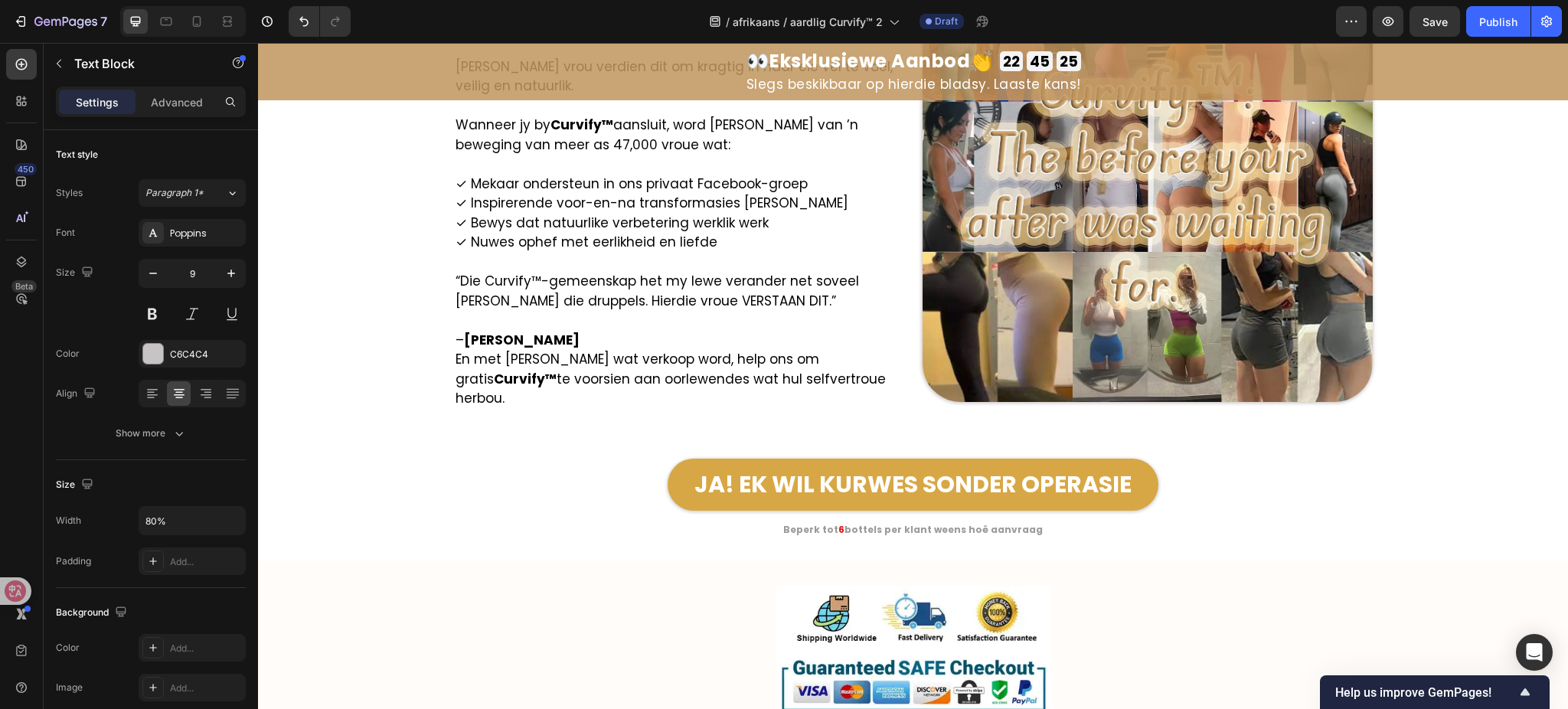
scroll to position [8894, 0]
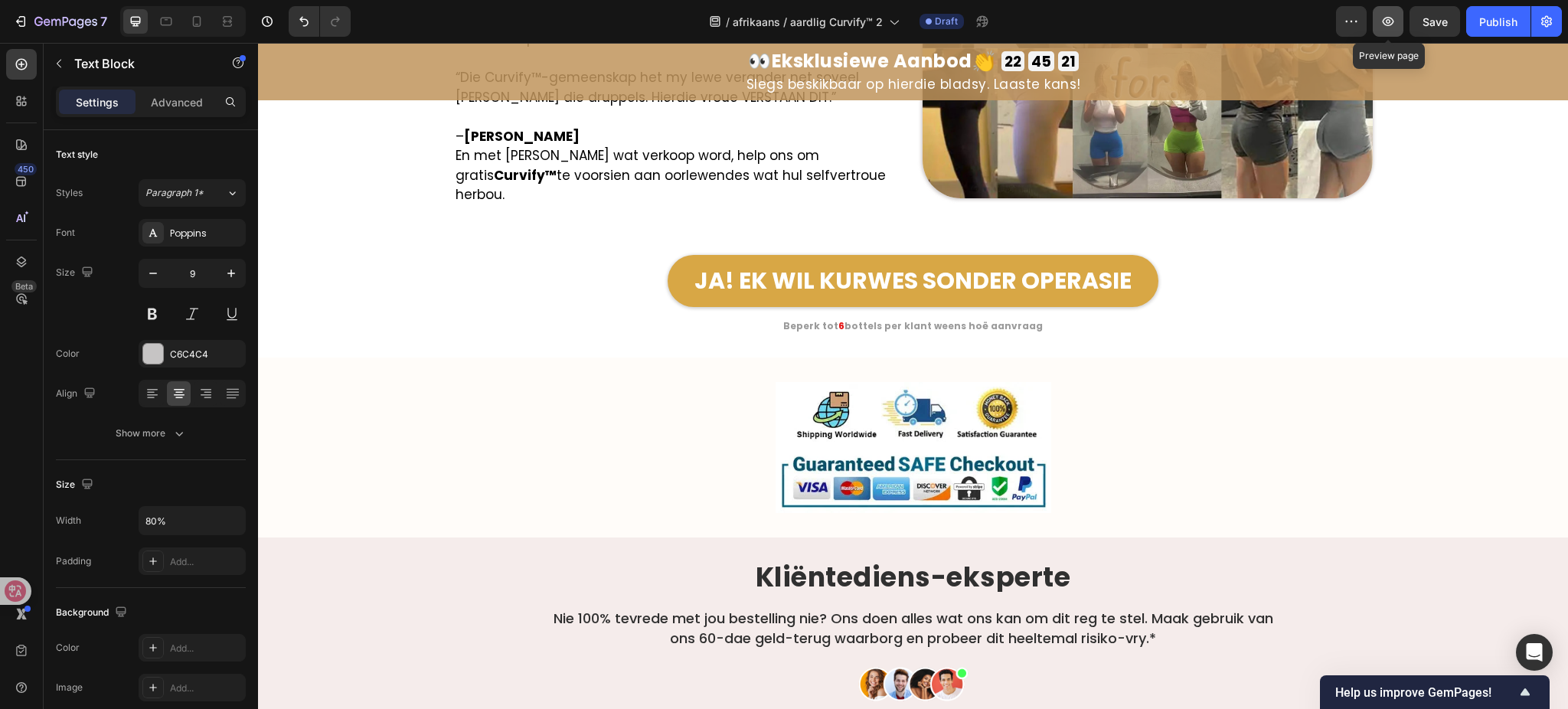
click at [1400, 16] on button "button" at bounding box center [1388, 21] width 31 height 31
click at [1493, 20] on div "Publish" at bounding box center [1499, 21] width 38 height 16
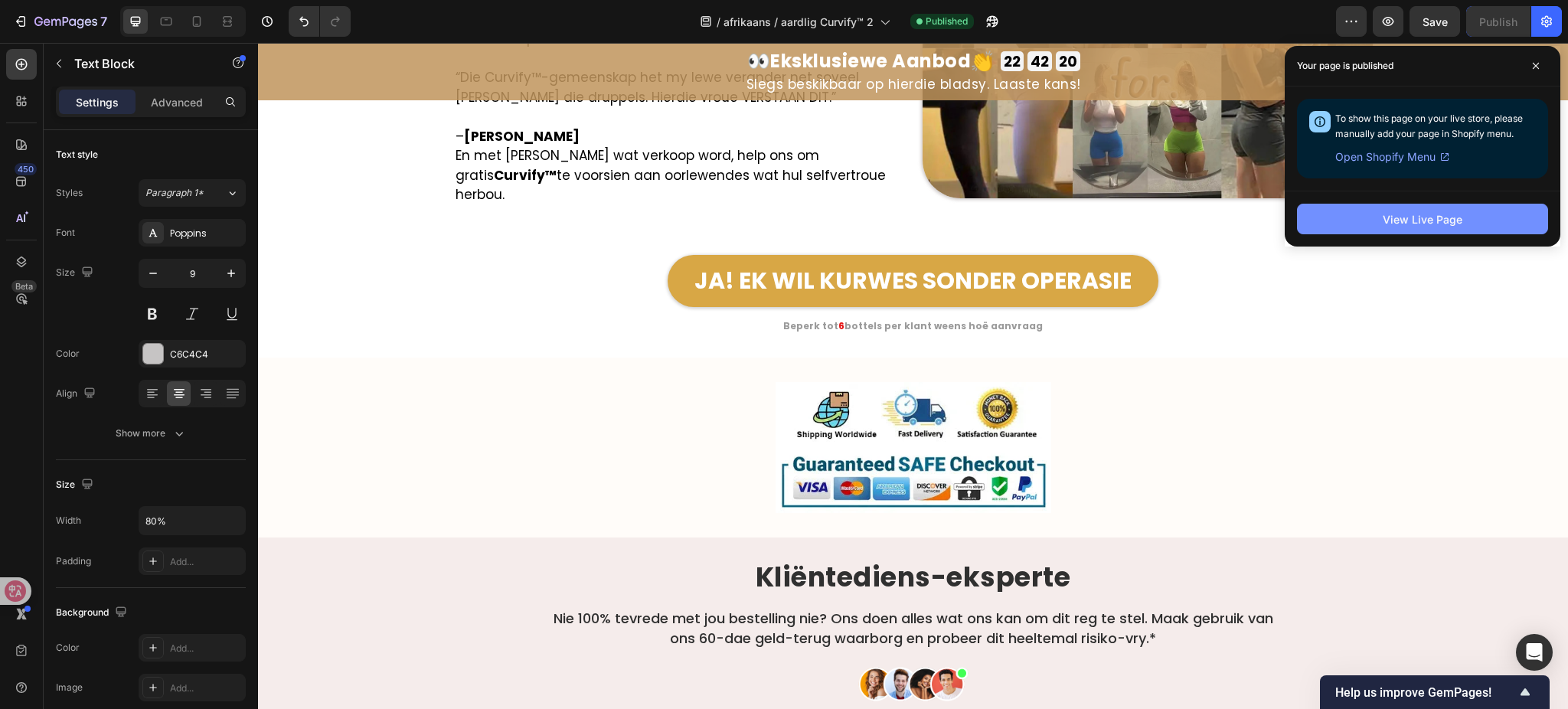
click at [1397, 217] on div "View Live Page" at bounding box center [1423, 219] width 80 height 16
